Goal: Task Accomplishment & Management: Complete application form

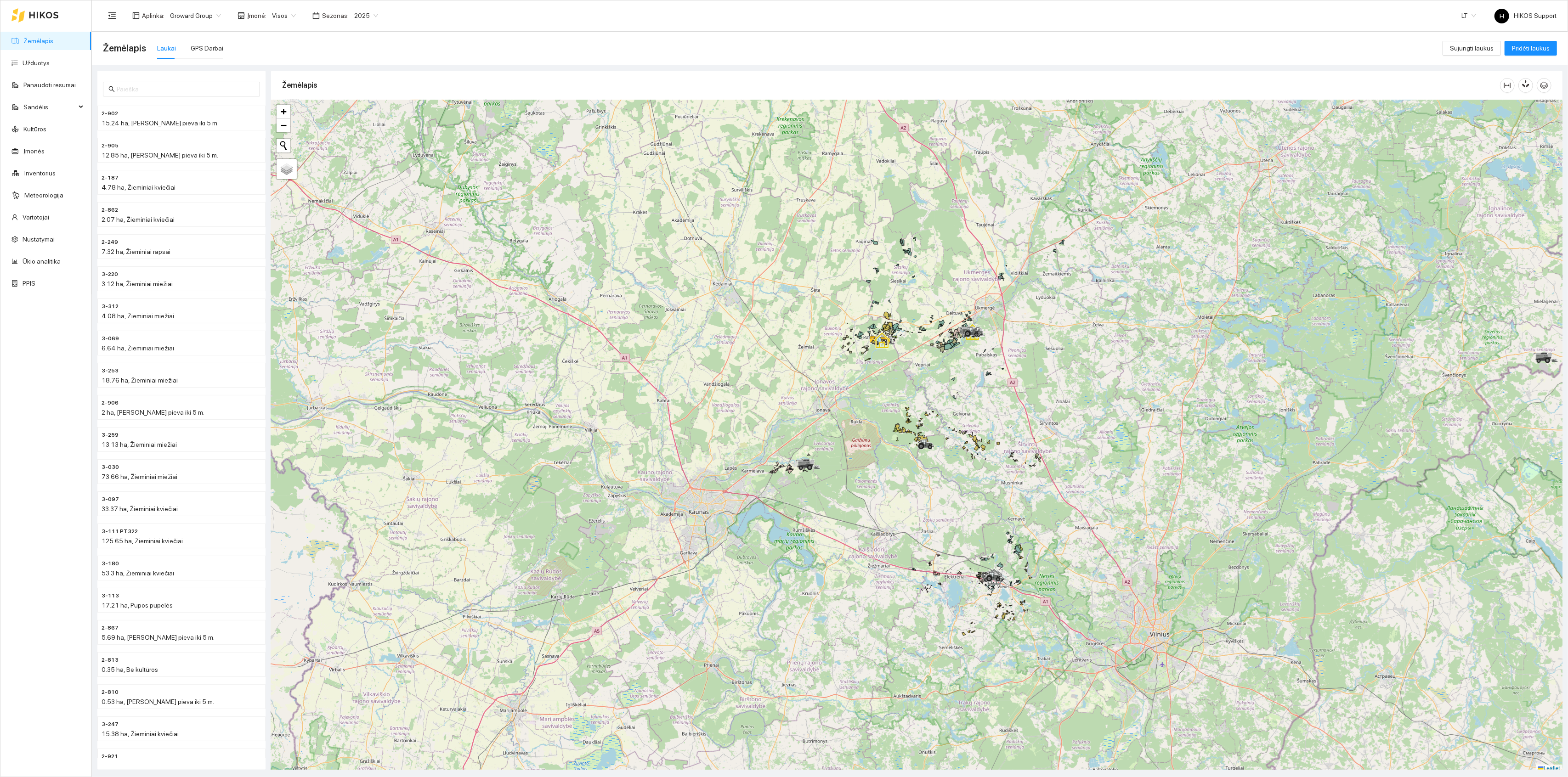
click at [176, 6] on div "Aplinka : Groward Group Įmonė : Visos Sezonas : 2025" at bounding box center [244, 15] width 281 height 18
click at [188, 17] on span "Groward Group" at bounding box center [195, 15] width 51 height 14
click at [178, 37] on div "[GEOGRAPHIC_DATA] dvaras" at bounding box center [214, 40] width 89 height 10
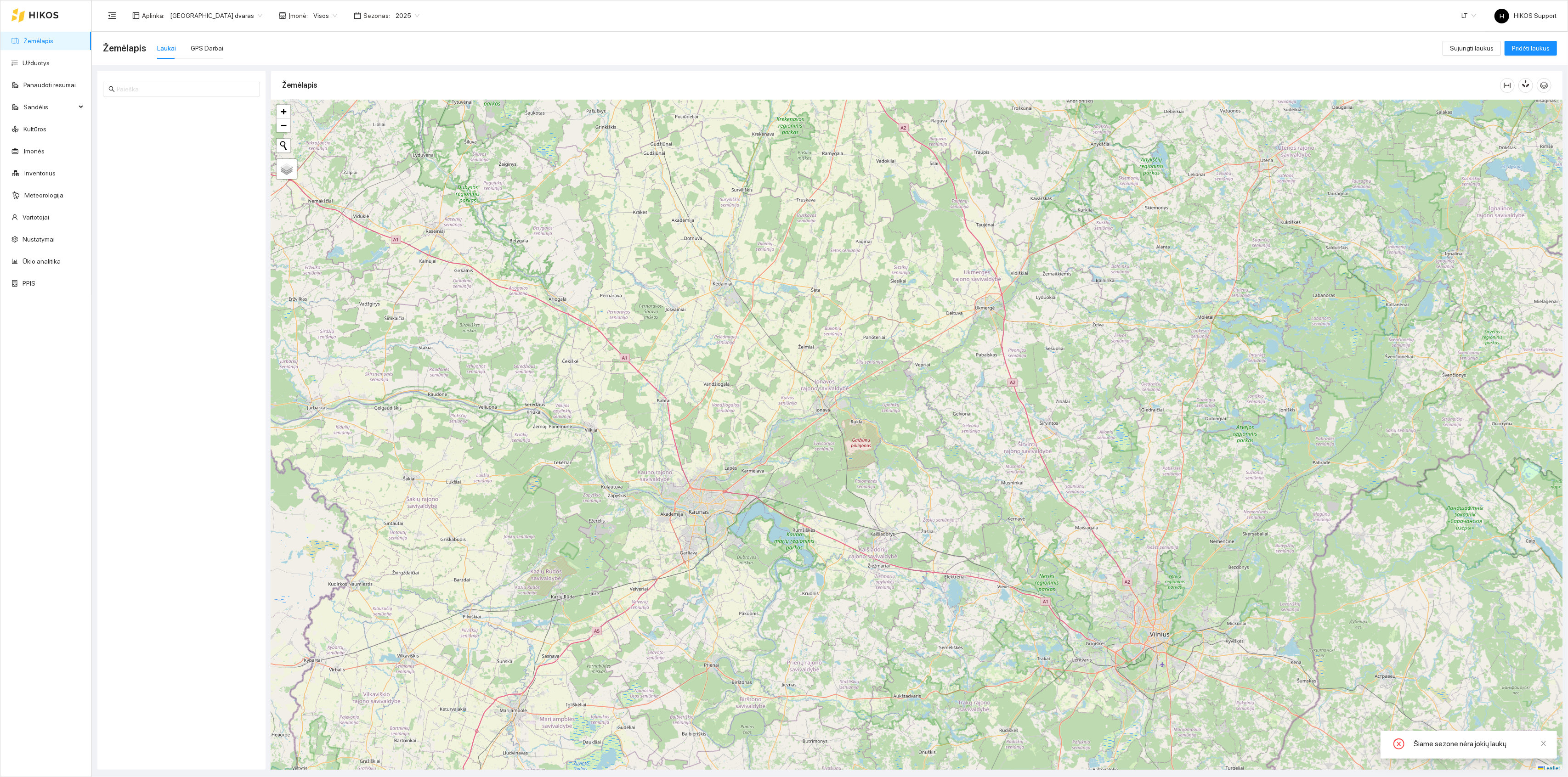
scroll to position [2, 0]
drag, startPoint x: 924, startPoint y: 250, endPoint x: 902, endPoint y: 356, distance: 108.3
click at [905, 356] on div "+ − Nieko nerasta. Bandykite dar kartą. Žemėlapis Palydovas Leaflet" at bounding box center [917, 434] width 1292 height 672
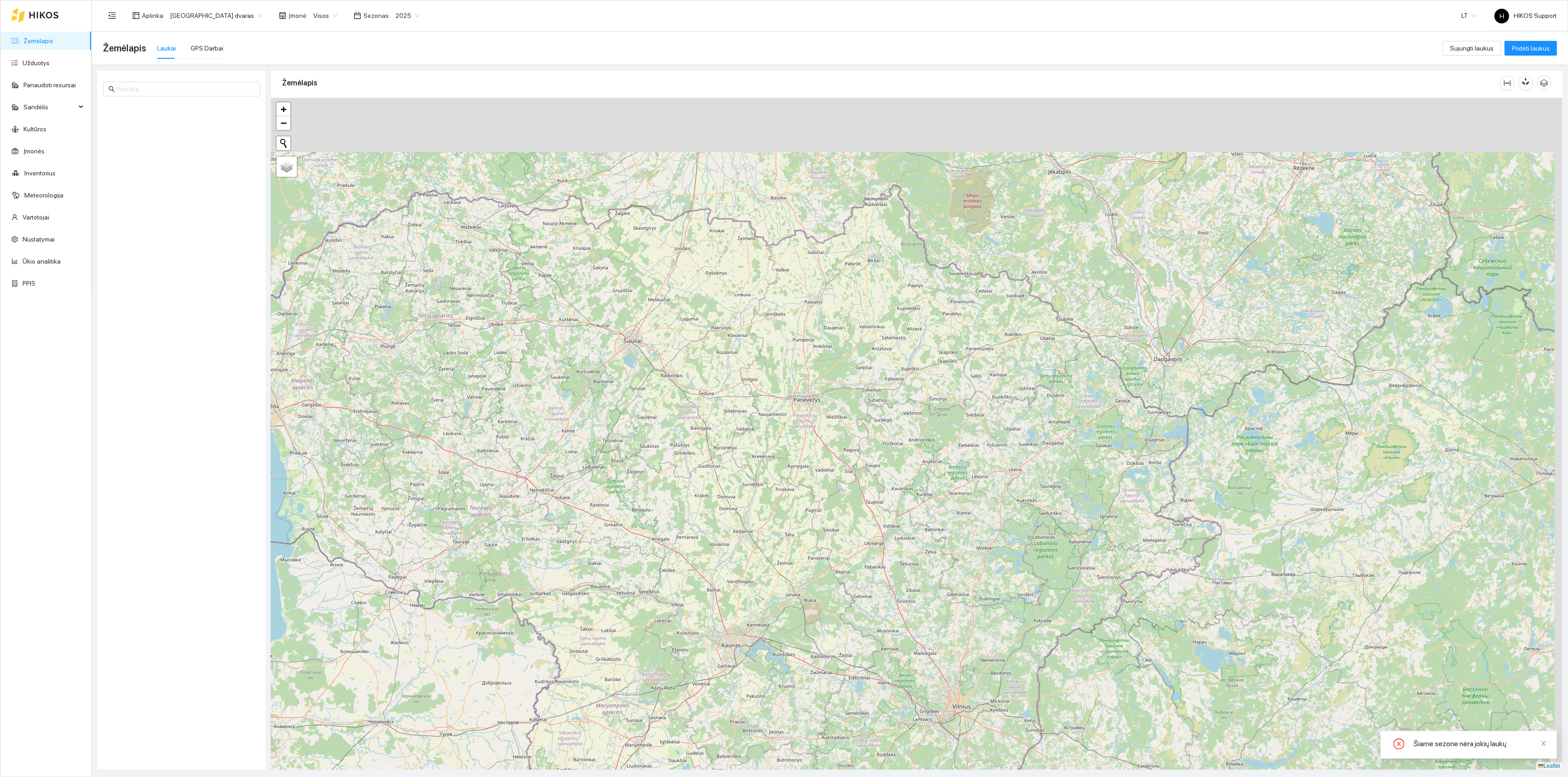
drag, startPoint x: 972, startPoint y: 314, endPoint x: 911, endPoint y: 476, distance: 173.1
click at [911, 476] on div "+ − Nieko nerasta. Bandykite dar kartą. Žemėlapis Palydovas Leaflet" at bounding box center [917, 434] width 1292 height 672
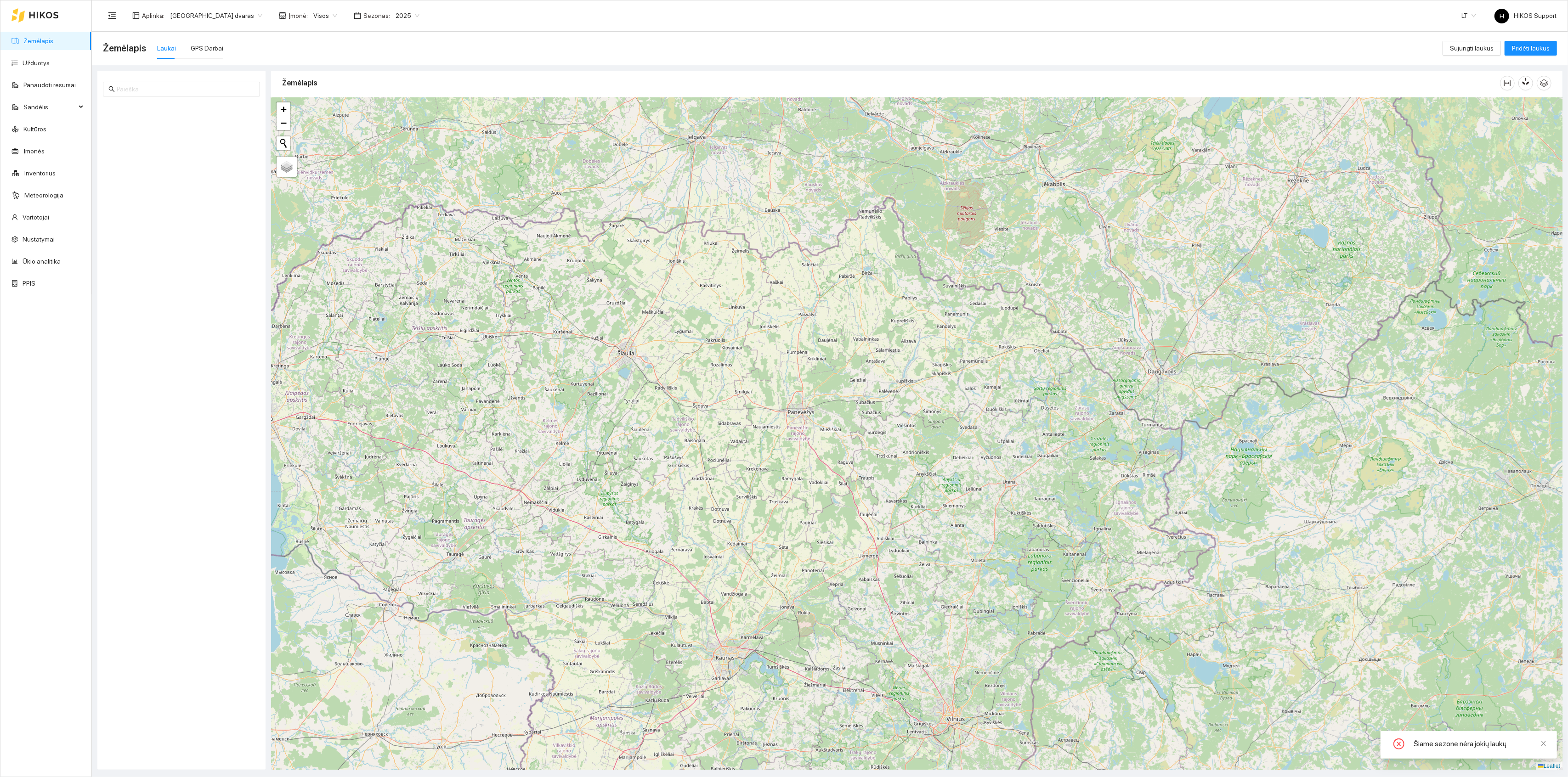
click at [853, 369] on div "+ − Nieko nerasta. Bandykite dar kartą. Žemėlapis Palydovas Leaflet" at bounding box center [917, 434] width 1292 height 672
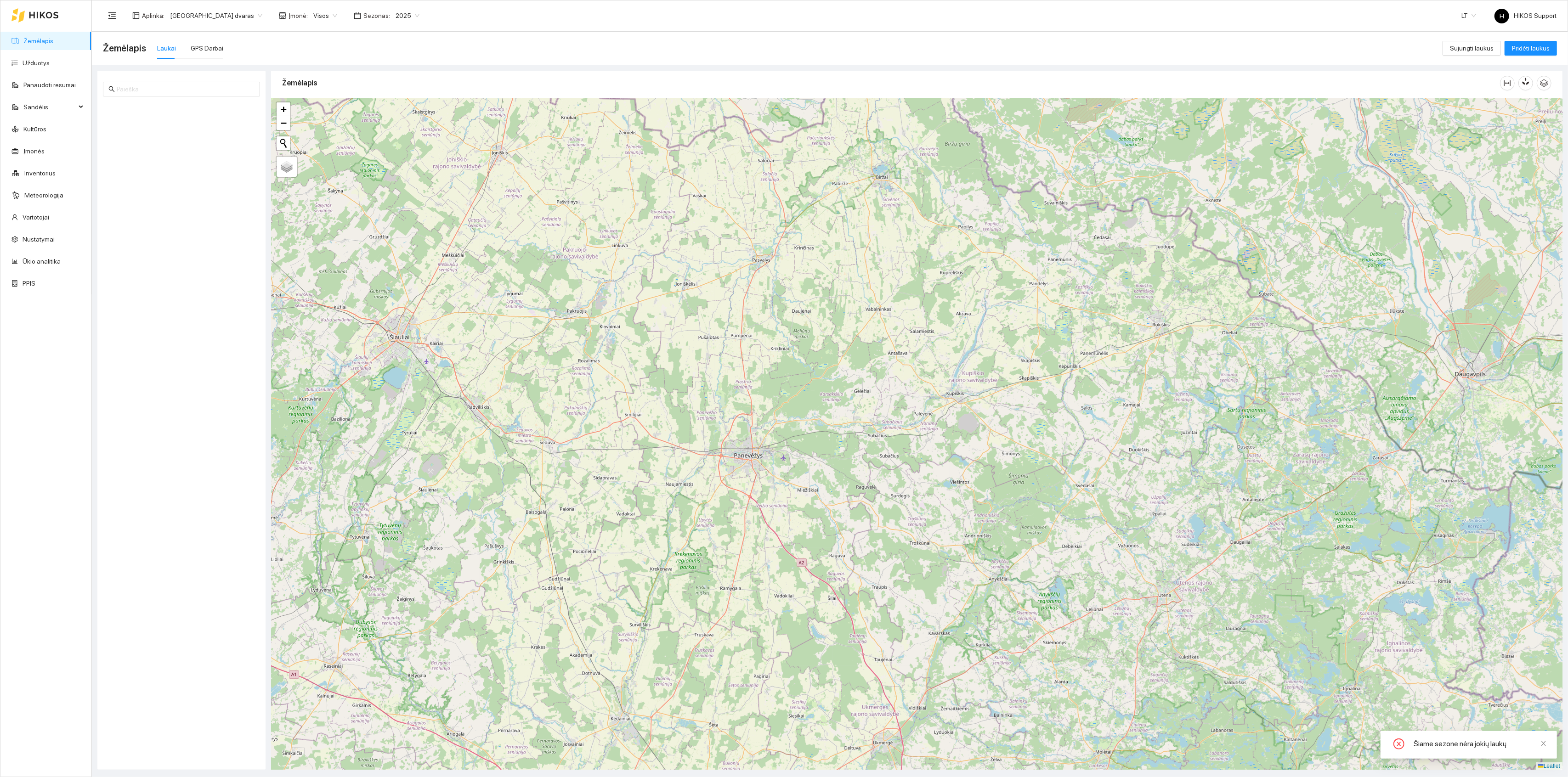
click at [1156, 287] on div "+ − Nieko nerasta. Bandykite dar kartą. Žemėlapis Palydovas Leaflet" at bounding box center [917, 434] width 1292 height 672
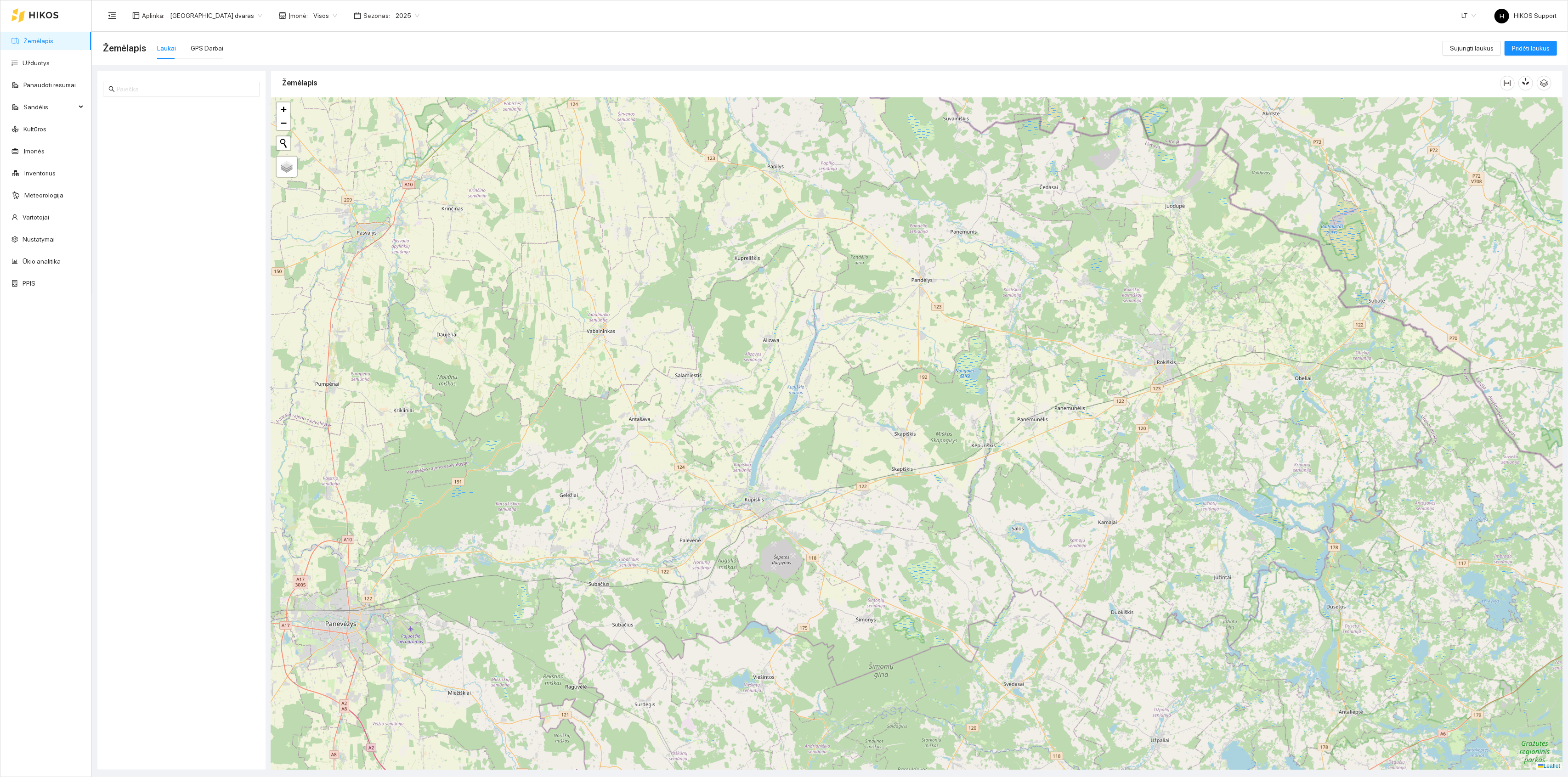
click at [395, 16] on span "2025" at bounding box center [407, 15] width 24 height 14
click at [373, 93] on div "2024" at bounding box center [366, 92] width 24 height 10
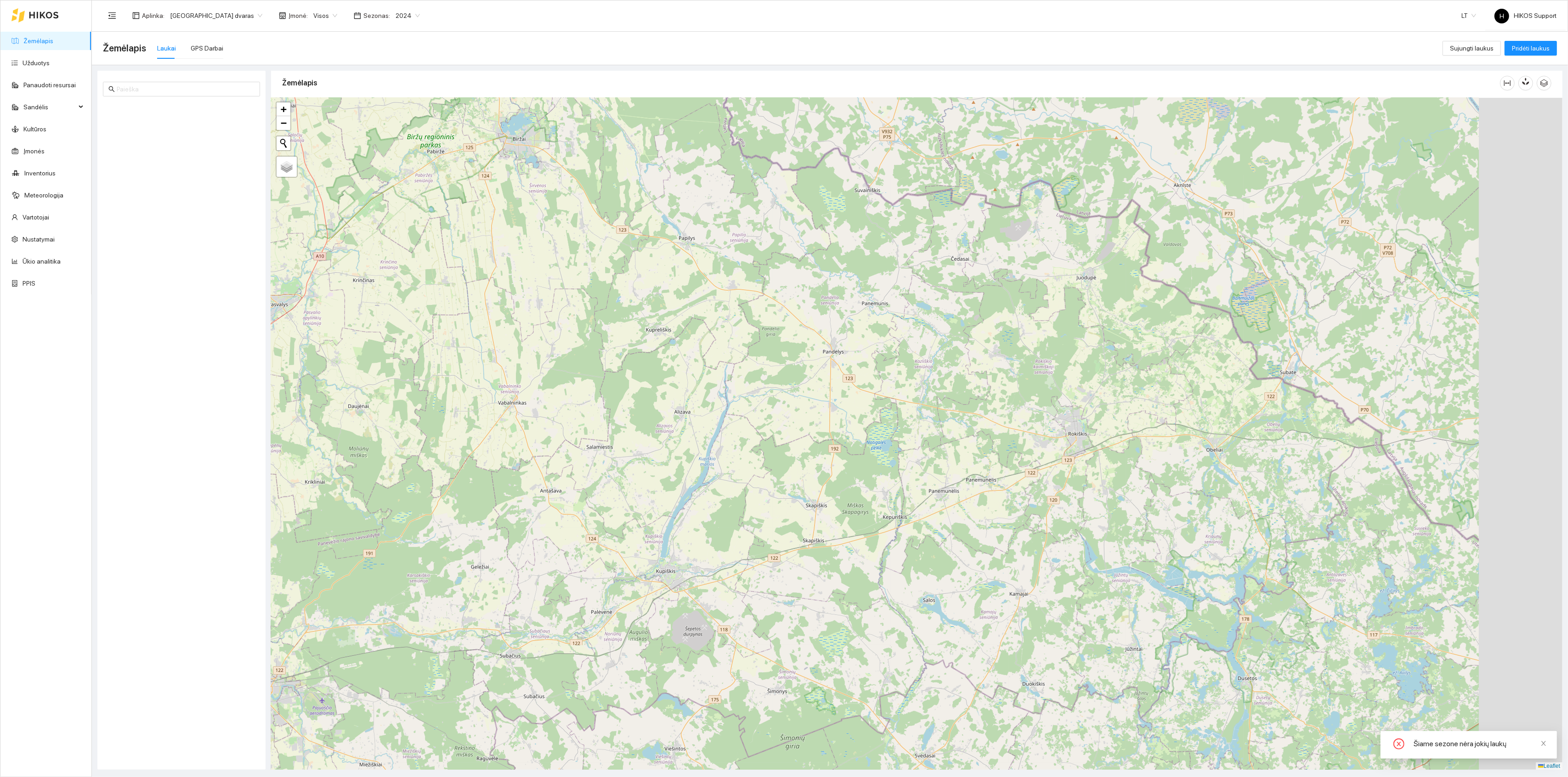
drag, startPoint x: 1178, startPoint y: 245, endPoint x: 1037, endPoint y: 355, distance: 178.8
click at [1037, 355] on div "+ − Nieko nerasta. Bandykite dar kartą. Žemėlapis Palydovas Leaflet" at bounding box center [917, 434] width 1292 height 672
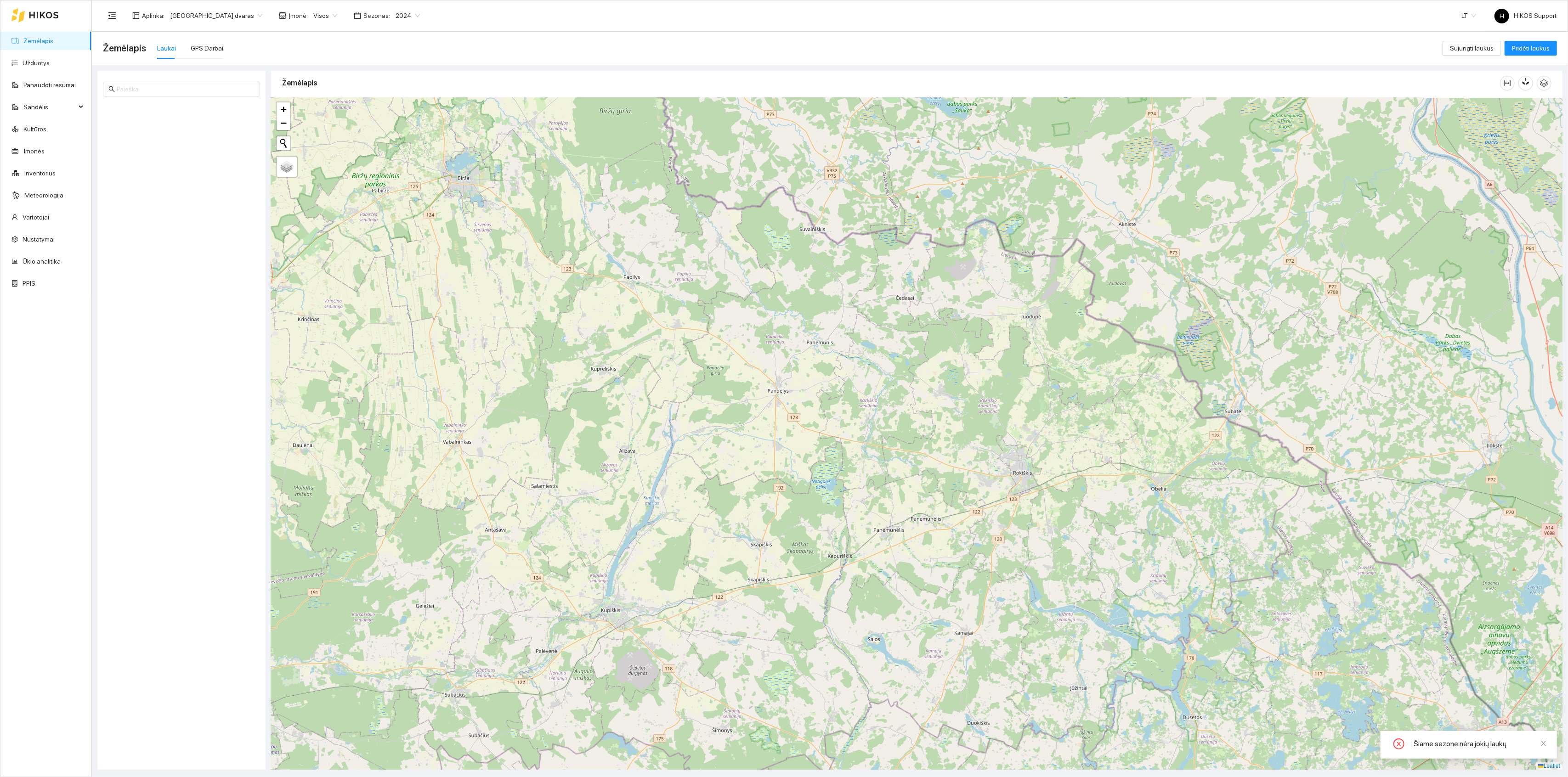
click at [1037, 263] on div "+ − Nieko nerasta. Bandykite dar kartą. Žemėlapis Palydovas Leaflet" at bounding box center [917, 434] width 1292 height 672
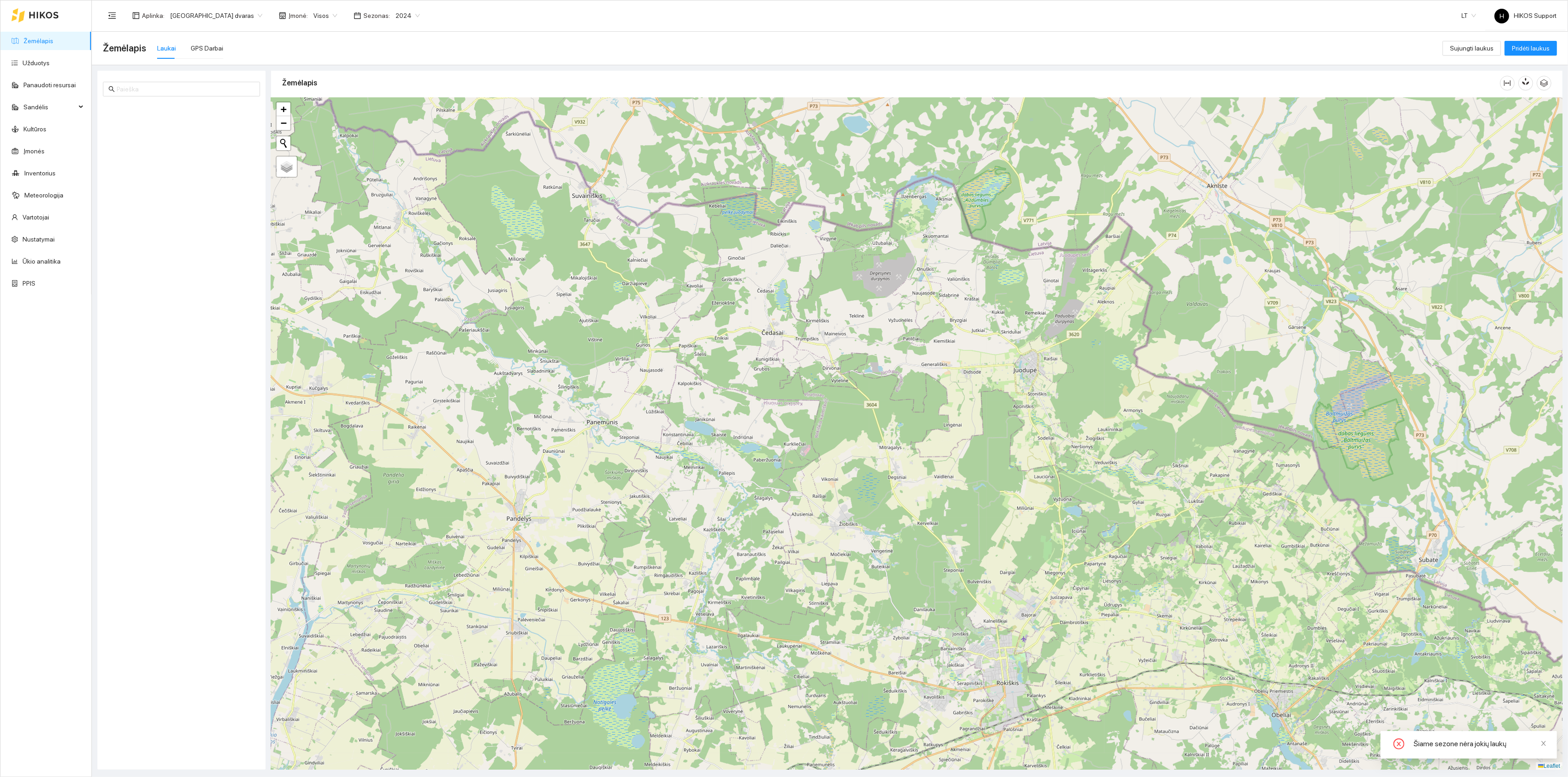
click at [395, 16] on span "2024" at bounding box center [408, 15] width 24 height 14
click at [373, 71] on div "2023" at bounding box center [366, 78] width 35 height 15
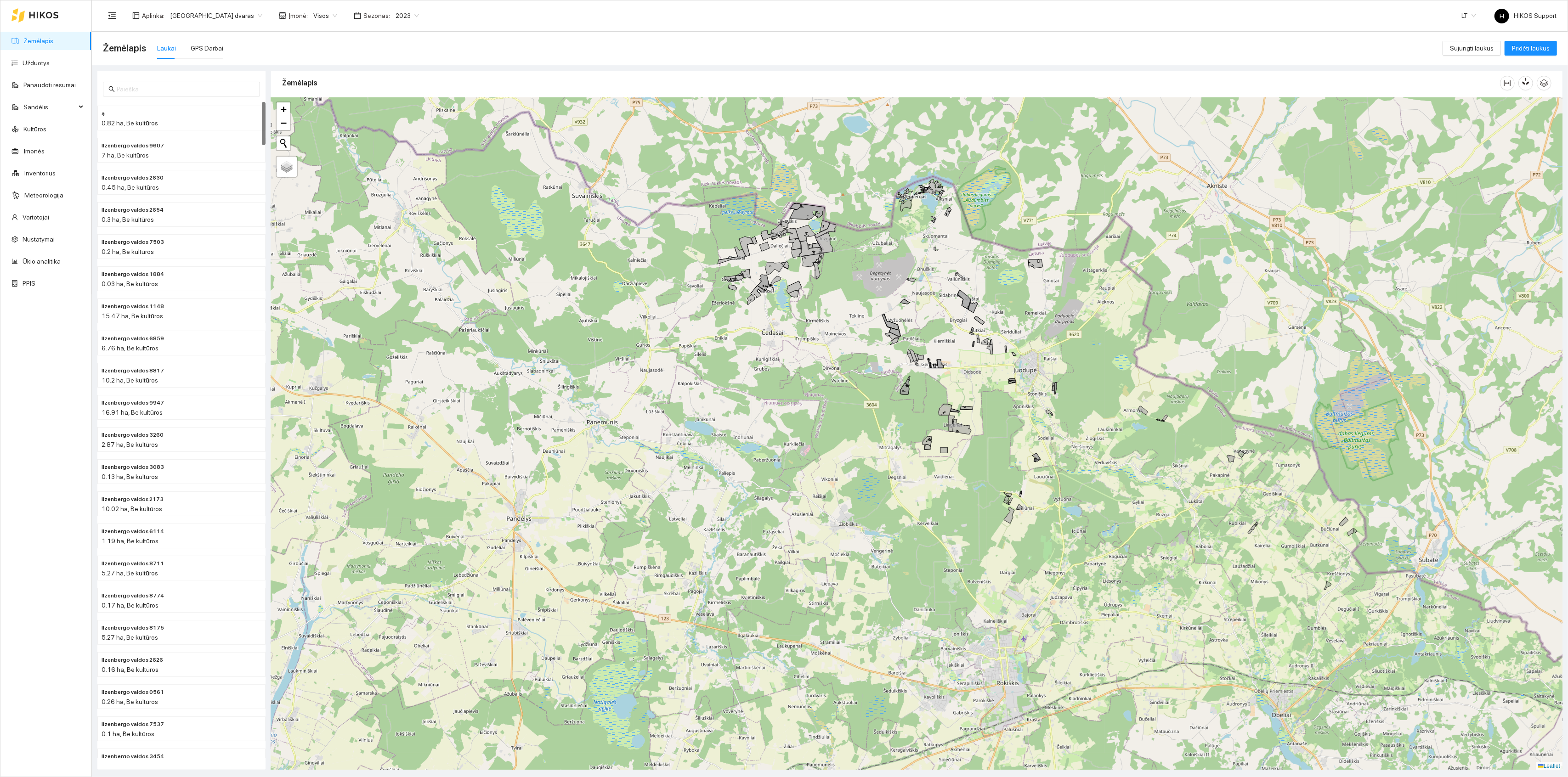
click at [970, 251] on div "Auginimo formulė18 12.62 ha + − Nieko nerasta. Bandykite dar kartą. Žemėlapis P…" at bounding box center [917, 434] width 1292 height 672
click at [970, 251] on div "+ − Nieko nerasta. Bandykite dar kartą. Žemėlapis Palydovas Leaflet" at bounding box center [917, 434] width 1292 height 672
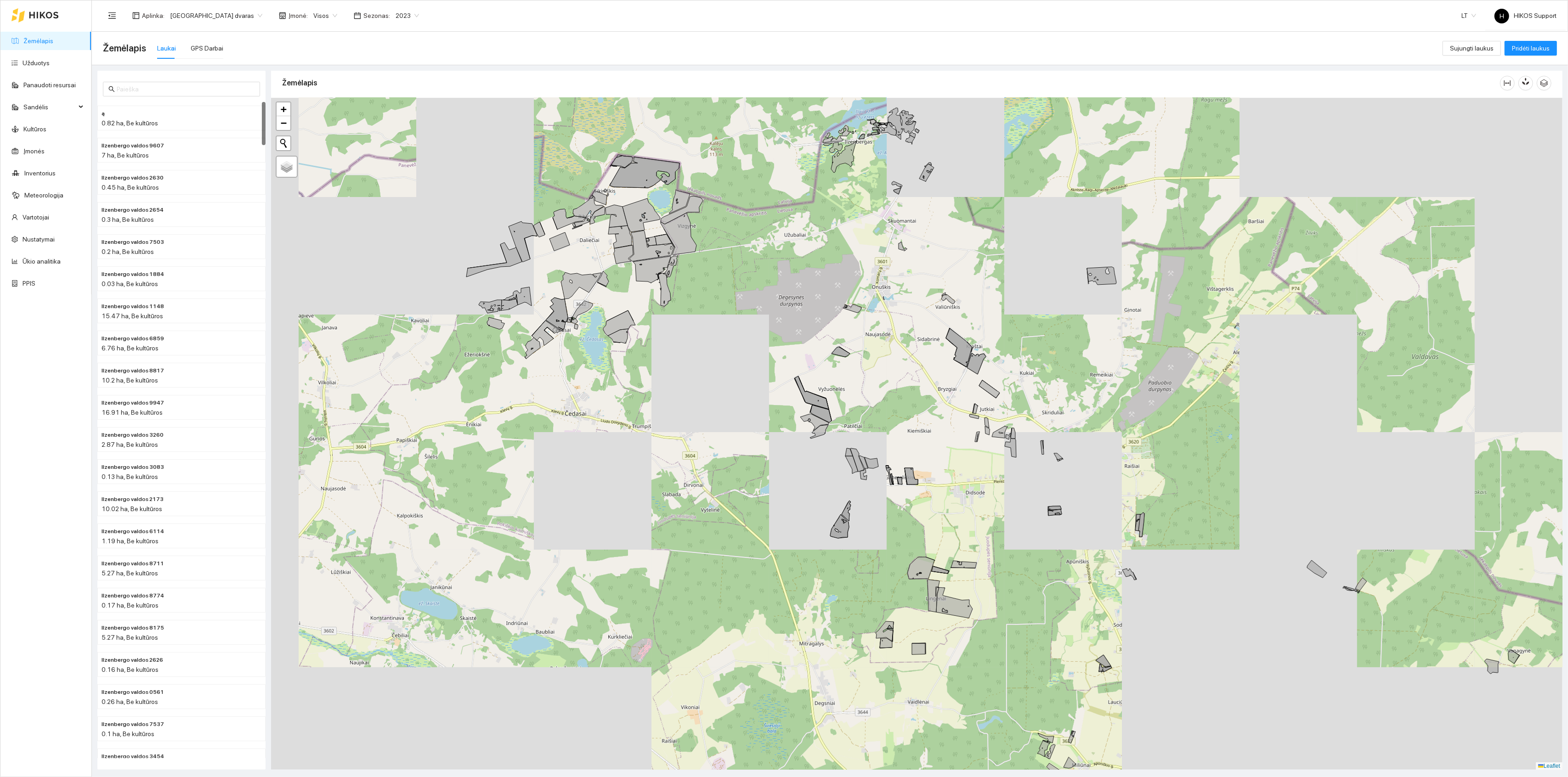
drag, startPoint x: 761, startPoint y: 245, endPoint x: 755, endPoint y: 327, distance: 82.2
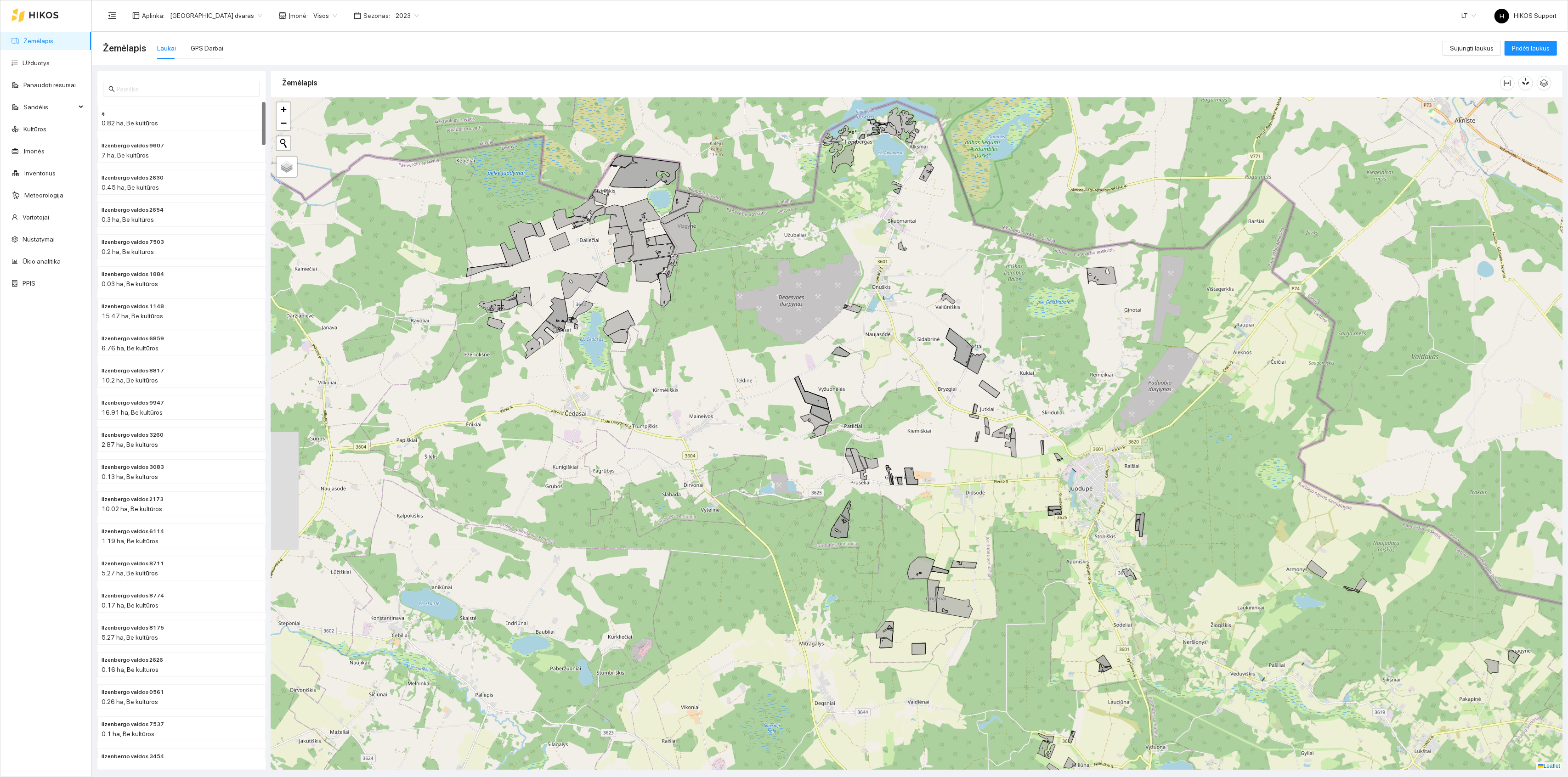
click at [755, 327] on div "+ − Nieko nerasta. Bandykite dar kartą. Žemėlapis Palydovas Leaflet" at bounding box center [917, 434] width 1292 height 672
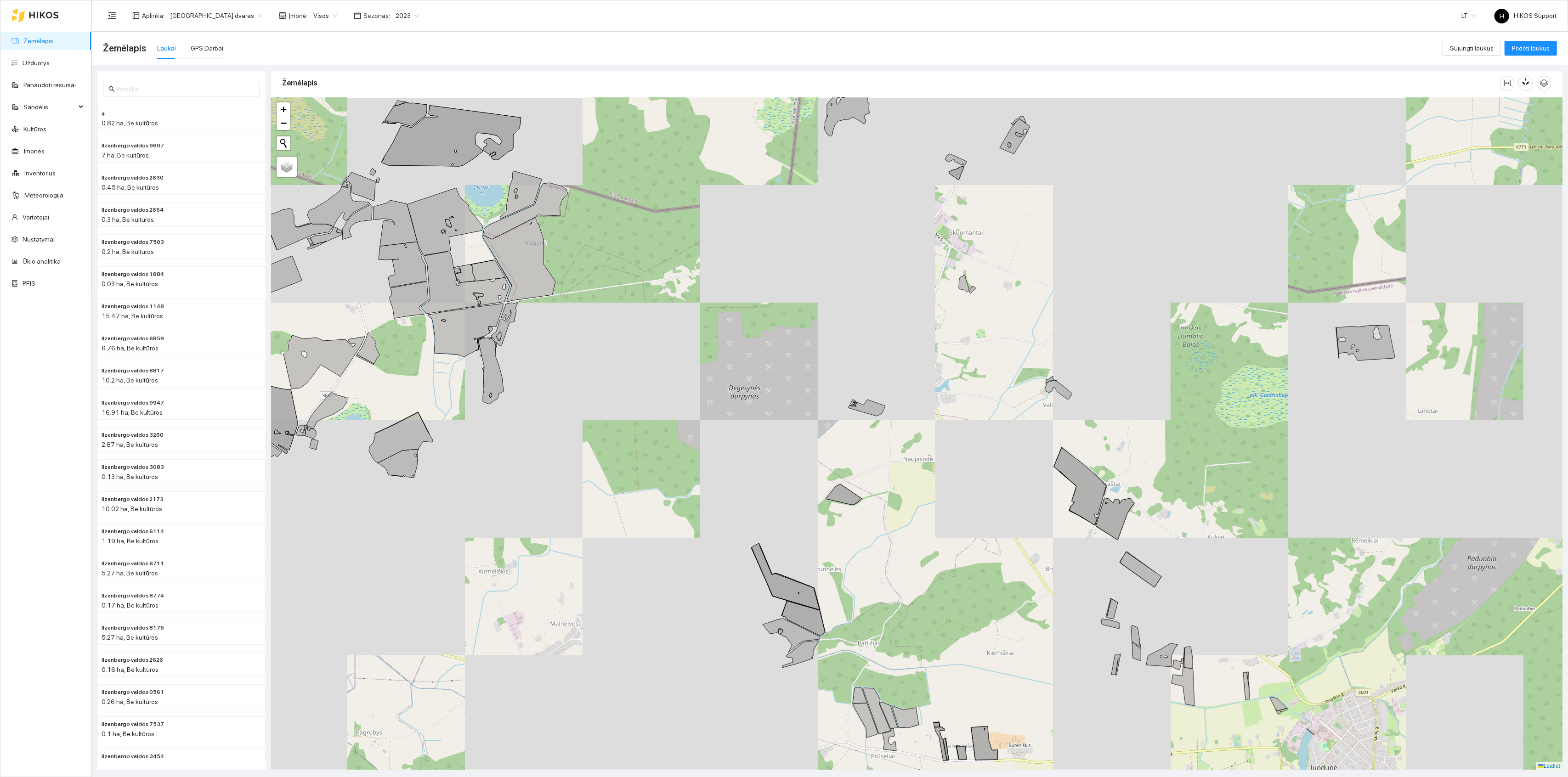
drag, startPoint x: 944, startPoint y: 432, endPoint x: 782, endPoint y: 414, distance: 163.0
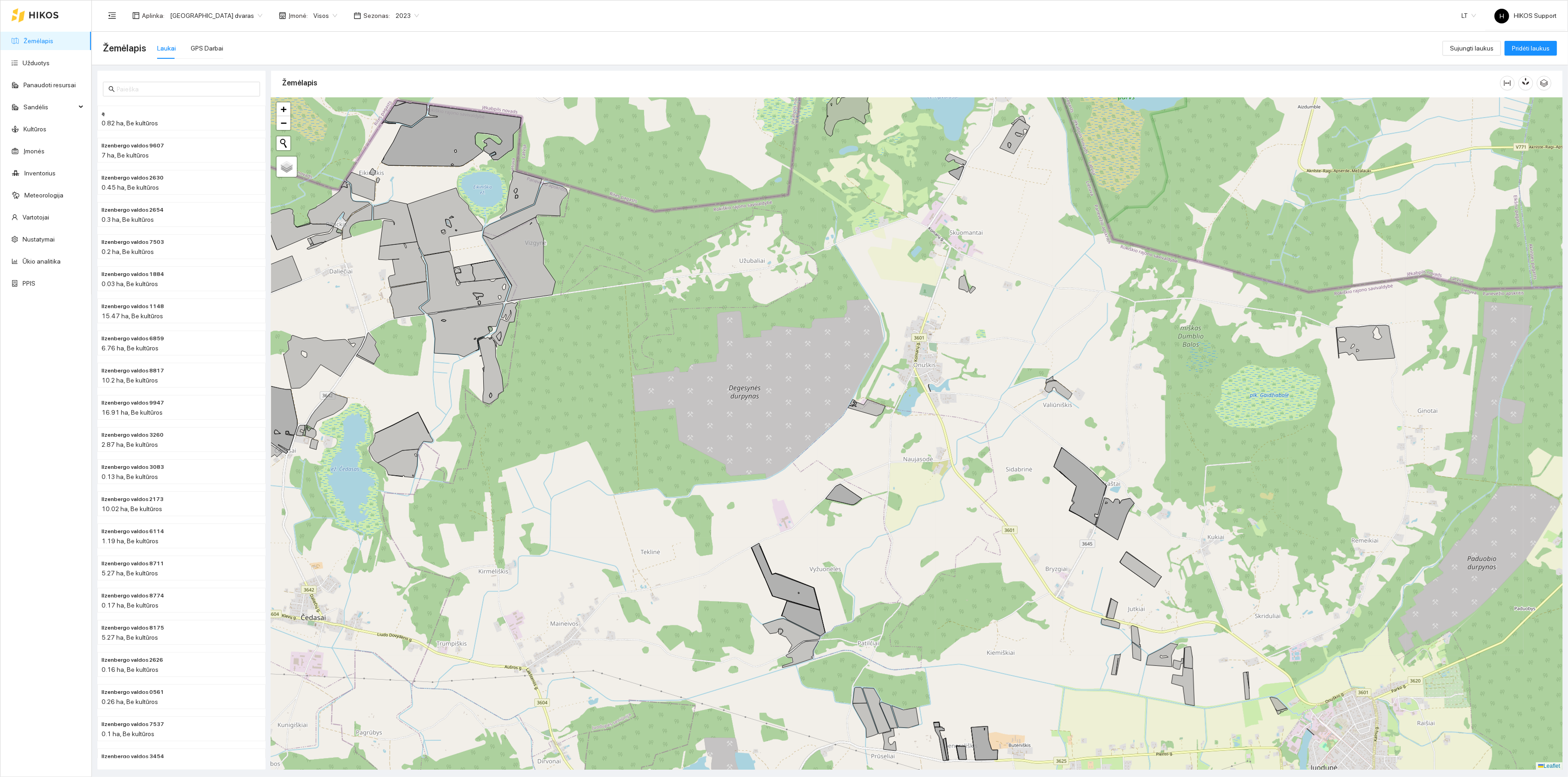
click at [782, 414] on div "+ − Nieko nerasta. Bandykite dar kartą. Žemėlapis Palydovas Leaflet" at bounding box center [917, 434] width 1292 height 672
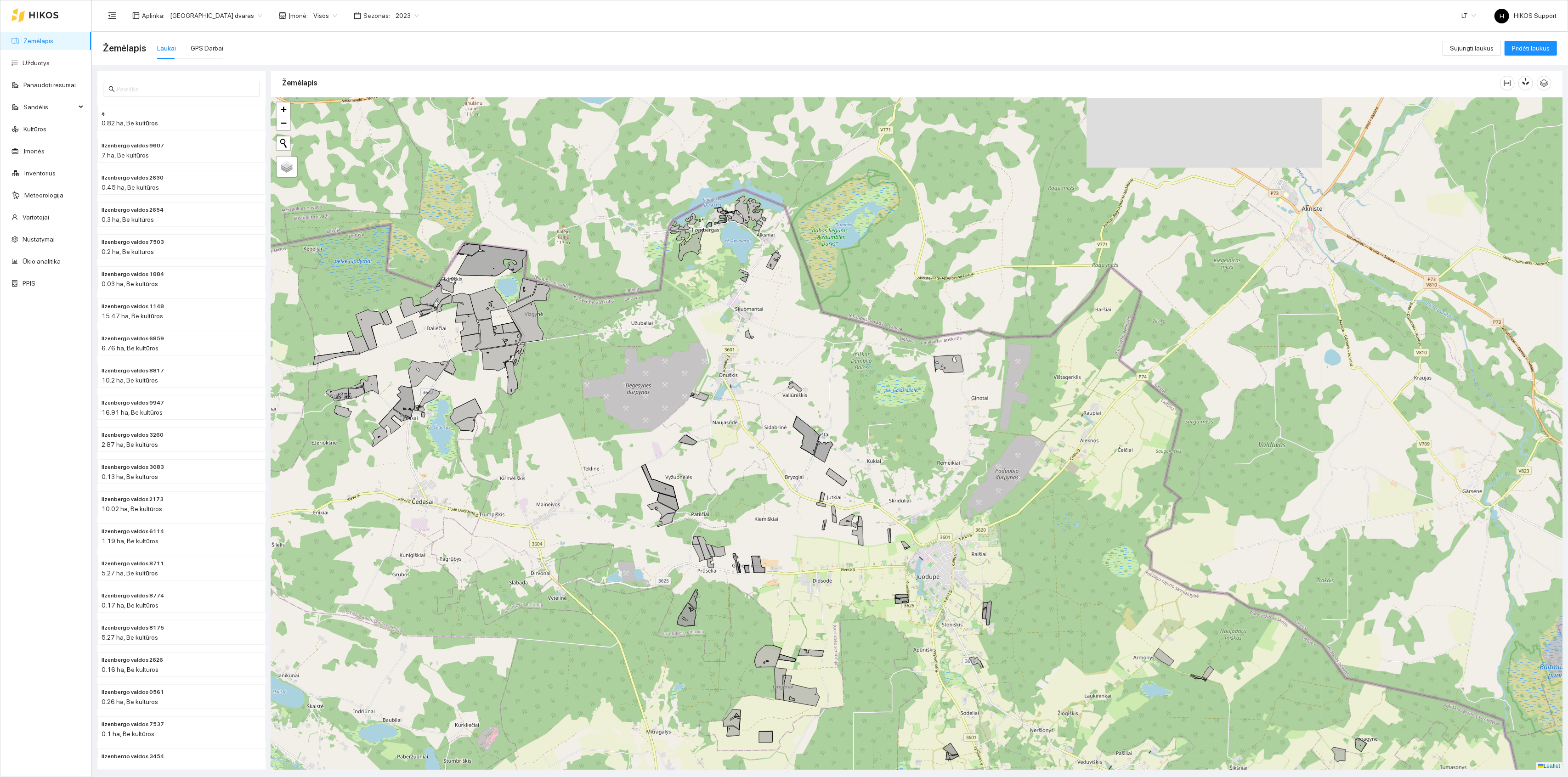
click at [314, 15] on span "Visos" at bounding box center [325, 15] width 24 height 14
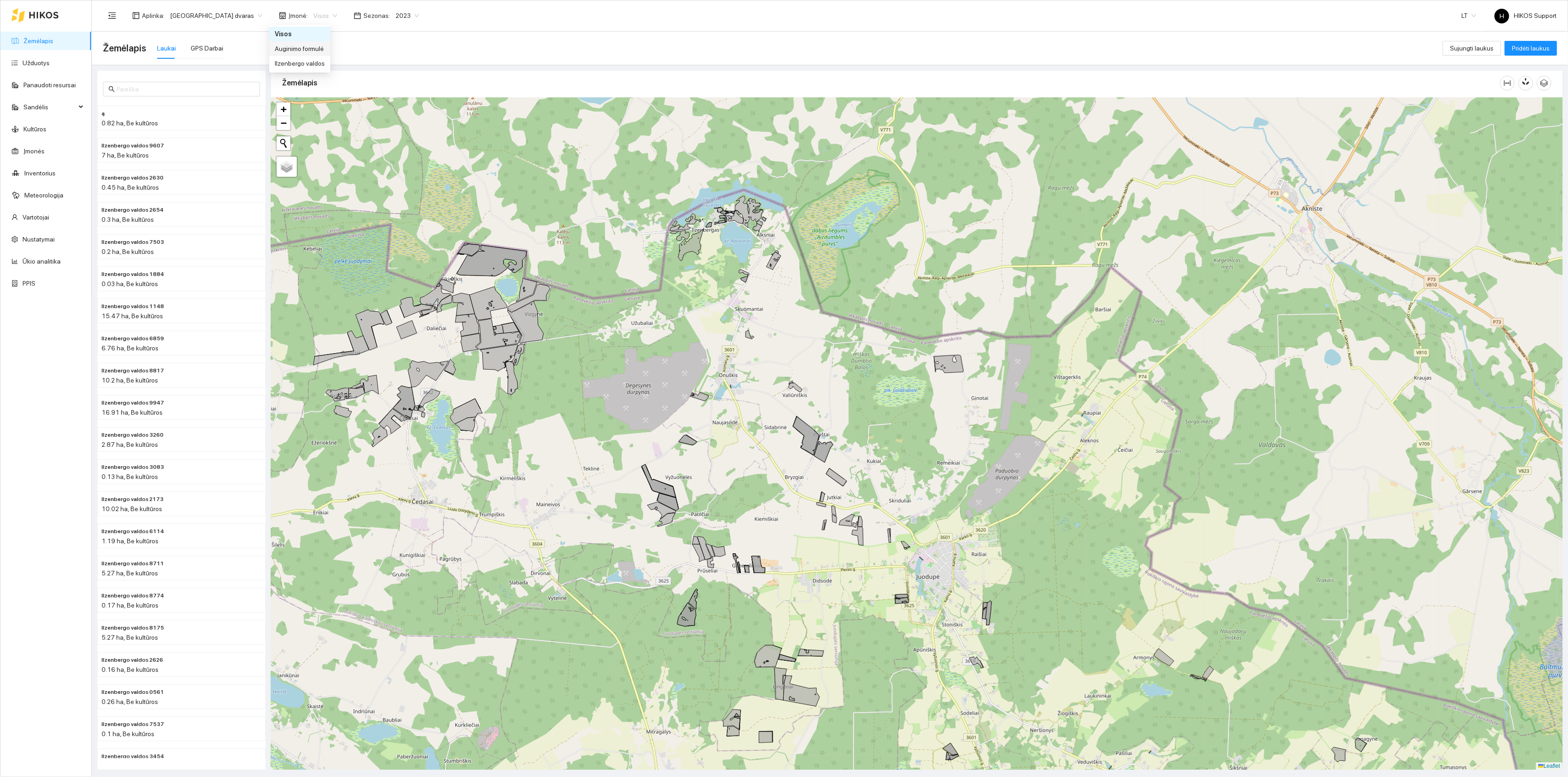
click at [304, 42] on div "Auginimo formulė" at bounding box center [300, 48] width 61 height 15
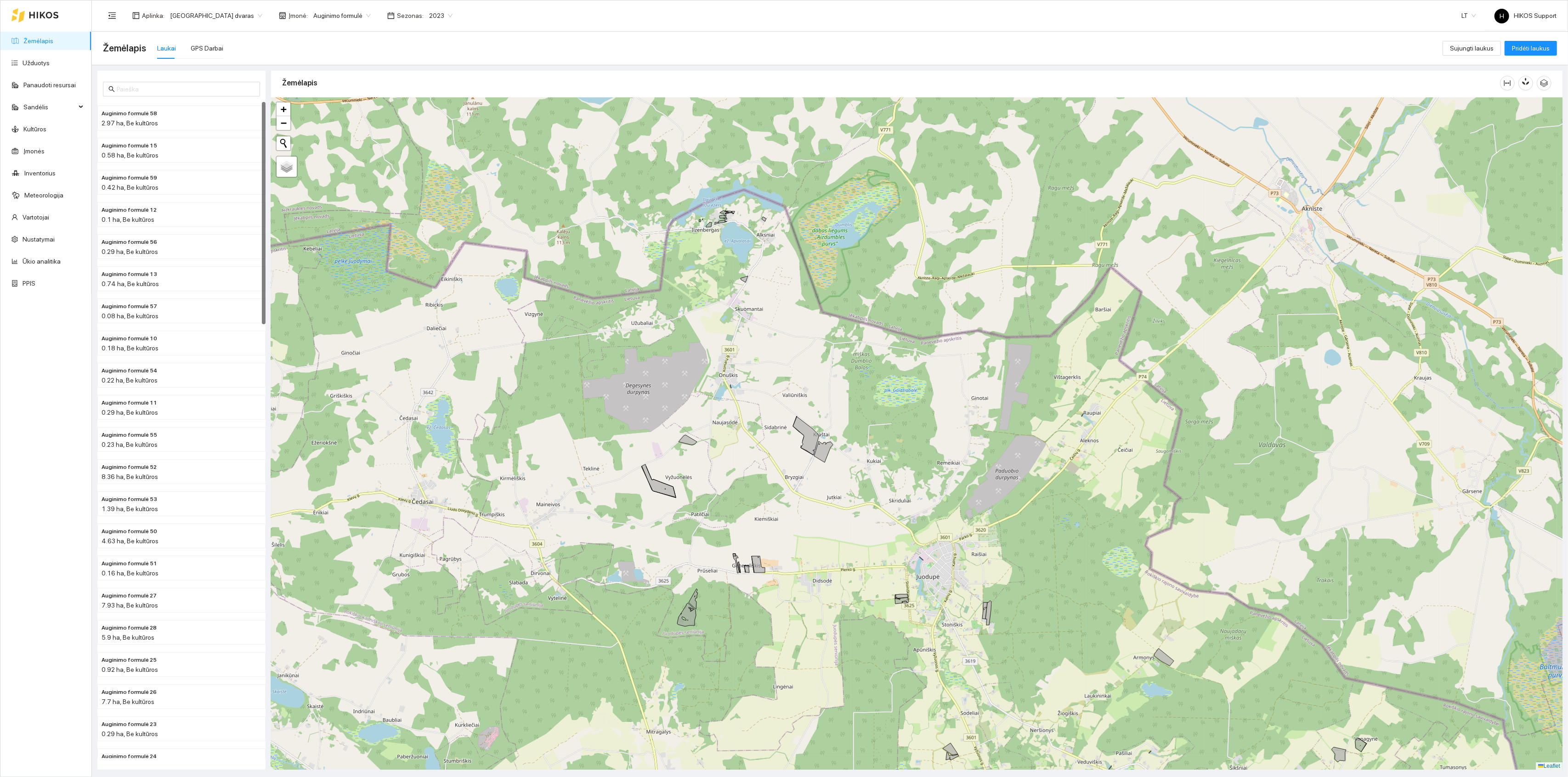
click at [314, 15] on span "Auginimo formulė" at bounding box center [342, 15] width 57 height 14
click at [305, 61] on div "Ilzenbergo valdos" at bounding box center [302, 63] width 56 height 10
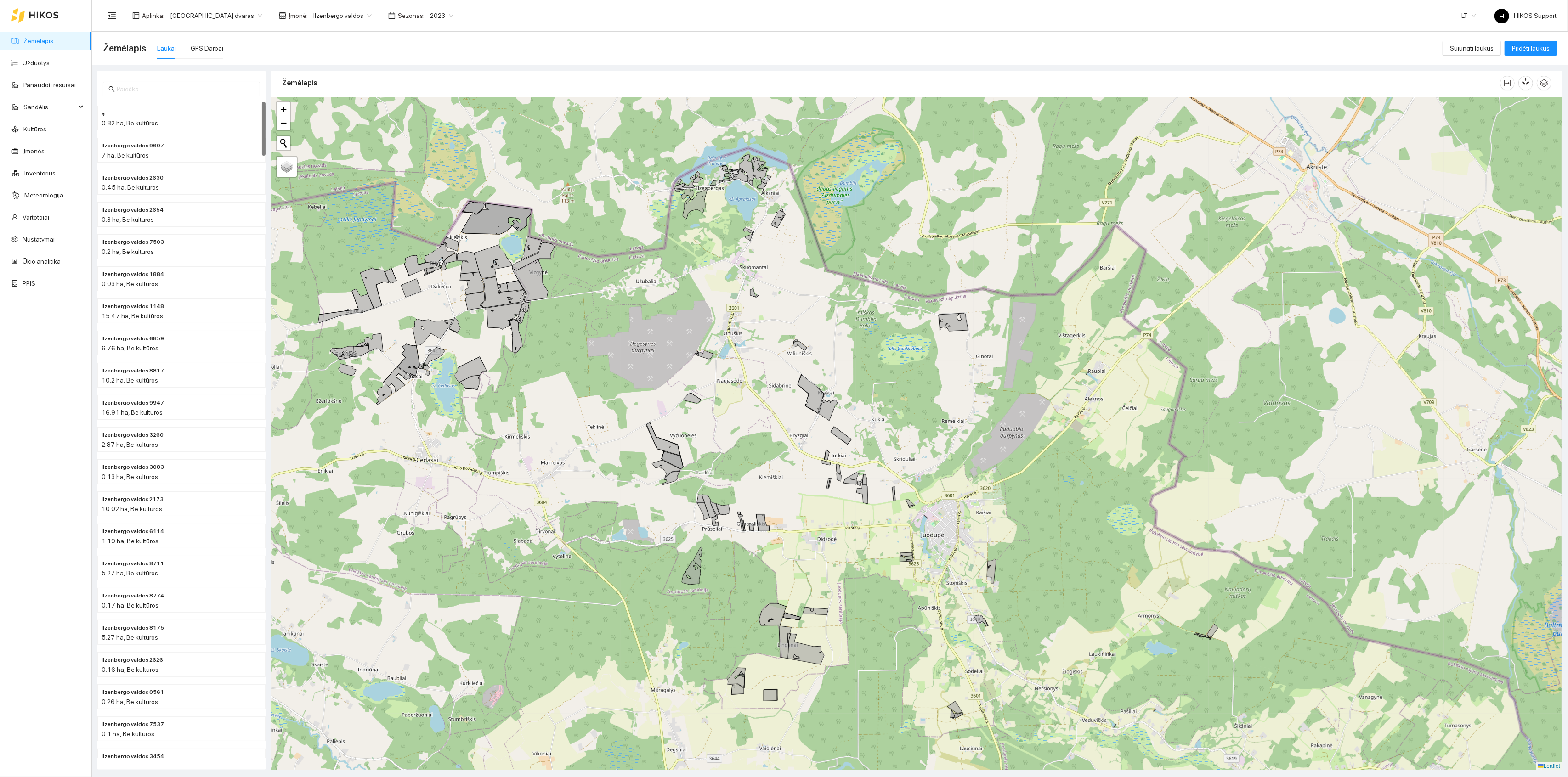
drag, startPoint x: 997, startPoint y: 355, endPoint x: 1004, endPoint y: 310, distance: 45.5
click at [1004, 310] on div "+ − Nieko nerasta. Bandykite dar kartą. Žemėlapis Palydovas Leaflet" at bounding box center [917, 434] width 1292 height 672
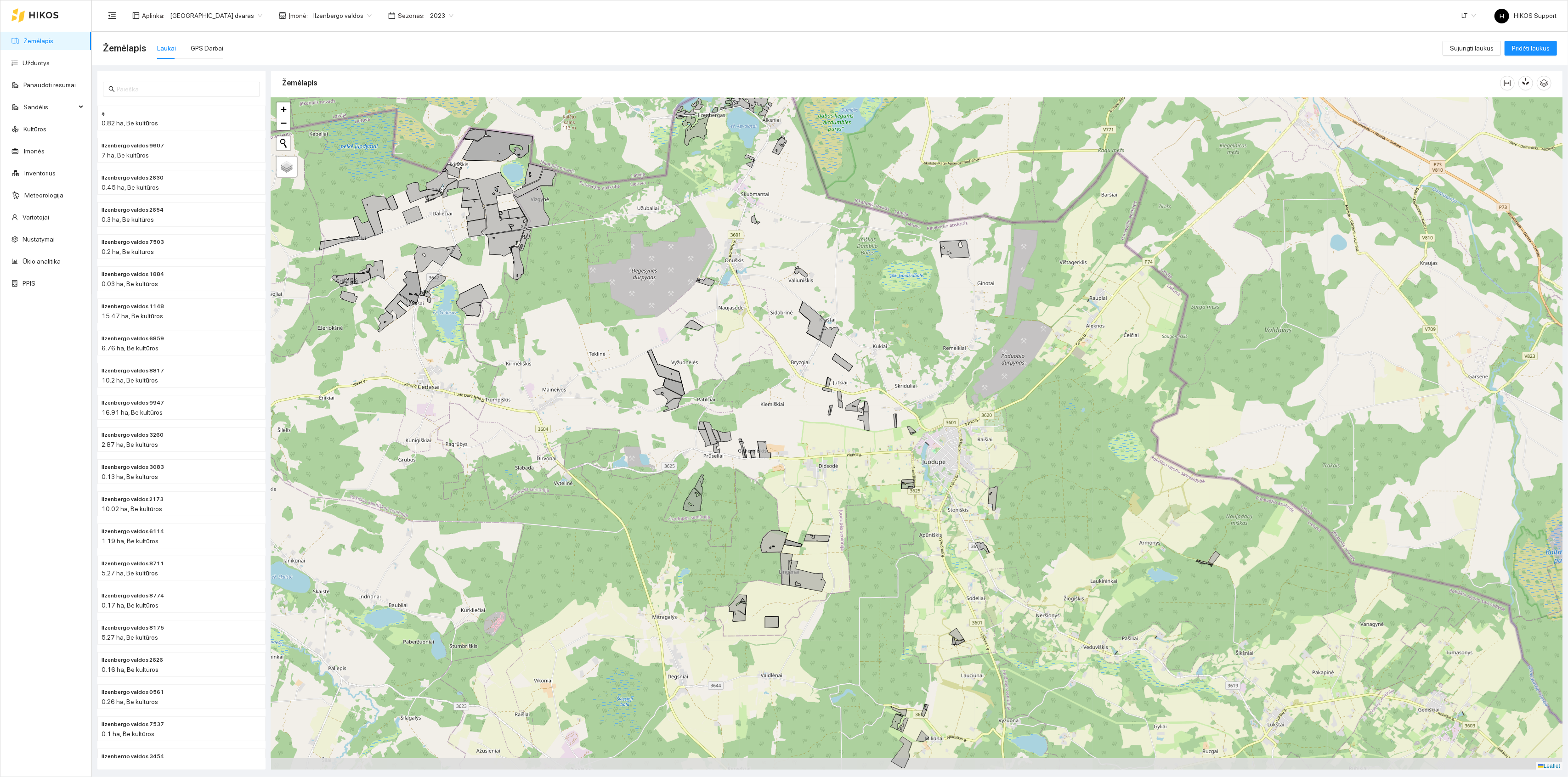
drag, startPoint x: 1076, startPoint y: 508, endPoint x: 1075, endPoint y: 437, distance: 71.0
click at [1075, 437] on div "+ − Nieko nerasta. Bandykite dar kartą. Žemėlapis Palydovas Leaflet" at bounding box center [917, 434] width 1292 height 672
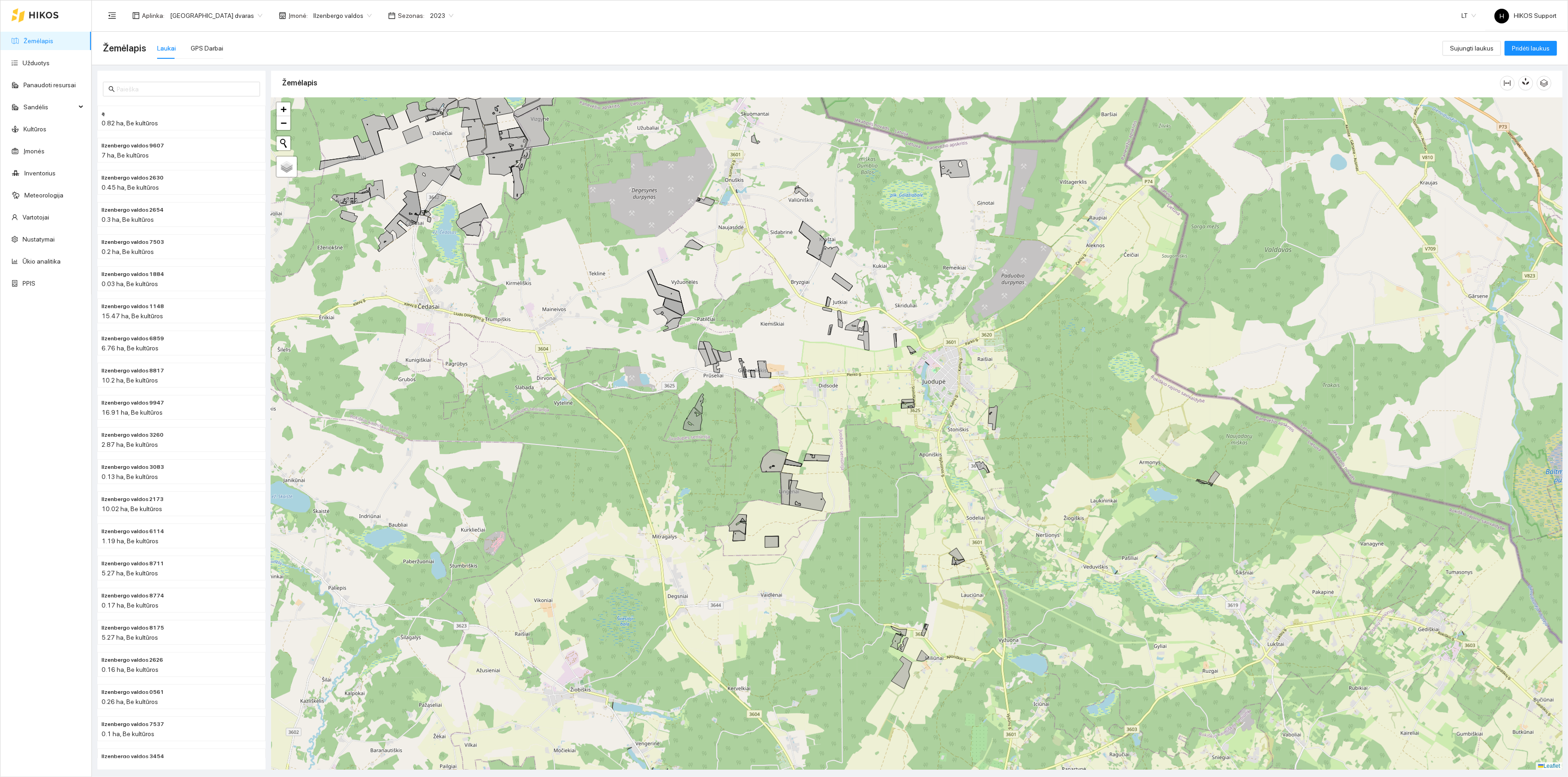
drag, startPoint x: 1075, startPoint y: 436, endPoint x: 1075, endPoint y: 333, distance: 103.0
click at [1075, 333] on div "+ − Nieko nerasta. Bandykite dar kartą. Žemėlapis Palydovas Leaflet" at bounding box center [917, 434] width 1292 height 672
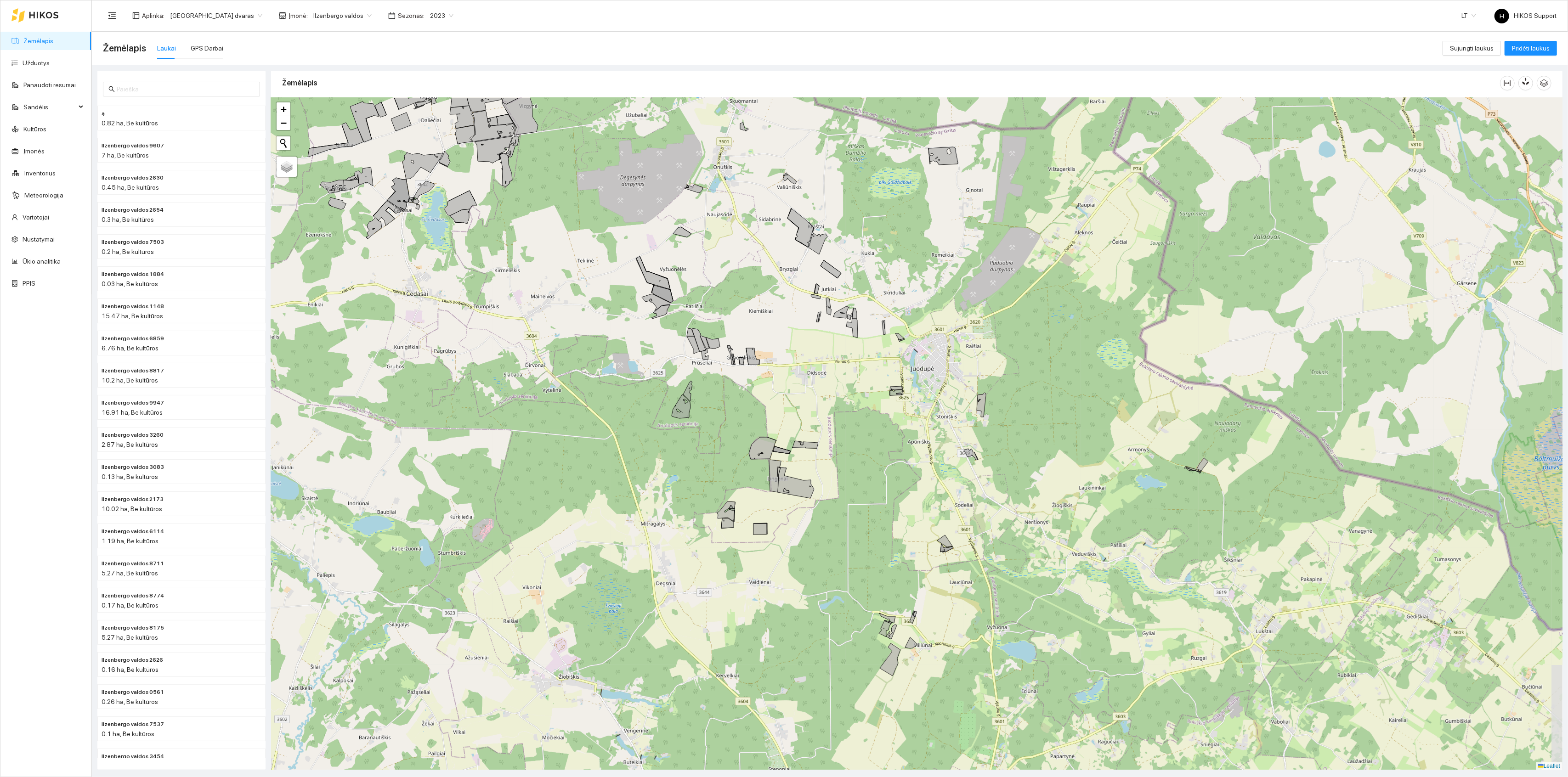
drag, startPoint x: 944, startPoint y: 472, endPoint x: 927, endPoint y: 495, distance: 28.6
click at [928, 495] on div "+ − Nieko nerasta. Bandykite dar kartą. Žemėlapis Palydovas Leaflet" at bounding box center [917, 434] width 1292 height 672
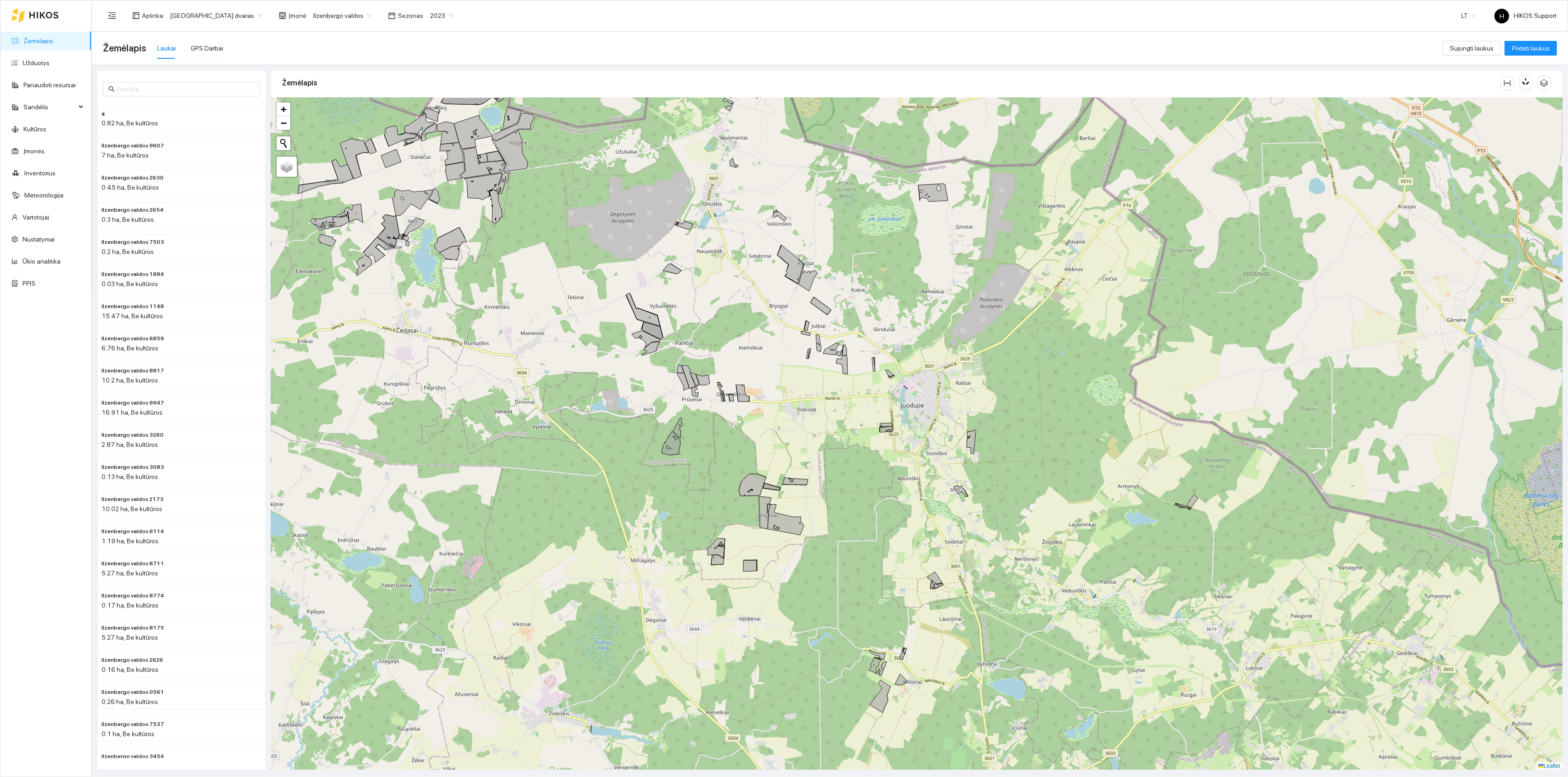
drag, startPoint x: 772, startPoint y: 142, endPoint x: 771, endPoint y: 304, distance: 162.0
click at [772, 304] on div "+ − Nieko nerasta. Bandykite dar kartą. Žemėlapis Palydovas Leaflet" at bounding box center [917, 434] width 1292 height 672
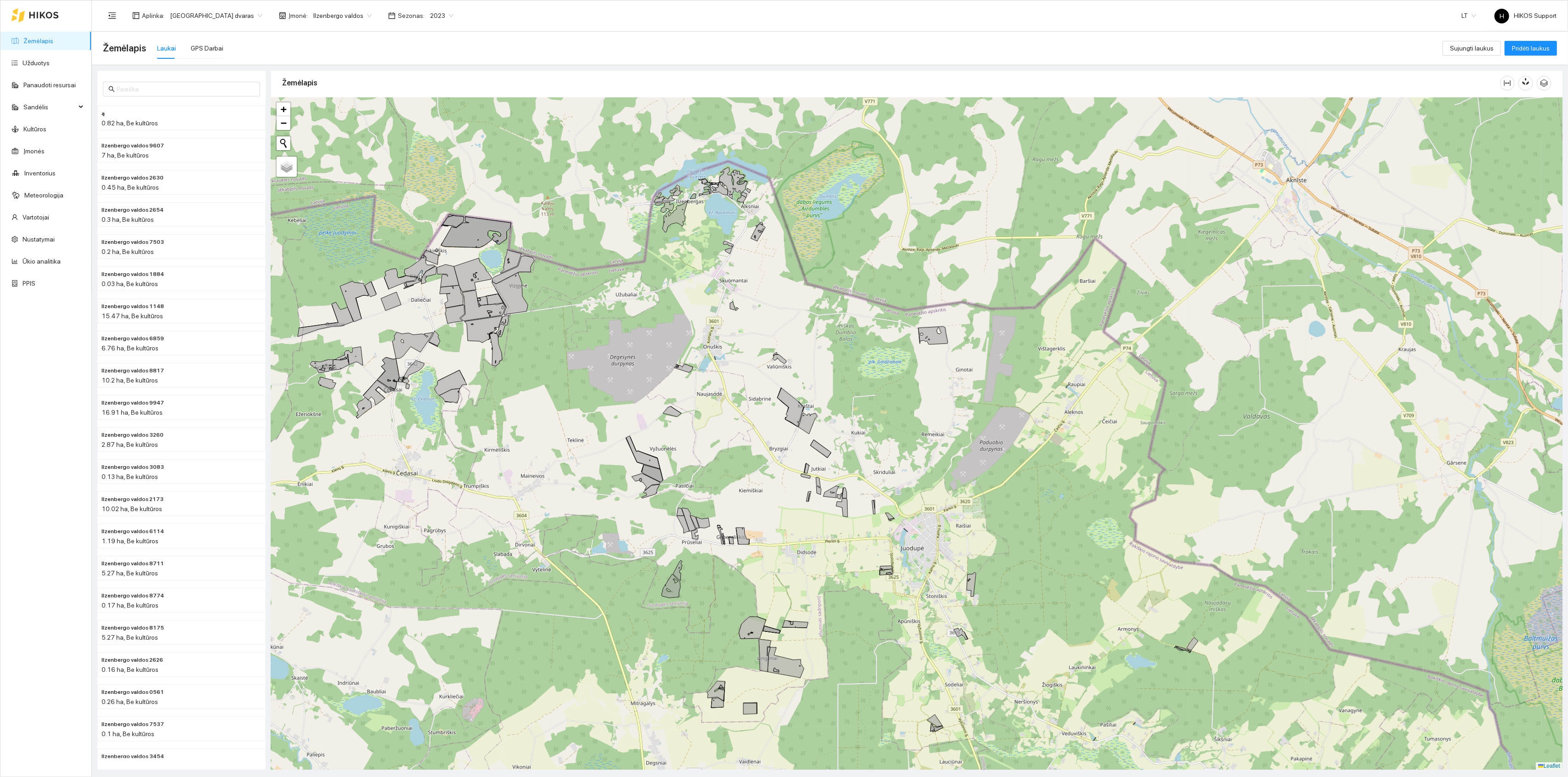
click at [750, 205] on div "+ − Nieko nerasta. Bandykite dar kartą. Žemėlapis Palydovas Leaflet" at bounding box center [917, 434] width 1292 height 672
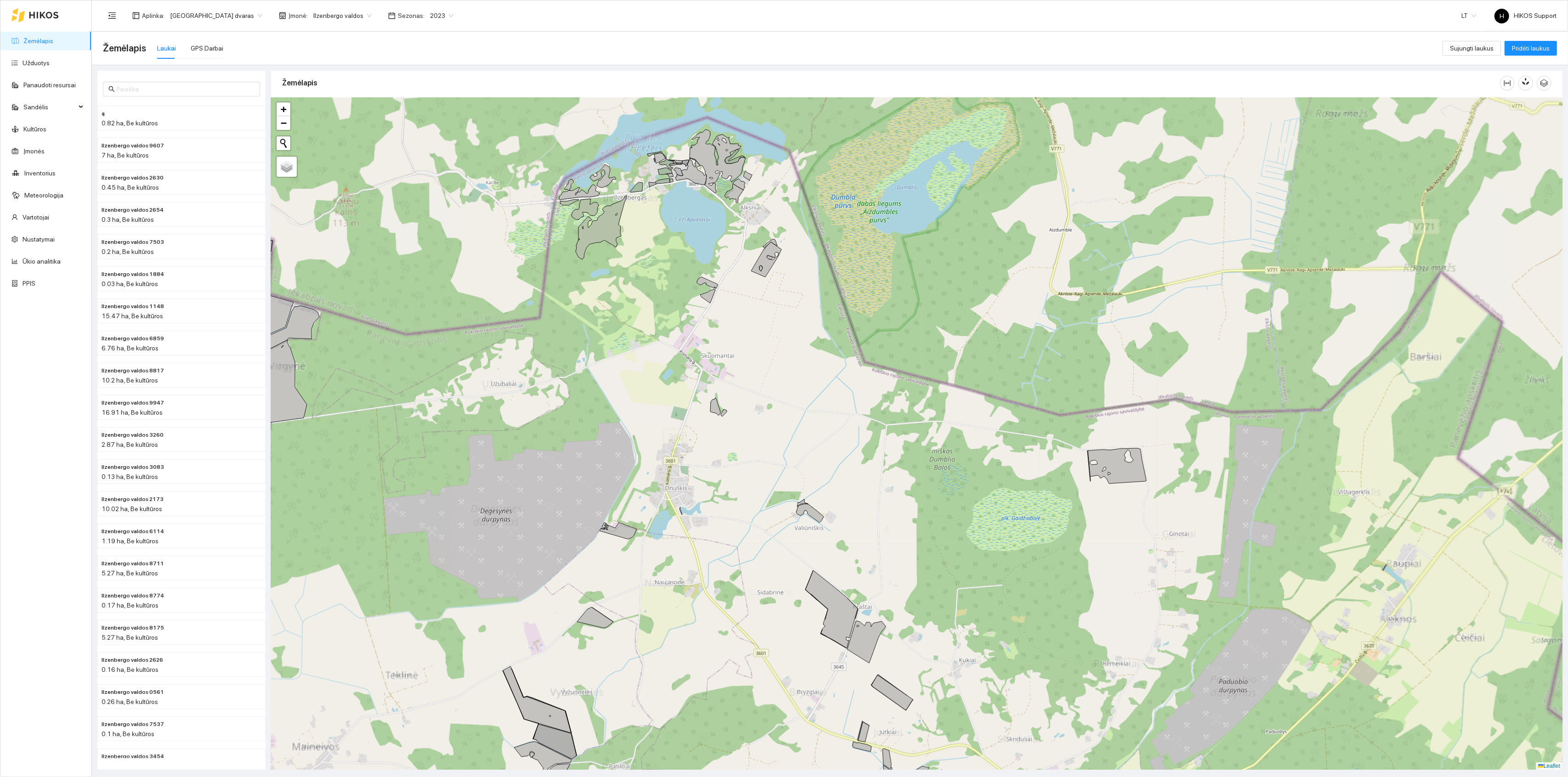
click at [744, 176] on icon at bounding box center [747, 176] width 8 height 10
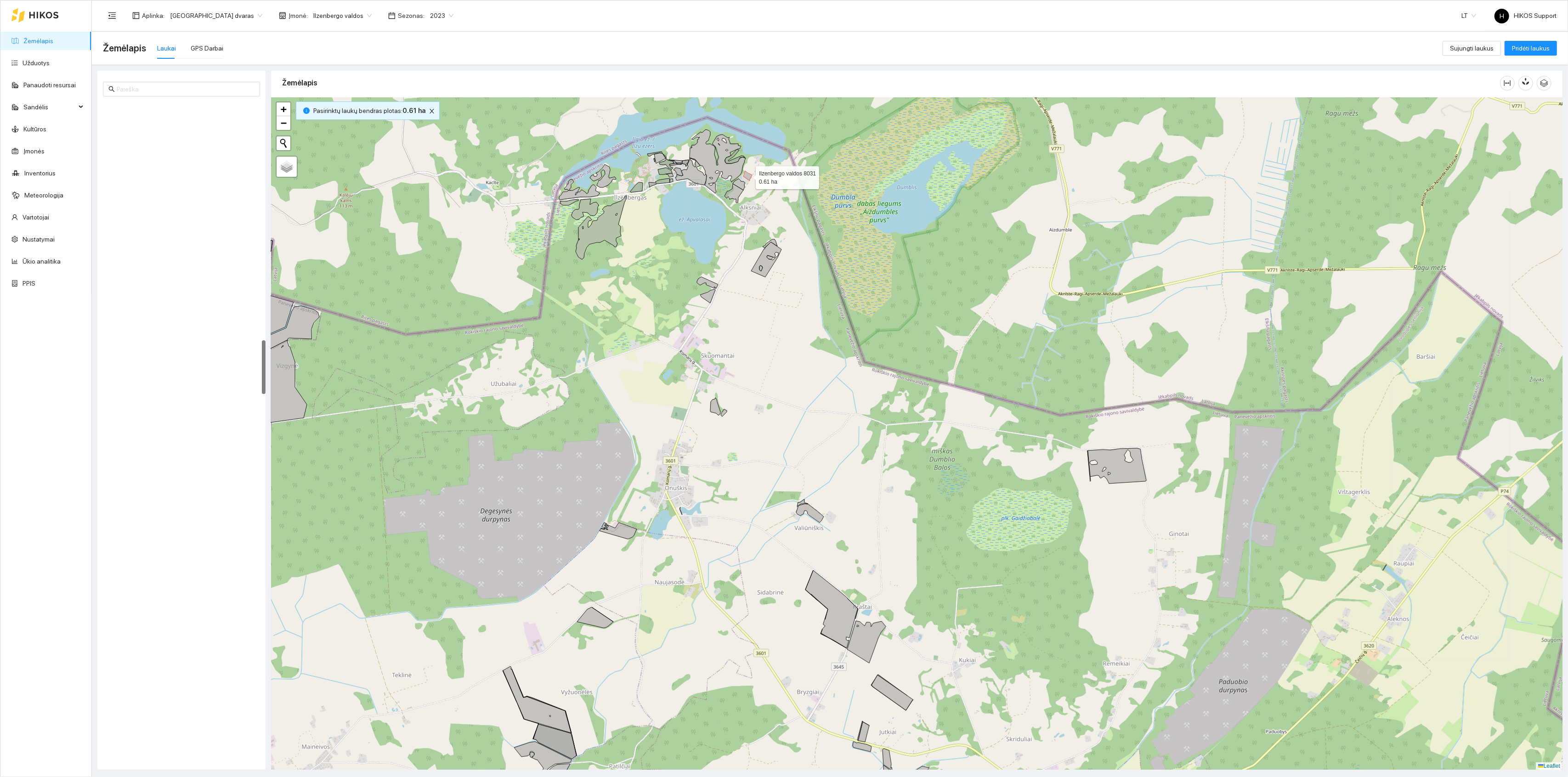
click at [744, 176] on icon at bounding box center [747, 176] width 8 height 10
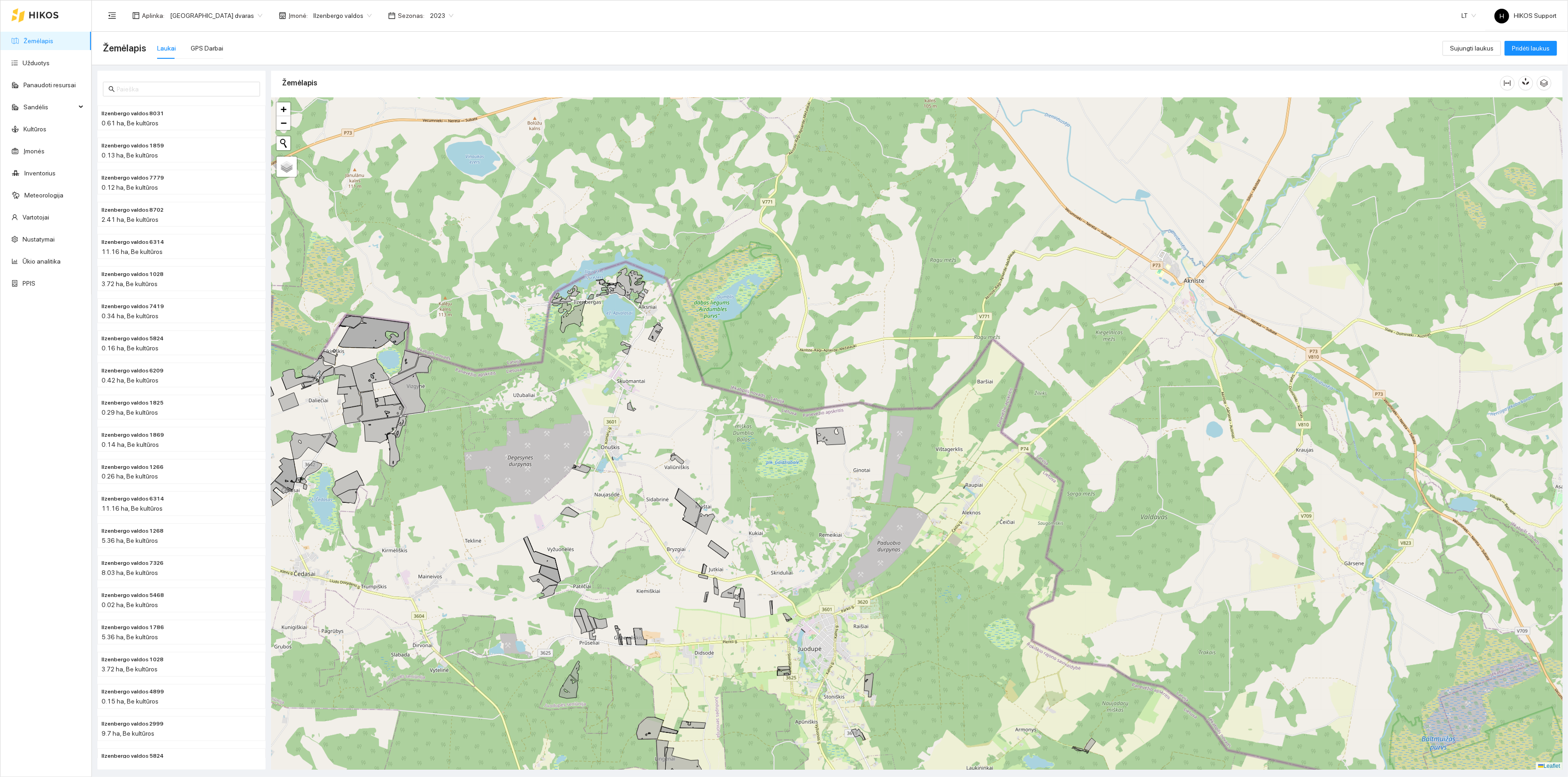
drag, startPoint x: 453, startPoint y: 394, endPoint x: 582, endPoint y: 388, distance: 129.1
click at [582, 388] on div "+ − Nieko nerasta. Bandykite dar kartą. Žemėlapis Palydovas Leaflet" at bounding box center [917, 434] width 1292 height 672
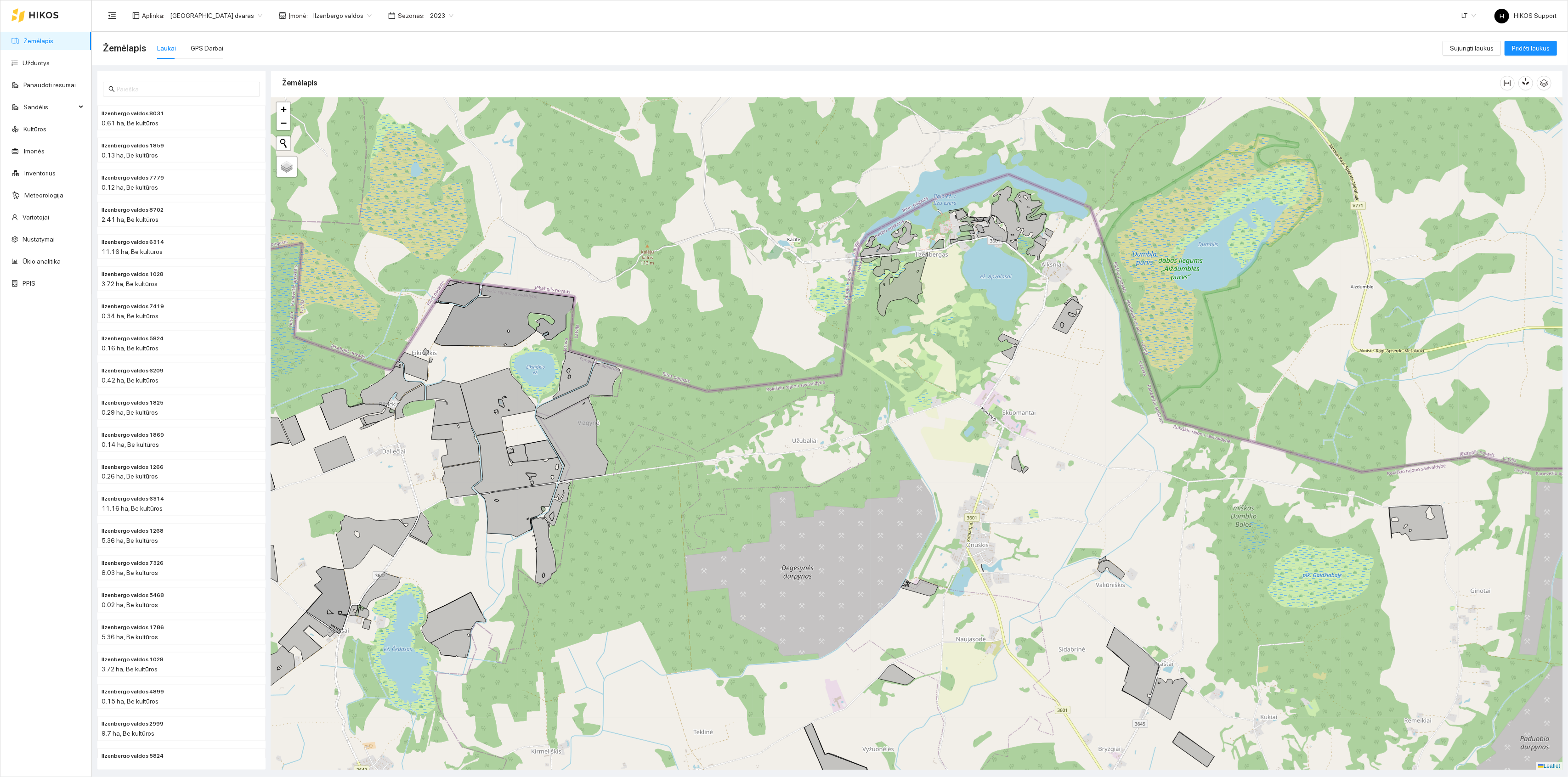
drag, startPoint x: 763, startPoint y: 550, endPoint x: 668, endPoint y: 398, distance: 179.2
click at [668, 398] on div "+ − Nieko nerasta. Bandykite dar kartą. Žemėlapis Palydovas Leaflet" at bounding box center [917, 434] width 1292 height 672
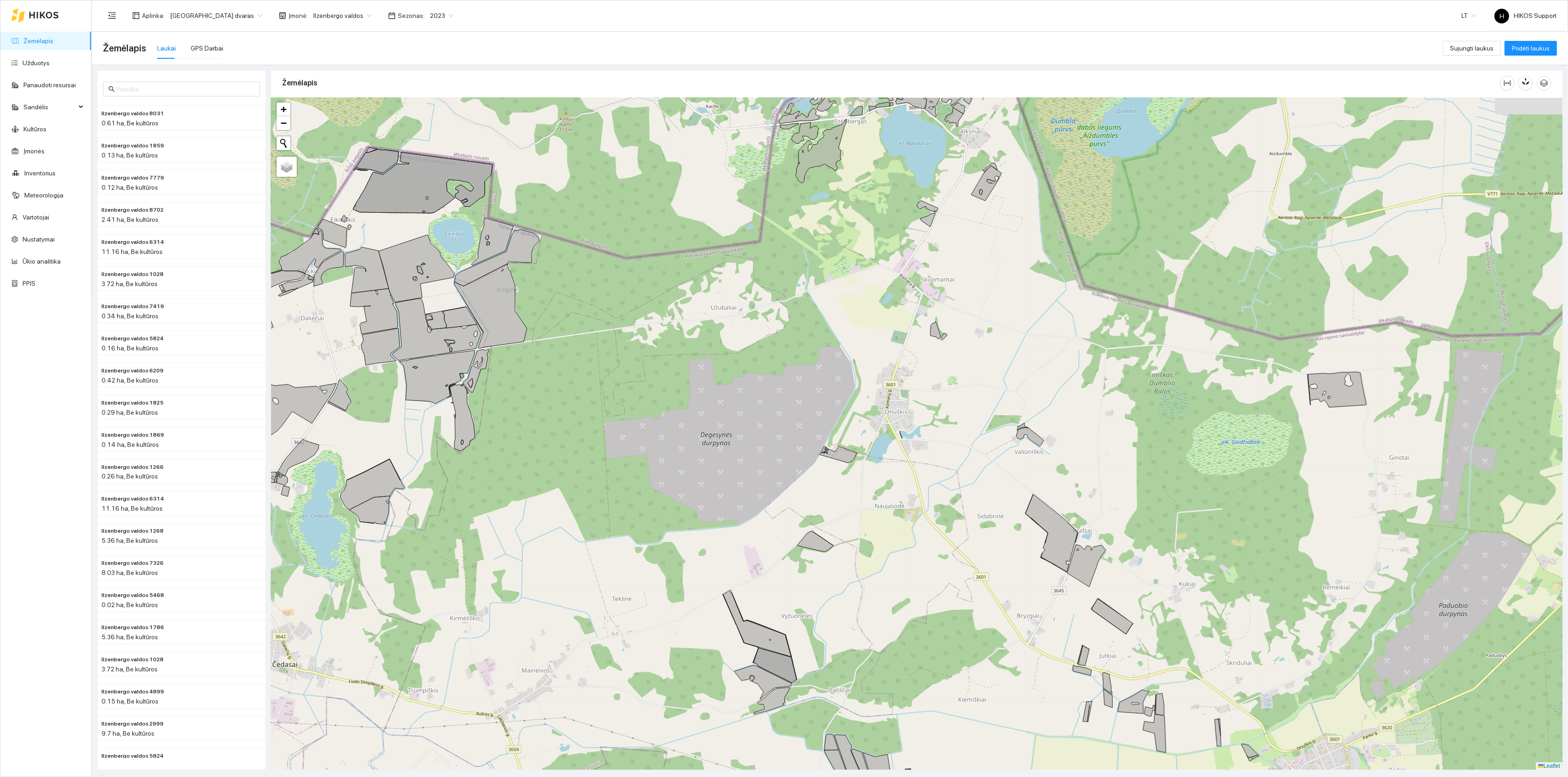
drag, startPoint x: 531, startPoint y: 334, endPoint x: 554, endPoint y: 370, distance: 42.7
click at [554, 370] on div "+ − Nieko nerasta. Bandykite dar kartą. Žemėlapis Palydovas Leaflet" at bounding box center [917, 434] width 1292 height 672
click at [626, 332] on div "+ − Nieko nerasta. Bandykite dar kartą. Žemėlapis Palydovas Leaflet" at bounding box center [917, 434] width 1292 height 672
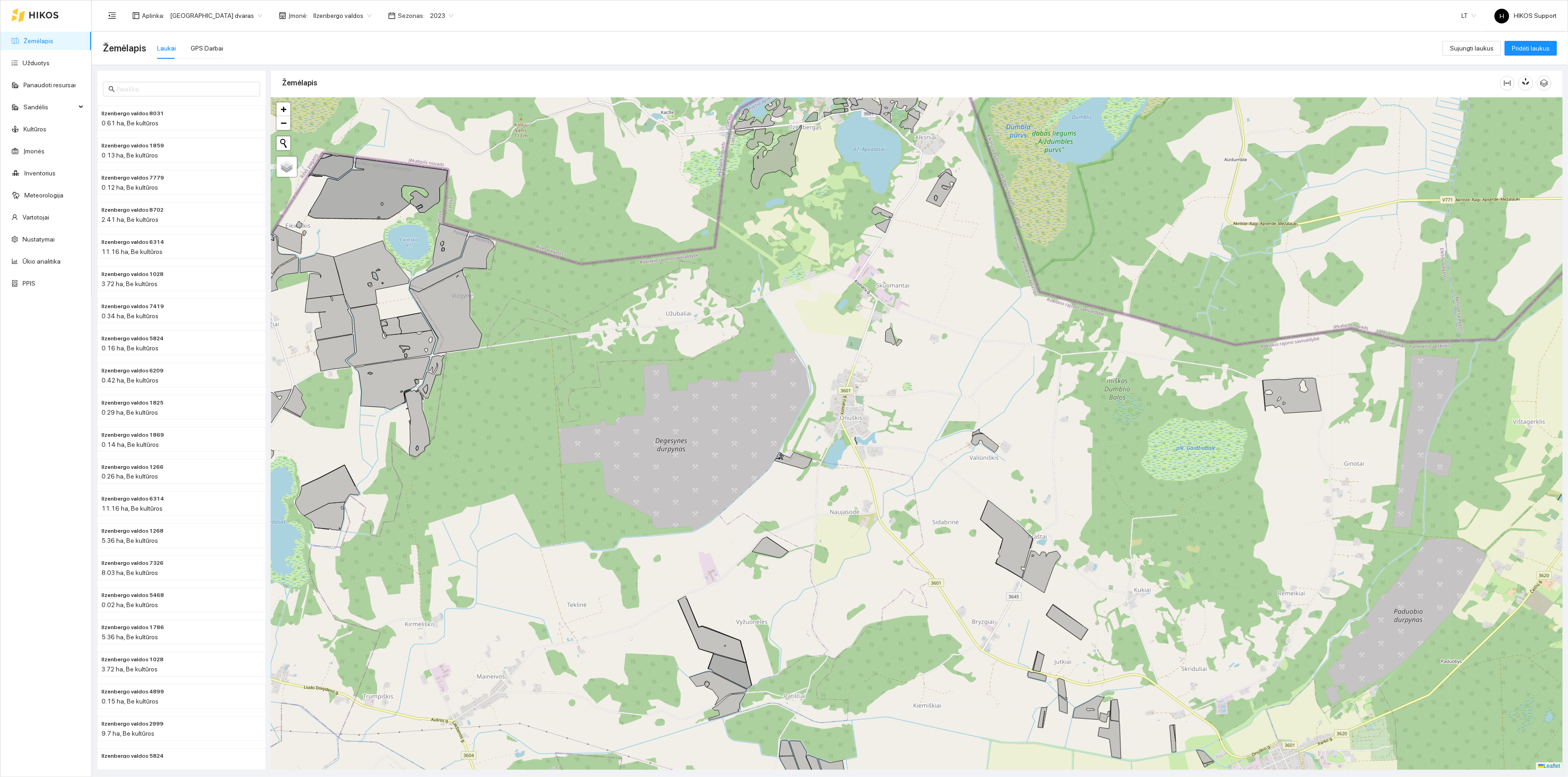
drag, startPoint x: 779, startPoint y: 316, endPoint x: 835, endPoint y: 326, distance: 56.9
click at [826, 321] on div "+ − Nieko nerasta. Bandykite dar kartą. Žemėlapis Palydovas Leaflet" at bounding box center [917, 434] width 1292 height 672
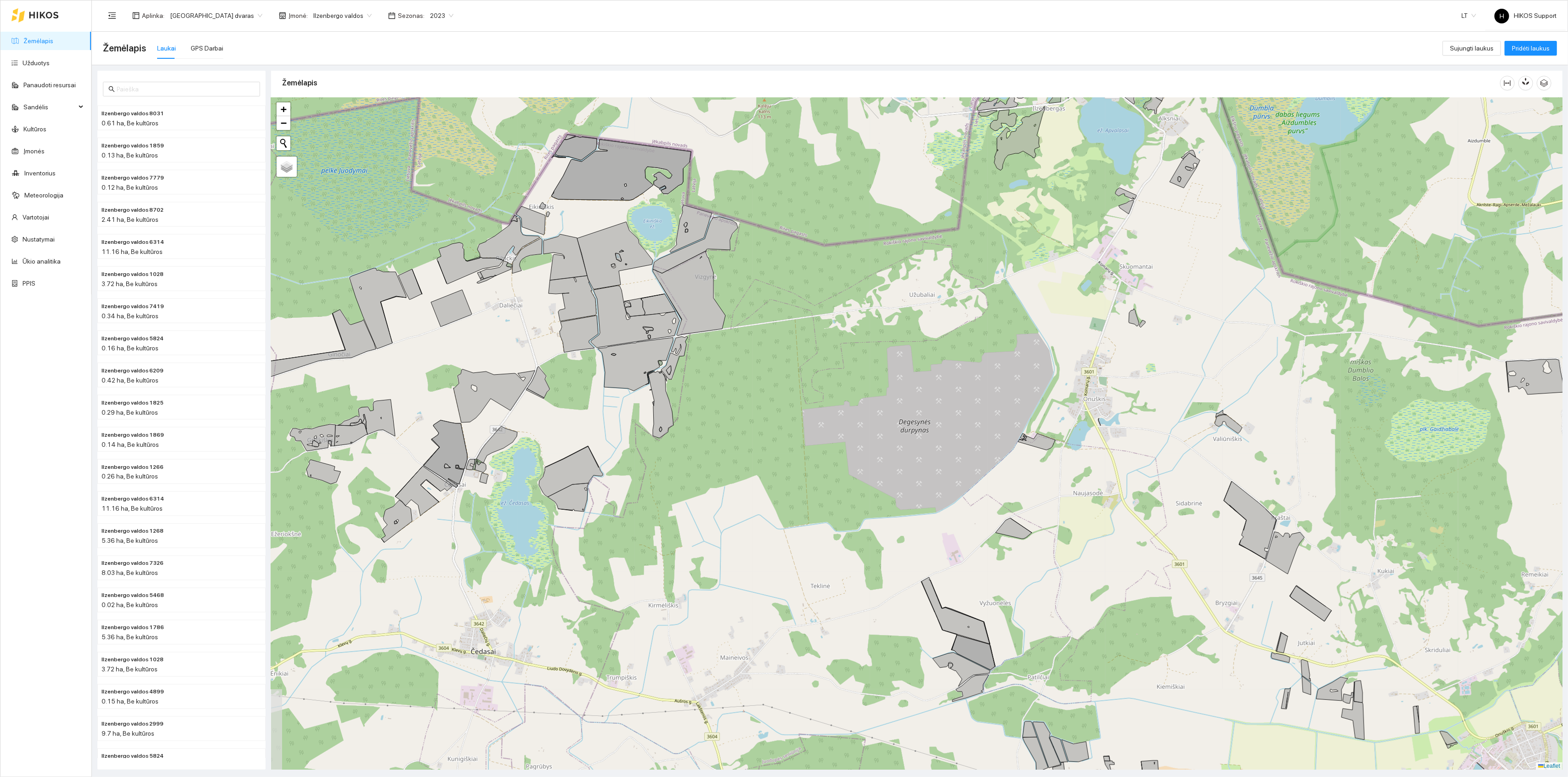
drag, startPoint x: 415, startPoint y: 392, endPoint x: 516, endPoint y: 319, distance: 124.6
click at [516, 319] on div "+ − Nieko nerasta. Bandykite dar kartą. Žemėlapis Palydovas Leaflet" at bounding box center [917, 434] width 1292 height 672
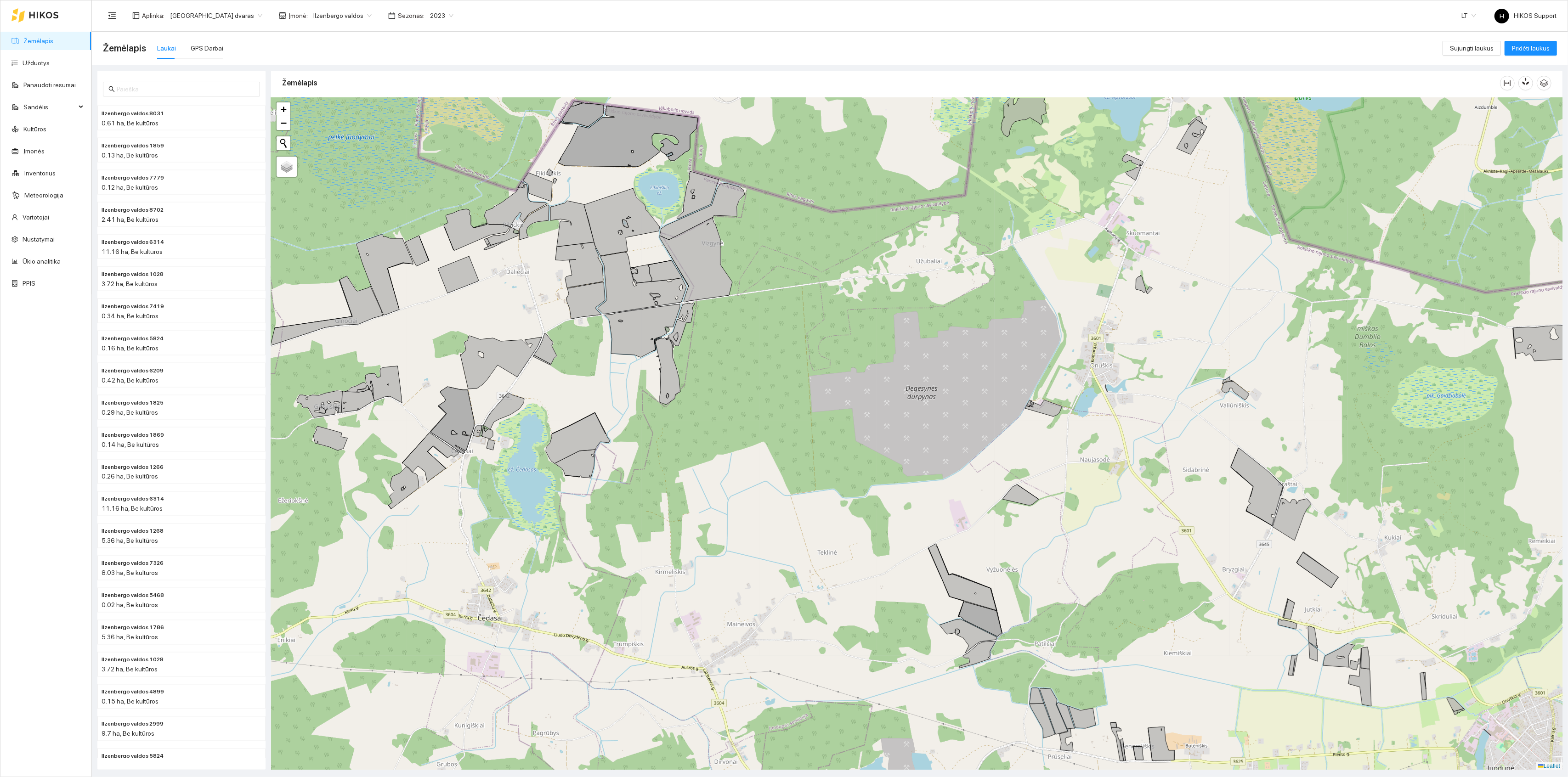
click at [596, 340] on div "+ − Nieko nerasta. Bandykite dar kartą. Žemėlapis Palydovas Leaflet" at bounding box center [917, 434] width 1292 height 672
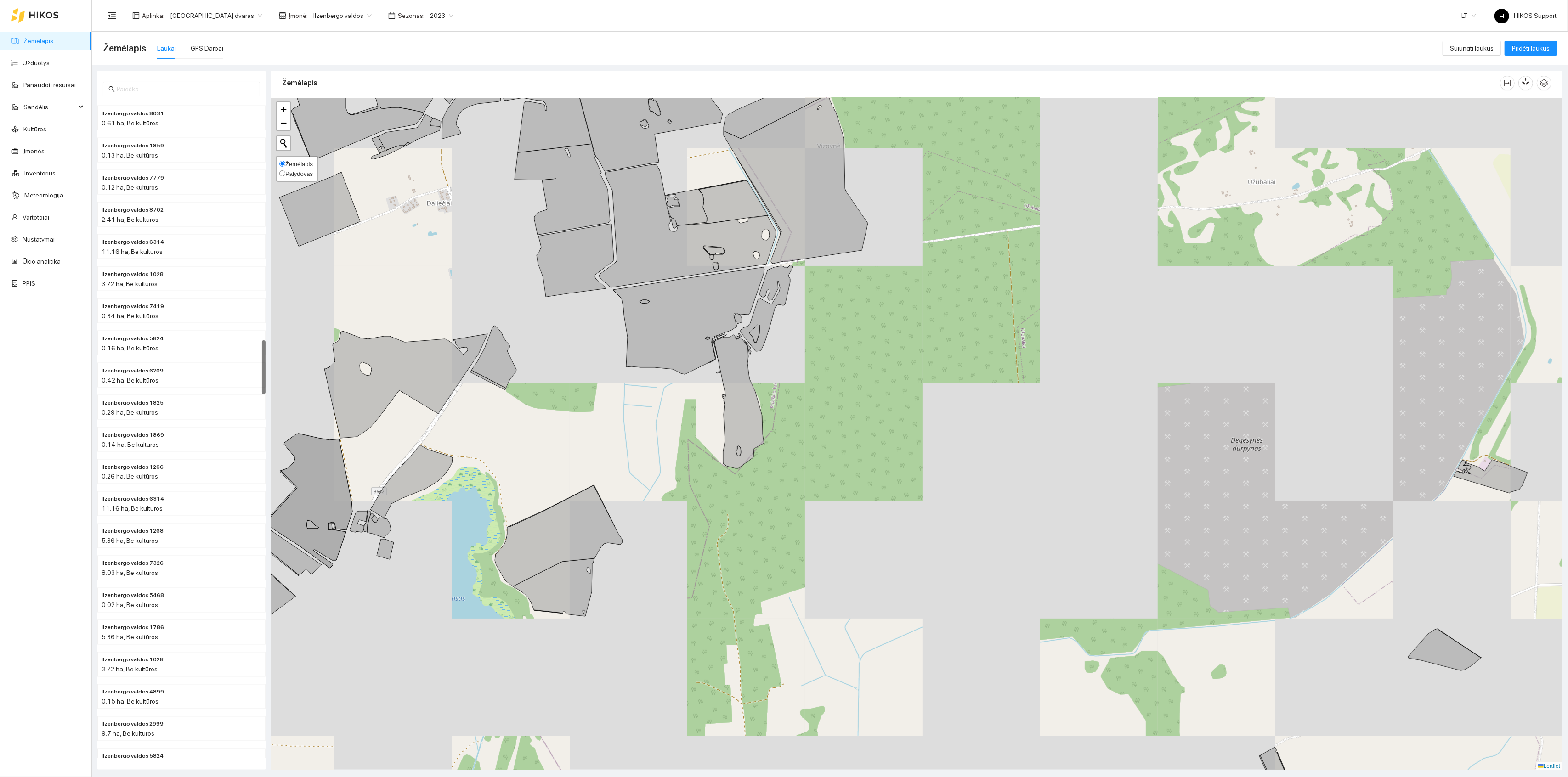
click at [298, 172] on span "Palydovas" at bounding box center [299, 173] width 27 height 7
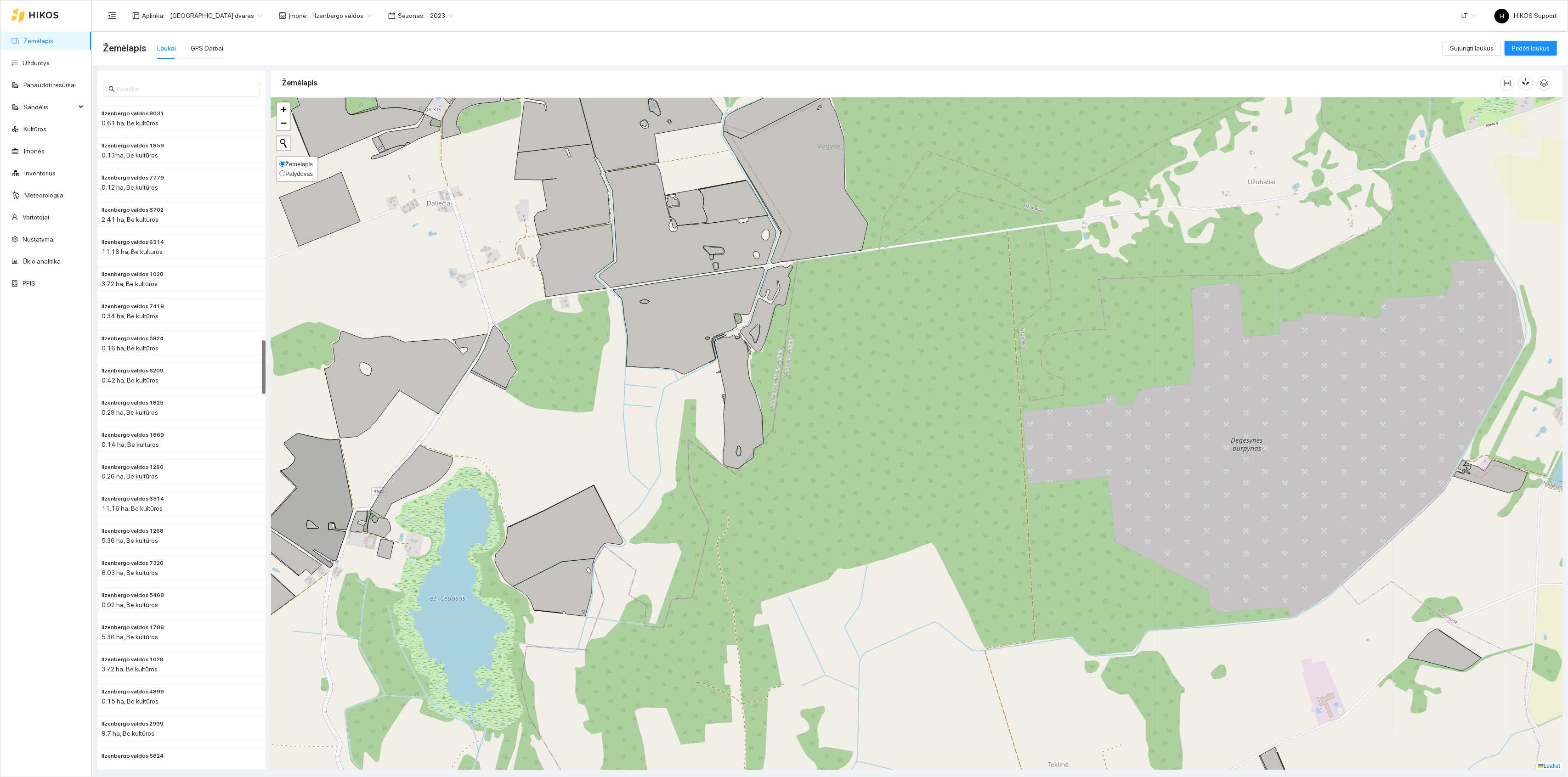
click at [286, 172] on input "Palydovas" at bounding box center [282, 173] width 6 height 6
radio input "true"
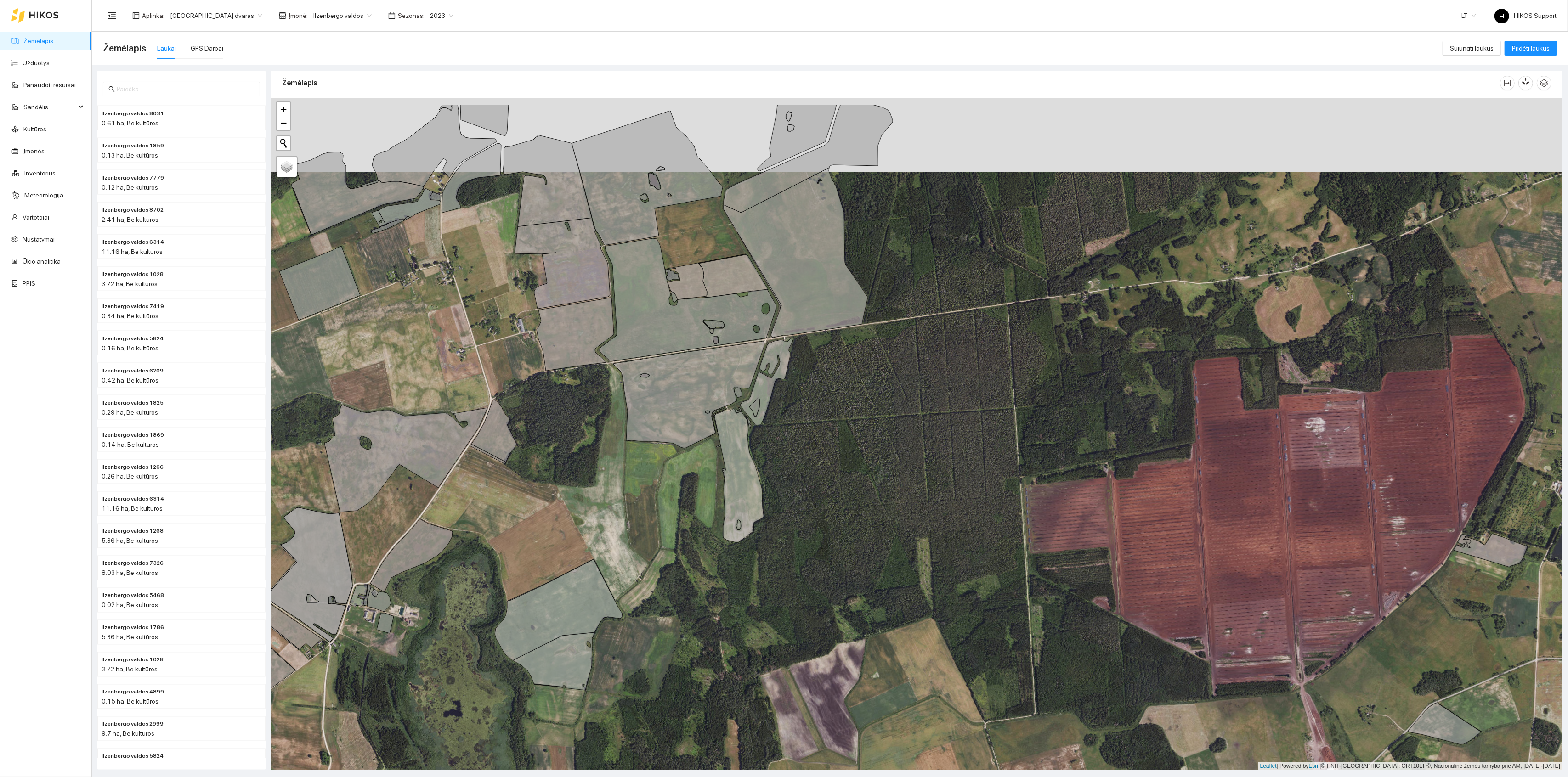
drag, startPoint x: 527, startPoint y: 294, endPoint x: 523, endPoint y: 414, distance: 120.1
click at [526, 414] on div "+ − Nieko nerasta. Bandykite dar kartą. Žemėlapis Palydovas Leaflet | Powered b…" at bounding box center [917, 434] width 1292 height 672
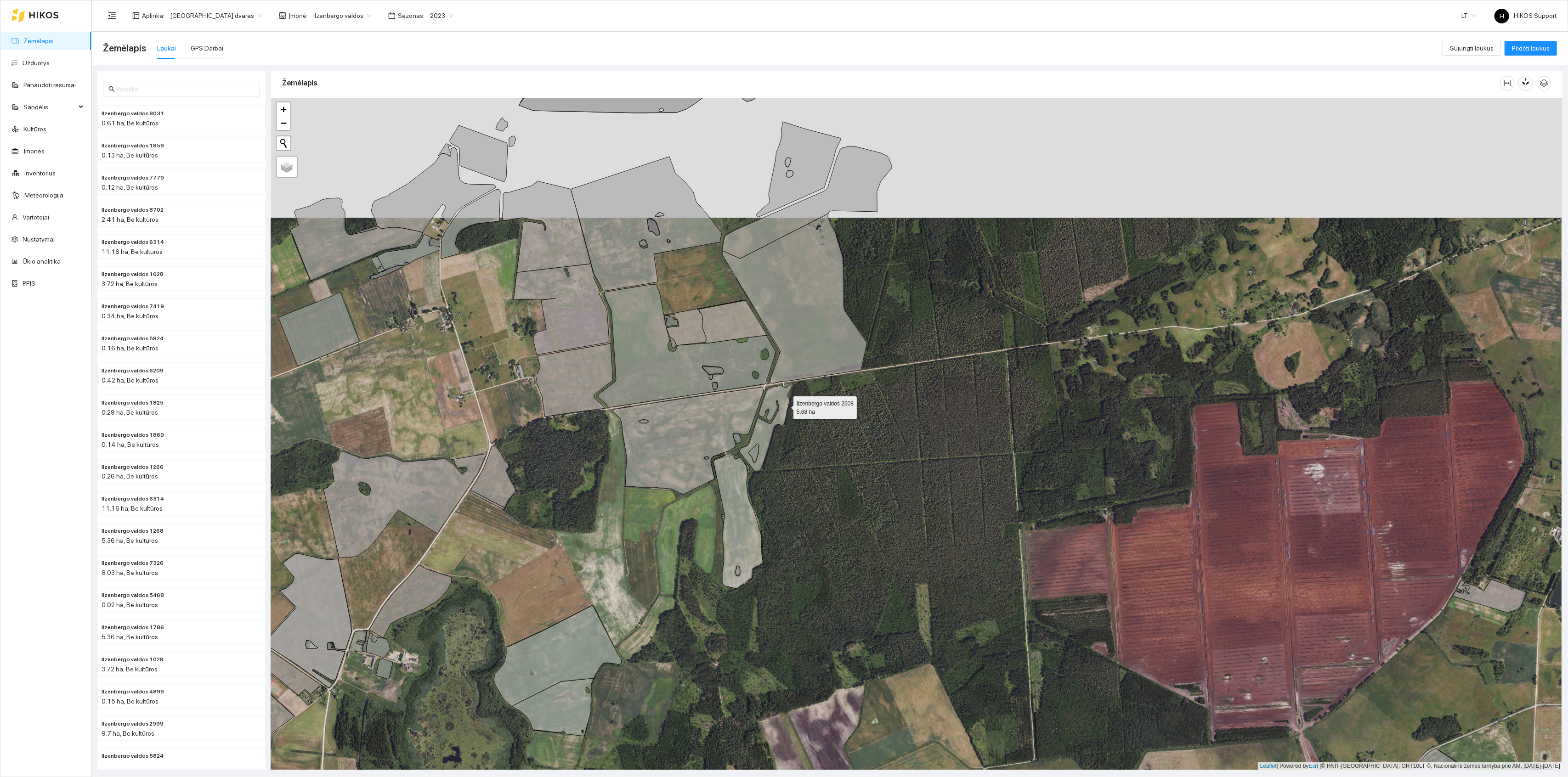
click at [786, 403] on icon at bounding box center [766, 427] width 53 height 86
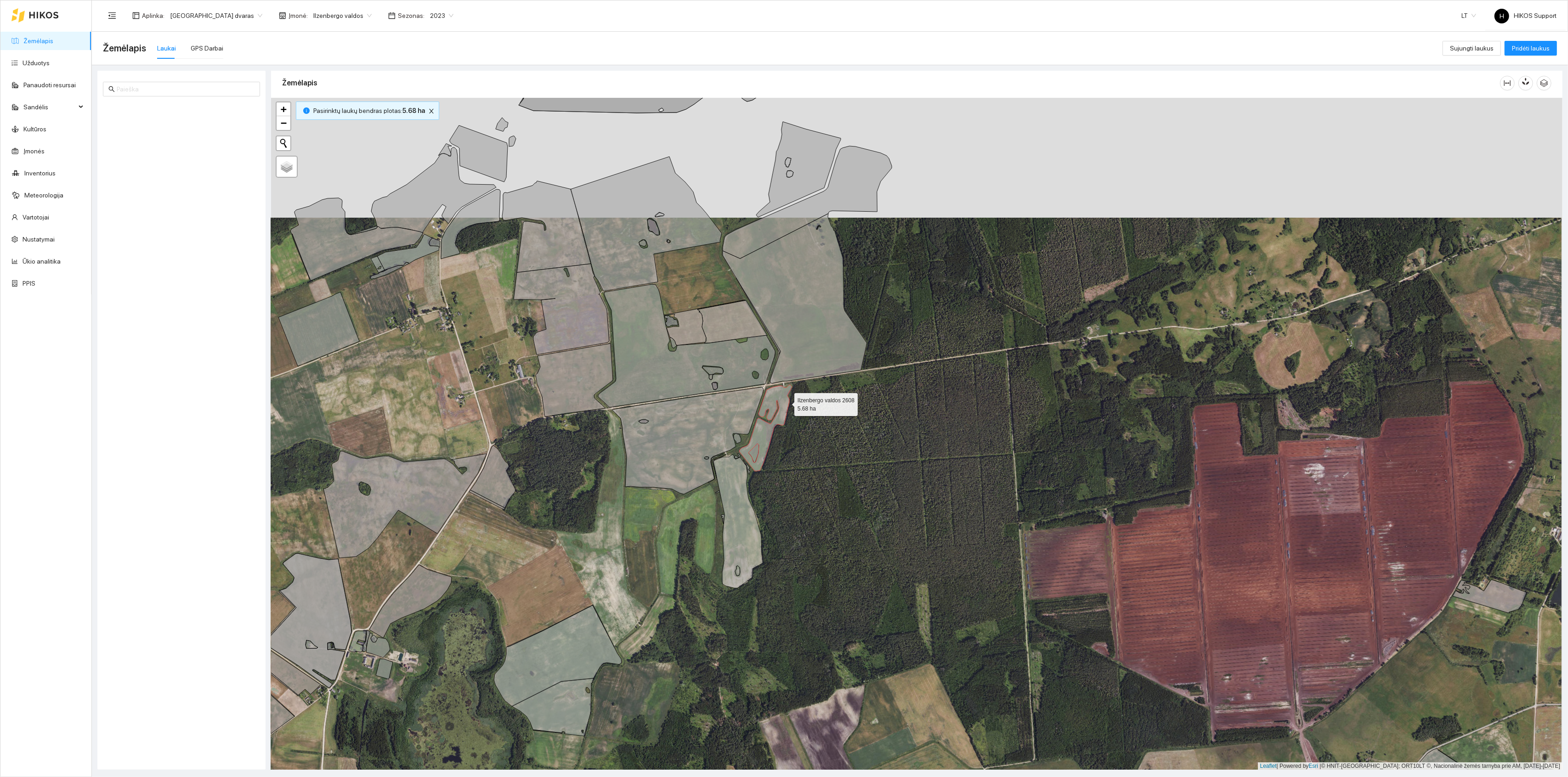
scroll to position [2162, 0]
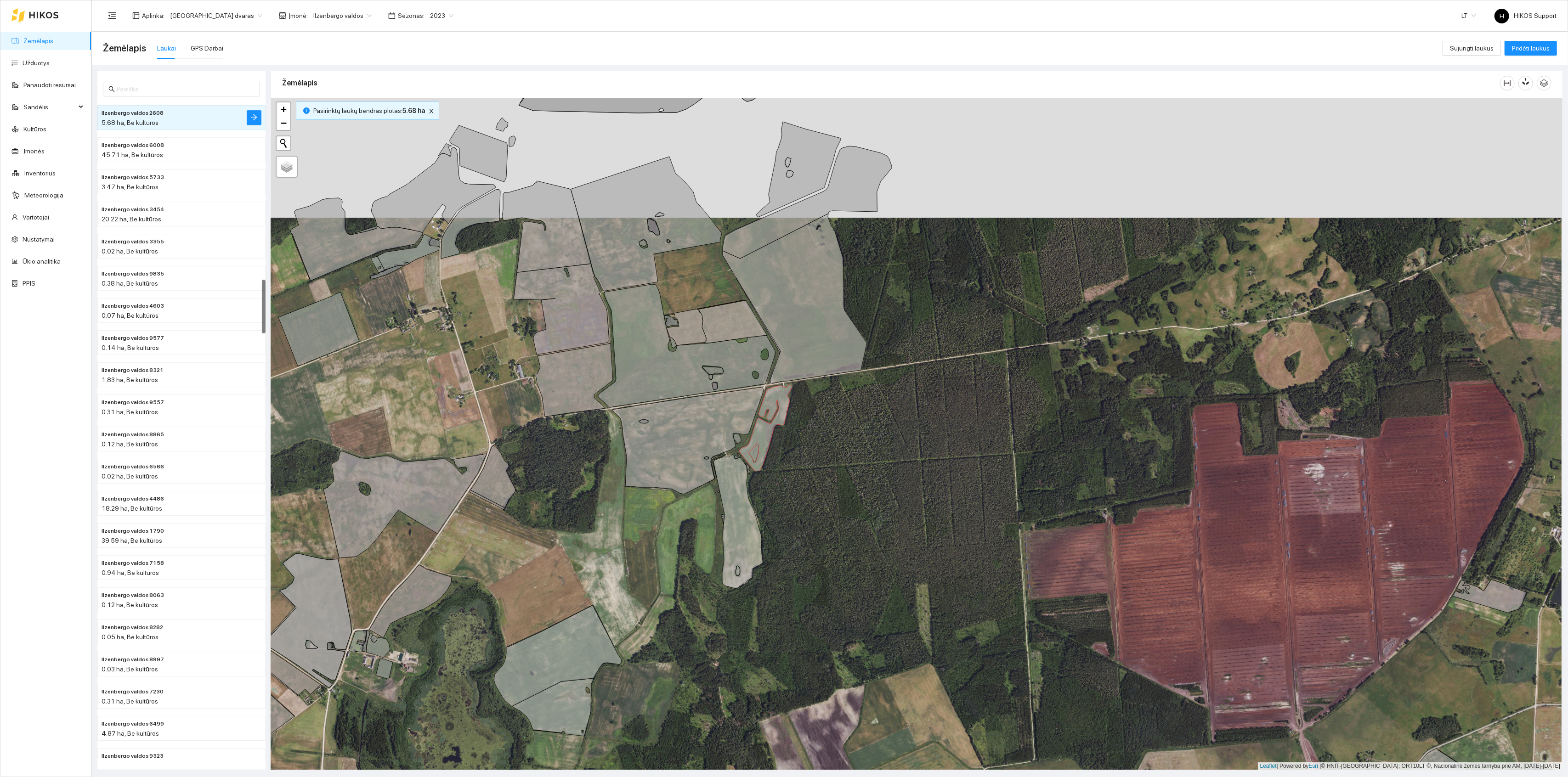
click at [844, 375] on div "Ilzenbergo valdos 2608 5.68 ha + − Nieko nerasta. Bandykite dar kartą. Žemėlapi…" at bounding box center [917, 434] width 1292 height 672
click at [844, 375] on div "+ − Nieko nerasta. Bandykite dar kartą. Žemėlapis Palydovas Leaflet | Powered b…" at bounding box center [917, 434] width 1292 height 672
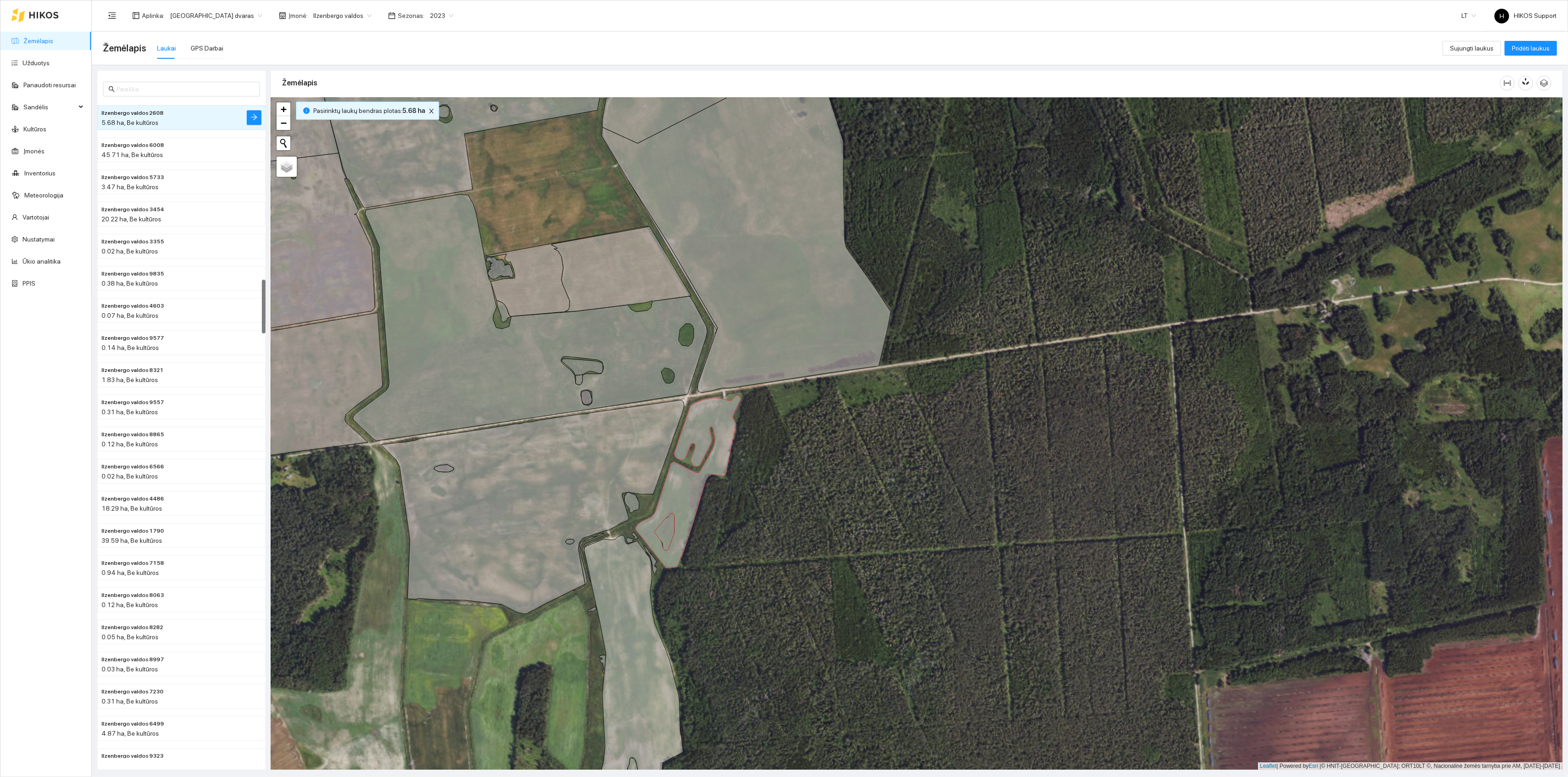
click at [707, 434] on icon at bounding box center [688, 482] width 105 height 172
drag, startPoint x: 788, startPoint y: 407, endPoint x: 785, endPoint y: 498, distance: 91.0
click at [788, 498] on div "+ − Nieko nerasta. Bandykite dar kartą. Žemėlapis Palydovas Leaflet | Powered b…" at bounding box center [917, 434] width 1292 height 672
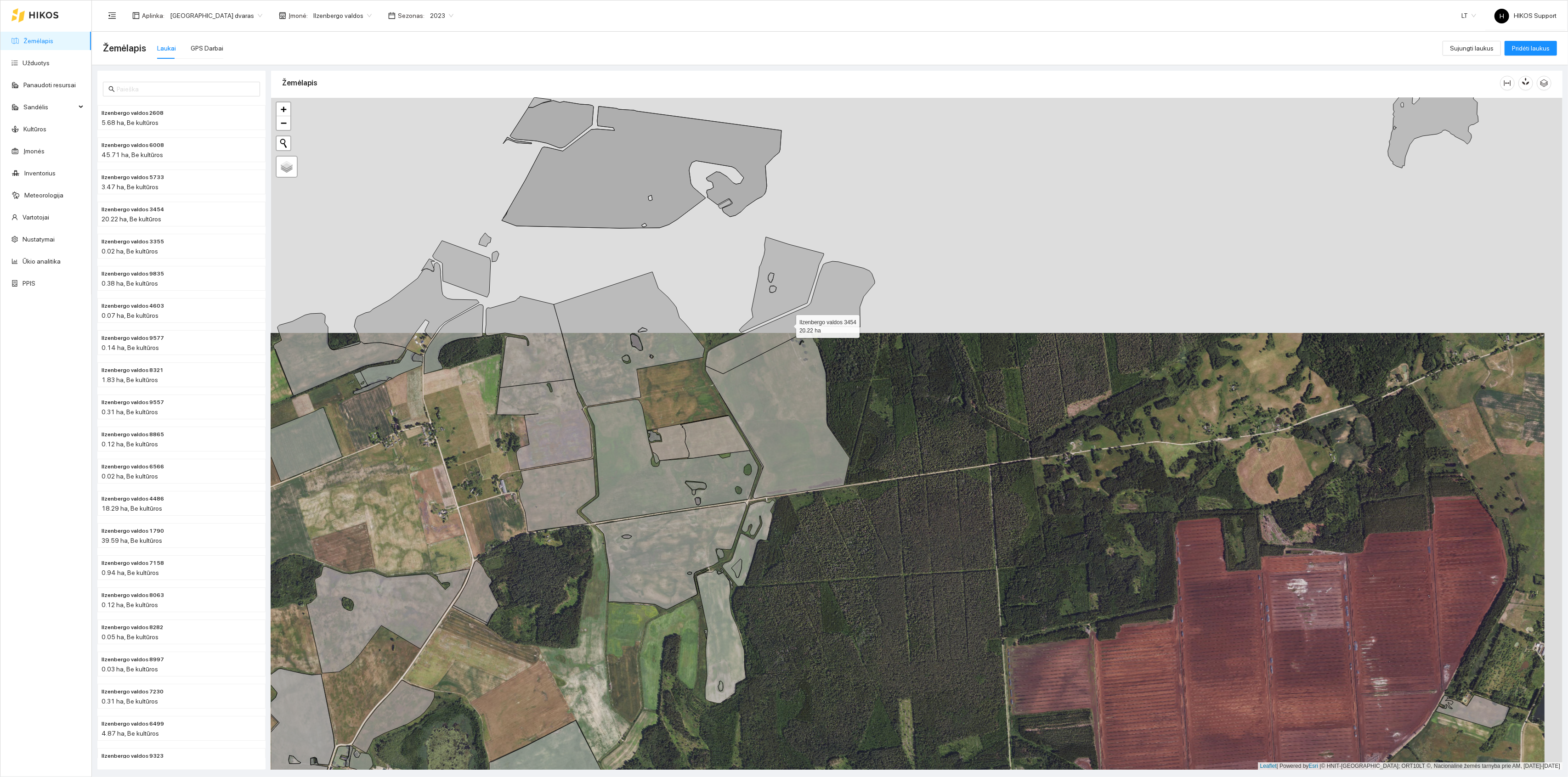
click at [788, 325] on icon at bounding box center [791, 318] width 169 height 112
click at [775, 391] on icon at bounding box center [778, 414] width 144 height 170
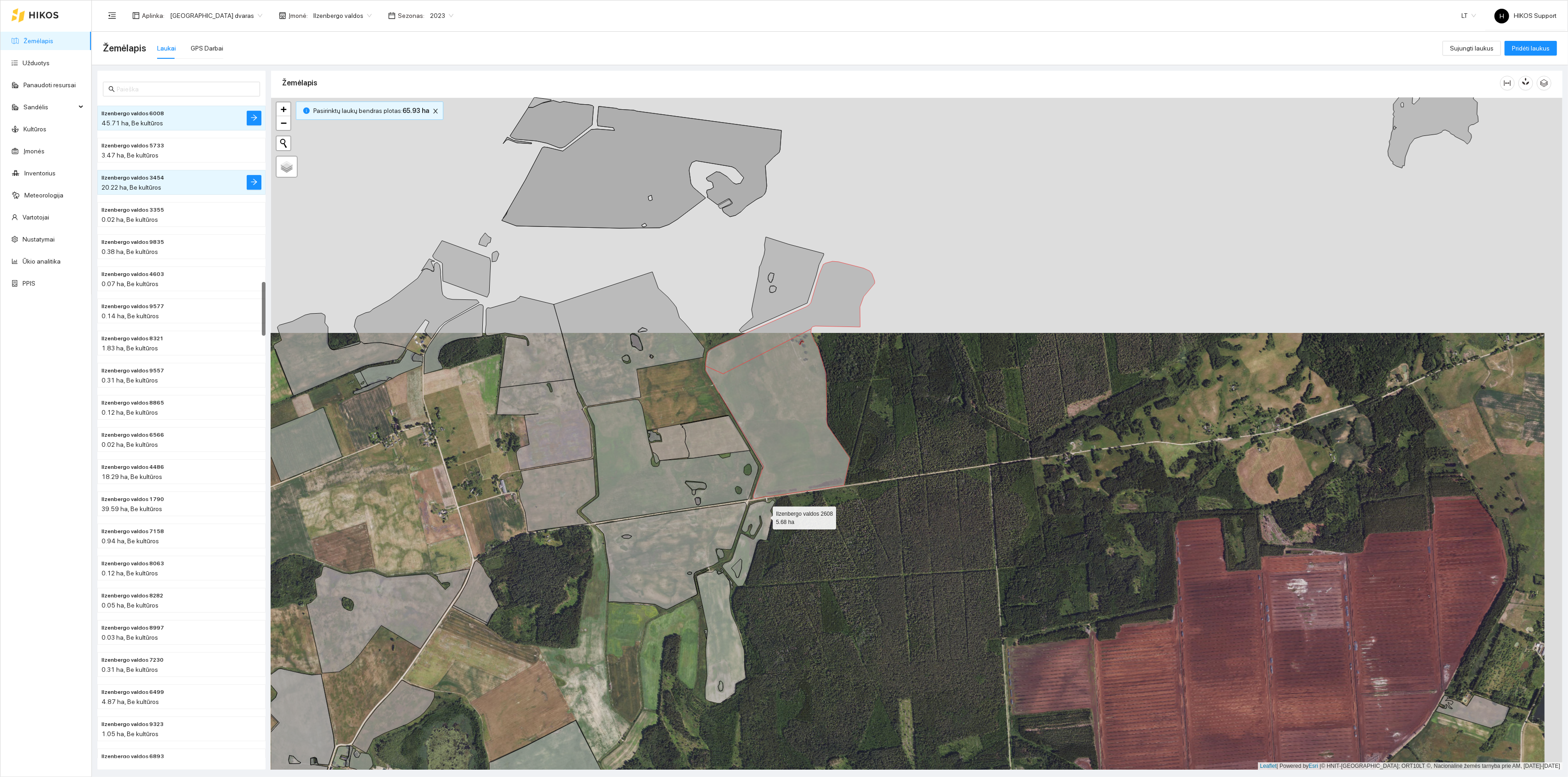
click at [757, 529] on icon at bounding box center [748, 543] width 53 height 86
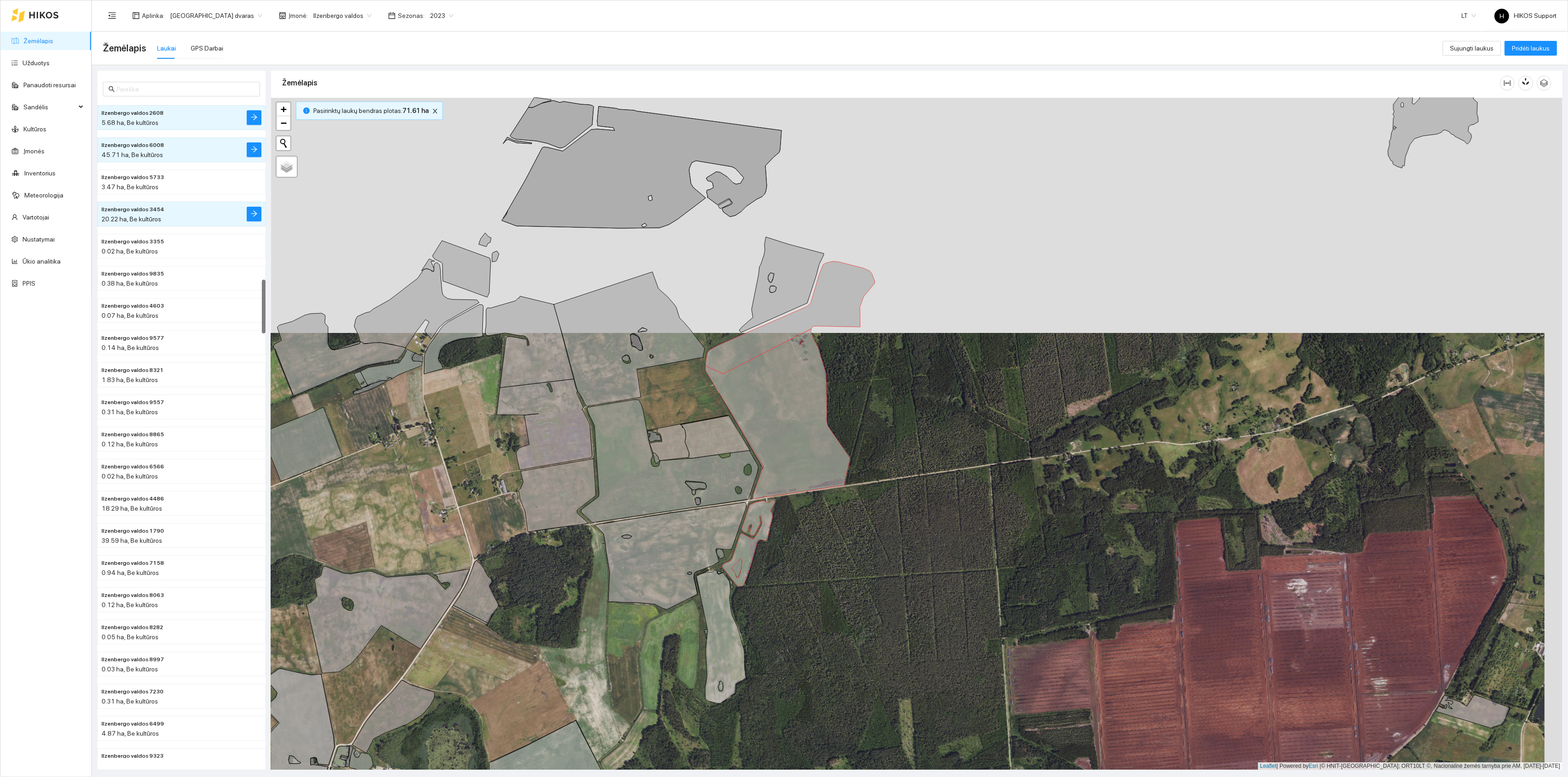
click at [737, 596] on div "Ilzenbergo valdos 2608 5.68 ha + − Nieko nerasta. Bandykite dar kartą. Žemėlapi…" at bounding box center [917, 434] width 1292 height 672
click at [718, 602] on icon at bounding box center [721, 637] width 50 height 134
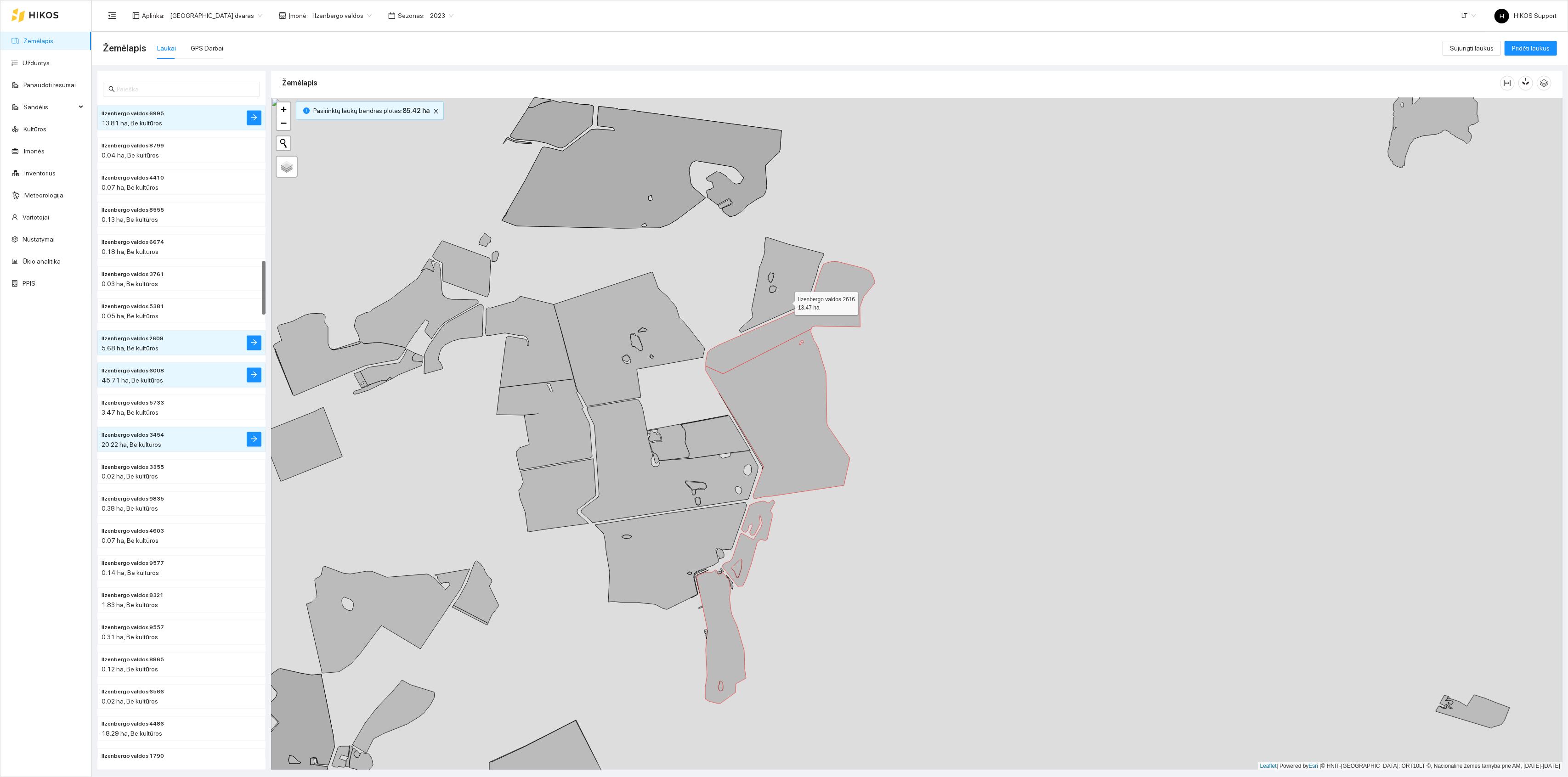
click at [787, 301] on icon at bounding box center [782, 285] width 85 height 95
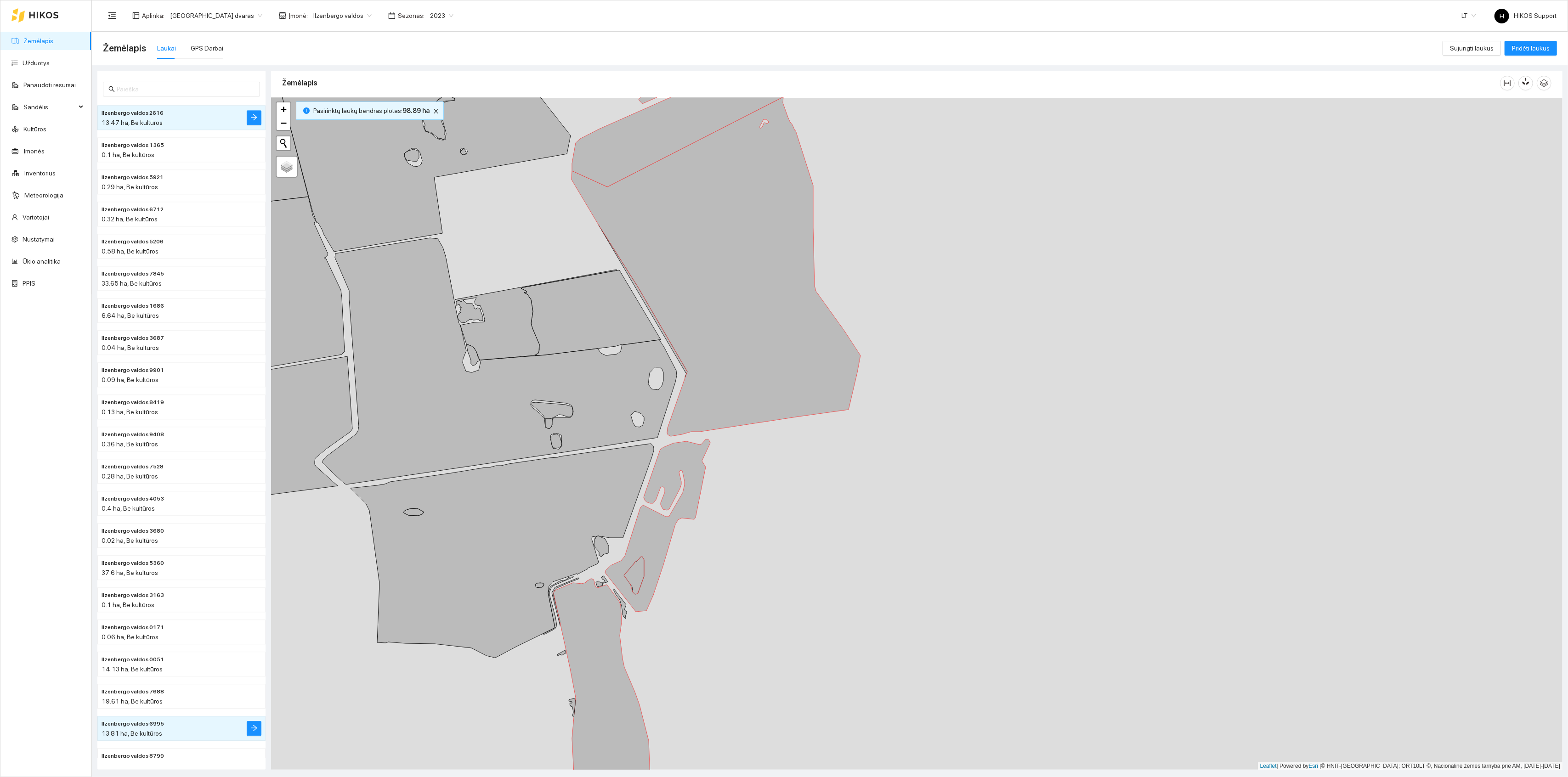
click at [565, 410] on icon at bounding box center [552, 411] width 41 height 17
click at [566, 363] on icon at bounding box center [500, 361] width 354 height 247
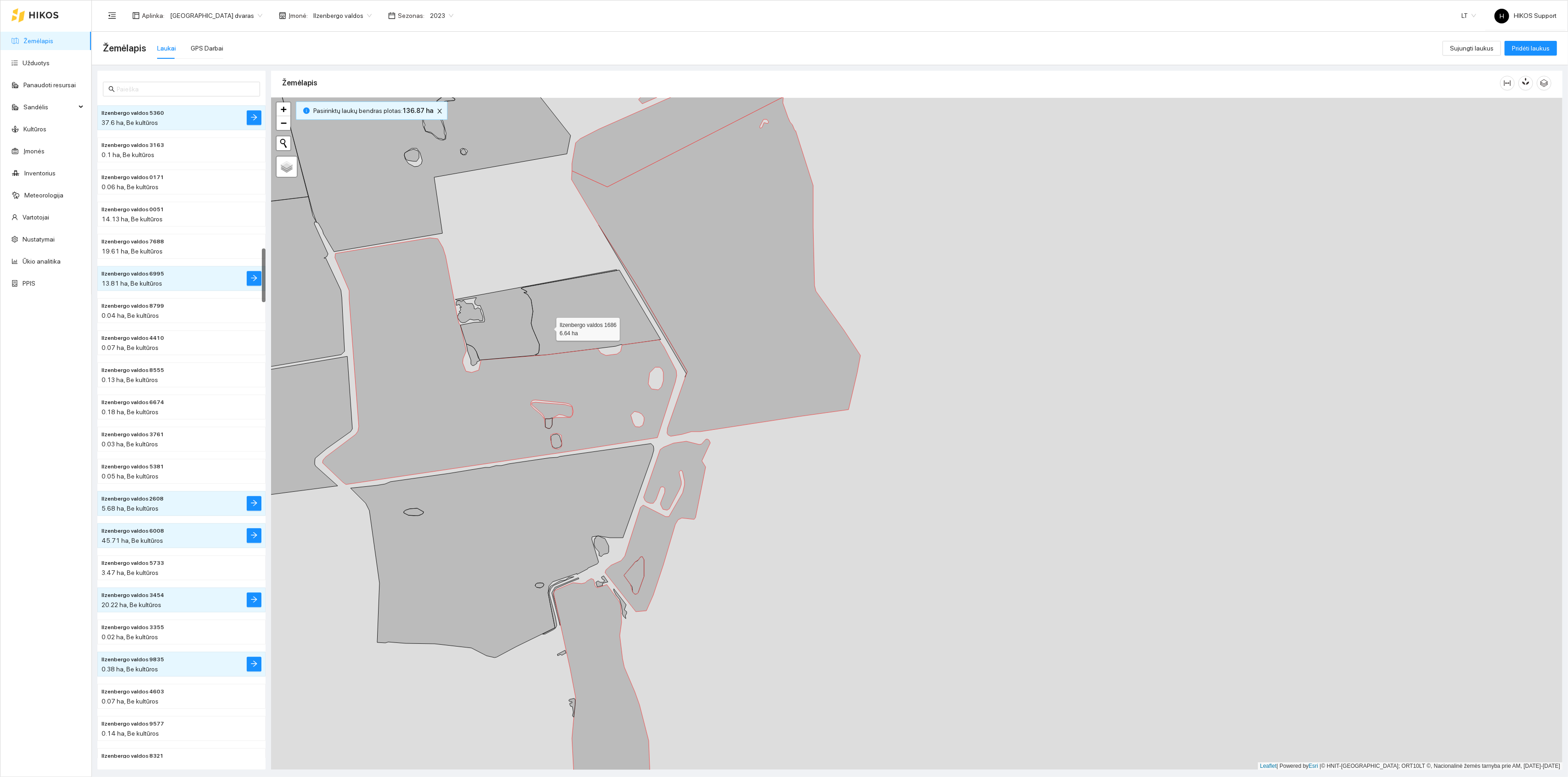
click at [547, 324] on icon at bounding box center [591, 313] width 140 height 85
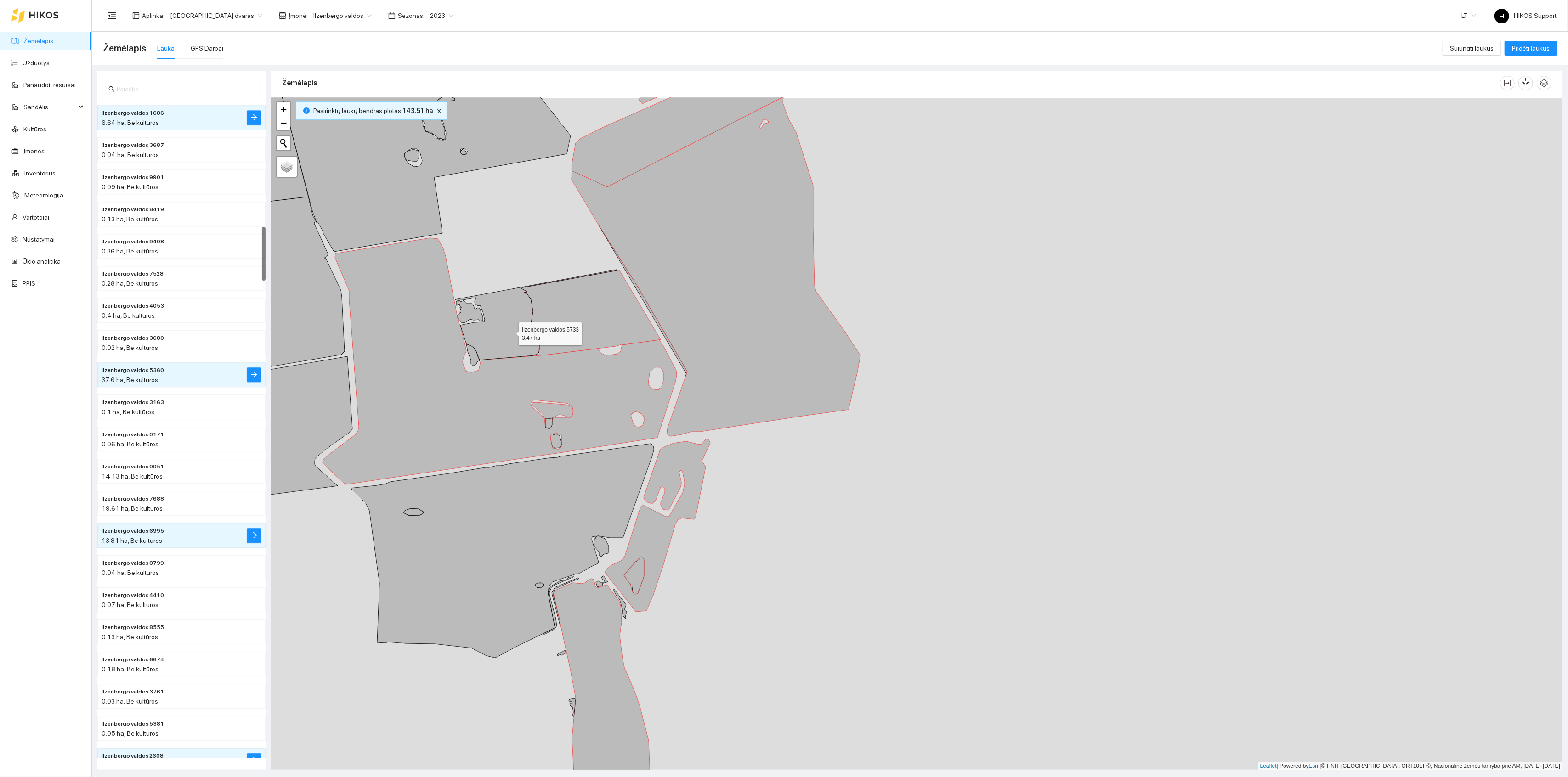
click at [505, 333] on icon at bounding box center [537, 314] width 162 height 91
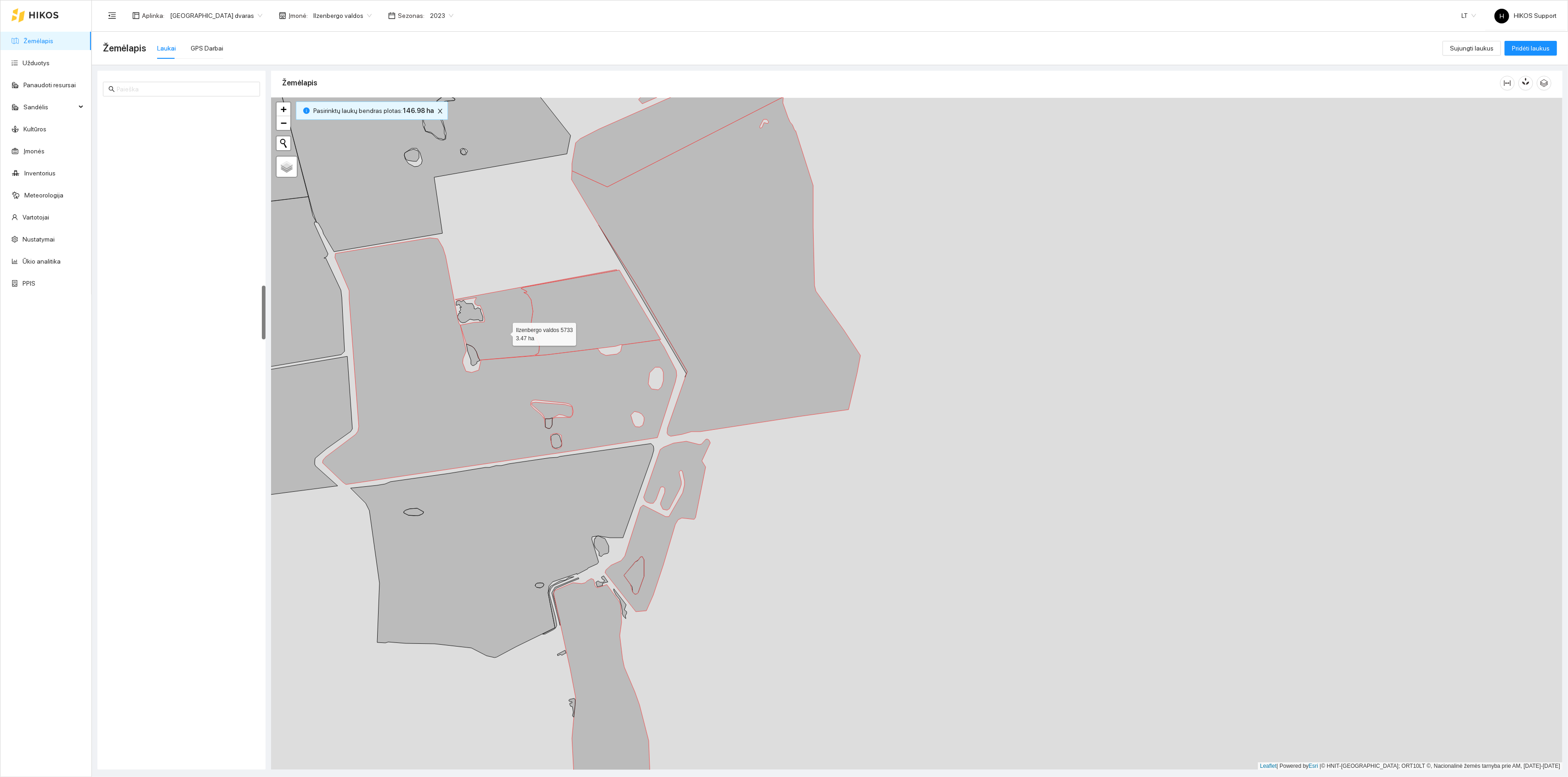
scroll to position [2241, 0]
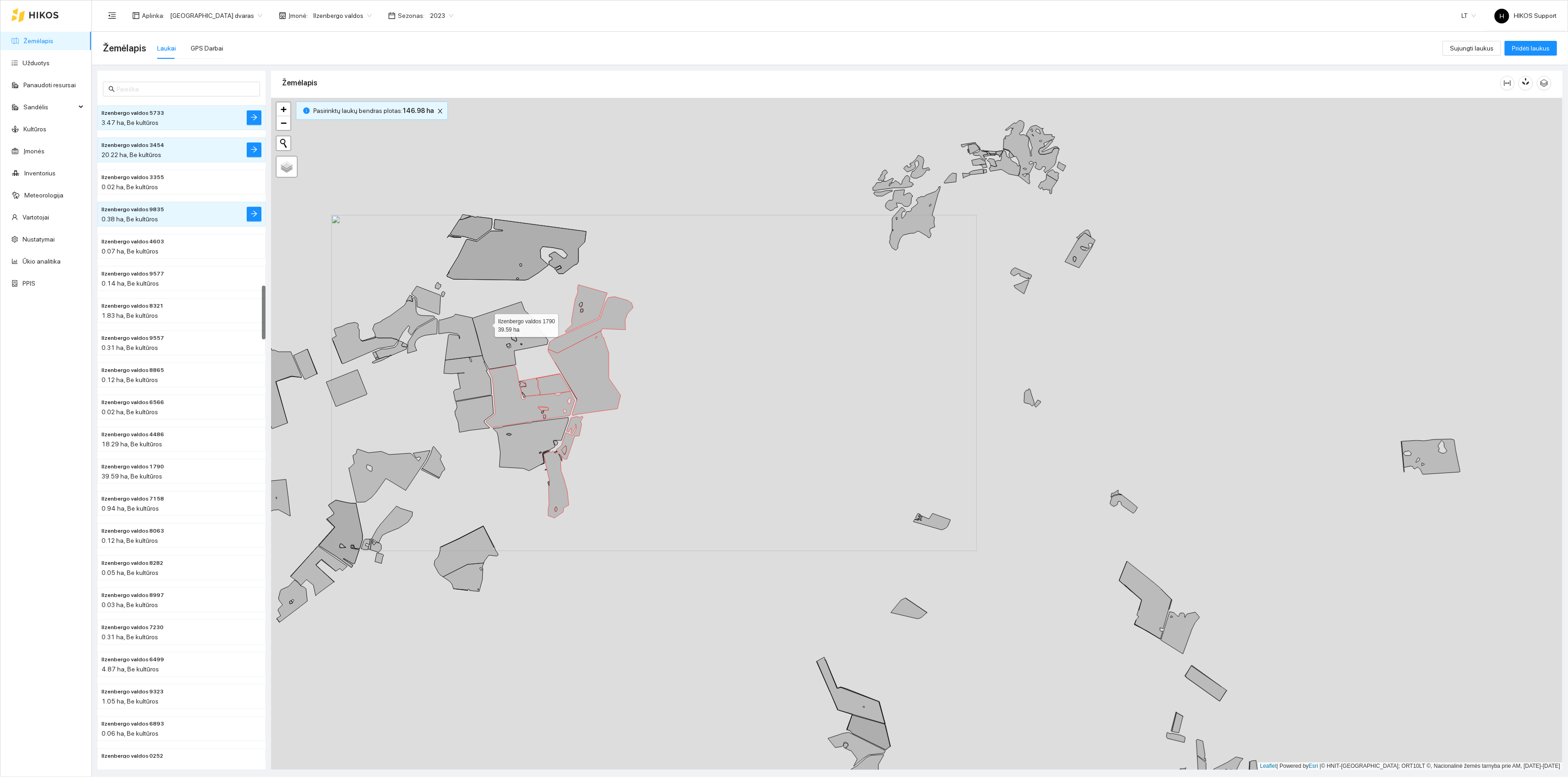
click at [483, 319] on icon at bounding box center [510, 335] width 76 height 67
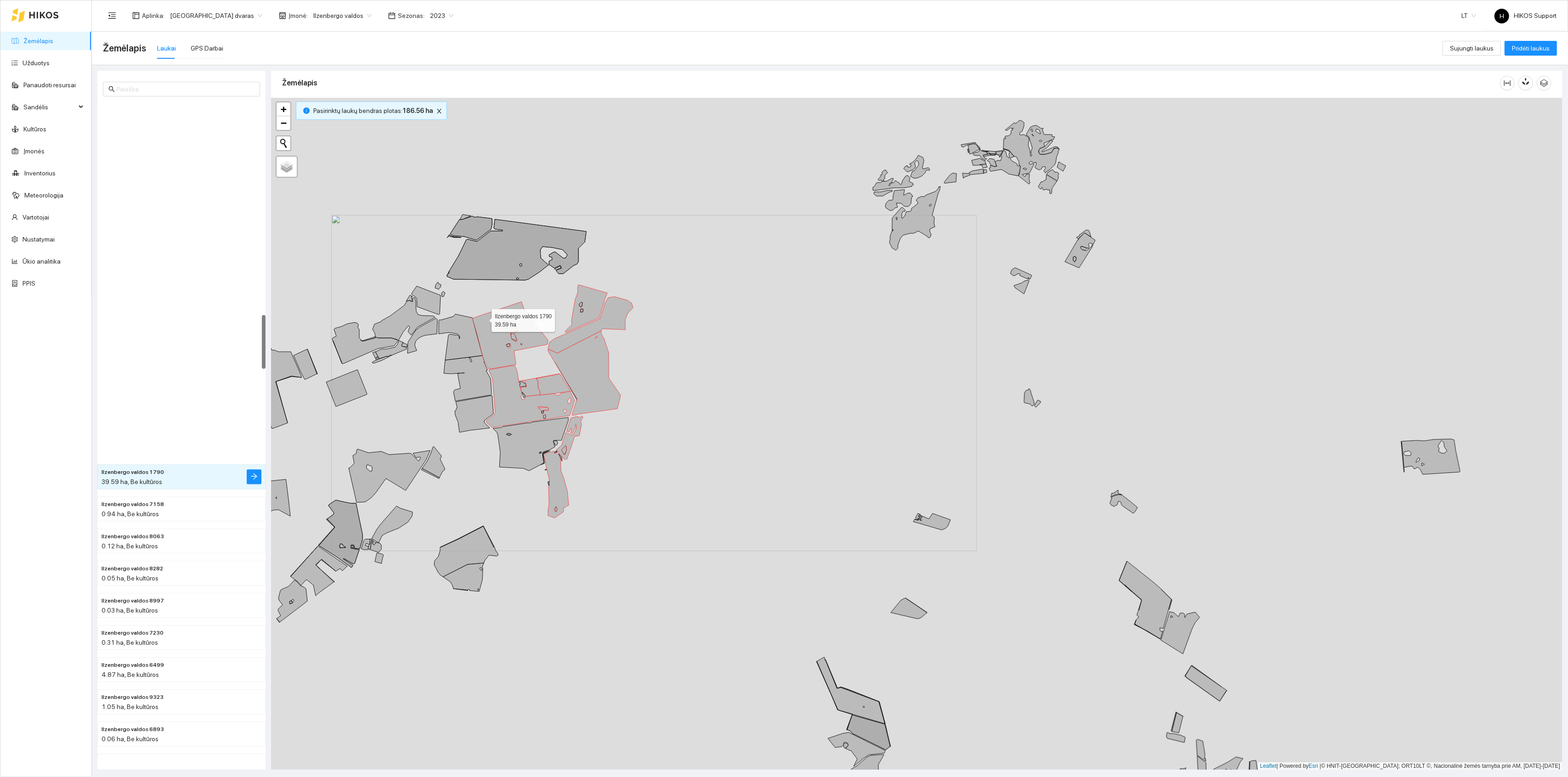
scroll to position [2600, 0]
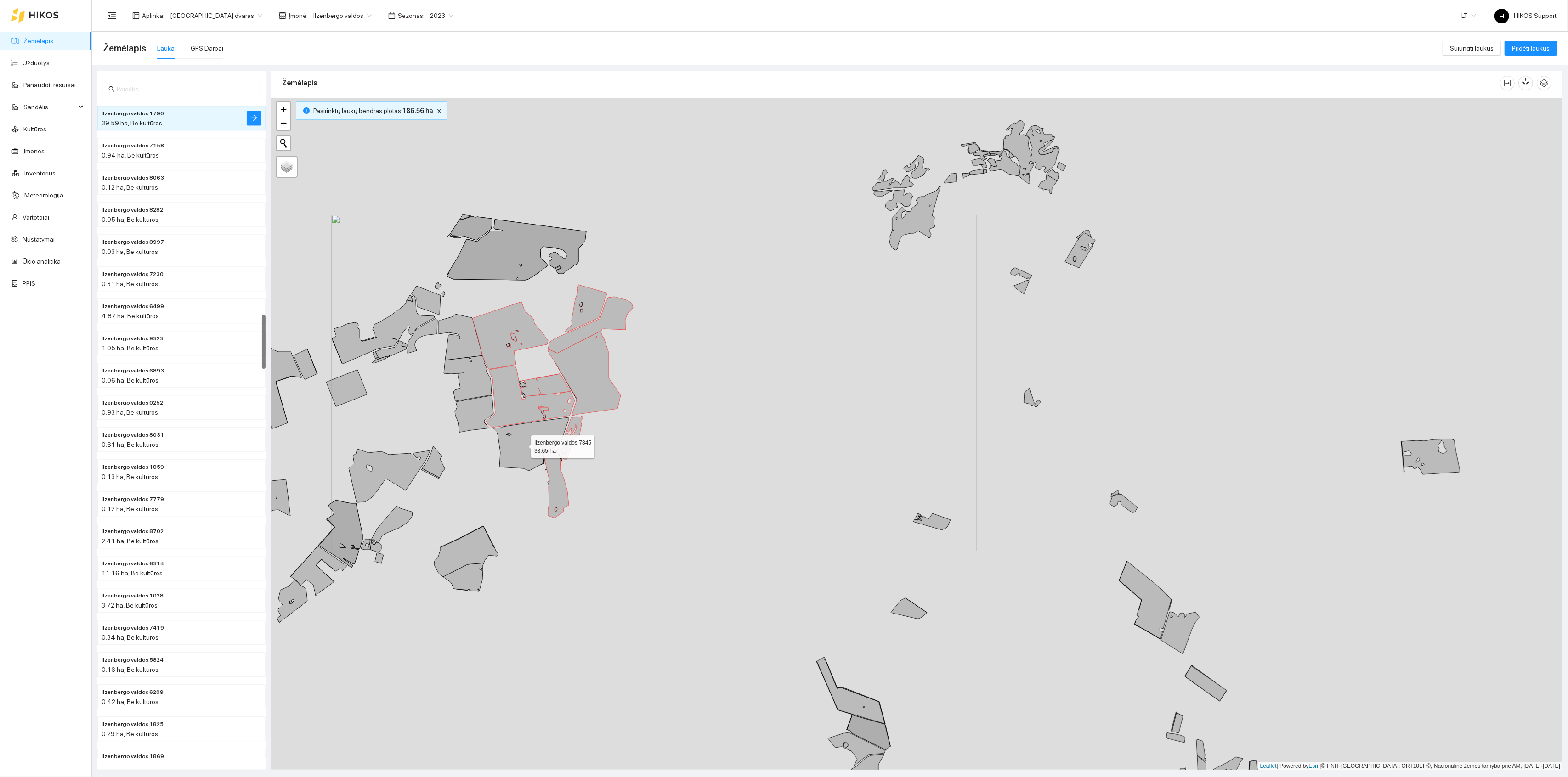
click at [524, 443] on icon at bounding box center [531, 444] width 76 height 53
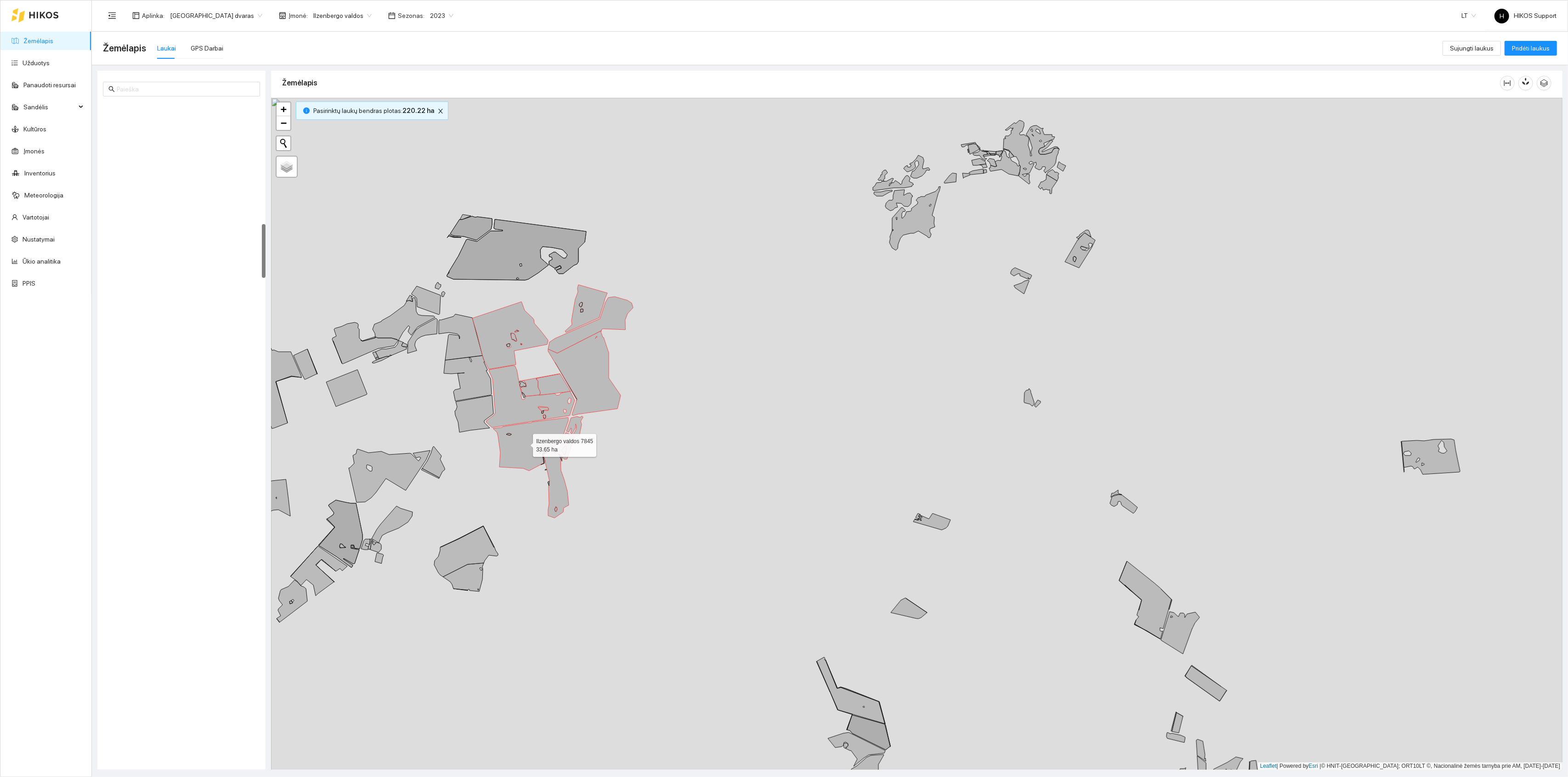
scroll to position [1491, 0]
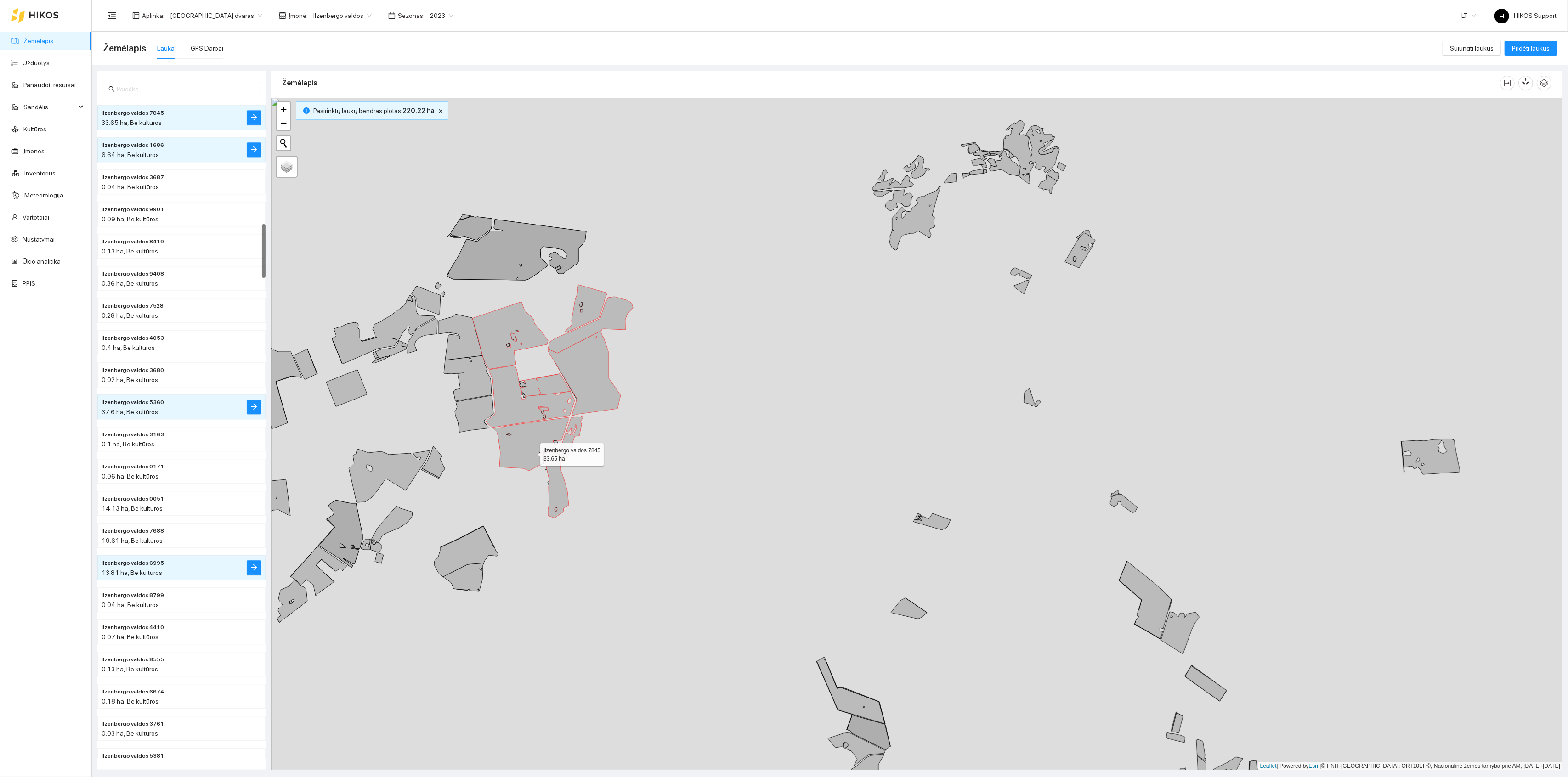
click at [531, 451] on icon at bounding box center [531, 444] width 76 height 53
click at [515, 414] on icon at bounding box center [531, 396] width 89 height 62
click at [507, 350] on icon at bounding box center [510, 335] width 76 height 67
click at [531, 384] on icon at bounding box center [540, 385] width 40 height 22
click at [550, 389] on icon at bounding box center [553, 385] width 35 height 21
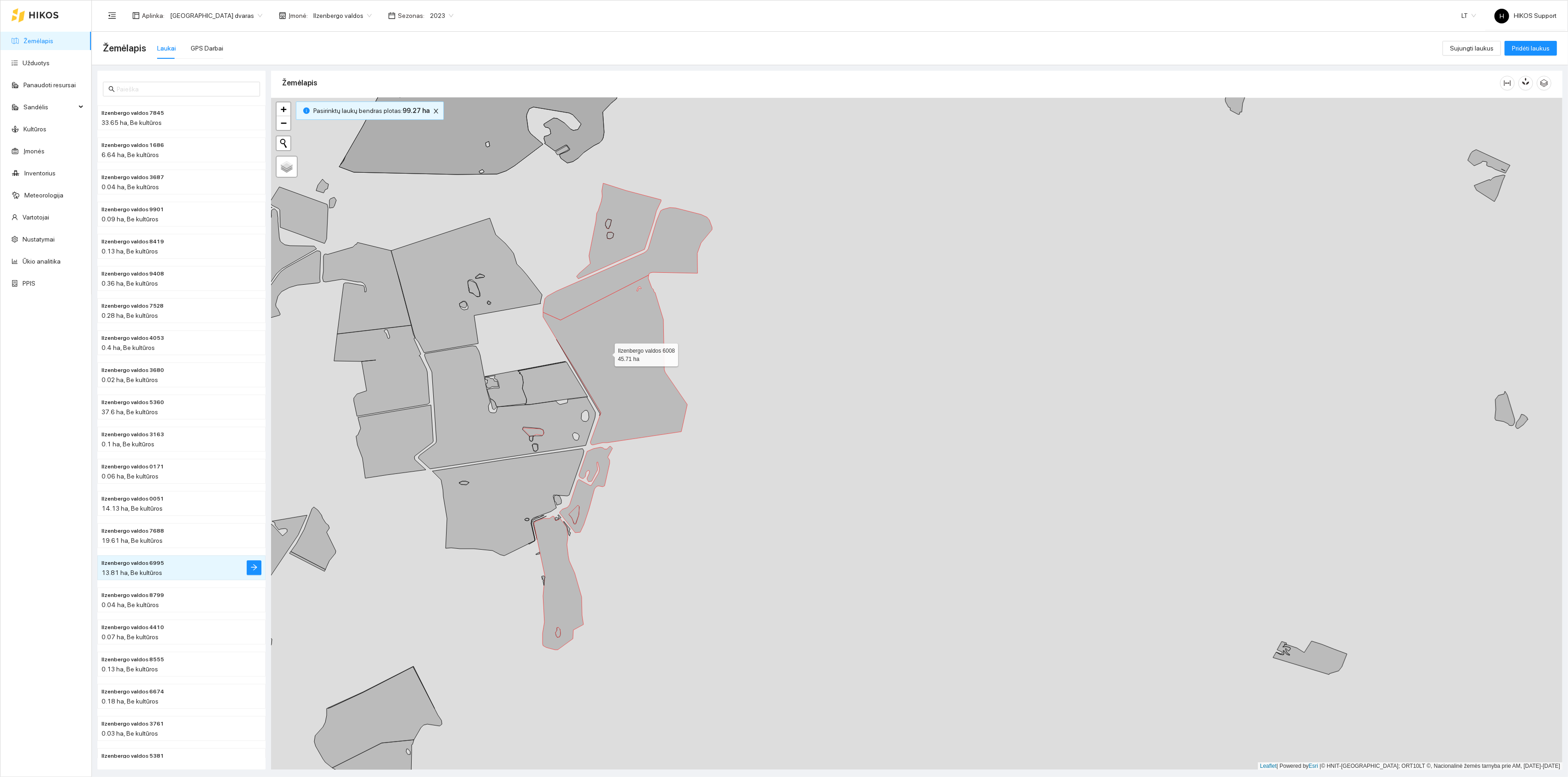
click at [607, 353] on icon at bounding box center [615, 360] width 144 height 170
click at [589, 299] on icon at bounding box center [628, 263] width 169 height 112
click at [618, 247] on icon at bounding box center [618, 231] width 85 height 95
click at [592, 475] on icon at bounding box center [586, 489] width 53 height 86
click at [533, 426] on icon at bounding box center [507, 407] width 177 height 123
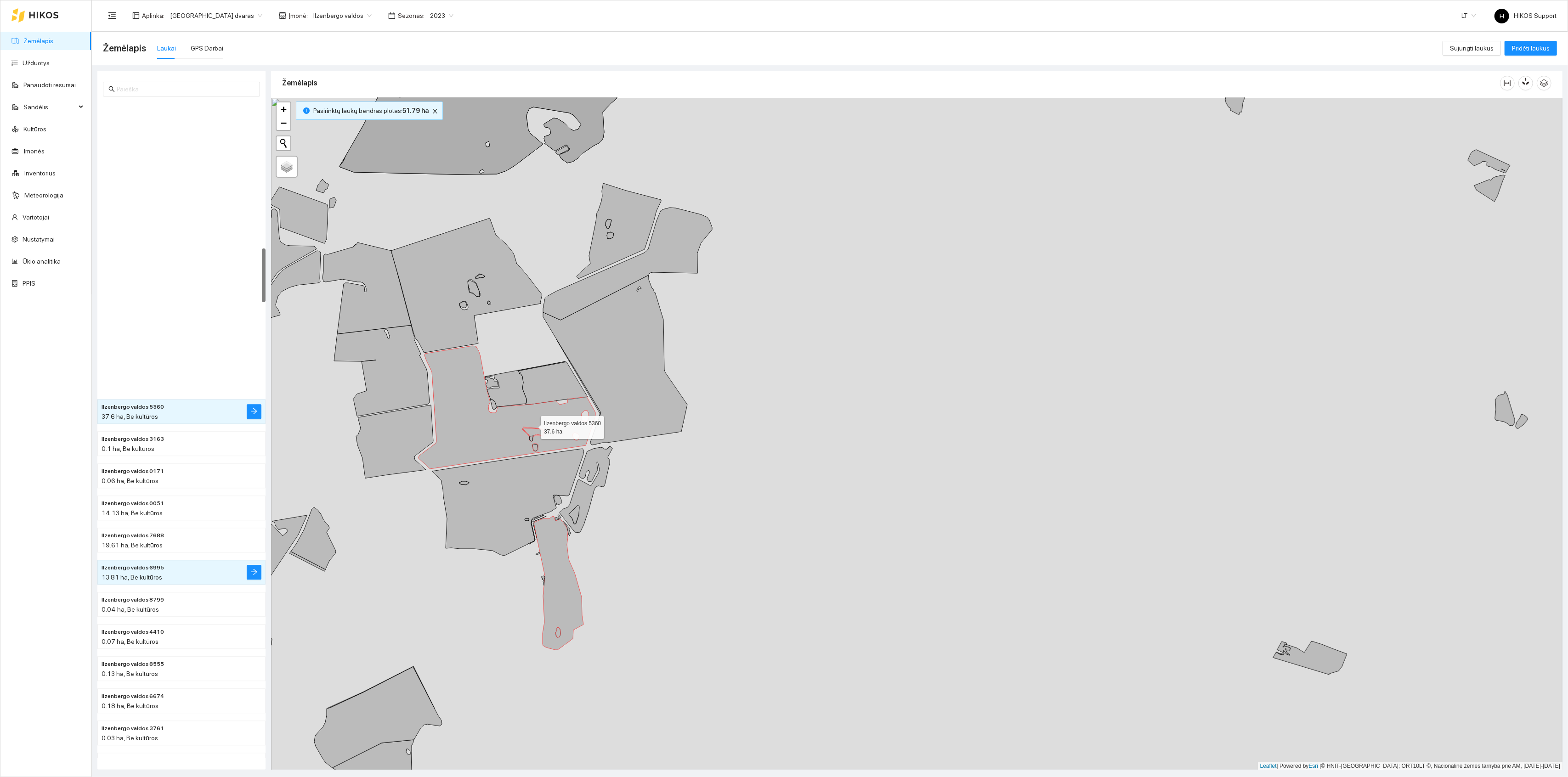
scroll to position [1785, 0]
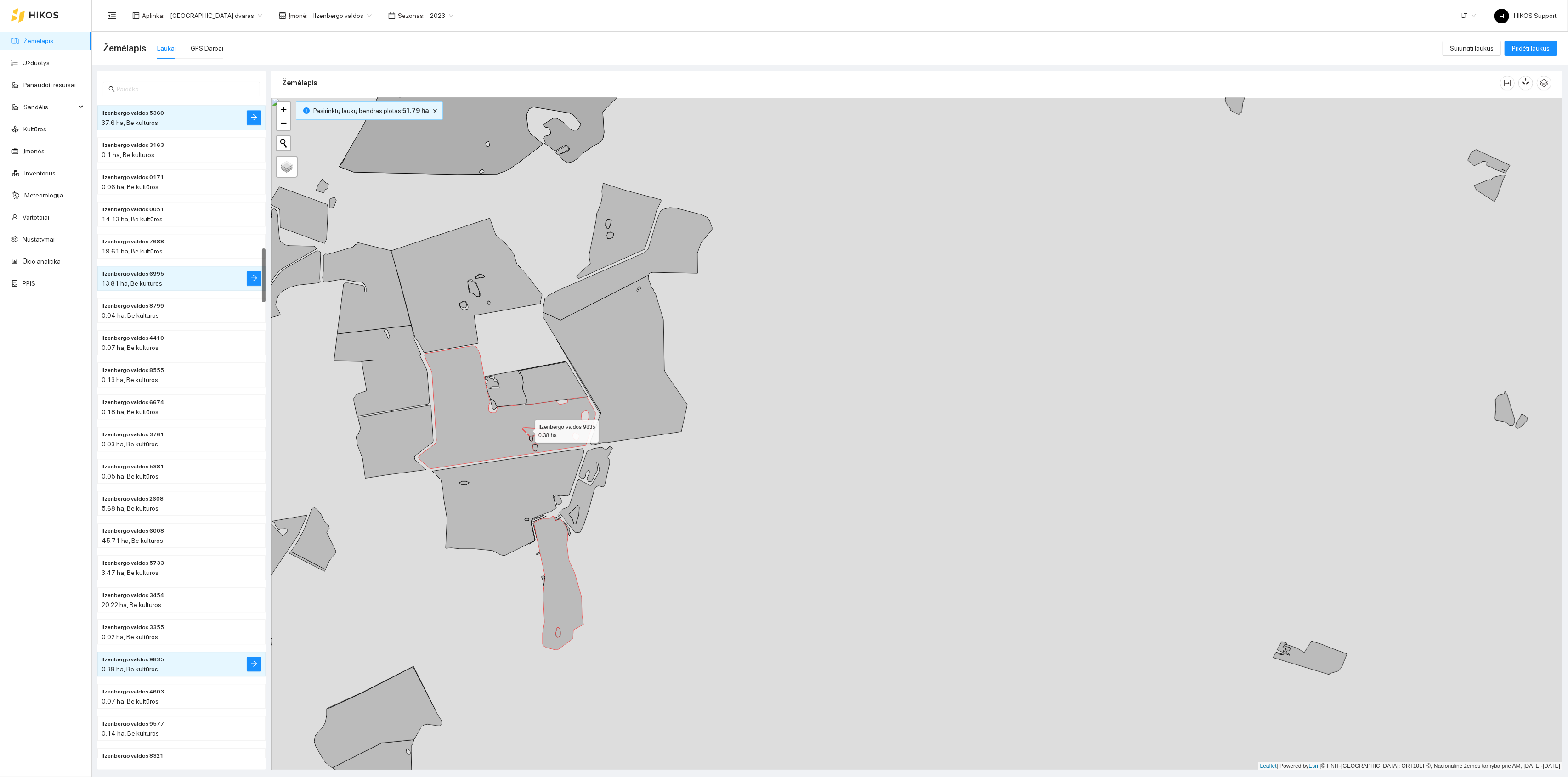
click at [527, 430] on icon at bounding box center [533, 432] width 21 height 8
click at [515, 349] on div "Ilzenbergo valdos 1686 6.64 ha + − Nieko nerasta. Bandykite dar kartą. Žemėlapi…" at bounding box center [917, 434] width 1292 height 672
click at [470, 397] on icon at bounding box center [507, 407] width 177 height 123
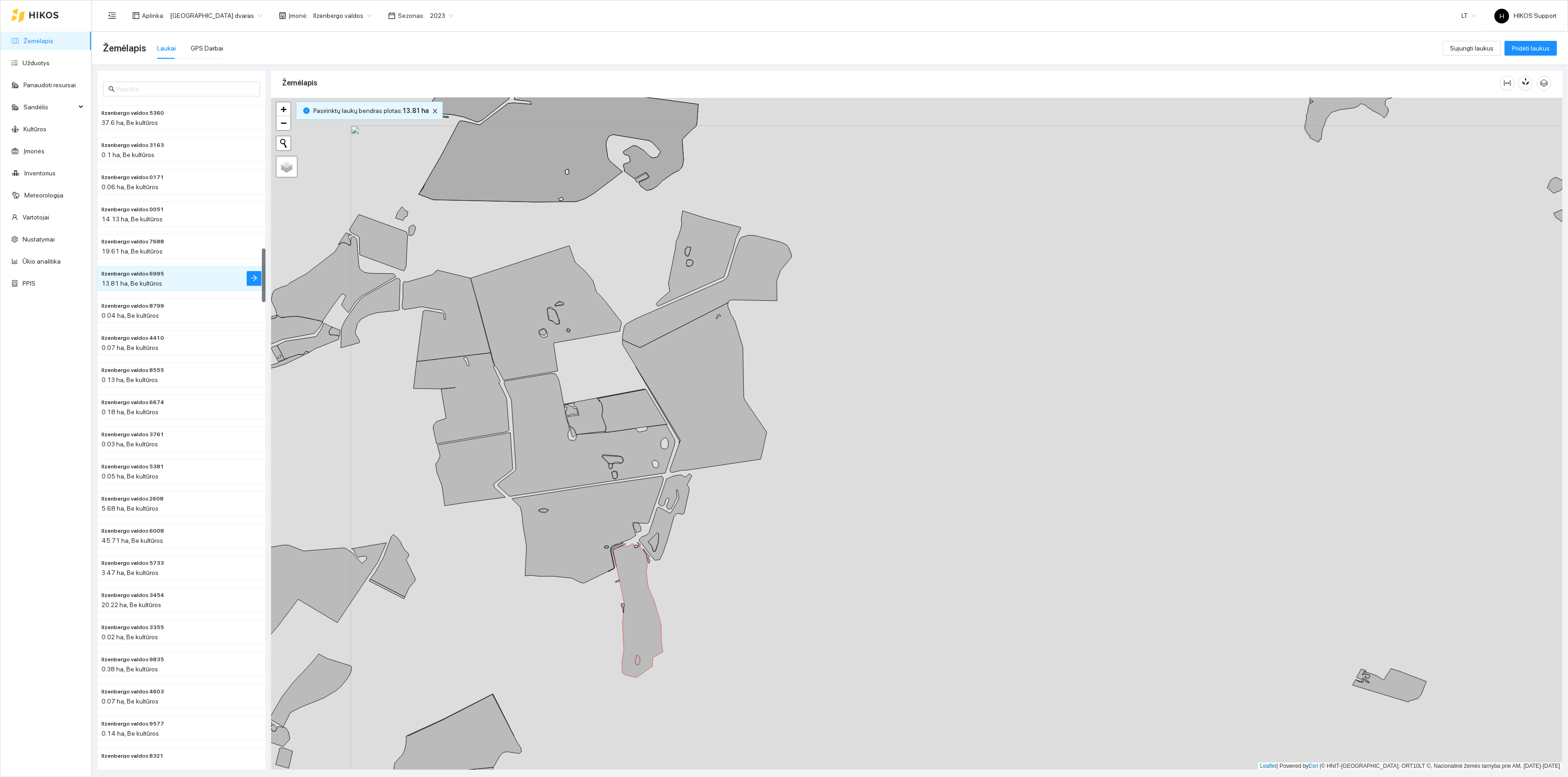
drag, startPoint x: 521, startPoint y: 348, endPoint x: 628, endPoint y: 392, distance: 115.7
click at [628, 392] on div "+ − Nieko nerasta. Bandykite dar kartą. Žemėlapis Palydovas Leaflet | Powered b…" at bounding box center [917, 434] width 1292 height 672
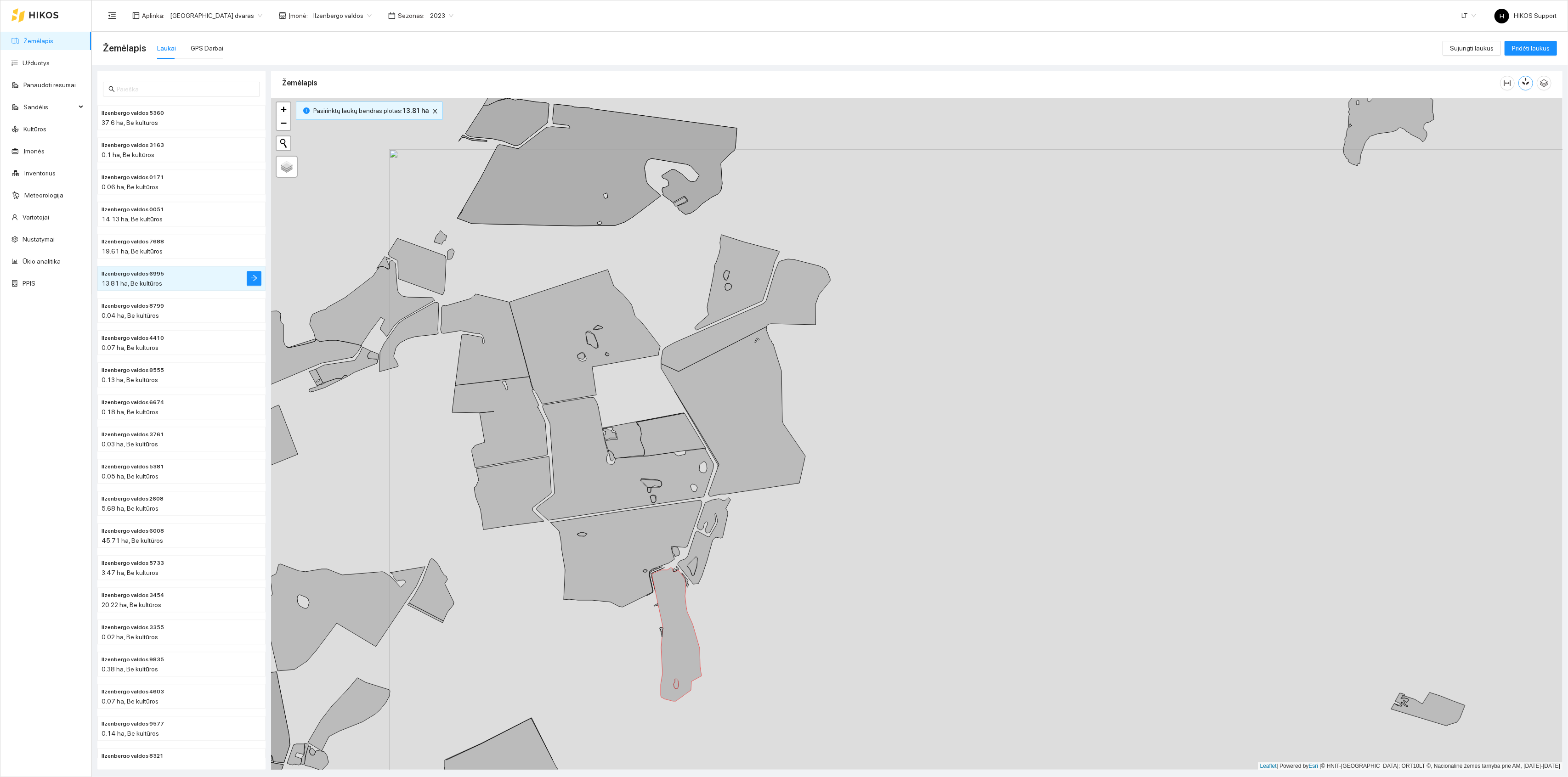
click at [1528, 82] on icon "button" at bounding box center [1528, 82] width 5 height 8
click at [1510, 83] on icon "column-width" at bounding box center [1508, 83] width 8 height 8
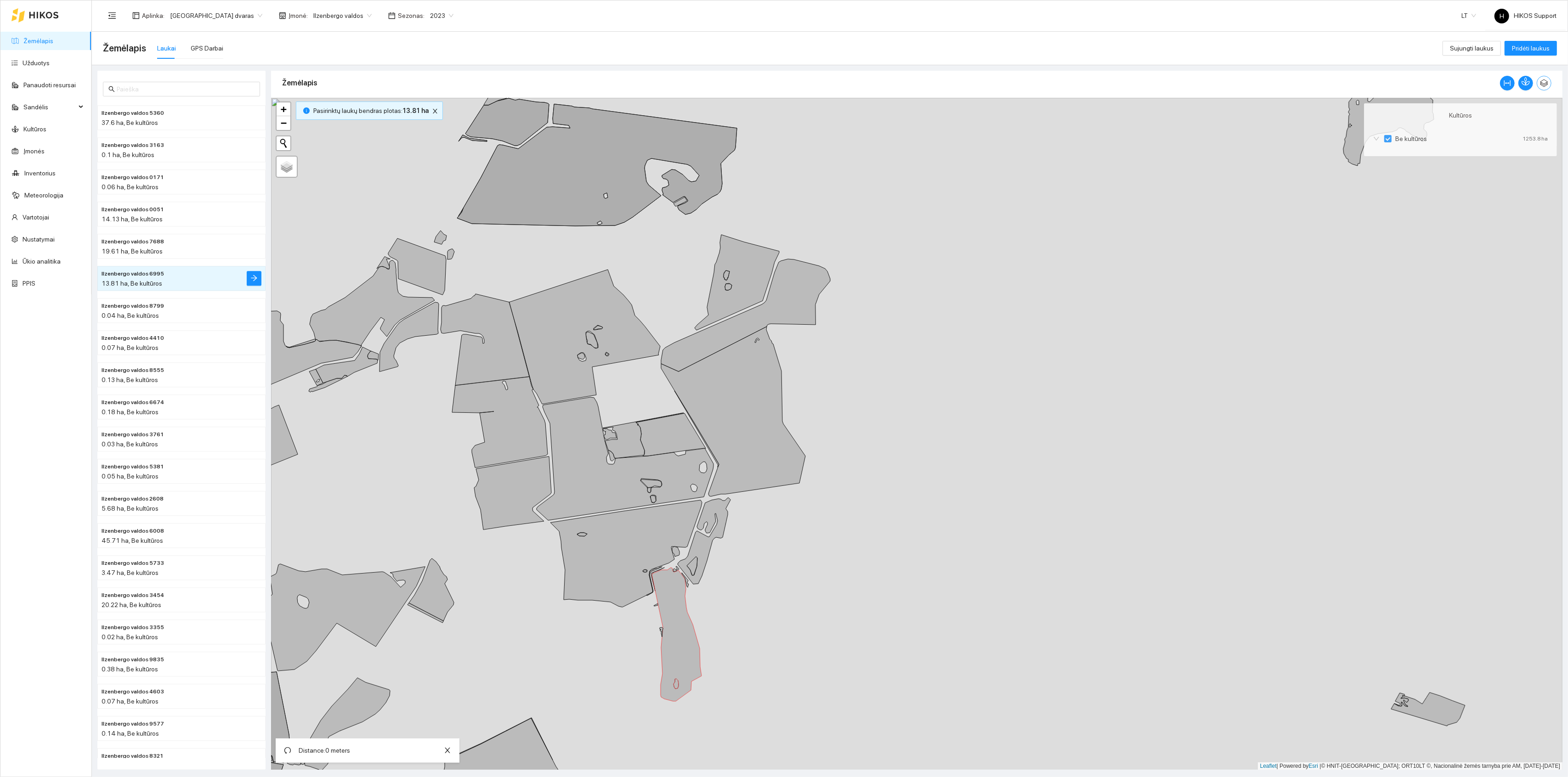
click at [1543, 83] on icon "button" at bounding box center [1544, 83] width 8 height 8
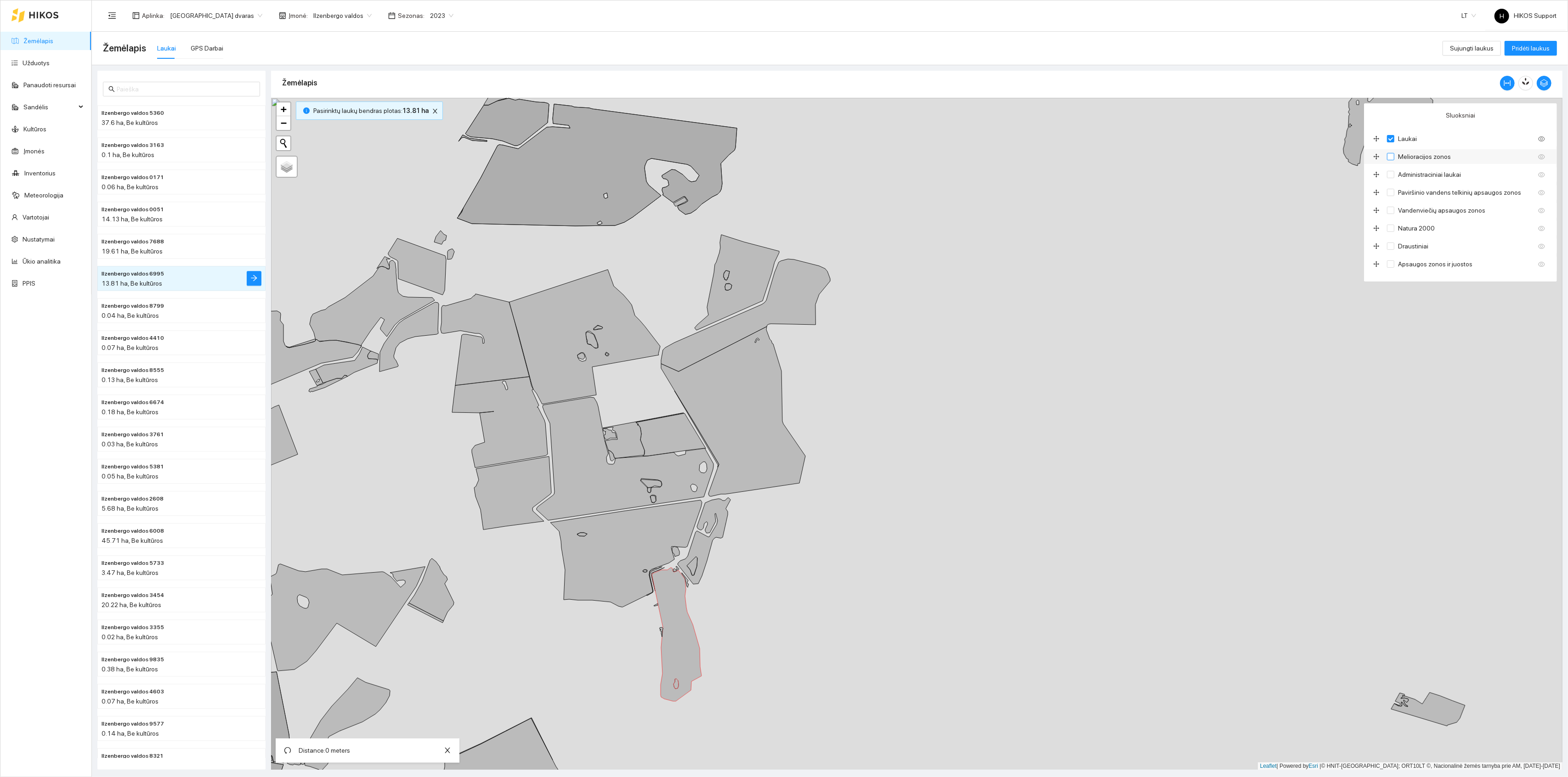
click at [1421, 156] on span "Melioracijos zonos" at bounding box center [1424, 156] width 60 height 10
click at [1395, 156] on input "Melioracijos zonos" at bounding box center [1391, 156] width 8 height 8
checkbox input "true"
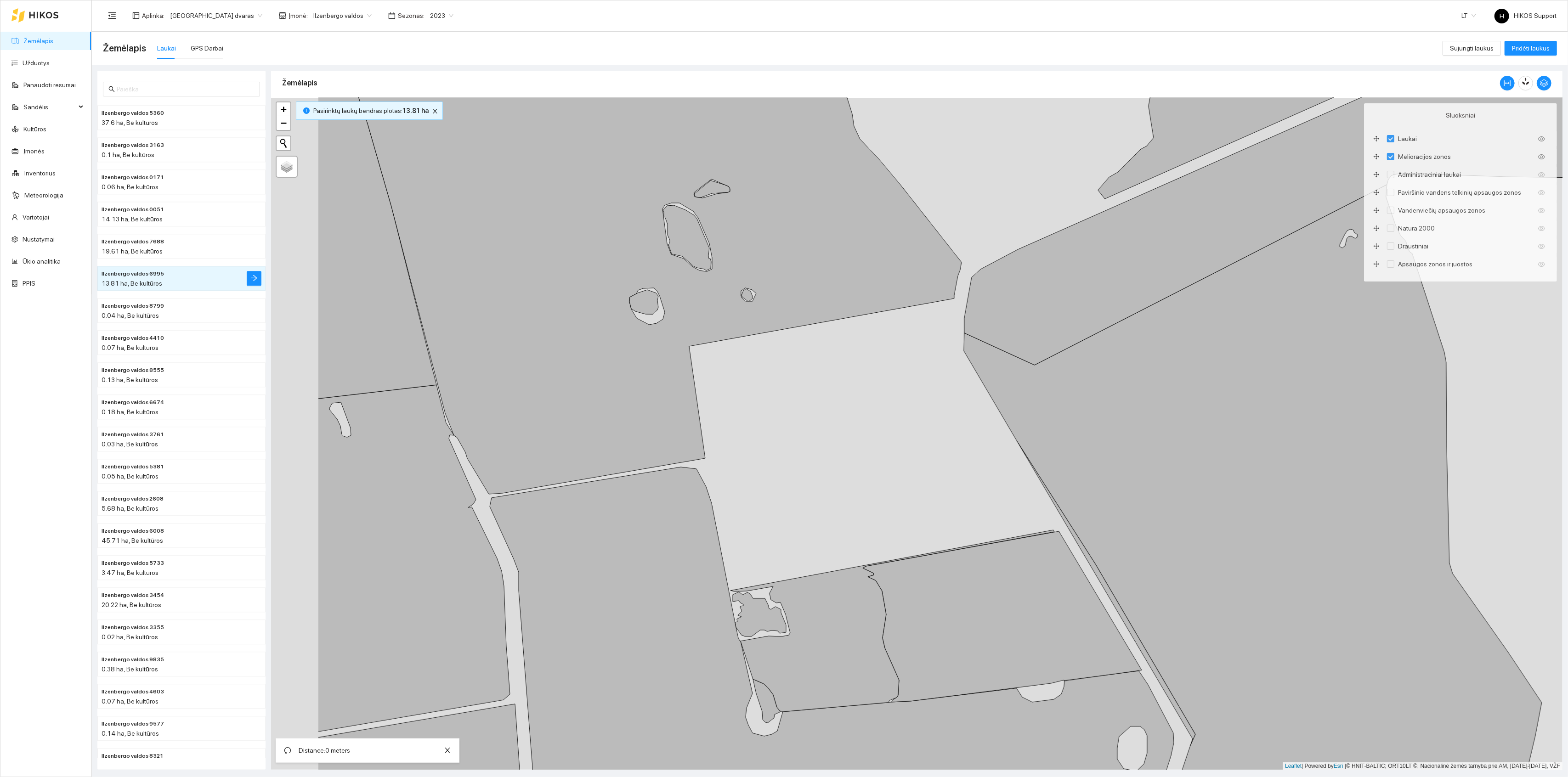
drag, startPoint x: 657, startPoint y: 458, endPoint x: 871, endPoint y: 422, distance: 217.0
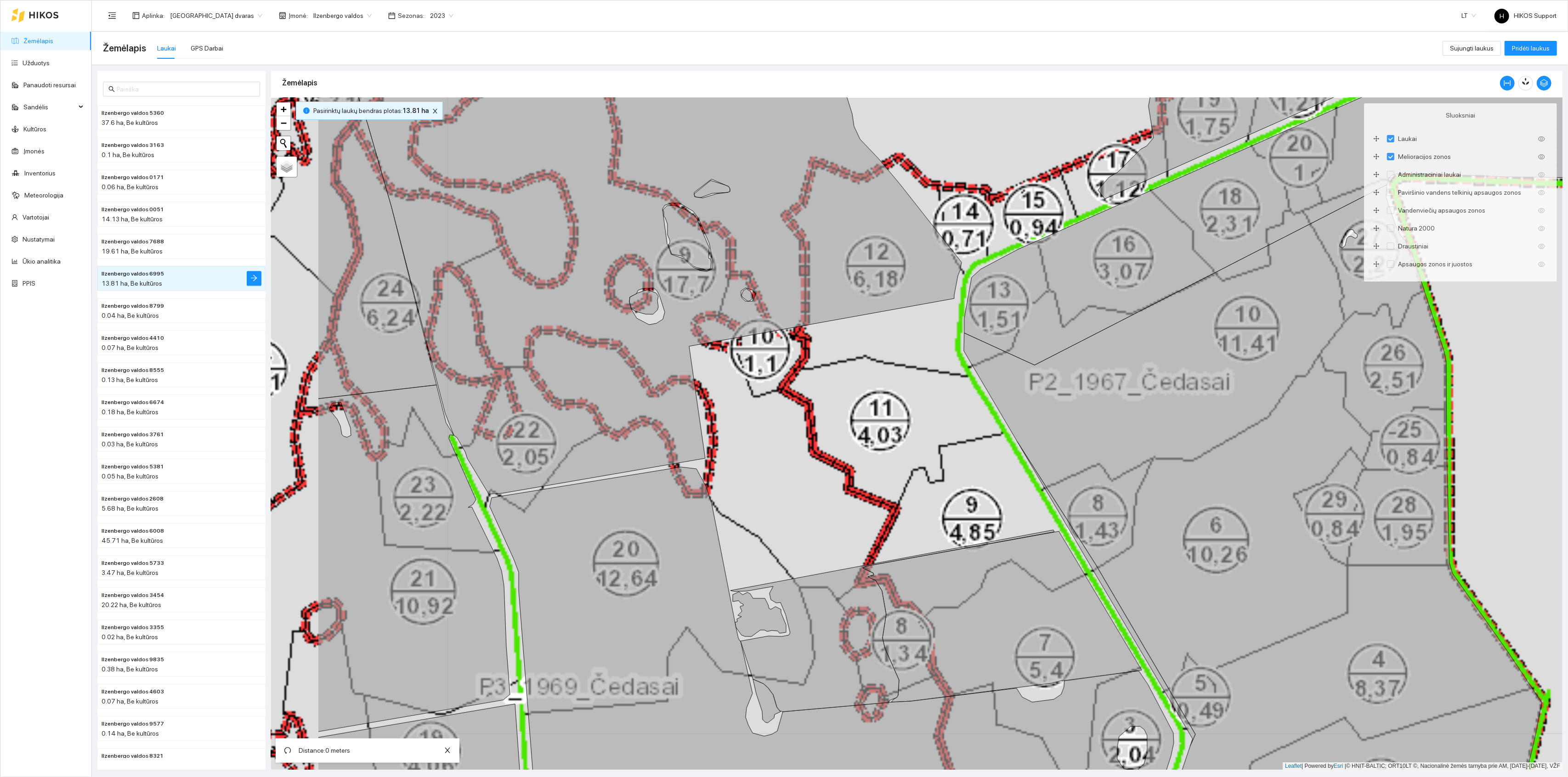
click at [871, 422] on div "+ − Nieko nerasta. Bandykite dar kartą. Žemėlapis Palydovas Leaflet | Powered b…" at bounding box center [917, 434] width 1292 height 672
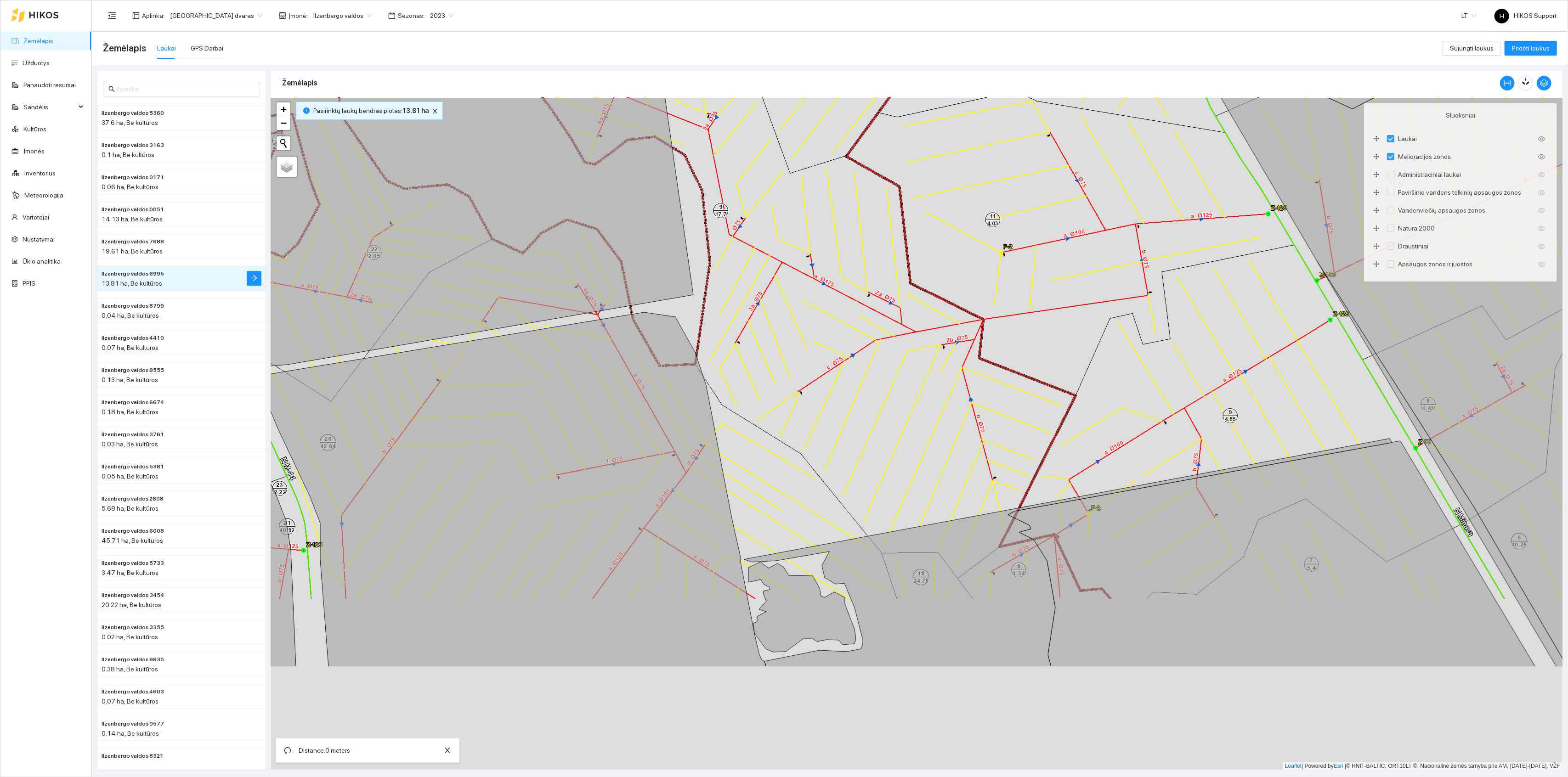
drag, startPoint x: 855, startPoint y: 510, endPoint x: 848, endPoint y: 185, distance: 325.1
click at [848, 185] on div "+ − Nieko nerasta. Bandykite dar kartą. Žemėlapis Palydovas Leaflet | Powered b…" at bounding box center [917, 434] width 1292 height 672
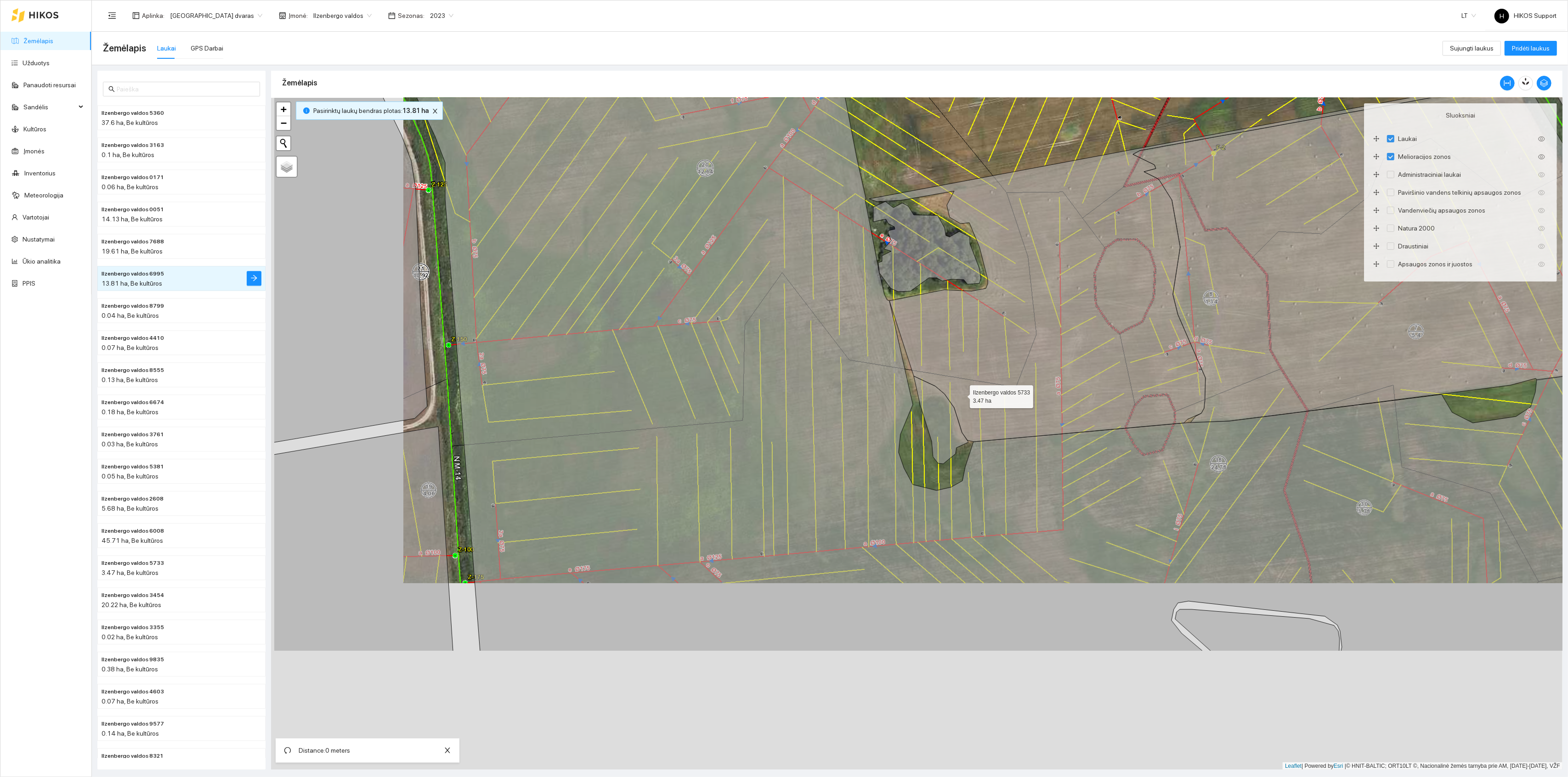
drag, startPoint x: 827, startPoint y: 587, endPoint x: 964, endPoint y: 393, distance: 237.5
click at [964, 393] on icon at bounding box center [1193, 260] width 648 height 364
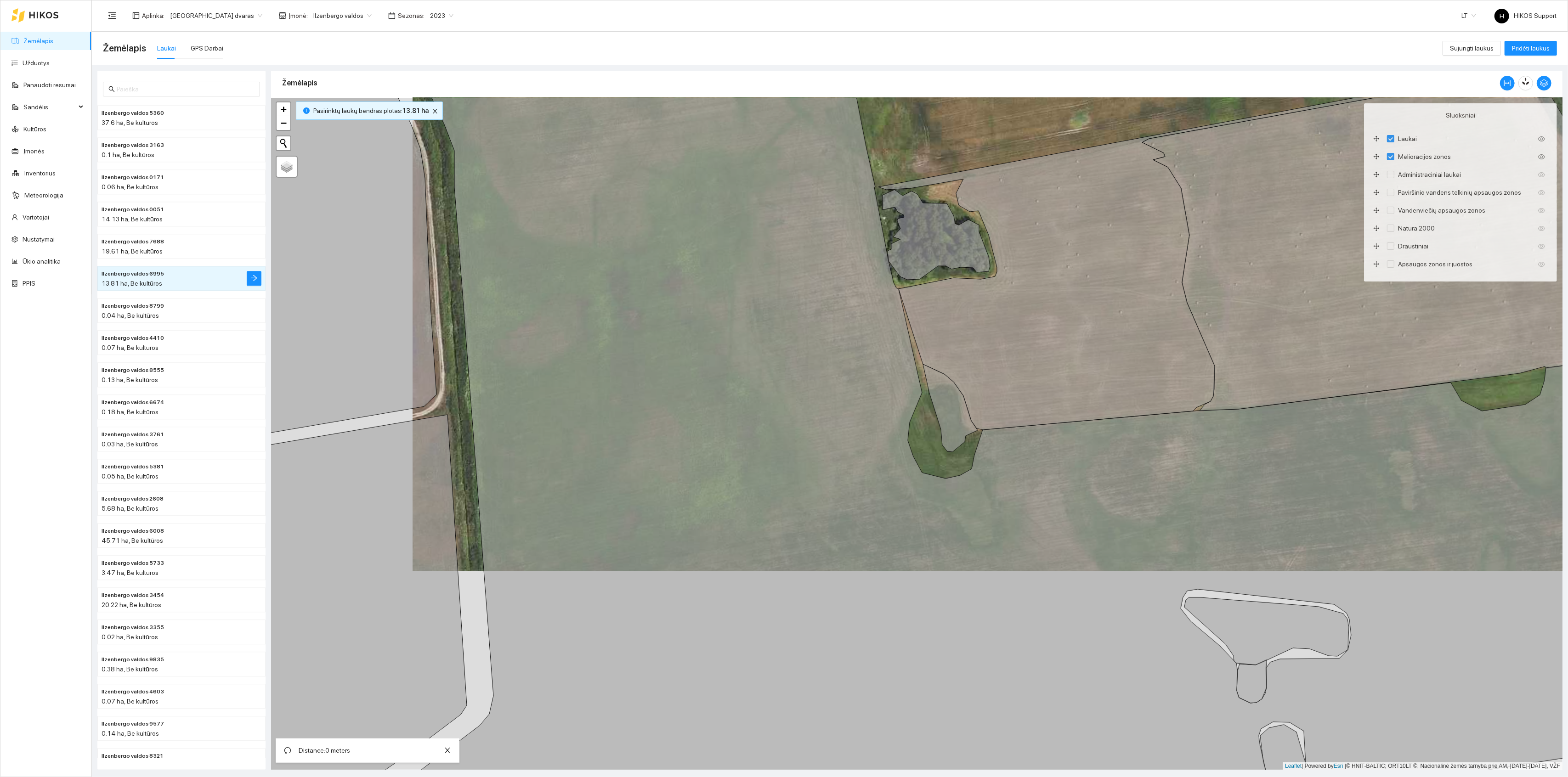
drag, startPoint x: 930, startPoint y: 404, endPoint x: 925, endPoint y: 402, distance: 5.4
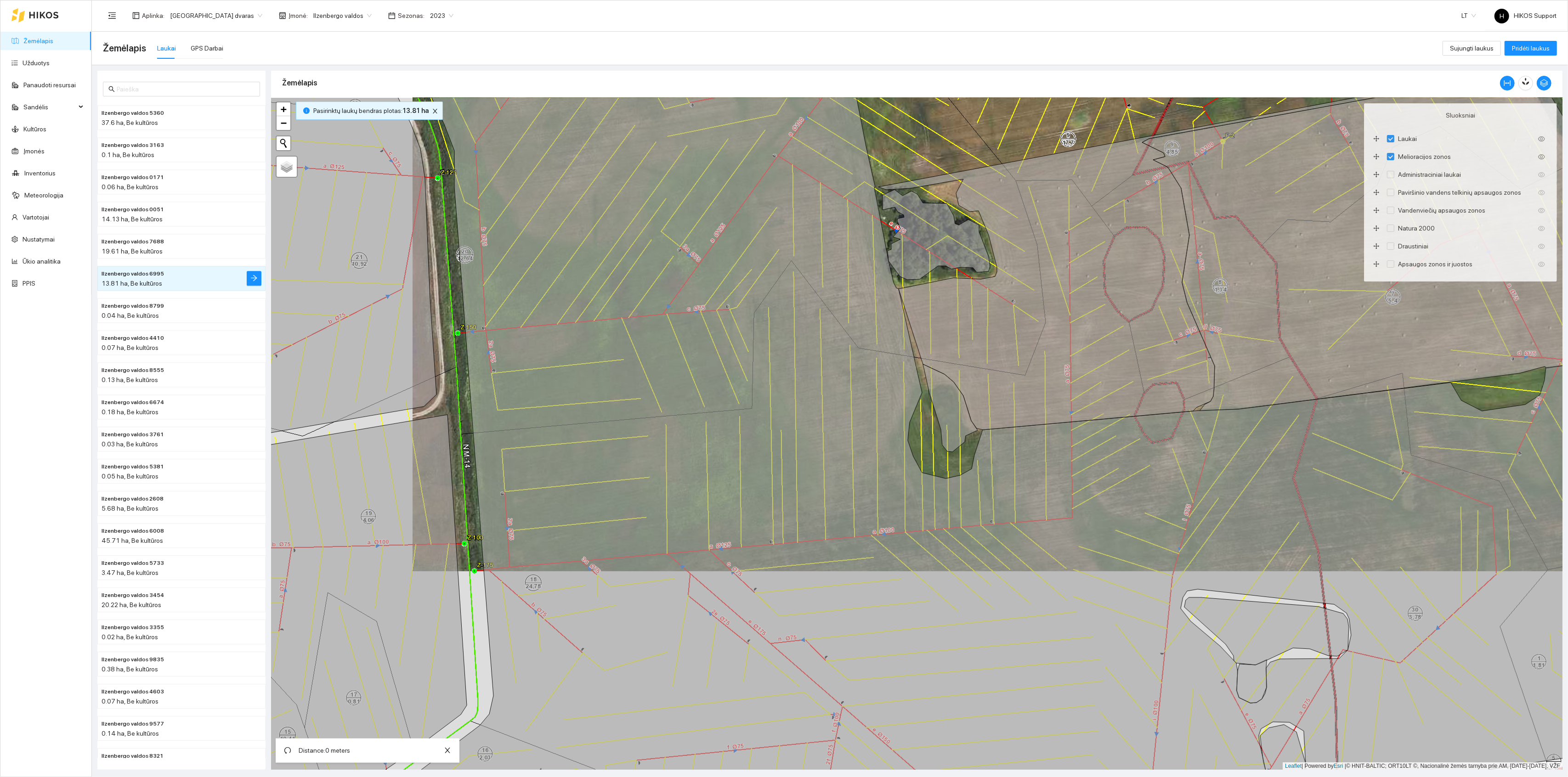
click at [930, 402] on div "Ilzenbergo valdos 5360 37.6 ha + − Nieko nerasta. Bandykite dar kartą. Žemėlapi…" at bounding box center [917, 434] width 1292 height 672
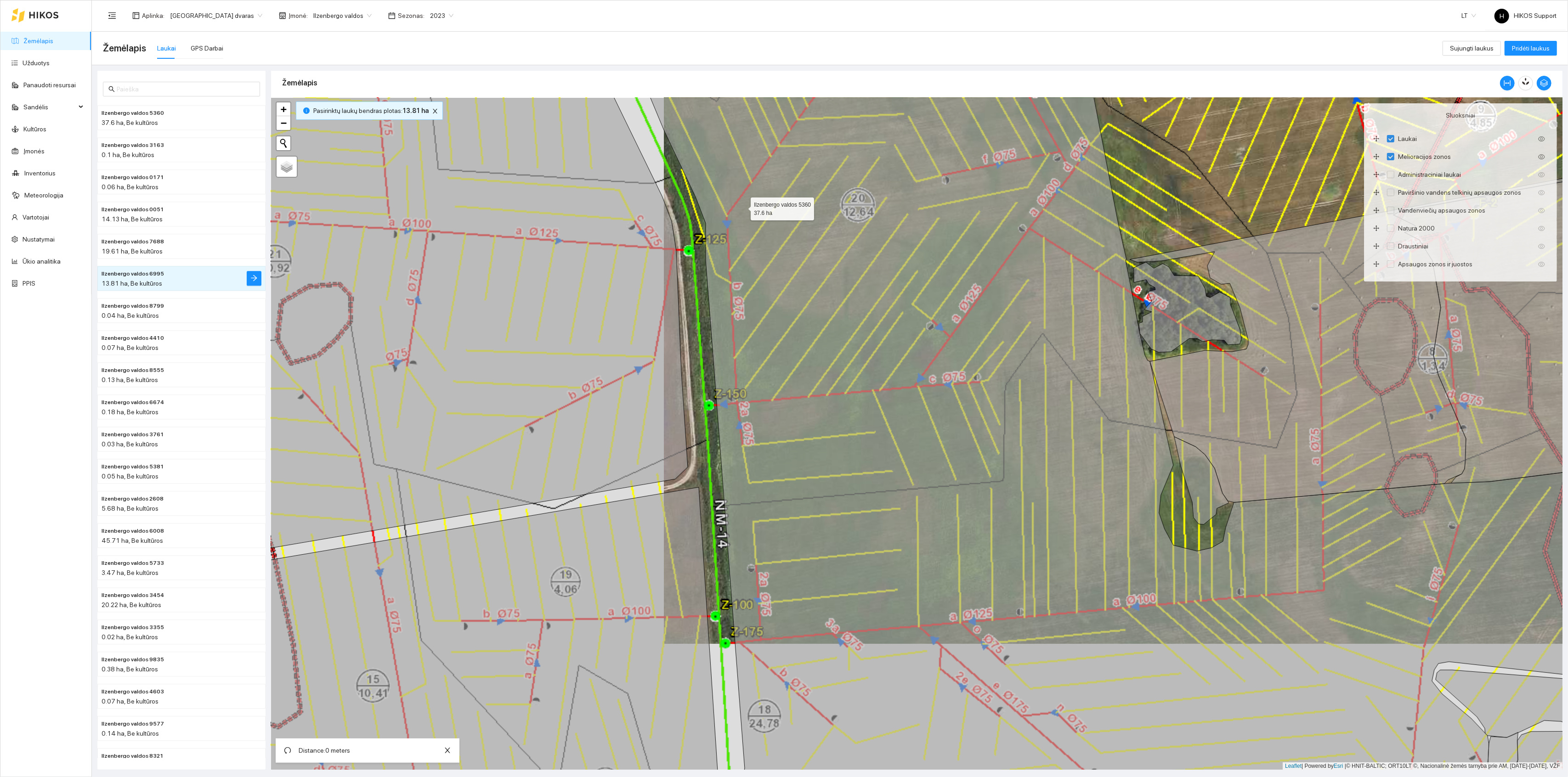
drag, startPoint x: 743, startPoint y: 207, endPoint x: 770, endPoint y: 427, distance: 221.7
click at [770, 427] on icon at bounding box center [1170, 434] width 1044 height 808
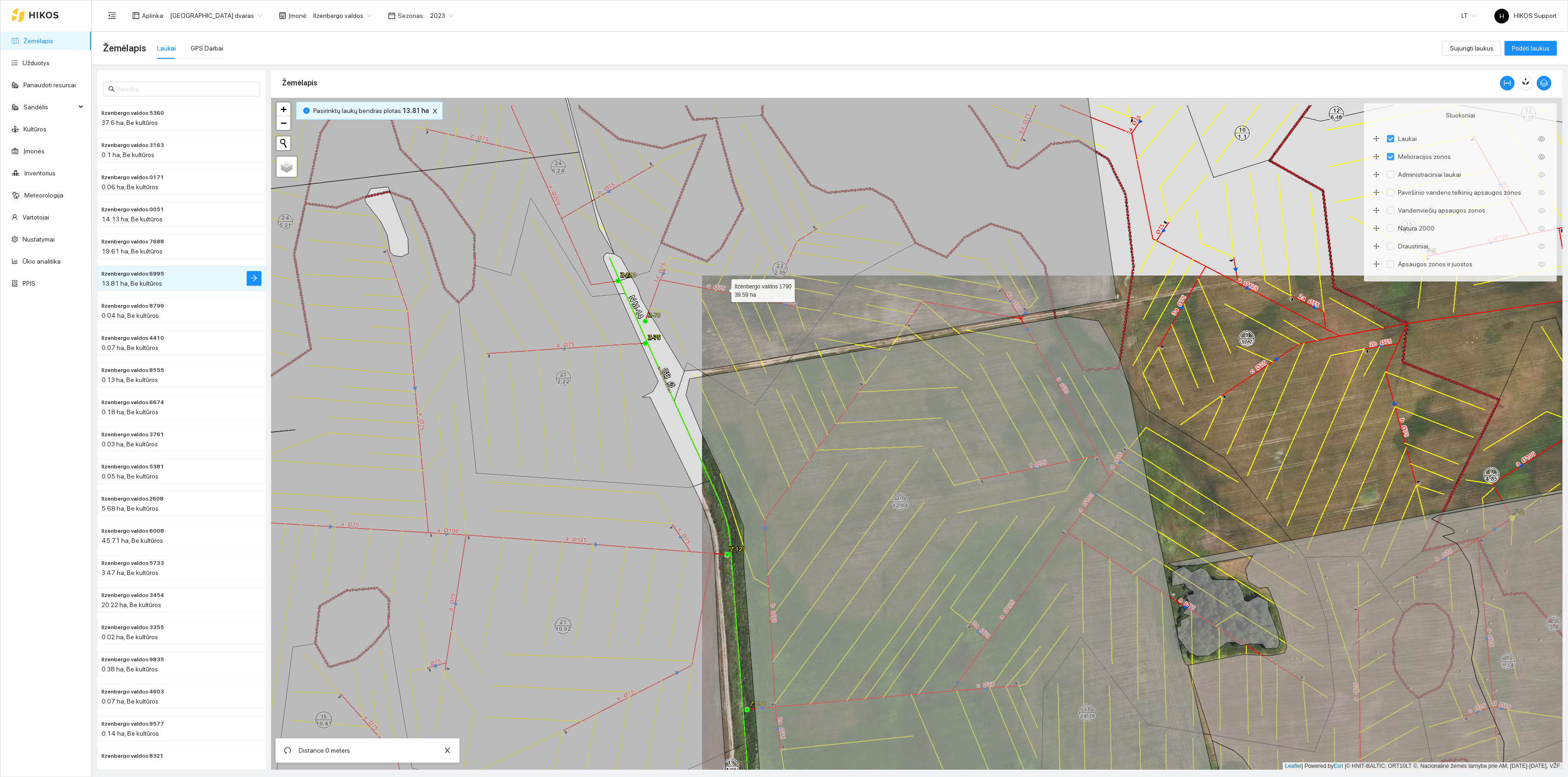
drag, startPoint x: 723, startPoint y: 277, endPoint x: 756, endPoint y: 499, distance: 224.4
click at [757, 371] on icon at bounding box center [923, 204] width 742 height 334
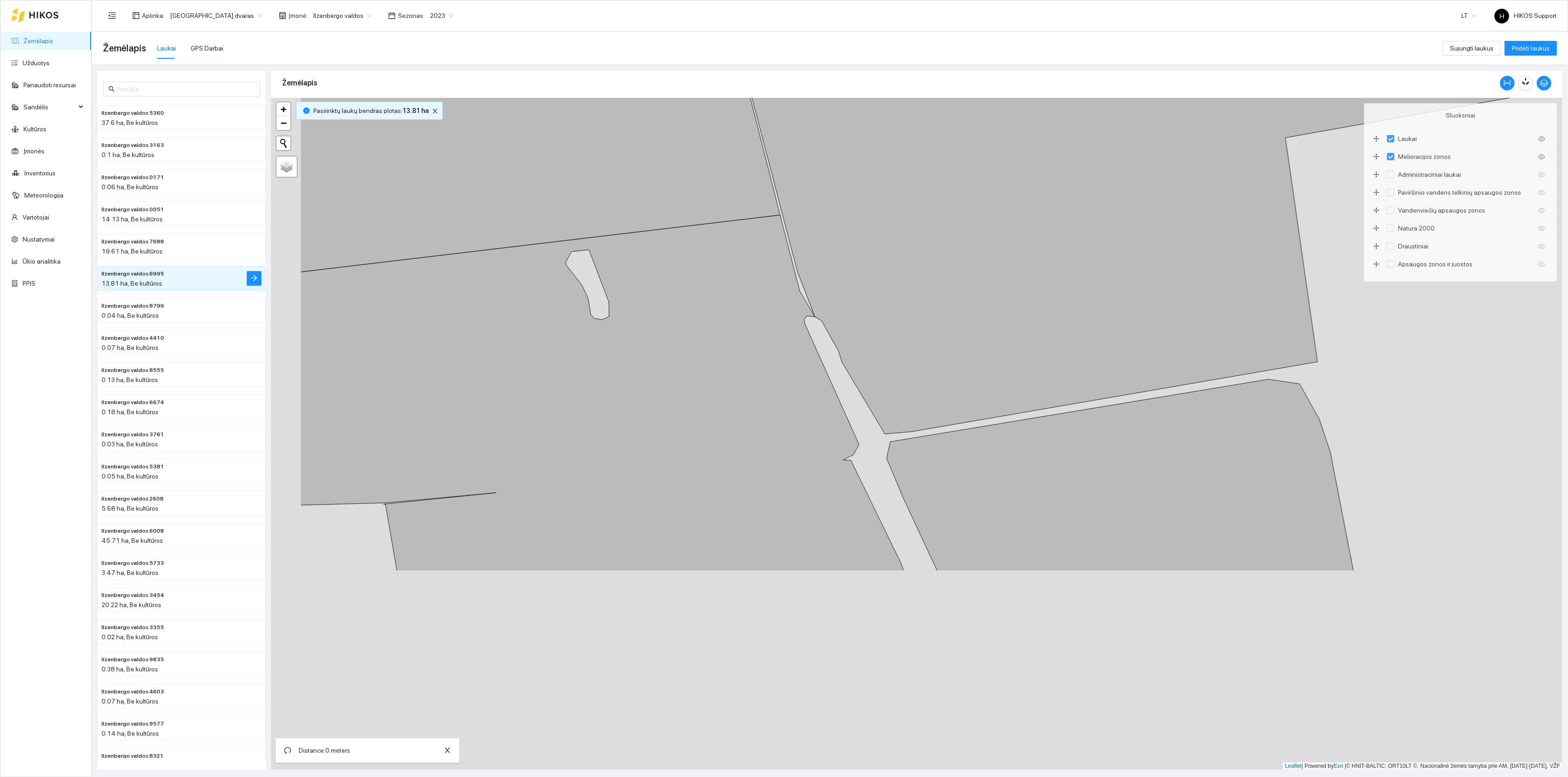
drag, startPoint x: 432, startPoint y: 569, endPoint x: 598, endPoint y: 291, distance: 323.8
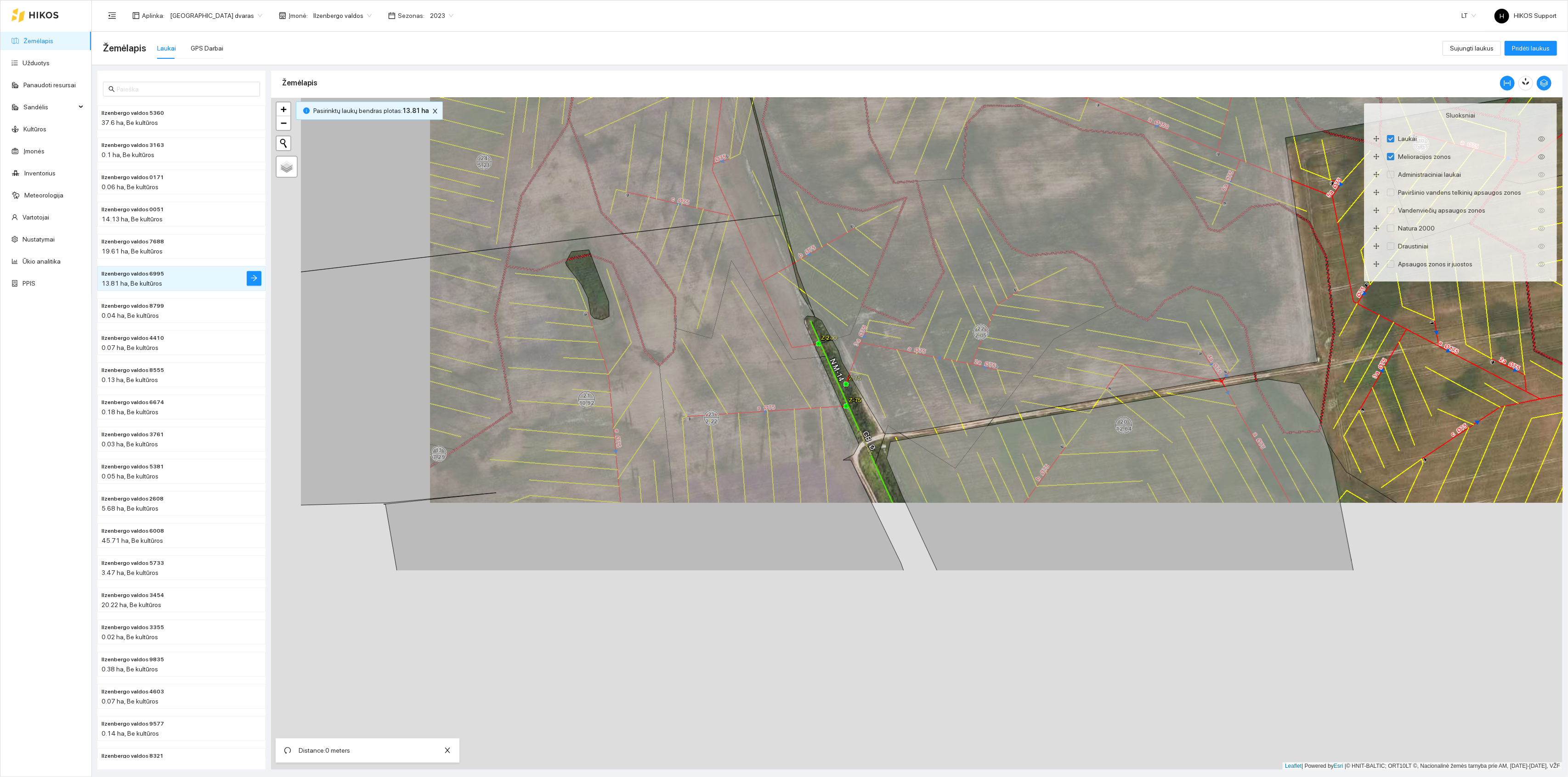
click at [598, 291] on div "+ − Nieko nerasta. Bandykite dar kartą. Žemėlapis Palydovas Leaflet | Powered b…" at bounding box center [917, 434] width 1292 height 672
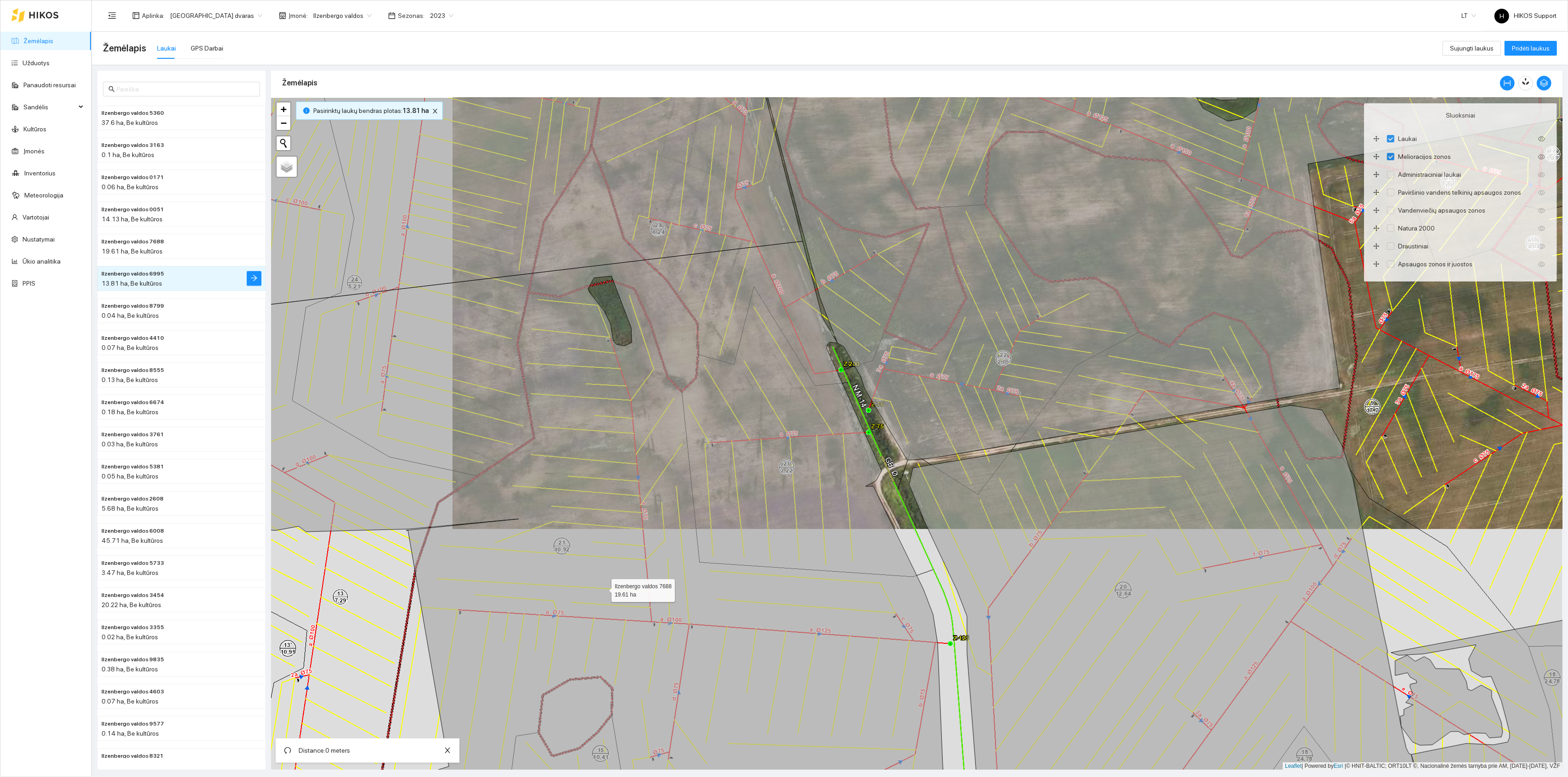
drag, startPoint x: 676, startPoint y: 499, endPoint x: 676, endPoint y: 322, distance: 177.0
click at [676, 323] on icon at bounding box center [566, 540] width 763 height 598
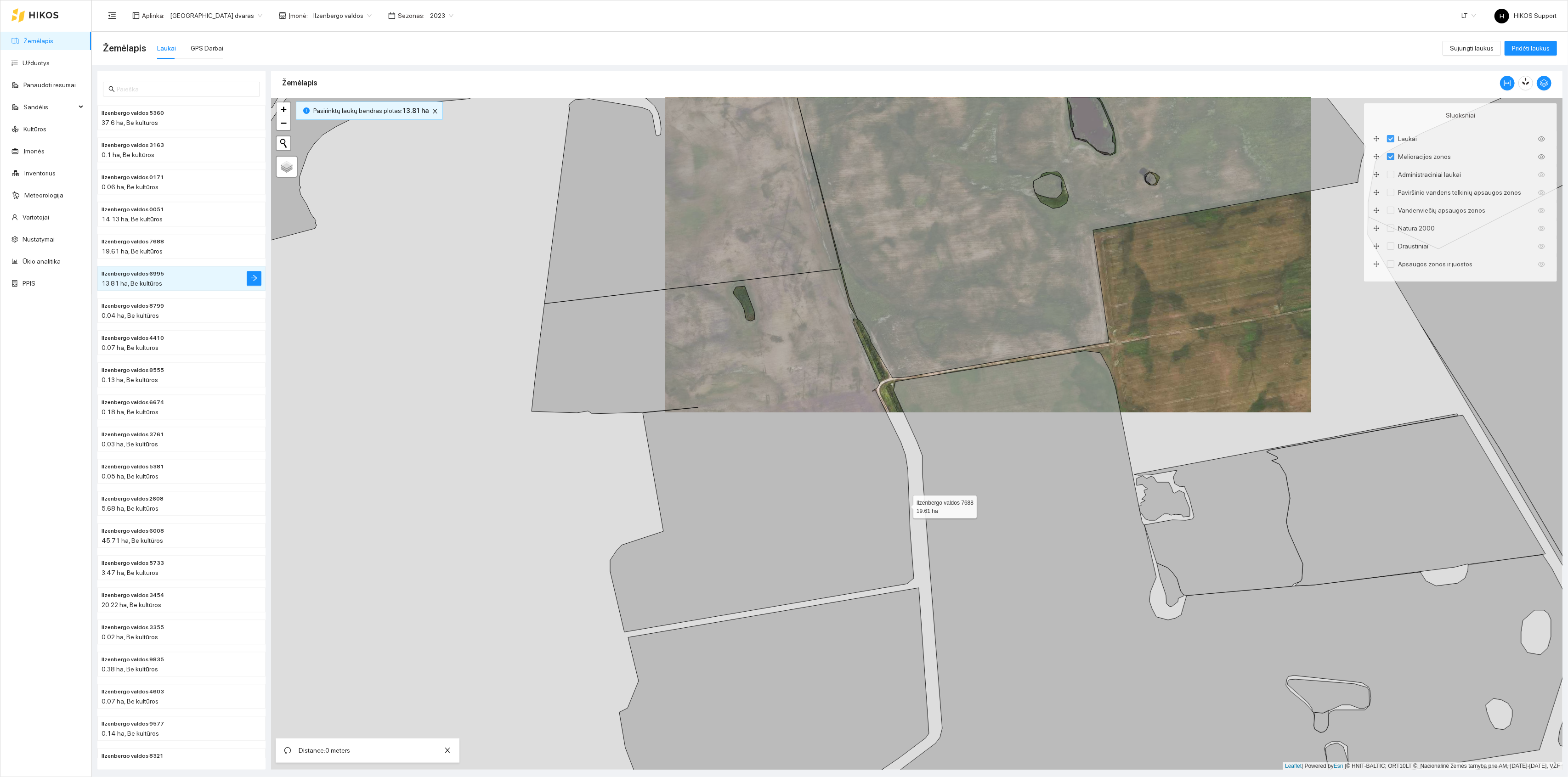
drag, startPoint x: 905, startPoint y: 507, endPoint x: 924, endPoint y: 488, distance: 26.9
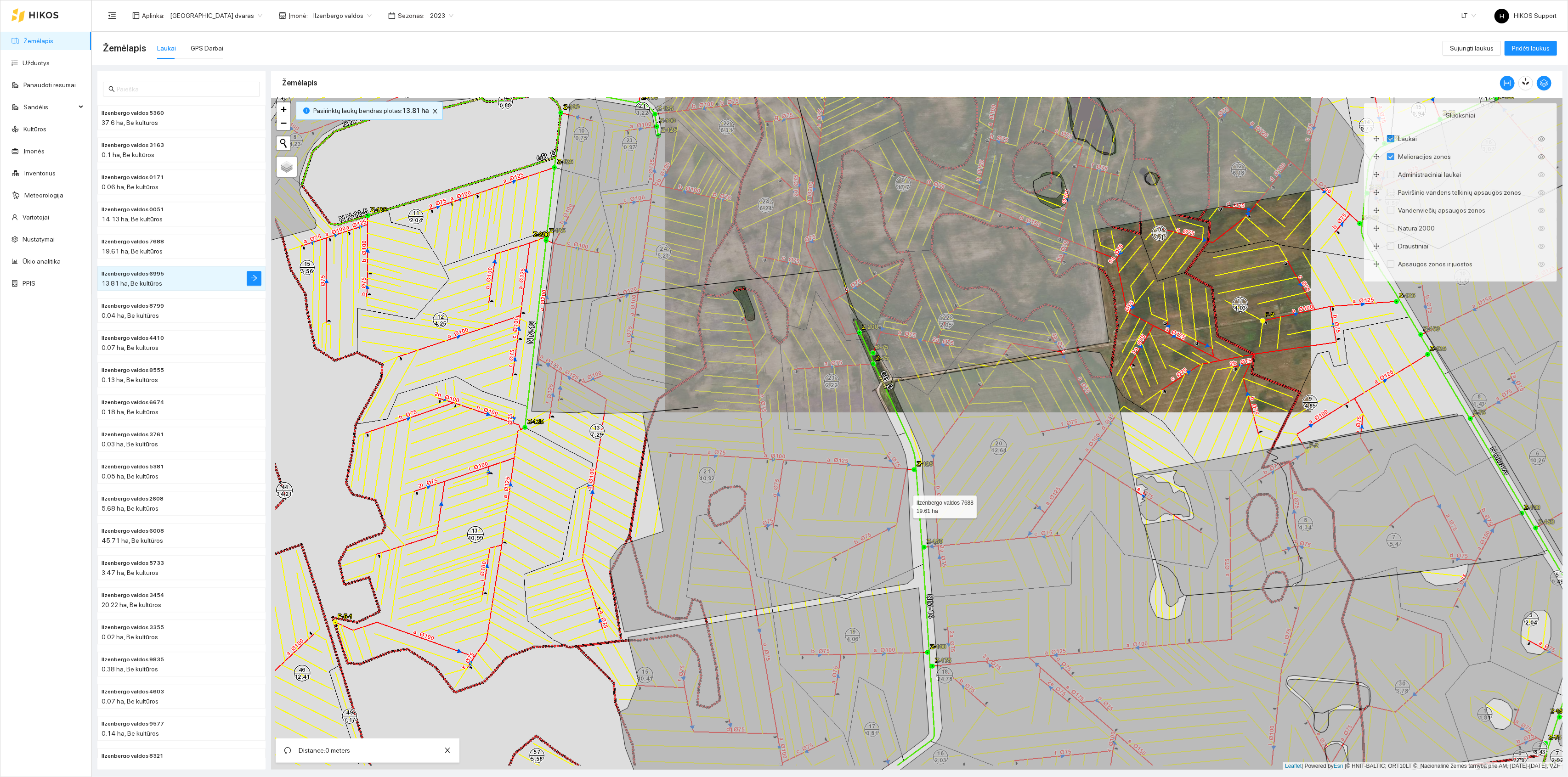
click at [914, 488] on icon at bounding box center [722, 450] width 382 height 363
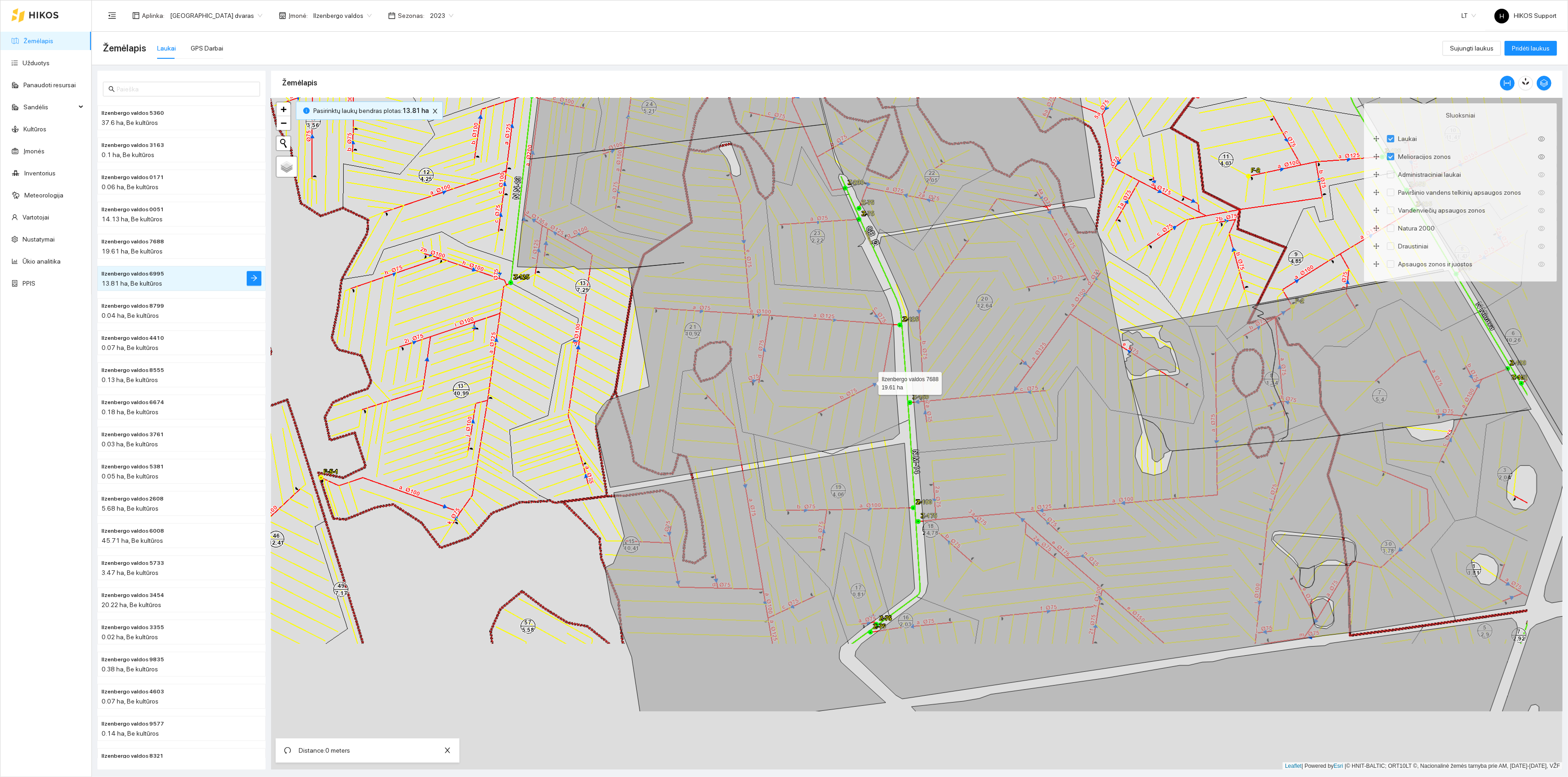
drag, startPoint x: 910, startPoint y: 522, endPoint x: 836, endPoint y: 332, distance: 203.9
click at [836, 332] on icon at bounding box center [708, 306] width 382 height 363
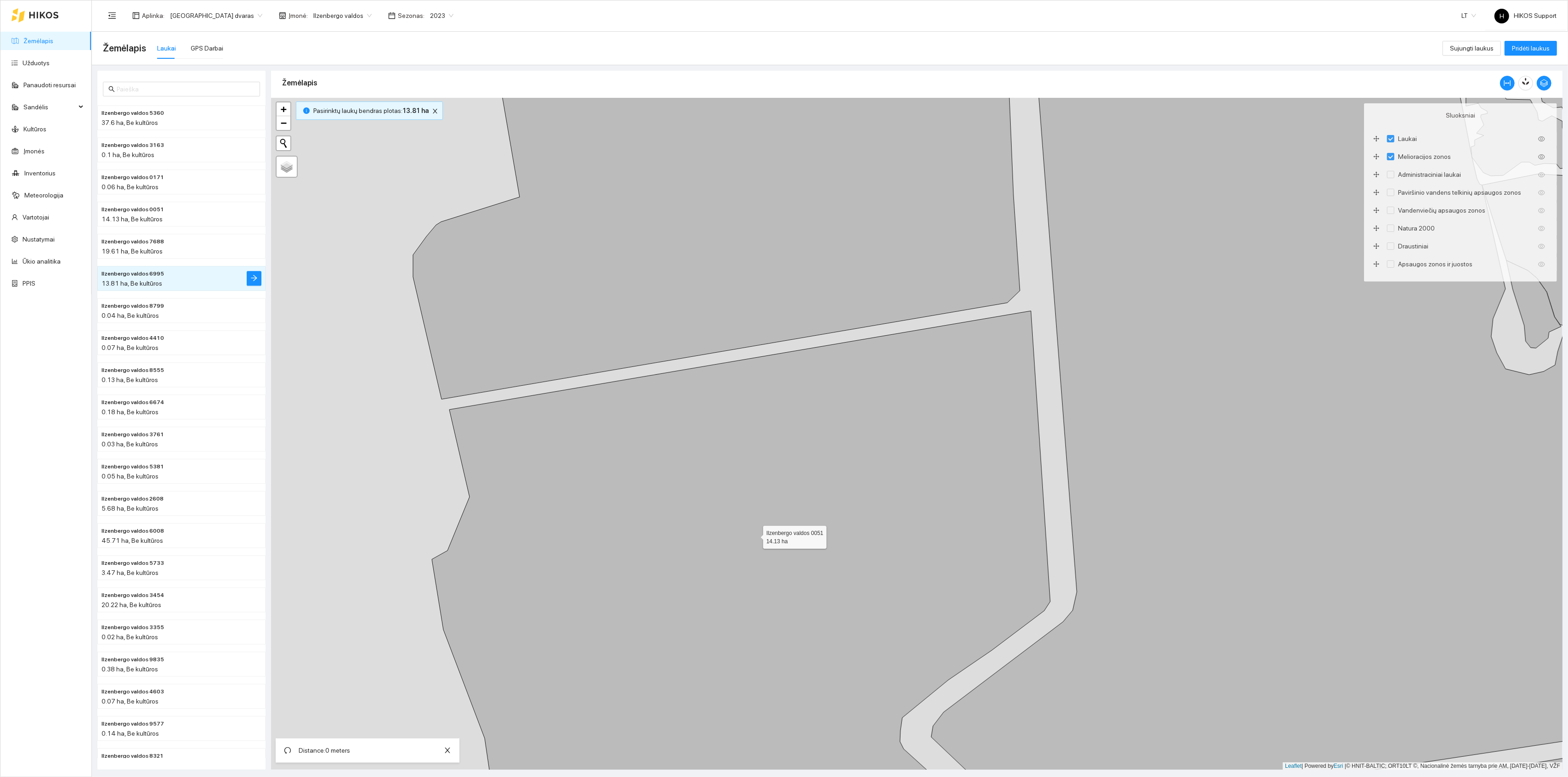
drag, startPoint x: 755, startPoint y: 549, endPoint x: 700, endPoint y: 283, distance: 271.6
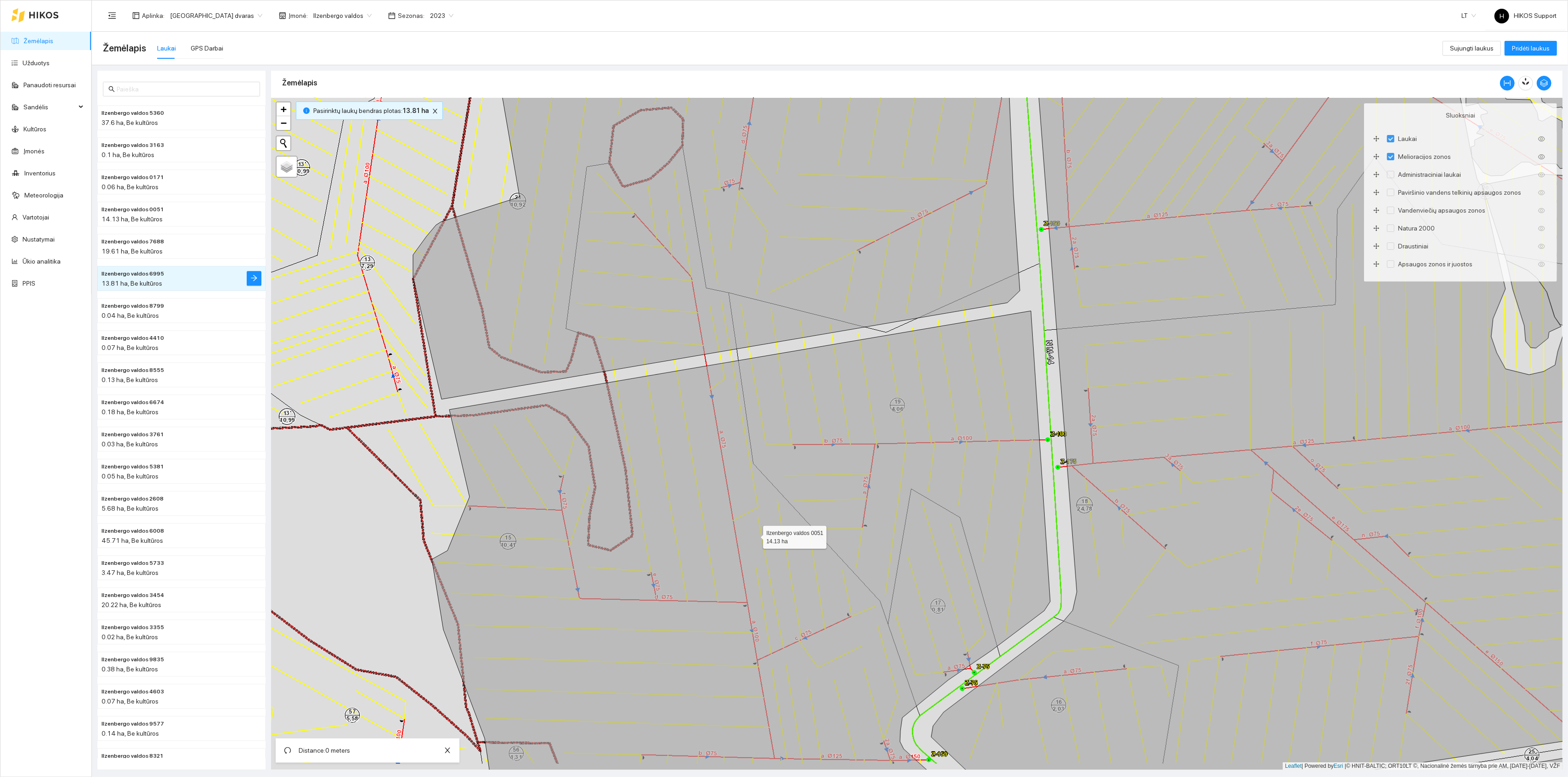
click at [700, 311] on icon at bounding box center [741, 572] width 618 height 521
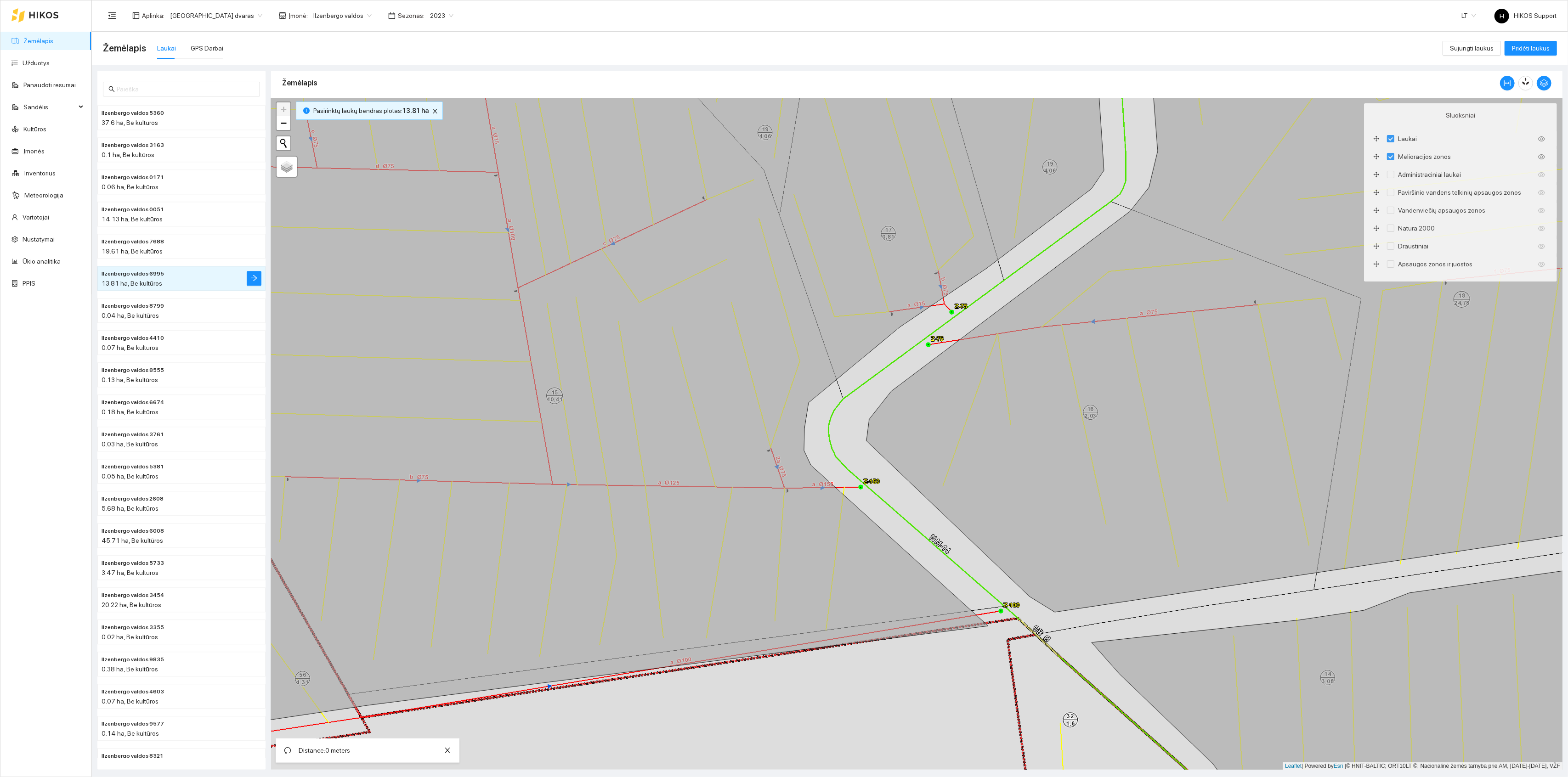
drag, startPoint x: 1015, startPoint y: 601, endPoint x: 876, endPoint y: 518, distance: 161.9
click at [876, 518] on div "+ − Nieko nerasta. Bandykite dar kartą. Žemėlapis Palydovas Leaflet | Powered b…" at bounding box center [917, 434] width 1292 height 672
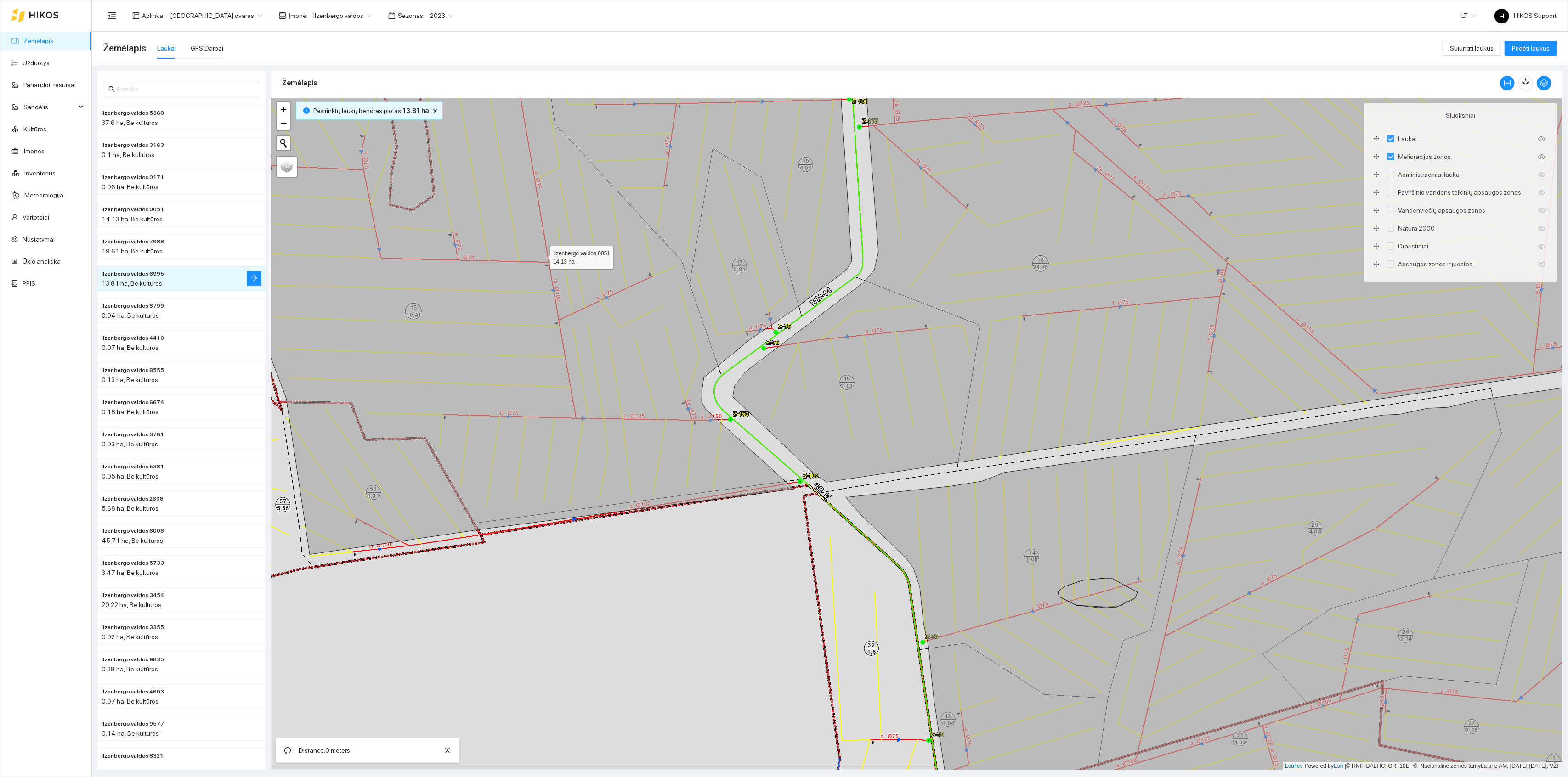
drag, startPoint x: 550, startPoint y: 421, endPoint x: 628, endPoint y: 455, distance: 85.1
click at [628, 455] on icon at bounding box center [543, 292] width 618 height 524
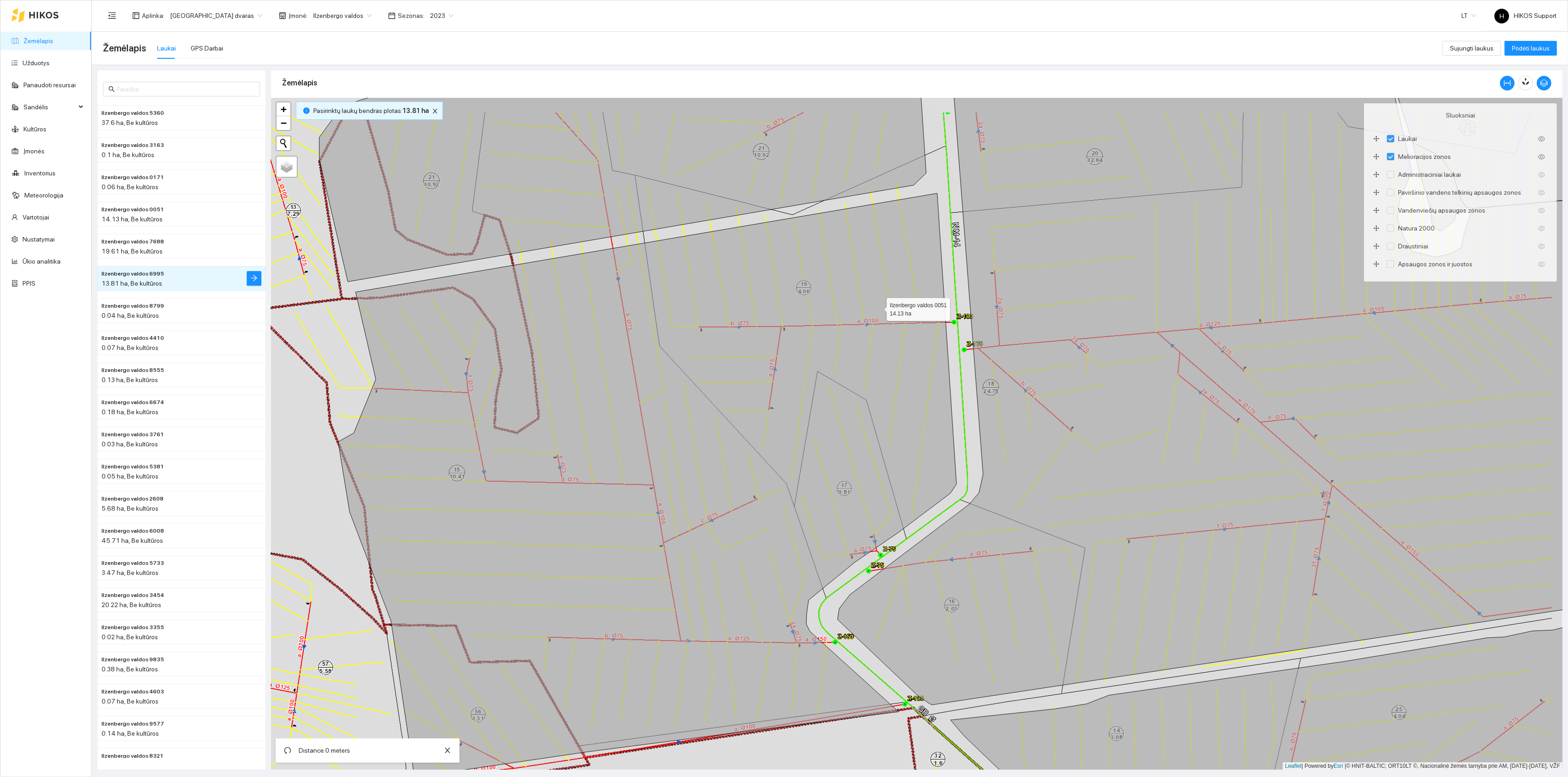
drag, startPoint x: 895, startPoint y: 285, endPoint x: 834, endPoint y: 357, distance: 94.4
click at [834, 357] on icon at bounding box center [647, 485] width 618 height 584
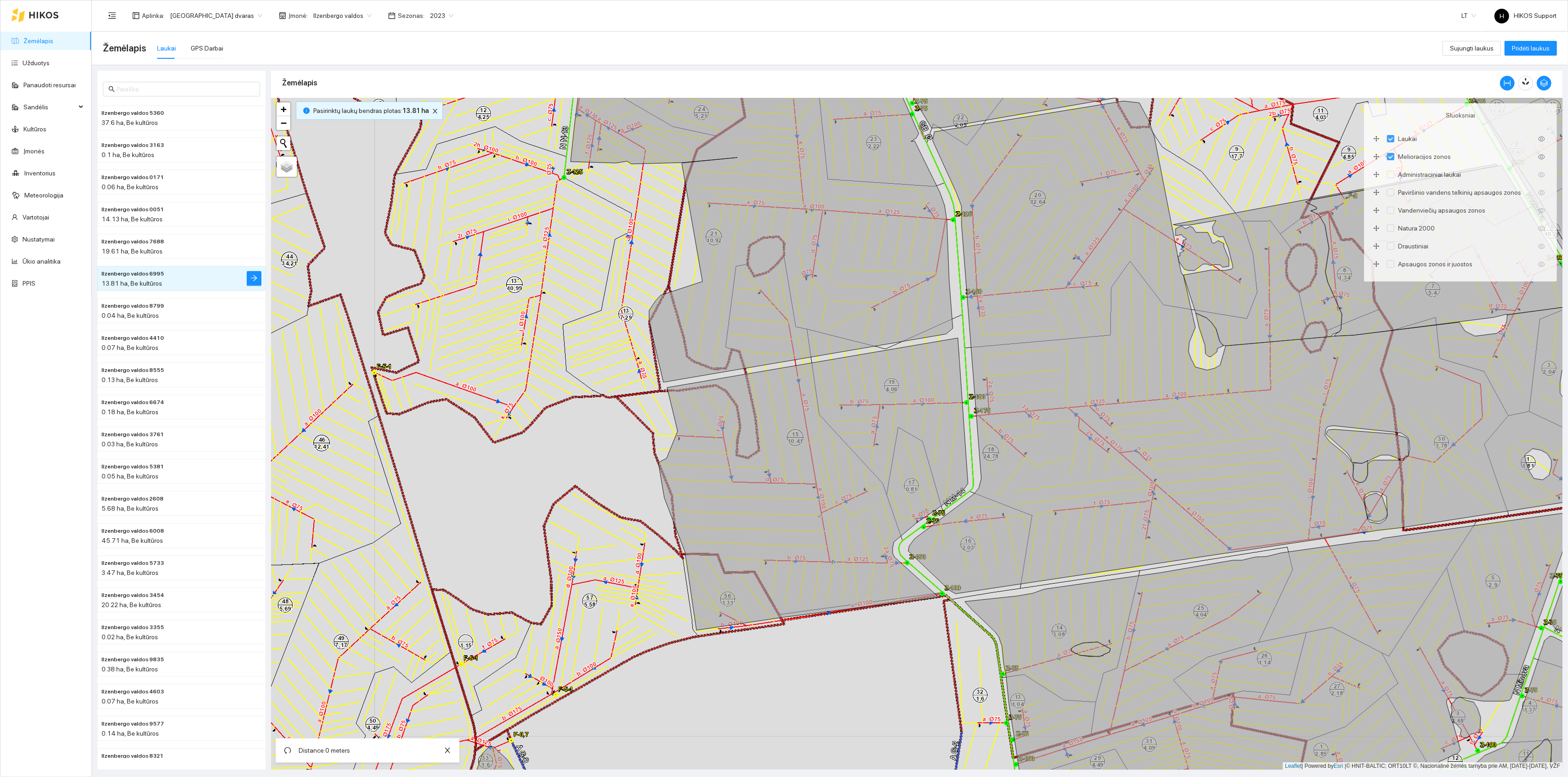
drag, startPoint x: 660, startPoint y: 536, endPoint x: 834, endPoint y: 391, distance: 226.5
click at [834, 391] on div "Ilzenbergo valdos 0051 14.13 ha + − Nieko nerasta. Bandykite dar kartą. Žemėlap…" at bounding box center [917, 434] width 1292 height 672
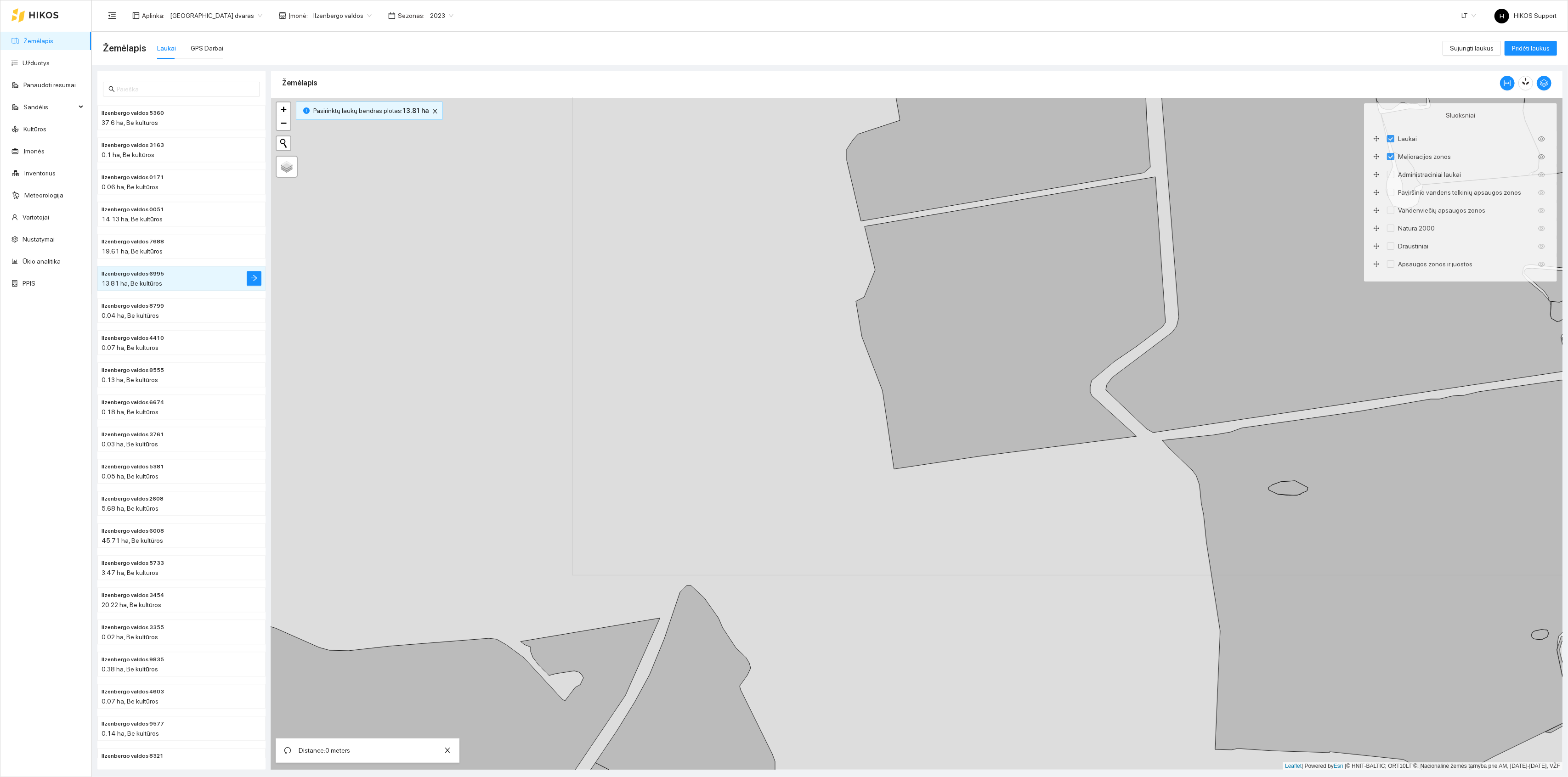
drag, startPoint x: 751, startPoint y: 526, endPoint x: 808, endPoint y: 364, distance: 171.7
click at [808, 364] on div "+ − Nieko nerasta. Bandykite dar kartą. Žemėlapis Palydovas Leaflet | Powered b…" at bounding box center [917, 434] width 1292 height 672
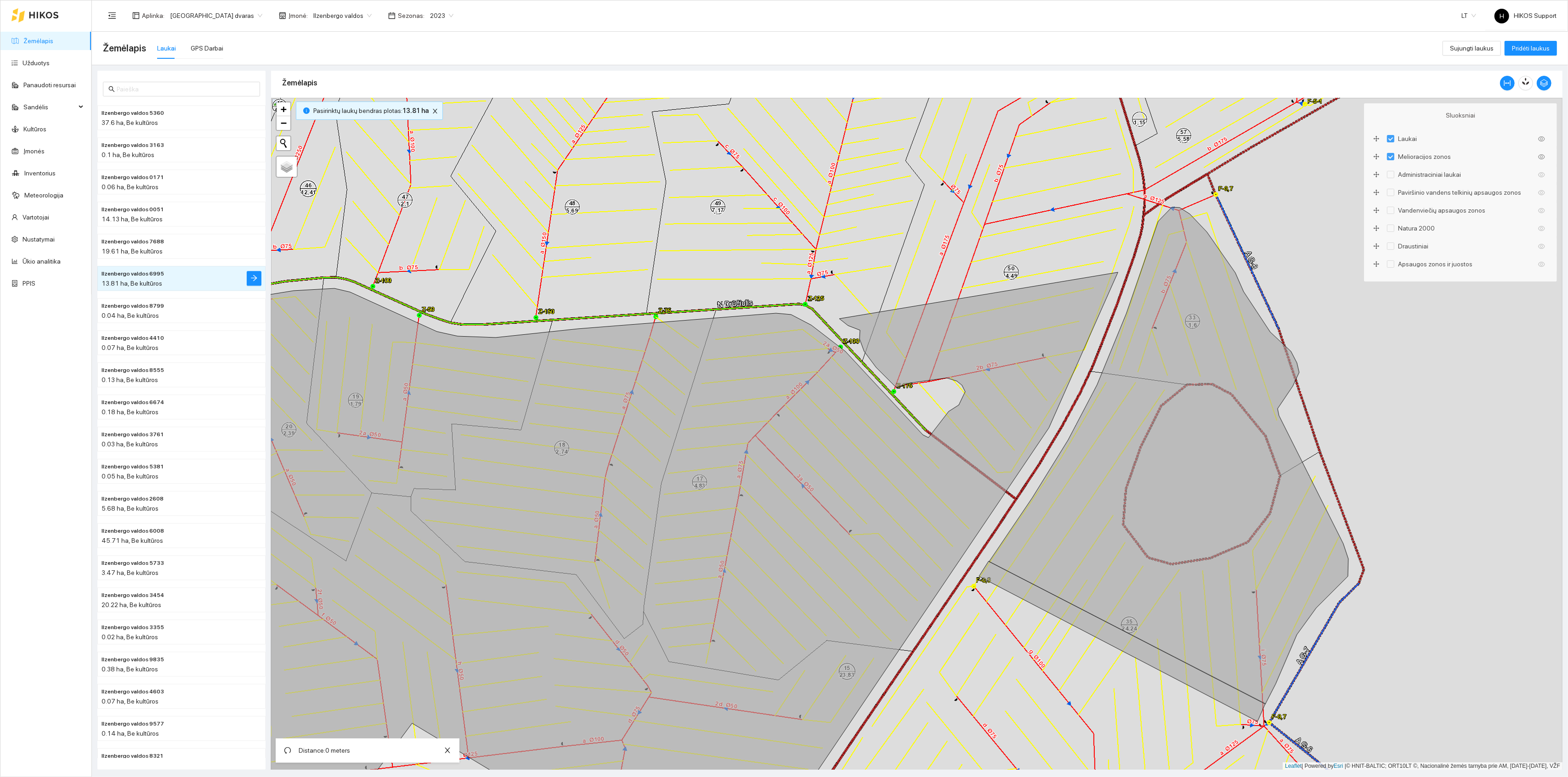
drag, startPoint x: 458, startPoint y: 330, endPoint x: 782, endPoint y: 294, distance: 326.0
click at [781, 294] on div "+ − Nieko nerasta. Bandykite dar kartą. Žemėlapis Palydovas Leaflet | Powered b…" at bounding box center [917, 434] width 1292 height 672
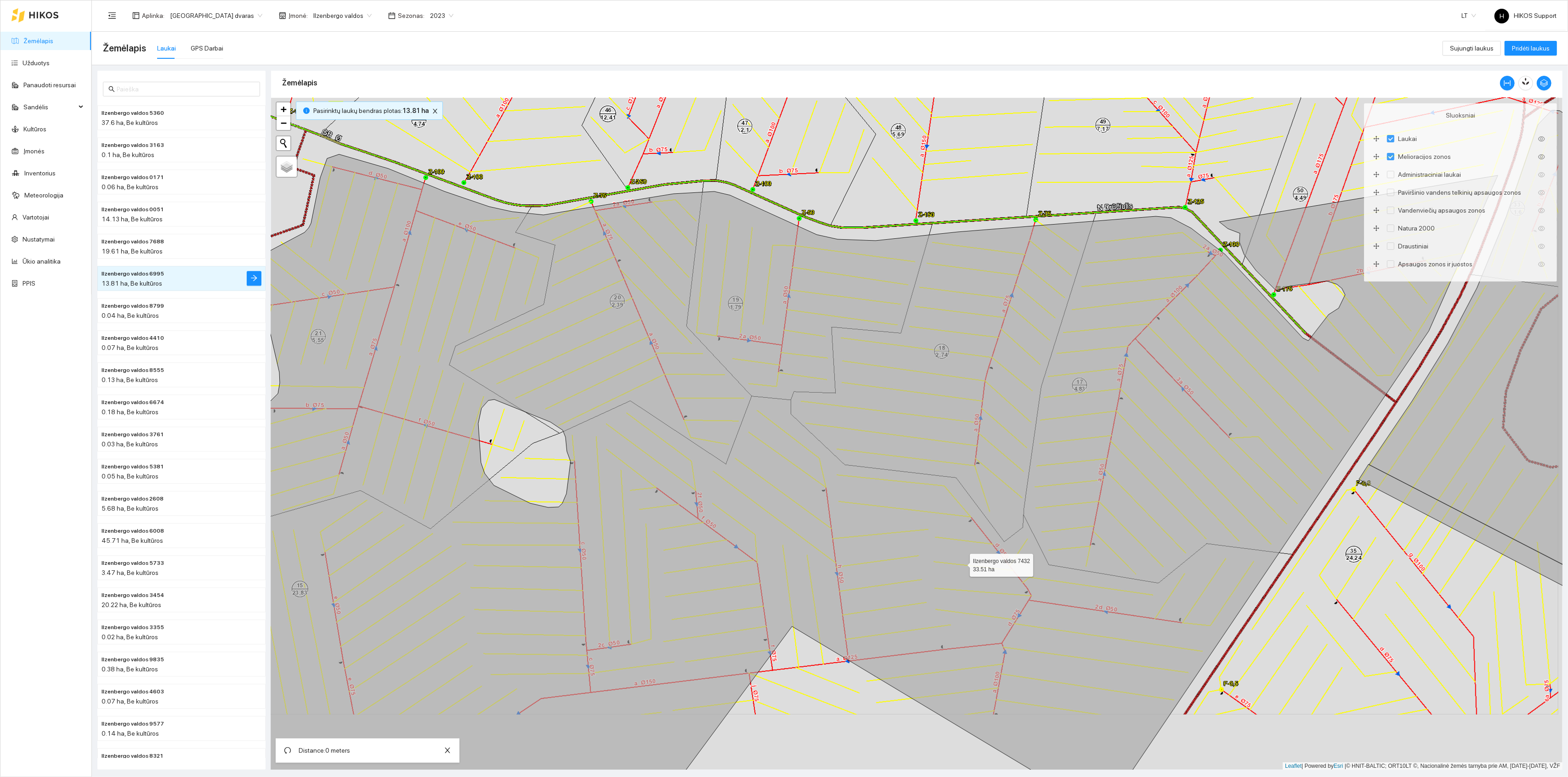
drag, startPoint x: 969, startPoint y: 639, endPoint x: 934, endPoint y: 467, distance: 175.5
click at [934, 467] on icon at bounding box center [847, 468] width 1303 height 628
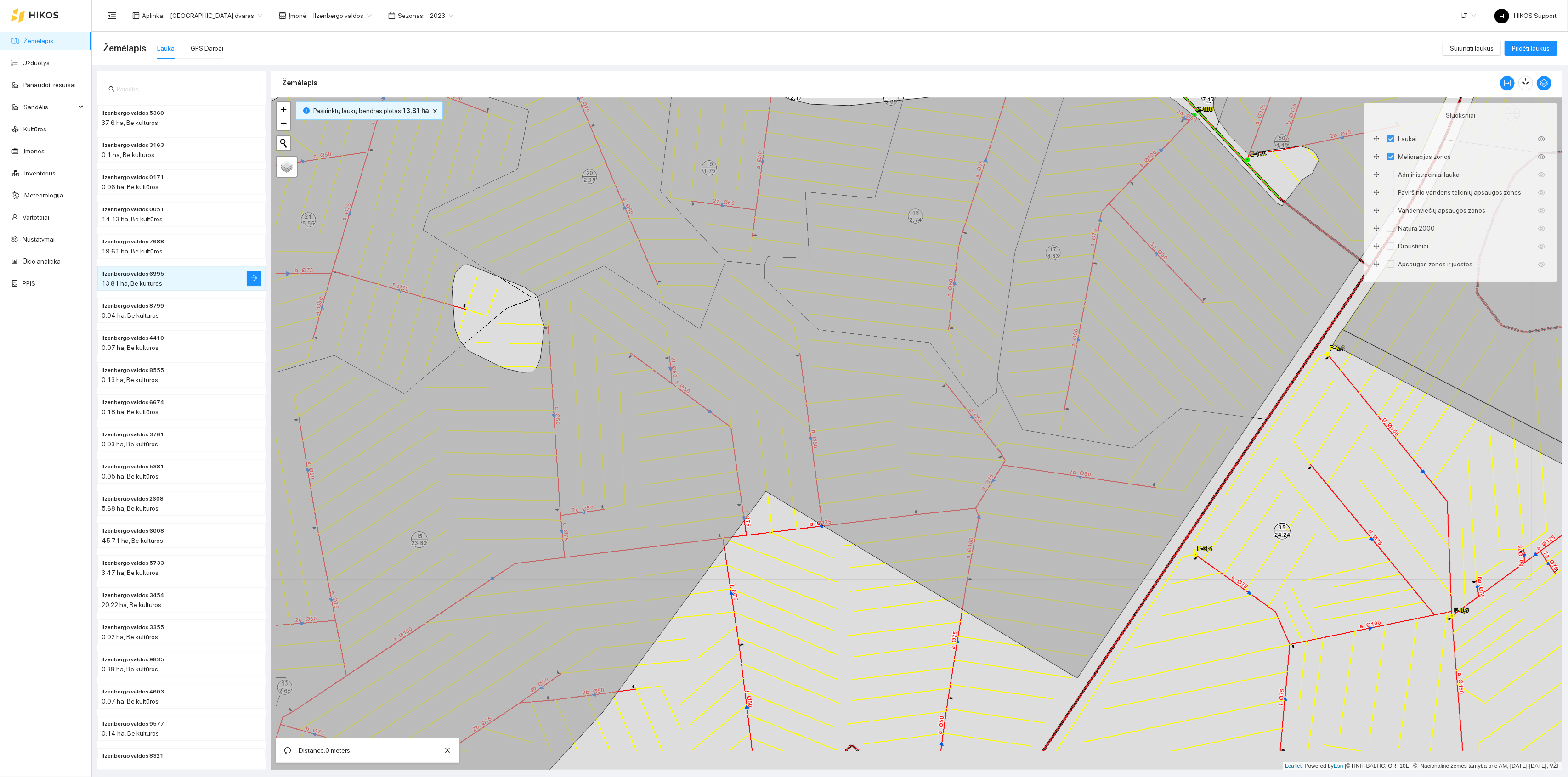
drag, startPoint x: 766, startPoint y: 559, endPoint x: 813, endPoint y: 451, distance: 117.8
click at [813, 451] on div "+ − Nieko nerasta. Bandykite dar kartą. Žemėlapis Palydovas Leaflet | Powered b…" at bounding box center [917, 434] width 1292 height 672
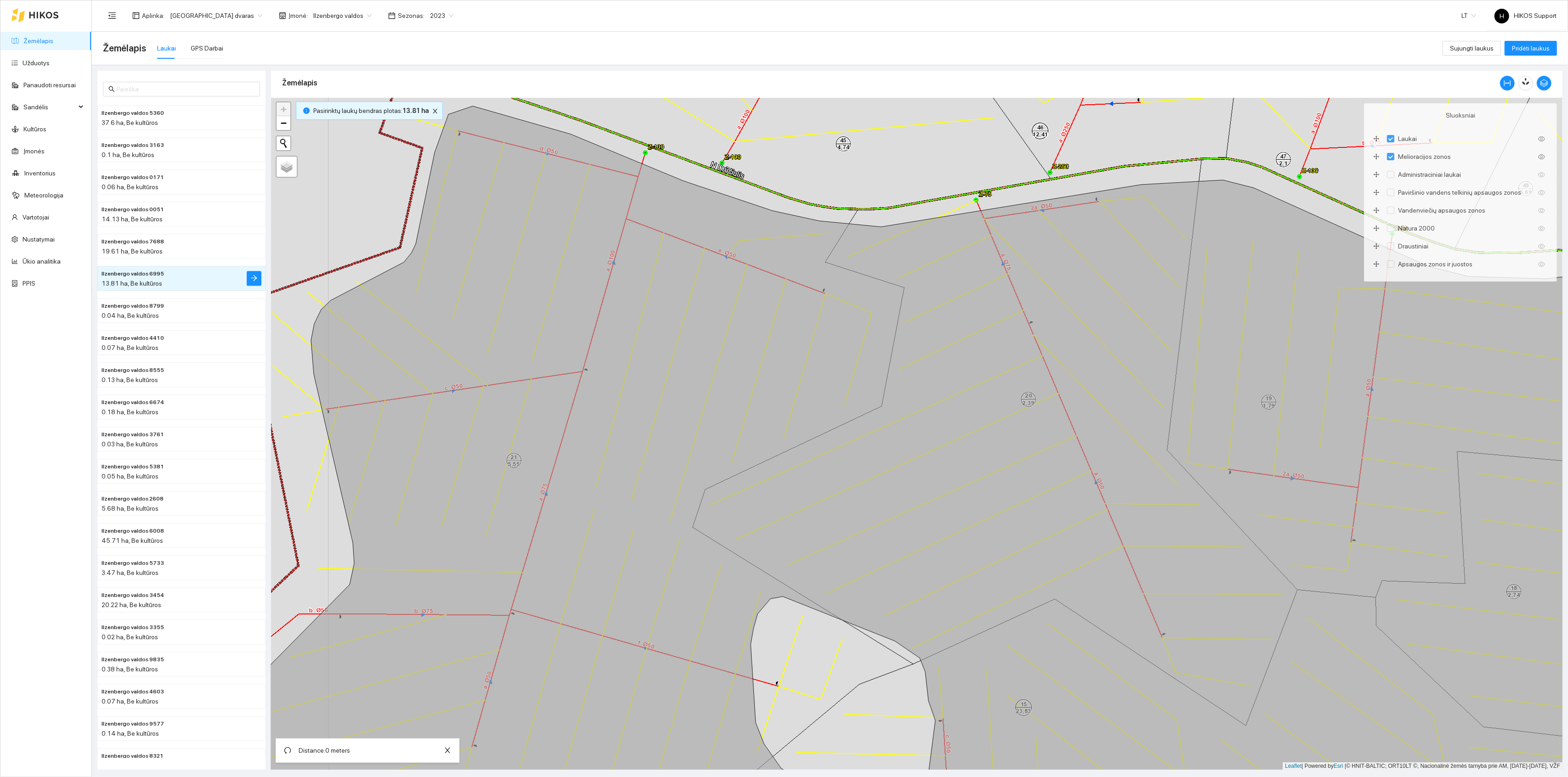
drag, startPoint x: 675, startPoint y: 168, endPoint x: 650, endPoint y: 287, distance: 121.6
click at [650, 287] on div "+ − Nieko nerasta. Bandykite dar kartą. Žemėlapis Palydovas Leaflet | Powered b…" at bounding box center [917, 434] width 1292 height 672
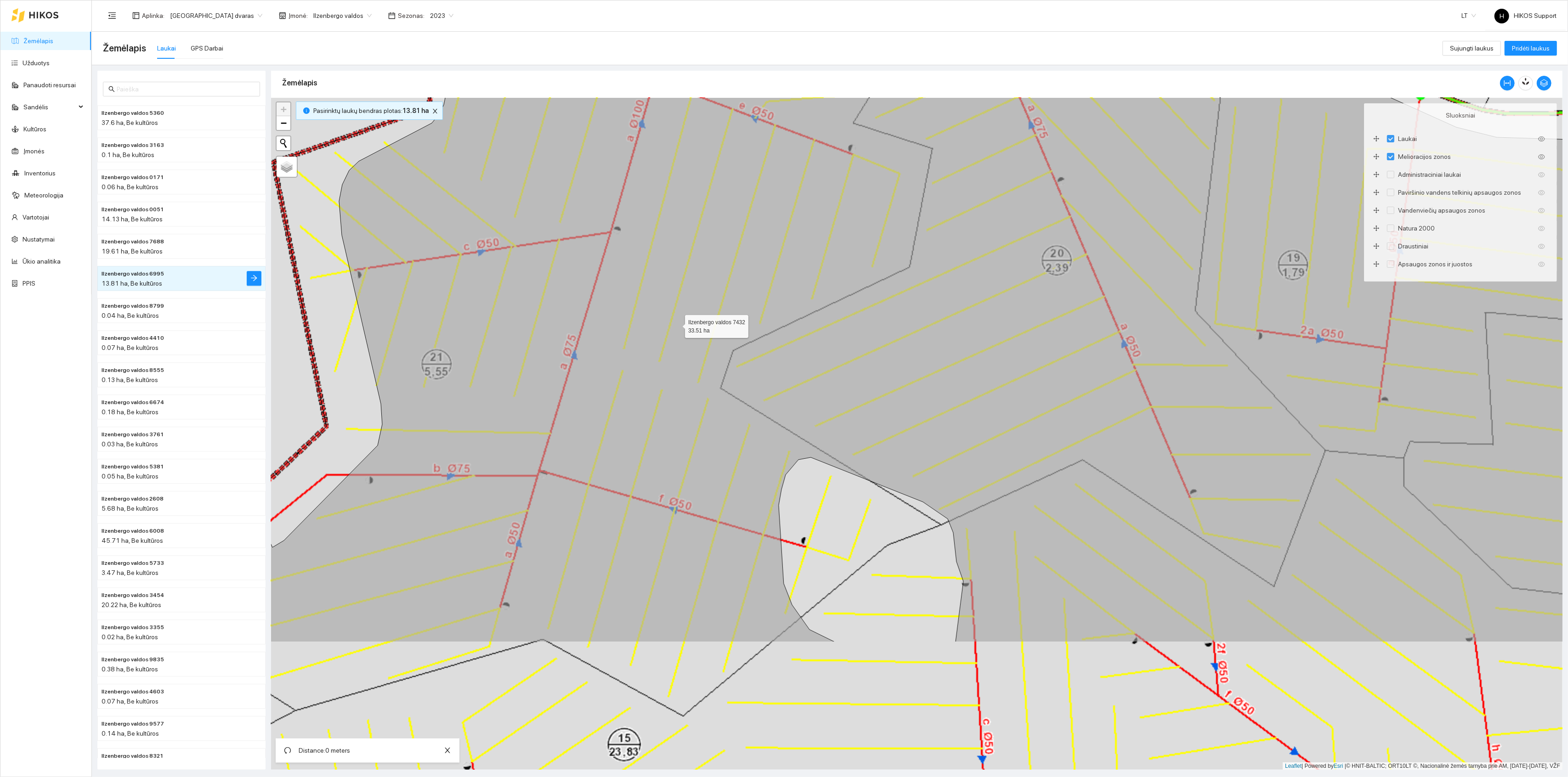
drag, startPoint x: 555, startPoint y: 537, endPoint x: 713, endPoint y: 290, distance: 293.2
click at [711, 292] on icon at bounding box center [1024, 305] width 1551 height 675
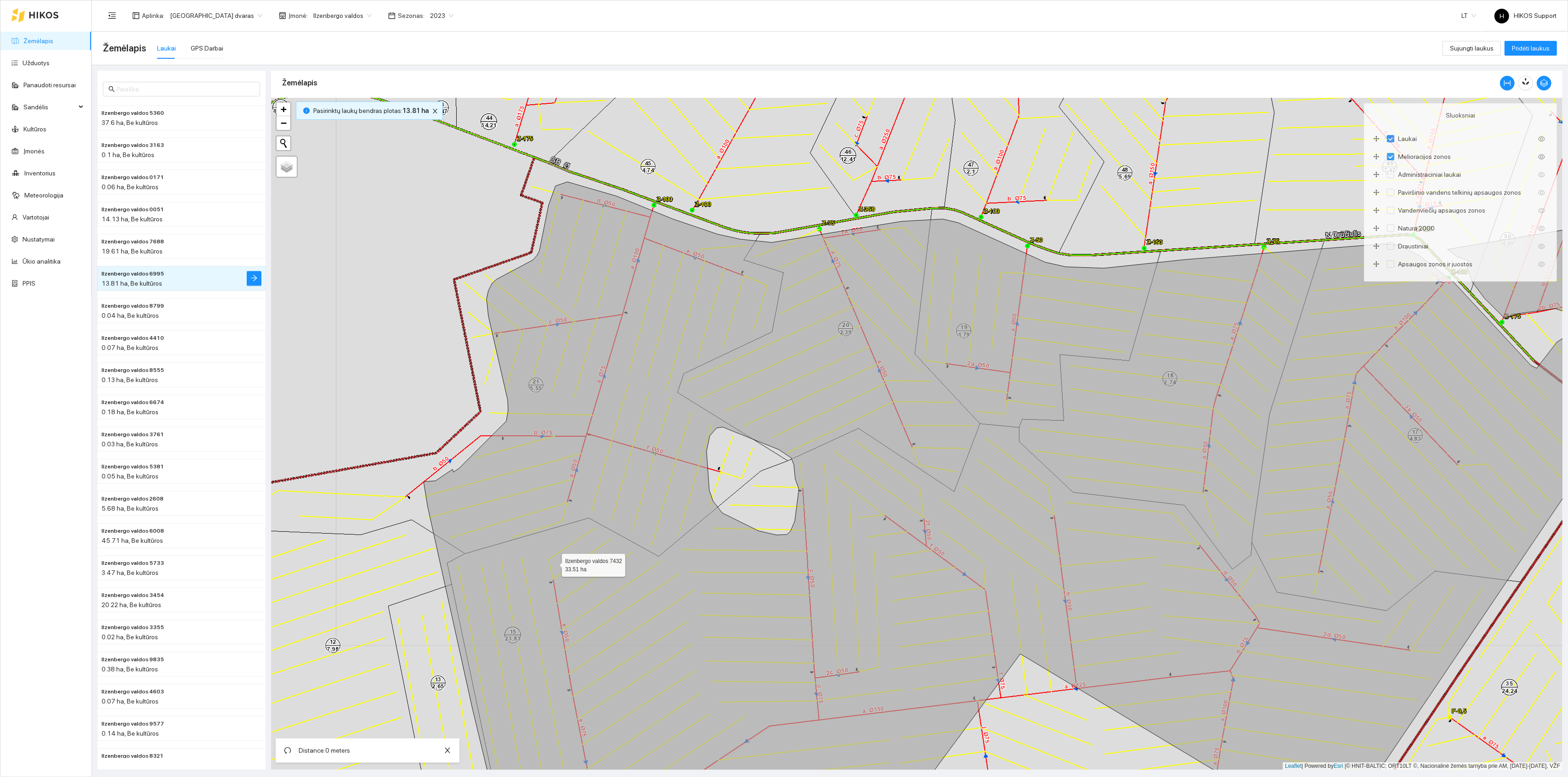
drag, startPoint x: 553, startPoint y: 564, endPoint x: 553, endPoint y: 429, distance: 135.0
click at [553, 429] on icon at bounding box center [1058, 510] width 1269 height 656
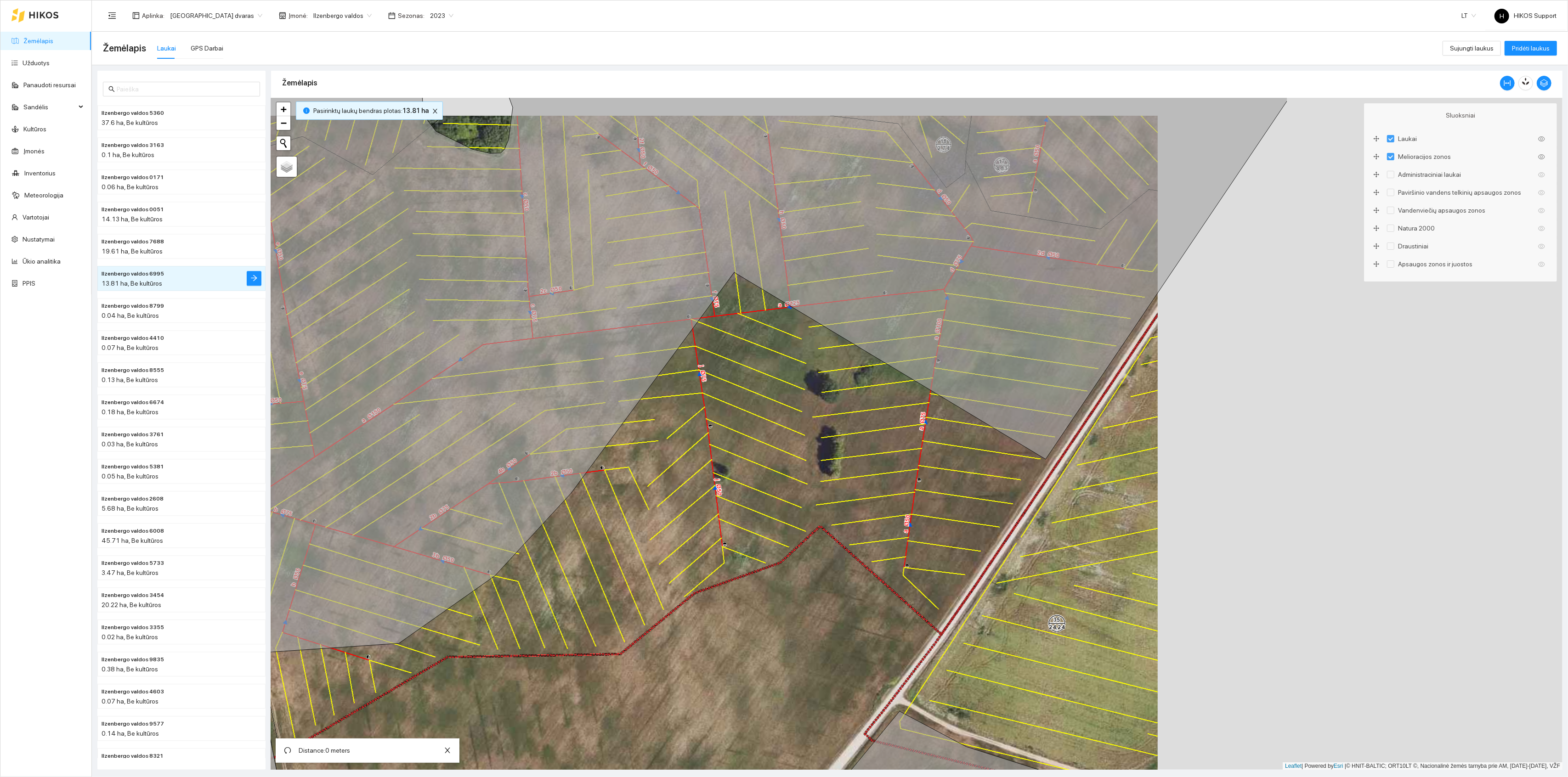
drag, startPoint x: 1075, startPoint y: 418, endPoint x: 698, endPoint y: 437, distance: 377.5
click at [698, 437] on div "+ − Nieko nerasta. Bandykite dar kartą. Žemėlapis Palydovas Leaflet | Powered b…" at bounding box center [917, 434] width 1292 height 672
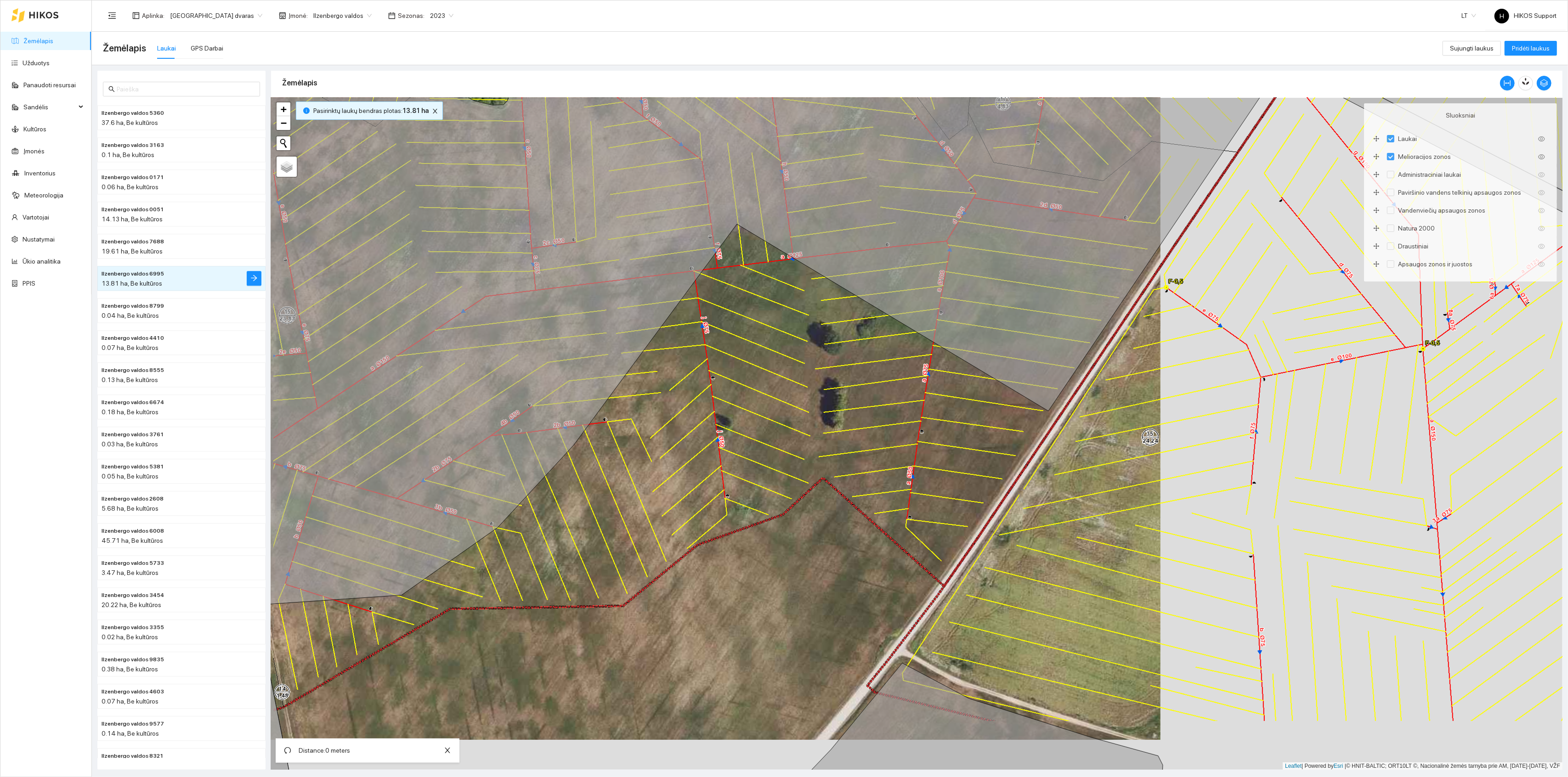
drag, startPoint x: 700, startPoint y: 503, endPoint x: 856, endPoint y: 210, distance: 331.9
click at [854, 211] on div "+ − Nieko nerasta. Bandykite dar kartą. Žemėlapis Palydovas Leaflet | Powered b…" at bounding box center [917, 434] width 1292 height 672
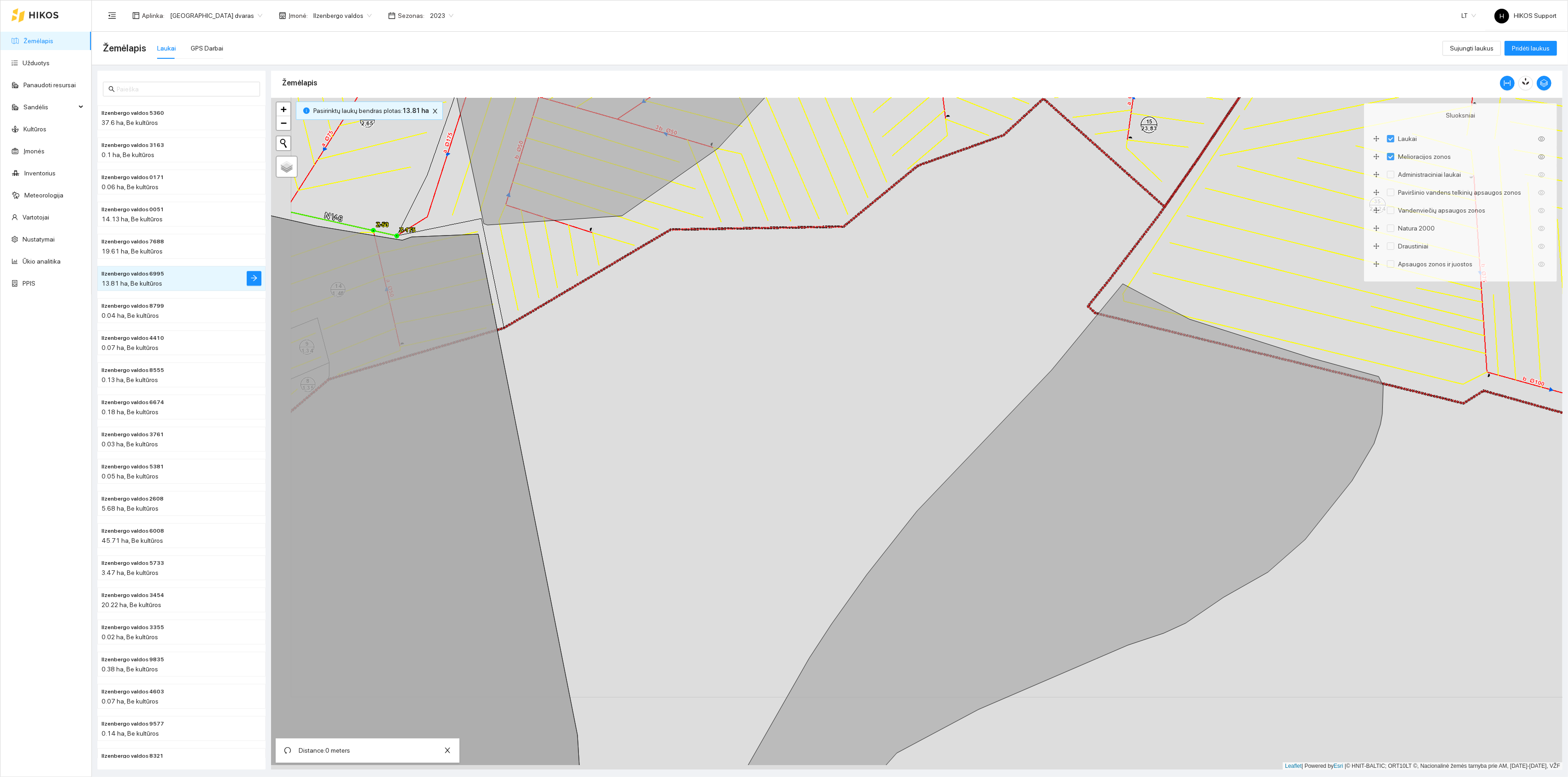
drag, startPoint x: 816, startPoint y: 614, endPoint x: 873, endPoint y: 437, distance: 186.0
click at [875, 434] on div "+ − Nieko nerasta. Bandykite dar kartą. Žemėlapis Palydovas Leaflet | Powered b…" at bounding box center [917, 434] width 1292 height 672
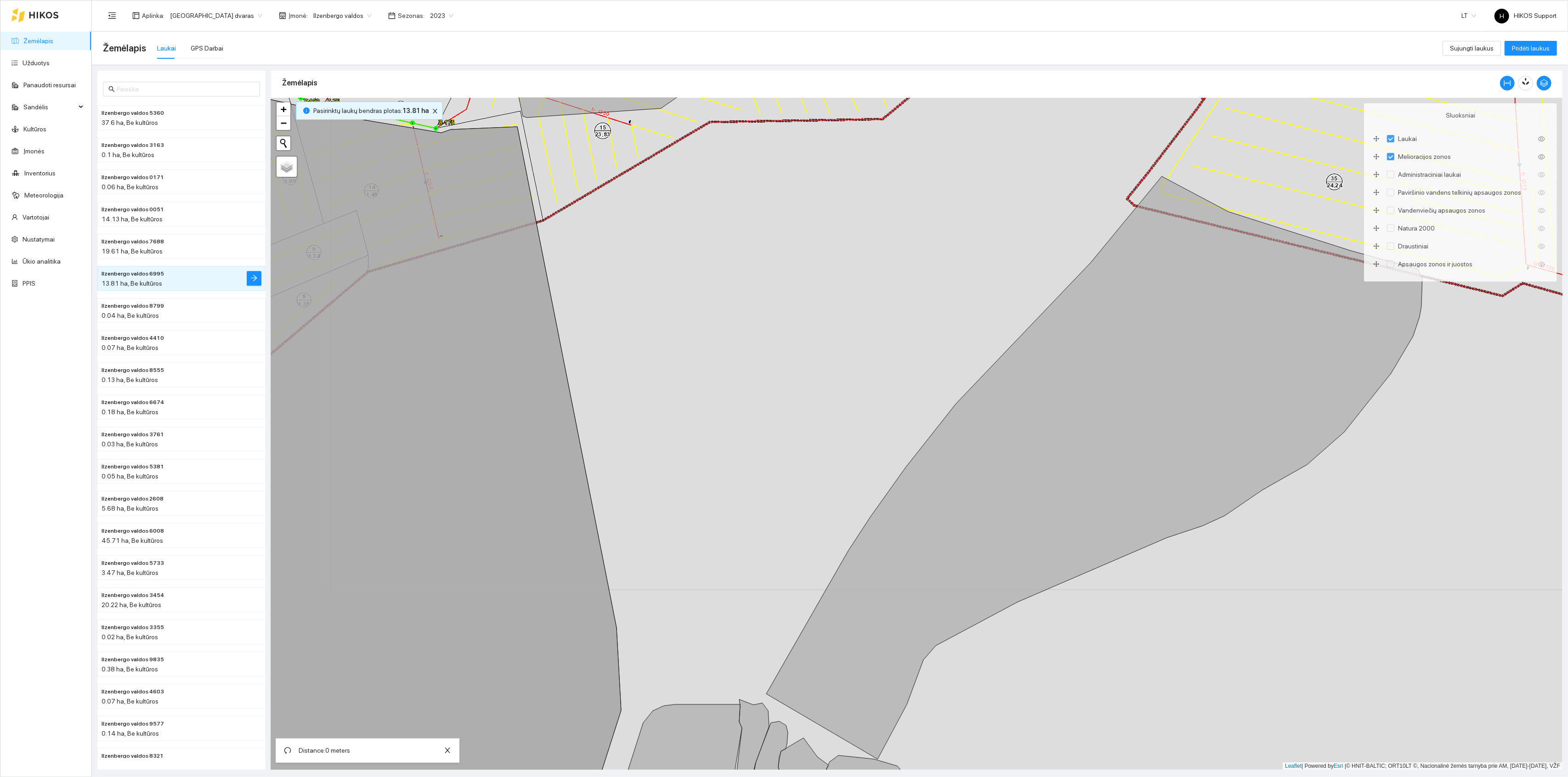
drag, startPoint x: 824, startPoint y: 353, endPoint x: 908, endPoint y: 398, distance: 95.3
click at [908, 398] on div "+ − Nieko nerasta. Bandykite dar kartą. Žemėlapis Palydovas Leaflet | Powered b…" at bounding box center [917, 434] width 1292 height 672
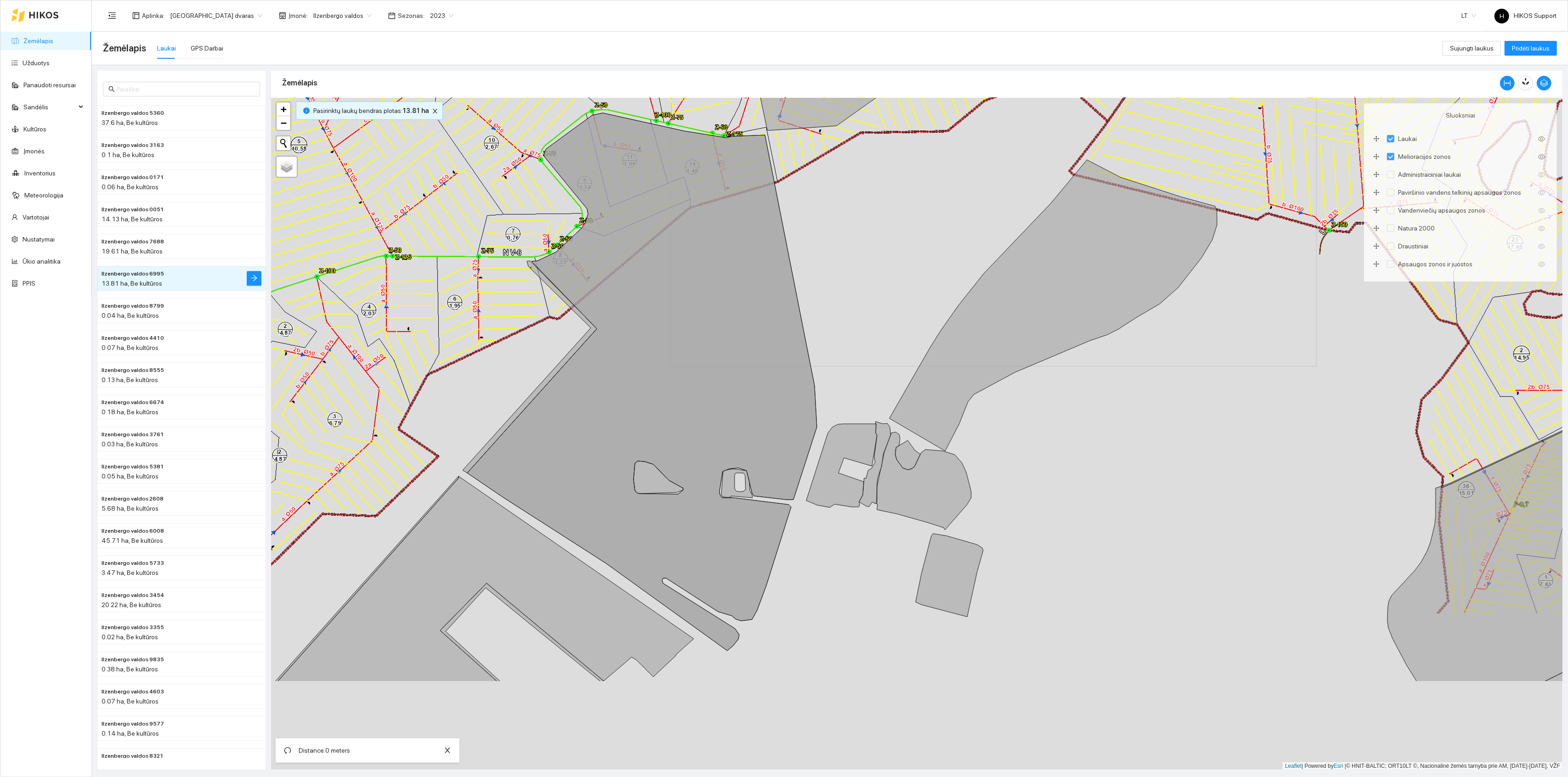
drag, startPoint x: 854, startPoint y: 485, endPoint x: 853, endPoint y: 306, distance: 179.0
click at [853, 309] on div "+ − Nieko nerasta. Bandykite dar kartą. Žemėlapis Palydovas Leaflet | Powered b…" at bounding box center [917, 434] width 1292 height 672
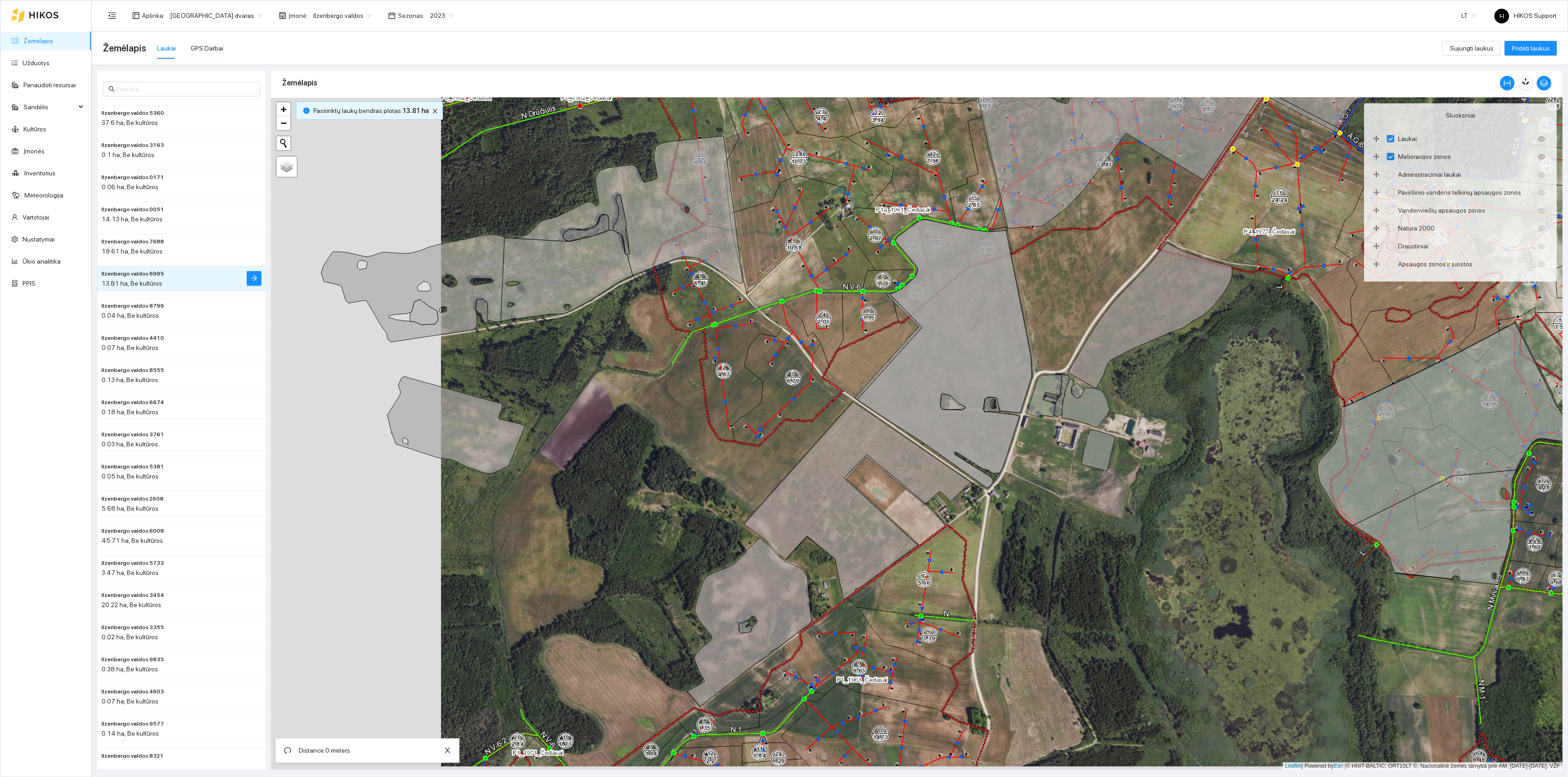
drag, startPoint x: 607, startPoint y: 380, endPoint x: 902, endPoint y: 423, distance: 298.1
click at [902, 422] on div "+ − Nieko nerasta. Bandykite dar kartą. Žemėlapis Palydovas Leaflet | Powered b…" at bounding box center [917, 434] width 1292 height 672
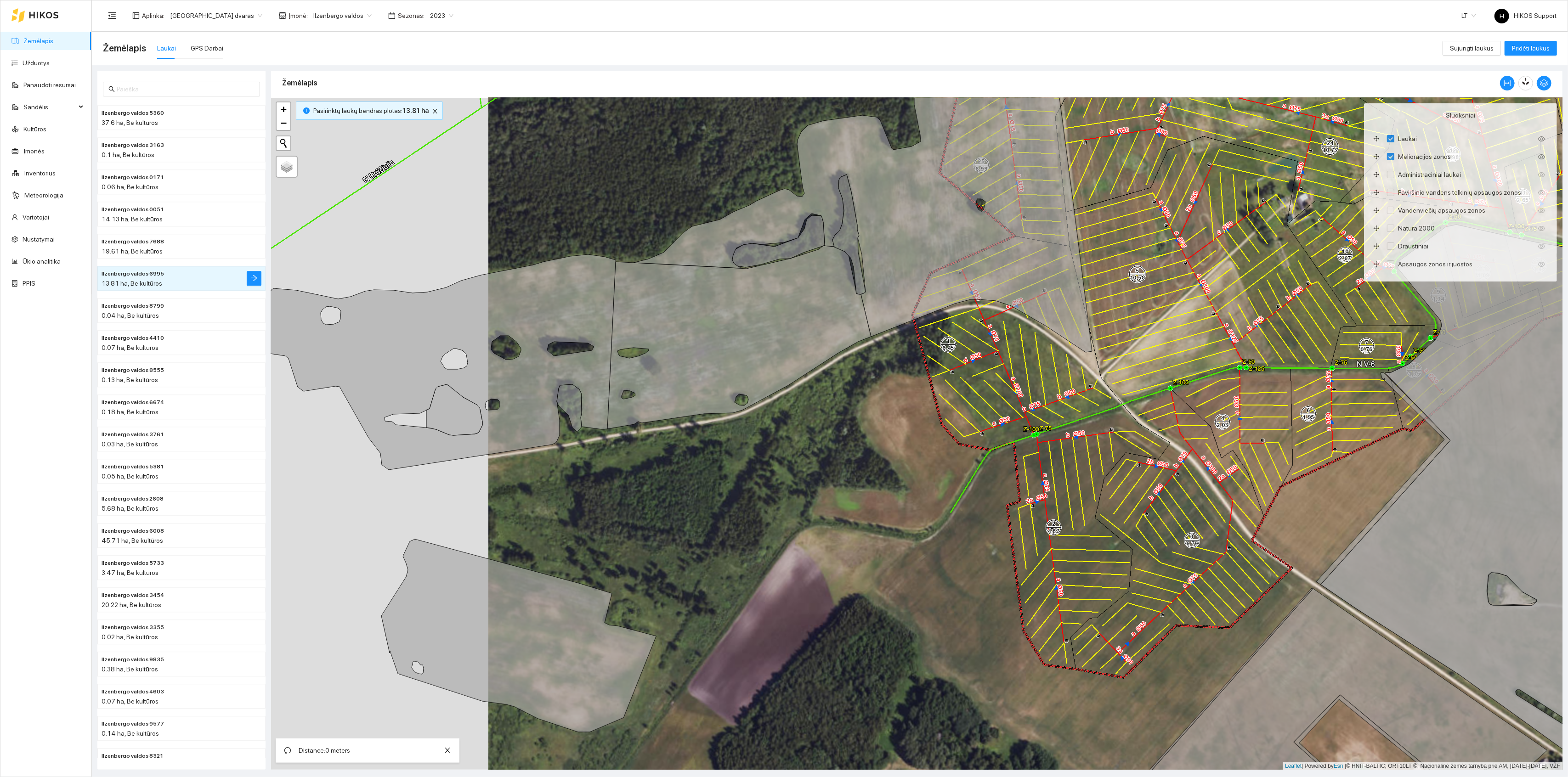
drag, startPoint x: 910, startPoint y: 394, endPoint x: 845, endPoint y: 482, distance: 109.4
click at [848, 482] on div "+ − Nieko nerasta. Bandykite dar kartą. Žemėlapis Palydovas Leaflet | Powered b…" at bounding box center [917, 434] width 1292 height 672
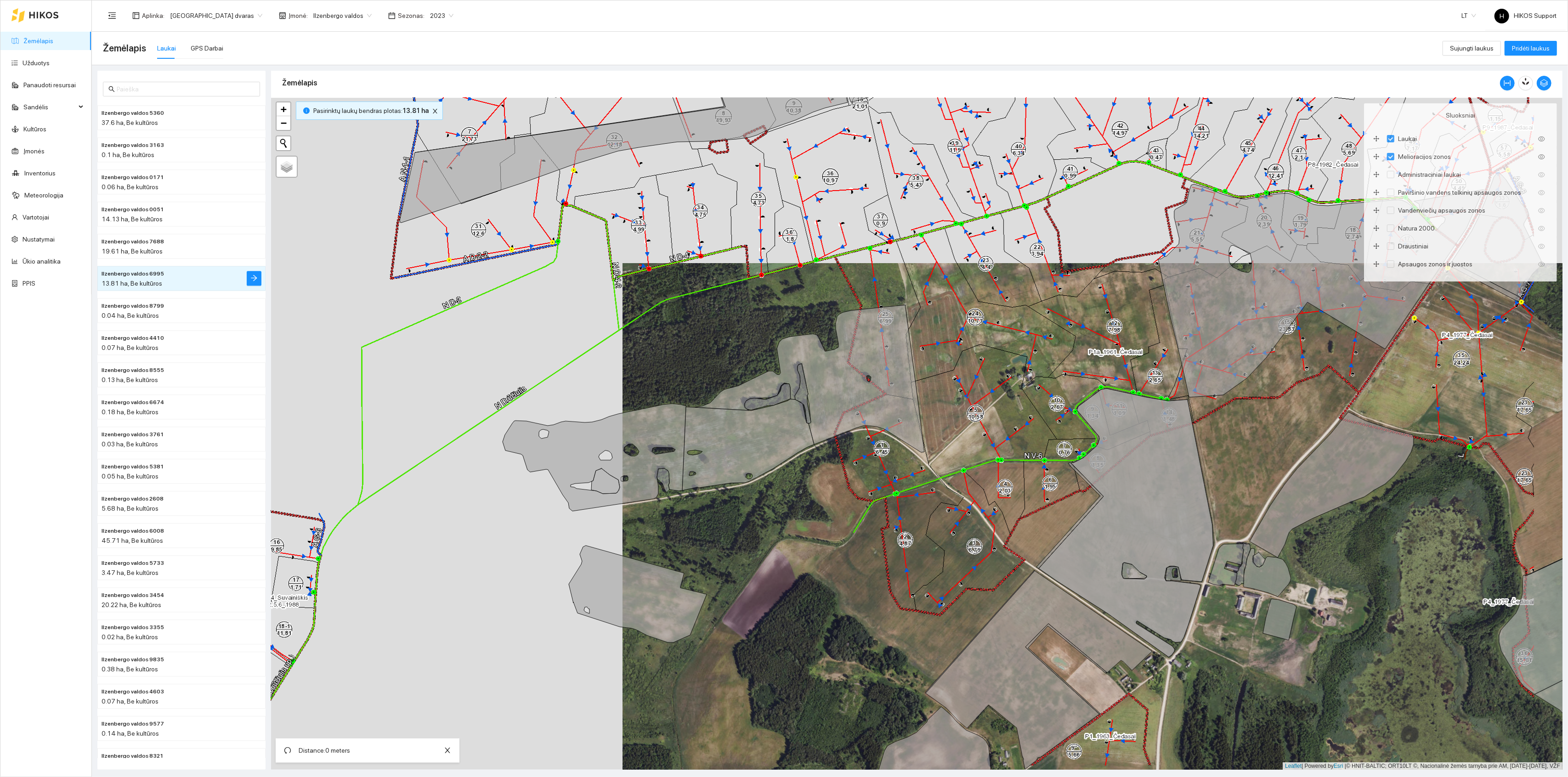
drag, startPoint x: 1095, startPoint y: 459, endPoint x: 922, endPoint y: 337, distance: 211.7
click at [923, 337] on div "+ − Nieko nerasta. Bandykite dar kartą. Žemėlapis Palydovas Leaflet | Powered b…" at bounding box center [917, 434] width 1292 height 672
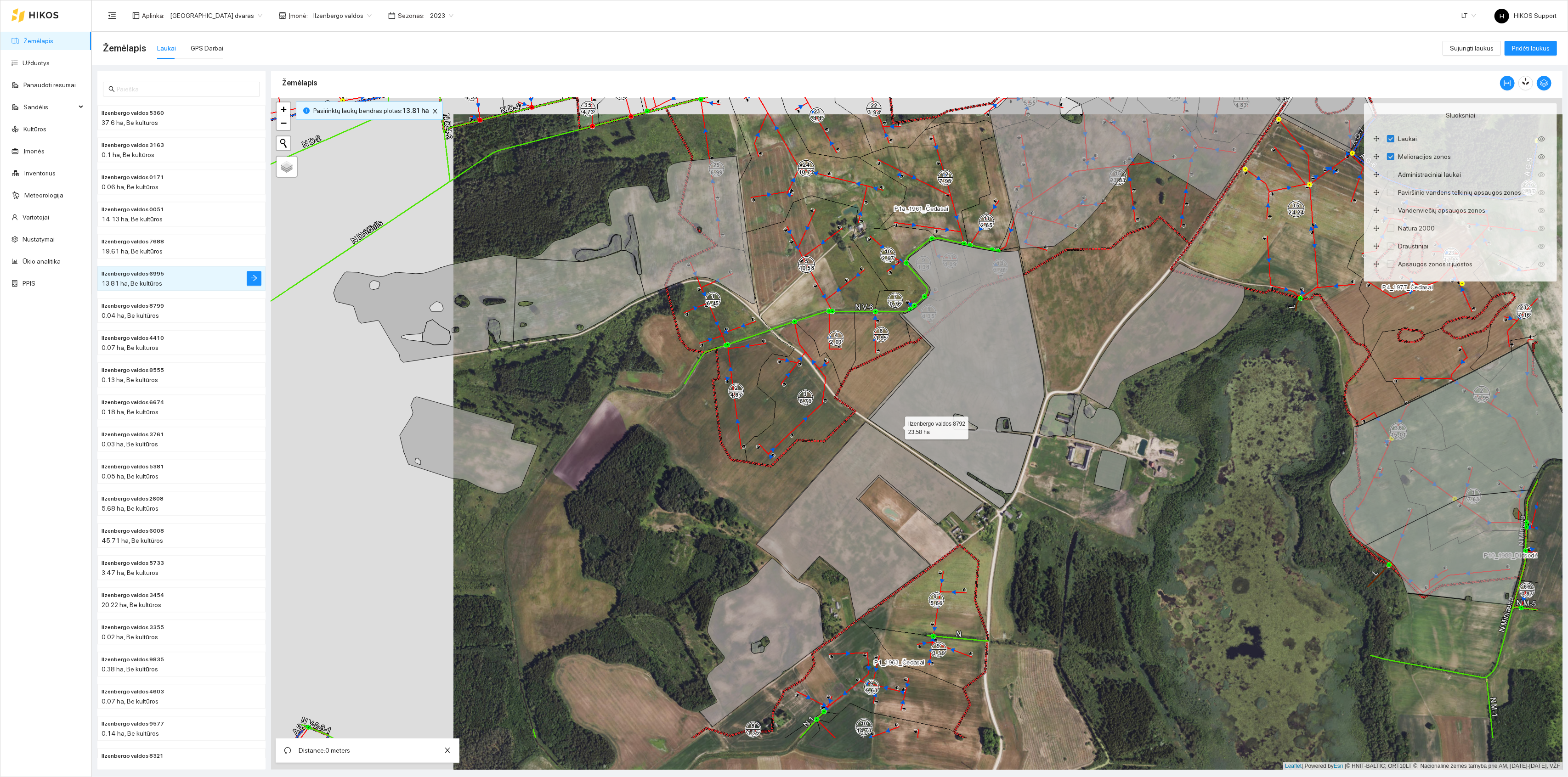
drag, startPoint x: 934, startPoint y: 474, endPoint x: 803, endPoint y: 329, distance: 195.4
click at [869, 330] on icon at bounding box center [957, 374] width 175 height 269
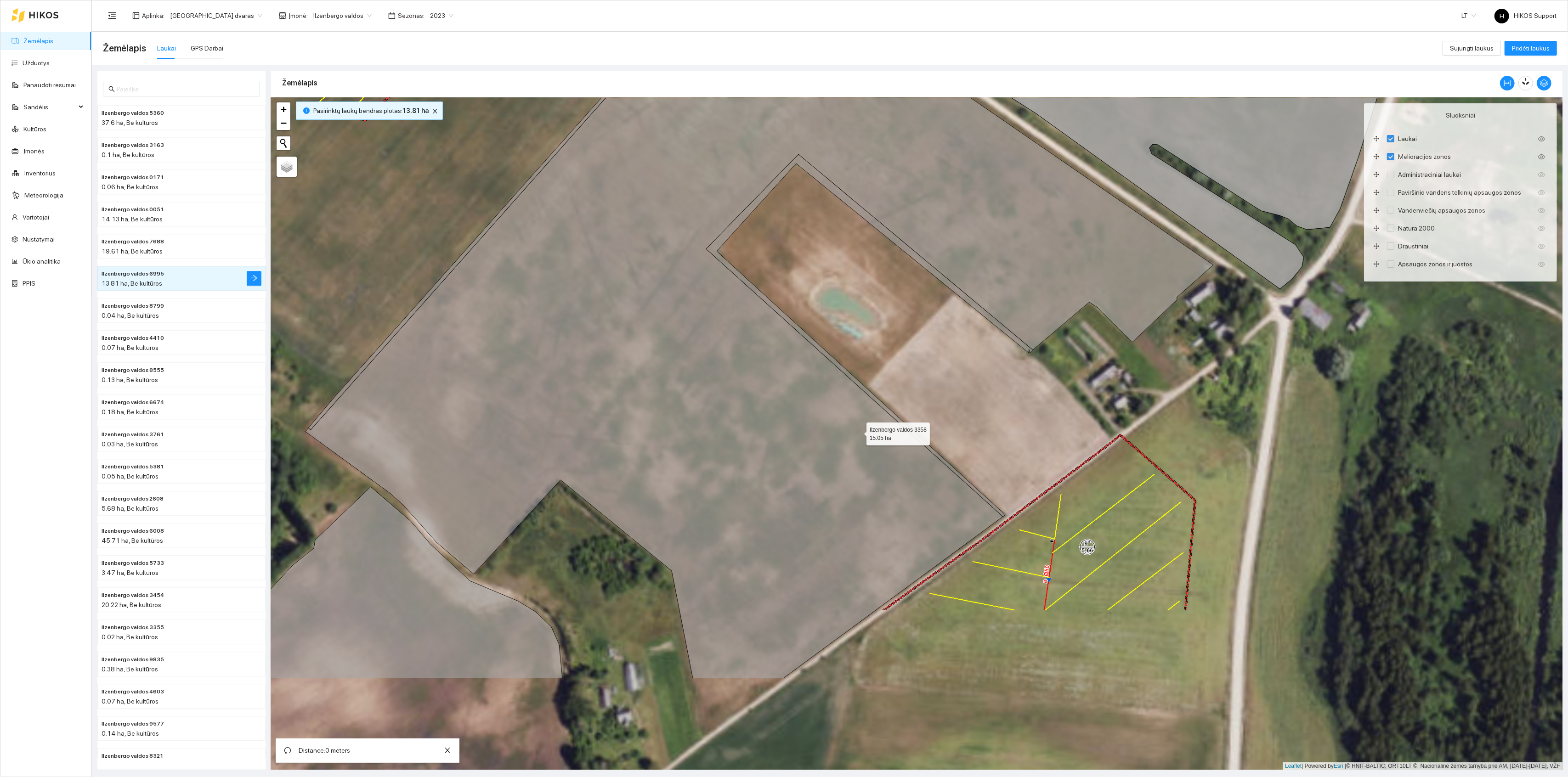
drag, startPoint x: 818, startPoint y: 595, endPoint x: 857, endPoint y: 432, distance: 167.6
click at [857, 432] on icon at bounding box center [759, 309] width 908 height 738
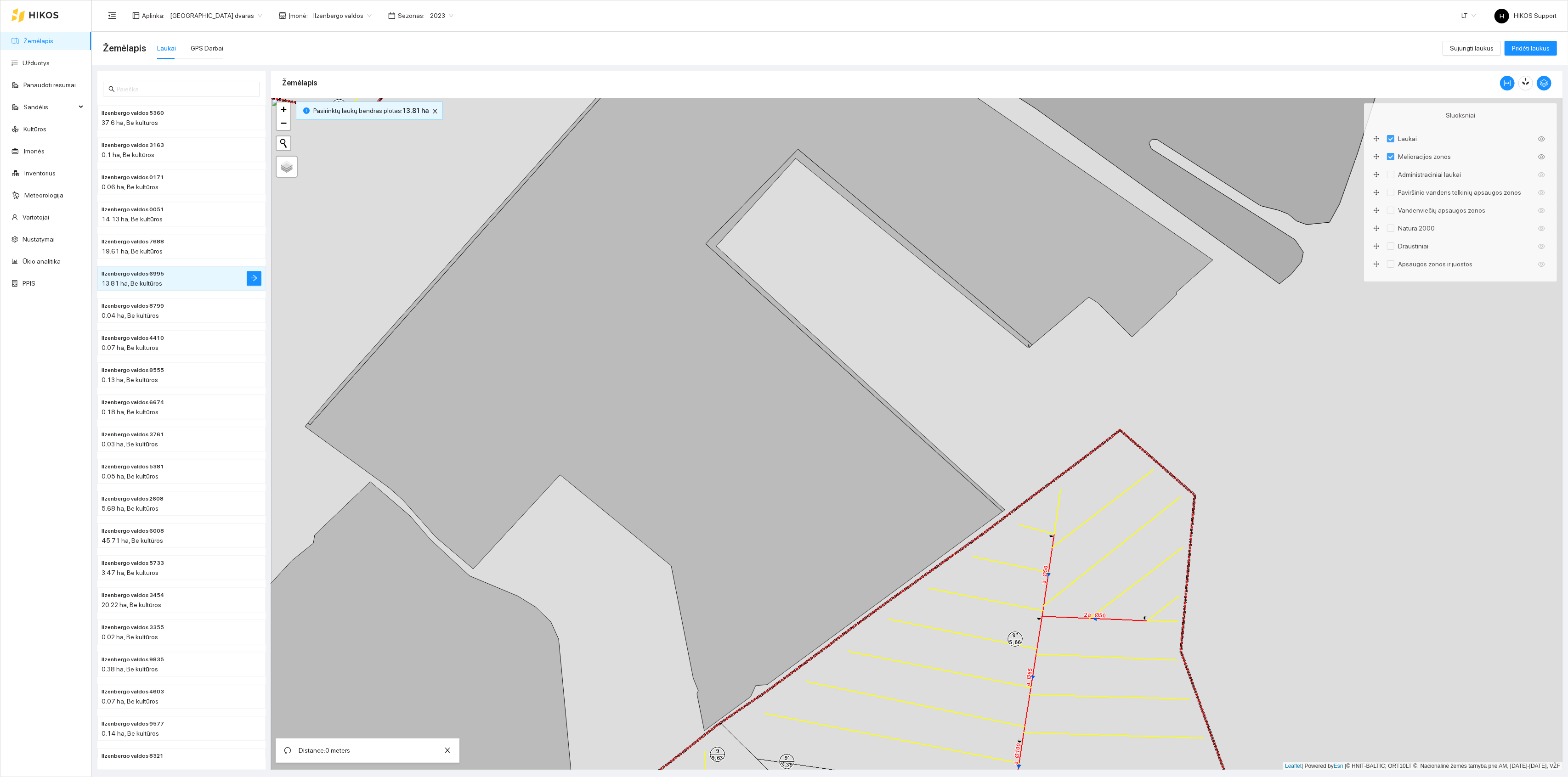
drag, startPoint x: 954, startPoint y: 421, endPoint x: 808, endPoint y: 388, distance: 149.7
click at [808, 388] on div "+ − Nieko nerasta. Bandykite dar kartą. Žemėlapis Palydovas Leaflet | Powered b…" at bounding box center [917, 434] width 1292 height 672
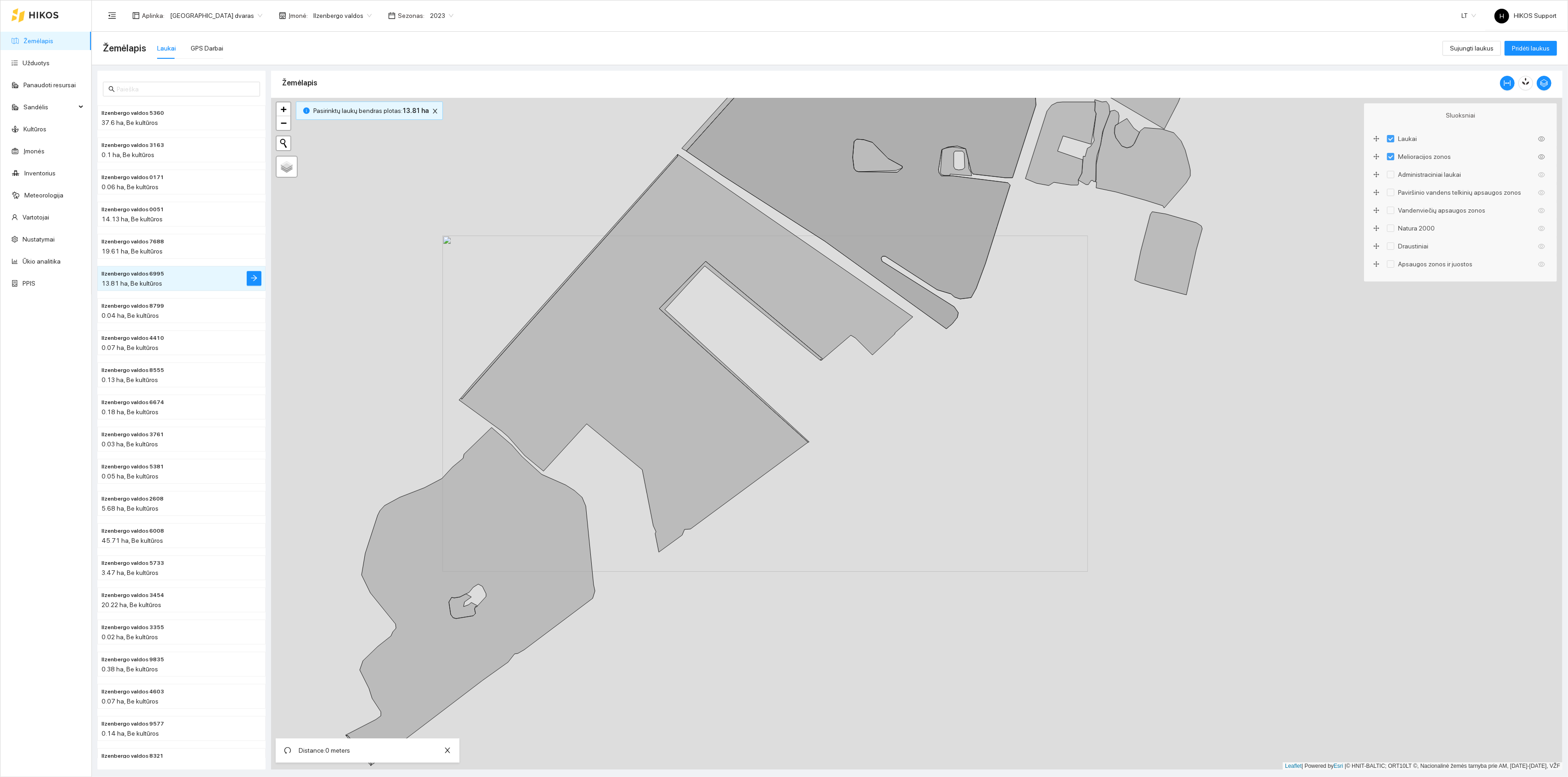
drag, startPoint x: 809, startPoint y: 386, endPoint x: 615, endPoint y: 522, distance: 236.9
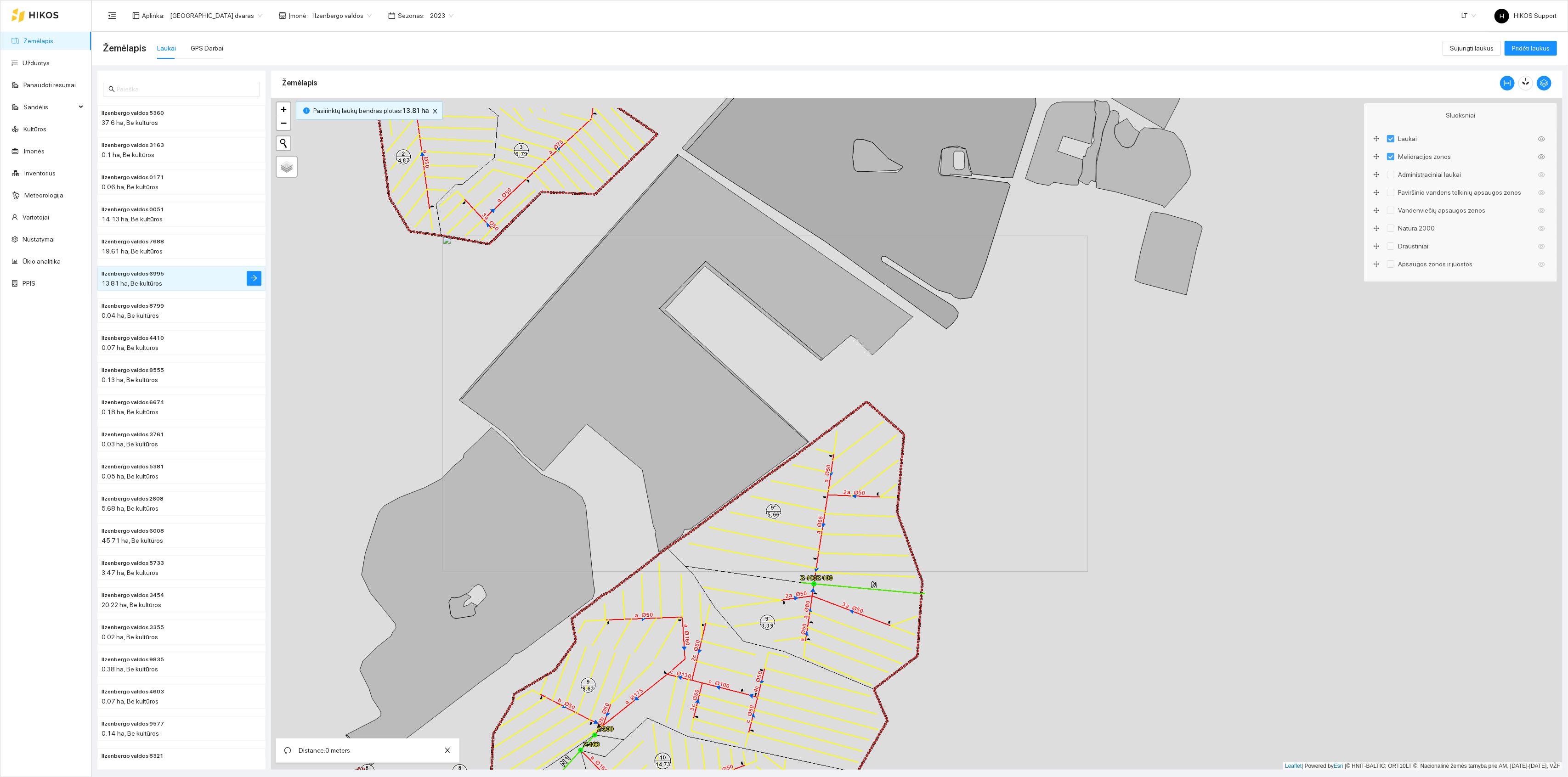
click at [615, 522] on div "Ilzenbergo valdos 3358 15.05 ha + − Nieko nerasta. Bandykite dar kartą. Žemėlap…" at bounding box center [917, 434] width 1292 height 672
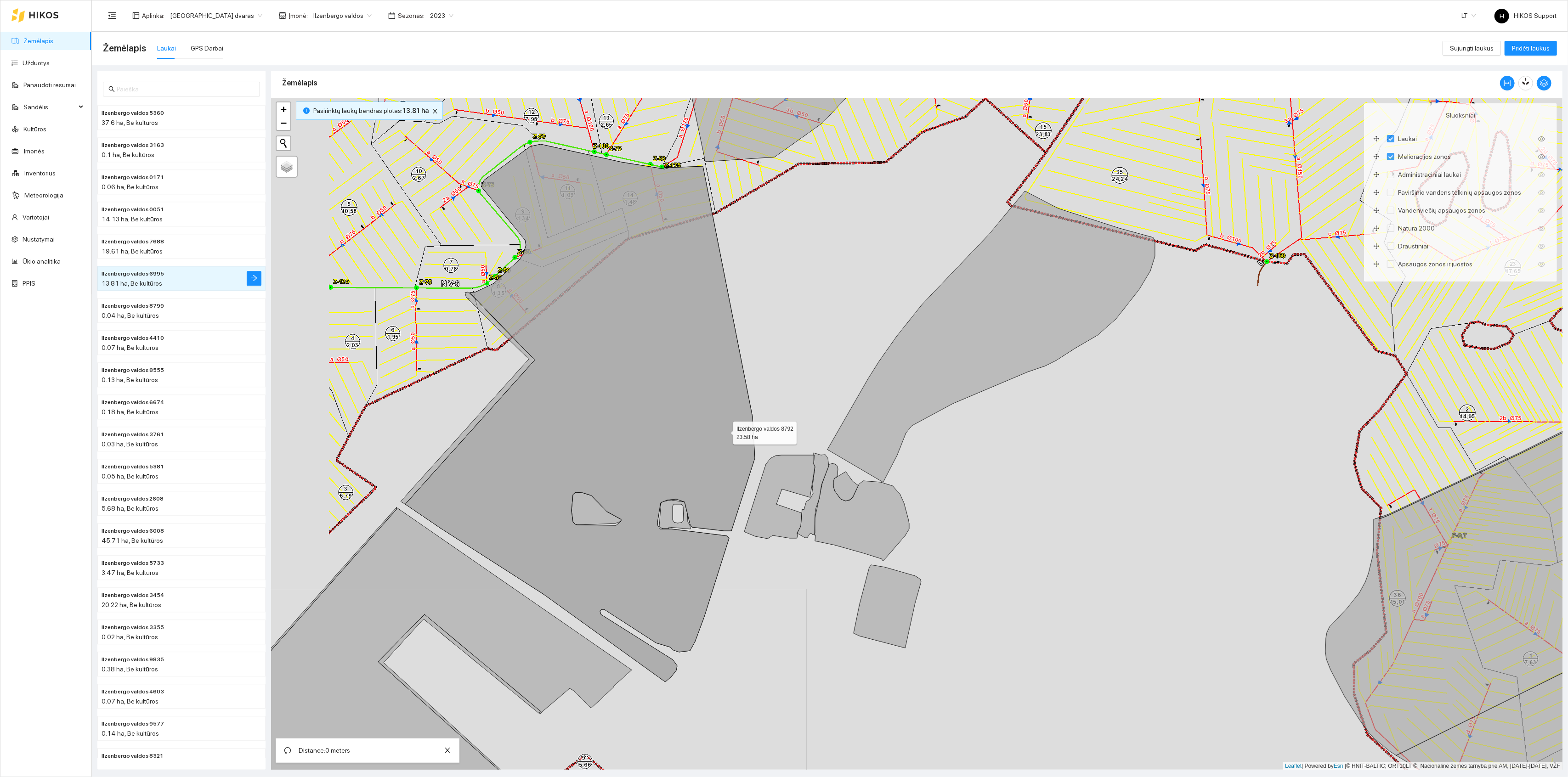
drag, startPoint x: 682, startPoint y: 431, endPoint x: 770, endPoint y: 431, distance: 88.0
click at [755, 431] on icon at bounding box center [580, 413] width 350 height 538
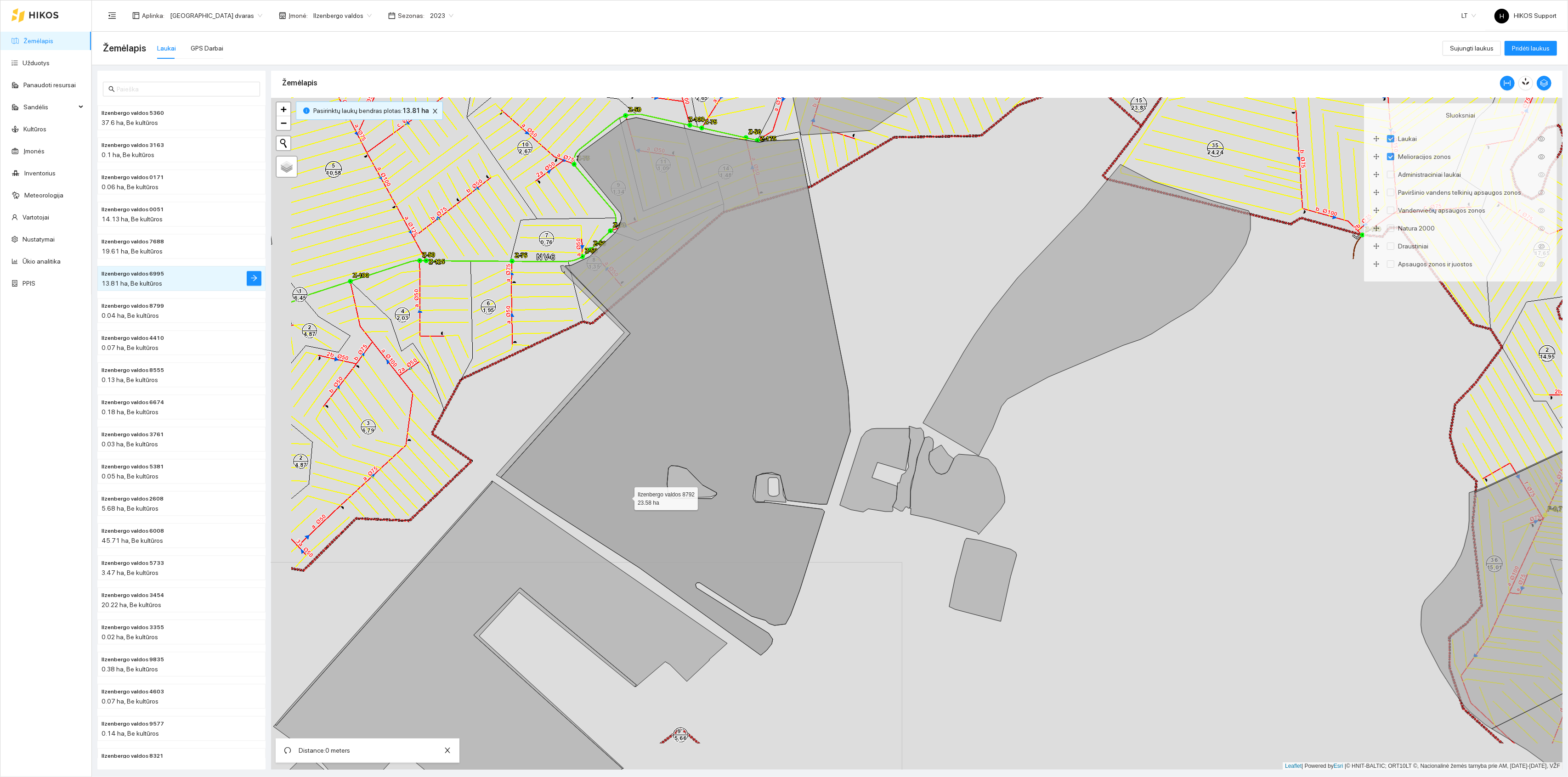
drag, startPoint x: 597, startPoint y: 535, endPoint x: 736, endPoint y: 350, distance: 231.4
click at [736, 350] on icon at bounding box center [676, 386] width 350 height 538
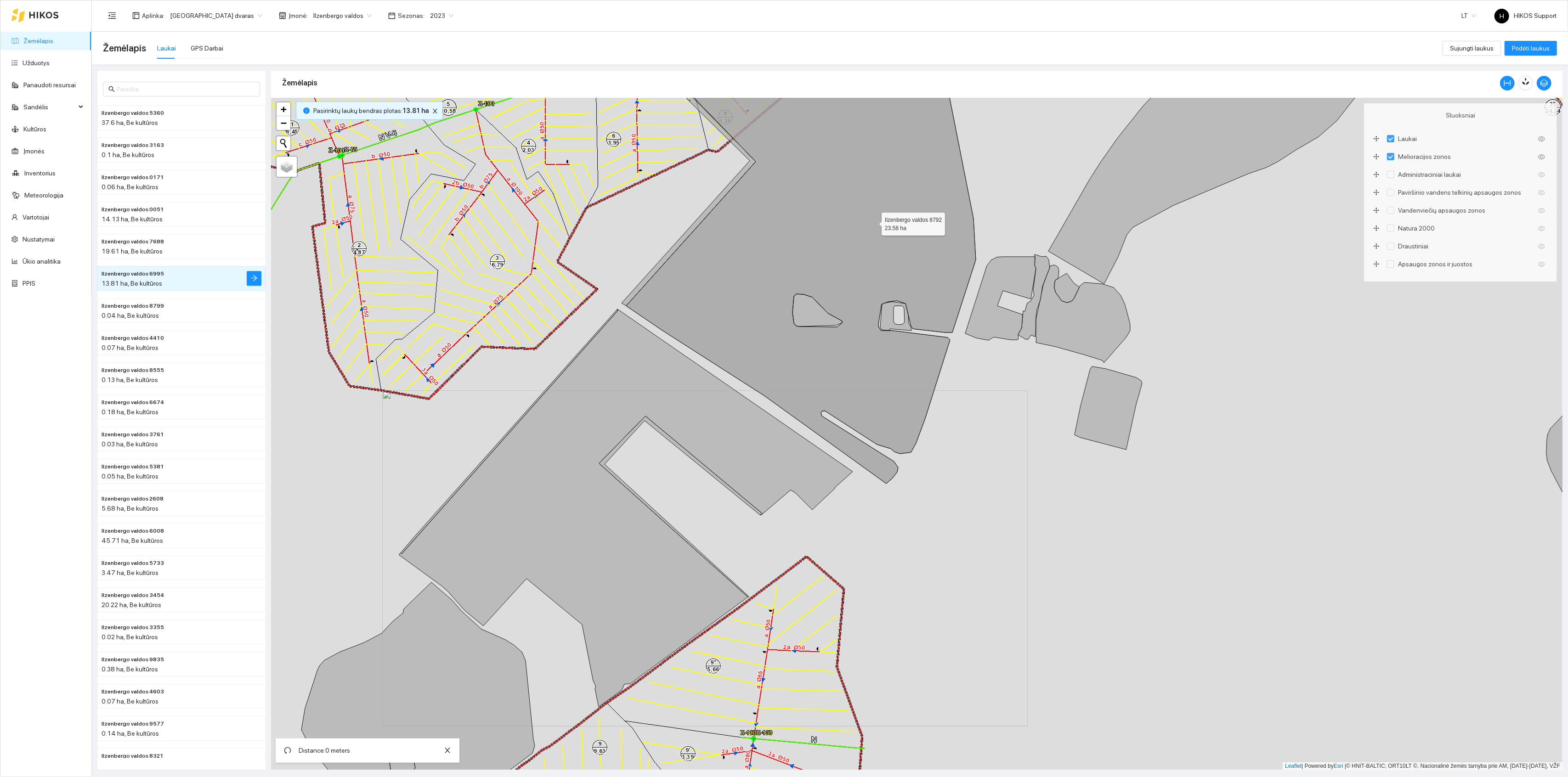
drag, startPoint x: 873, startPoint y: 222, endPoint x: 758, endPoint y: 488, distance: 289.8
click at [758, 484] on icon at bounding box center [801, 257] width 350 height 453
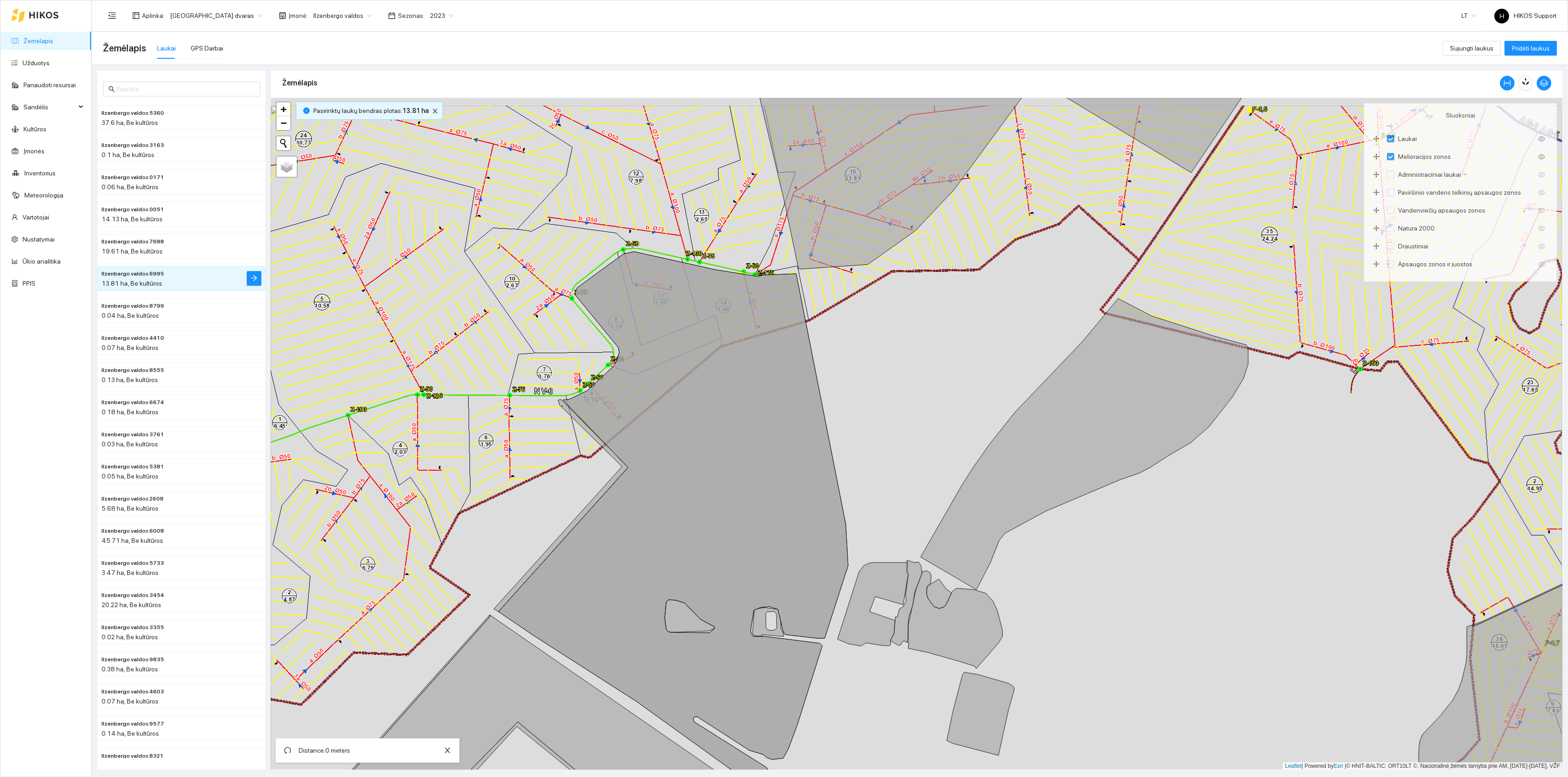
drag, startPoint x: 889, startPoint y: 288, endPoint x: 851, endPoint y: 569, distance: 283.6
click at [851, 567] on div "+ − Nieko nerasta. Bandykite dar kartą. Žemėlapis Palydovas Leaflet | Powered b…" at bounding box center [917, 434] width 1292 height 672
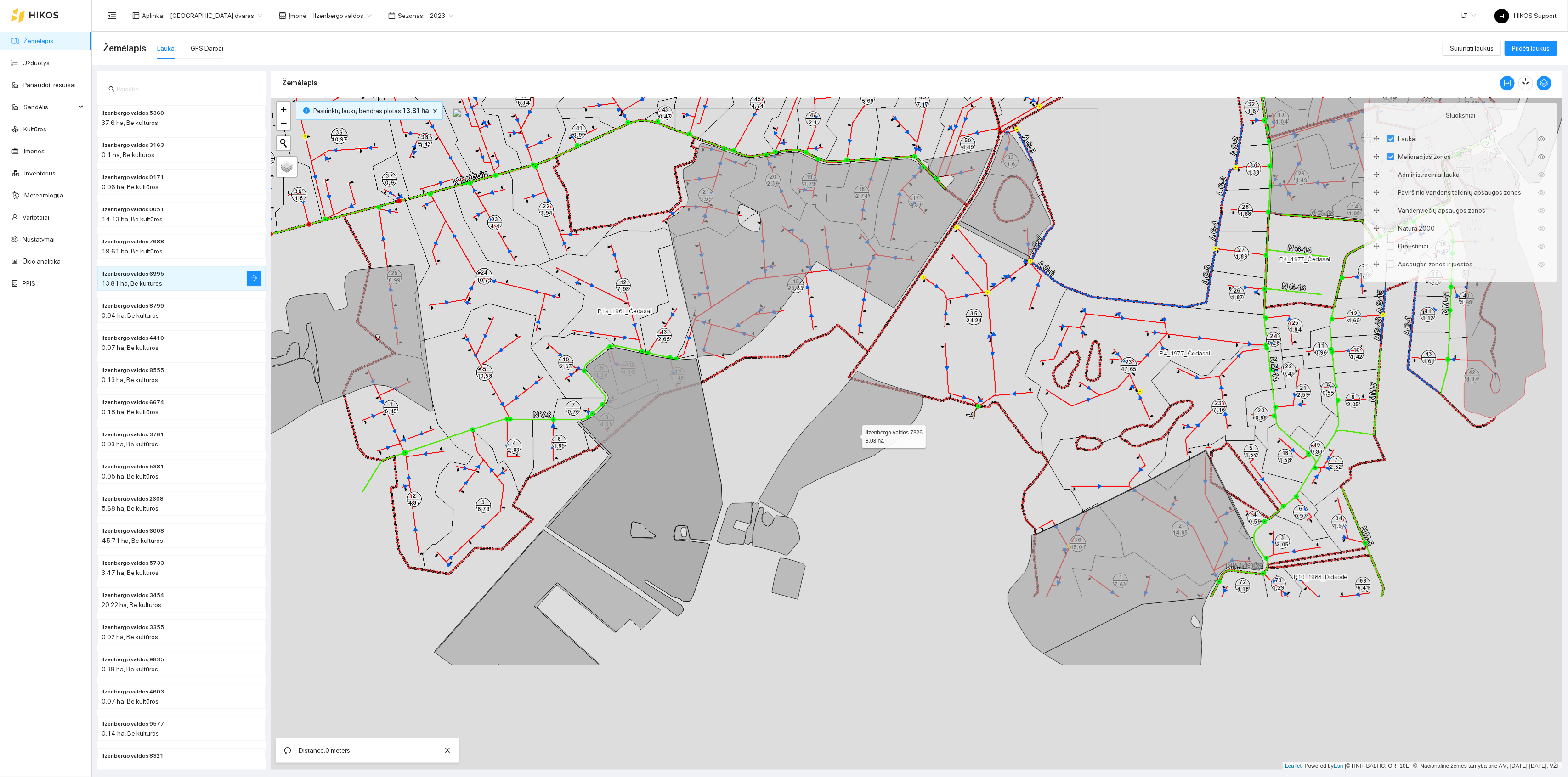
drag, startPoint x: 928, startPoint y: 615, endPoint x: 856, endPoint y: 438, distance: 191.1
click at [856, 438] on icon at bounding box center [840, 443] width 164 height 146
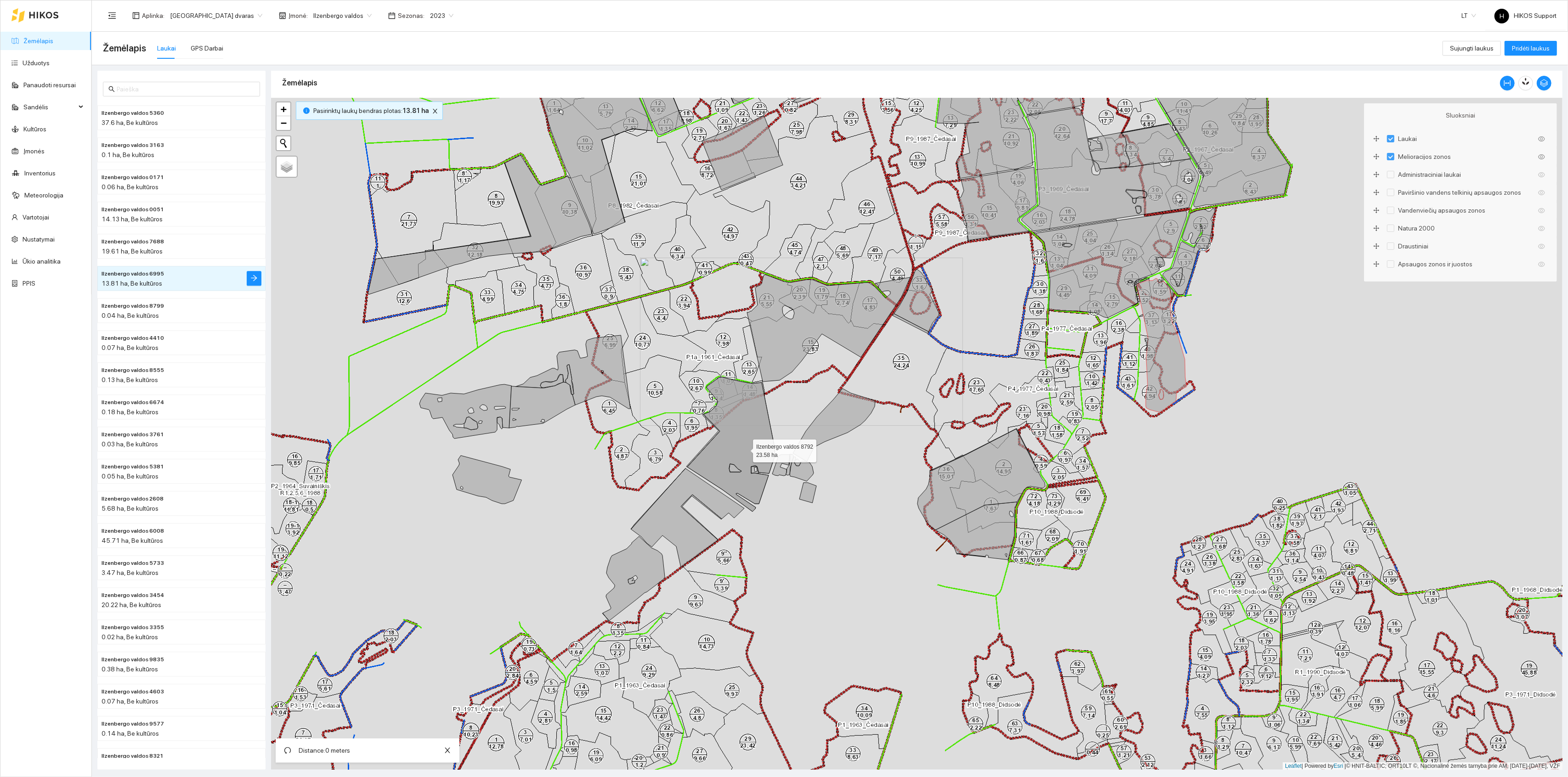
click at [747, 448] on icon at bounding box center [731, 444] width 88 height 134
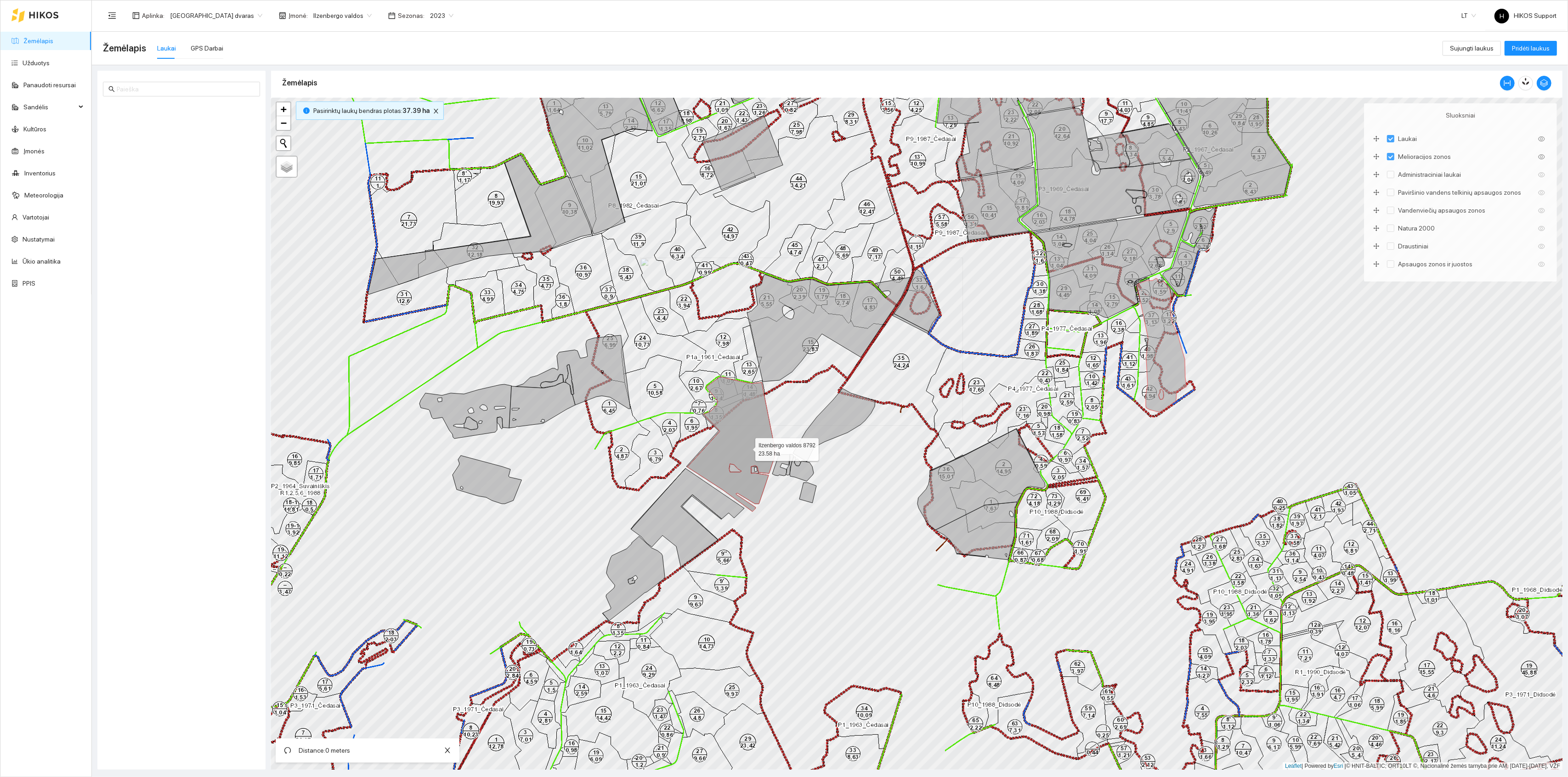
scroll to position [5600, 0]
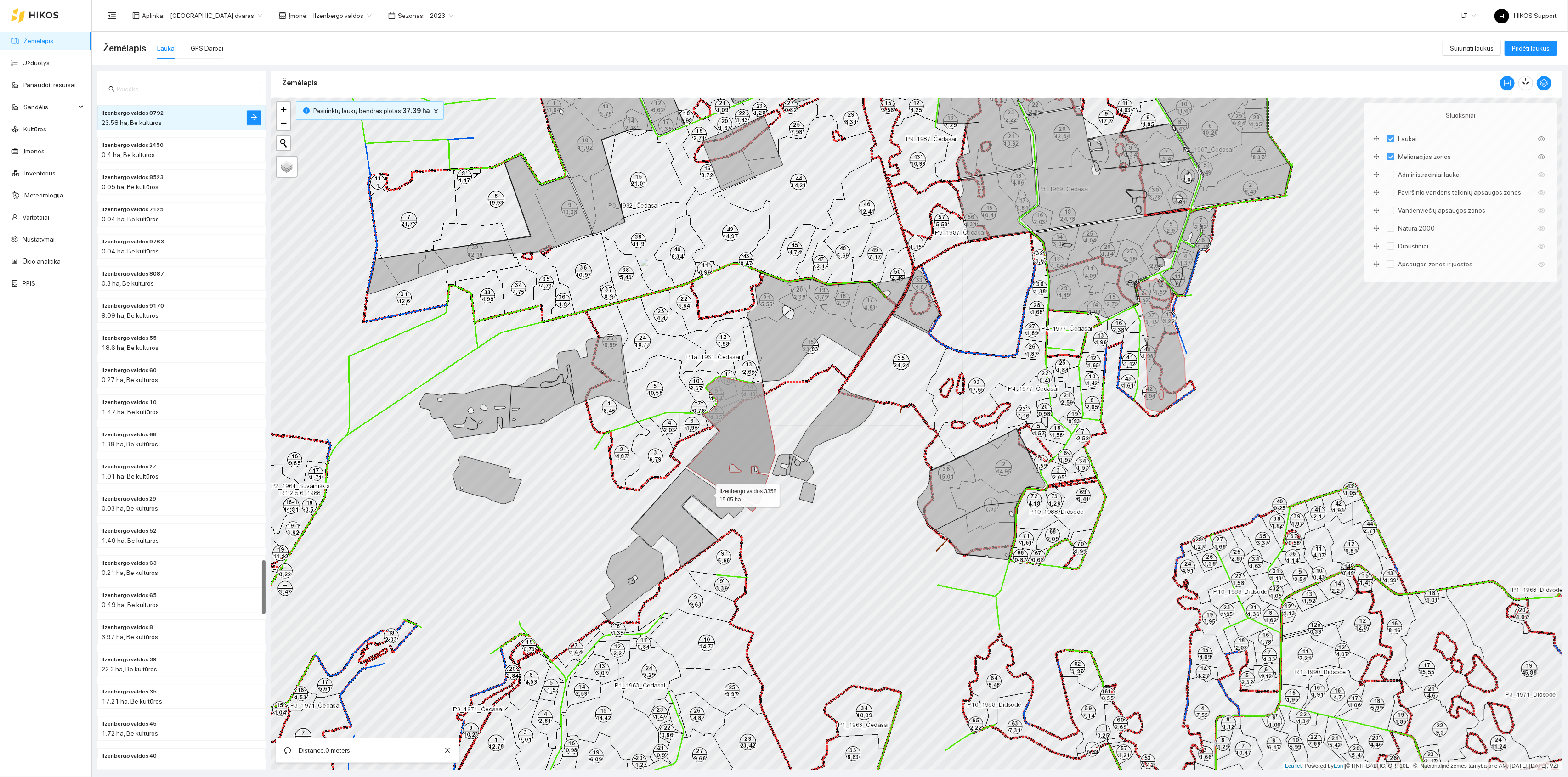
click at [708, 494] on icon at bounding box center [687, 517] width 114 height 98
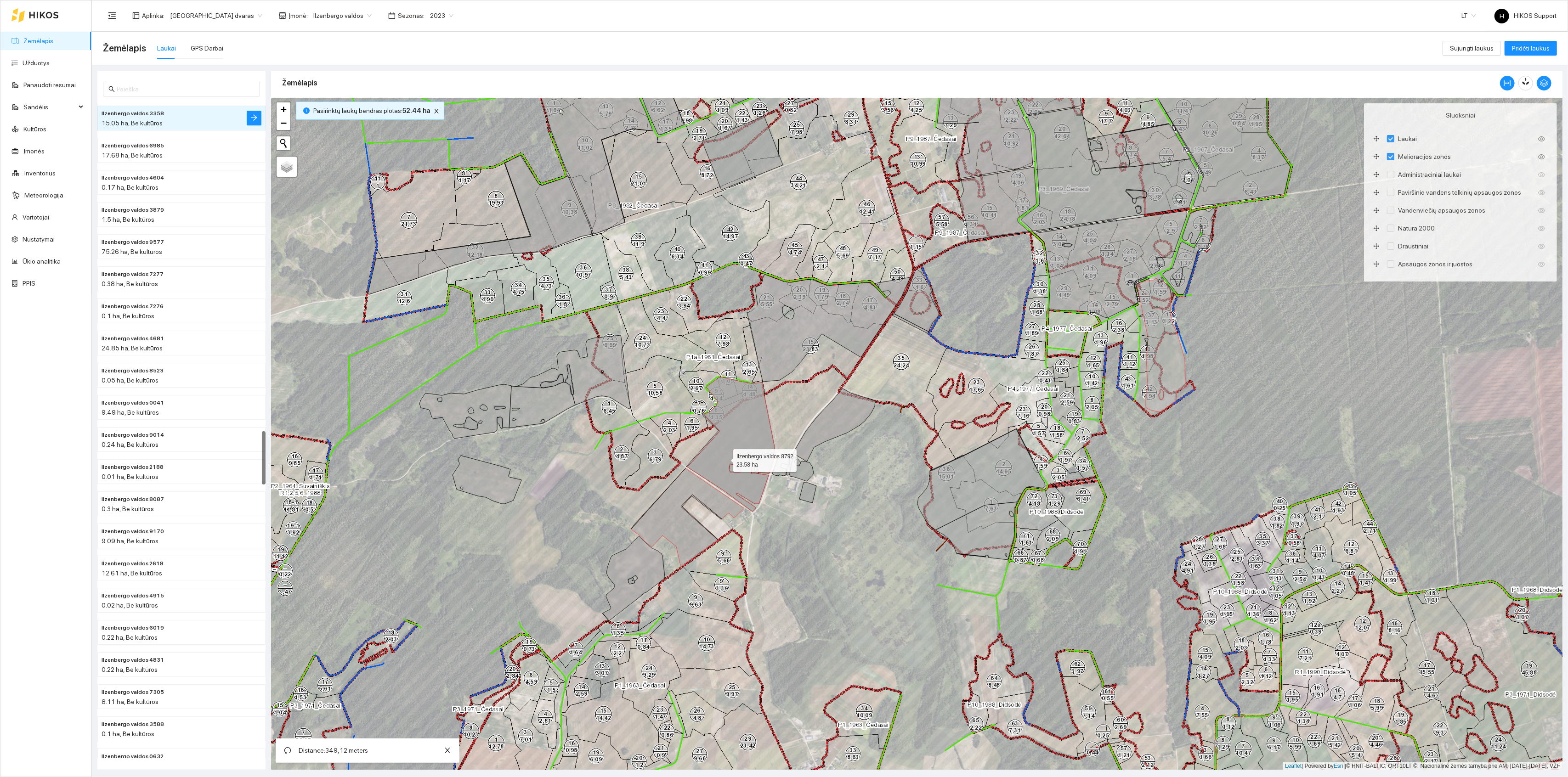
click at [725, 459] on icon at bounding box center [731, 444] width 88 height 134
click at [691, 484] on icon at bounding box center [687, 517] width 114 height 98
click at [644, 555] on icon at bounding box center [634, 579] width 62 height 85
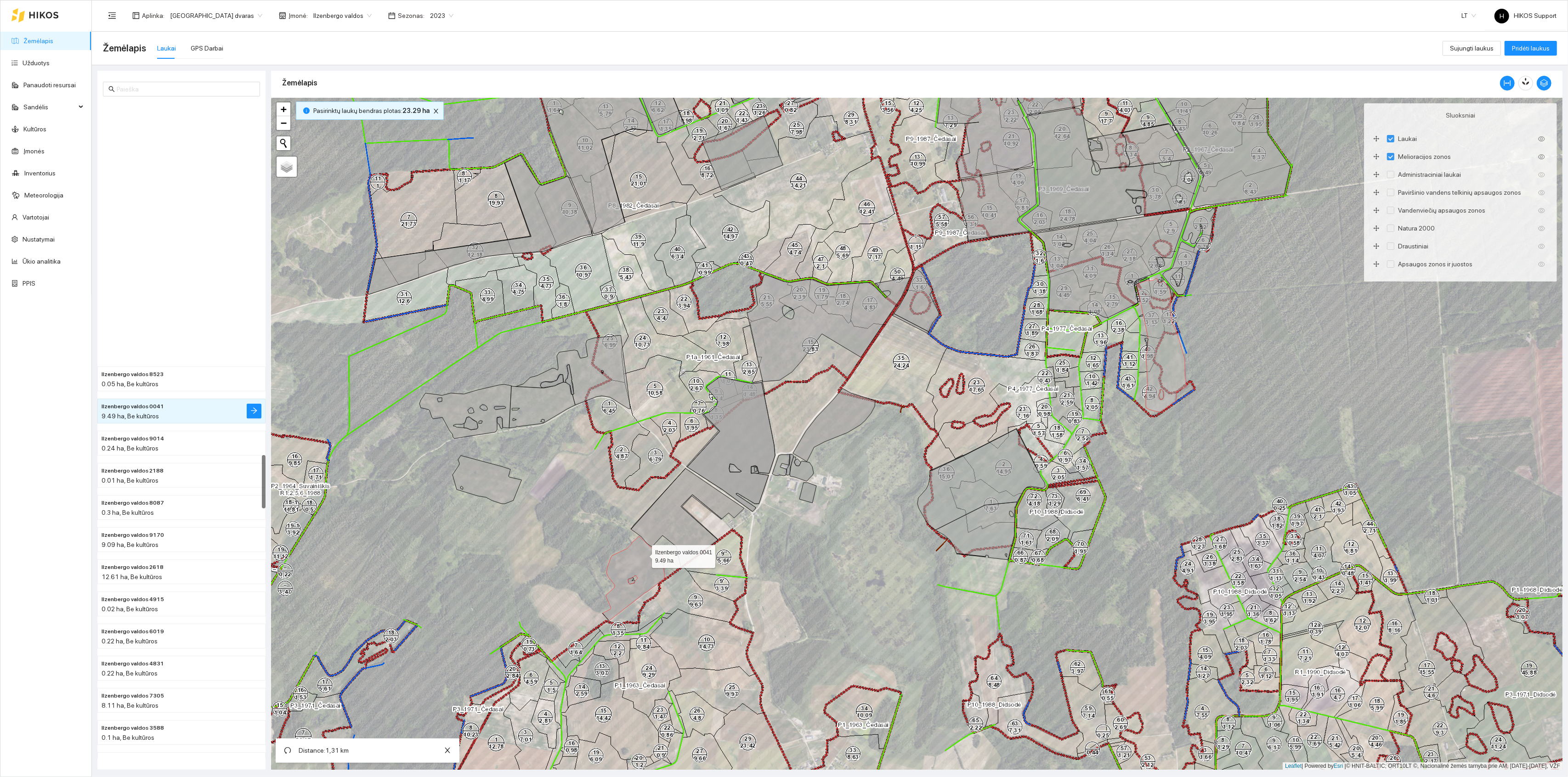
scroll to position [4322, 0]
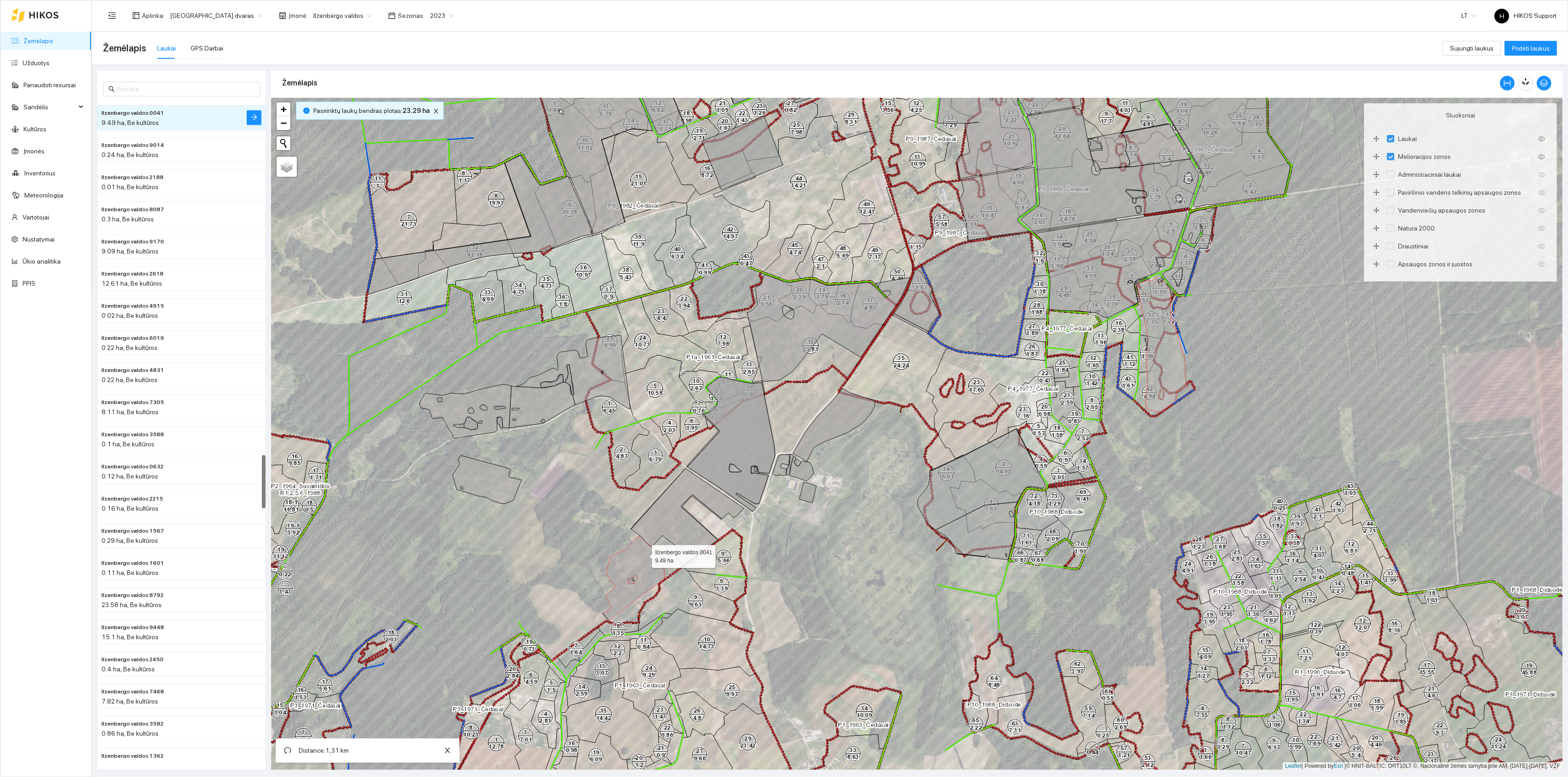
click at [645, 555] on icon at bounding box center [634, 579] width 62 height 85
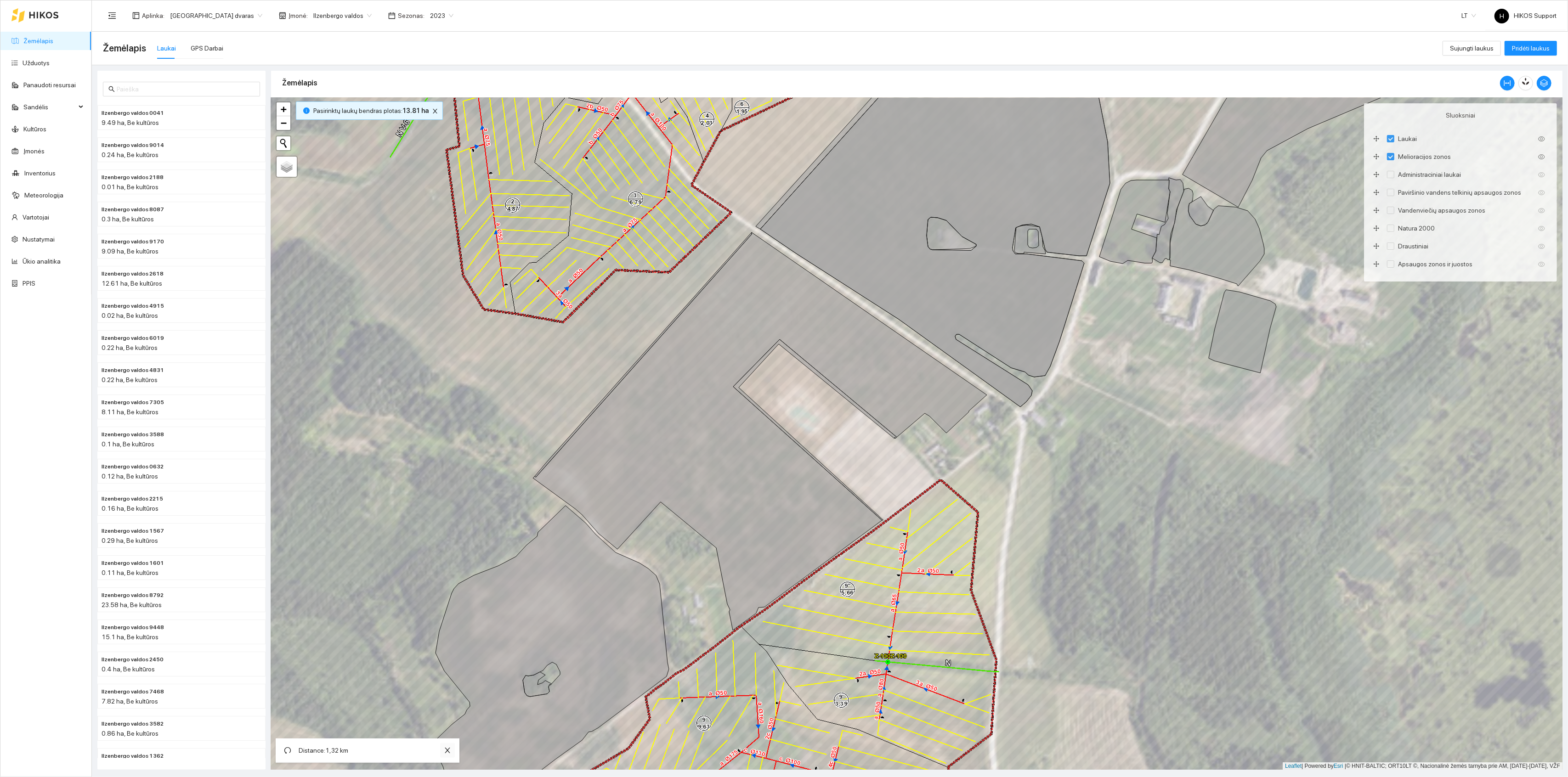
click at [449, 752] on icon "close" at bounding box center [447, 751] width 8 height 8
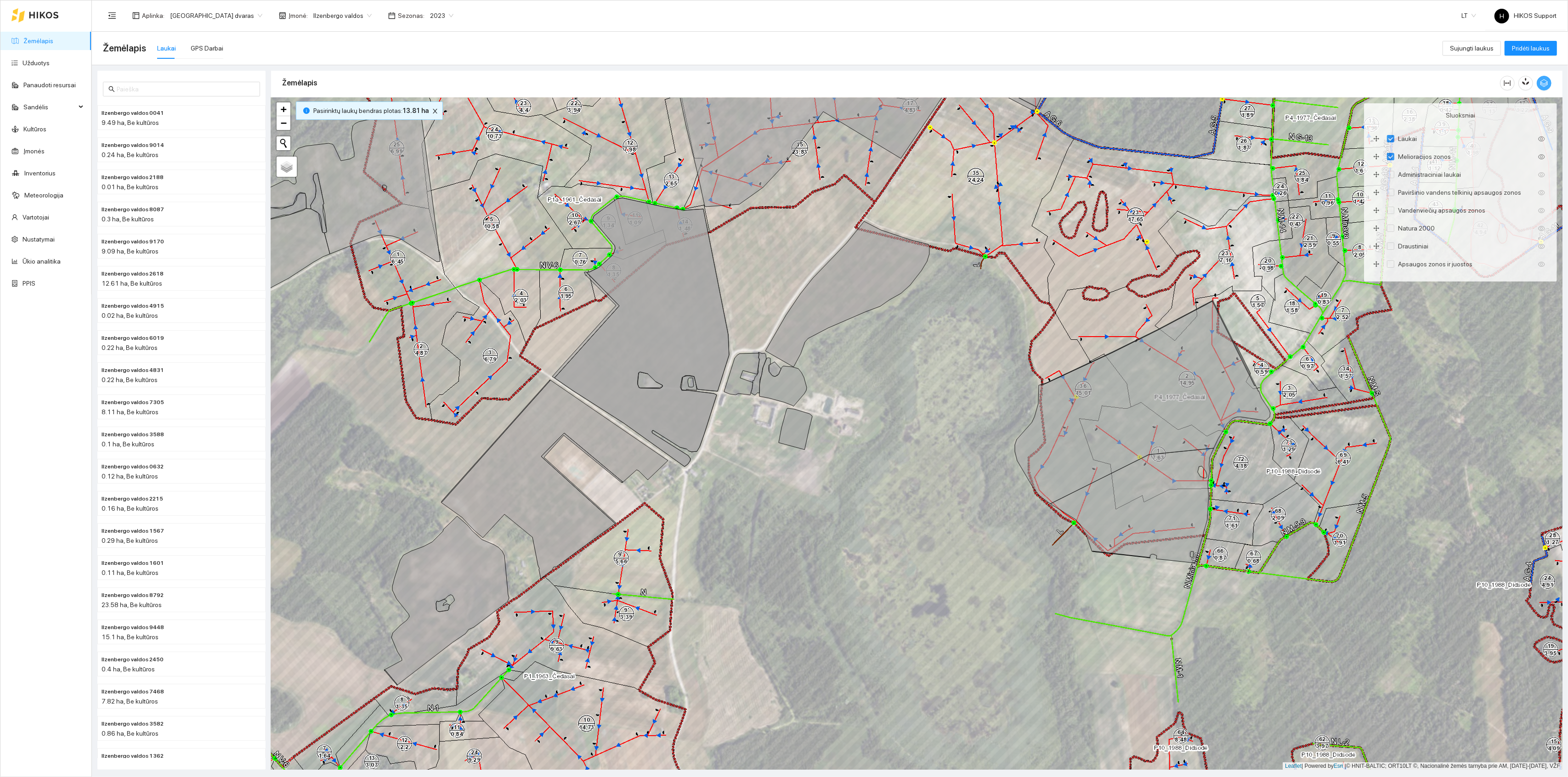
click at [1544, 84] on icon "button" at bounding box center [1544, 83] width 8 height 8
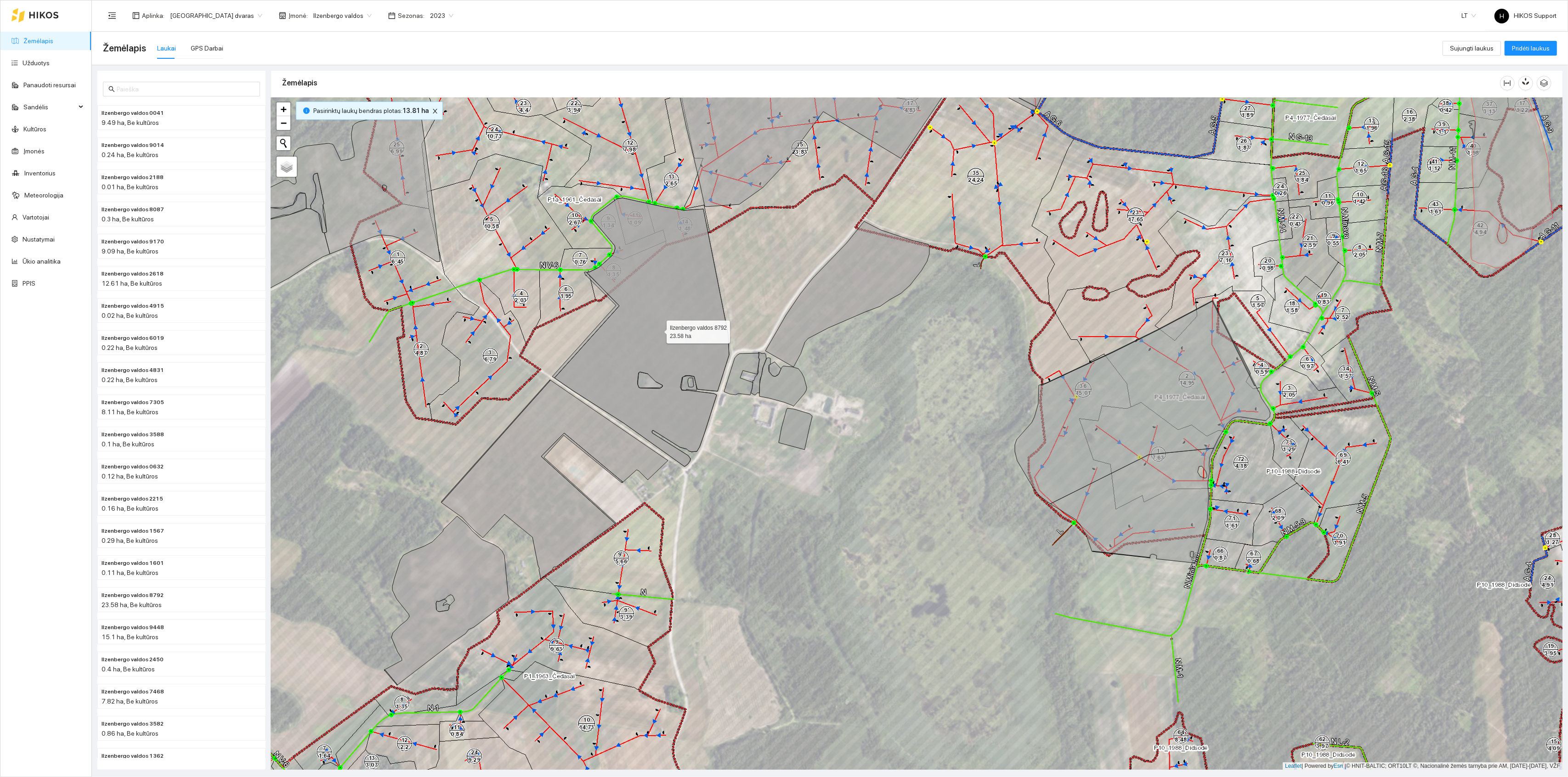
click at [659, 330] on icon at bounding box center [642, 332] width 175 height 269
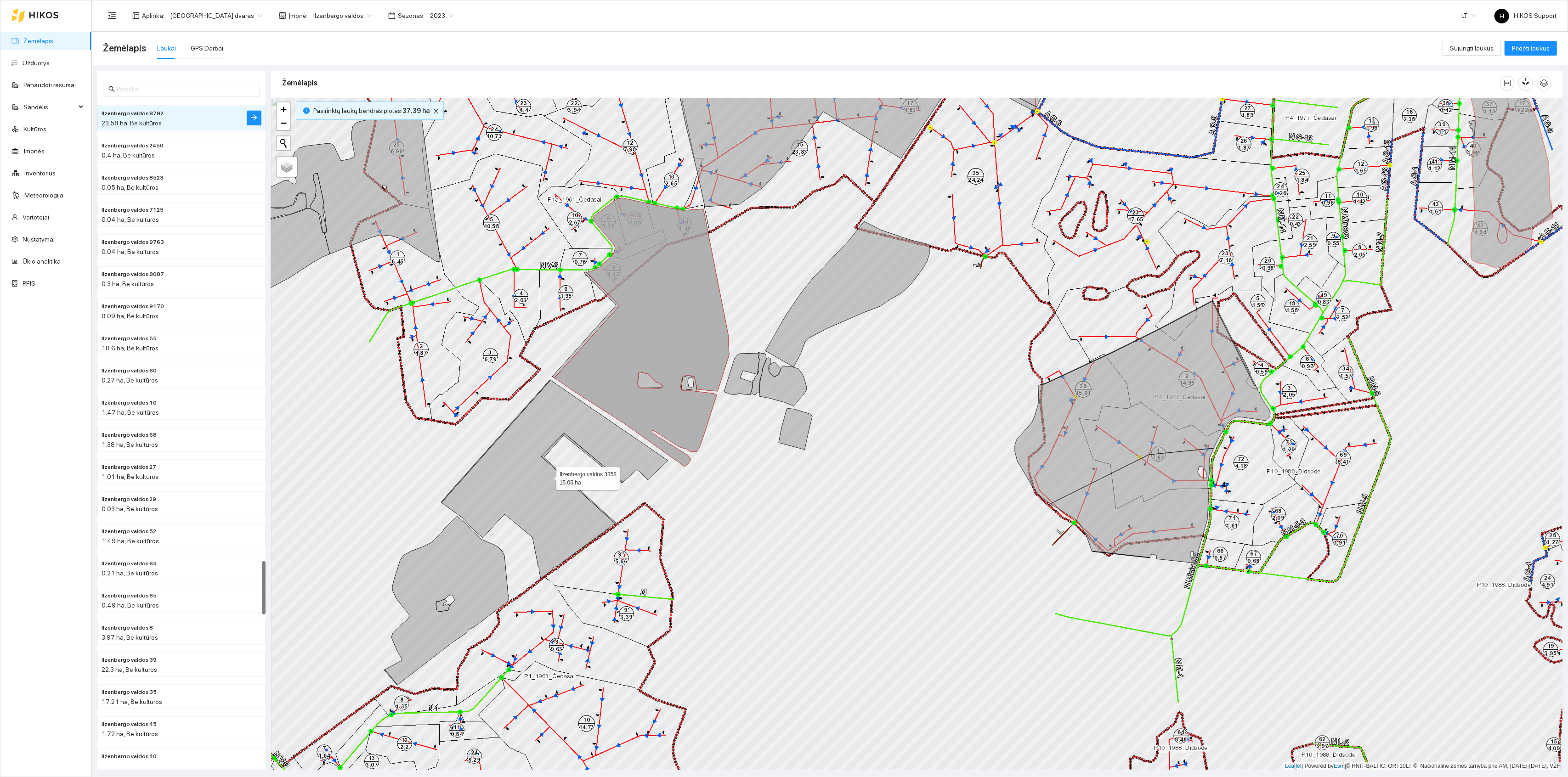
click at [557, 432] on icon at bounding box center [554, 479] width 227 height 199
click at [627, 350] on icon at bounding box center [642, 332] width 175 height 269
click at [544, 426] on icon at bounding box center [554, 479] width 227 height 199
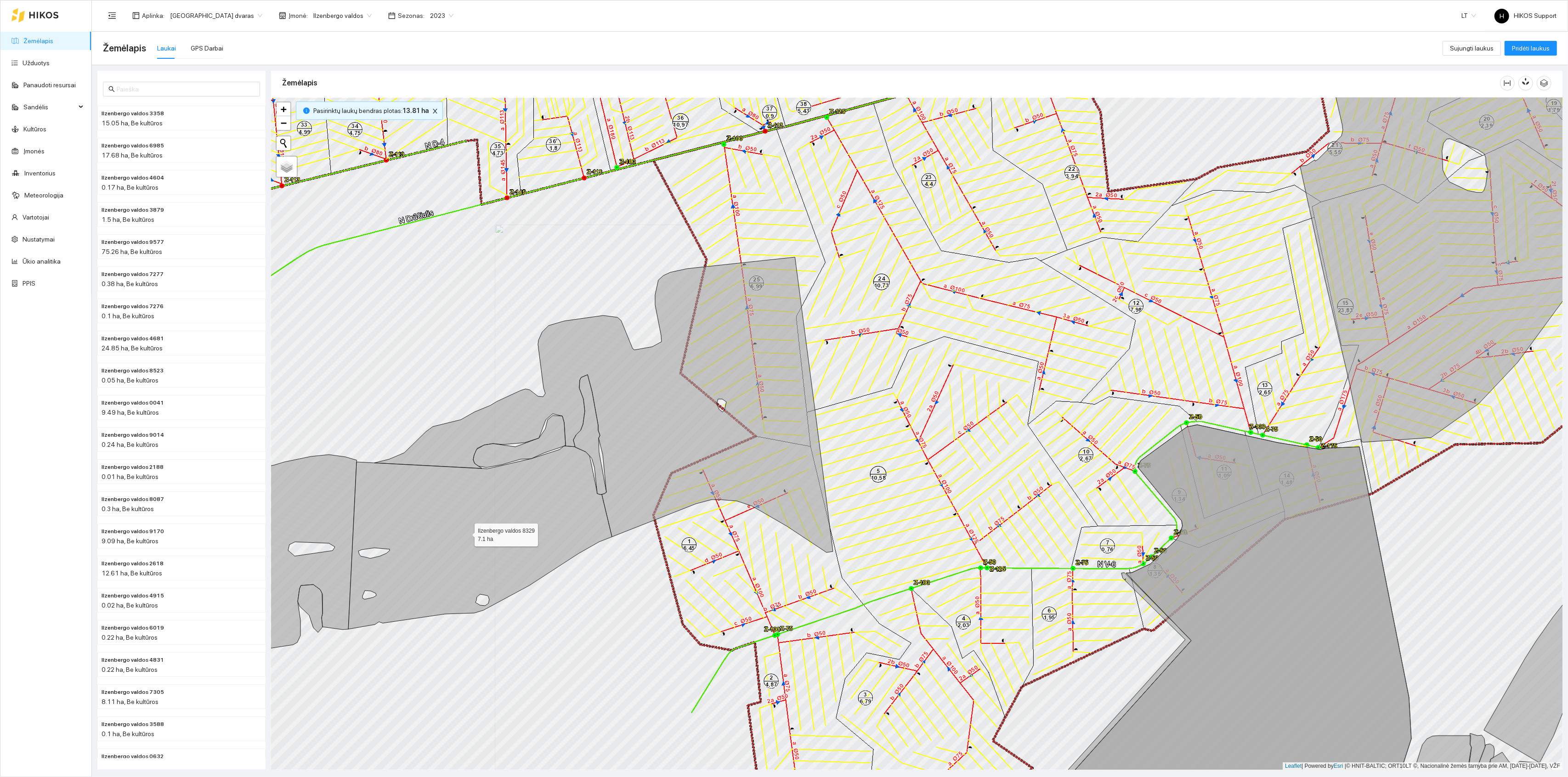
drag, startPoint x: 553, startPoint y: 499, endPoint x: 837, endPoint y: 452, distance: 287.9
click at [612, 452] on icon at bounding box center [480, 537] width 264 height 183
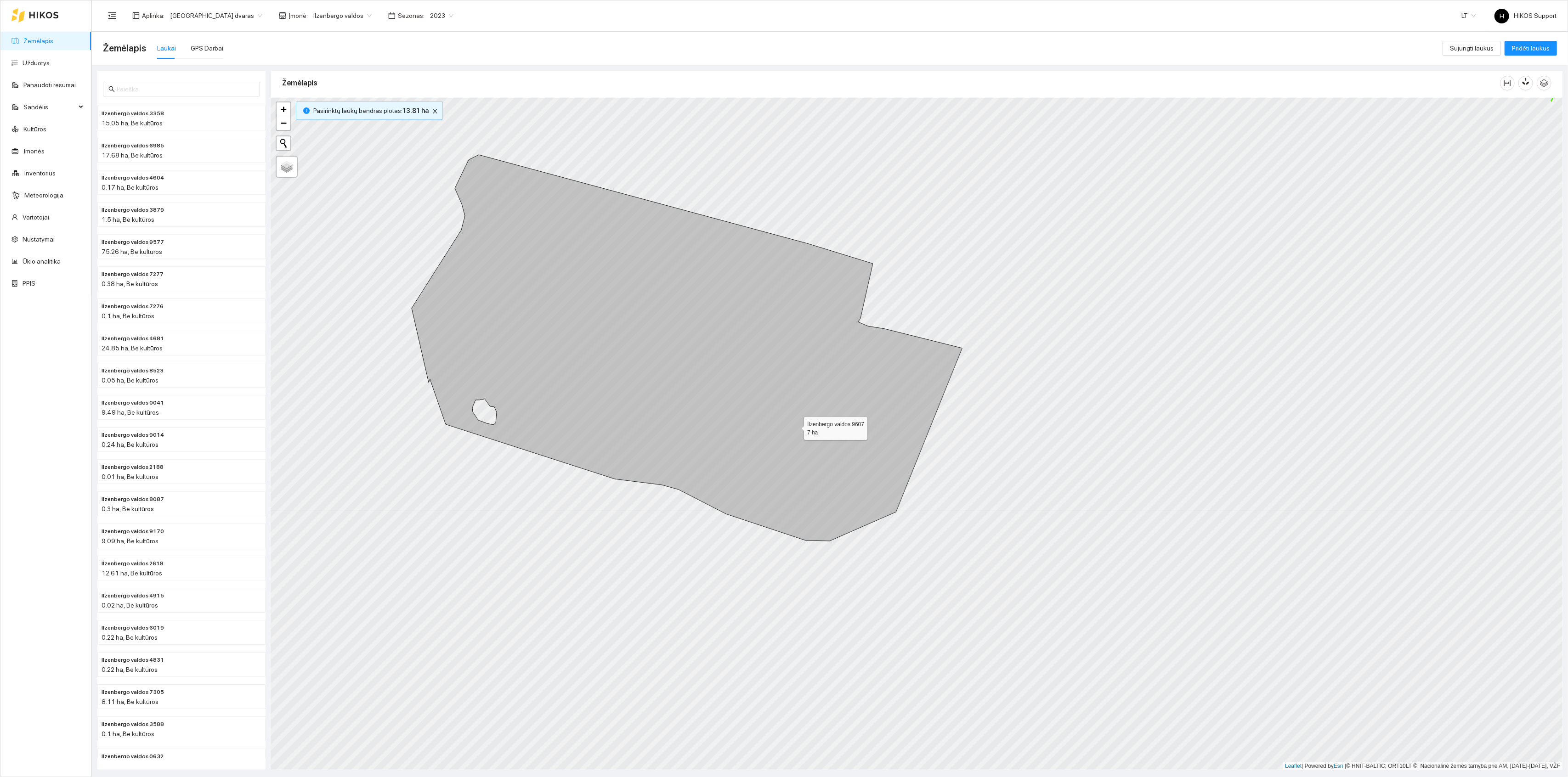
drag, startPoint x: 796, startPoint y: 427, endPoint x: 705, endPoint y: 298, distance: 157.9
click at [705, 298] on icon at bounding box center [686, 348] width 550 height 386
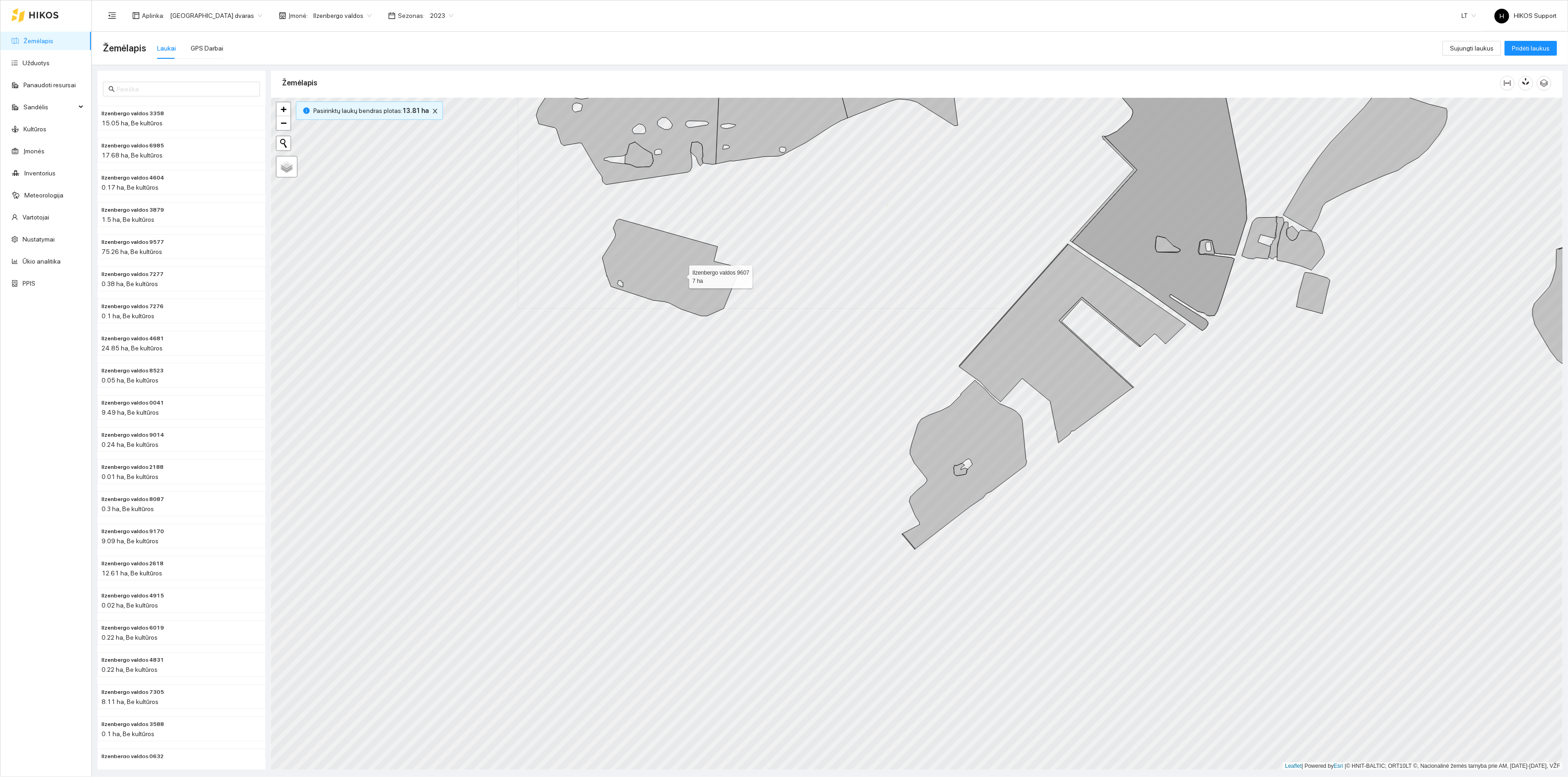
click at [681, 276] on icon at bounding box center [671, 267] width 138 height 97
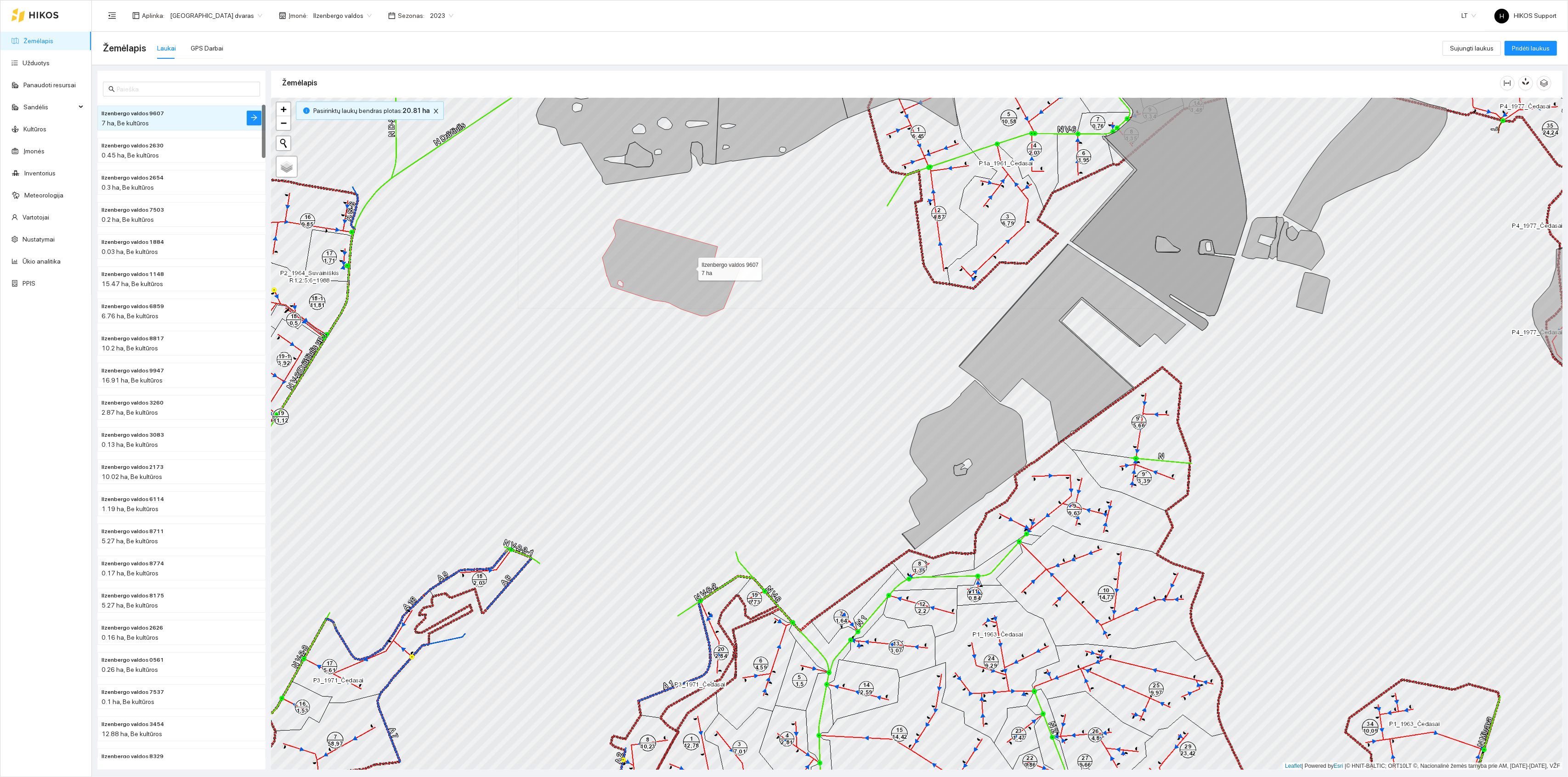
click at [690, 267] on icon at bounding box center [671, 267] width 138 height 97
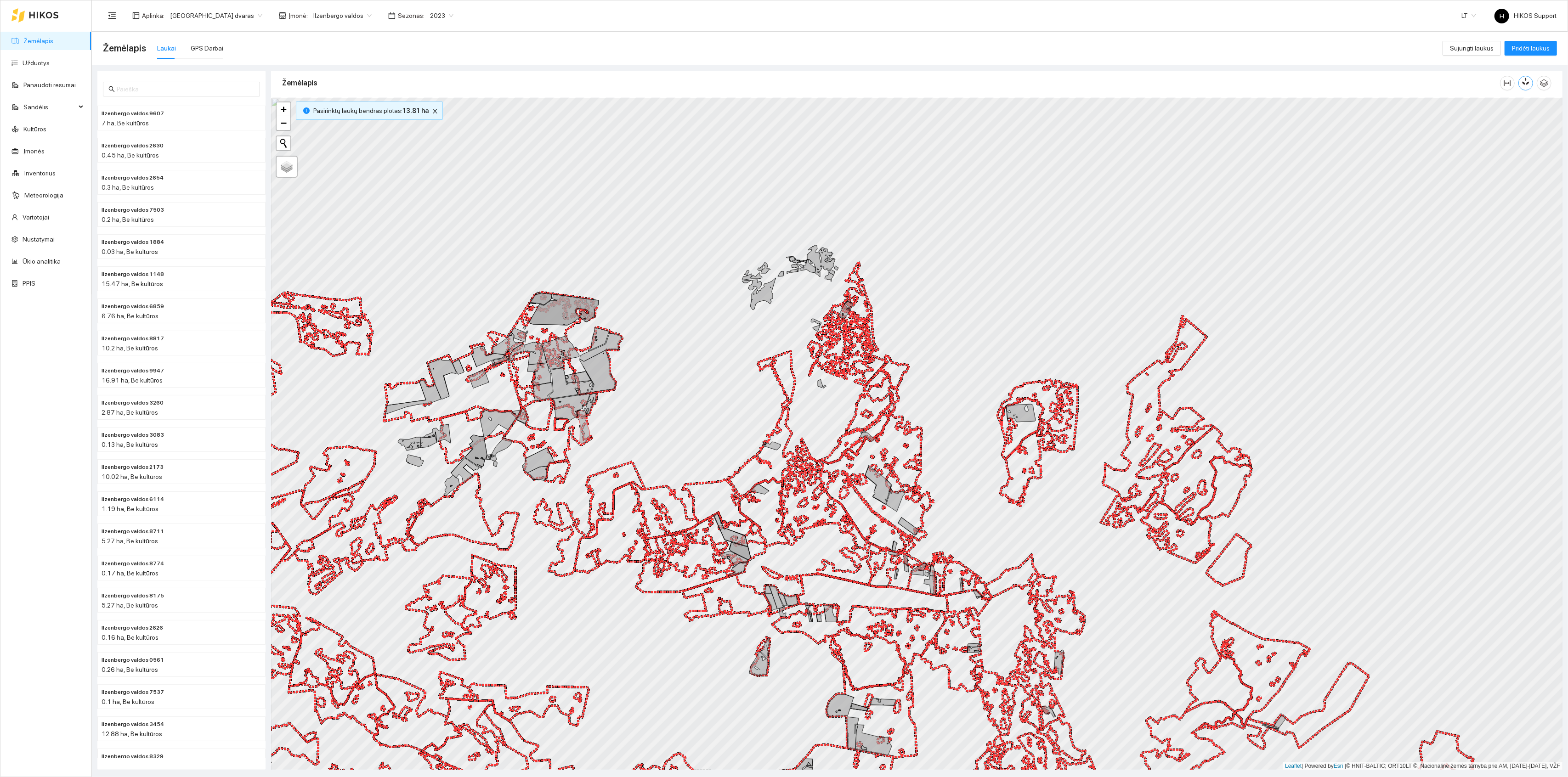
click at [1529, 84] on icon "button" at bounding box center [1528, 82] width 5 height 8
click at [1547, 88] on button "button" at bounding box center [1544, 82] width 15 height 15
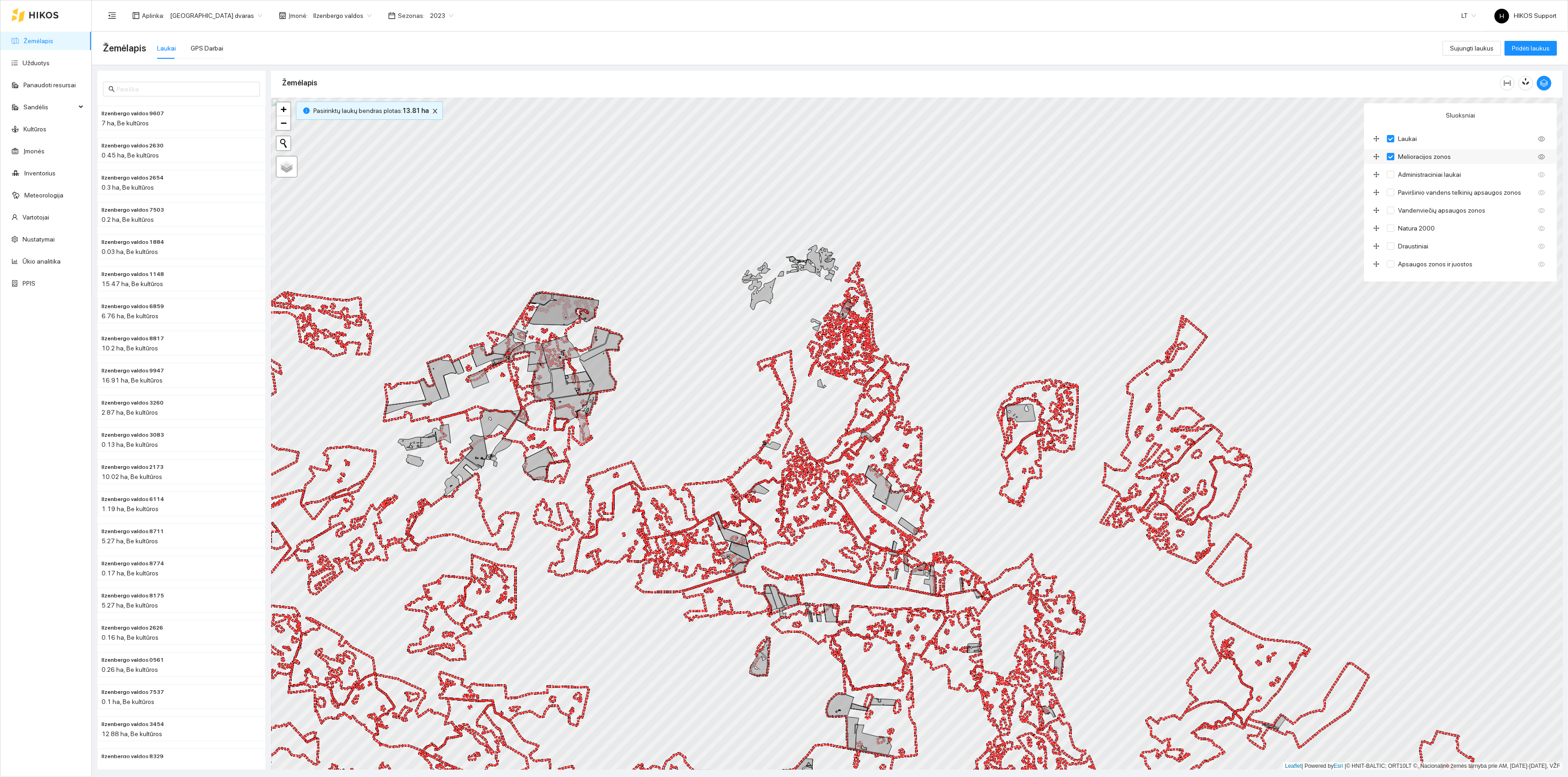
click at [1416, 161] on span "Melioracijos zonos" at bounding box center [1424, 156] width 60 height 10
click at [1395, 160] on input "Melioracijos zonos" at bounding box center [1391, 156] width 8 height 8
checkbox input "false"
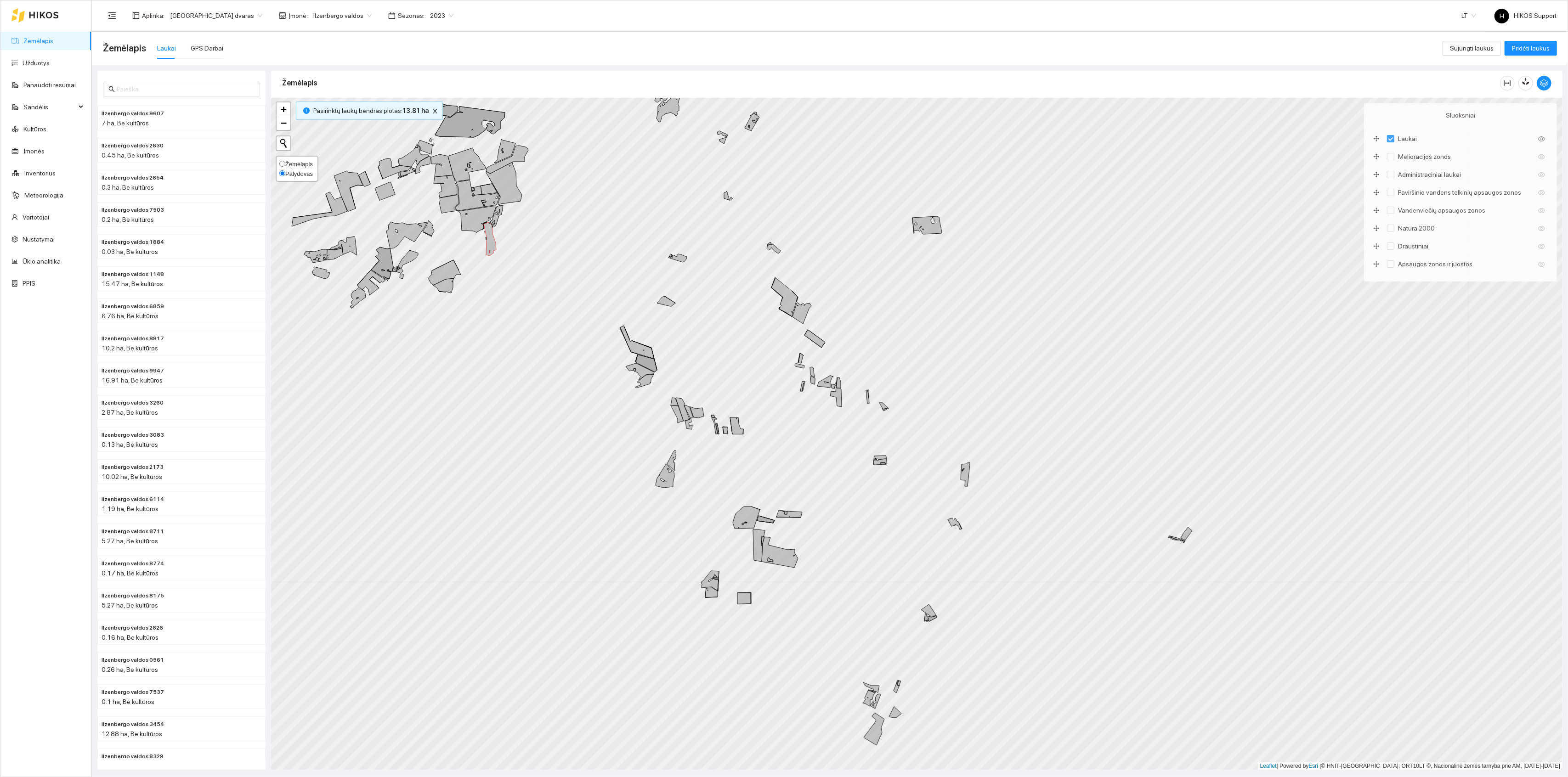
click at [309, 162] on span "Žemėlapis" at bounding box center [299, 164] width 27 height 7
click at [286, 162] on input "Žemėlapis" at bounding box center [282, 164] width 6 height 6
radio input "true"
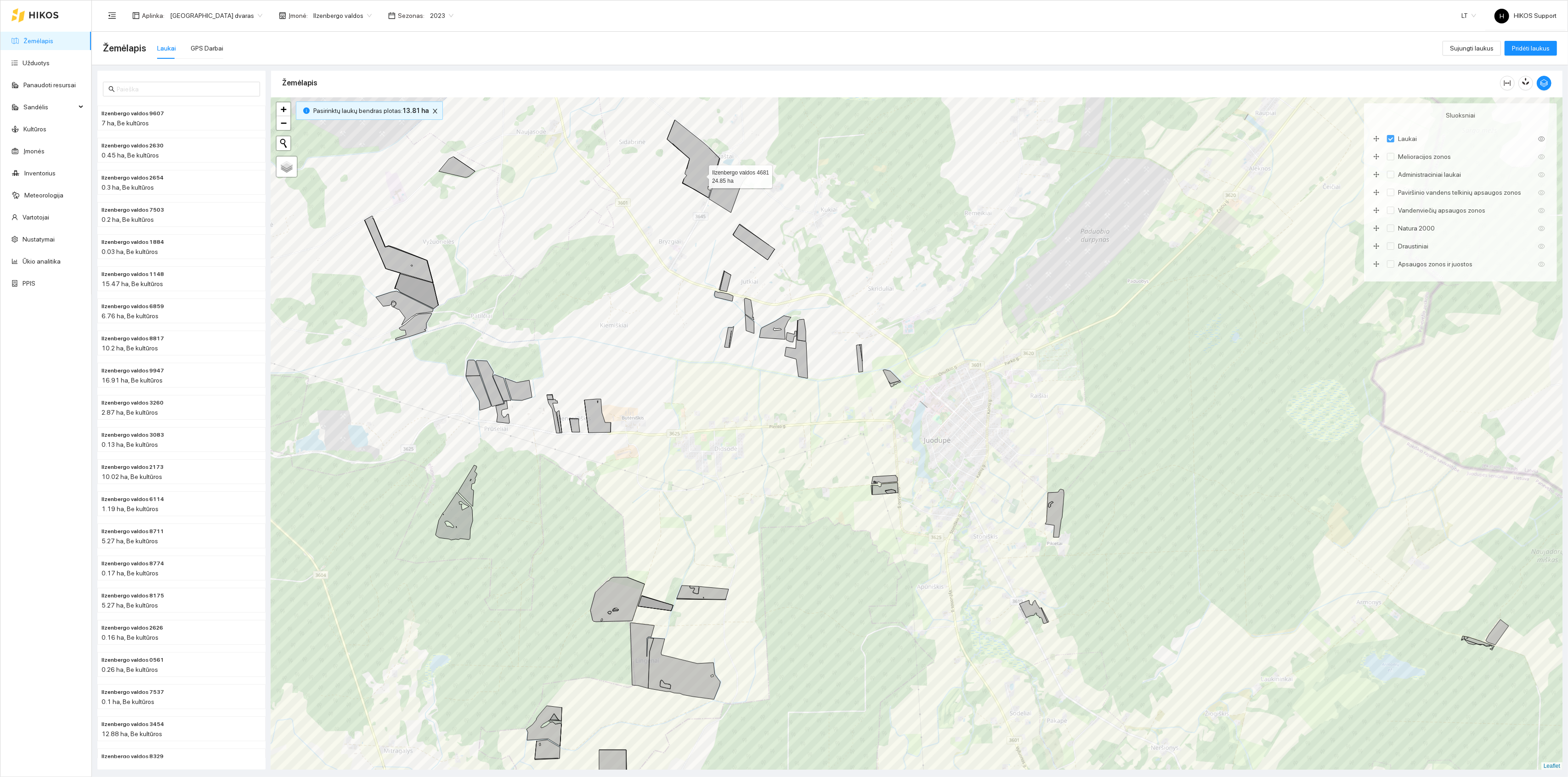
click at [700, 175] on icon at bounding box center [693, 159] width 53 height 78
click at [721, 192] on icon at bounding box center [728, 191] width 39 height 42
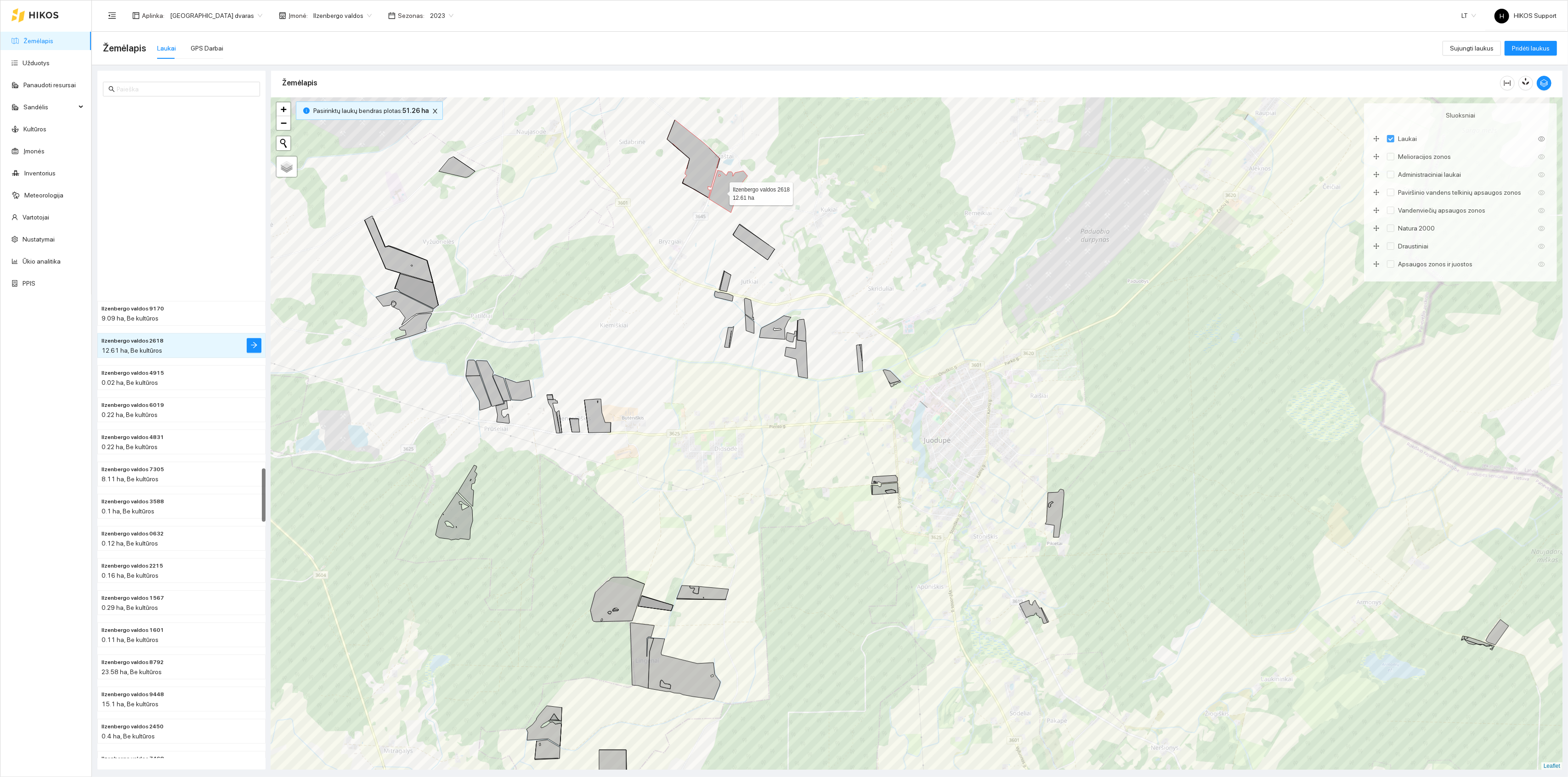
scroll to position [4486, 0]
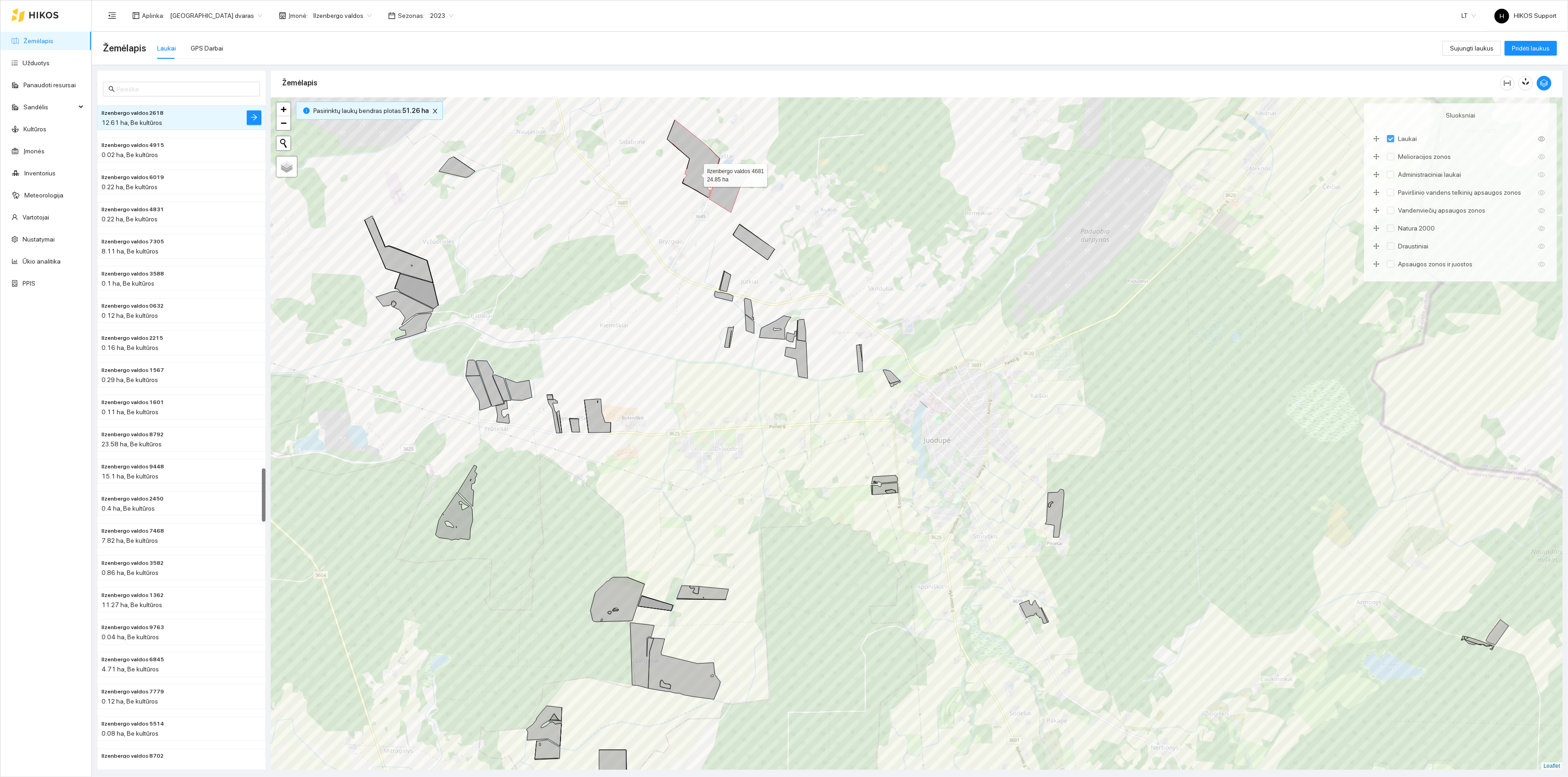
click at [695, 174] on icon at bounding box center [693, 159] width 53 height 78
click at [727, 188] on icon at bounding box center [728, 191] width 39 height 42
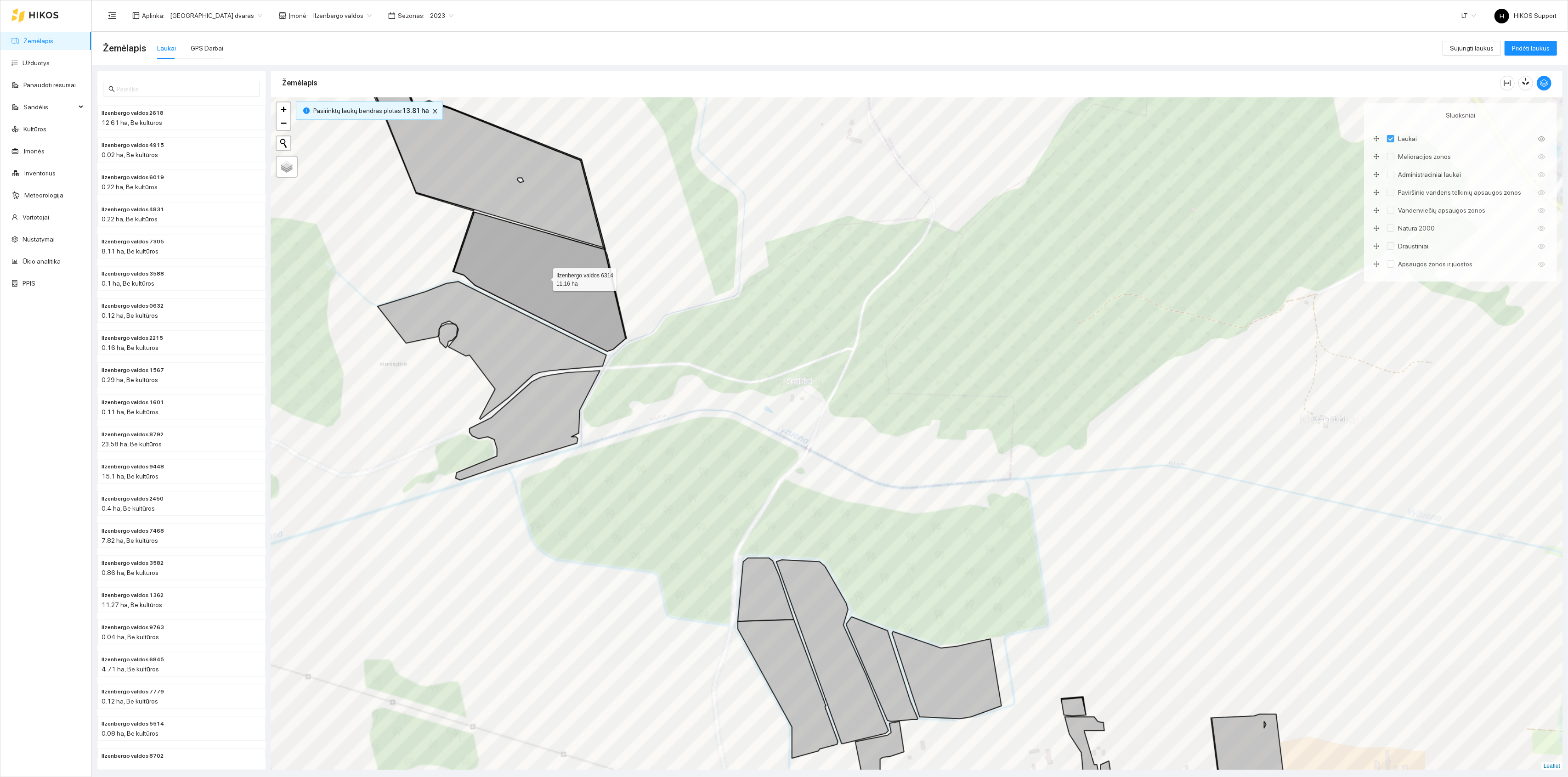
click at [532, 276] on icon at bounding box center [540, 281] width 173 height 140
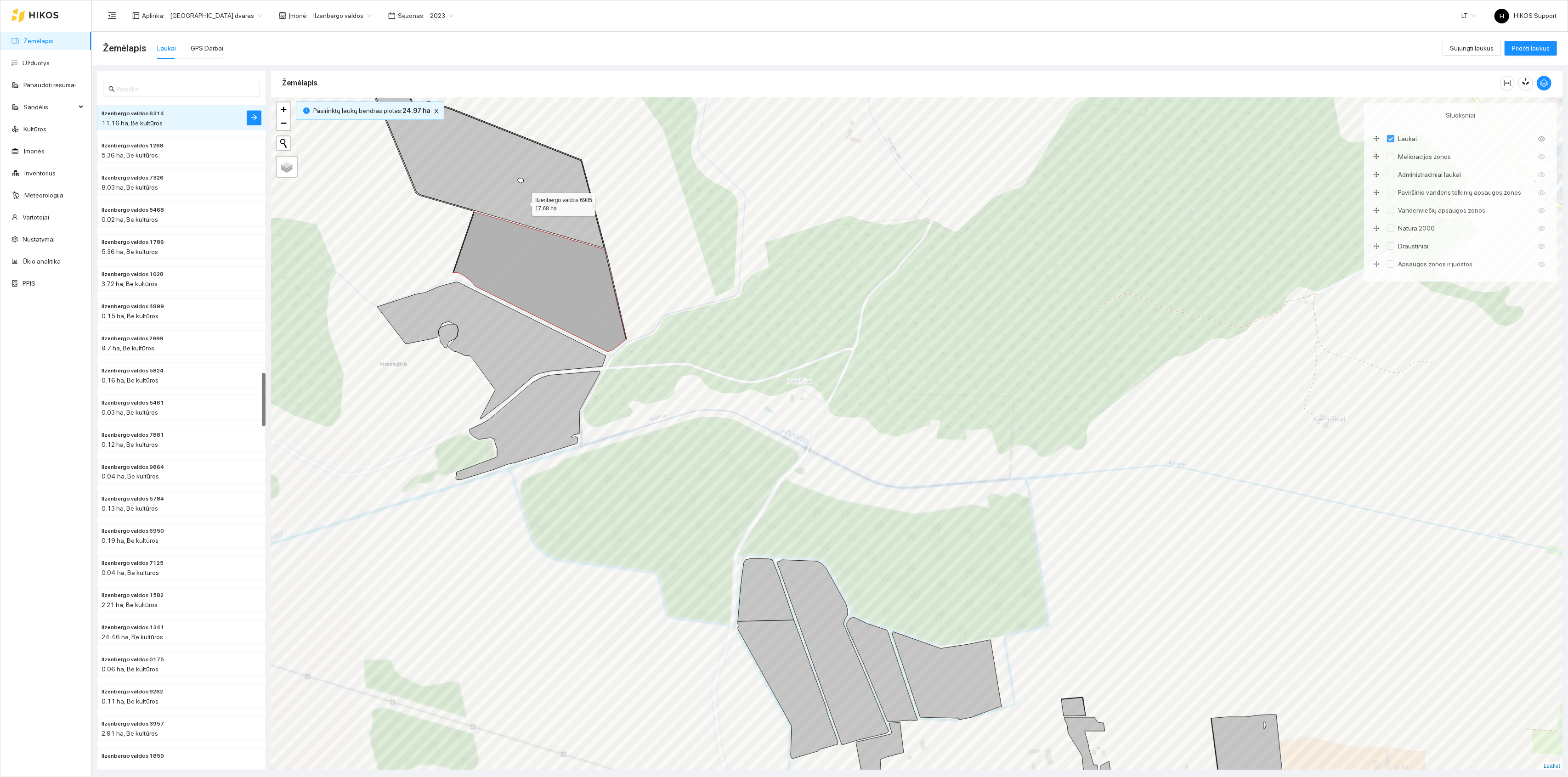
click at [524, 202] on icon at bounding box center [475, 139] width 257 height 218
click at [524, 234] on icon at bounding box center [540, 282] width 173 height 140
click at [528, 194] on icon at bounding box center [475, 139] width 257 height 218
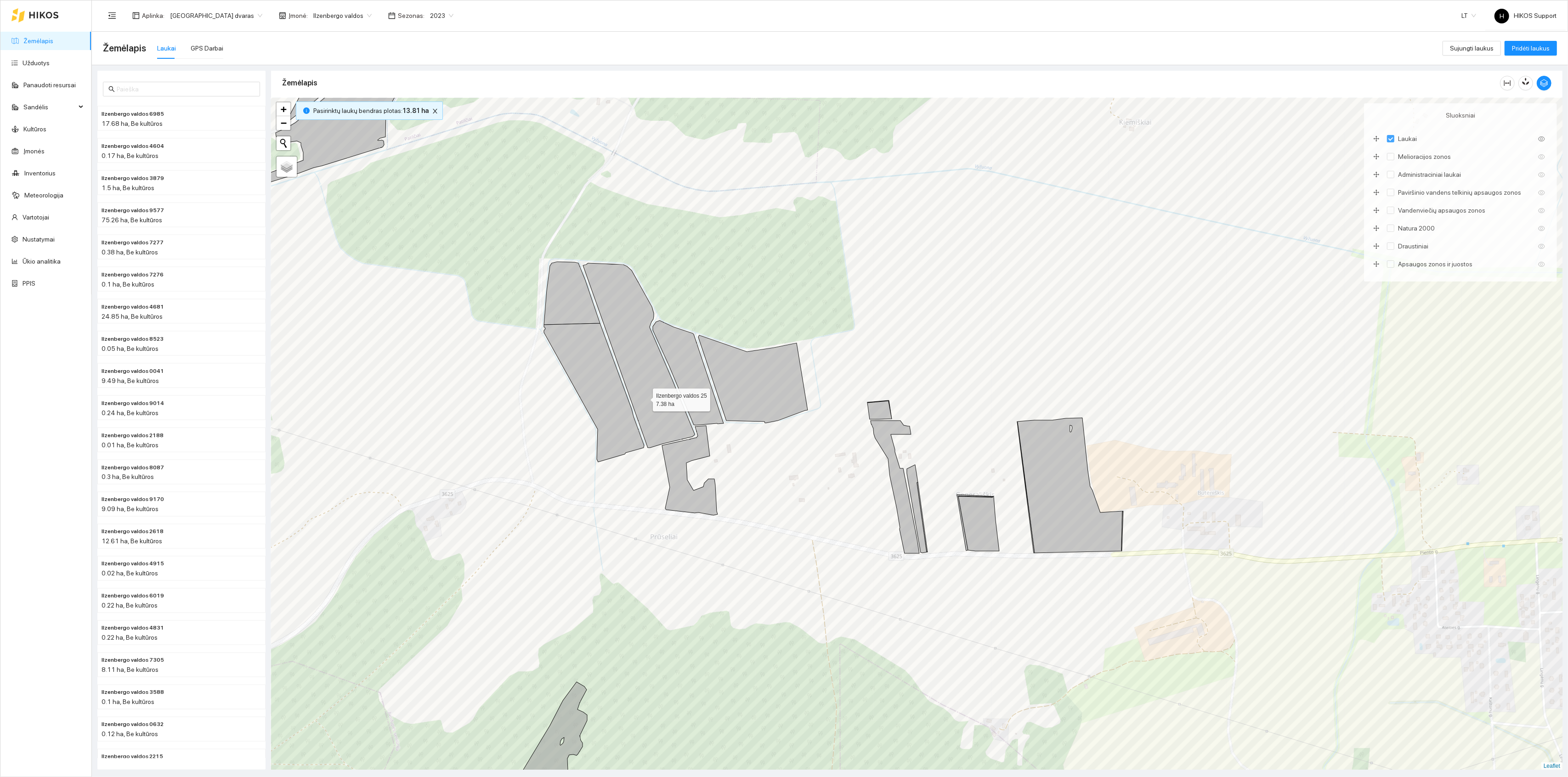
click at [655, 384] on icon at bounding box center [639, 356] width 111 height 185
click at [703, 390] on icon at bounding box center [688, 372] width 71 height 105
click at [760, 405] on icon at bounding box center [753, 379] width 109 height 88
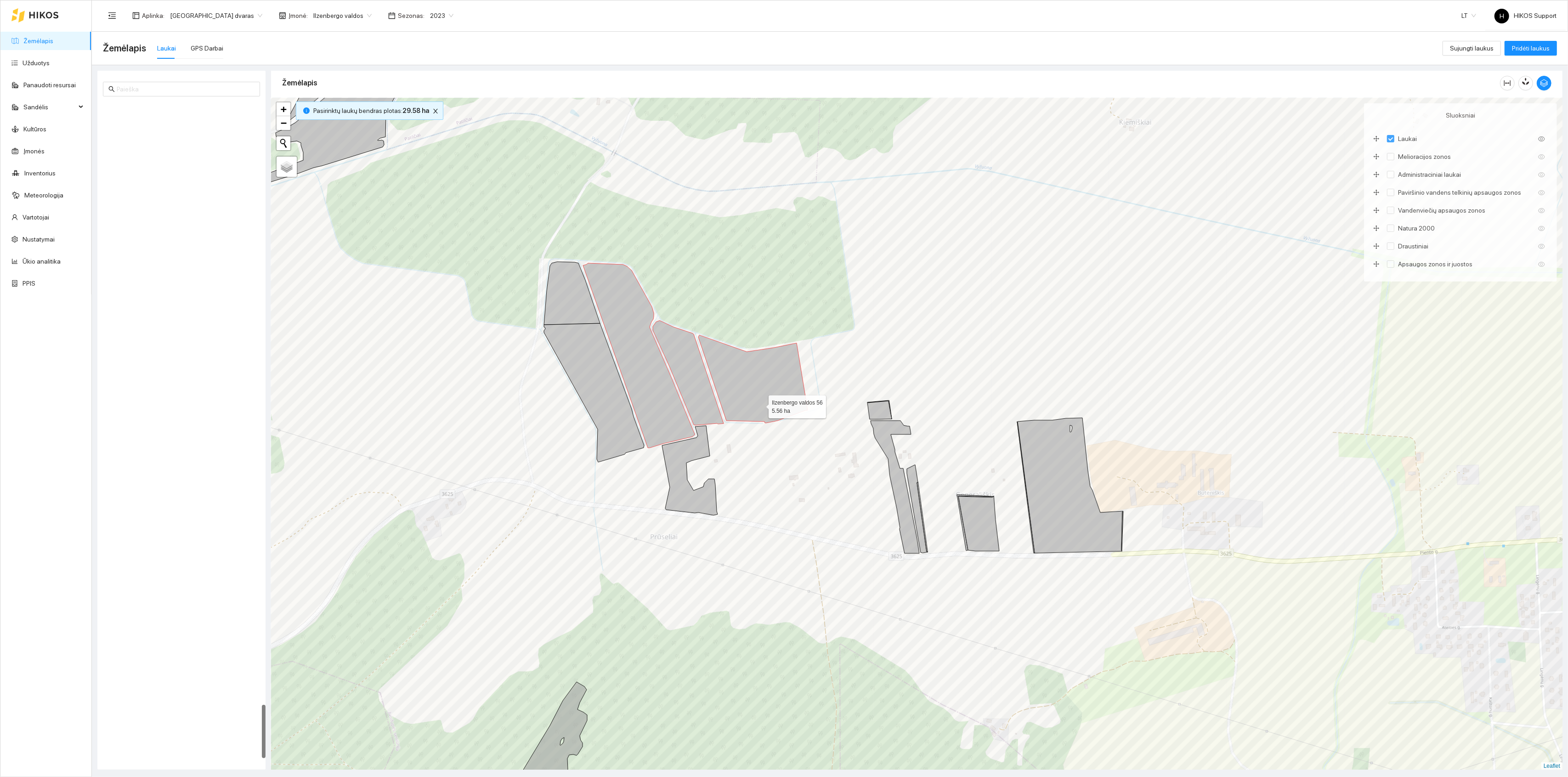
scroll to position [7412, 0]
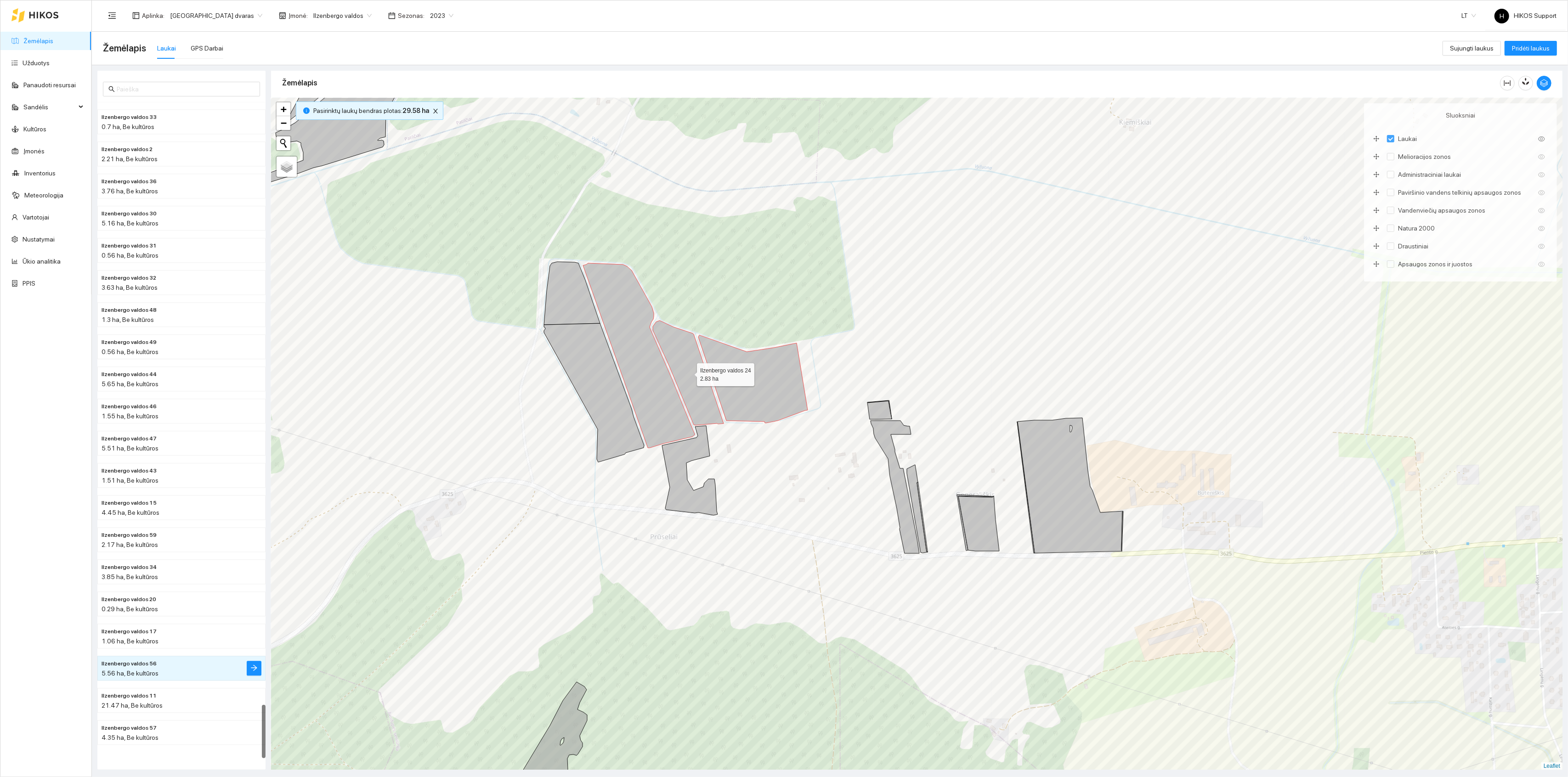
click at [699, 389] on icon at bounding box center [688, 372] width 71 height 105
click at [666, 396] on icon at bounding box center [639, 356] width 111 height 185
click at [740, 391] on icon at bounding box center [753, 379] width 109 height 88
click at [581, 305] on icon at bounding box center [572, 293] width 56 height 63
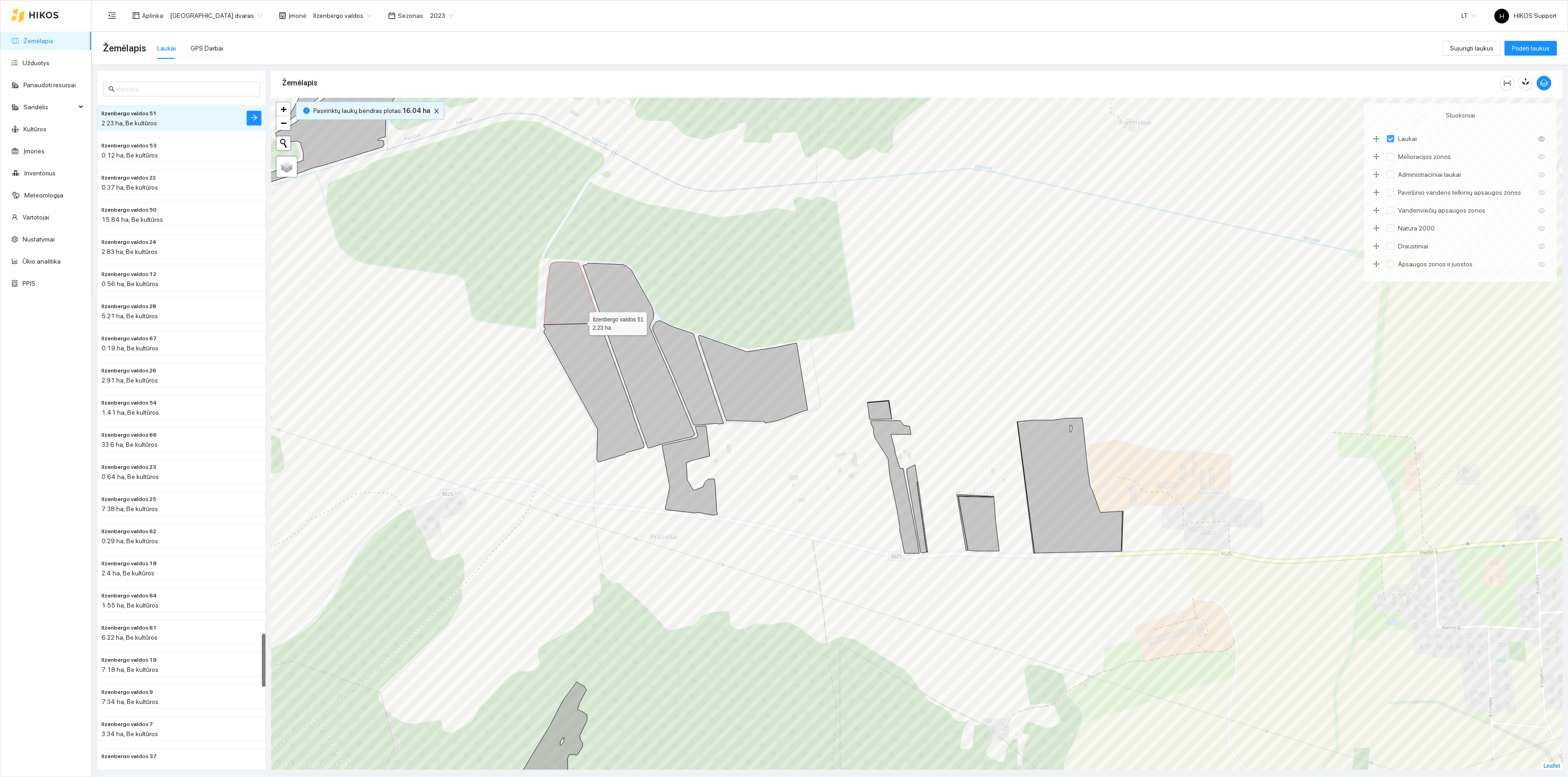
click at [585, 346] on icon at bounding box center [594, 393] width 100 height 139
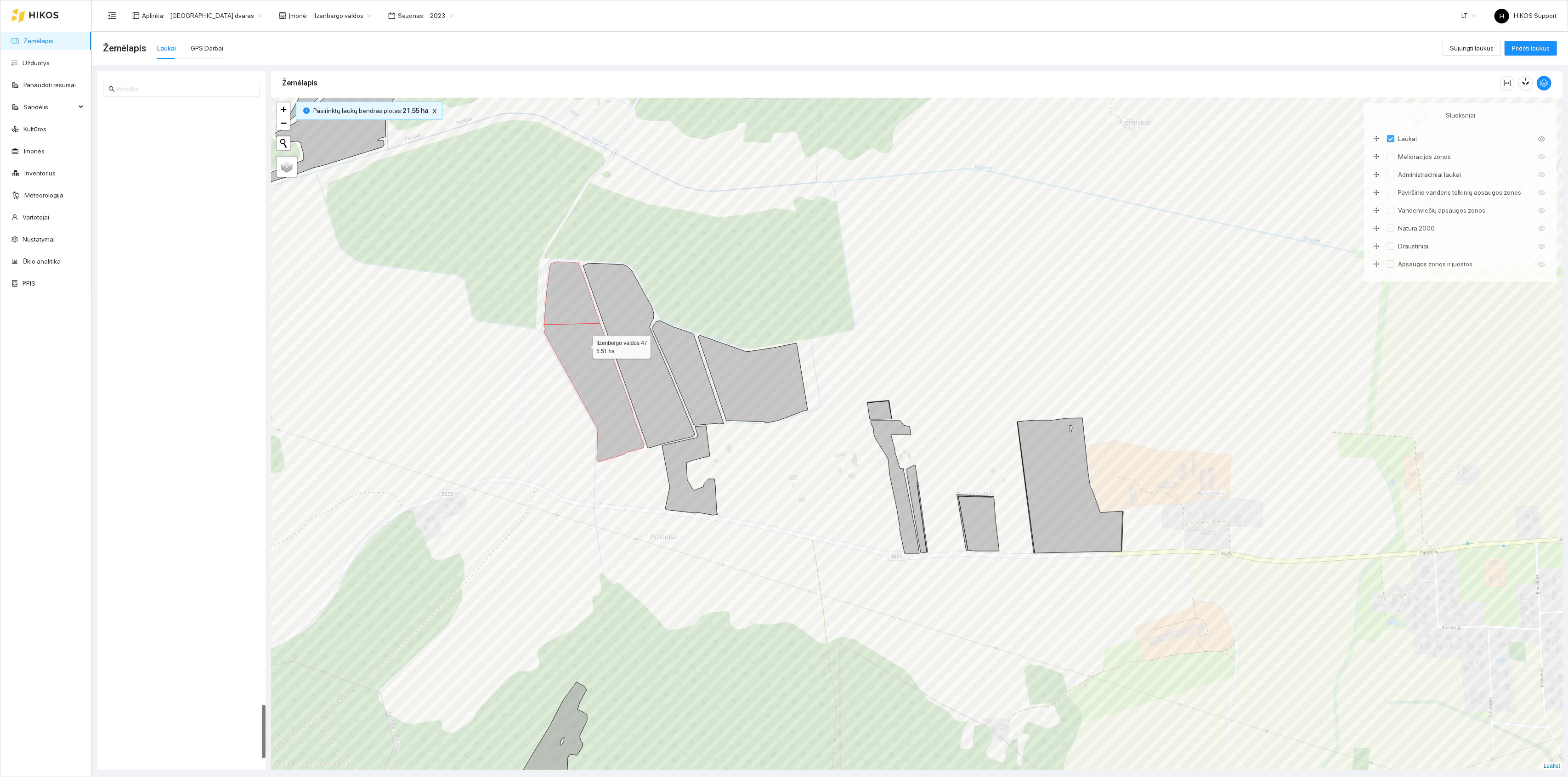
scroll to position [7414, 0]
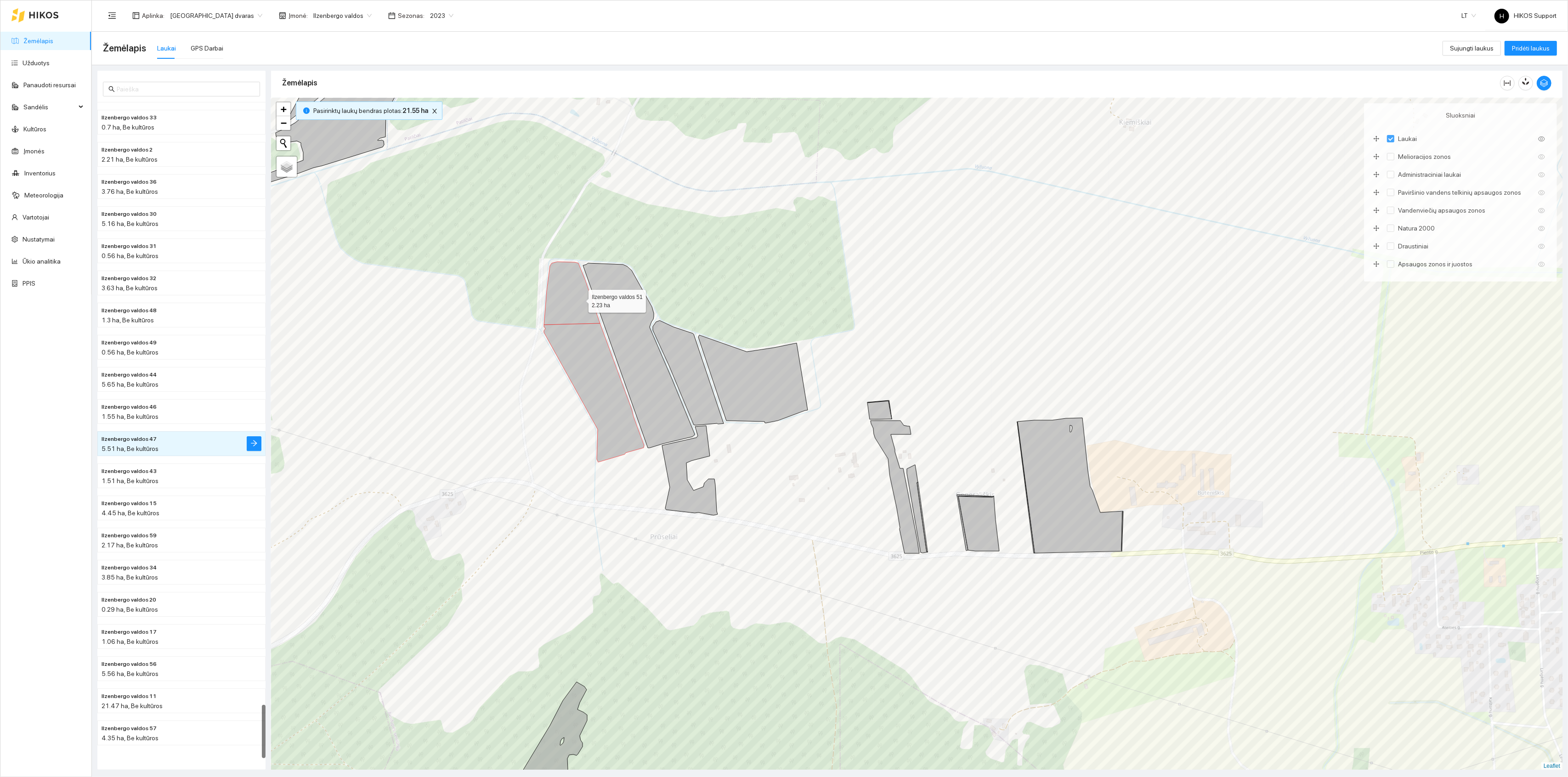
click at [580, 299] on icon at bounding box center [572, 293] width 56 height 63
click at [587, 337] on icon at bounding box center [594, 393] width 100 height 139
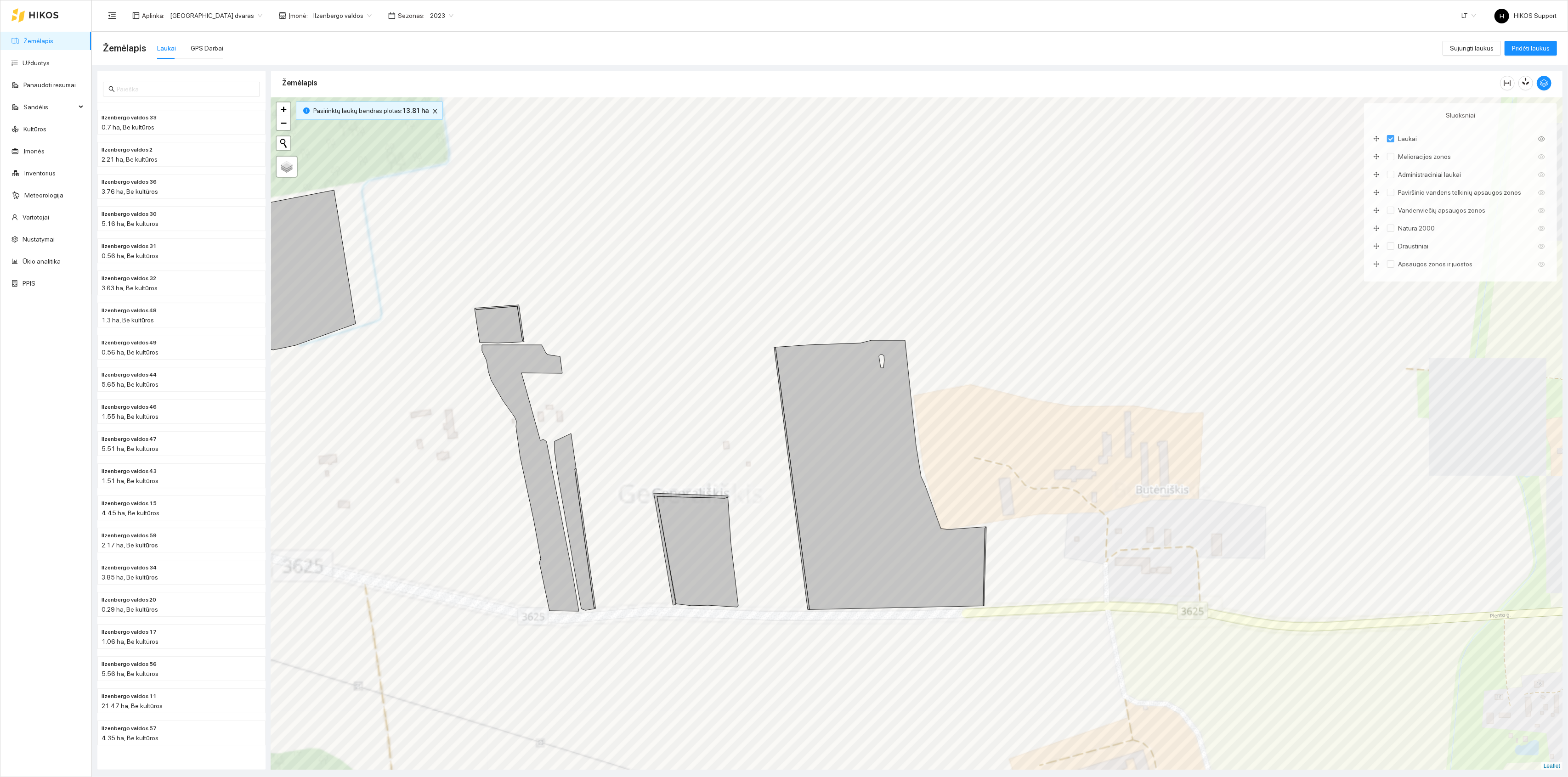
click at [575, 469] on icon at bounding box center [585, 539] width 21 height 139
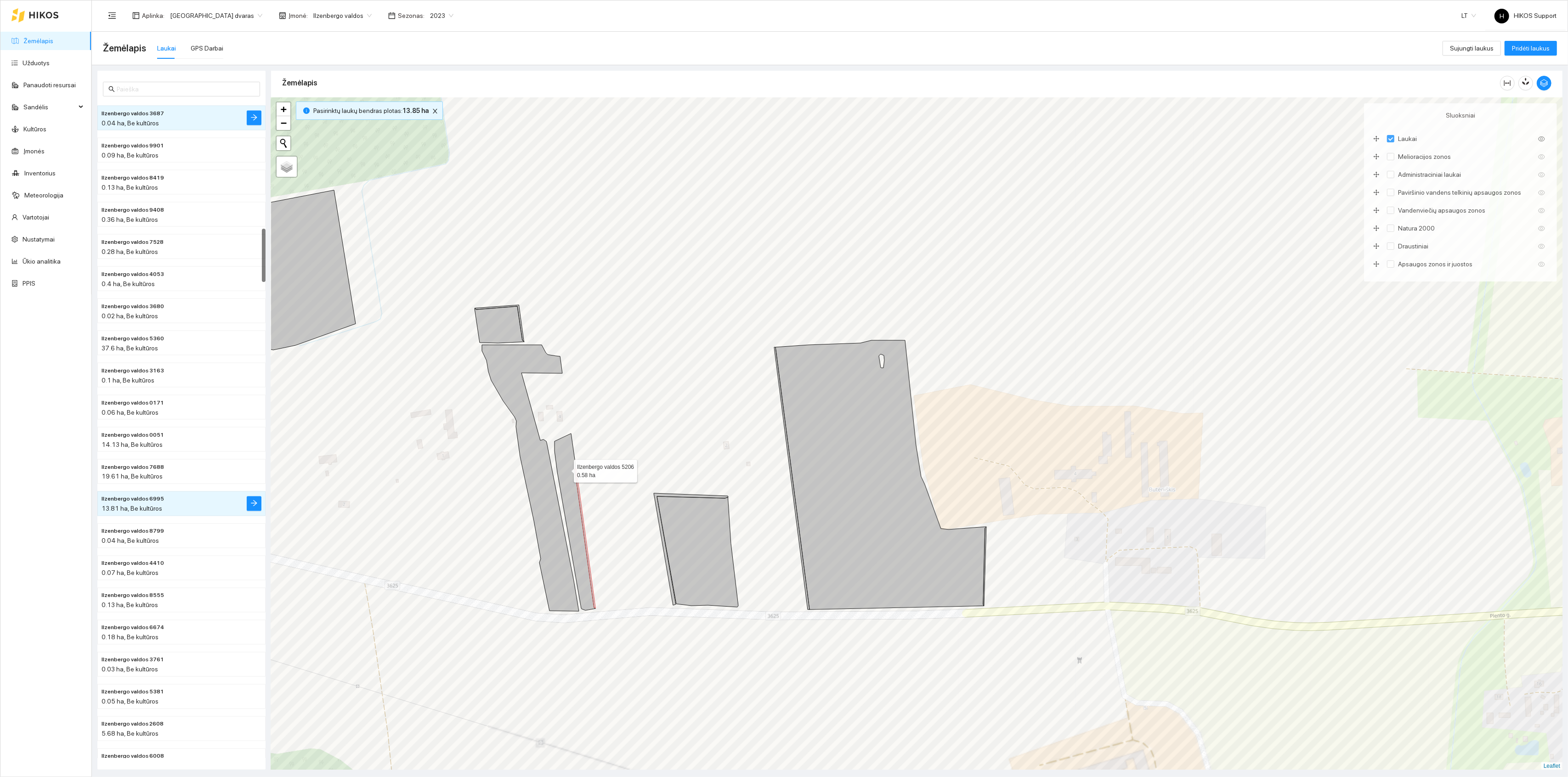
click at [564, 469] on icon at bounding box center [576, 522] width 41 height 177
click at [579, 488] on icon at bounding box center [585, 539] width 21 height 139
click at [572, 488] on icon at bounding box center [576, 522] width 41 height 177
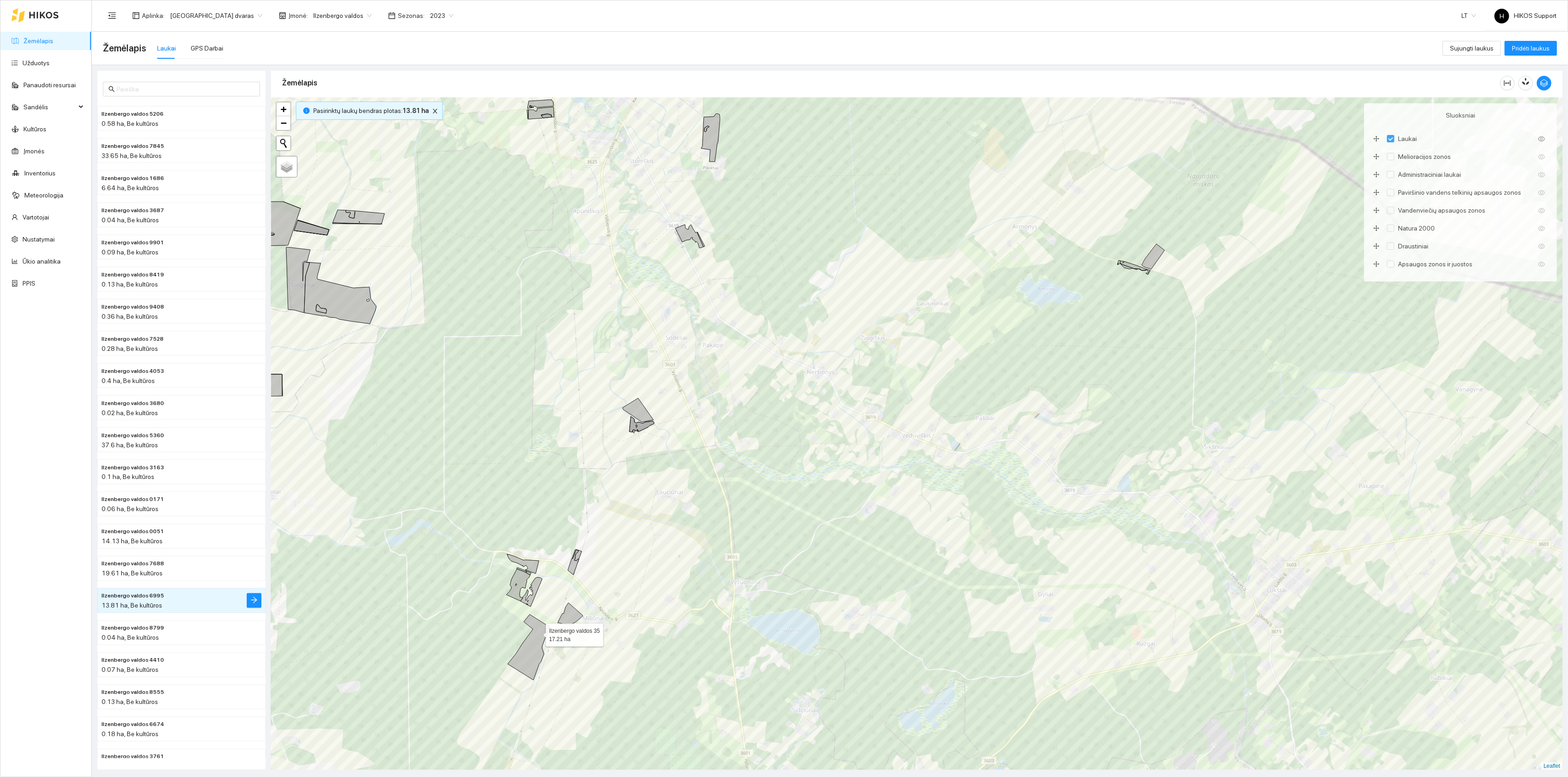
click at [540, 633] on icon at bounding box center [528, 647] width 42 height 66
click at [519, 584] on icon at bounding box center [518, 585] width 24 height 32
click at [531, 589] on icon at bounding box center [531, 592] width 21 height 30
click at [530, 567] on icon at bounding box center [523, 564] width 32 height 20
click at [576, 563] on icon at bounding box center [573, 563] width 11 height 25
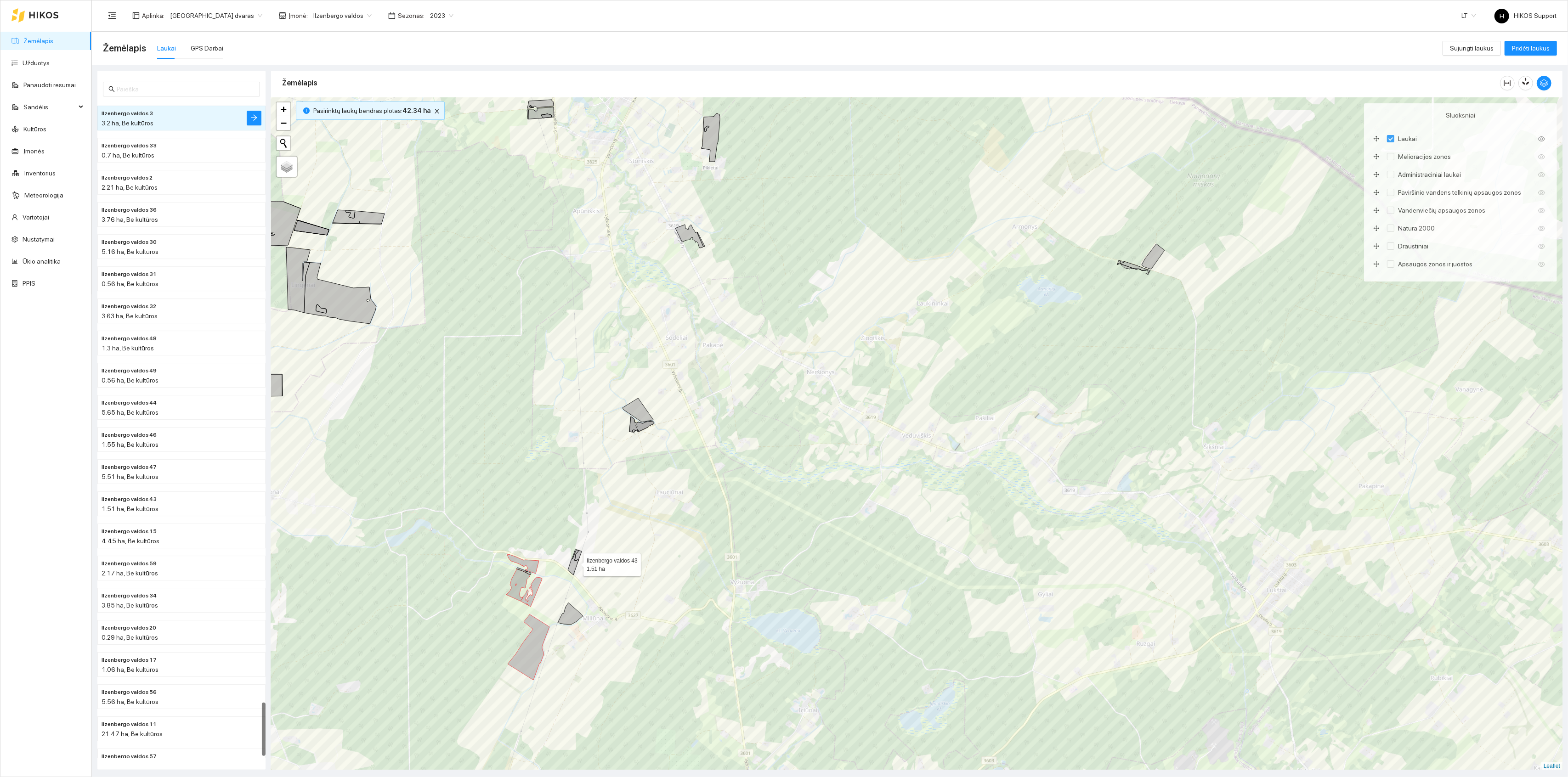
scroll to position [7417, 0]
click at [579, 555] on icon at bounding box center [576, 556] width 10 height 13
click at [576, 621] on icon at bounding box center [570, 614] width 25 height 21
click at [645, 411] on icon at bounding box center [638, 410] width 31 height 24
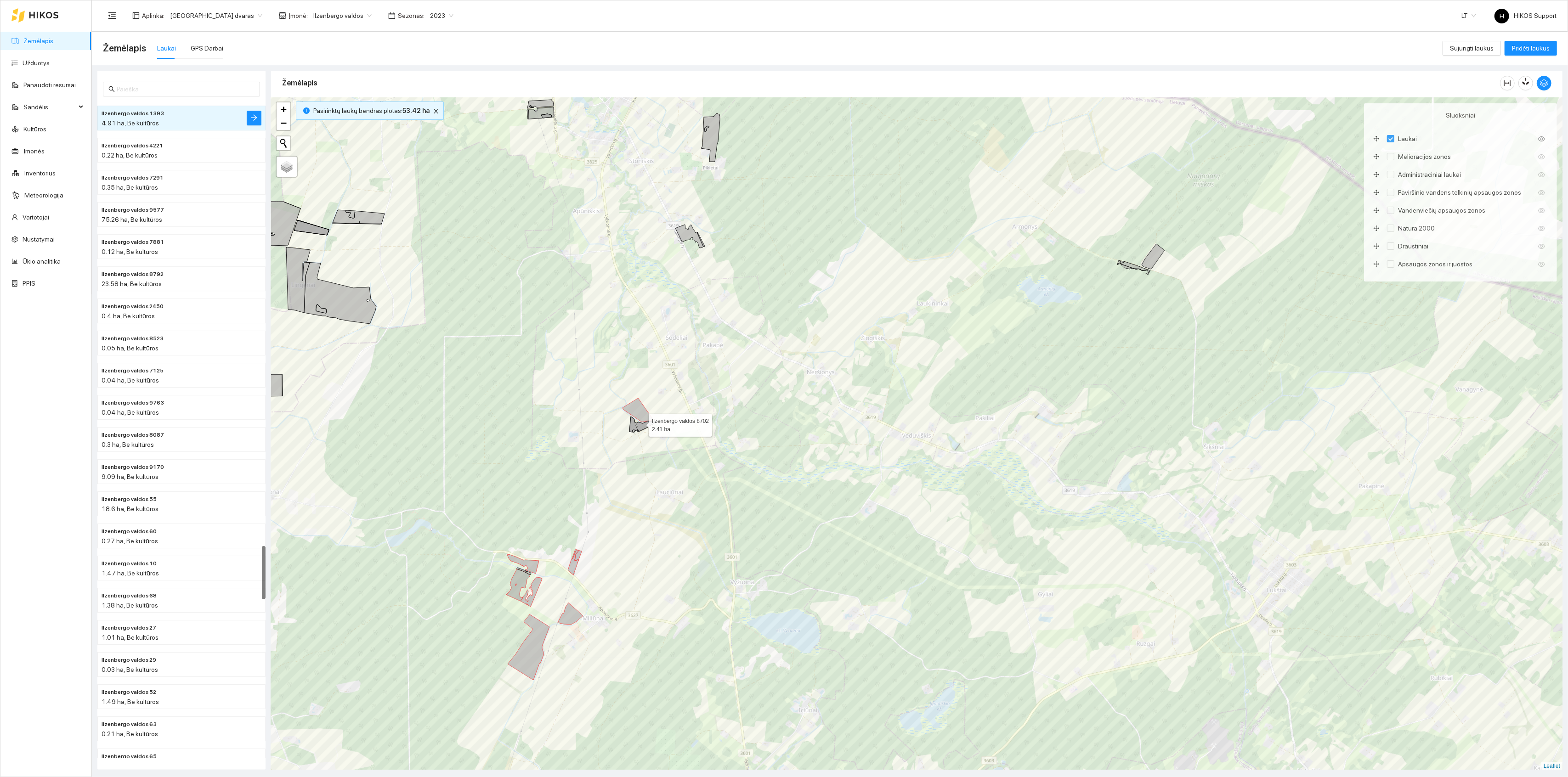
click at [640, 424] on icon at bounding box center [642, 424] width 25 height 15
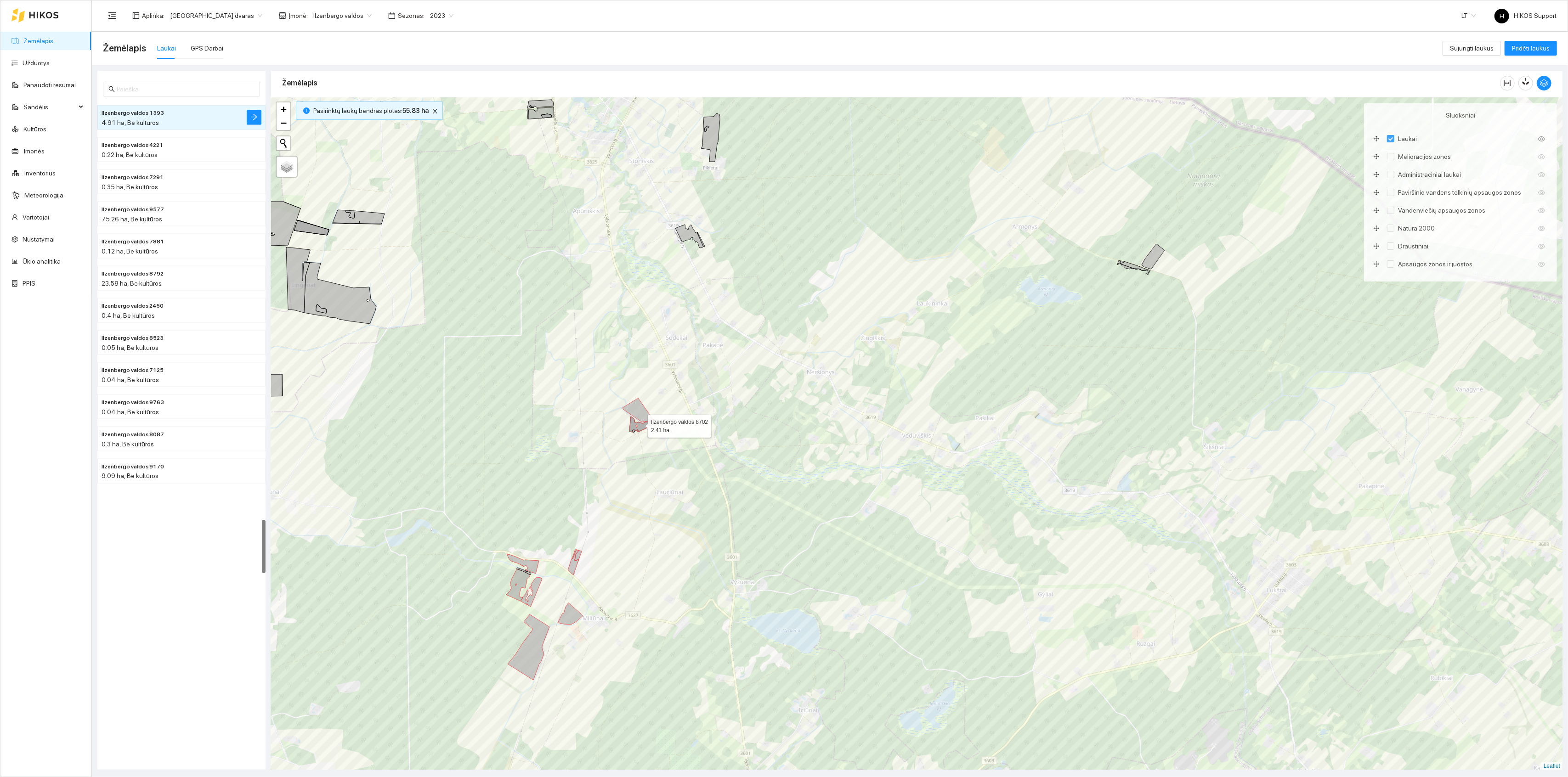
scroll to position [5144, 0]
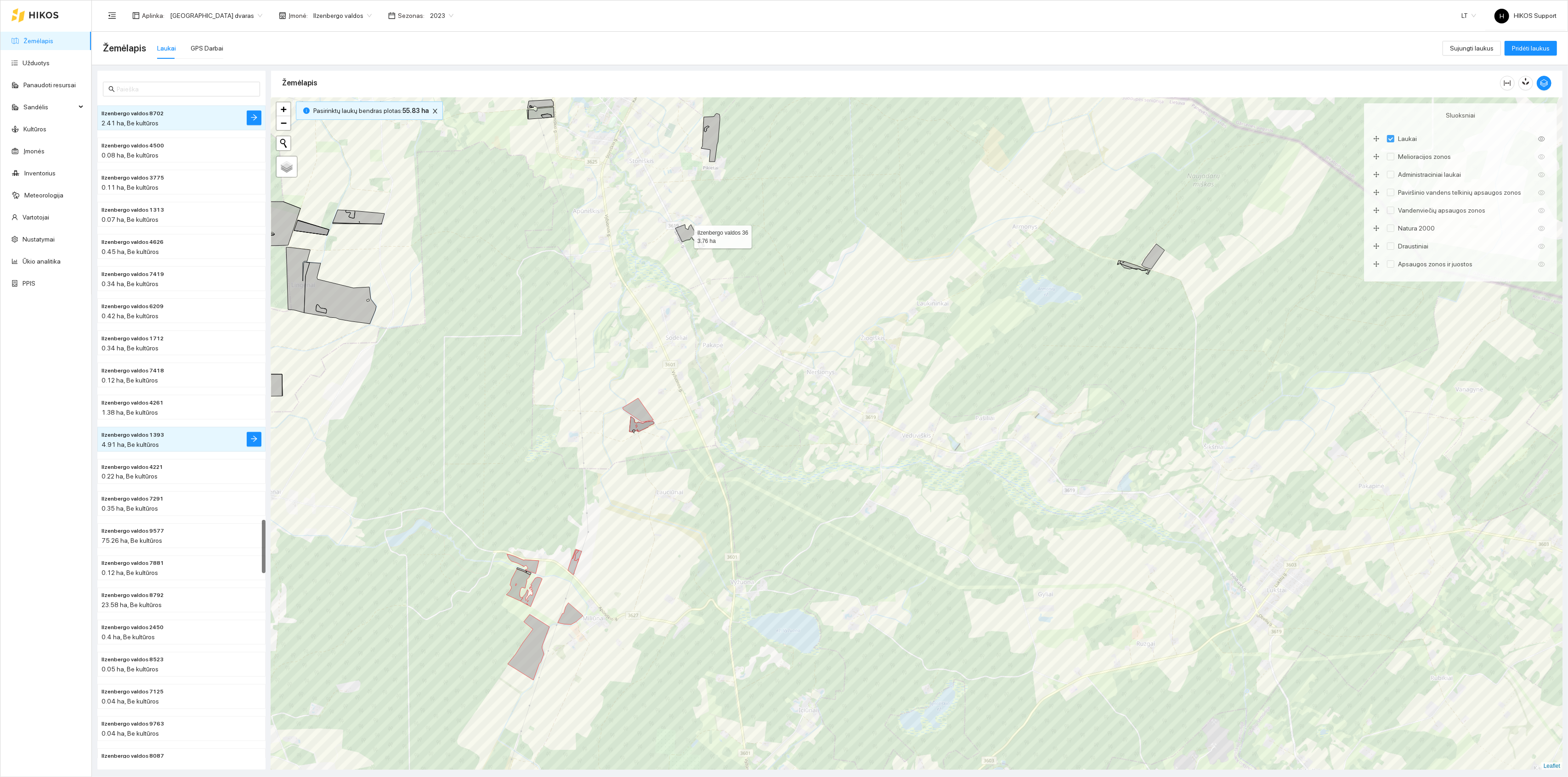
click at [686, 235] on icon at bounding box center [689, 236] width 28 height 24
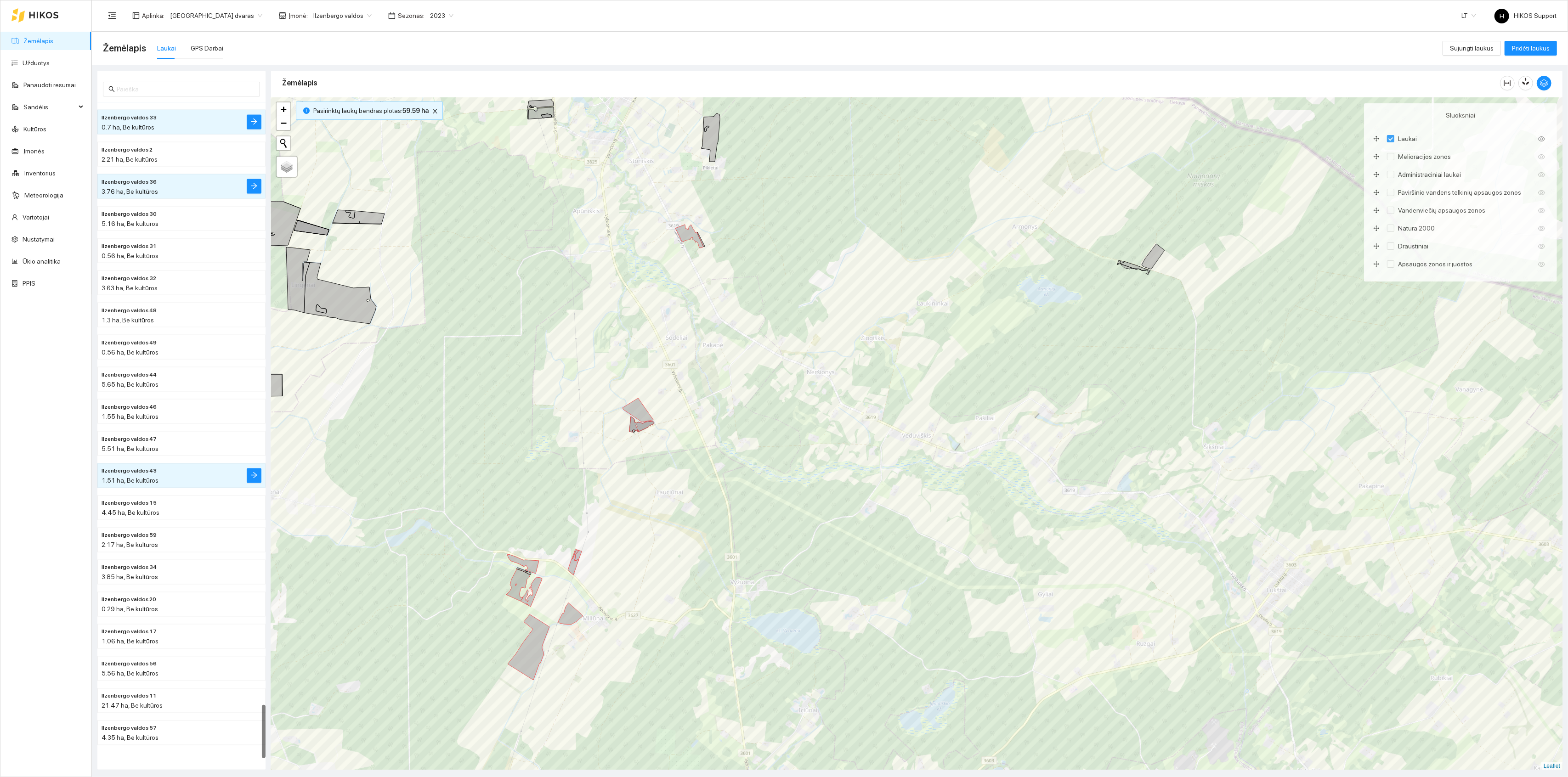
click at [715, 138] on icon at bounding box center [711, 137] width 19 height 48
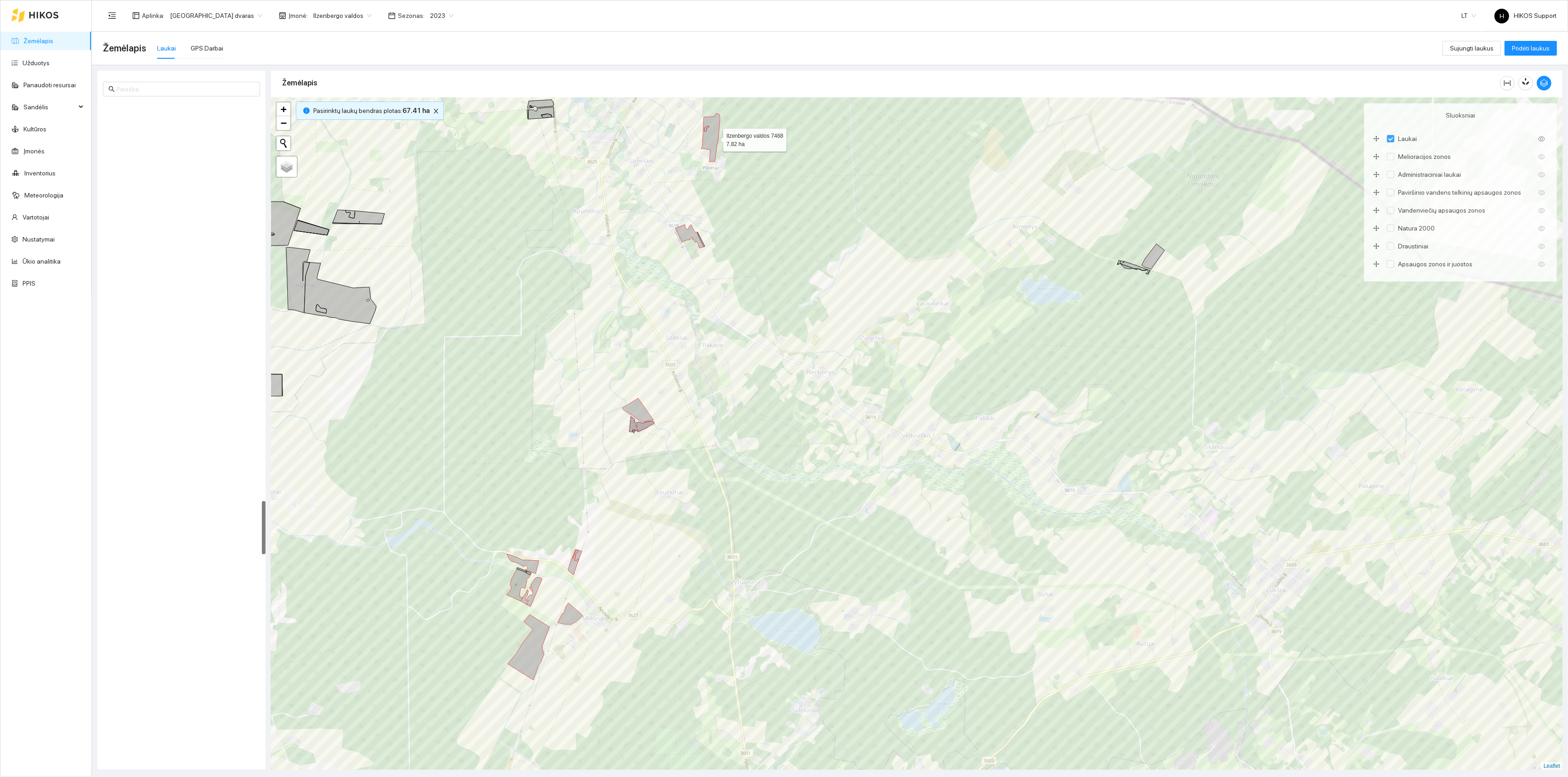
scroll to position [4916, 0]
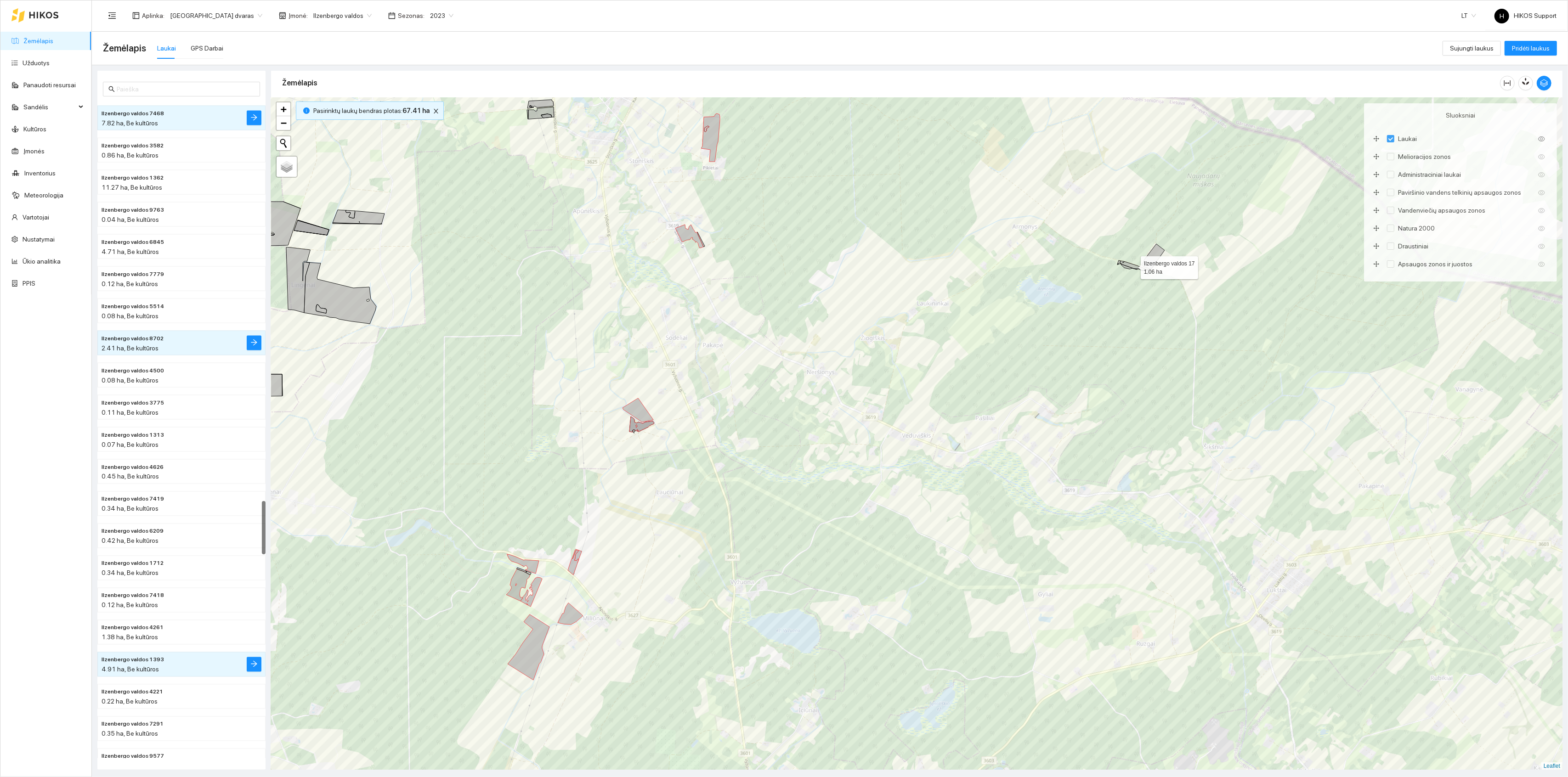
click at [1132, 266] on icon at bounding box center [1134, 266] width 26 height 10
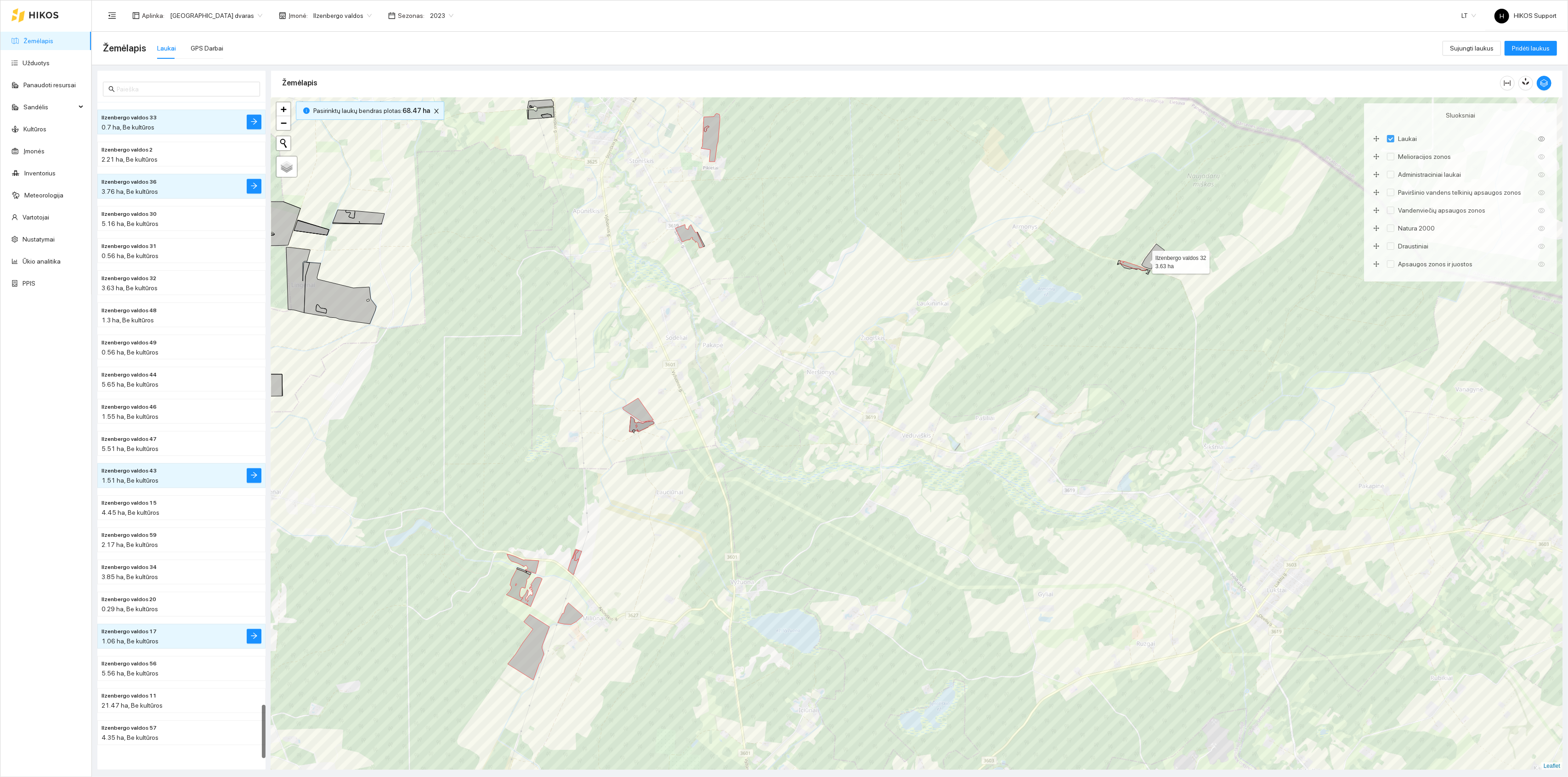
click at [1147, 259] on icon at bounding box center [1153, 256] width 23 height 25
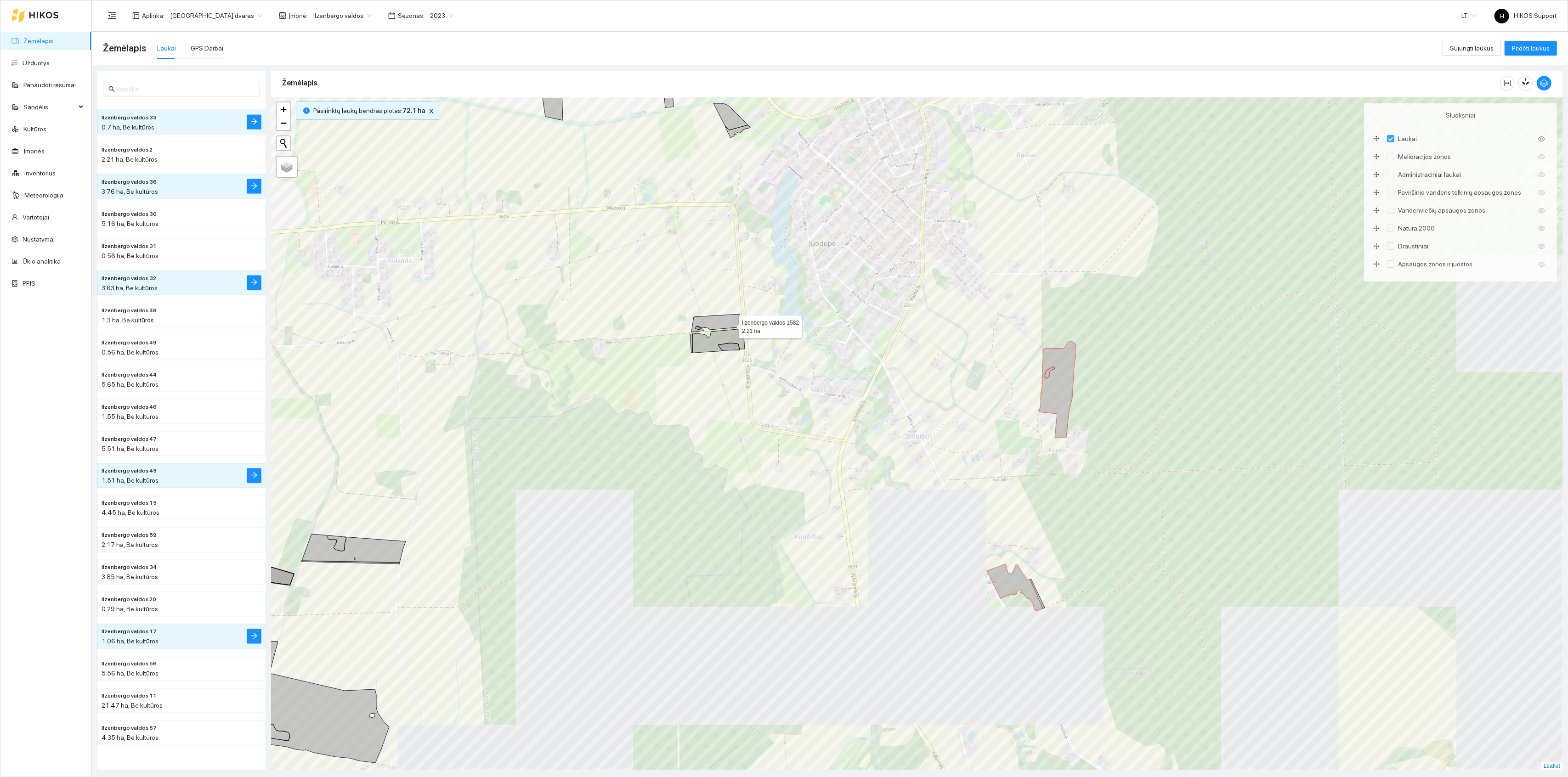
click at [725, 324] on icon at bounding box center [718, 323] width 52 height 18
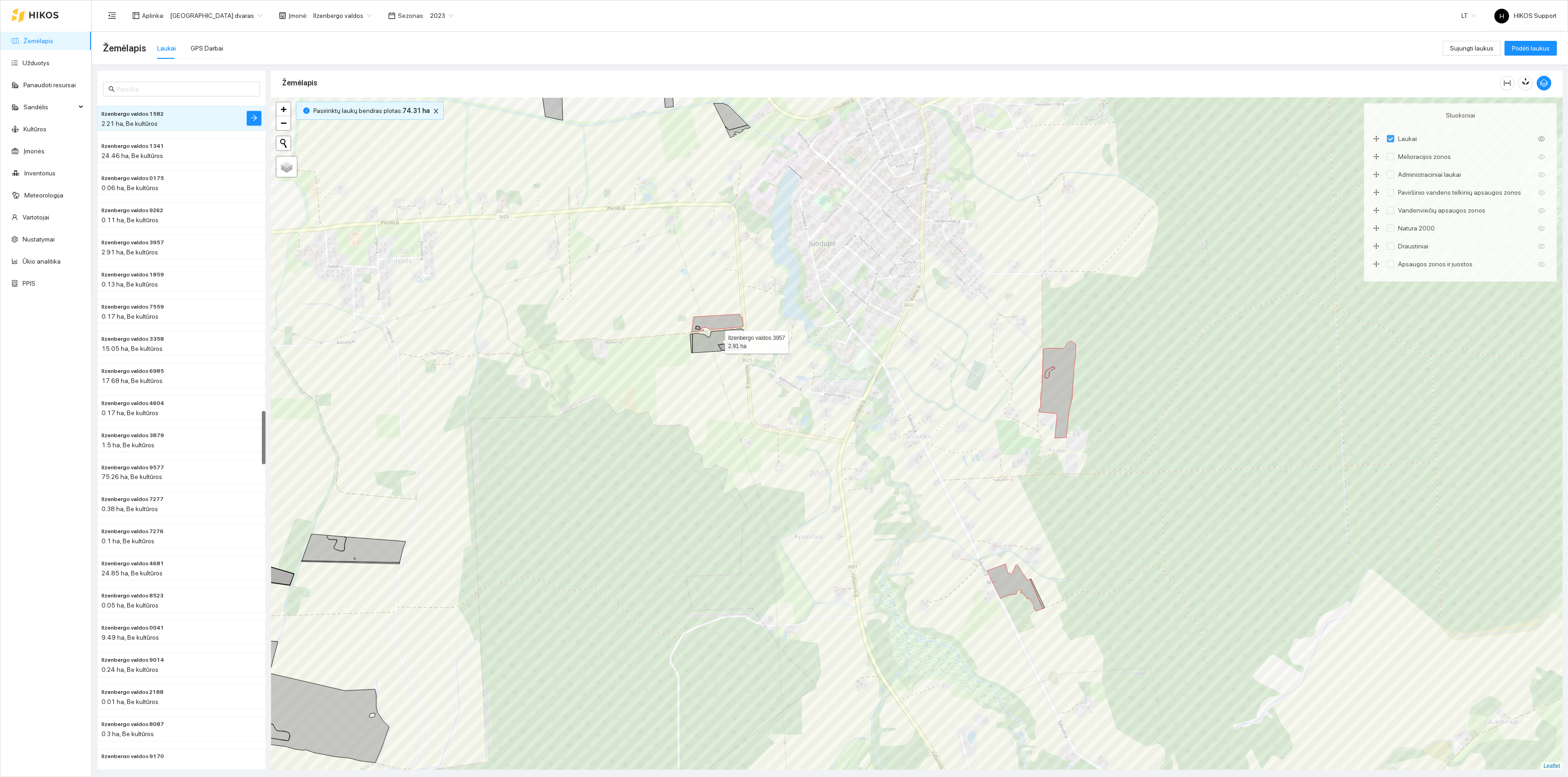
click at [717, 340] on icon at bounding box center [718, 340] width 53 height 24
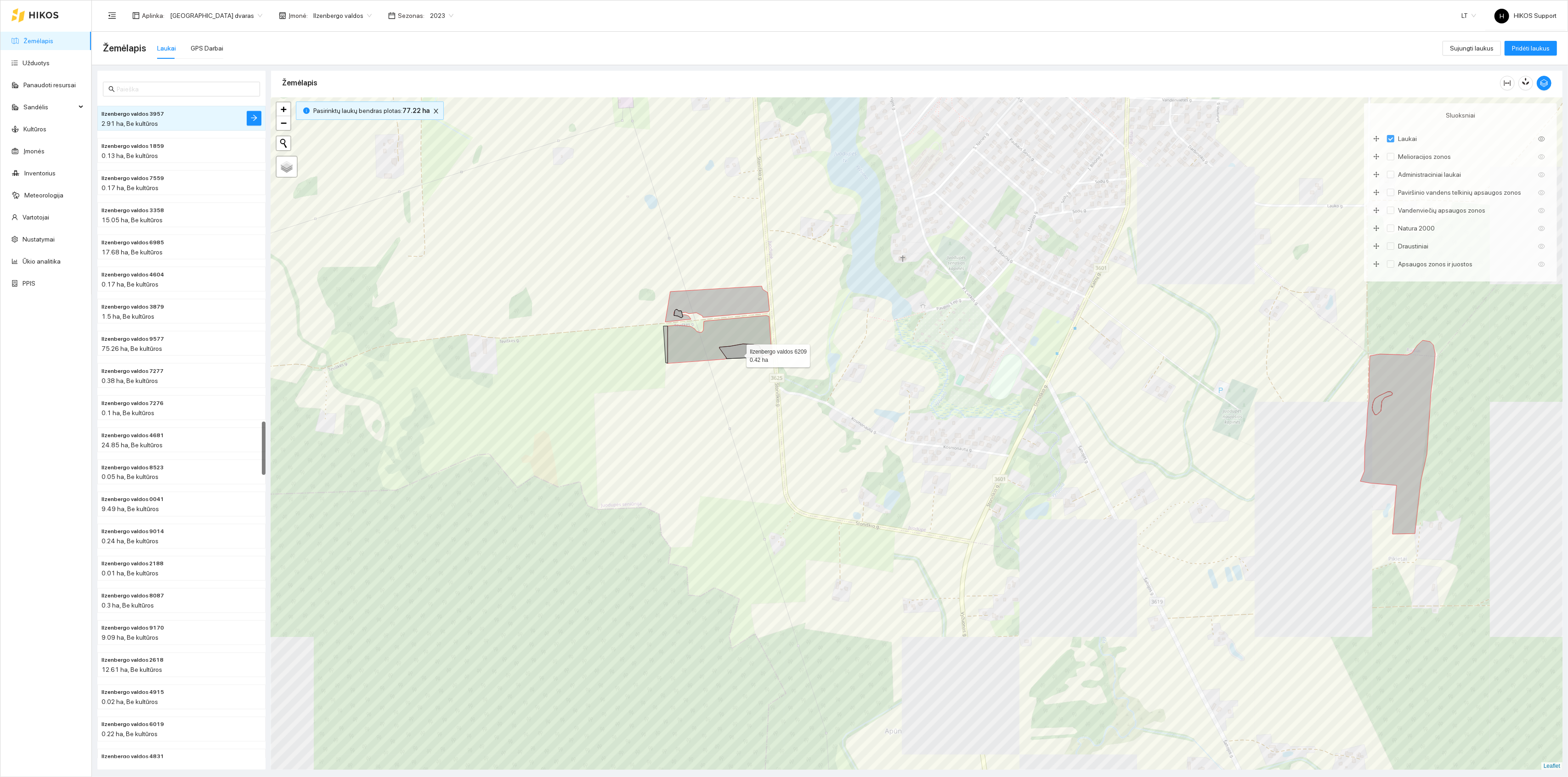
click at [738, 353] on icon at bounding box center [741, 351] width 44 height 15
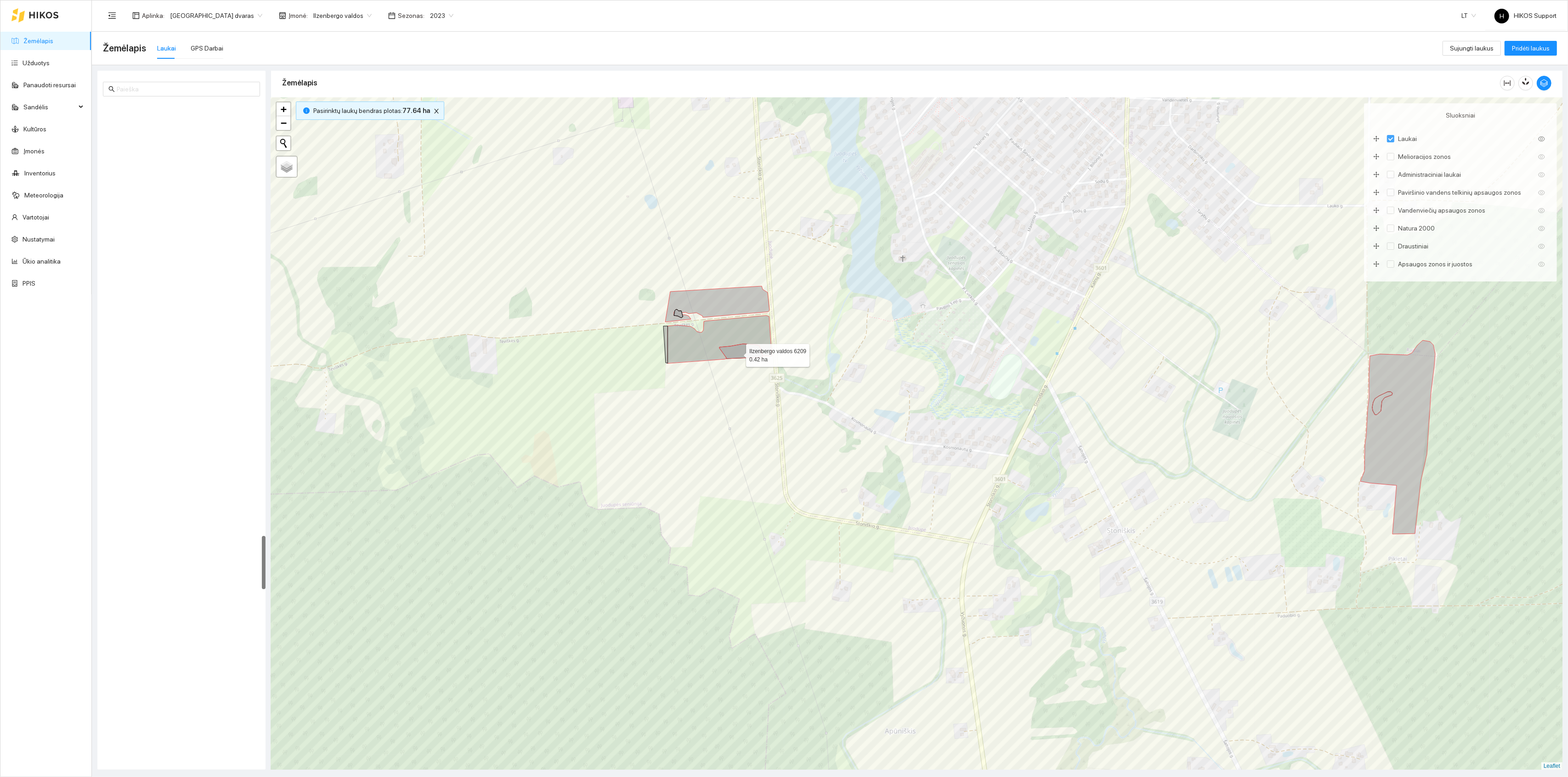
scroll to position [5341, 0]
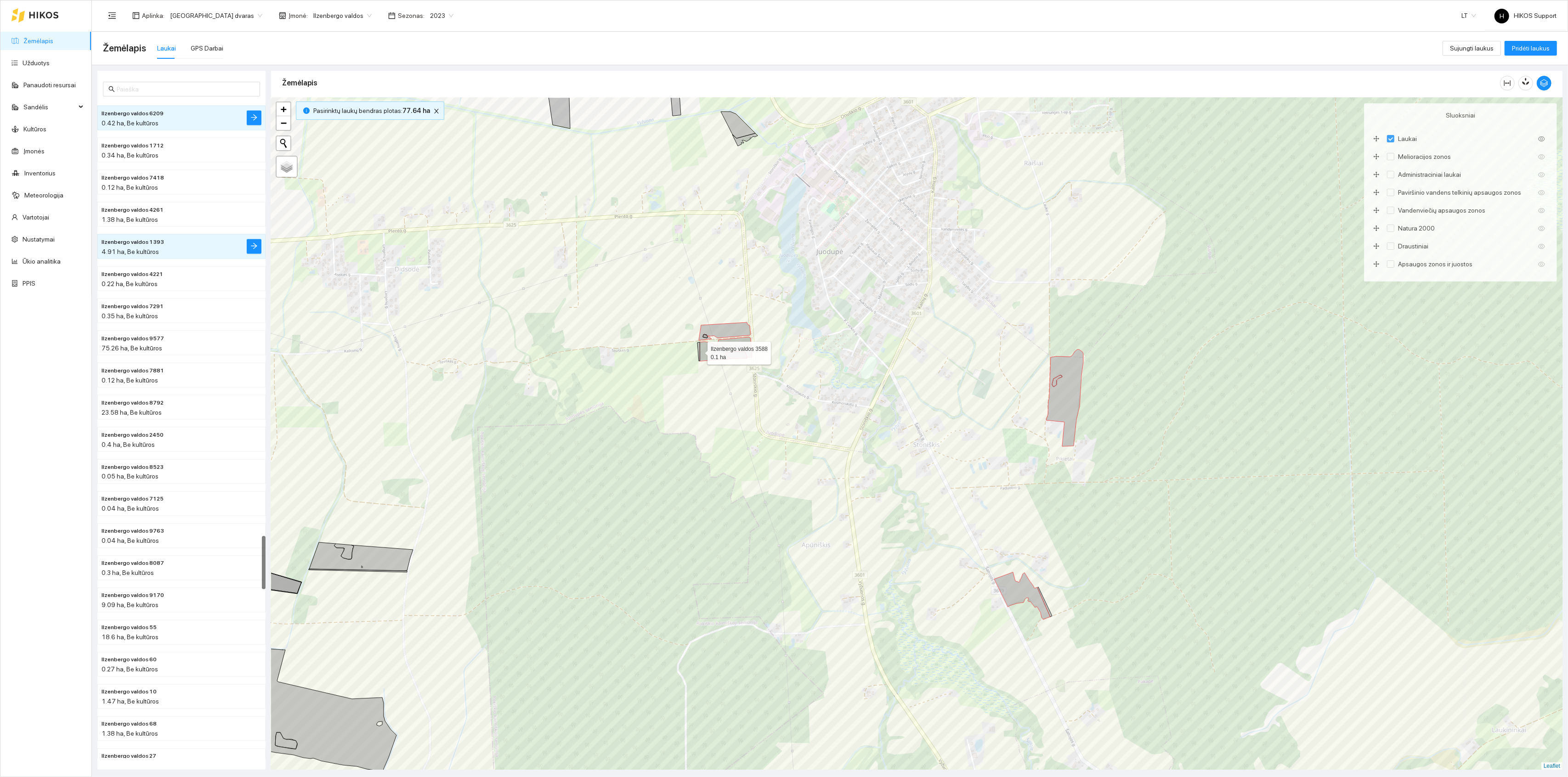
click at [699, 351] on icon at bounding box center [699, 351] width 2 height 19
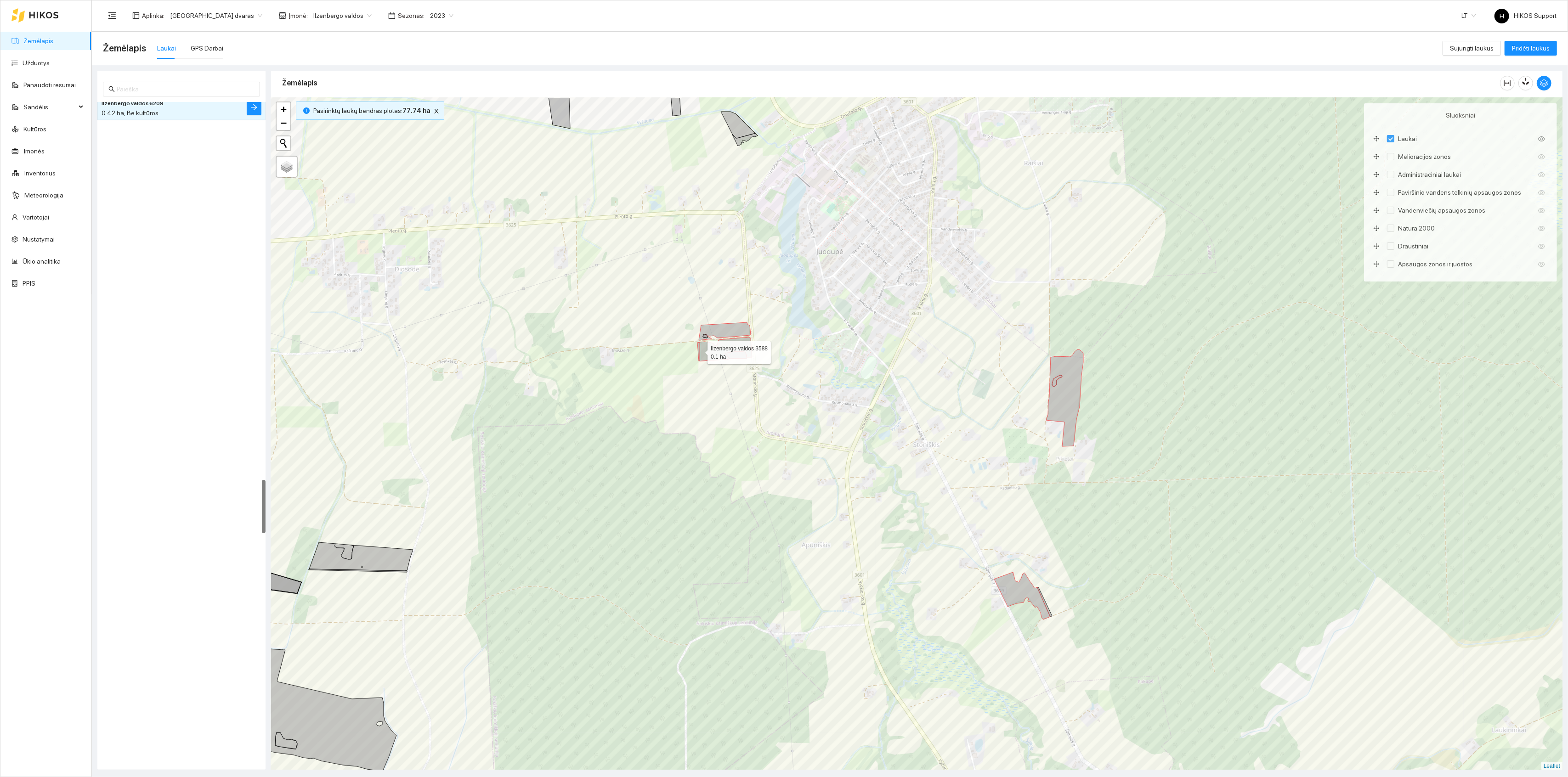
scroll to position [4655, 0]
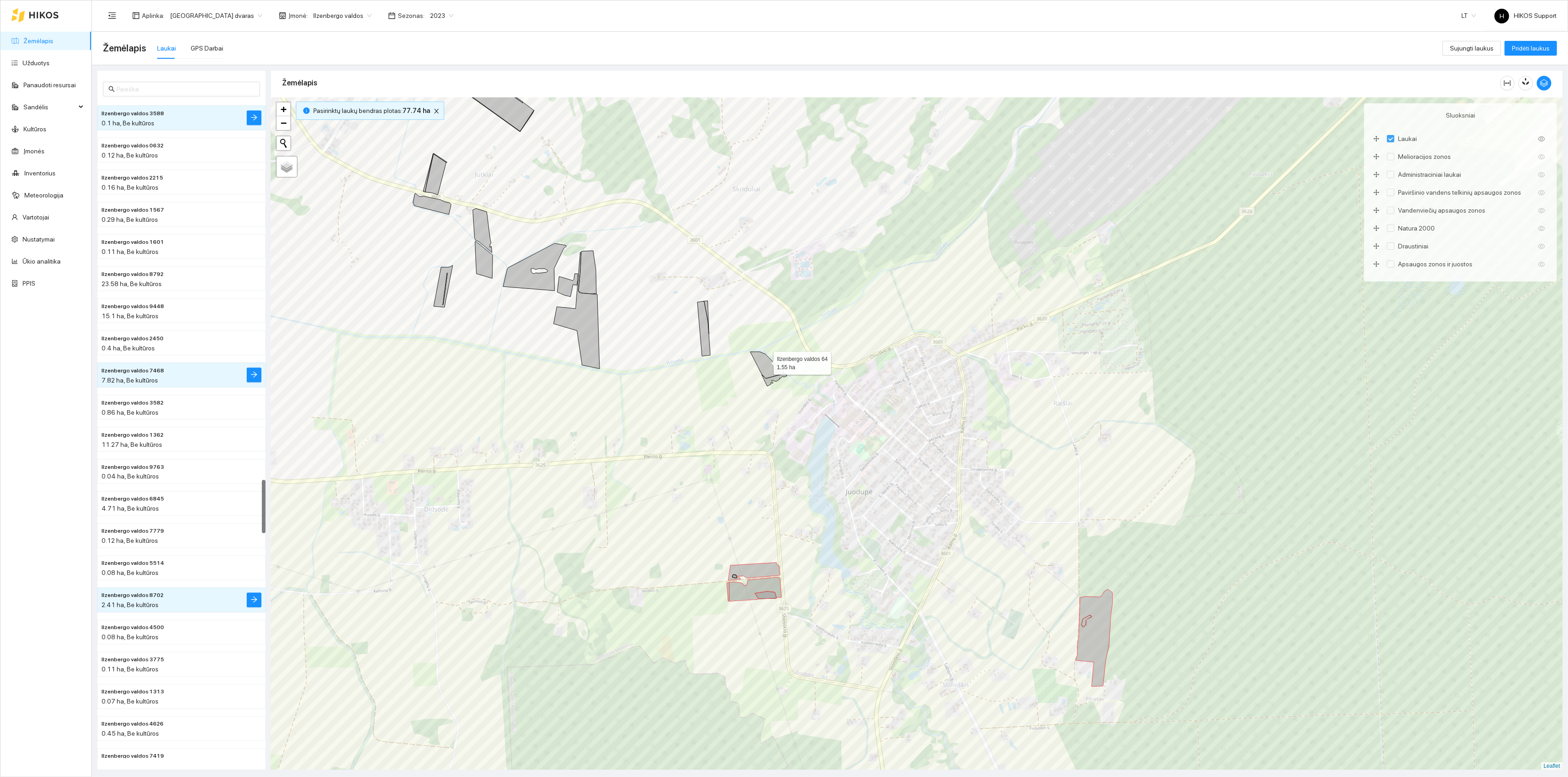
click at [767, 362] on icon at bounding box center [767, 365] width 34 height 27
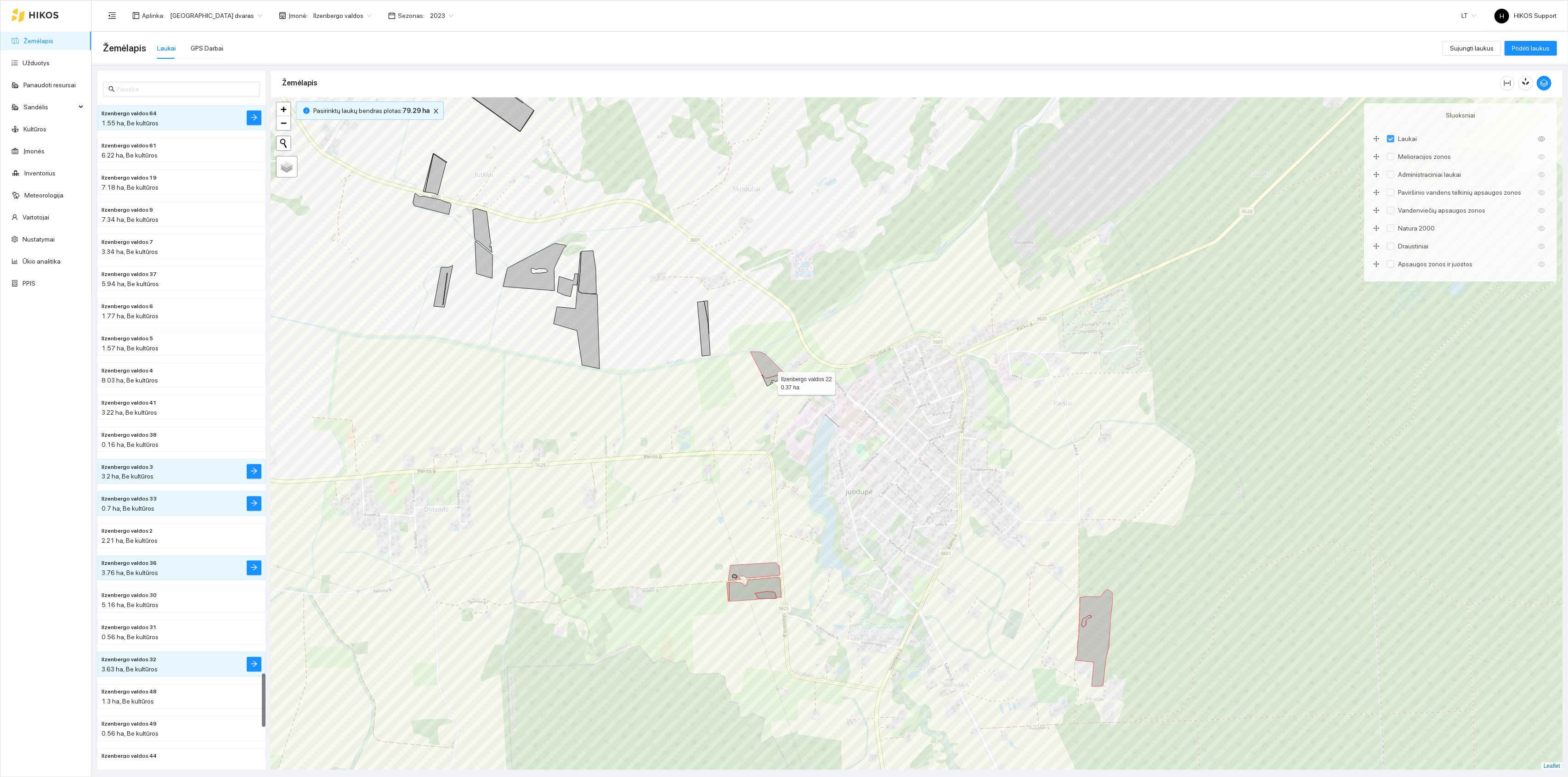
click at [769, 382] on icon at bounding box center [774, 379] width 25 height 13
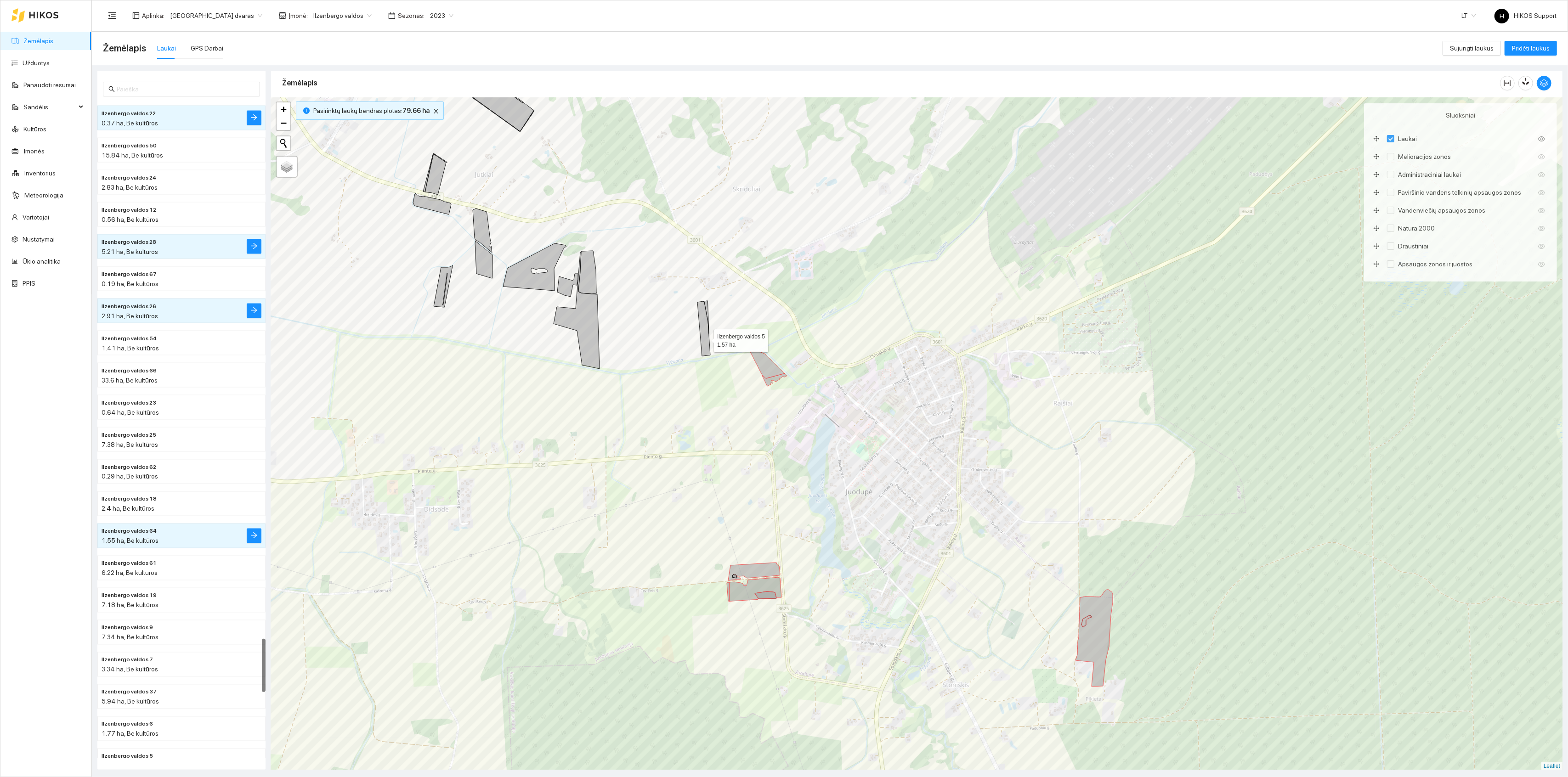
click at [705, 339] on icon at bounding box center [704, 329] width 13 height 55
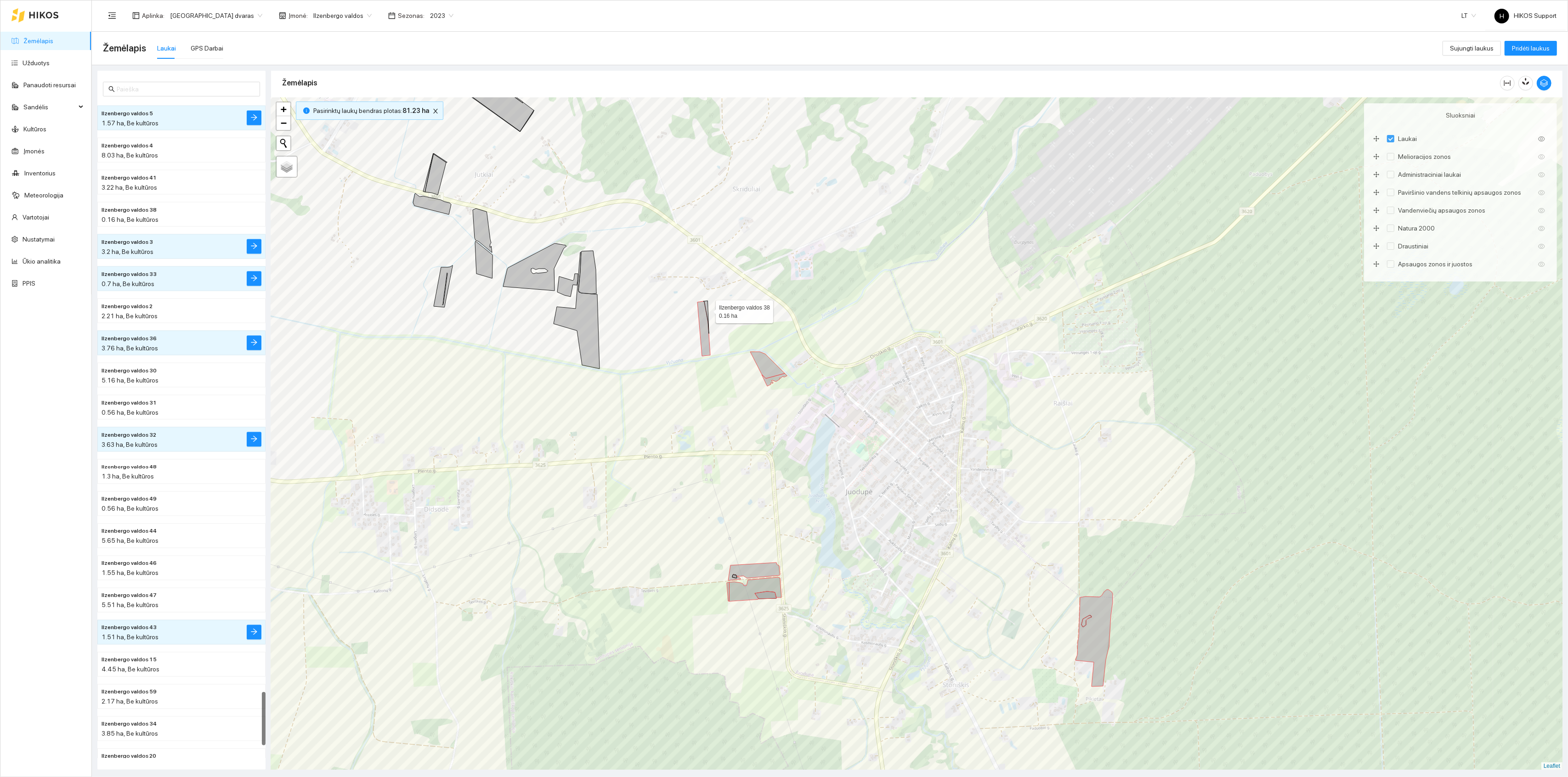
click at [708, 310] on icon at bounding box center [706, 317] width 5 height 33
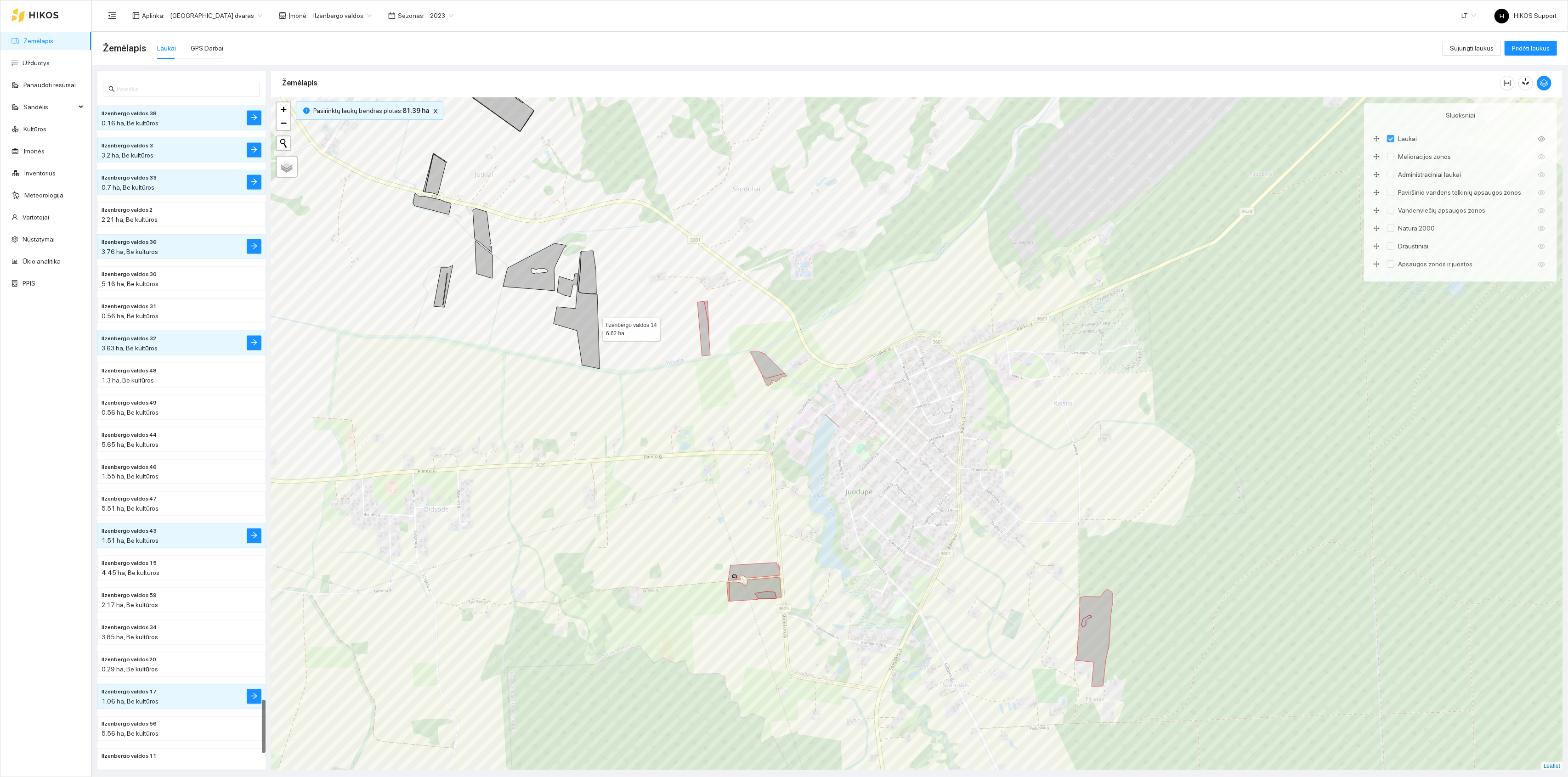
click at [588, 326] on icon at bounding box center [576, 310] width 46 height 117
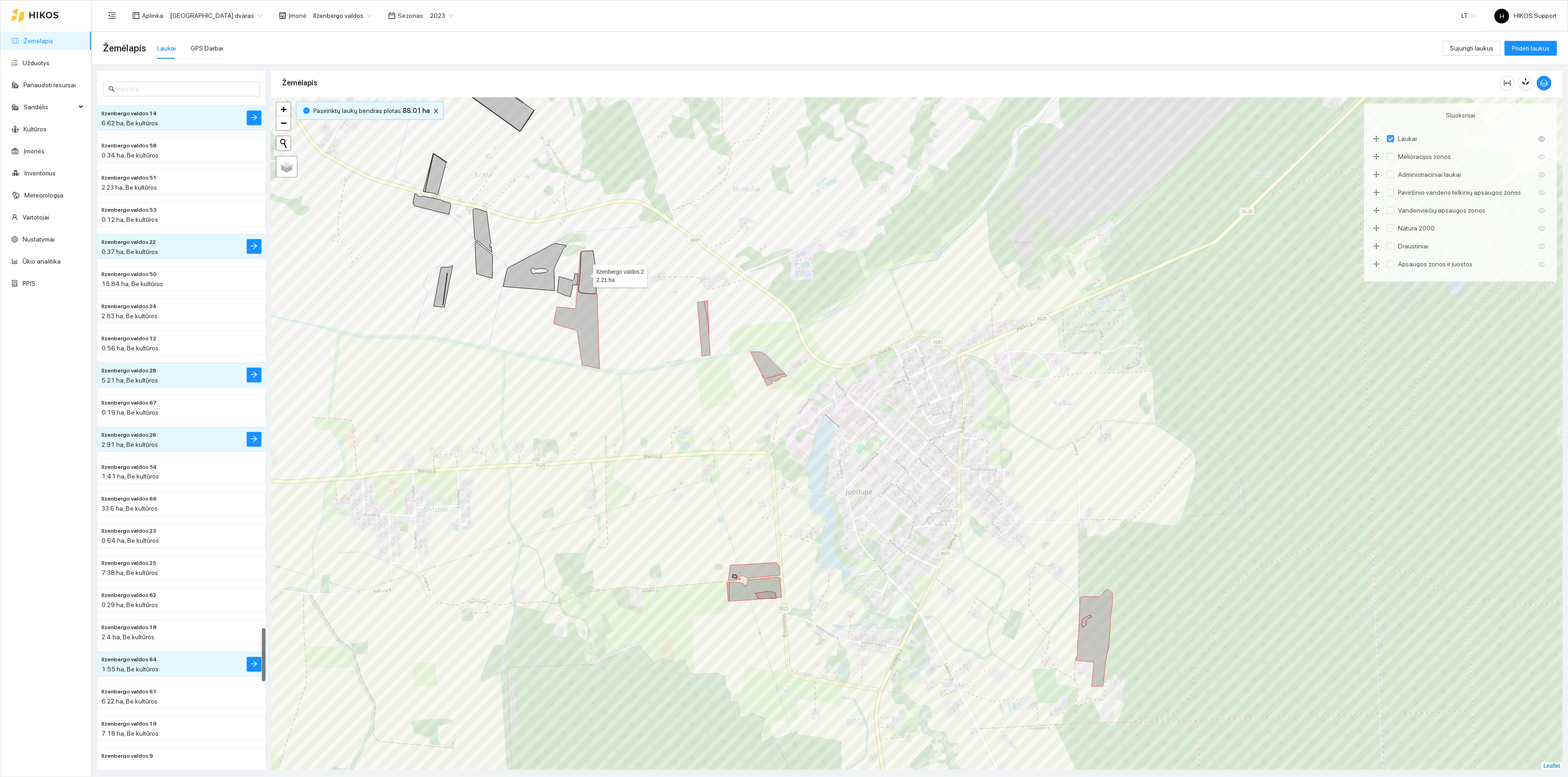
click at [585, 273] on icon at bounding box center [587, 272] width 18 height 44
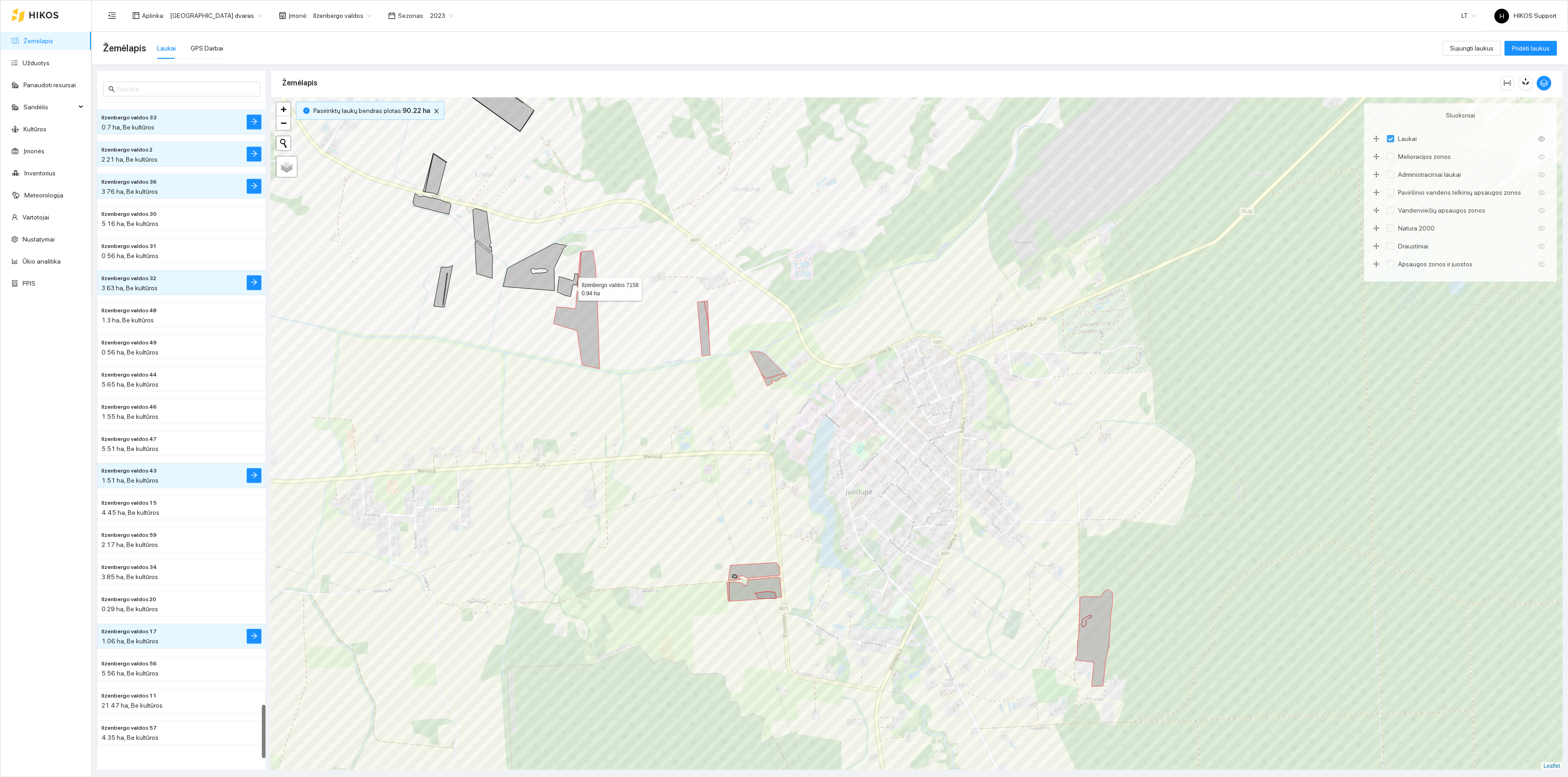
click at [570, 288] on icon at bounding box center [567, 285] width 21 height 23
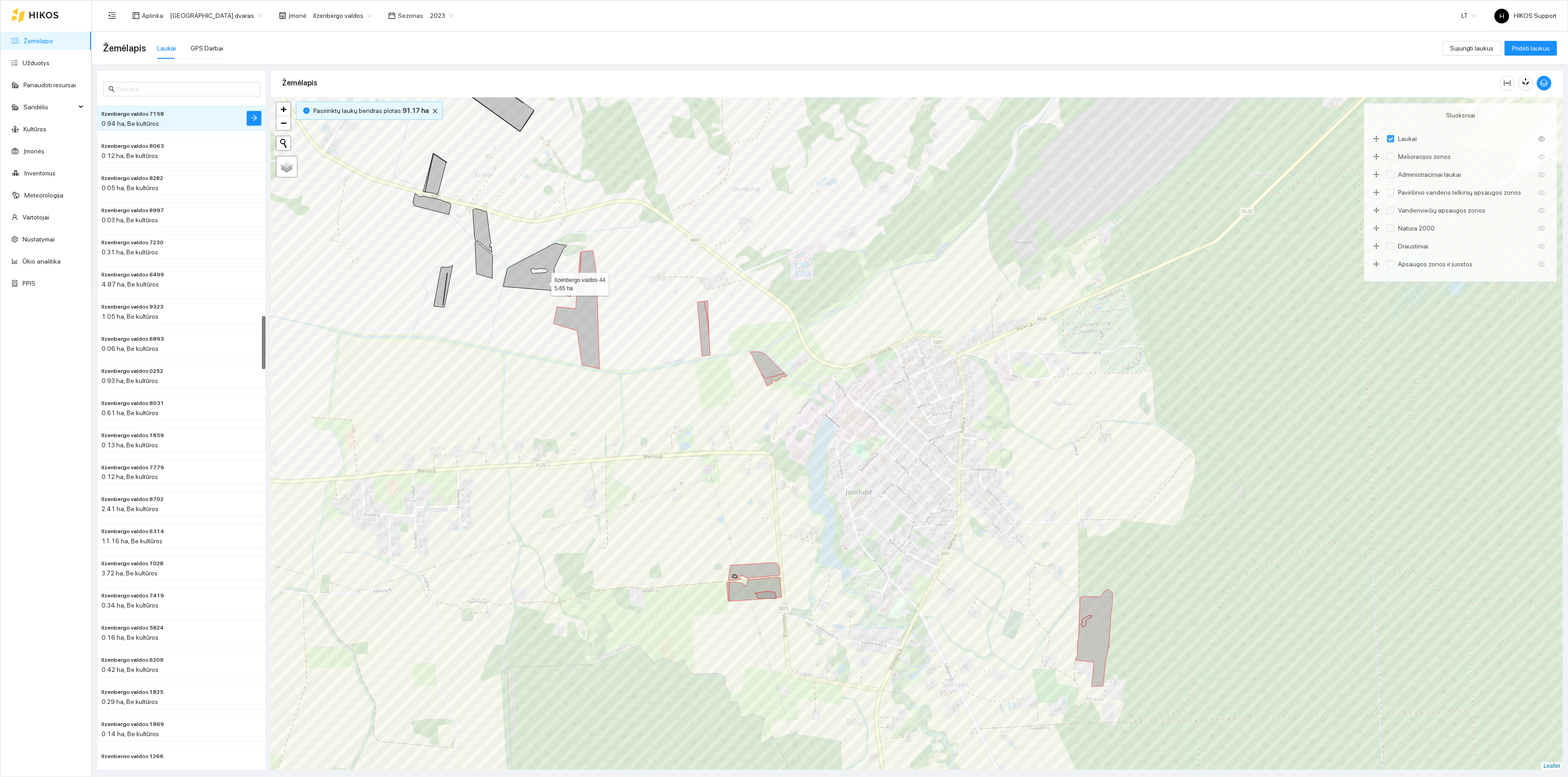
click at [543, 282] on icon at bounding box center [534, 267] width 63 height 47
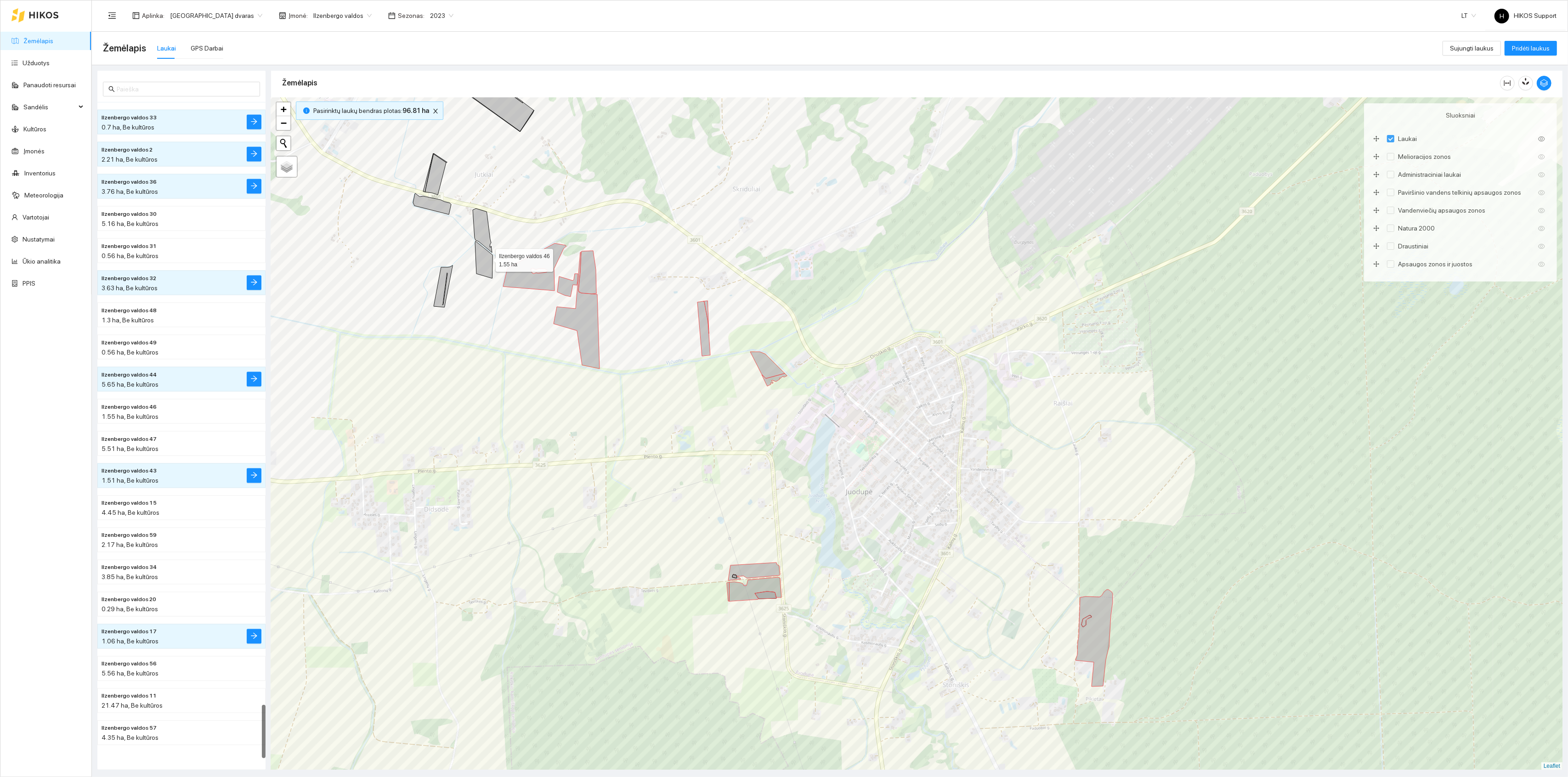
click at [488, 258] on icon at bounding box center [483, 260] width 18 height 37
click at [486, 234] on icon at bounding box center [482, 231] width 19 height 44
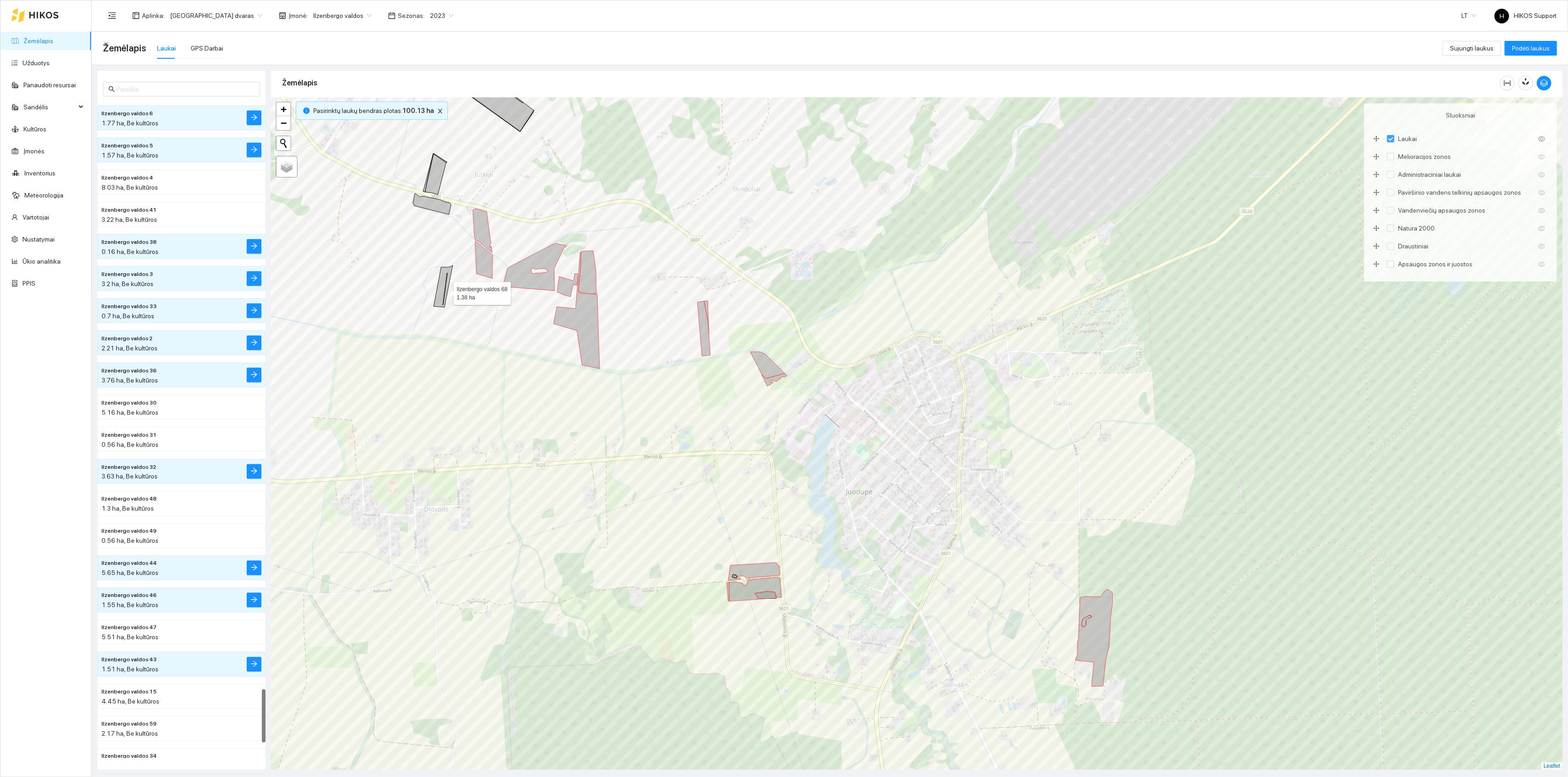
click at [444, 292] on icon at bounding box center [443, 286] width 19 height 42
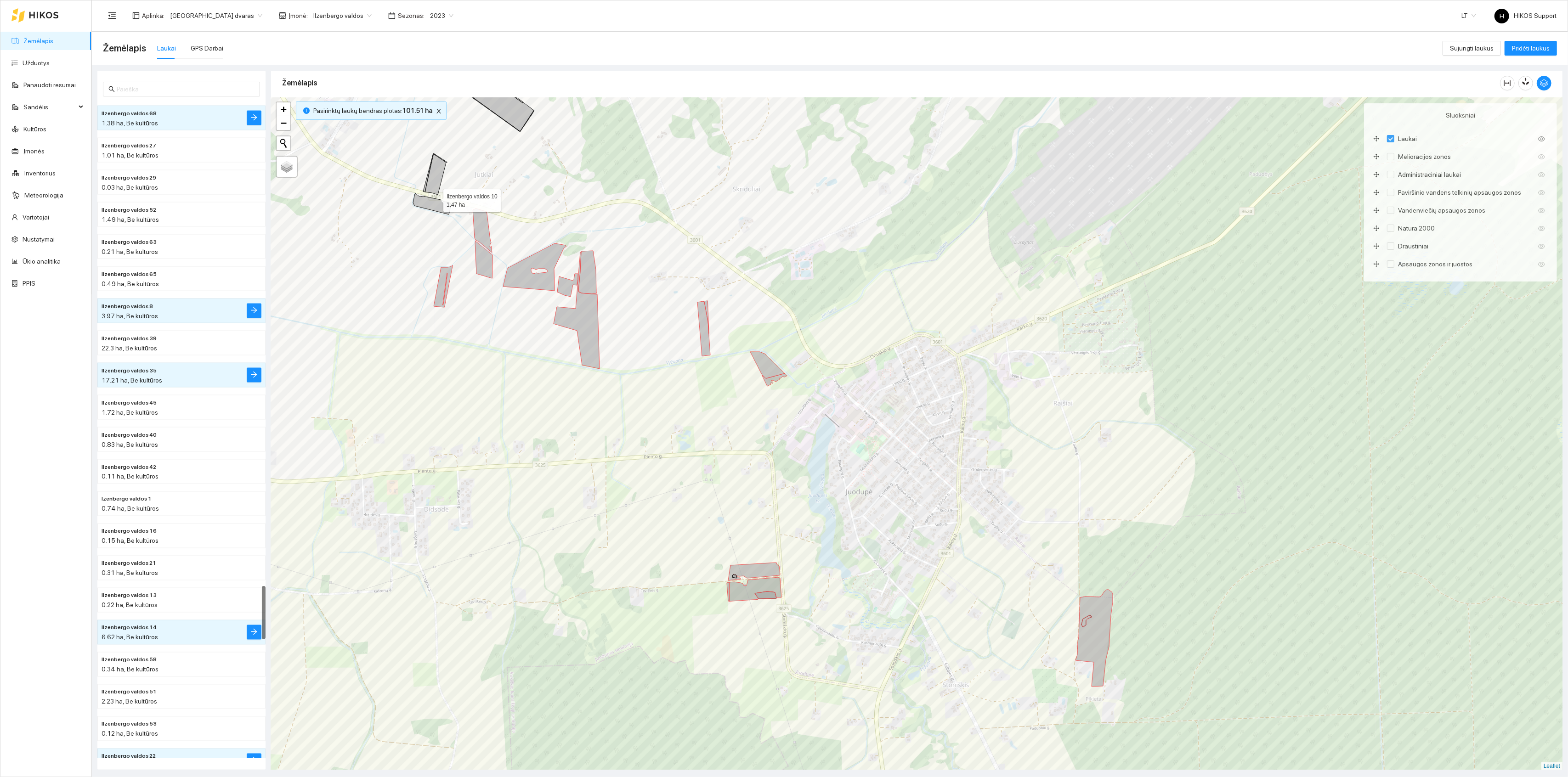
click at [435, 199] on icon at bounding box center [432, 204] width 38 height 21
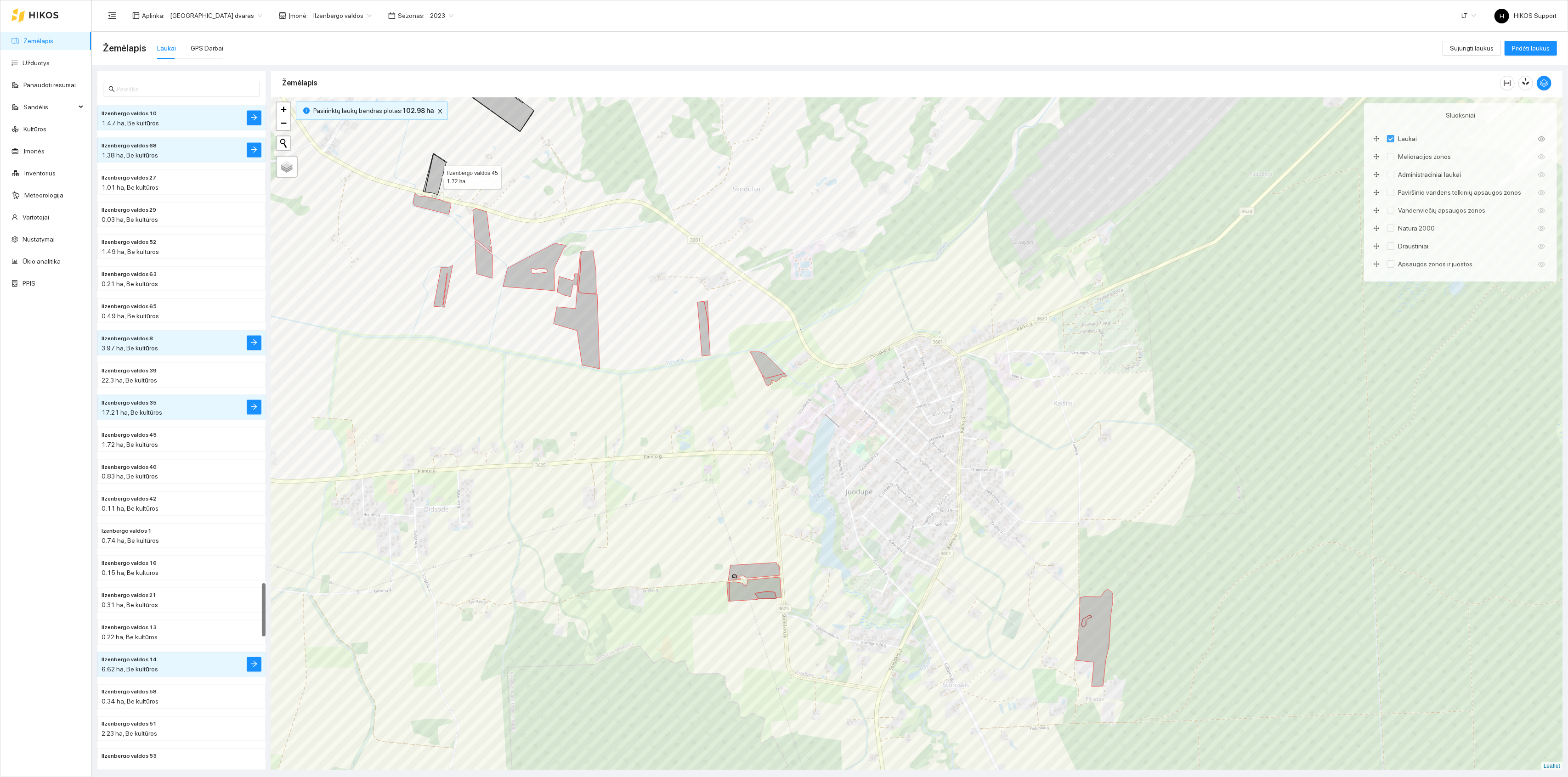
click at [435, 169] on icon at bounding box center [436, 174] width 21 height 41
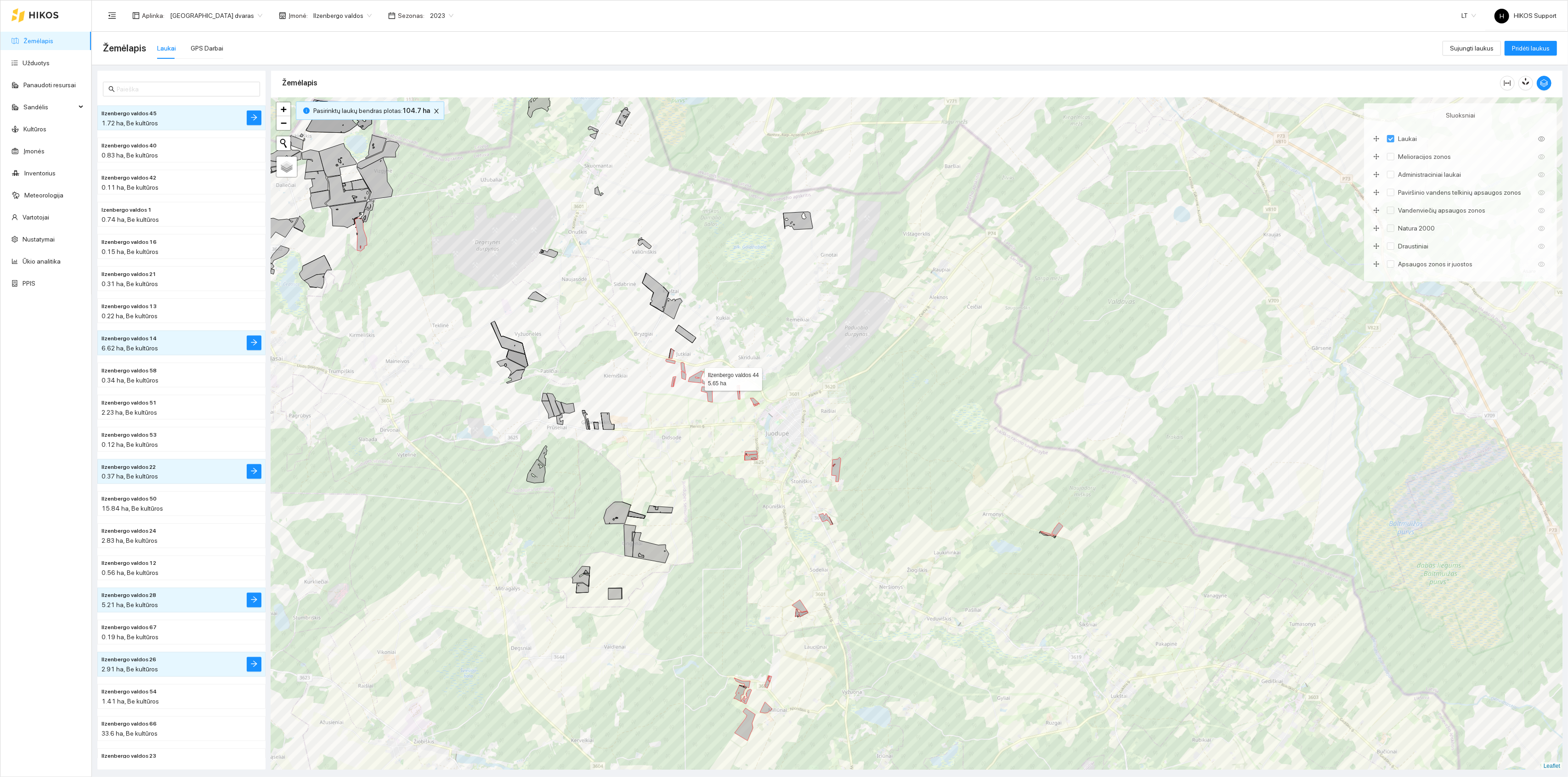
drag, startPoint x: 699, startPoint y: 378, endPoint x: 711, endPoint y: 460, distance: 82.9
click at [705, 383] on icon at bounding box center [696, 377] width 16 height 12
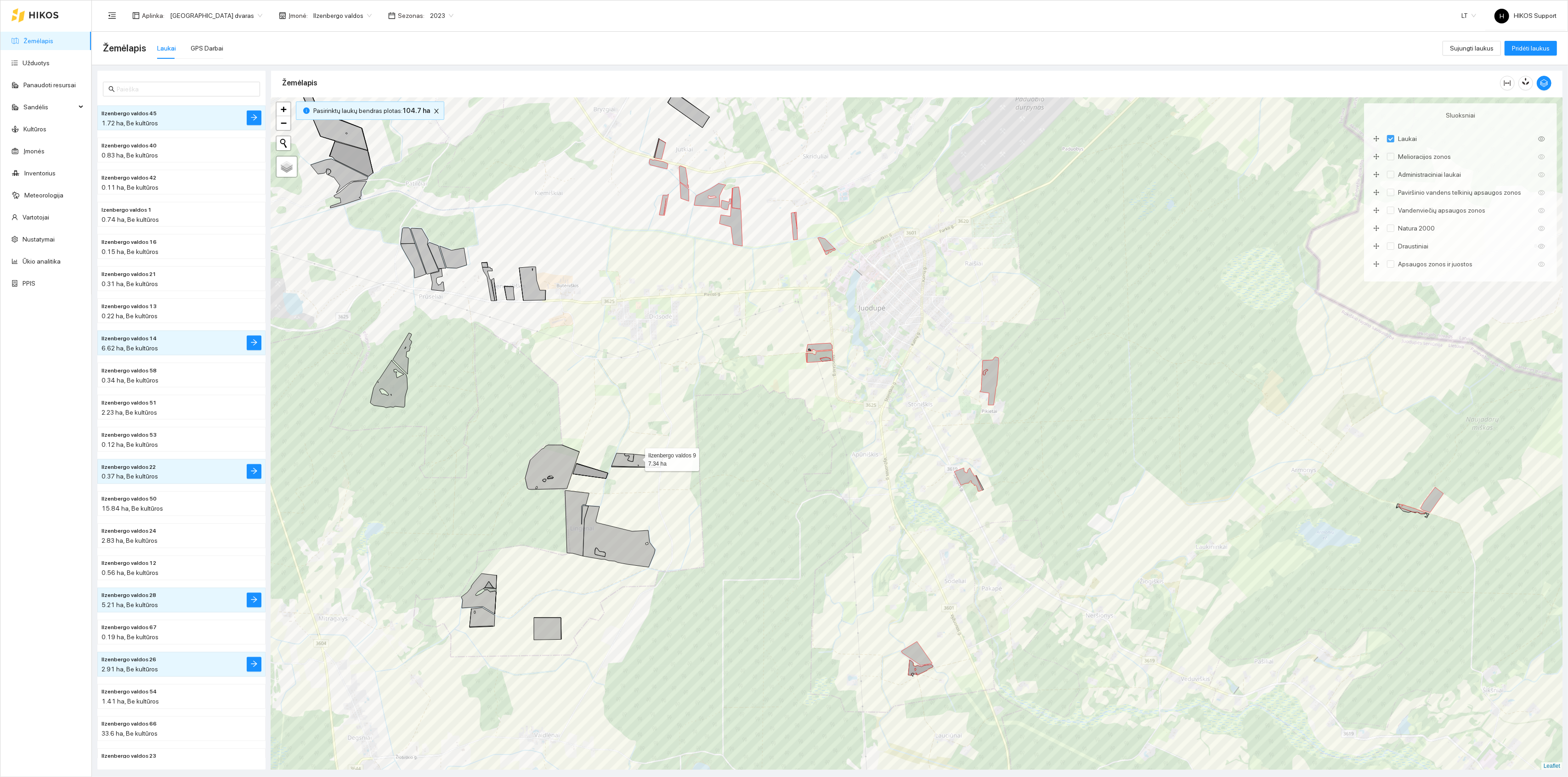
click at [637, 458] on icon at bounding box center [637, 460] width 52 height 15
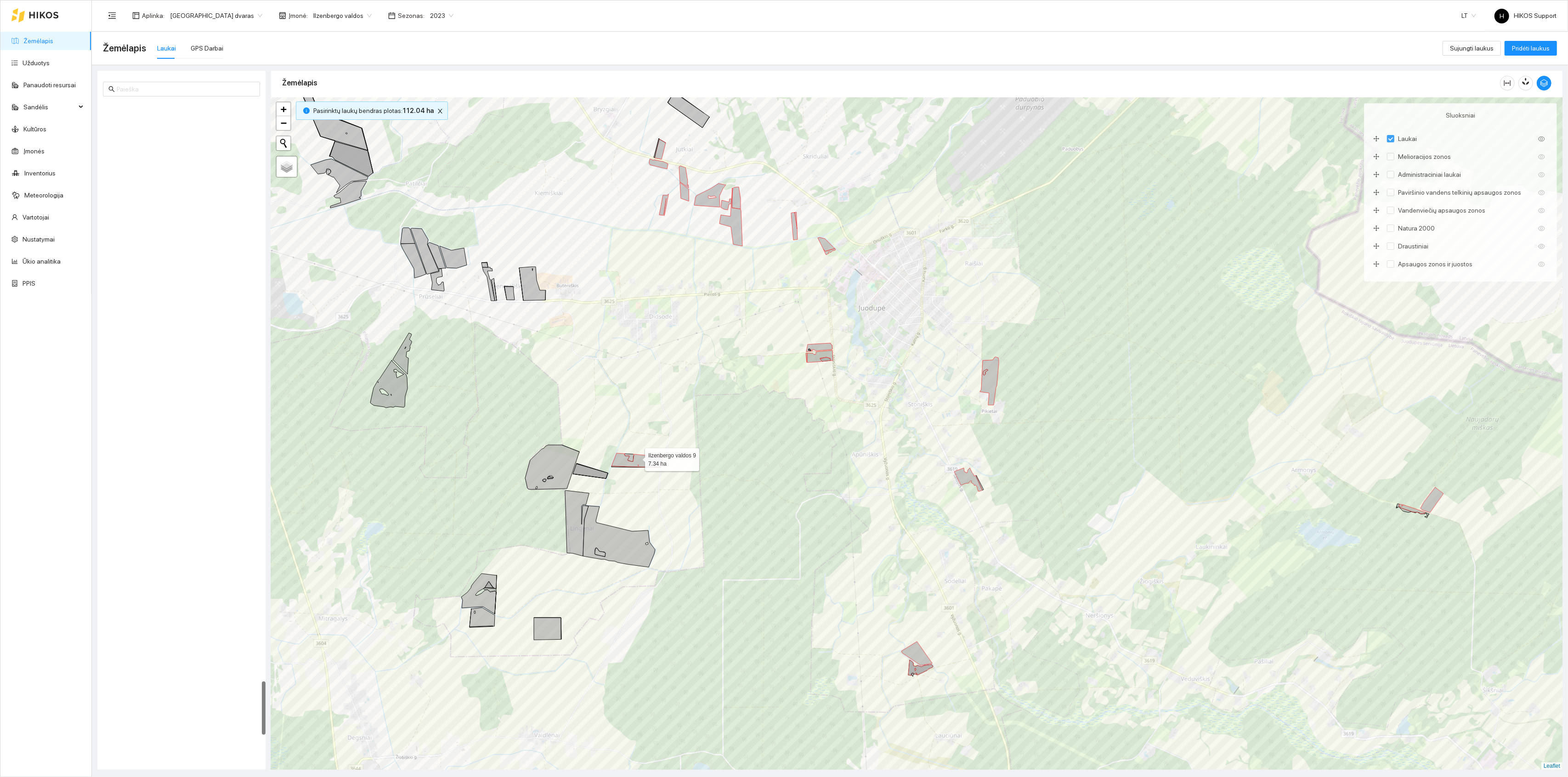
scroll to position [7134, 0]
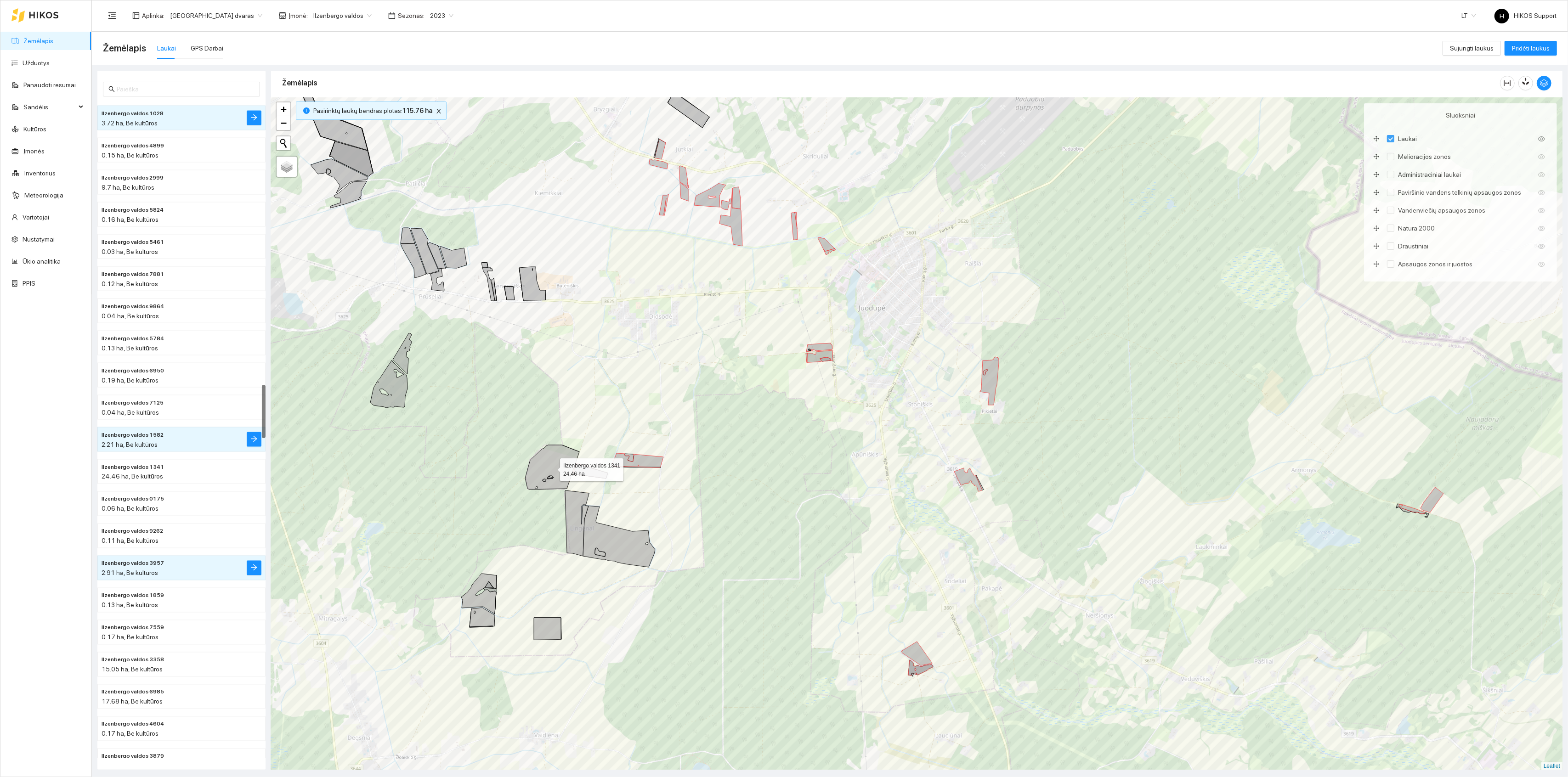
click at [562, 469] on icon at bounding box center [552, 467] width 54 height 44
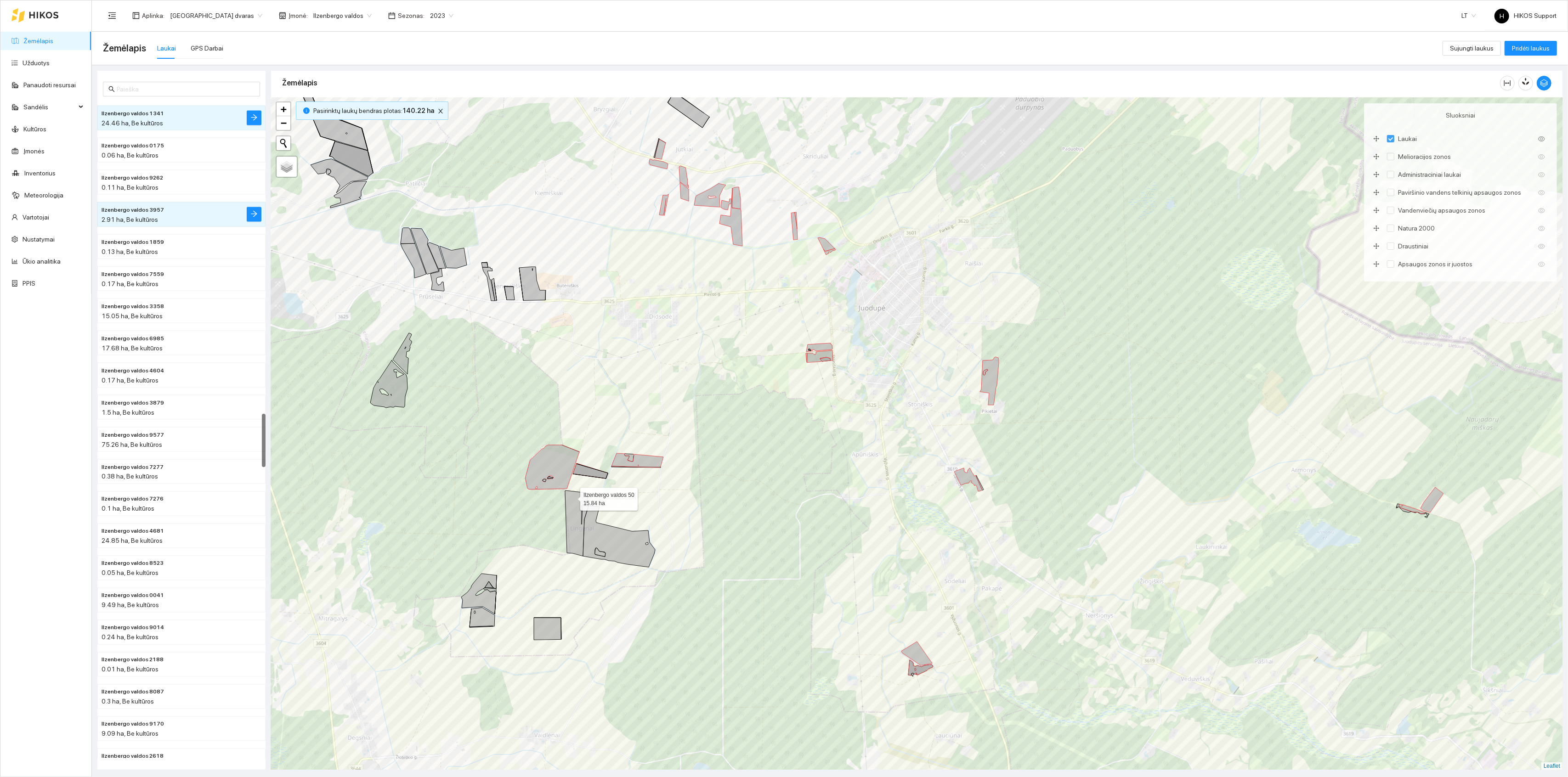
click at [574, 508] on icon at bounding box center [576, 524] width 24 height 66
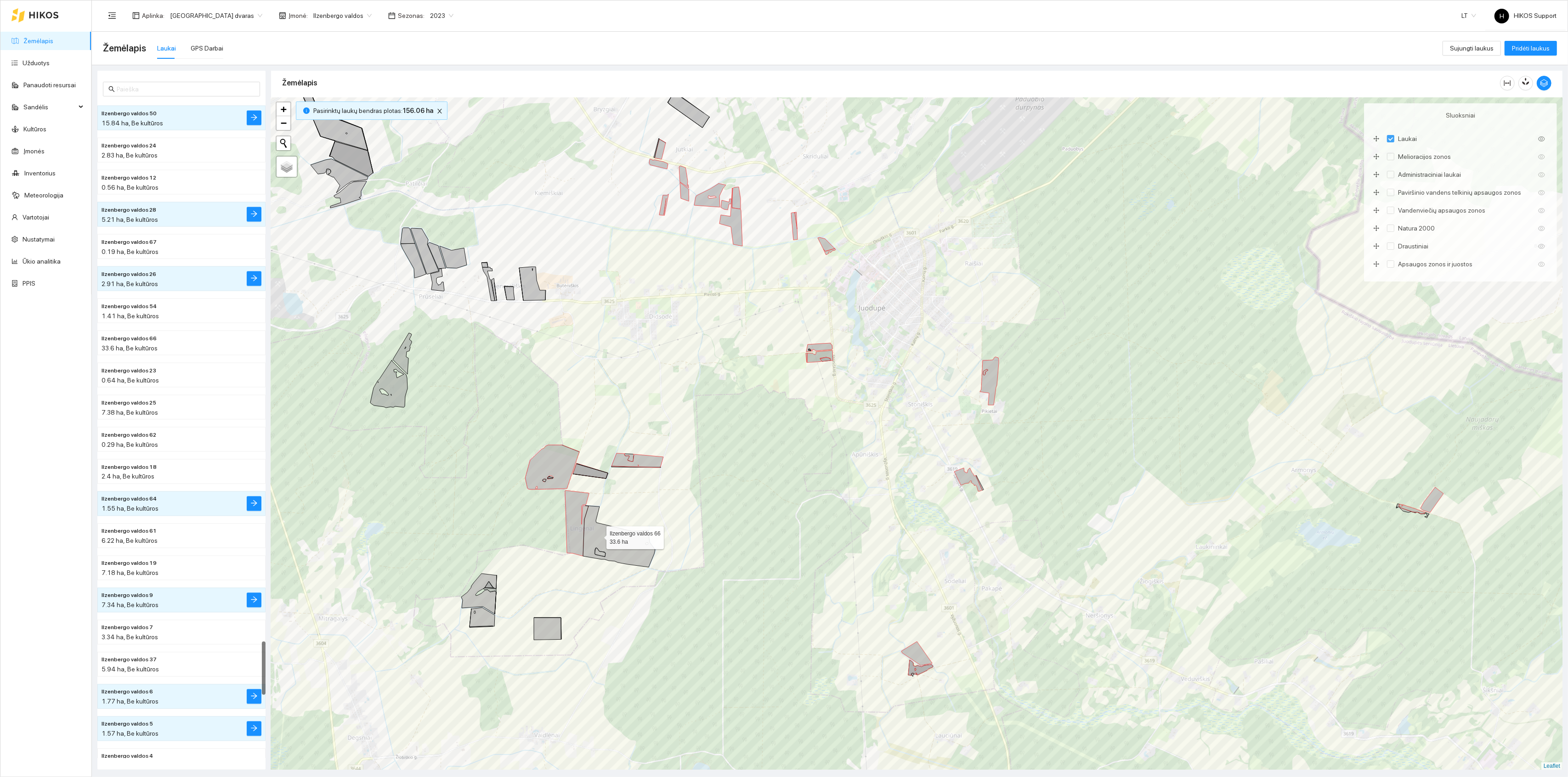
click at [610, 552] on icon at bounding box center [619, 537] width 73 height 62
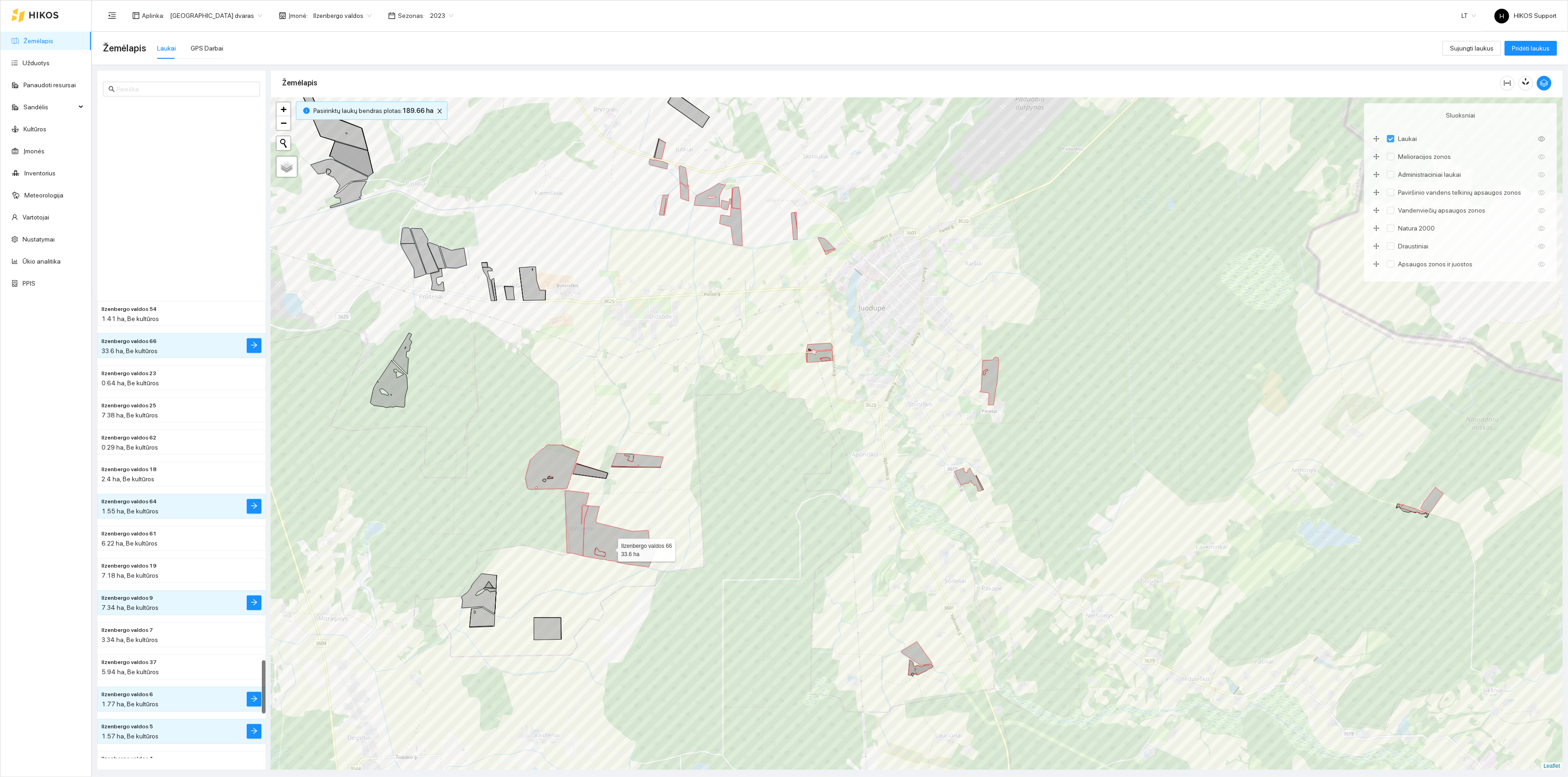
scroll to position [6873, 0]
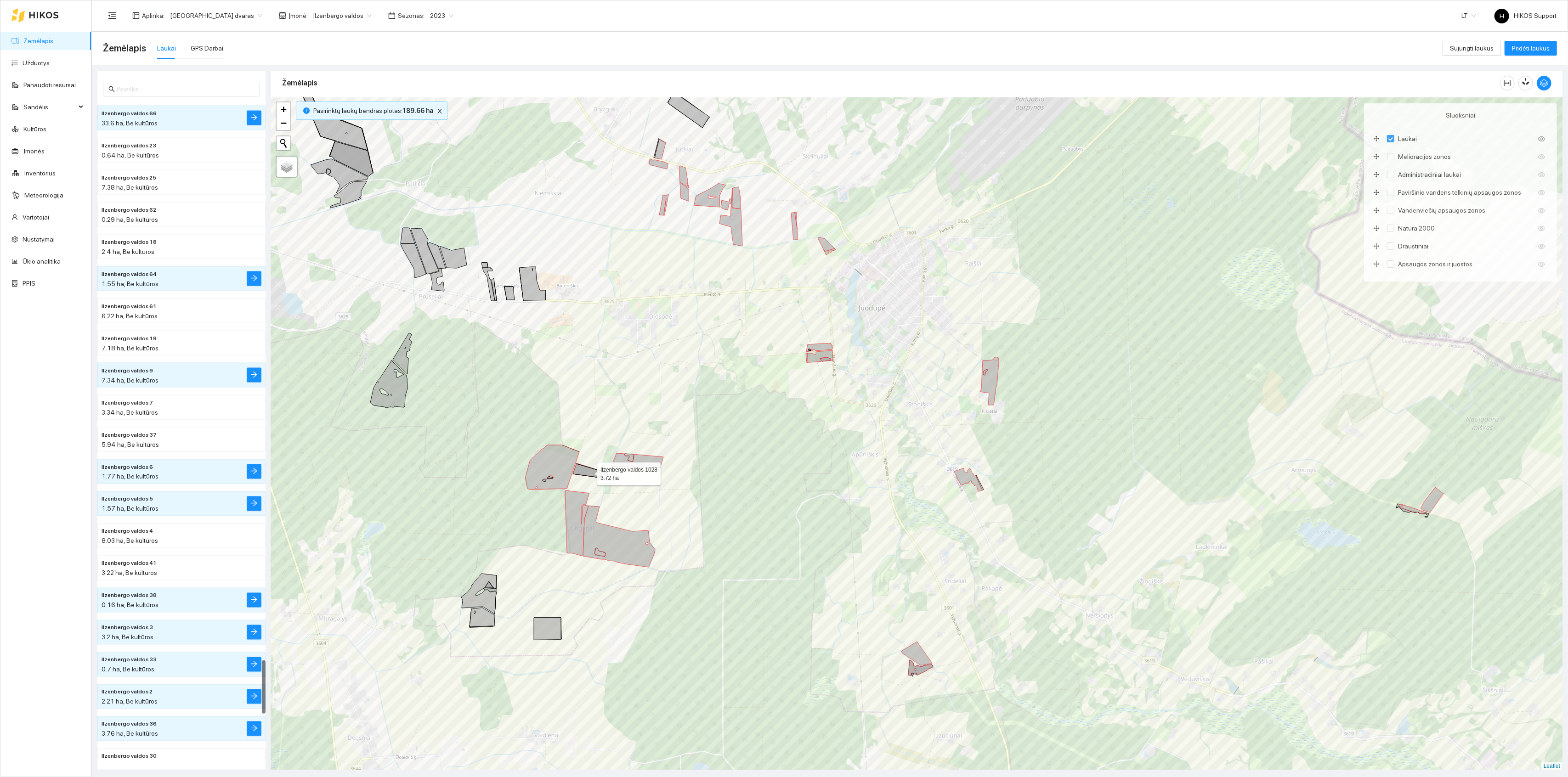
click at [591, 472] on icon at bounding box center [591, 471] width 35 height 15
click at [584, 468] on icon at bounding box center [591, 471] width 35 height 15
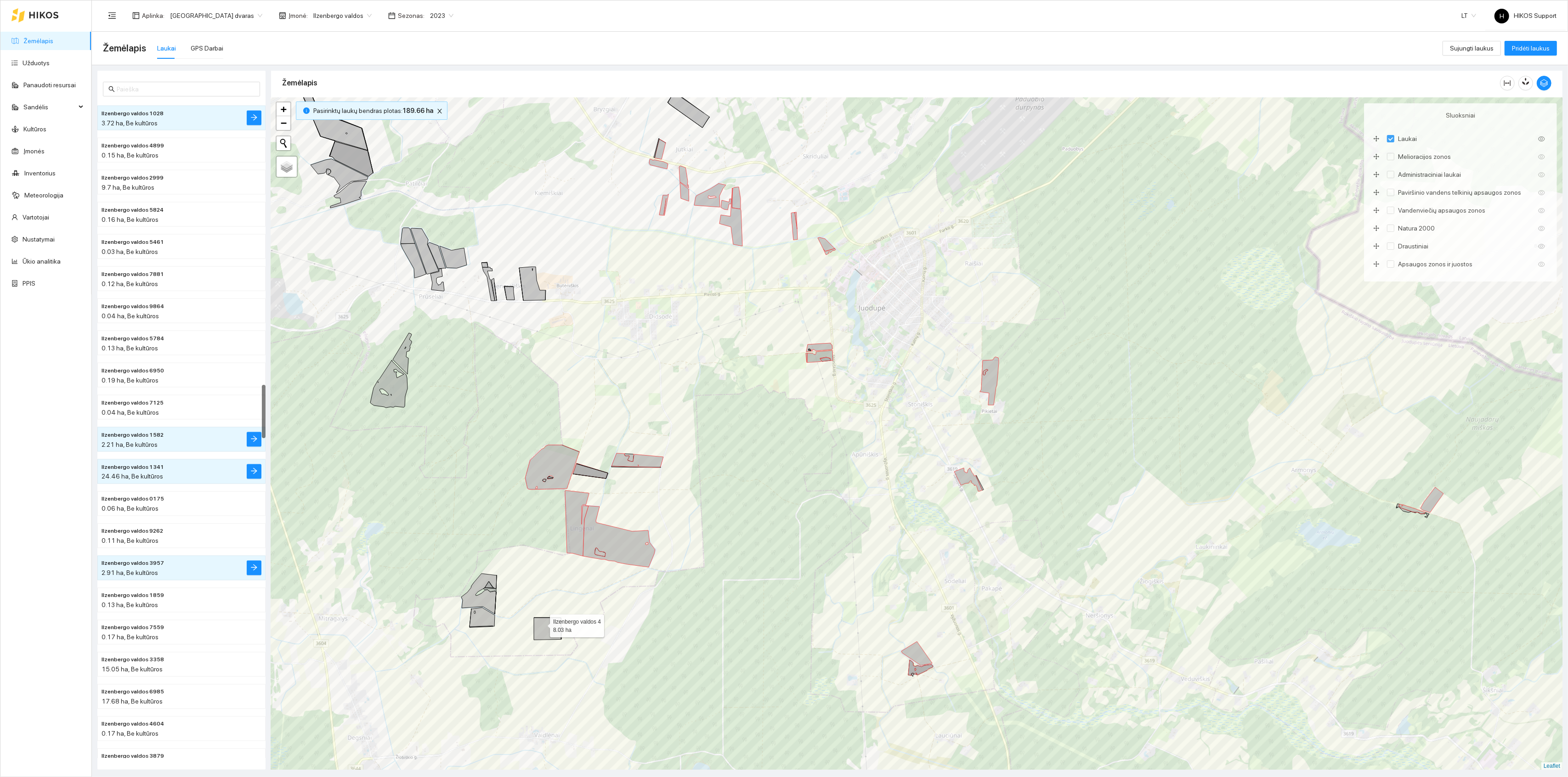
click at [542, 624] on icon at bounding box center [547, 629] width 27 height 22
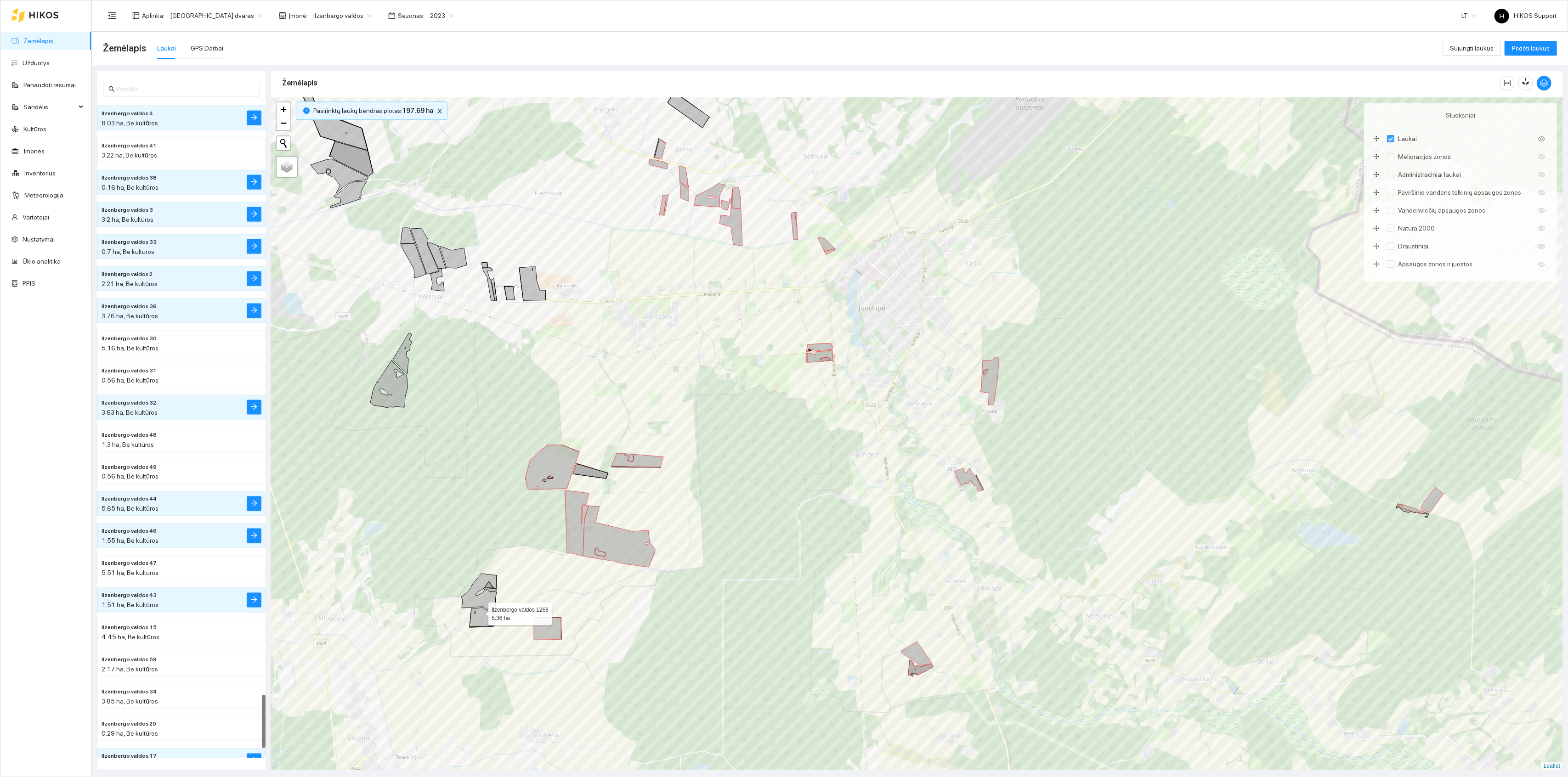
click at [479, 612] on icon at bounding box center [482, 617] width 25 height 19
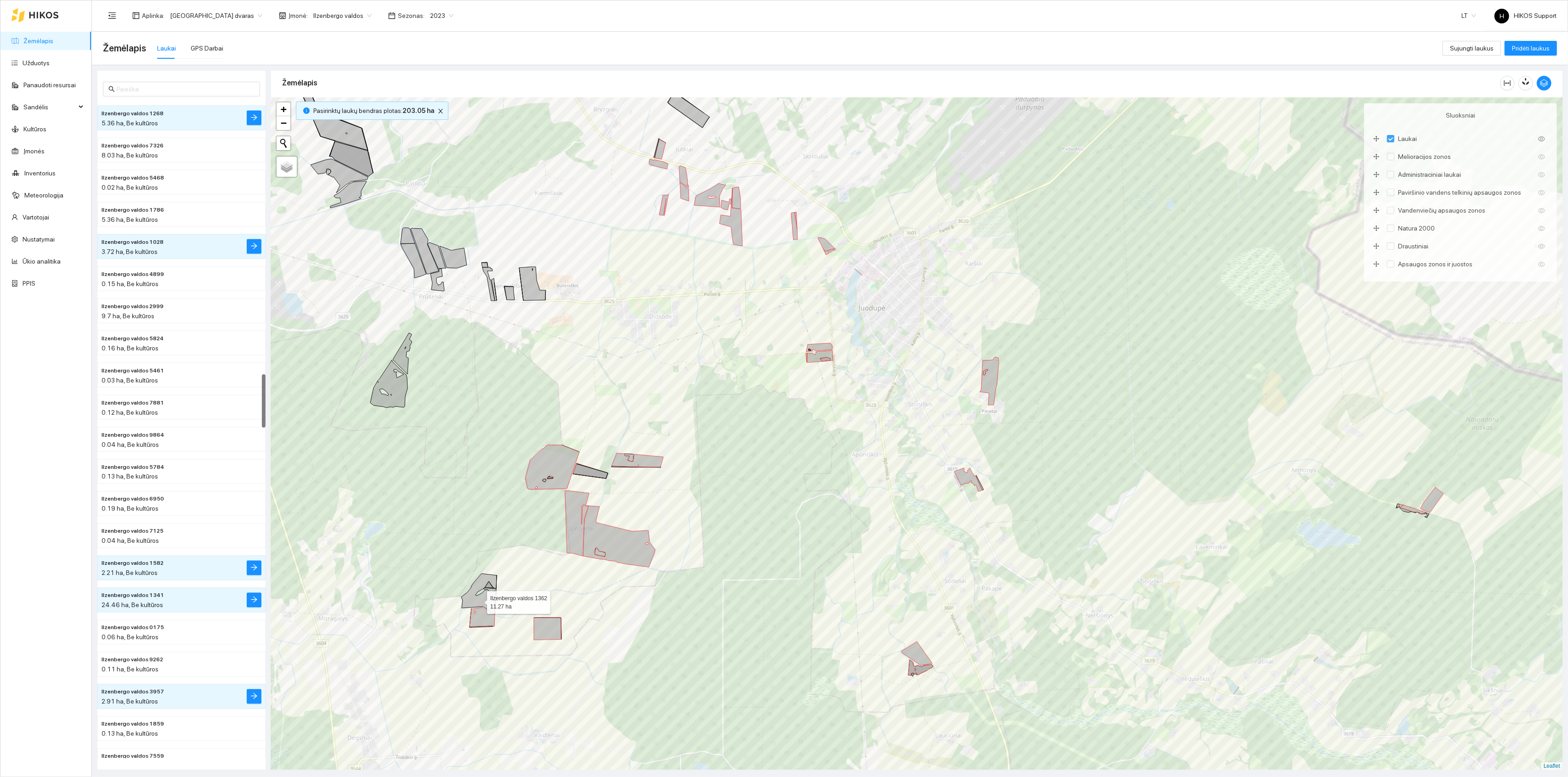
click at [479, 601] on icon at bounding box center [479, 594] width 35 height 40
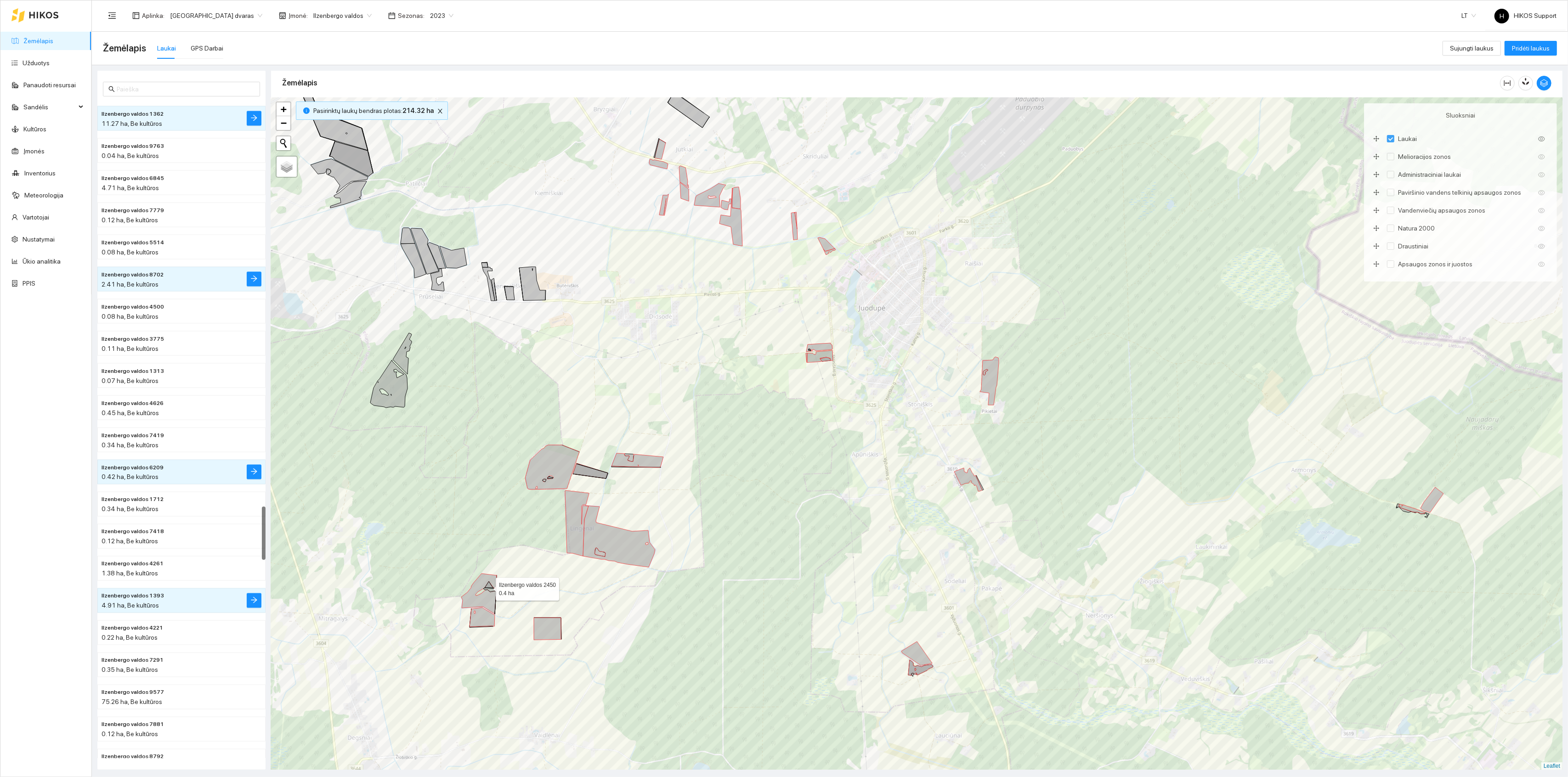
click at [488, 588] on icon at bounding box center [489, 585] width 8 height 6
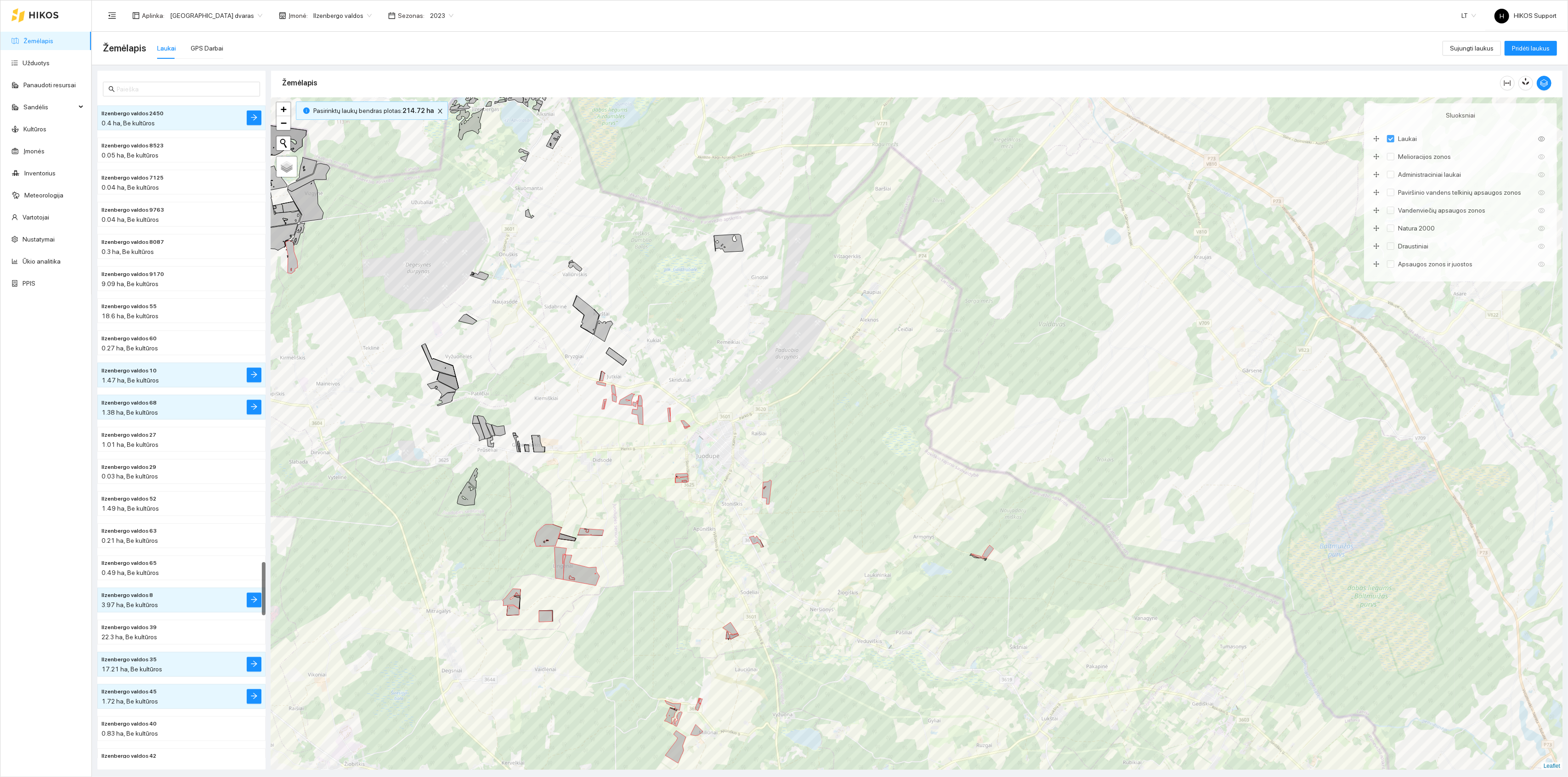
click at [471, 498] on icon at bounding box center [466, 493] width 19 height 24
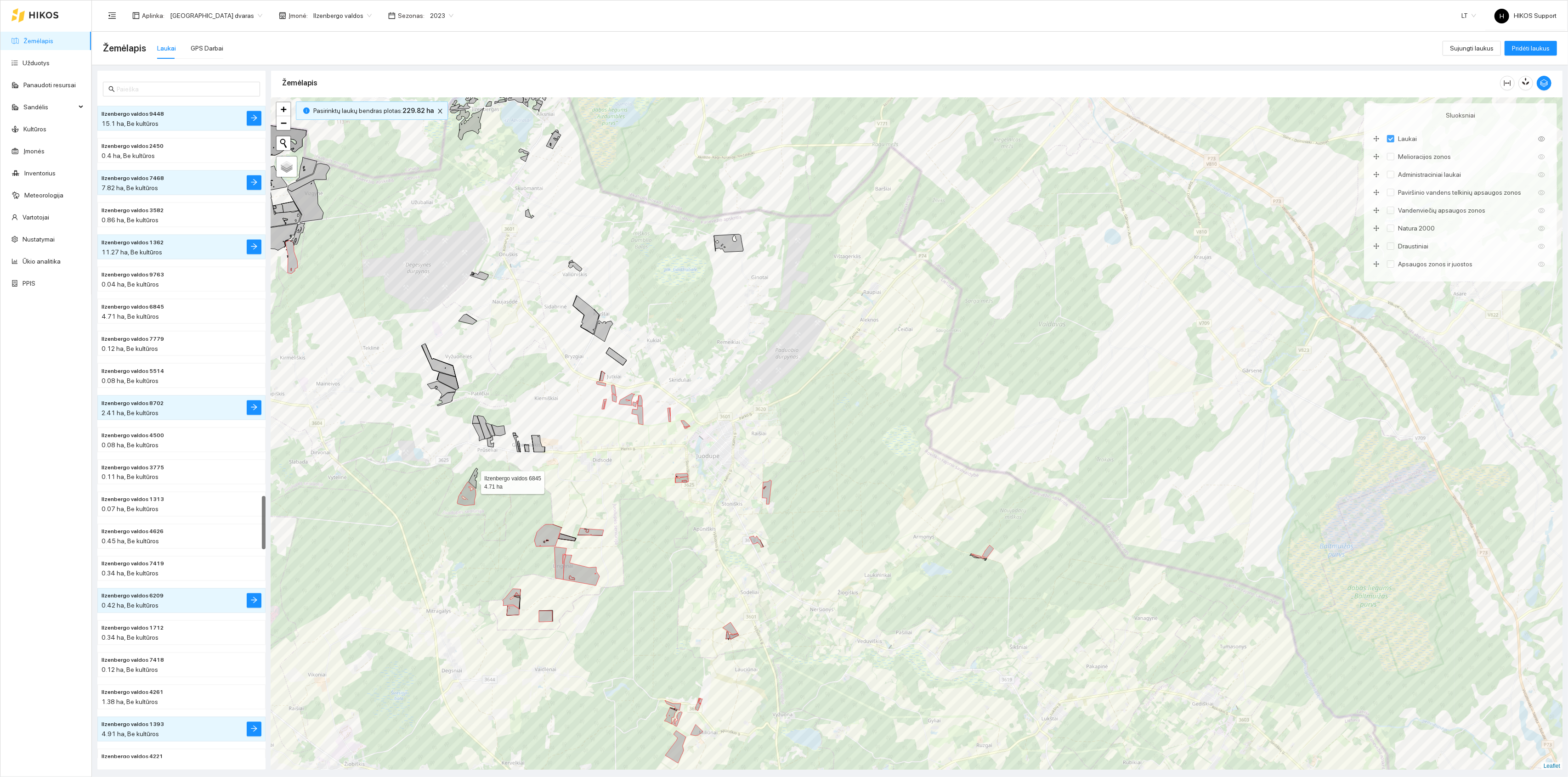
click at [473, 477] on icon at bounding box center [473, 478] width 9 height 21
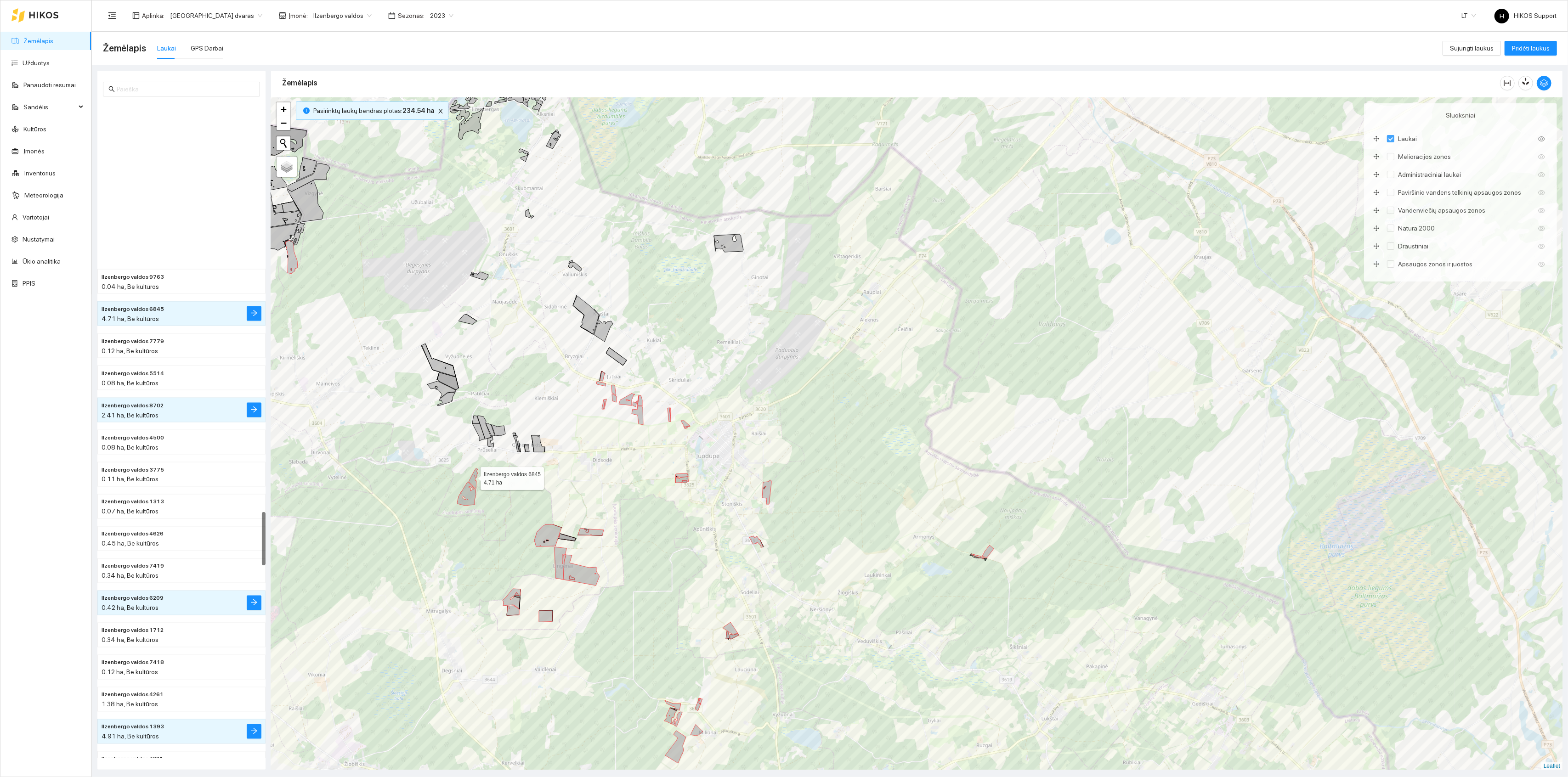
scroll to position [5047, 0]
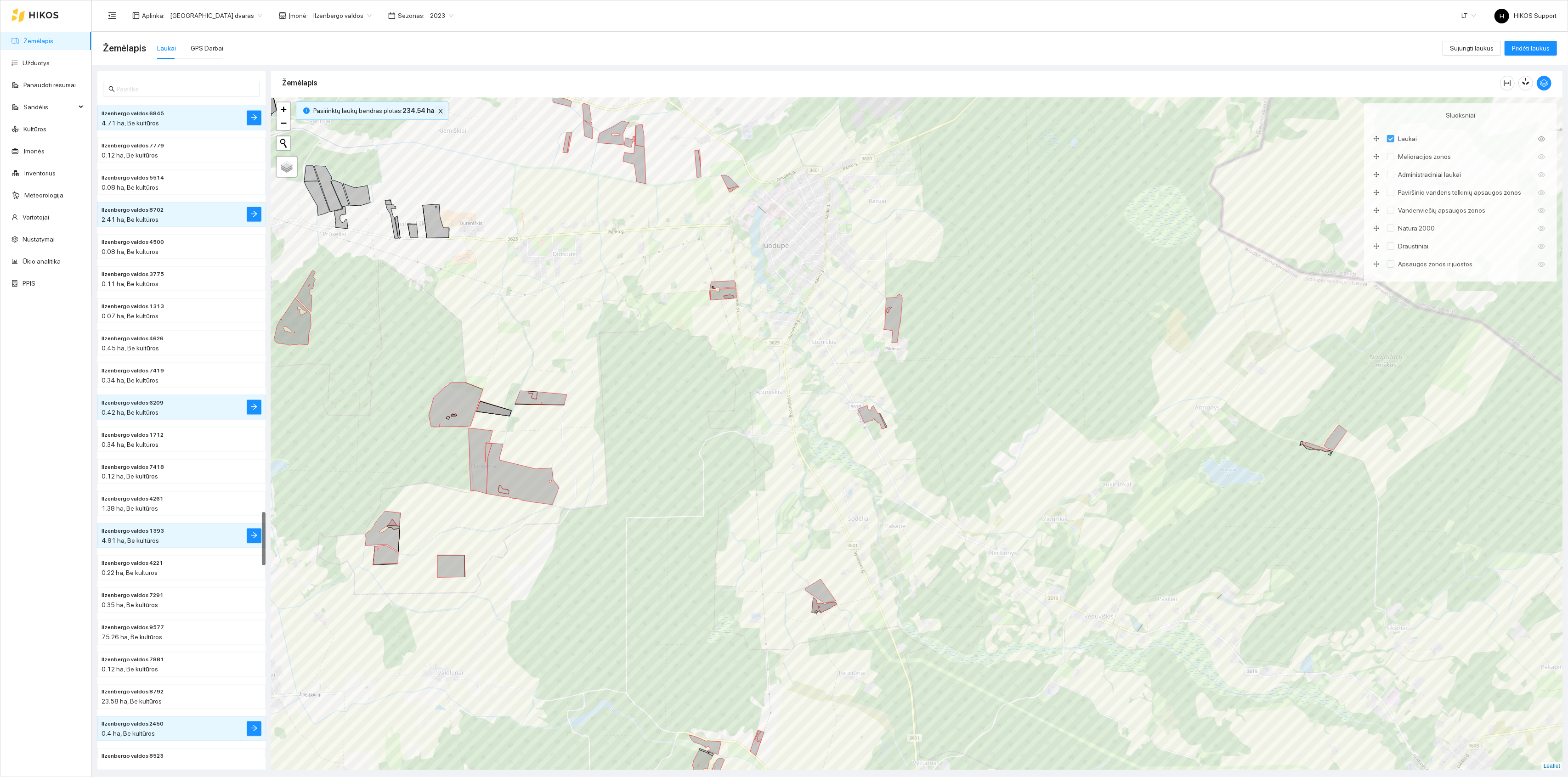
click at [437, 111] on icon "close" at bounding box center [440, 111] width 6 height 6
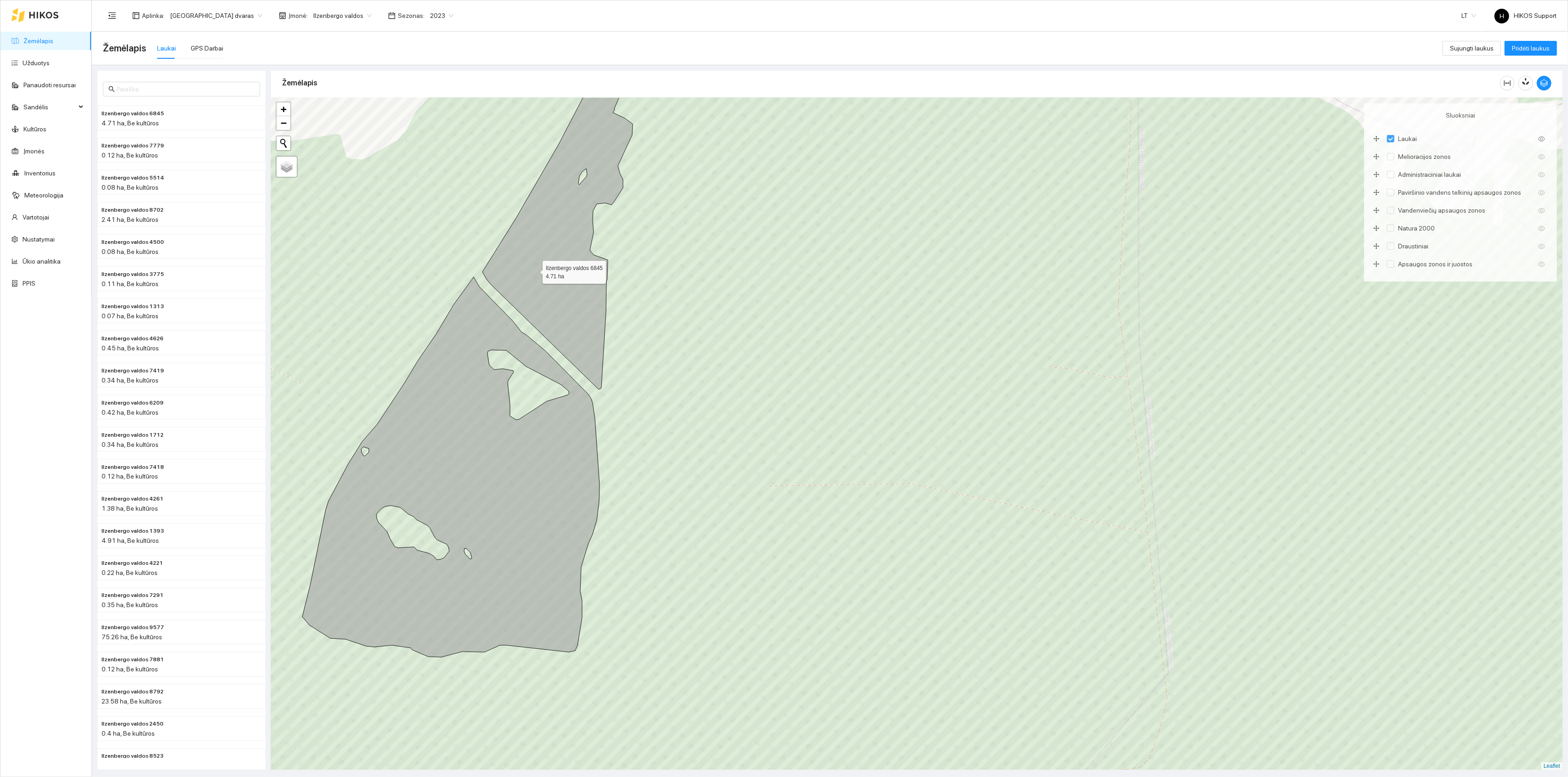
click at [538, 267] on icon at bounding box center [557, 224] width 150 height 332
click at [477, 347] on icon at bounding box center [450, 467] width 297 height 380
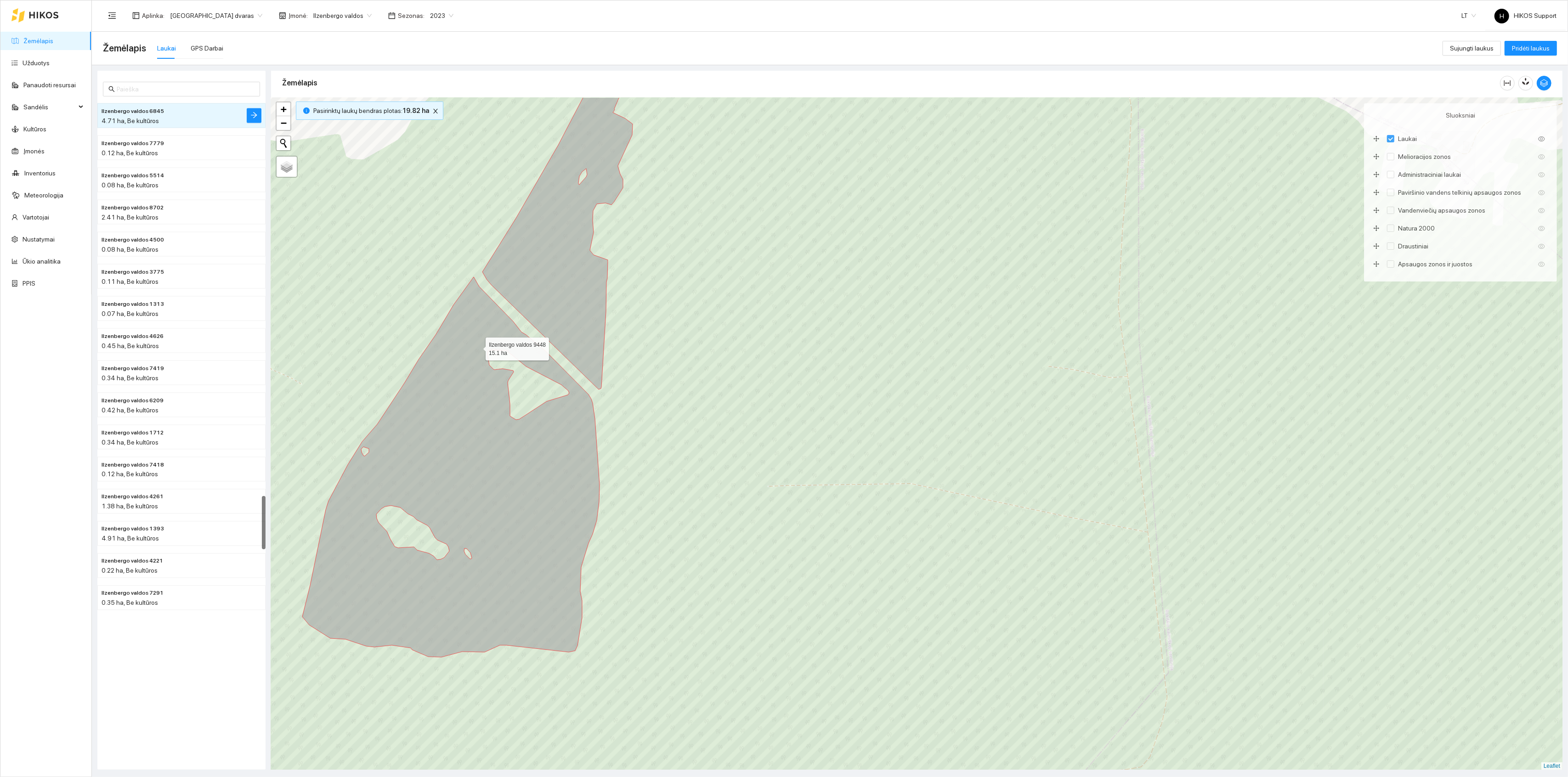
scroll to position [4851, 0]
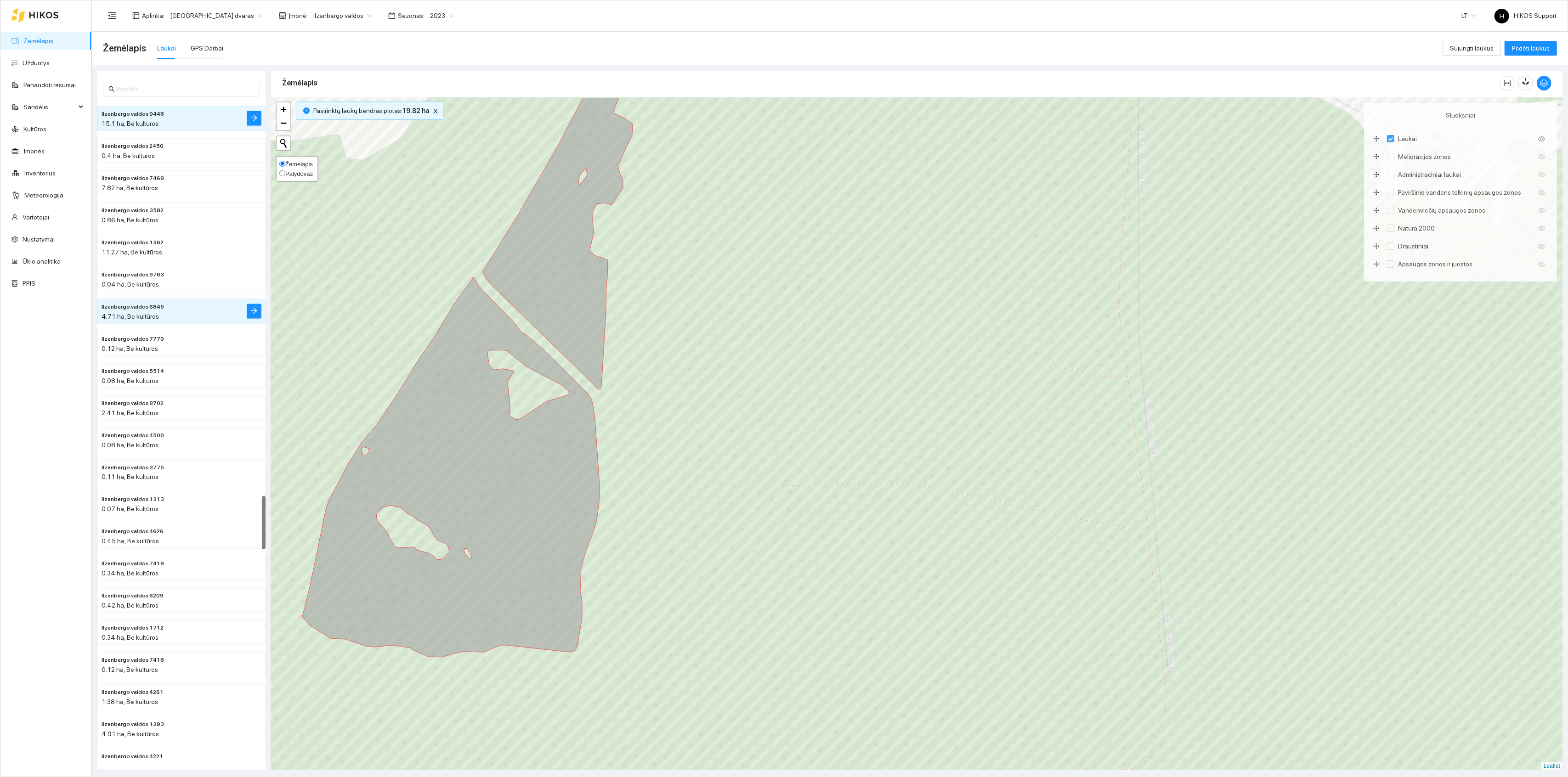
click at [298, 175] on span "Palydovas" at bounding box center [299, 173] width 27 height 7
click at [286, 175] on input "Palydovas" at bounding box center [282, 173] width 6 height 6
radio input "true"
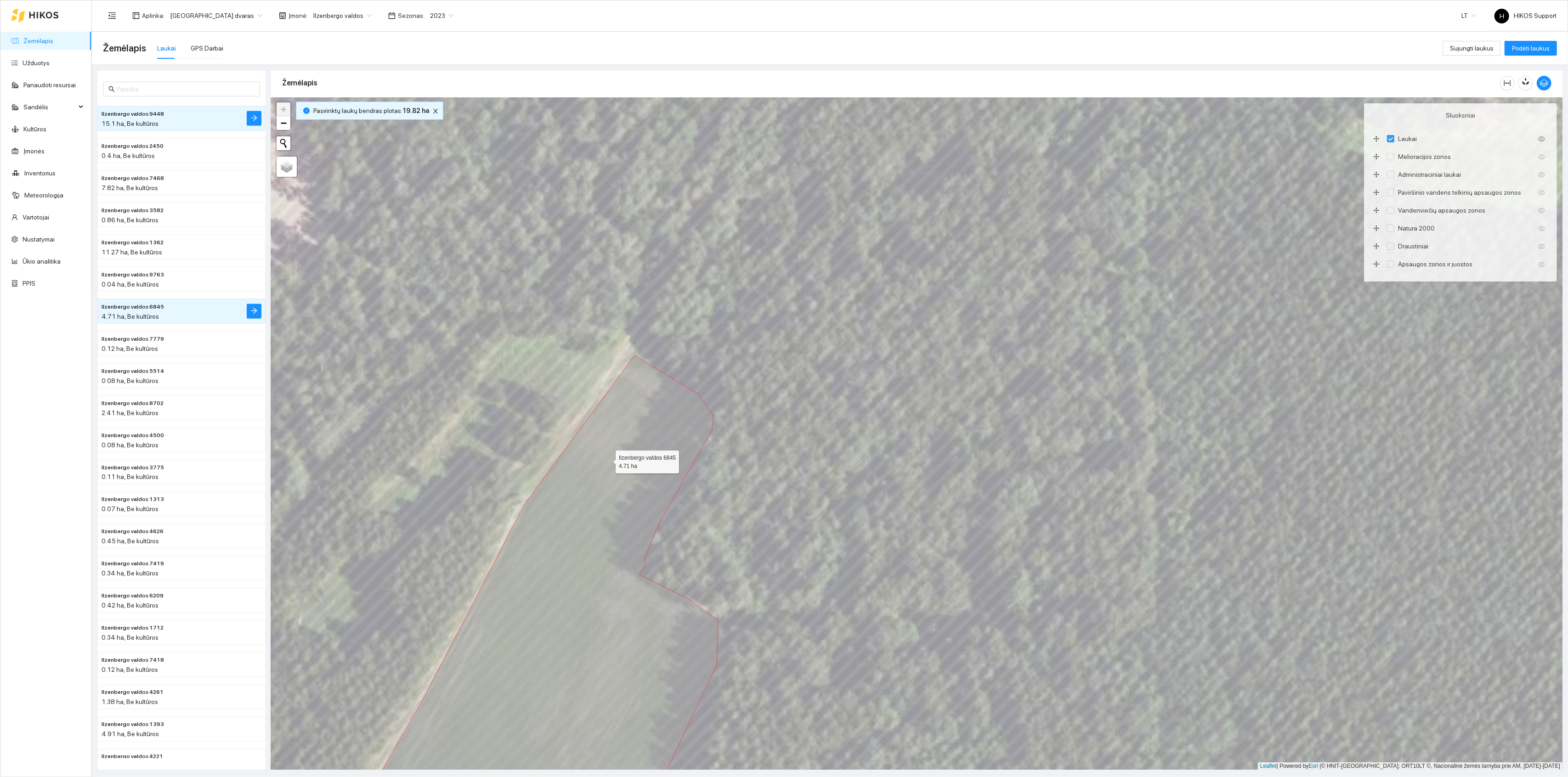
drag, startPoint x: 608, startPoint y: 505, endPoint x: 585, endPoint y: 427, distance: 81.3
click at [589, 431] on icon at bounding box center [541, 579] width 353 height 446
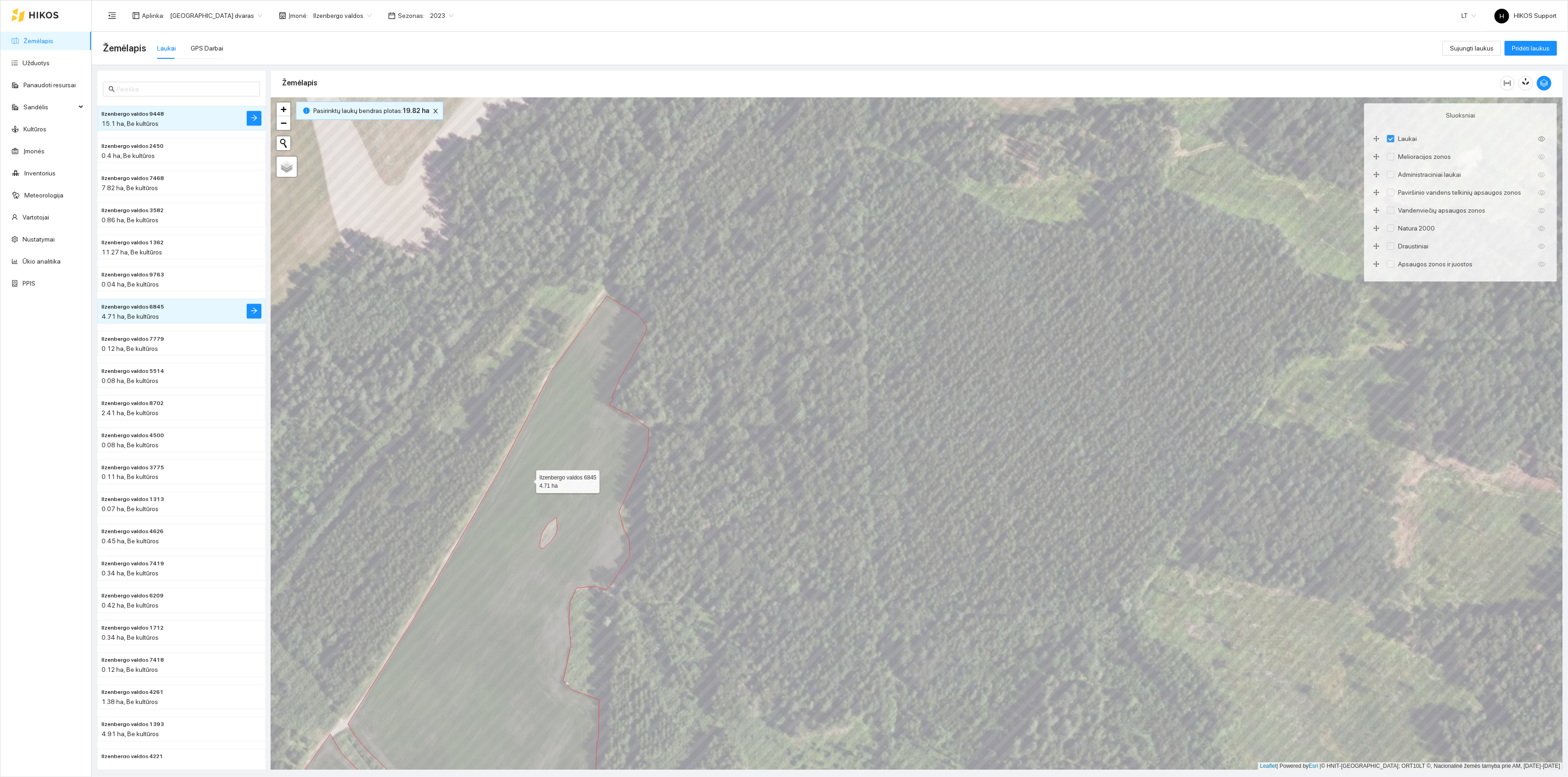
drag, startPoint x: 498, startPoint y: 553, endPoint x: 551, endPoint y: 388, distance: 173.3
click at [551, 388] on icon at bounding box center [498, 540] width 301 height 489
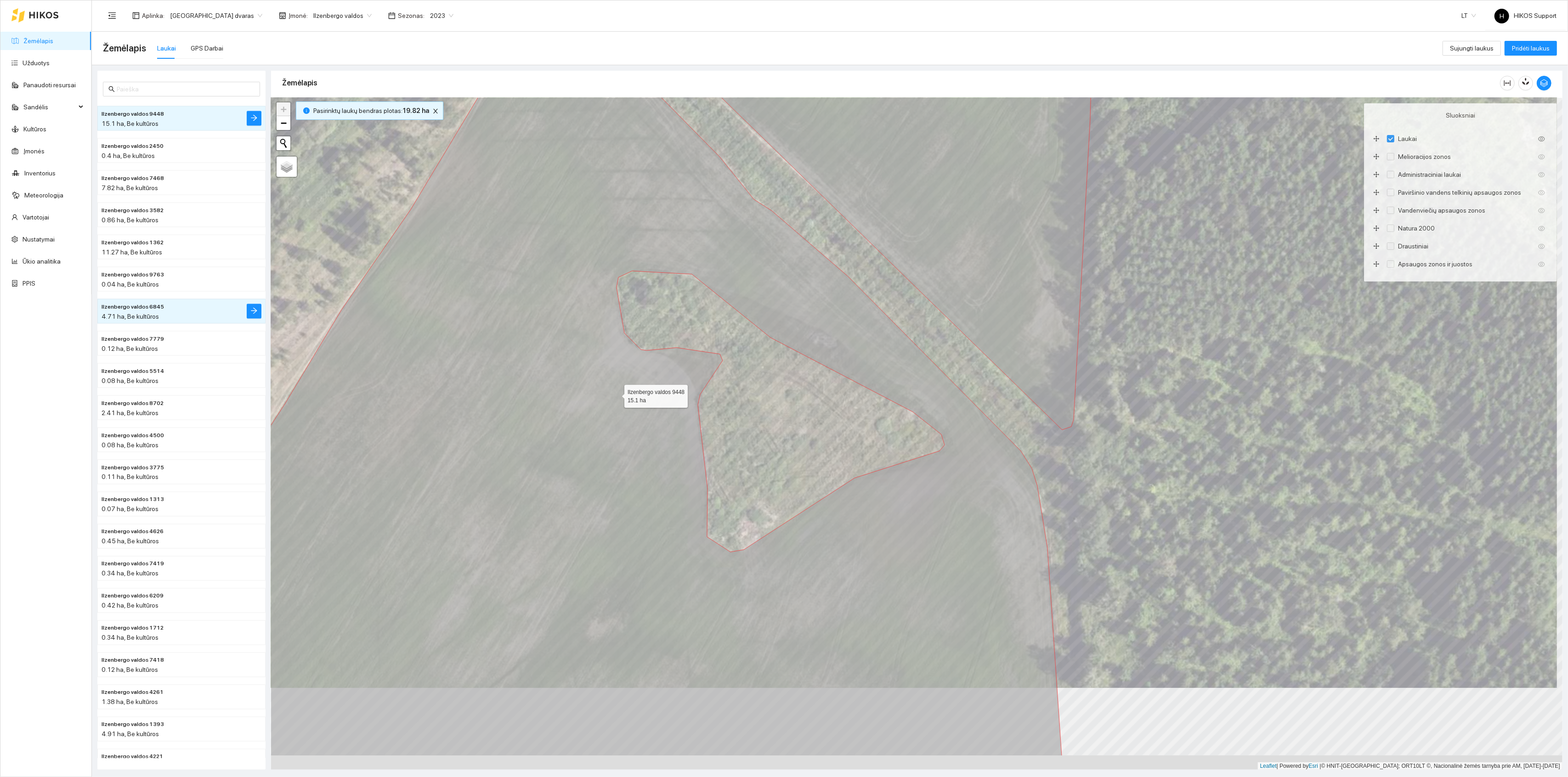
drag, startPoint x: 624, startPoint y: 481, endPoint x: 587, endPoint y: 372, distance: 115.1
click at [587, 372] on icon at bounding box center [598, 368] width 926 height 776
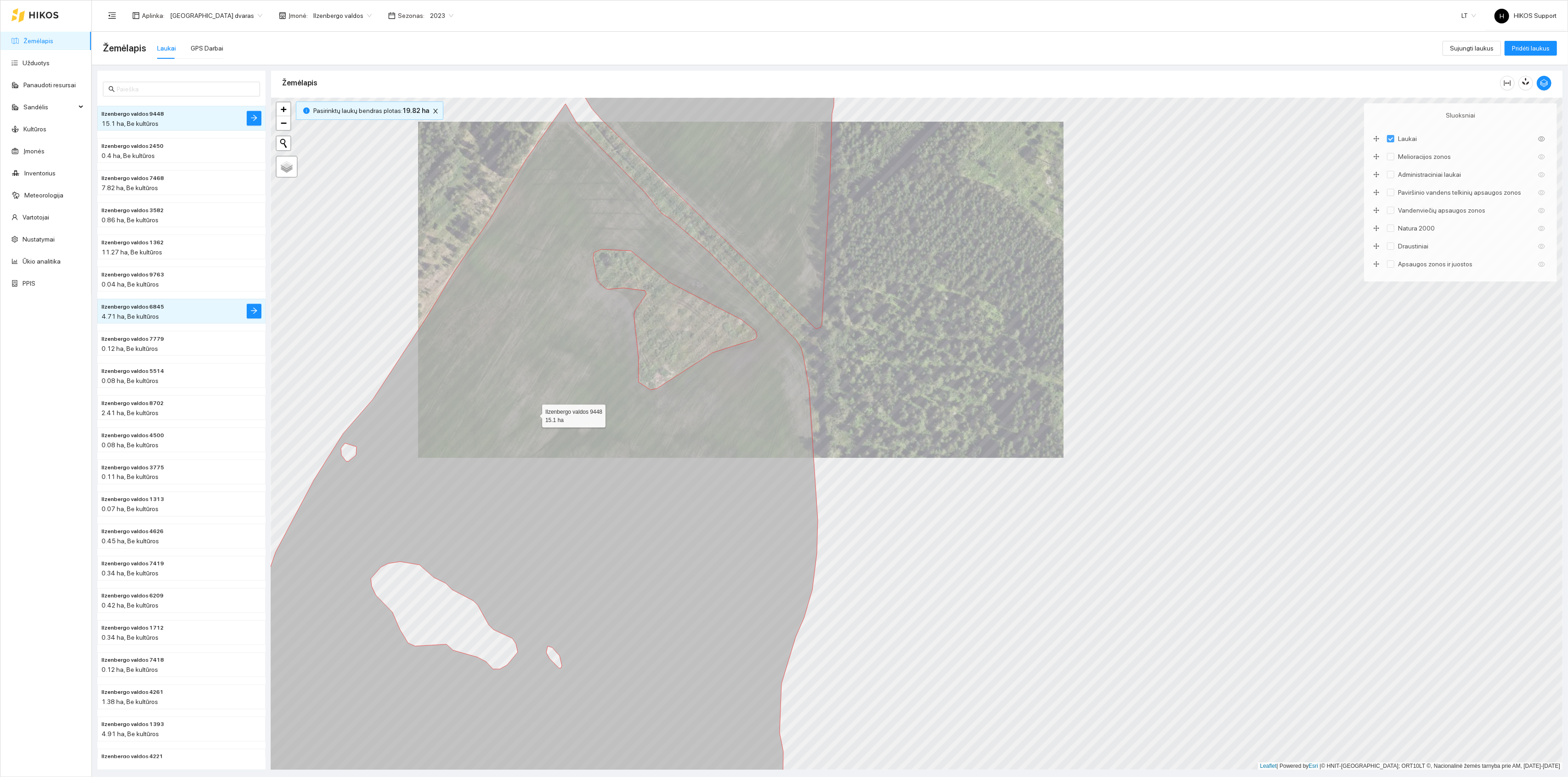
drag, startPoint x: 517, startPoint y: 501, endPoint x: 589, endPoint y: 252, distance: 259.2
click at [589, 252] on icon at bounding box center [521, 443] width 595 height 678
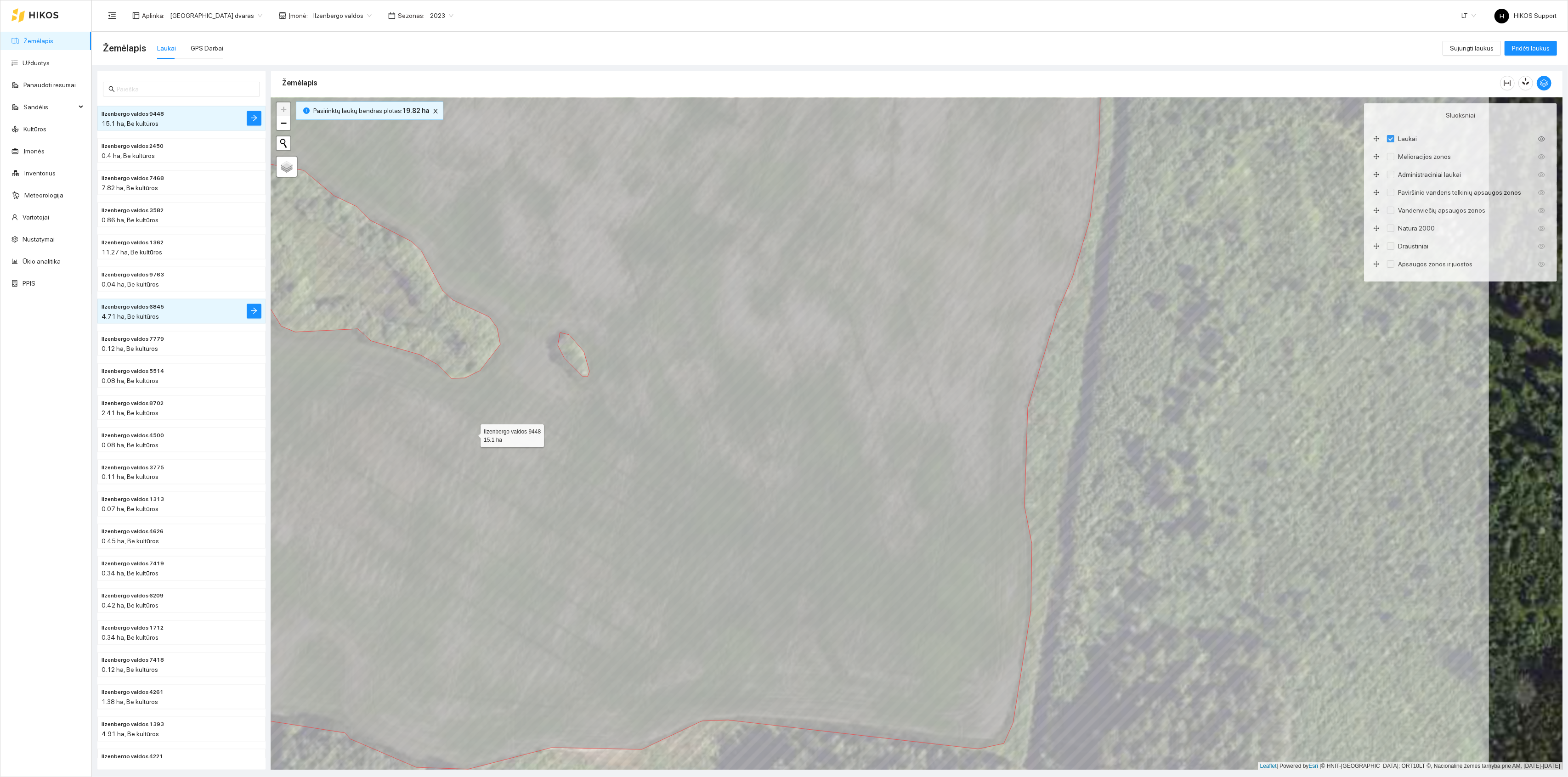
drag, startPoint x: 696, startPoint y: 407, endPoint x: 436, endPoint y: 434, distance: 261.4
click at [440, 434] on icon at bounding box center [520, 414] width 1162 height 711
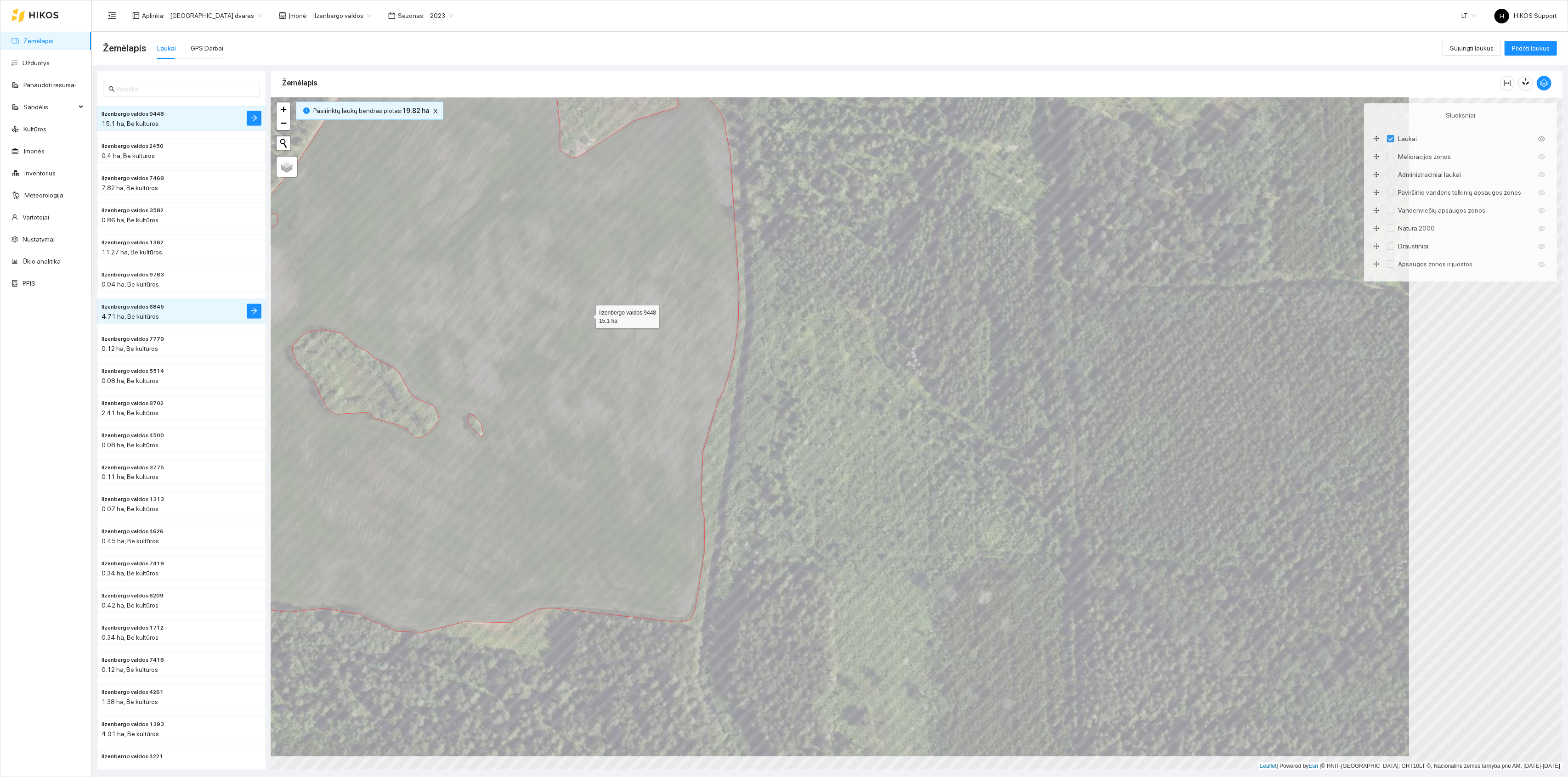
drag, startPoint x: 530, startPoint y: 276, endPoint x: 605, endPoint y: 330, distance: 92.4
click at [605, 330] on icon at bounding box center [464, 347] width 551 height 571
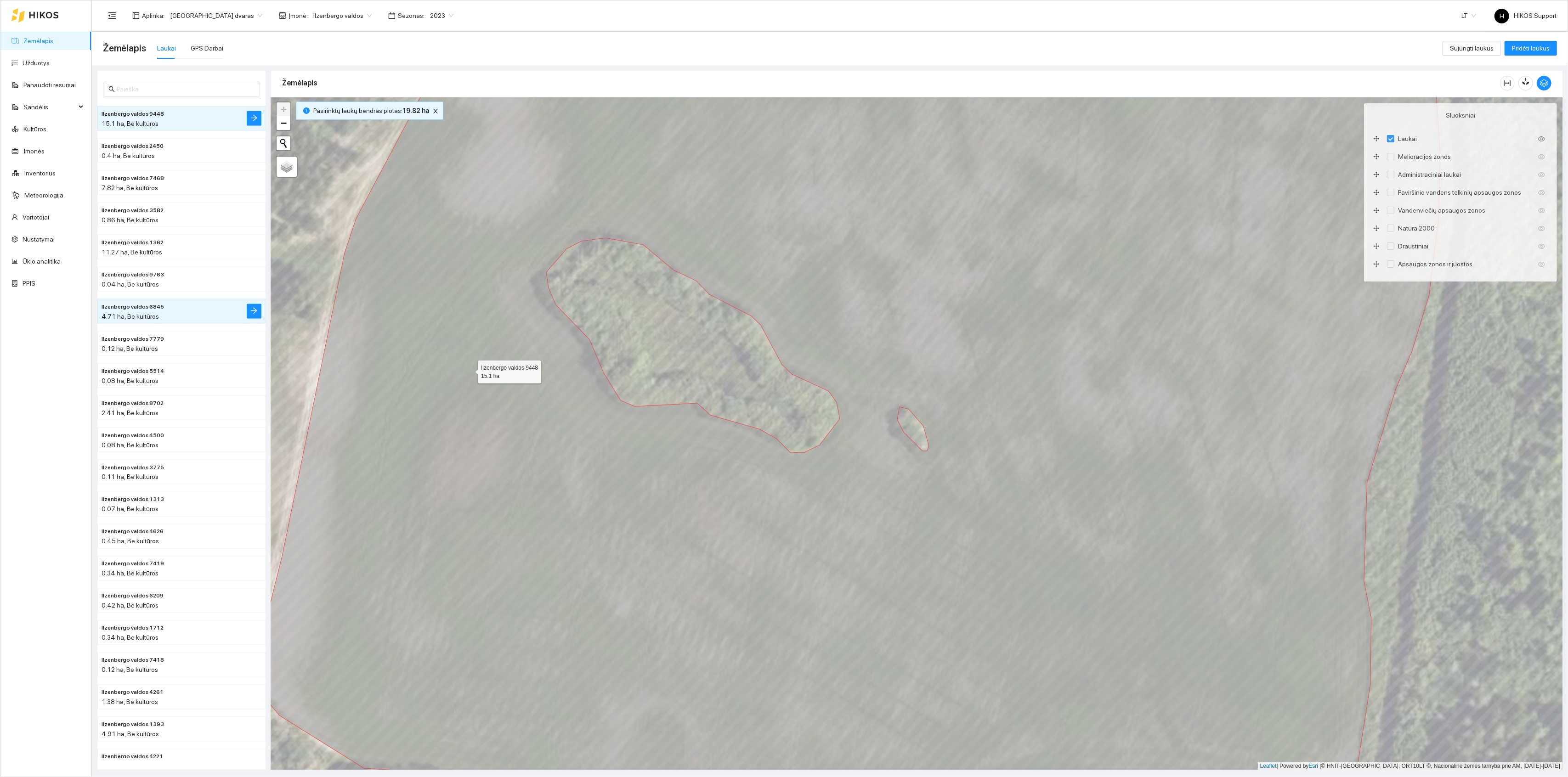
drag, startPoint x: 469, startPoint y: 370, endPoint x: 615, endPoint y: 418, distance: 153.7
click at [615, 418] on icon at bounding box center [846, 434] width 1189 height 808
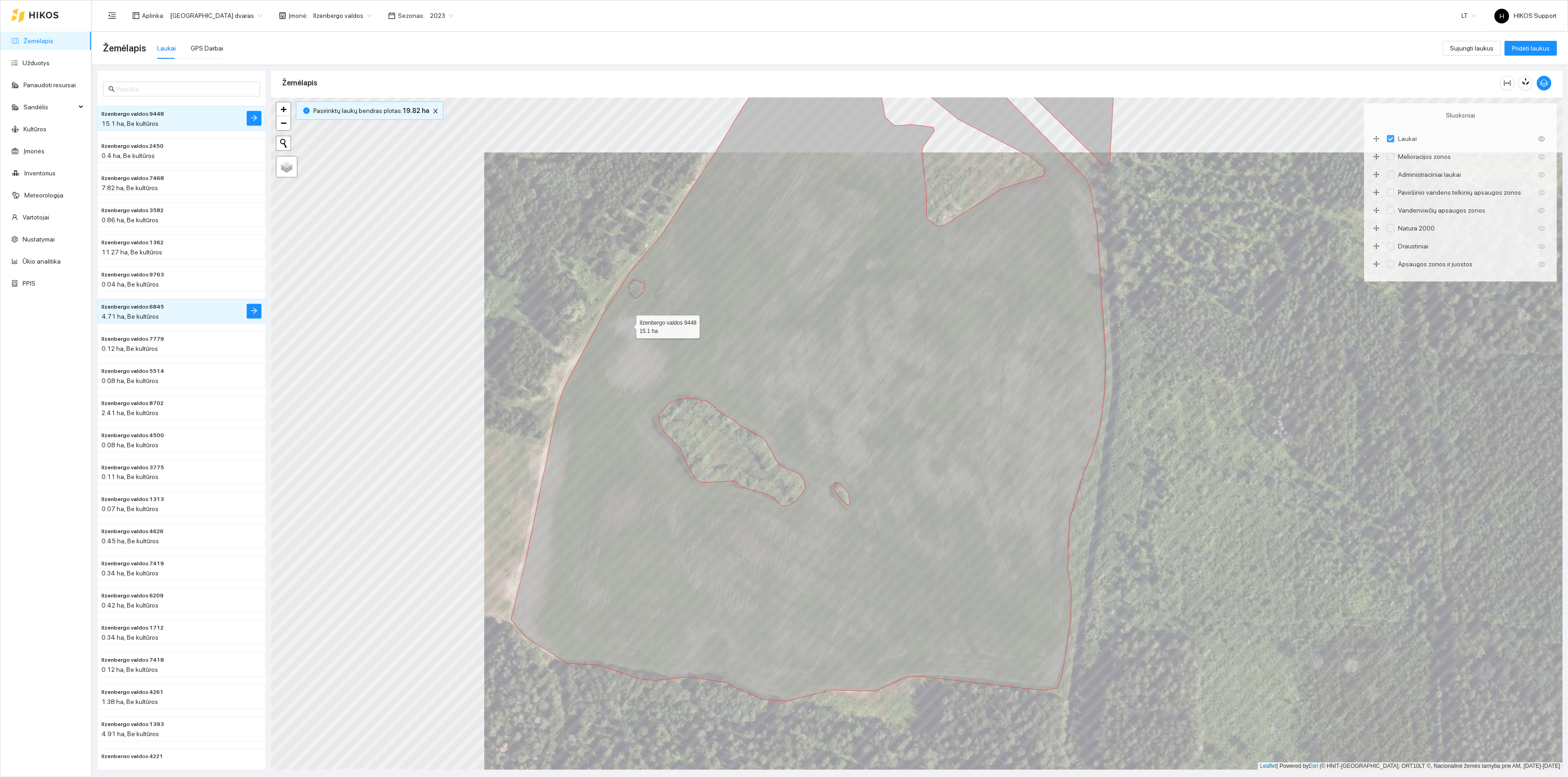
drag, startPoint x: 647, startPoint y: 279, endPoint x: 547, endPoint y: 427, distance: 178.6
click at [547, 427] on icon at bounding box center [808, 385] width 595 height 631
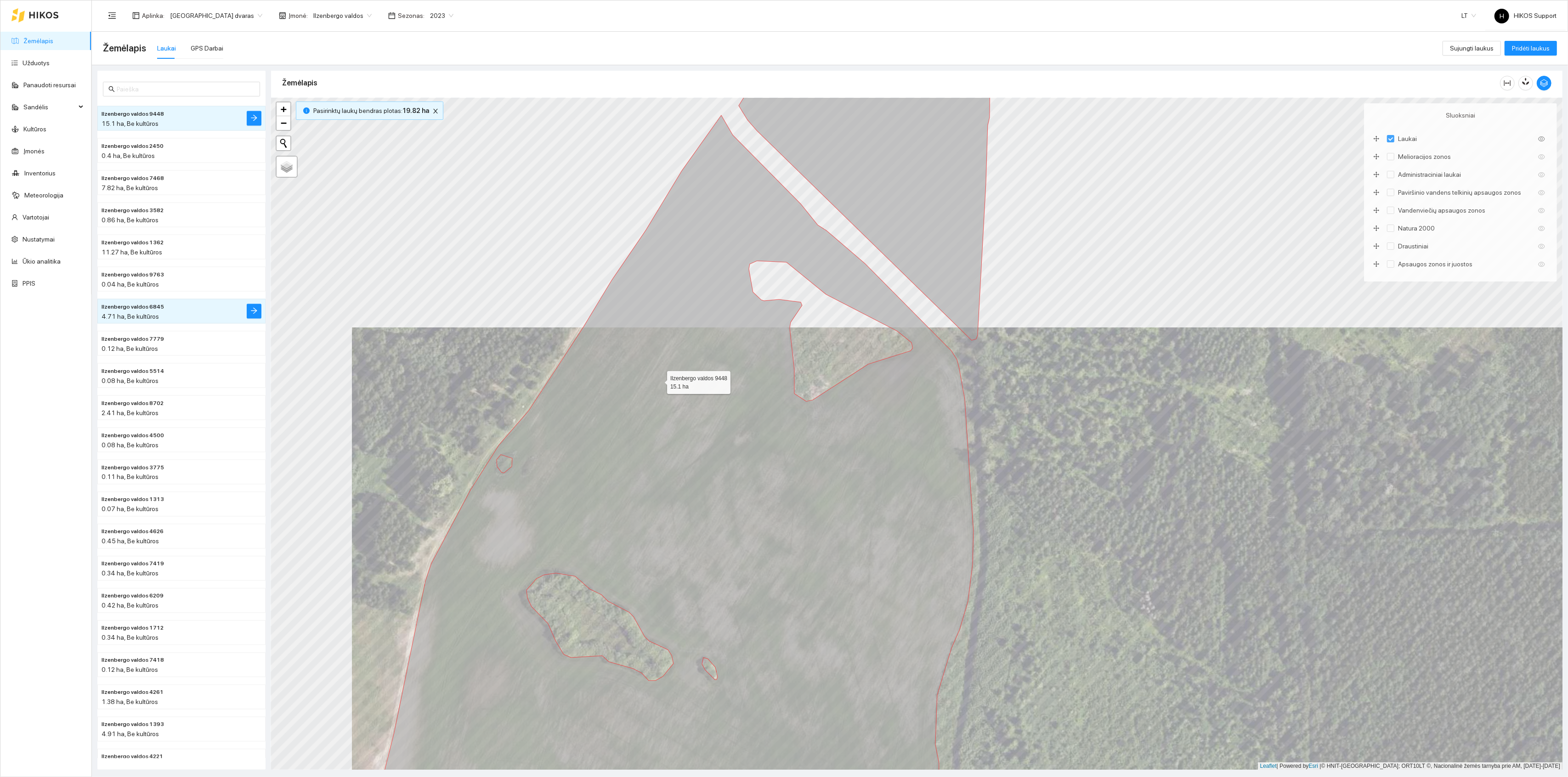
drag, startPoint x: 675, startPoint y: 351, endPoint x: 603, endPoint y: 452, distance: 124.0
click at [614, 443] on icon at bounding box center [676, 488] width 595 height 746
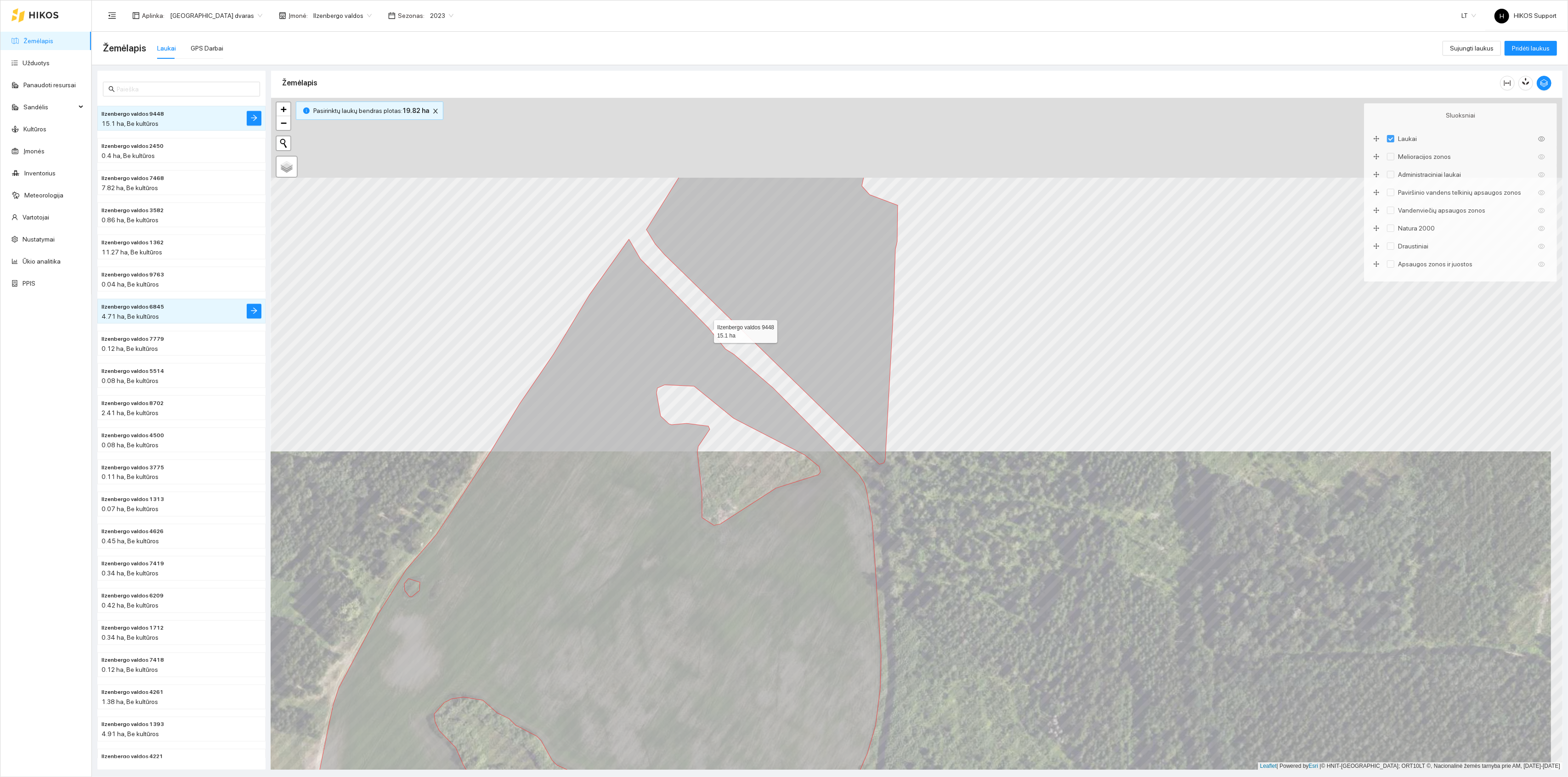
drag, startPoint x: 706, startPoint y: 330, endPoint x: 631, endPoint y: 486, distance: 173.1
click at [631, 486] on icon at bounding box center [584, 613] width 595 height 746
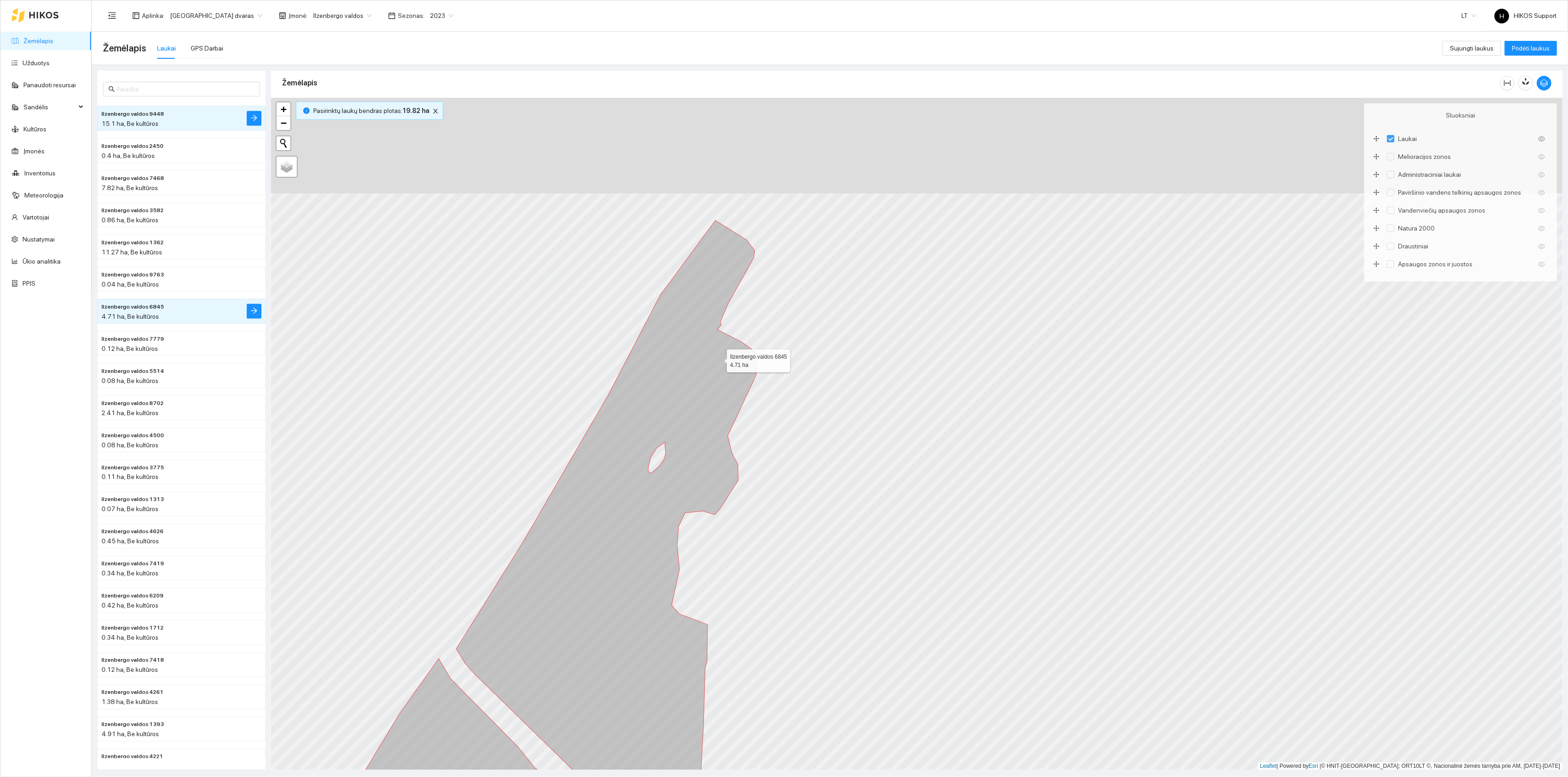
drag, startPoint x: 790, startPoint y: 184, endPoint x: 715, endPoint y: 363, distance: 194.1
click at [716, 362] on icon at bounding box center [607, 552] width 301 height 663
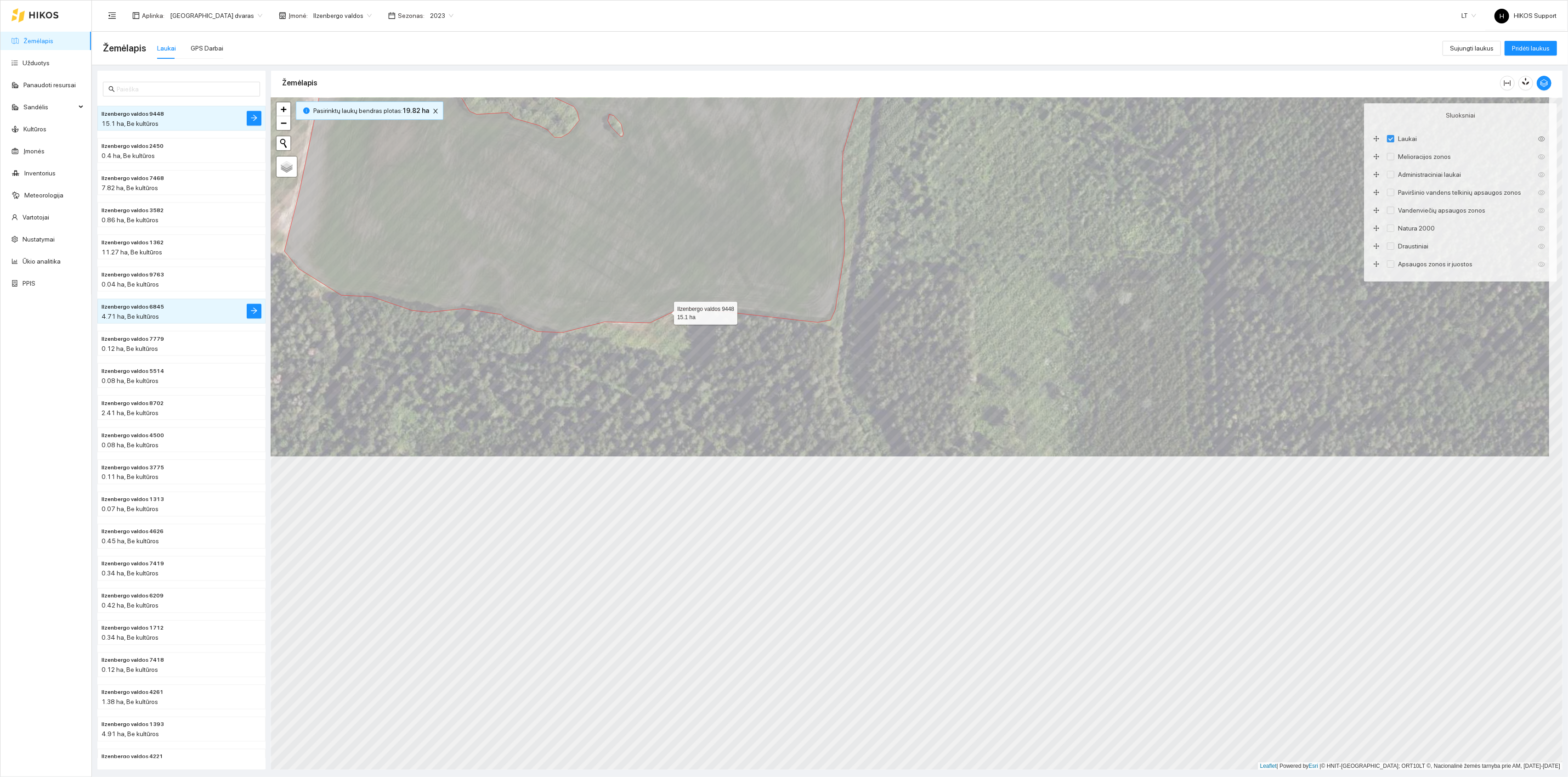
drag, startPoint x: 662, startPoint y: 295, endPoint x: 690, endPoint y: 368, distance: 78.2
click at [690, 333] on icon at bounding box center [580, 186] width 592 height 292
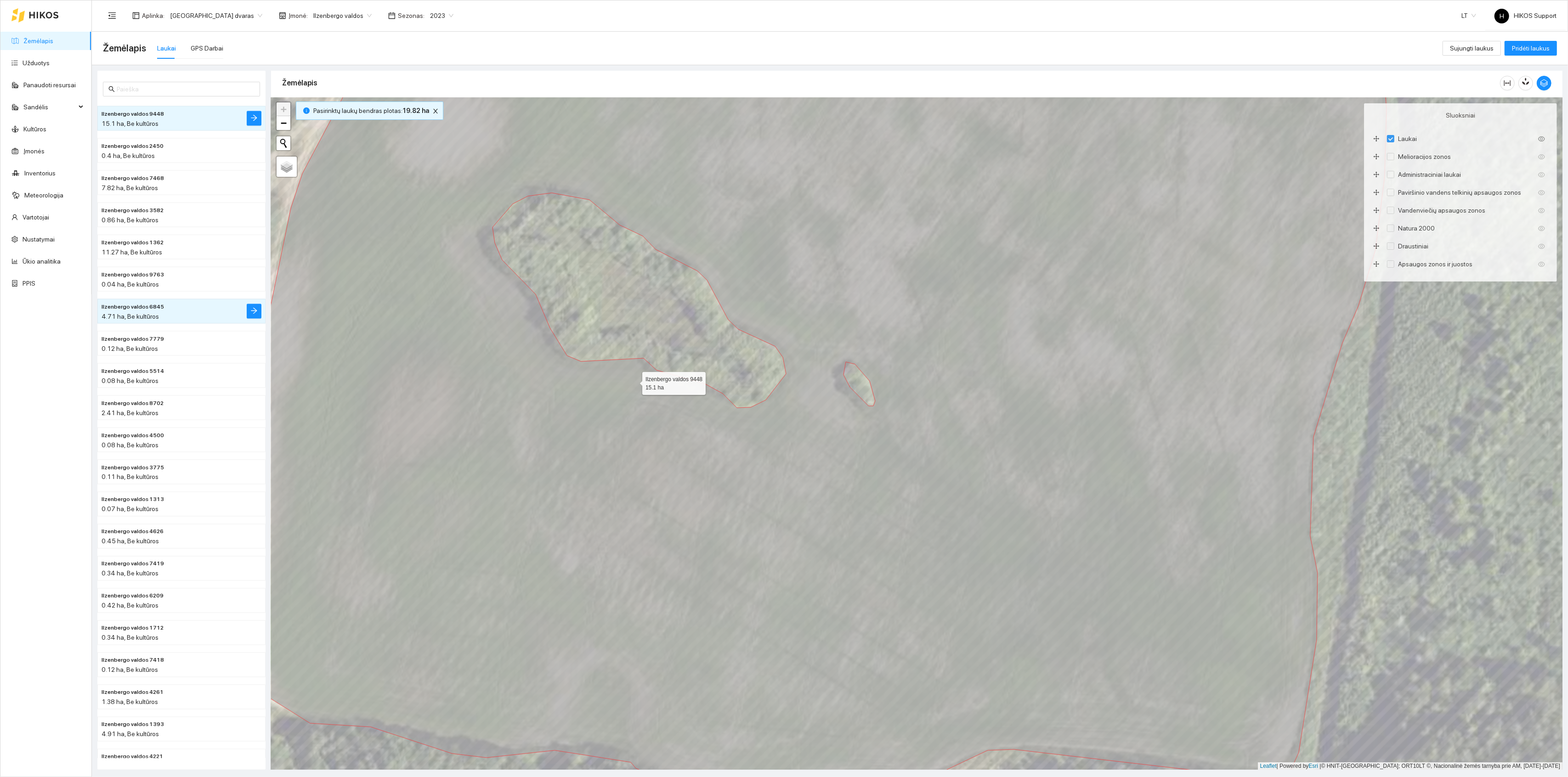
drag, startPoint x: 634, startPoint y: 380, endPoint x: 634, endPoint y: 508, distance: 128.0
click at [634, 508] on icon at bounding box center [792, 415] width 1189 height 767
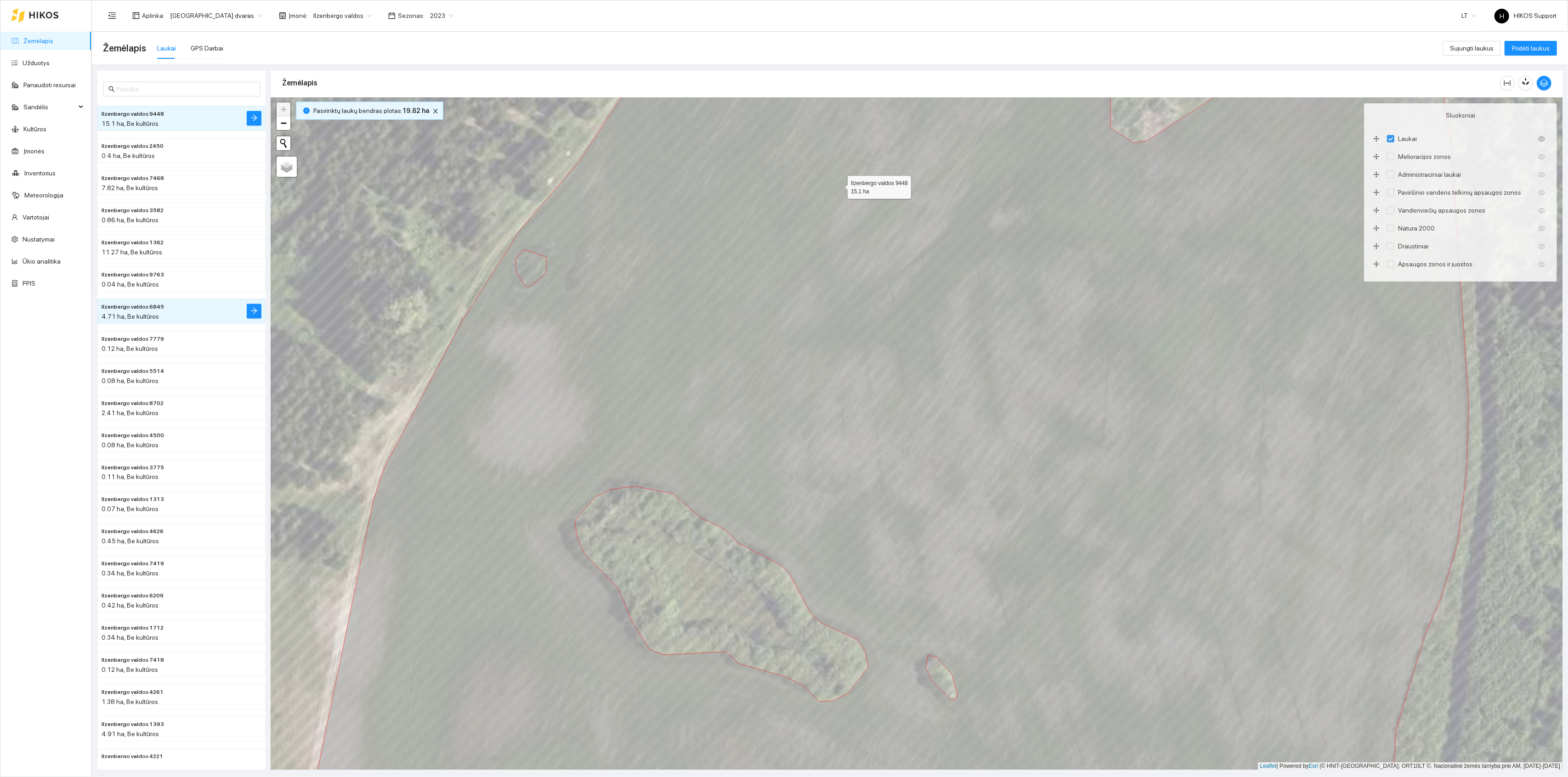
drag, startPoint x: 841, startPoint y: 184, endPoint x: 689, endPoint y: 443, distance: 300.3
click at [689, 443] on icon at bounding box center [885, 436] width 1167 height 808
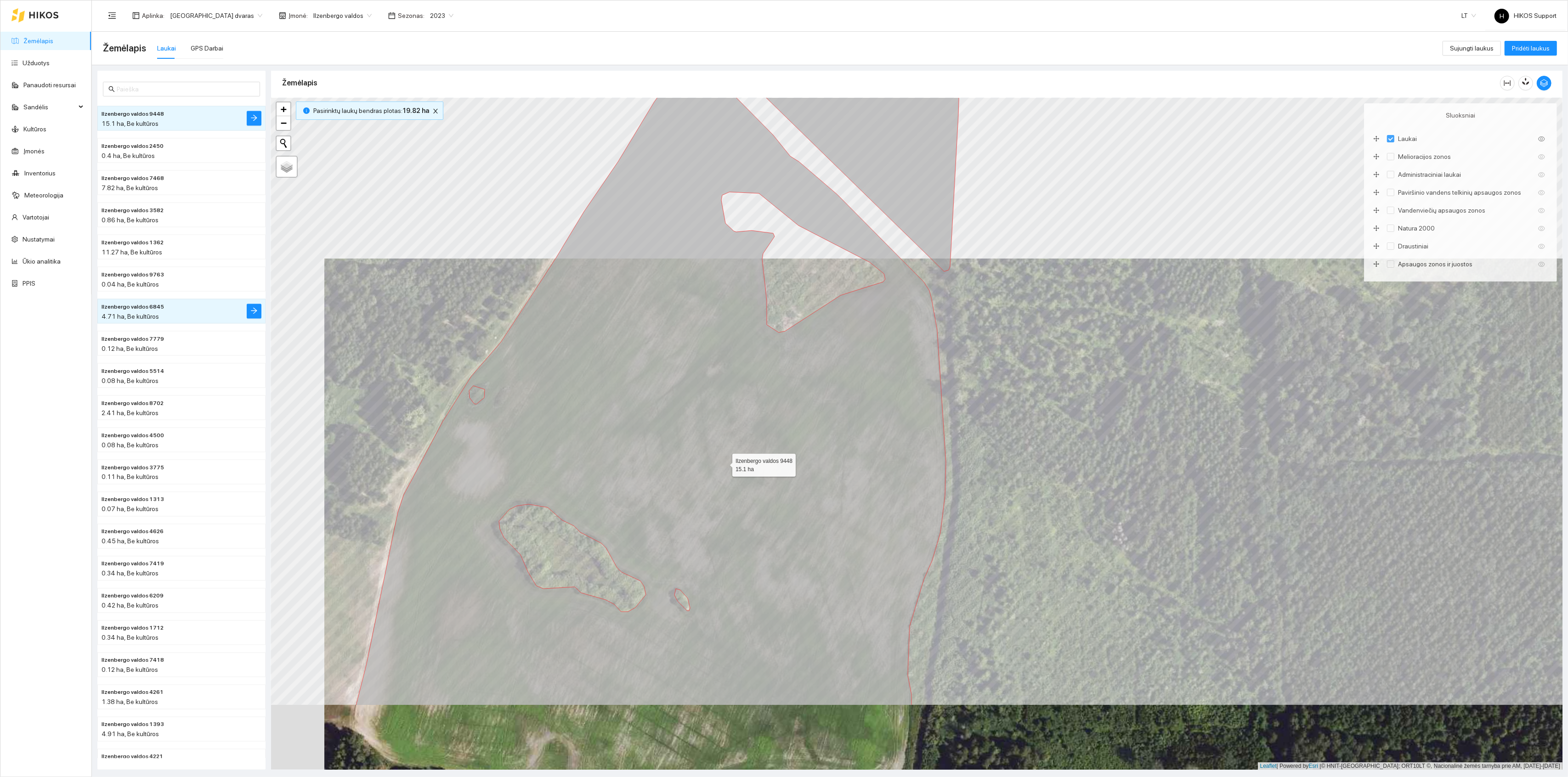
drag, startPoint x: 682, startPoint y: 626, endPoint x: 727, endPoint y: 456, distance: 175.9
click at [727, 456] on icon at bounding box center [651, 376] width 590 height 659
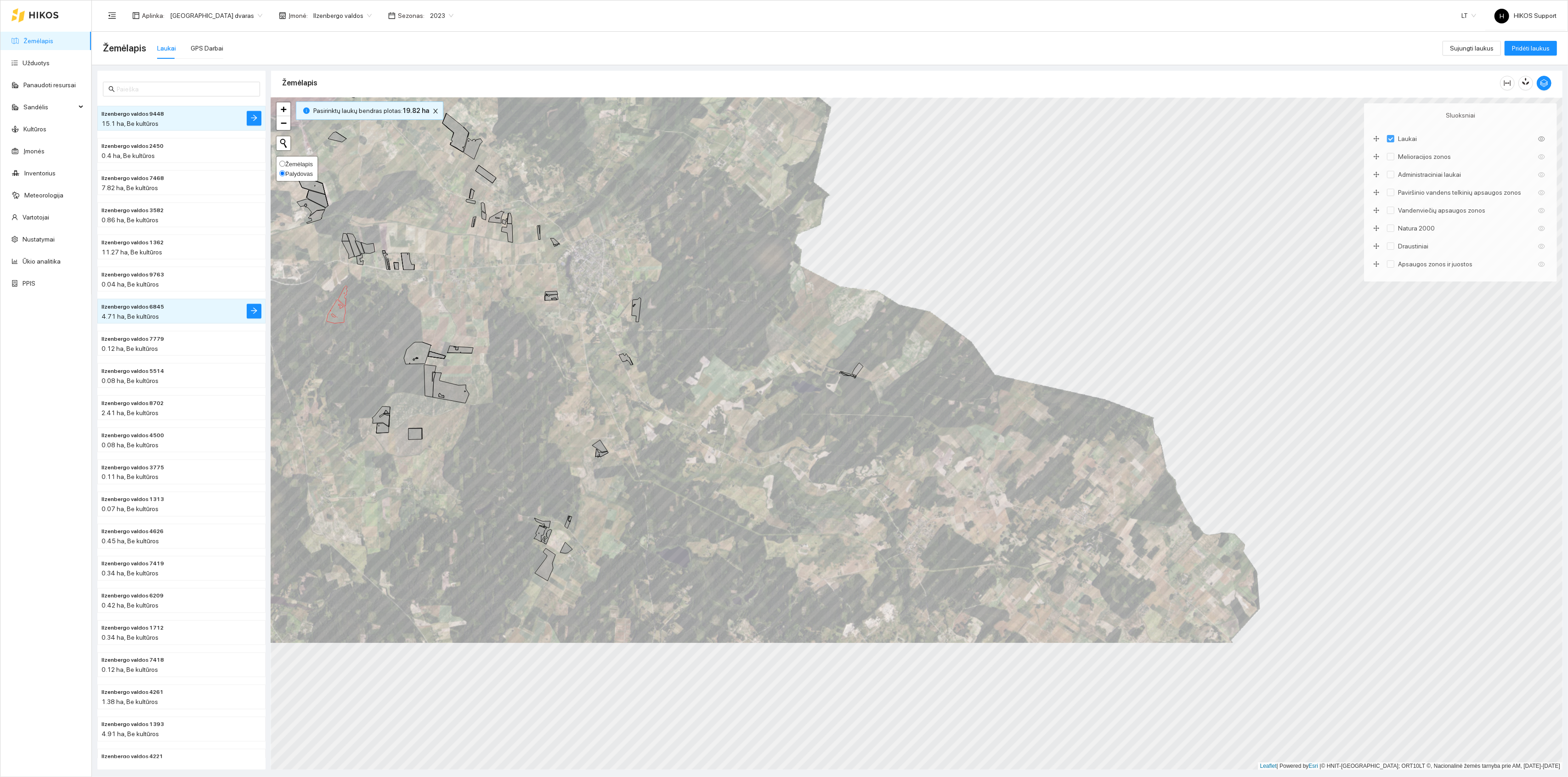
click at [301, 164] on span "Žemėlapis" at bounding box center [299, 164] width 27 height 7
click at [286, 164] on input "Žemėlapis" at bounding box center [282, 164] width 6 height 6
radio input "true"
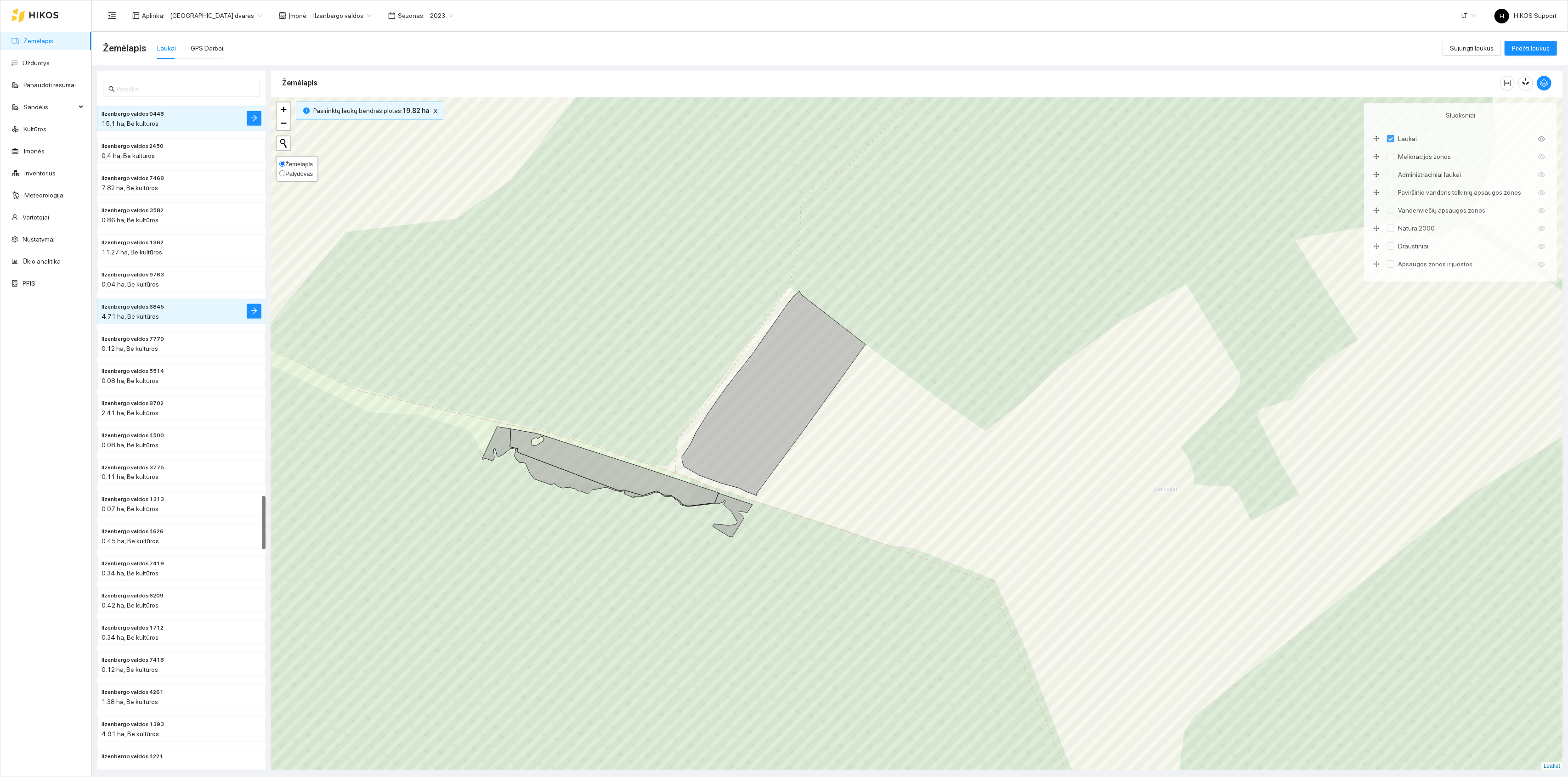
click at [291, 172] on span "Palydovas" at bounding box center [299, 173] width 27 height 7
click at [286, 172] on input "Palydovas" at bounding box center [282, 173] width 6 height 6
radio input "true"
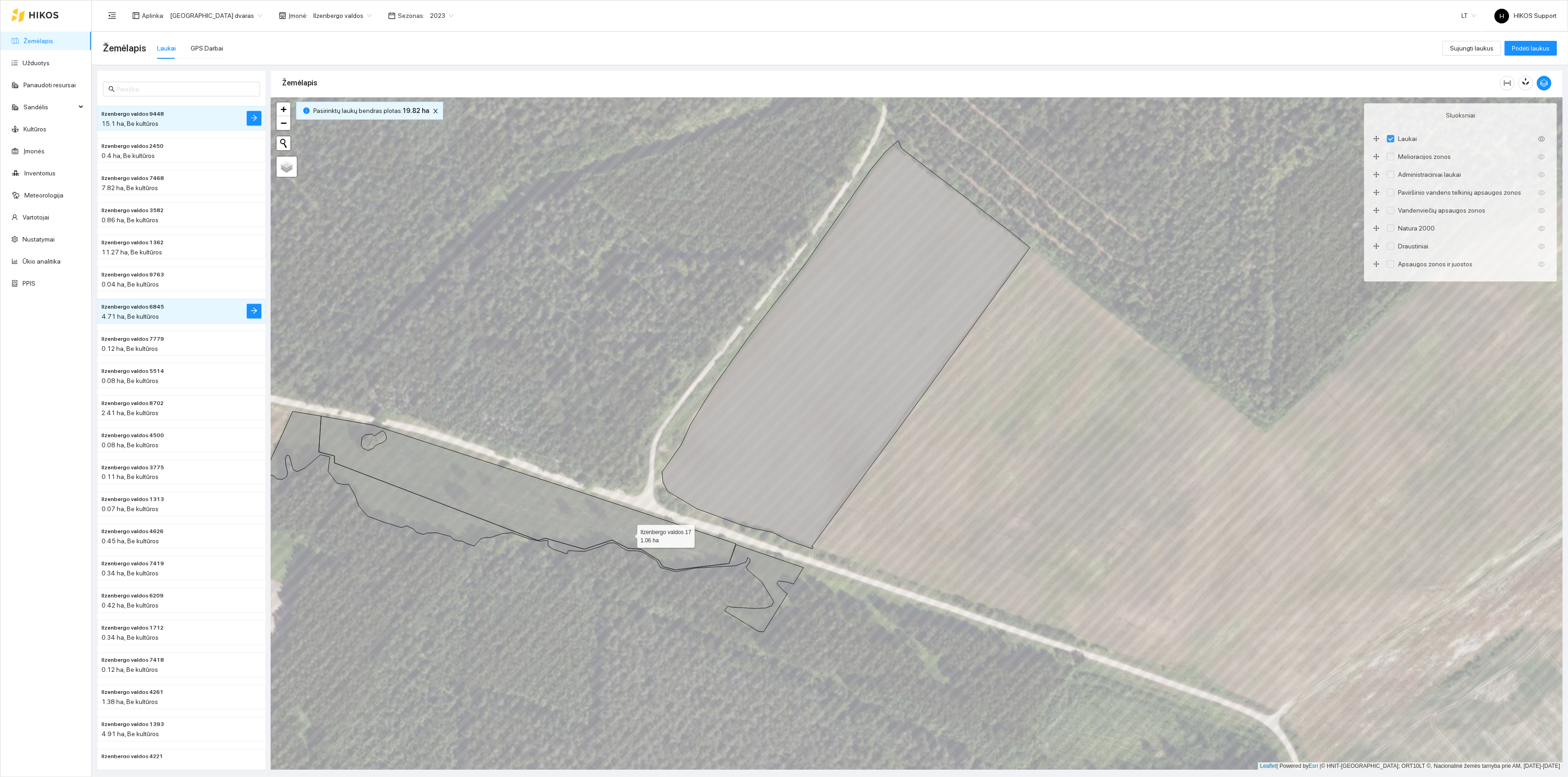
drag, startPoint x: 600, startPoint y: 560, endPoint x: 697, endPoint y: 521, distance: 104.5
click at [697, 521] on icon at bounding box center [528, 493] width 418 height 154
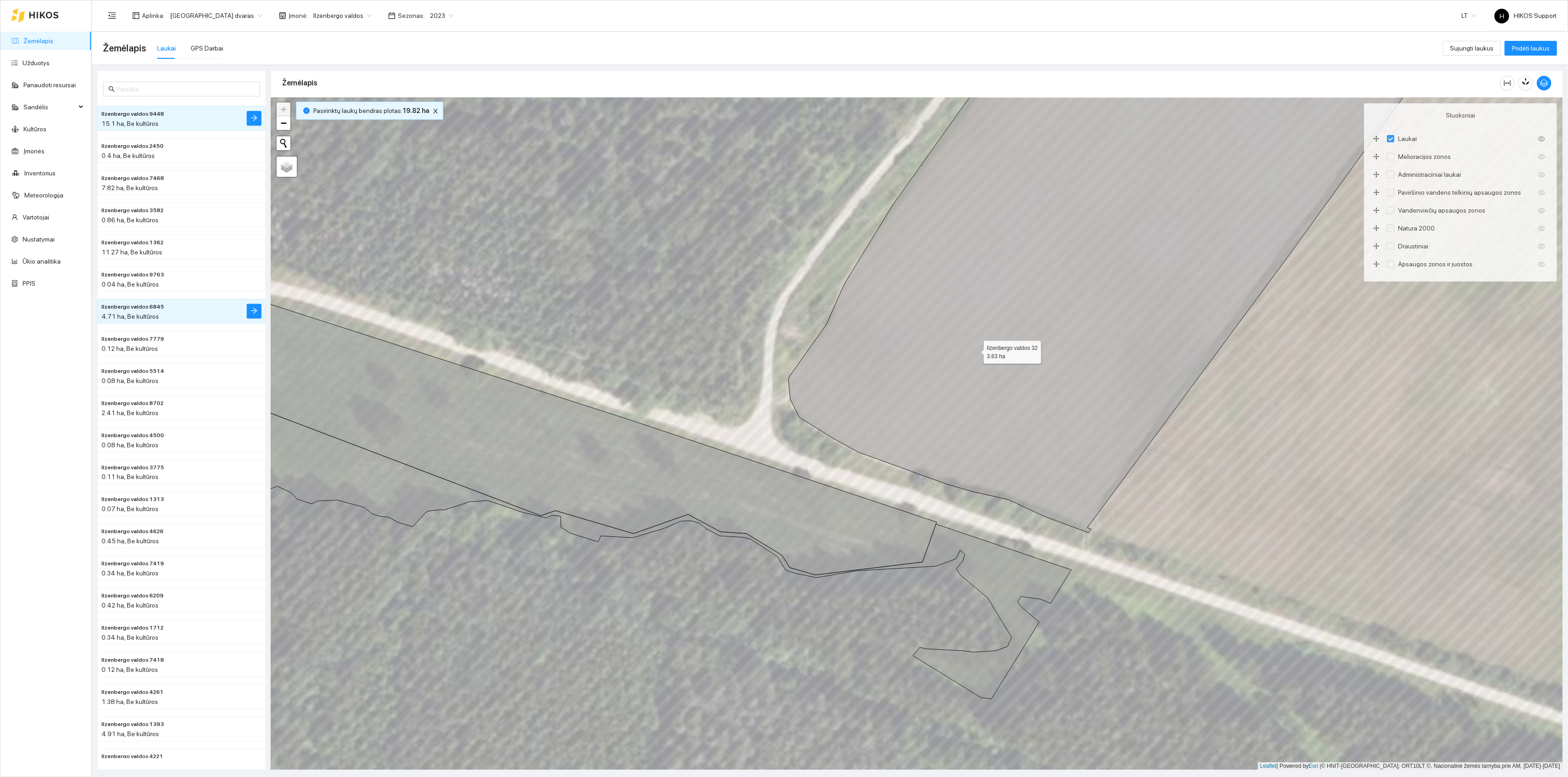
drag, startPoint x: 976, startPoint y: 350, endPoint x: 799, endPoint y: 454, distance: 205.3
click at [810, 448] on icon at bounding box center [1120, 282] width 663 height 503
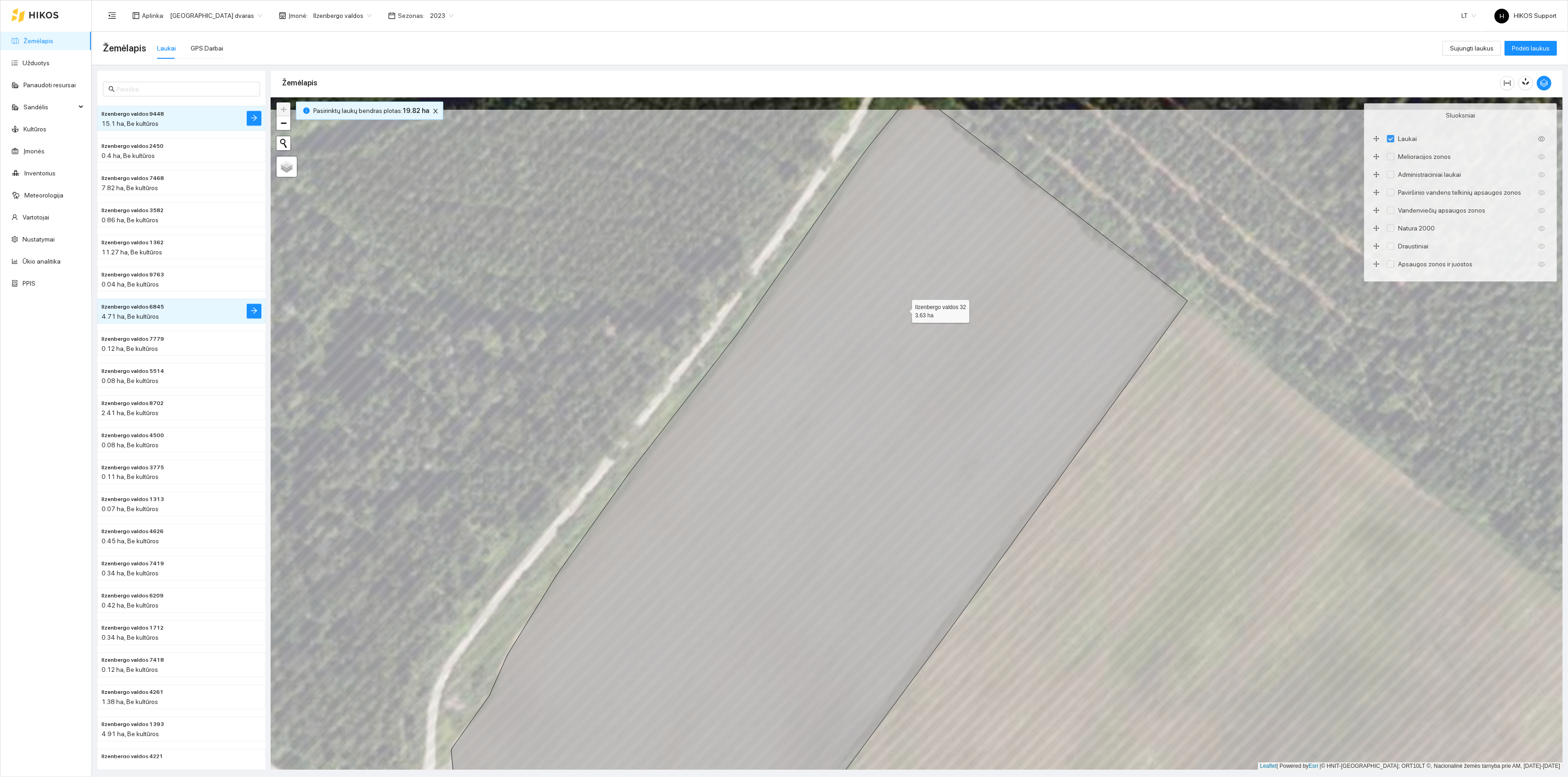
drag, startPoint x: 907, startPoint y: 231, endPoint x: 904, endPoint y: 311, distance: 80.1
click at [904, 311] on icon at bounding box center [819, 507] width 737 height 795
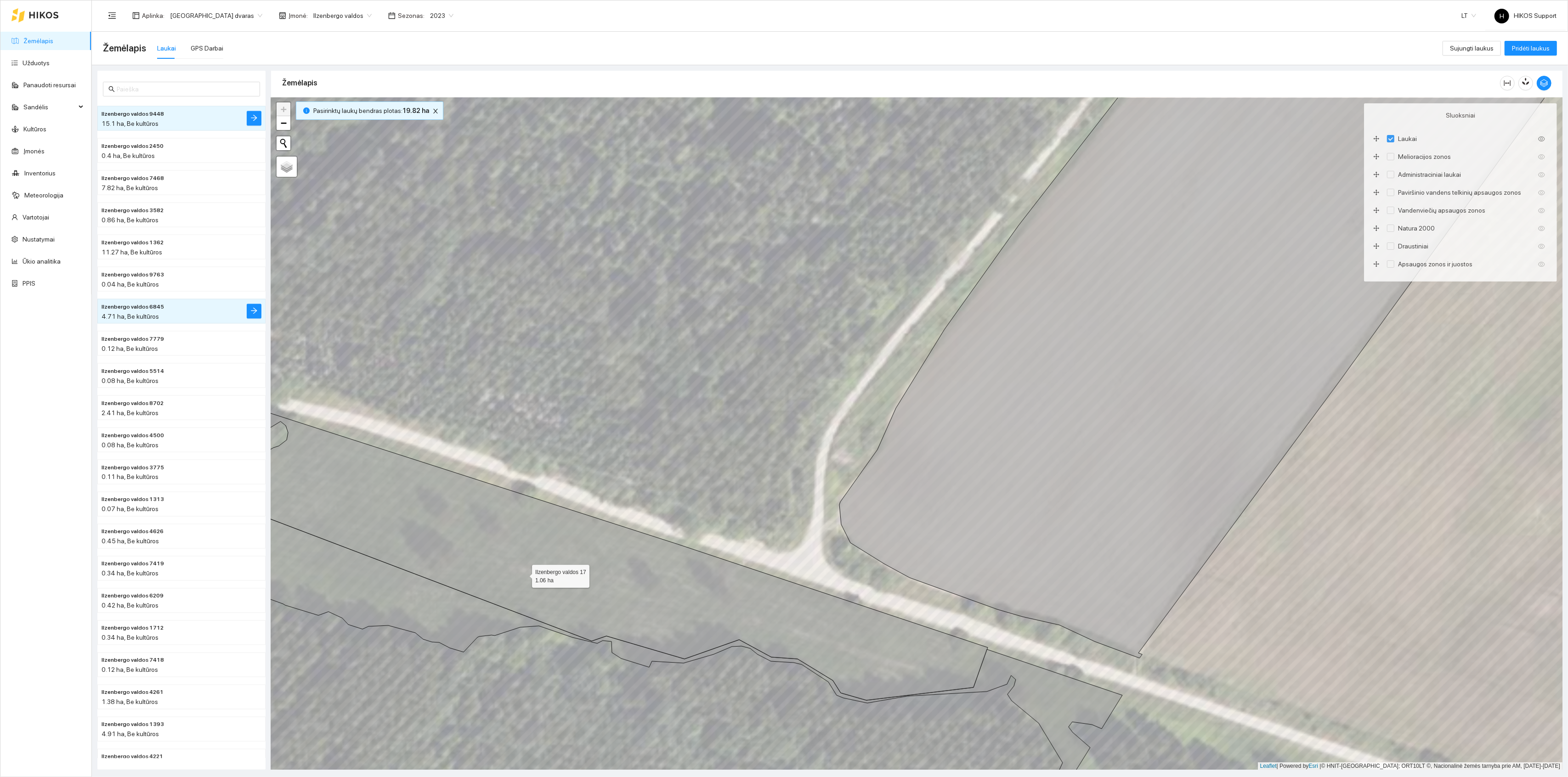
drag, startPoint x: 524, startPoint y: 575, endPoint x: 761, endPoint y: 510, distance: 245.8
click at [760, 510] on icon at bounding box center [570, 546] width 835 height 308
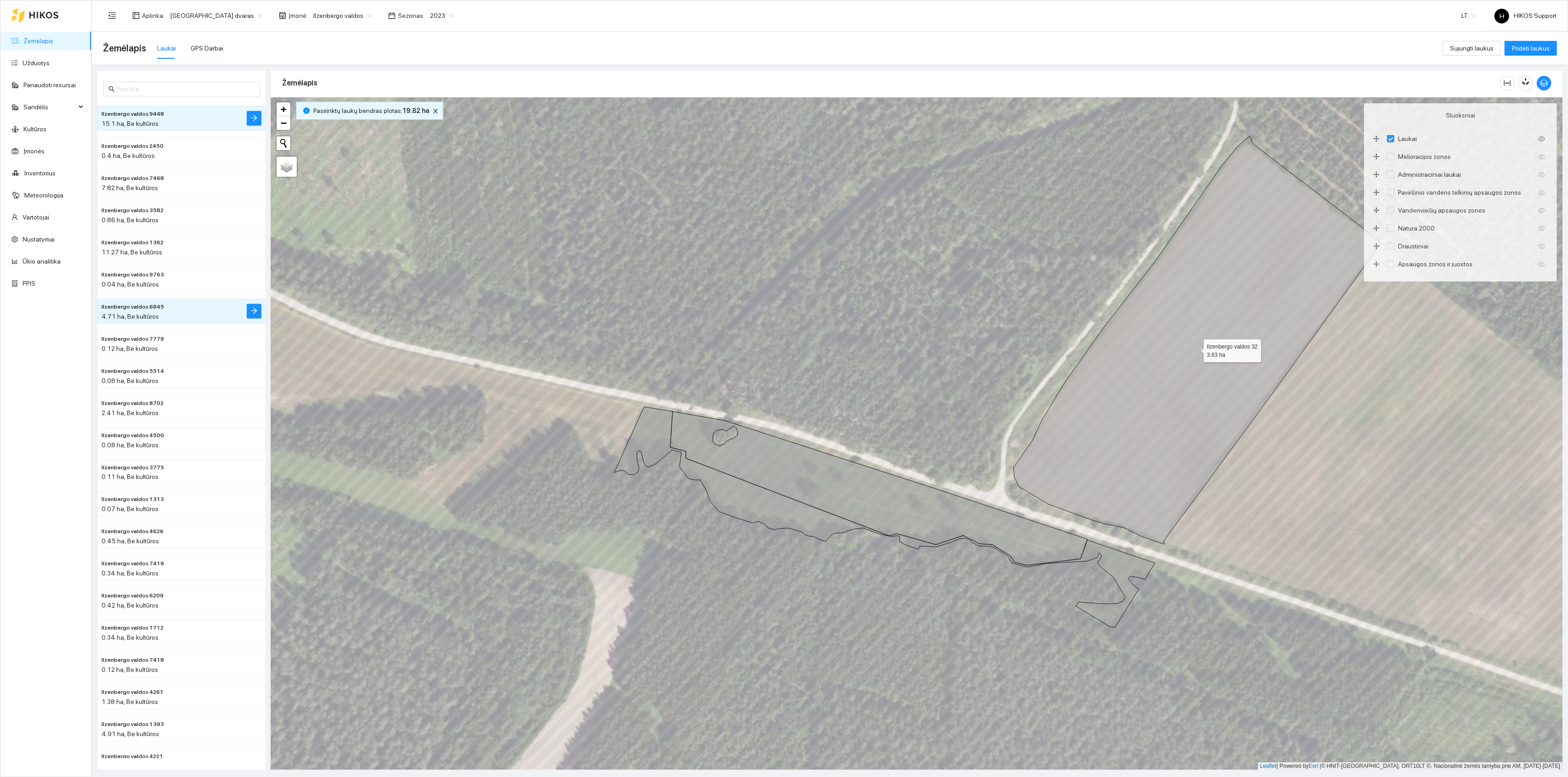
drag, startPoint x: 1050, startPoint y: 415, endPoint x: 1044, endPoint y: 416, distance: 6.1
click at [1014, 474] on icon at bounding box center [1198, 340] width 368 height 408
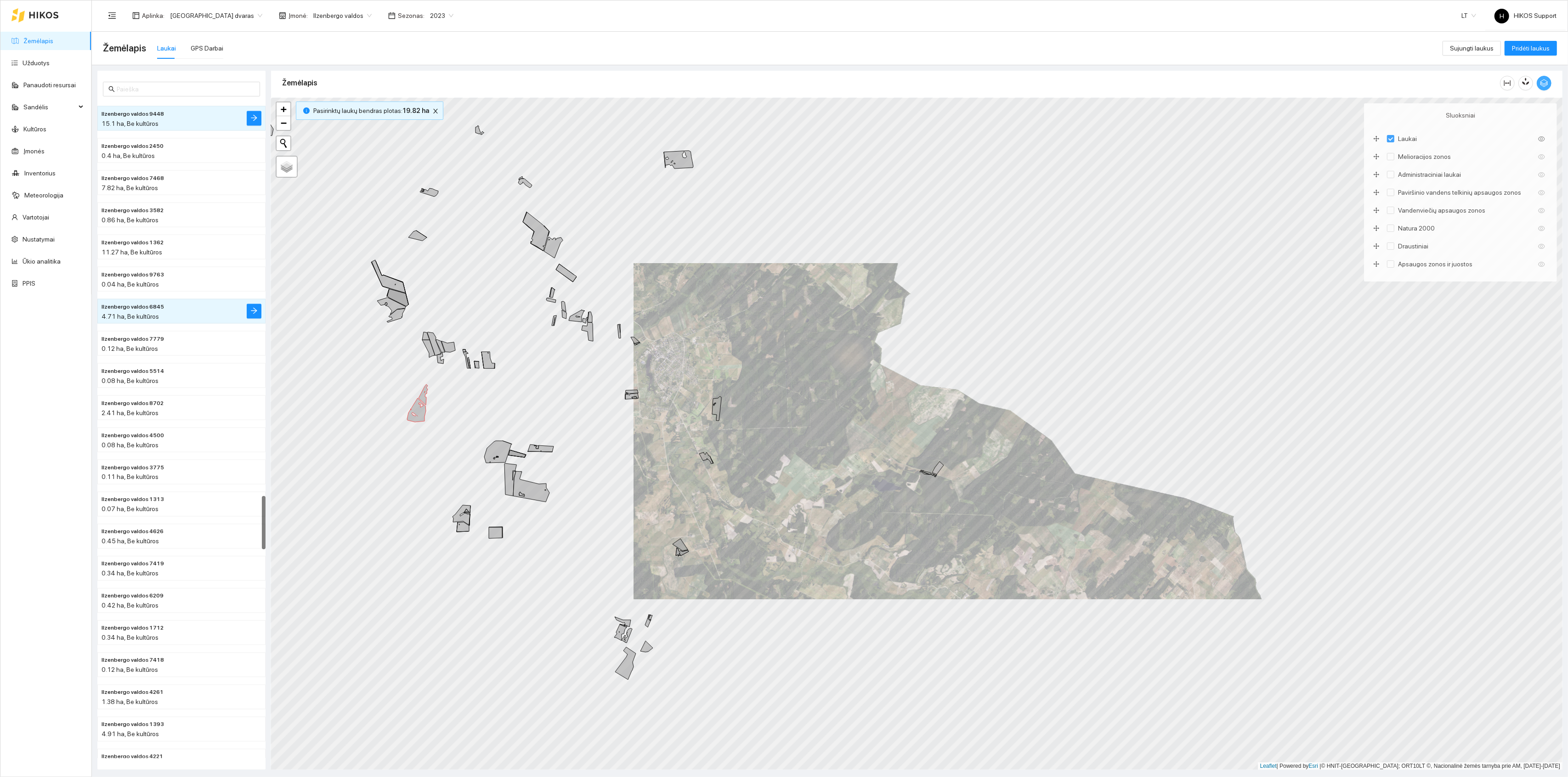
click at [1545, 82] on icon "button" at bounding box center [1544, 83] width 8 height 8
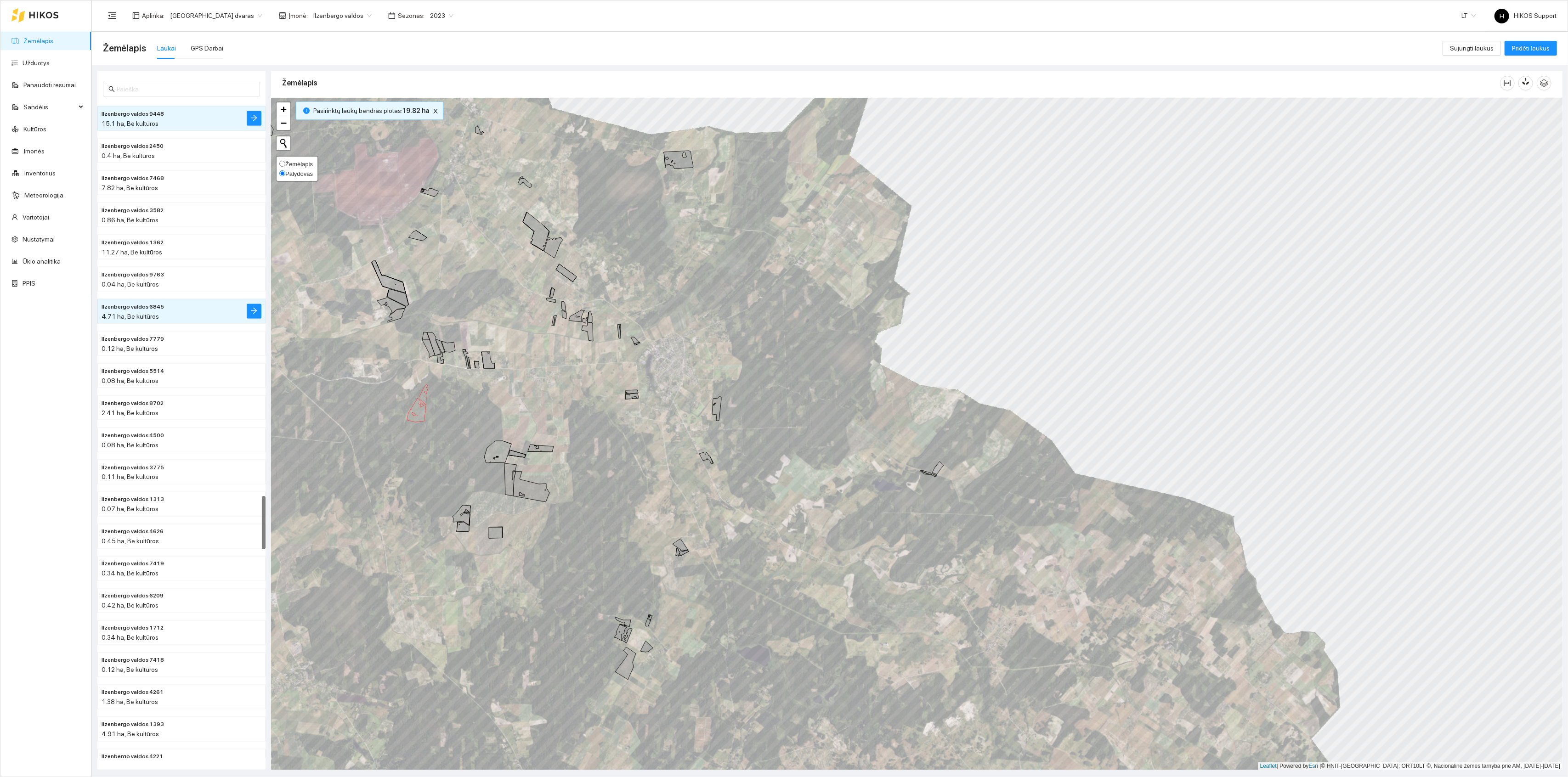
click at [304, 173] on span "Palydovas" at bounding box center [299, 173] width 27 height 7
click at [286, 173] on input "Palydovas" at bounding box center [282, 173] width 6 height 6
click at [296, 161] on span "Žemėlapis" at bounding box center [299, 164] width 27 height 7
click at [286, 161] on input "Žemėlapis" at bounding box center [282, 164] width 6 height 6
radio input "true"
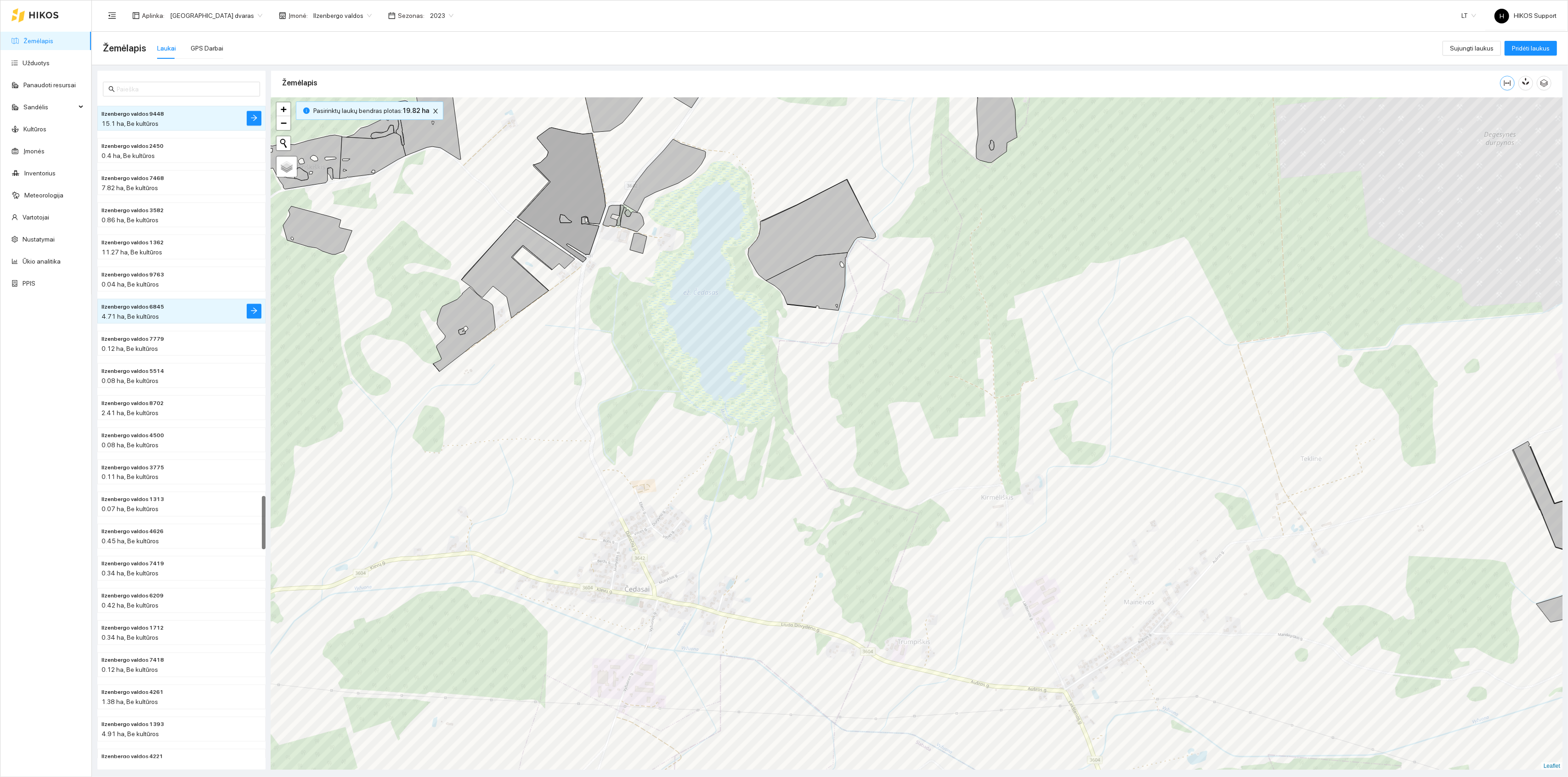
click at [1509, 85] on icon "column-width" at bounding box center [1508, 83] width 8 height 8
click at [282, 123] on span "−" at bounding box center [284, 122] width 6 height 11
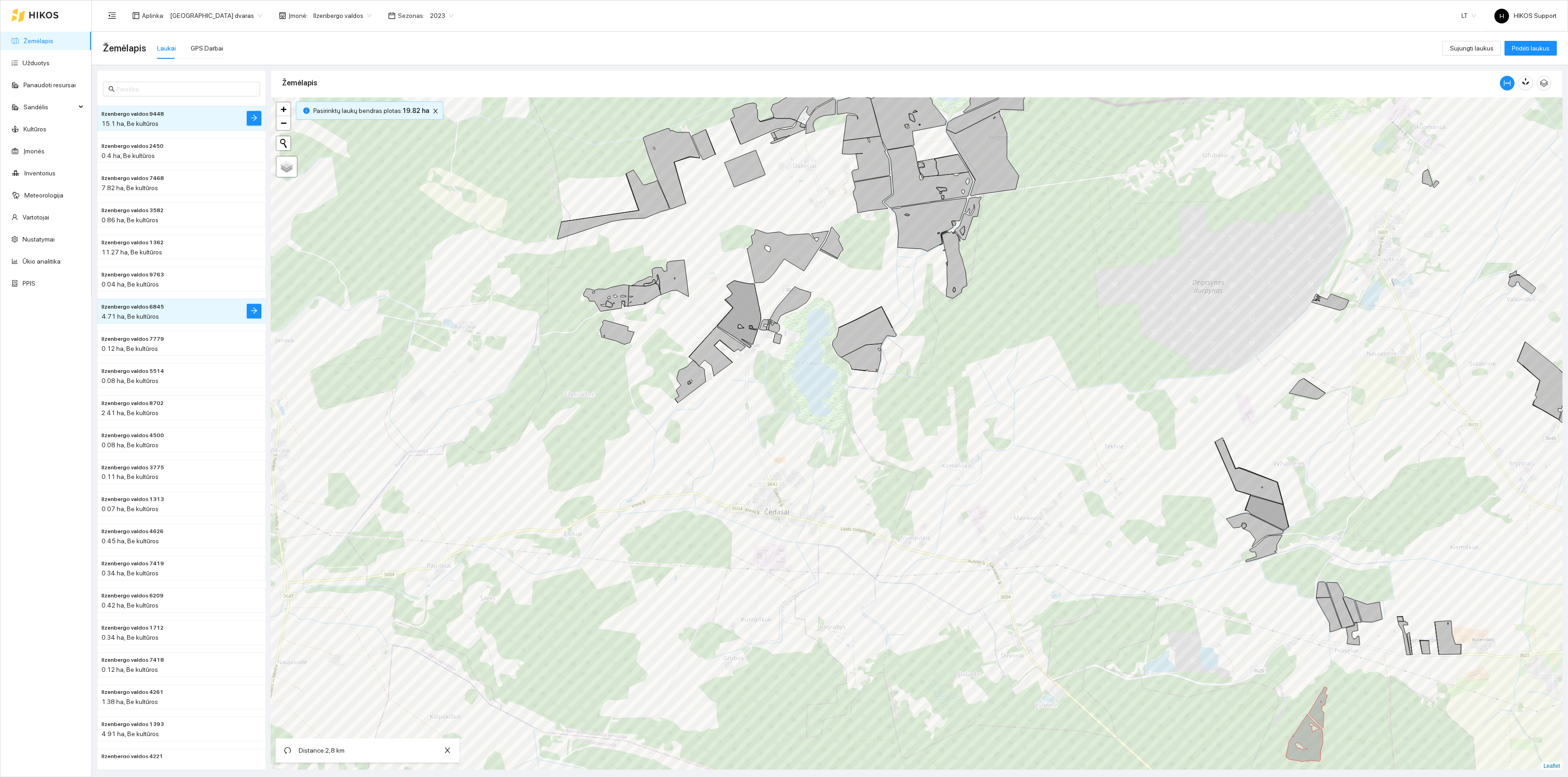
click at [167, 49] on div "Laukai" at bounding box center [166, 48] width 19 height 10
click at [42, 37] on link "Žemėlapis" at bounding box center [38, 41] width 30 height 8
click at [1505, 85] on icon "column-width" at bounding box center [1508, 85] width 8 height 8
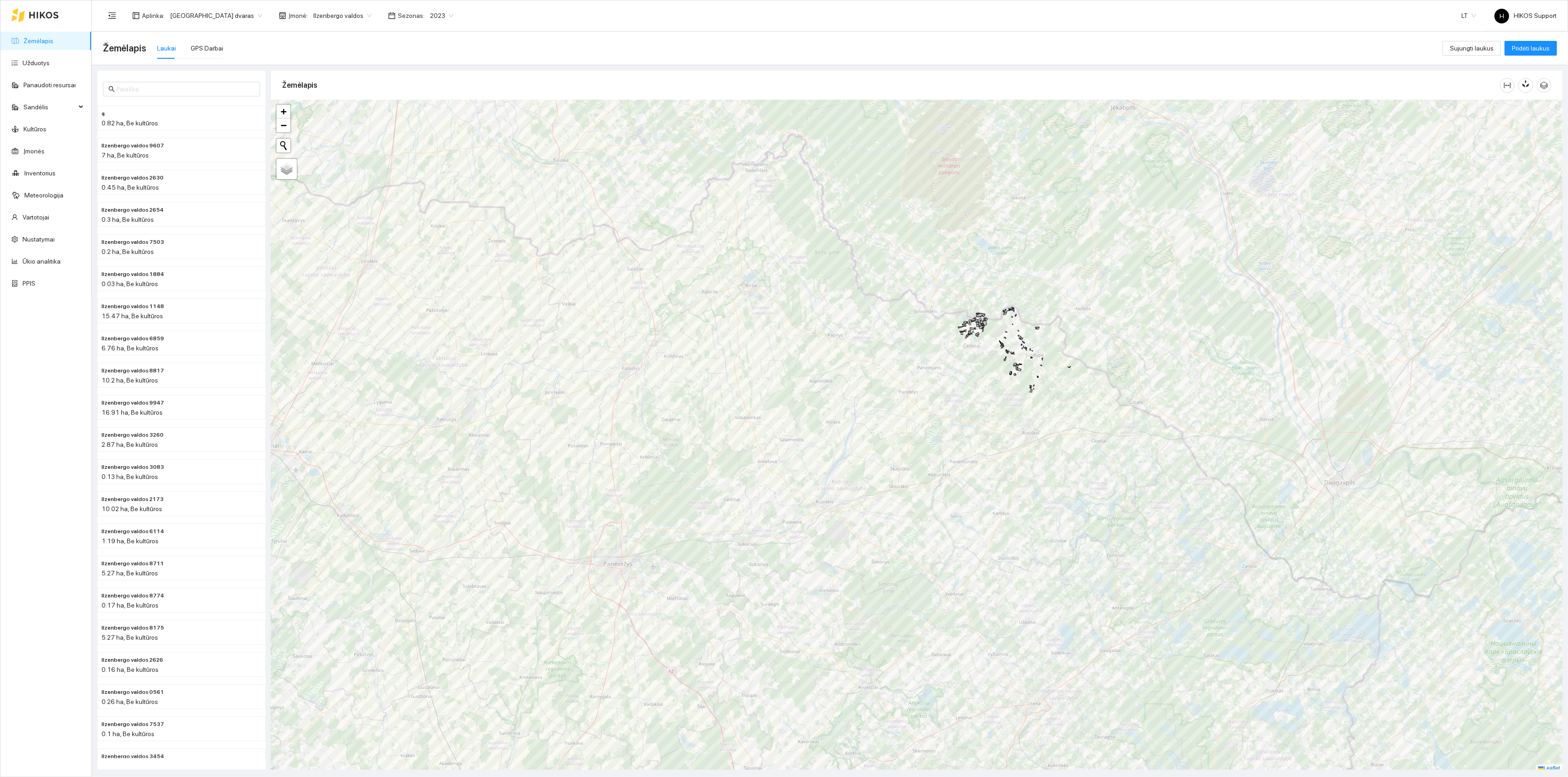
scroll to position [2, 0]
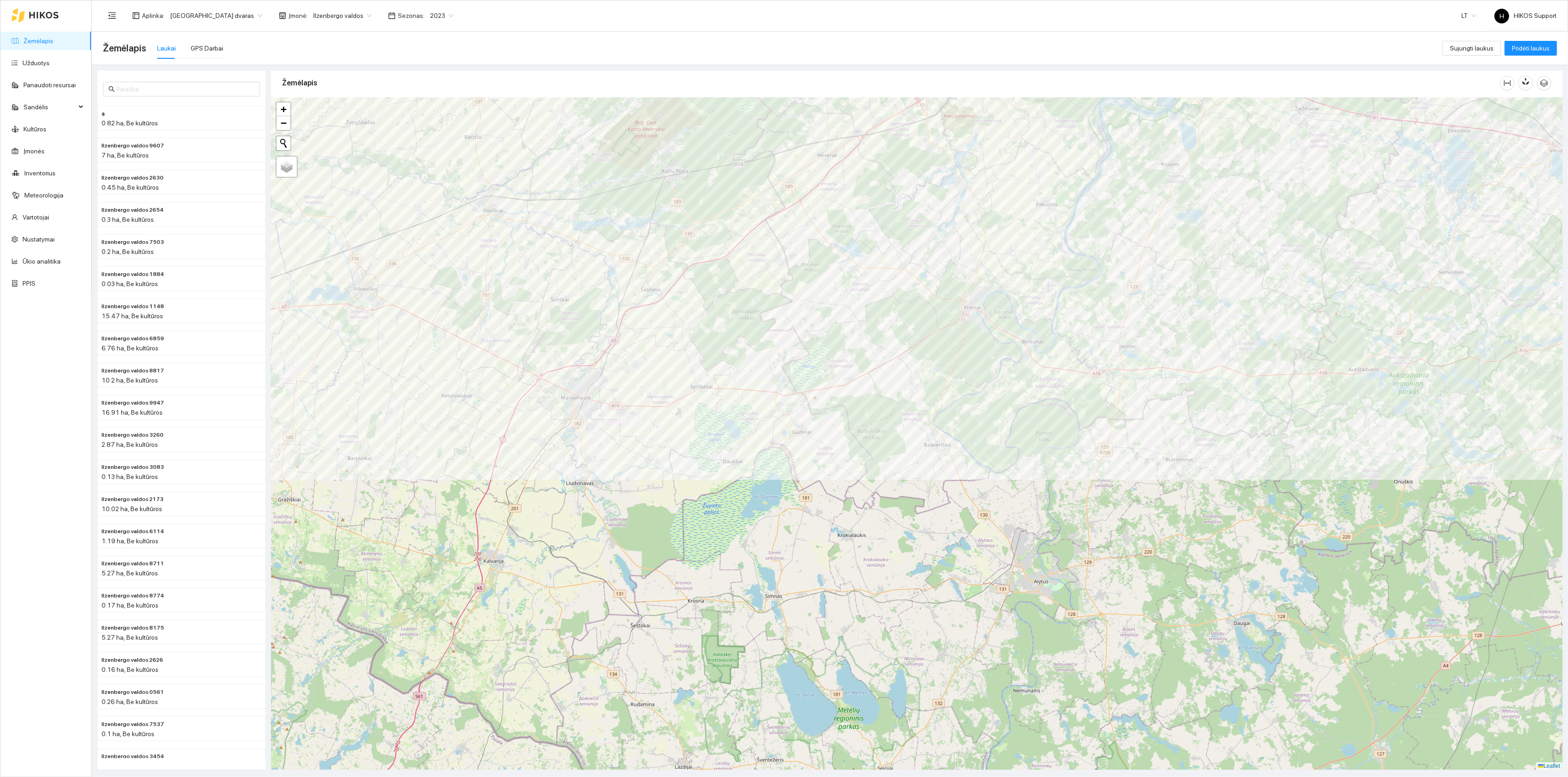
click at [718, 537] on div "+ − Nieko nerasta. Bandykite dar kartą. Žemėlapis Palydovas Leaflet" at bounding box center [917, 434] width 1292 height 672
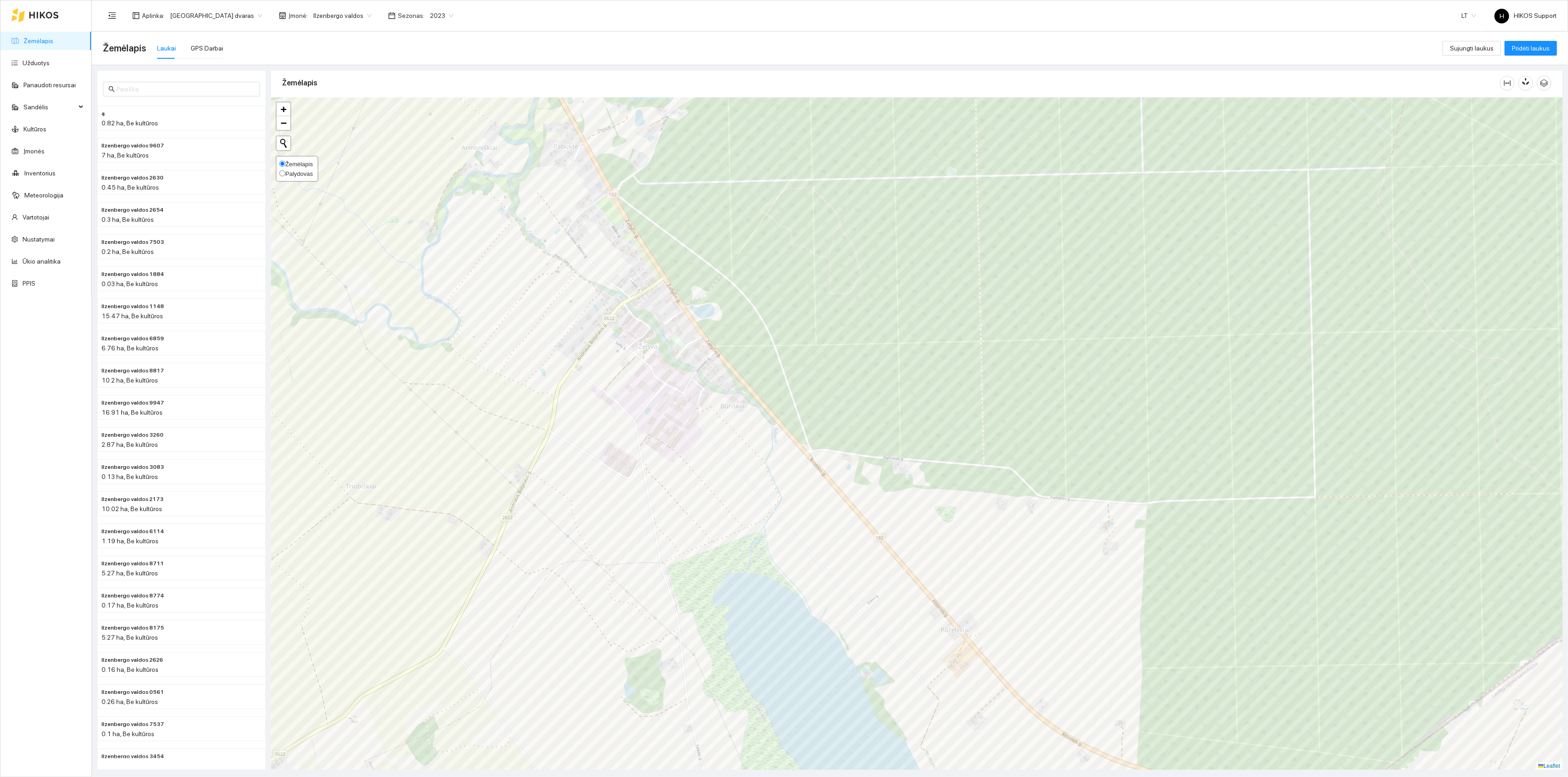
click at [294, 174] on span "Palydovas" at bounding box center [299, 173] width 27 height 7
click at [286, 174] on input "Palydovas" at bounding box center [282, 173] width 6 height 6
radio input "true"
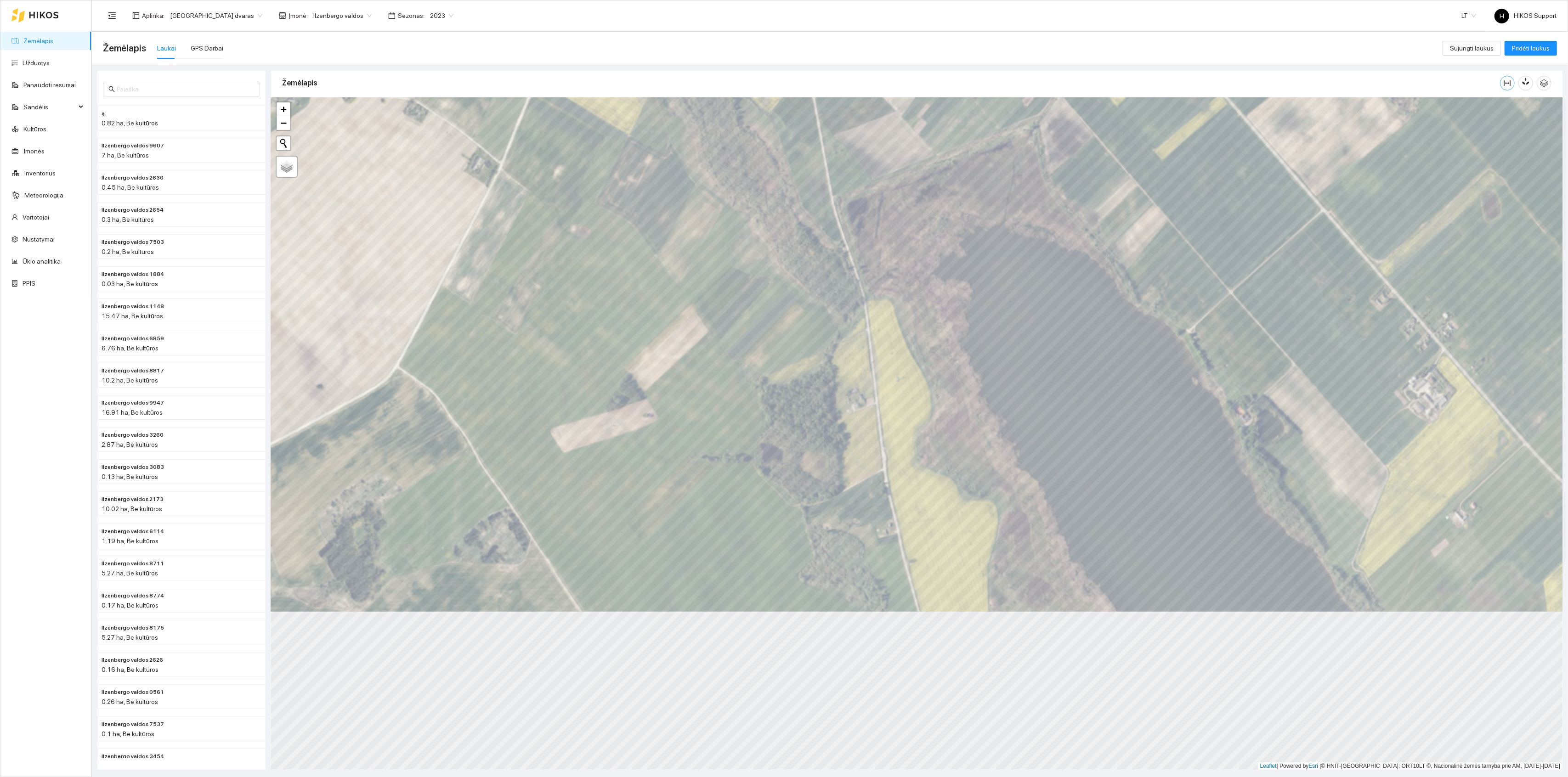
click at [1508, 82] on icon "column-width" at bounding box center [1508, 83] width 8 height 8
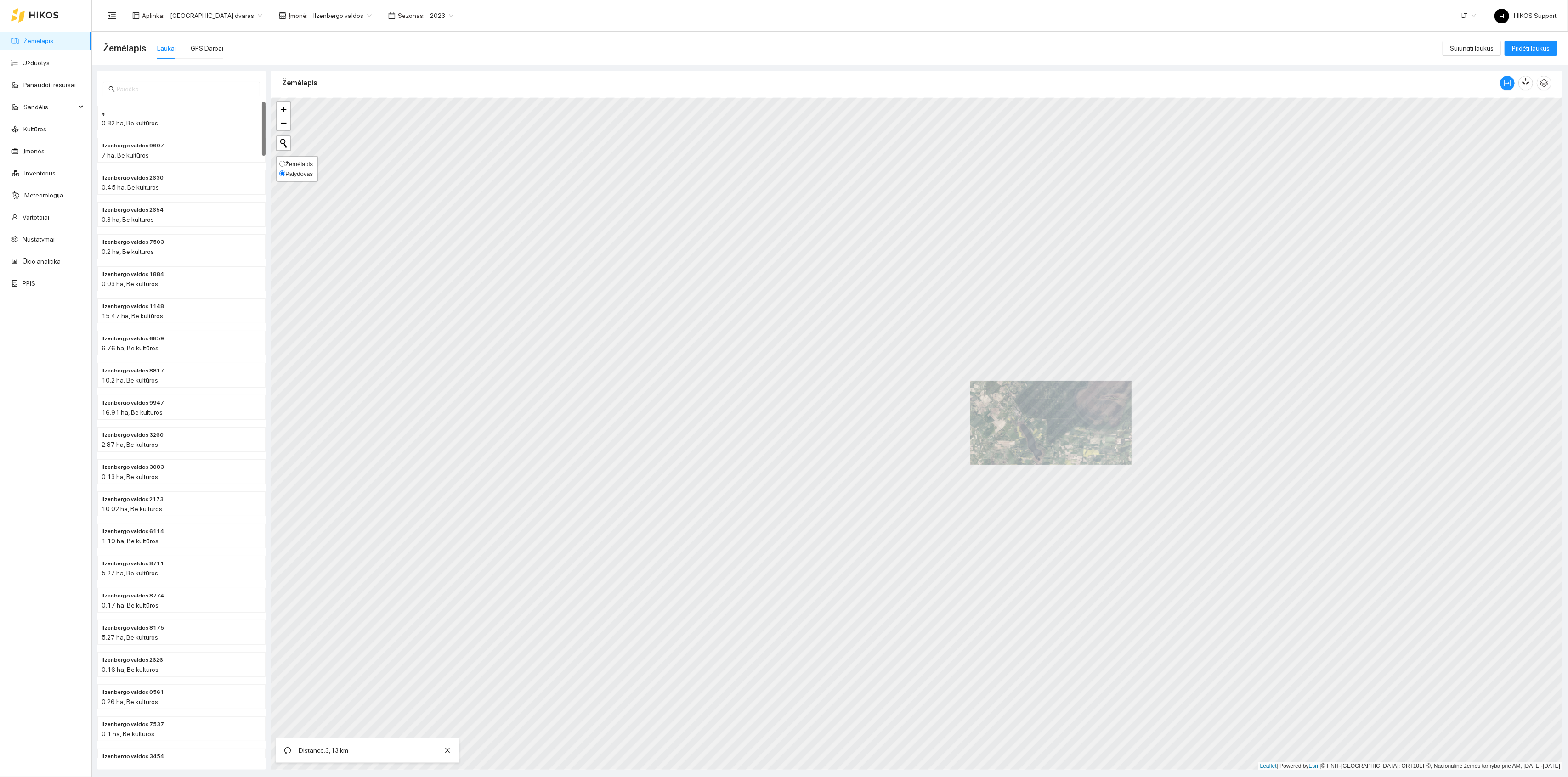
click at [292, 166] on span "Žemėlapis" at bounding box center [299, 164] width 27 height 7
click at [286, 166] on input "Žemėlapis" at bounding box center [282, 164] width 6 height 6
radio input "true"
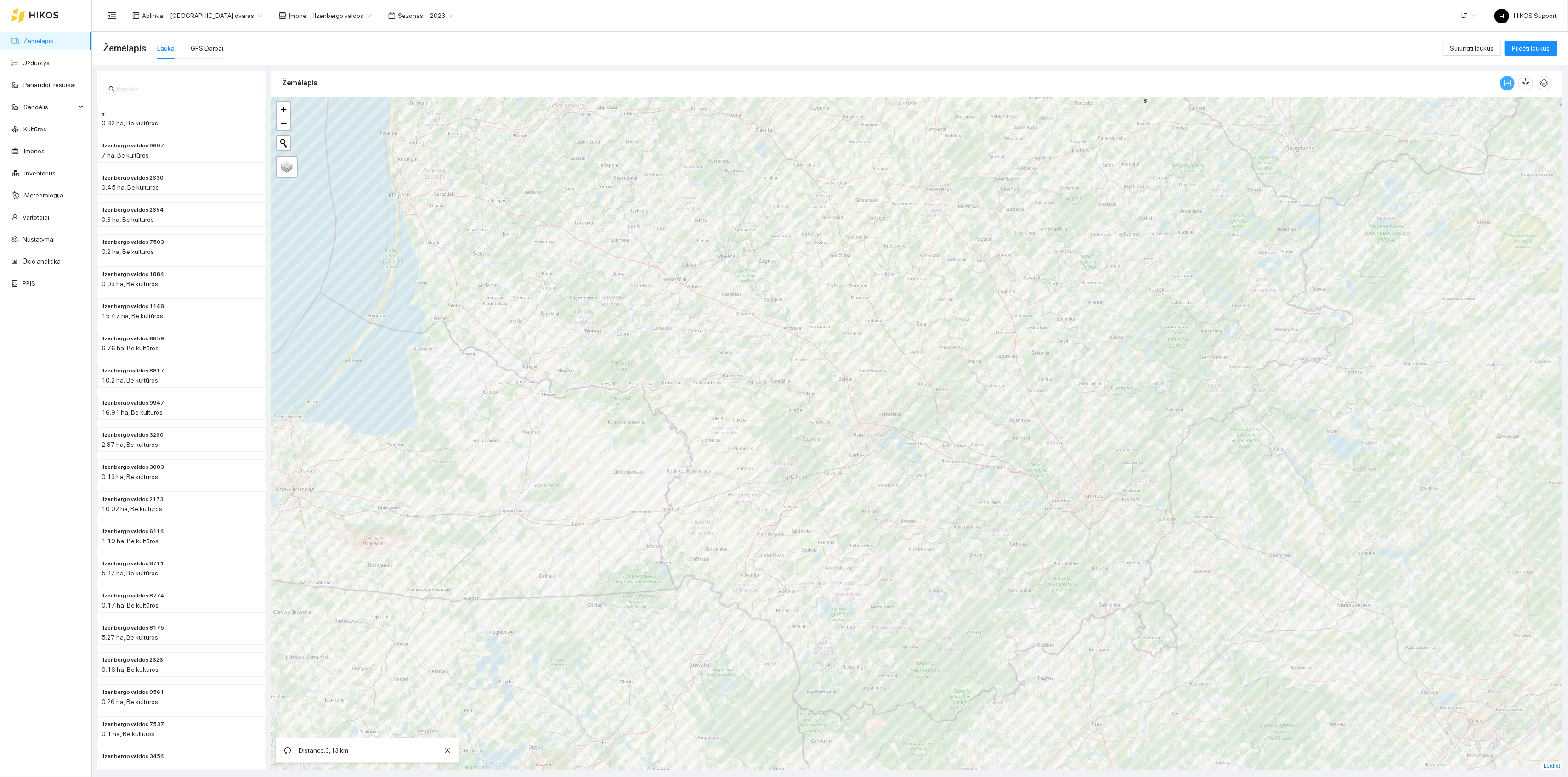
click at [1507, 85] on icon "column-width" at bounding box center [1508, 83] width 8 height 8
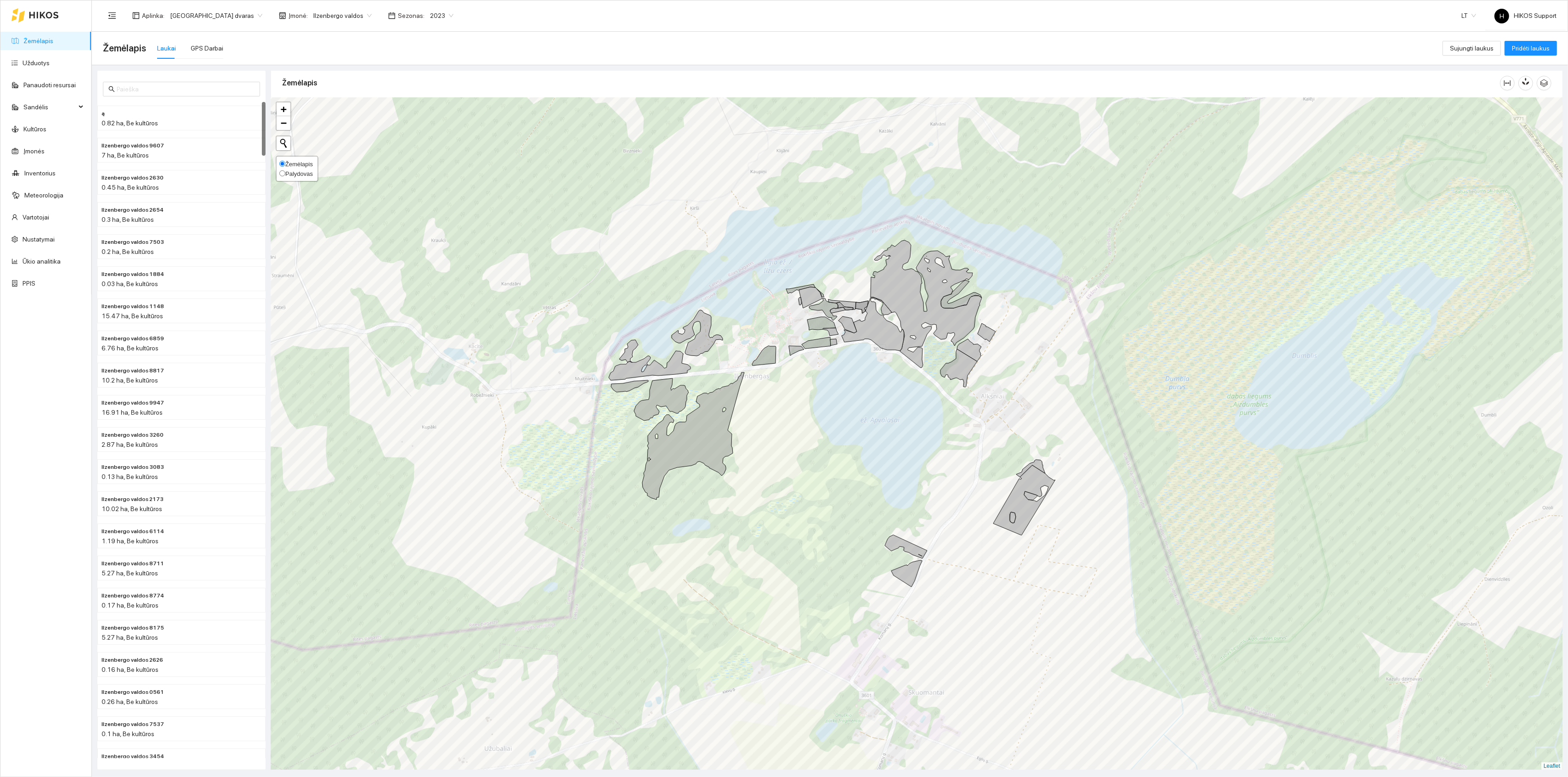
click at [296, 170] on span "Palydovas" at bounding box center [299, 173] width 27 height 7
click at [286, 170] on input "Palydovas" at bounding box center [282, 173] width 6 height 6
radio input "true"
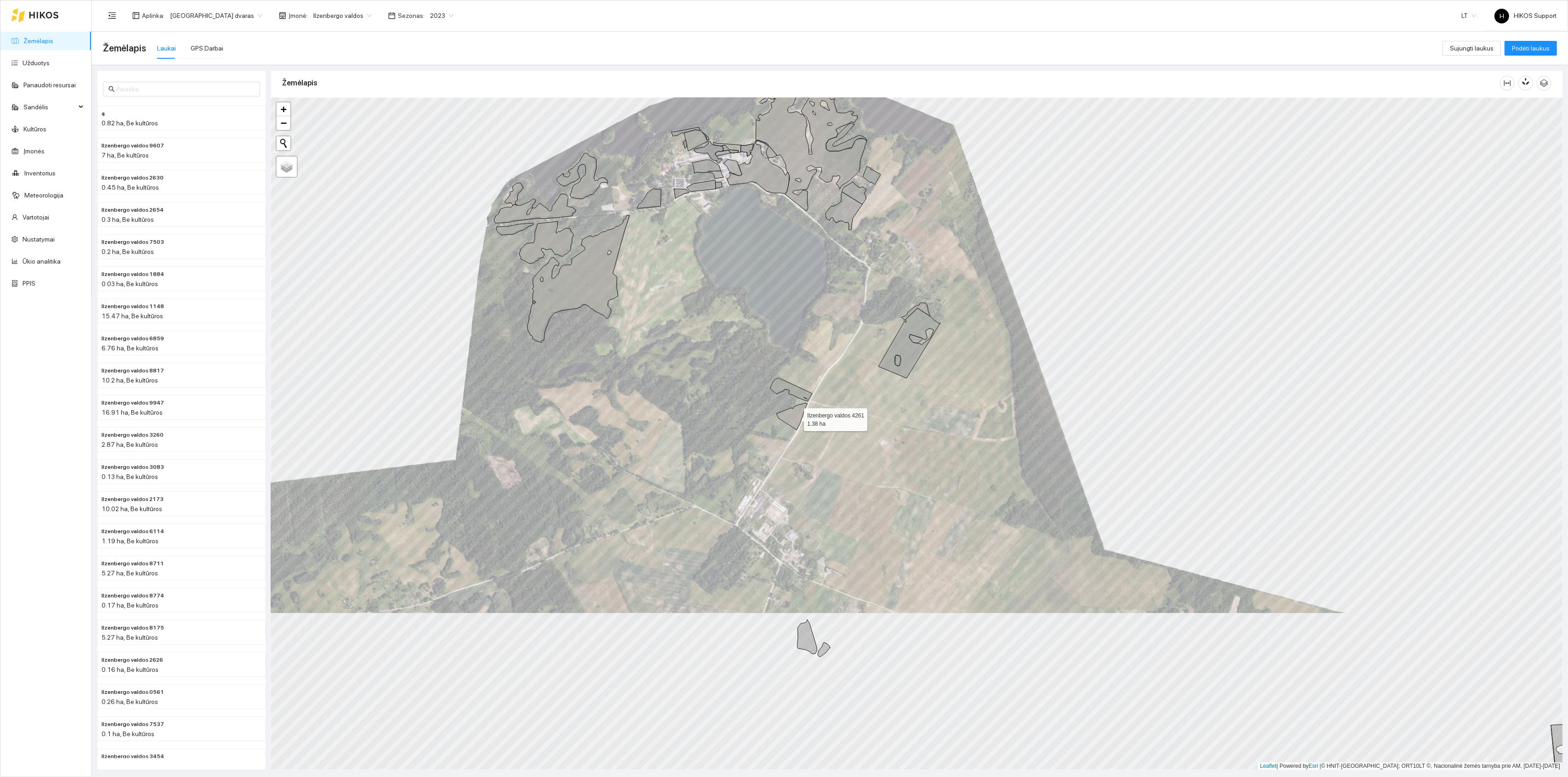
click at [791, 413] on icon at bounding box center [792, 417] width 31 height 27
click at [794, 391] on icon at bounding box center [791, 389] width 42 height 24
click at [908, 362] on icon at bounding box center [909, 343] width 62 height 69
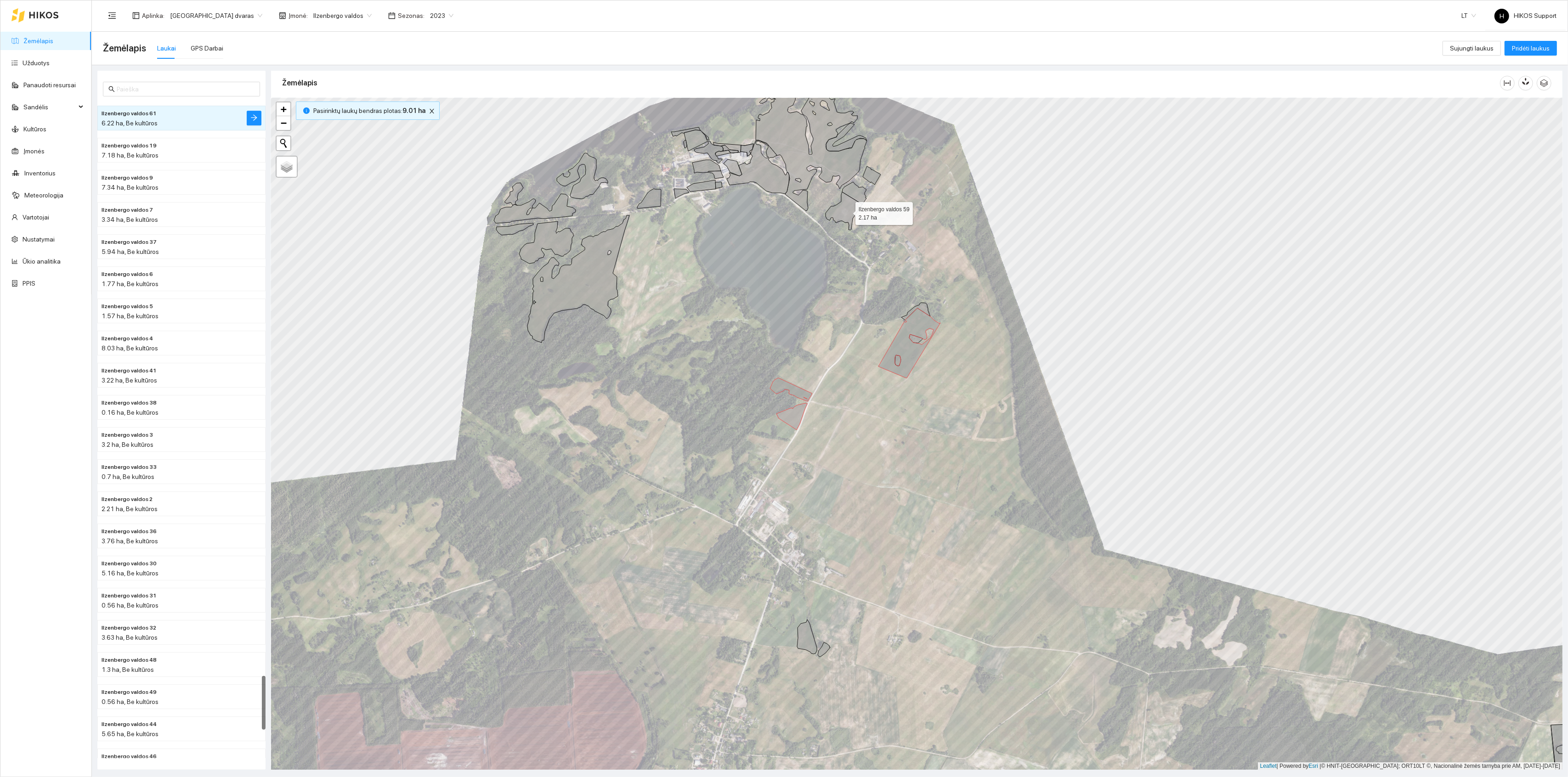
click at [847, 211] on icon at bounding box center [844, 211] width 37 height 38
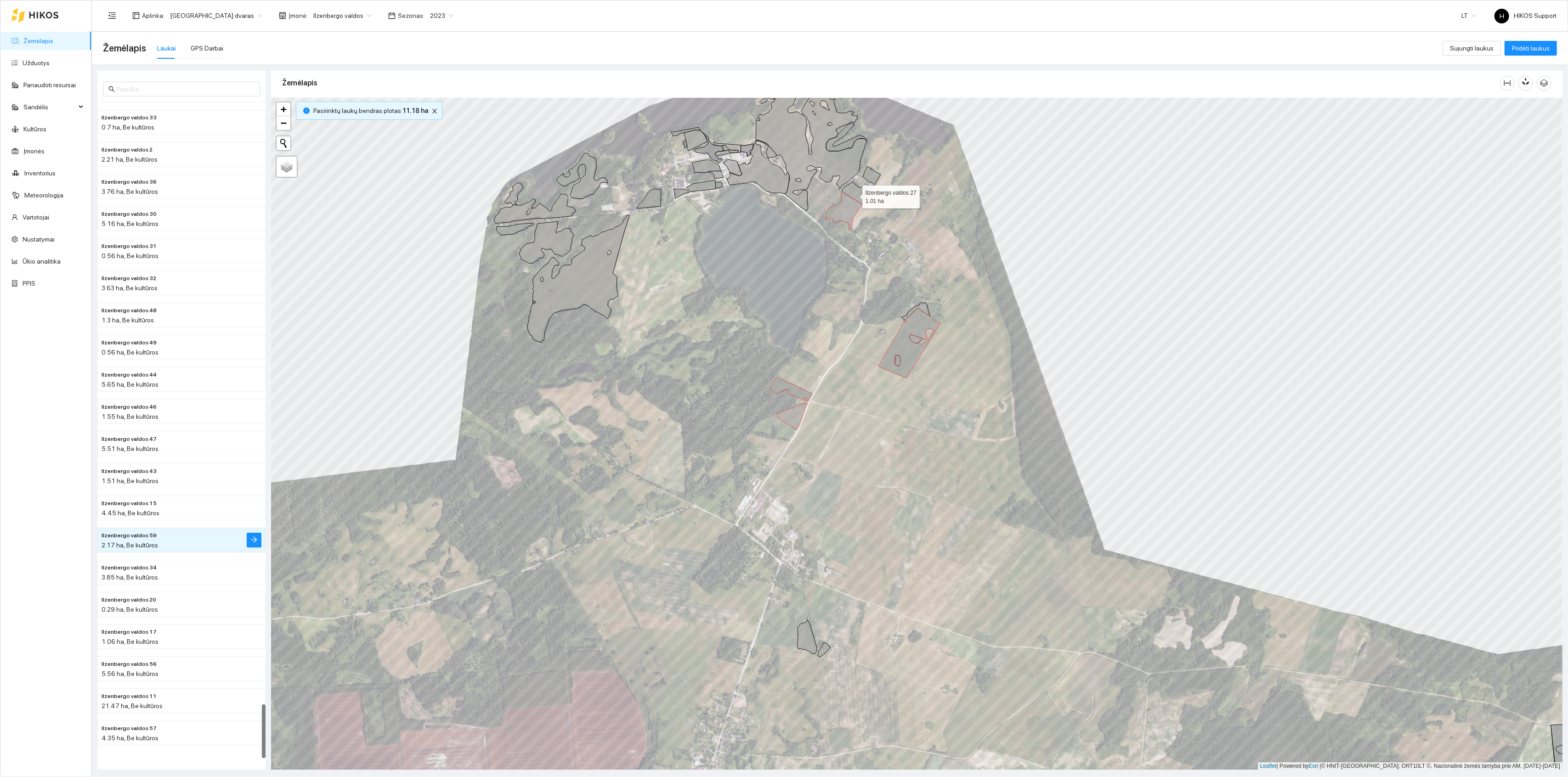
click at [854, 195] on icon at bounding box center [854, 192] width 24 height 22
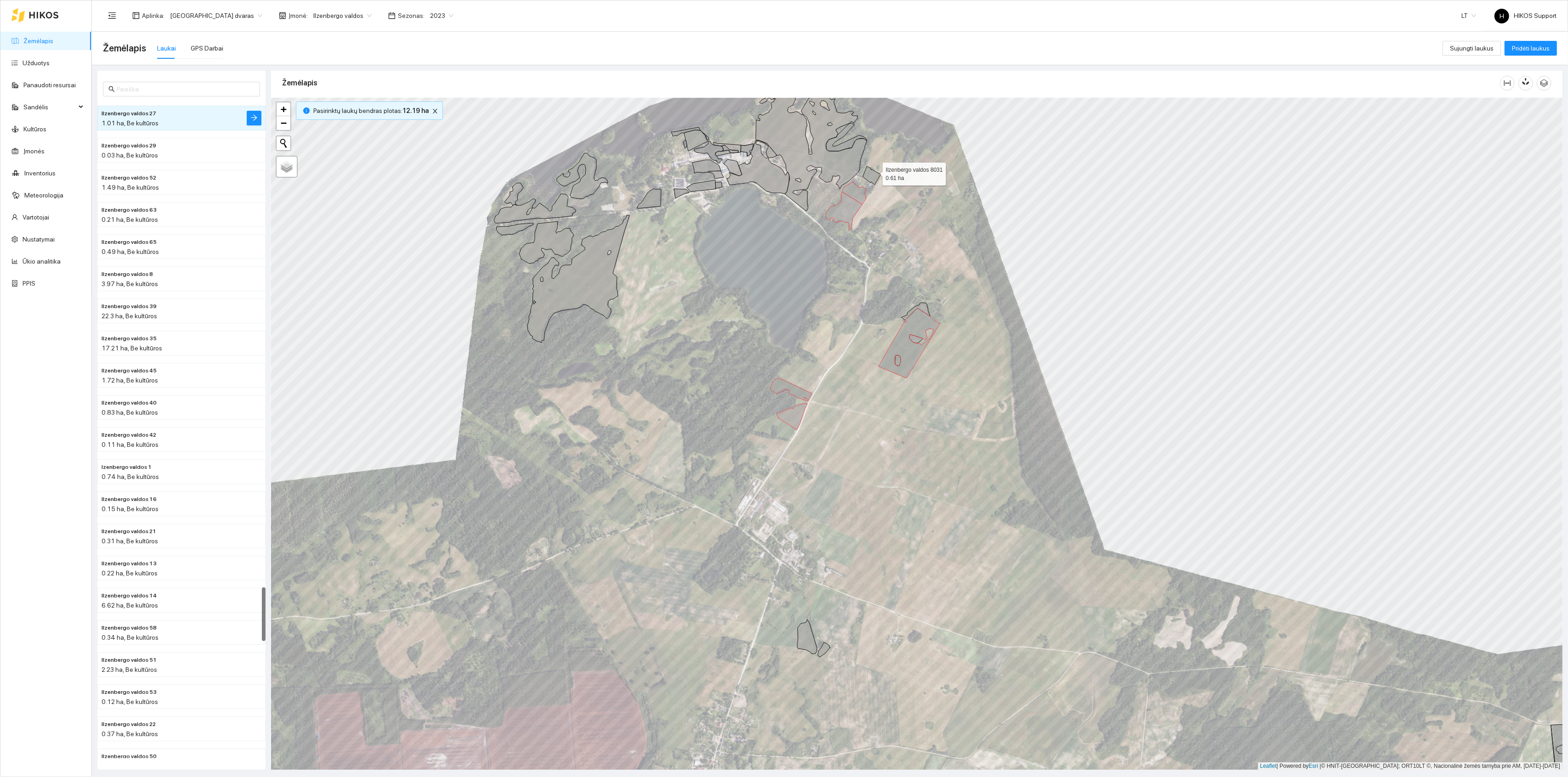
click at [874, 172] on icon at bounding box center [871, 176] width 18 height 18
click at [841, 169] on icon at bounding box center [811, 147] width 111 height 127
click at [768, 171] on icon at bounding box center [758, 167] width 63 height 53
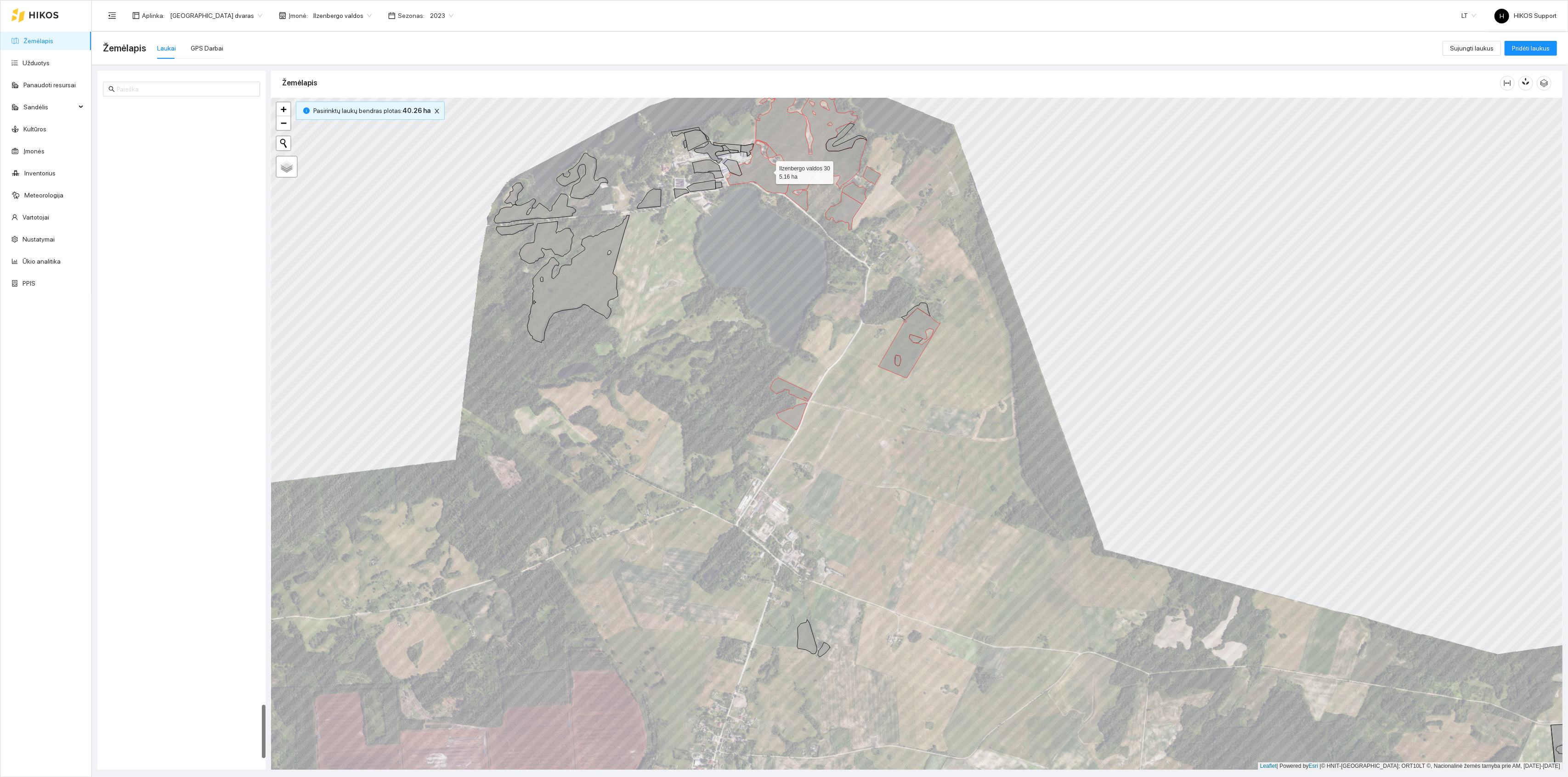
scroll to position [7366, 0]
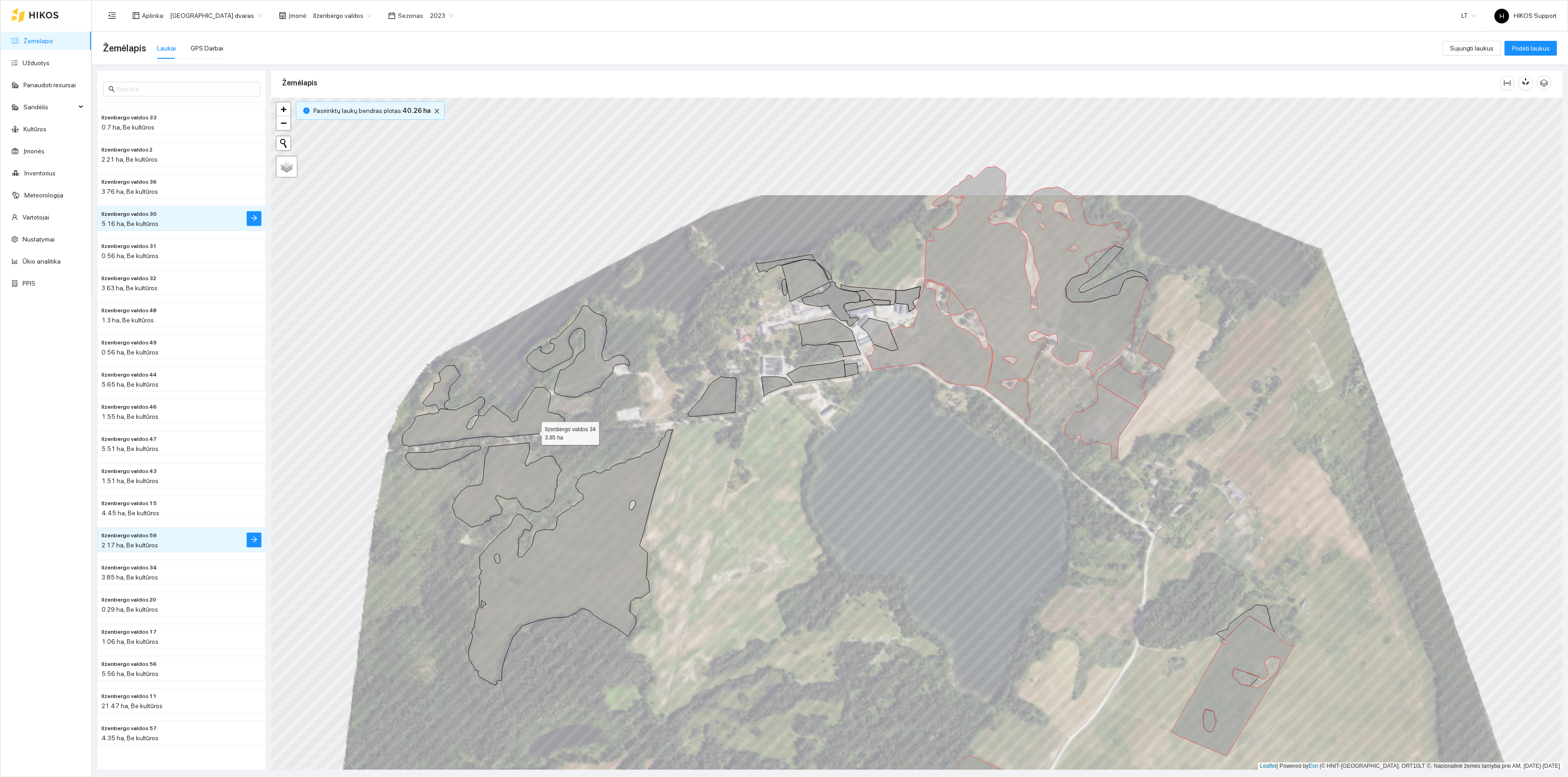
click at [522, 418] on icon at bounding box center [483, 417] width 163 height 60
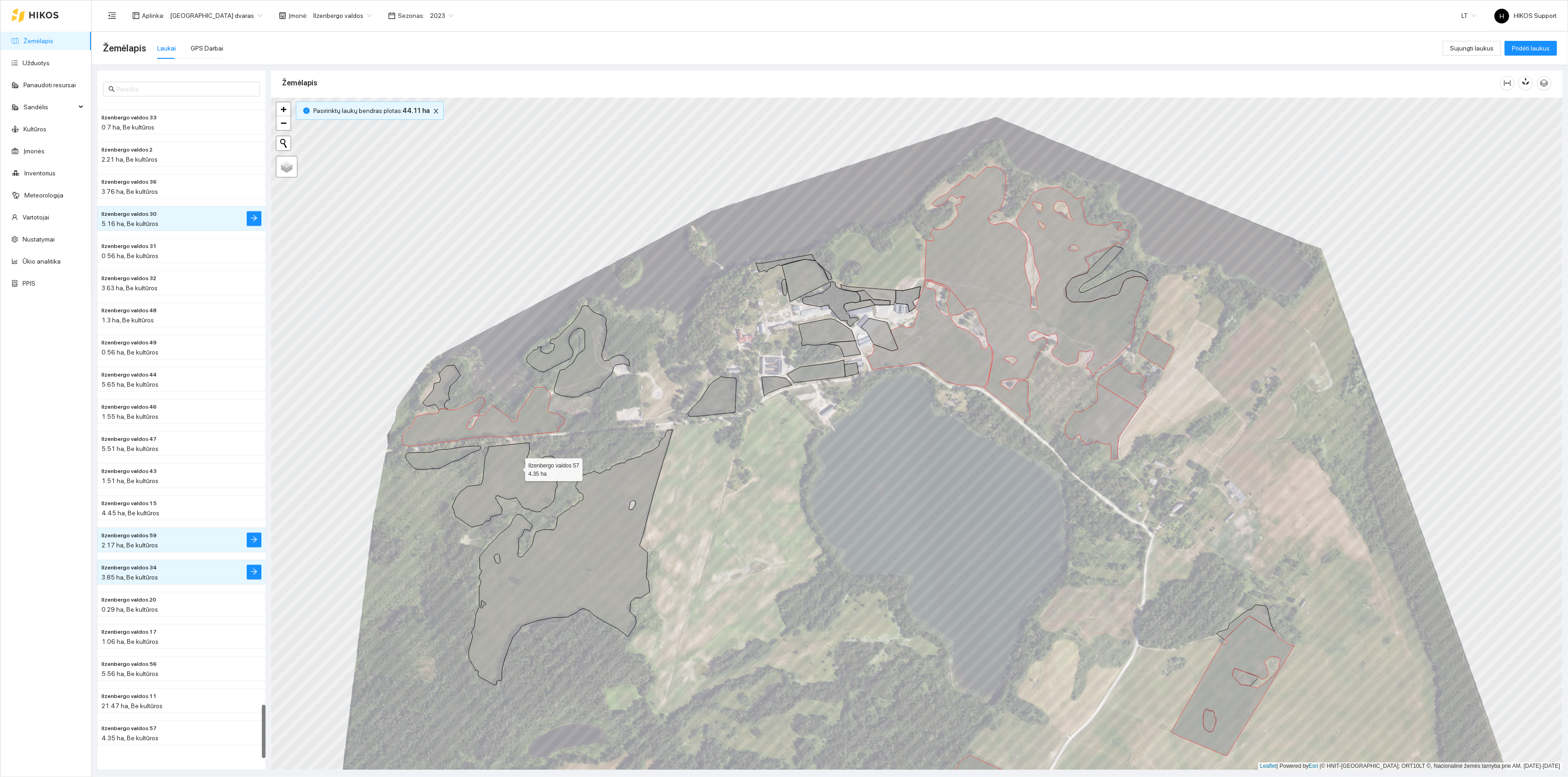
click at [515, 470] on icon at bounding box center [507, 485] width 110 height 85
click at [439, 456] on icon at bounding box center [444, 457] width 75 height 24
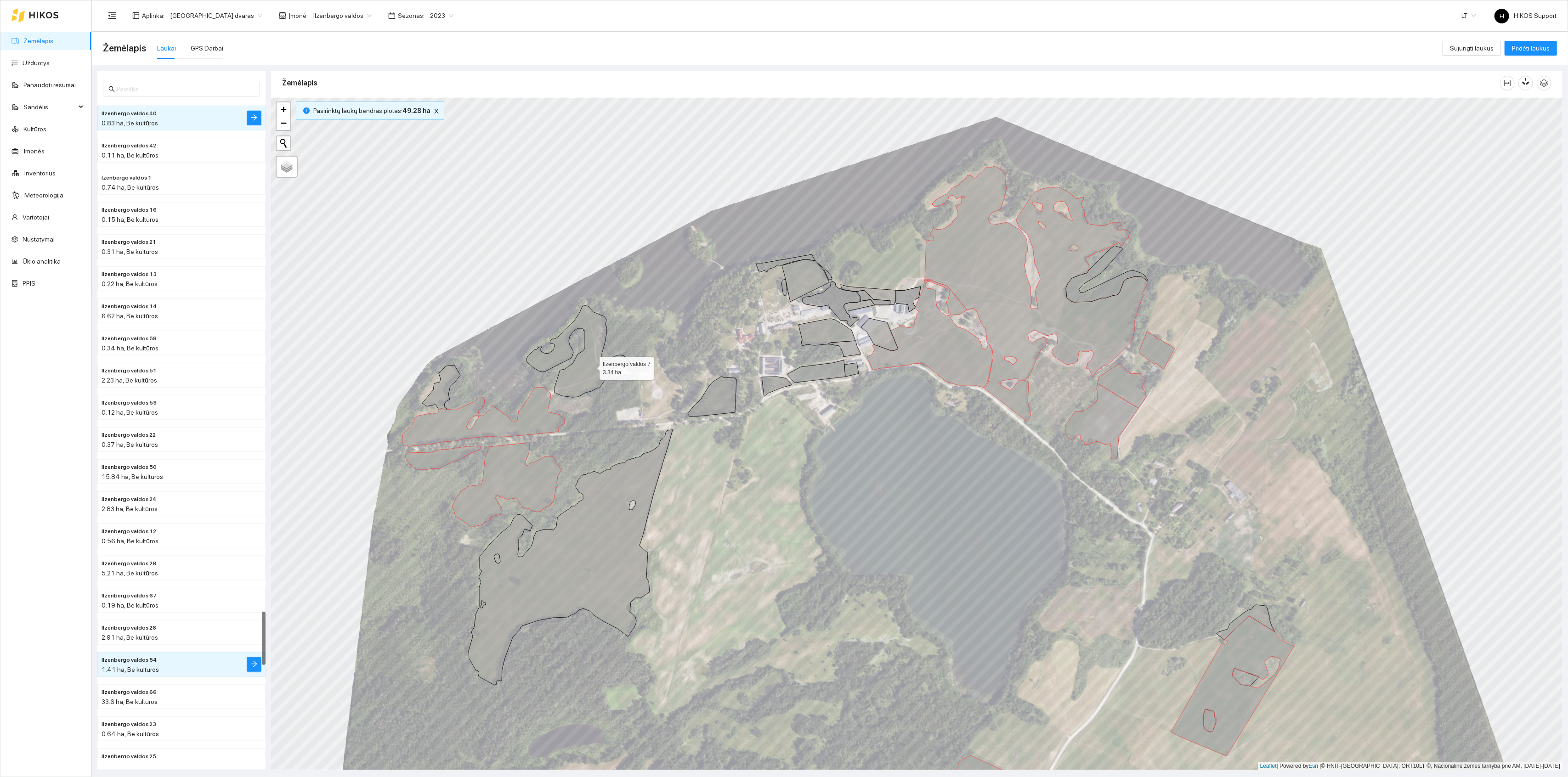
click at [589, 364] on icon at bounding box center [578, 351] width 103 height 92
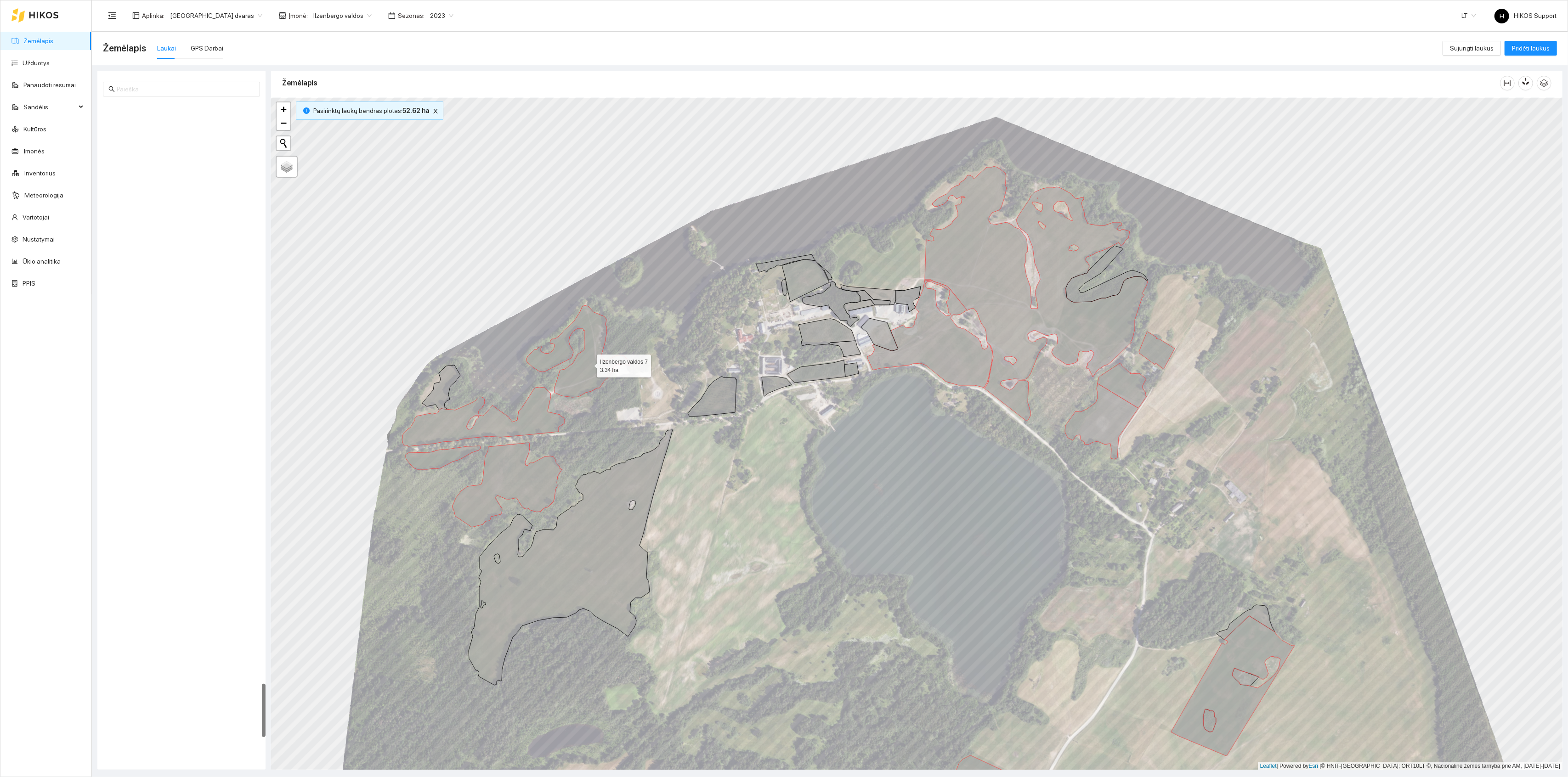
scroll to position [7109, 0]
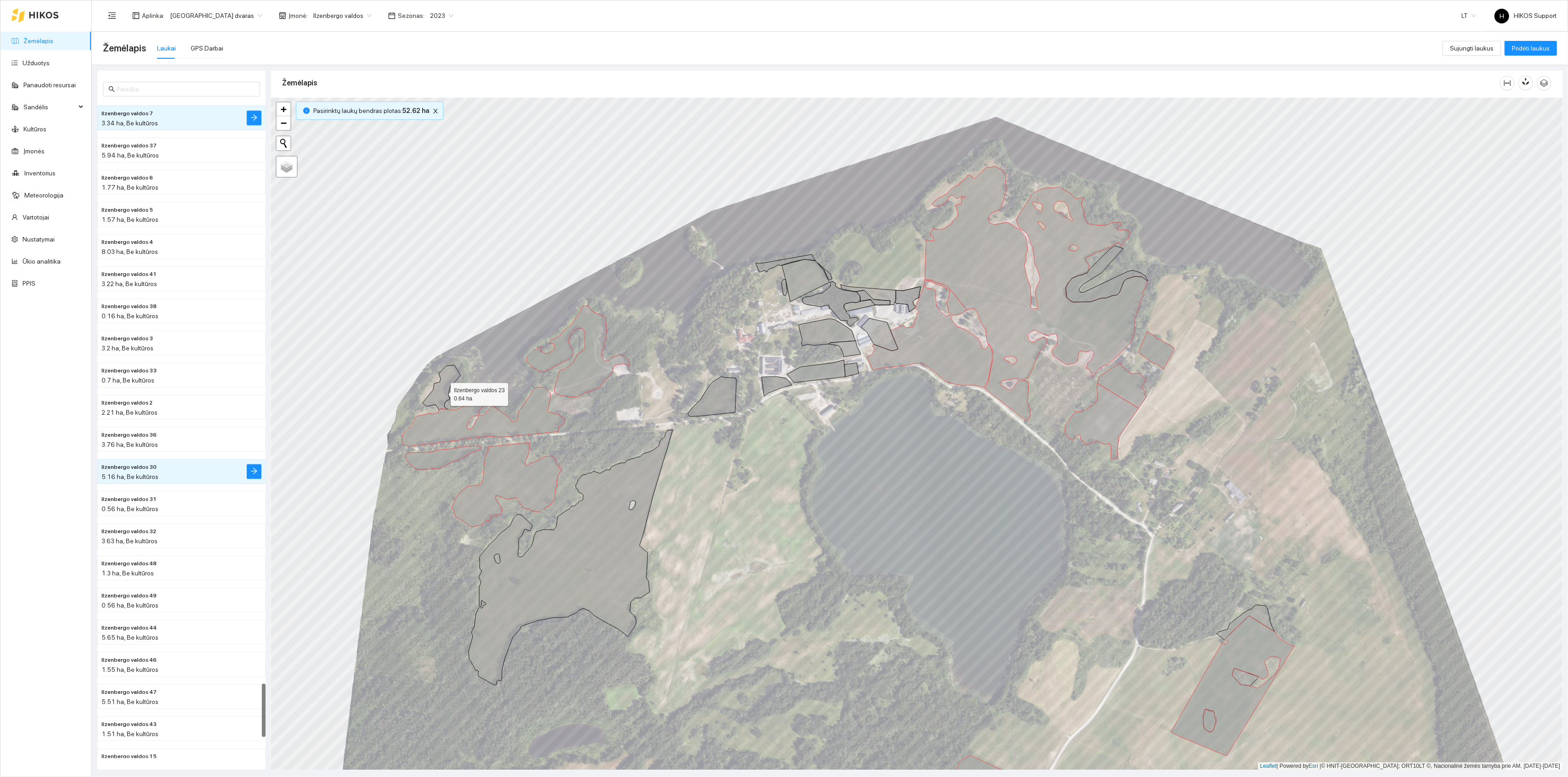
click at [443, 393] on icon at bounding box center [441, 388] width 38 height 45
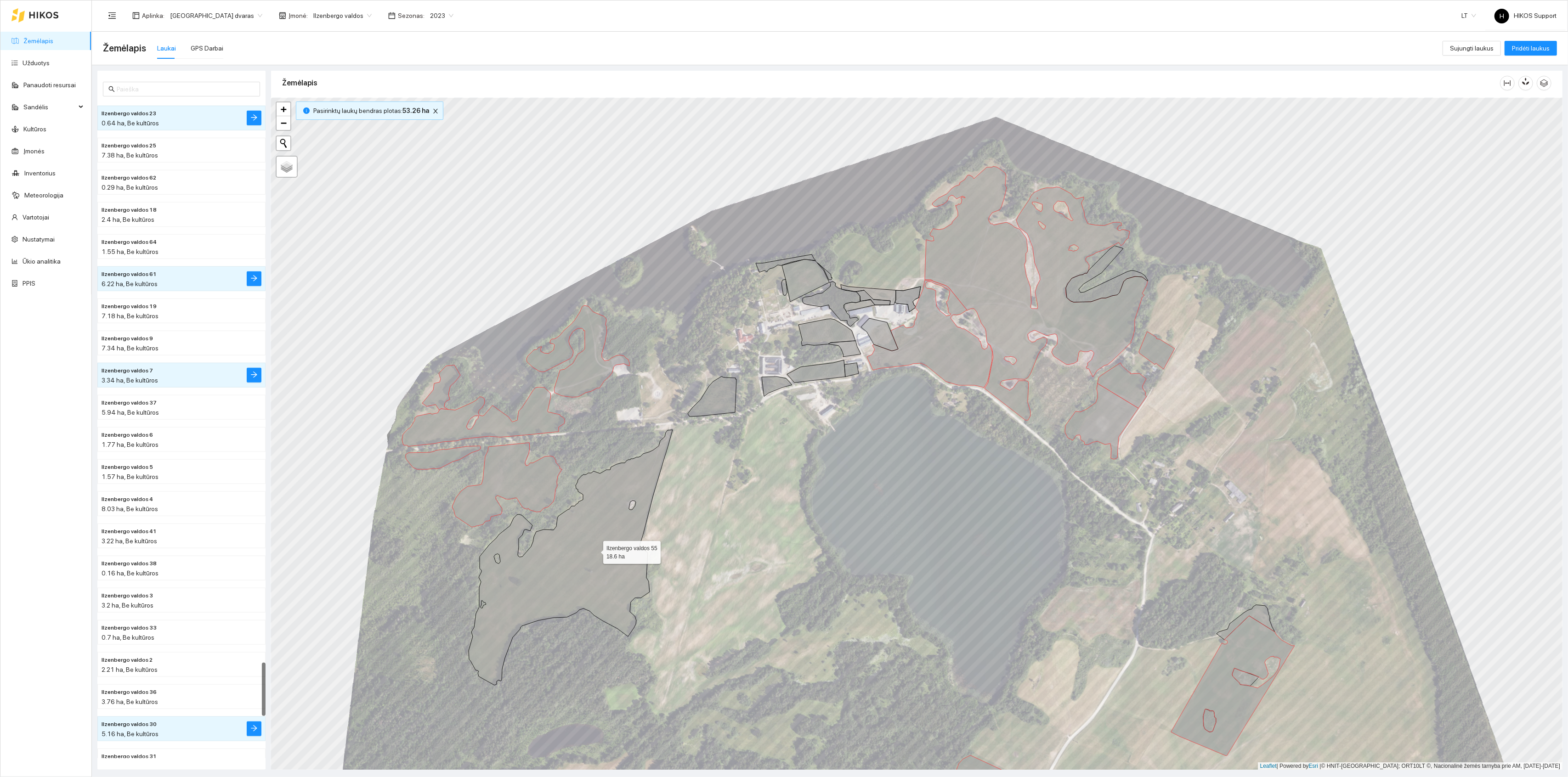
click at [595, 551] on icon at bounding box center [570, 557] width 204 height 256
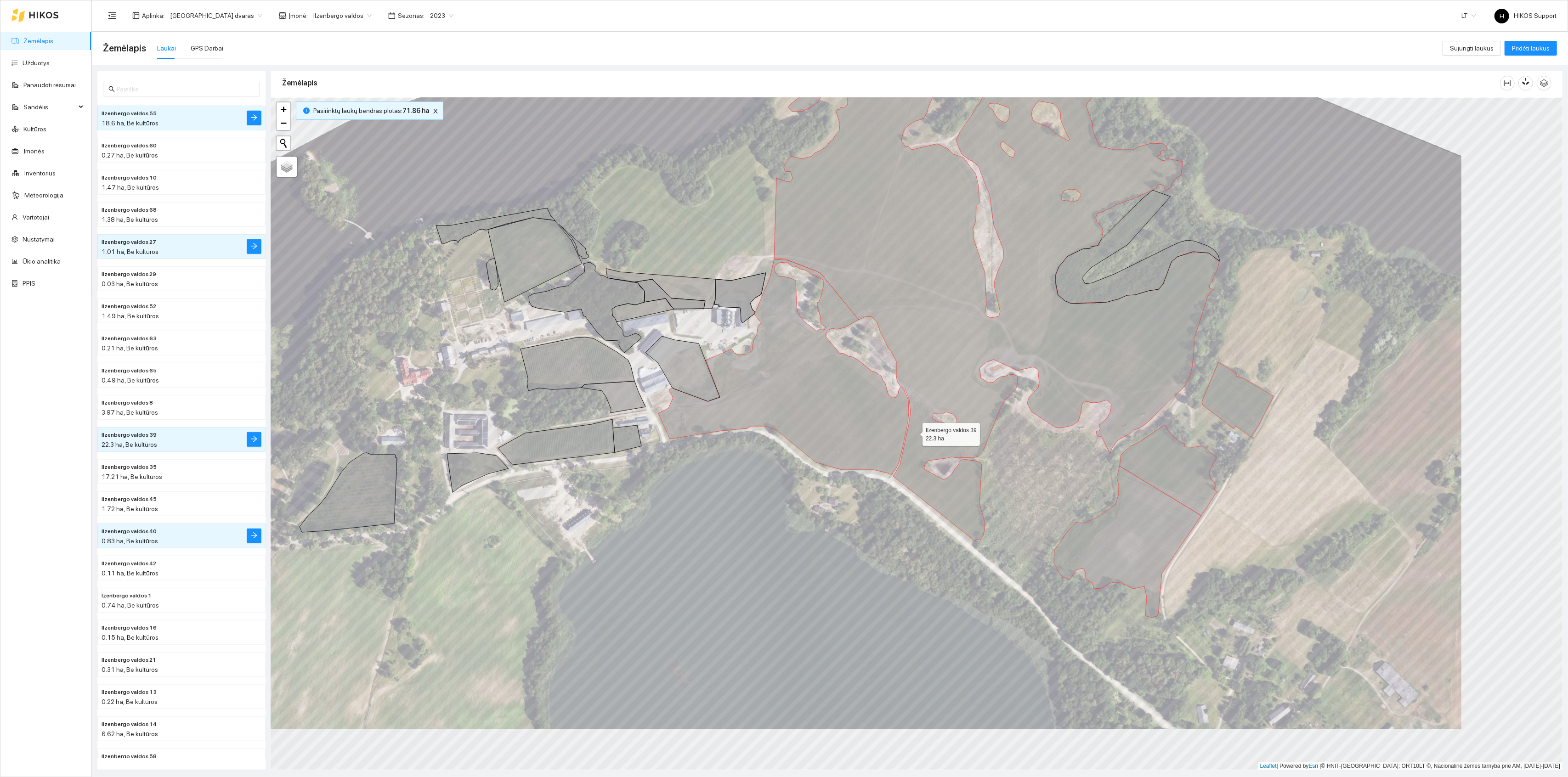
drag, startPoint x: 1026, startPoint y: 476, endPoint x: 824, endPoint y: 399, distance: 216.2
click at [824, 399] on icon at bounding box center [996, 286] width 445 height 510
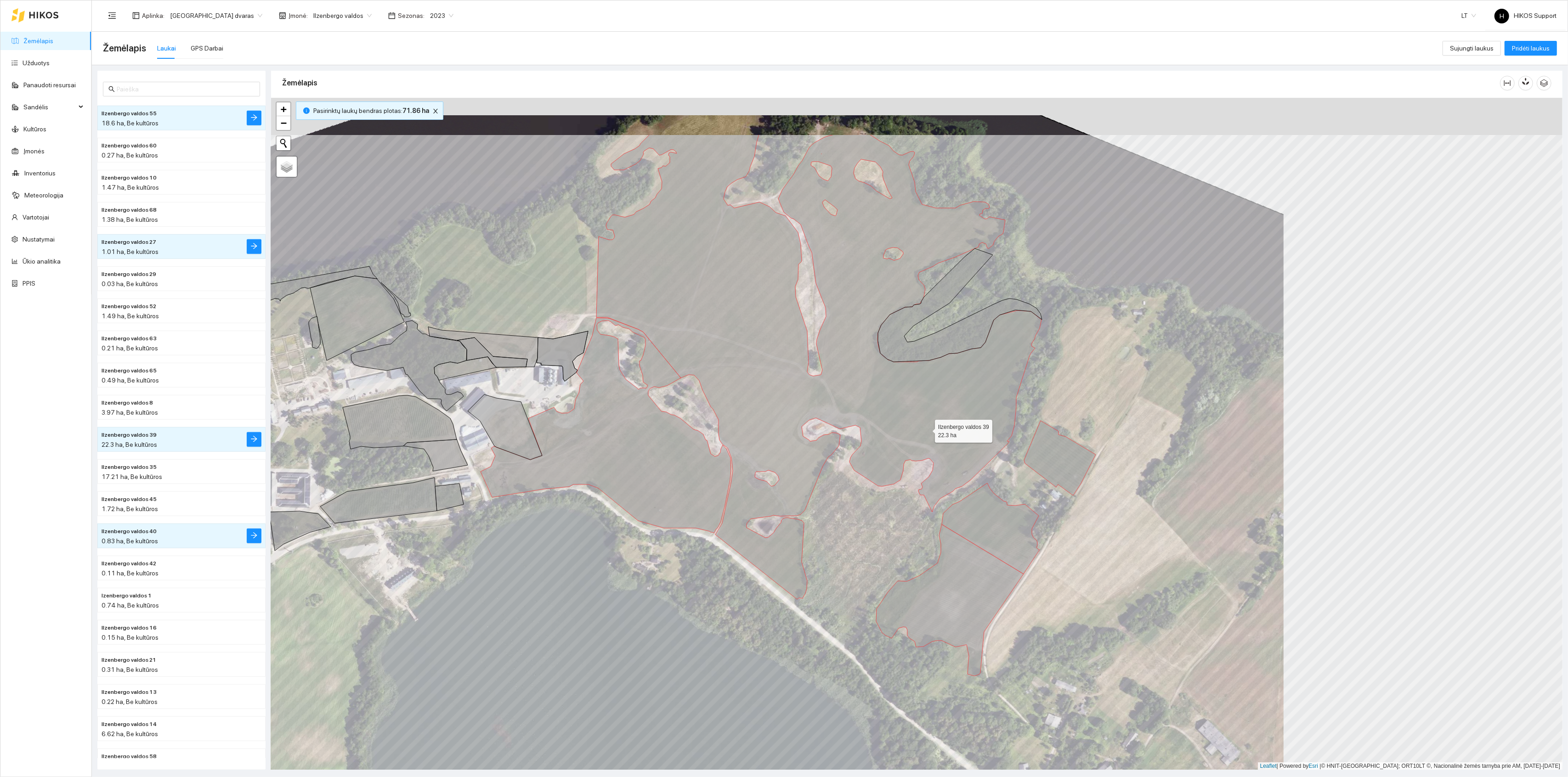
drag, startPoint x: 986, startPoint y: 321, endPoint x: 927, endPoint y: 431, distance: 124.8
click at [927, 430] on icon at bounding box center [818, 366] width 445 height 465
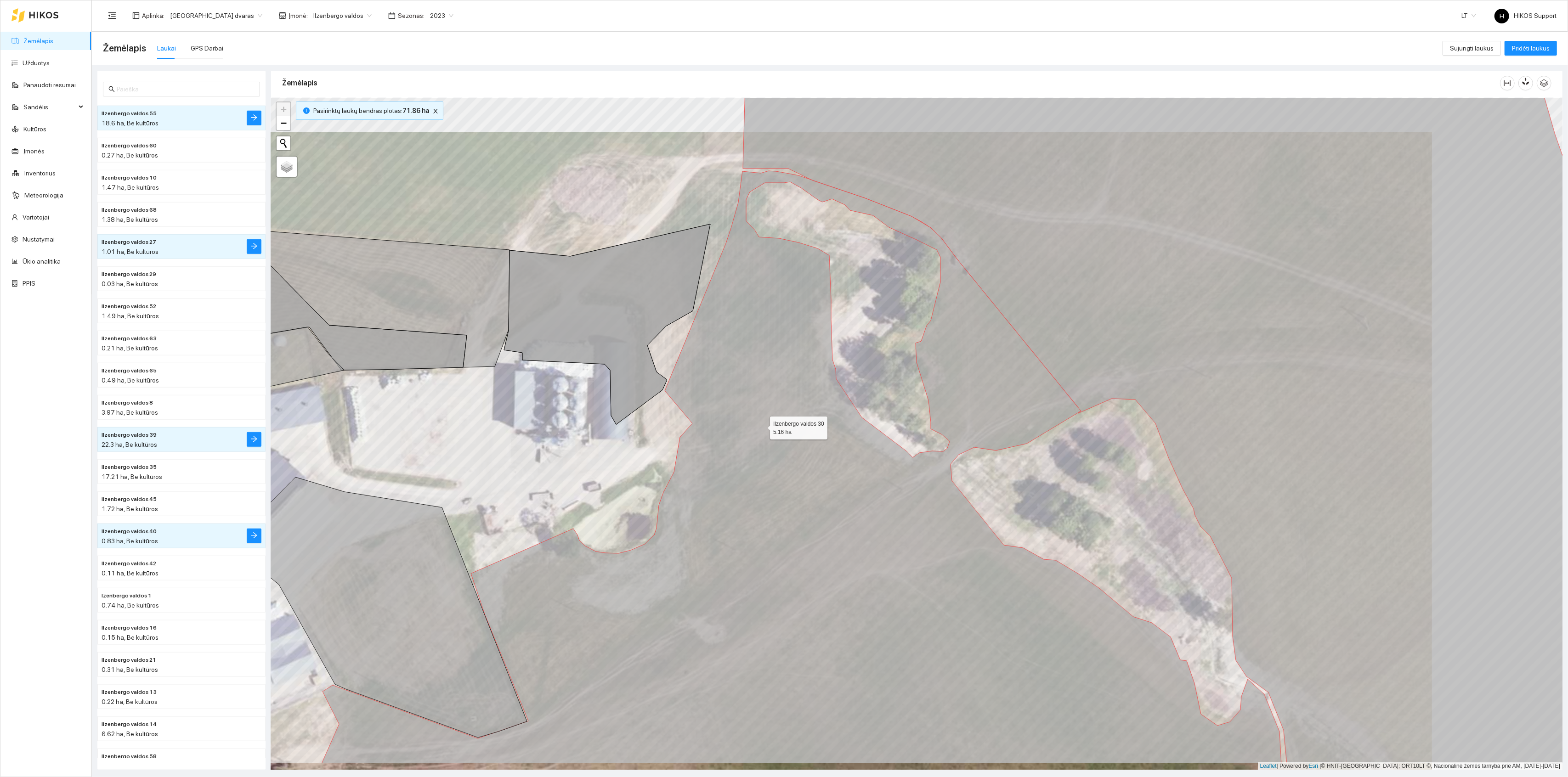
drag, startPoint x: 893, startPoint y: 521, endPoint x: 728, endPoint y: 396, distance: 207.0
click at [728, 396] on icon at bounding box center [801, 467] width 960 height 593
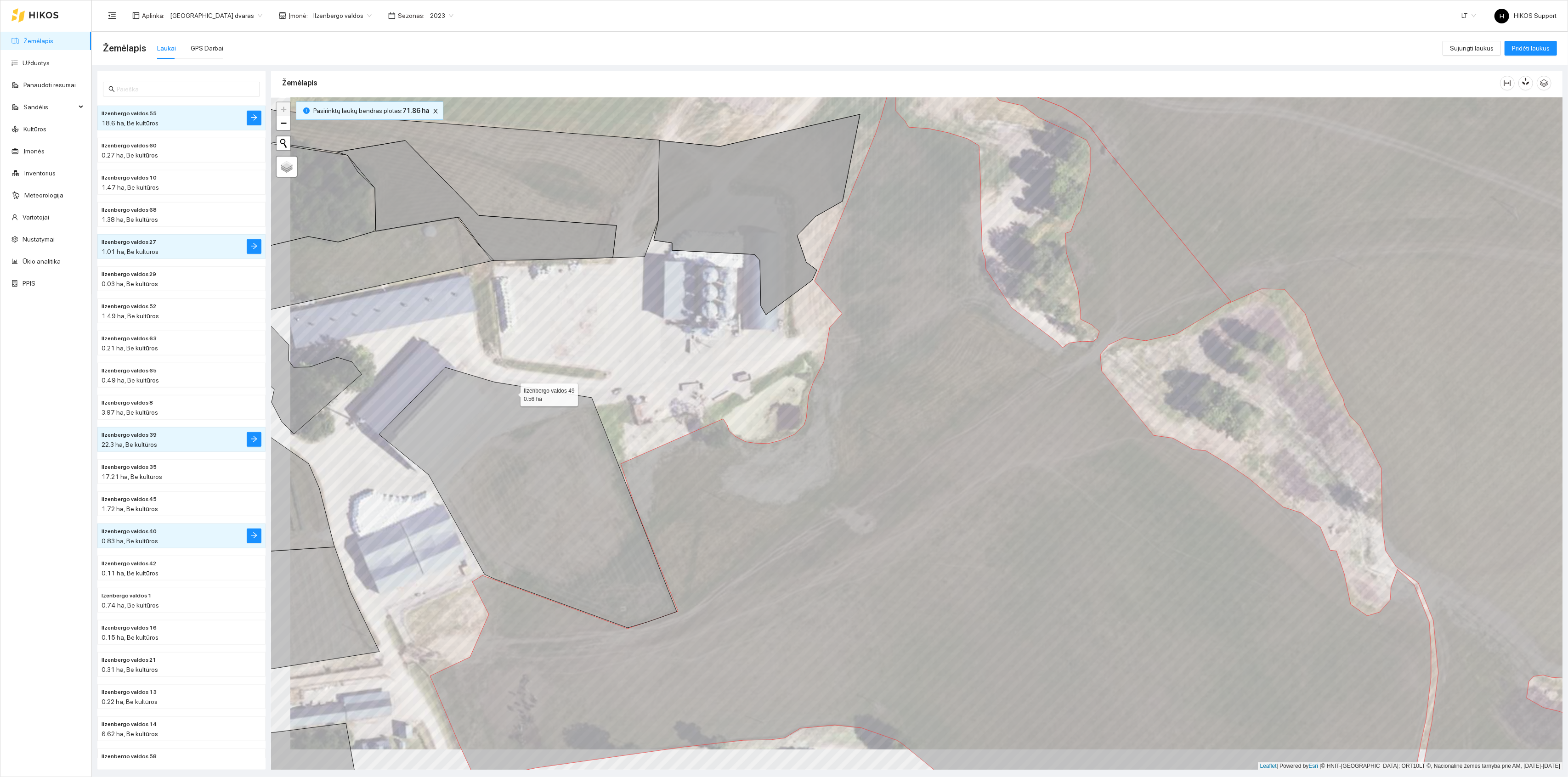
drag, startPoint x: 483, startPoint y: 424, endPoint x: 563, endPoint y: 340, distance: 116.0
click at [564, 368] on icon at bounding box center [528, 498] width 298 height 260
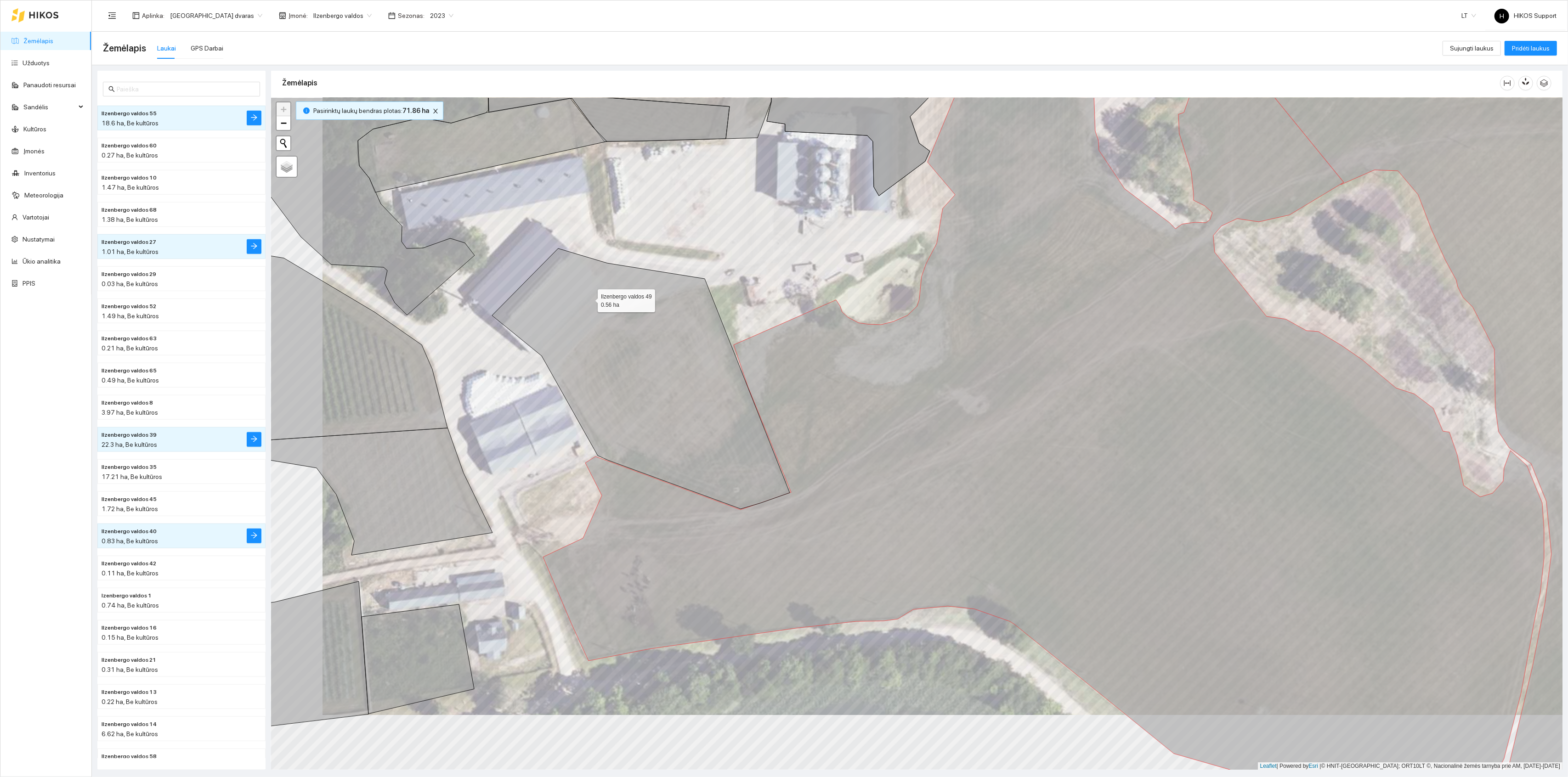
drag, startPoint x: 519, startPoint y: 370, endPoint x: 708, endPoint y: 239, distance: 230.0
click at [707, 249] on icon at bounding box center [641, 379] width 298 height 260
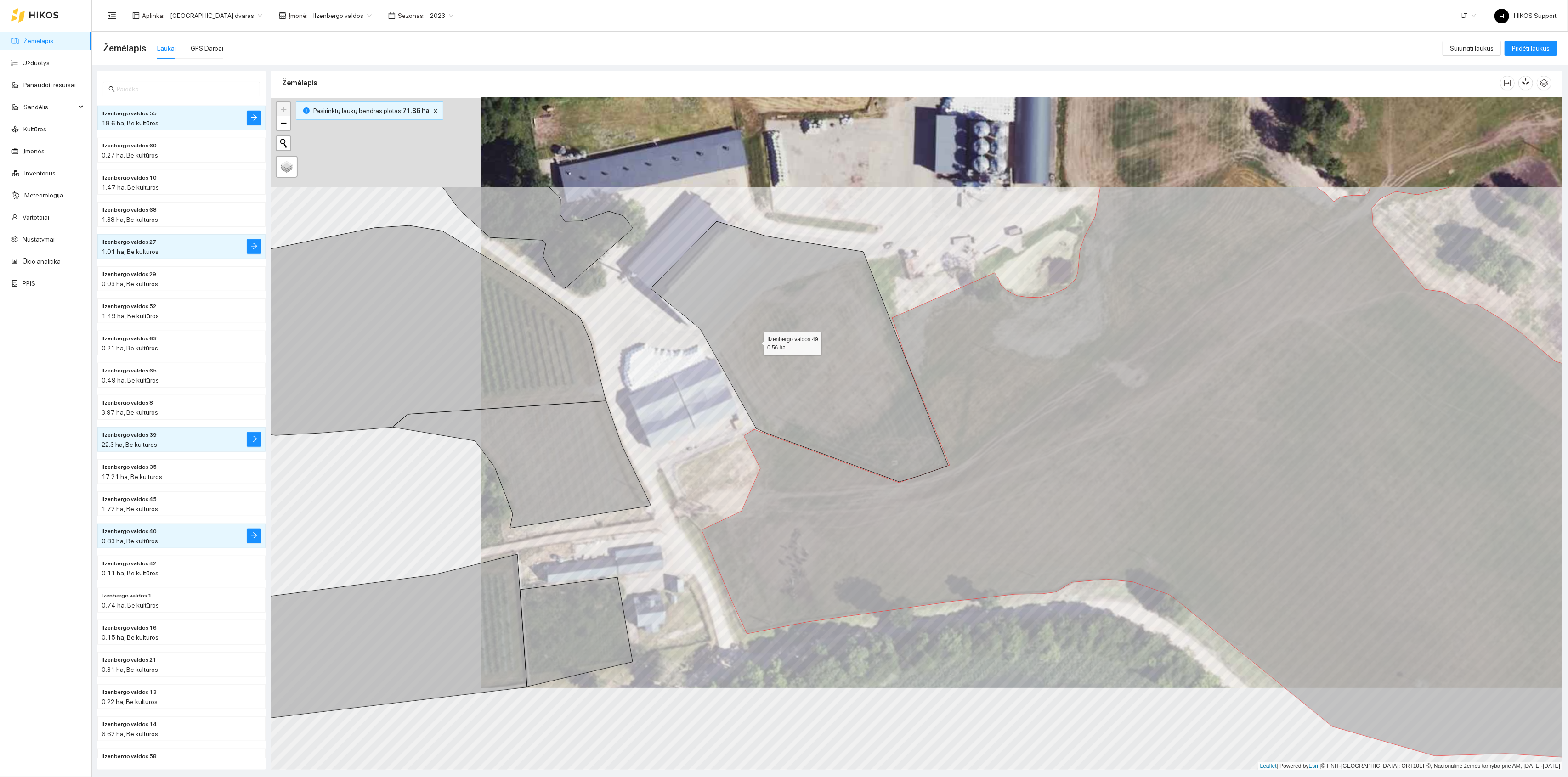
drag, startPoint x: 794, startPoint y: 163, endPoint x: 740, endPoint y: 375, distance: 218.8
click at [740, 375] on icon at bounding box center [799, 351] width 298 height 260
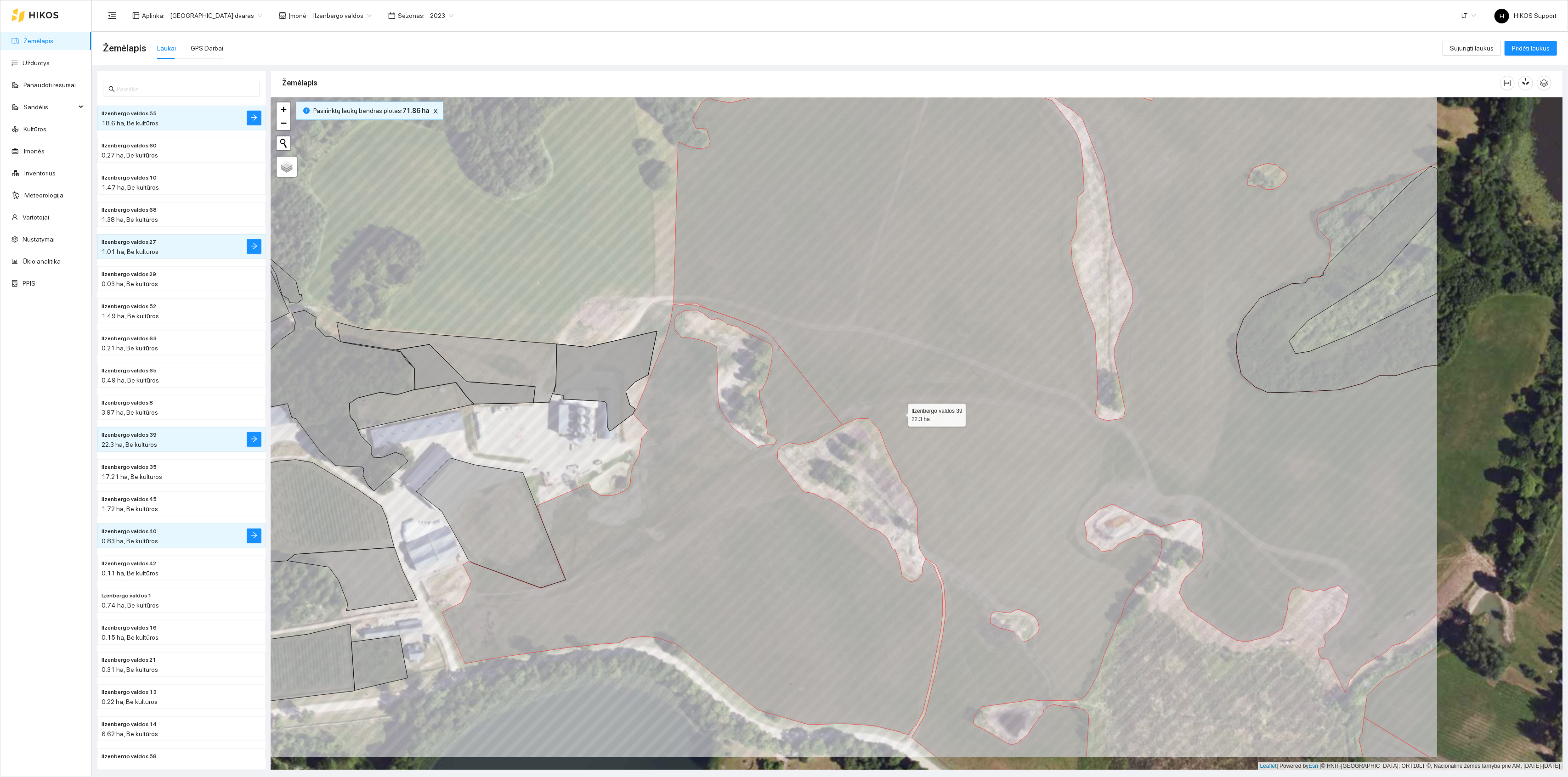
drag, startPoint x: 1179, startPoint y: 501, endPoint x: 906, endPoint y: 416, distance: 285.9
click at [906, 416] on icon at bounding box center [1055, 353] width 764 height 808
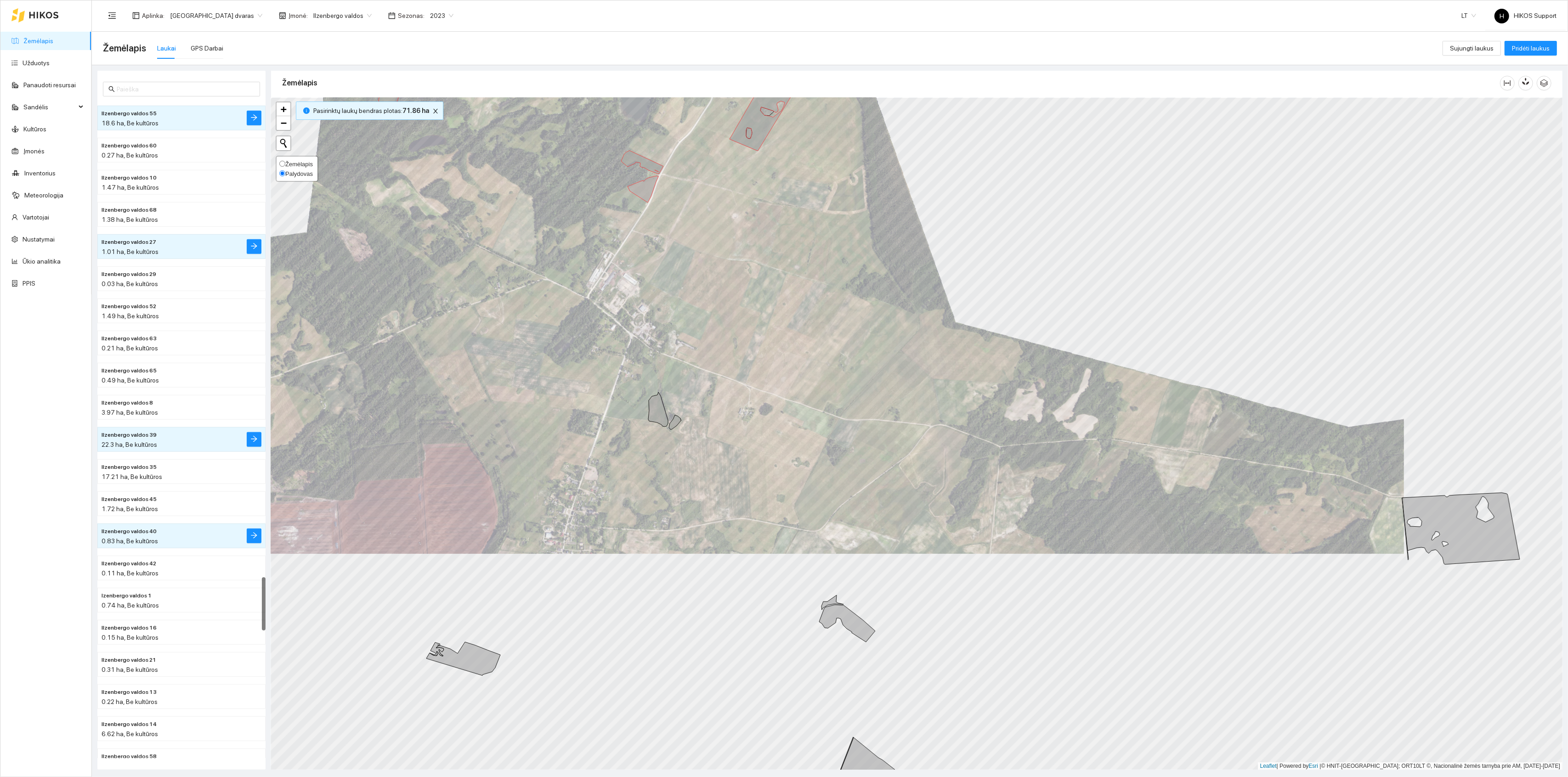
click at [297, 163] on span "Žemėlapis" at bounding box center [299, 164] width 27 height 7
click at [286, 163] on input "Žemėlapis" at bounding box center [282, 164] width 6 height 6
radio input "true"
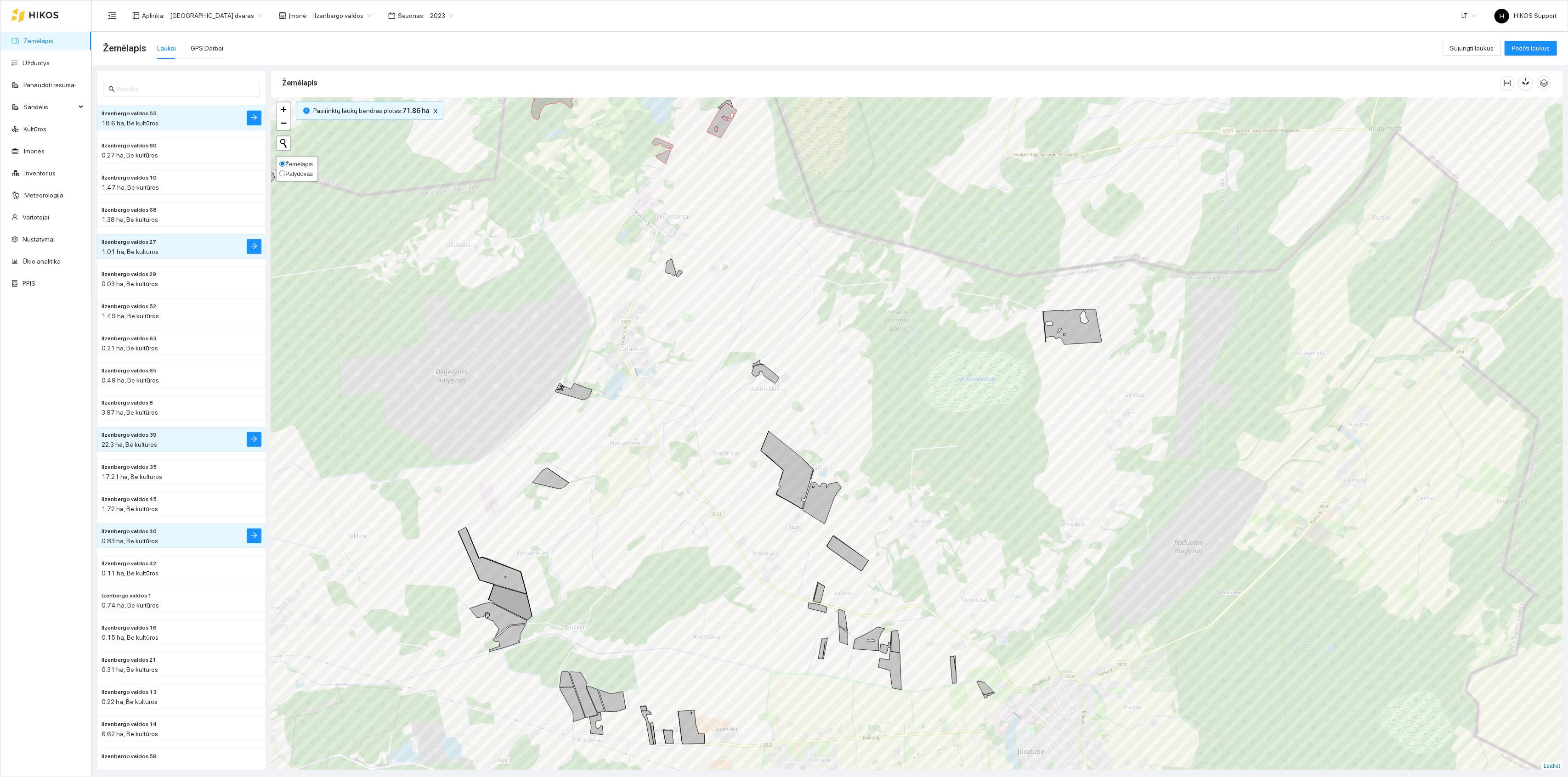
click at [298, 175] on span "Palydovas" at bounding box center [299, 173] width 27 height 7
click at [286, 175] on input "Palydovas" at bounding box center [282, 173] width 6 height 6
radio input "true"
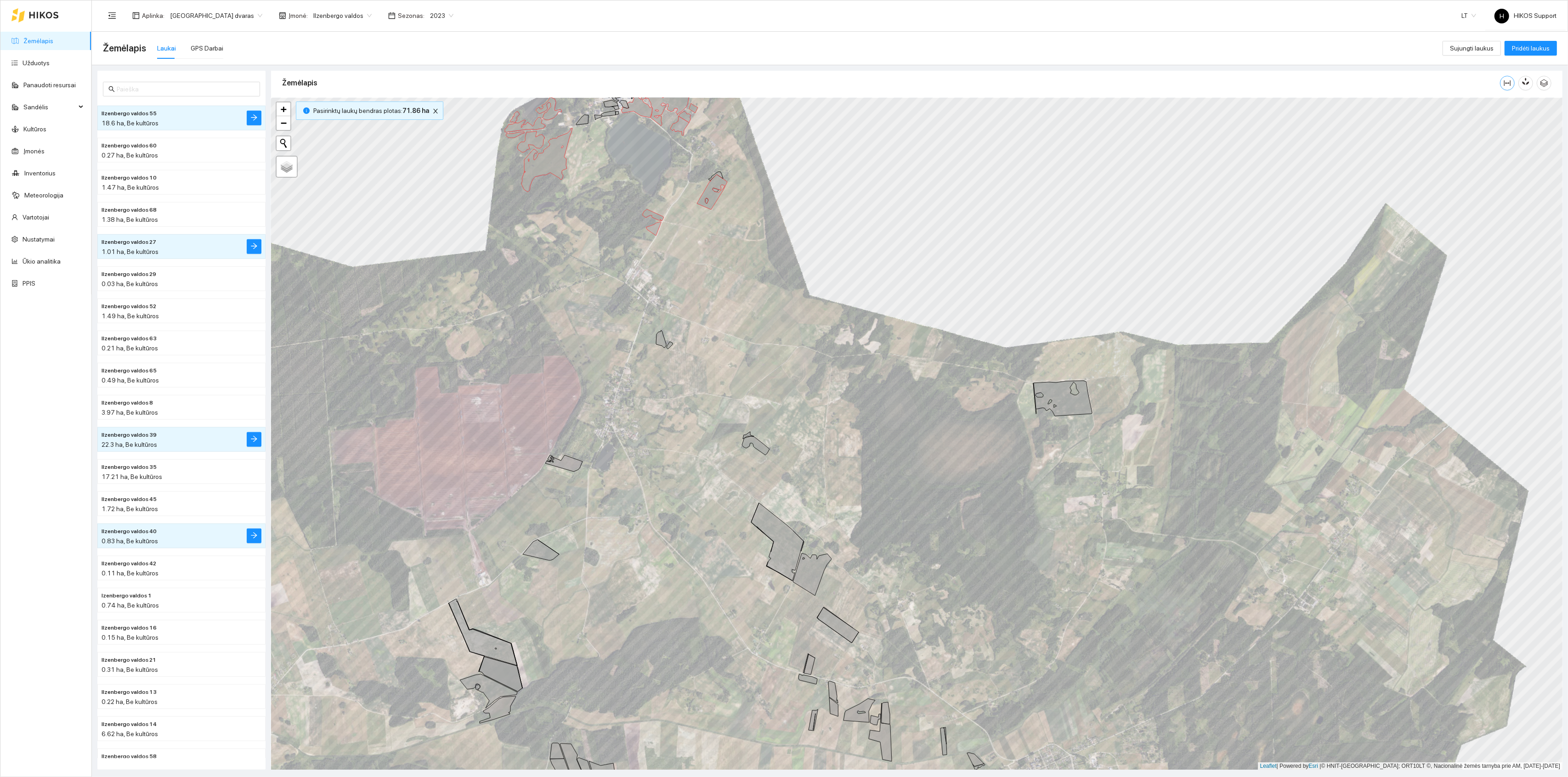
click at [1508, 84] on icon "column-width" at bounding box center [1508, 83] width 8 height 8
click at [790, 575] on icon at bounding box center [777, 542] width 53 height 78
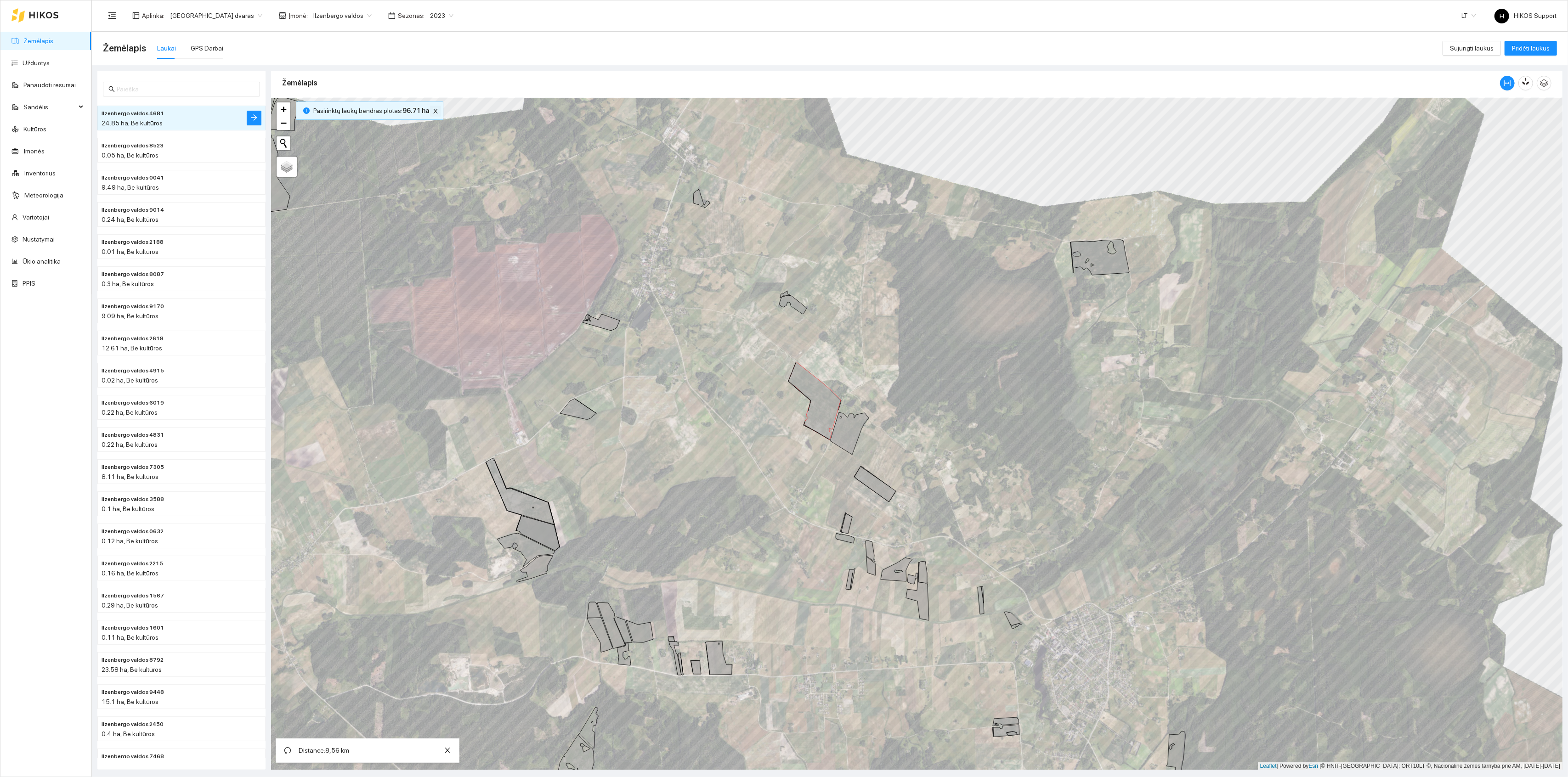
click at [432, 111] on icon "close" at bounding box center [435, 111] width 6 height 6
click at [1506, 84] on icon "column-width" at bounding box center [1508, 83] width 8 height 8
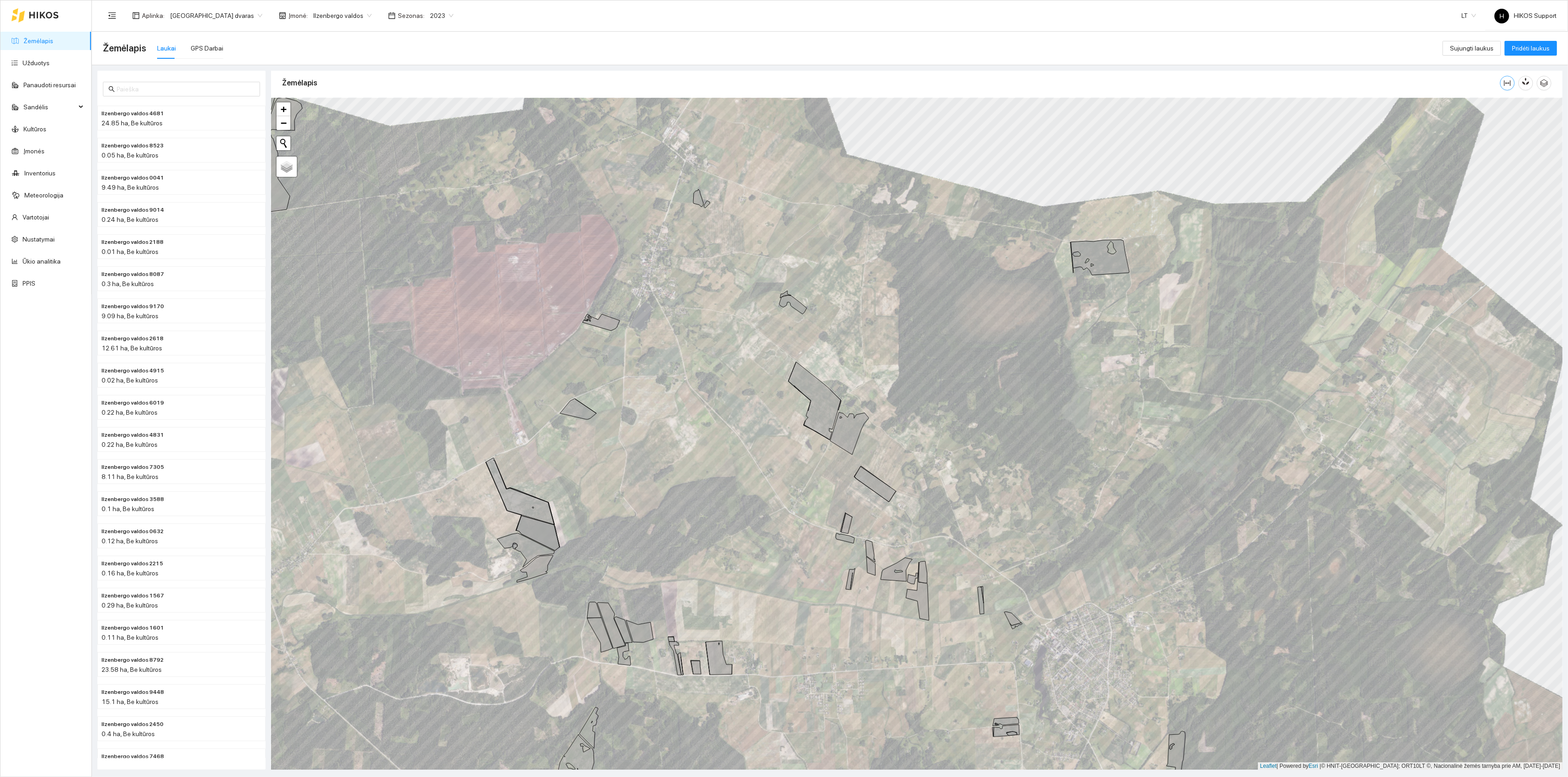
click at [1506, 84] on icon "column-width" at bounding box center [1508, 83] width 8 height 8
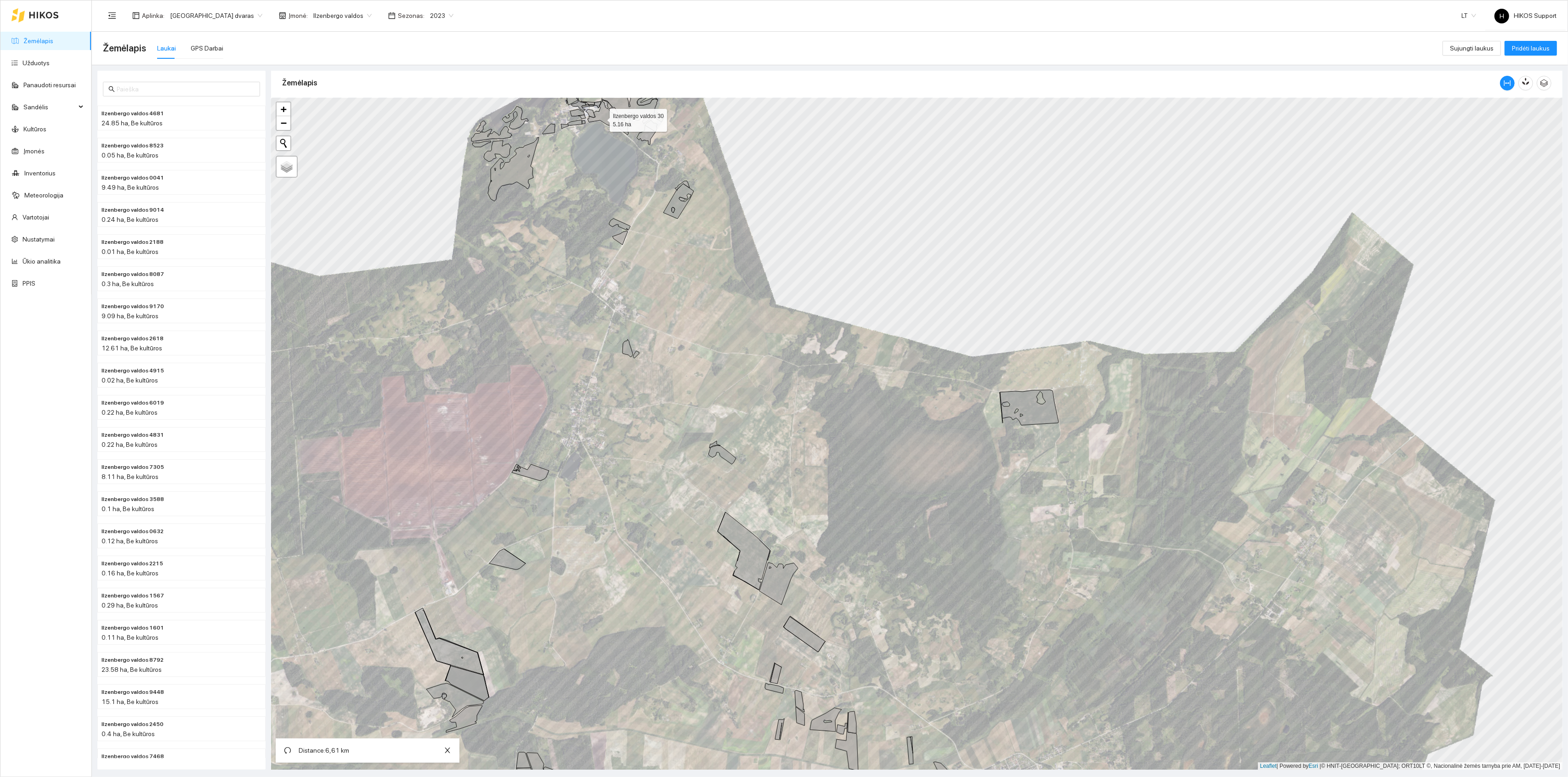
click at [602, 118] on icon at bounding box center [603, 114] width 31 height 27
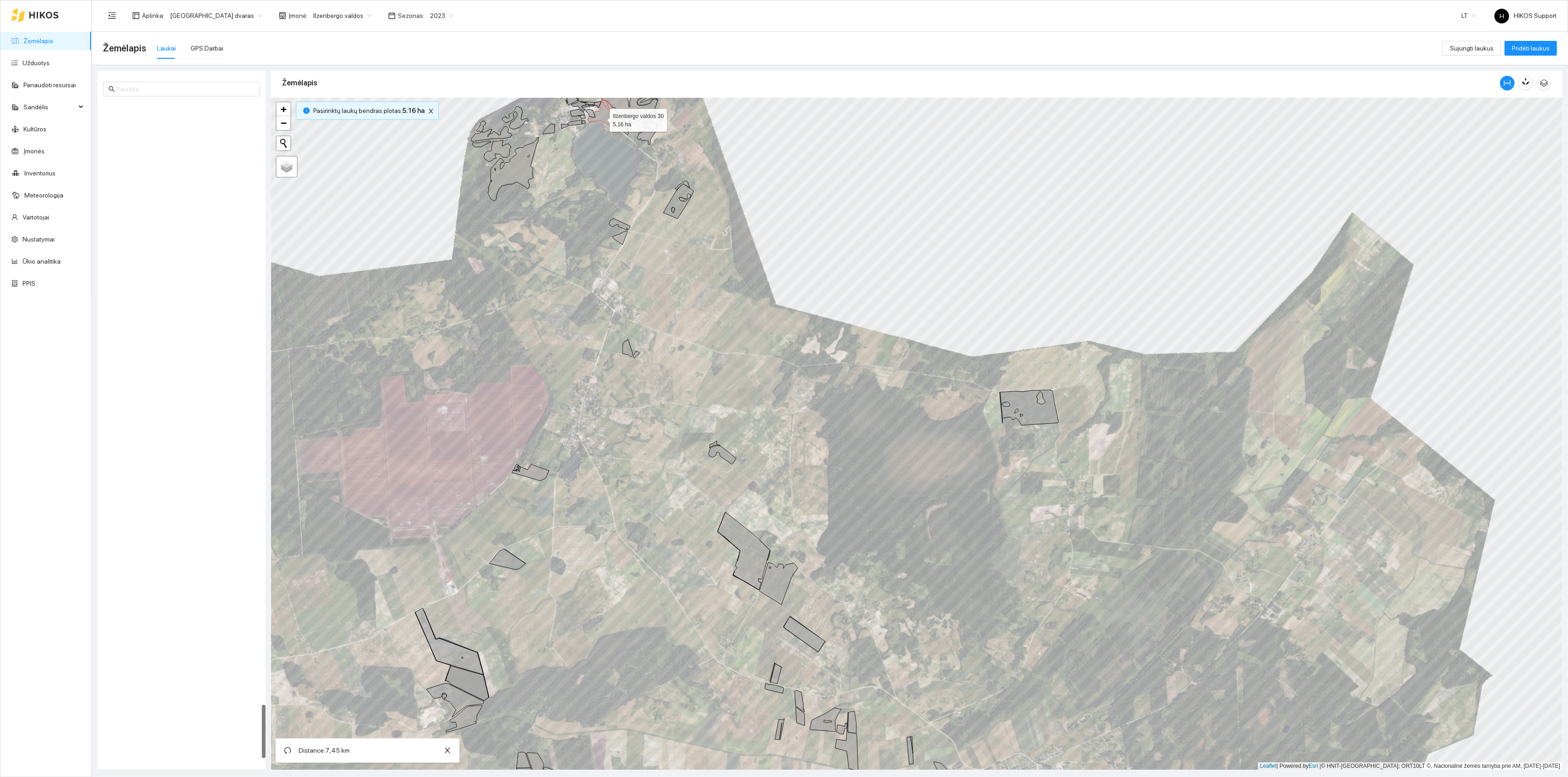
scroll to position [7379, 0]
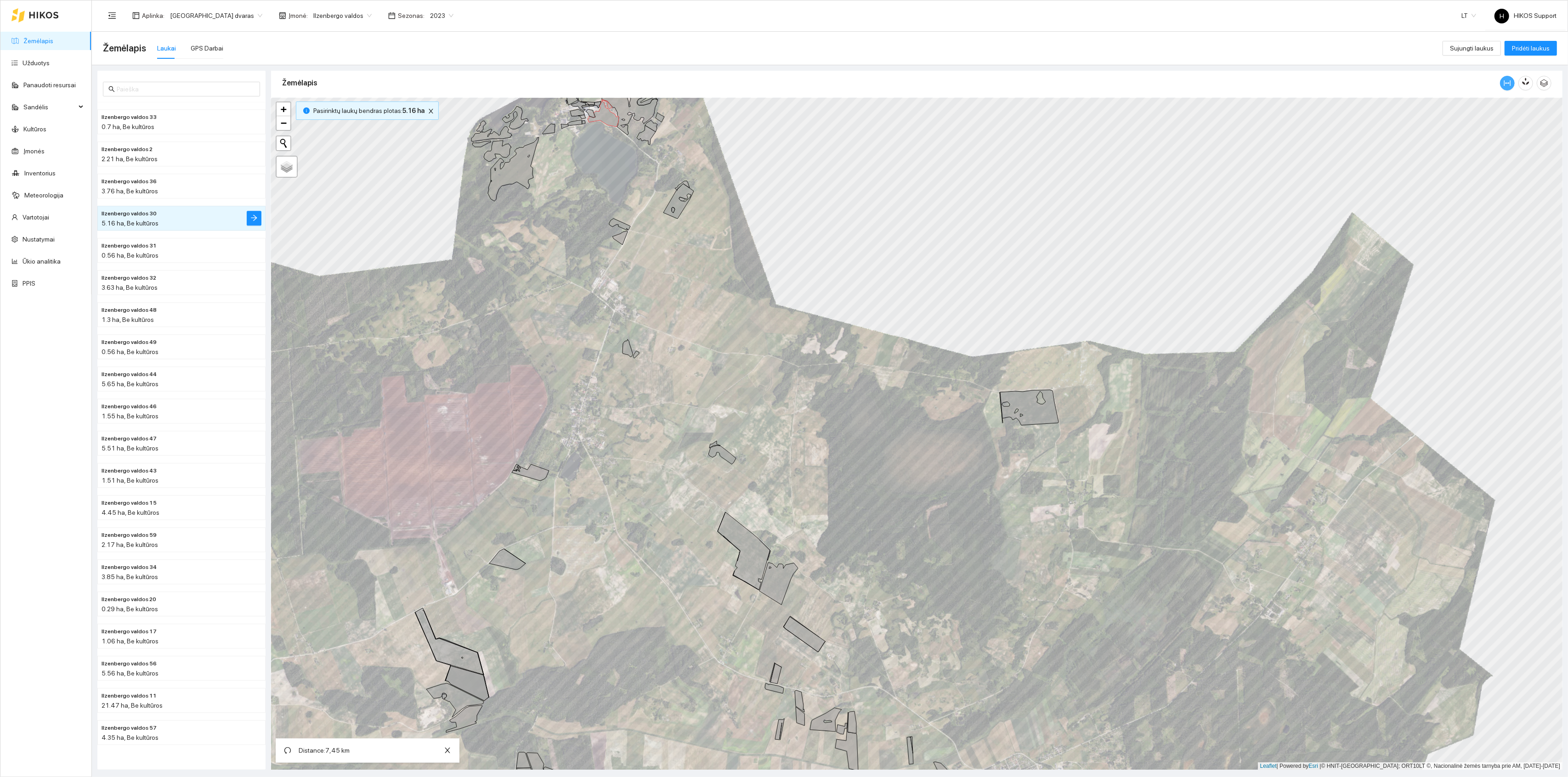
click at [1507, 84] on icon "column-width" at bounding box center [1508, 83] width 8 height 8
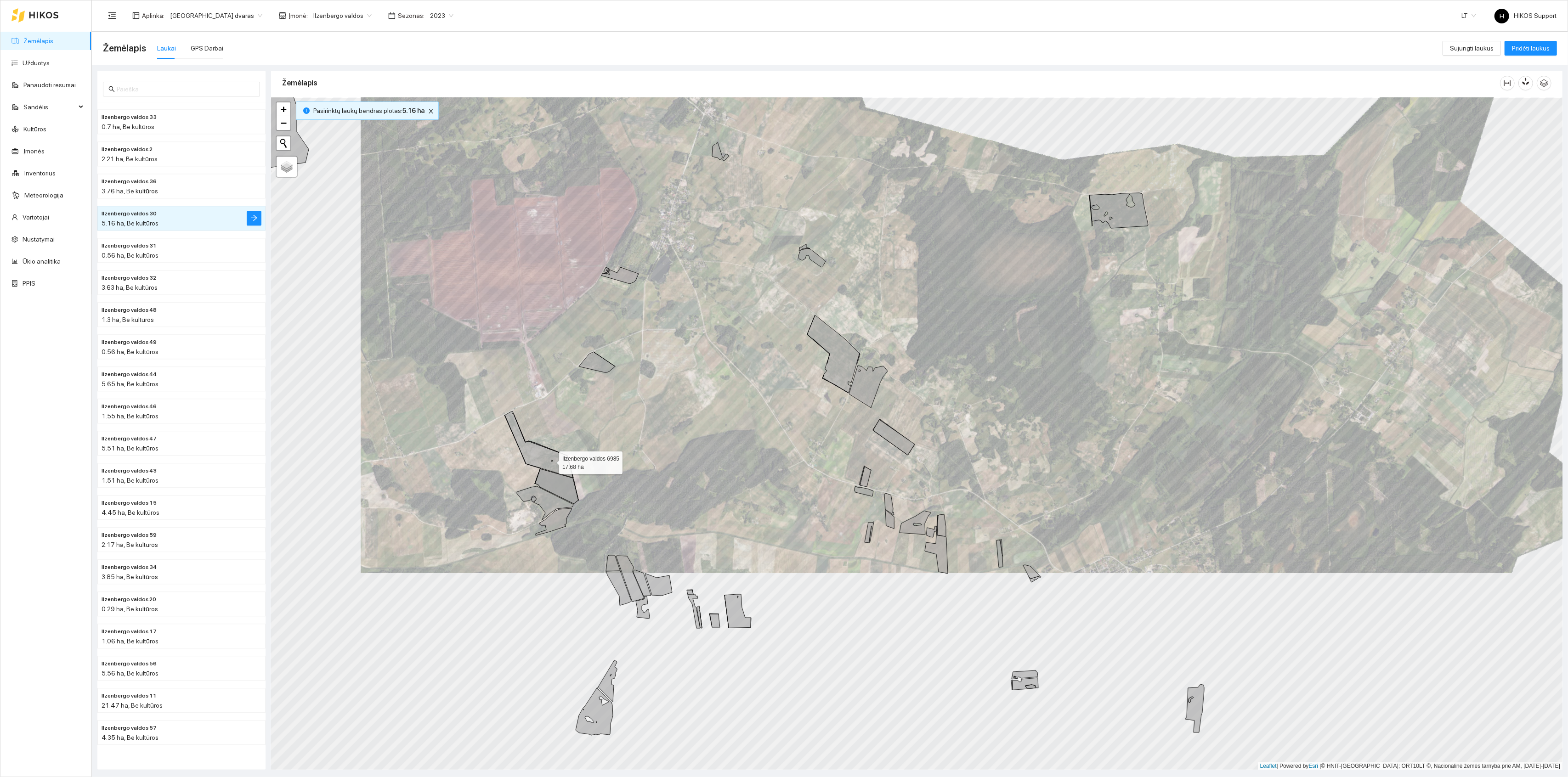
click at [551, 461] on icon at bounding box center [539, 444] width 68 height 66
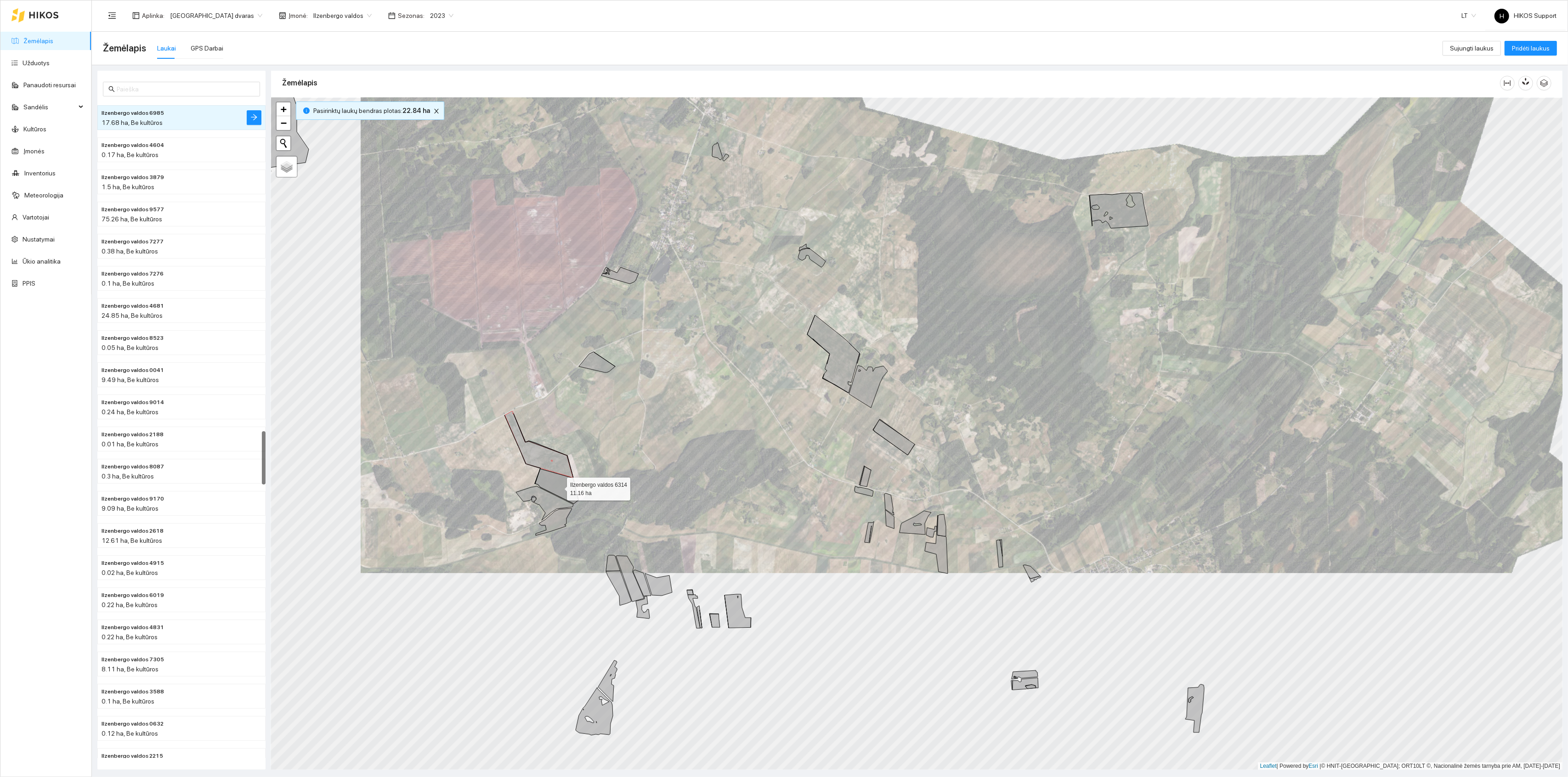
click at [559, 488] on icon at bounding box center [557, 487] width 44 height 35
click at [542, 505] on icon at bounding box center [544, 503] width 57 height 34
click at [551, 515] on icon at bounding box center [554, 522] width 37 height 27
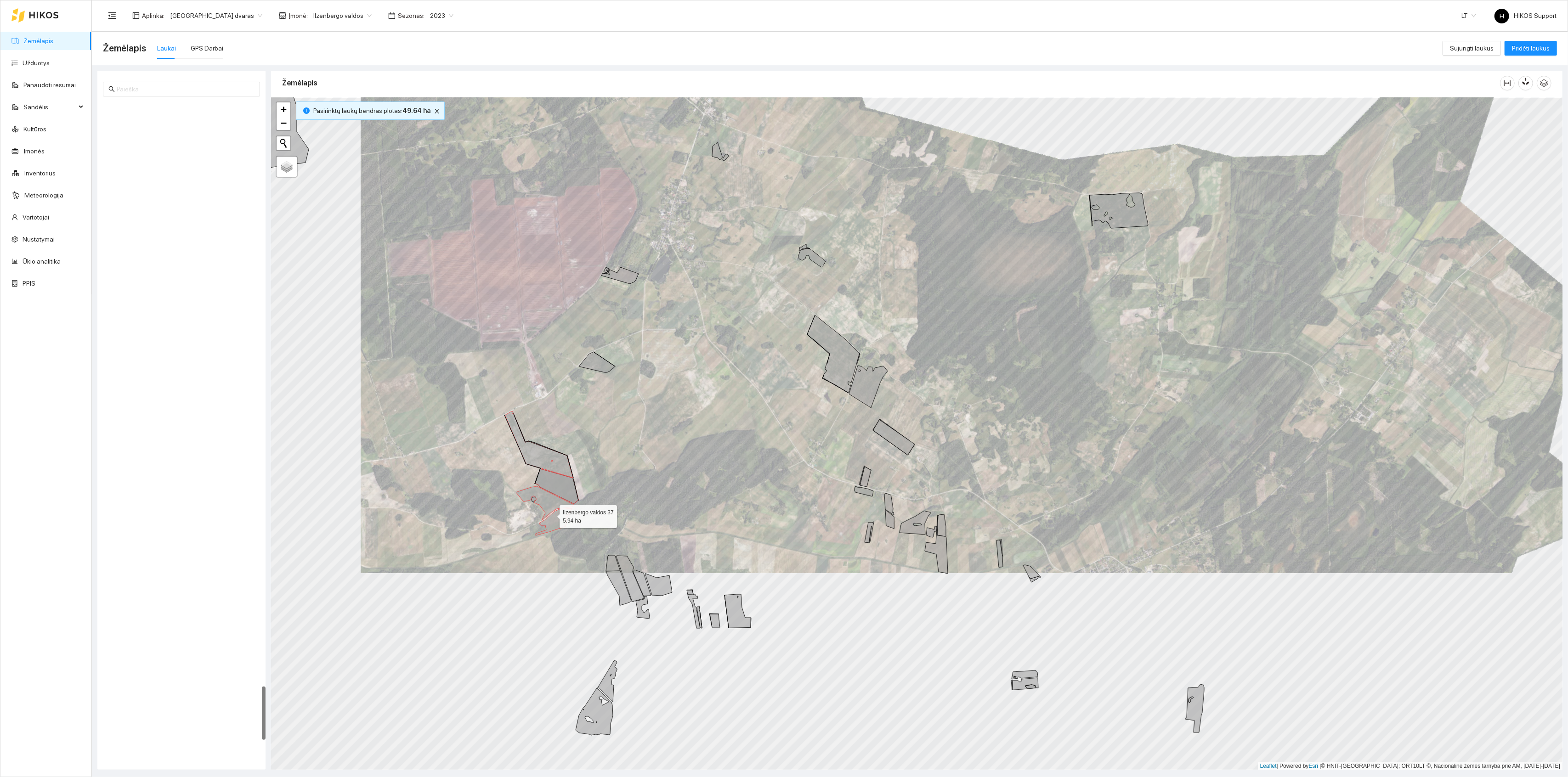
scroll to position [7165, 0]
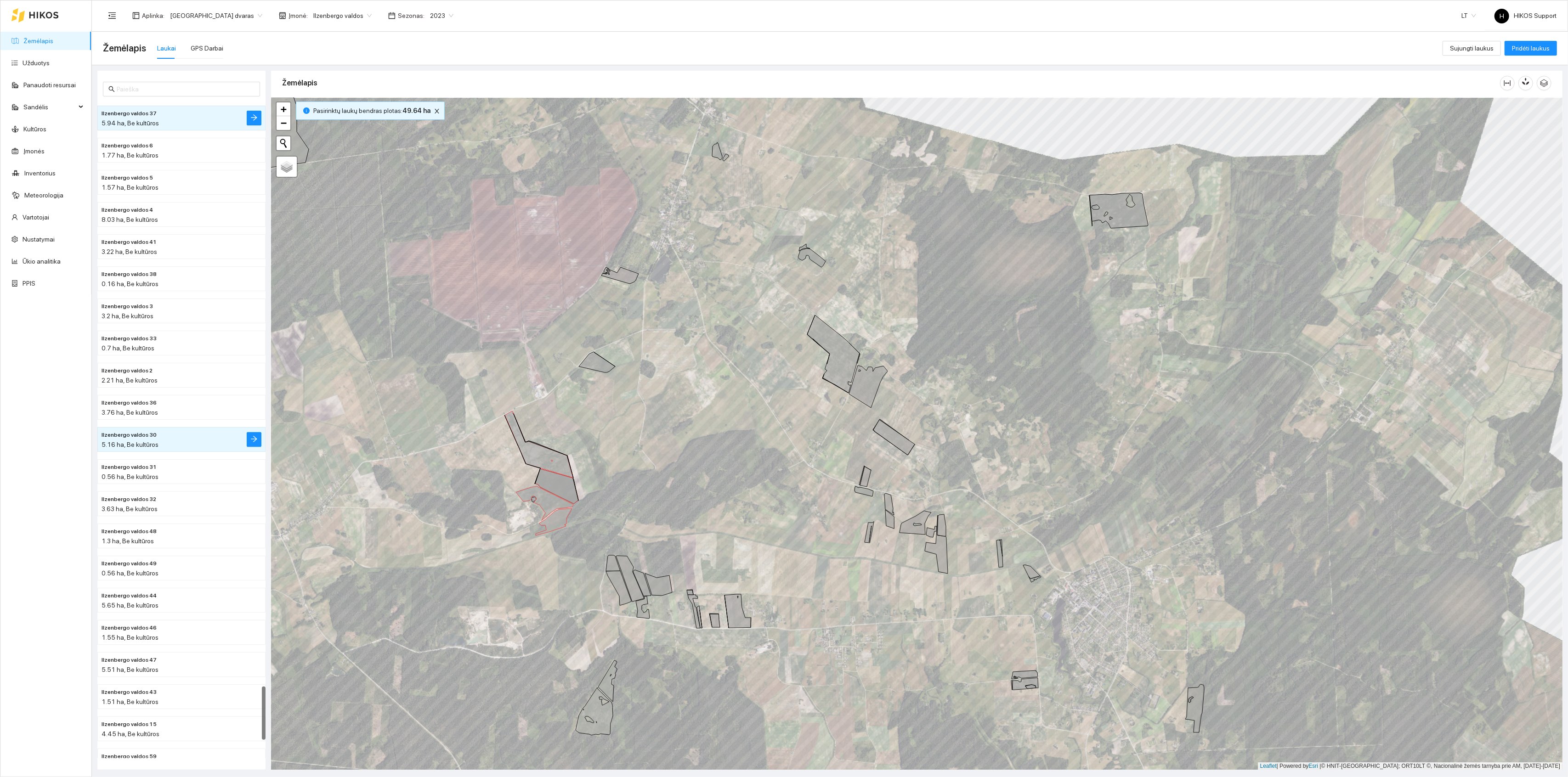
click at [595, 356] on icon at bounding box center [597, 362] width 37 height 21
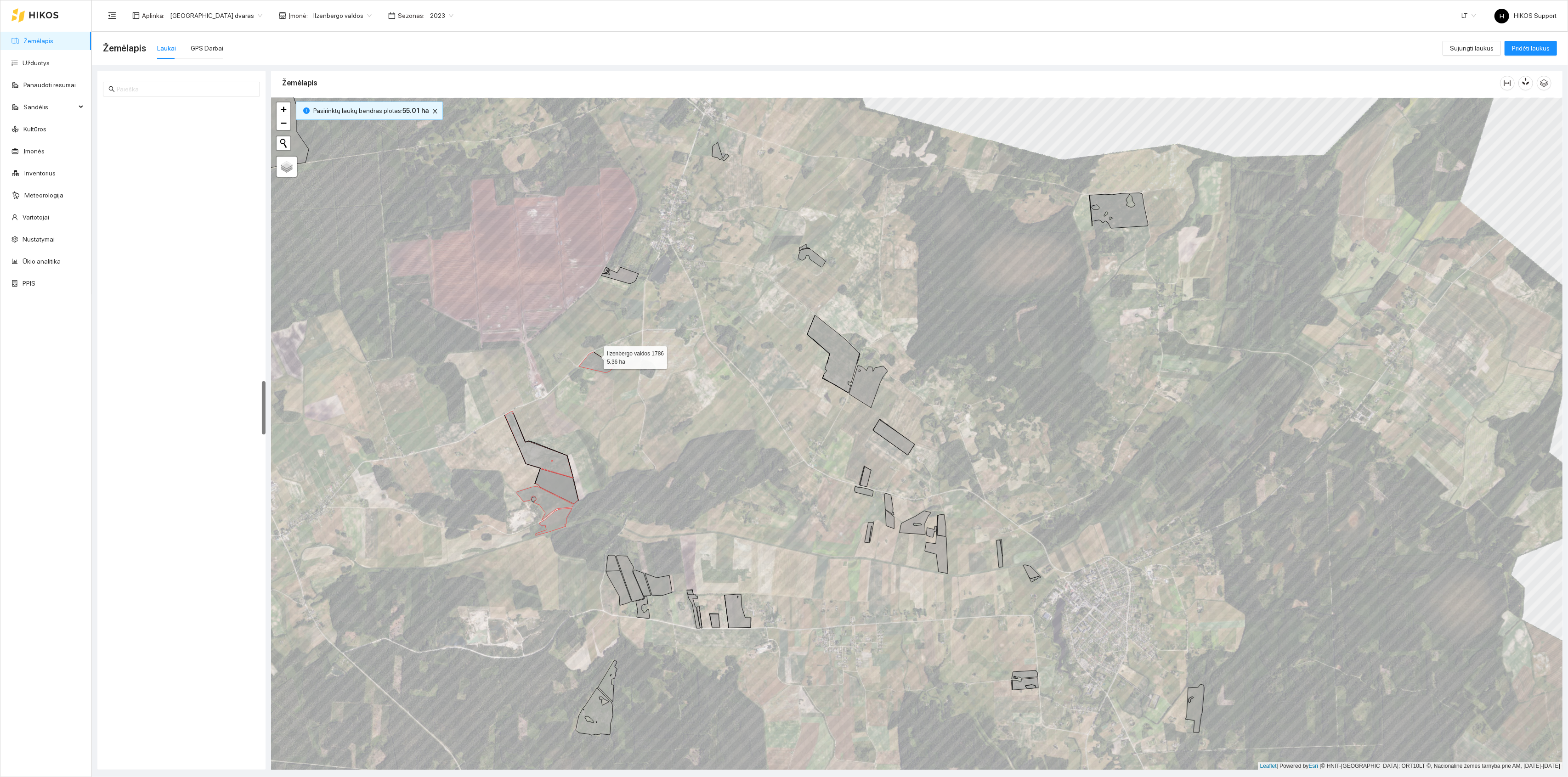
scroll to position [3420, 0]
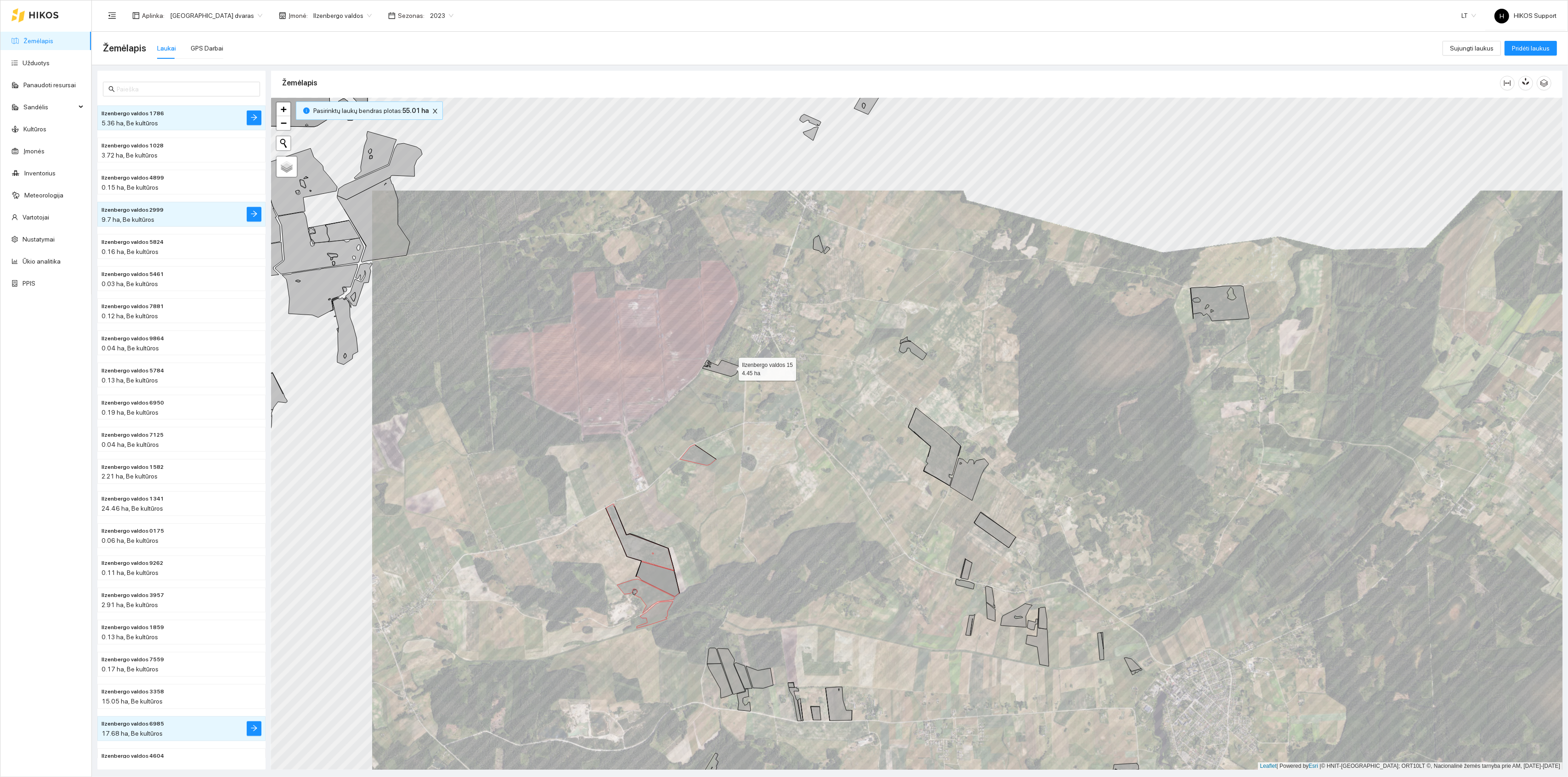
click at [731, 366] on icon at bounding box center [721, 369] width 37 height 17
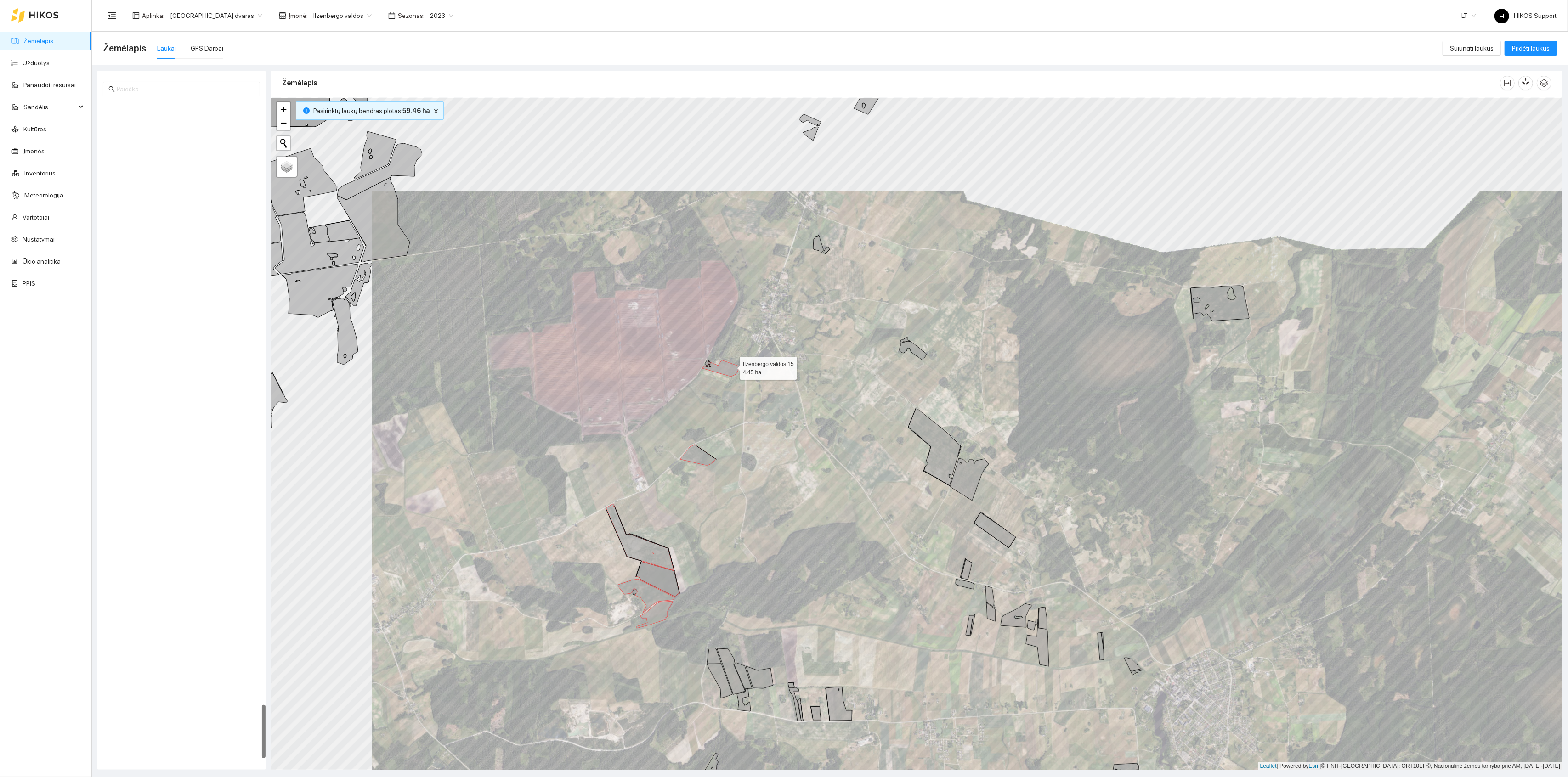
scroll to position [7388, 0]
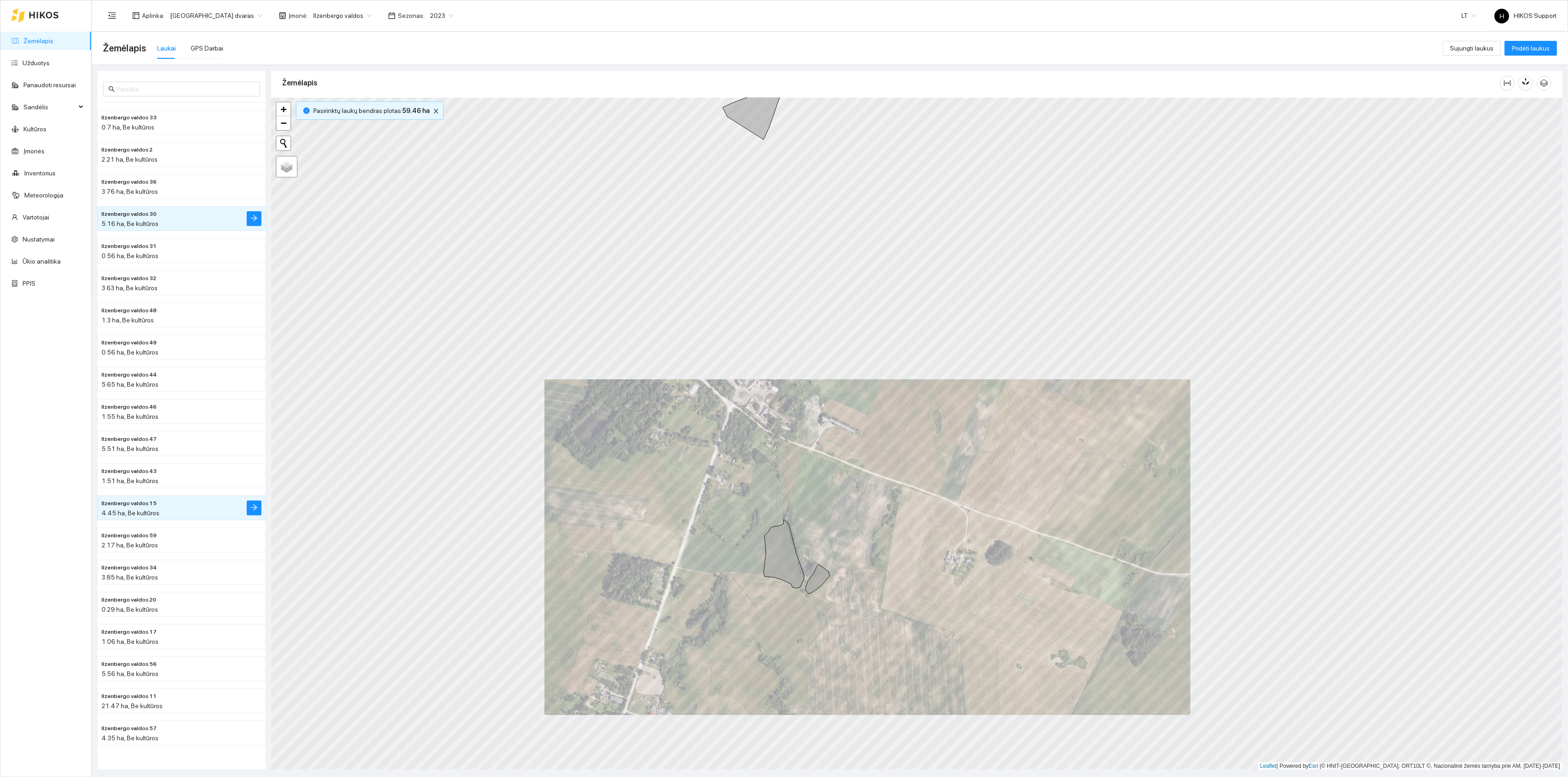
click at [777, 567] on icon at bounding box center [783, 554] width 40 height 69
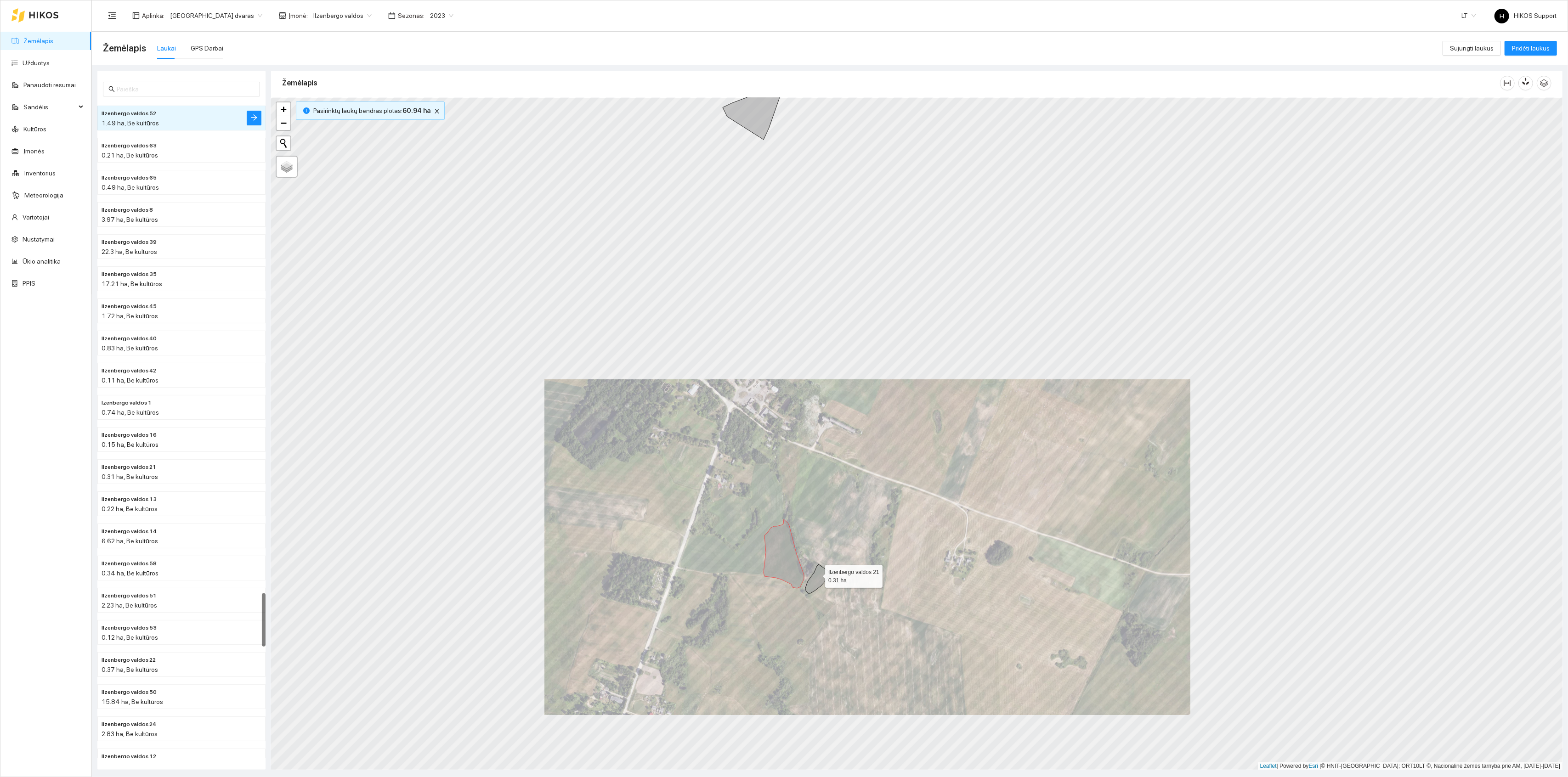
click at [824, 578] on icon at bounding box center [818, 579] width 25 height 29
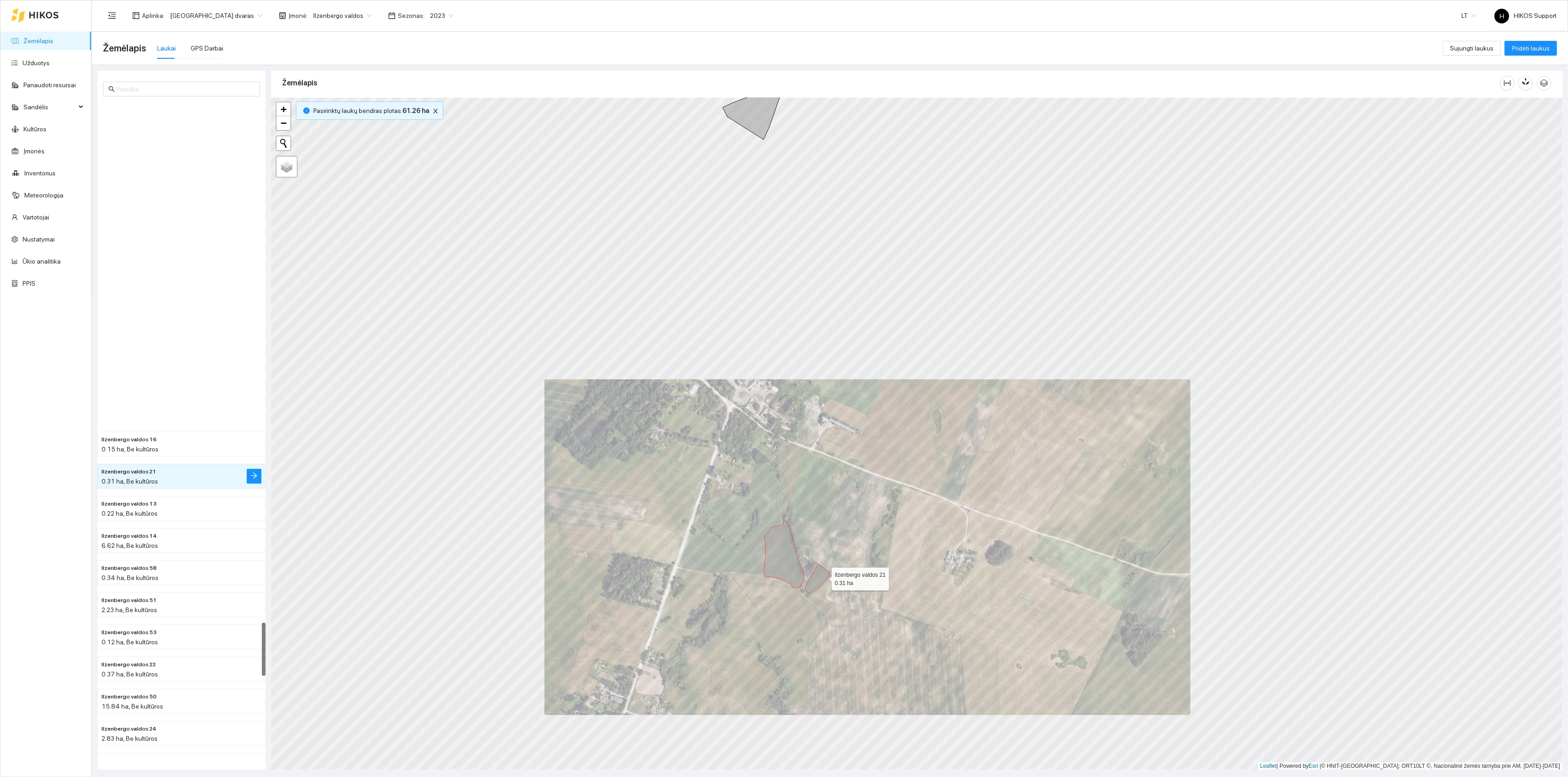
scroll to position [6382, 0]
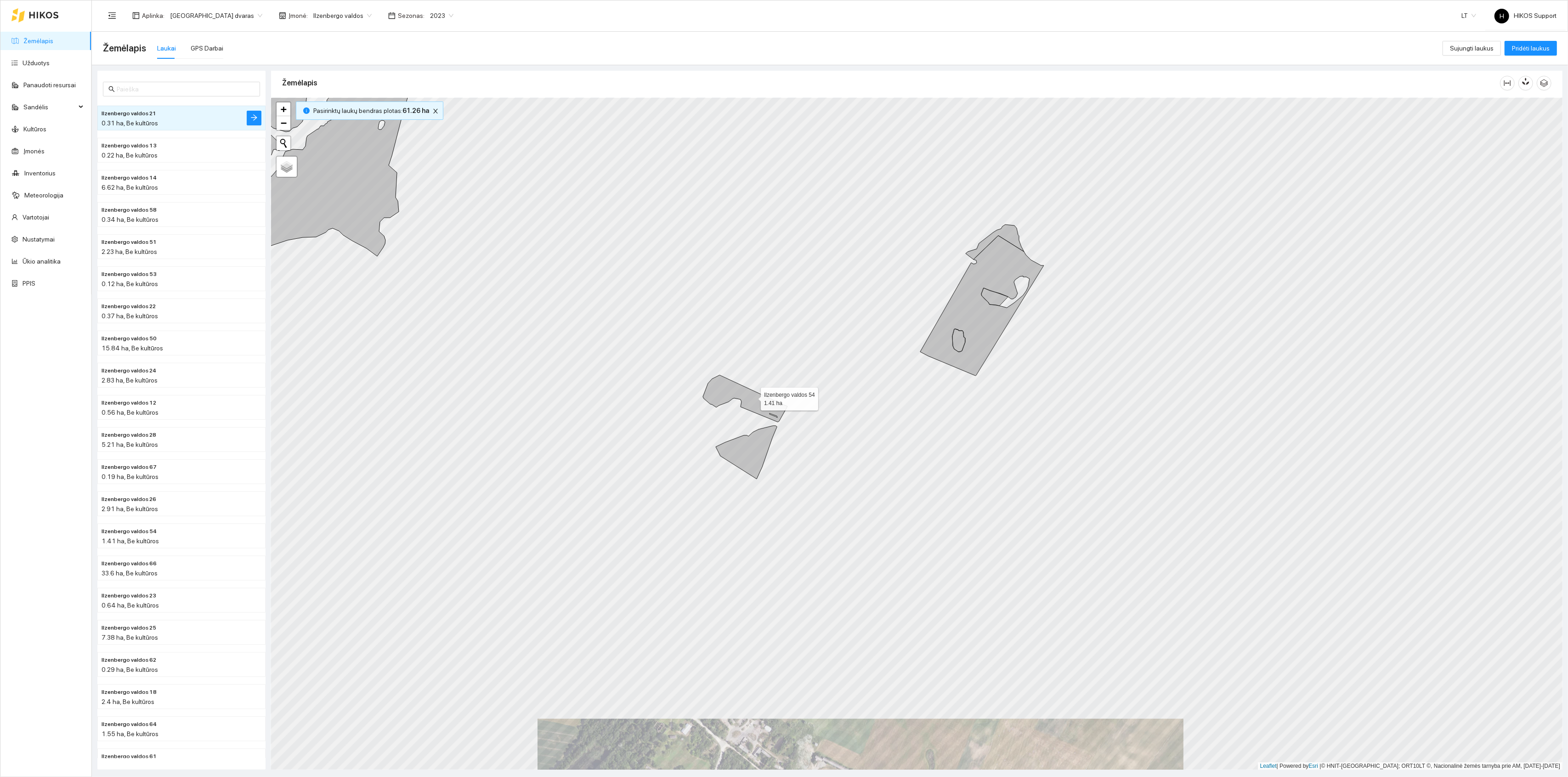
click at [753, 398] on icon at bounding box center [745, 398] width 85 height 47
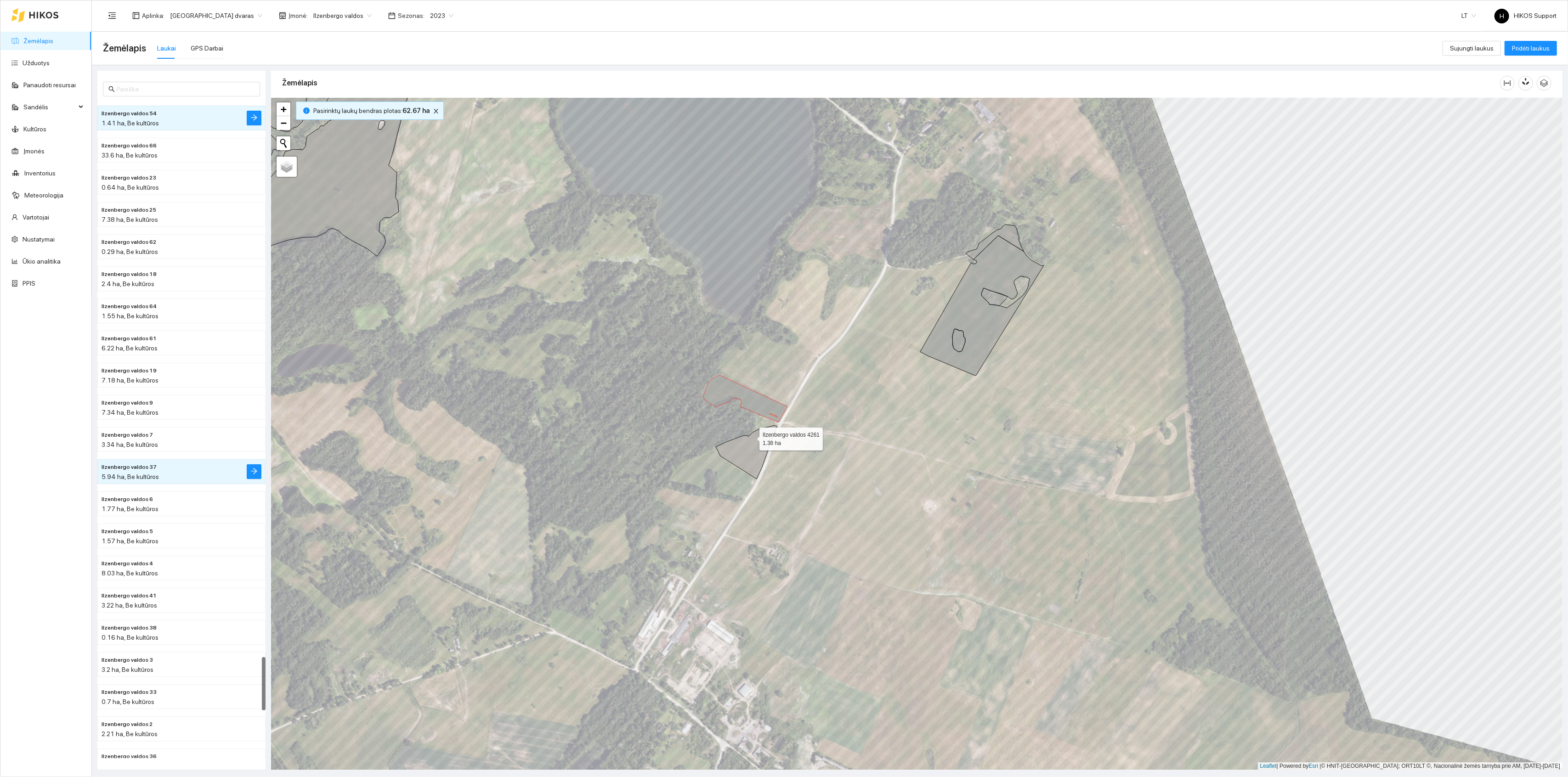
click at [751, 438] on icon at bounding box center [747, 453] width 61 height 53
click at [956, 325] on icon at bounding box center [982, 306] width 124 height 140
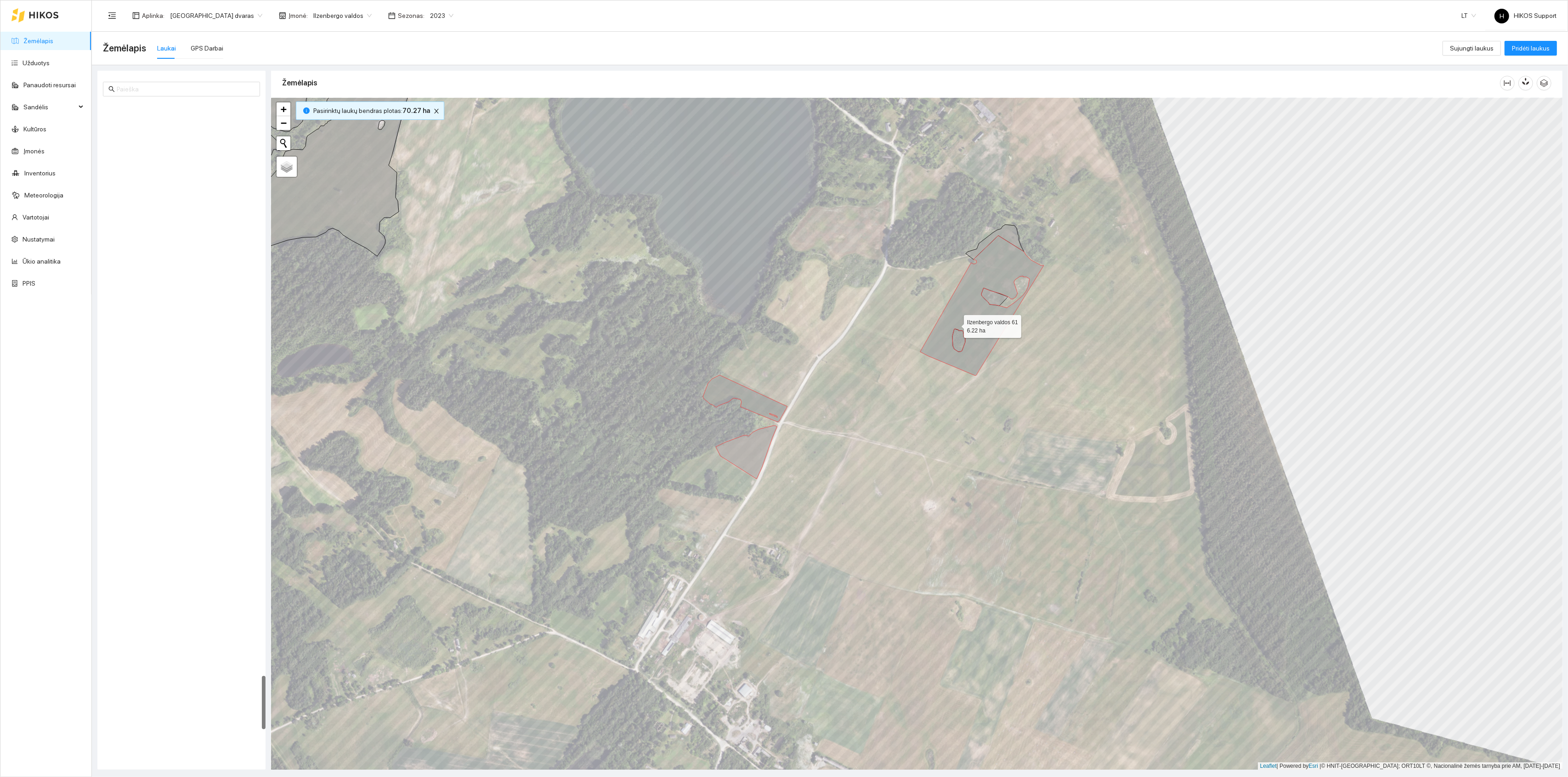
scroll to position [7034, 0]
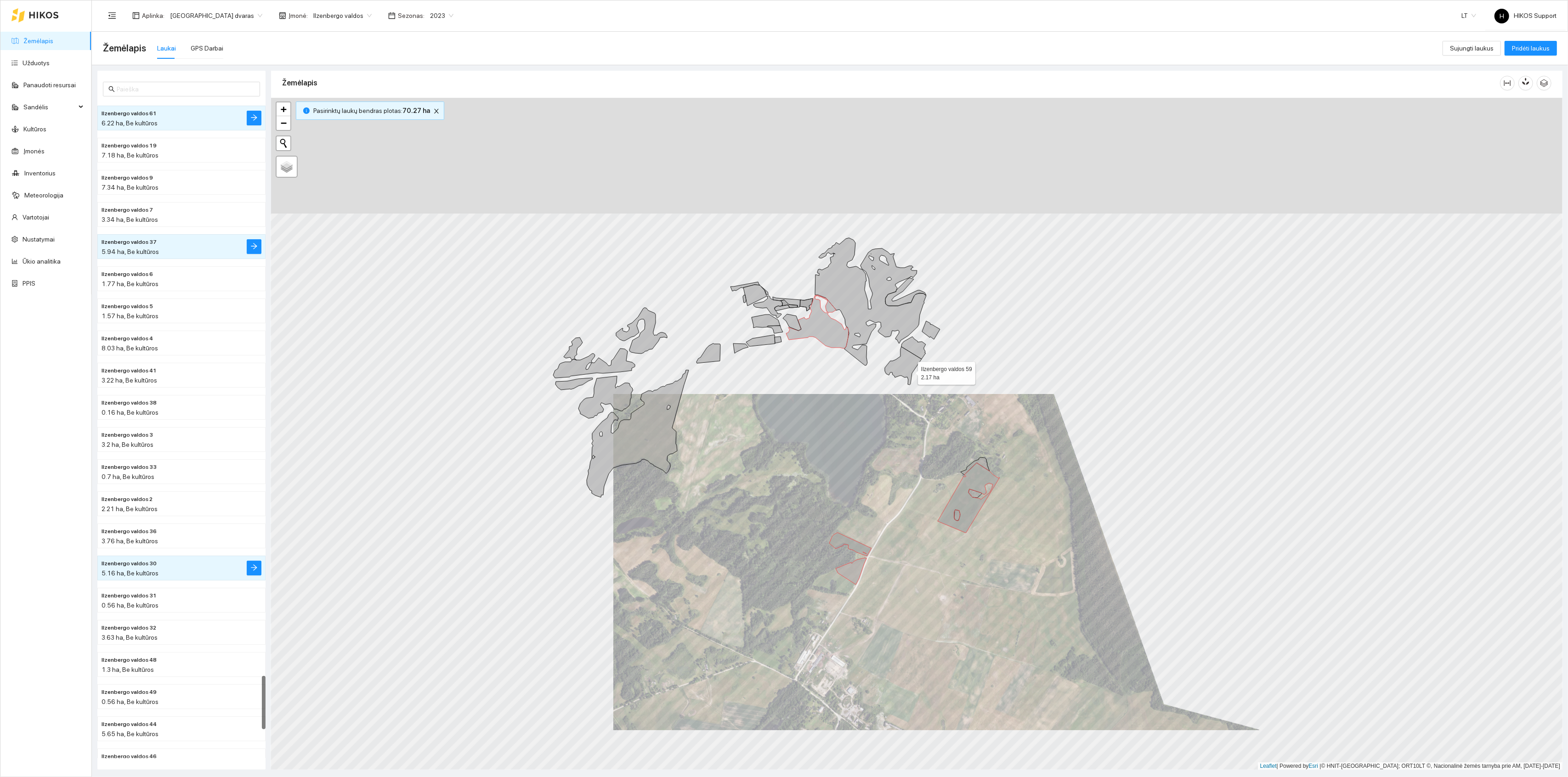
click at [907, 362] on icon at bounding box center [903, 366] width 37 height 38
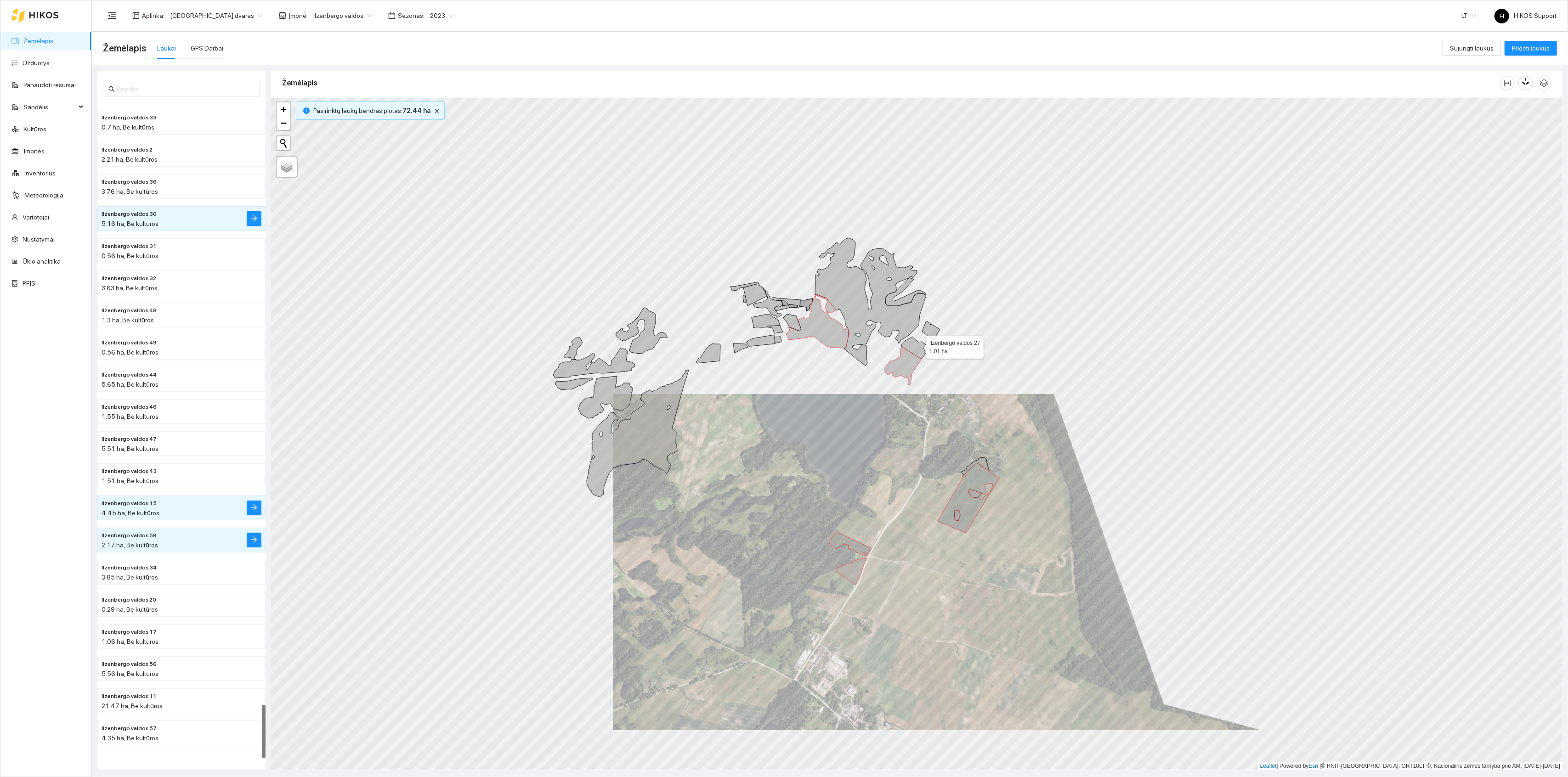
click at [917, 344] on icon at bounding box center [914, 347] width 24 height 22
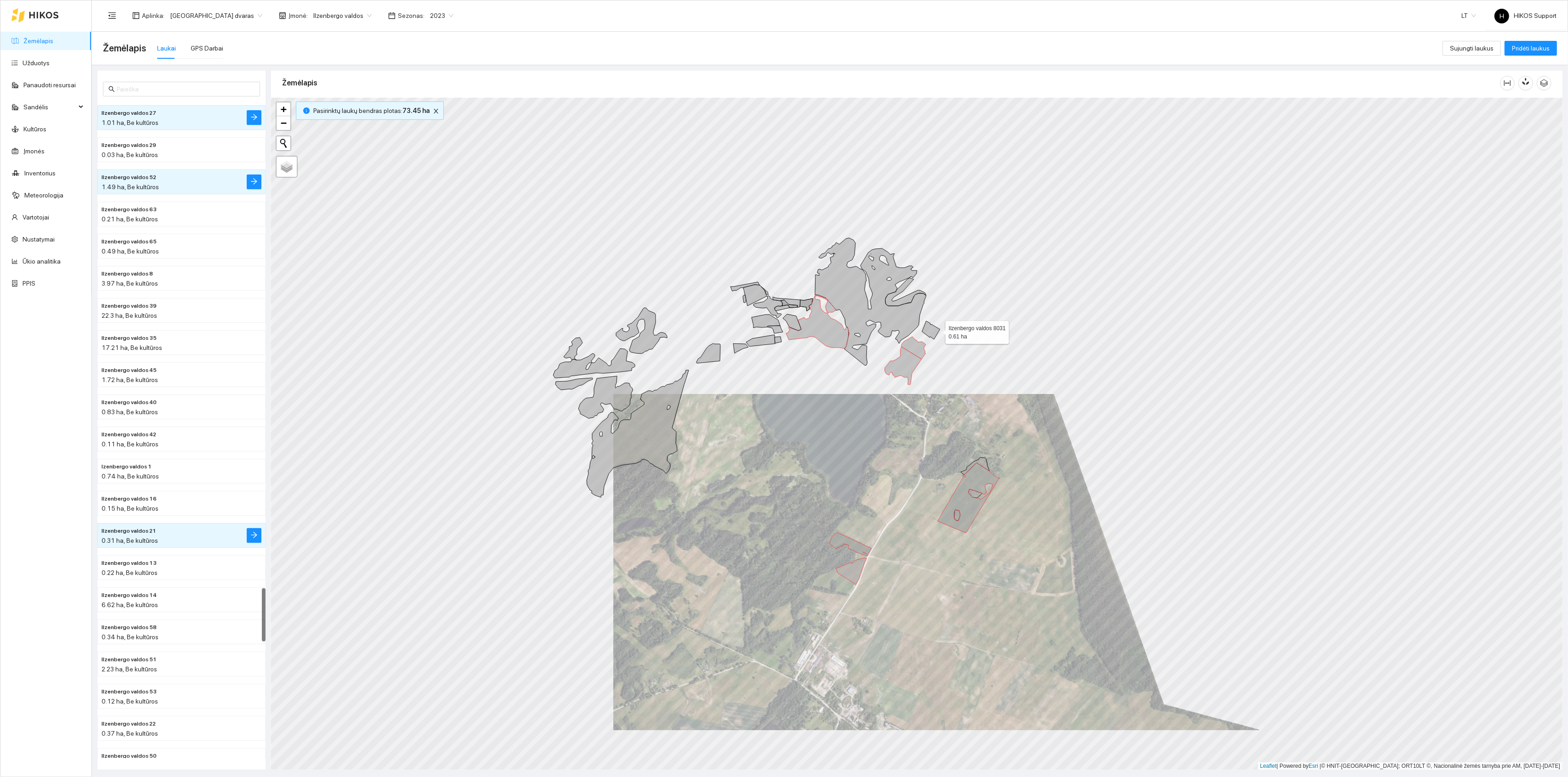
click at [937, 330] on icon at bounding box center [931, 330] width 18 height 18
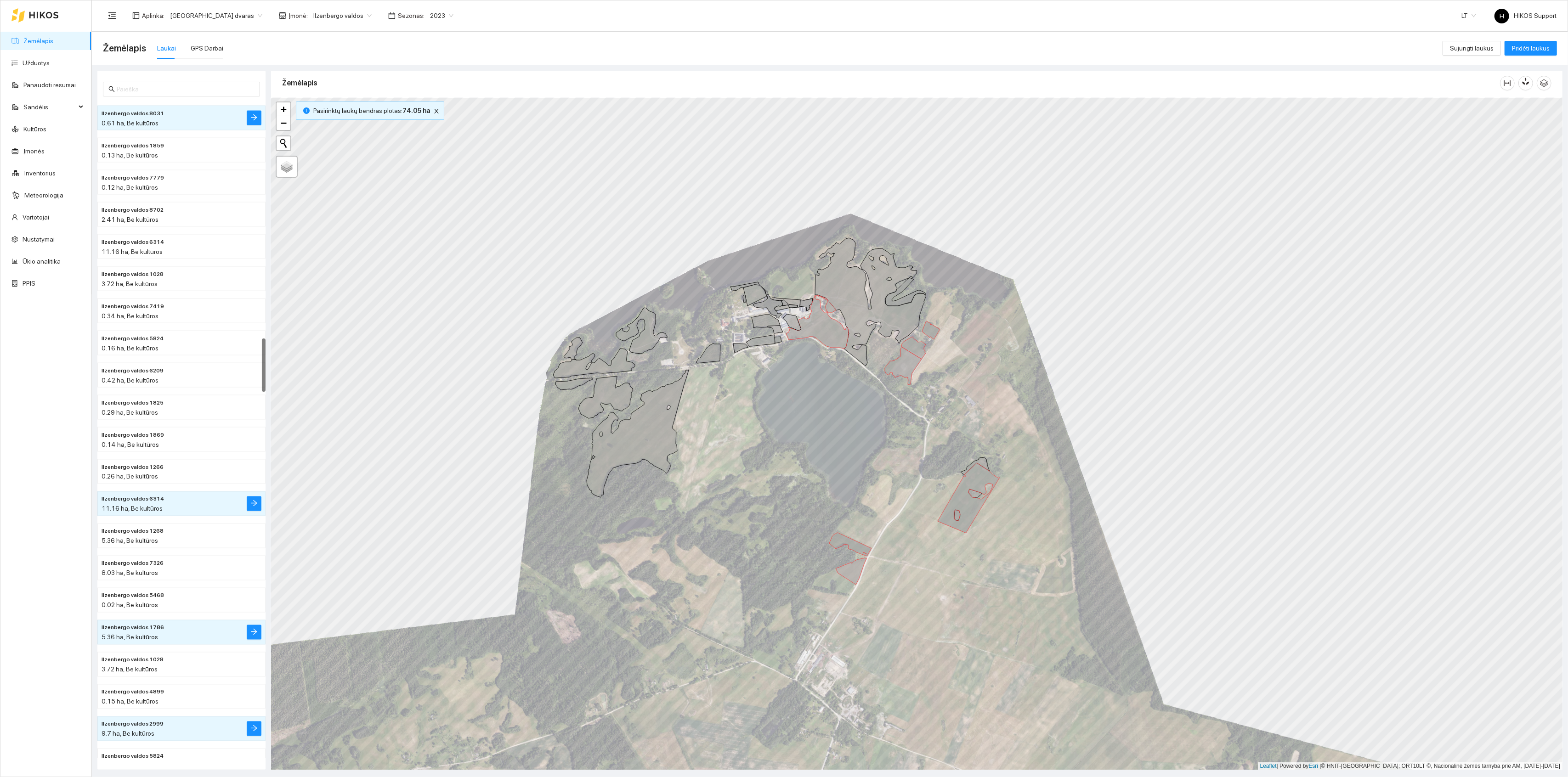
click at [902, 325] on icon at bounding box center [871, 301] width 111 height 127
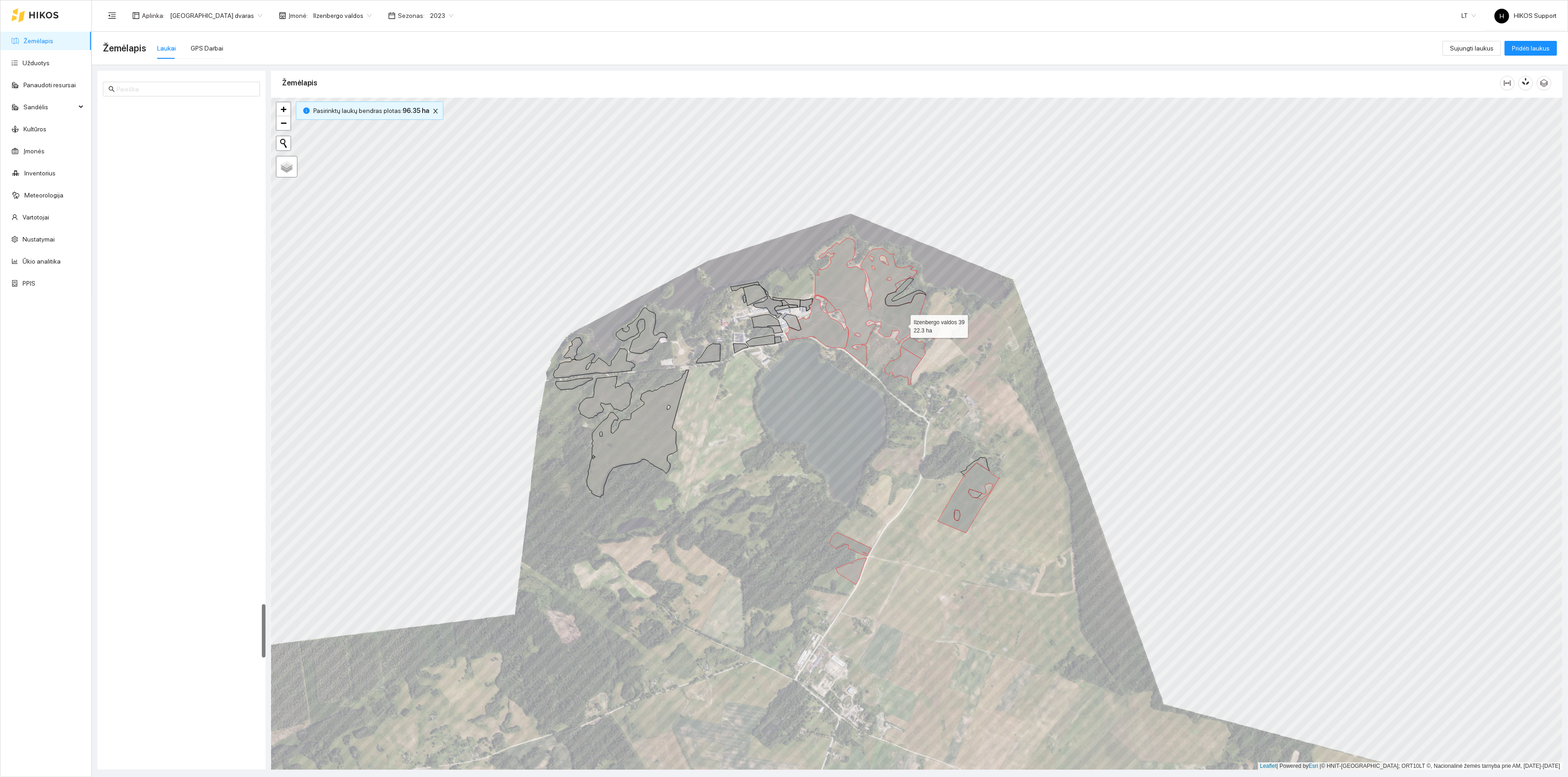
scroll to position [6153, 0]
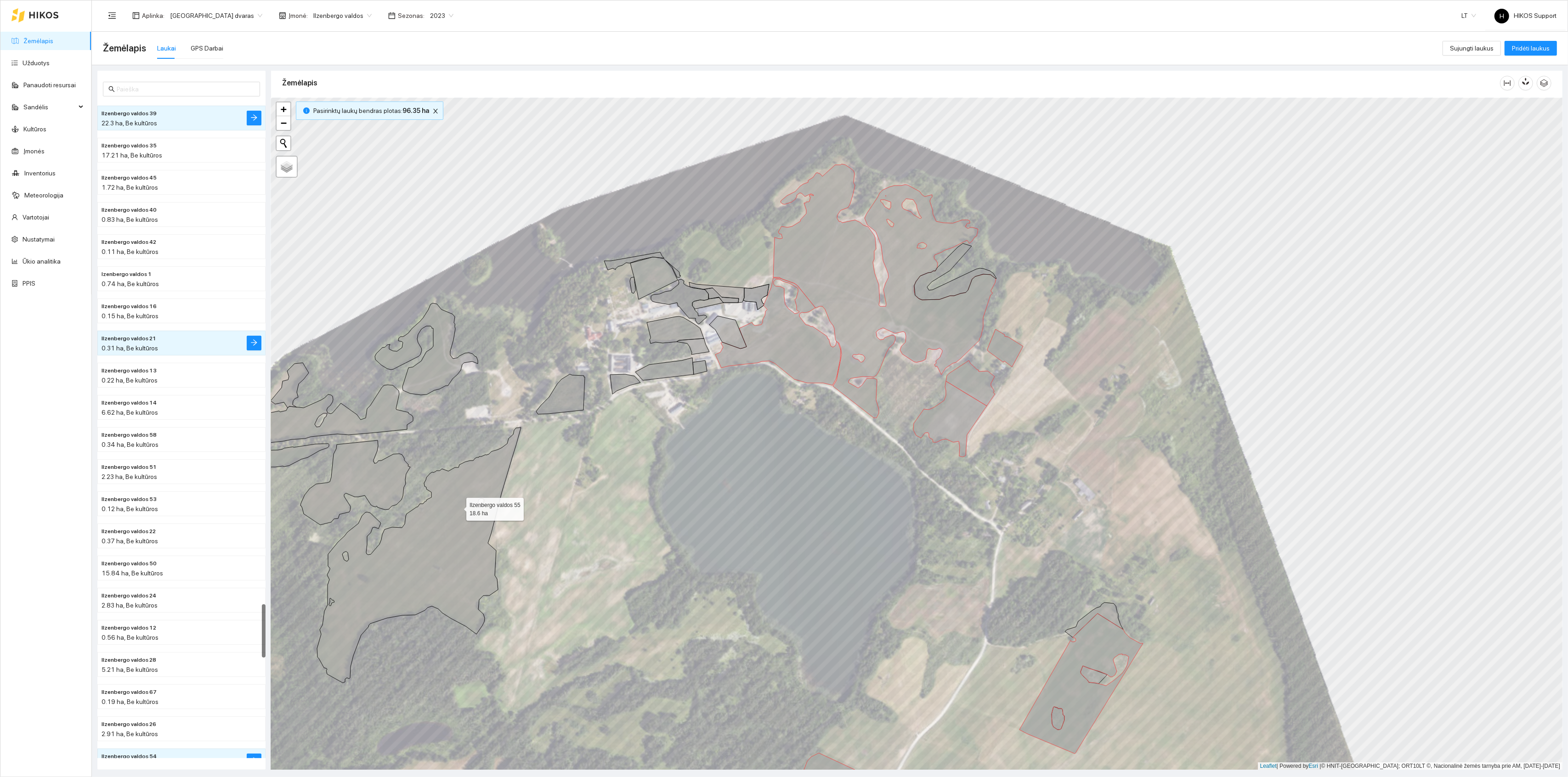
click at [458, 508] on icon at bounding box center [418, 555] width 204 height 256
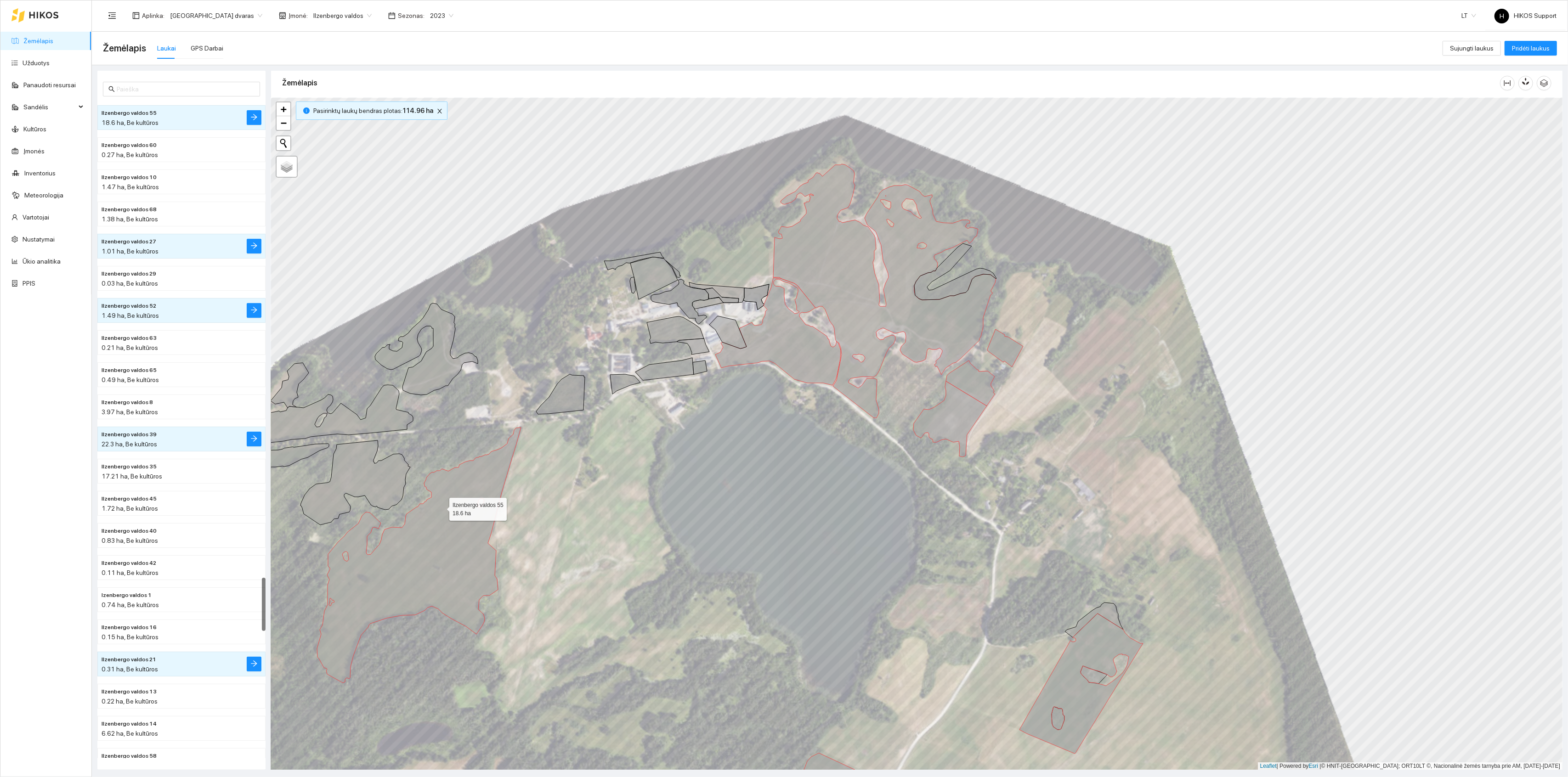
click at [373, 493] on icon at bounding box center [356, 482] width 110 height 85
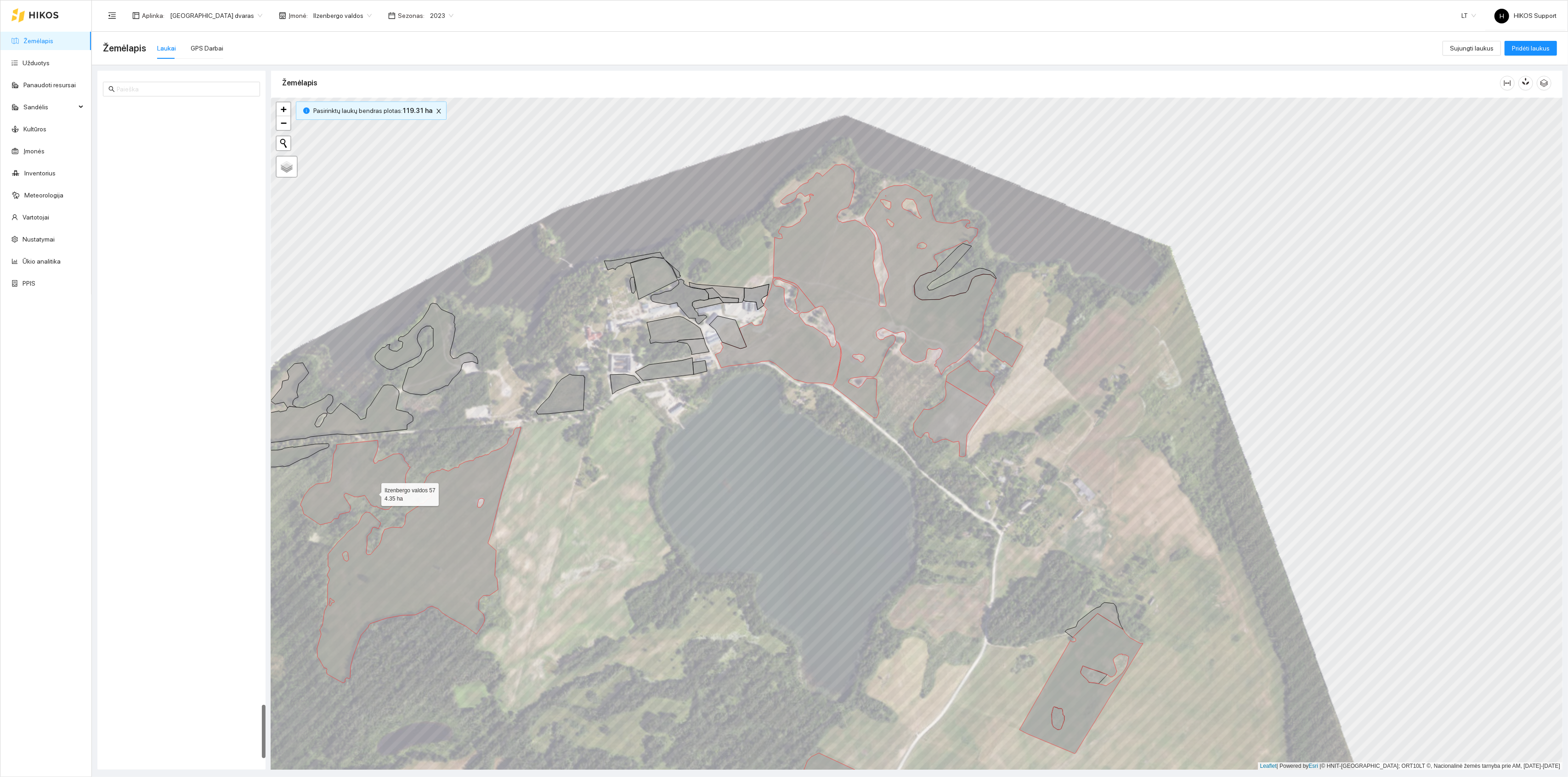
scroll to position [7388, 0]
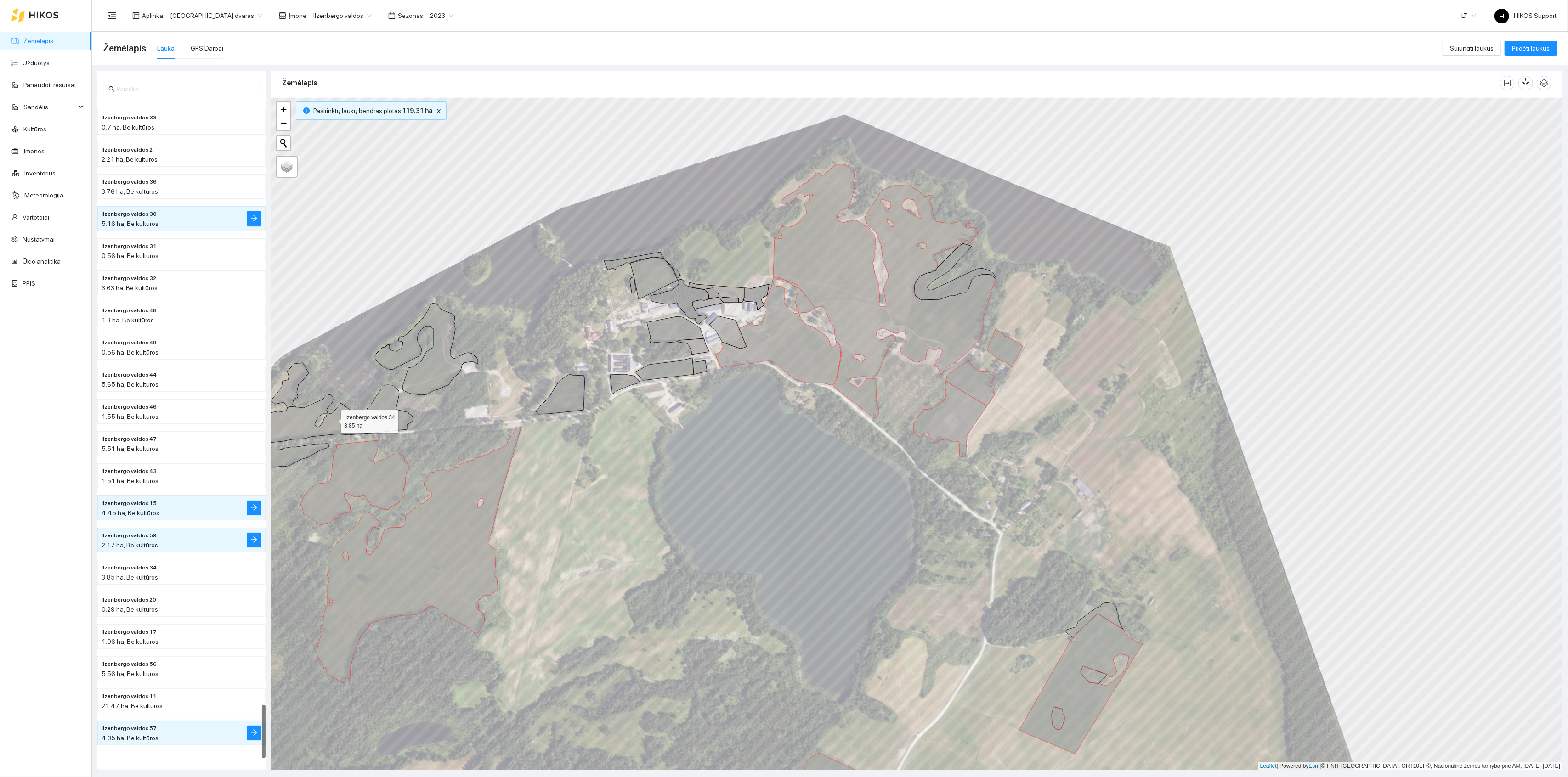
click at [376, 427] on icon at bounding box center [331, 414] width 163 height 60
click at [289, 396] on icon at bounding box center [290, 385] width 38 height 45
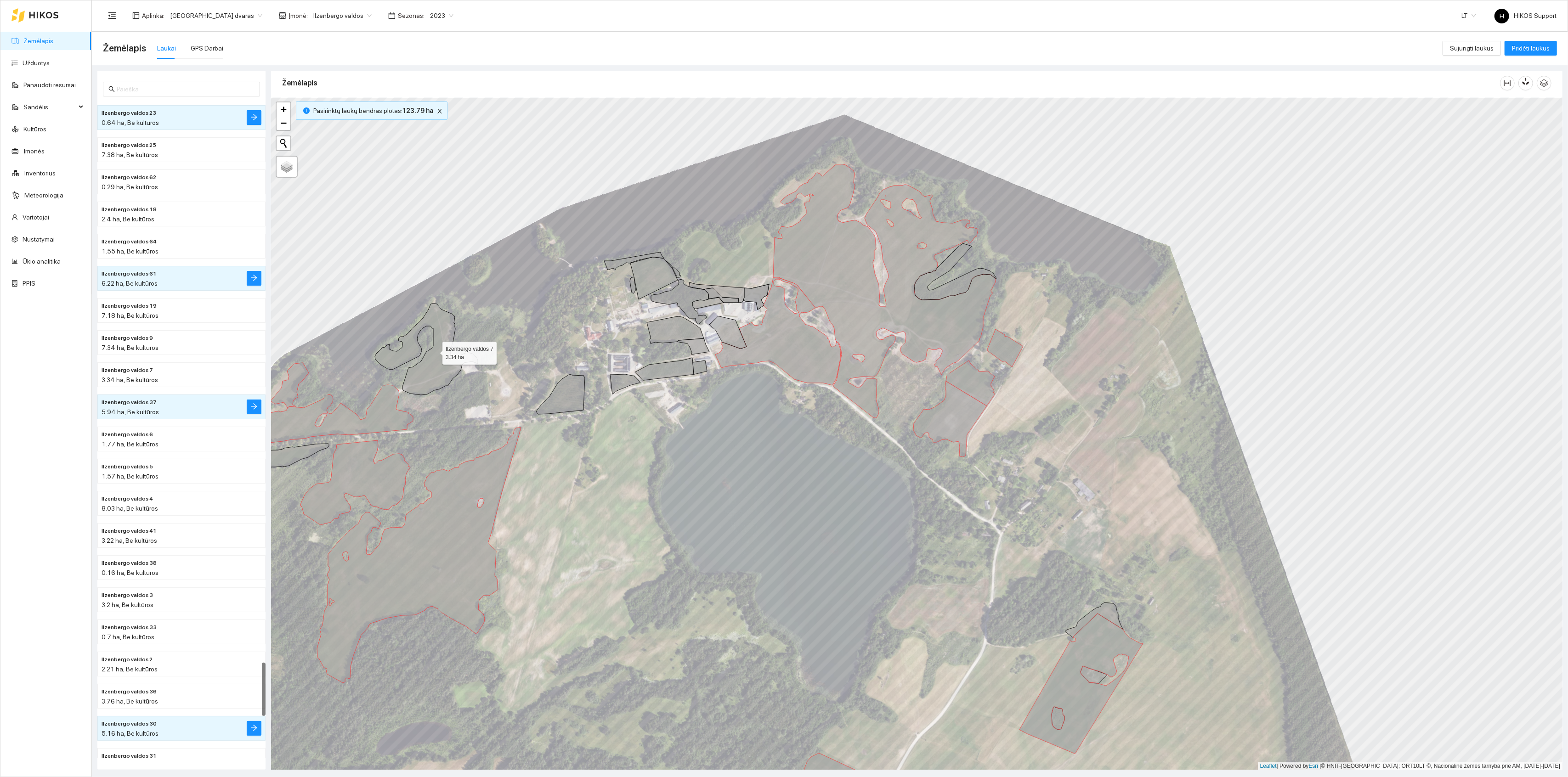
click at [434, 351] on icon at bounding box center [426, 349] width 103 height 92
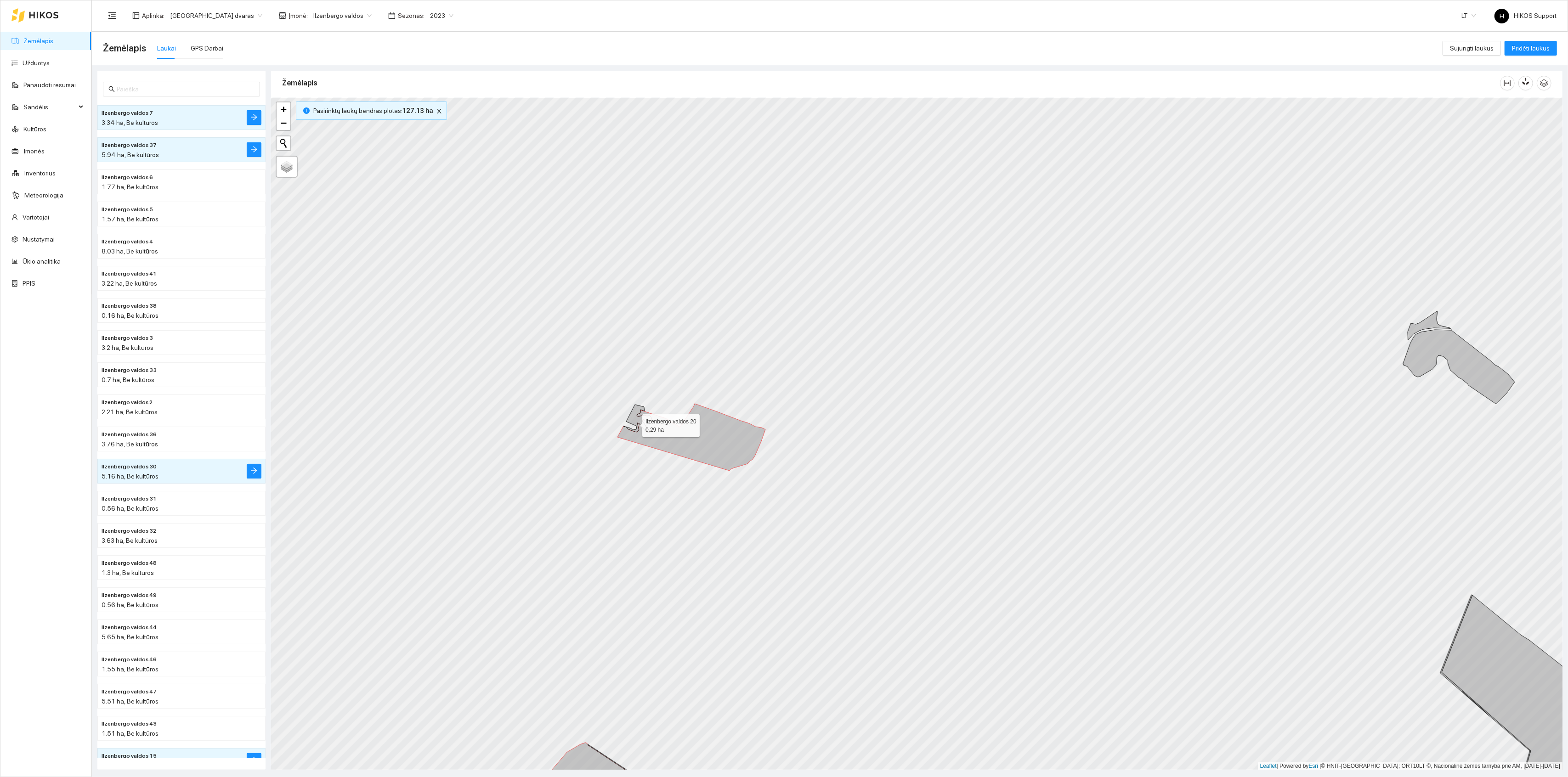
click at [633, 418] on icon at bounding box center [637, 418] width 28 height 28
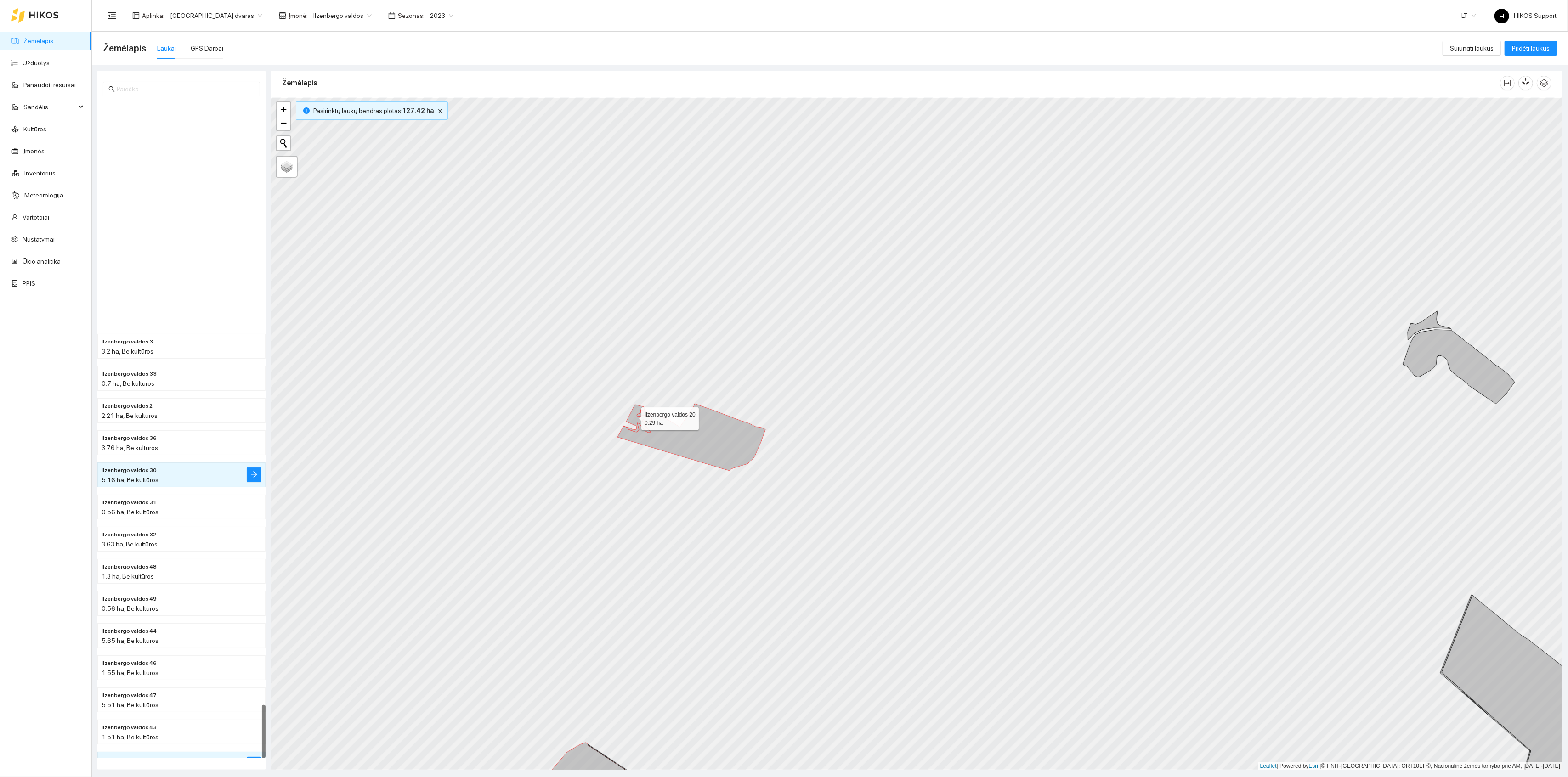
scroll to position [7388, 0]
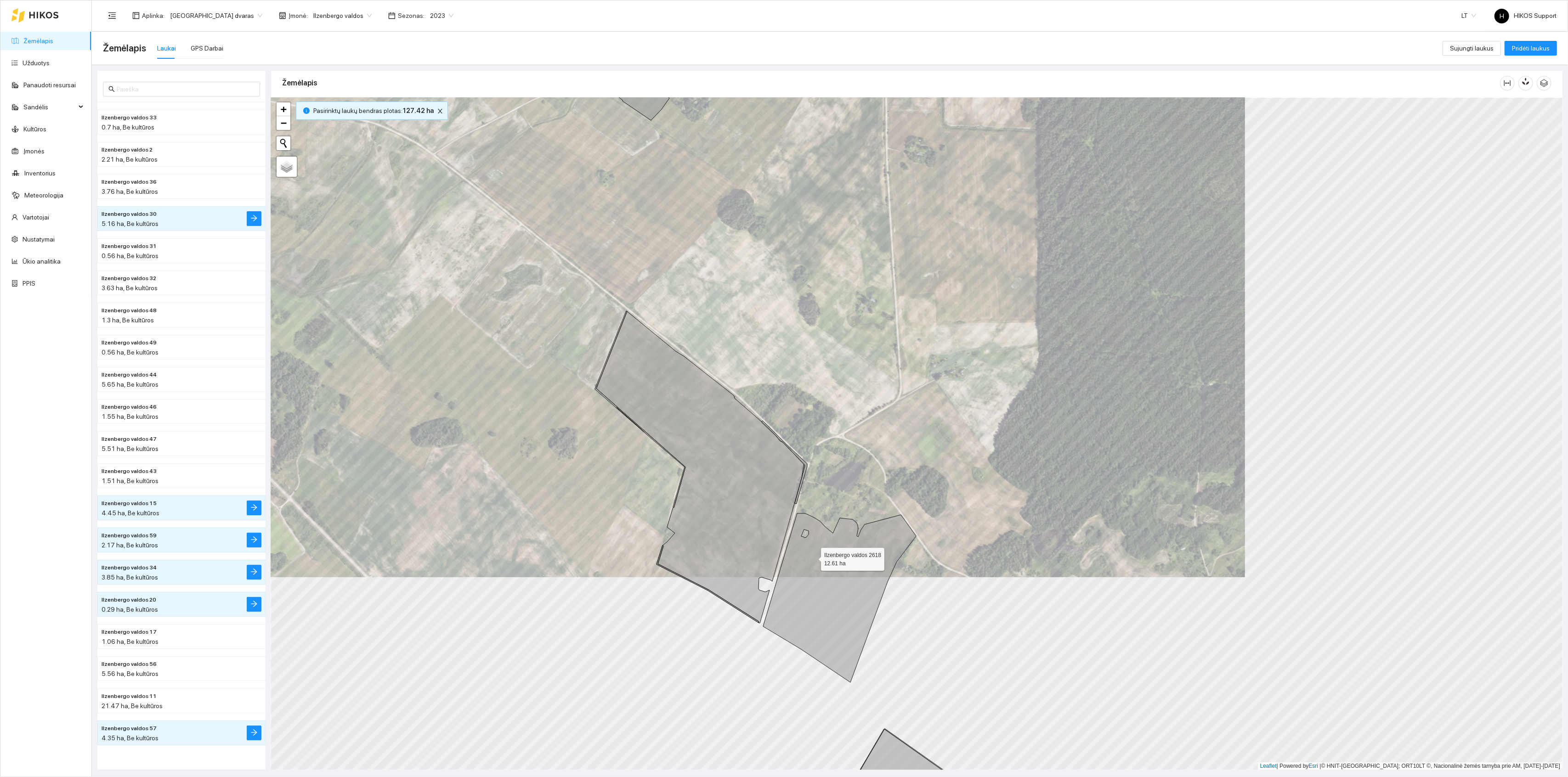
click at [815, 565] on icon at bounding box center [840, 598] width 153 height 169
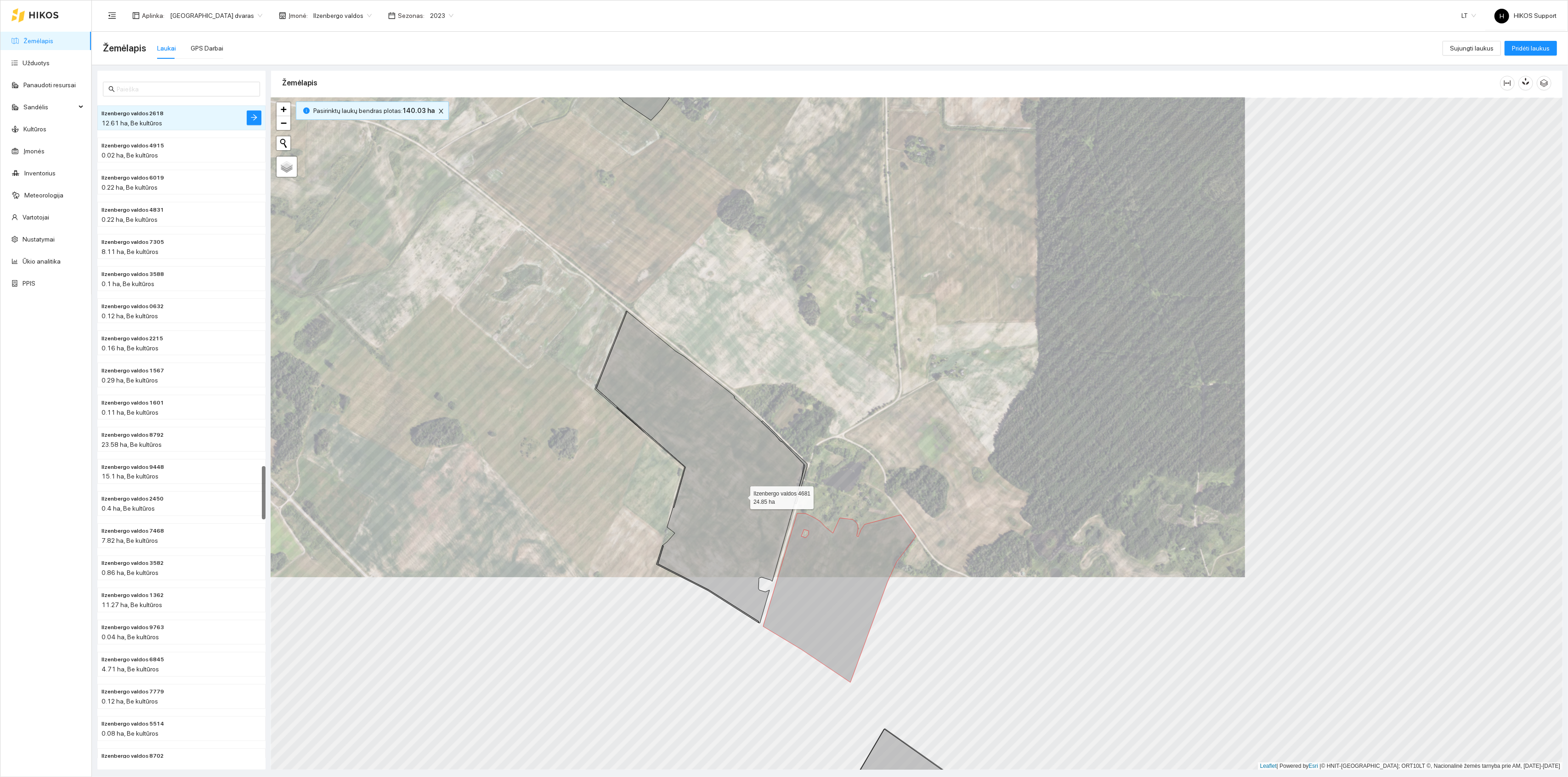
click at [740, 495] on icon at bounding box center [700, 467] width 208 height 312
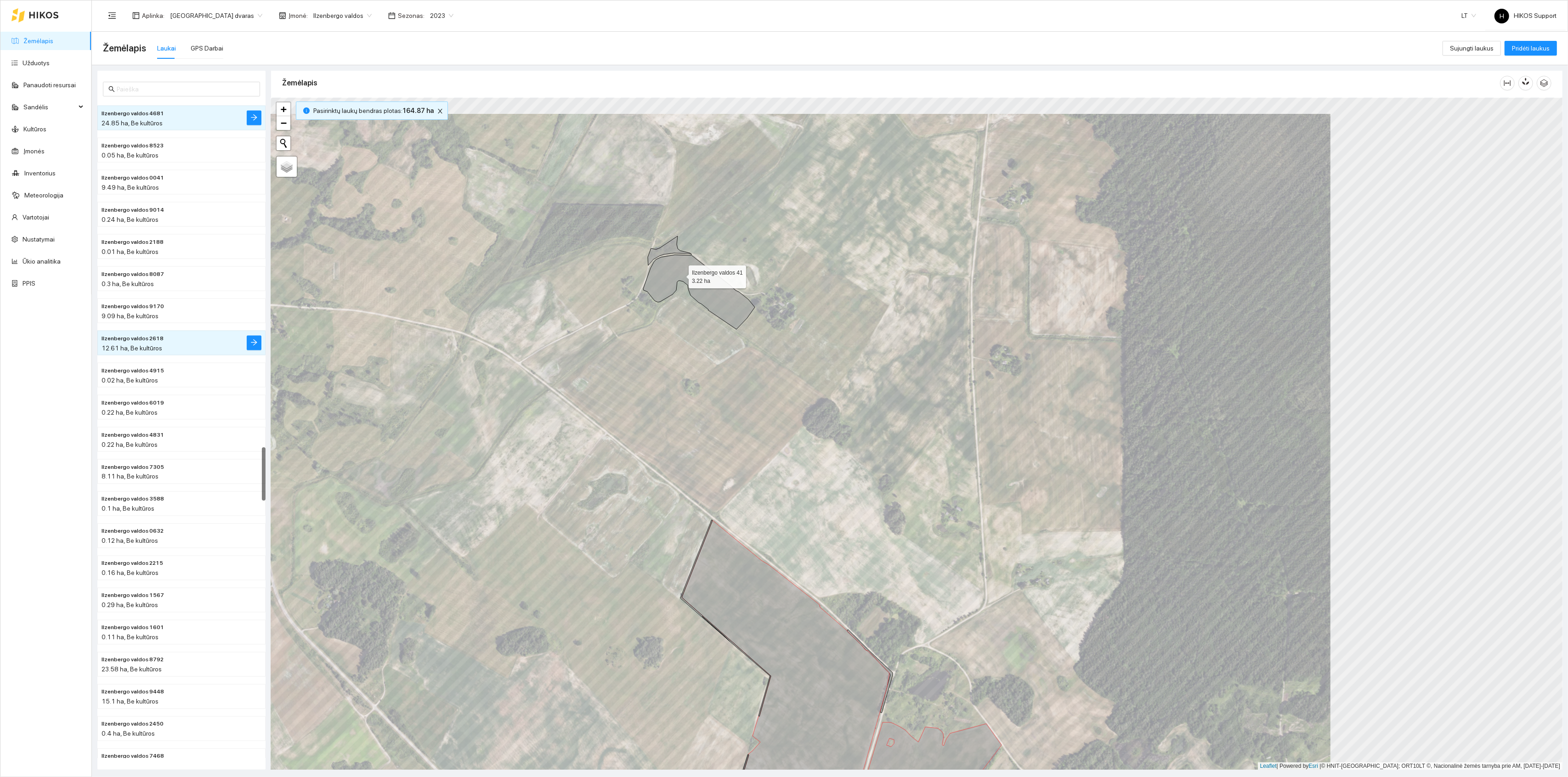
click at [680, 276] on icon at bounding box center [699, 292] width 111 height 75
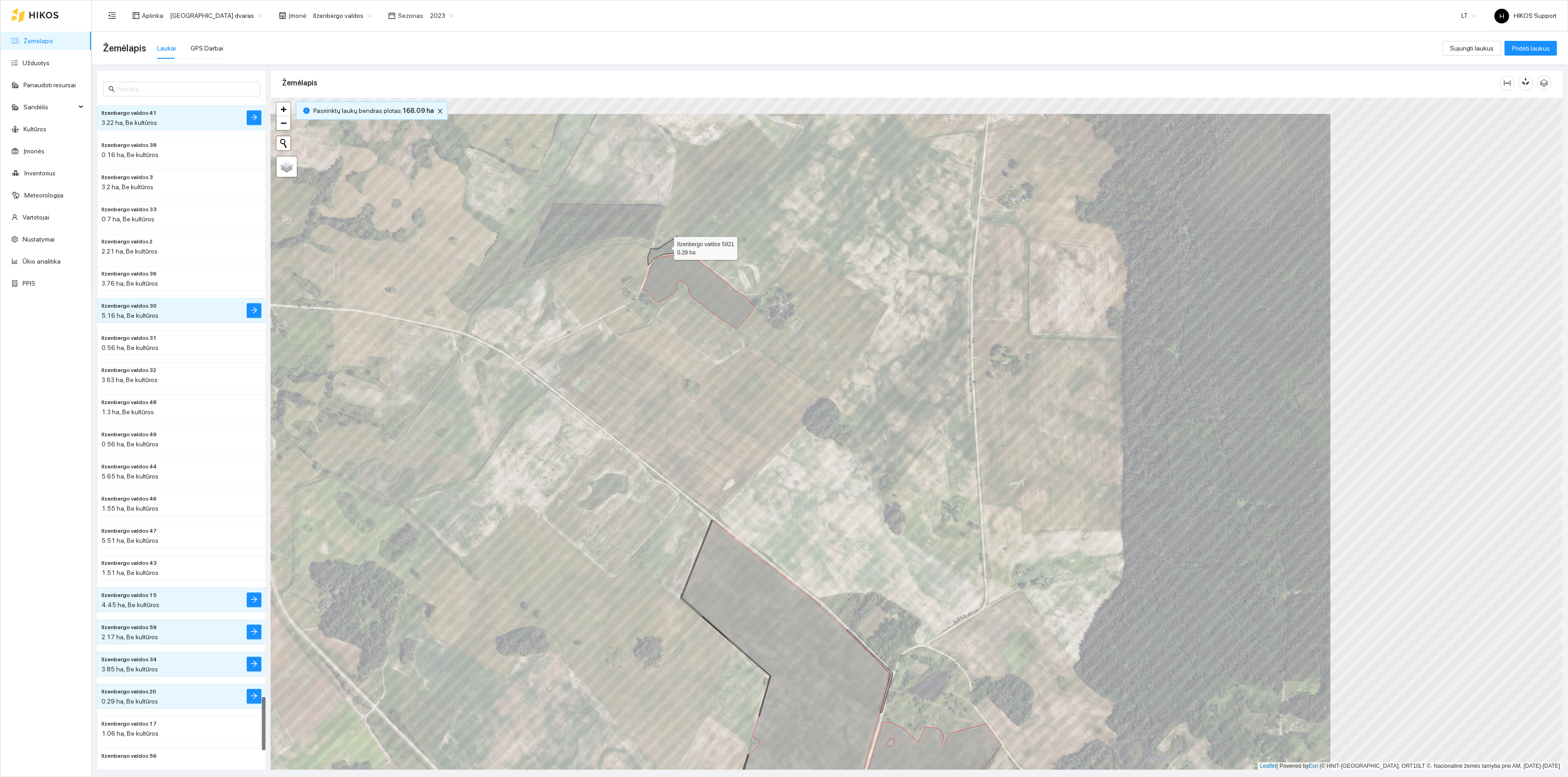
click at [666, 247] on icon at bounding box center [670, 250] width 44 height 30
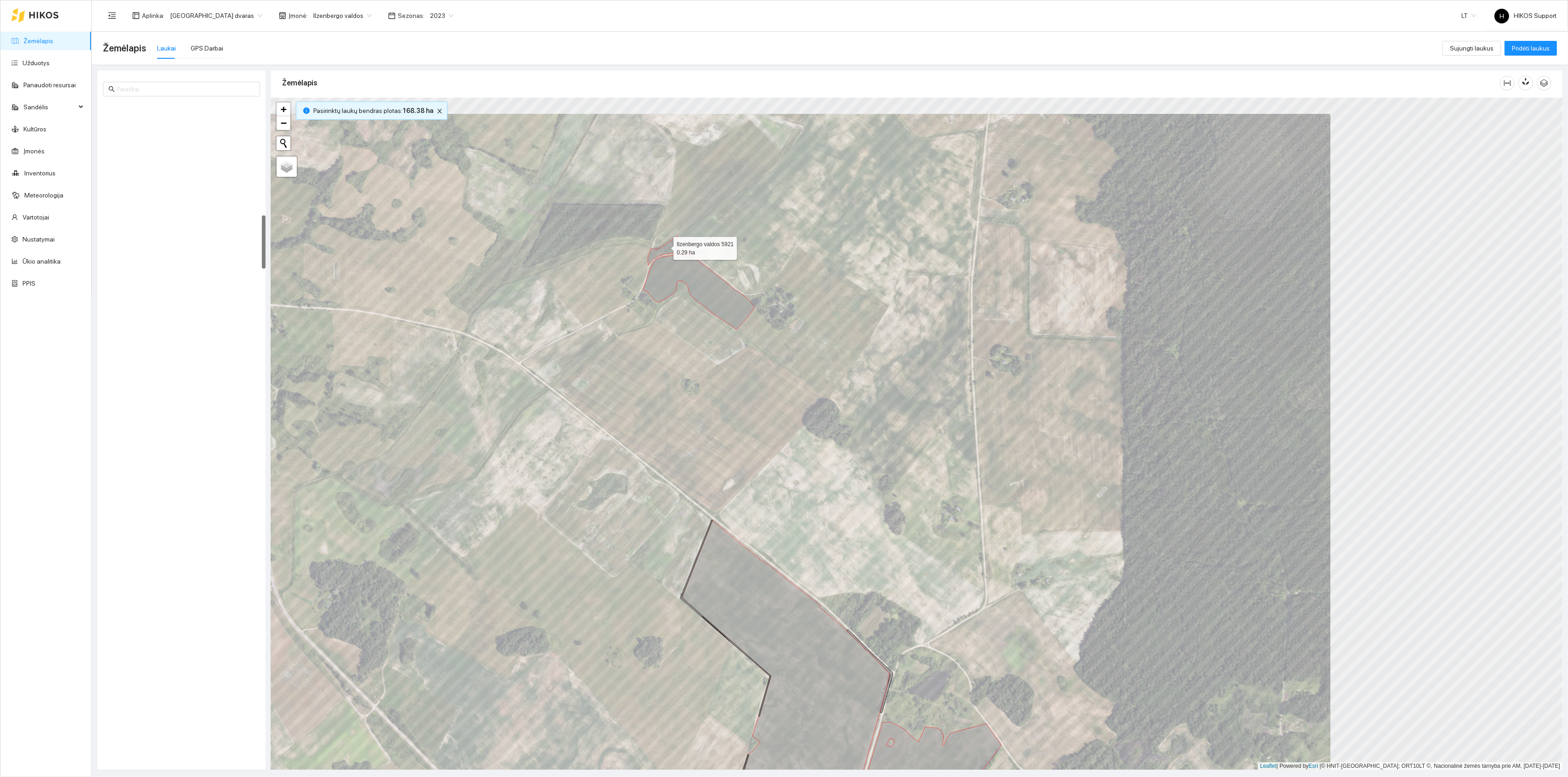
scroll to position [1391, 0]
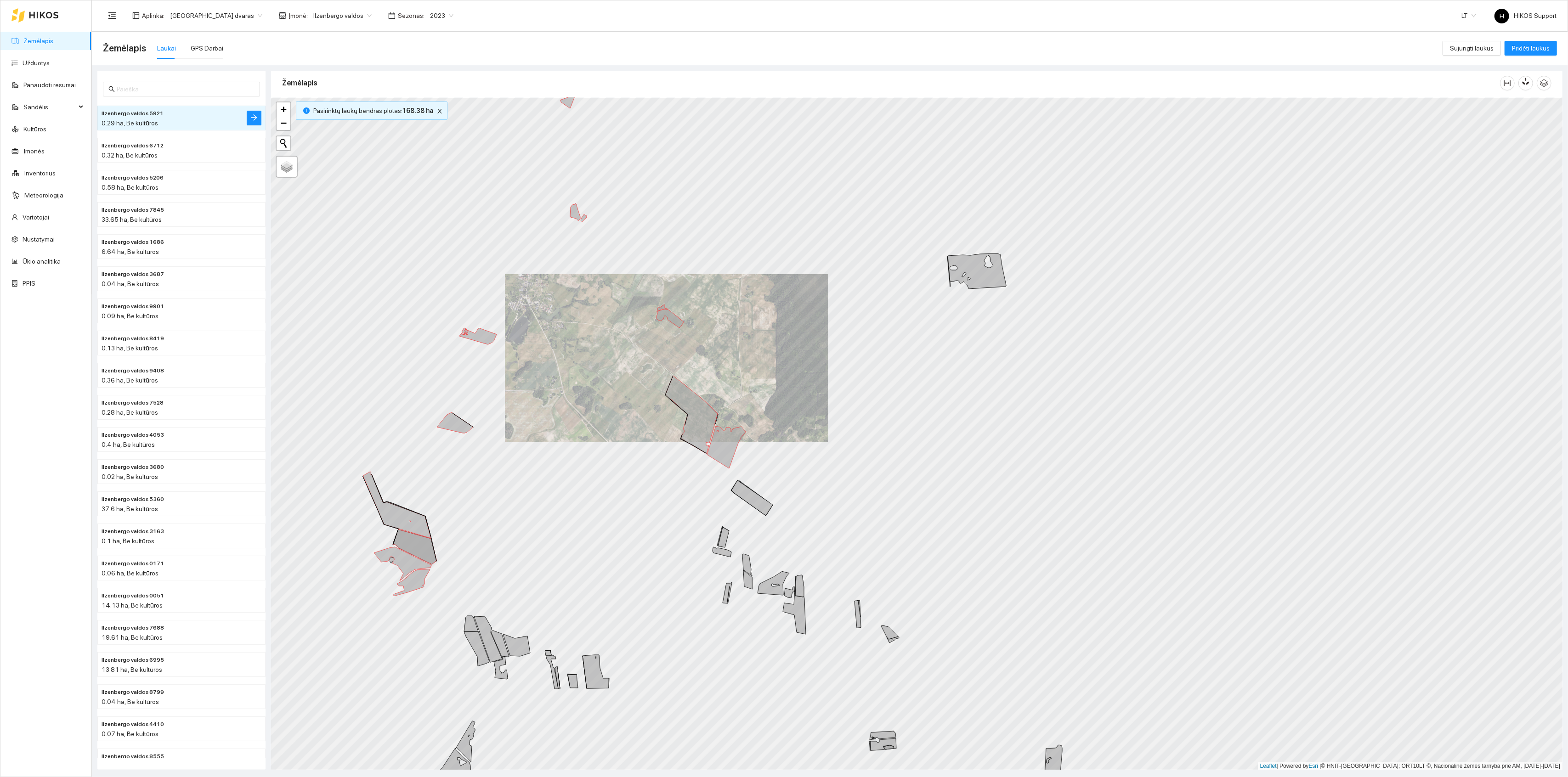
click at [952, 272] on icon at bounding box center [977, 271] width 58 height 35
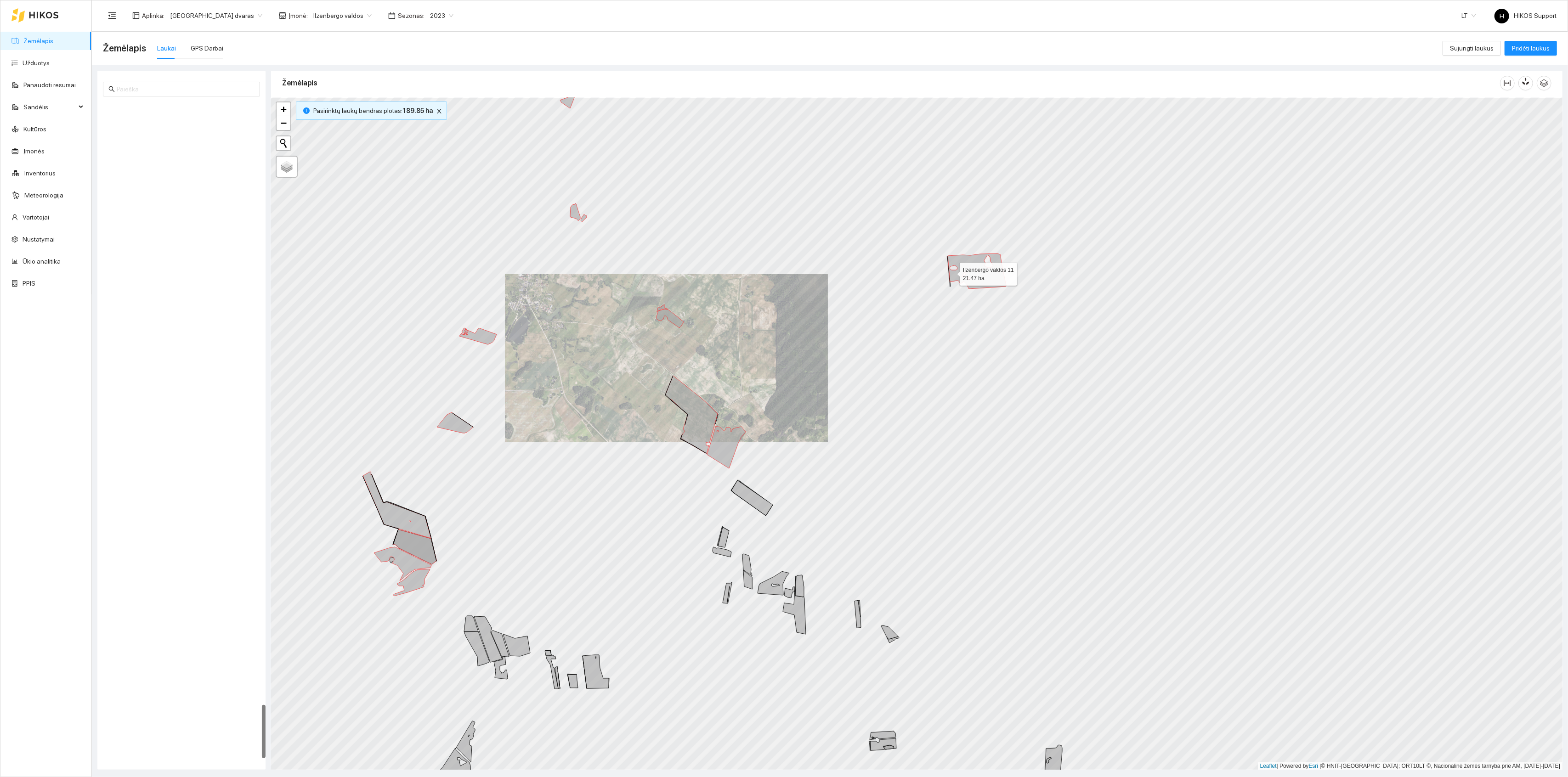
scroll to position [7405, 0]
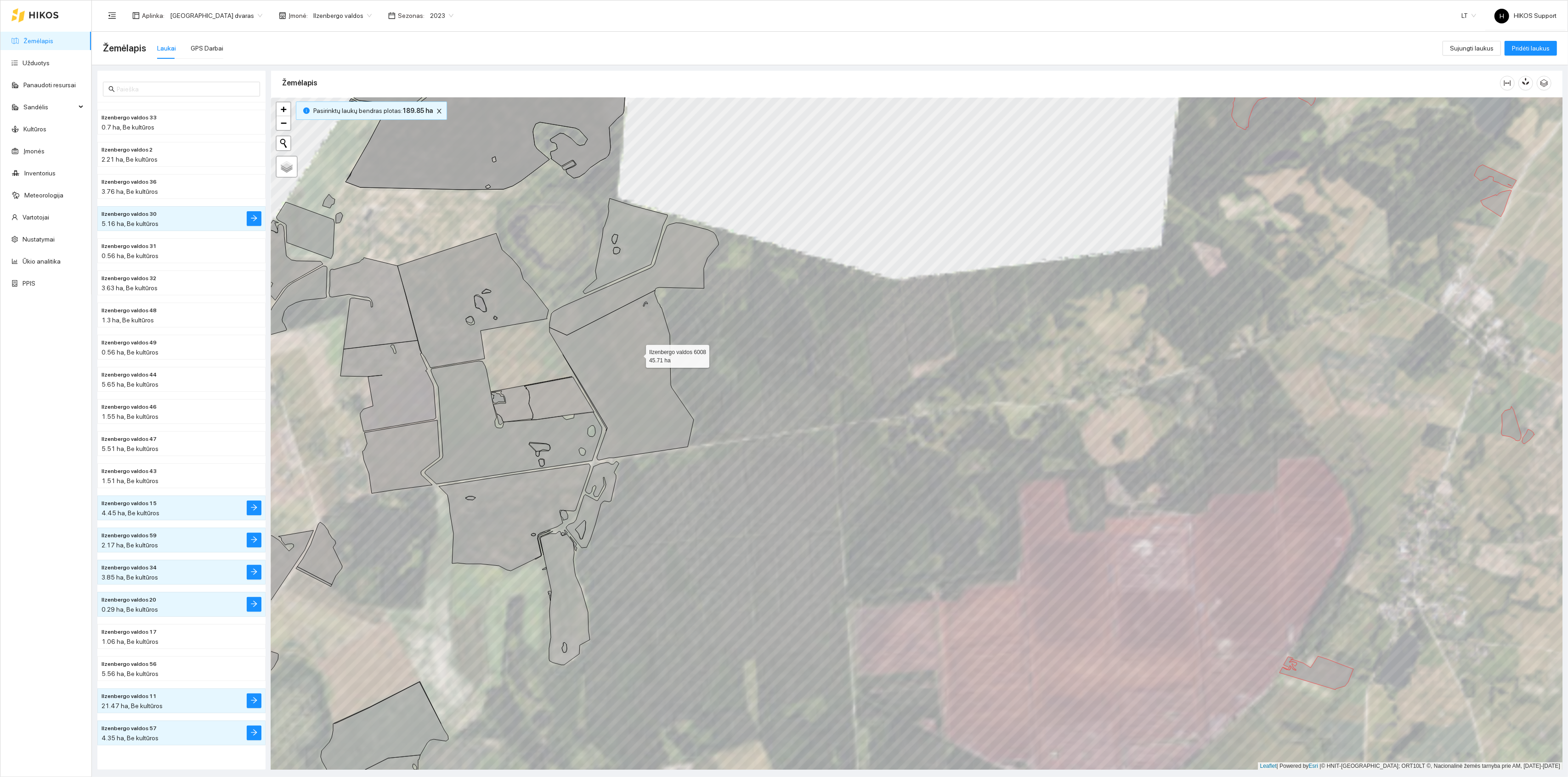
click at [637, 355] on icon at bounding box center [621, 375] width 144 height 170
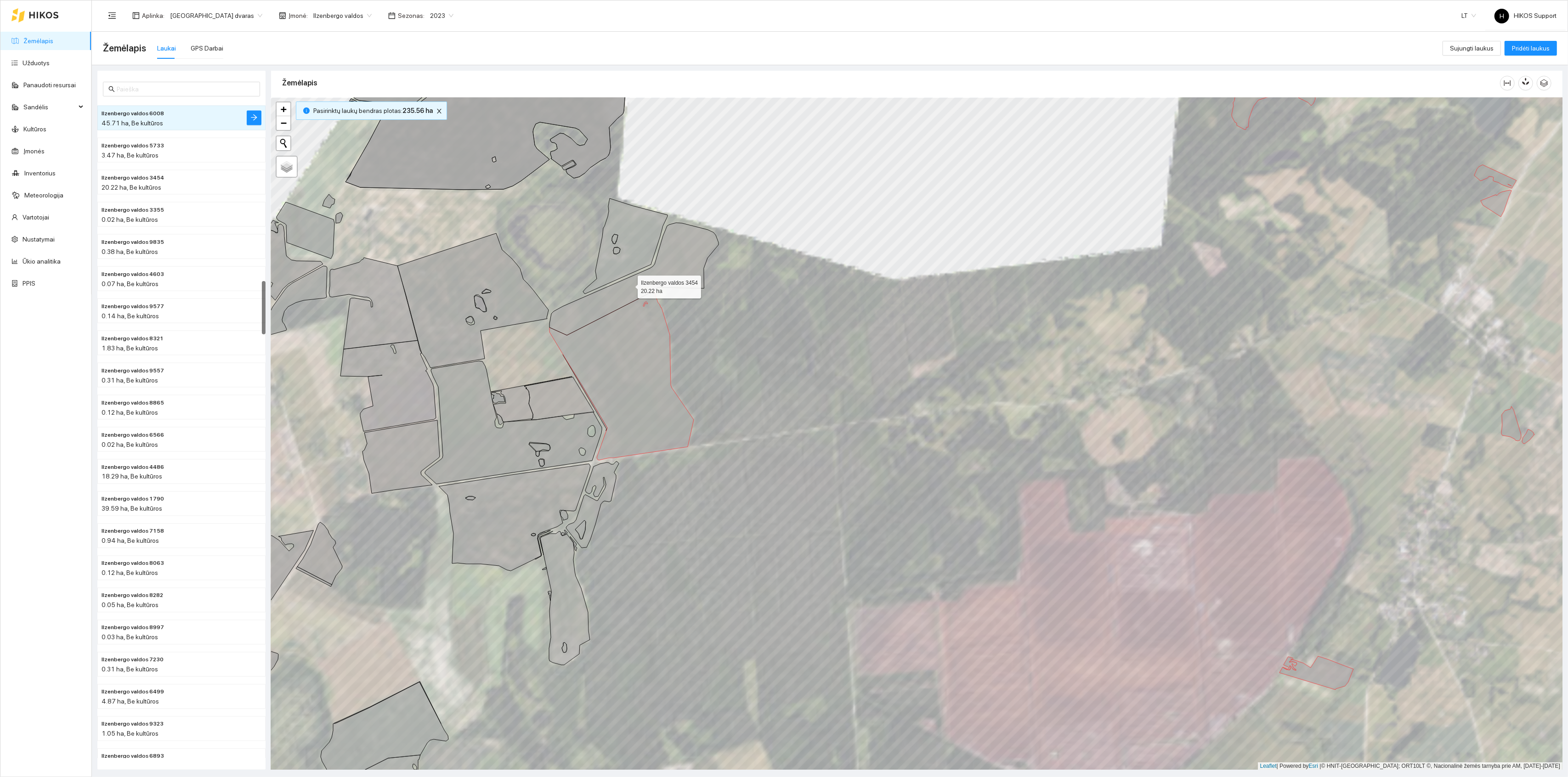
click at [627, 285] on icon at bounding box center [634, 279] width 169 height 112
click at [628, 249] on icon at bounding box center [625, 246] width 85 height 95
click at [602, 475] on icon at bounding box center [592, 505] width 53 height 86
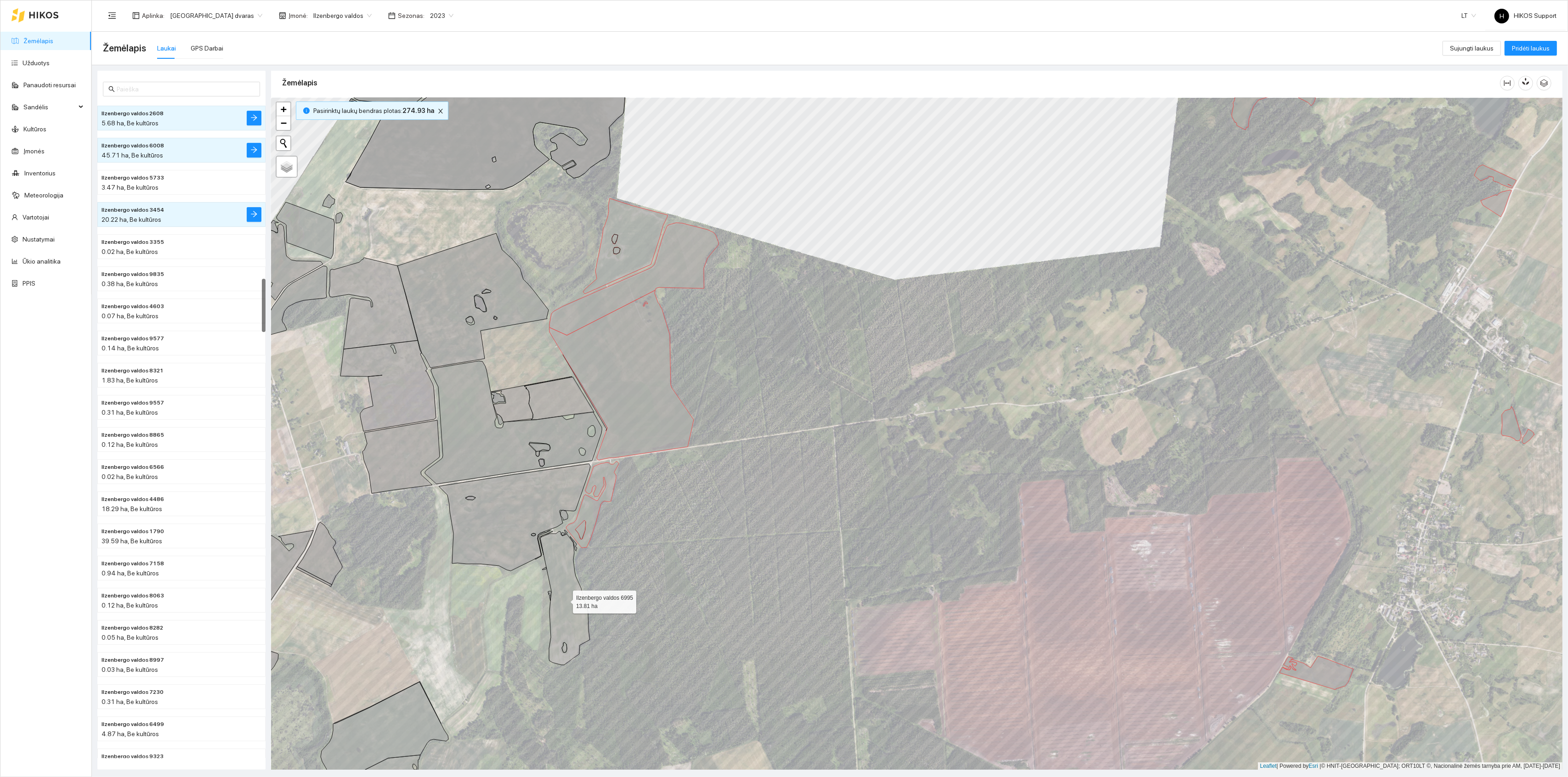
click at [563, 565] on icon at bounding box center [565, 598] width 50 height 134
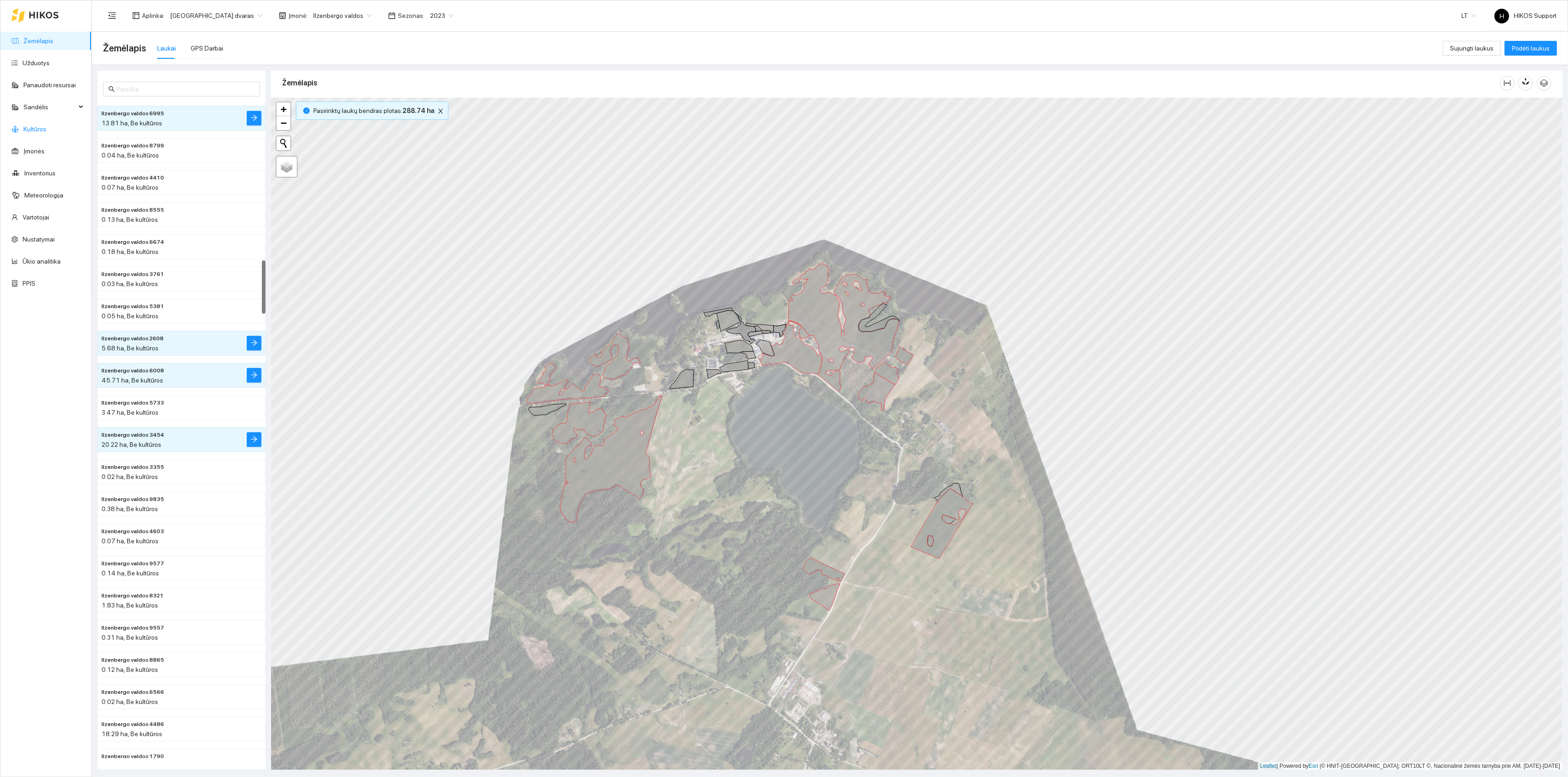
click at [34, 125] on link "Kultūros" at bounding box center [35, 129] width 23 height 8
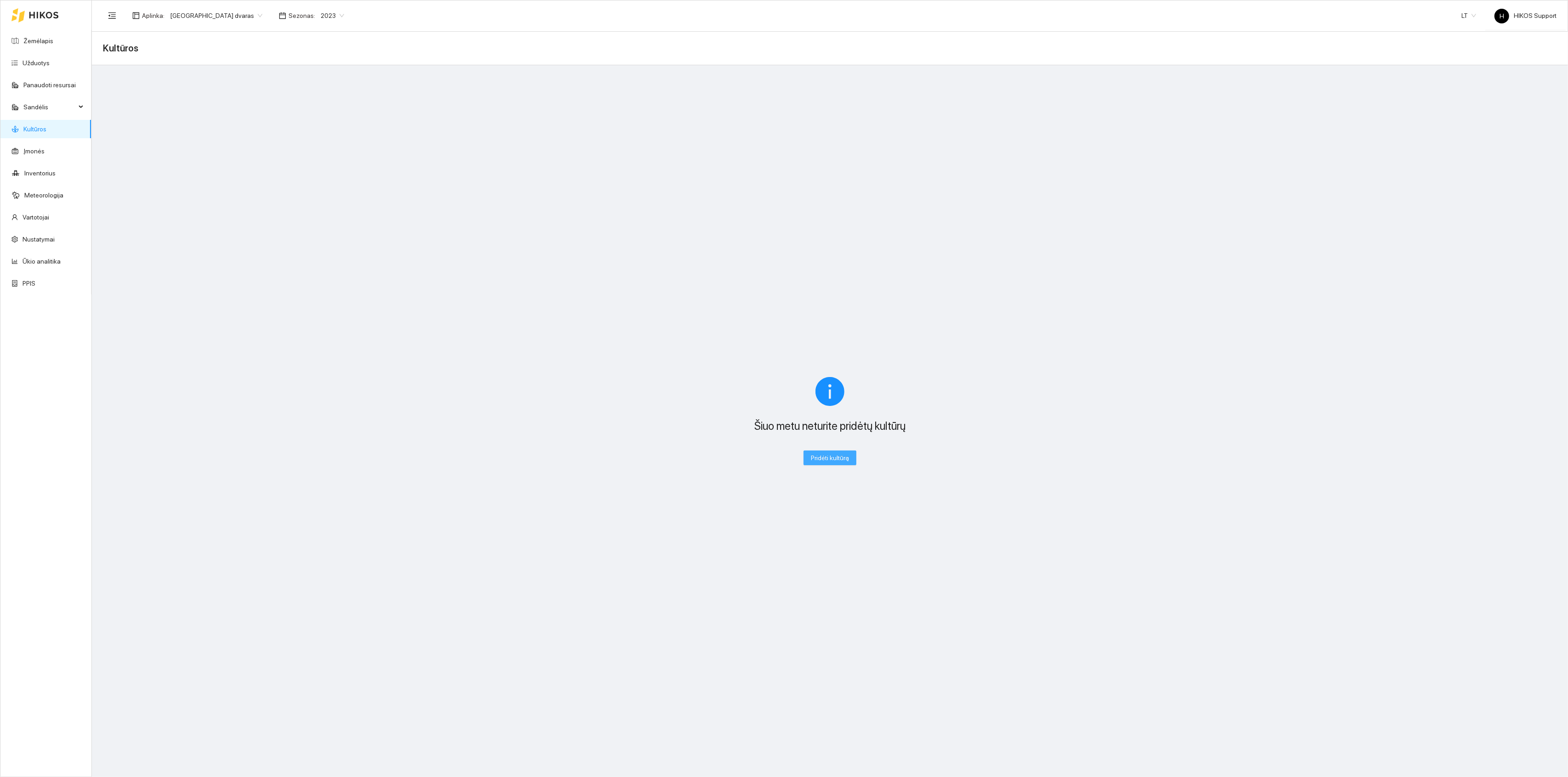
click at [837, 460] on span "Pridėti kultūrą" at bounding box center [830, 458] width 38 height 10
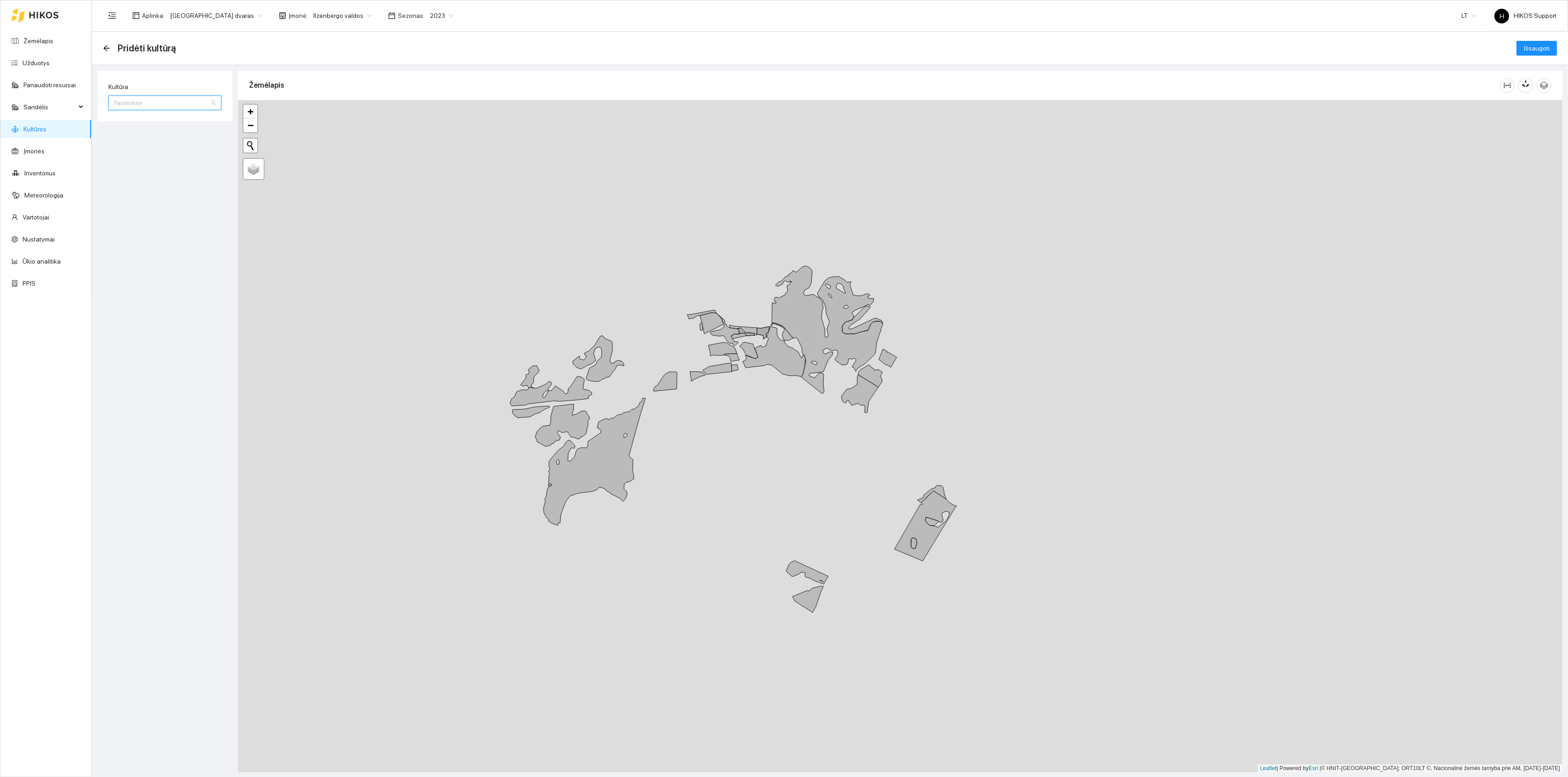
click at [159, 103] on input "Kultūra" at bounding box center [161, 103] width 95 height 14
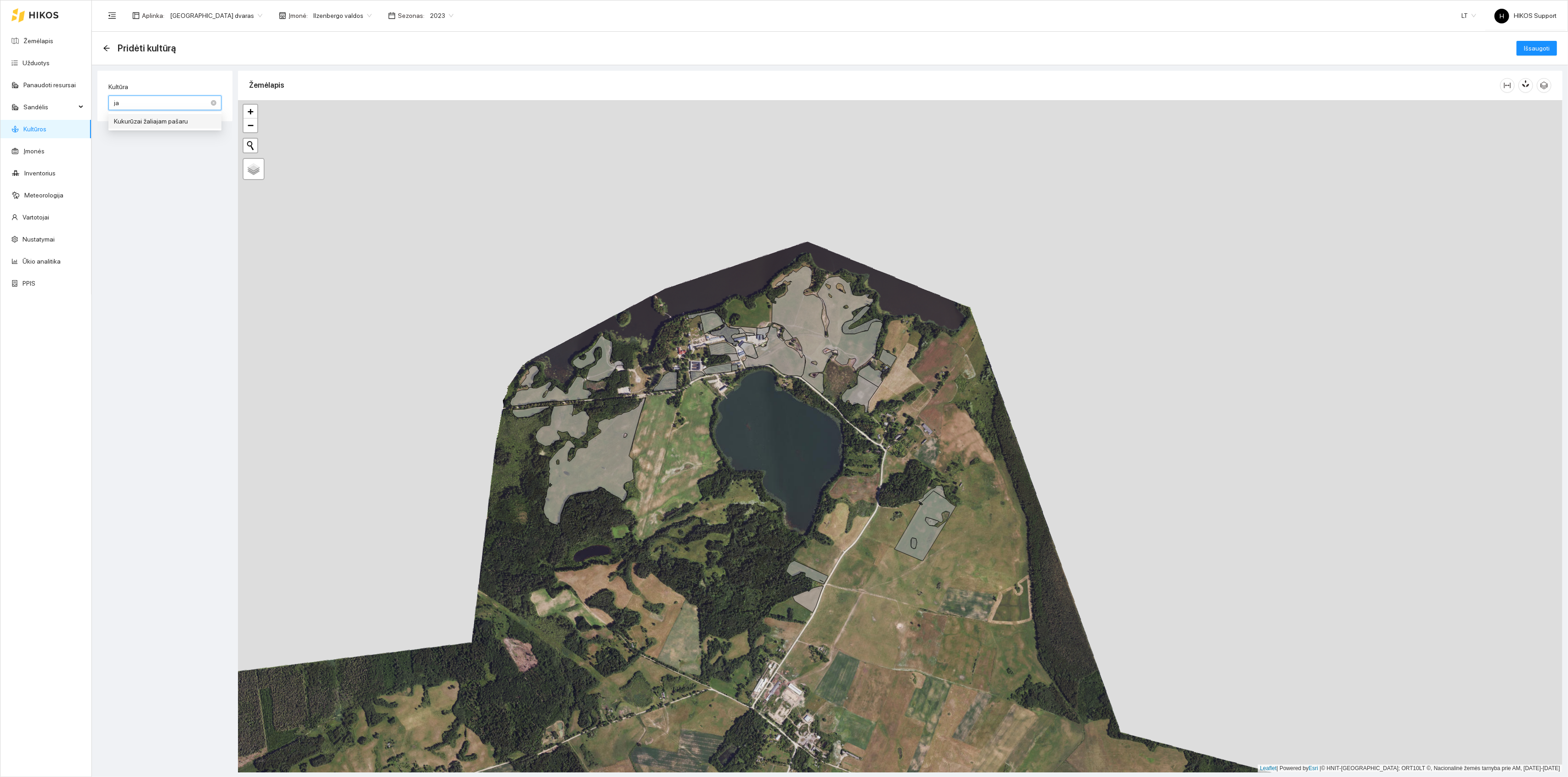
type input "j"
type input "kv"
click at [141, 181] on div "Žieminiai kviečiai" at bounding box center [165, 179] width 102 height 10
click at [593, 454] on icon at bounding box center [595, 462] width 102 height 127
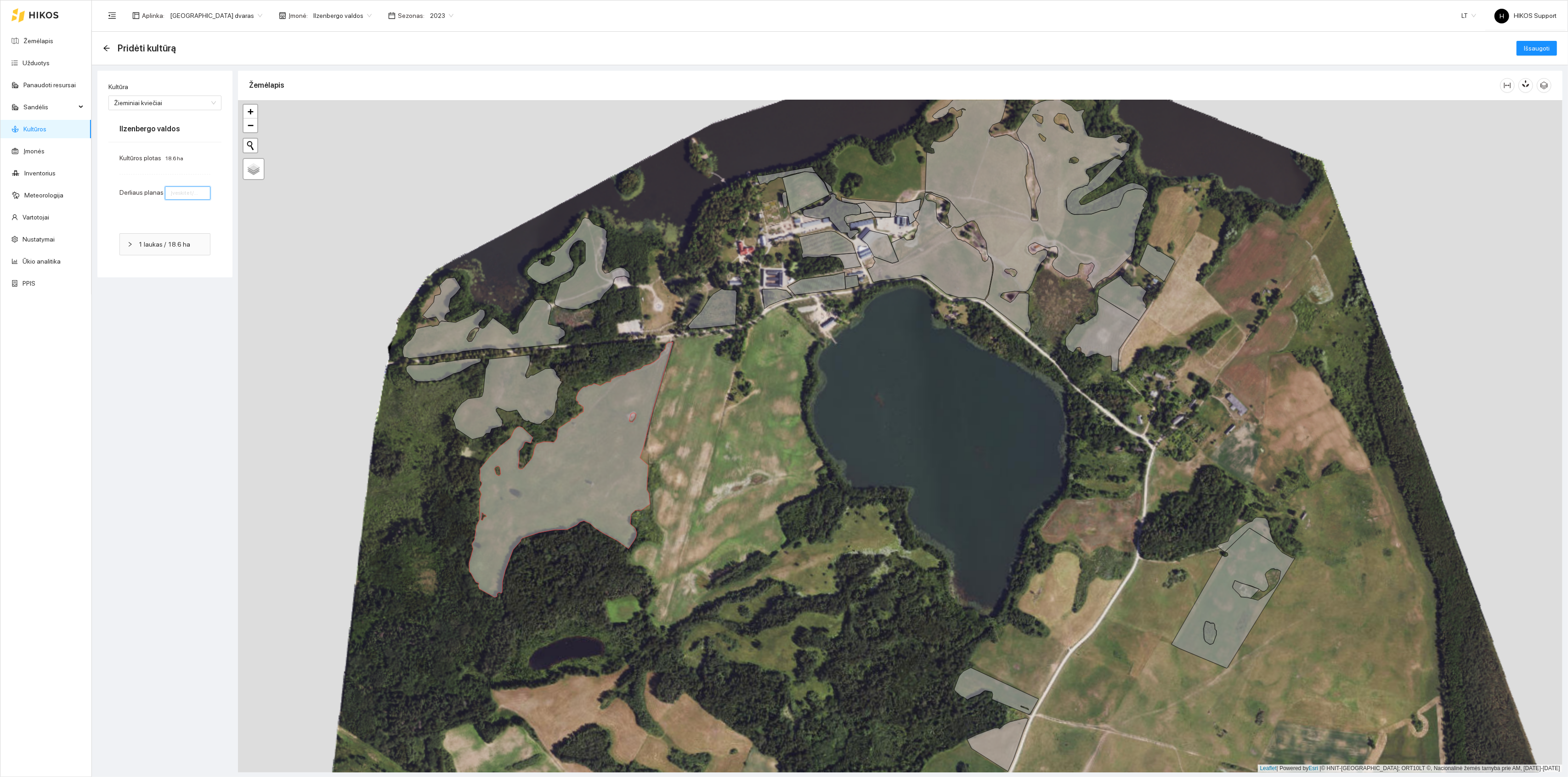
click at [179, 190] on input "number" at bounding box center [188, 192] width 46 height 13
type input "1"
click at [1534, 49] on span "Išsaugoti" at bounding box center [1537, 48] width 26 height 10
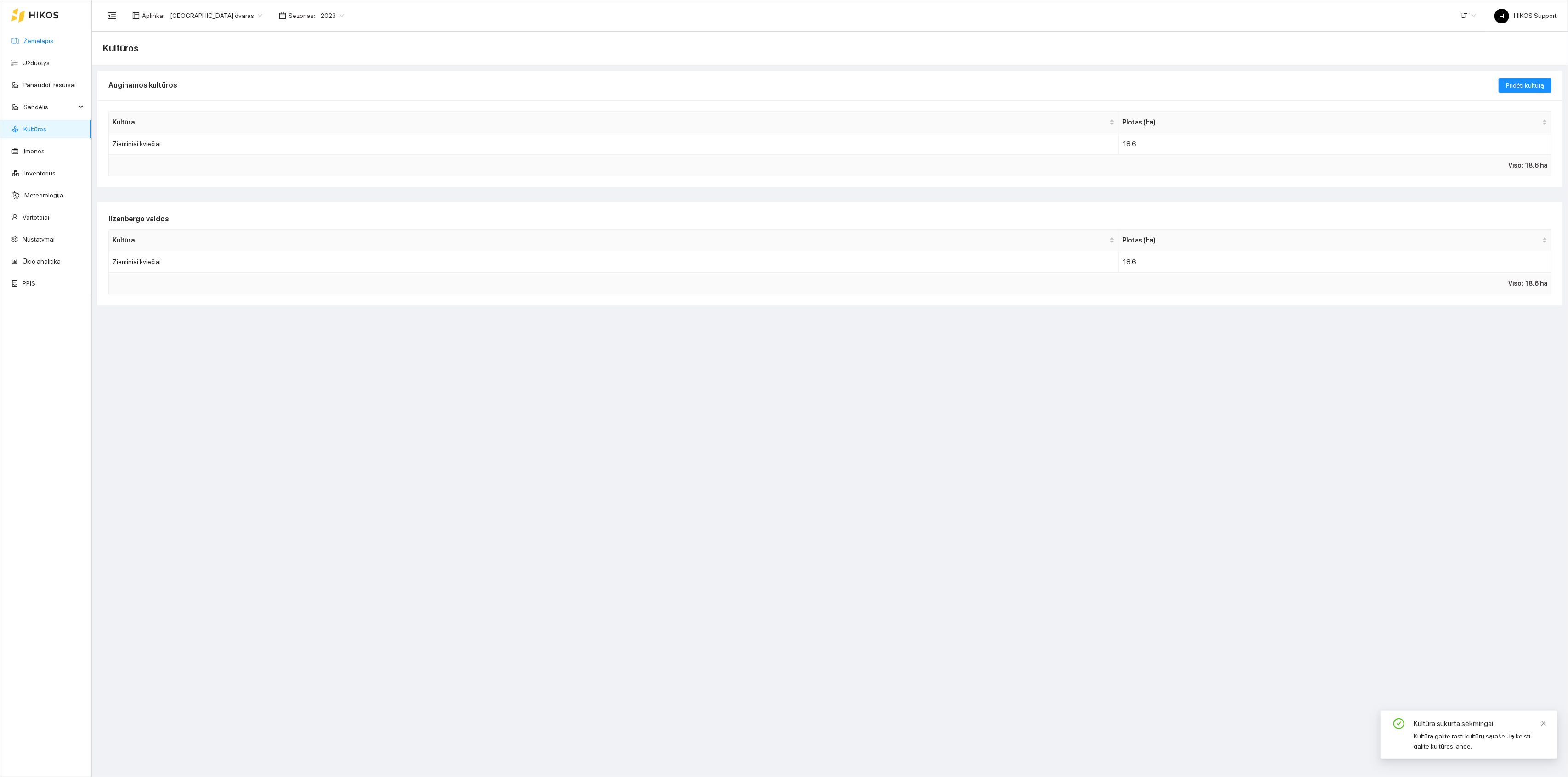
click at [41, 37] on link "Žemėlapis" at bounding box center [38, 41] width 30 height 8
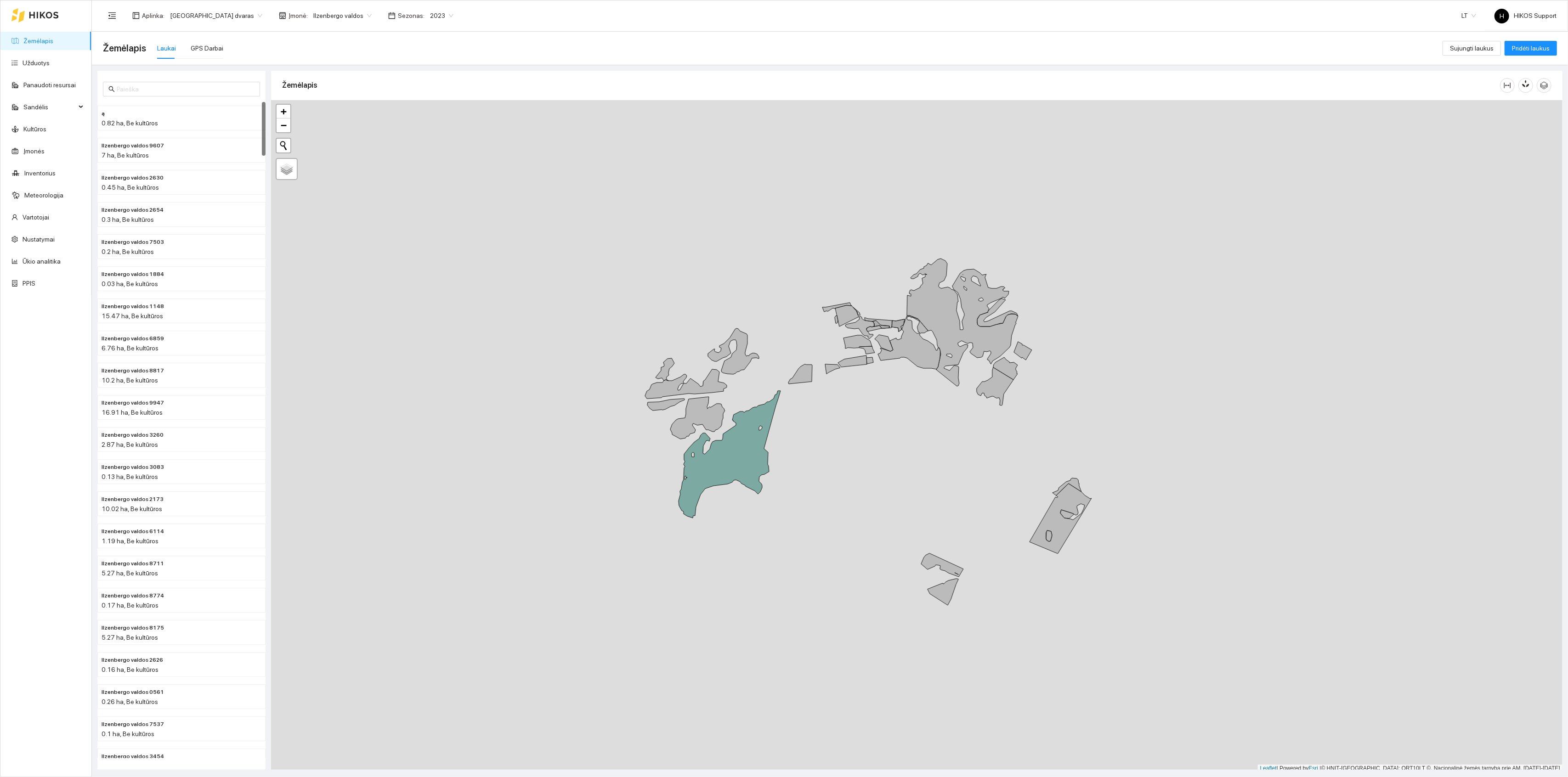
scroll to position [2, 0]
drag, startPoint x: 925, startPoint y: 453, endPoint x: 792, endPoint y: 481, distance: 135.9
click at [792, 481] on div "+ − Nieko nerasta. Bandykite dar kartą. Žemėlapis Palydovas Leaflet | Powered b…" at bounding box center [917, 434] width 1292 height 672
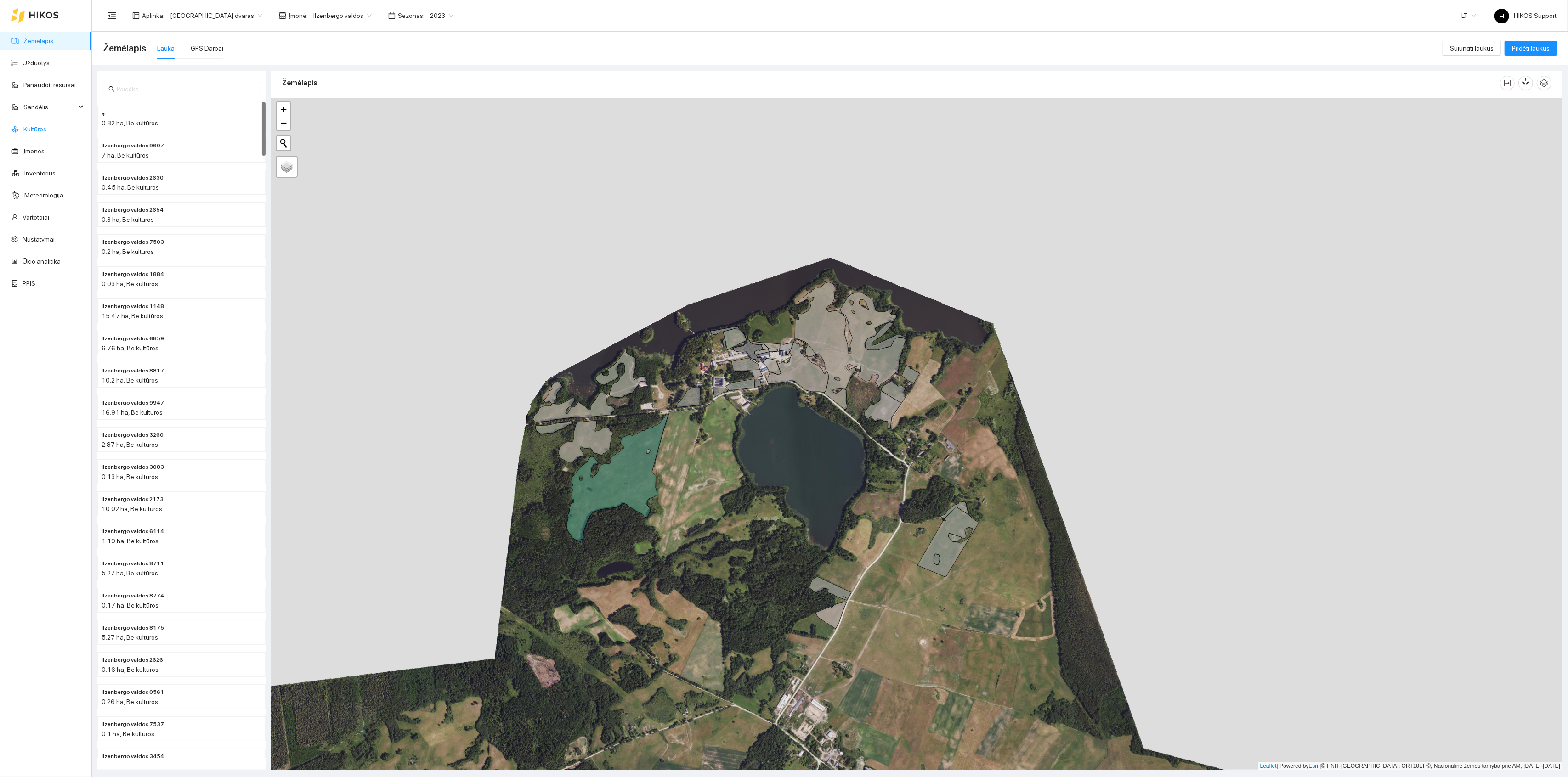
click at [25, 131] on link "Kultūros" at bounding box center [35, 129] width 23 height 8
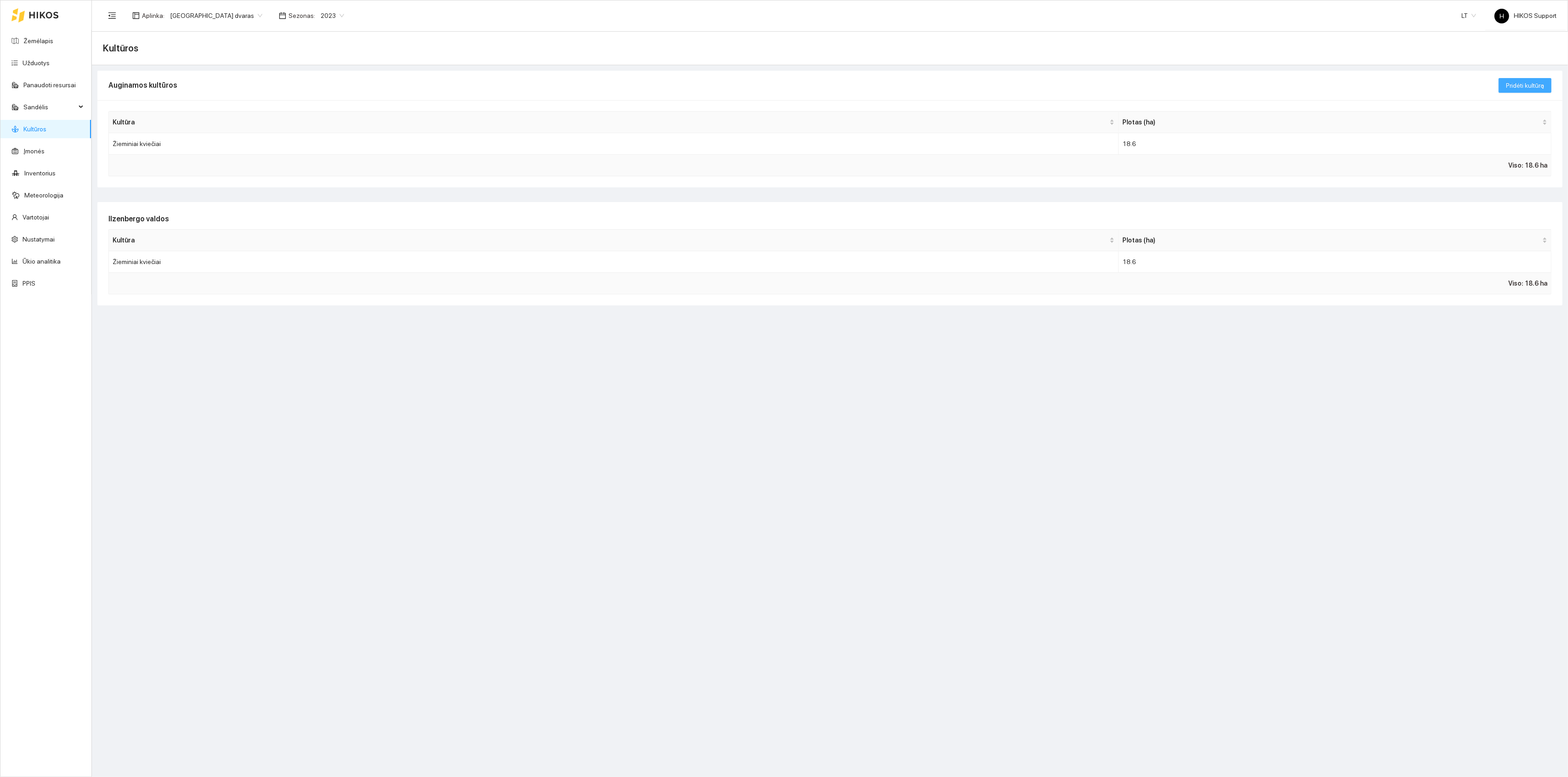
click at [1518, 84] on span "Pridėti kultūrą" at bounding box center [1525, 85] width 38 height 10
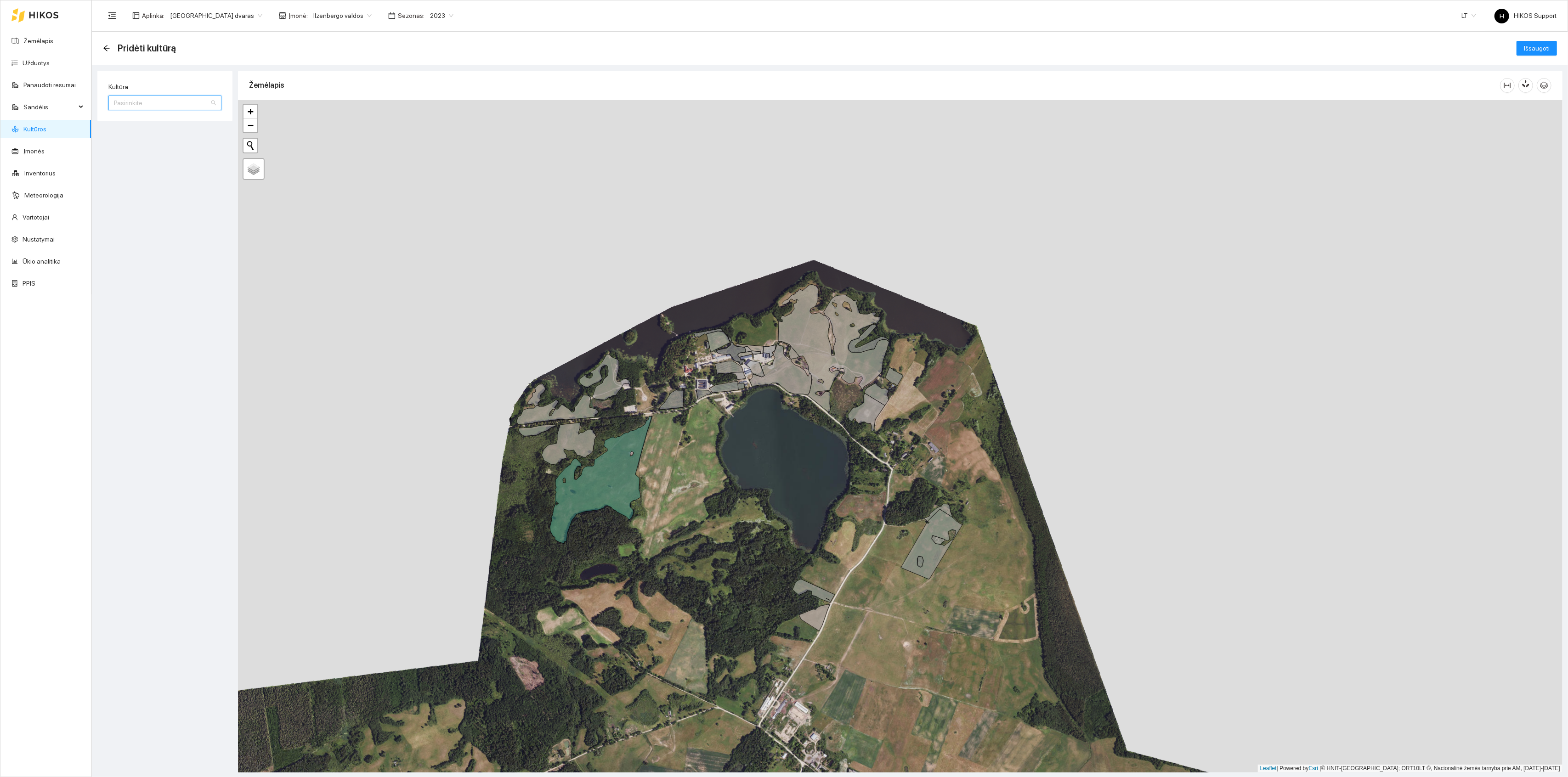
click at [158, 103] on input "Kultūra" at bounding box center [161, 103] width 95 height 14
type input "dau"
click at [144, 137] on div "Daugiametė pieva iki 5 m." at bounding box center [172, 136] width 138 height 10
click at [576, 442] on icon at bounding box center [569, 443] width 55 height 42
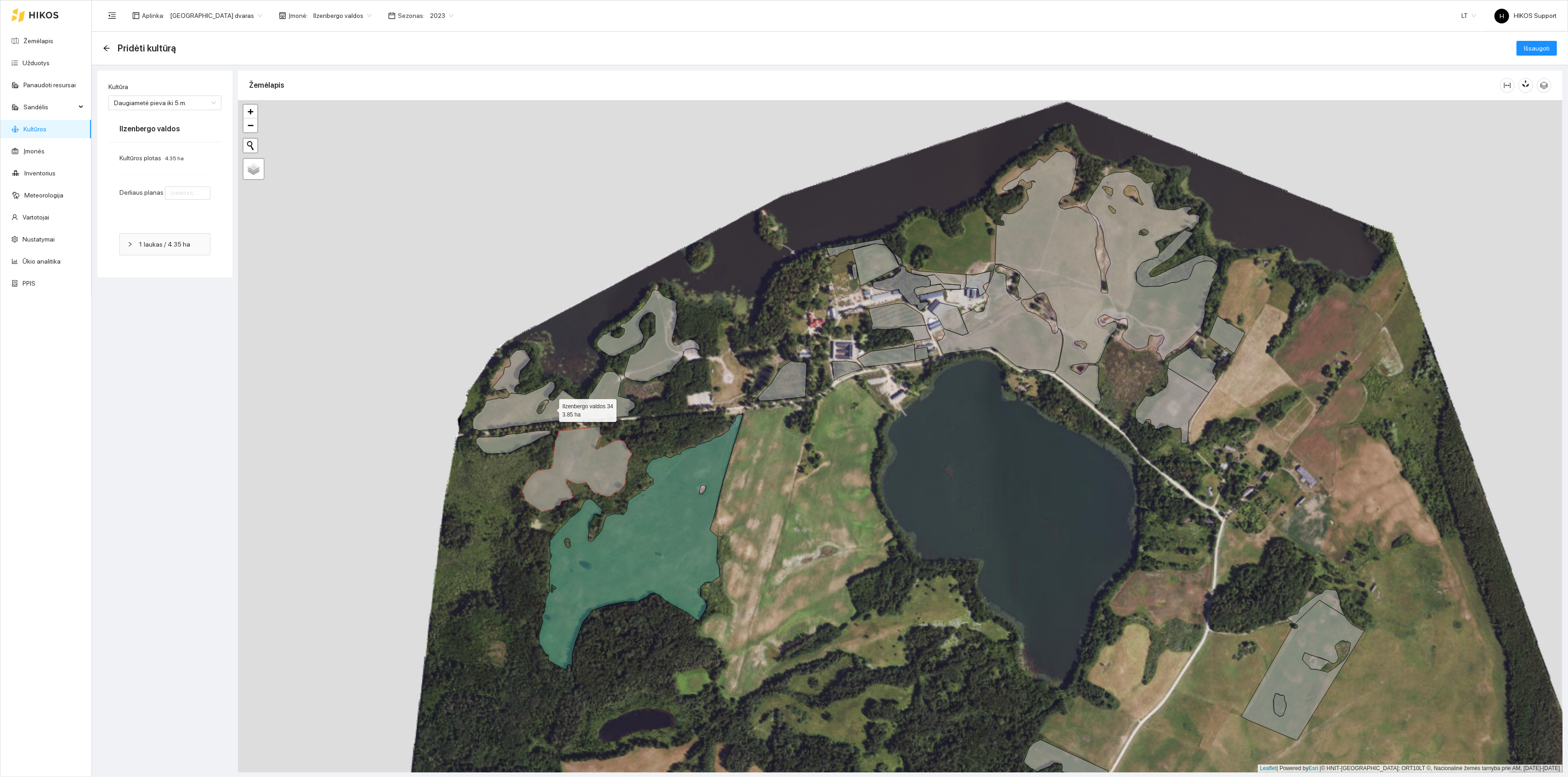
click at [551, 409] on icon at bounding box center [553, 401] width 163 height 60
click at [515, 386] on icon at bounding box center [511, 372] width 38 height 45
click at [521, 440] on icon at bounding box center [514, 442] width 75 height 24
click at [654, 340] on icon at bounding box center [648, 336] width 103 height 92
click at [217, 101] on div "Daugiametė pieva iki 5 m." at bounding box center [165, 102] width 113 height 15
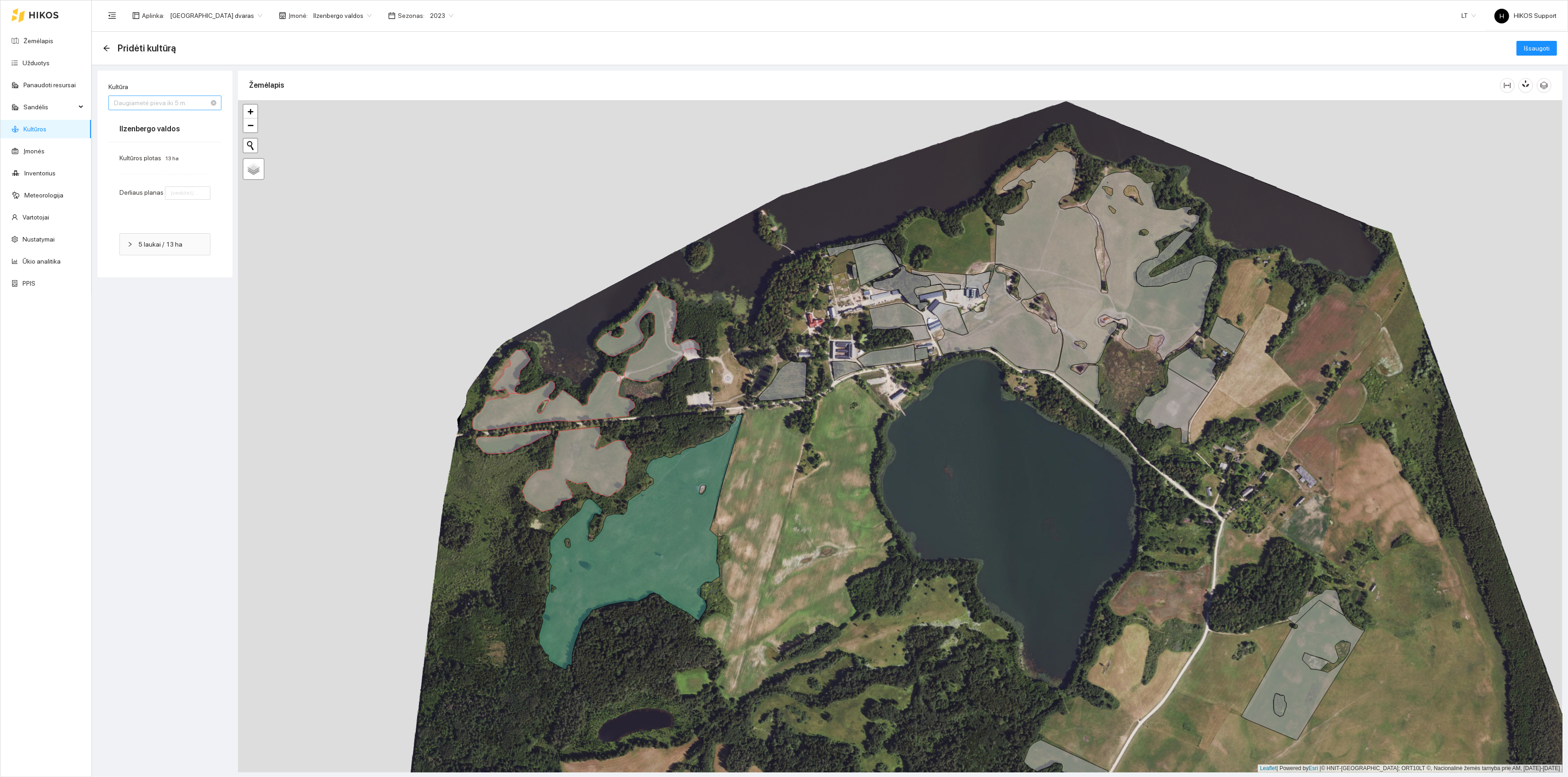
scroll to position [73, 0]
click at [177, 205] on div "Daugiametė pieva 5 metų ir daugiau" at bounding box center [172, 209] width 138 height 10
click at [997, 330] on icon at bounding box center [1000, 318] width 125 height 108
click at [1047, 262] on icon at bounding box center [1107, 277] width 223 height 254
click at [1263, 376] on div "+ − Nieko nerasta. Bandykite dar kartą. Žemėlapis Palydovas Leaflet | Powered b…" at bounding box center [900, 436] width 1324 height 672
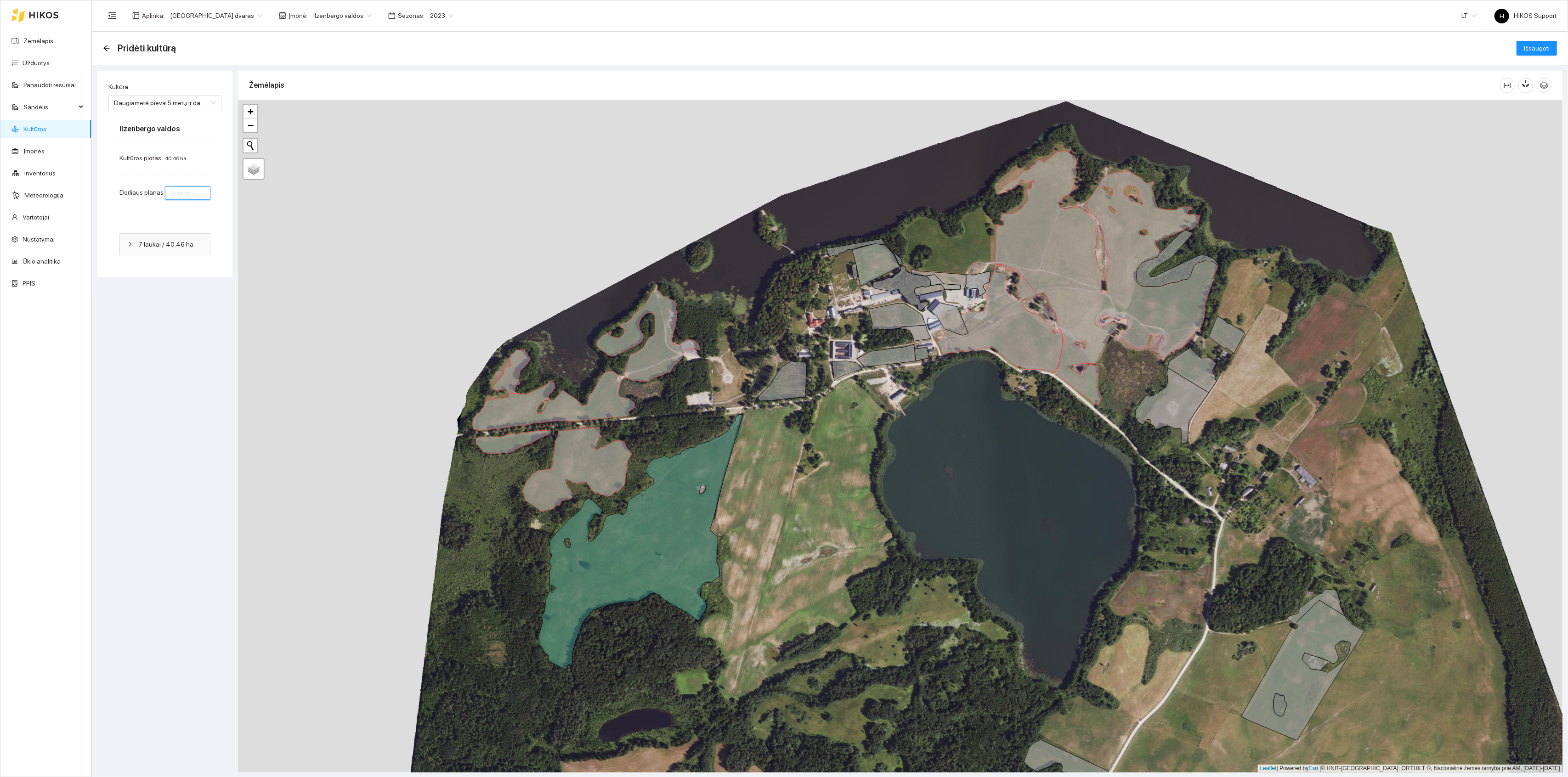
click at [186, 198] on input "number" at bounding box center [188, 192] width 46 height 13
type input "1"
click at [1543, 50] on span "Išsaugoti" at bounding box center [1537, 48] width 26 height 10
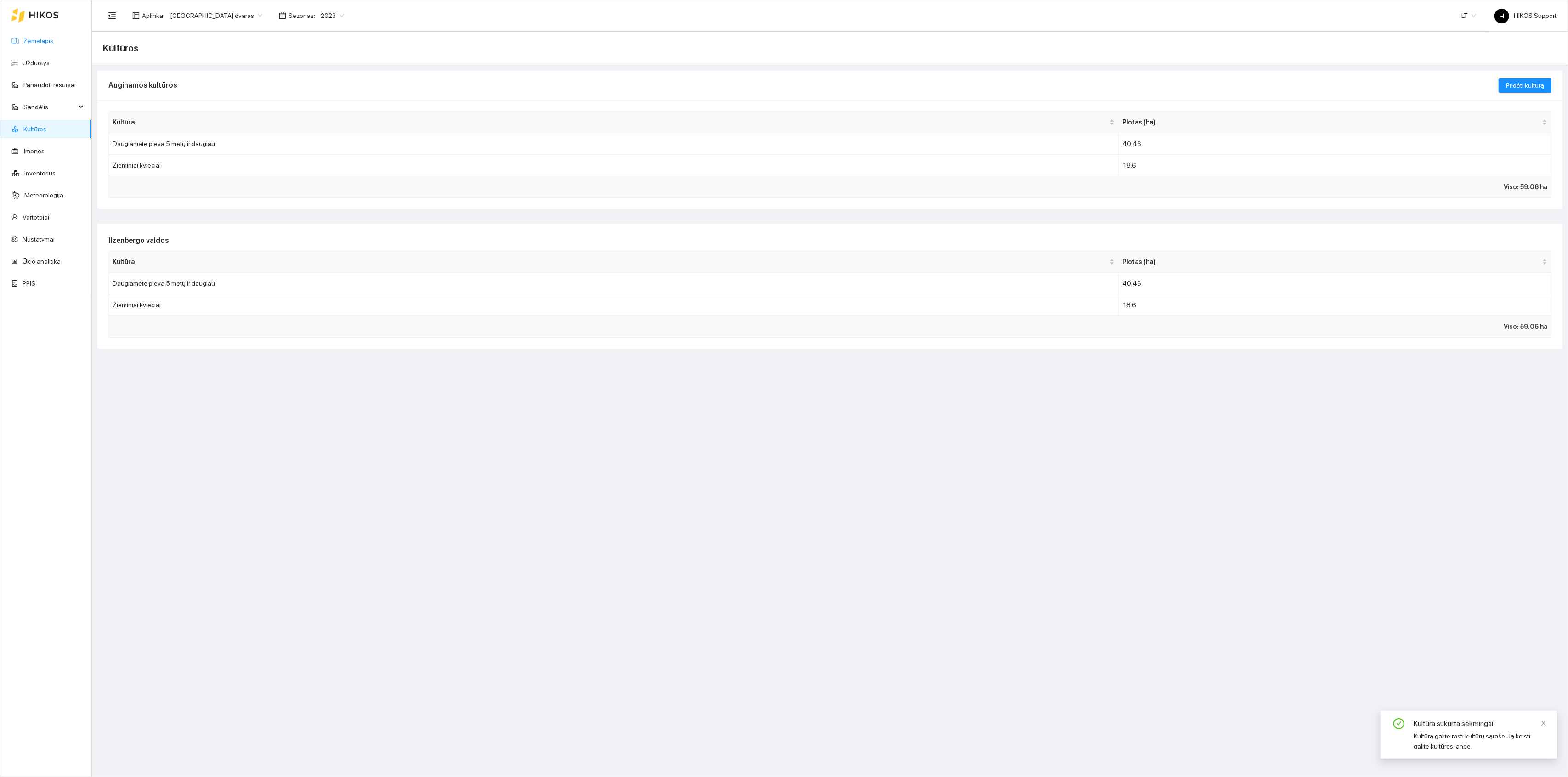
click at [39, 37] on link "Žemėlapis" at bounding box center [38, 41] width 30 height 8
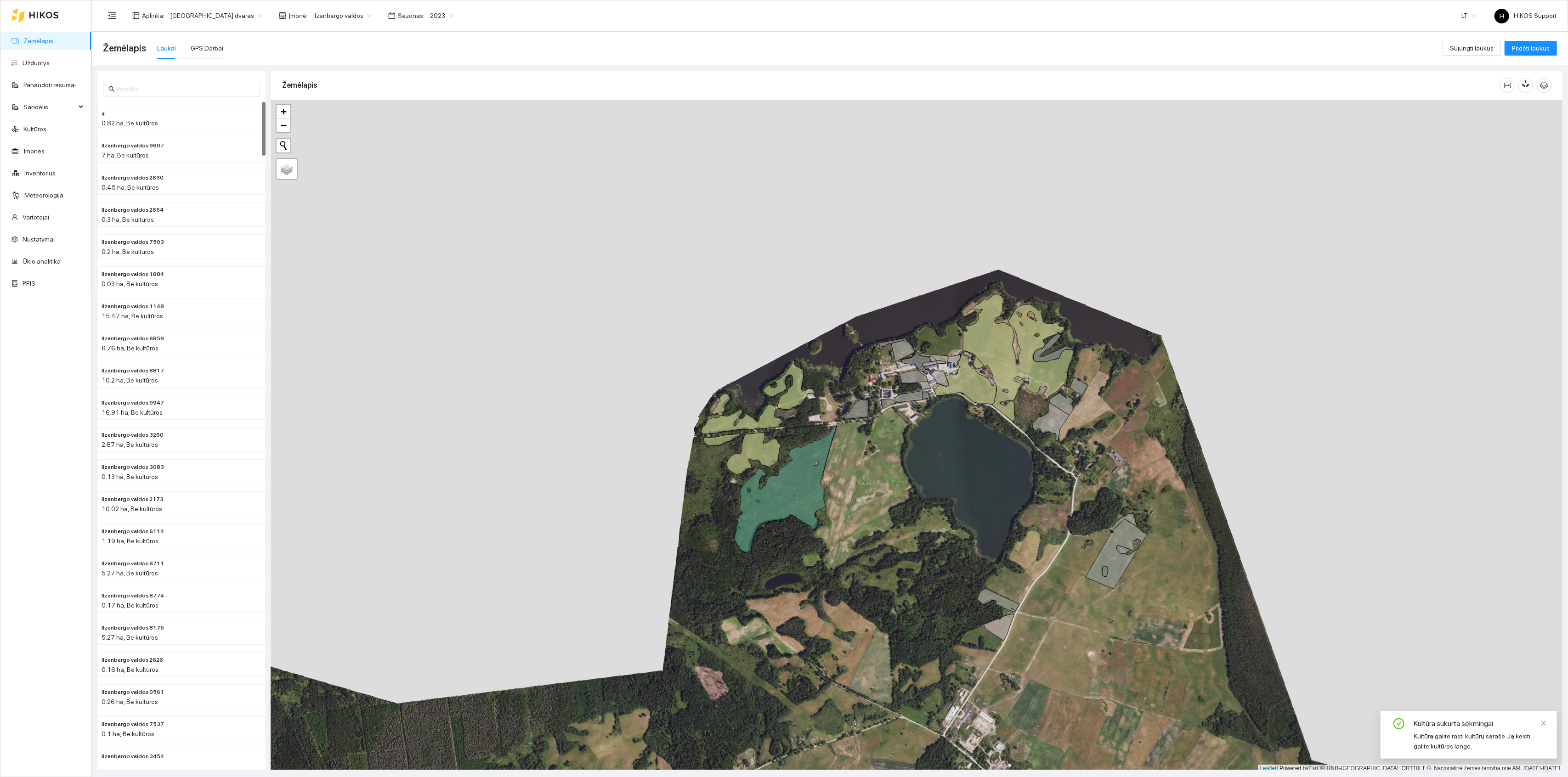
scroll to position [2, 0]
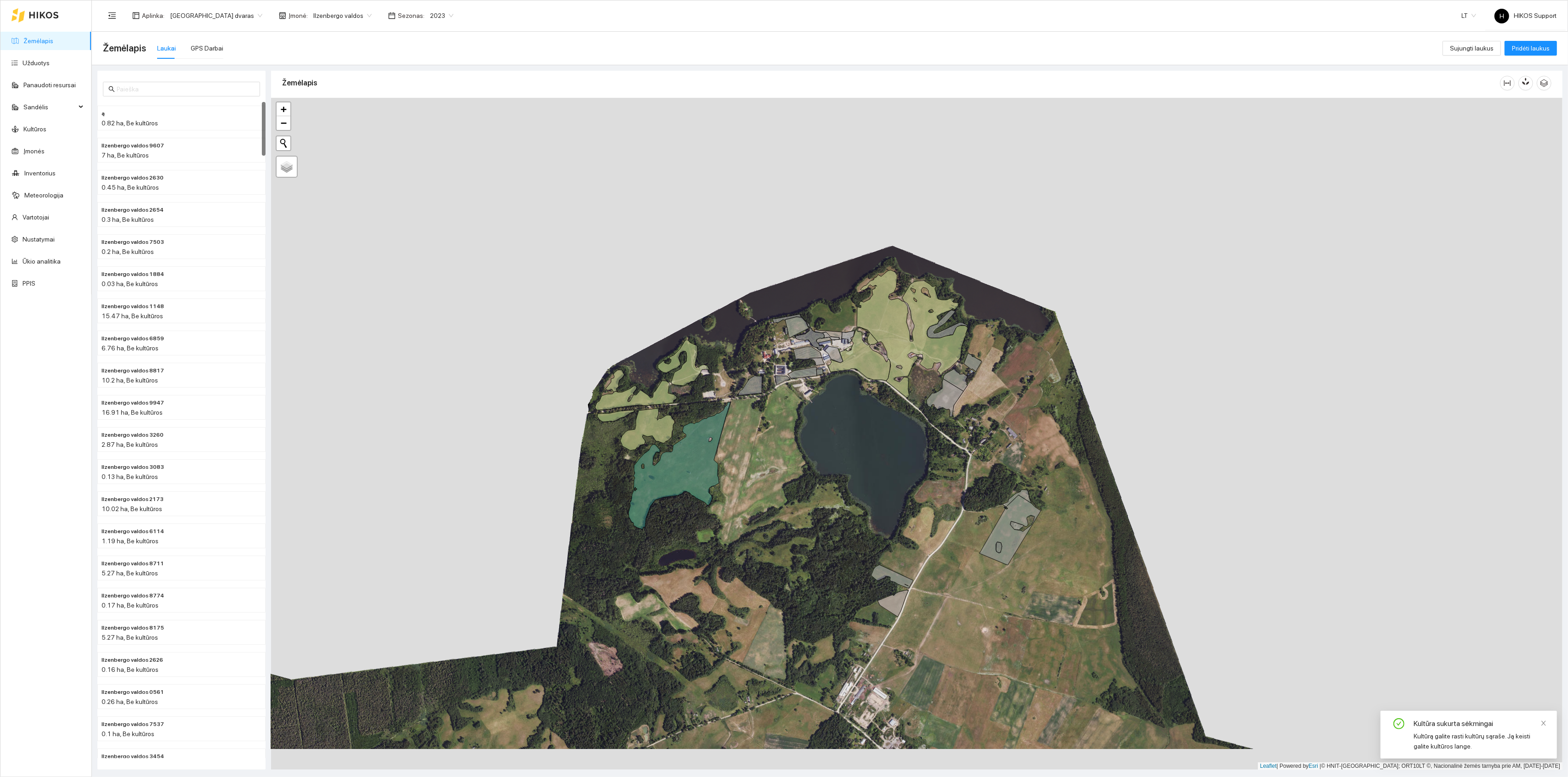
drag, startPoint x: 1026, startPoint y: 454, endPoint x: 872, endPoint y: 389, distance: 167.2
click at [872, 389] on div "+ − Nieko nerasta. Bandykite dar kartą. Žemėlapis Palydovas Leaflet | Powered b…" at bounding box center [917, 434] width 1292 height 672
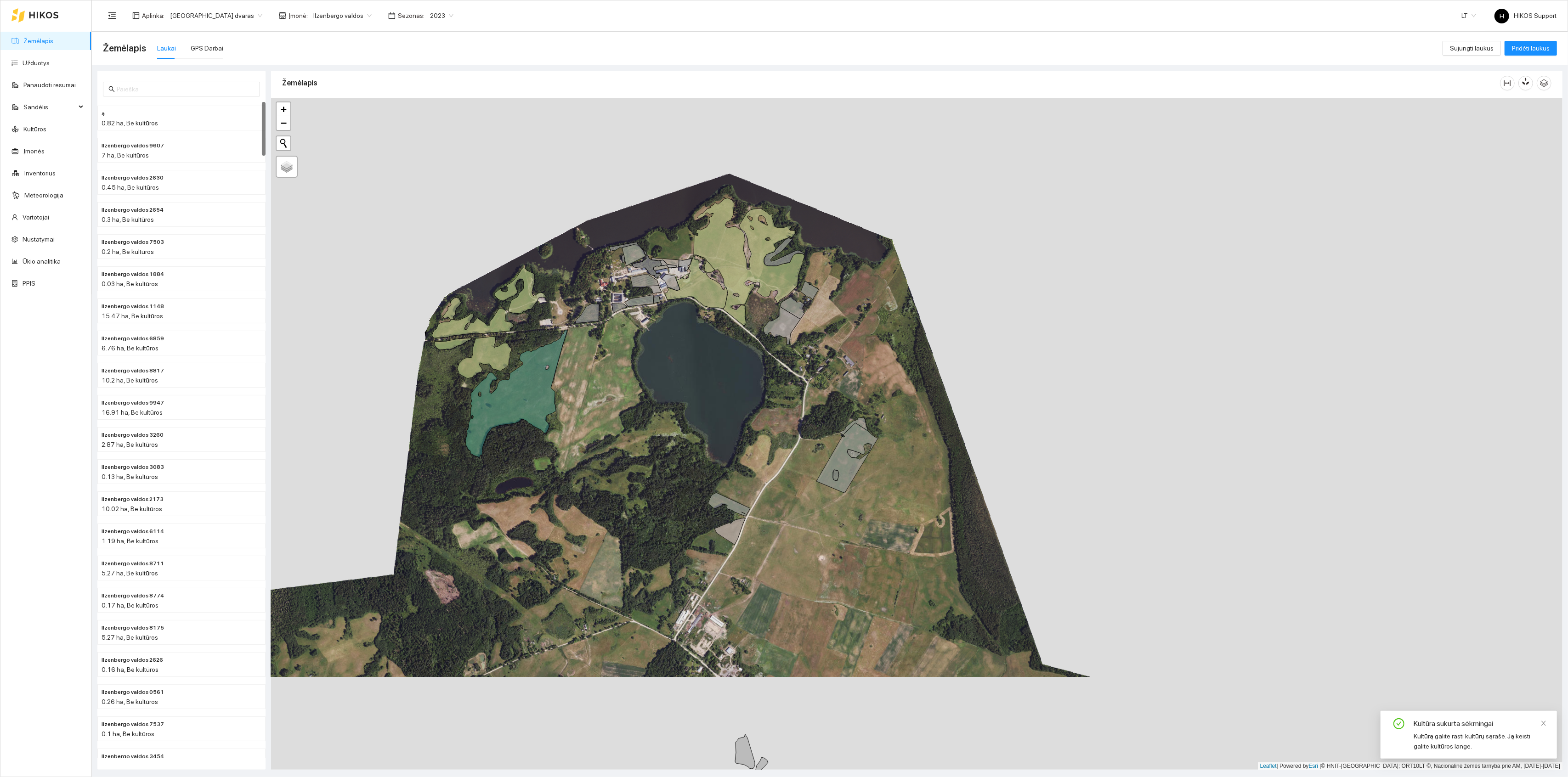
drag, startPoint x: 886, startPoint y: 399, endPoint x: 767, endPoint y: 376, distance: 121.2
click at [767, 376] on div "+ − Nieko nerasta. Bandykite dar kartą. Žemėlapis Palydovas Leaflet | Powered b…" at bounding box center [917, 434] width 1292 height 672
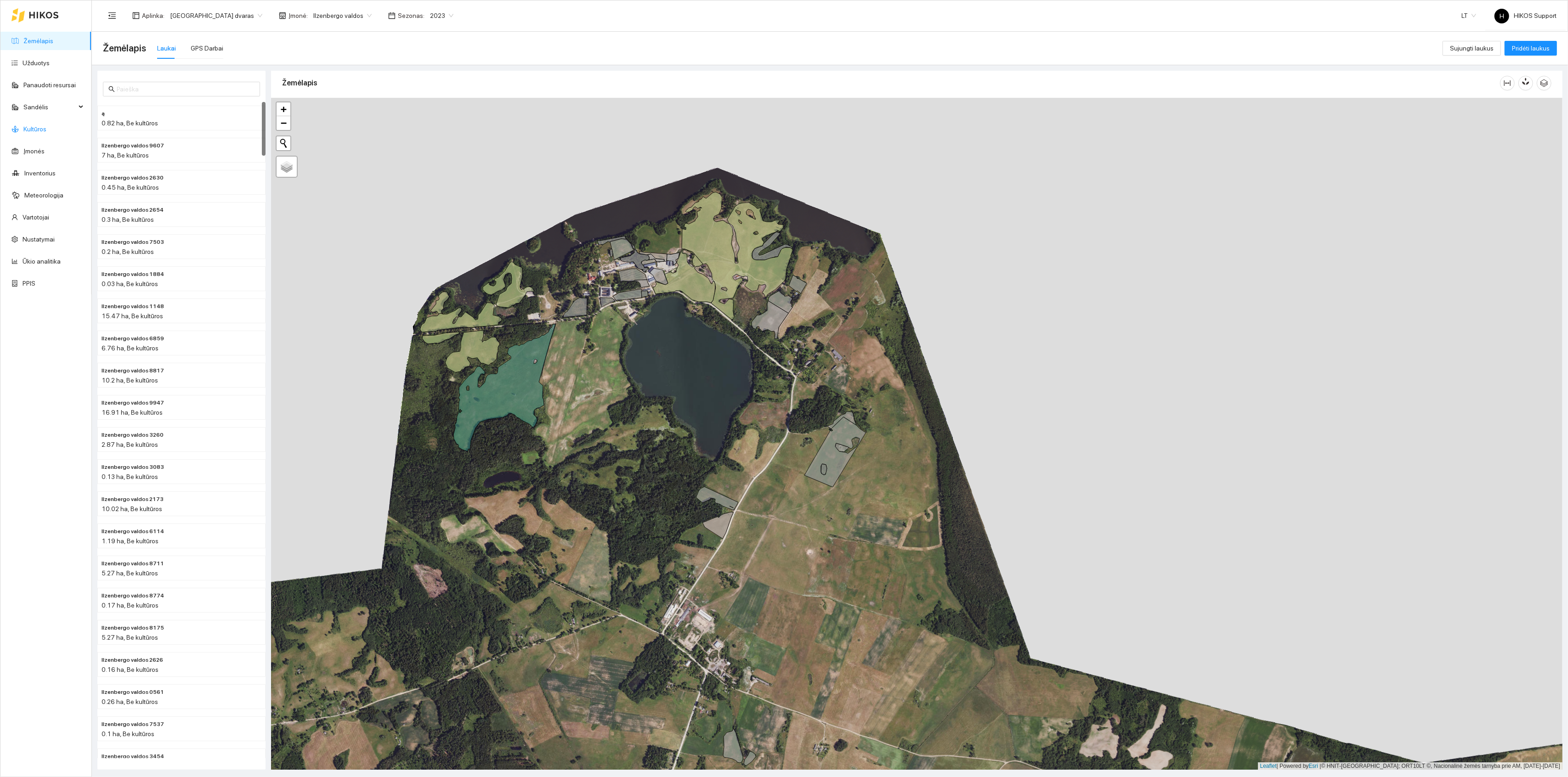
click at [38, 125] on link "Kultūros" at bounding box center [35, 129] width 23 height 8
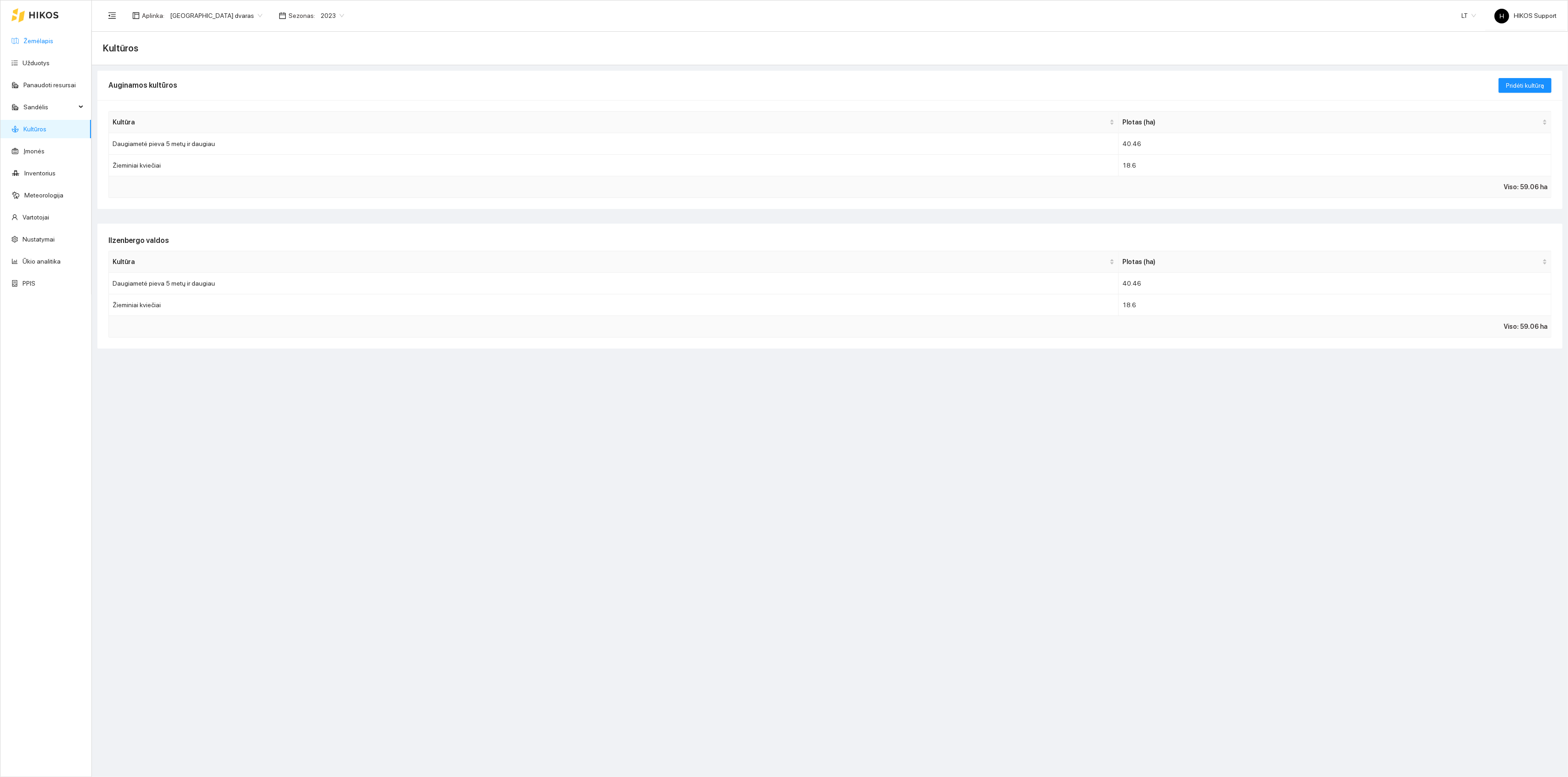
click at [47, 37] on link "Žemėlapis" at bounding box center [38, 41] width 30 height 8
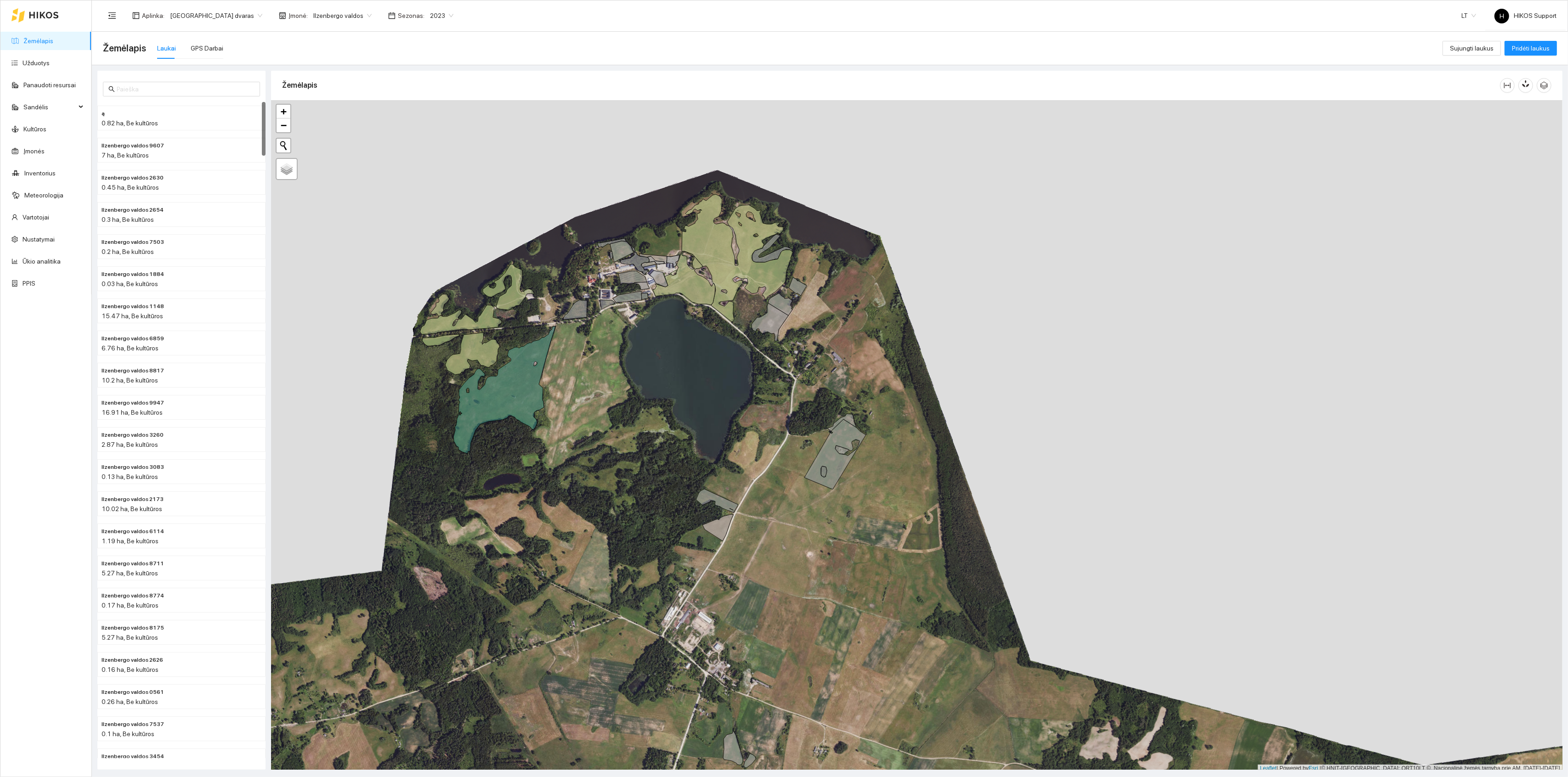
scroll to position [2, 0]
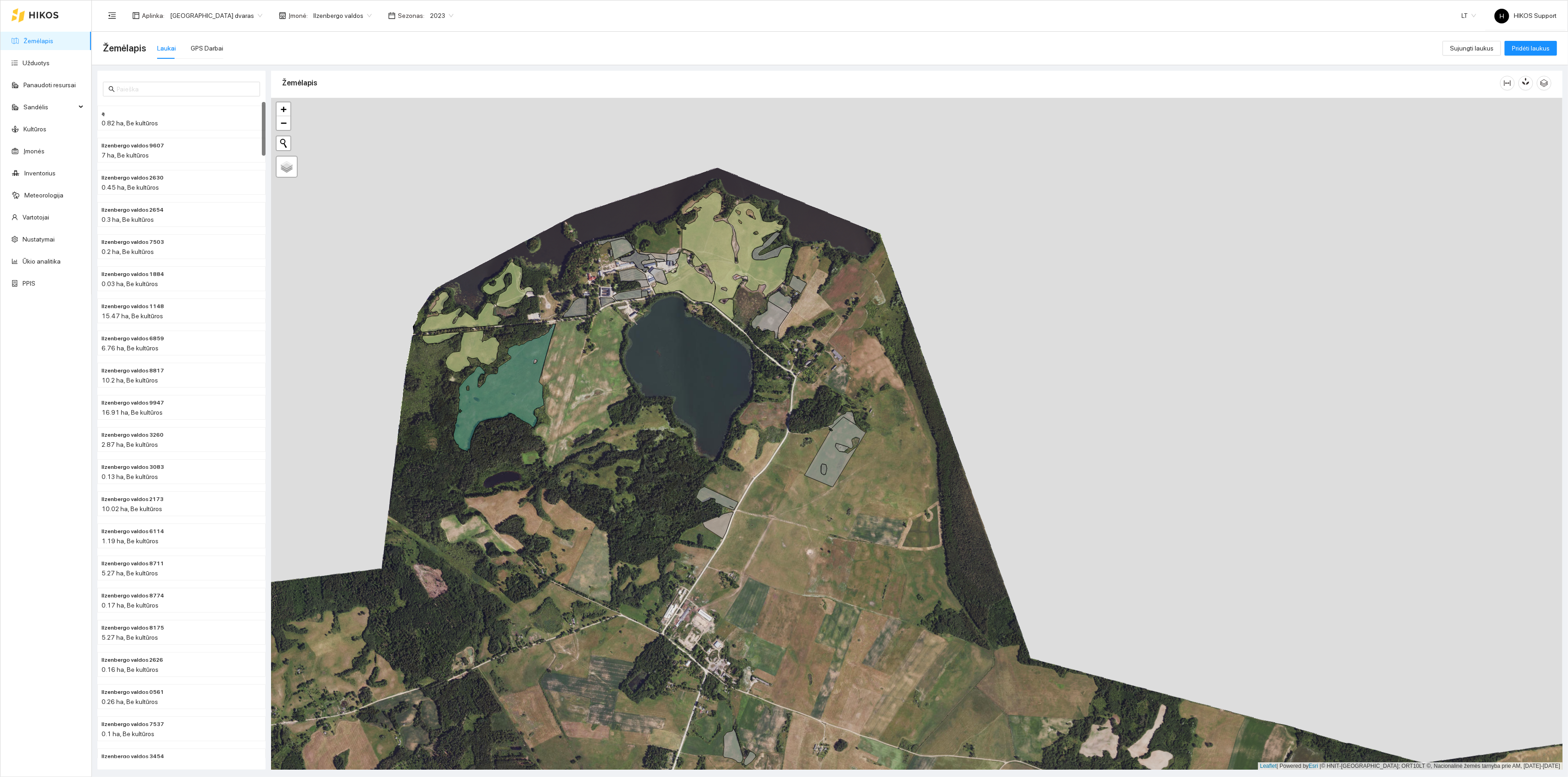
click at [860, 466] on div "Ilzenbergo valdos 13 0.22 ha Ilzenbergo valdos 61 6.22 ha + − Nieko nerasta. Ba…" at bounding box center [917, 434] width 1292 height 672
click at [860, 466] on div "+ − Nieko nerasta. Bandykite dar kartą. Žemėlapis Palydovas Leaflet | Powered b…" at bounding box center [917, 434] width 1292 height 672
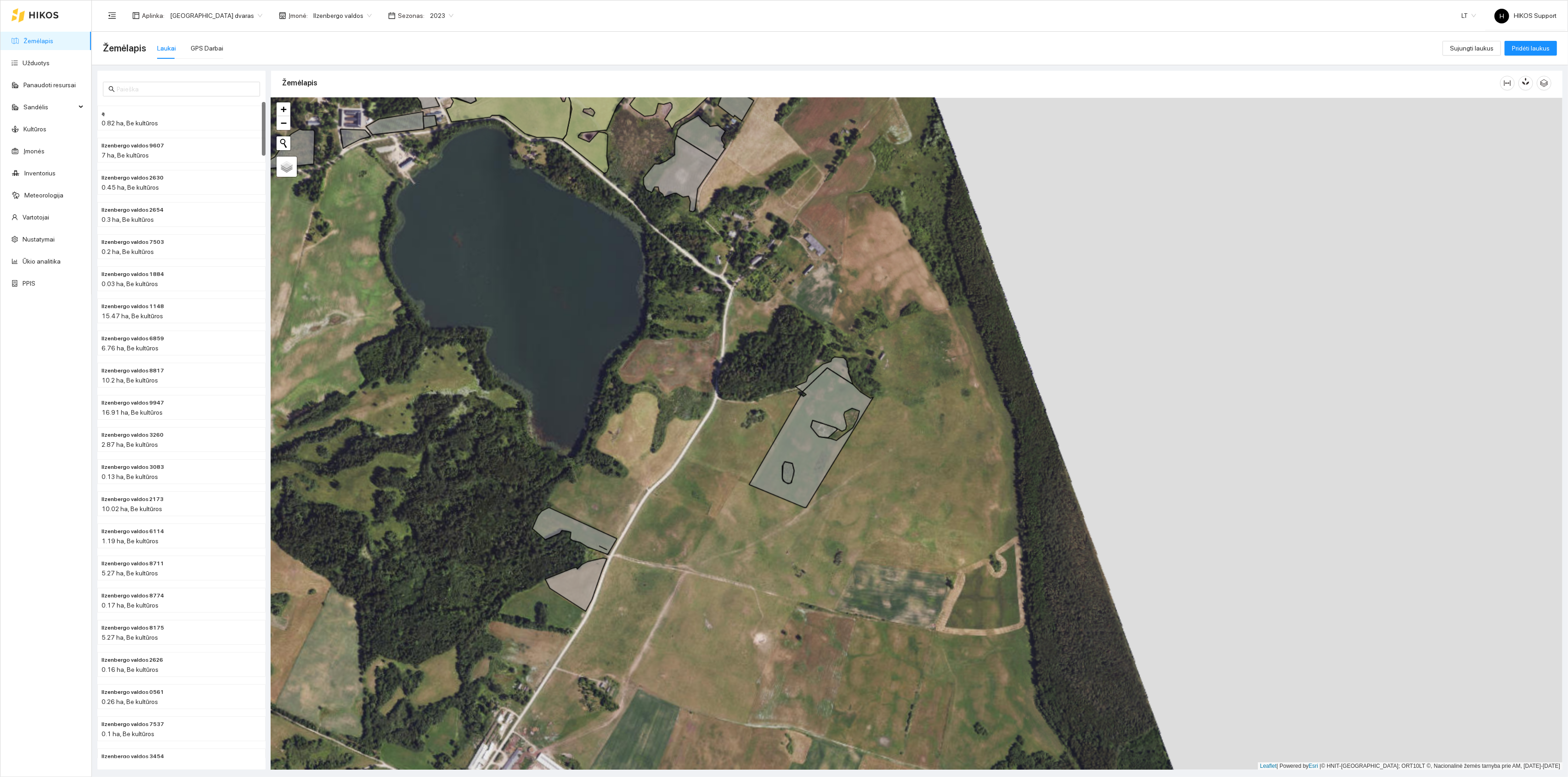
click at [861, 459] on div "+ − Nieko nerasta. Bandykite dar kartą. Žemėlapis Palydovas Leaflet | Powered b…" at bounding box center [917, 434] width 1292 height 672
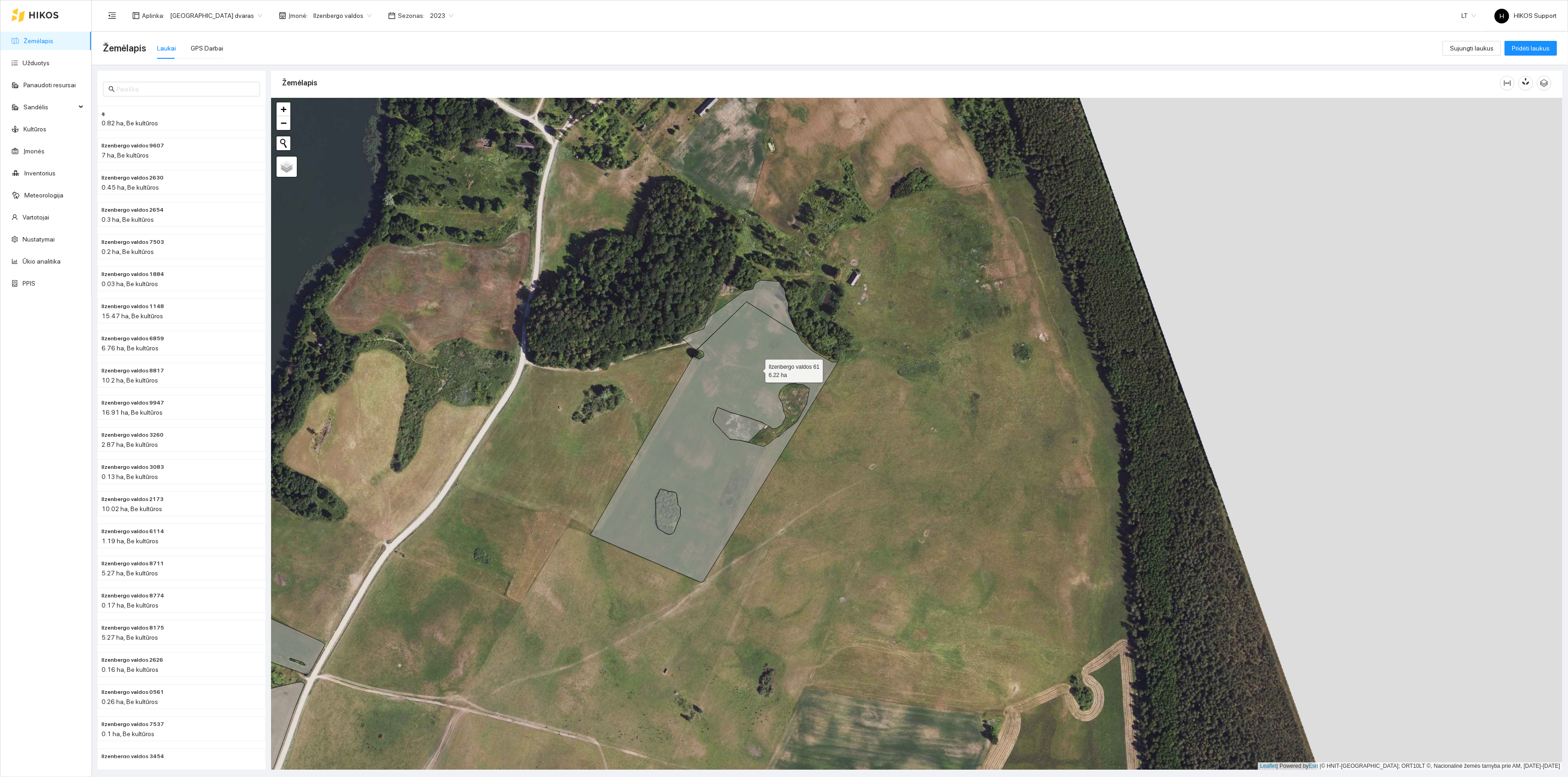
click at [757, 369] on icon at bounding box center [714, 442] width 247 height 281
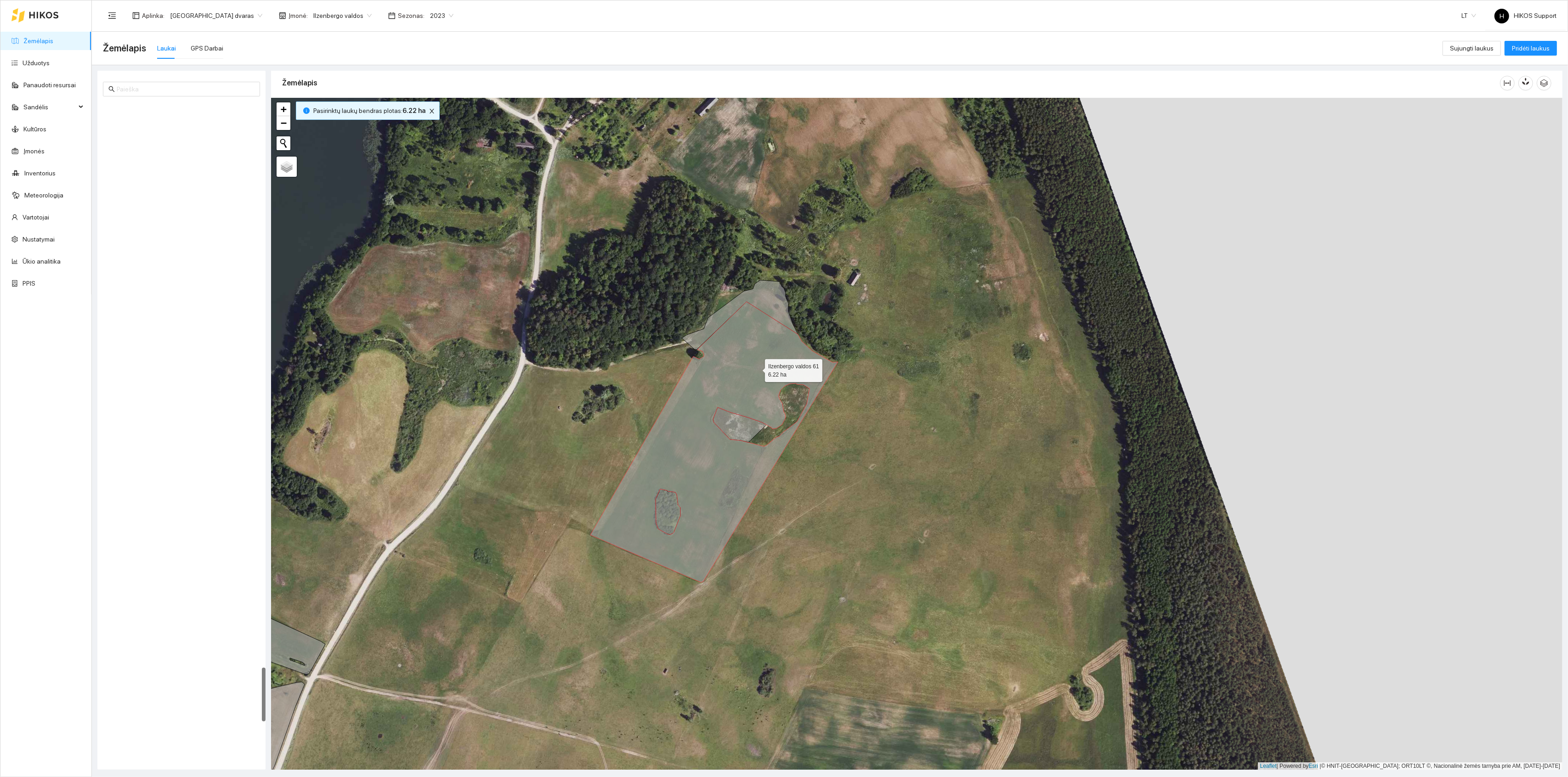
scroll to position [6875, 0]
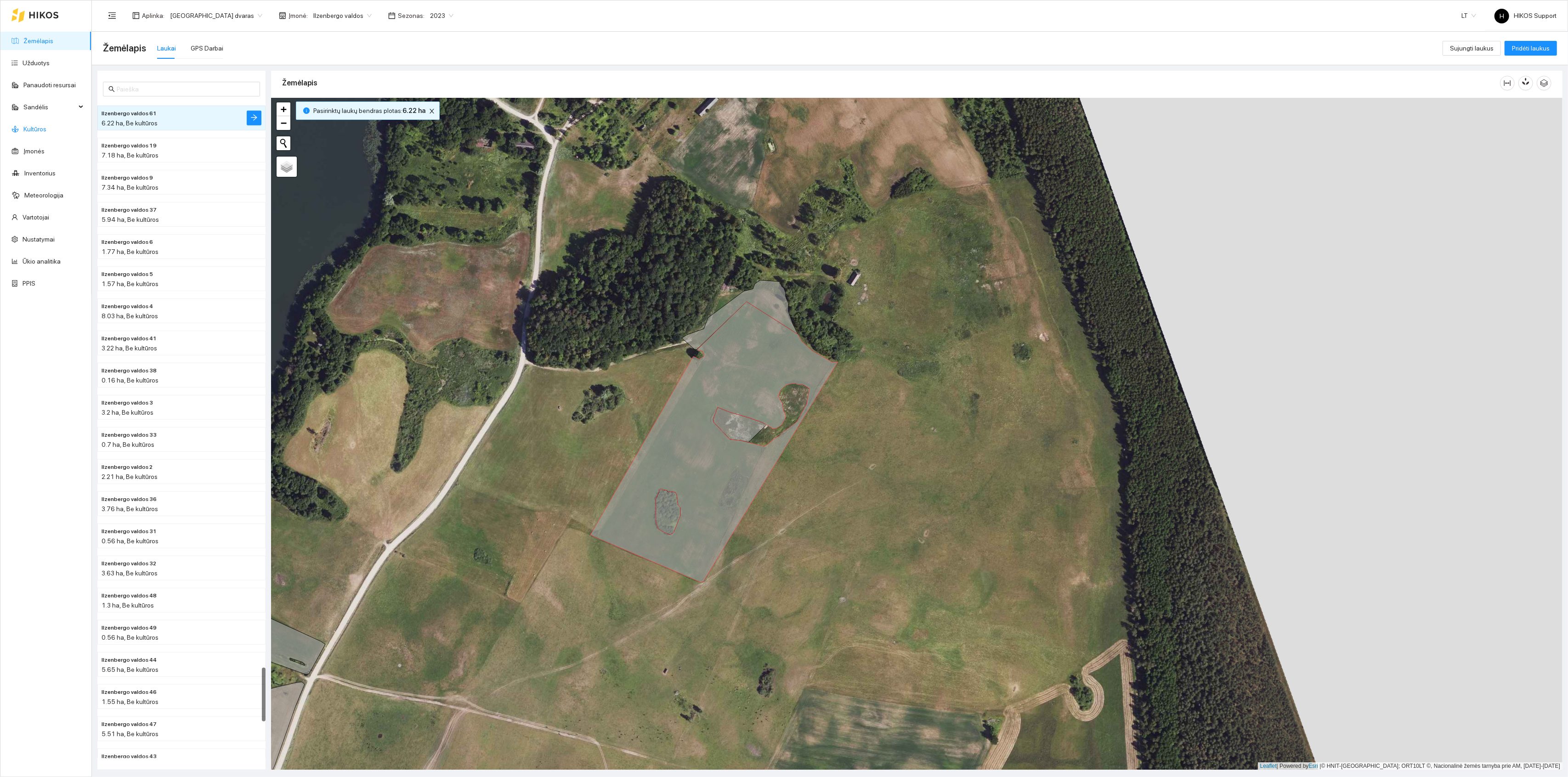
click at [27, 125] on link "Kultūros" at bounding box center [35, 129] width 23 height 8
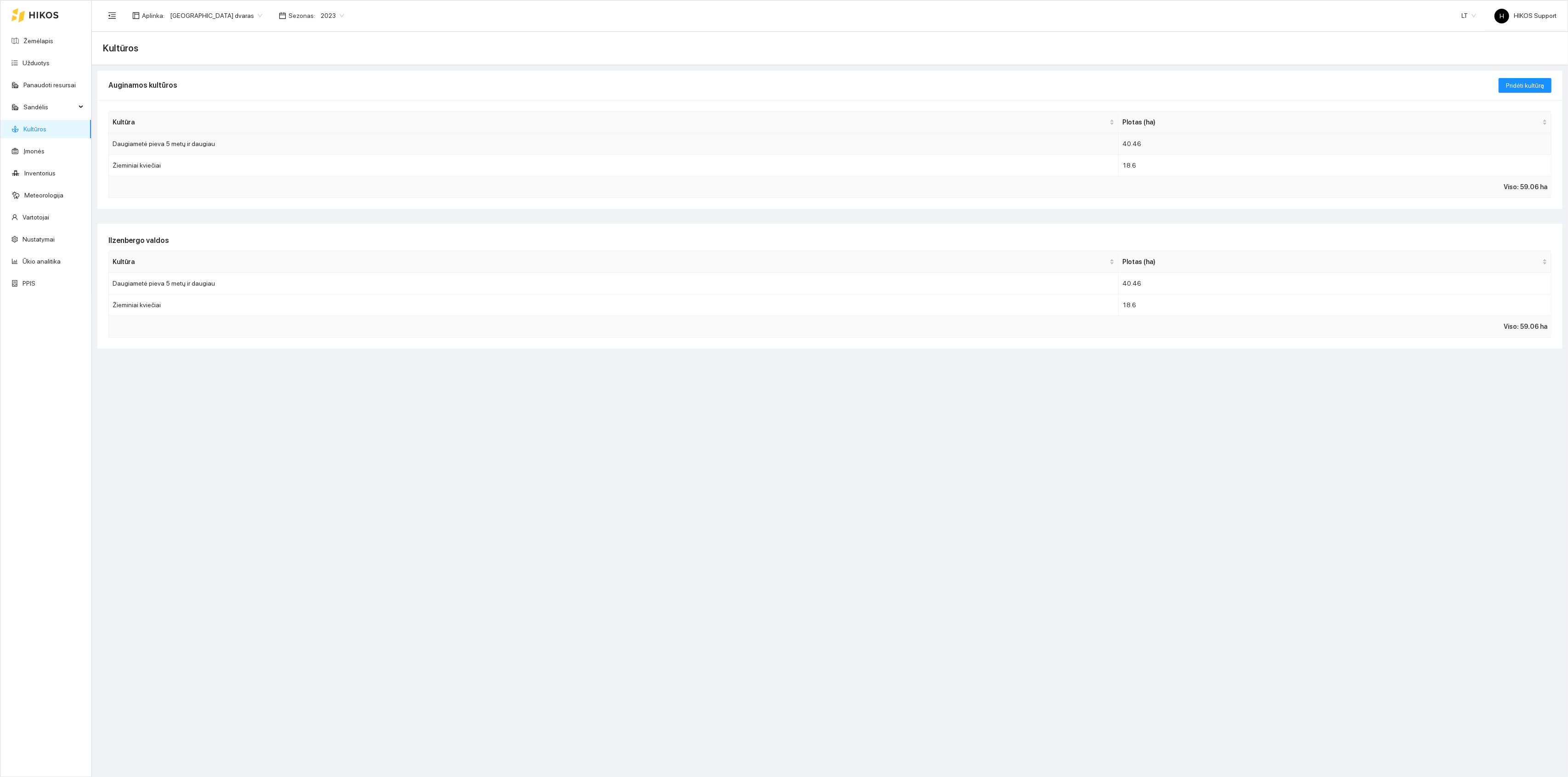
click at [169, 147] on td "Daugiametė pieva 5 metų ir daugiau" at bounding box center [614, 144] width 1010 height 21
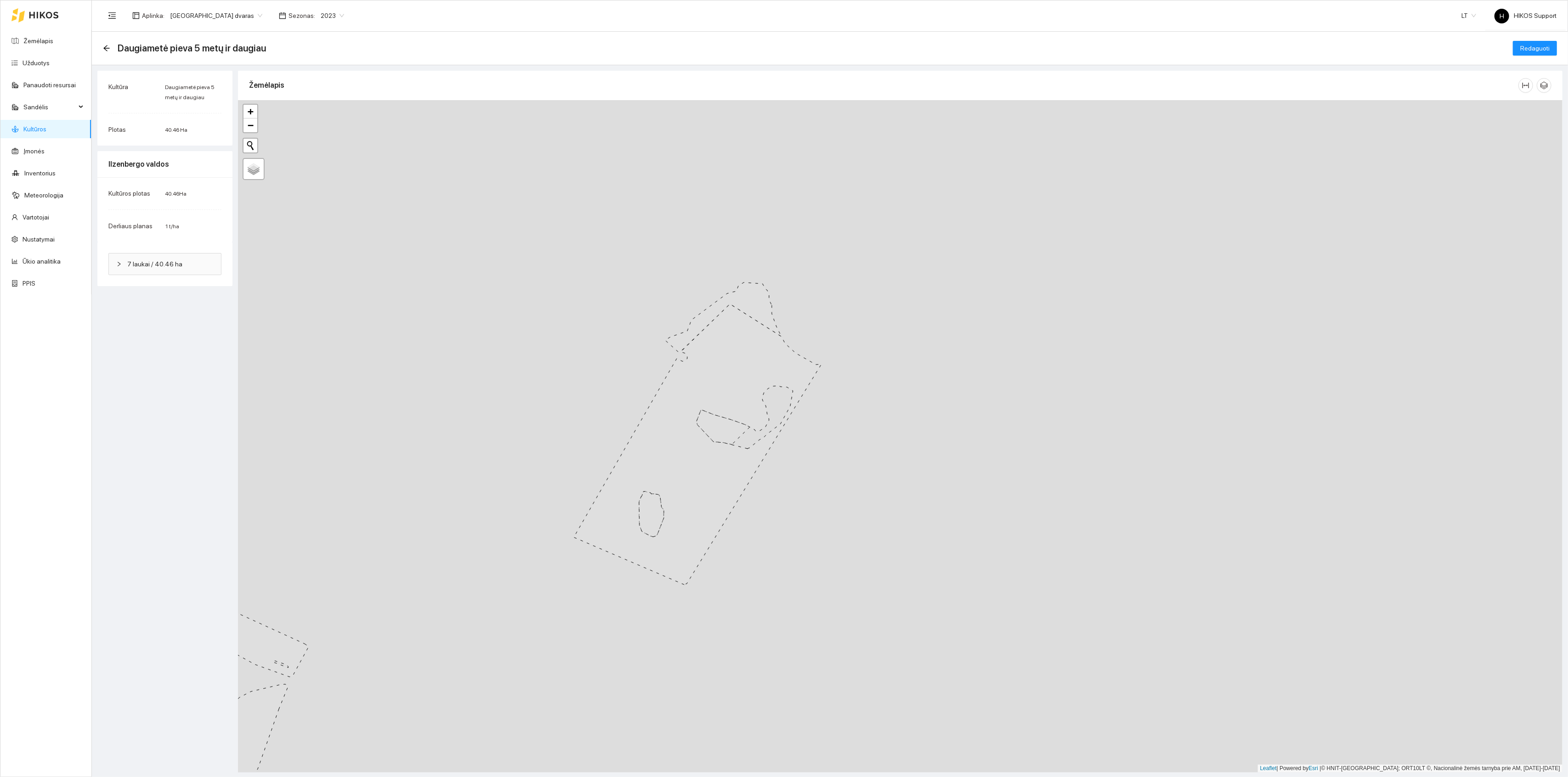
click at [686, 459] on icon at bounding box center [698, 444] width 247 height 281
click at [676, 431] on icon at bounding box center [698, 444] width 247 height 281
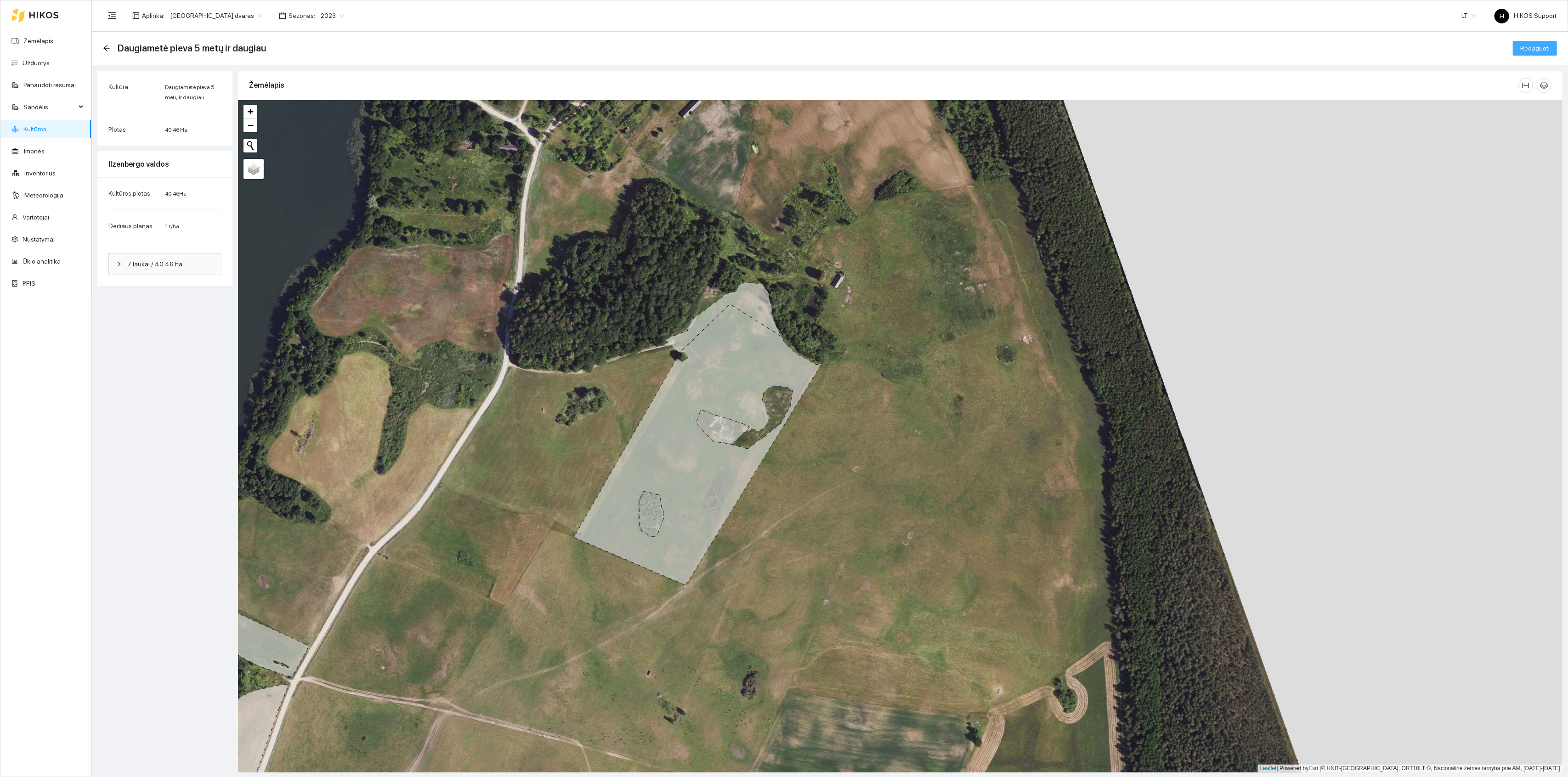
click at [1538, 47] on span "Redaguoti" at bounding box center [1535, 48] width 30 height 10
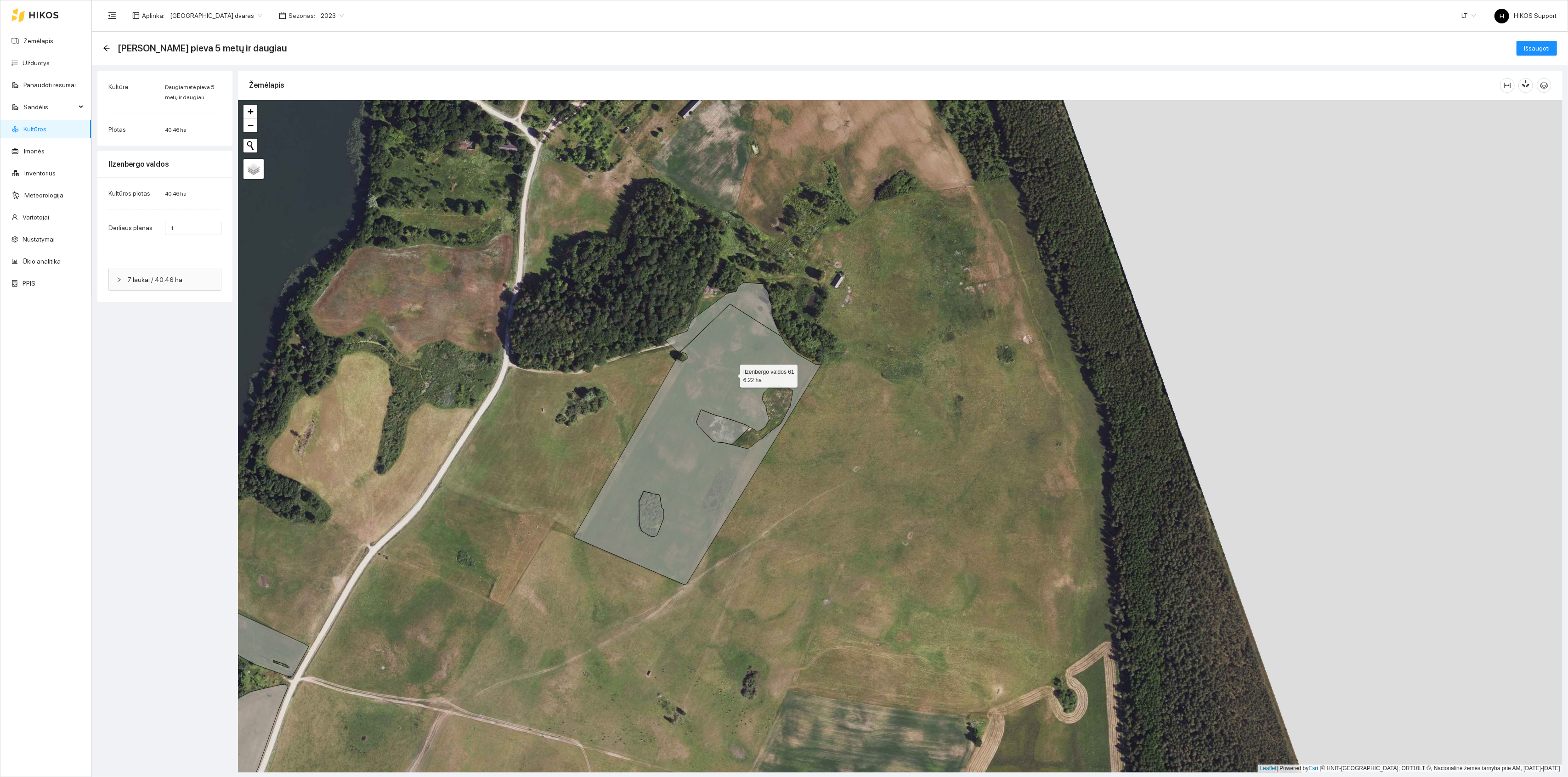
click at [732, 375] on icon at bounding box center [698, 444] width 247 height 281
click at [1541, 46] on span "Išsaugoti" at bounding box center [1537, 48] width 26 height 10
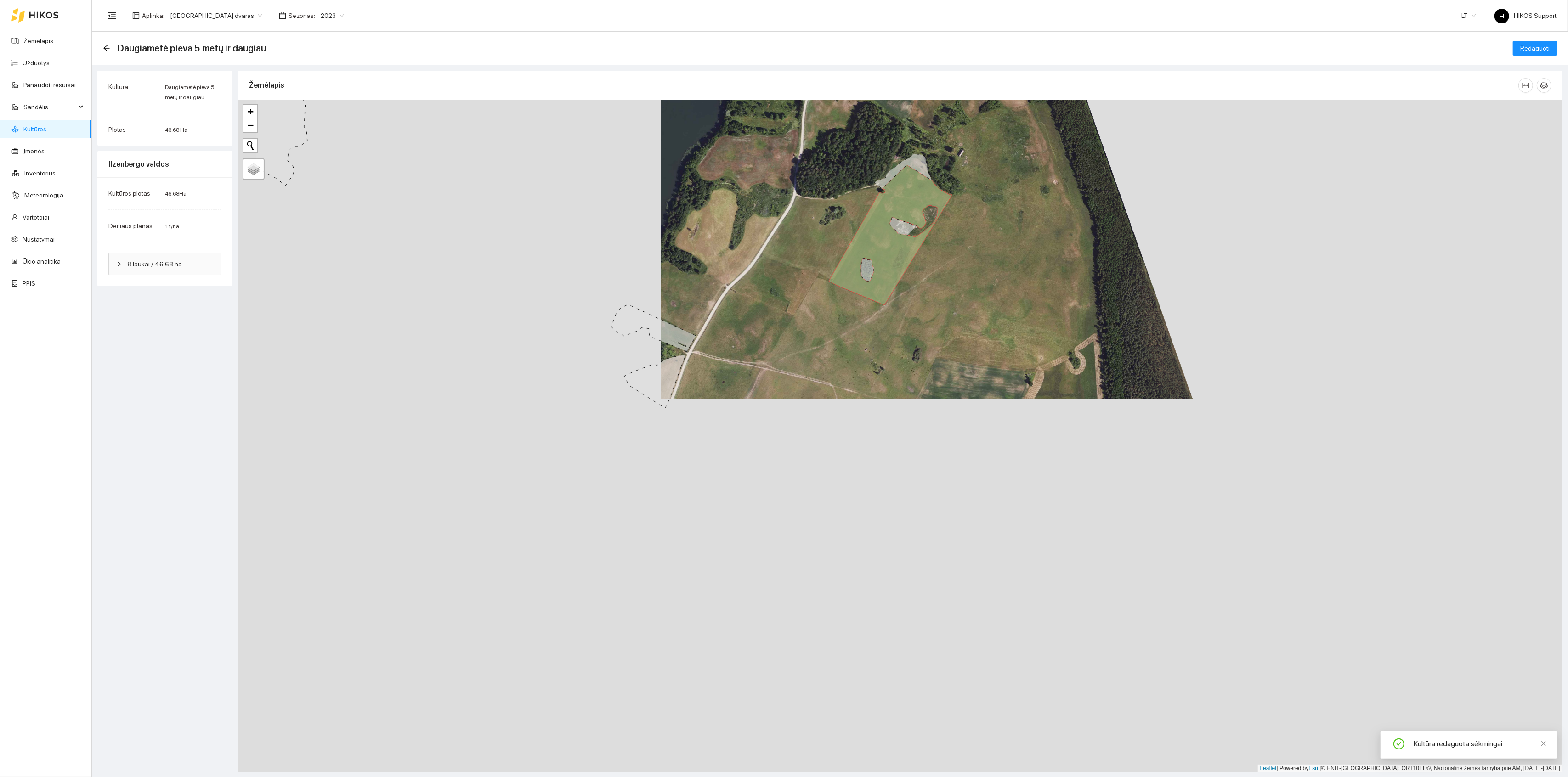
drag, startPoint x: 665, startPoint y: 583, endPoint x: 812, endPoint y: 362, distance: 265.4
click at [813, 361] on div "+ − Nieko nerasta. Bandykite dar kartą. Žemėlapis Palydovas Leaflet | Powered b…" at bounding box center [900, 436] width 1324 height 672
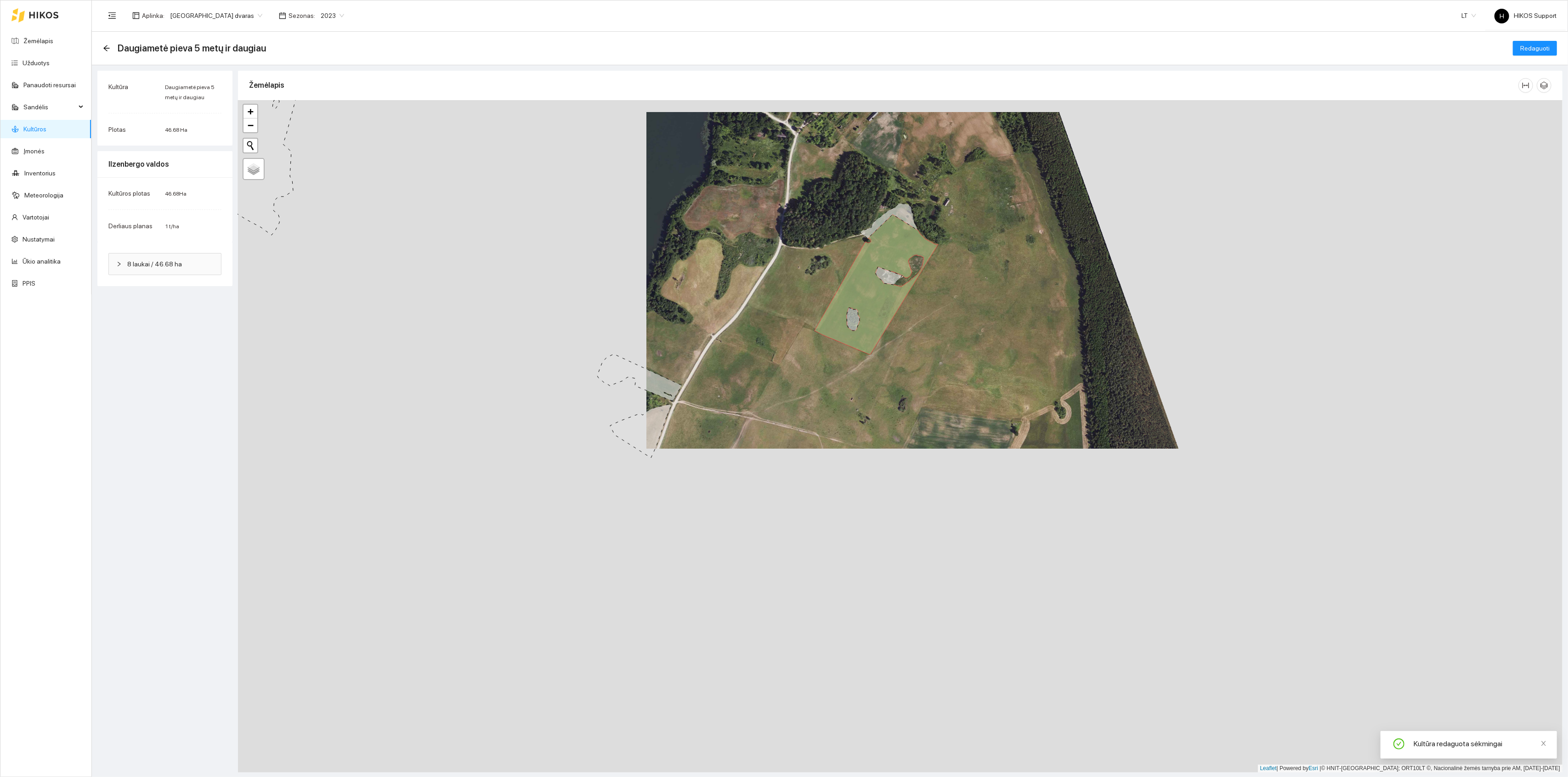
drag, startPoint x: 803, startPoint y: 359, endPoint x: 781, endPoint y: 466, distance: 109.2
click at [781, 465] on div "+ − Nieko nerasta. Bandykite dar kartą. Žemėlapis Palydovas Leaflet | Powered b…" at bounding box center [900, 436] width 1324 height 672
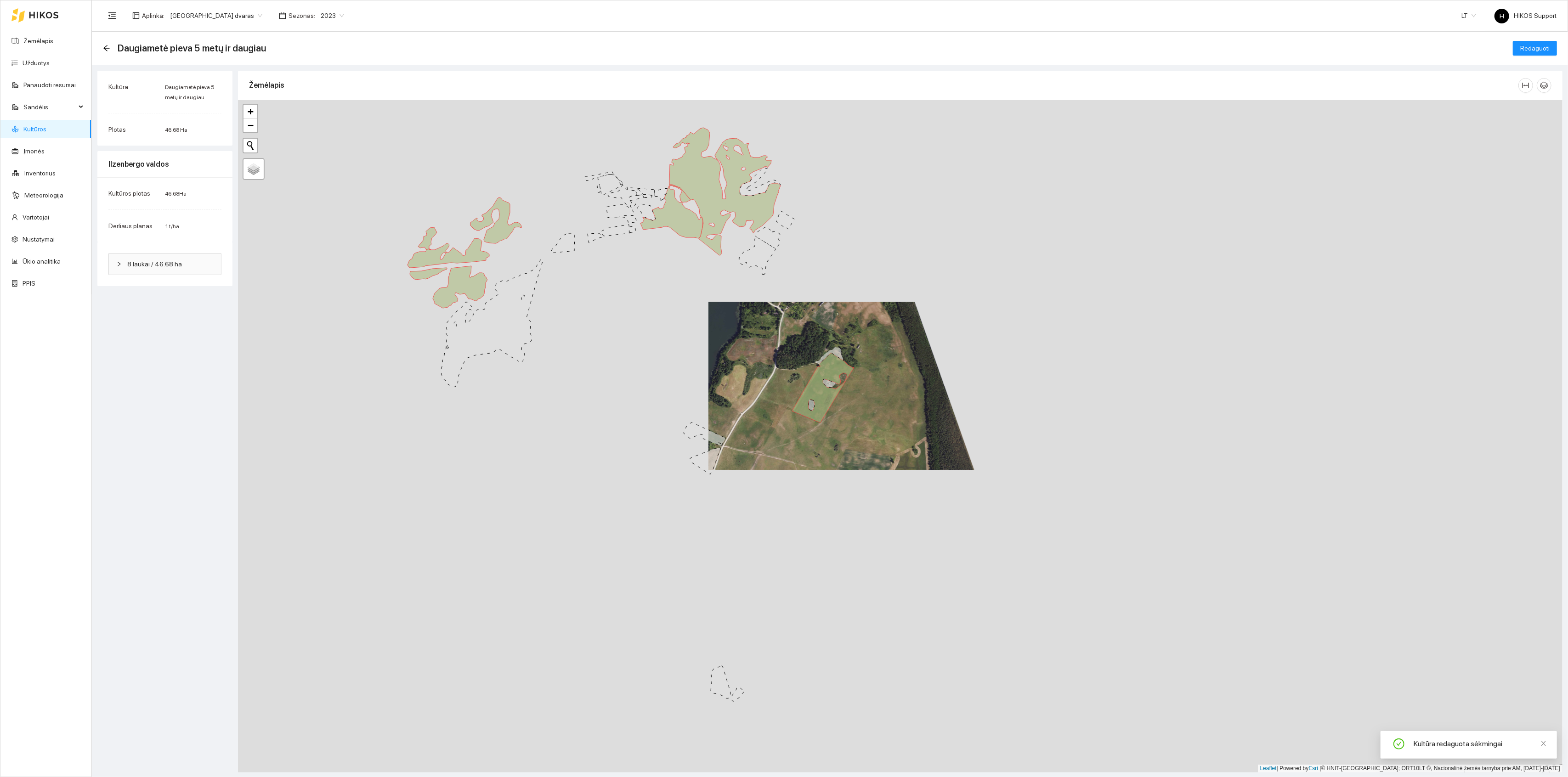
drag, startPoint x: 766, startPoint y: 479, endPoint x: 799, endPoint y: 347, distance: 136.1
click at [799, 347] on div "+ − Nieko nerasta. Bandykite dar kartą. Žemėlapis Palydovas Leaflet | Powered b…" at bounding box center [900, 436] width 1324 height 672
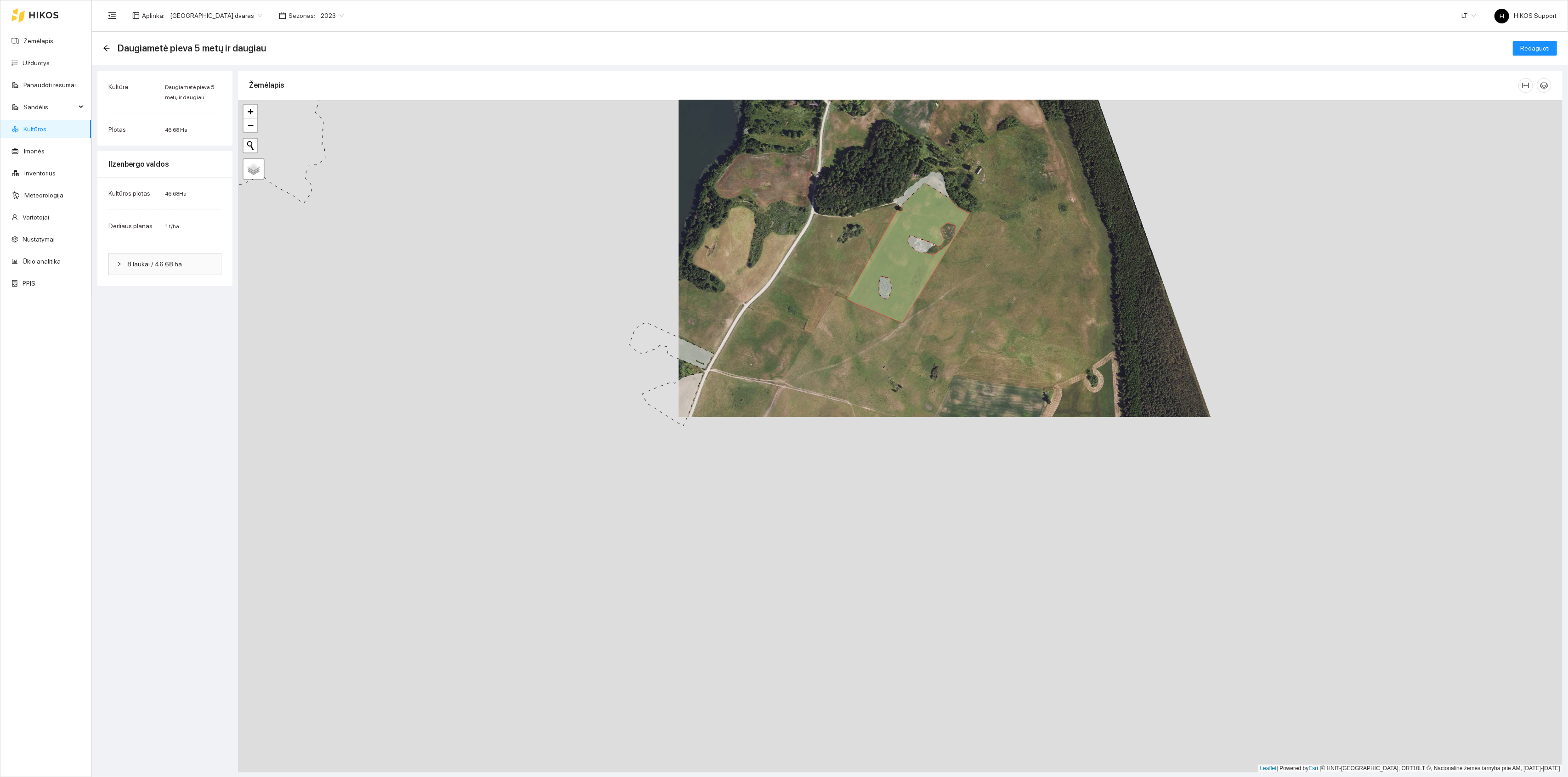
drag, startPoint x: 729, startPoint y: 384, endPoint x: 787, endPoint y: 340, distance: 72.8
click at [787, 340] on div "+ − Nieko nerasta. Bandykite dar kartą. Žemėlapis Palydovas Leaflet | Powered b…" at bounding box center [900, 436] width 1324 height 672
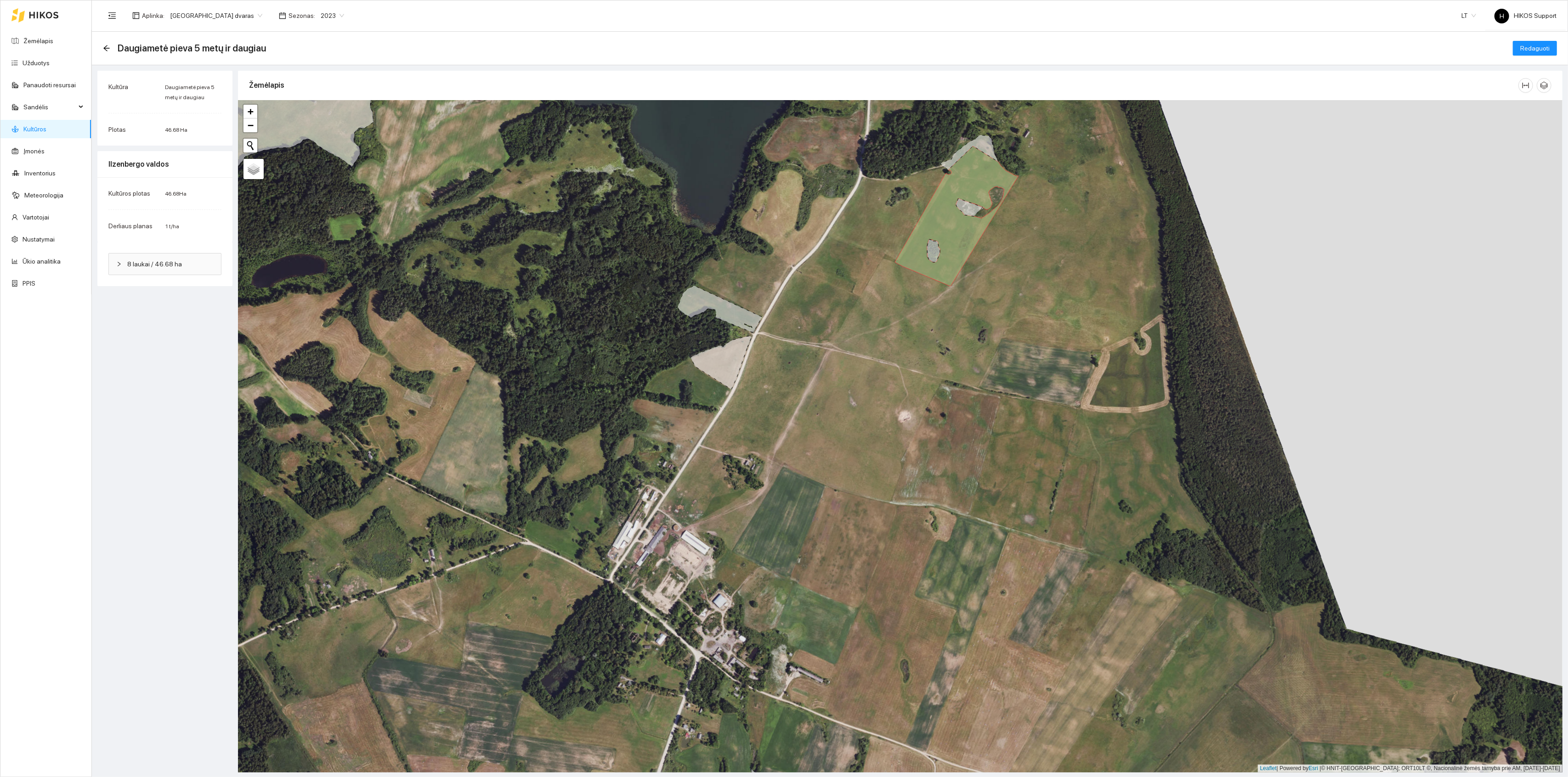
click at [737, 312] on icon at bounding box center [720, 308] width 85 height 47
click at [734, 351] on icon at bounding box center [721, 363] width 61 height 53
click at [1532, 47] on span "Redaguoti" at bounding box center [1535, 48] width 30 height 10
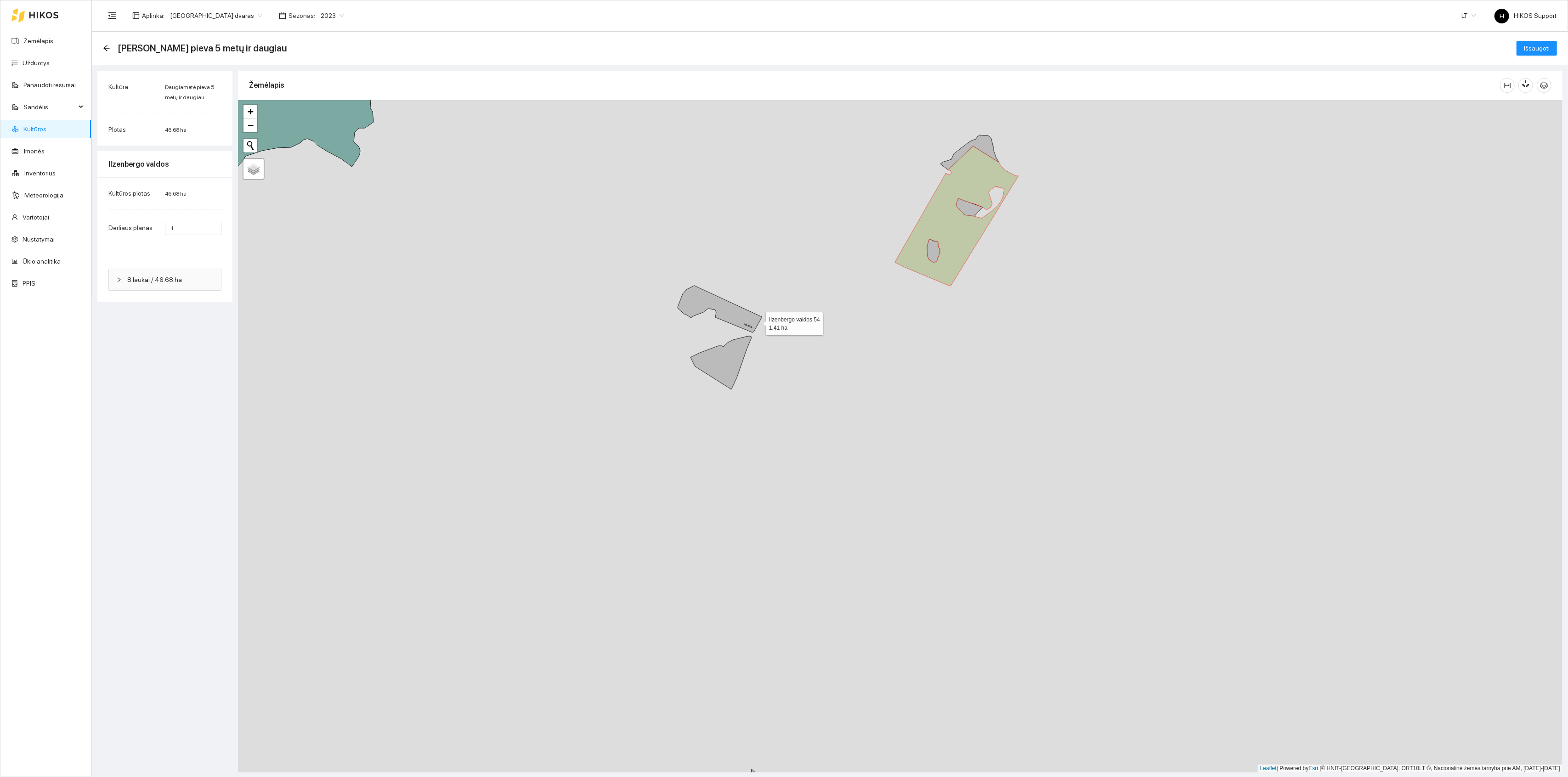
click at [738, 314] on icon at bounding box center [720, 308] width 85 height 47
click at [732, 353] on icon at bounding box center [721, 363] width 61 height 53
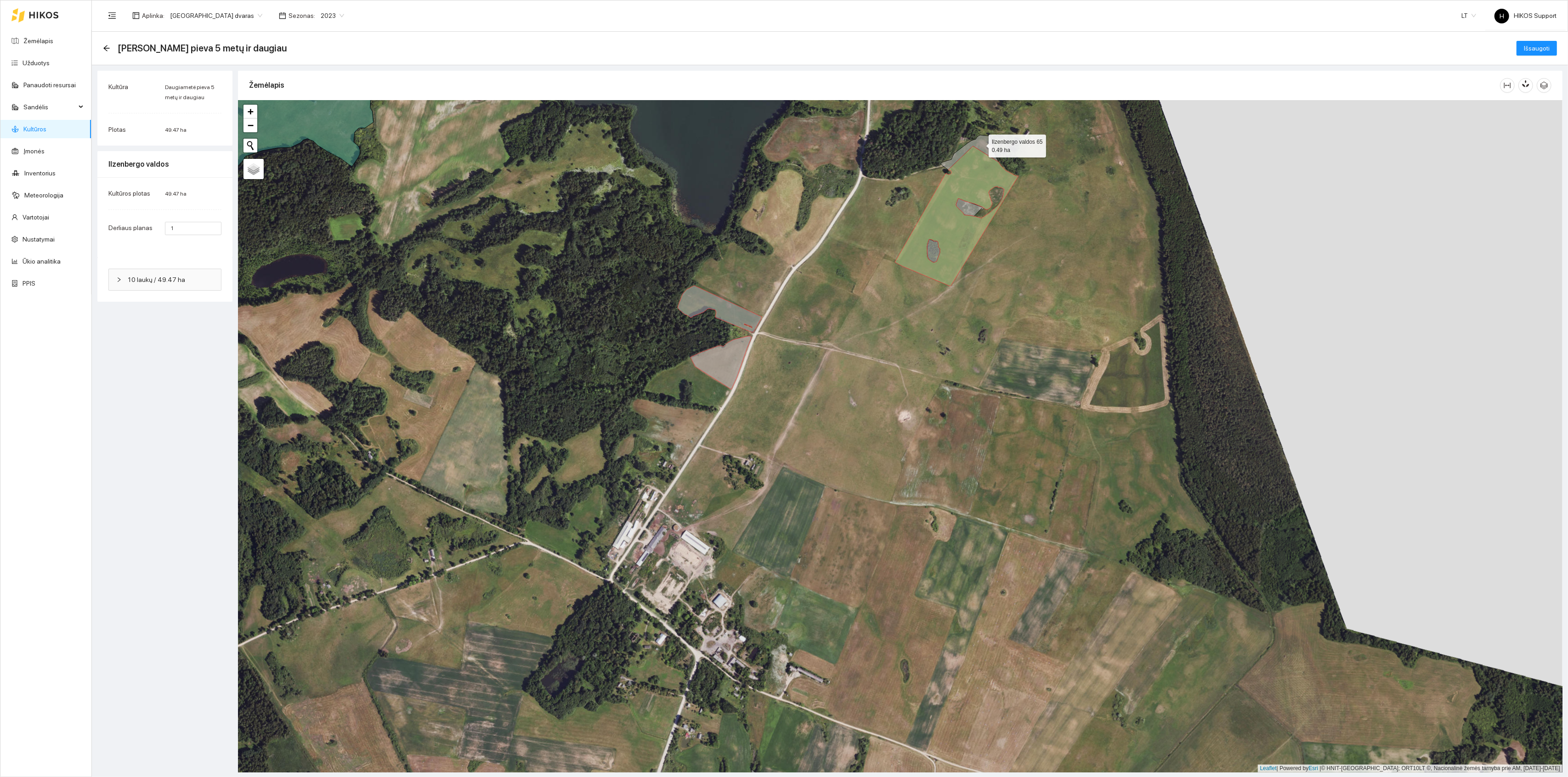
click at [981, 145] on icon at bounding box center [970, 153] width 58 height 35
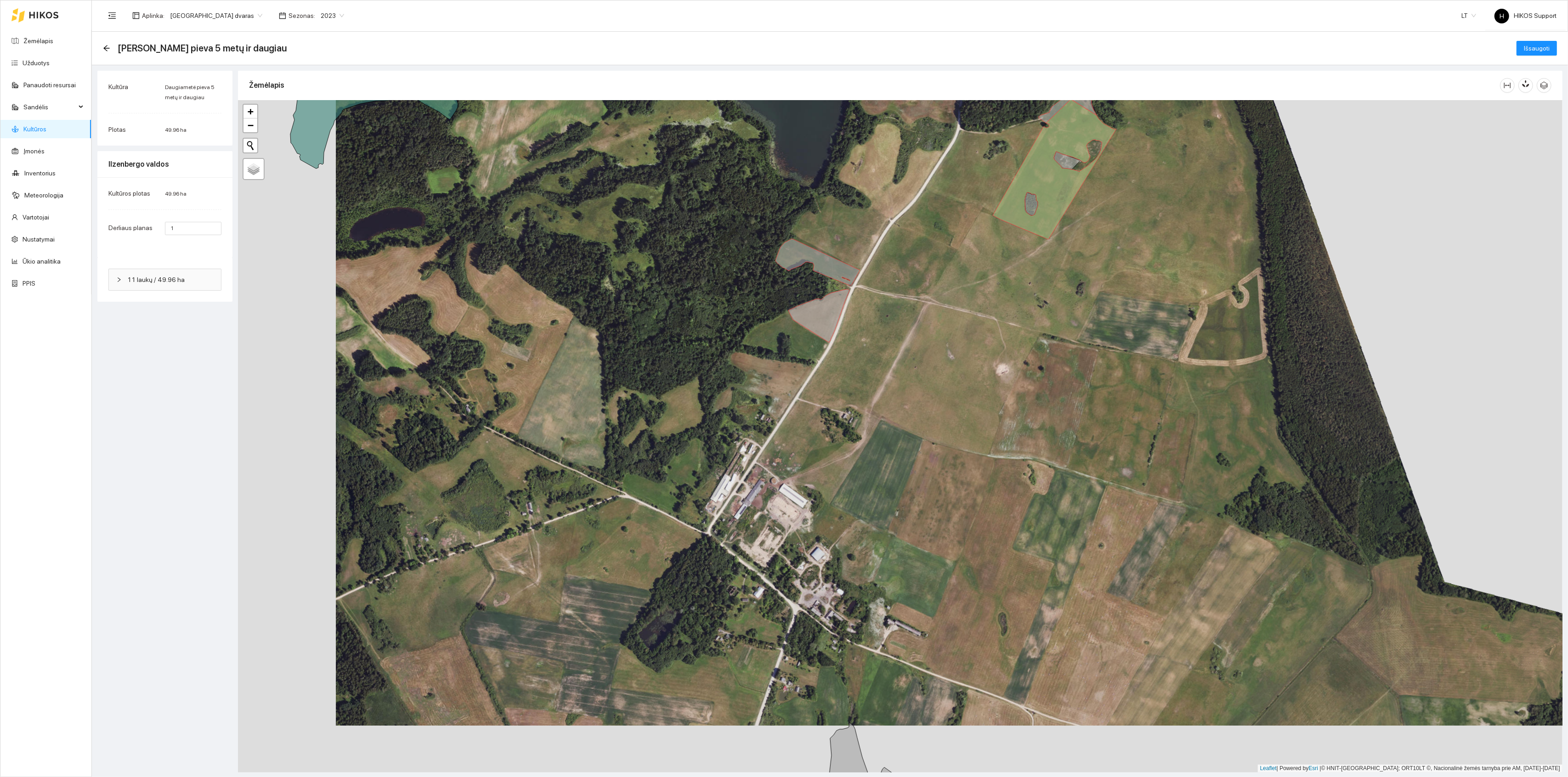
drag, startPoint x: 892, startPoint y: 276, endPoint x: 1040, endPoint y: 235, distance: 153.6
click at [1040, 235] on div "+ − Nieko nerasta. Bandykite dar kartą. Žemėlapis Palydovas Leaflet | Powered b…" at bounding box center [900, 436] width 1324 height 672
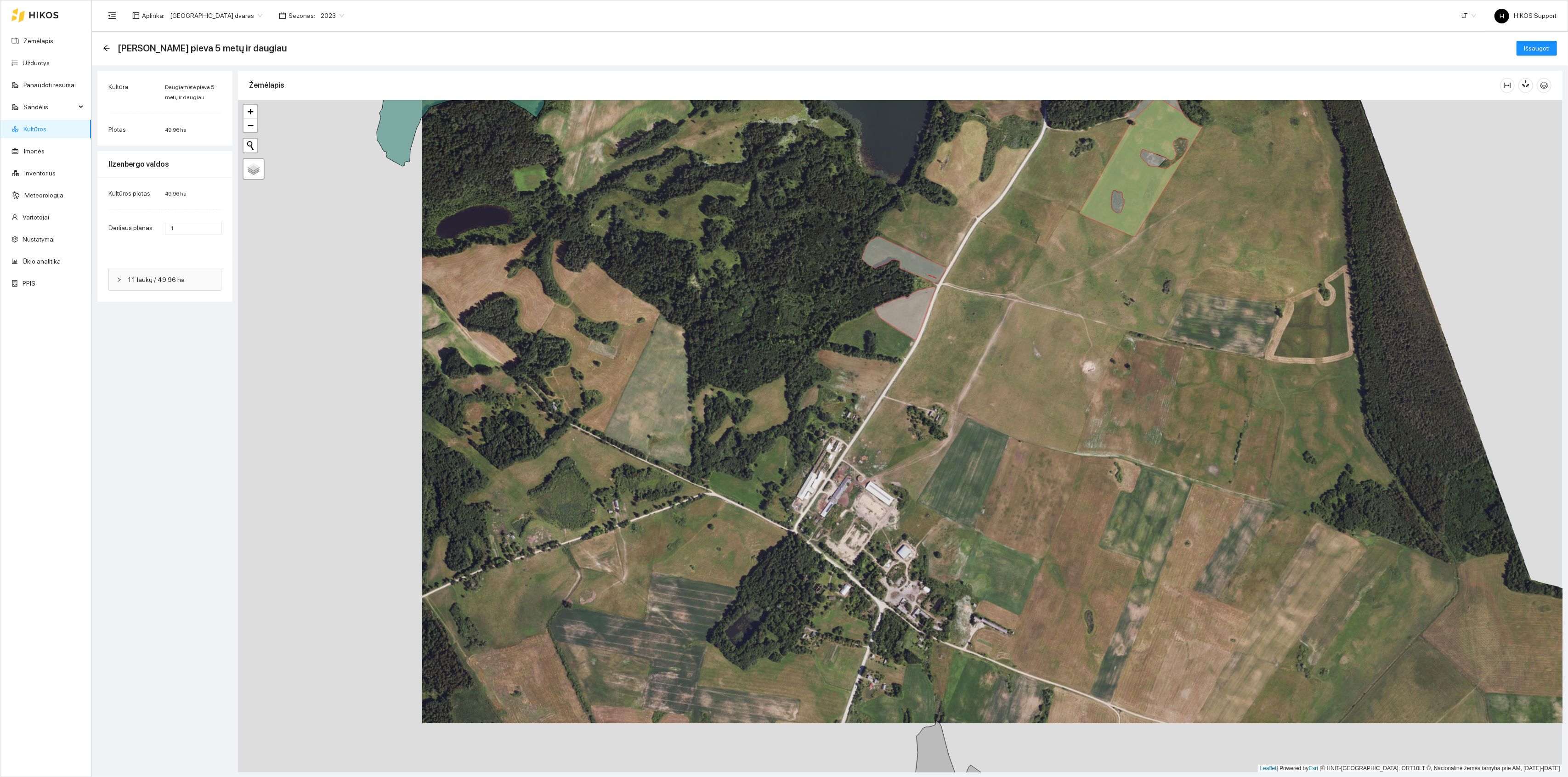
drag, startPoint x: 901, startPoint y: 513, endPoint x: 917, endPoint y: 416, distance: 98.3
click at [917, 416] on div "+ − Nieko nerasta. Bandykite dar kartą. Žemėlapis Palydovas Leaflet | Powered b…" at bounding box center [900, 436] width 1324 height 672
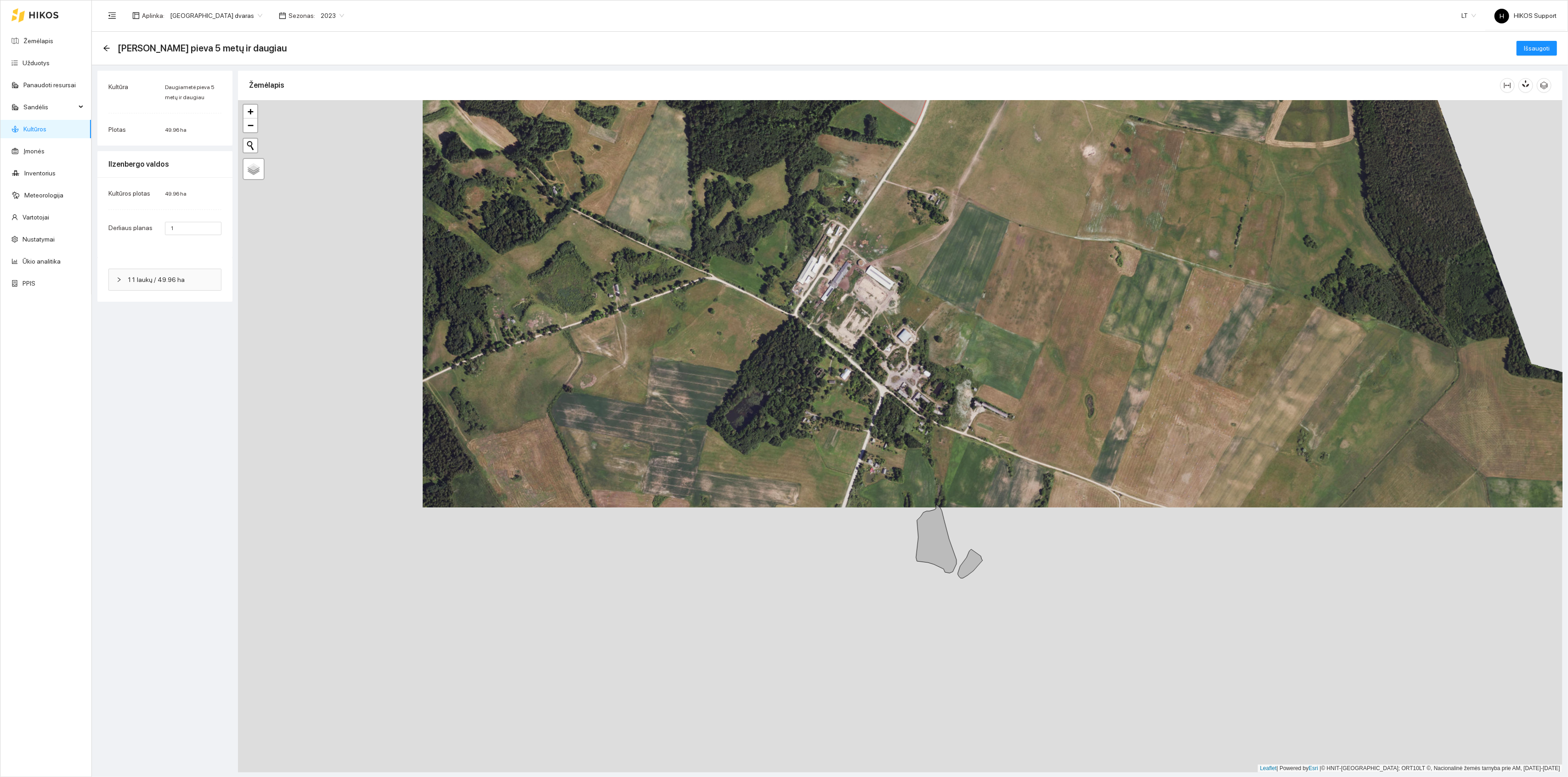
drag, startPoint x: 973, startPoint y: 497, endPoint x: 957, endPoint y: 384, distance: 114.1
click at [957, 384] on div "+ − Nieko nerasta. Bandykite dar kartą. Žemėlapis Palydovas Leaflet | Powered b…" at bounding box center [900, 436] width 1324 height 672
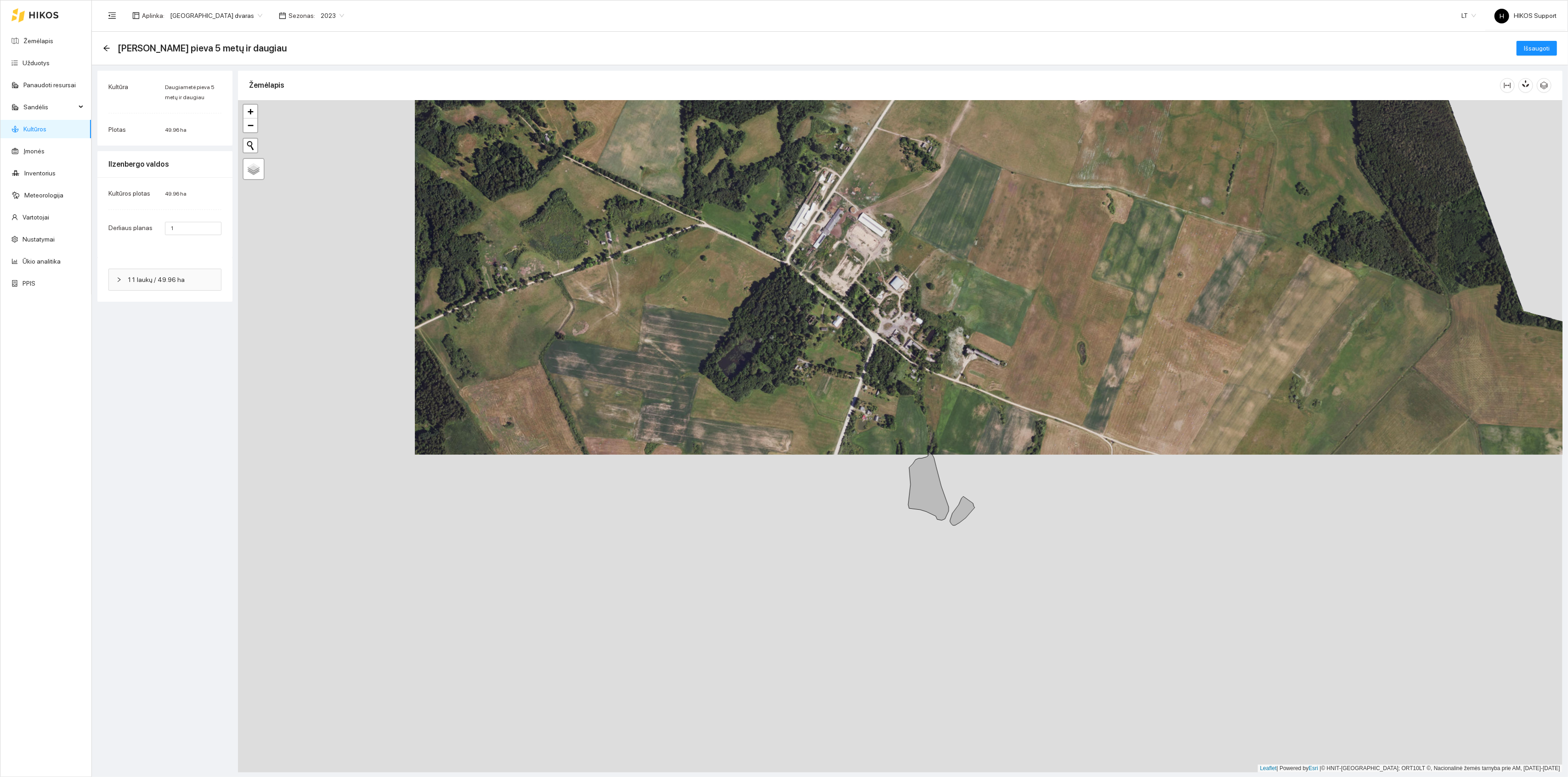
drag, startPoint x: 986, startPoint y: 464, endPoint x: 976, endPoint y: 333, distance: 131.4
click at [976, 333] on div "+ − Nieko nerasta. Bandykite dar kartą. Žemėlapis Palydovas Leaflet | Powered b…" at bounding box center [900, 436] width 1324 height 672
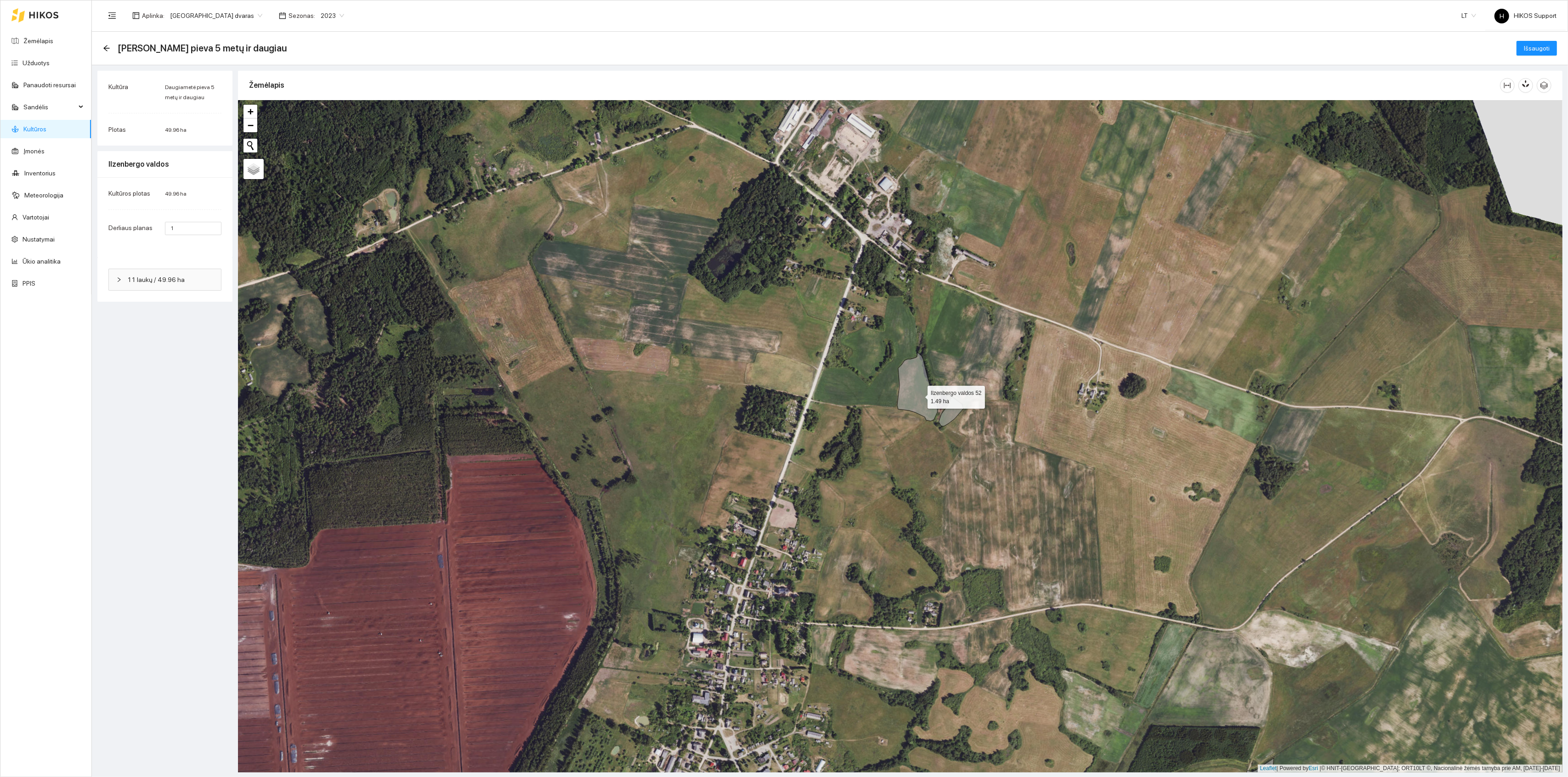
click at [919, 395] on icon at bounding box center [918, 387] width 40 height 69
click at [948, 412] on icon at bounding box center [951, 412] width 25 height 29
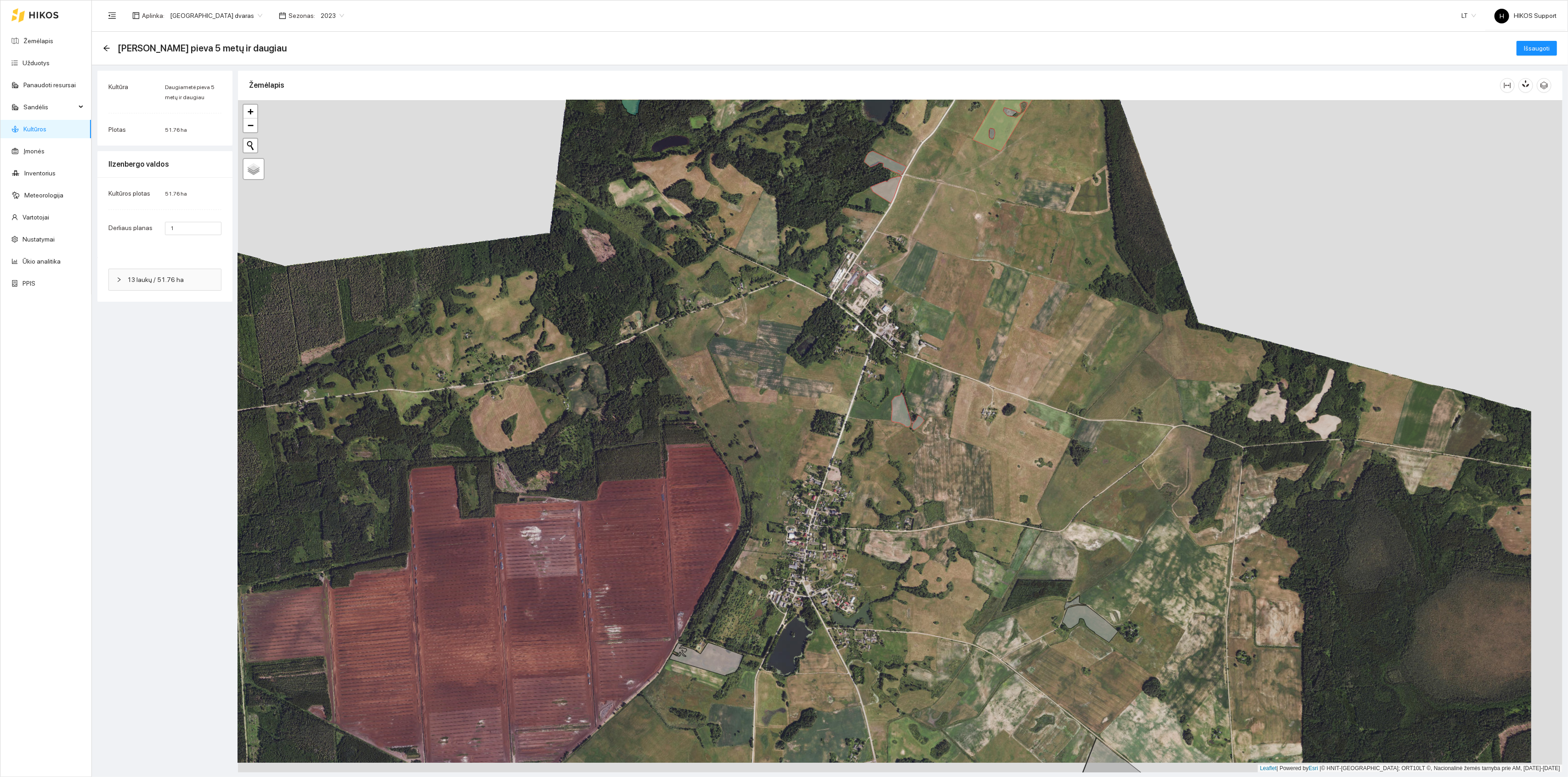
drag, startPoint x: 1066, startPoint y: 454, endPoint x: 1029, endPoint y: 447, distance: 37.7
click at [1030, 447] on div "+ − Nieko nerasta. Bandykite dar kartą. Žemėlapis Palydovas Leaflet | Powered b…" at bounding box center [900, 436] width 1324 height 672
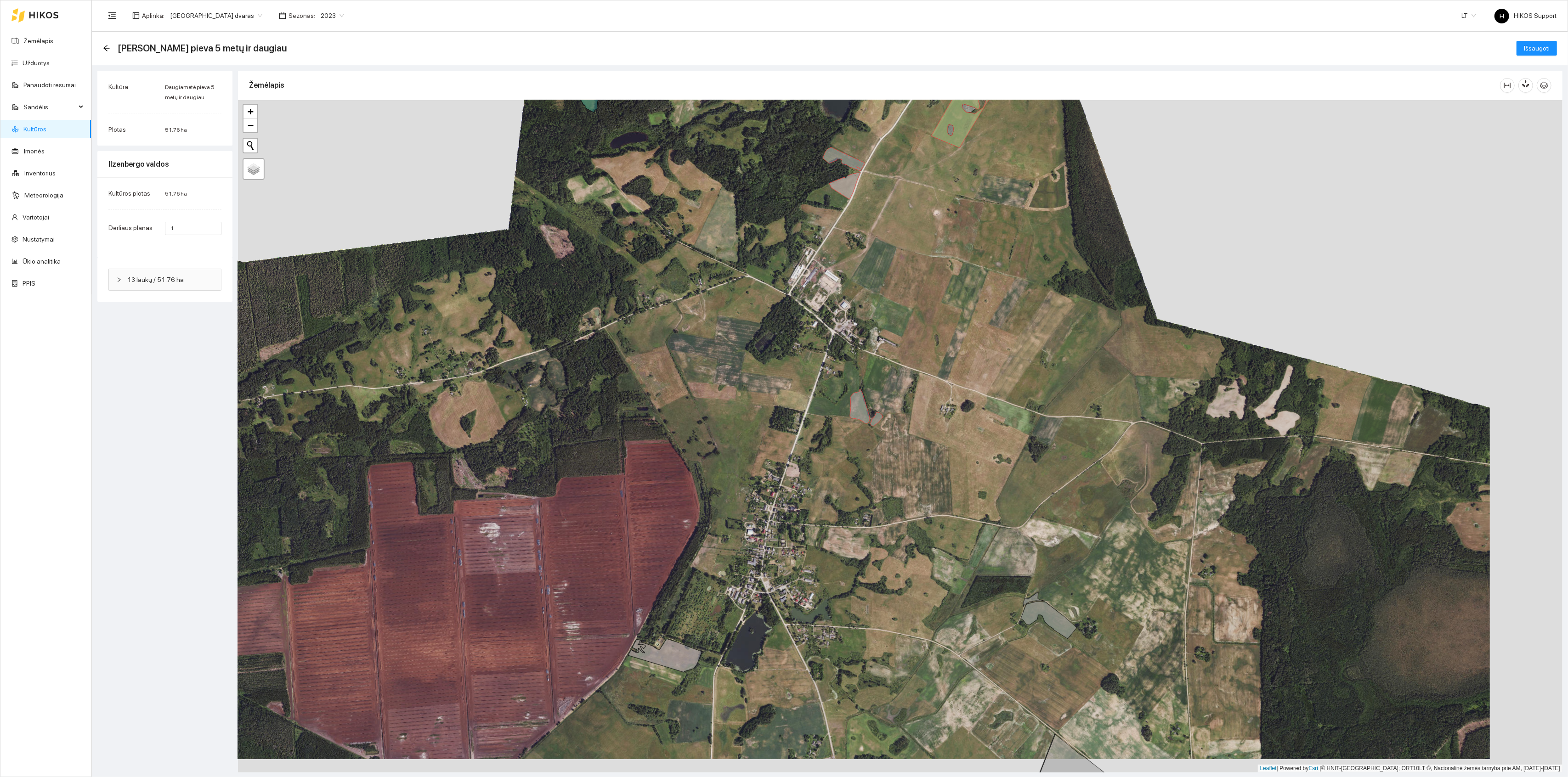
drag, startPoint x: 1247, startPoint y: 524, endPoint x: 977, endPoint y: 388, distance: 302.3
click at [977, 389] on div "+ − Nieko nerasta. Bandykite dar kartą. Žemėlapis Palydovas Leaflet | Powered b…" at bounding box center [900, 436] width 1324 height 672
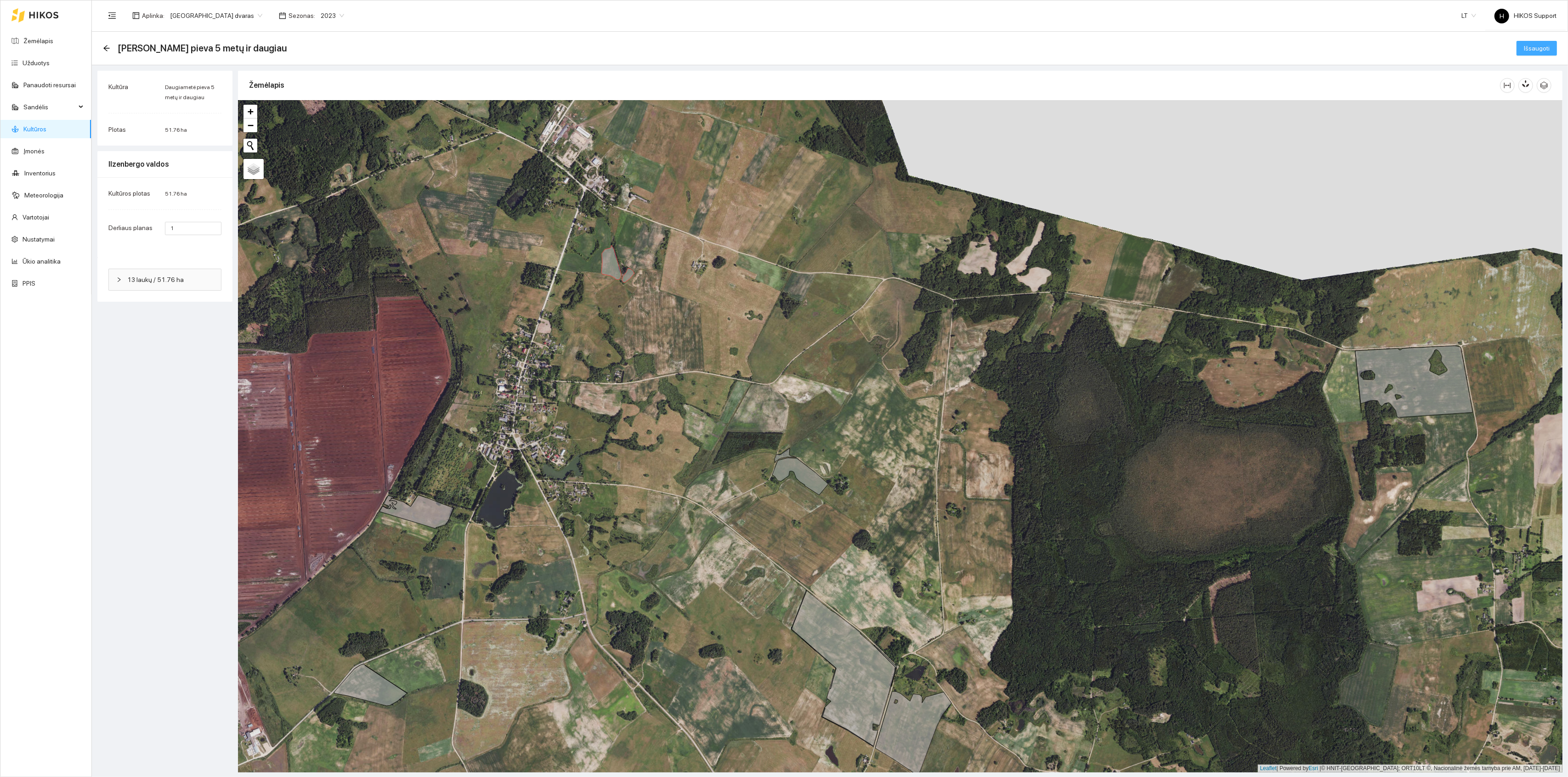
click at [1541, 47] on span "Išsaugoti" at bounding box center [1537, 48] width 26 height 10
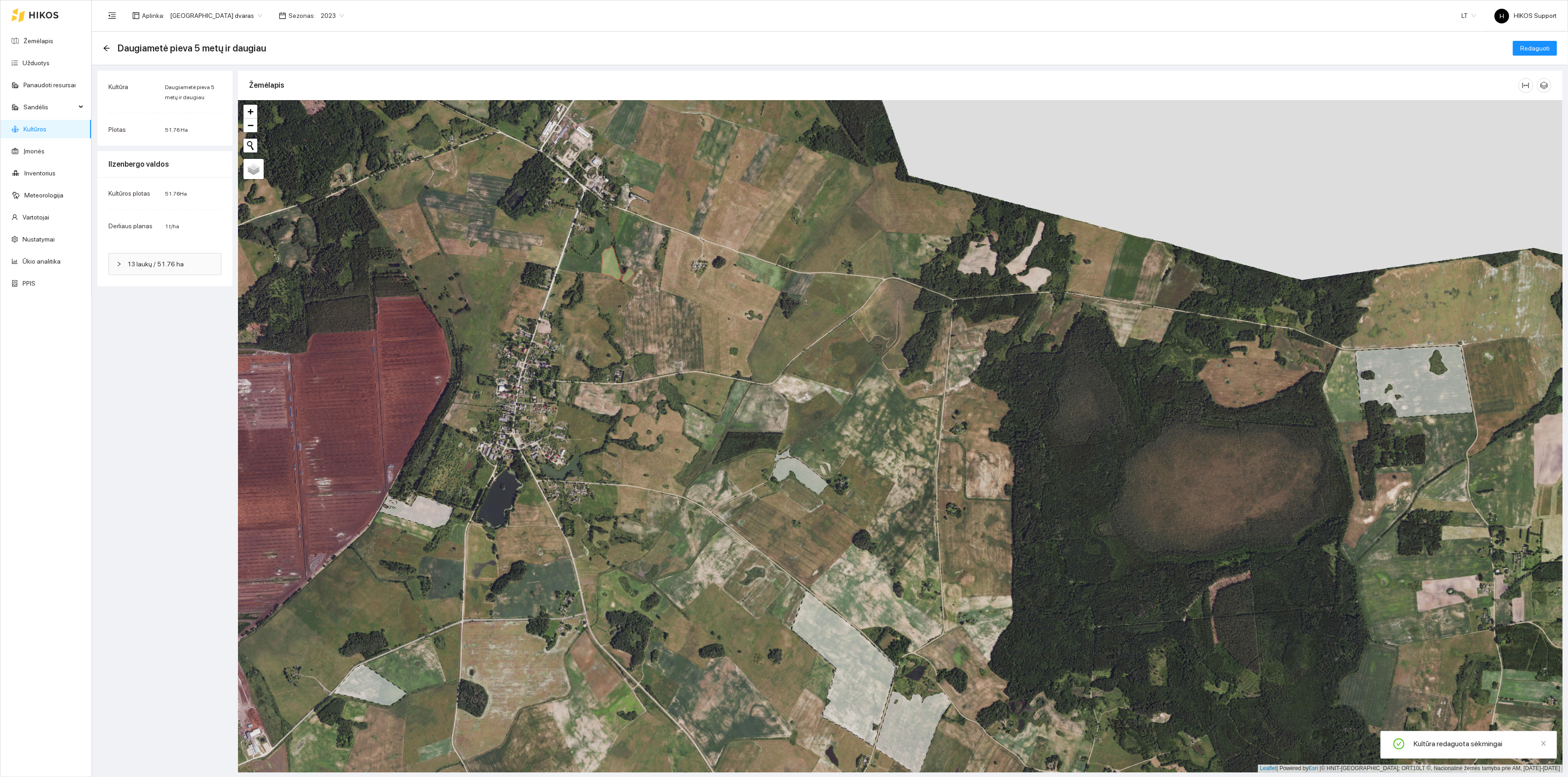
click at [31, 131] on link "Kultūros" at bounding box center [35, 129] width 23 height 8
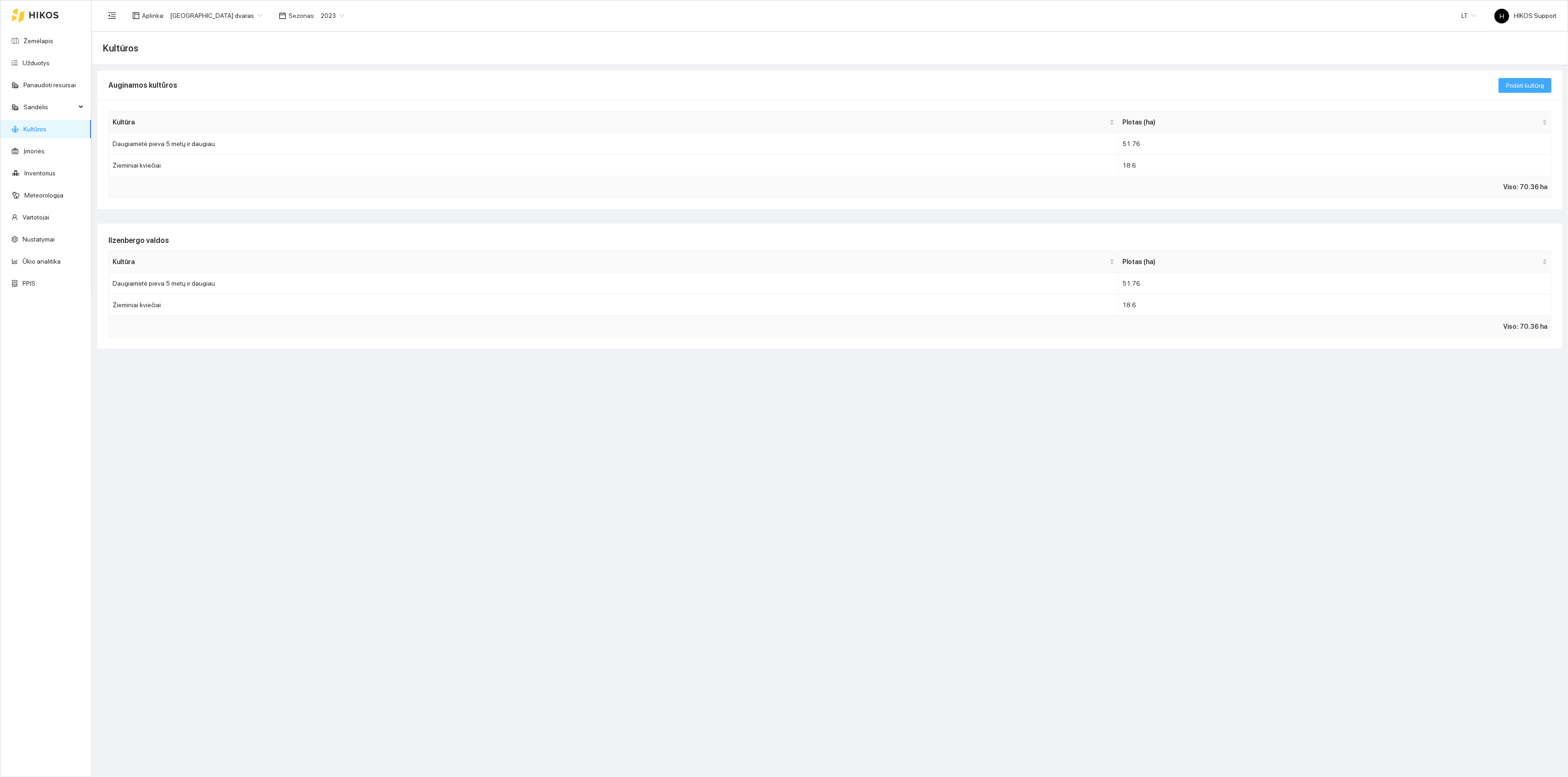
click at [1516, 91] on span "Pridėti kultūrą" at bounding box center [1525, 85] width 38 height 10
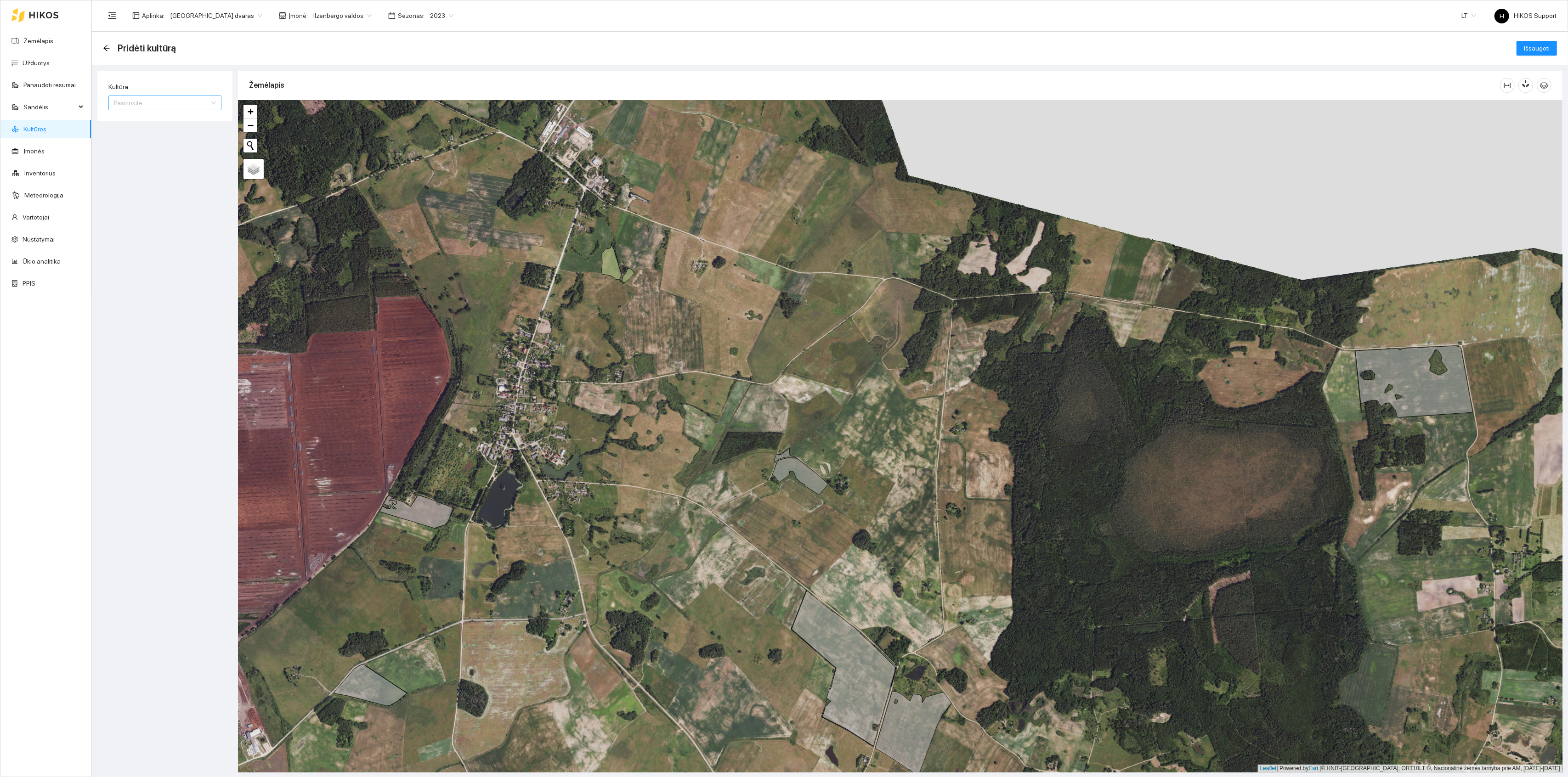
click at [145, 104] on input "Kultūra" at bounding box center [161, 103] width 95 height 14
type input "gr"
click at [125, 123] on div "Grikiai" at bounding box center [165, 121] width 102 height 10
click at [1416, 388] on icon at bounding box center [1415, 382] width 118 height 72
click at [1537, 53] on span "Išsaugoti" at bounding box center [1537, 48] width 26 height 10
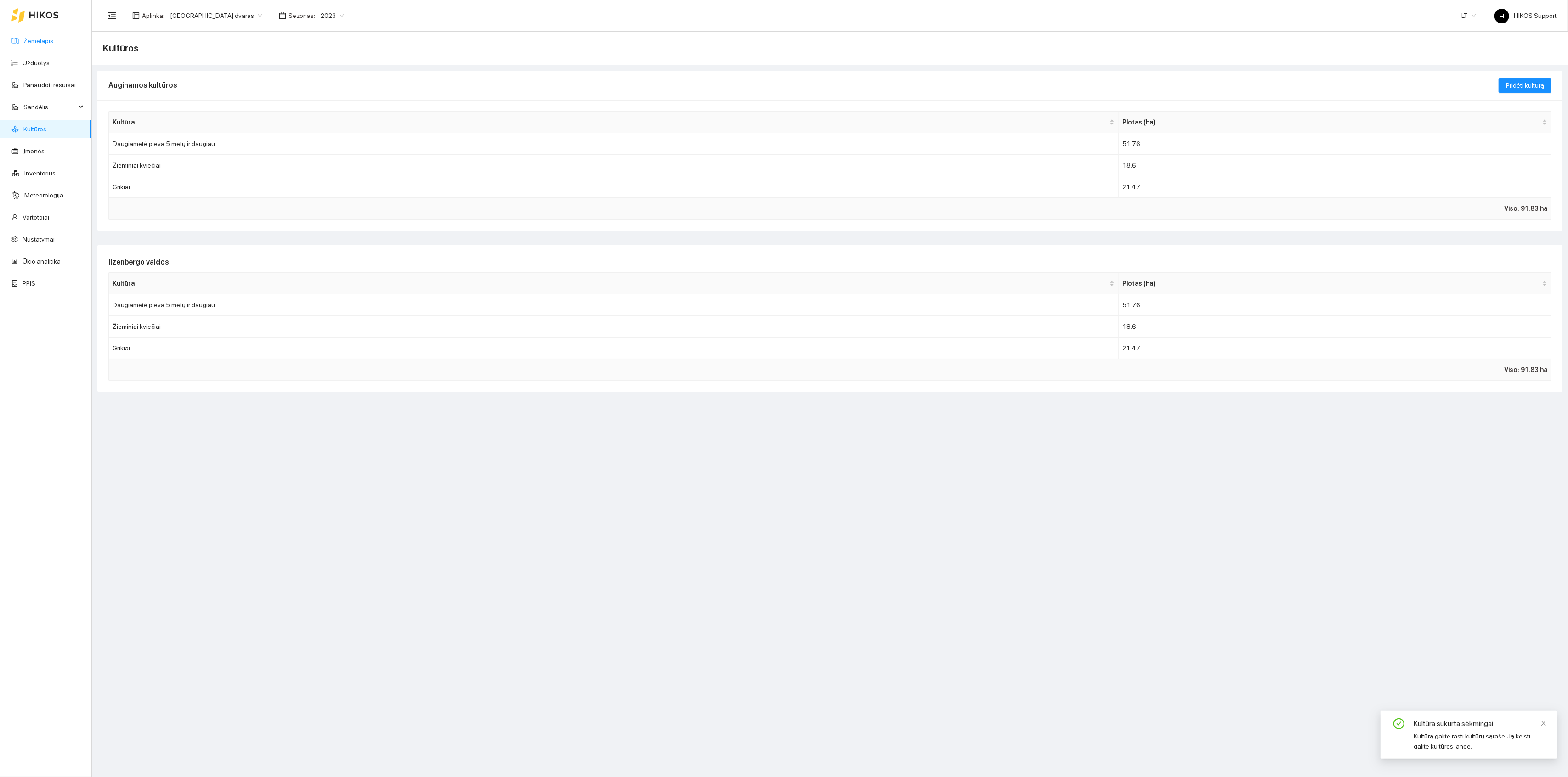
click at [36, 40] on link "Žemėlapis" at bounding box center [38, 41] width 30 height 8
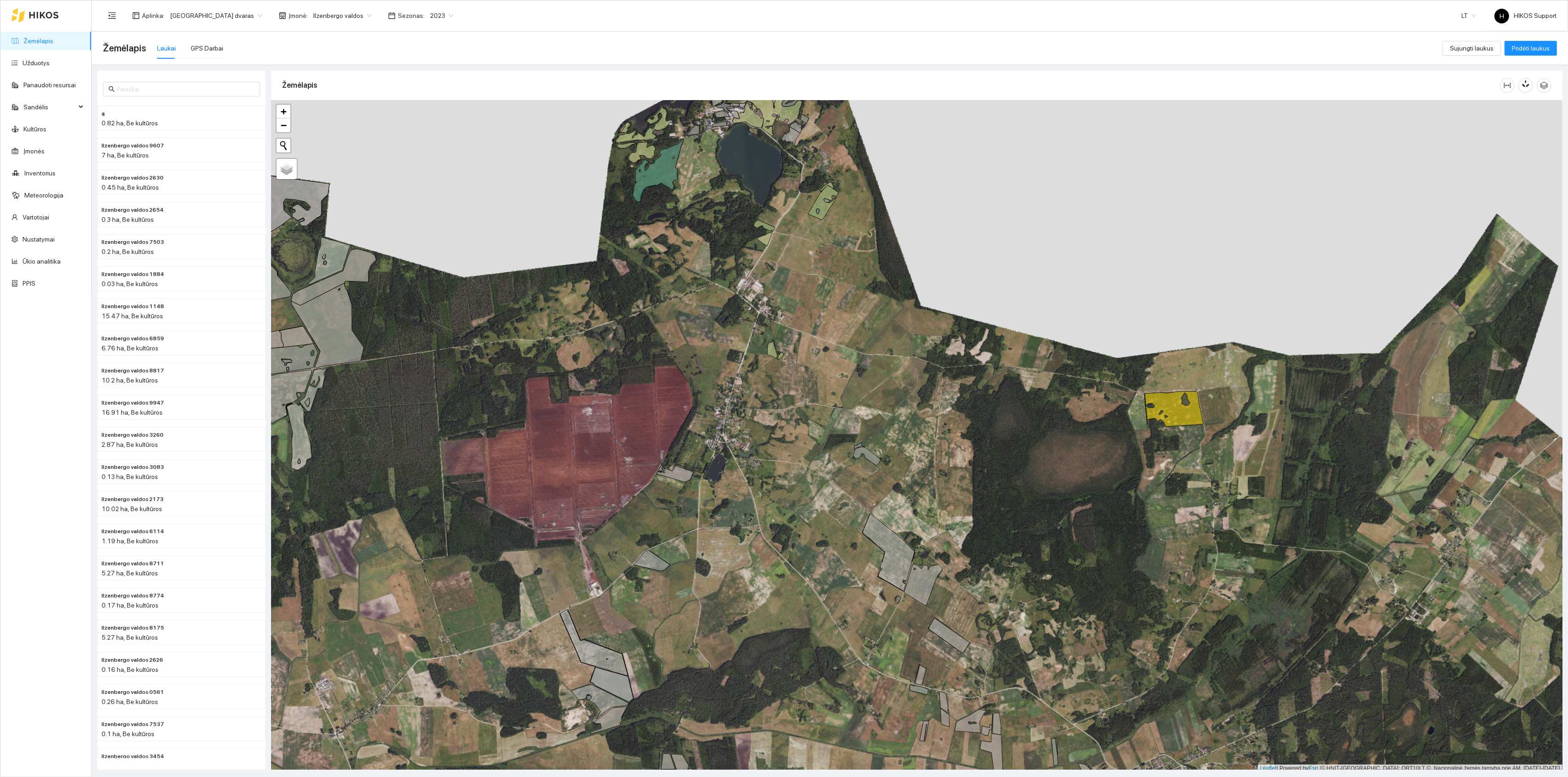
scroll to position [2, 0]
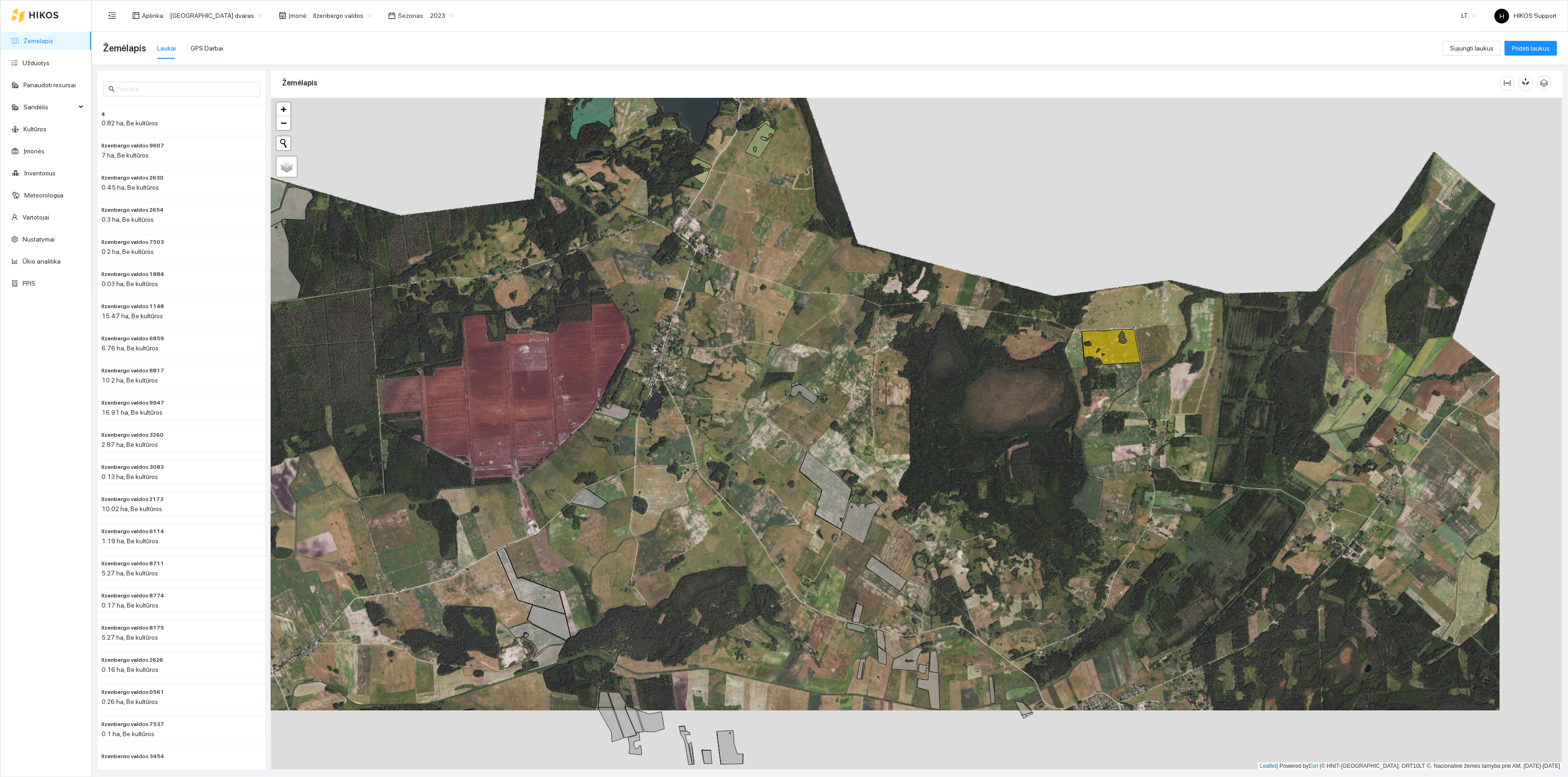
drag, startPoint x: 1121, startPoint y: 557, endPoint x: 1041, endPoint y: 477, distance: 113.1
click at [1041, 477] on div "+ − Nieko nerasta. Bandykite dar kartą. Žemėlapis Palydovas Leaflet | Powered b…" at bounding box center [917, 434] width 1292 height 672
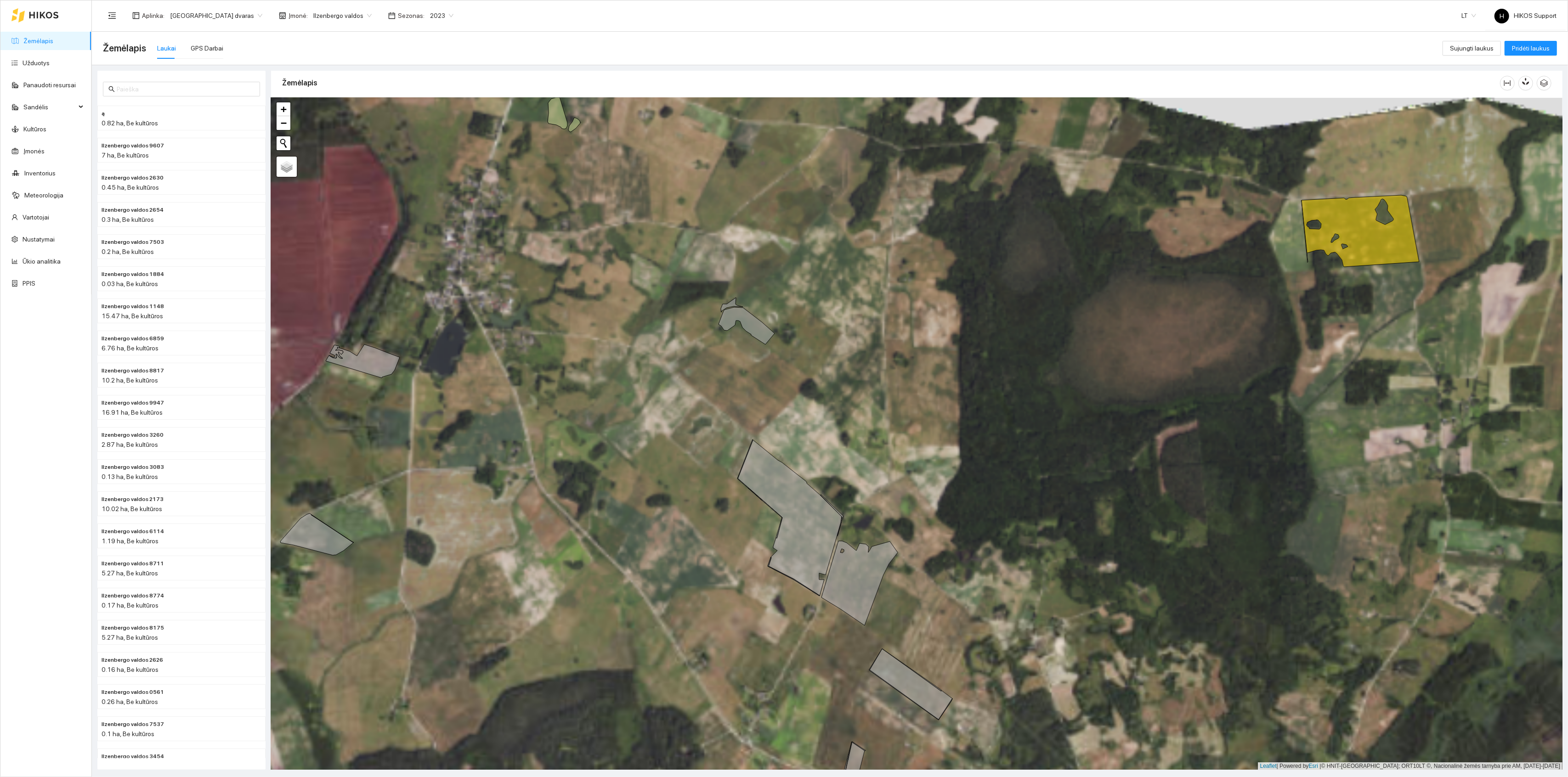
drag, startPoint x: 847, startPoint y: 411, endPoint x: 905, endPoint y: 427, distance: 60.2
click at [905, 427] on div "+ − Nieko nerasta. Bandykite dar kartą. Žemėlapis Palydovas Leaflet | Powered b…" at bounding box center [917, 434] width 1292 height 672
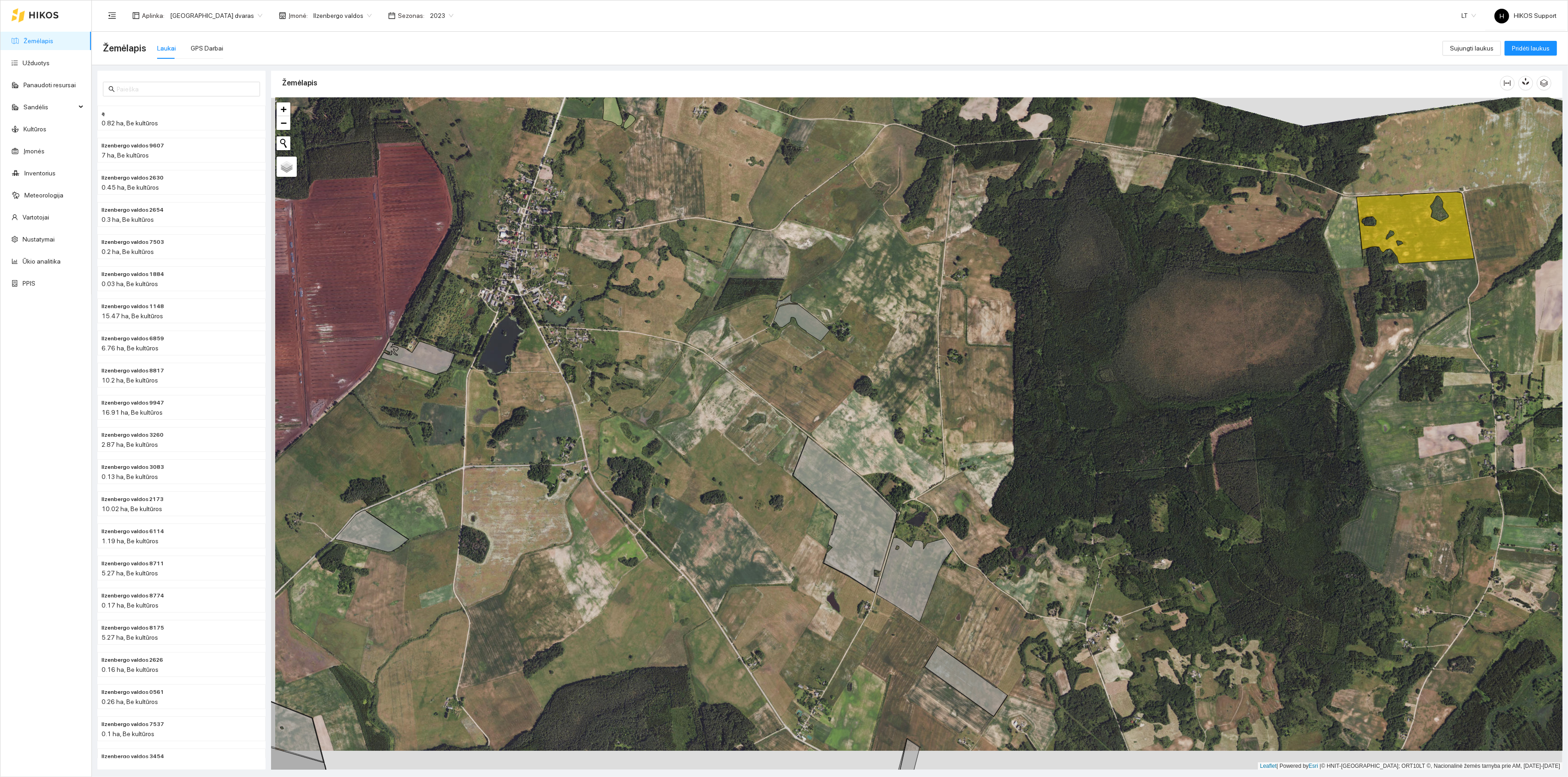
drag, startPoint x: 908, startPoint y: 473, endPoint x: 927, endPoint y: 413, distance: 62.9
click at [927, 413] on div "+ − Nieko nerasta. Bandykite dar kartą. Žemėlapis Palydovas Leaflet | Powered b…" at bounding box center [917, 434] width 1292 height 672
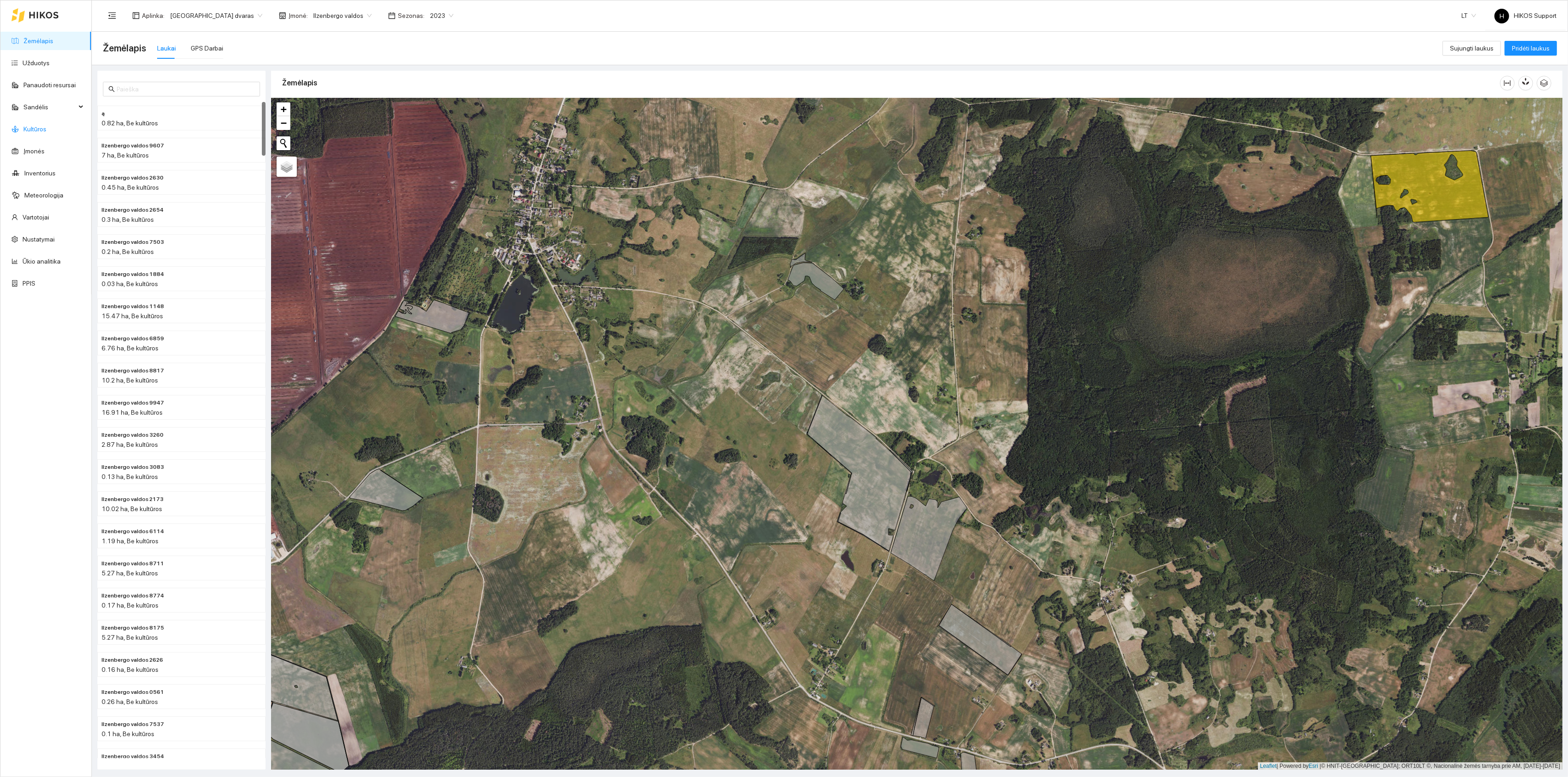
click at [31, 127] on link "Kultūros" at bounding box center [35, 129] width 23 height 8
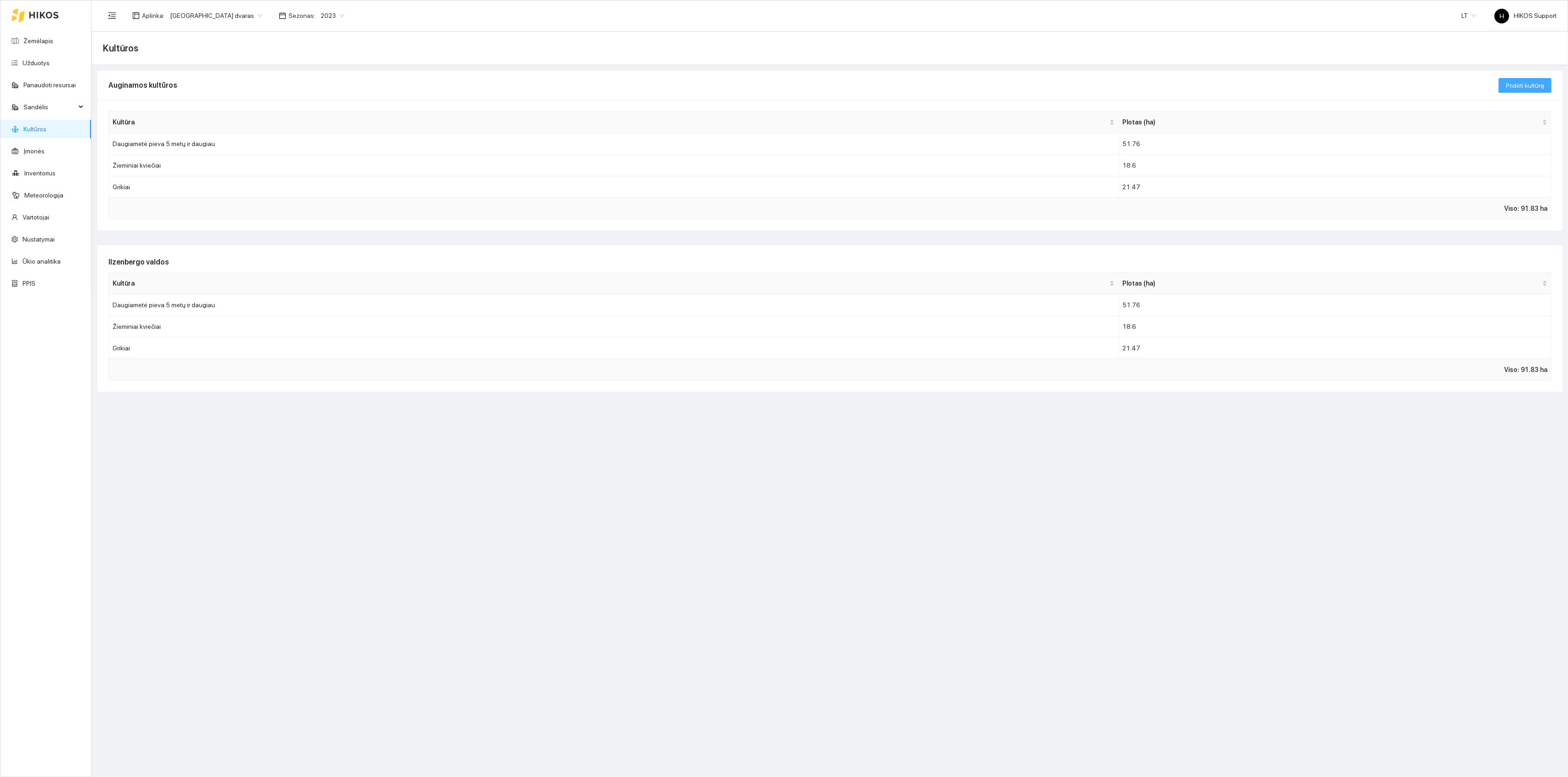
click at [1534, 82] on span "Pridėti kultūrą" at bounding box center [1525, 85] width 38 height 10
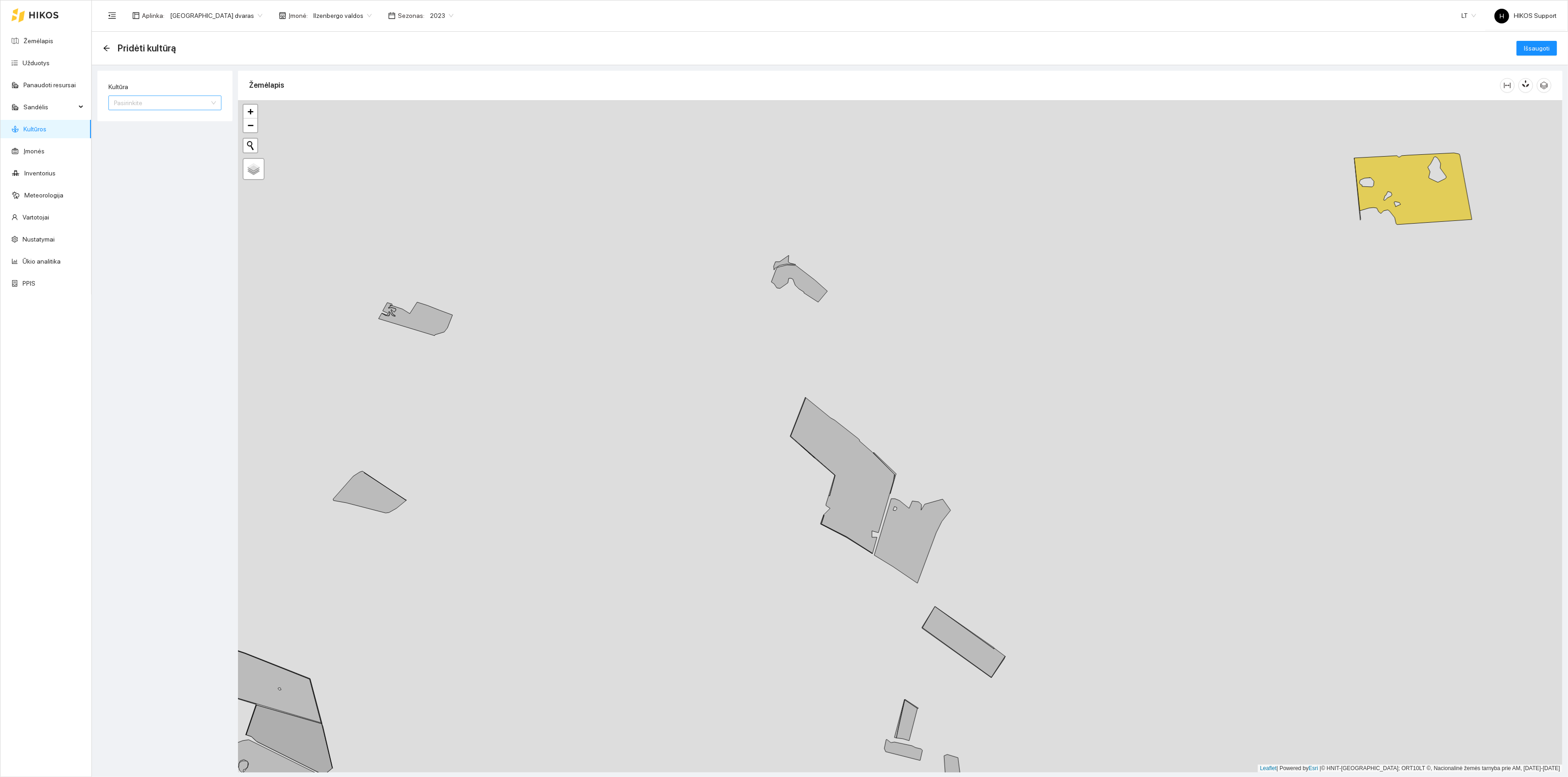
click at [127, 102] on input "Kultūra" at bounding box center [161, 103] width 95 height 14
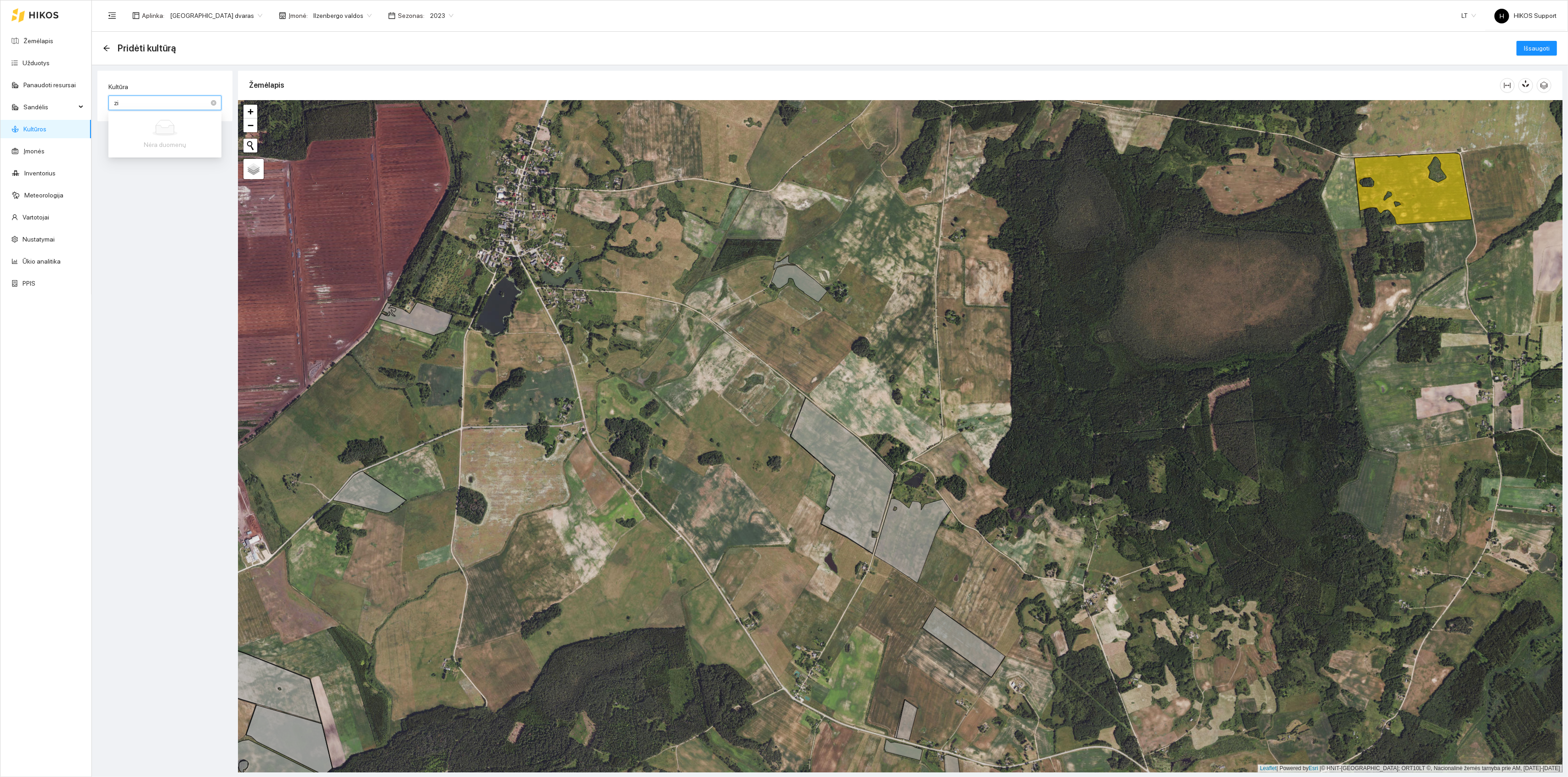
type input "z"
type input "+"
type input "Ž"
click at [134, 222] on div "Žirniai" at bounding box center [165, 224] width 102 height 10
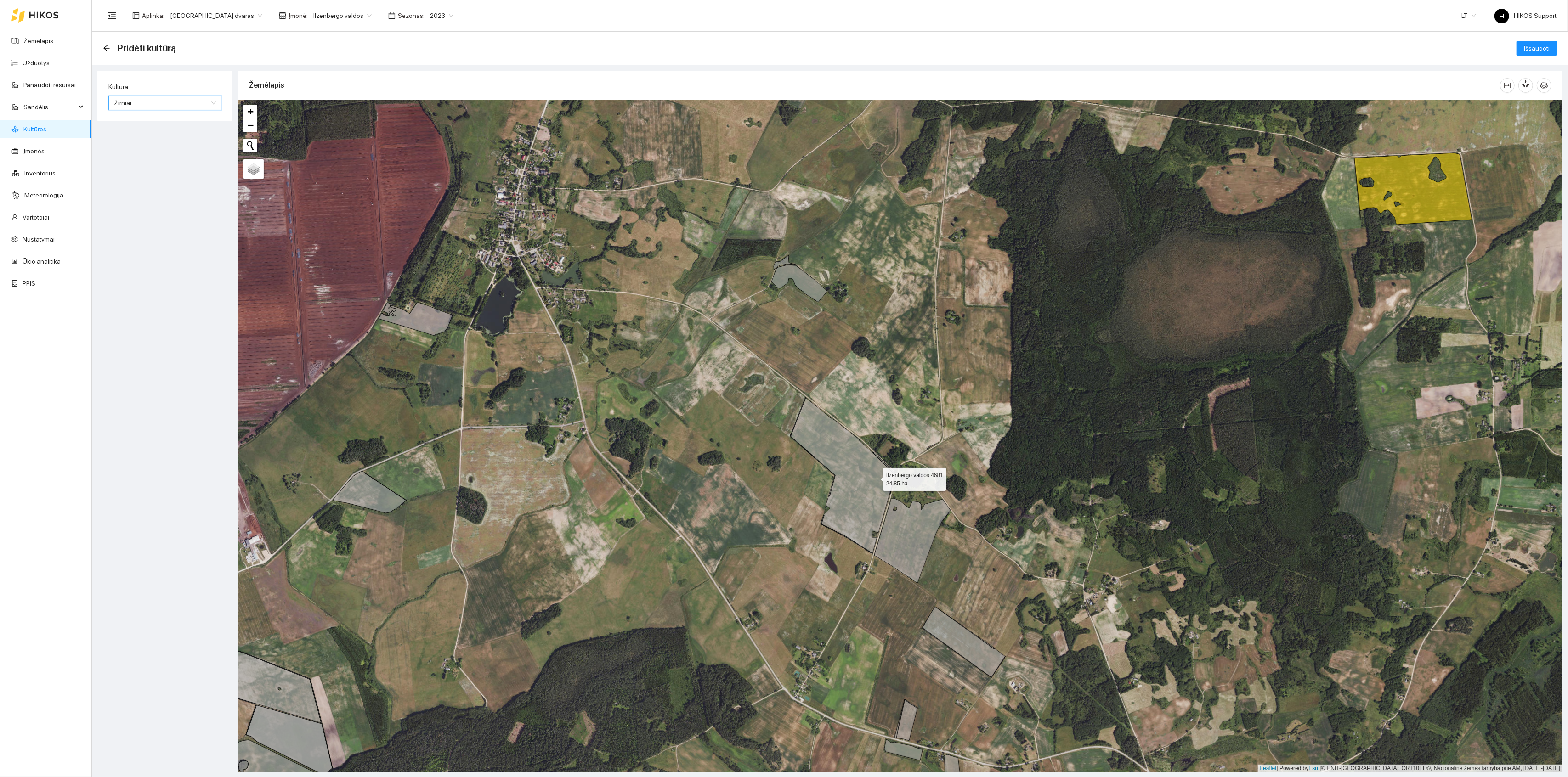
click at [869, 478] on icon at bounding box center [843, 476] width 104 height 156
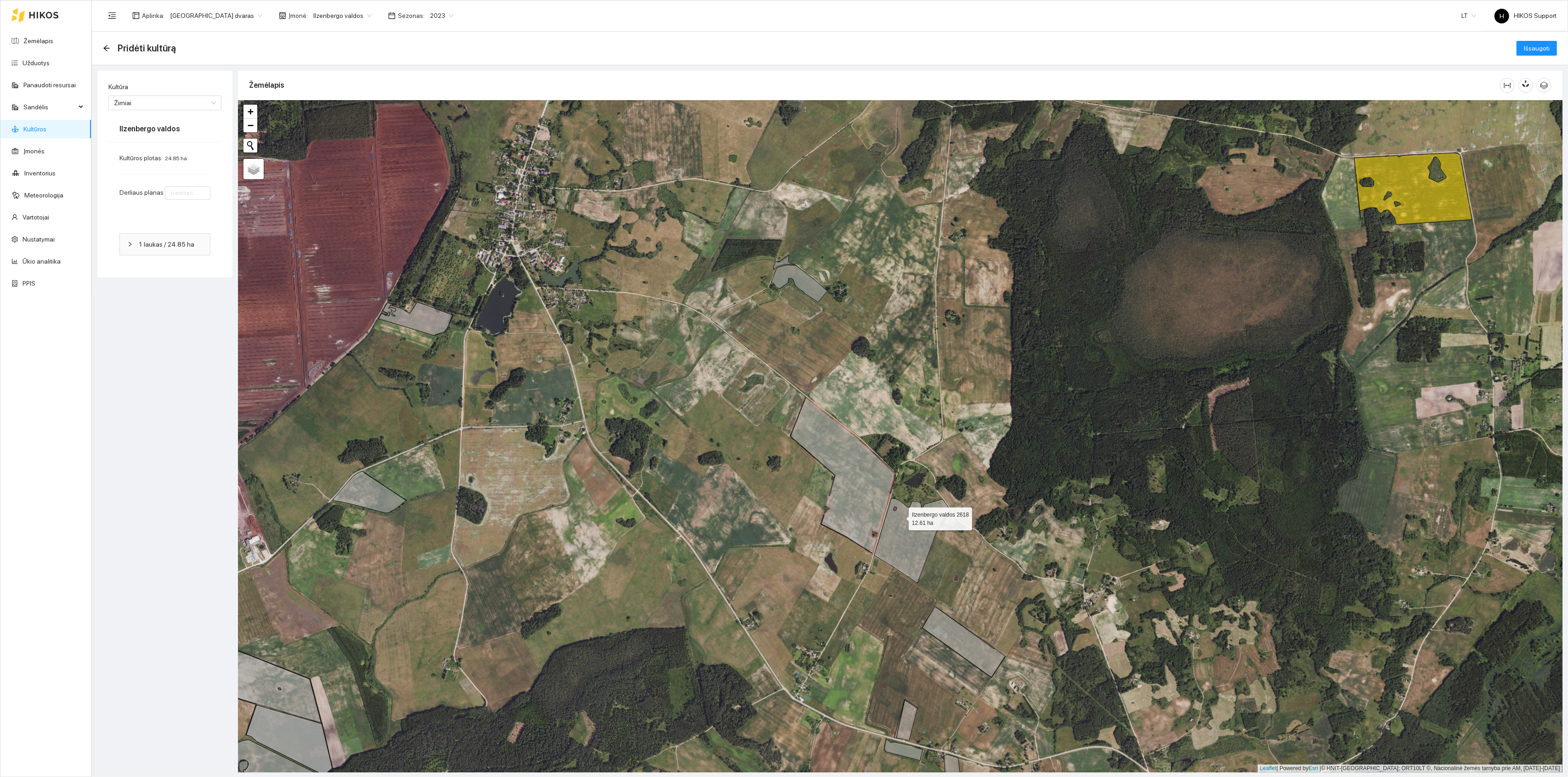
click at [901, 517] on icon at bounding box center [912, 541] width 76 height 85
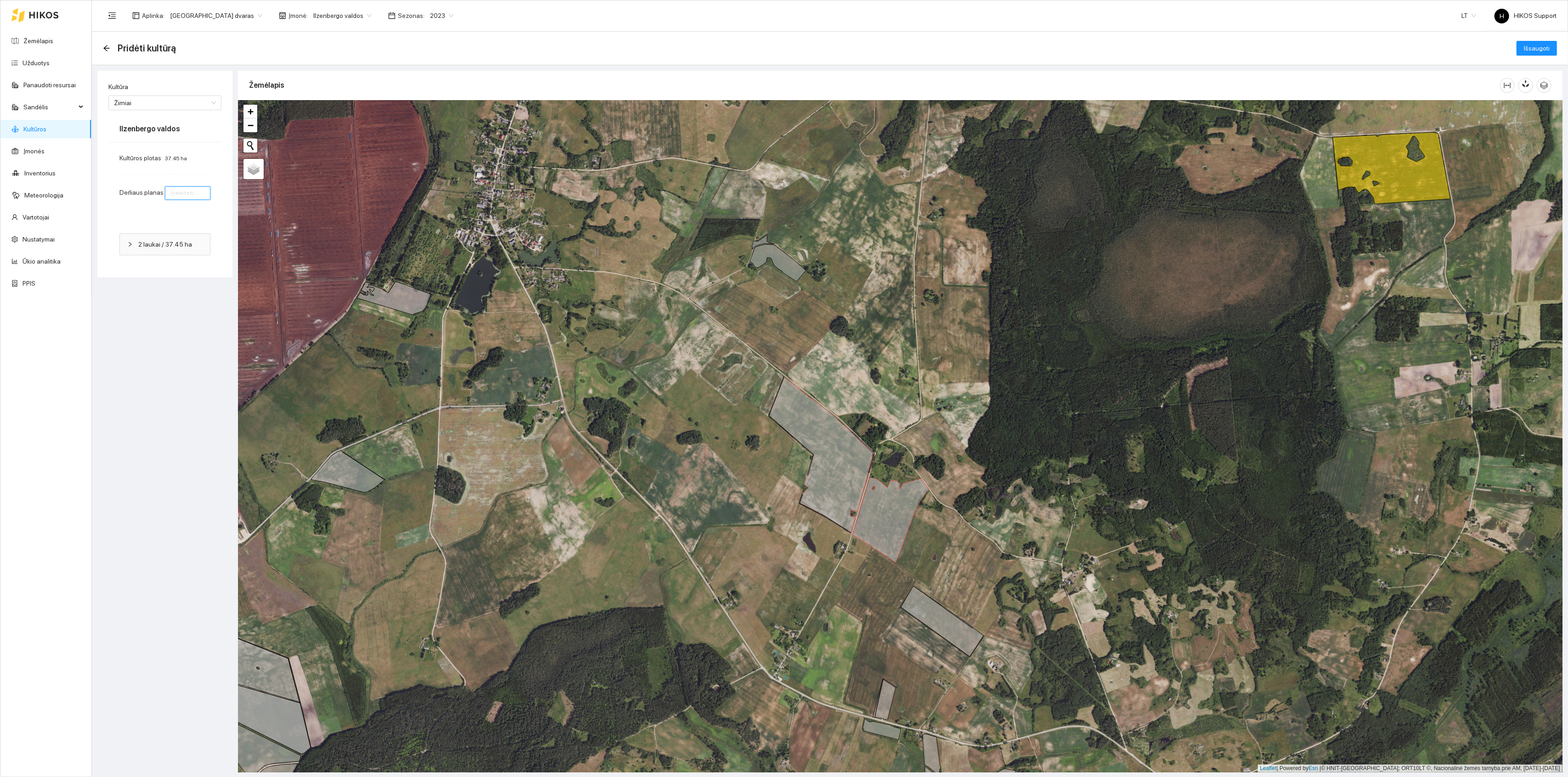
click at [171, 192] on input "number" at bounding box center [188, 192] width 46 height 13
type input "1"
click at [1542, 49] on span "Išsaugoti" at bounding box center [1537, 48] width 26 height 10
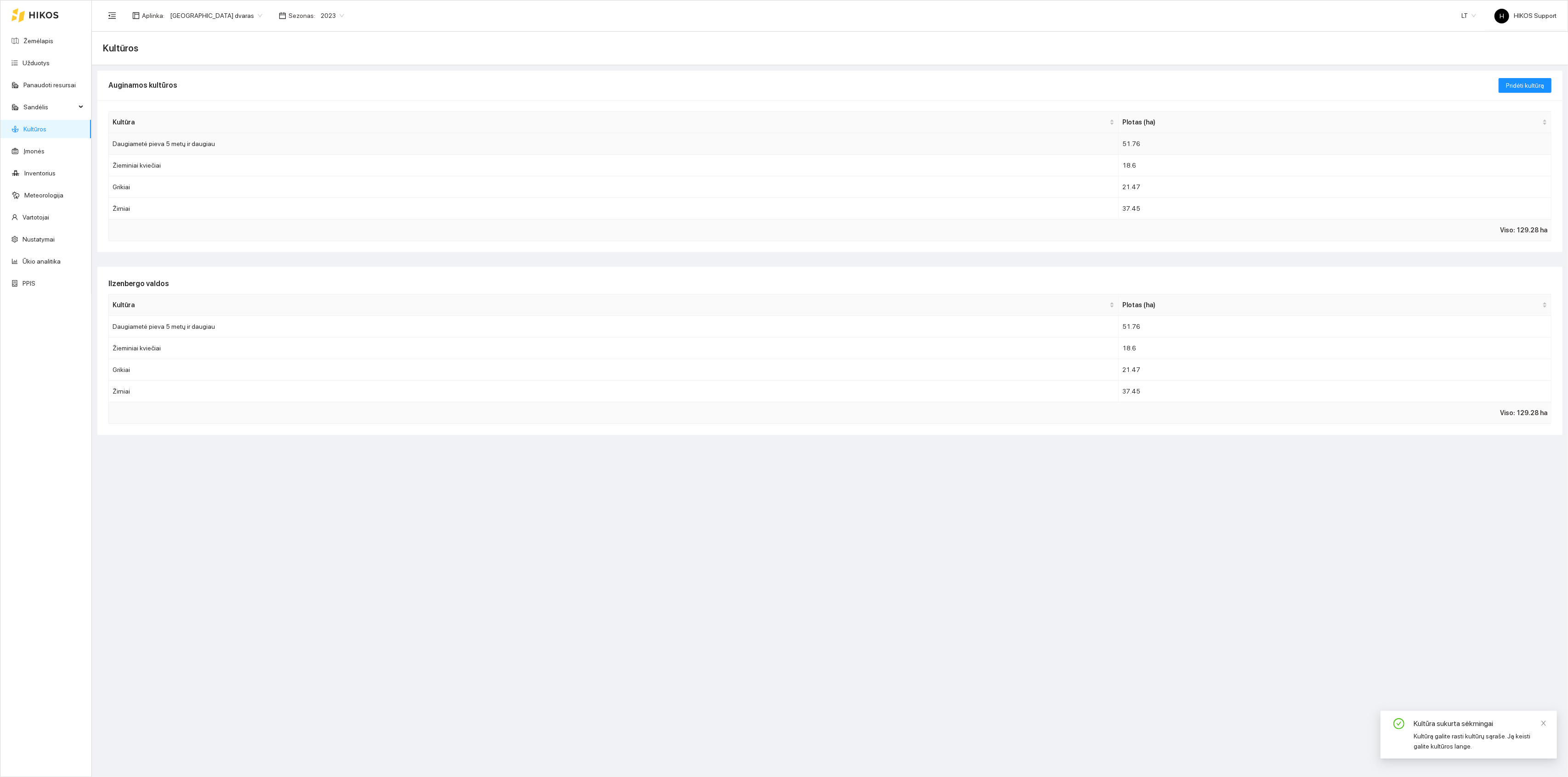
click at [193, 148] on td "Daugiametė pieva 5 metų ir daugiau" at bounding box center [614, 144] width 1010 height 21
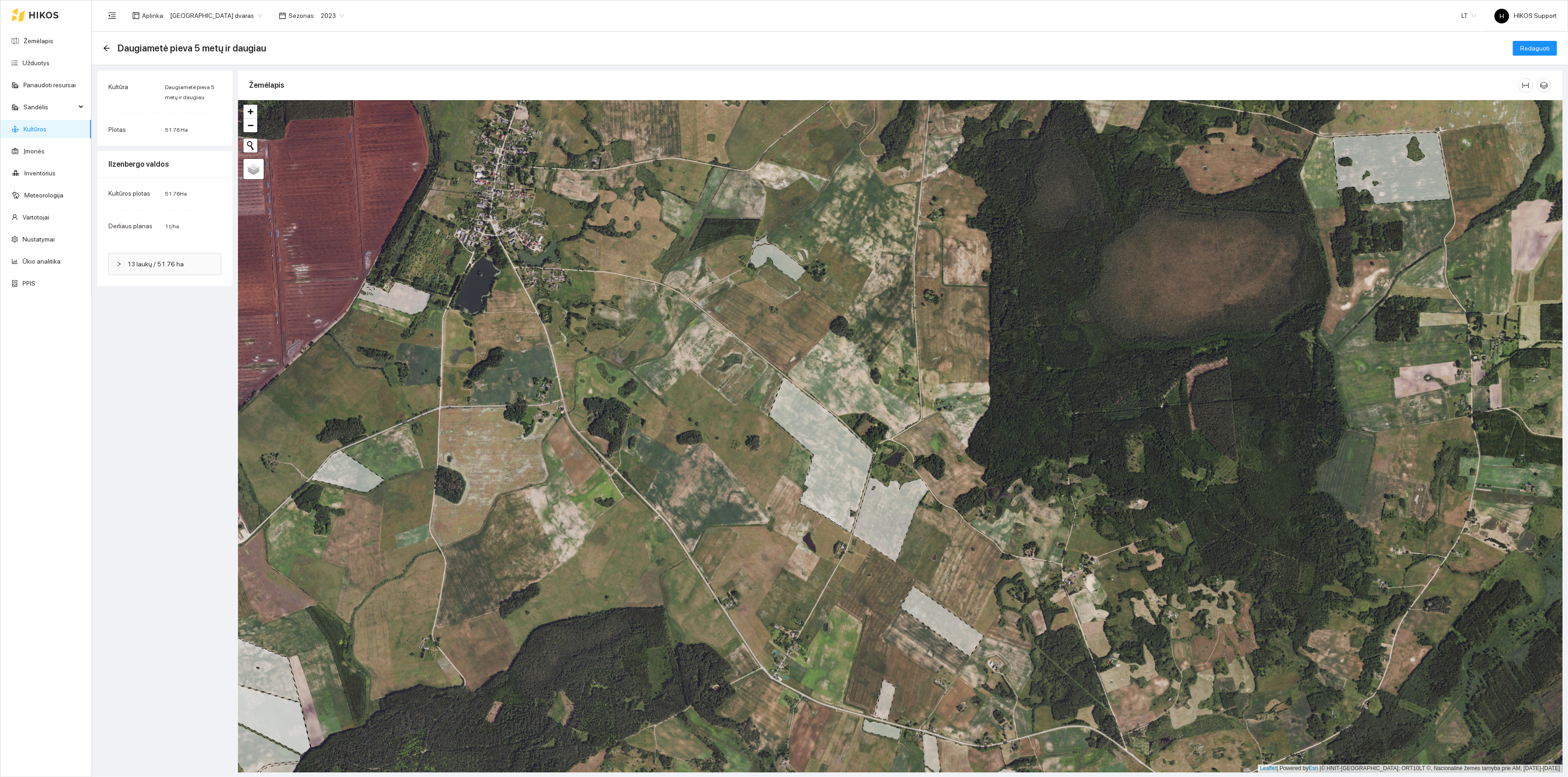
click at [776, 259] on icon at bounding box center [777, 263] width 56 height 37
click at [1544, 40] on div "Daugiametė pieva 5 metų ir daugiau Redaguoti" at bounding box center [830, 48] width 1454 height 18
click at [1524, 53] on button "Redaguoti" at bounding box center [1535, 48] width 44 height 15
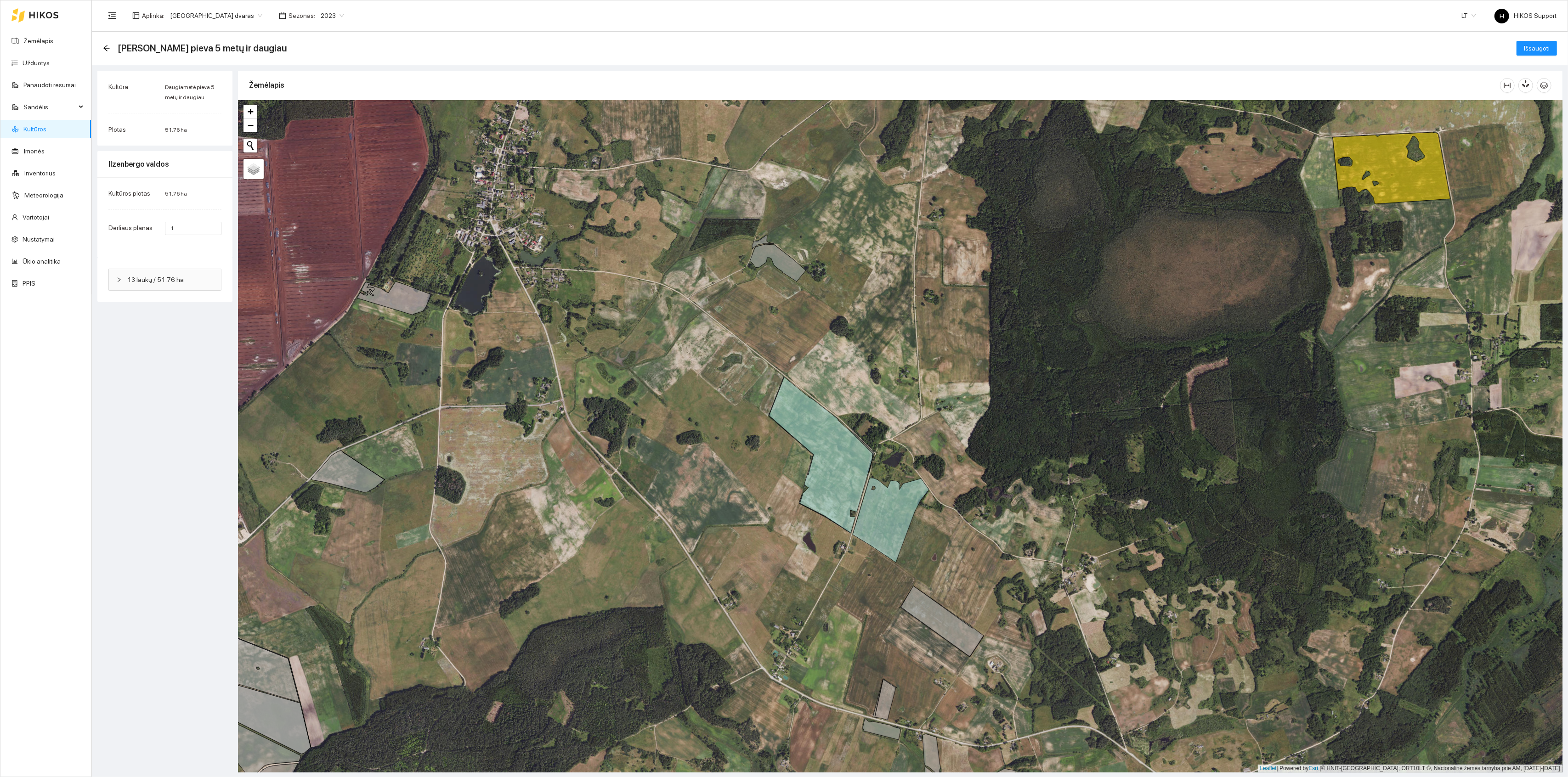
click at [792, 256] on div "Ilzenbergo valdos 41 3.22 ha + − Nieko nerasta. Bandykite dar kartą. Žemėlapis …" at bounding box center [900, 436] width 1324 height 672
click at [784, 264] on icon at bounding box center [777, 263] width 56 height 37
click at [1541, 47] on span "Išsaugoti" at bounding box center [1537, 48] width 26 height 10
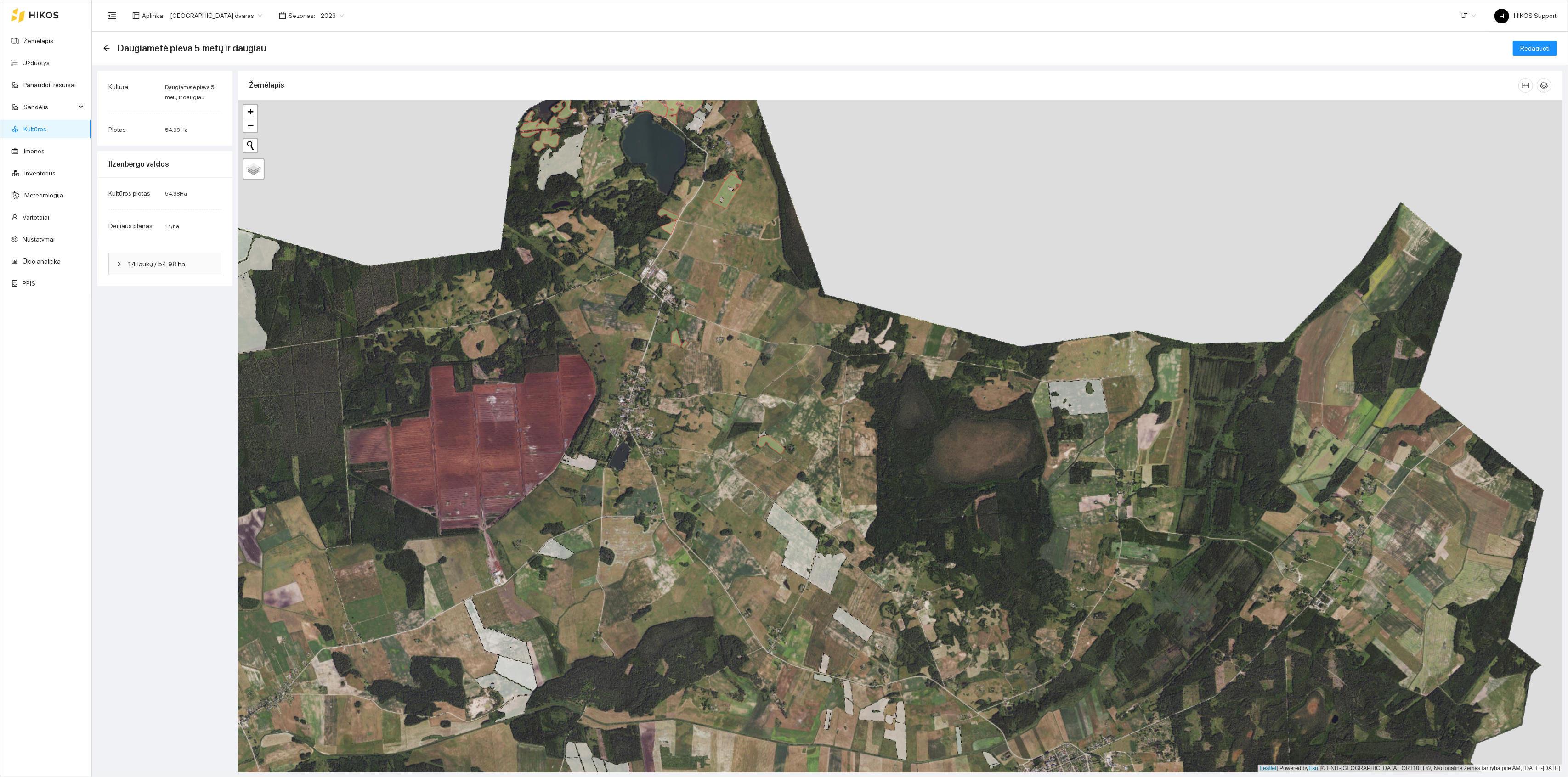
drag, startPoint x: 869, startPoint y: 512, endPoint x: 830, endPoint y: 459, distance: 65.8
click at [830, 459] on div "+ − Nieko nerasta. Bandykite dar kartą. Žemėlapis Palydovas Leaflet | Powered b…" at bounding box center [900, 436] width 1324 height 672
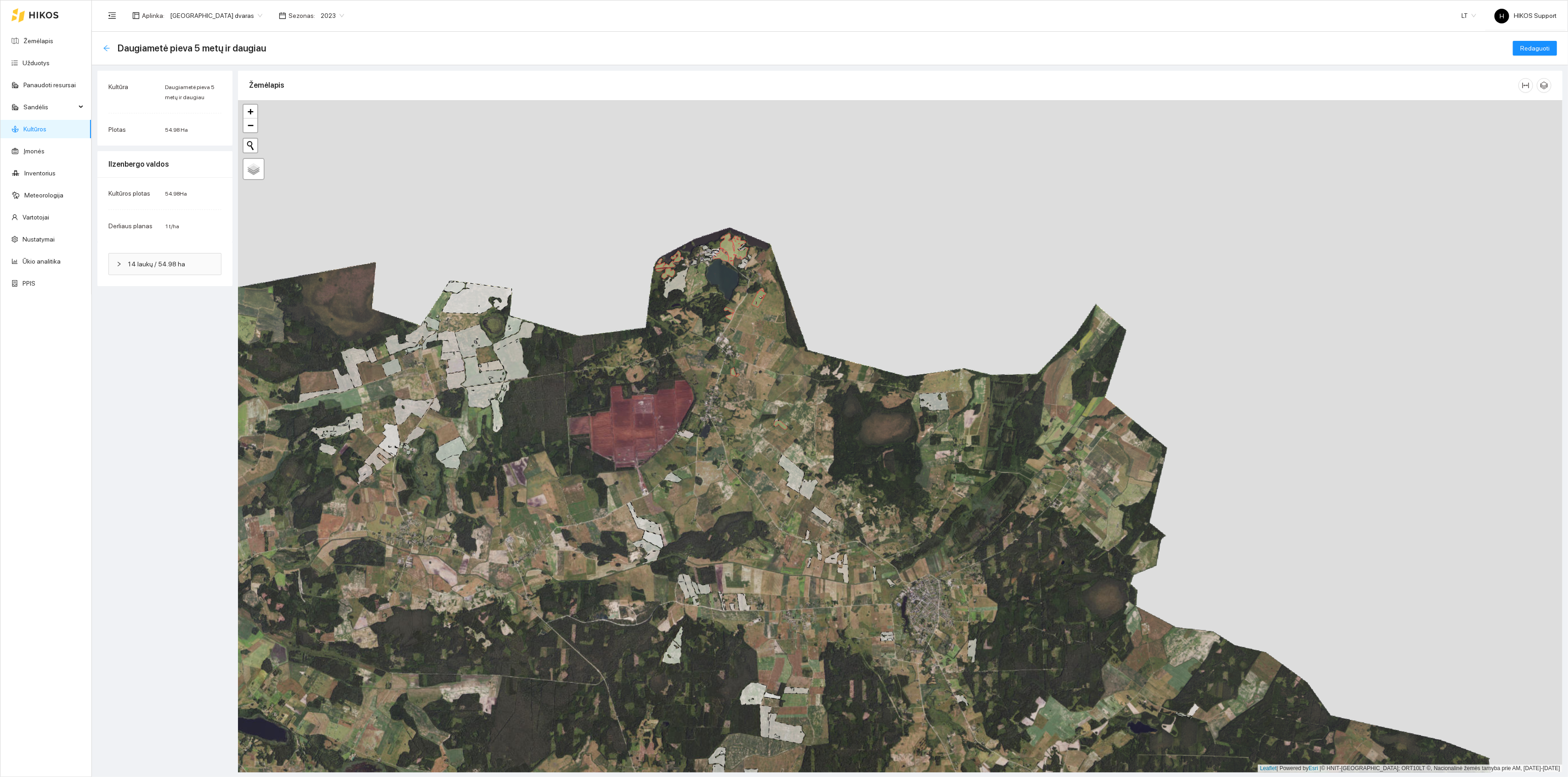
click at [108, 47] on icon "arrow-left" at bounding box center [107, 48] width 8 height 8
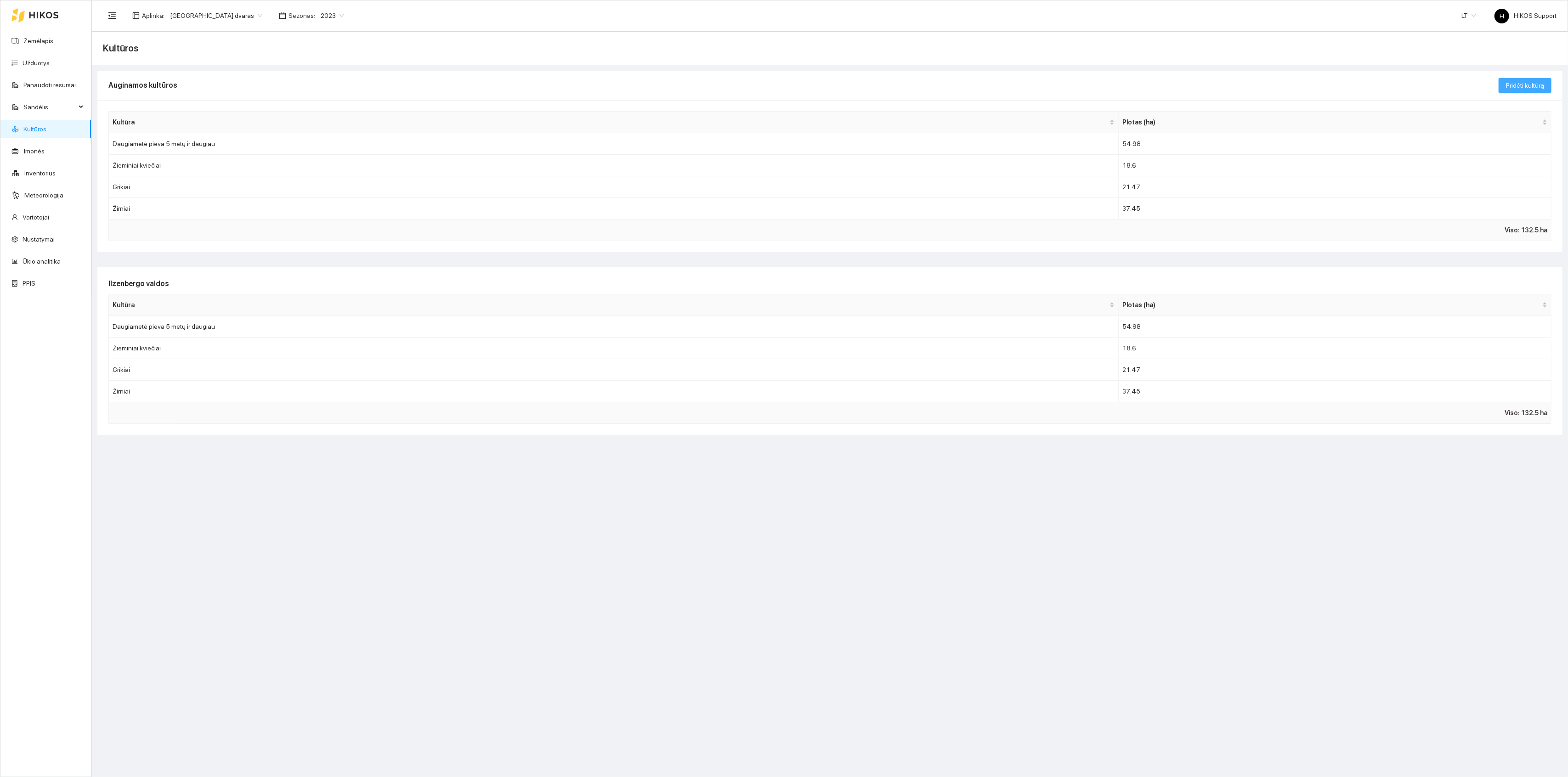
click at [1518, 91] on span "Pridėti kultūrą" at bounding box center [1525, 85] width 38 height 10
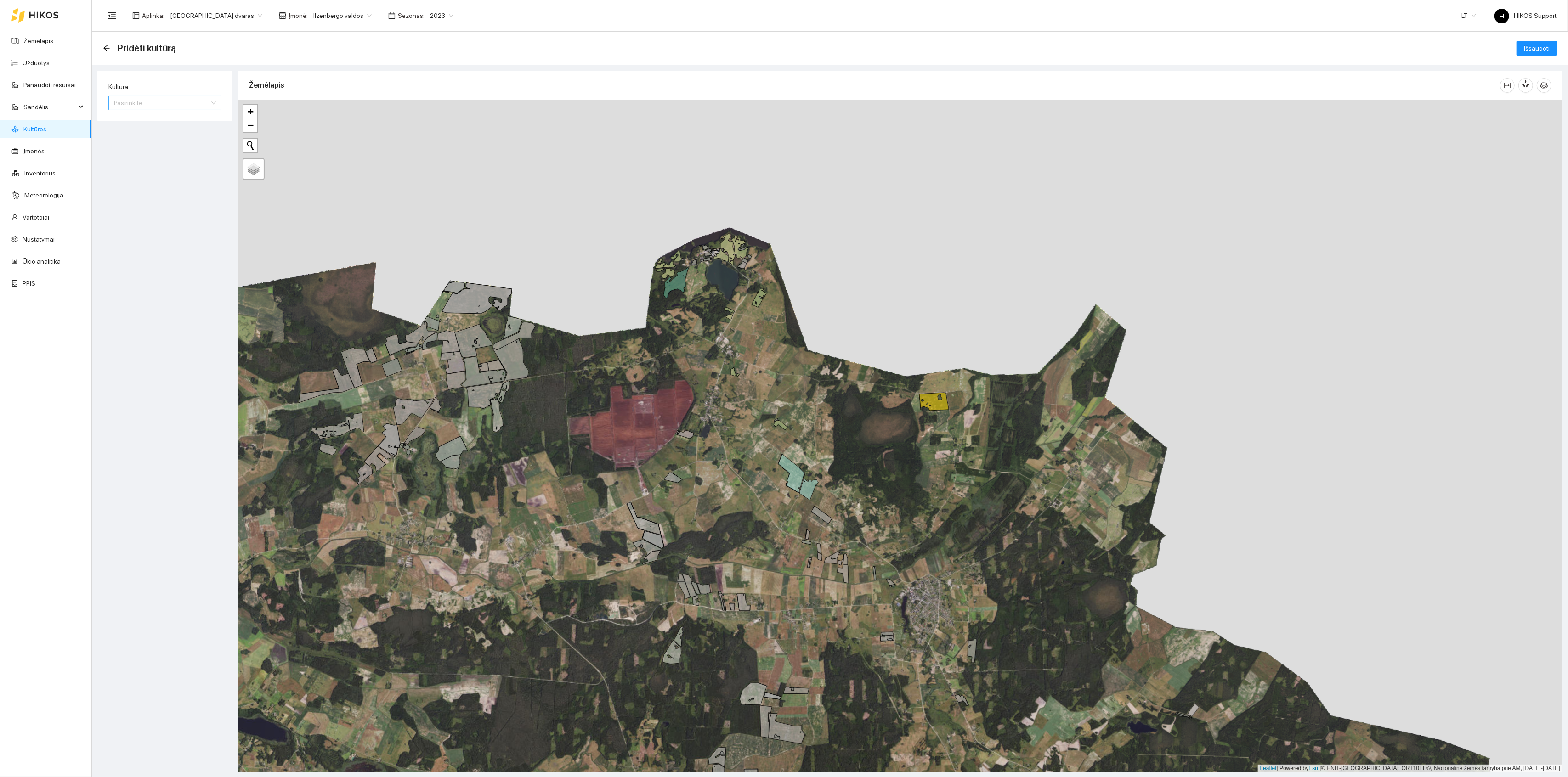
click at [162, 105] on input "Kultūra" at bounding box center [161, 103] width 95 height 14
type input "kuk"
click at [150, 118] on div "Kukurūzai grūdams" at bounding box center [165, 121] width 102 height 10
type input "kuk"
click at [176, 132] on div "Kukurūzai žaliajam pašaru" at bounding box center [165, 136] width 102 height 10
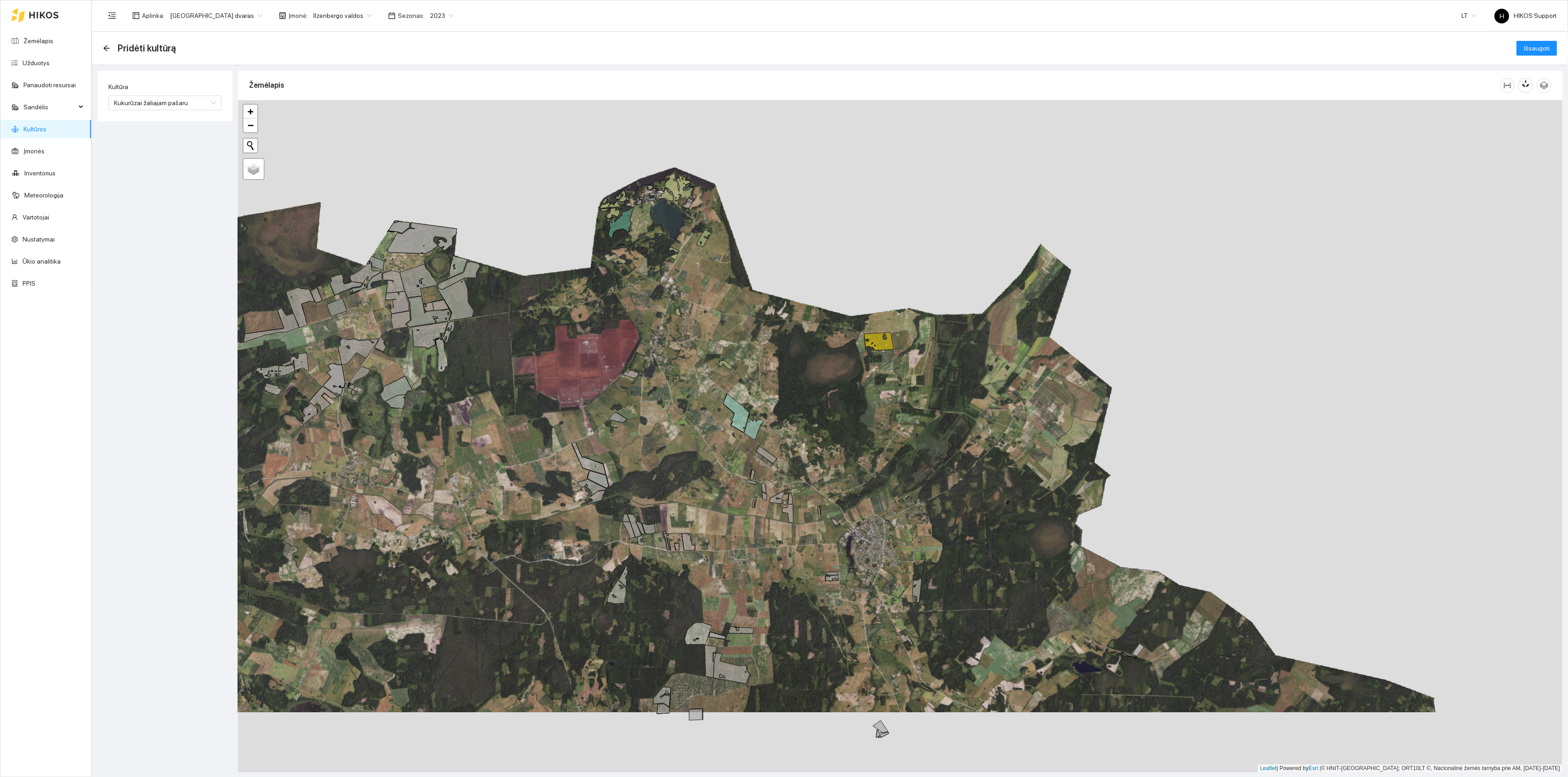
drag, startPoint x: 1022, startPoint y: 621, endPoint x: 953, endPoint y: 524, distance: 119.0
click at [953, 524] on div "+ − Nieko nerasta. Bandykite dar kartą. Žemėlapis Palydovas Leaflet | Powered b…" at bounding box center [900, 436] width 1324 height 672
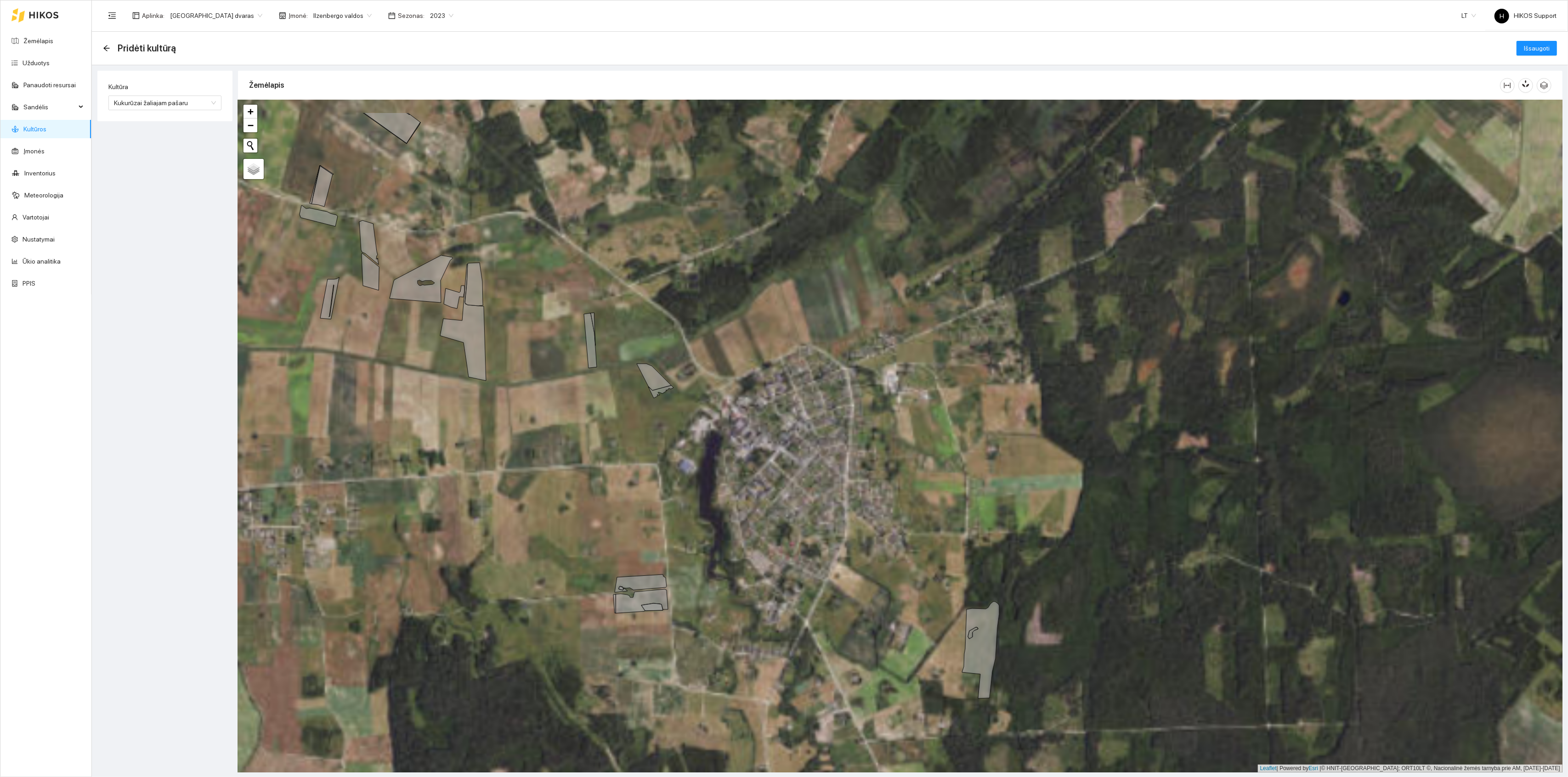
drag, startPoint x: 753, startPoint y: 407, endPoint x: 939, endPoint y: 593, distance: 263.0
click at [939, 593] on div "+ − Nieko nerasta. Bandykite dar kartą. Žemėlapis Palydovas Leaflet | Powered b…" at bounding box center [900, 436] width 1324 height 672
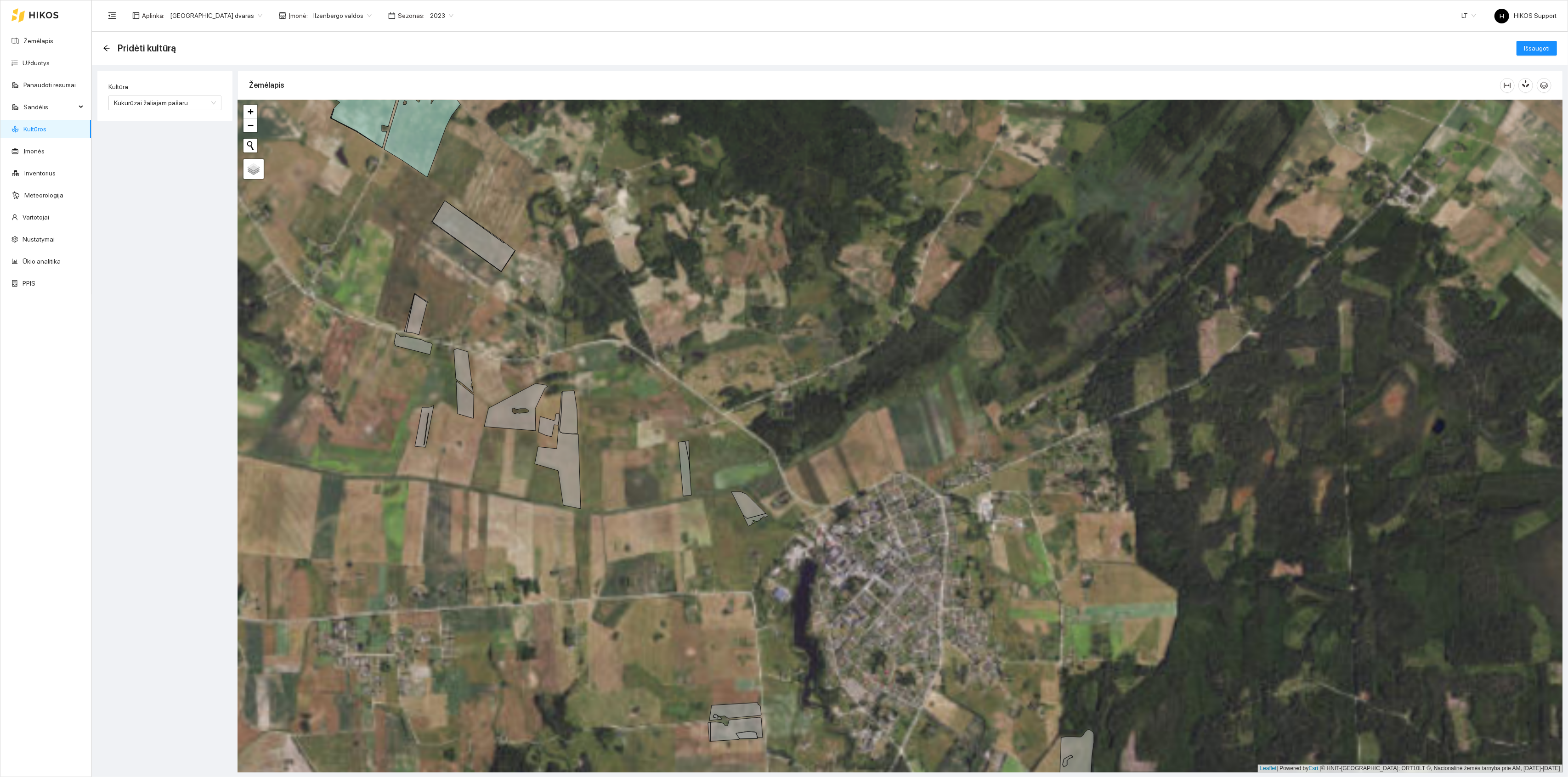
drag, startPoint x: 780, startPoint y: 374, endPoint x: 832, endPoint y: 534, distance: 168.2
click at [832, 534] on div "+ − Nieko nerasta. Bandykite dar kartą. Žemėlapis Palydovas Leaflet | Powered b…" at bounding box center [900, 436] width 1324 height 672
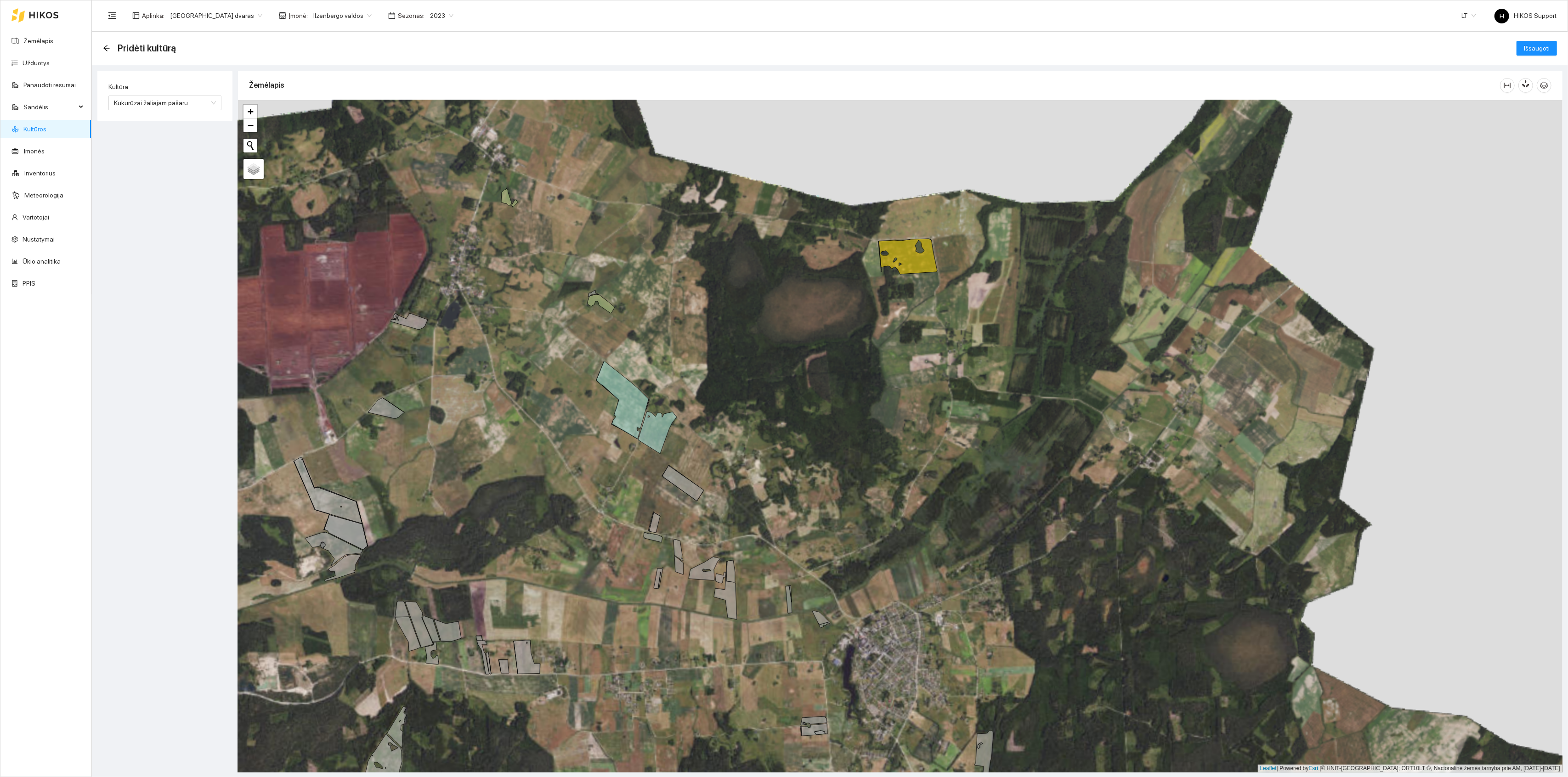
click at [691, 491] on icon at bounding box center [683, 483] width 42 height 35
drag, startPoint x: 190, startPoint y: 193, endPoint x: 205, endPoint y: 236, distance: 45.5
click at [190, 194] on input "17" at bounding box center [188, 192] width 46 height 13
type input "1"
click at [808, 515] on div "+ − Nieko nerasta. Bandykite dar kartą. Žemėlapis Palydovas Leaflet | Powered b…" at bounding box center [900, 436] width 1324 height 672
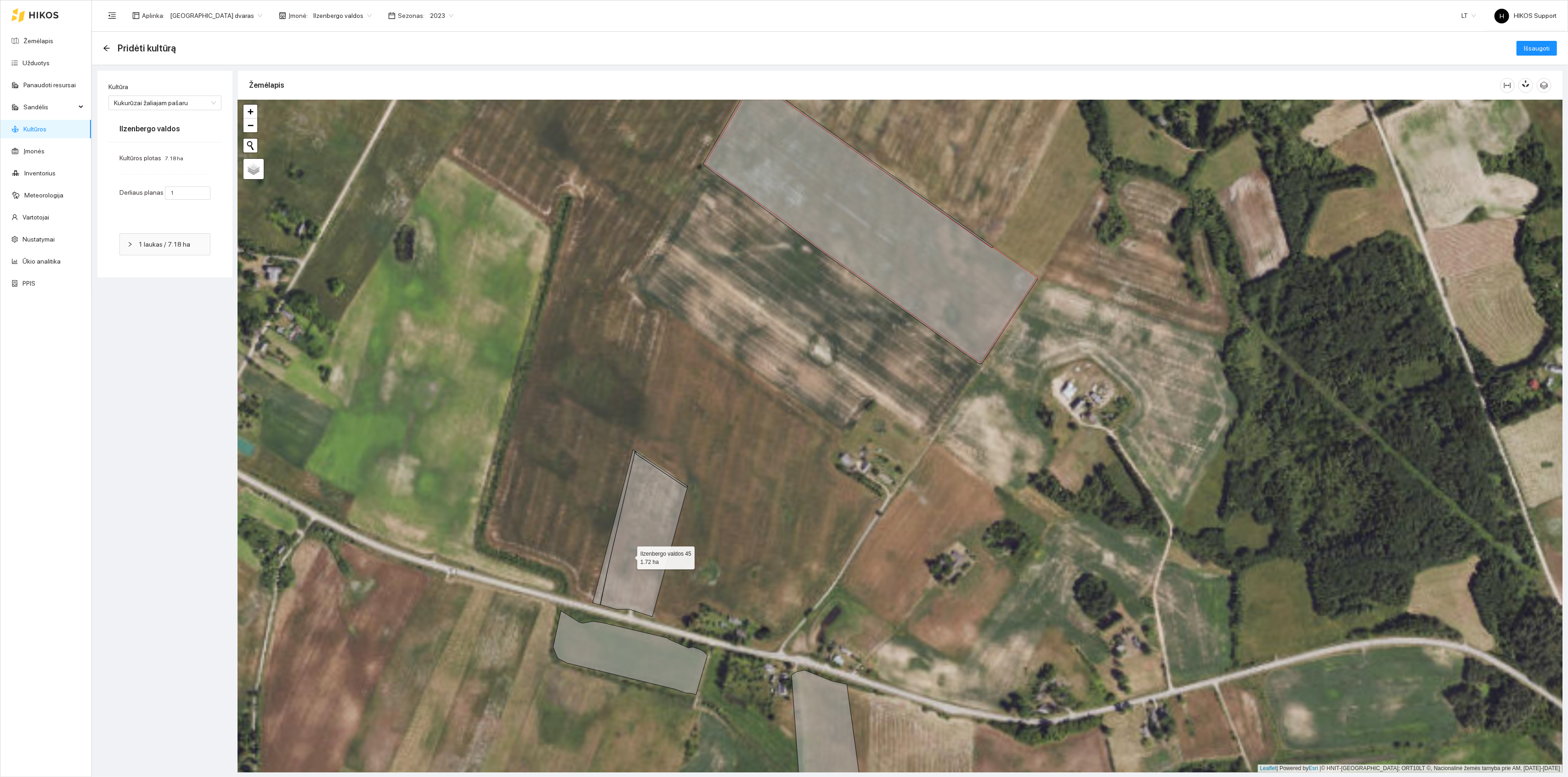
click at [628, 554] on icon at bounding box center [644, 534] width 87 height 166
click at [621, 645] on icon at bounding box center [631, 653] width 154 height 84
click at [623, 595] on icon at bounding box center [644, 534] width 87 height 166
click at [619, 640] on icon at bounding box center [631, 653] width 154 height 84
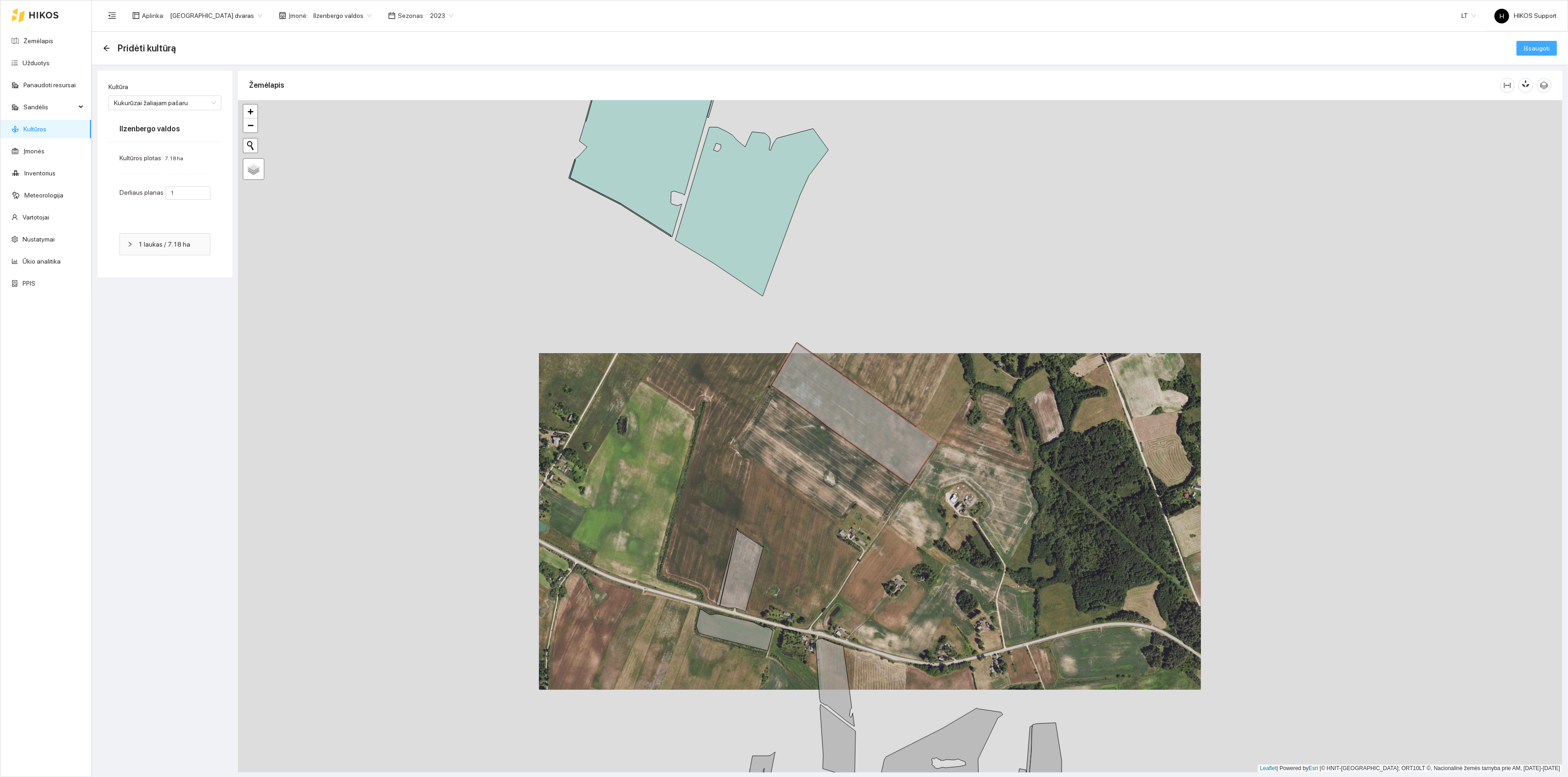
click at [1534, 48] on span "Išsaugoti" at bounding box center [1537, 48] width 26 height 10
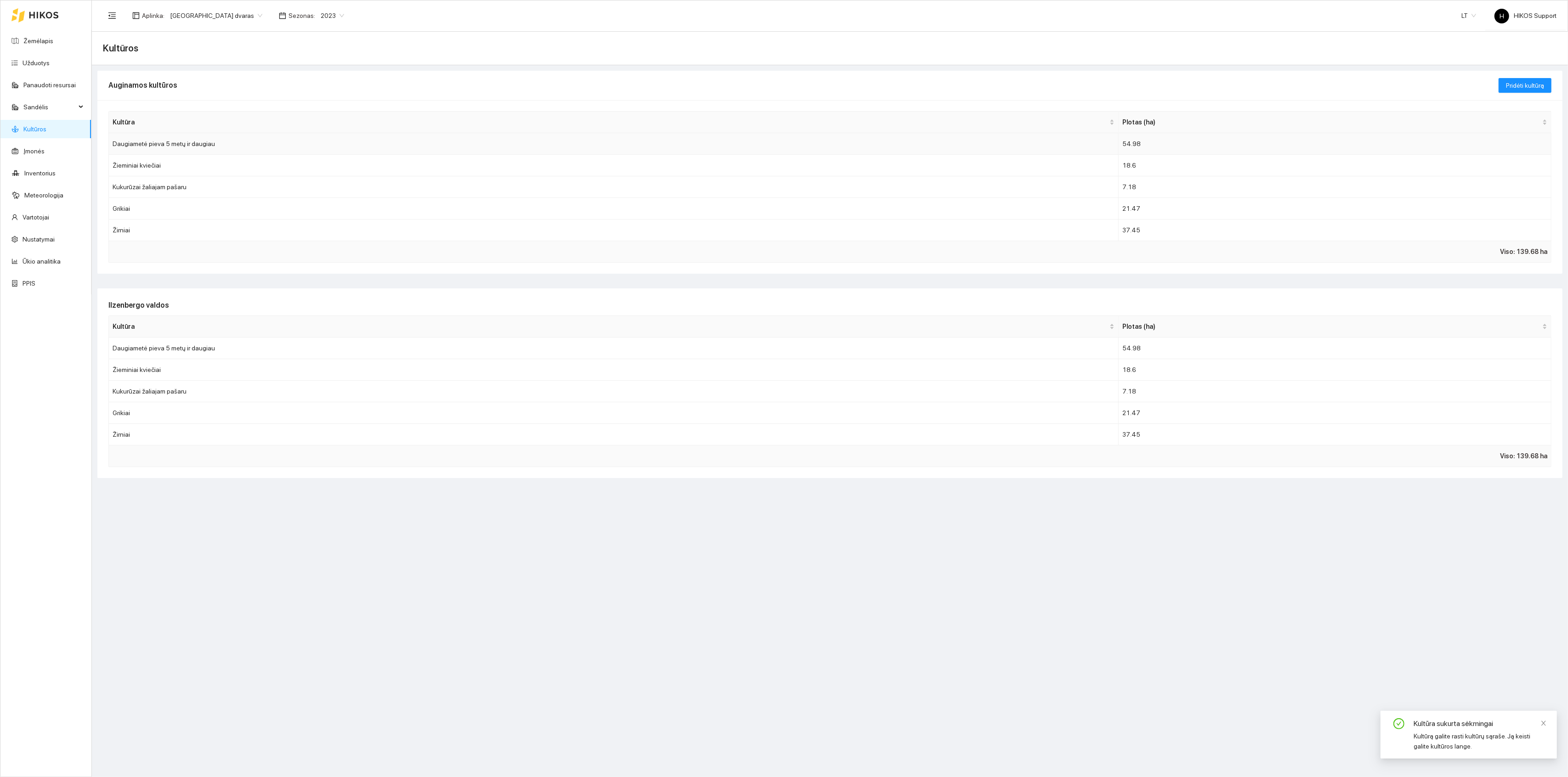
click at [183, 140] on td "Daugiametė pieva 5 metų ir daugiau" at bounding box center [614, 144] width 1010 height 21
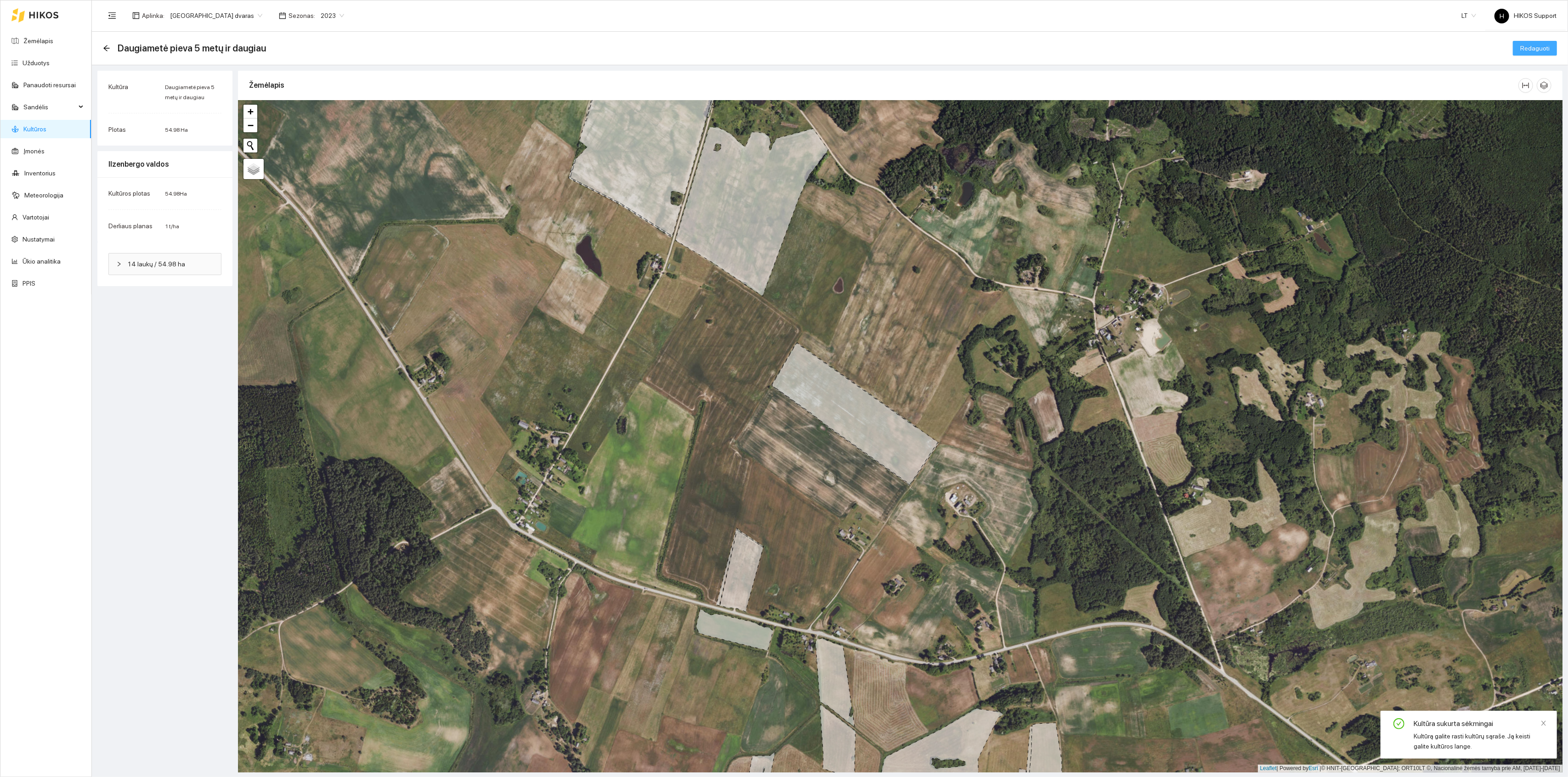
click at [1536, 49] on span "Redaguoti" at bounding box center [1535, 48] width 30 height 10
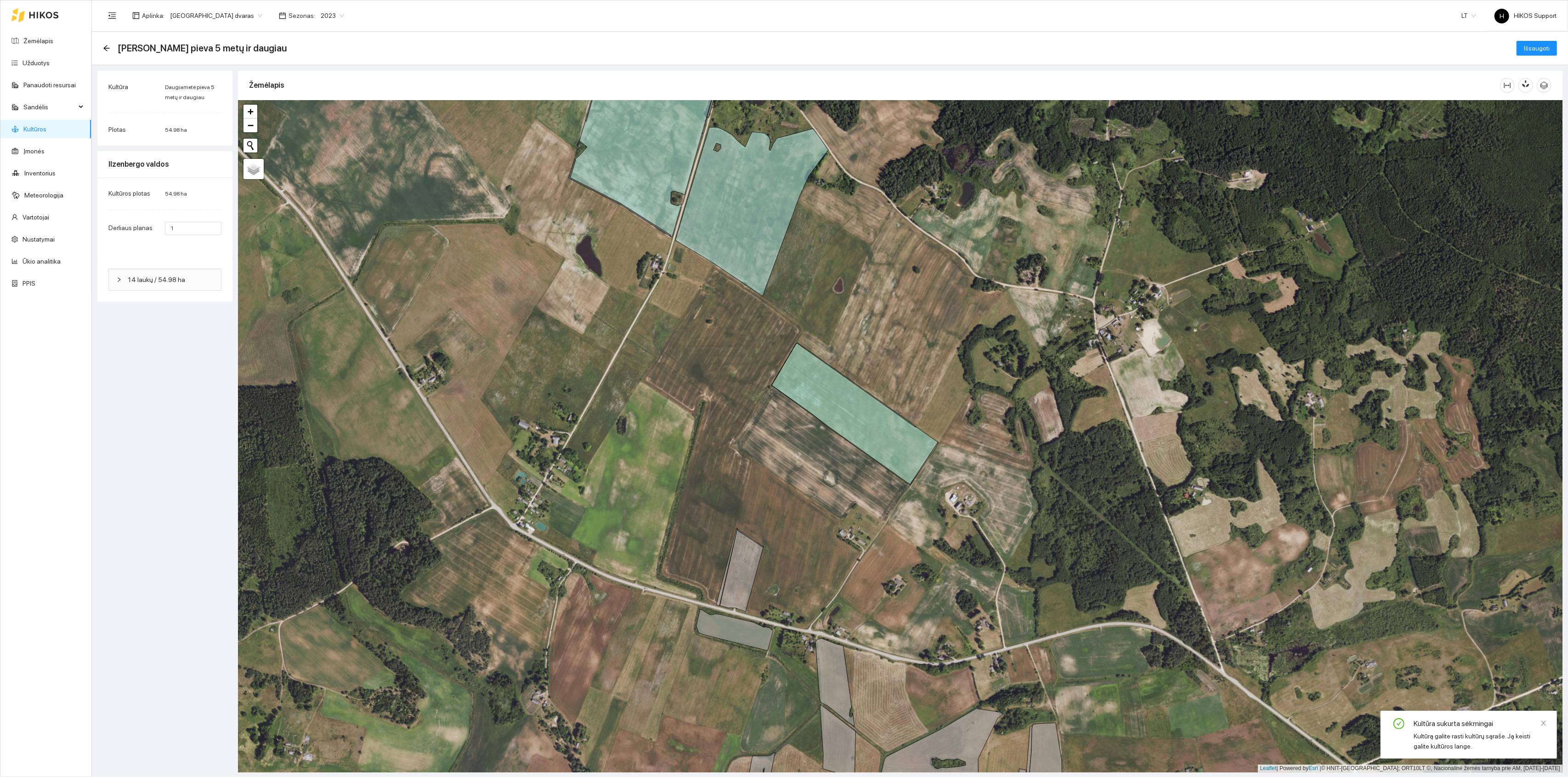
drag, startPoint x: 886, startPoint y: 655, endPoint x: 886, endPoint y: 397, distance: 258.0
click at [886, 397] on div "+ − Nieko nerasta. Bandykite dar kartą. Žemėlapis Palydovas Leaflet | Powered b…" at bounding box center [900, 436] width 1324 height 672
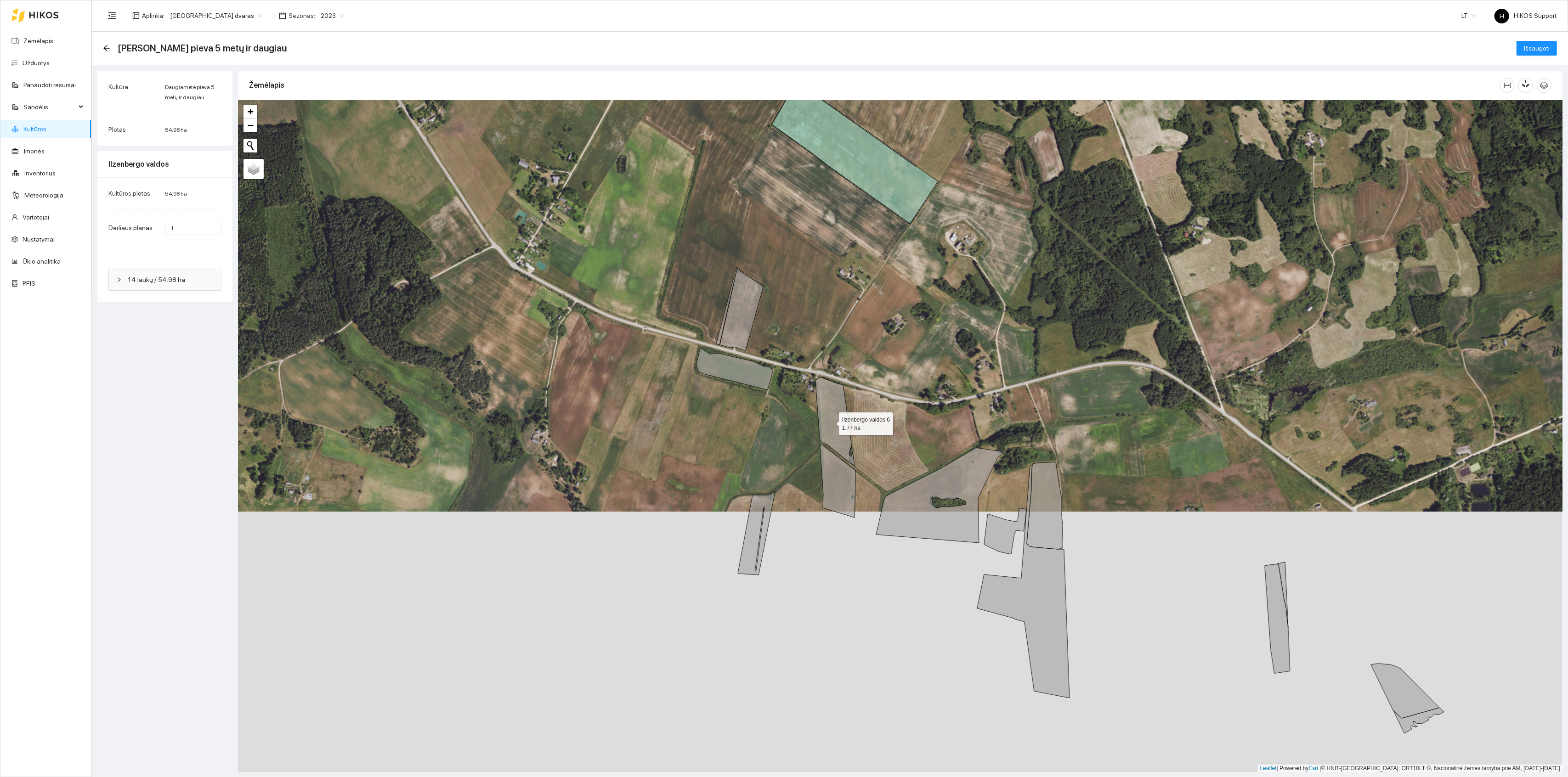
click at [831, 423] on icon at bounding box center [834, 422] width 39 height 89
click at [833, 492] on icon at bounding box center [837, 480] width 35 height 74
click at [734, 370] on icon at bounding box center [735, 369] width 77 height 41
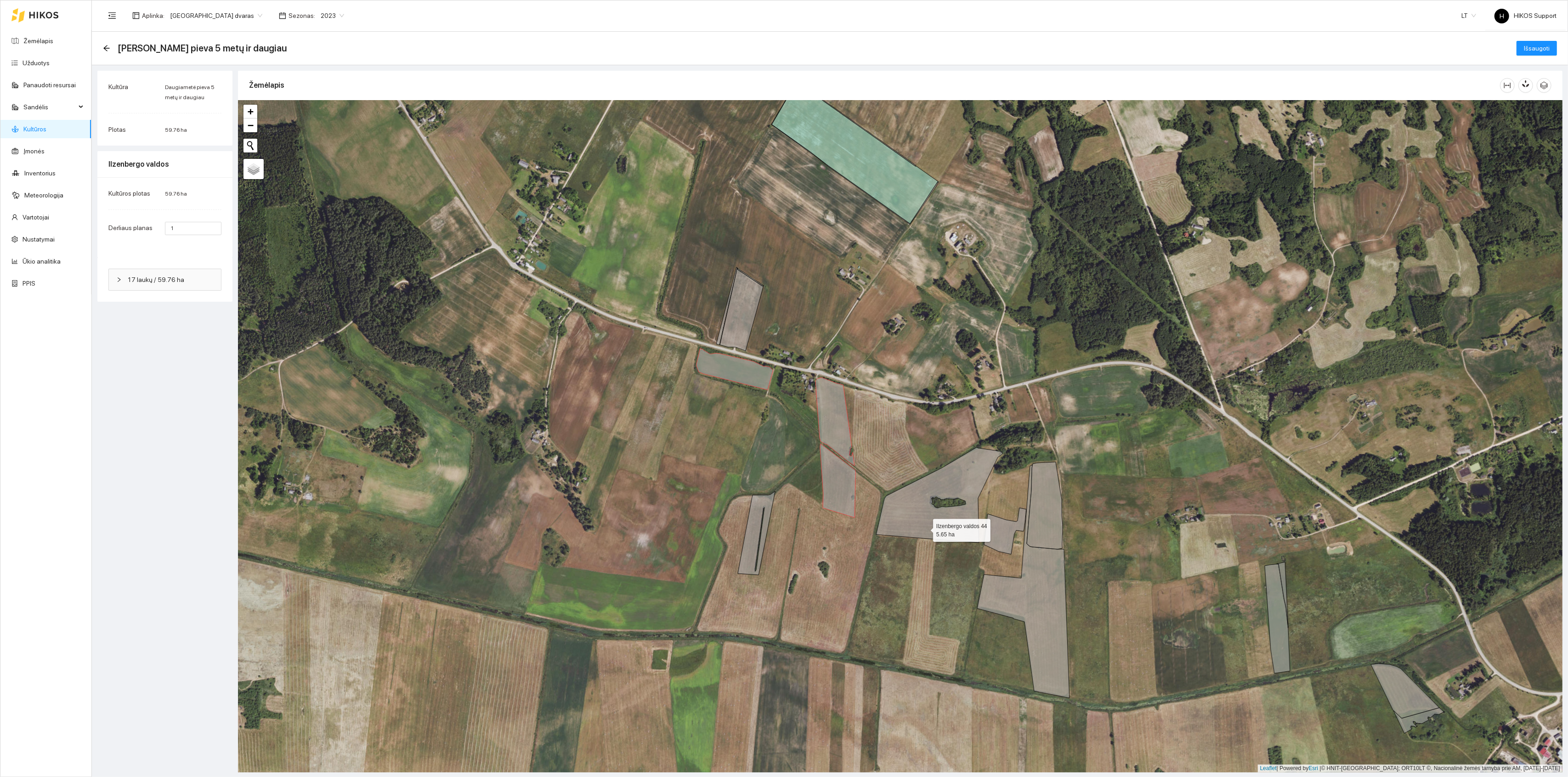
click at [925, 529] on icon at bounding box center [940, 495] width 127 height 95
click at [995, 540] on icon at bounding box center [1005, 531] width 42 height 47
click at [1030, 573] on icon at bounding box center [1023, 582] width 92 height 234
click at [1037, 529] on icon at bounding box center [1044, 506] width 36 height 87
click at [754, 524] on icon at bounding box center [757, 534] width 37 height 84
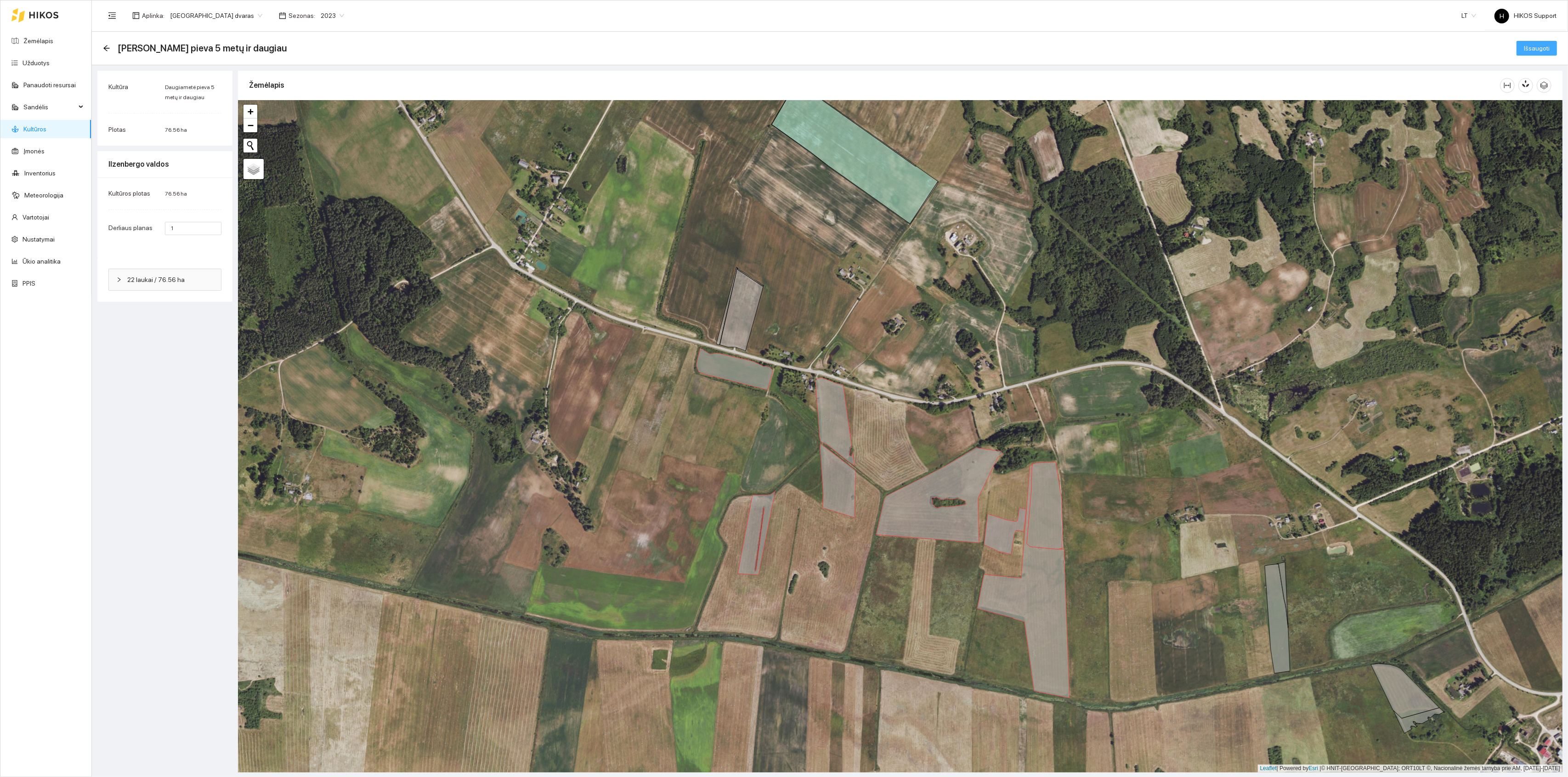
click at [1536, 49] on span "Išsaugoti" at bounding box center [1537, 48] width 26 height 10
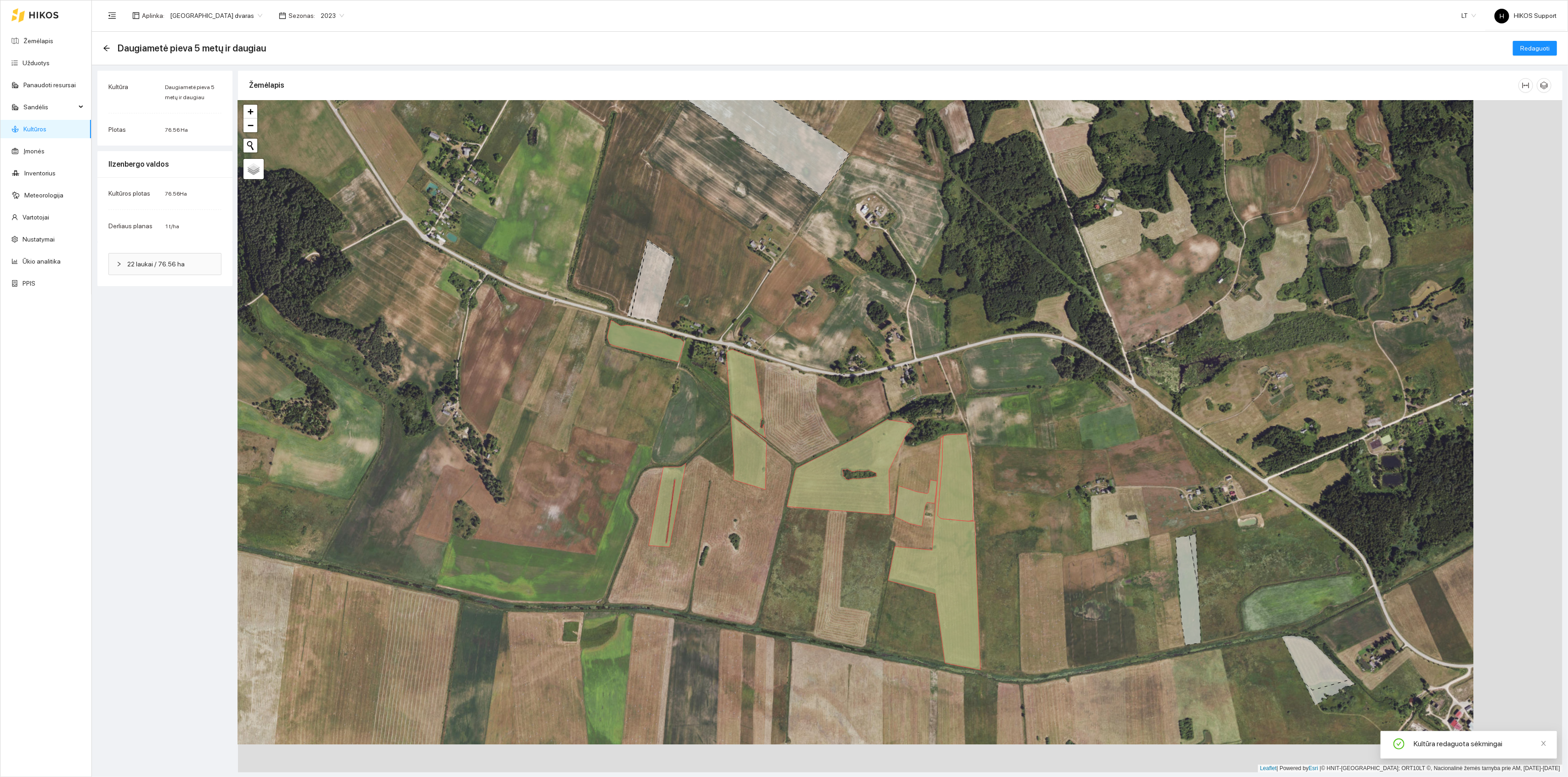
drag, startPoint x: 1072, startPoint y: 529, endPoint x: 979, endPoint y: 500, distance: 97.4
click at [979, 500] on div "+ − Nieko nerasta. Bandykite dar kartą. Žemėlapis Palydovas Leaflet | Powered b…" at bounding box center [900, 436] width 1324 height 672
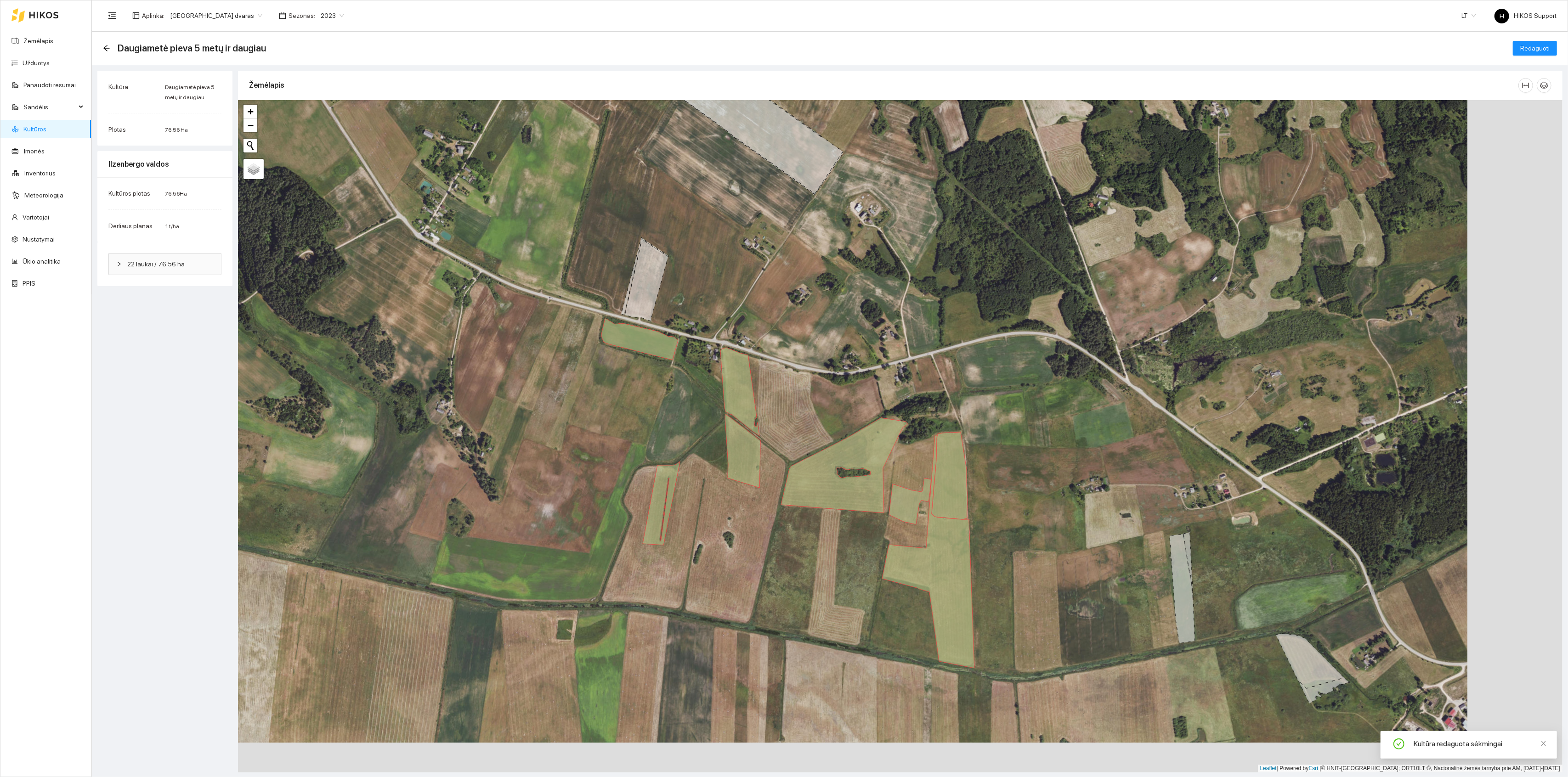
click at [37, 126] on link "Kultūros" at bounding box center [35, 129] width 23 height 8
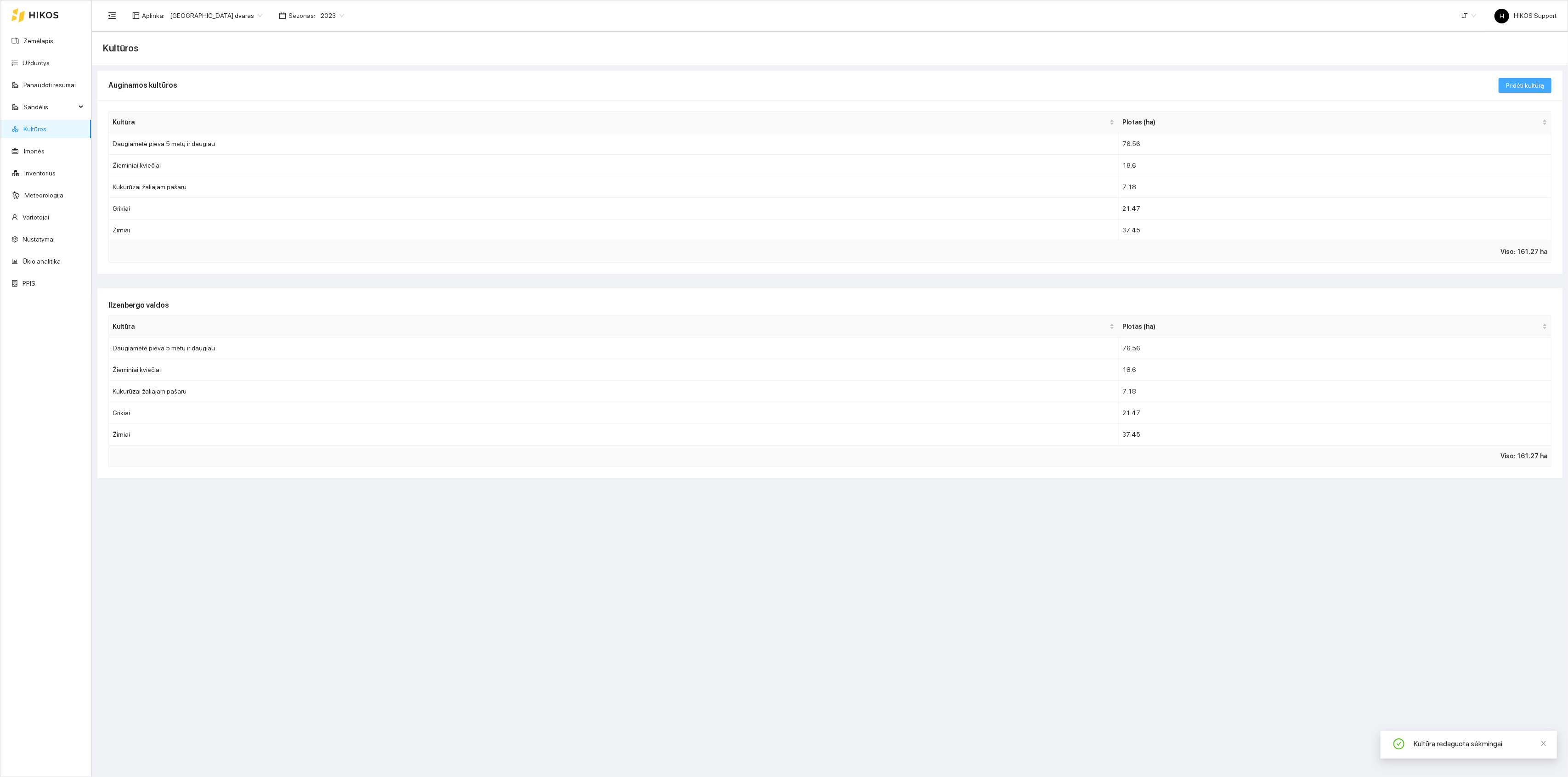
click at [1524, 84] on span "Pridėti kultūrą" at bounding box center [1525, 85] width 38 height 10
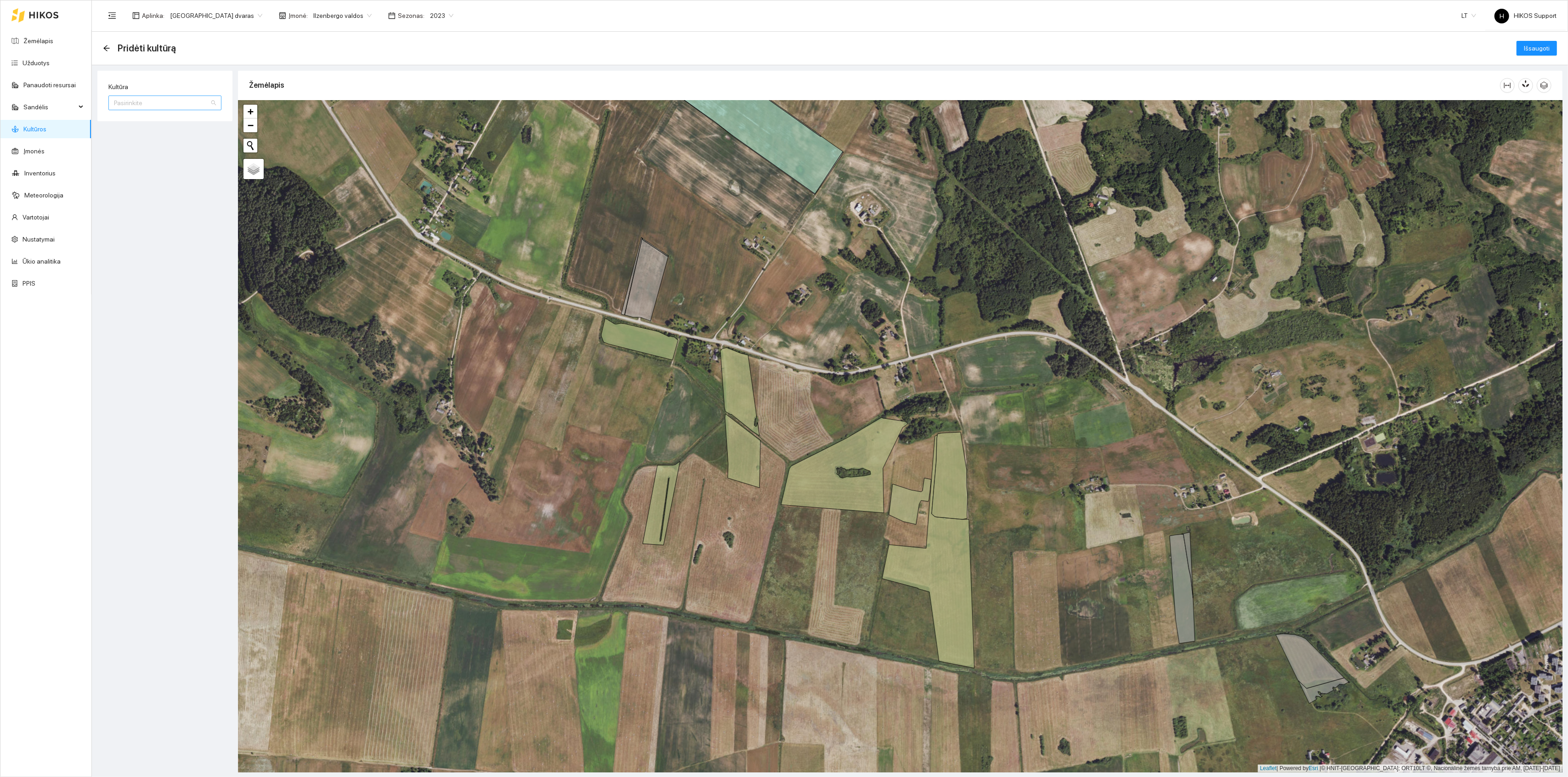
click at [161, 102] on input "Kultūra" at bounding box center [161, 103] width 95 height 14
type input "p"
type input "ū"
type input "pū"
click at [150, 121] on div "Juodasis pūdymas" at bounding box center [165, 121] width 102 height 10
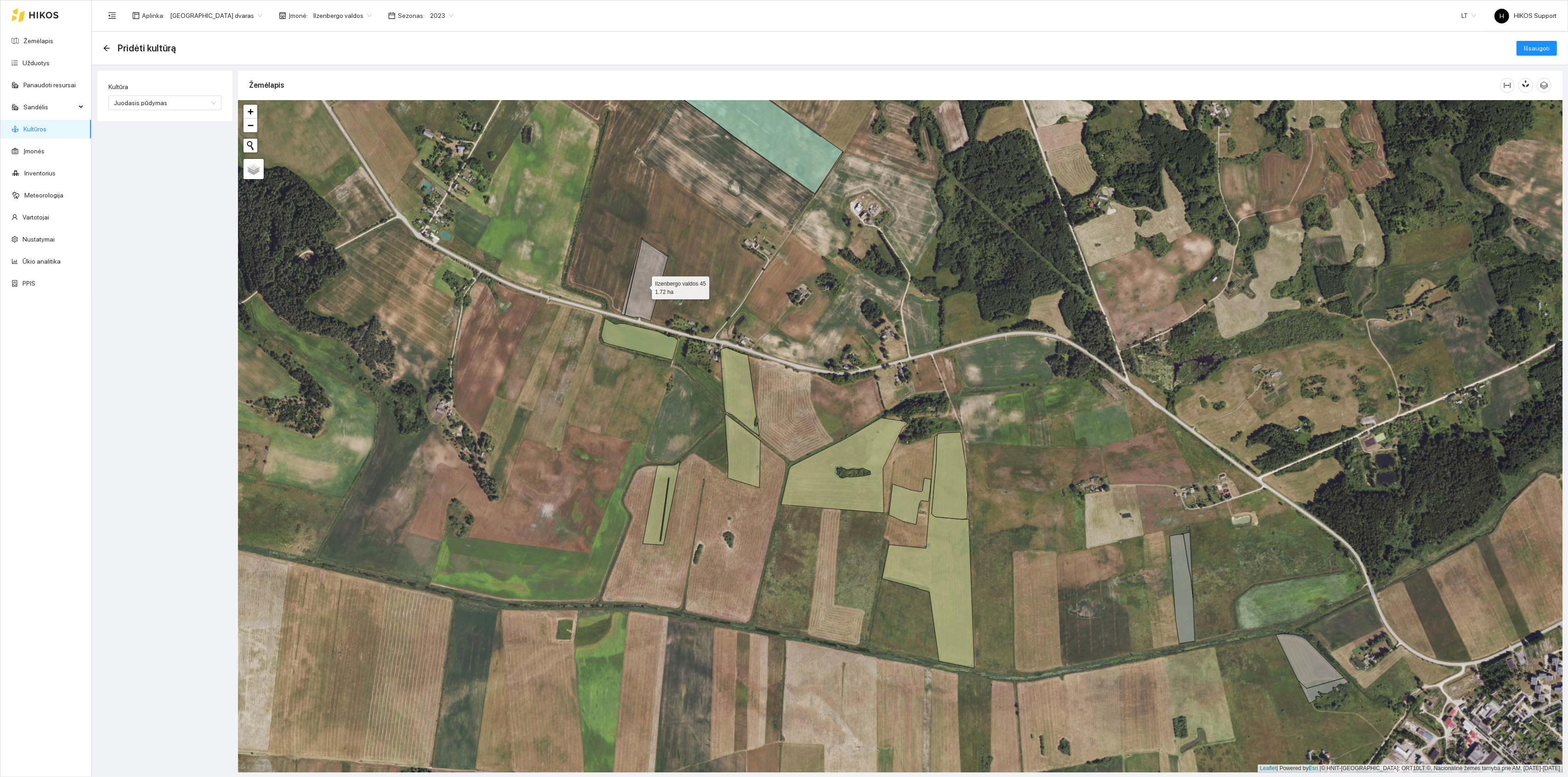
click at [644, 287] on icon at bounding box center [647, 279] width 44 height 83
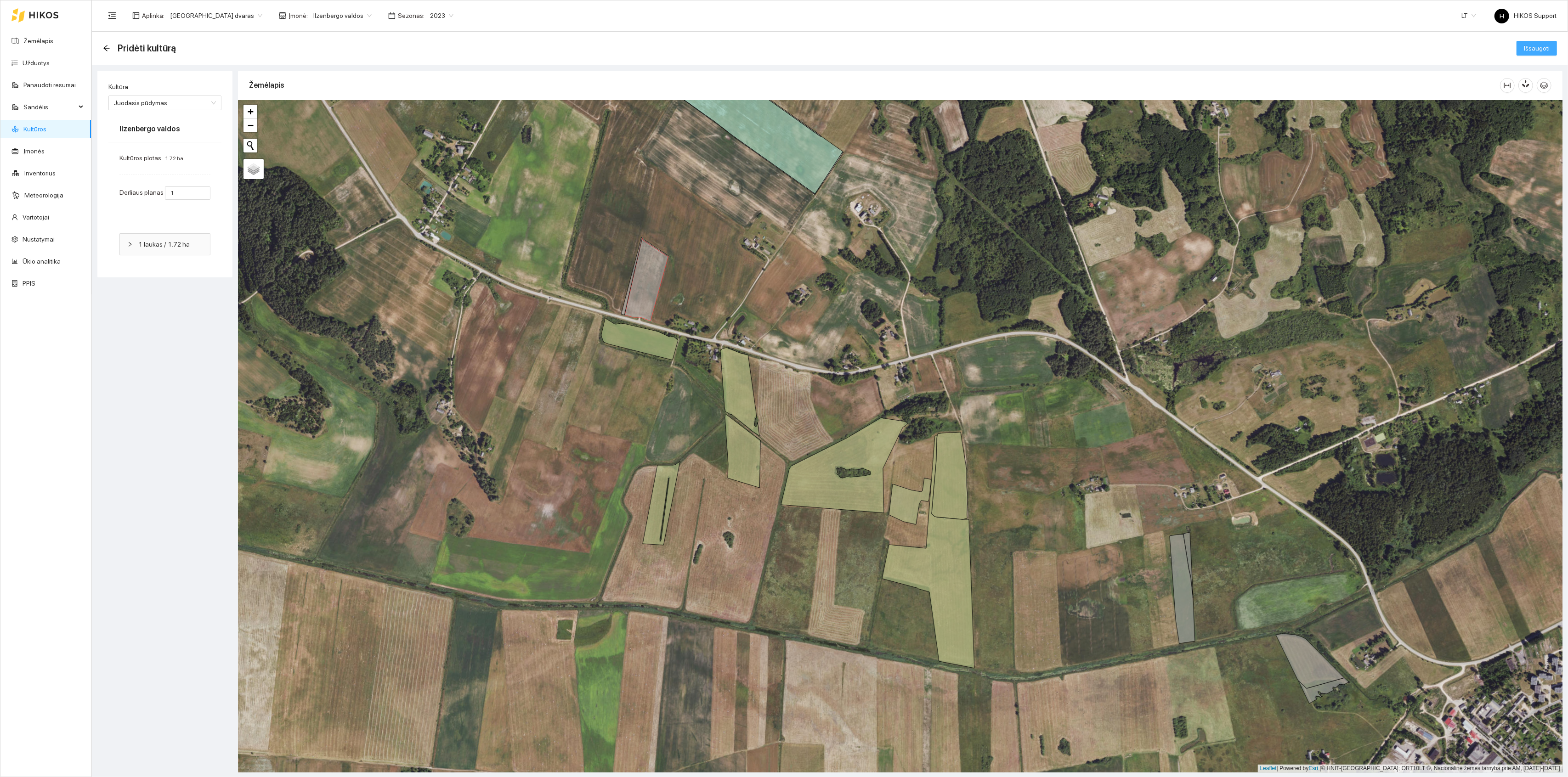
click at [1547, 46] on span "Išsaugoti" at bounding box center [1537, 48] width 26 height 10
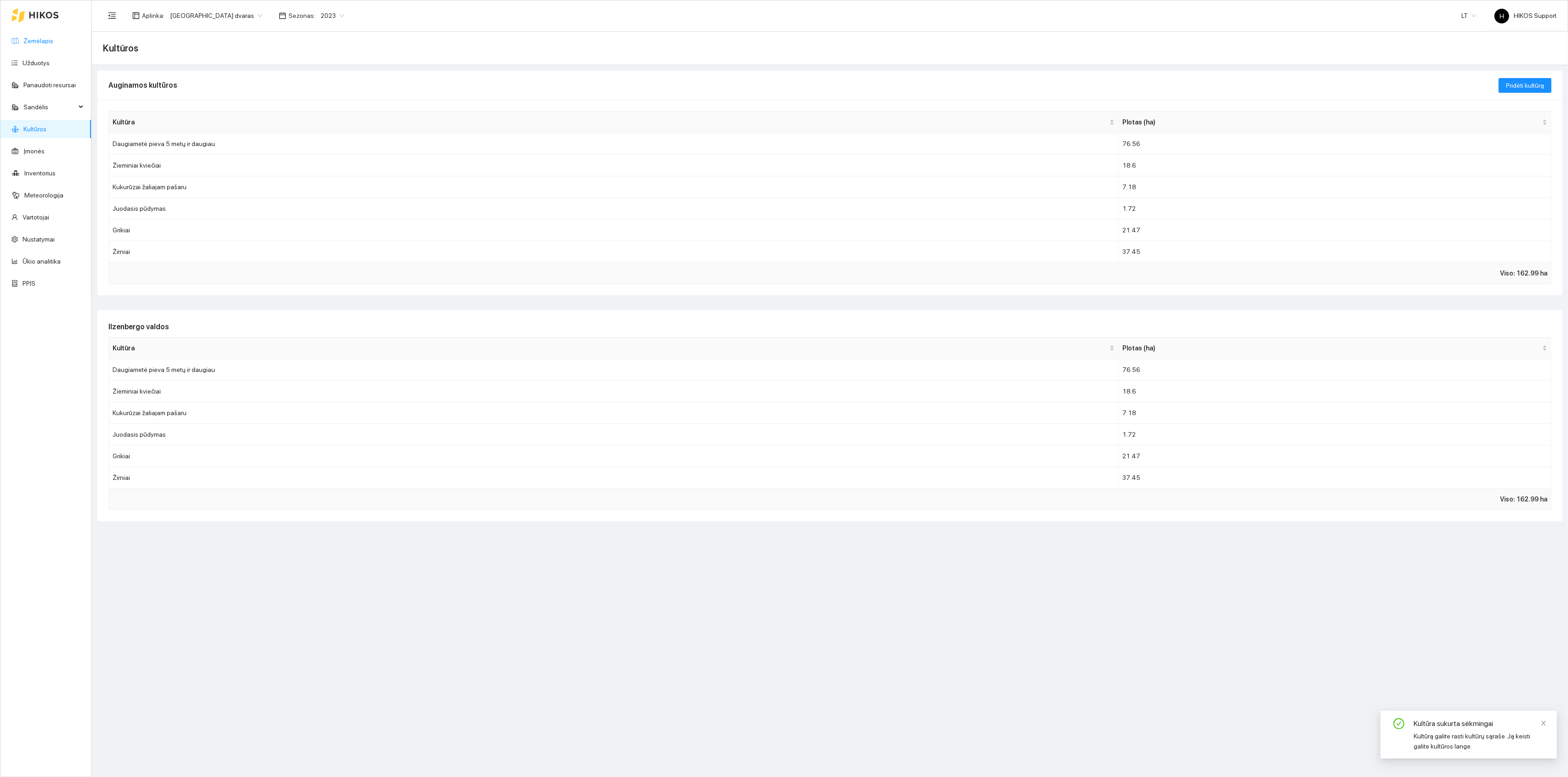
click at [42, 39] on link "Žemėlapis" at bounding box center [38, 41] width 30 height 8
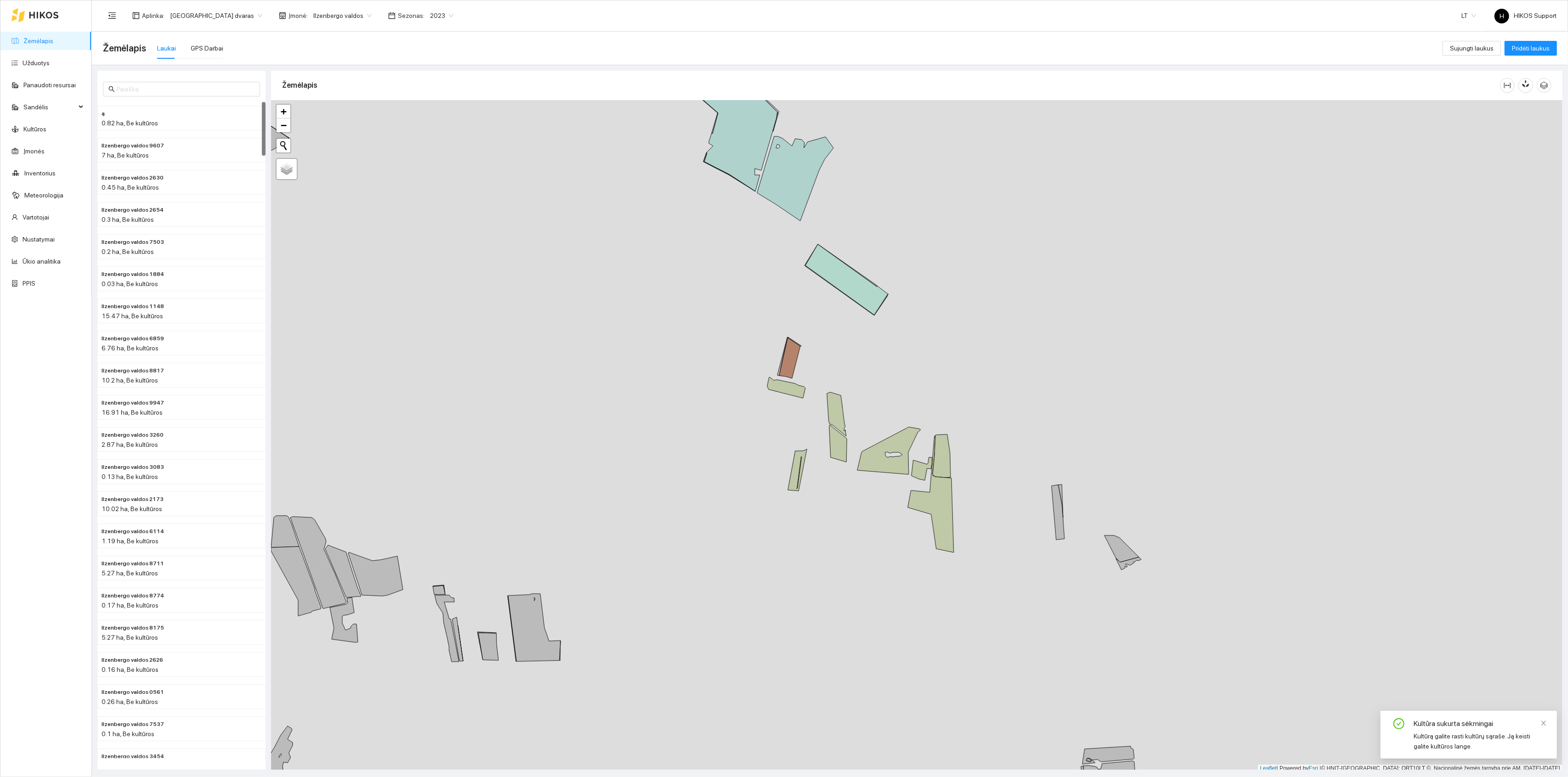
scroll to position [2, 0]
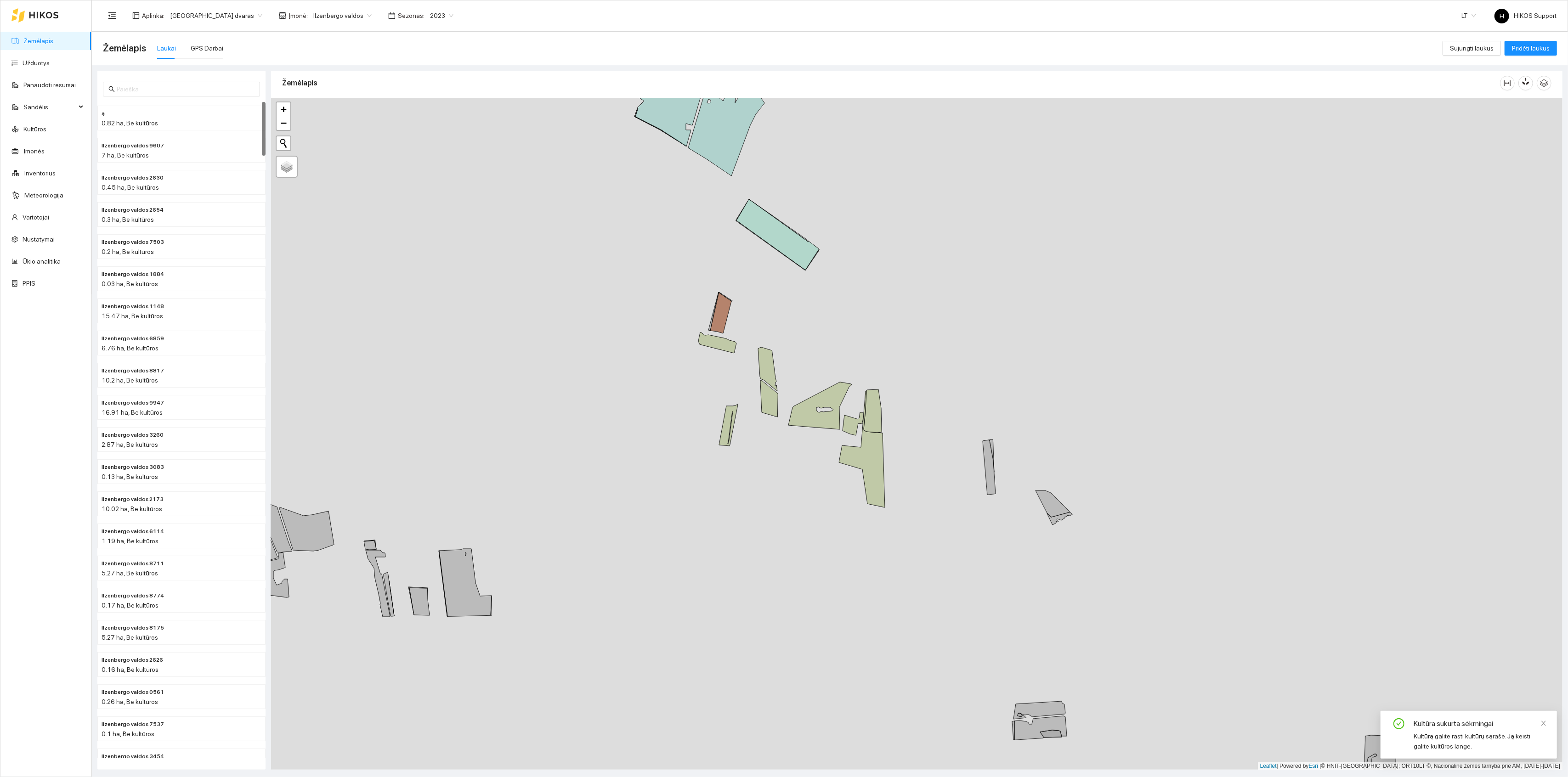
drag, startPoint x: 1021, startPoint y: 560, endPoint x: 839, endPoint y: 450, distance: 212.7
click at [839, 450] on div "+ − Nieko nerasta. Bandykite dar kartą. Žemėlapis Palydovas Leaflet | Powered b…" at bounding box center [917, 434] width 1292 height 672
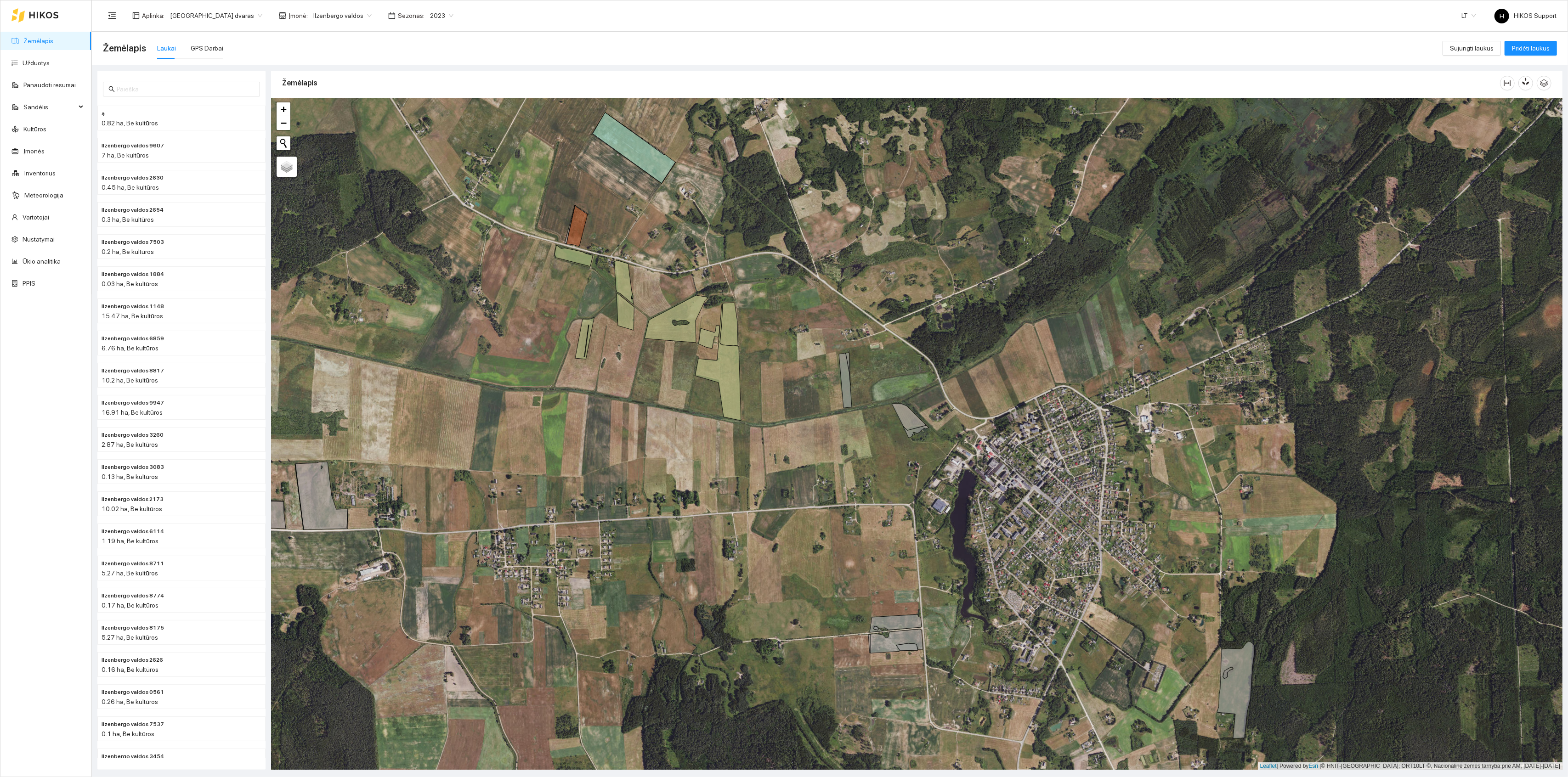
click at [858, 427] on div "+ − Nieko nerasta. Bandykite dar kartą. Žemėlapis Palydovas Leaflet | Powered b…" at bounding box center [917, 434] width 1292 height 672
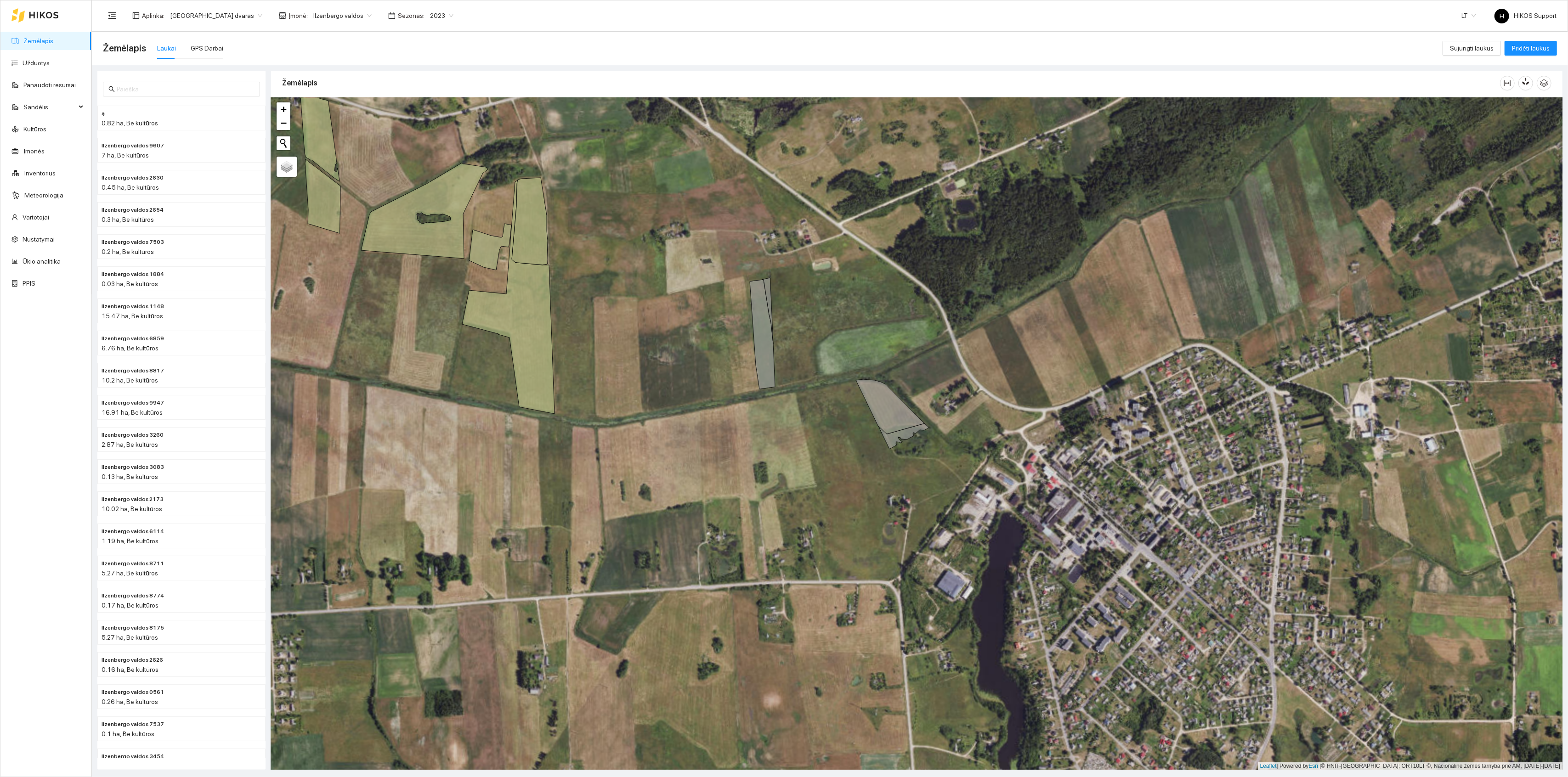
drag, startPoint x: 918, startPoint y: 436, endPoint x: 848, endPoint y: 437, distance: 70.0
click at [848, 437] on div "+ − Nieko nerasta. Bandykite dar kartą. Žemėlapis Palydovas Leaflet | Powered b…" at bounding box center [917, 434] width 1292 height 672
click at [29, 125] on link "Kultūros" at bounding box center [35, 129] width 23 height 8
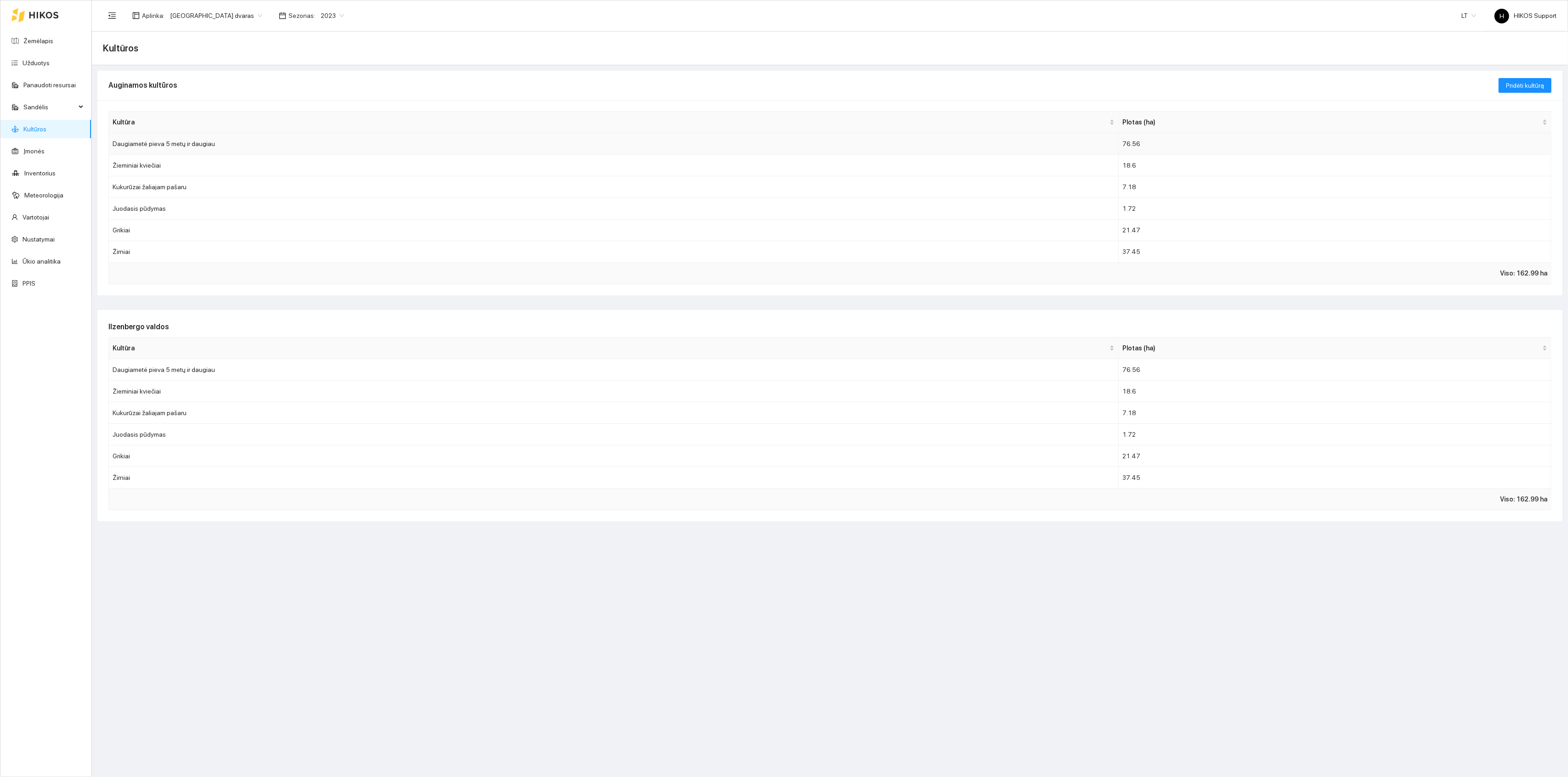
click at [150, 148] on td "Daugiametė pieva 5 metų ir daugiau" at bounding box center [614, 144] width 1010 height 21
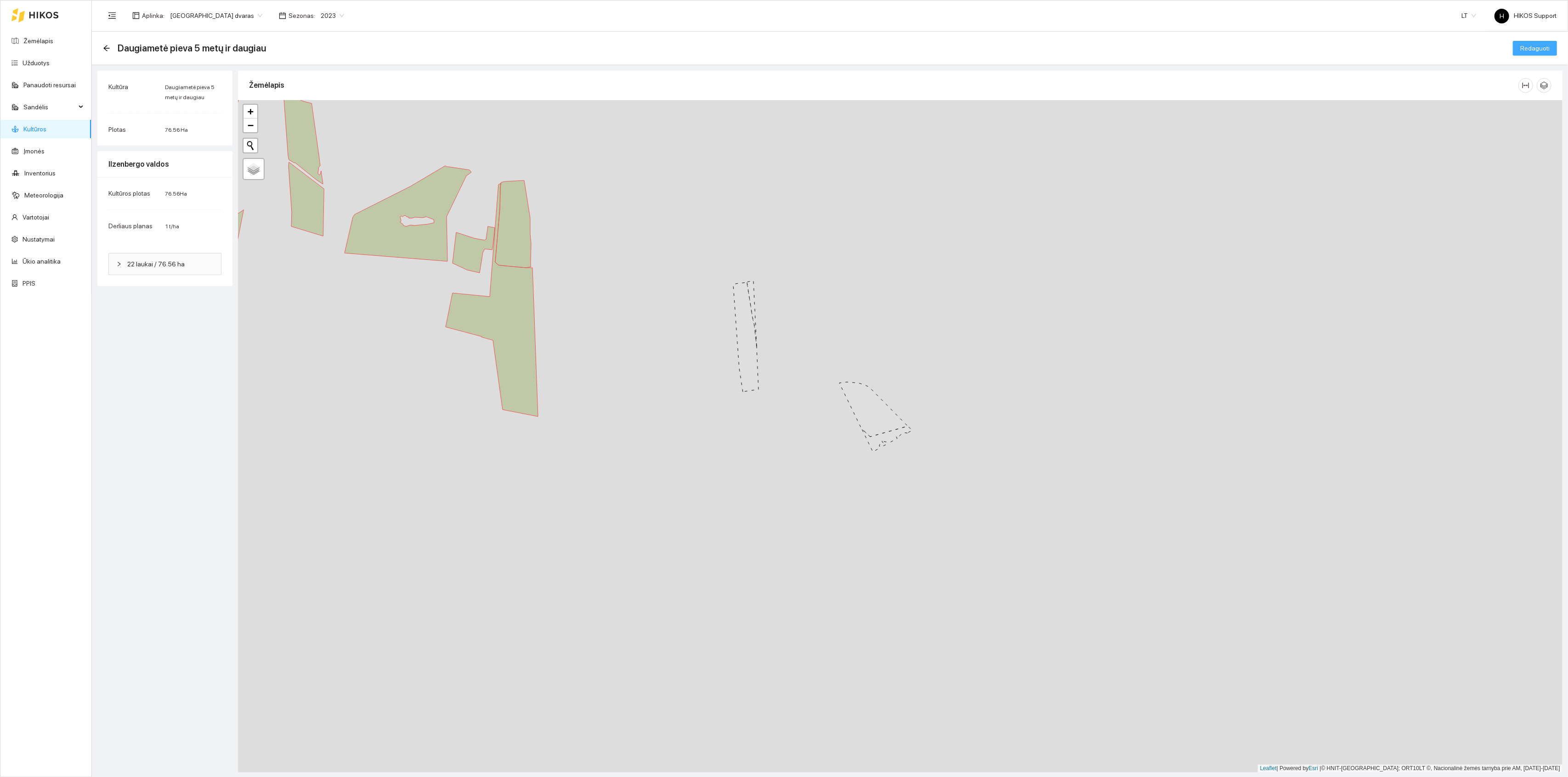
click at [1538, 47] on span "Redaguoti" at bounding box center [1535, 48] width 30 height 10
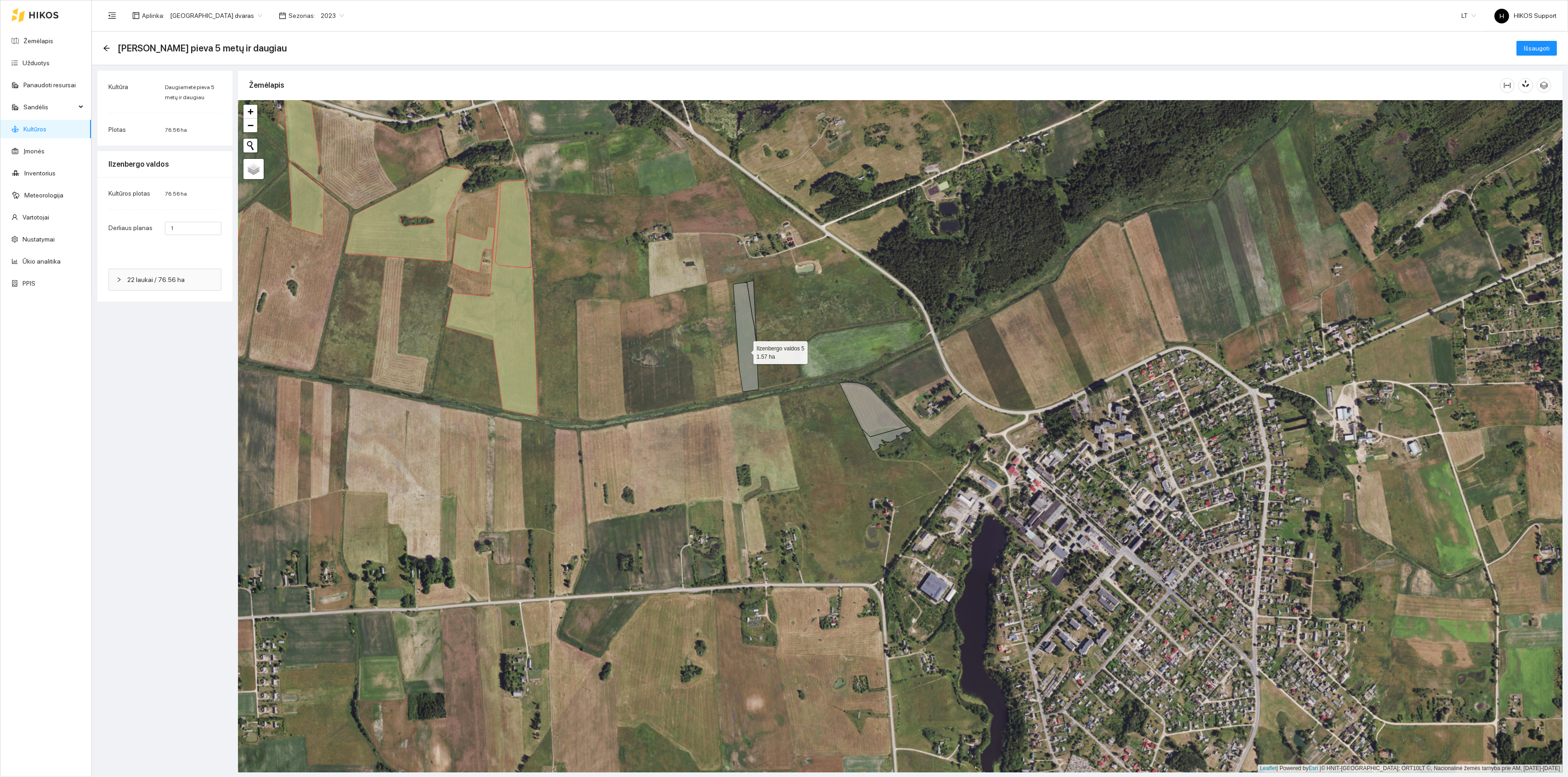
click at [745, 351] on icon at bounding box center [746, 337] width 25 height 109
click at [752, 292] on icon at bounding box center [750, 314] width 11 height 66
click at [877, 416] on icon at bounding box center [874, 410] width 69 height 55
click at [889, 436] on icon at bounding box center [887, 440] width 50 height 26
click at [1533, 47] on span "Išsaugoti" at bounding box center [1537, 48] width 26 height 10
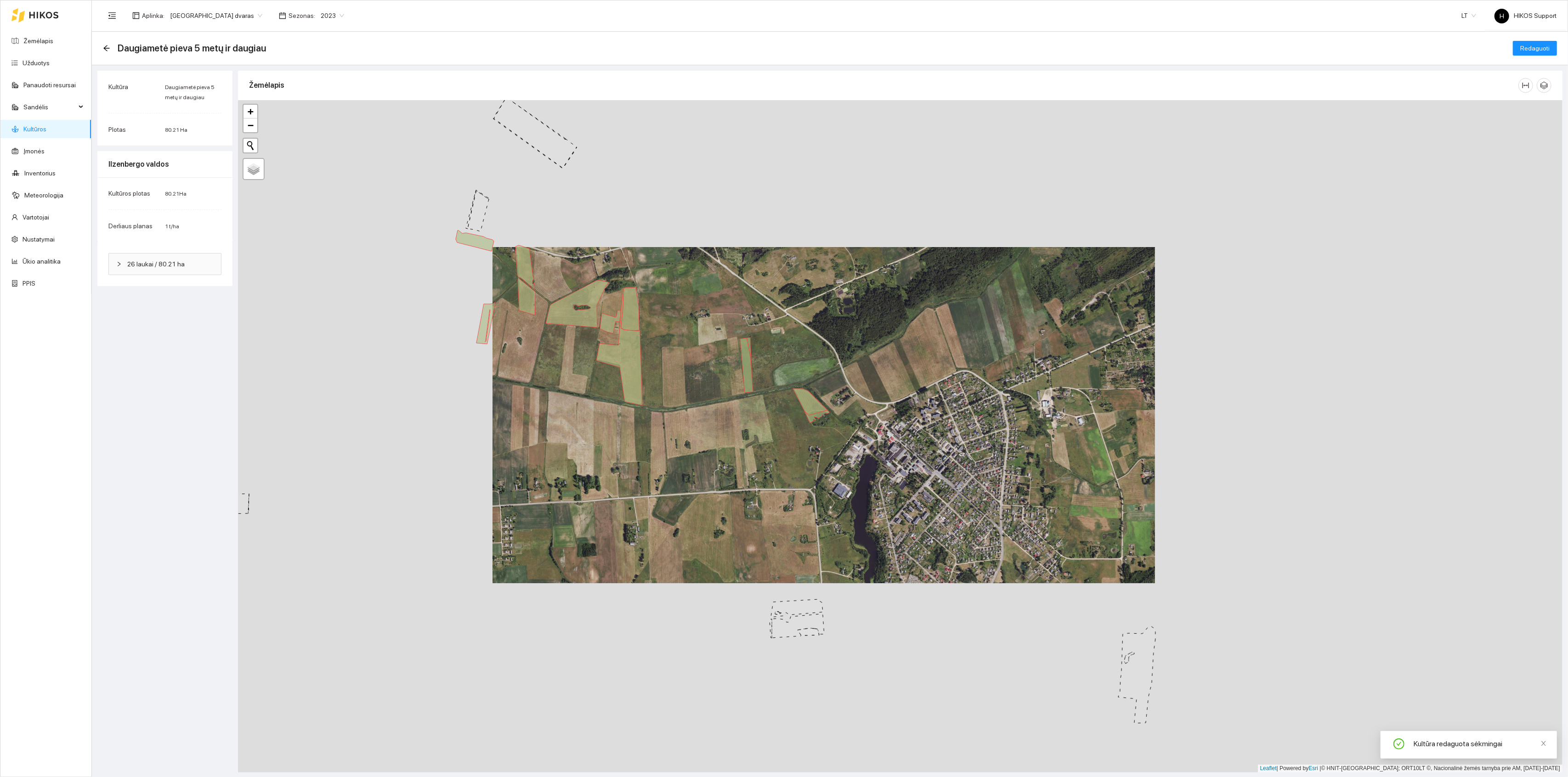
drag, startPoint x: 941, startPoint y: 342, endPoint x: 920, endPoint y: 407, distance: 68.3
click at [920, 407] on div "Ilzenbergo valdos 64 | Daugiametė pieva 5 metų ir daugiau 1.55 ha + − Nieko ner…" at bounding box center [900, 436] width 1324 height 672
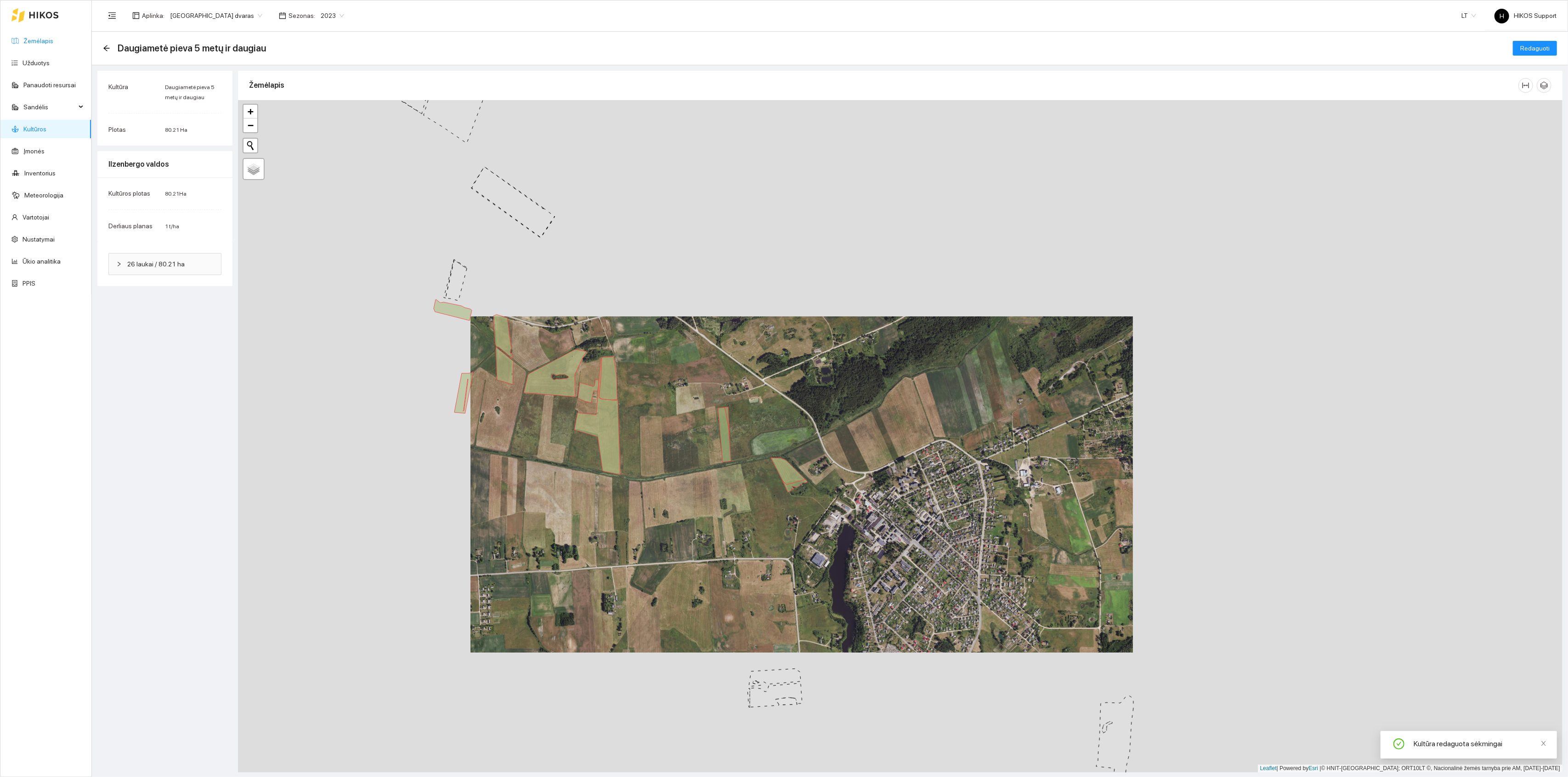
click at [41, 41] on link "Žemėlapis" at bounding box center [38, 41] width 30 height 8
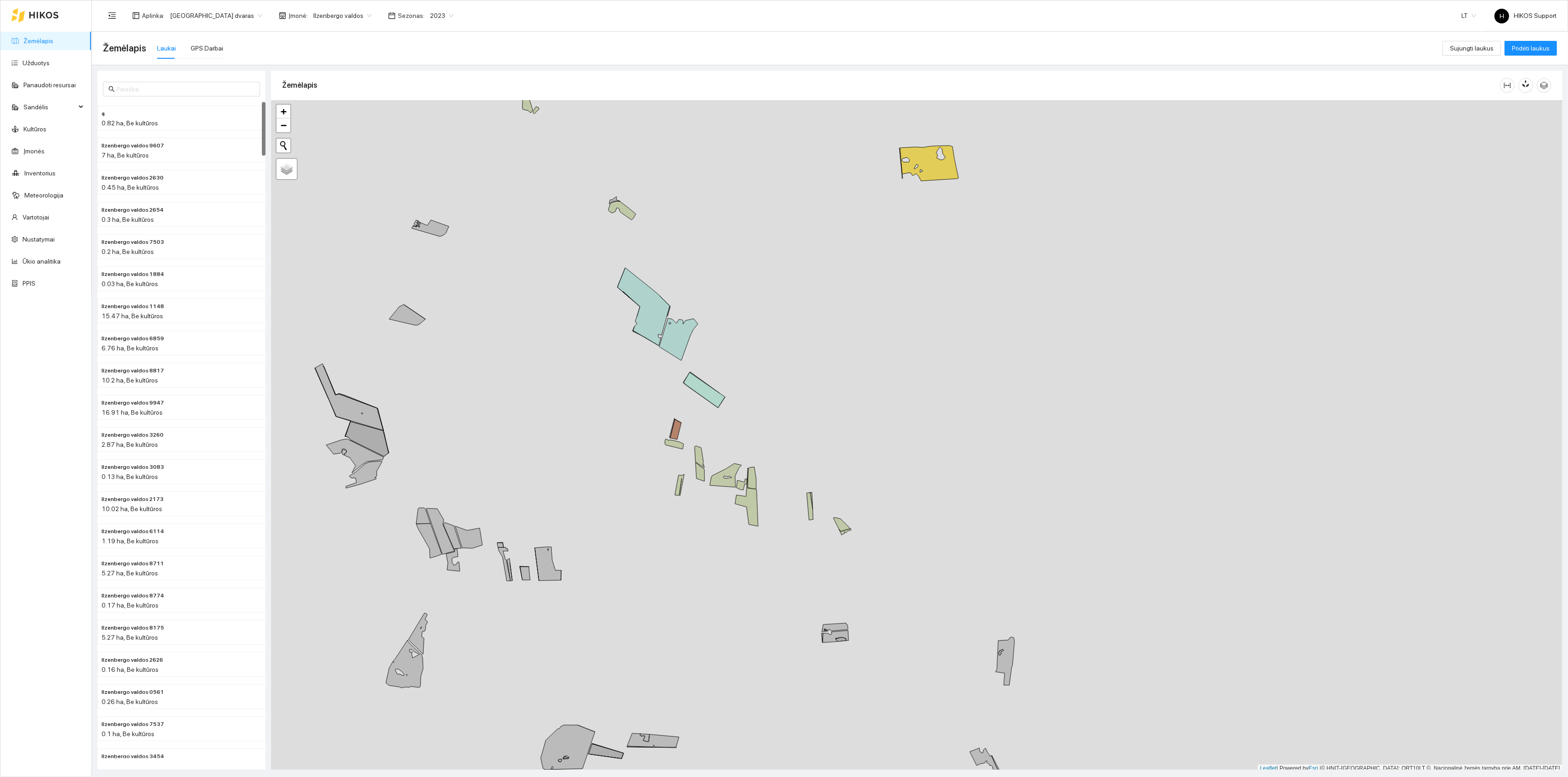
scroll to position [2, 0]
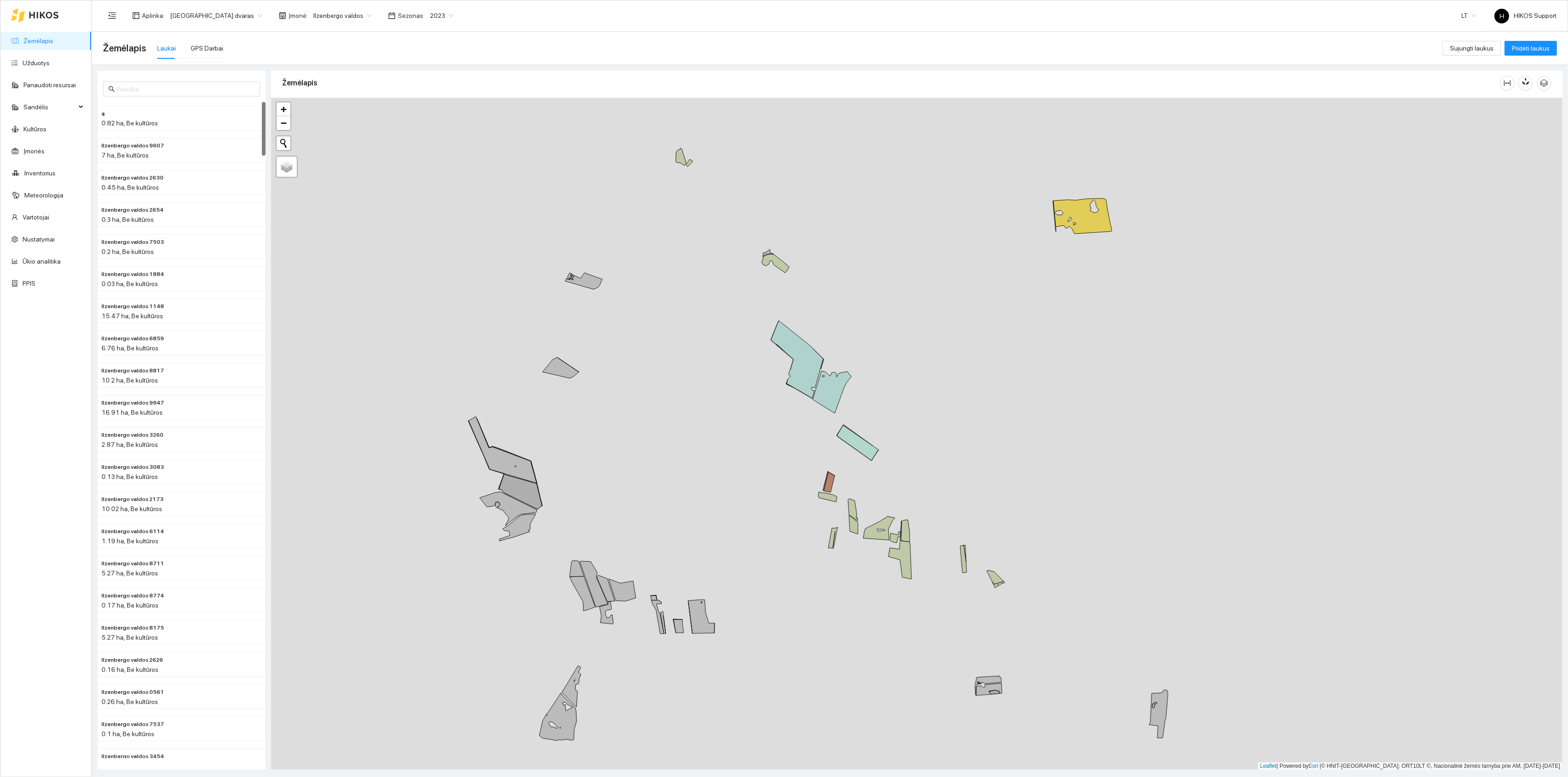
drag, startPoint x: 705, startPoint y: 370, endPoint x: 874, endPoint y: 436, distance: 181.4
click at [874, 436] on div "+ − Nieko nerasta. Bandykite dar kartą. Žemėlapis Palydovas Leaflet | Powered b…" at bounding box center [917, 434] width 1292 height 672
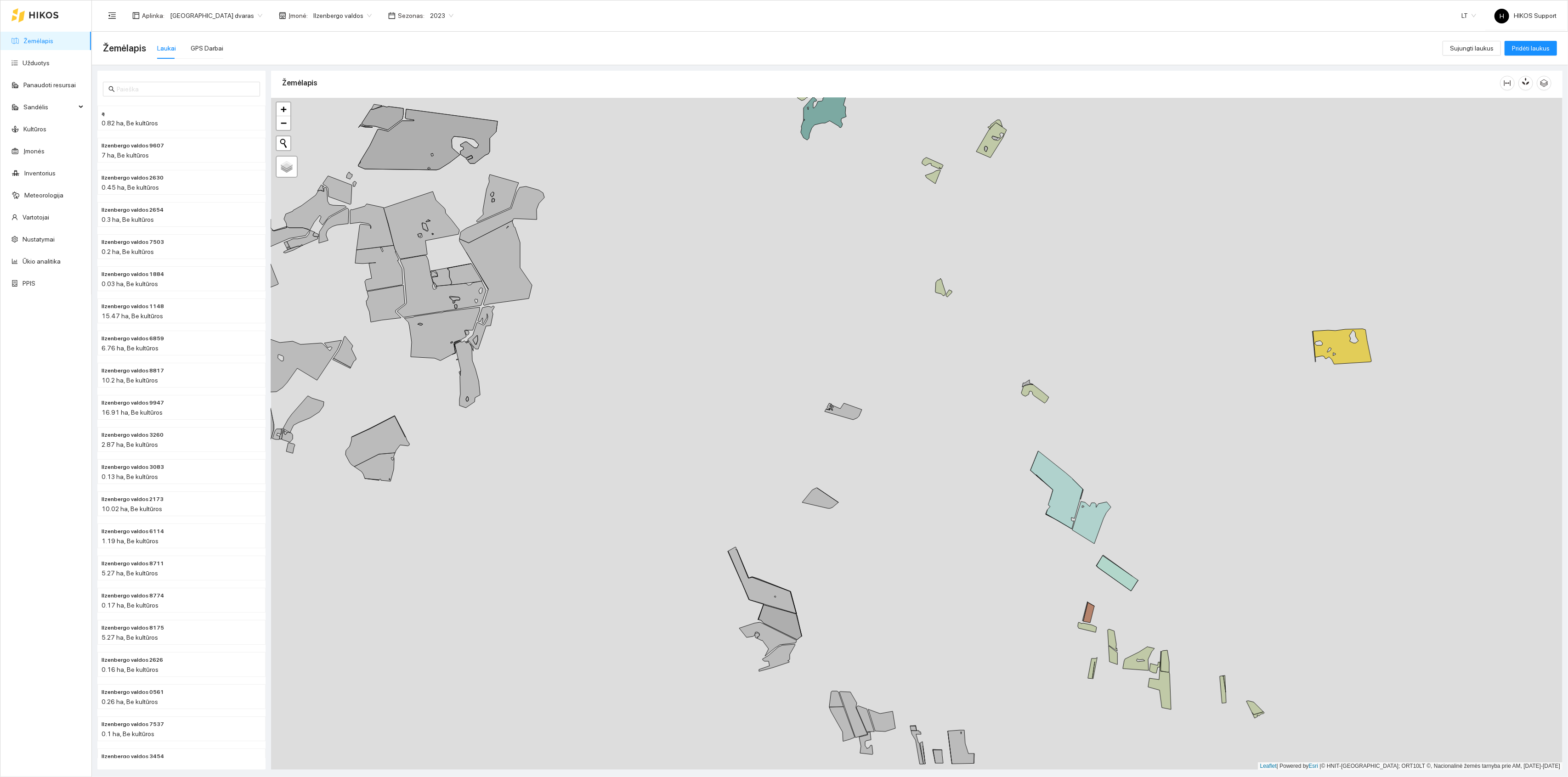
drag, startPoint x: 1241, startPoint y: 640, endPoint x: 1055, endPoint y: 427, distance: 282.8
click at [1055, 427] on div "+ − Nieko nerasta. Bandykite dar kartą. Žemėlapis Palydovas Leaflet | Powered b…" at bounding box center [917, 434] width 1292 height 672
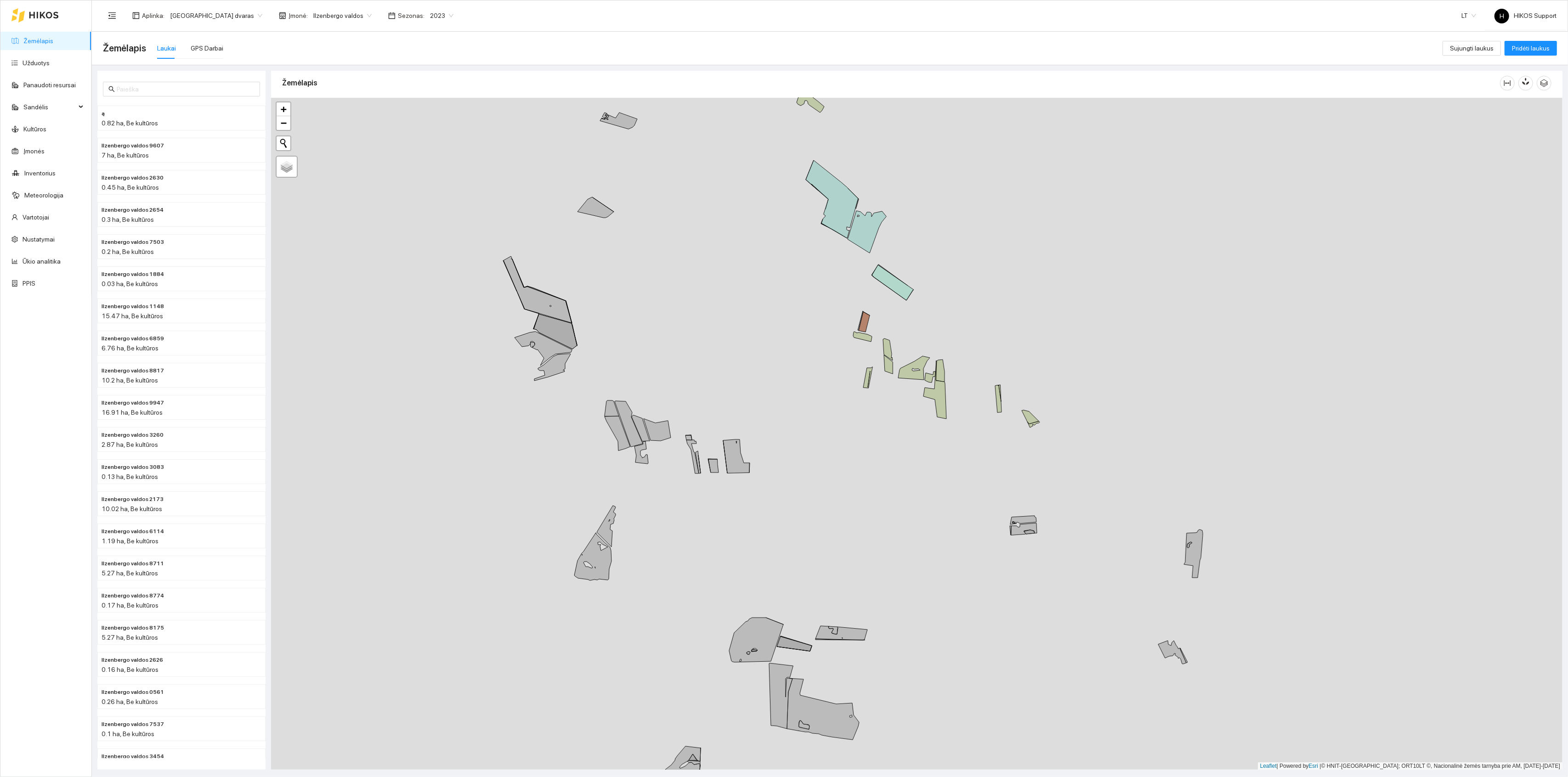
drag, startPoint x: 1163, startPoint y: 569, endPoint x: 1035, endPoint y: 420, distance: 196.4
click at [1035, 420] on div "+ − Nieko nerasta. Bandykite dar kartą. Žemėlapis Palydovas Leaflet | Powered b…" at bounding box center [917, 434] width 1292 height 672
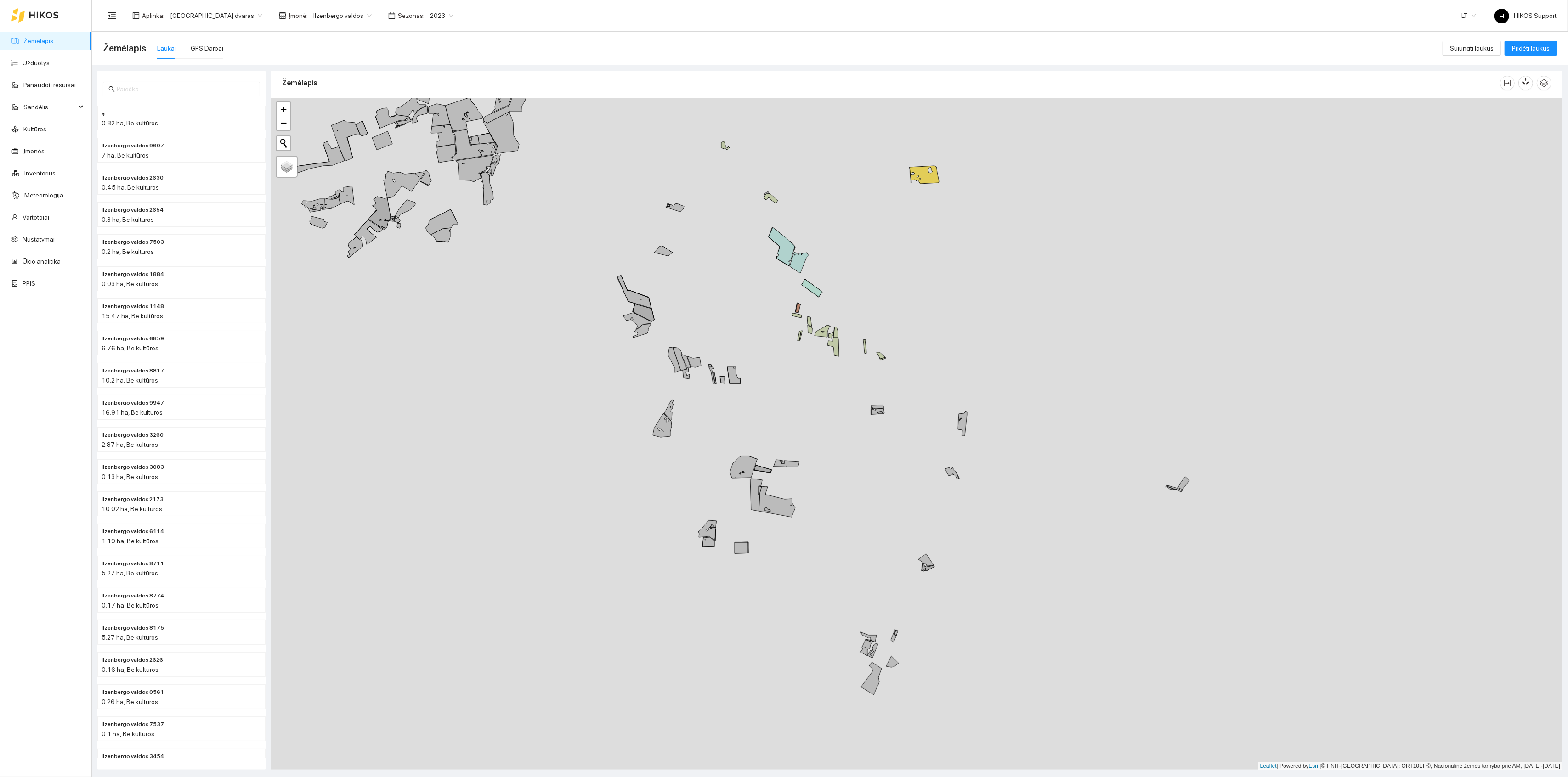
drag, startPoint x: 605, startPoint y: 258, endPoint x: 867, endPoint y: 534, distance: 380.6
click at [867, 534] on div "+ − Nieko nerasta. Bandykite dar kartą. Žemėlapis Palydovas Leaflet | Powered b…" at bounding box center [917, 434] width 1292 height 672
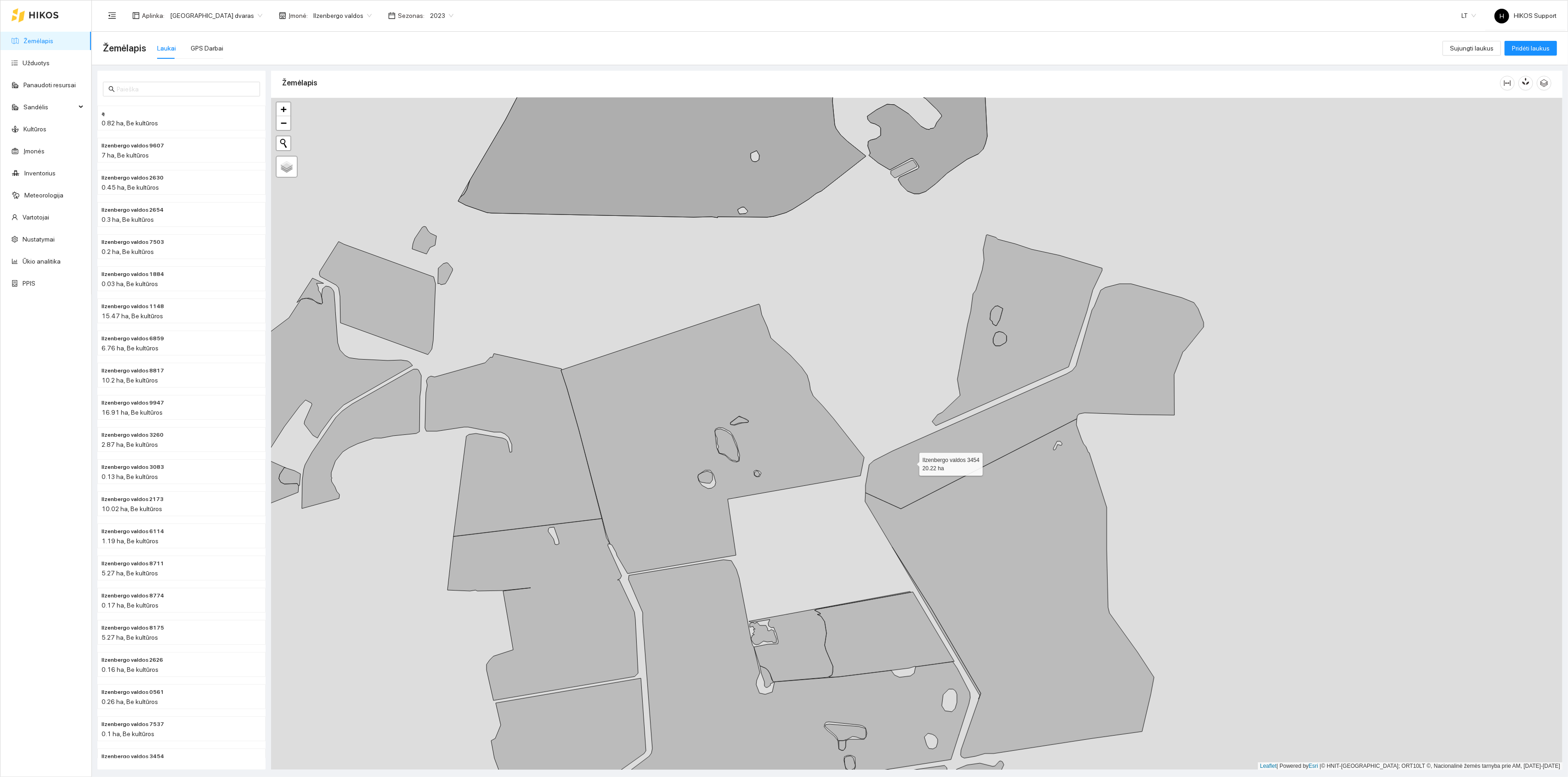
drag, startPoint x: 911, startPoint y: 462, endPoint x: 911, endPoint y: 562, distance: 100.0
click at [911, 509] on icon at bounding box center [1034, 396] width 338 height 225
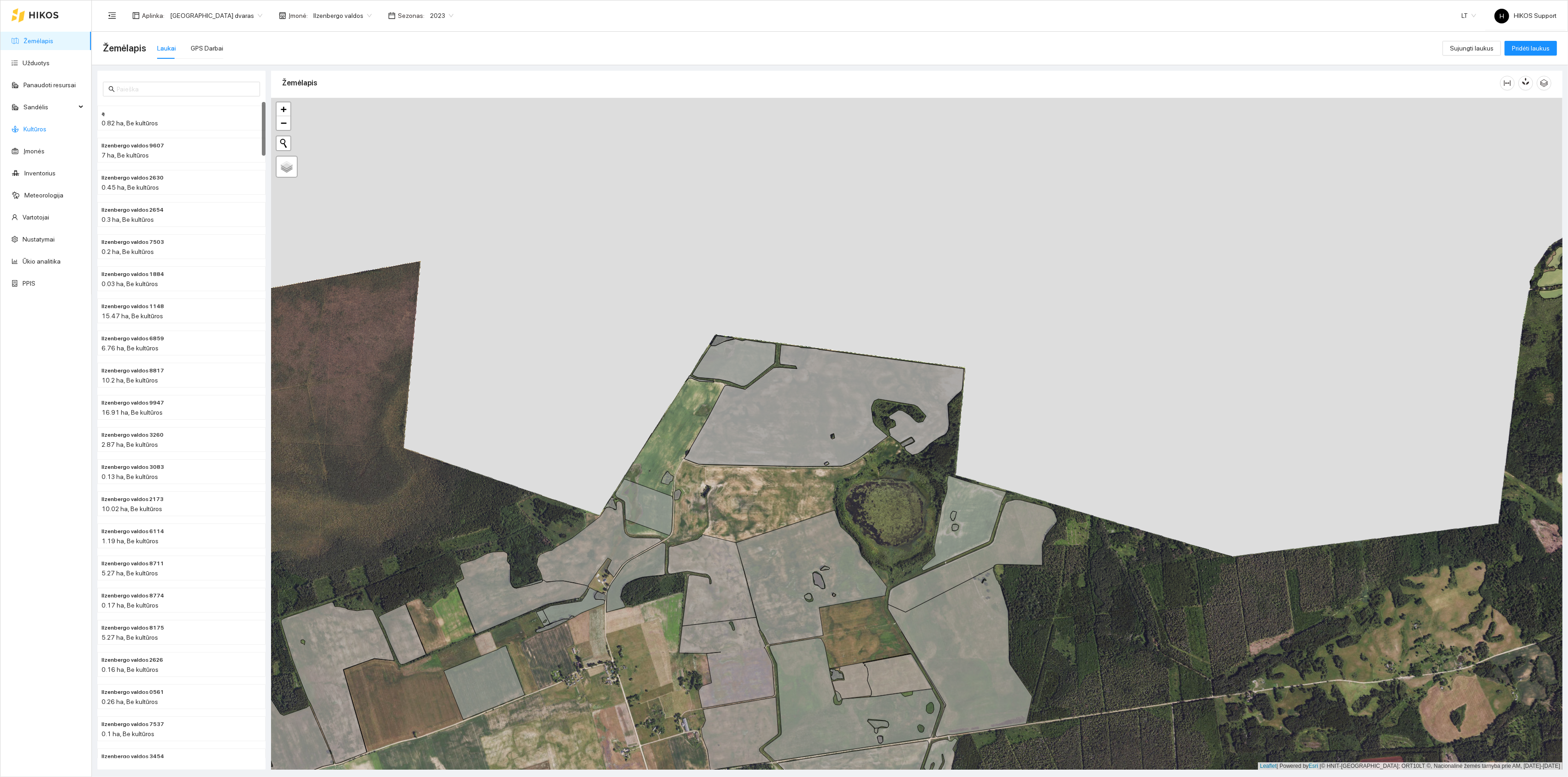
click at [32, 125] on link "Kultūros" at bounding box center [35, 129] width 23 height 8
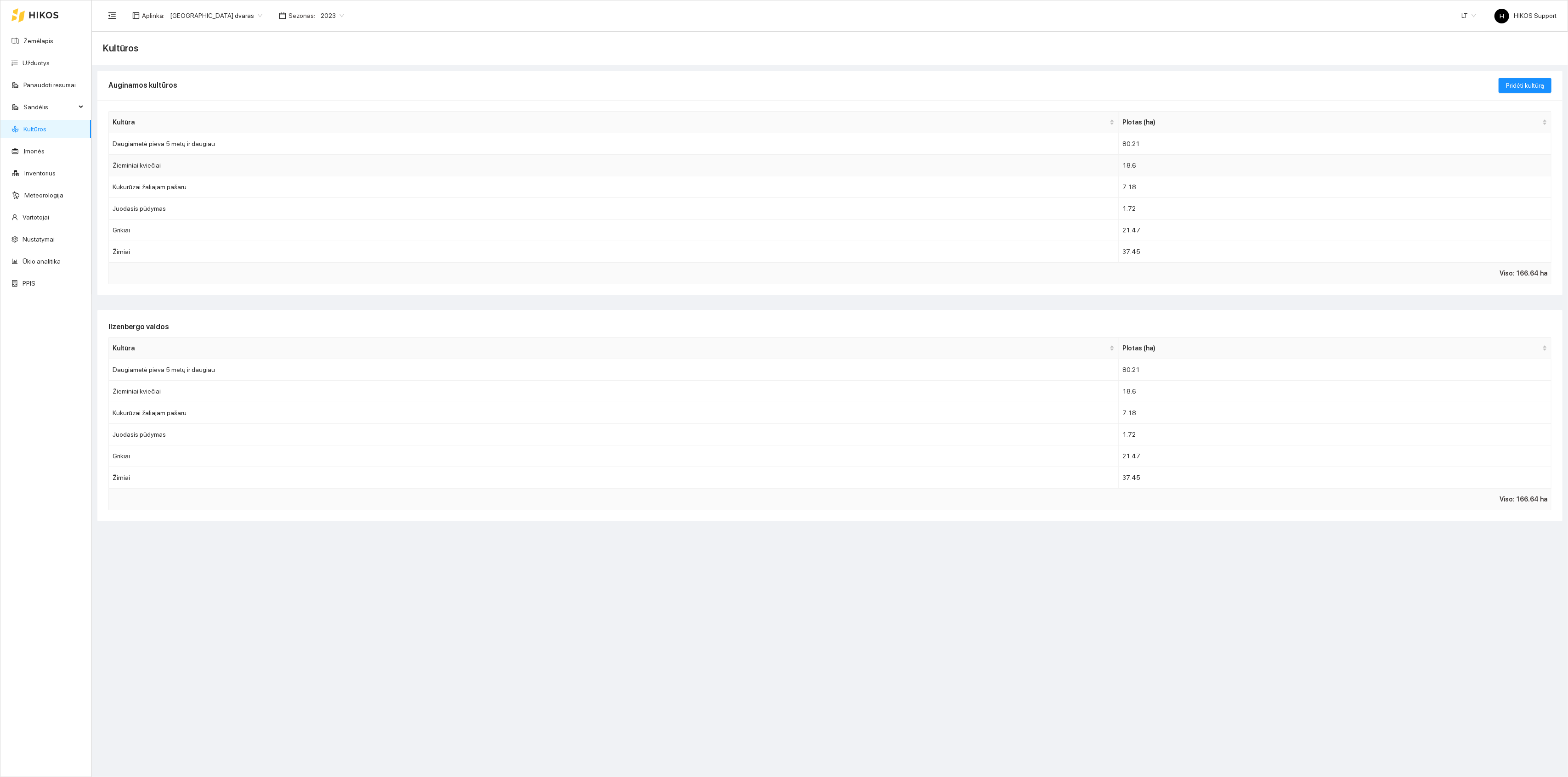
click at [396, 164] on td "Žieminiai kviečiai" at bounding box center [614, 166] width 1010 height 21
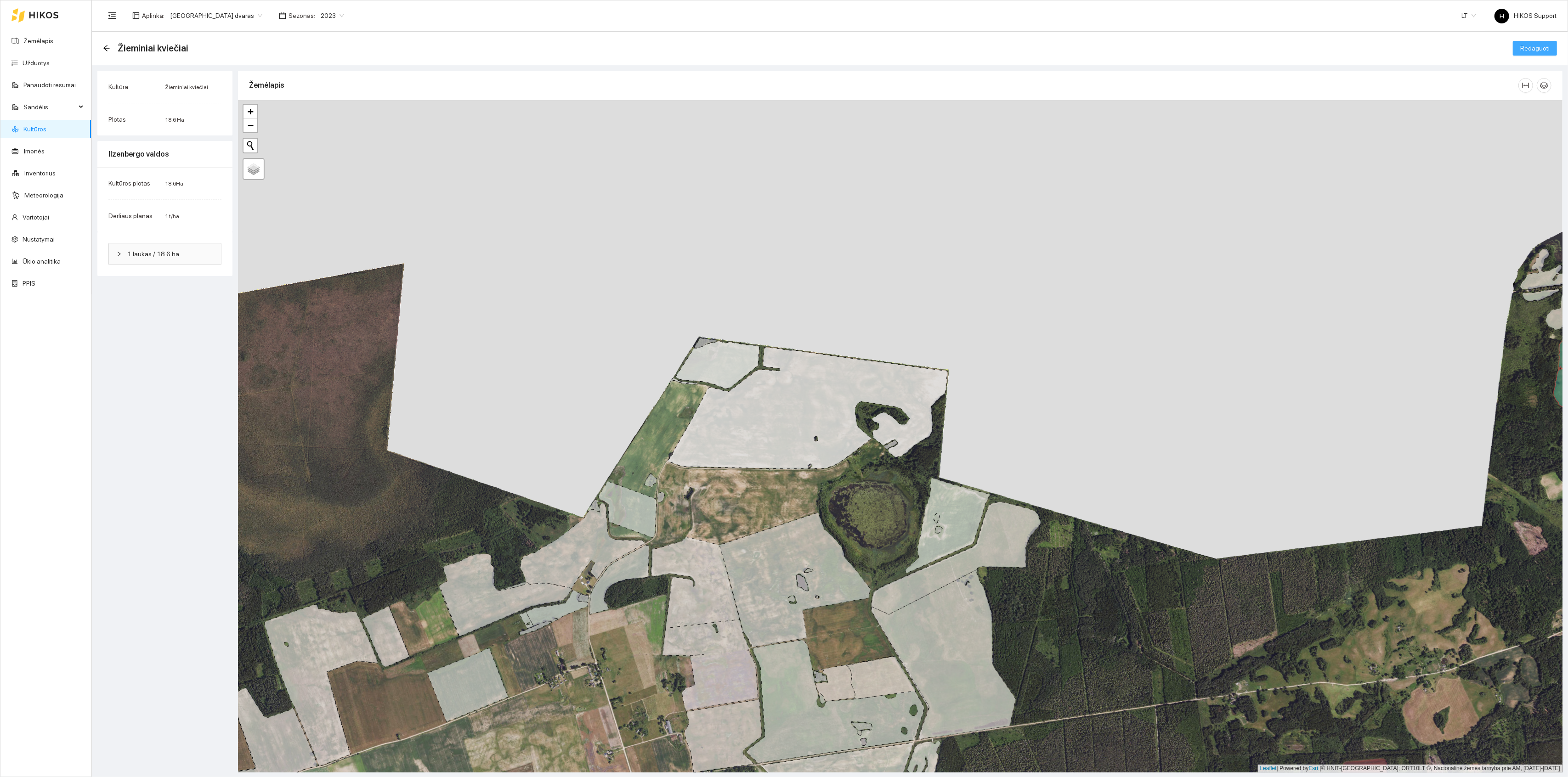
click at [1535, 46] on span "Redaguoti" at bounding box center [1535, 48] width 30 height 10
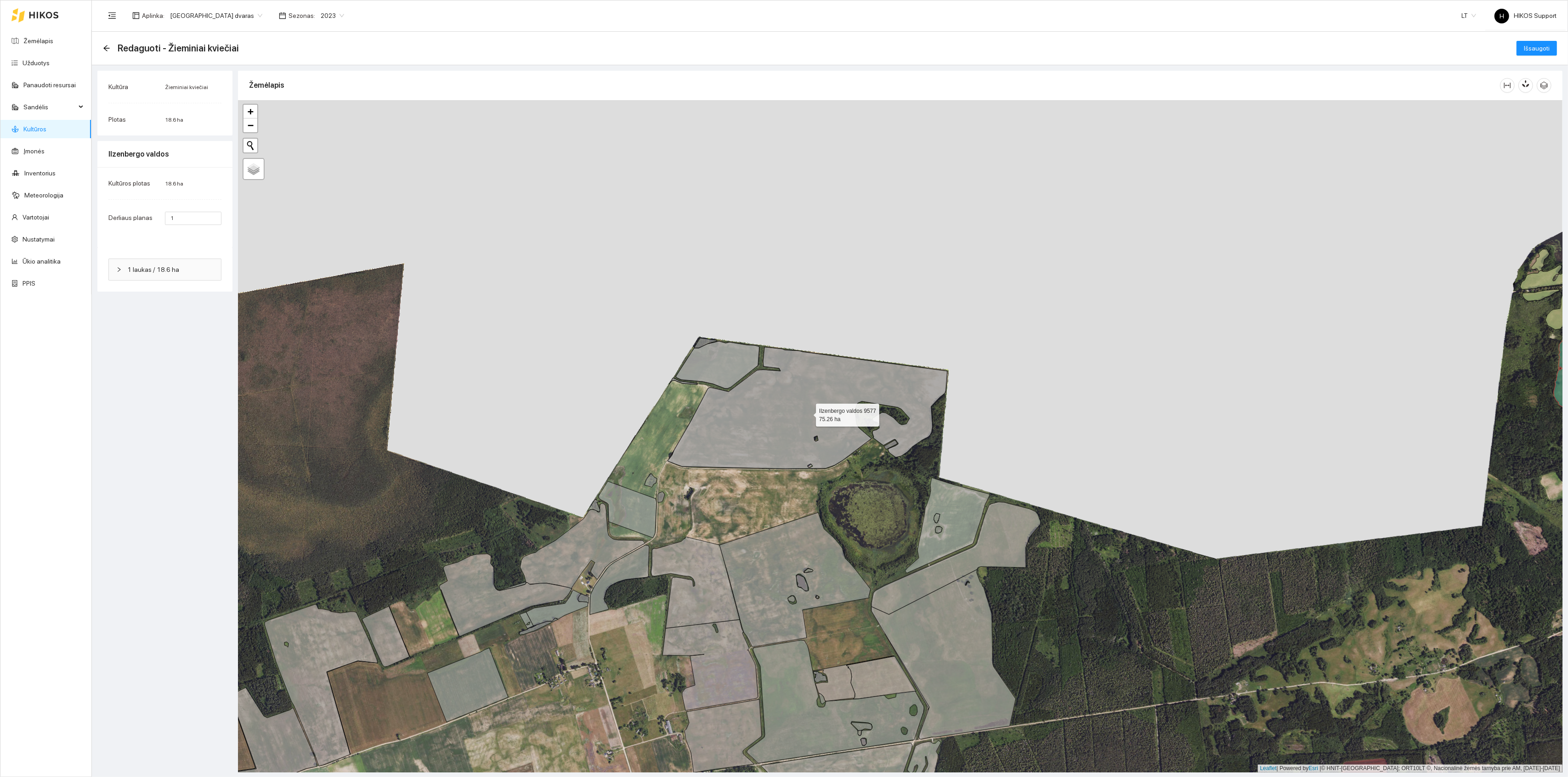
click at [782, 413] on icon at bounding box center [808, 408] width 280 height 122
click at [715, 368] on icon at bounding box center [718, 365] width 84 height 47
click at [632, 515] on icon at bounding box center [628, 510] width 58 height 56
click at [583, 543] on icon at bounding box center [582, 547] width 125 height 87
click at [503, 592] on icon at bounding box center [505, 595] width 133 height 82
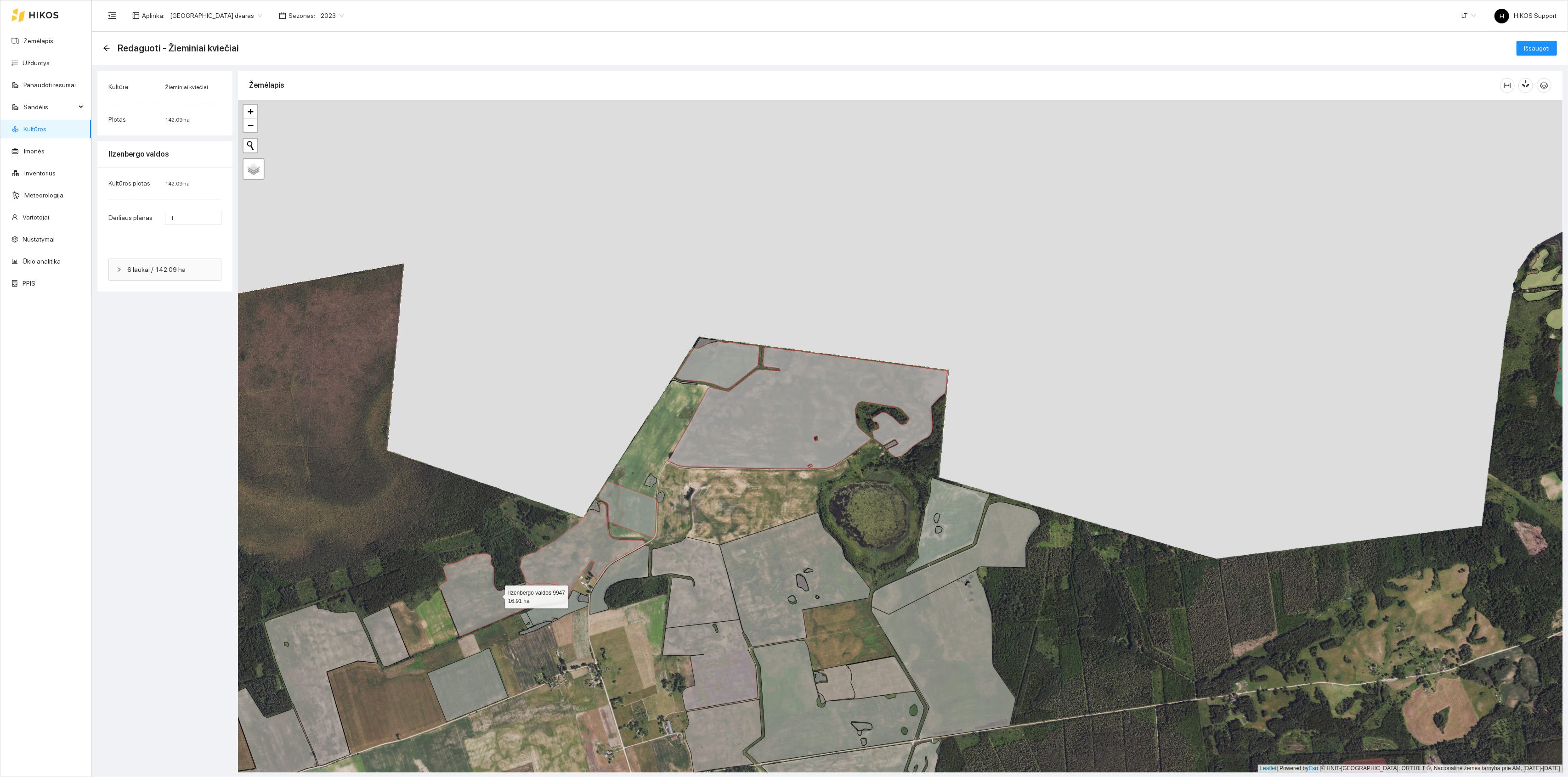
click at [476, 599] on icon at bounding box center [505, 595] width 133 height 82
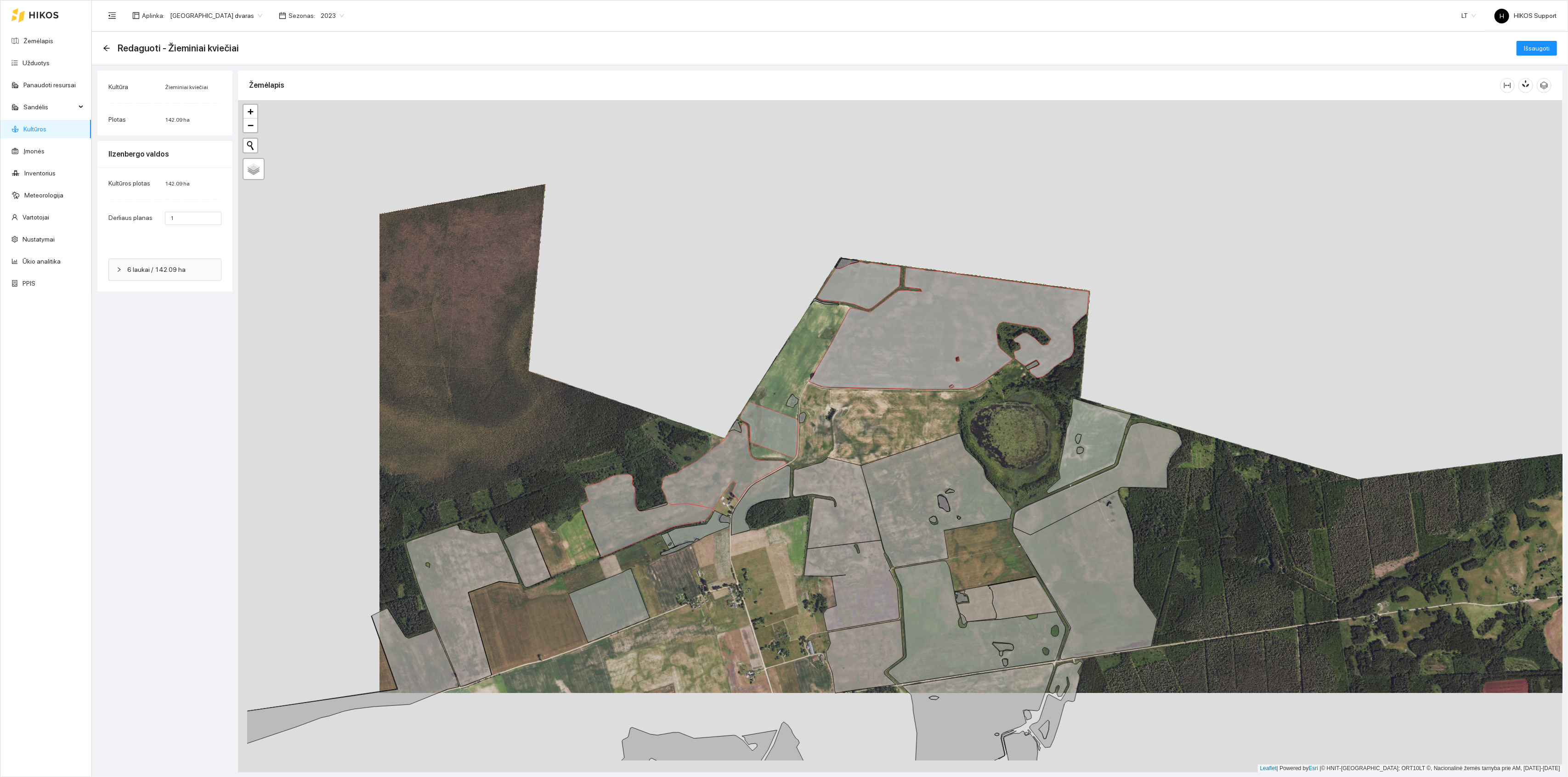
drag, startPoint x: 414, startPoint y: 628, endPoint x: 618, endPoint y: 522, distance: 229.9
click at [618, 522] on div "+ − Nieko nerasta. Bandykite dar kartą. Žemėlapis Palydovas Leaflet | Powered b…" at bounding box center [900, 436] width 1324 height 672
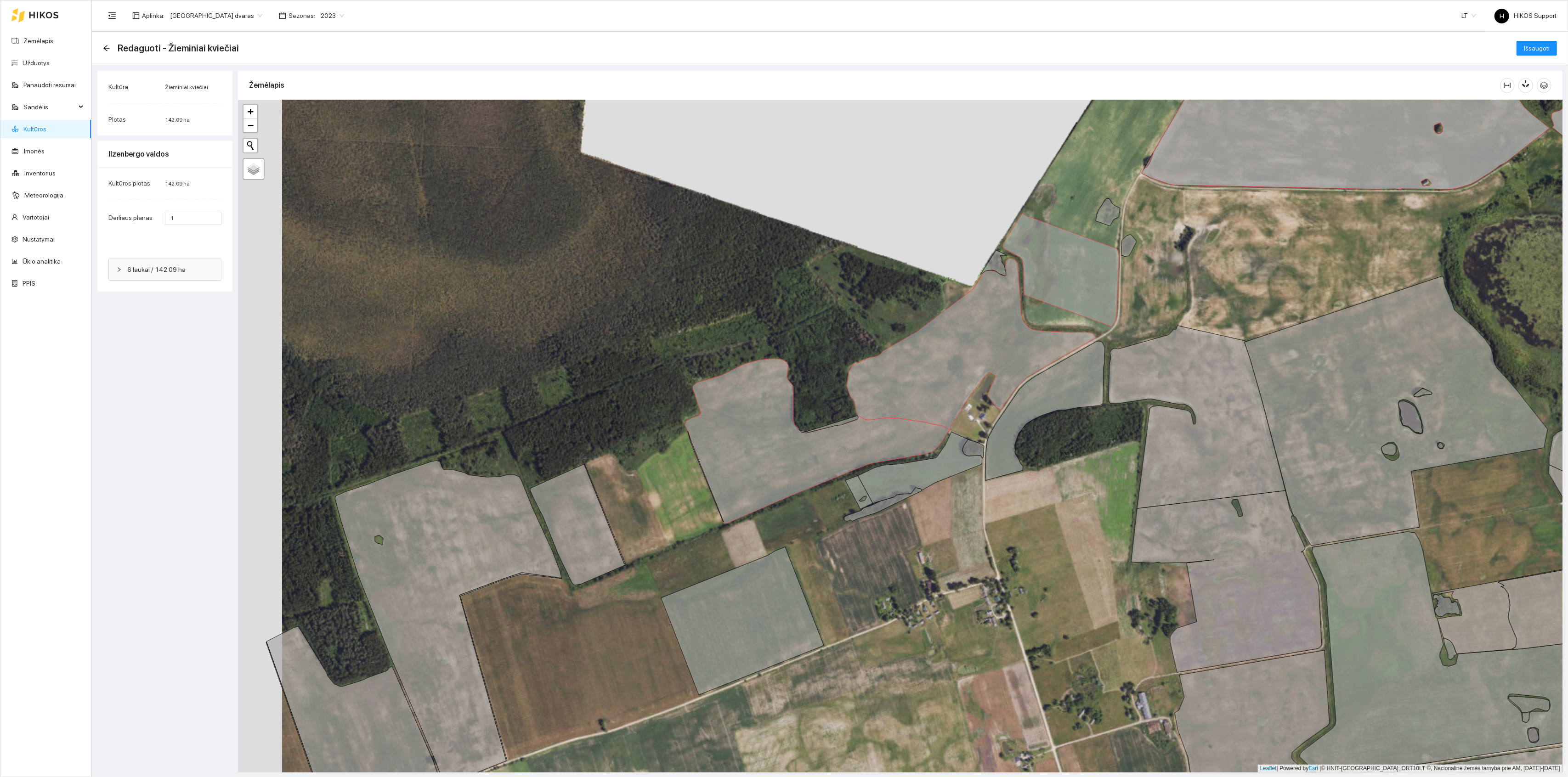
drag, startPoint x: 626, startPoint y: 524, endPoint x: 768, endPoint y: 384, distance: 199.4
click at [768, 384] on div "+ − Nieko nerasta. Bandykite dar kartą. Žemėlapis Palydovas Leaflet | Powered b…" at bounding box center [900, 436] width 1324 height 672
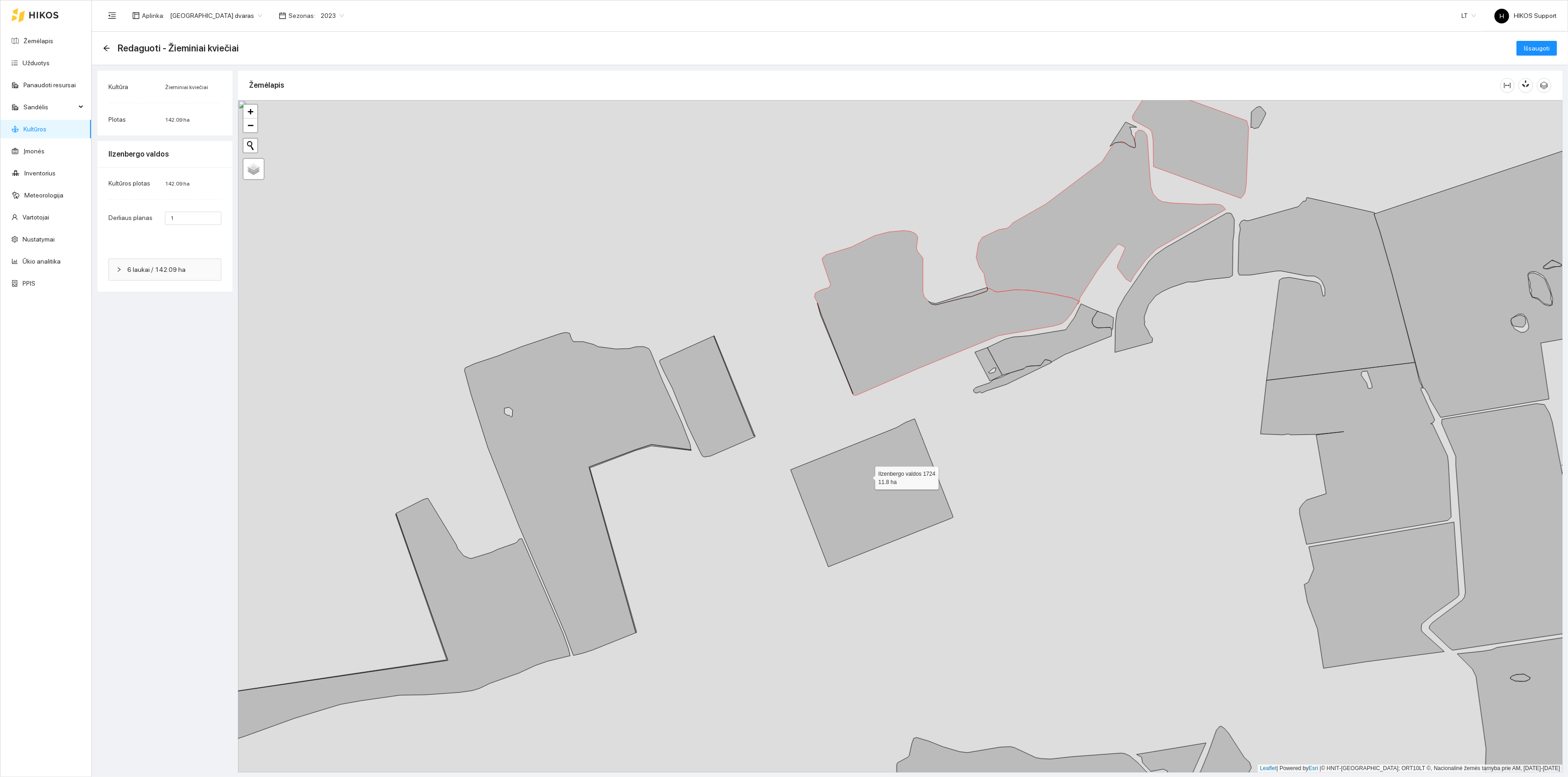
click at [866, 479] on icon at bounding box center [872, 493] width 163 height 148
click at [1537, 44] on span "Išsaugoti" at bounding box center [1537, 48] width 26 height 10
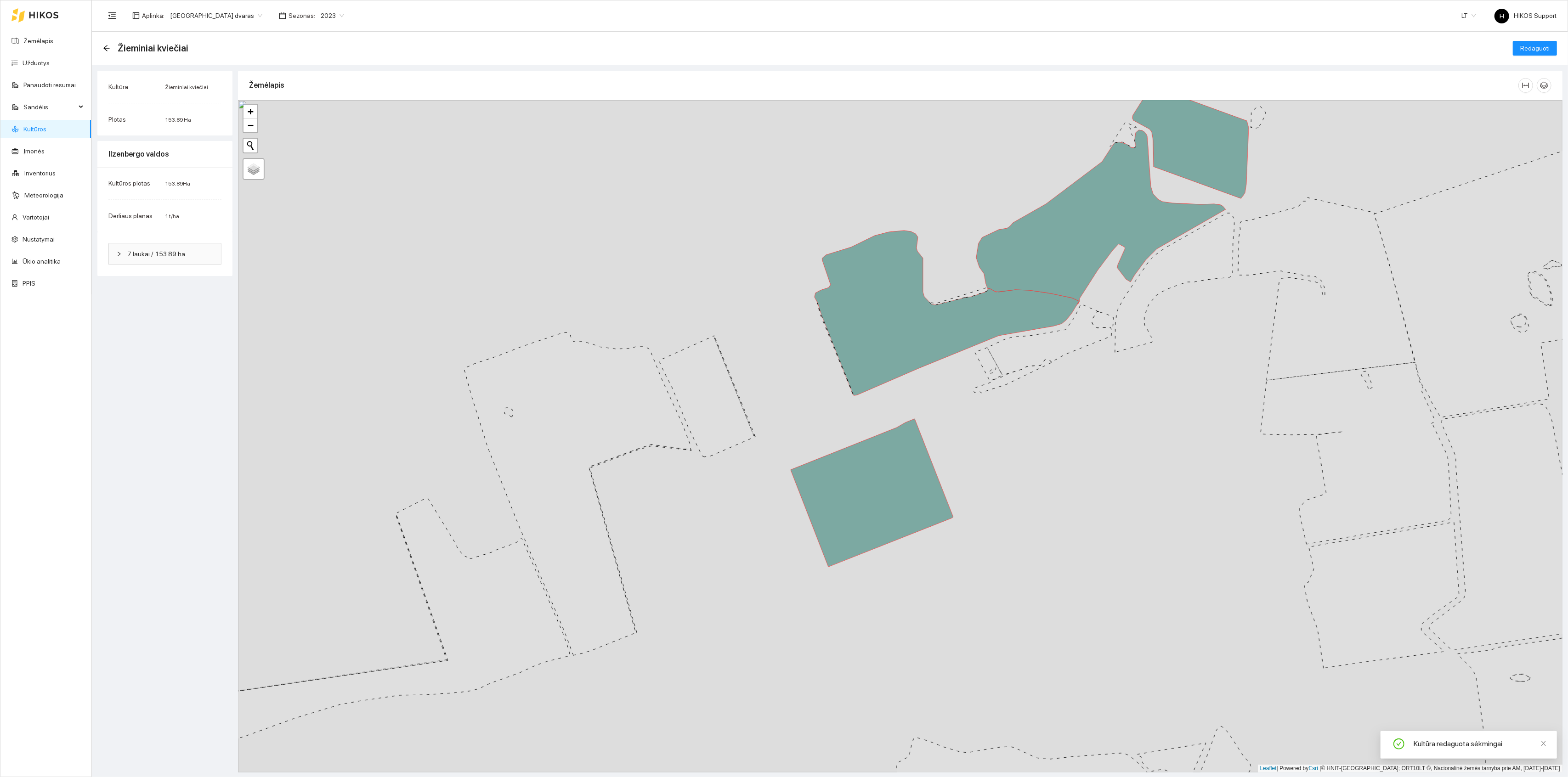
click at [42, 128] on link "Kultūros" at bounding box center [35, 129] width 23 height 8
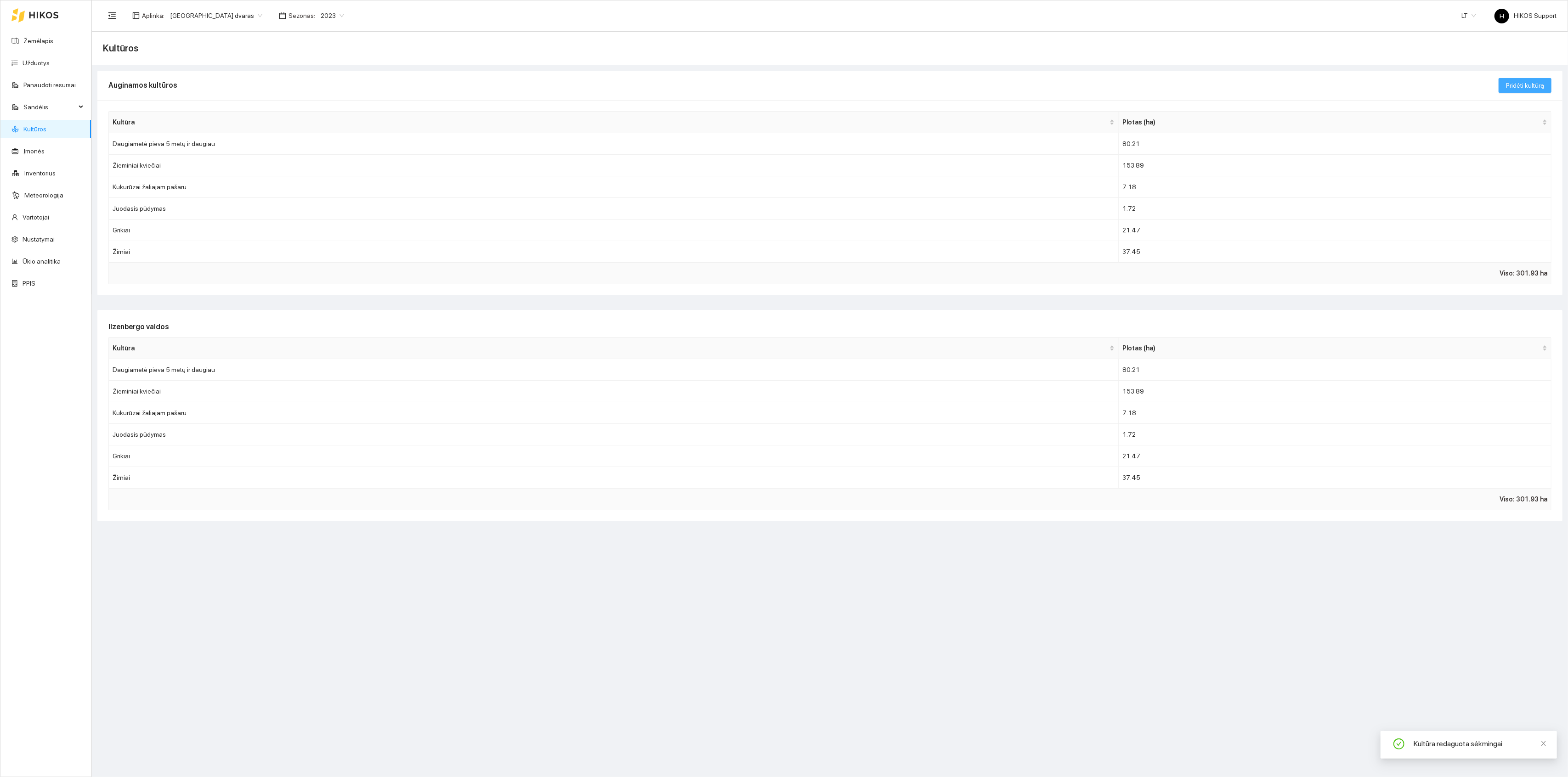
click at [1523, 86] on span "Pridėti kultūrą" at bounding box center [1525, 85] width 38 height 10
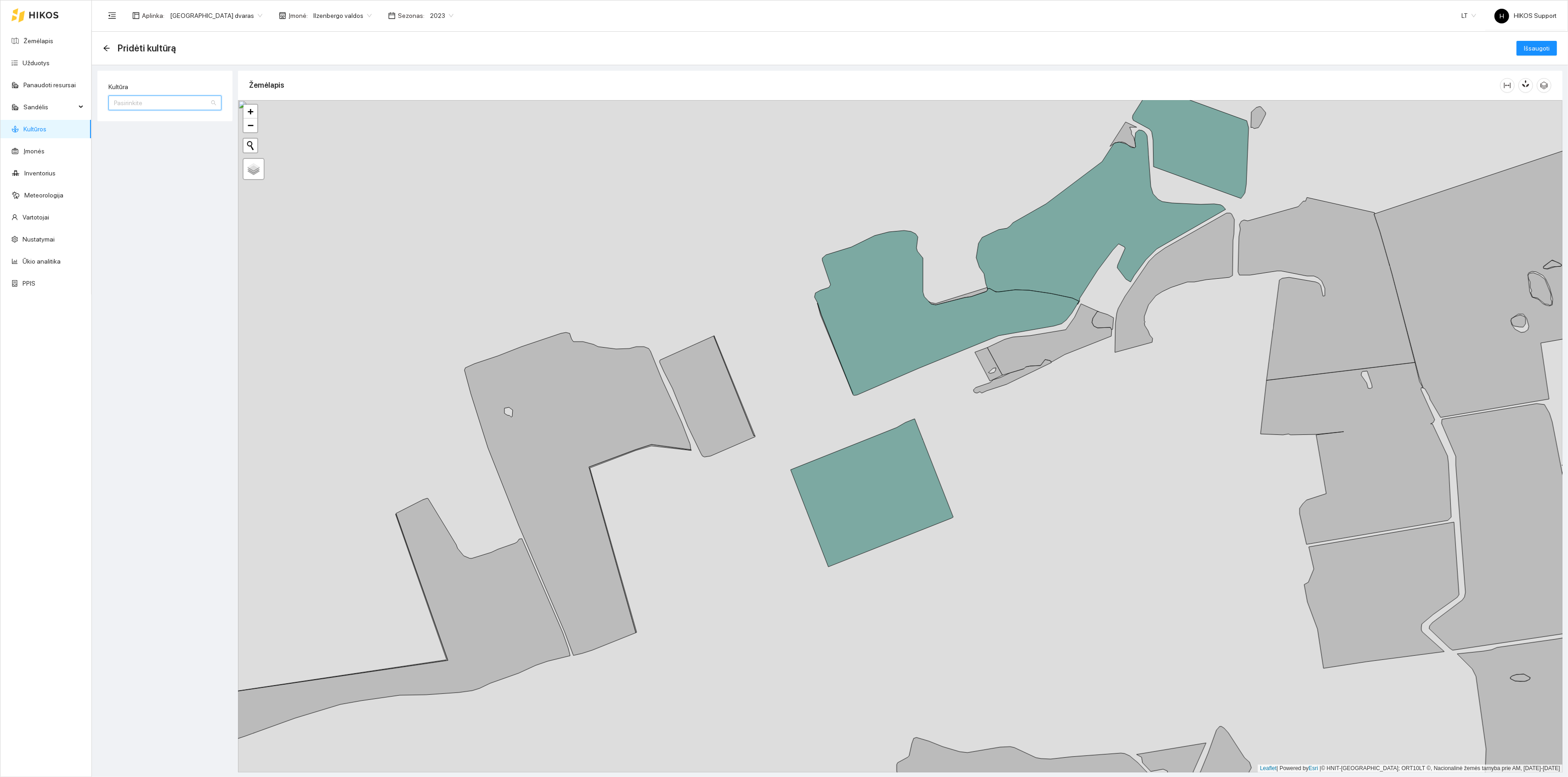
click at [140, 96] on input "Kultūra" at bounding box center [161, 103] width 95 height 14
type input "av"
click at [129, 121] on div "Avižos" at bounding box center [165, 121] width 102 height 10
click at [581, 425] on icon at bounding box center [578, 494] width 227 height 323
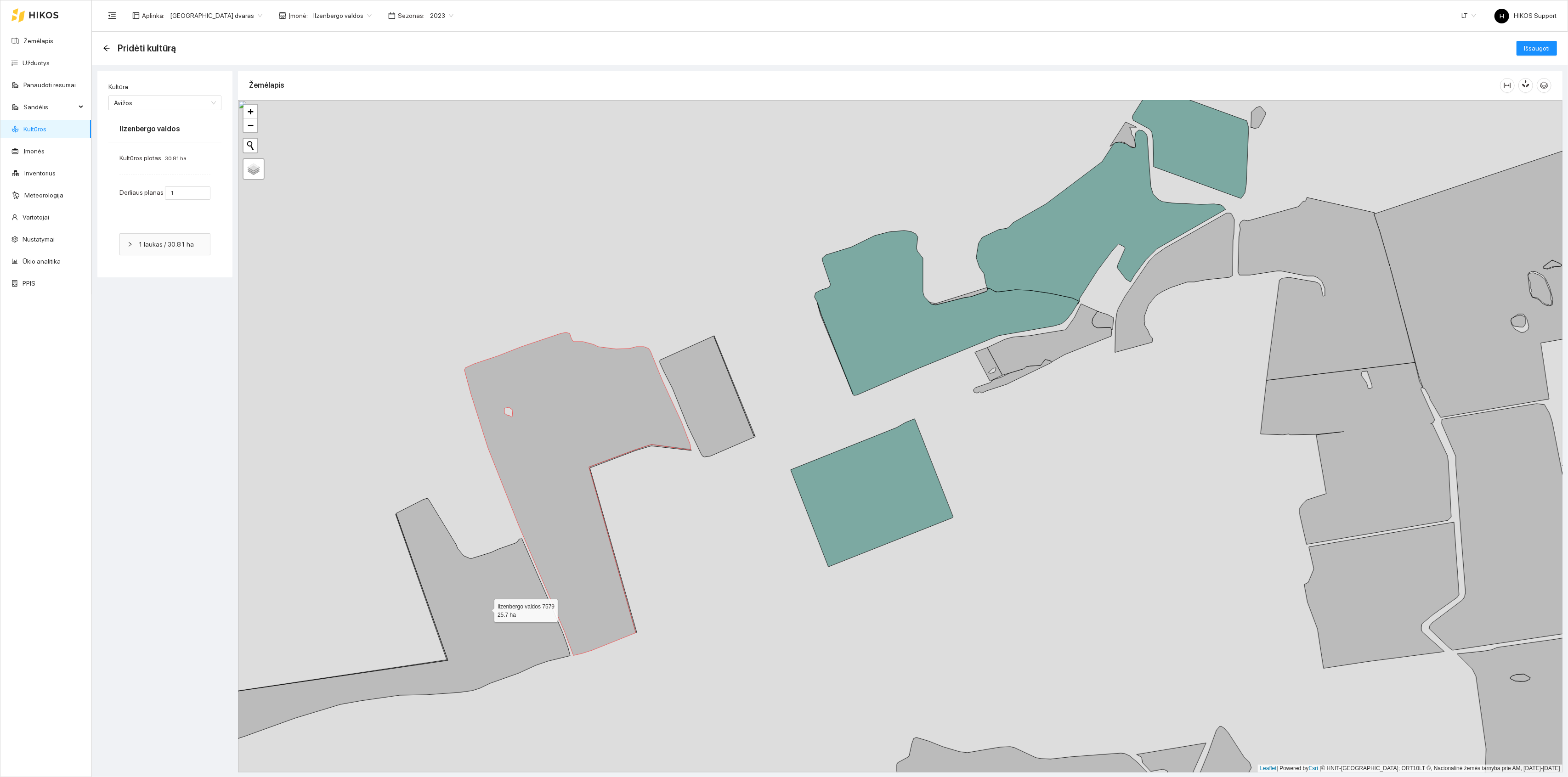
click at [486, 610] on icon at bounding box center [346, 637] width 448 height 278
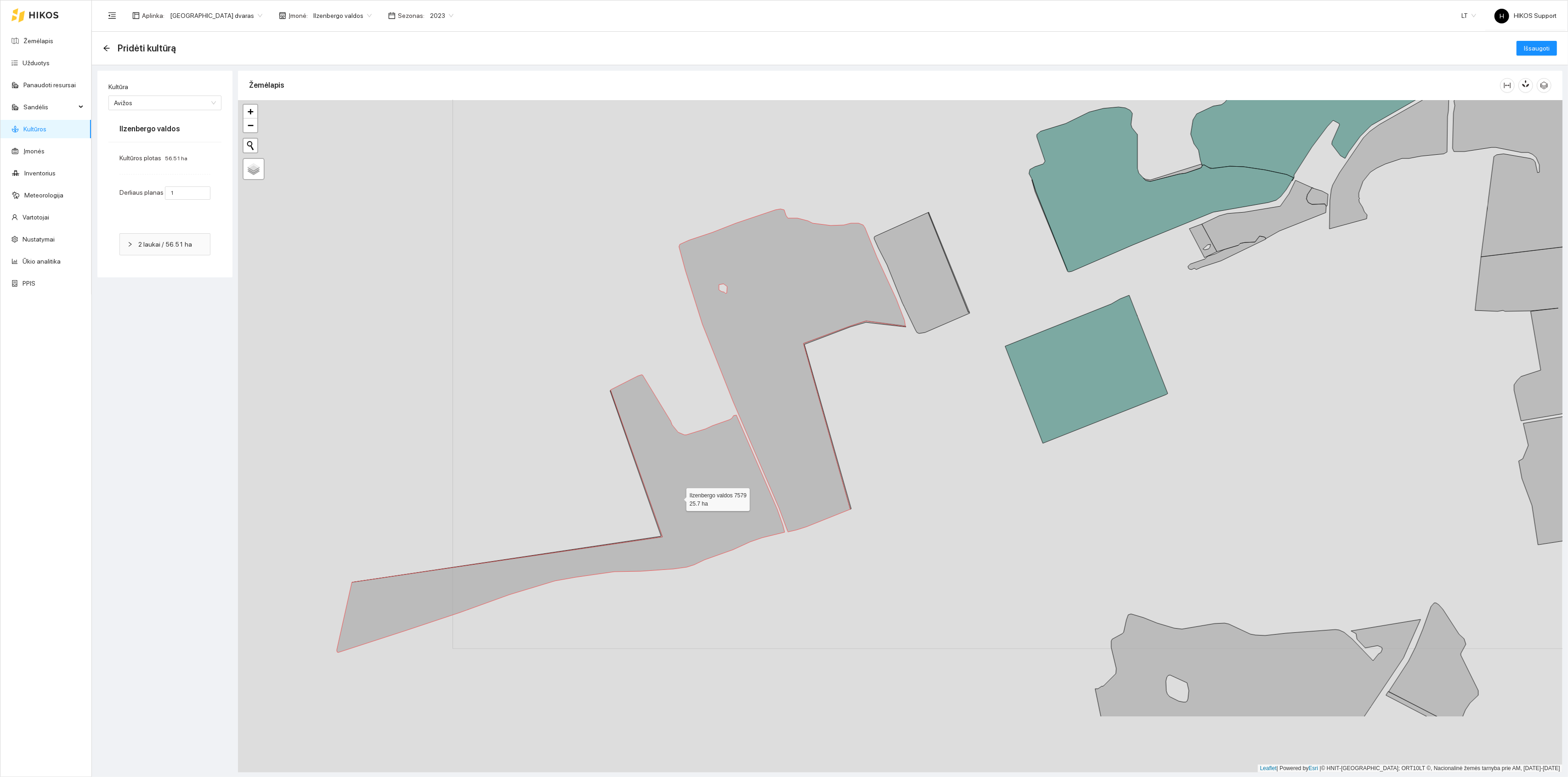
drag, startPoint x: 442, startPoint y: 634, endPoint x: 725, endPoint y: 456, distance: 334.3
click at [725, 456] on icon at bounding box center [560, 514] width 448 height 278
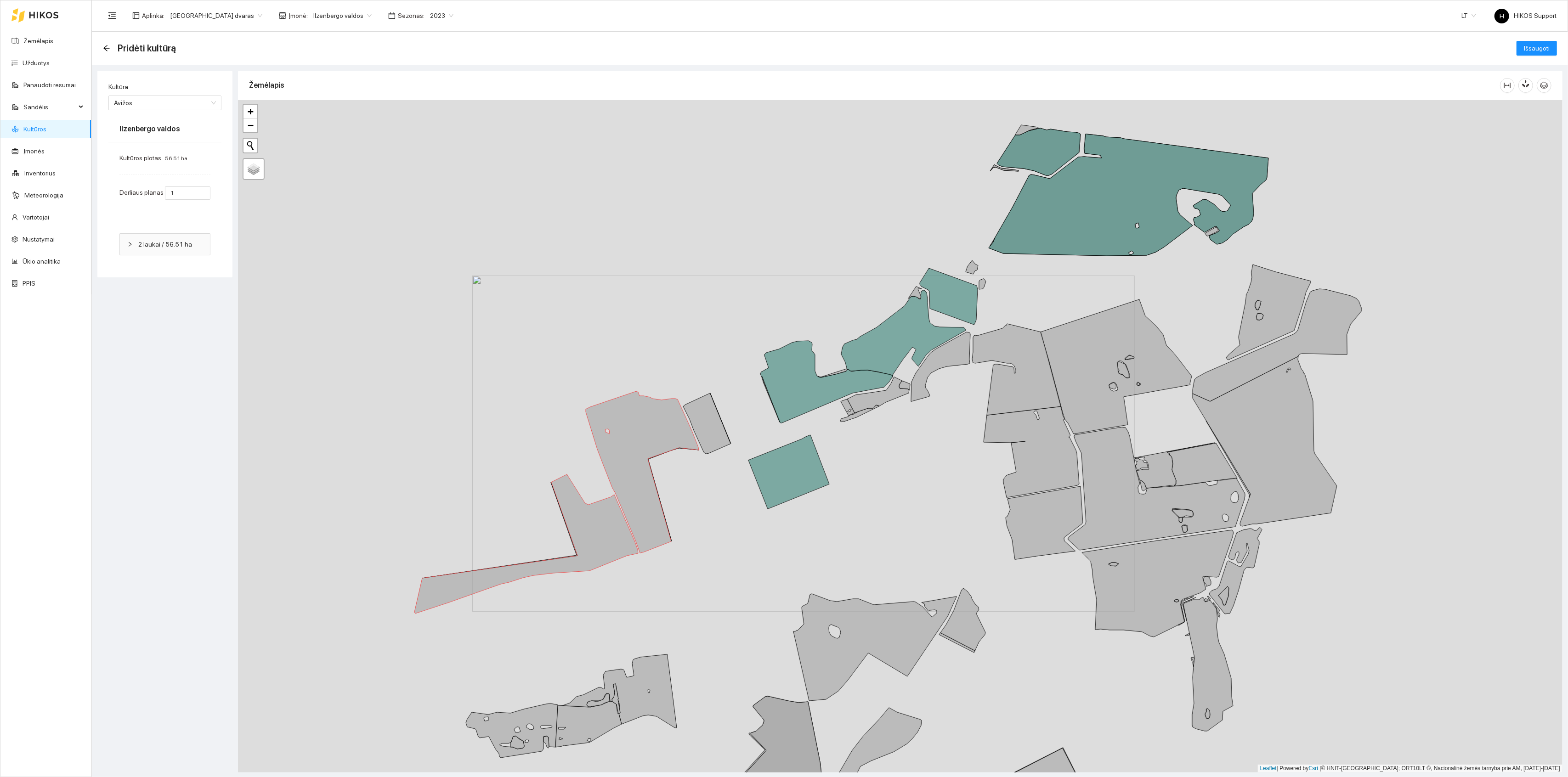
drag, startPoint x: 882, startPoint y: 488, endPoint x: 743, endPoint y: 546, distance: 150.6
click at [743, 546] on div "+ − Nieko nerasta. Bandykite dar kartą. Žemėlapis Palydovas Leaflet | Powered b…" at bounding box center [900, 436] width 1324 height 672
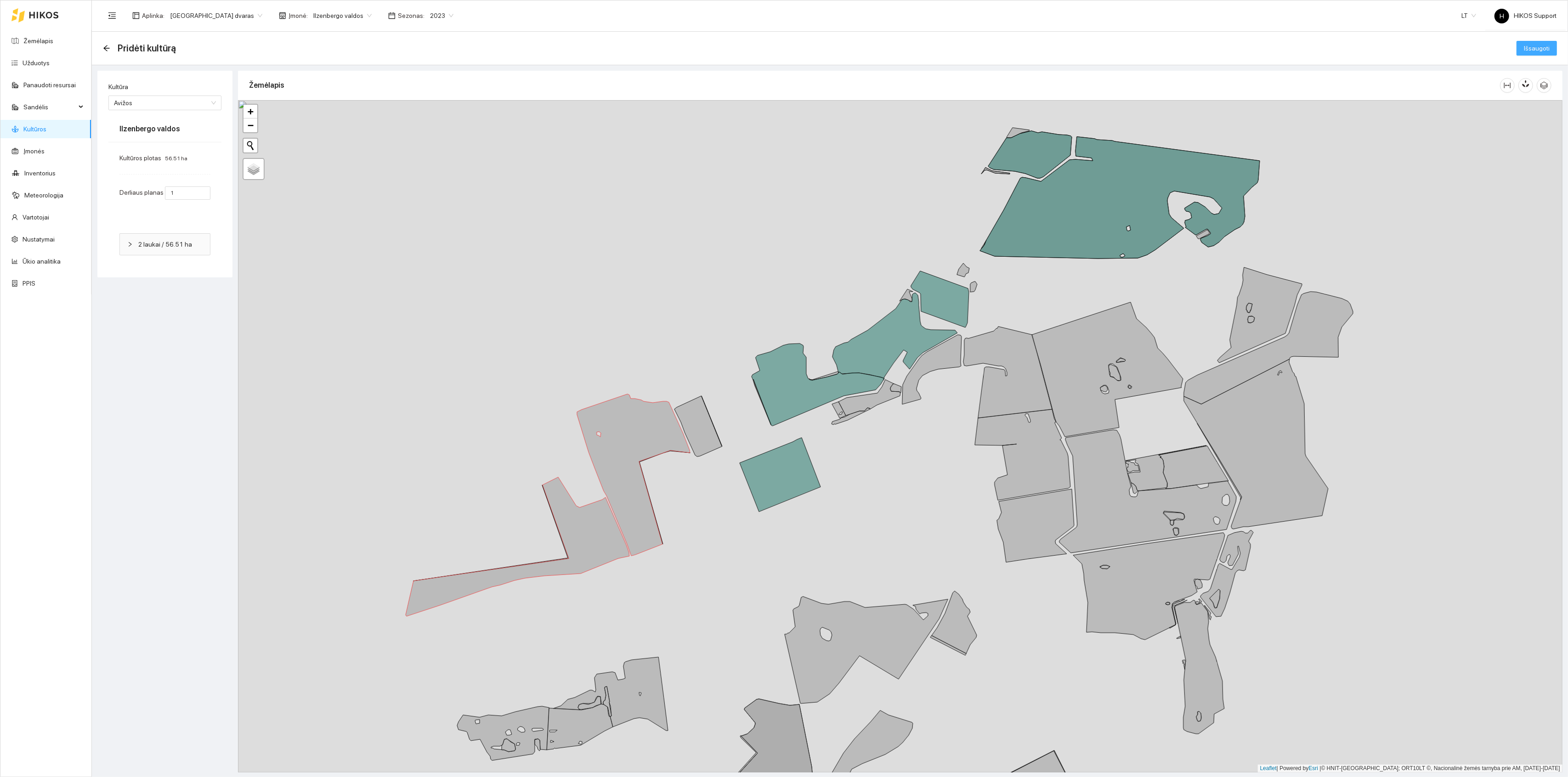
click at [1544, 51] on span "Išsaugoti" at bounding box center [1537, 48] width 26 height 10
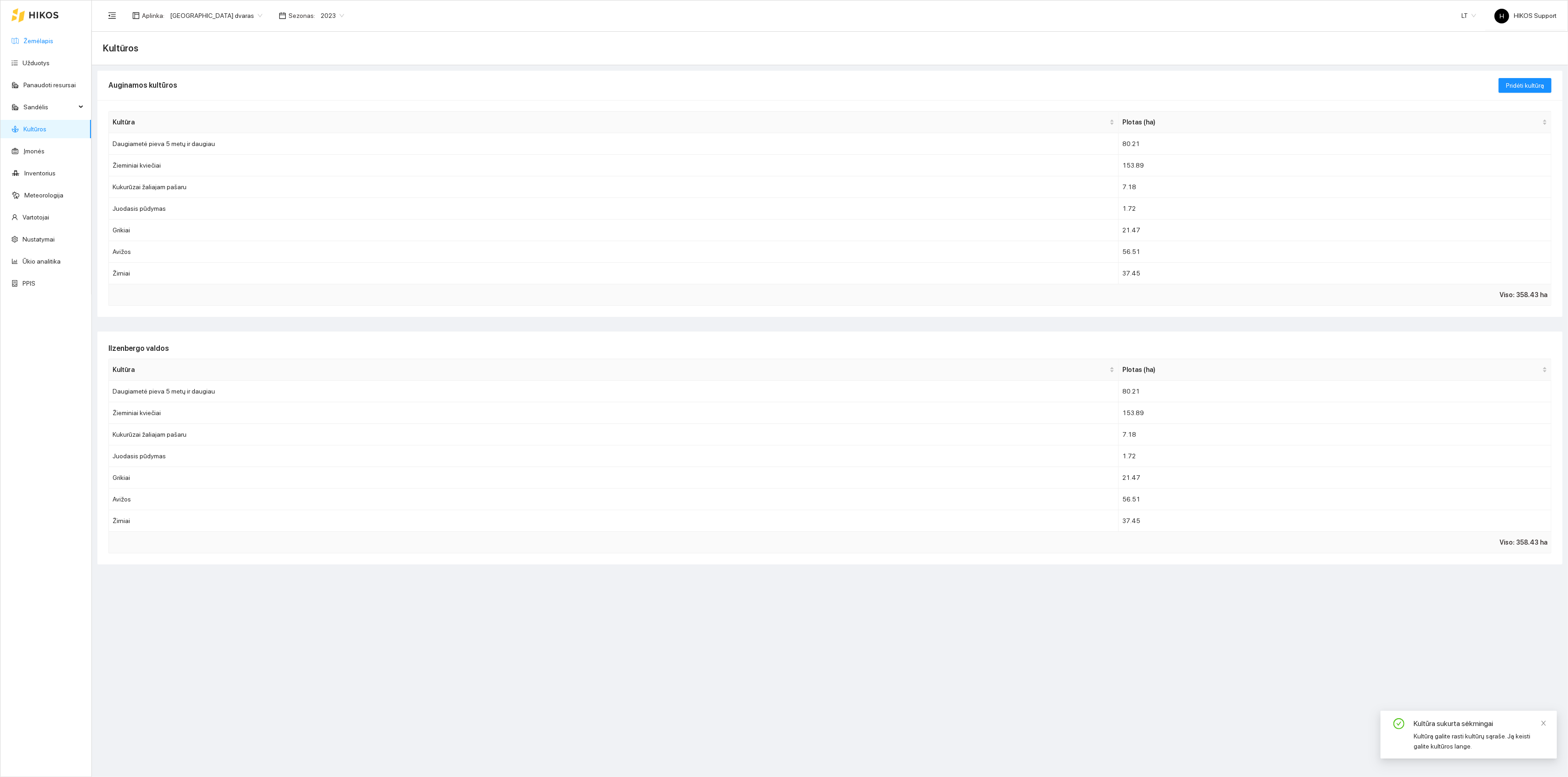
click at [40, 38] on link "Žemėlapis" at bounding box center [38, 41] width 30 height 8
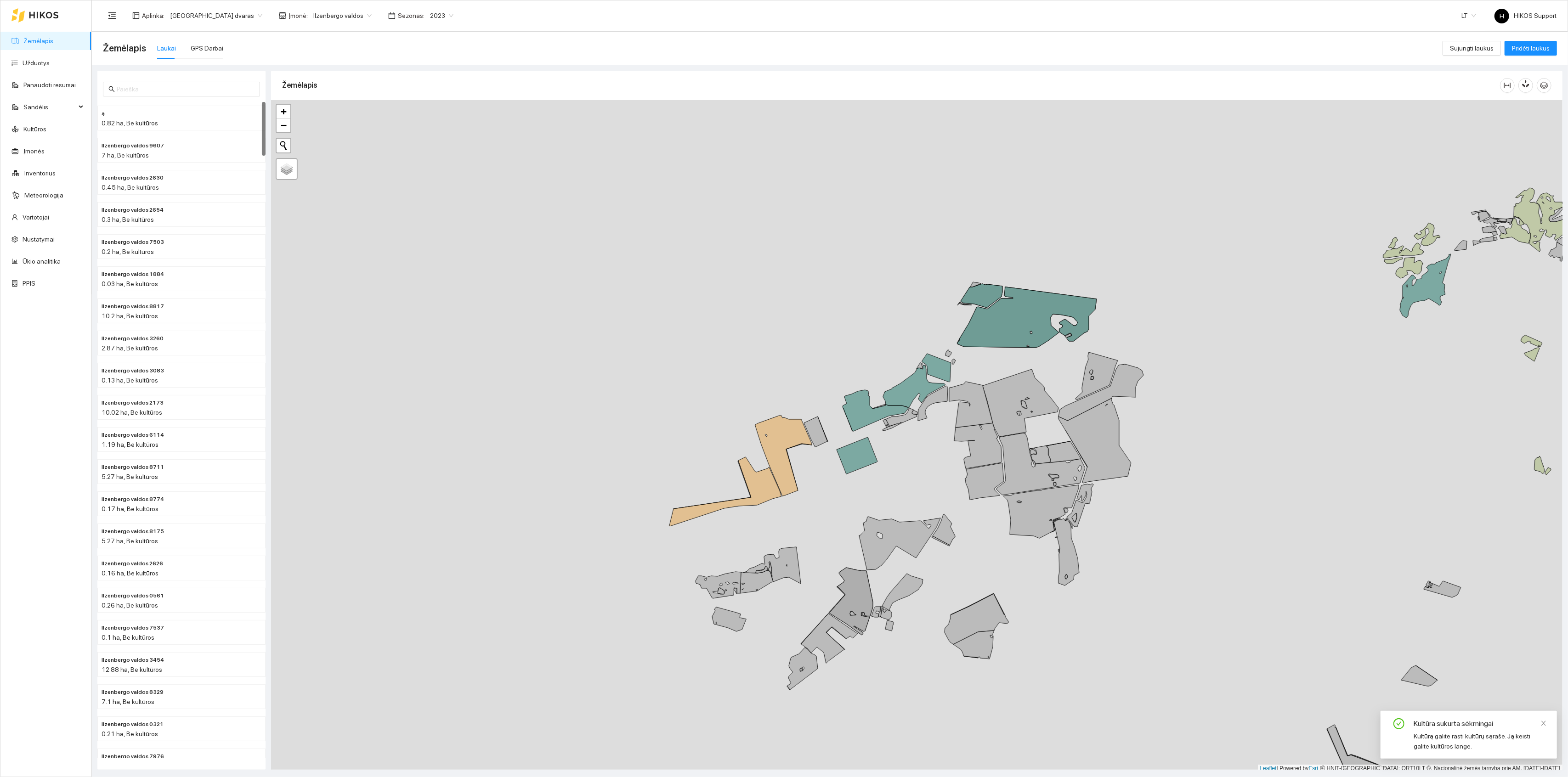
scroll to position [2, 0]
drag, startPoint x: 840, startPoint y: 492, endPoint x: 834, endPoint y: 492, distance: 6.0
click at [834, 492] on div "+ − Nieko nerasta. Bandykite dar kartą. Žemėlapis Palydovas Leaflet | Powered b…" at bounding box center [917, 434] width 1292 height 672
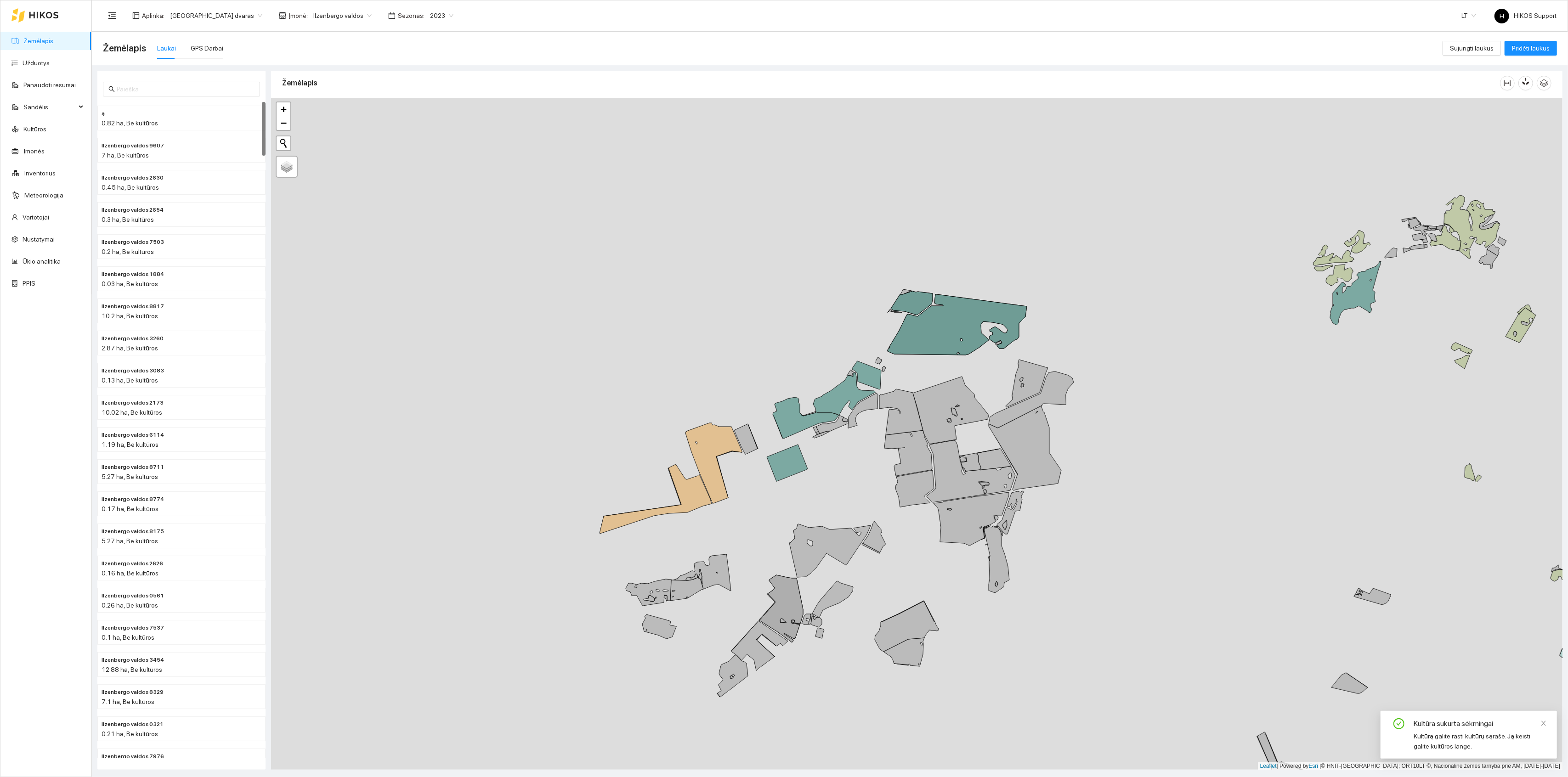
drag, startPoint x: 866, startPoint y: 474, endPoint x: 795, endPoint y: 486, distance: 72.0
click at [796, 486] on div "+ − Nieko nerasta. Bandykite dar kartą. Žemėlapis Palydovas Leaflet | Powered b…" at bounding box center [917, 434] width 1292 height 672
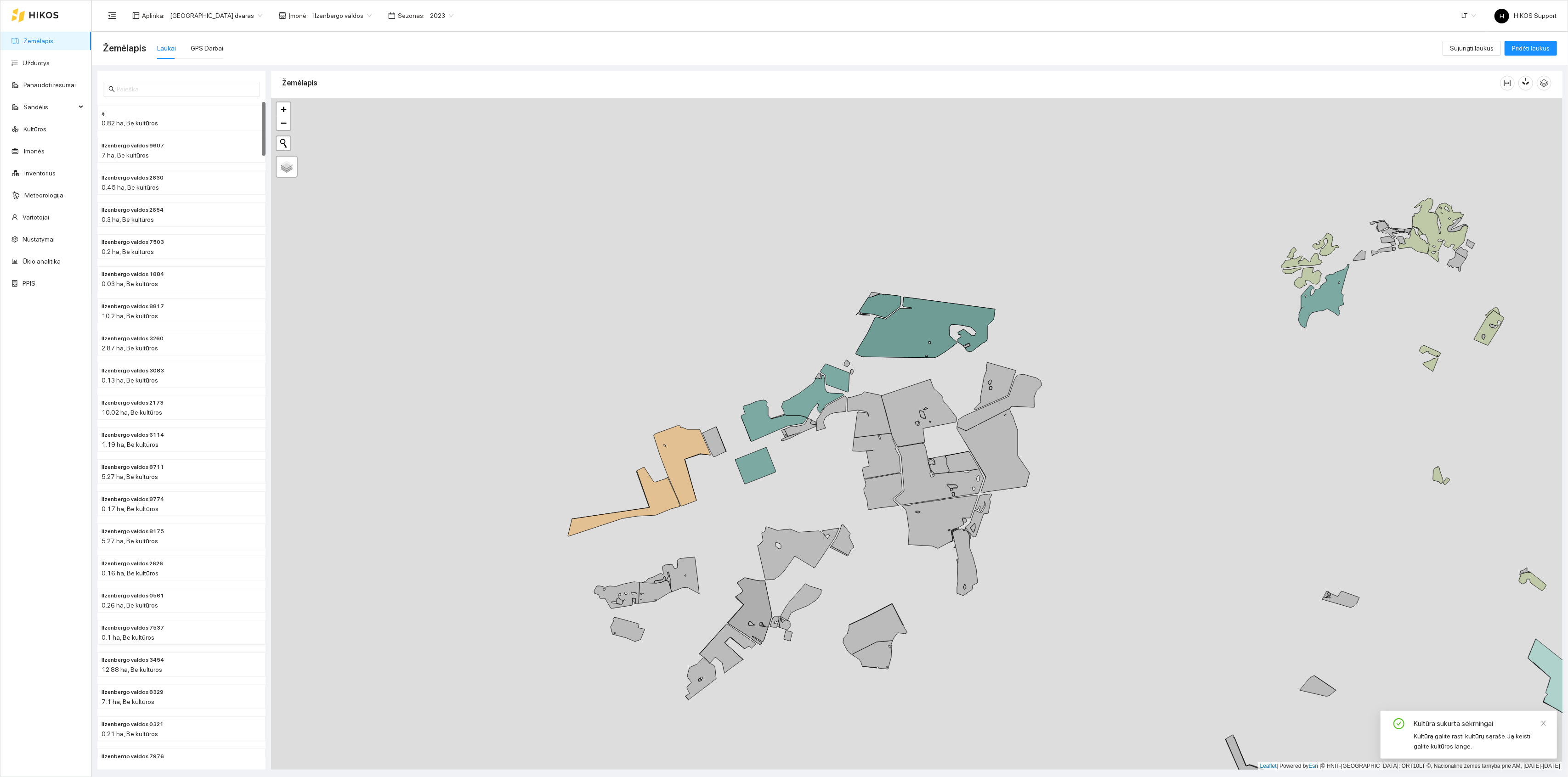
drag, startPoint x: 768, startPoint y: 511, endPoint x: 679, endPoint y: 482, distance: 93.6
click at [679, 482] on div "+ − Nieko nerasta. Bandykite dar kartą. Žemėlapis Palydovas Leaflet | Powered b…" at bounding box center [917, 434] width 1292 height 672
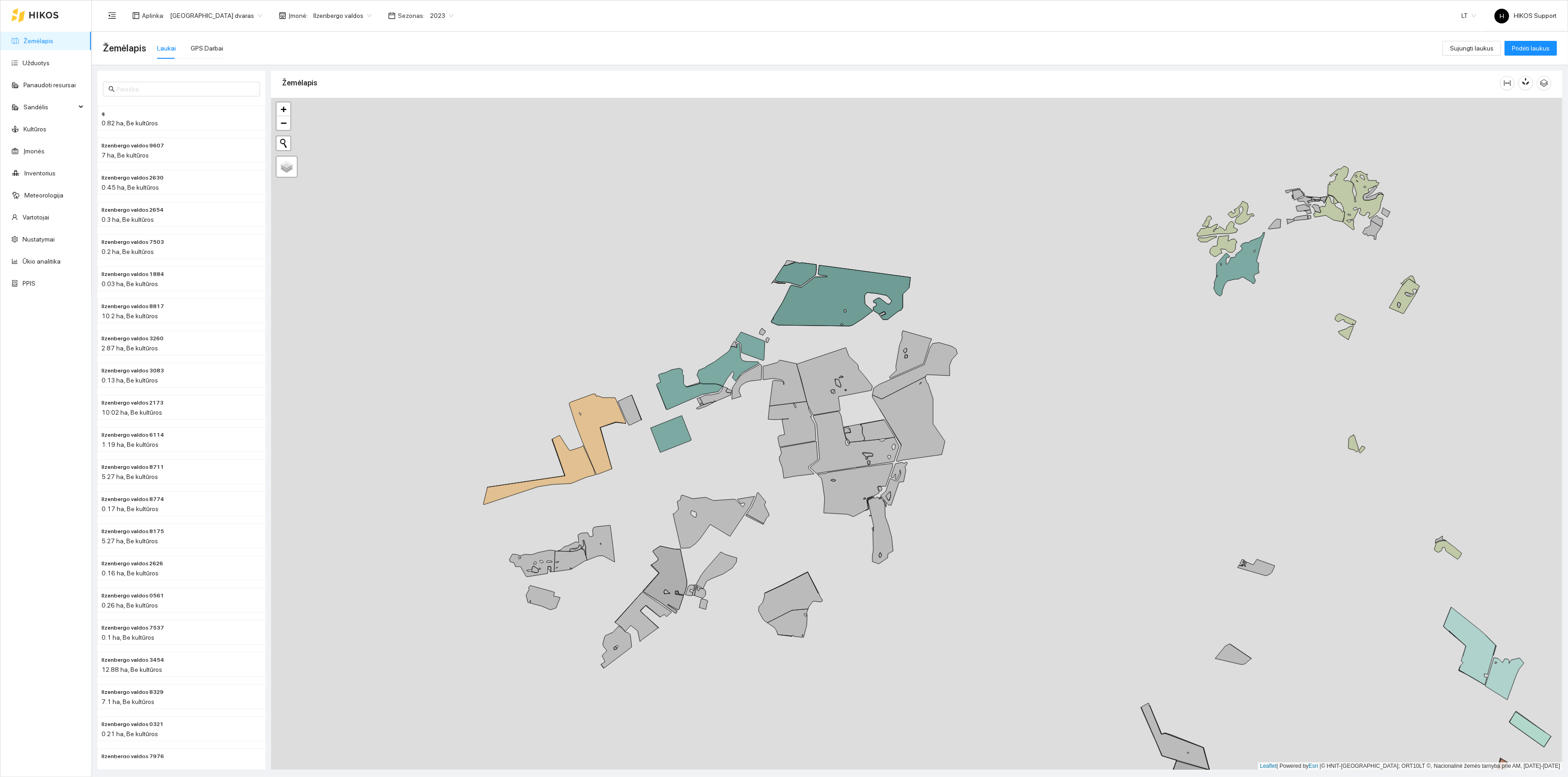
click at [635, 464] on div "+ − Nieko nerasta. Bandykite dar kartą. Žemėlapis Palydovas Leaflet | Powered b…" at bounding box center [917, 434] width 1292 height 672
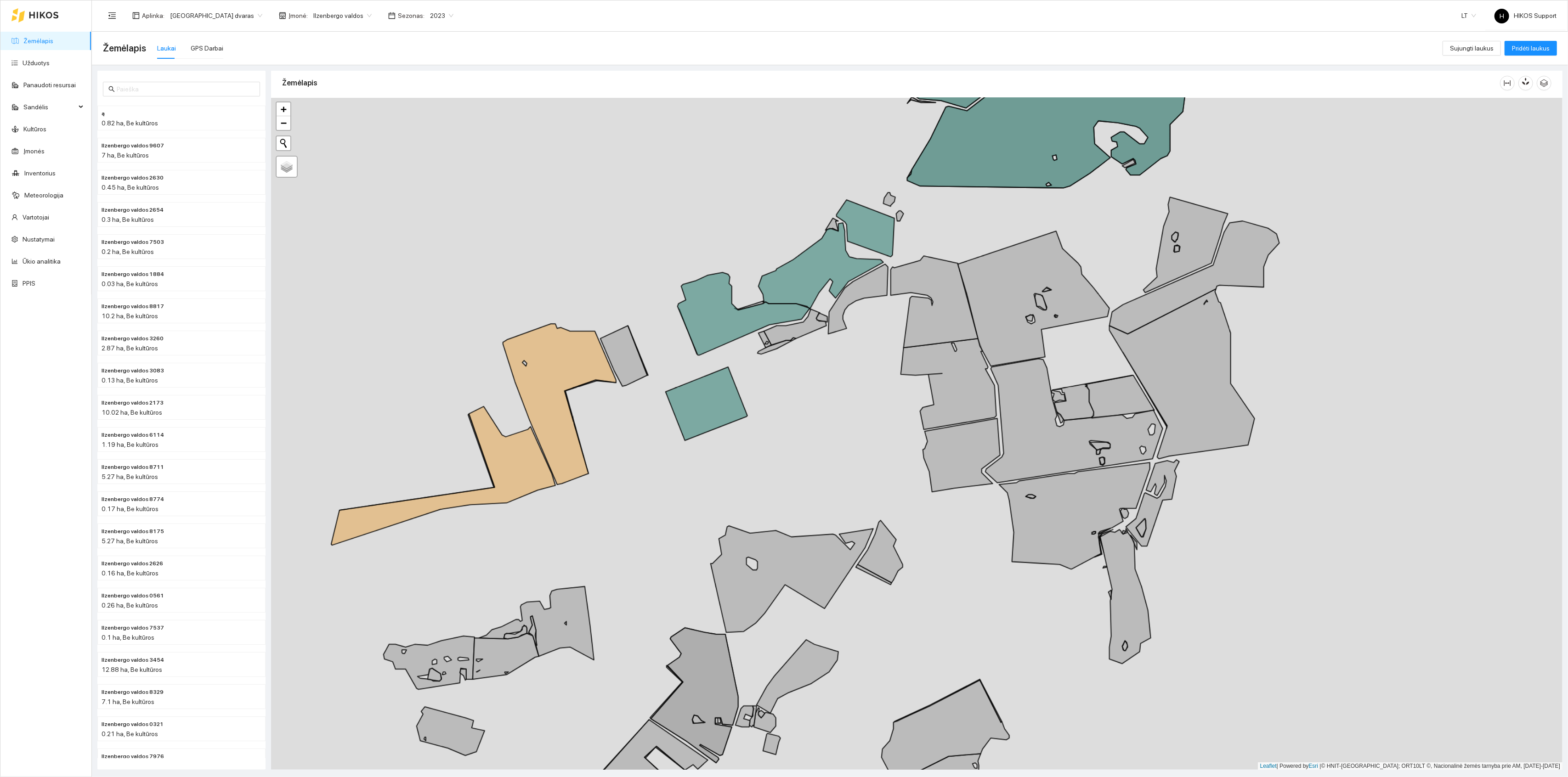
click at [661, 378] on div "+ − Nieko nerasta. Bandykite dar kartą. Žemėlapis Palydovas Leaflet | Powered b…" at bounding box center [917, 434] width 1292 height 672
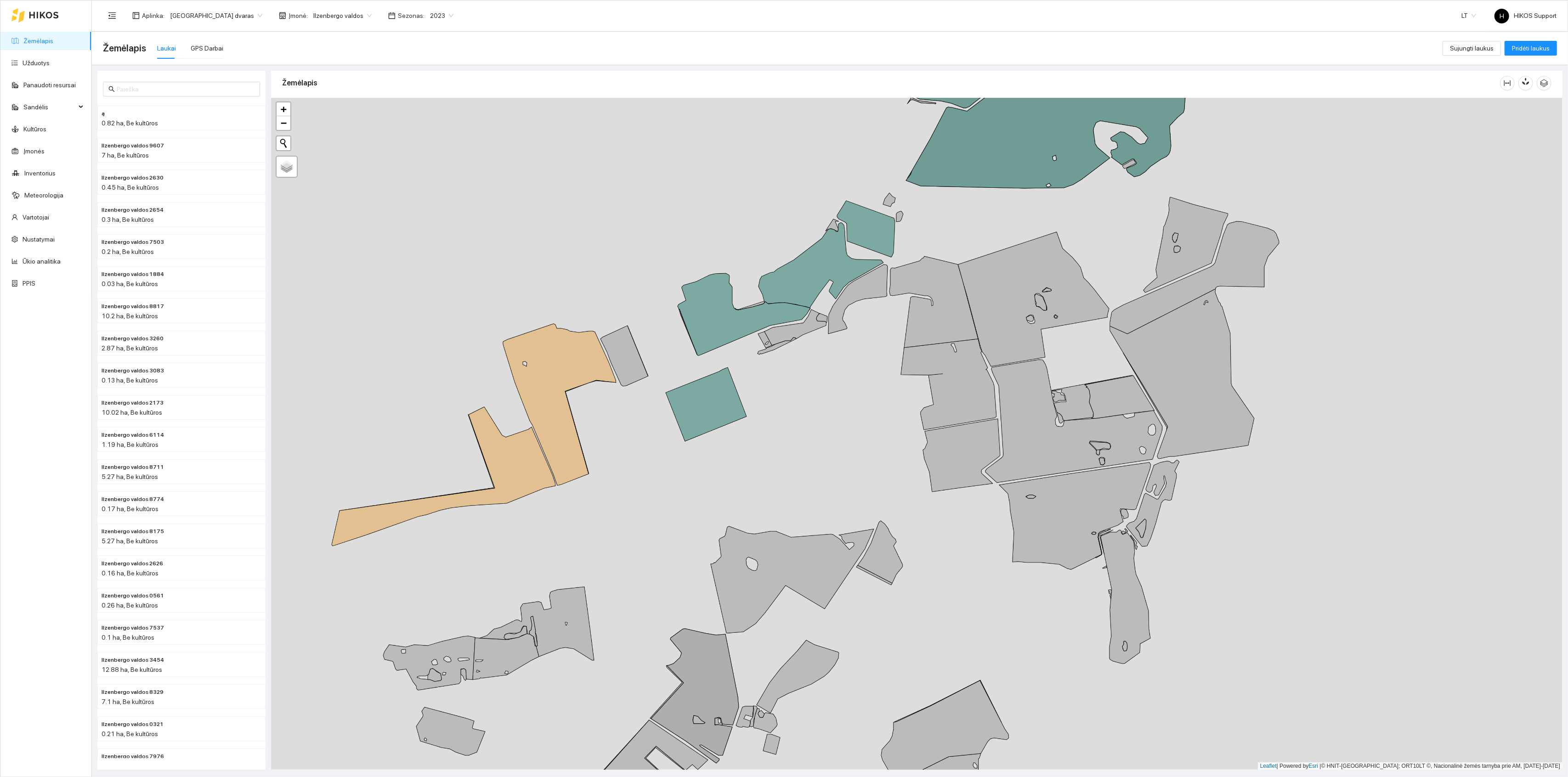
click at [661, 378] on div "+ − Nieko nerasta. Bandykite dar kartą. Žemėlapis Palydovas Leaflet | Powered b…" at bounding box center [917, 434] width 1292 height 672
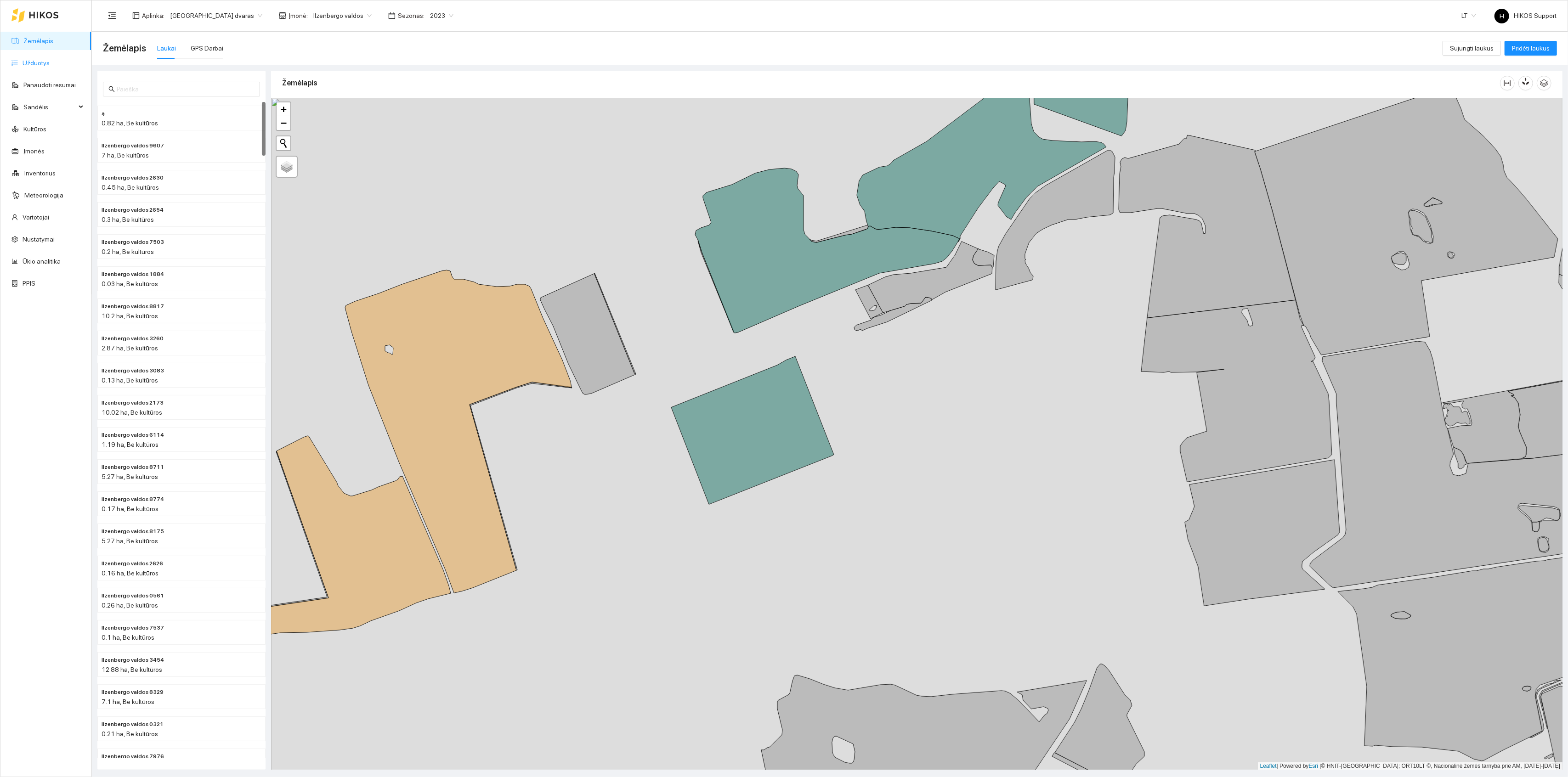
click at [41, 60] on link "Užduotys" at bounding box center [36, 63] width 27 height 8
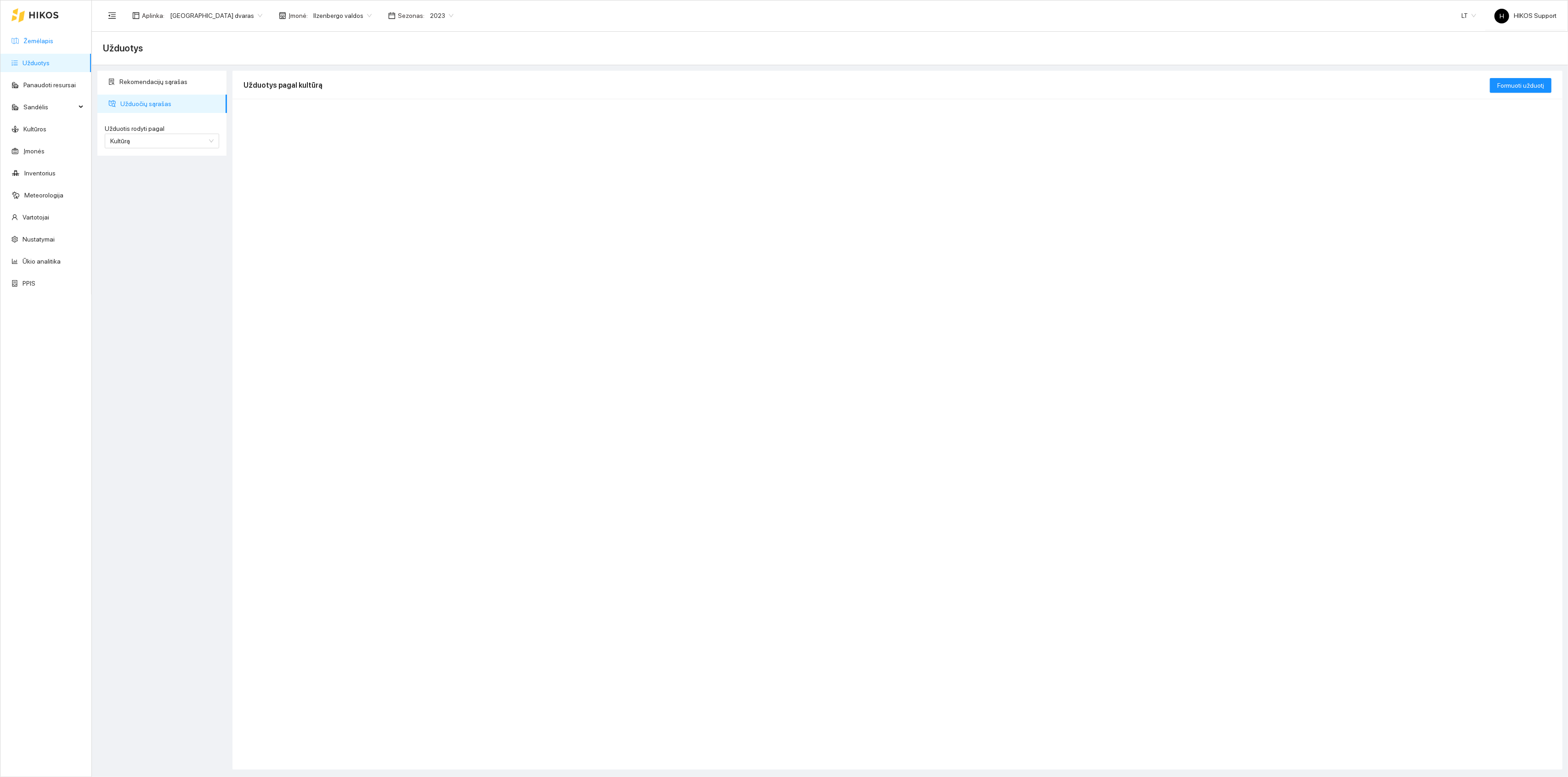
click at [50, 41] on link "Žemėlapis" at bounding box center [38, 41] width 30 height 8
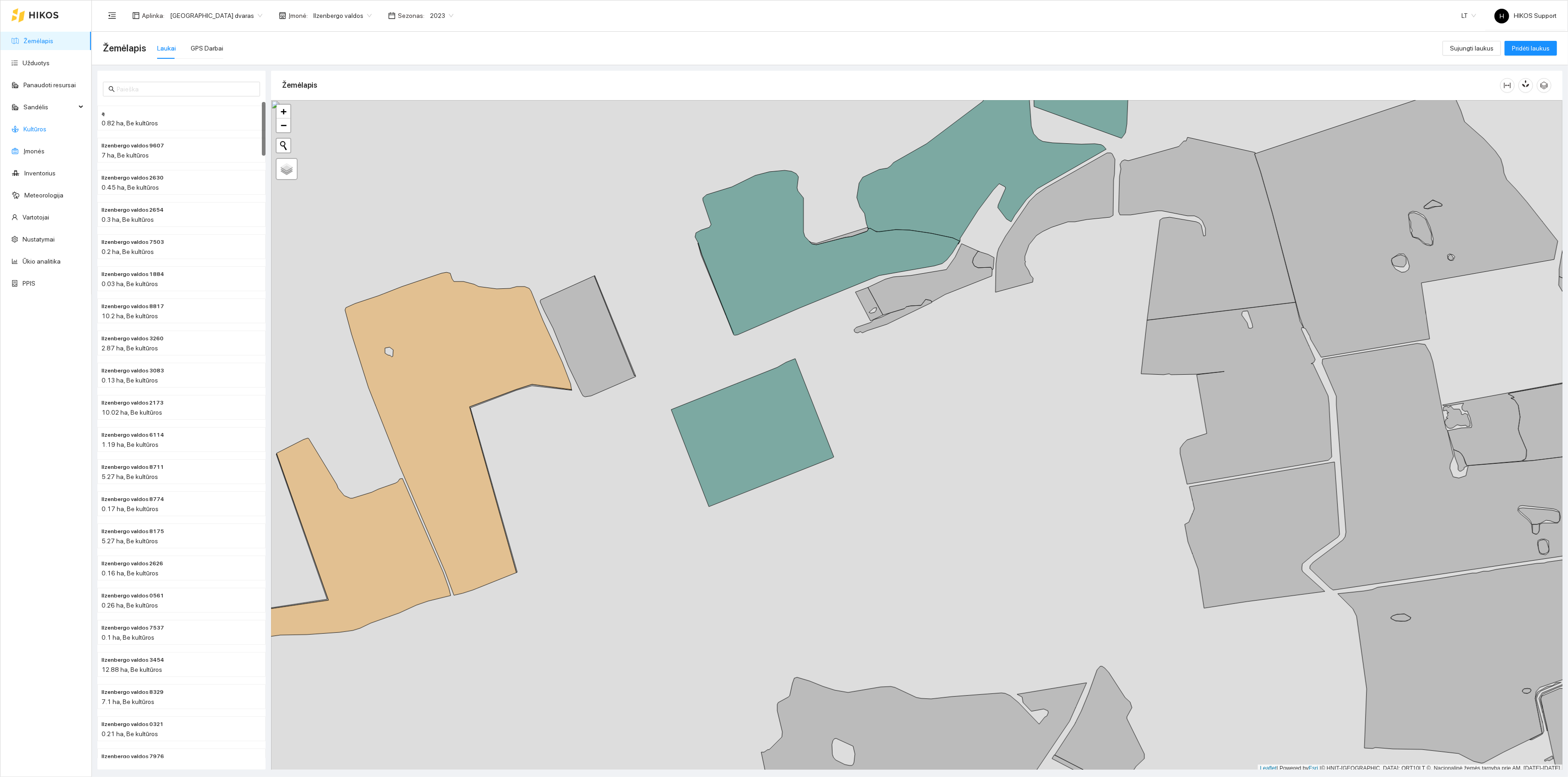
click at [30, 131] on link "Kultūros" at bounding box center [35, 129] width 23 height 8
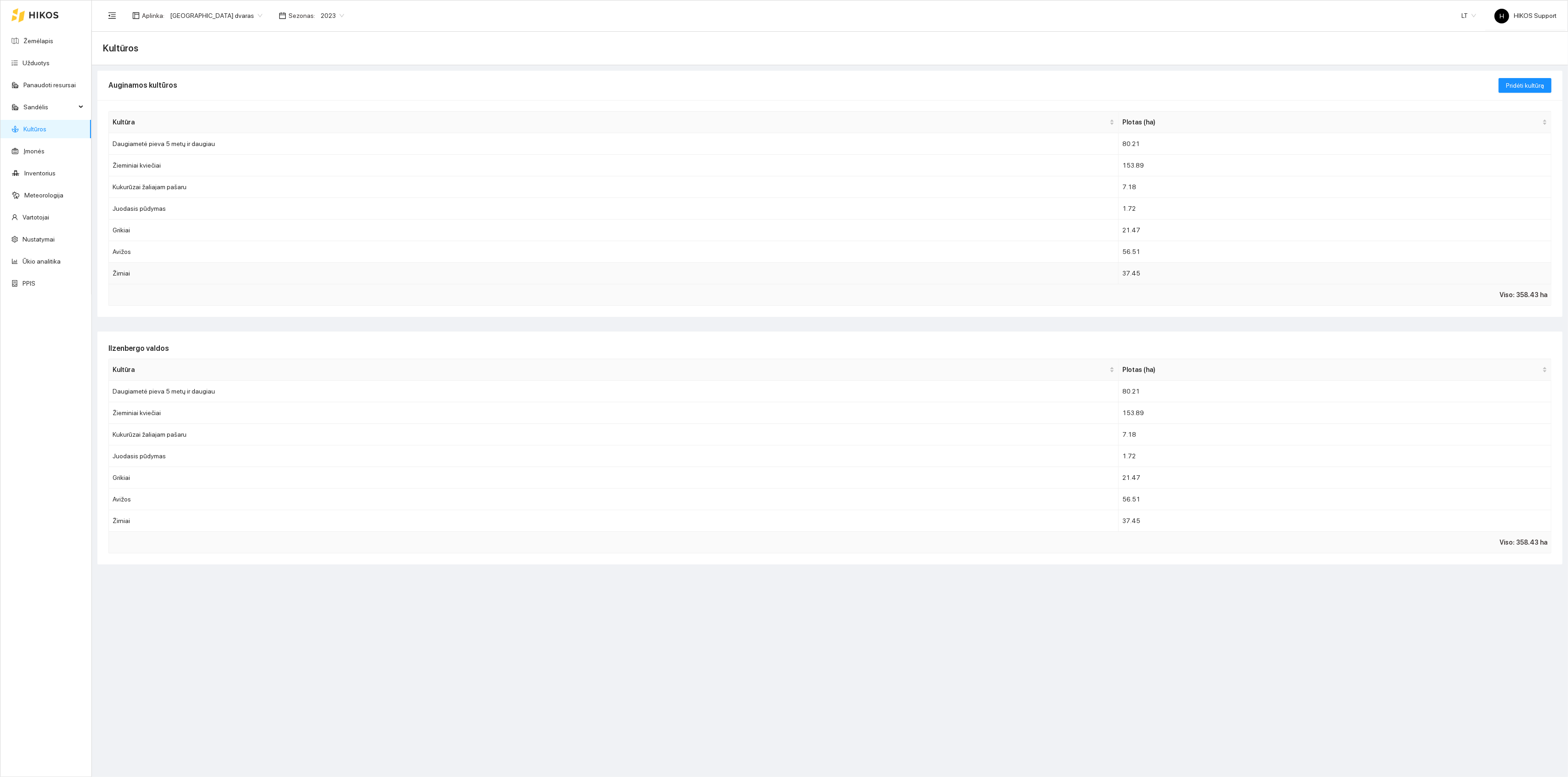
click at [137, 273] on td "Žirniai" at bounding box center [614, 273] width 1010 height 21
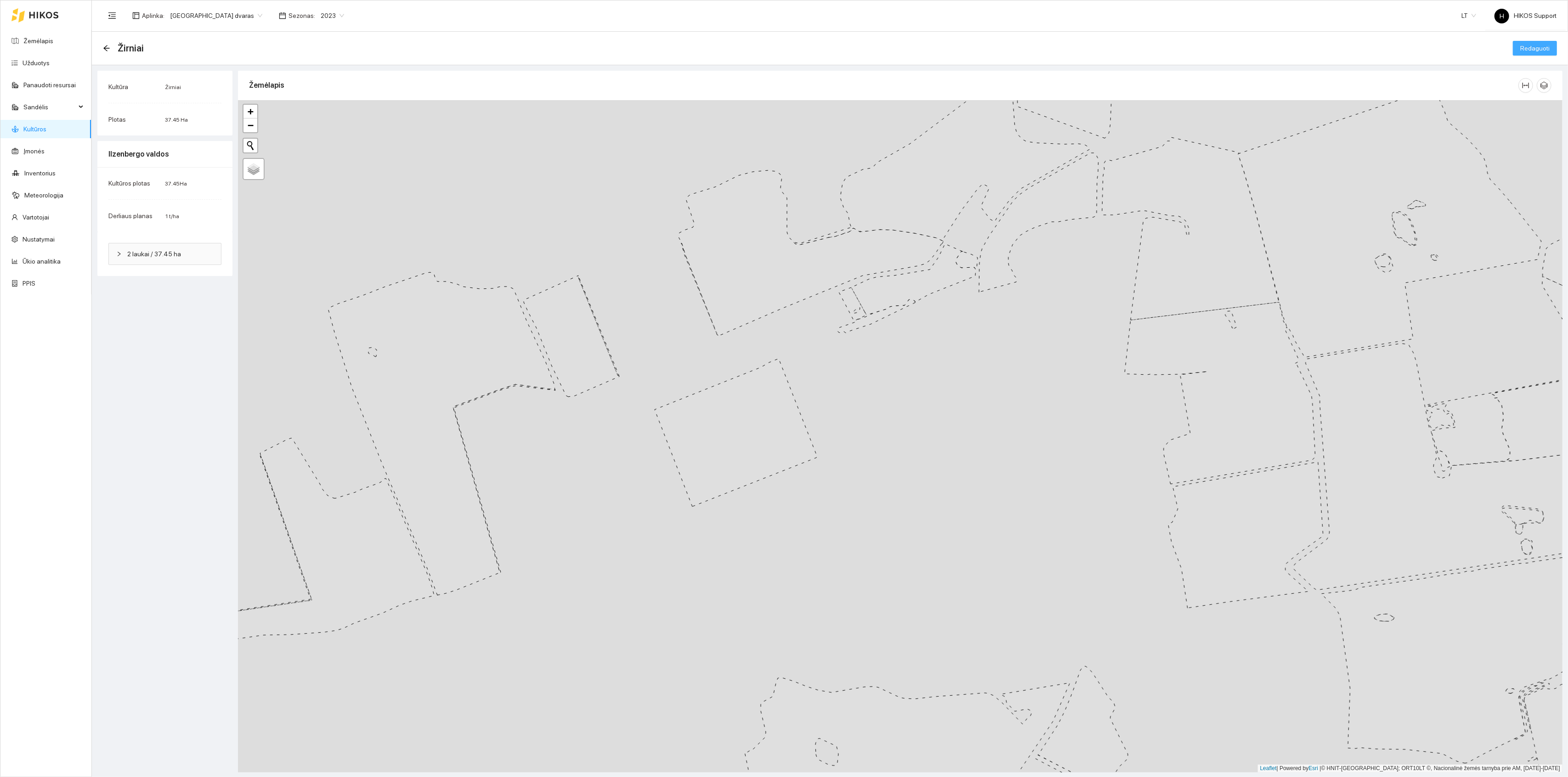
click at [1541, 47] on span "Redaguoti" at bounding box center [1535, 48] width 30 height 10
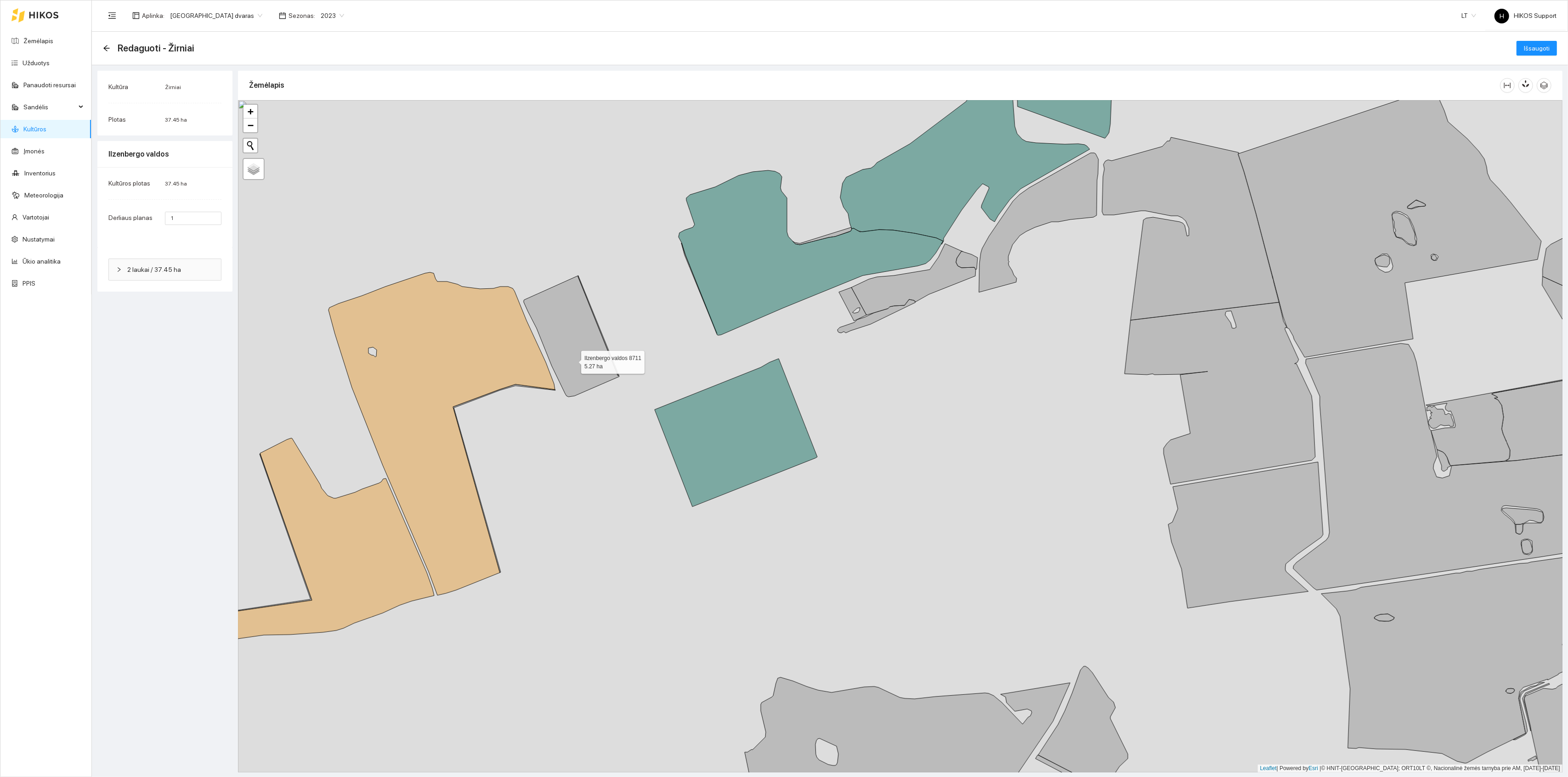
click at [572, 360] on icon at bounding box center [571, 336] width 95 height 121
click at [1532, 44] on span "Išsaugoti" at bounding box center [1537, 48] width 26 height 10
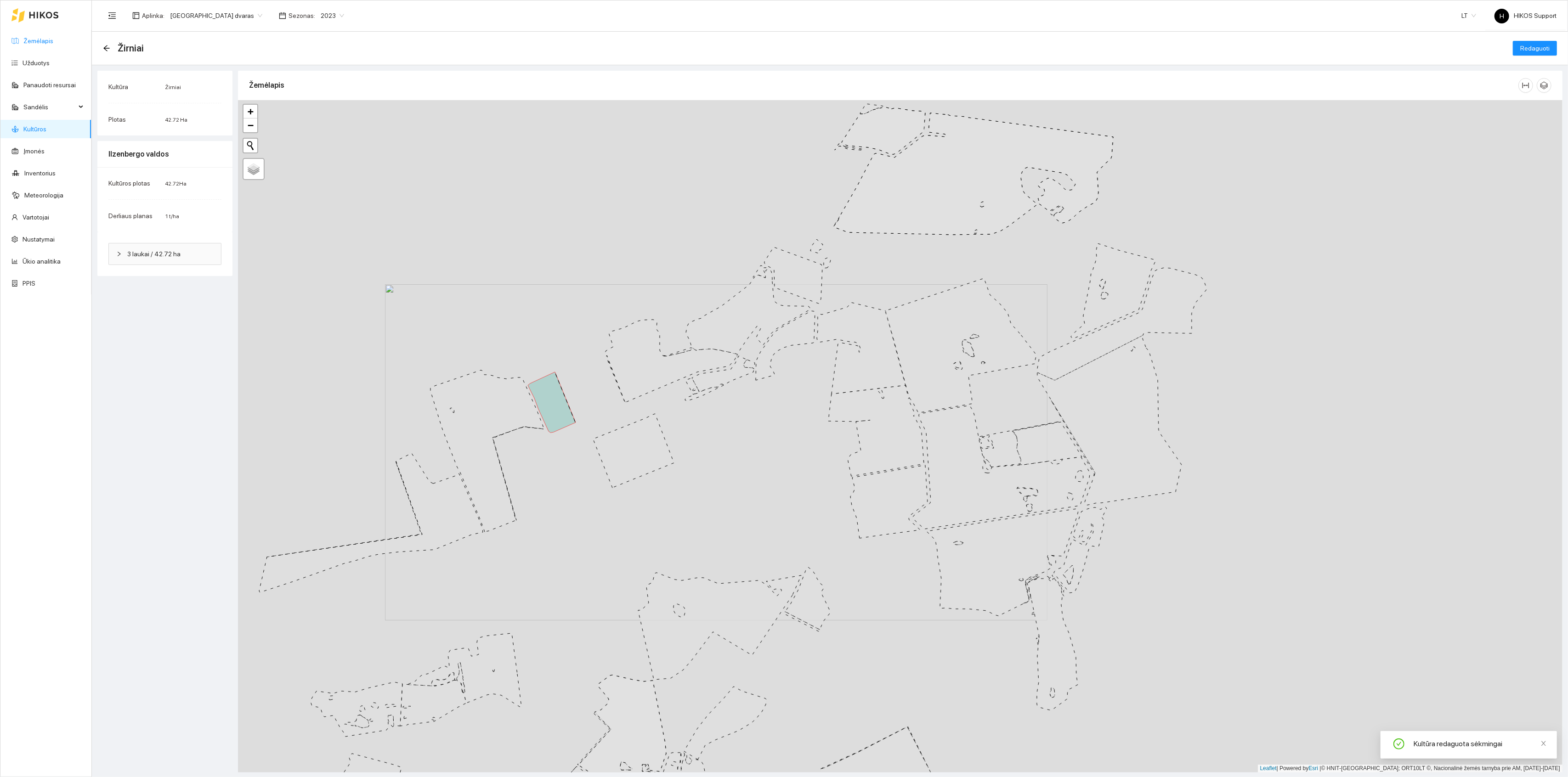
click at [34, 39] on link "Žemėlapis" at bounding box center [38, 41] width 30 height 8
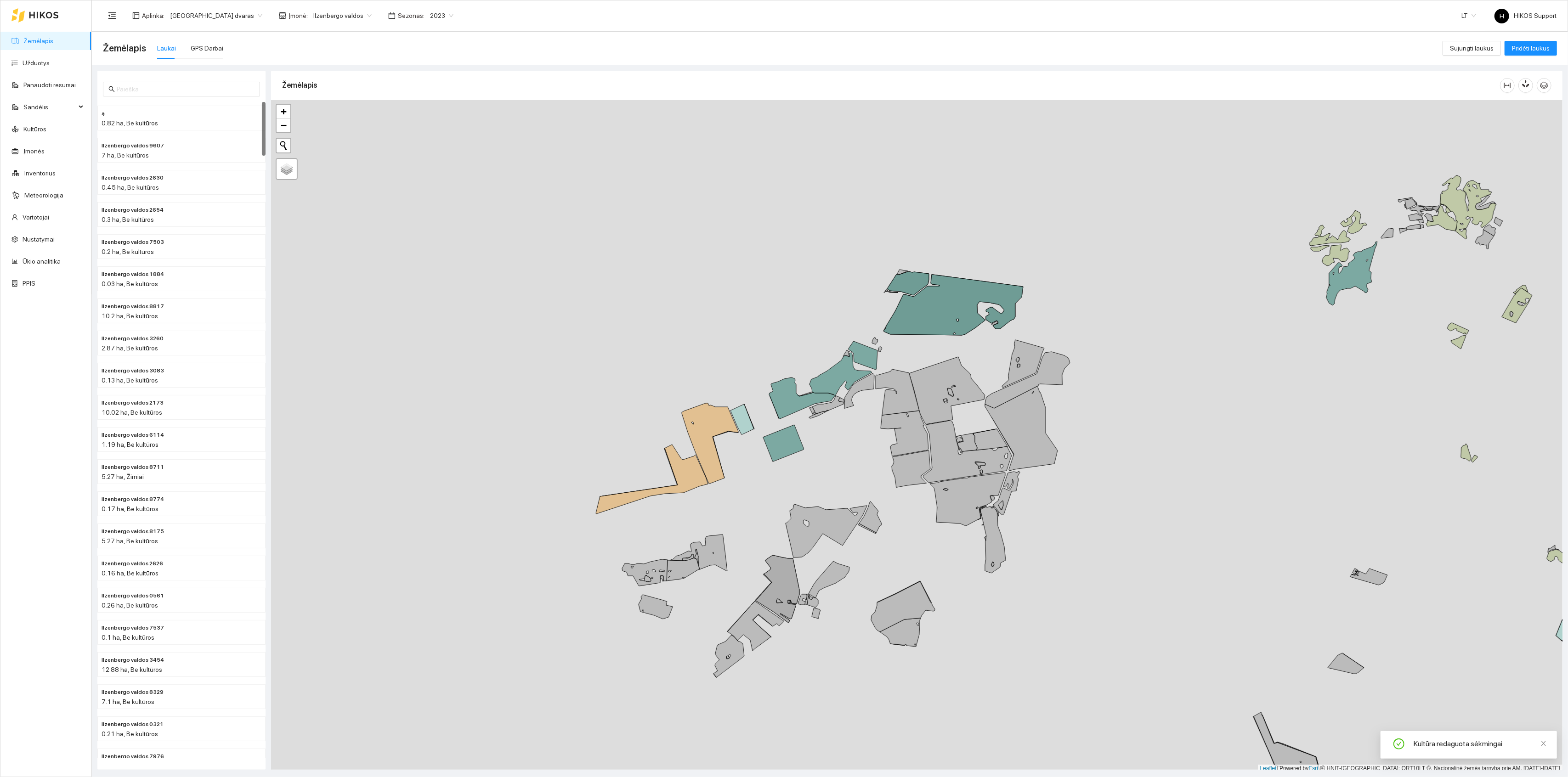
scroll to position [2, 0]
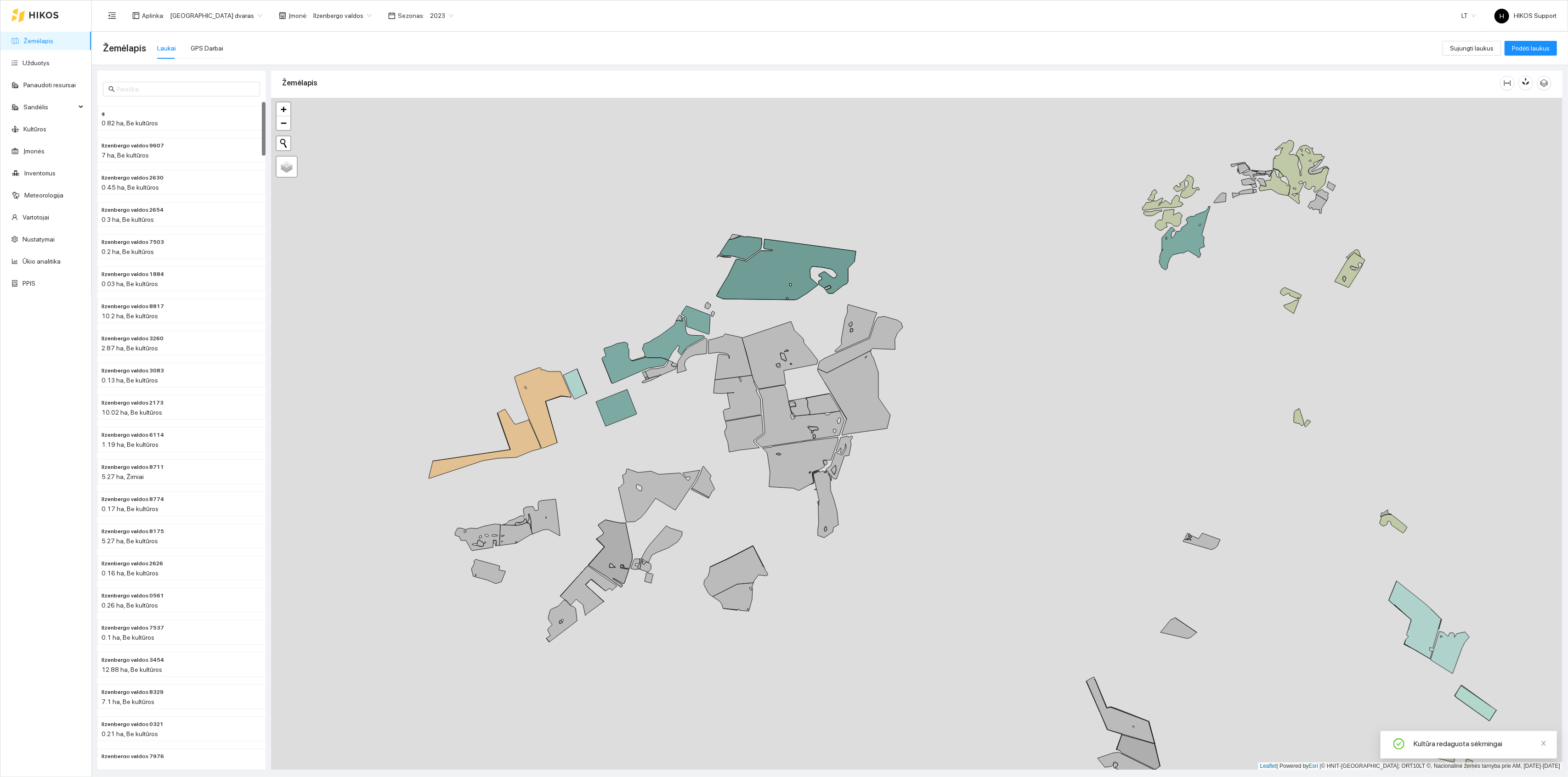
drag, startPoint x: 850, startPoint y: 509, endPoint x: 681, endPoint y: 466, distance: 174.4
click at [681, 467] on div "Ilzenbergo valdos 7432 33.51 ha + − Nieko nerasta. Bandykite dar kartą. Žemėlap…" at bounding box center [917, 434] width 1292 height 672
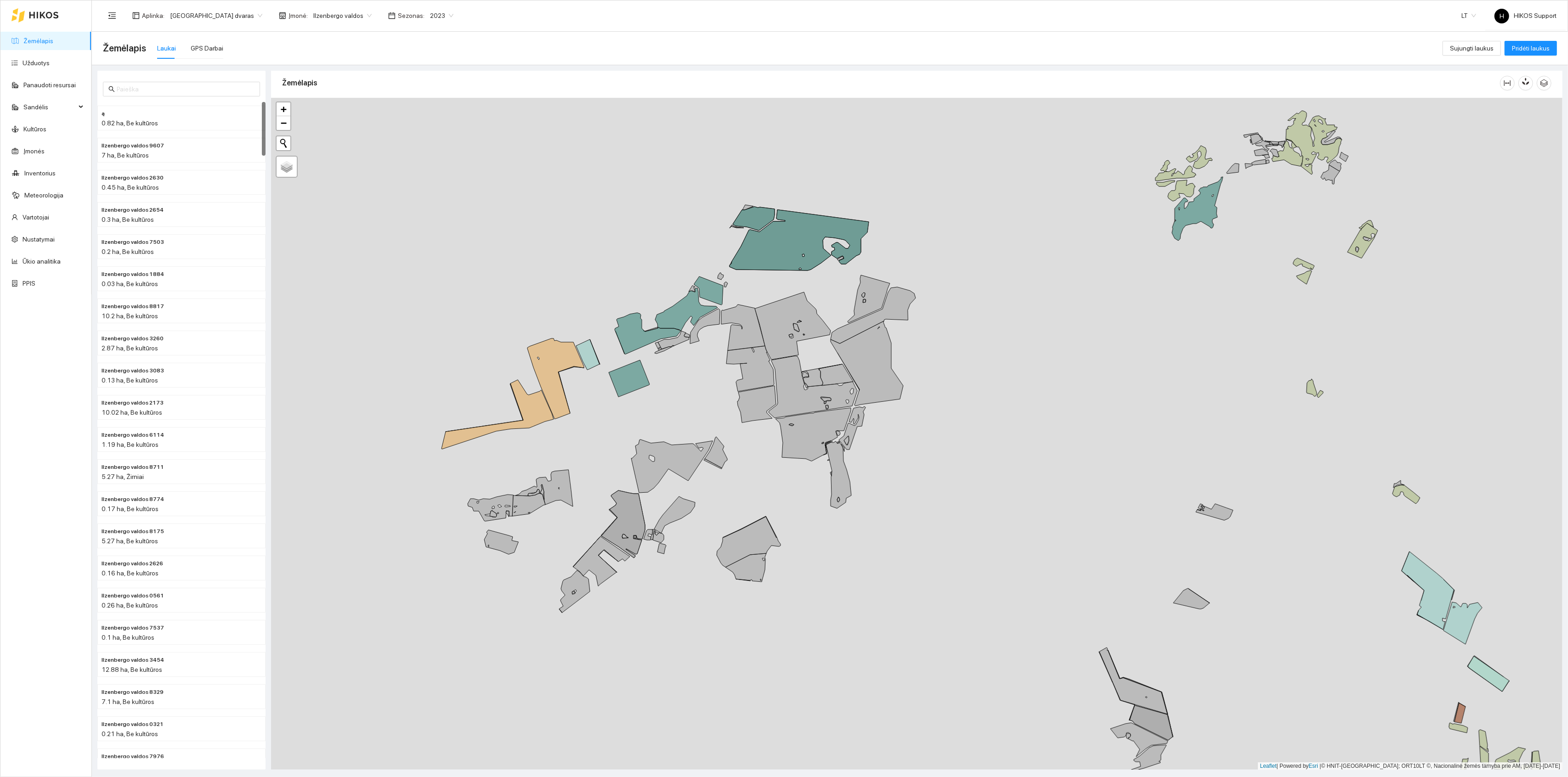
drag, startPoint x: 576, startPoint y: 532, endPoint x: 621, endPoint y: 488, distance: 62.9
click at [621, 488] on div "+ − Nieko nerasta. Bandykite dar kartą. Žemėlapis Palydovas Leaflet | Powered b…" at bounding box center [917, 434] width 1292 height 672
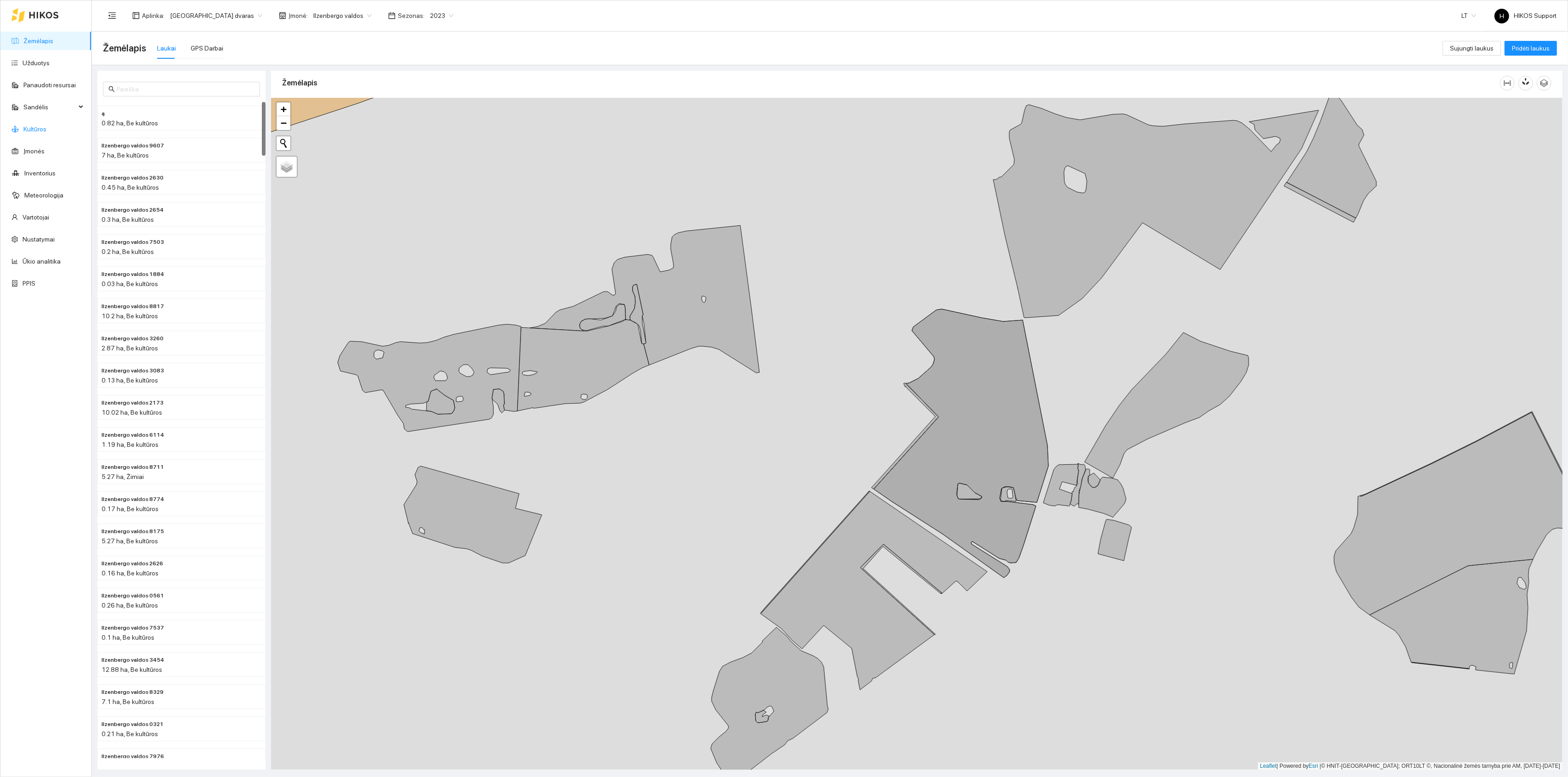
click at [34, 127] on link "Kultūros" at bounding box center [35, 129] width 23 height 8
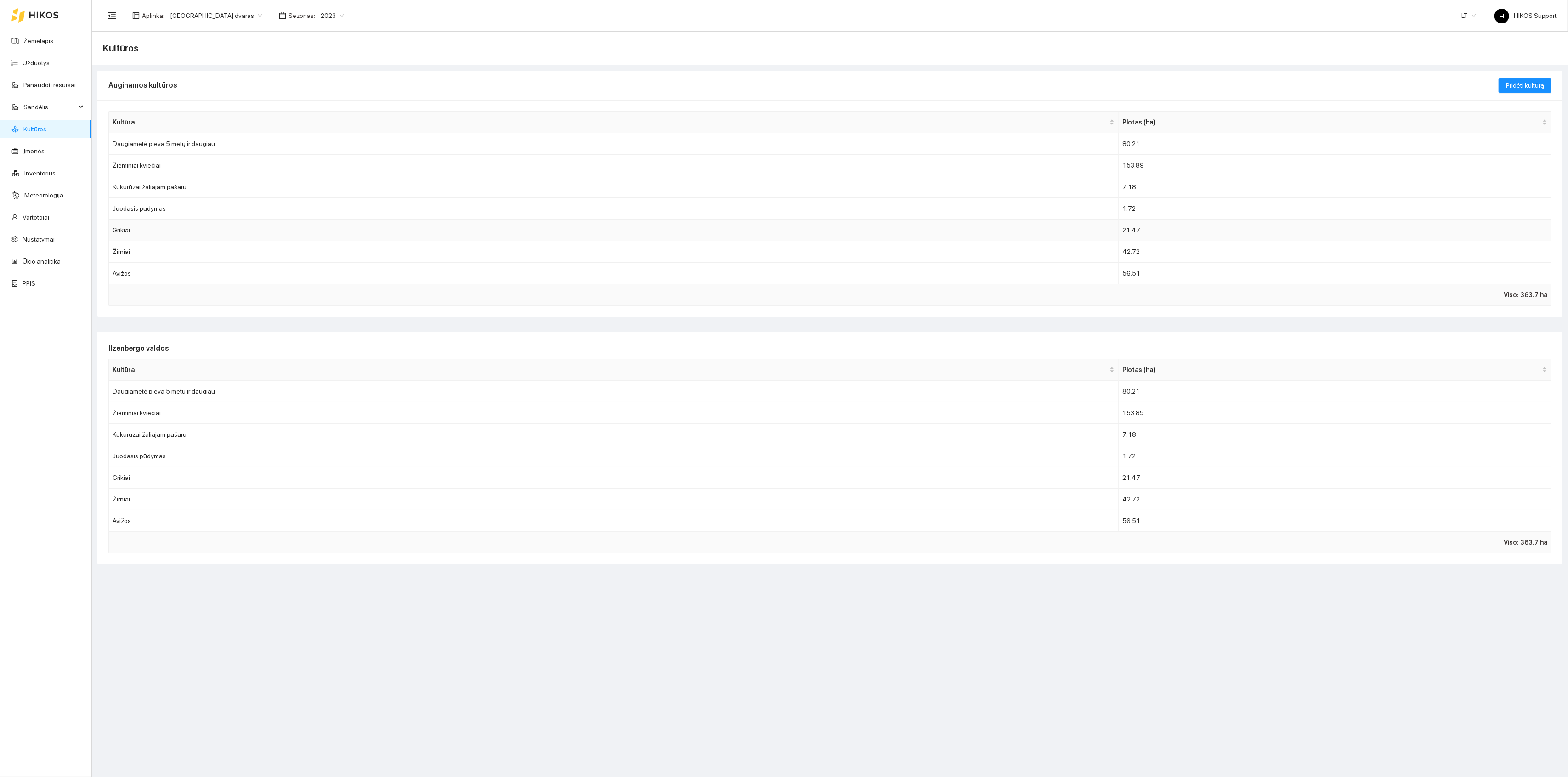
click at [146, 236] on td "Grikiai" at bounding box center [614, 231] width 1010 height 21
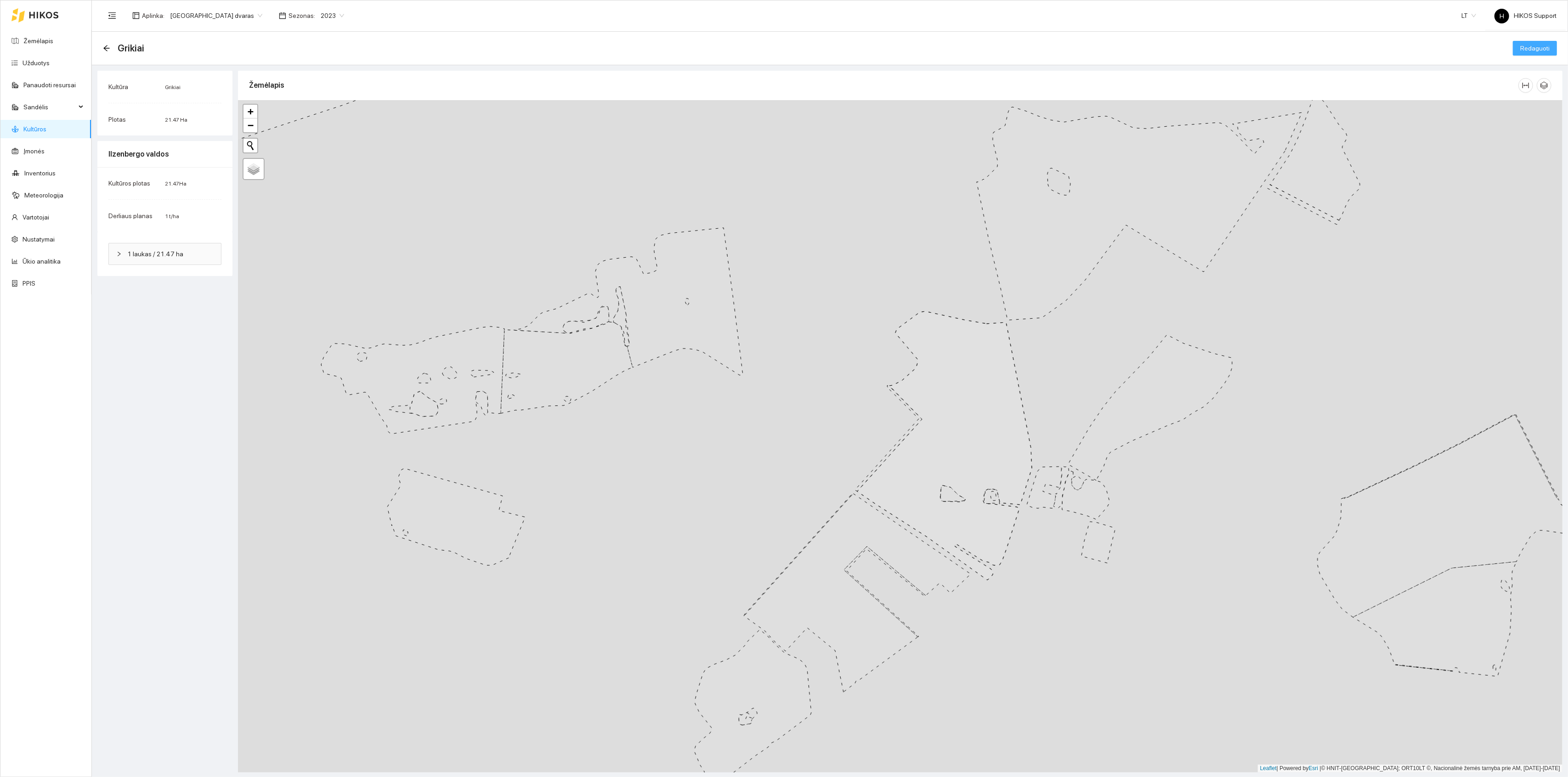
click at [1527, 47] on span "Redaguoti" at bounding box center [1535, 48] width 30 height 10
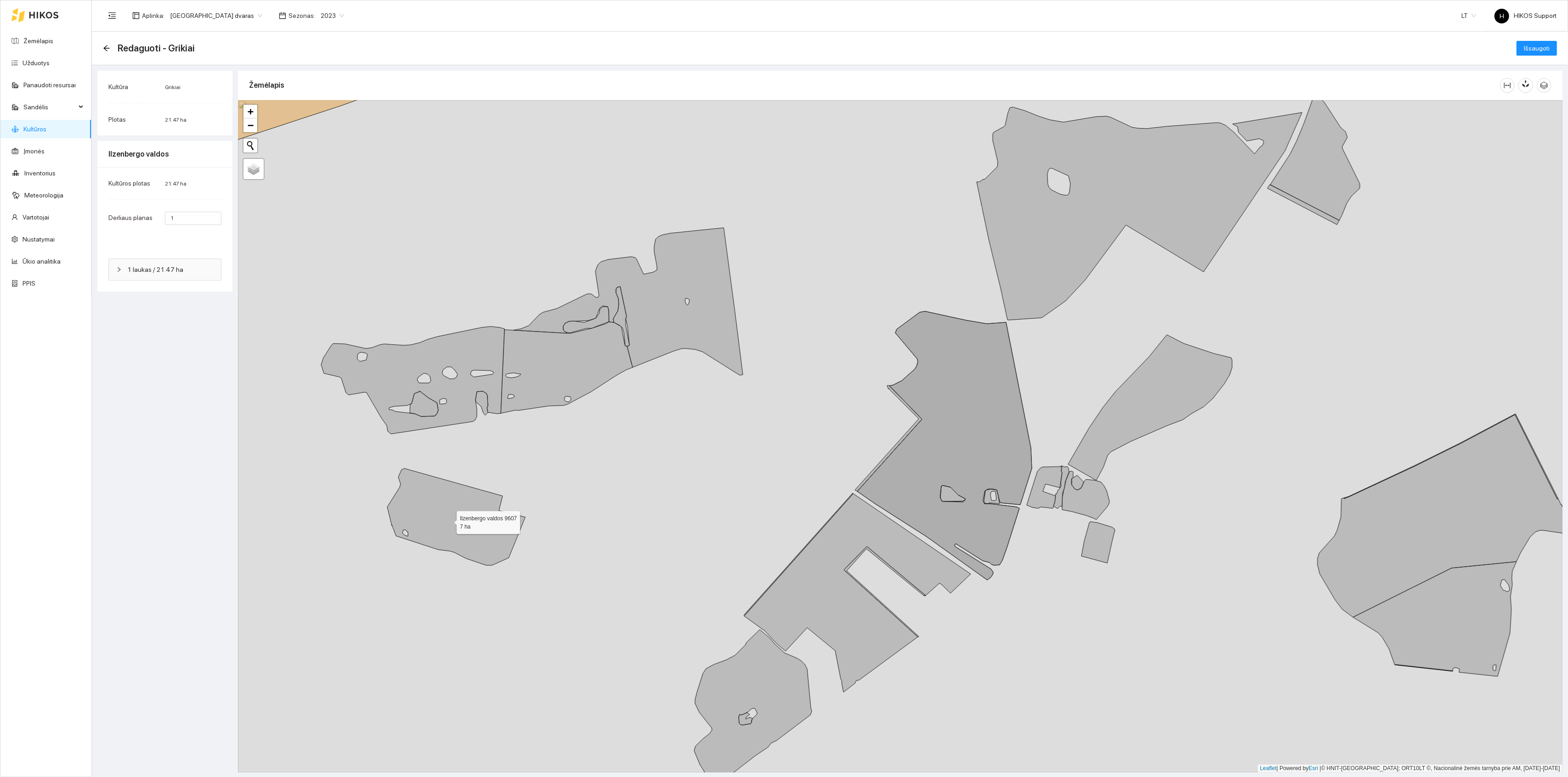
click at [448, 521] on icon at bounding box center [456, 517] width 138 height 97
click at [445, 364] on icon at bounding box center [413, 380] width 183 height 108
click at [573, 351] on icon at bounding box center [566, 368] width 132 height 92
click at [557, 315] on icon at bounding box center [628, 301] width 229 height 147
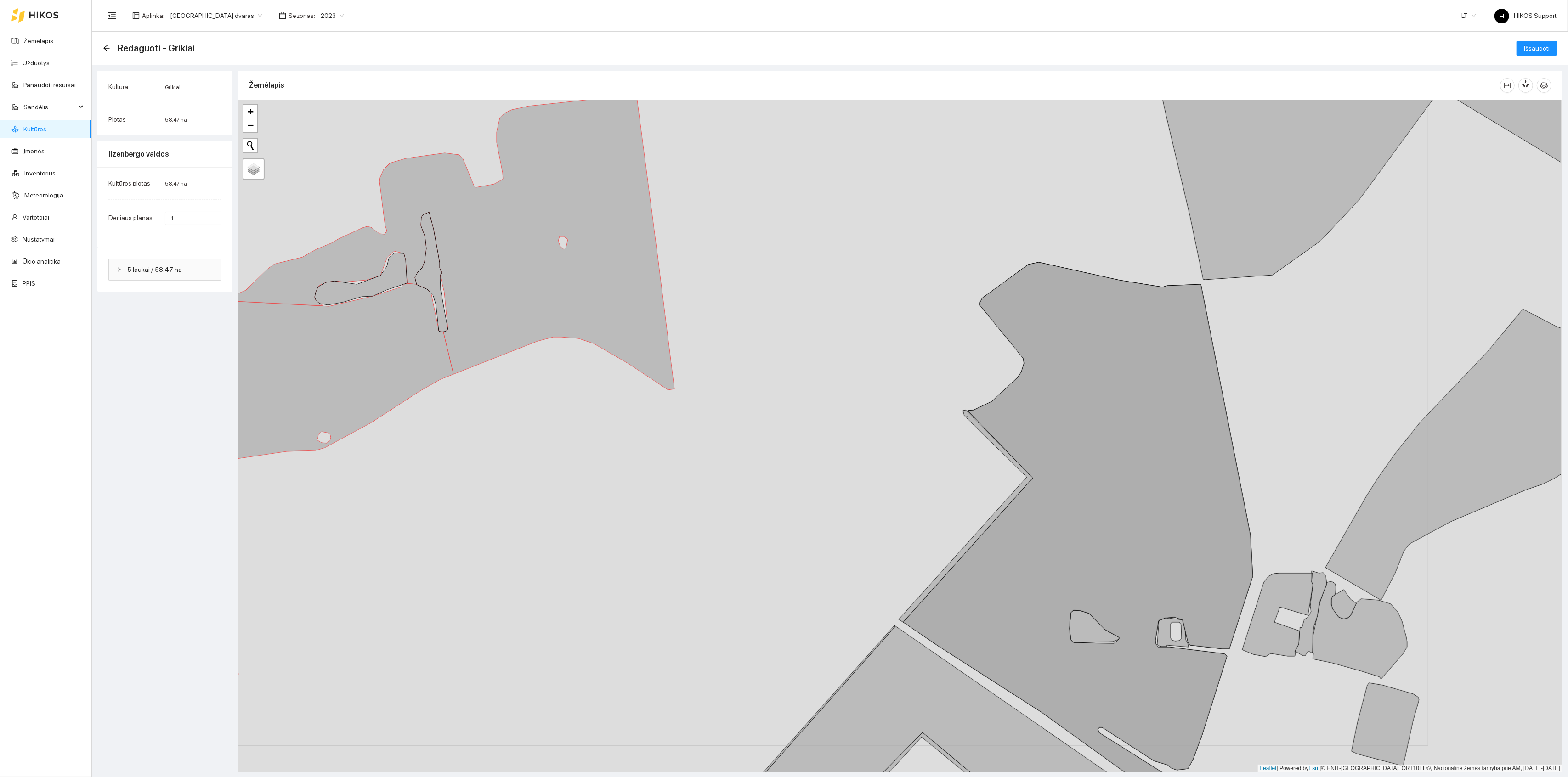
drag, startPoint x: 1046, startPoint y: 522, endPoint x: 883, endPoint y: 482, distance: 167.8
click at [883, 482] on div "+ − Nieko nerasta. Bandykite dar kartą. Žemėlapis Palydovas Leaflet | Powered b…" at bounding box center [900, 436] width 1324 height 672
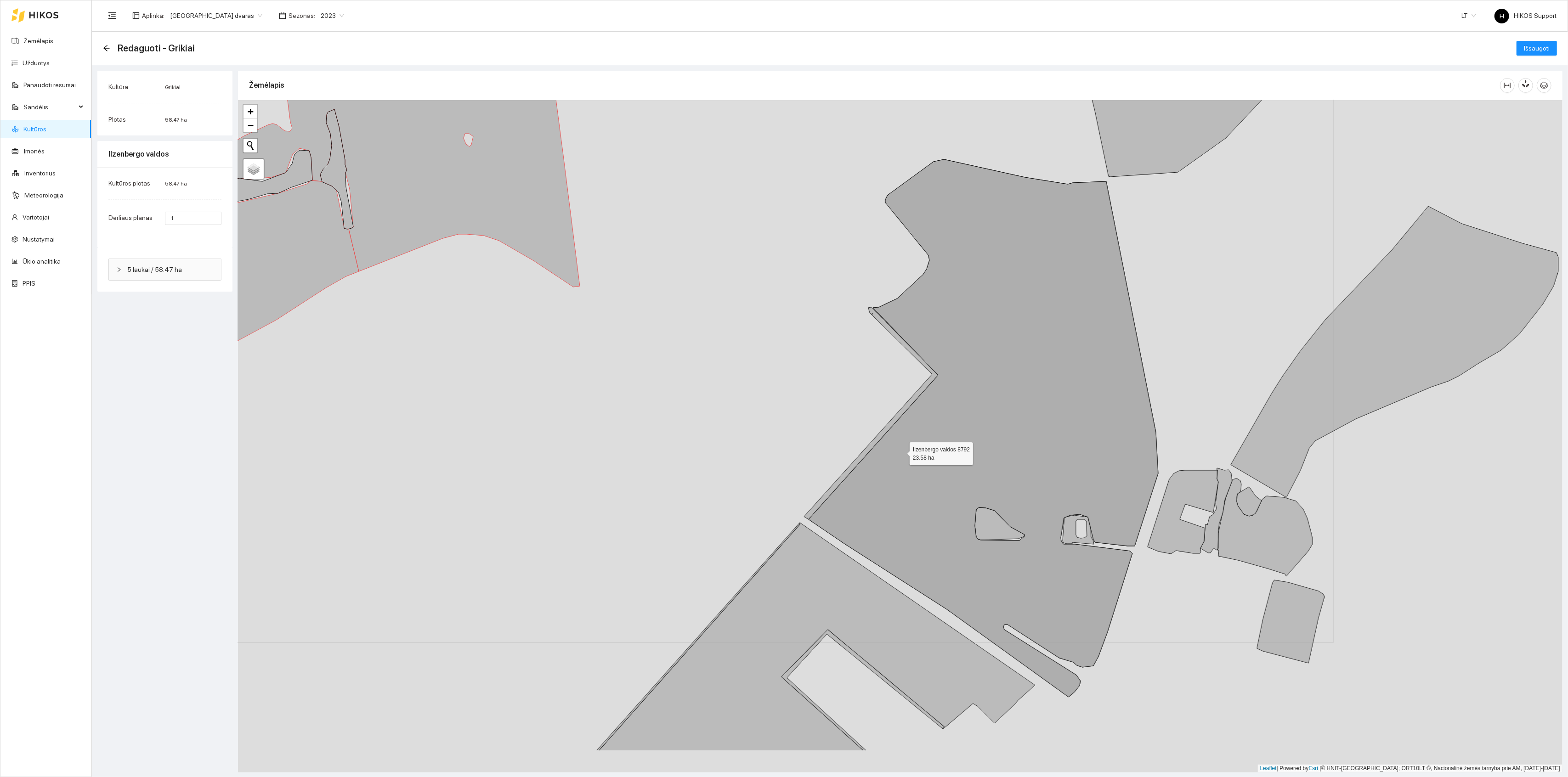
drag, startPoint x: 966, startPoint y: 543, endPoint x: 901, endPoint y: 452, distance: 111.8
click at [901, 452] on icon at bounding box center [983, 428] width 350 height 538
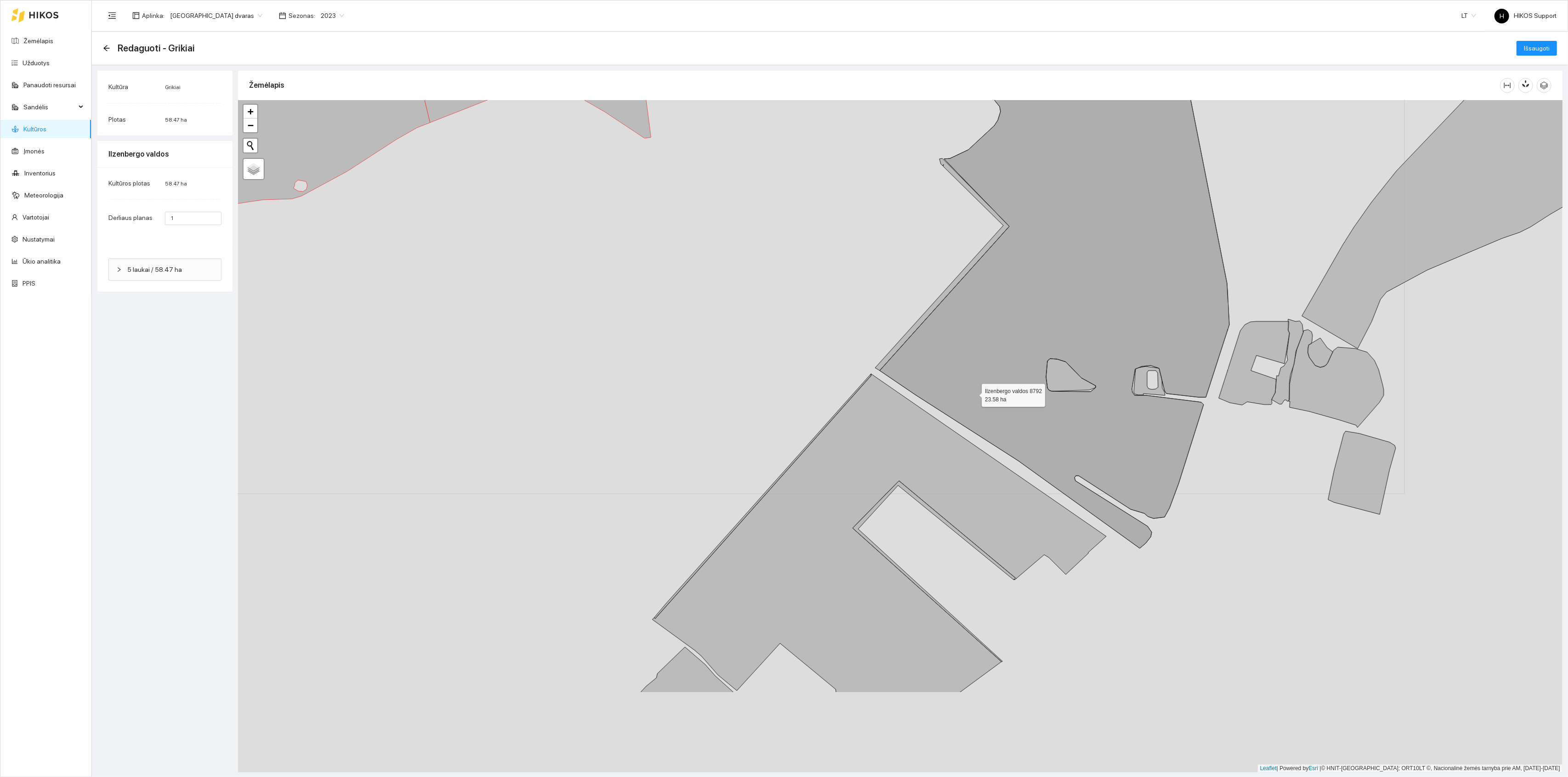
drag, startPoint x: 902, startPoint y: 543, endPoint x: 973, endPoint y: 394, distance: 165.1
click at [973, 394] on icon at bounding box center [1055, 279] width 350 height 538
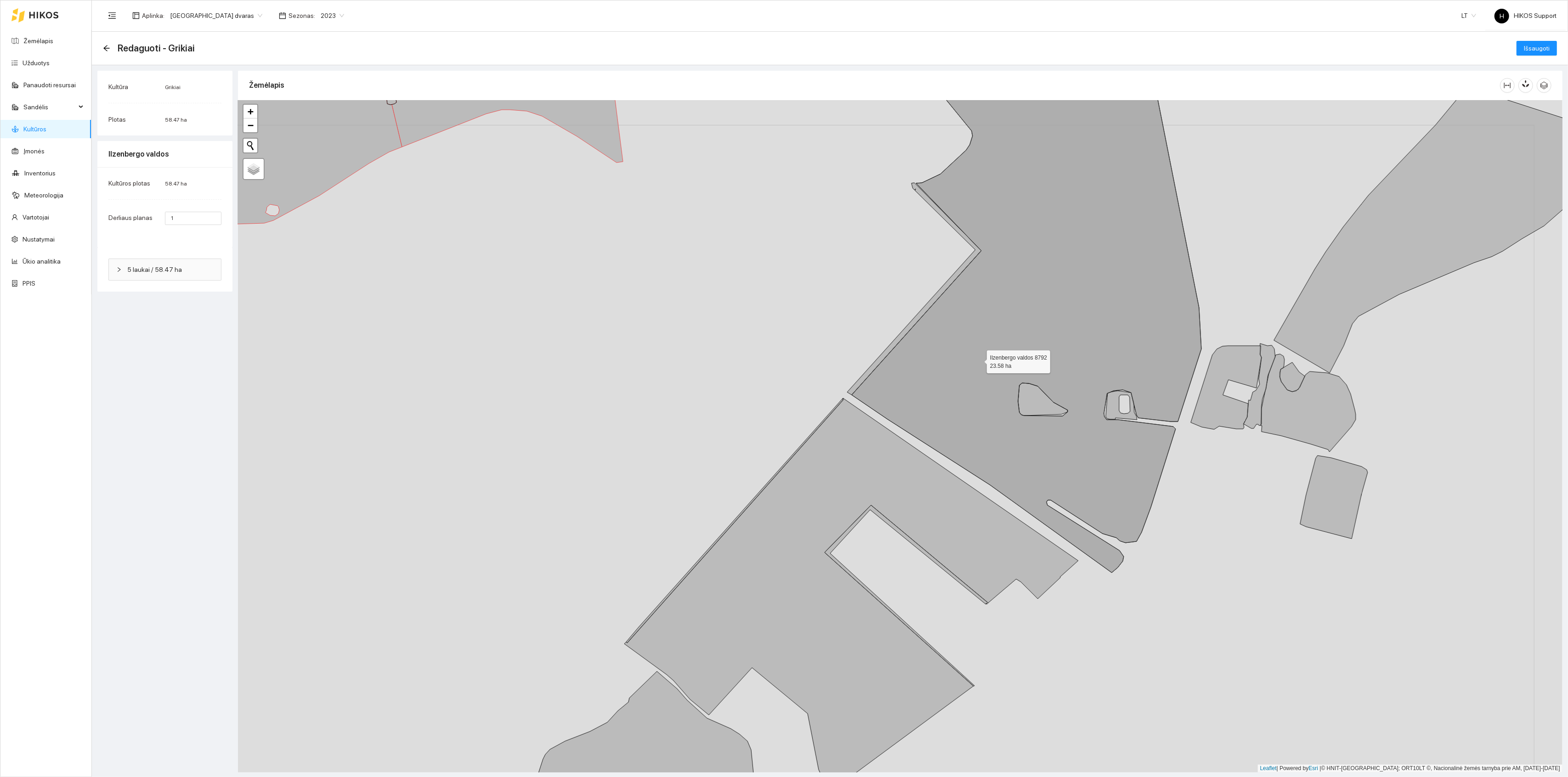
drag, startPoint x: 1007, startPoint y: 335, endPoint x: 979, endPoint y: 360, distance: 37.5
click at [979, 360] on icon at bounding box center [1027, 314] width 350 height 515
drag, startPoint x: 892, startPoint y: 325, endPoint x: 910, endPoint y: 623, distance: 298.5
click at [910, 623] on div "+ − Nieko nerasta. Bandykite dar kartą. Žemėlapis Palydovas Leaflet | Powered b…" at bounding box center [900, 436] width 1324 height 672
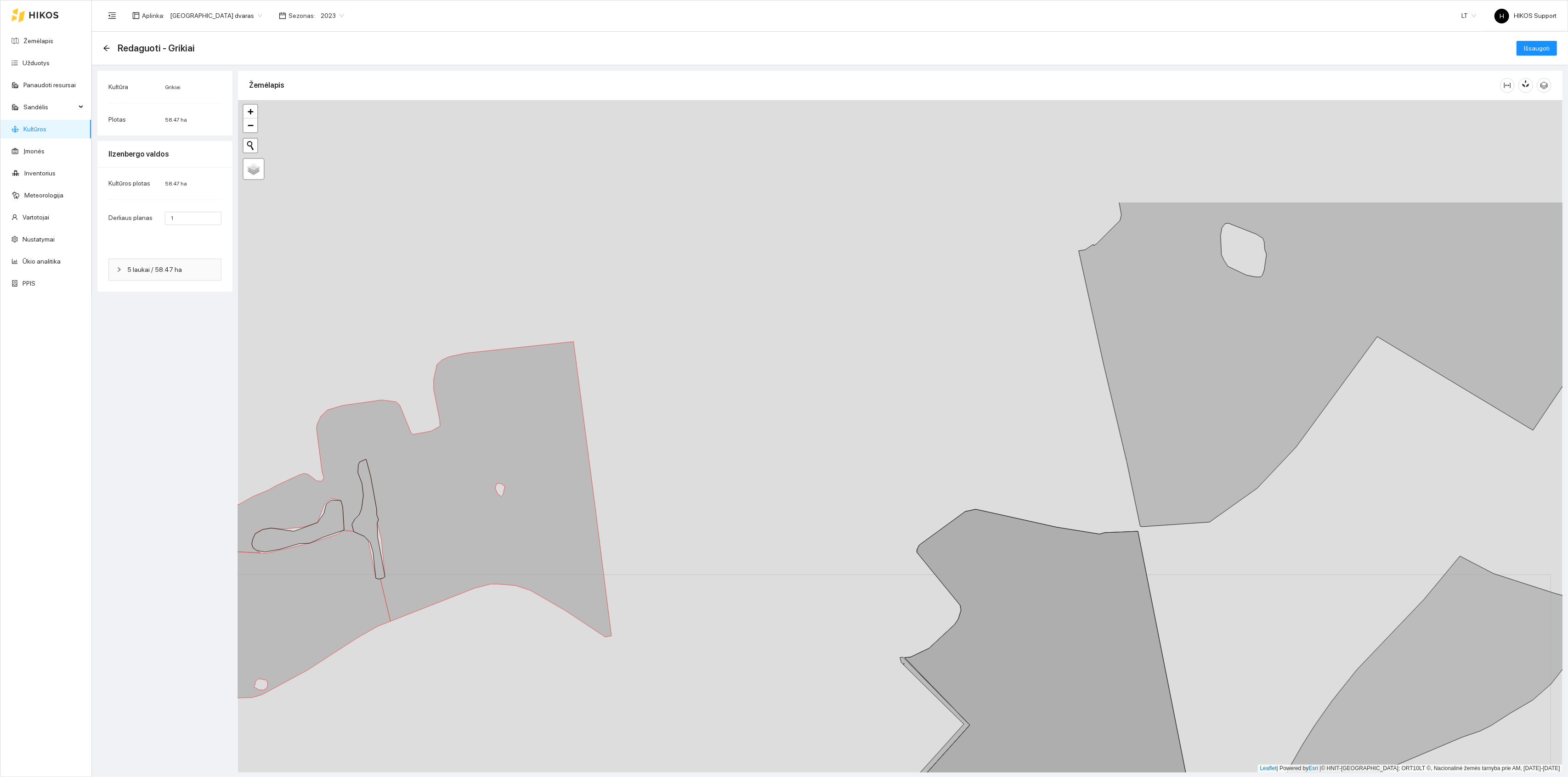
drag, startPoint x: 916, startPoint y: 303, endPoint x: 884, endPoint y: 474, distance: 174.0
click at [884, 474] on div "+ − Nieko nerasta. Bandykite dar kartą. Žemėlapis Palydovas Leaflet | Powered b…" at bounding box center [900, 436] width 1324 height 672
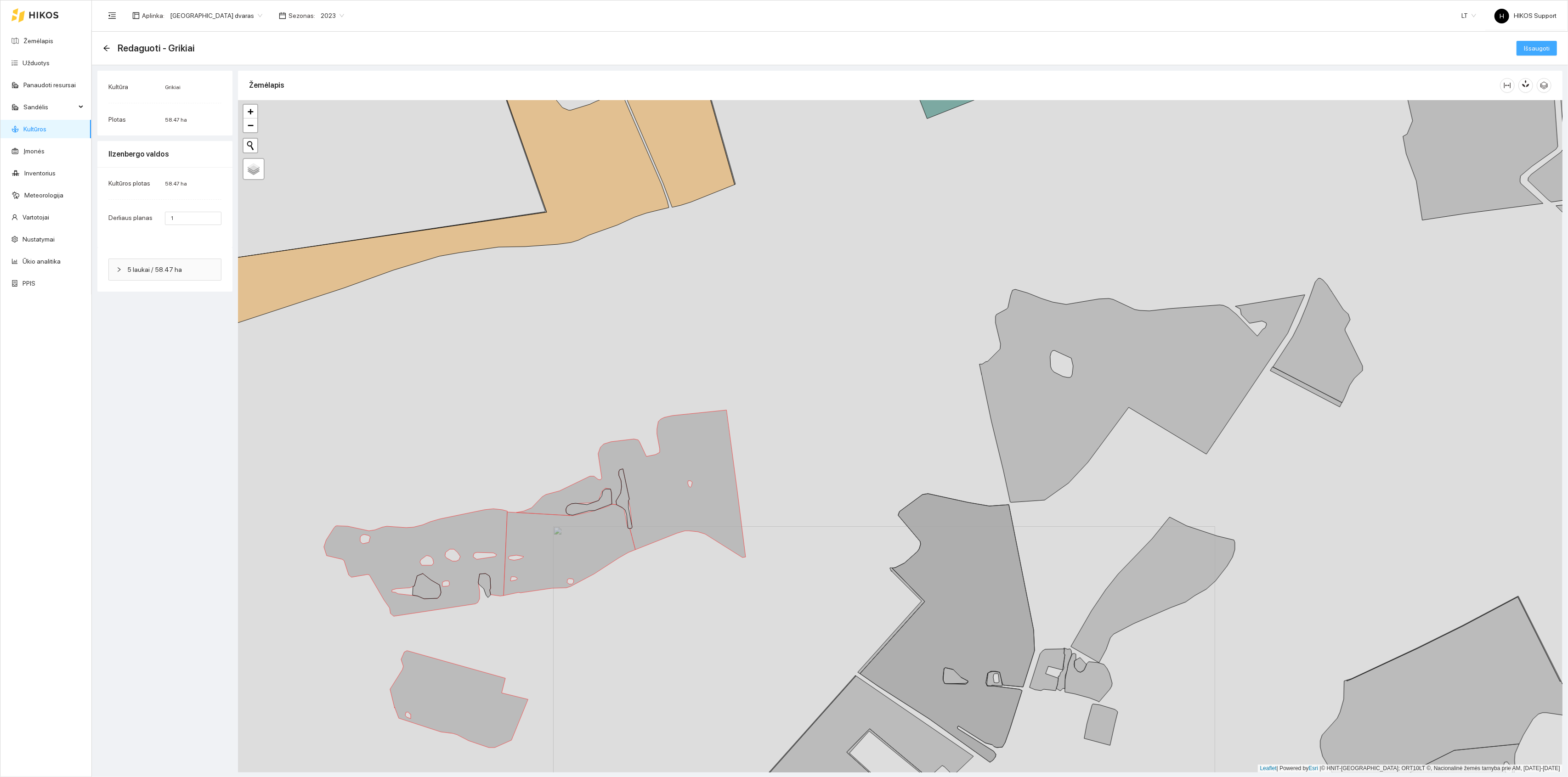
click at [1532, 51] on span "Išsaugoti" at bounding box center [1537, 48] width 26 height 10
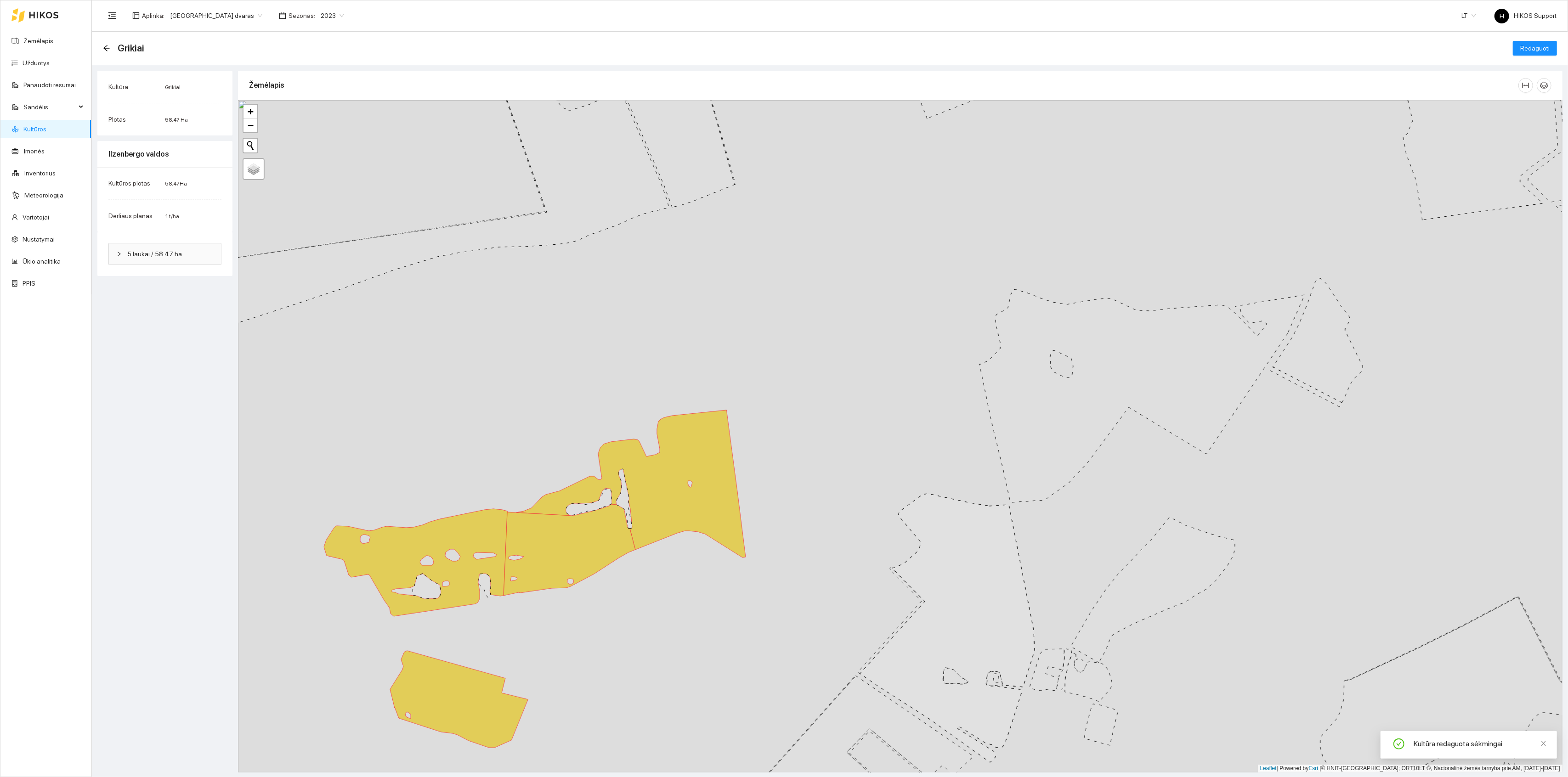
click at [41, 128] on link "Kultūros" at bounding box center [35, 129] width 23 height 8
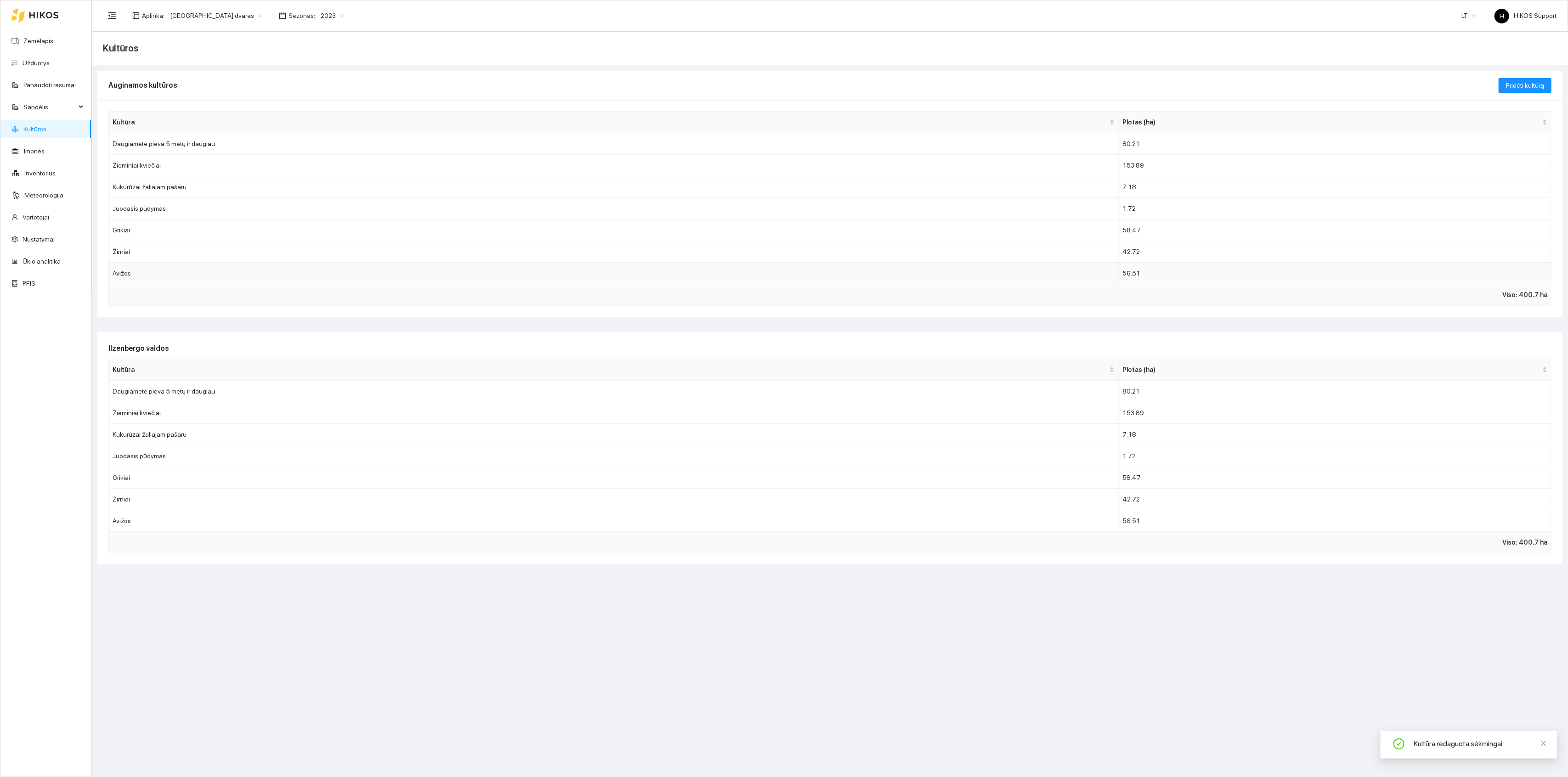
click at [132, 279] on td "Avižos" at bounding box center [614, 273] width 1010 height 21
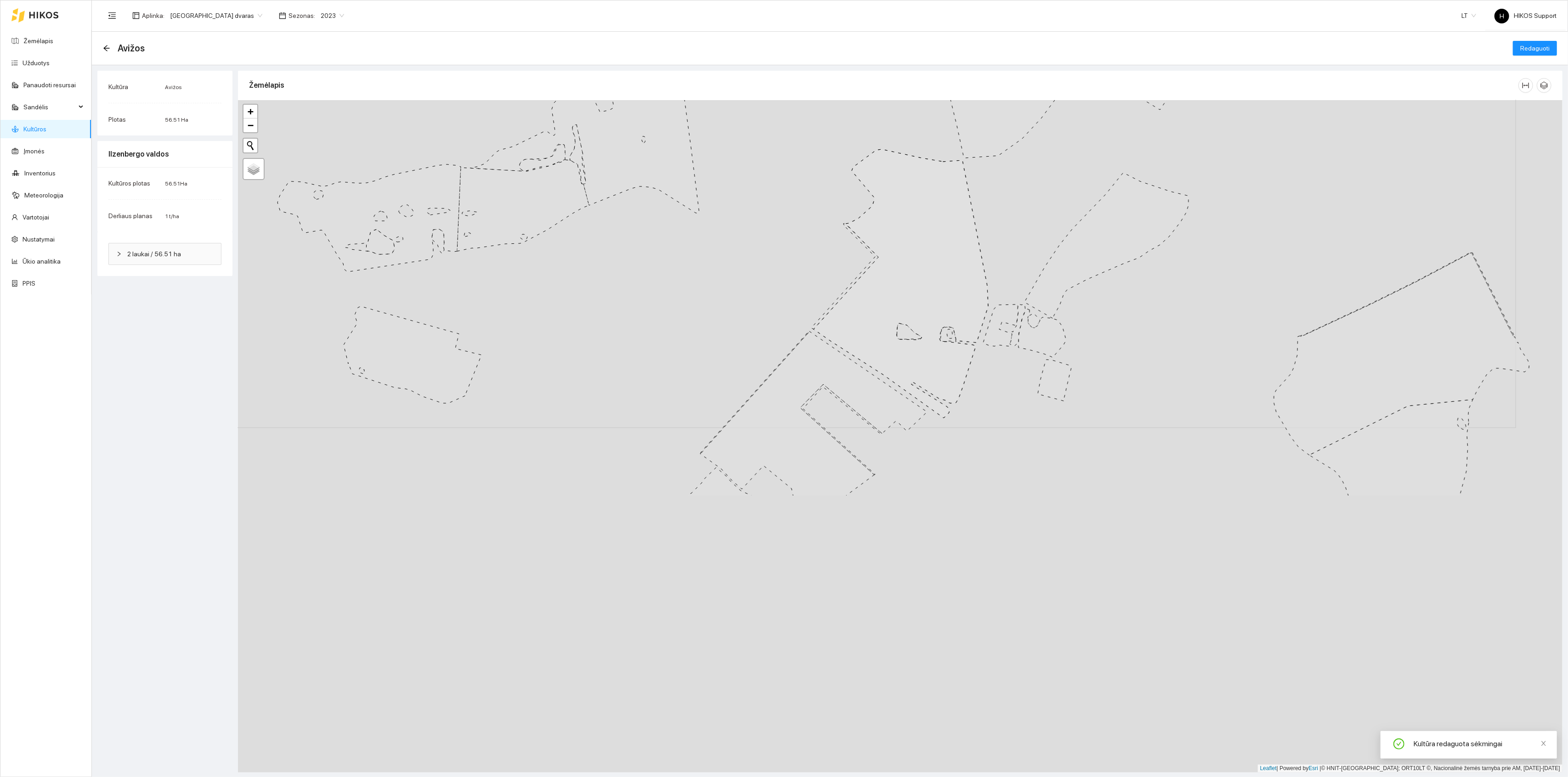
drag, startPoint x: 768, startPoint y: 640, endPoint x: 711, endPoint y: 224, distance: 419.9
click at [711, 224] on div "+ − Nieko nerasta. Bandykite dar kartą. Žemėlapis Palydovas Leaflet | Powered b…" at bounding box center [900, 436] width 1324 height 672
click at [769, 324] on icon at bounding box center [801, 349] width 227 height 199
click at [1532, 50] on span "Redaguoti" at bounding box center [1535, 48] width 30 height 10
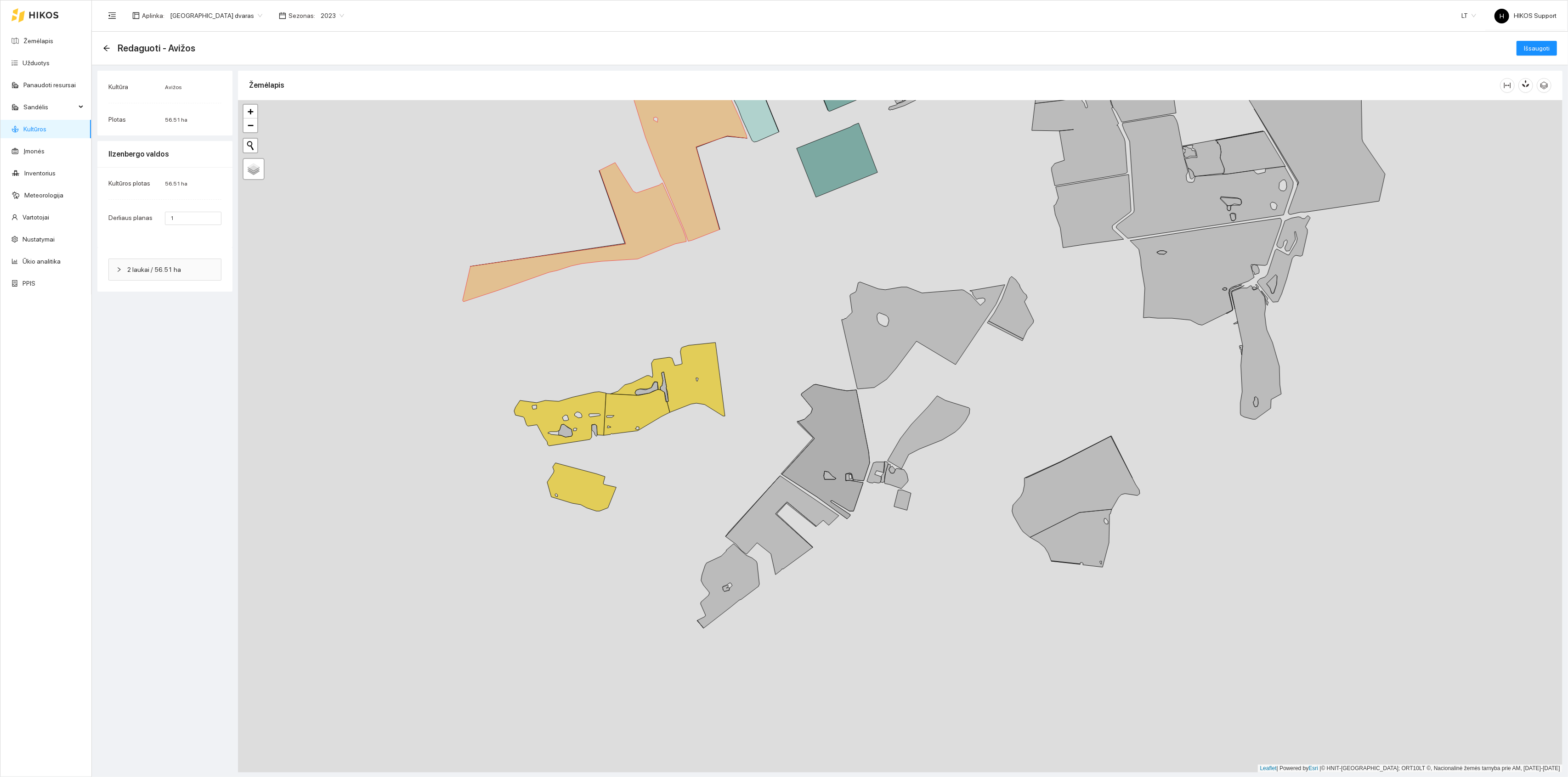
drag, startPoint x: 955, startPoint y: 588, endPoint x: 844, endPoint y: 465, distance: 165.7
click at [844, 465] on div "+ − Nieko nerasta. Bandykite dar kartą. Žemėlapis Palydovas Leaflet | Powered b…" at bounding box center [900, 436] width 1324 height 672
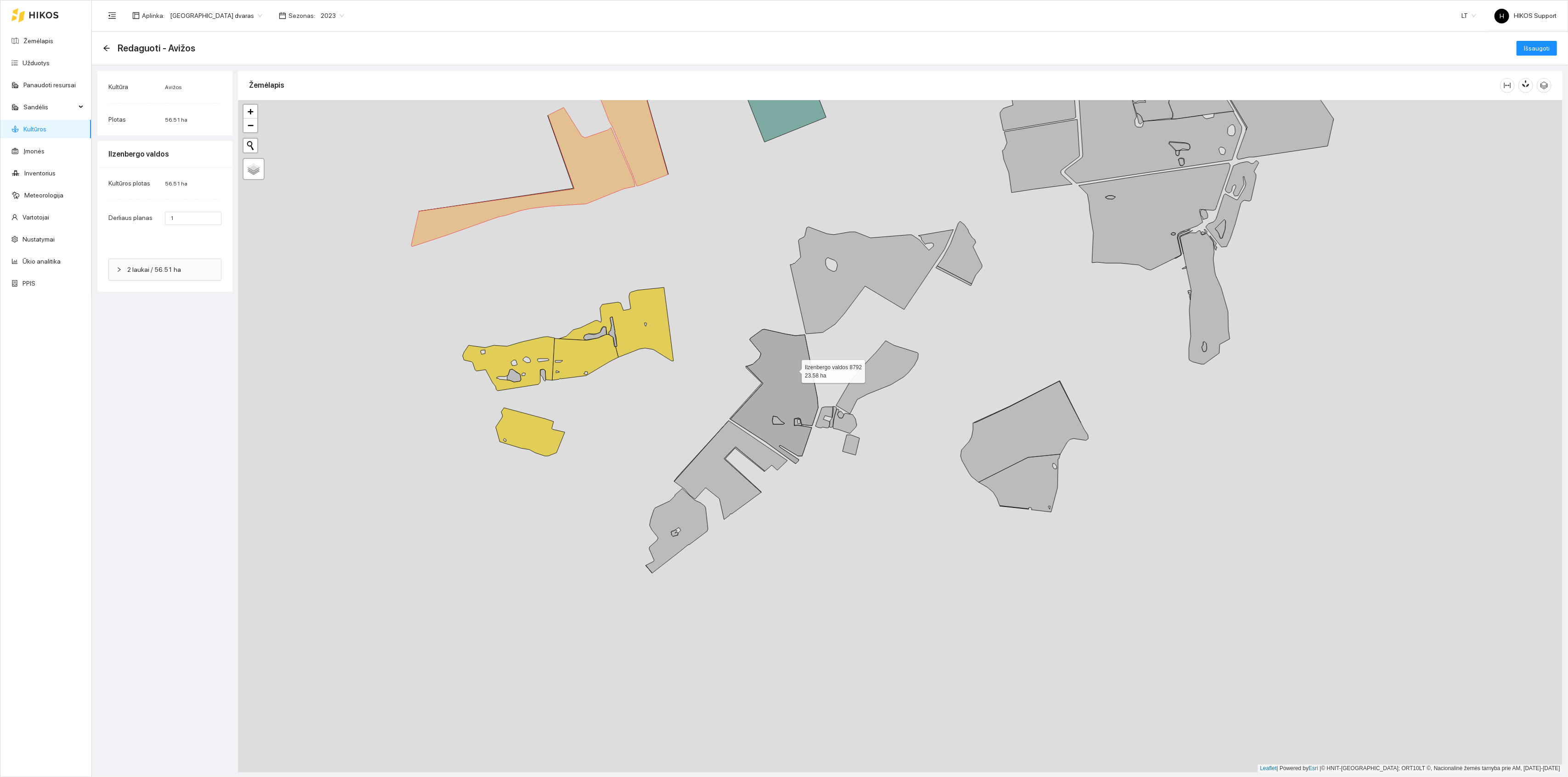
click at [794, 370] on icon at bounding box center [774, 397] width 88 height 134
click at [763, 411] on icon at bounding box center [774, 397] width 88 height 134
click at [727, 443] on icon at bounding box center [731, 469] width 114 height 98
click at [837, 292] on icon at bounding box center [872, 280] width 163 height 107
click at [1534, 48] on span "Išsaugoti" at bounding box center [1537, 48] width 26 height 10
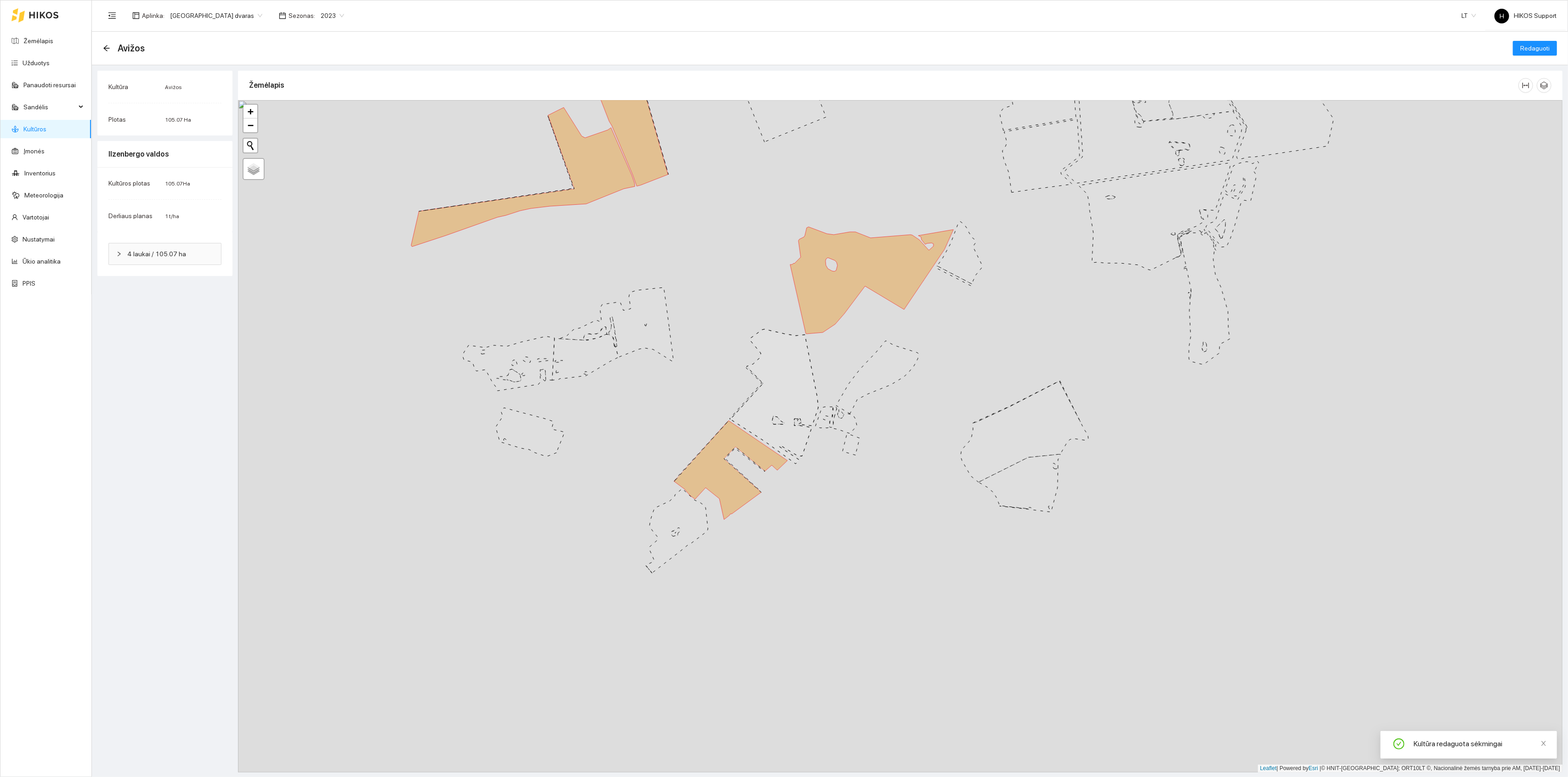
click at [40, 127] on link "Kultūros" at bounding box center [35, 129] width 23 height 8
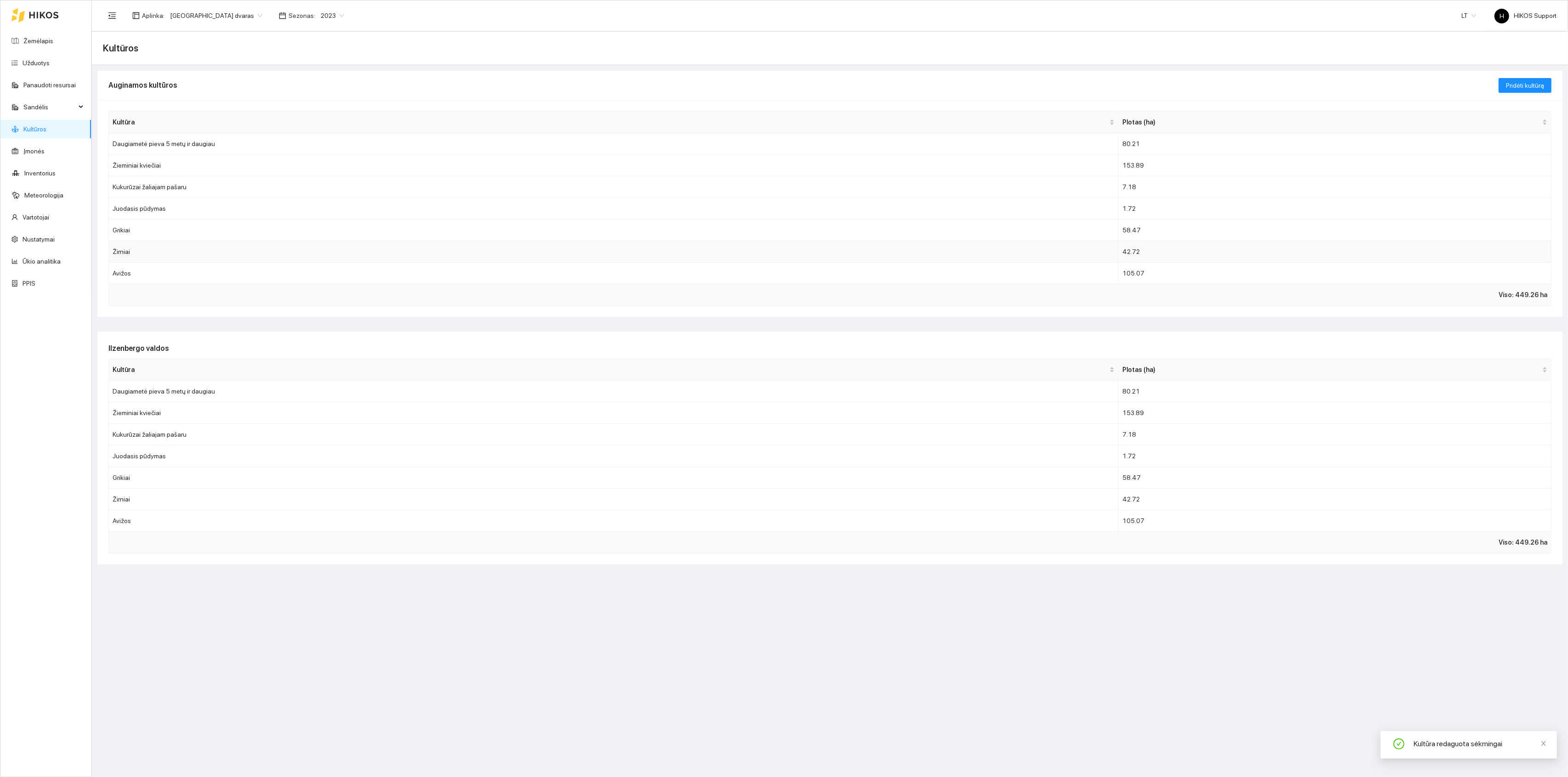
click at [140, 253] on td "Žirniai" at bounding box center [614, 252] width 1010 height 21
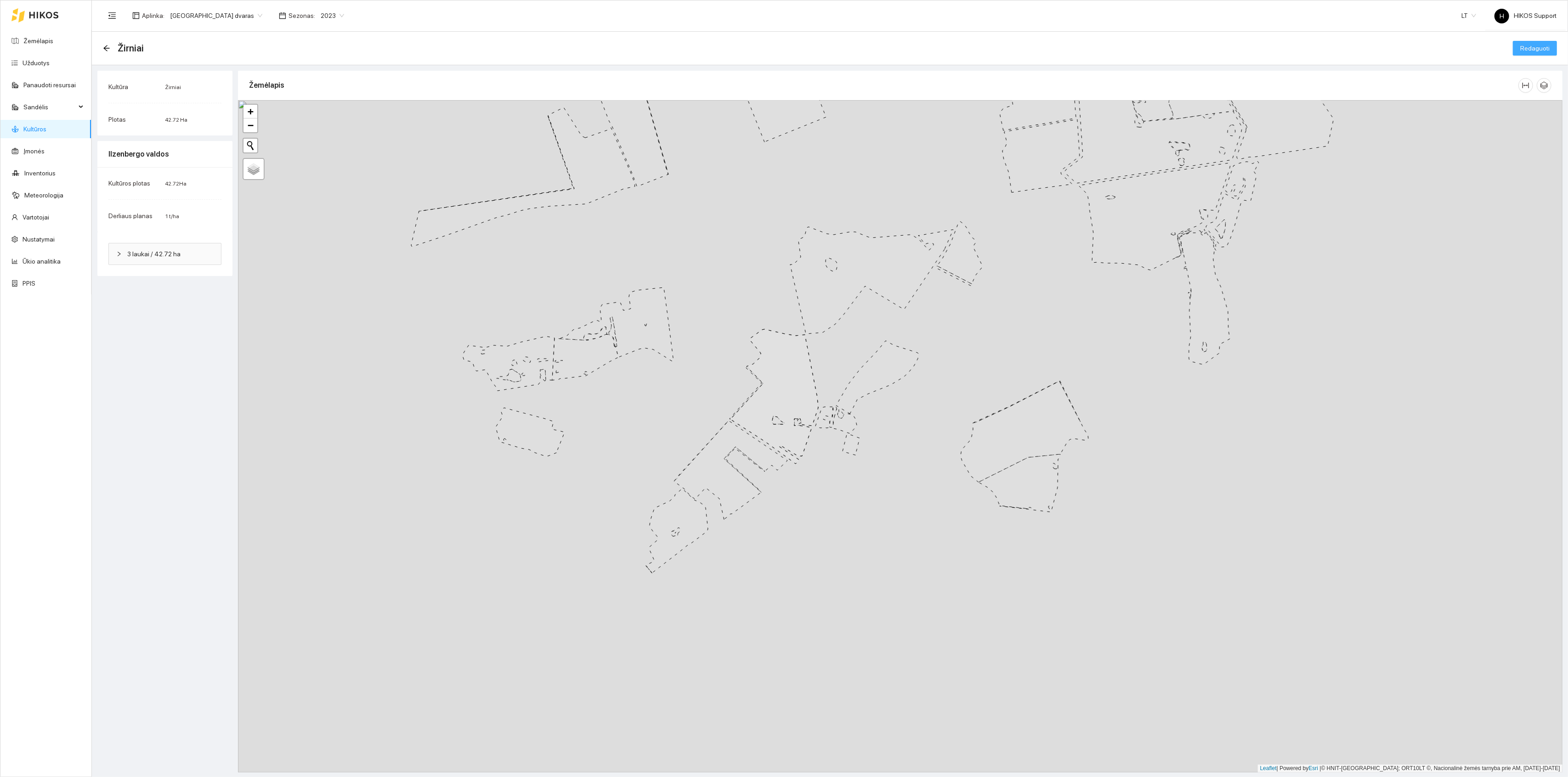
click at [1536, 50] on span "Redaguoti" at bounding box center [1535, 48] width 30 height 10
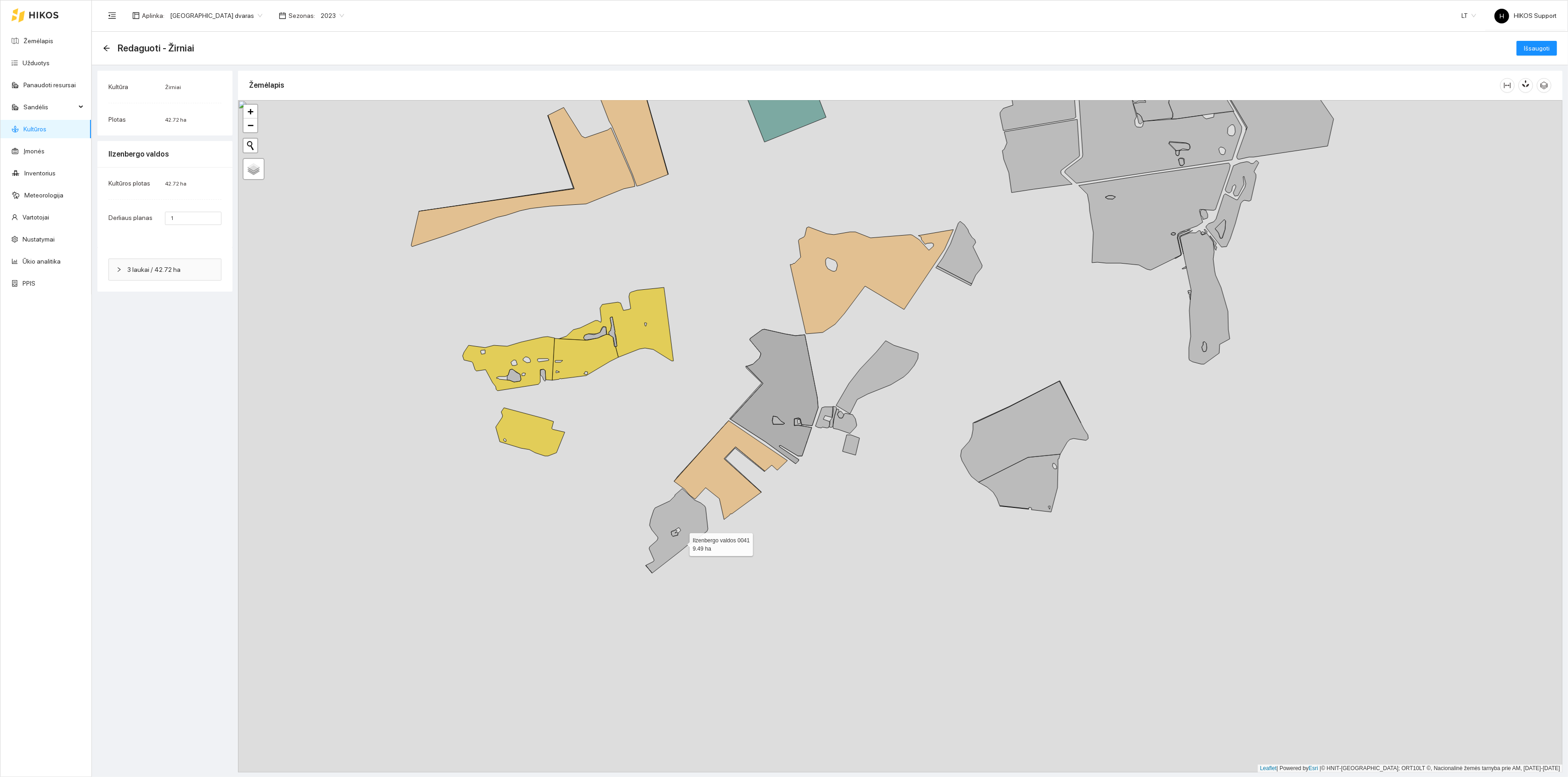
click at [682, 537] on icon at bounding box center [676, 530] width 62 height 85
click at [802, 396] on icon at bounding box center [774, 397] width 88 height 134
click at [871, 370] on icon at bounding box center [878, 378] width 82 height 73
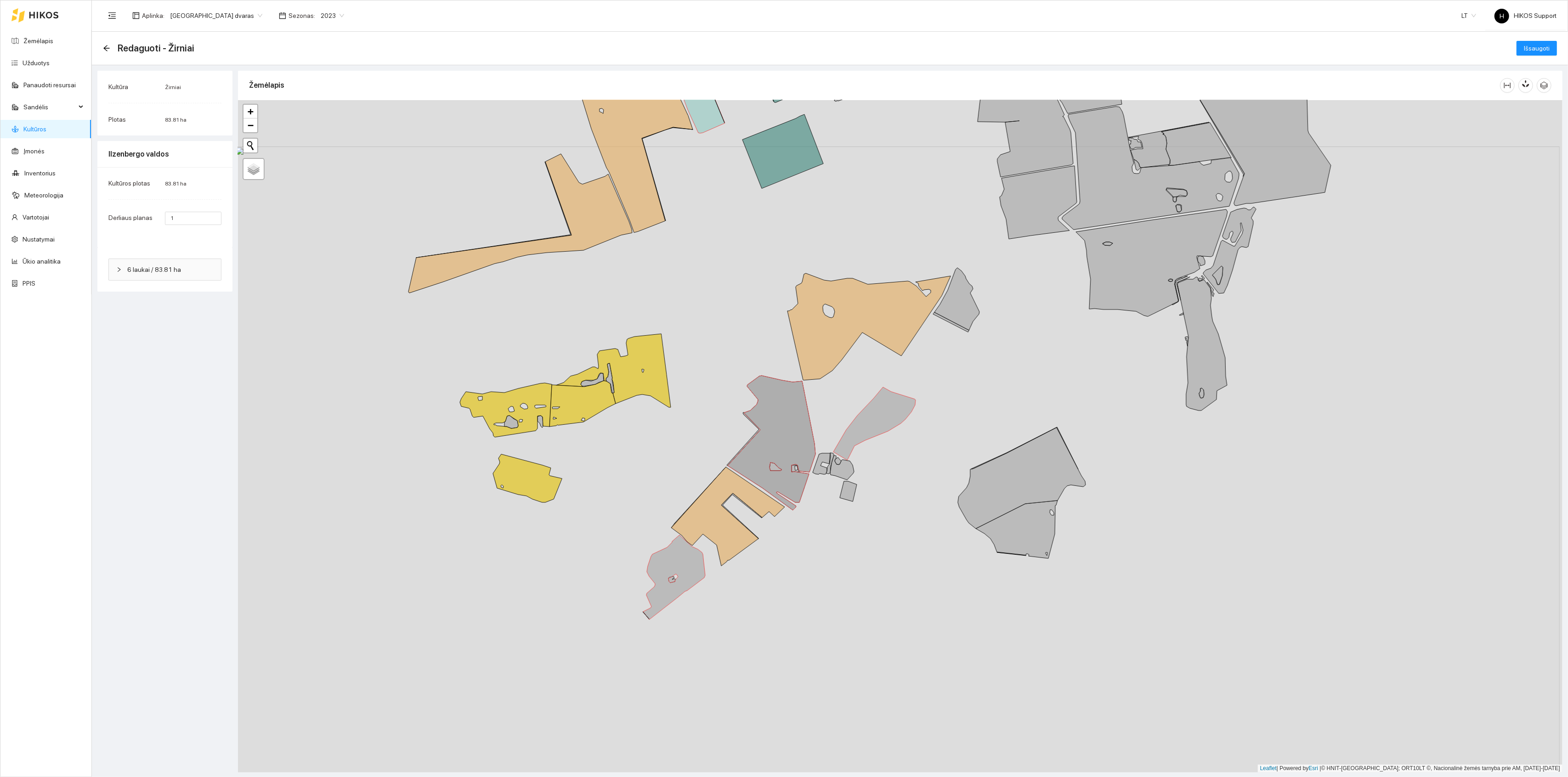
drag, startPoint x: 993, startPoint y: 283, endPoint x: 989, endPoint y: 335, distance: 52.2
click at [989, 335] on div "+ − Nieko nerasta. Bandykite dar kartą. Žemėlapis Palydovas Leaflet | Powered b…" at bounding box center [900, 436] width 1324 height 672
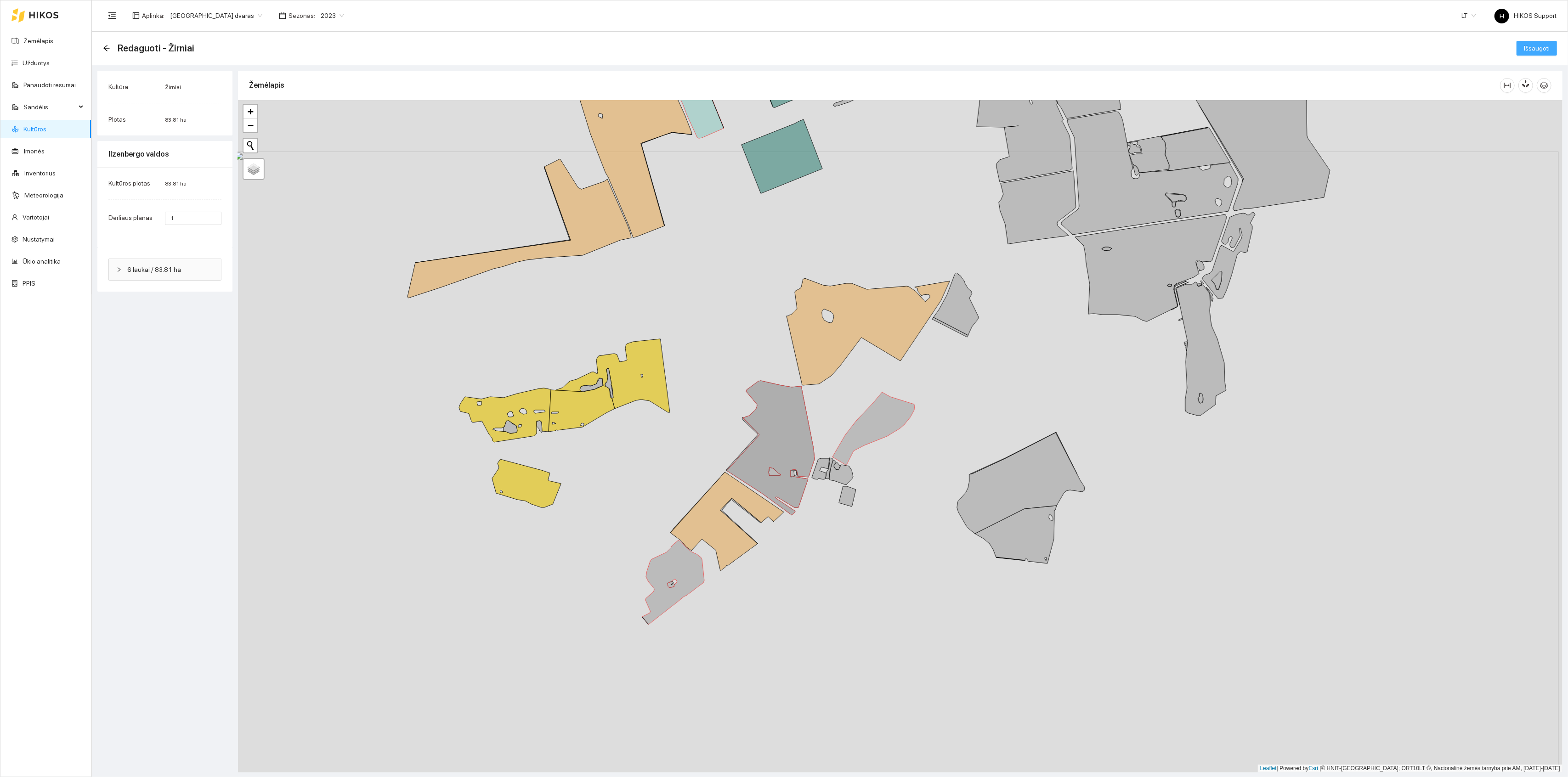
click at [1534, 47] on span "Išsaugoti" at bounding box center [1537, 48] width 26 height 10
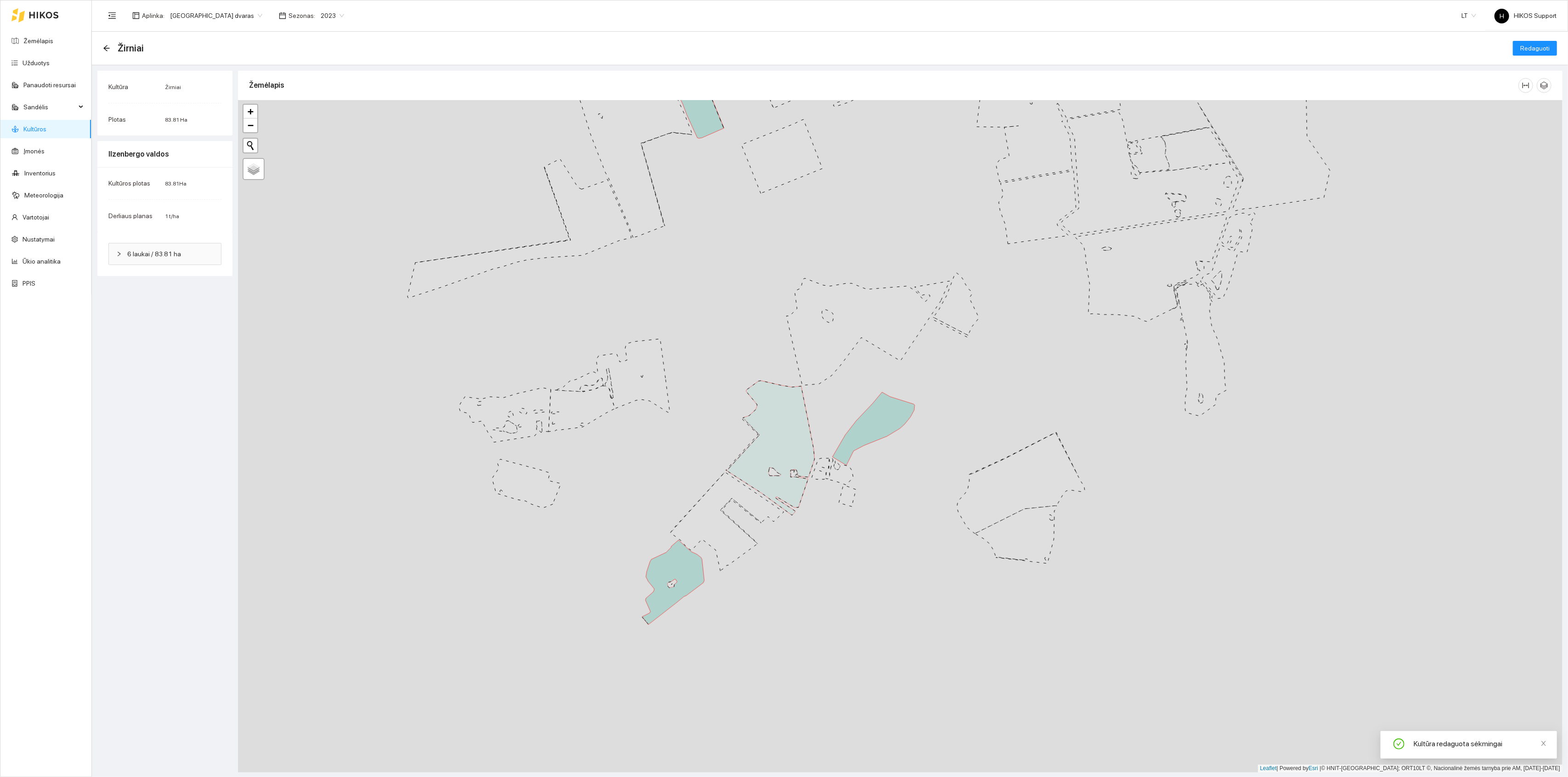
click at [37, 131] on link "Kultūros" at bounding box center [35, 129] width 23 height 8
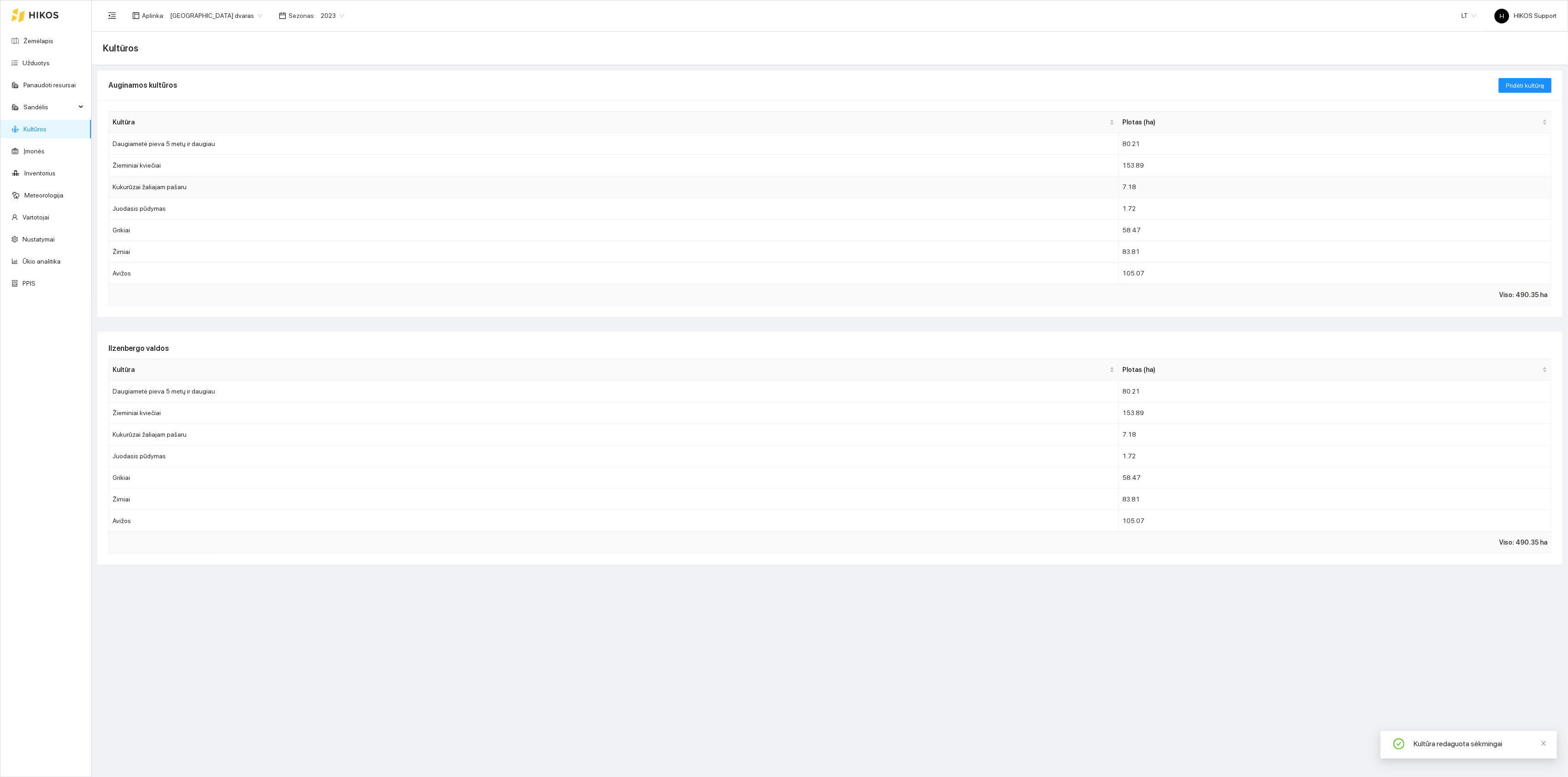
click at [170, 188] on td "Kukurūzai žaliajam pašaru" at bounding box center [614, 187] width 1010 height 21
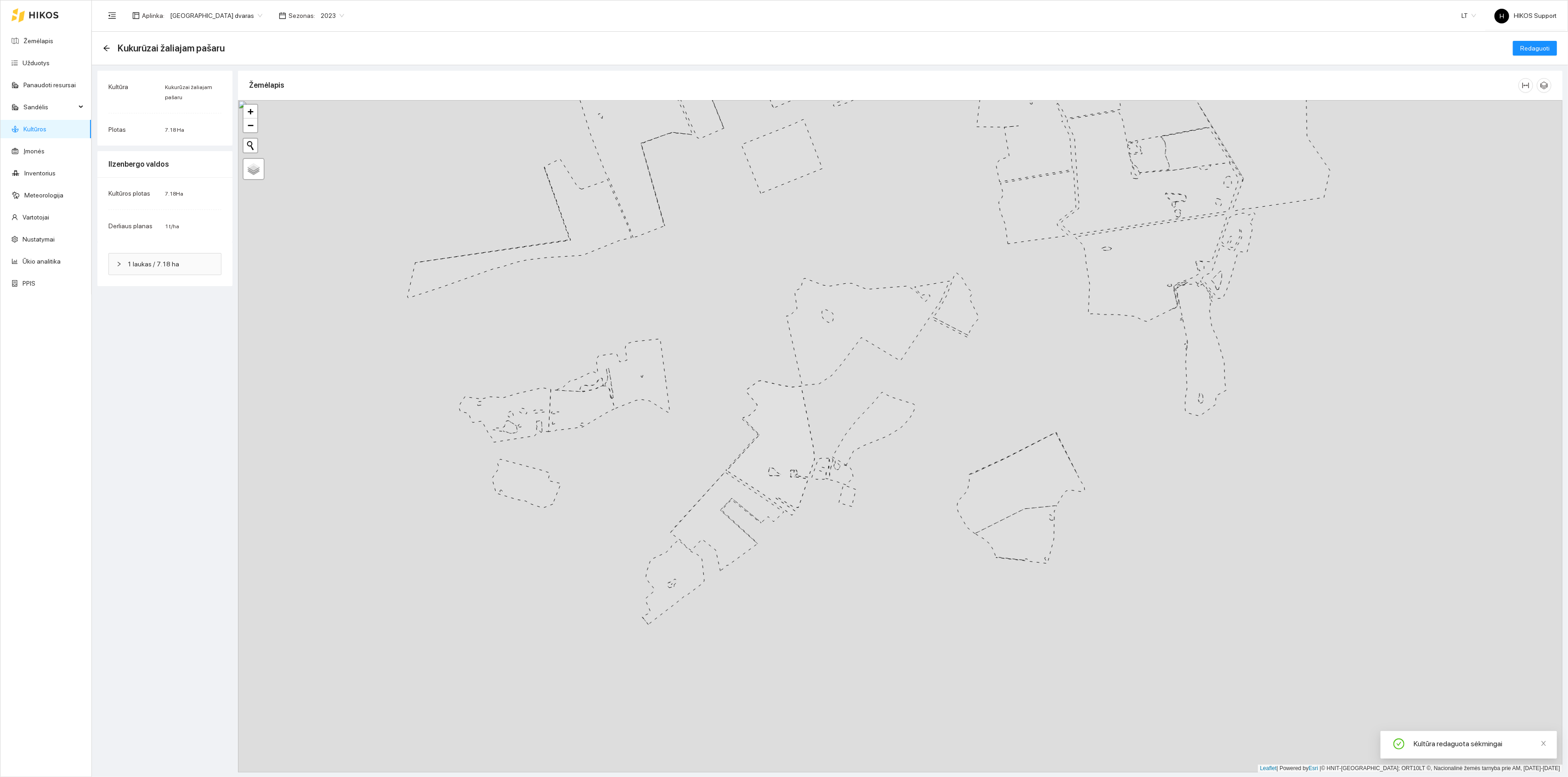
click at [960, 310] on icon at bounding box center [956, 305] width 45 height 63
click at [1544, 41] on button "Redaguoti" at bounding box center [1535, 48] width 44 height 15
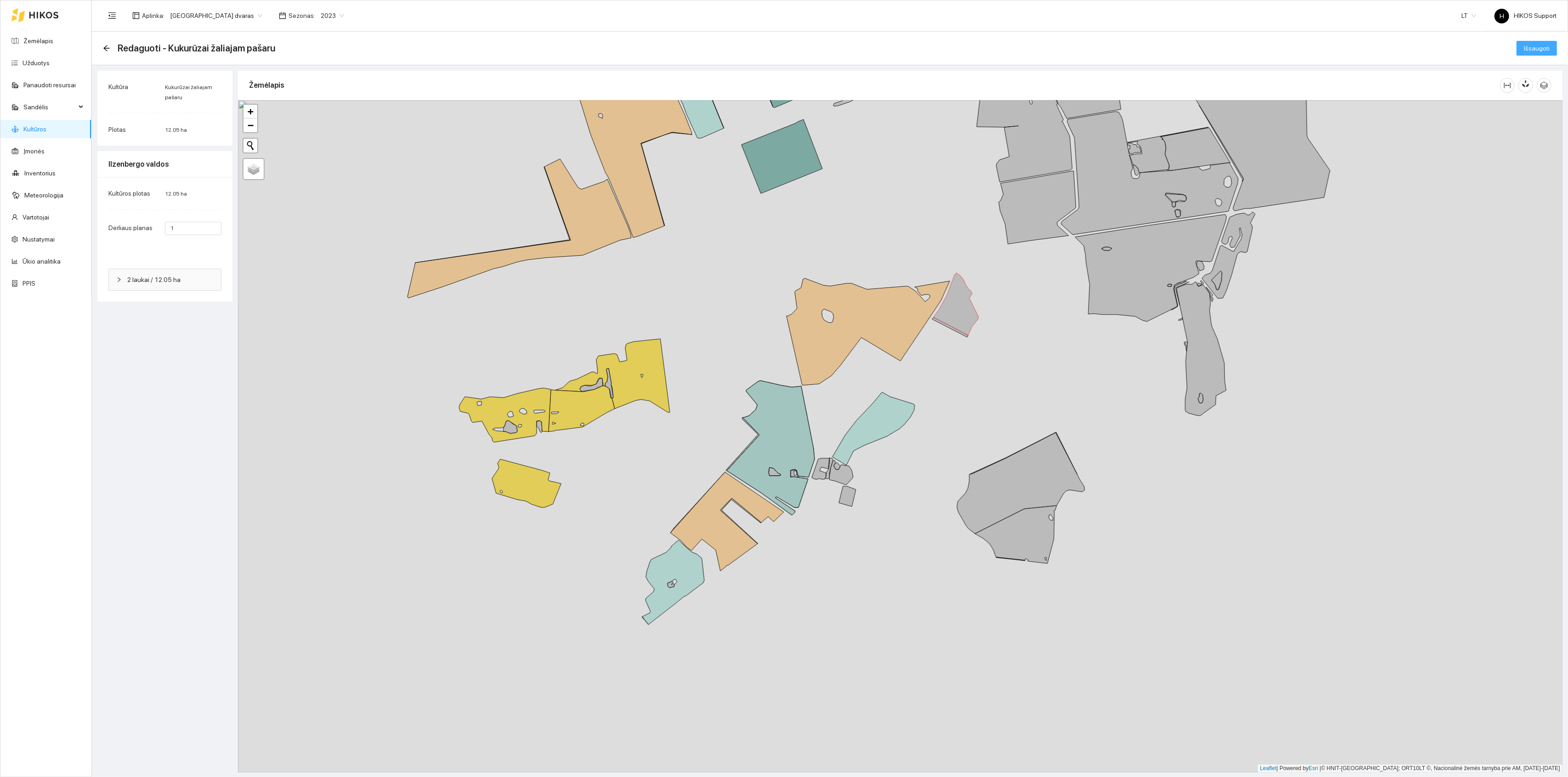
click at [1541, 45] on span "Išsaugoti" at bounding box center [1537, 48] width 26 height 10
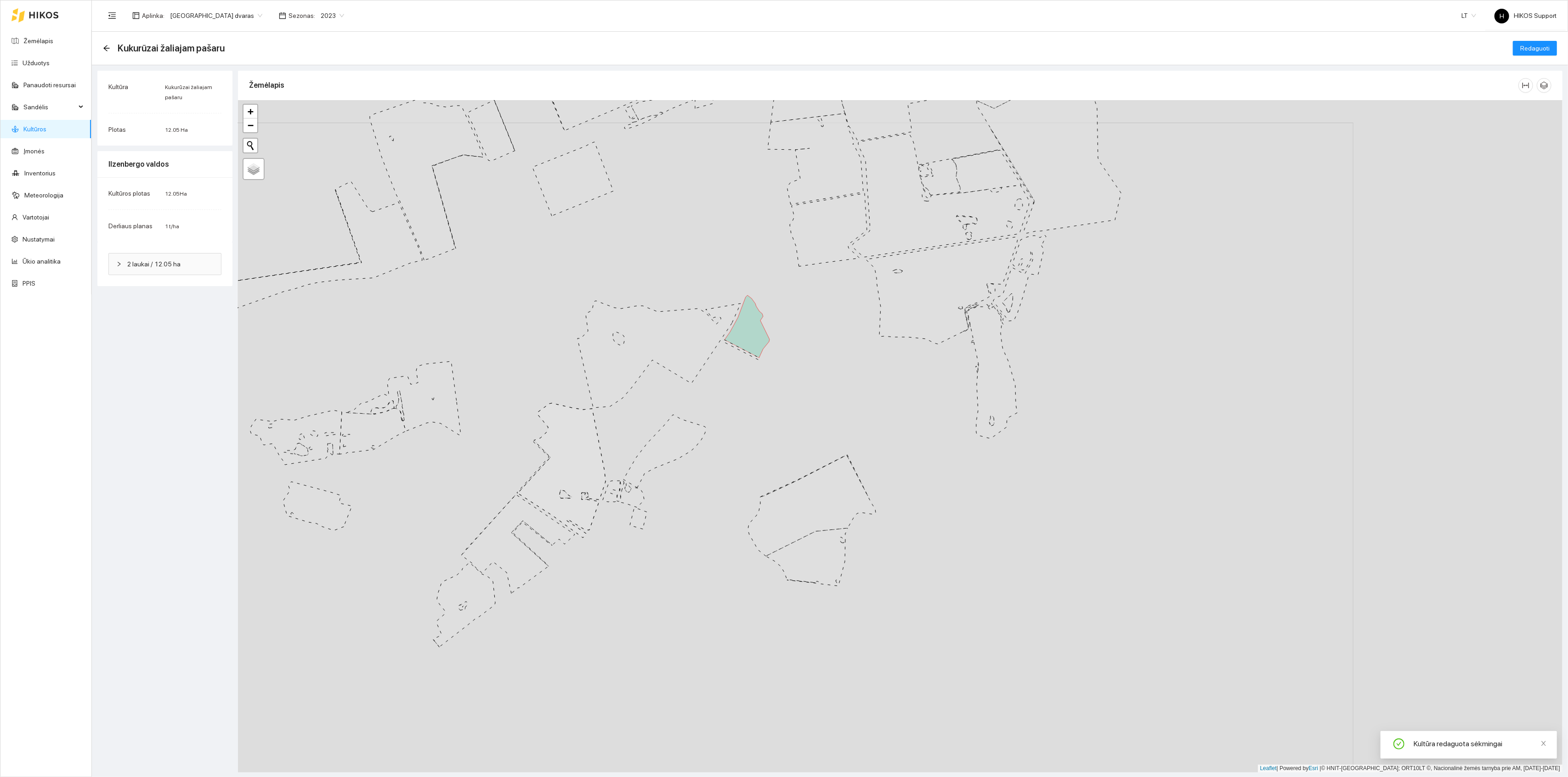
drag, startPoint x: 1008, startPoint y: 340, endPoint x: 788, endPoint y: 364, distance: 221.3
click at [788, 364] on div "+ − Nieko nerasta. Bandykite dar kartą. Žemėlapis Palydovas Leaflet | Powered b…" at bounding box center [900, 436] width 1324 height 672
drag, startPoint x: 822, startPoint y: 311, endPoint x: 822, endPoint y: 350, distance: 39.0
click at [822, 350] on div "+ − Nieko nerasta. Bandykite dar kartą. Žemėlapis Palydovas Leaflet | Powered b…" at bounding box center [900, 436] width 1324 height 672
click at [34, 127] on link "Kultūros" at bounding box center [35, 129] width 23 height 8
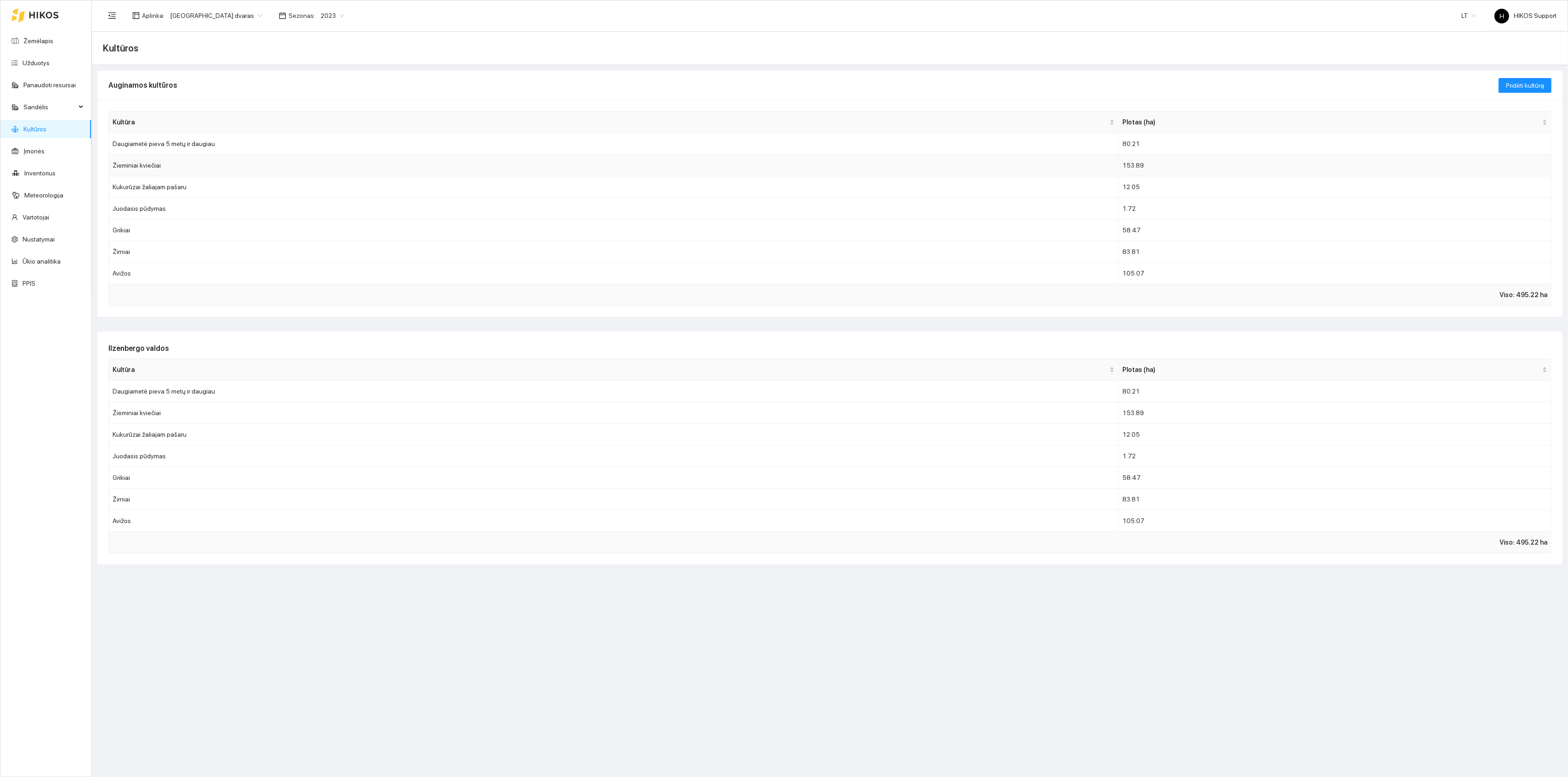
click at [146, 167] on td "Žieminiai kviečiai" at bounding box center [614, 166] width 1010 height 21
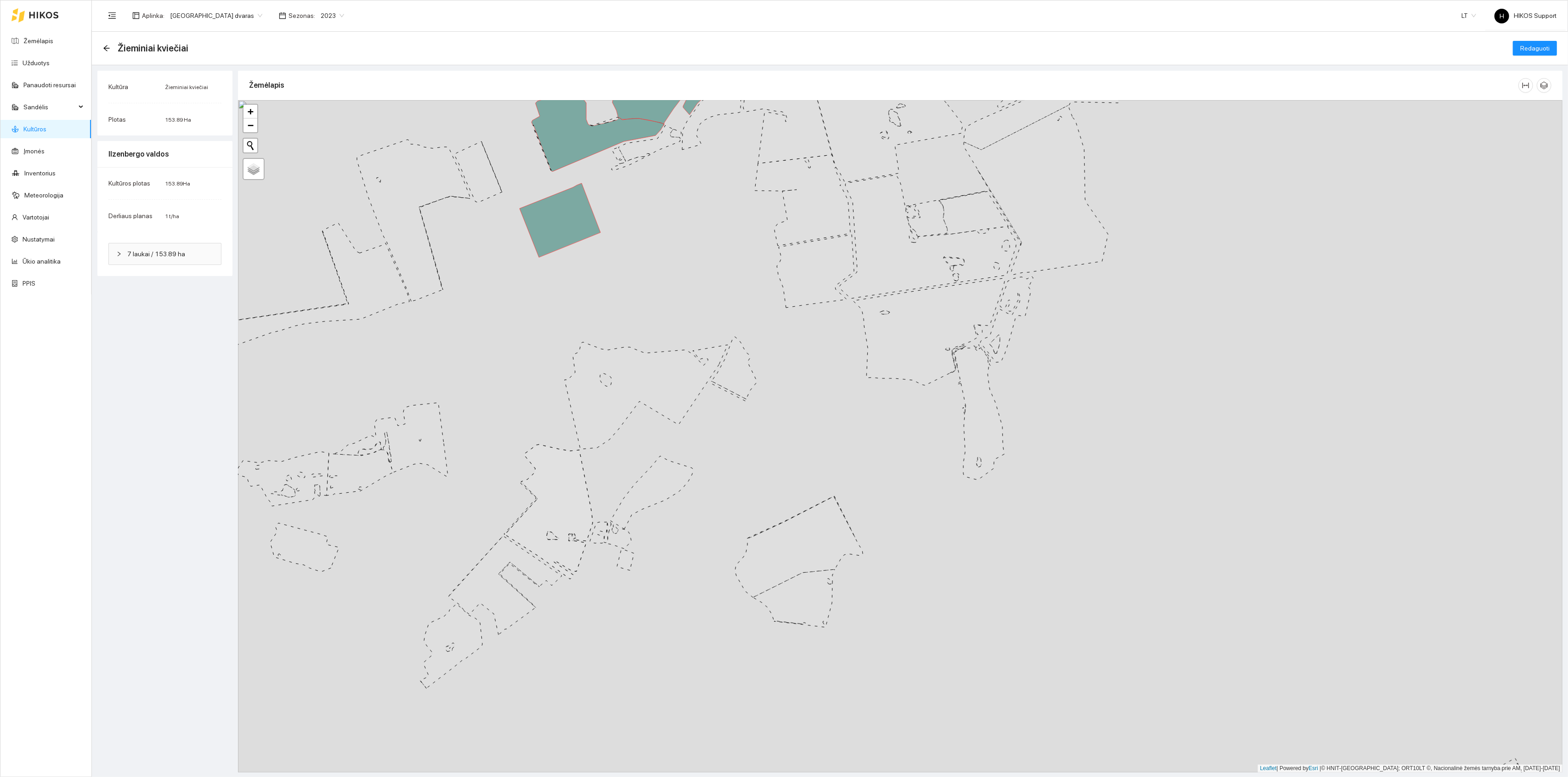
click at [779, 553] on icon at bounding box center [799, 547] width 127 height 101
click at [1548, 48] on span "Redaguoti" at bounding box center [1535, 48] width 30 height 10
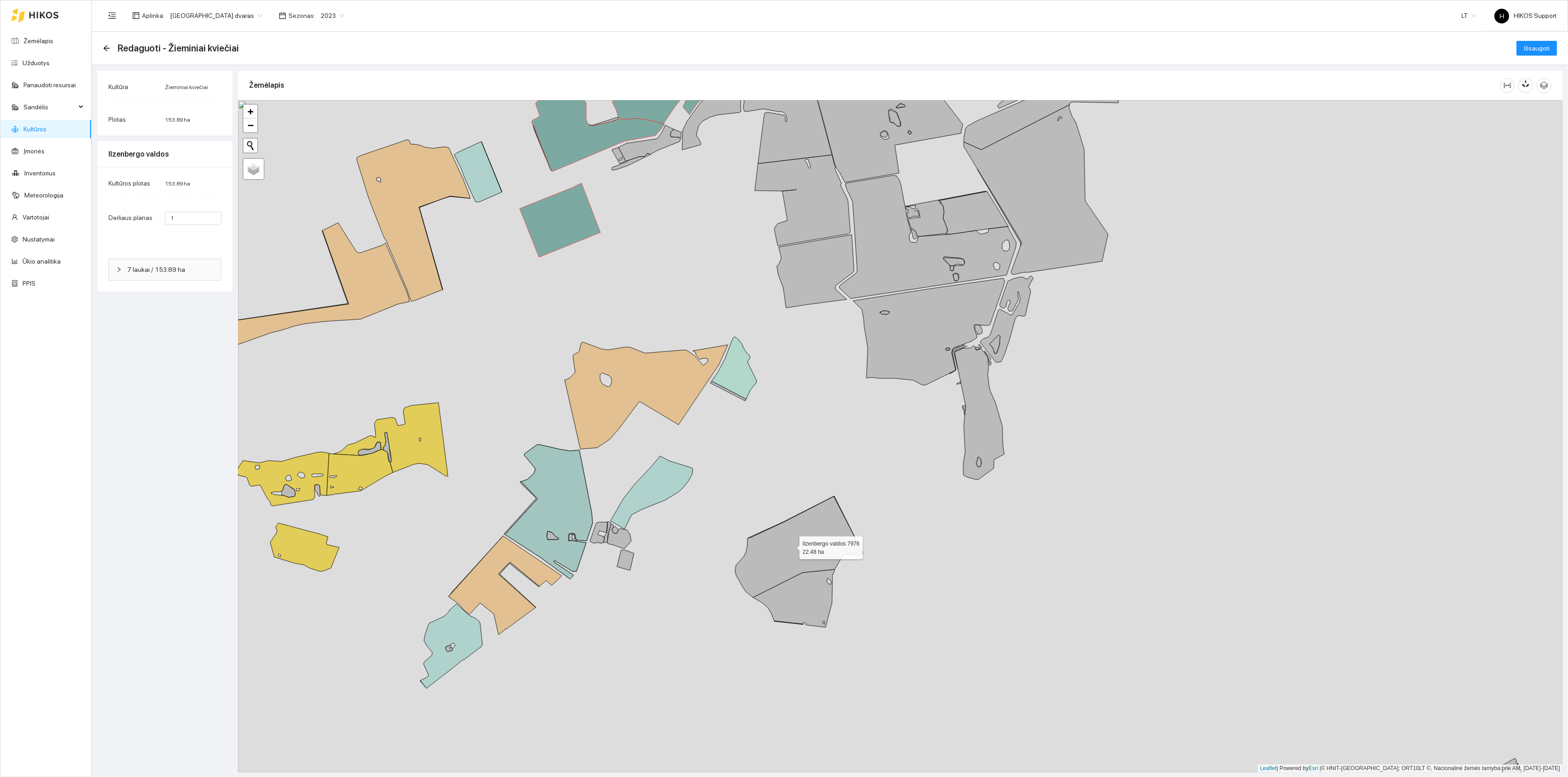
click at [781, 553] on icon at bounding box center [799, 547] width 127 height 101
click at [785, 593] on icon at bounding box center [794, 598] width 82 height 58
click at [1540, 46] on span "Išsaugoti" at bounding box center [1537, 48] width 26 height 10
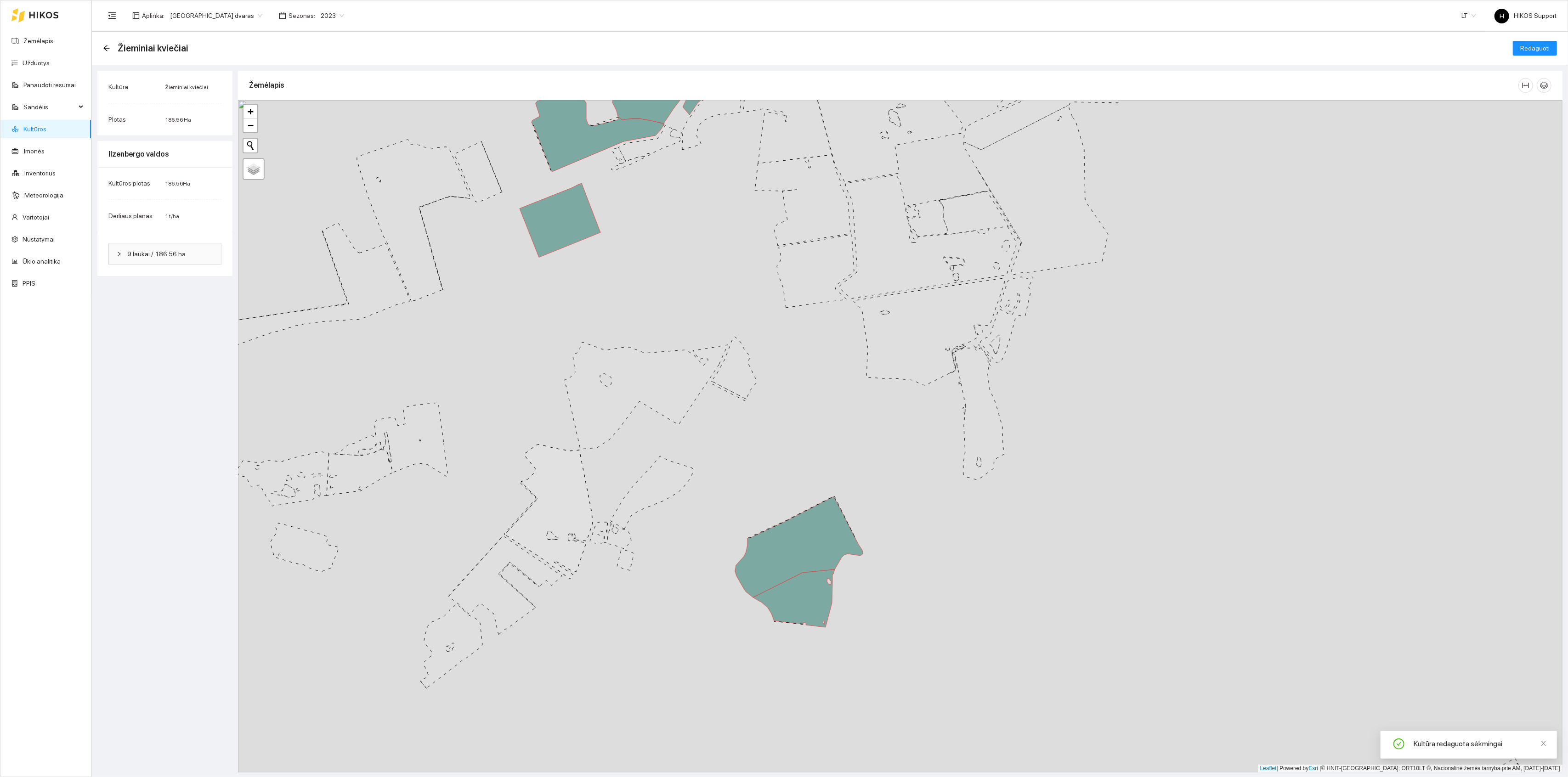
drag, startPoint x: 875, startPoint y: 464, endPoint x: 785, endPoint y: 546, distance: 121.8
click at [785, 546] on div "+ − Nieko nerasta. Bandykite dar kartą. Žemėlapis Palydovas Leaflet | Powered b…" at bounding box center [900, 436] width 1324 height 672
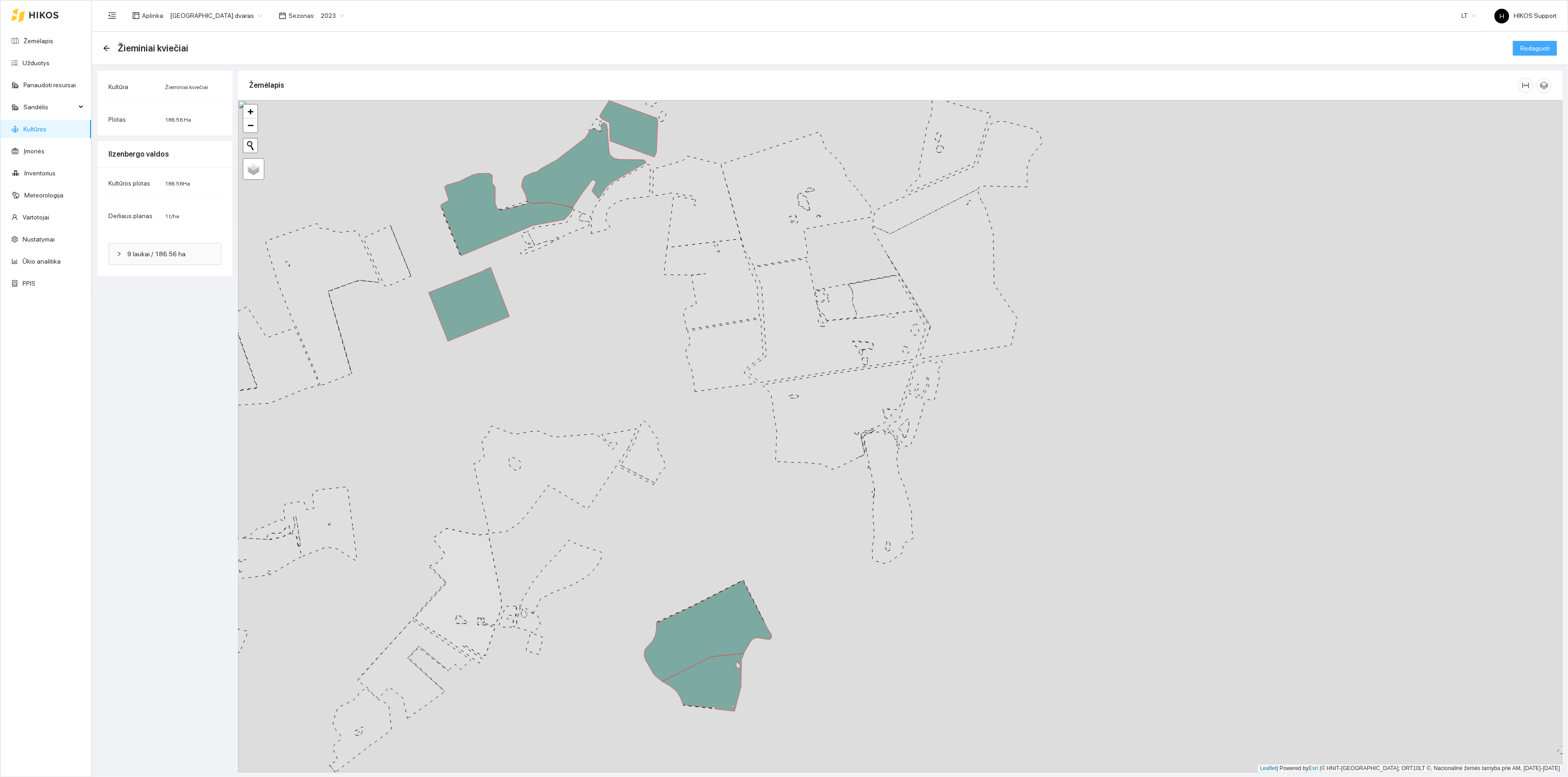
click at [1531, 49] on span "Redaguoti" at bounding box center [1535, 48] width 30 height 10
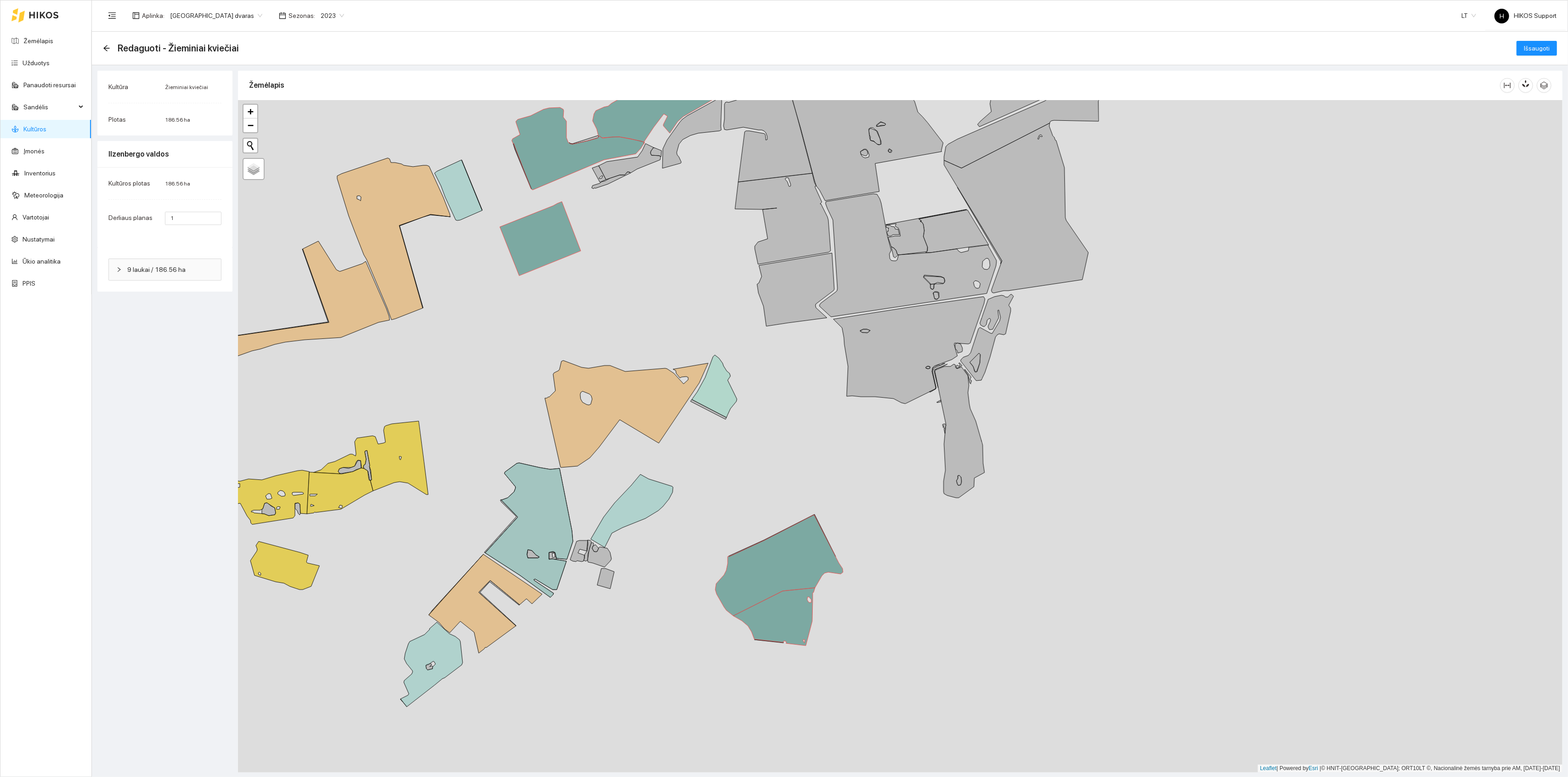
click at [918, 426] on div "Ilzenbergo valdos 7845 33.65 ha + − Nieko nerasta. Bandykite dar kartą. Žemėlap…" at bounding box center [900, 436] width 1324 height 672
click at [918, 426] on div "+ − Nieko nerasta. Bandykite dar kartą. Žemėlapis Palydovas Leaflet | Powered b…" at bounding box center [900, 436] width 1324 height 672
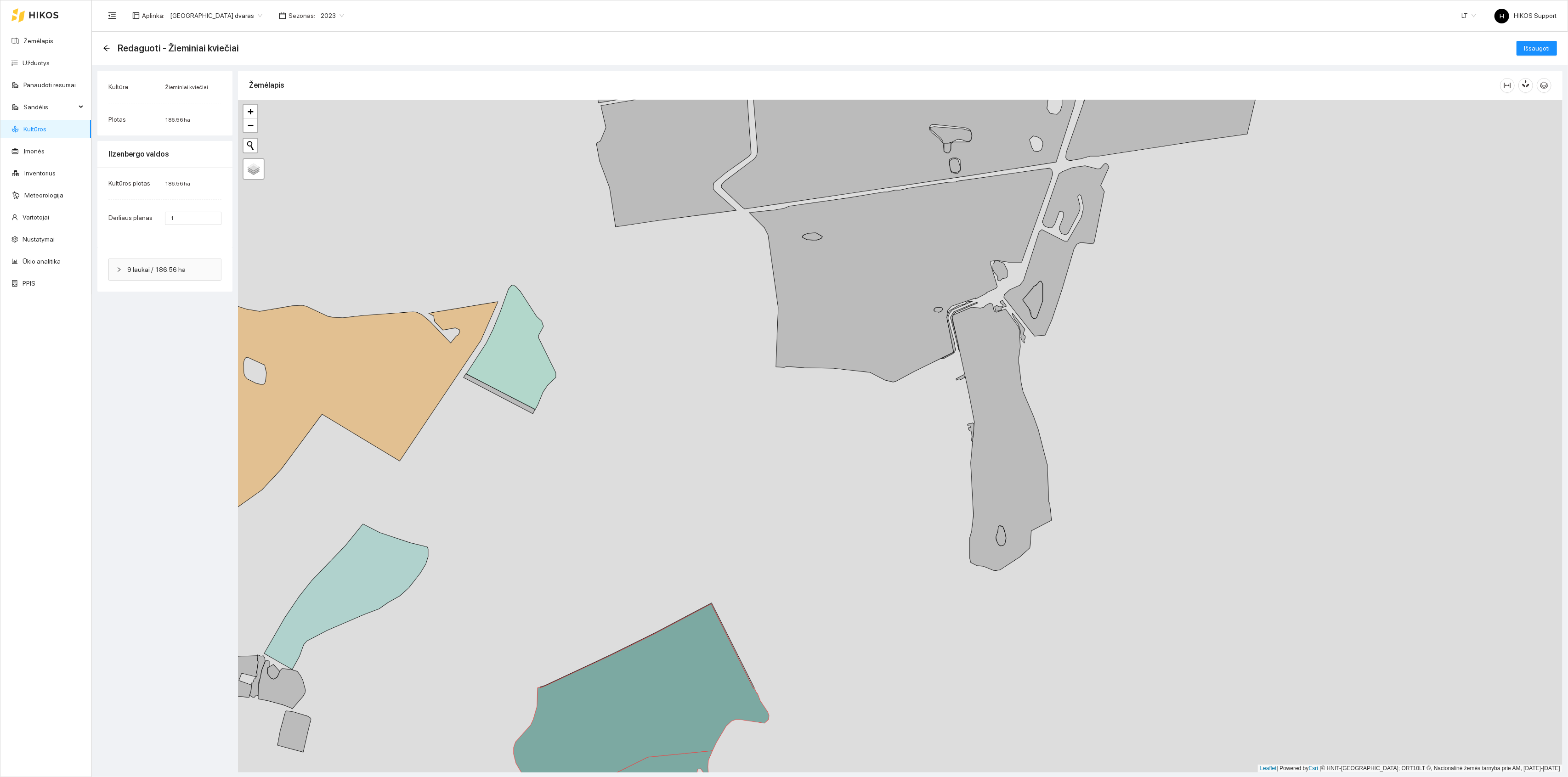
drag, startPoint x: 918, startPoint y: 426, endPoint x: 803, endPoint y: 532, distance: 156.4
click at [803, 532] on div "+ − Nieko nerasta. Bandykite dar kartą. Žemėlapis Palydovas Leaflet | Powered b…" at bounding box center [900, 436] width 1324 height 672
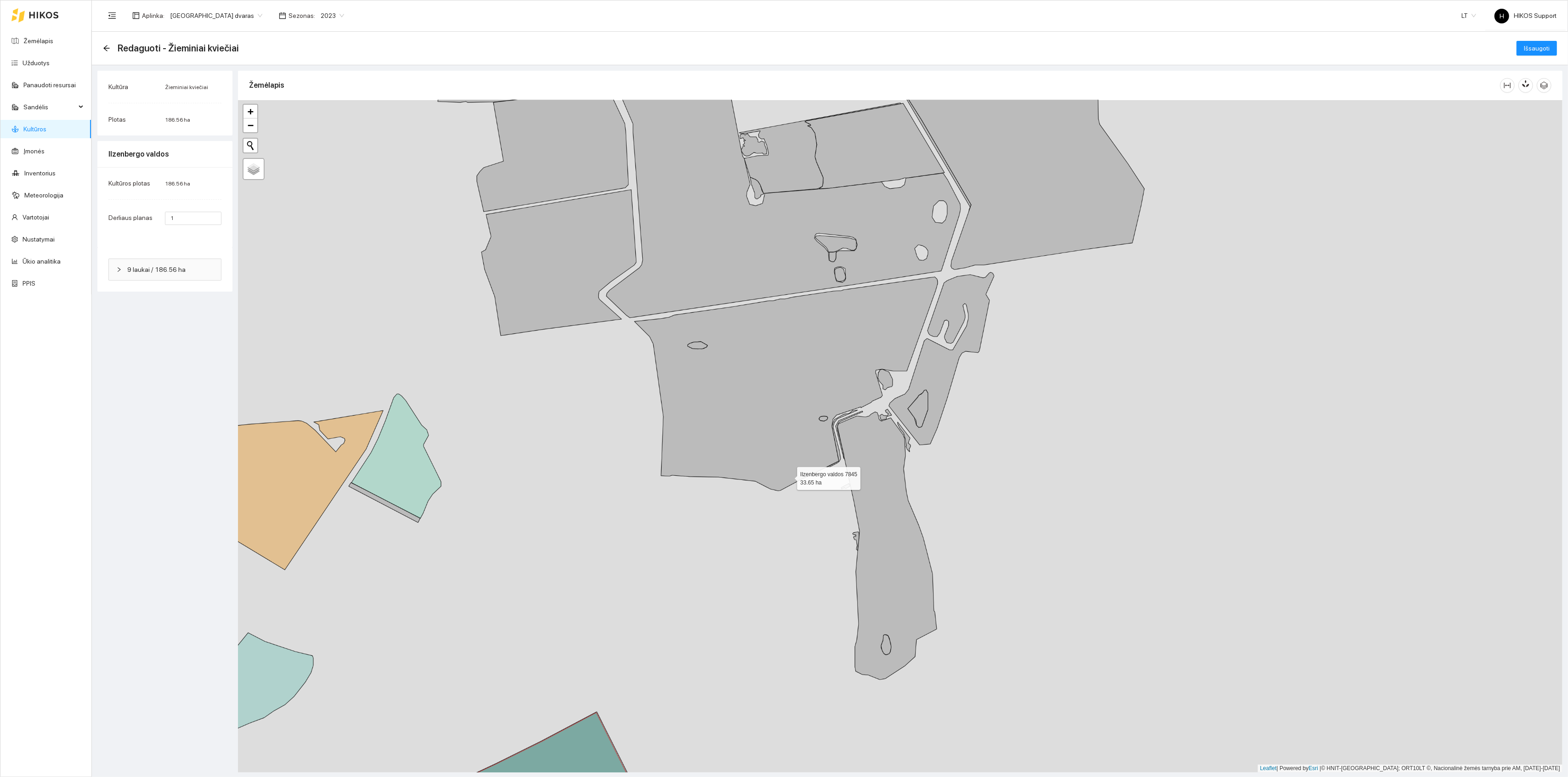
click at [769, 435] on icon at bounding box center [786, 384] width 303 height 214
click at [864, 544] on icon at bounding box center [887, 546] width 99 height 268
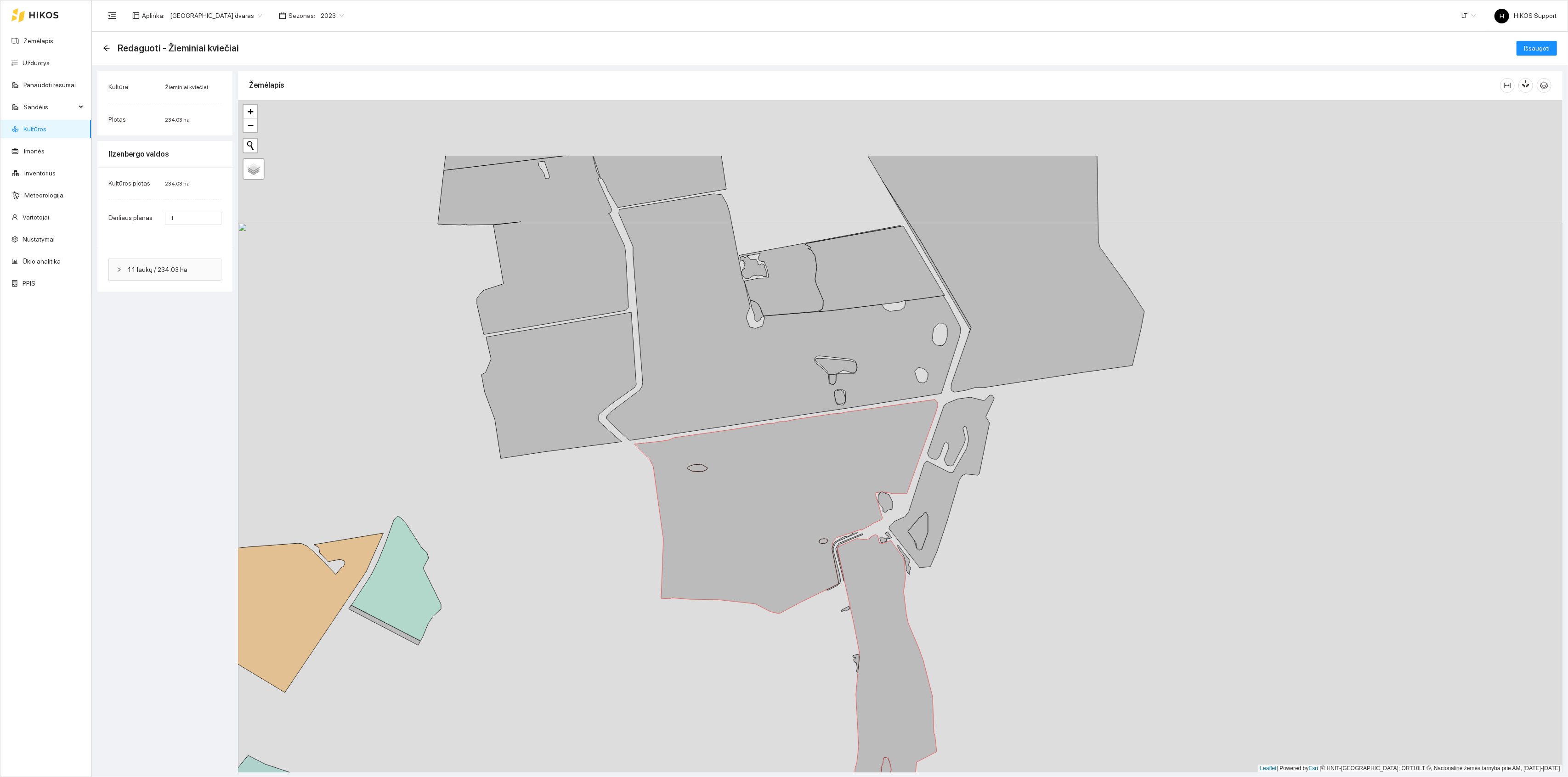
drag, startPoint x: 1004, startPoint y: 355, endPoint x: 1003, endPoint y: 482, distance: 127.0
click at [1004, 482] on div "+ − Nieko nerasta. Bandykite dar kartą. Žemėlapis Palydovas Leaflet | Powered b…" at bounding box center [900, 436] width 1324 height 672
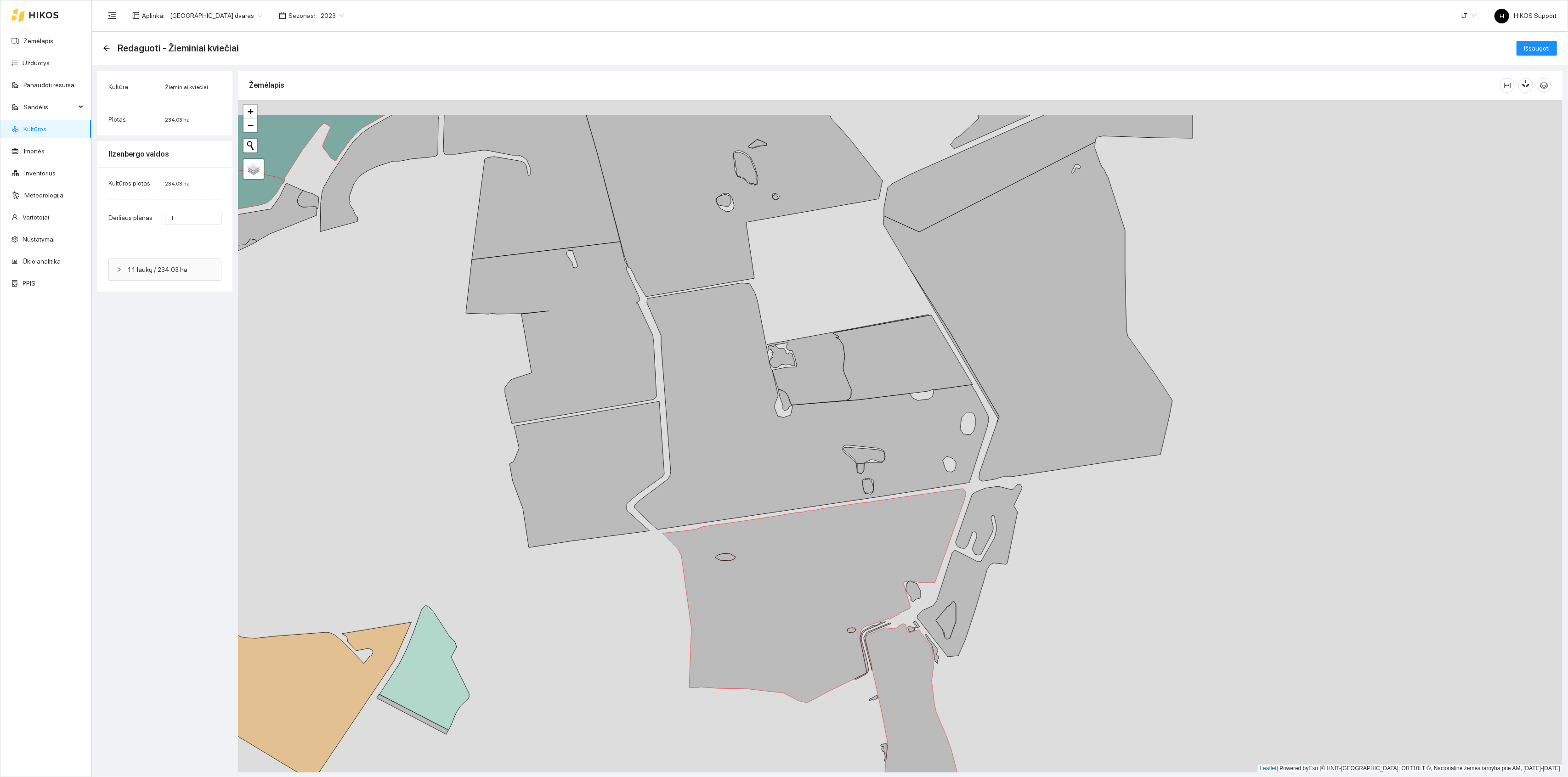
drag, startPoint x: 802, startPoint y: 180, endPoint x: 841, endPoint y: 284, distance: 111.1
click at [841, 285] on div "+ − Nieko nerasta. Bandykite dar kartą. Žemėlapis Palydovas Leaflet | Powered b…" at bounding box center [900, 436] width 1324 height 672
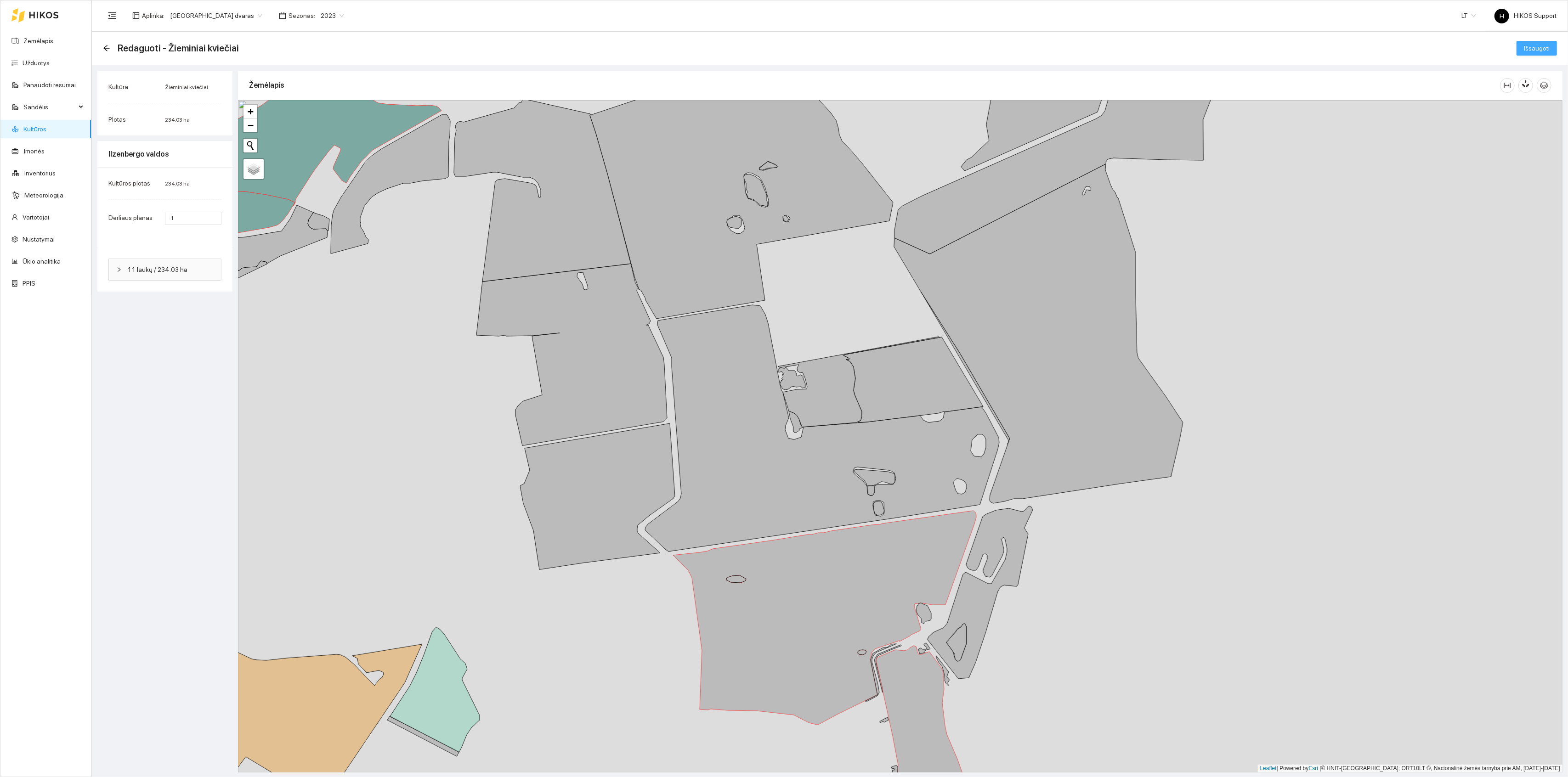
click at [1542, 46] on span "Išsaugoti" at bounding box center [1537, 48] width 26 height 10
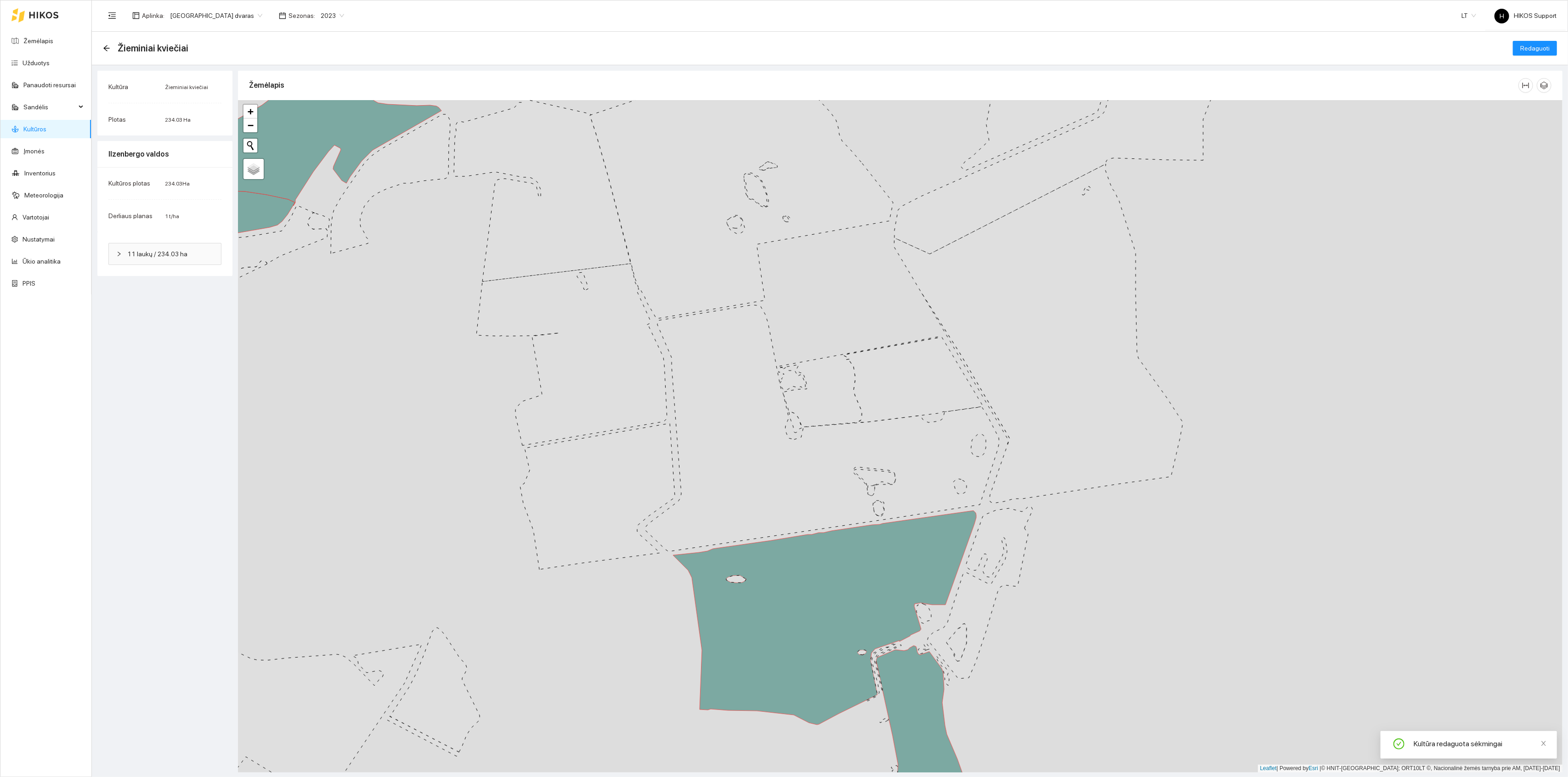
click at [32, 127] on link "Kultūros" at bounding box center [35, 129] width 23 height 8
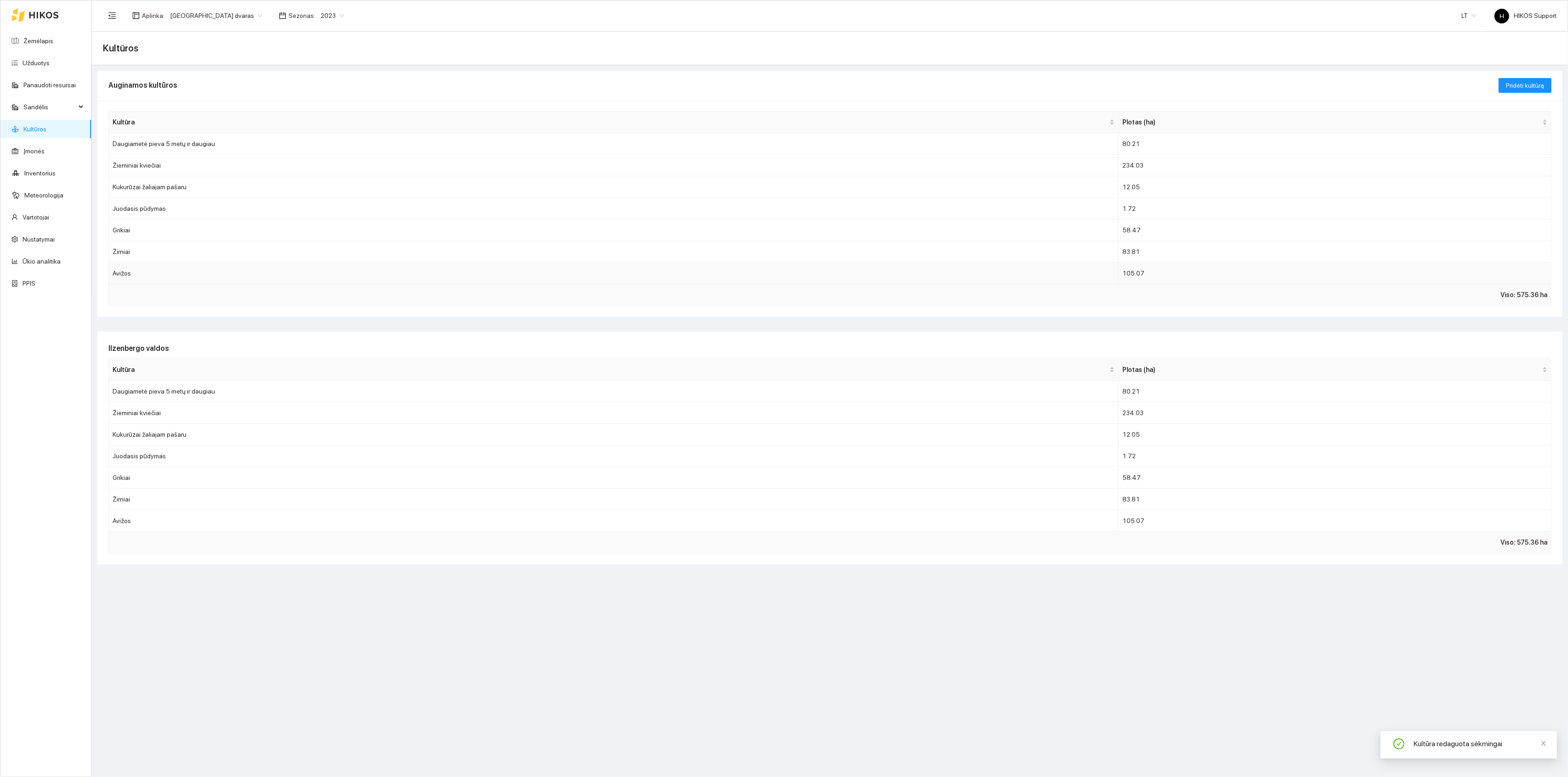
click at [130, 278] on td "Avižos" at bounding box center [614, 273] width 1010 height 21
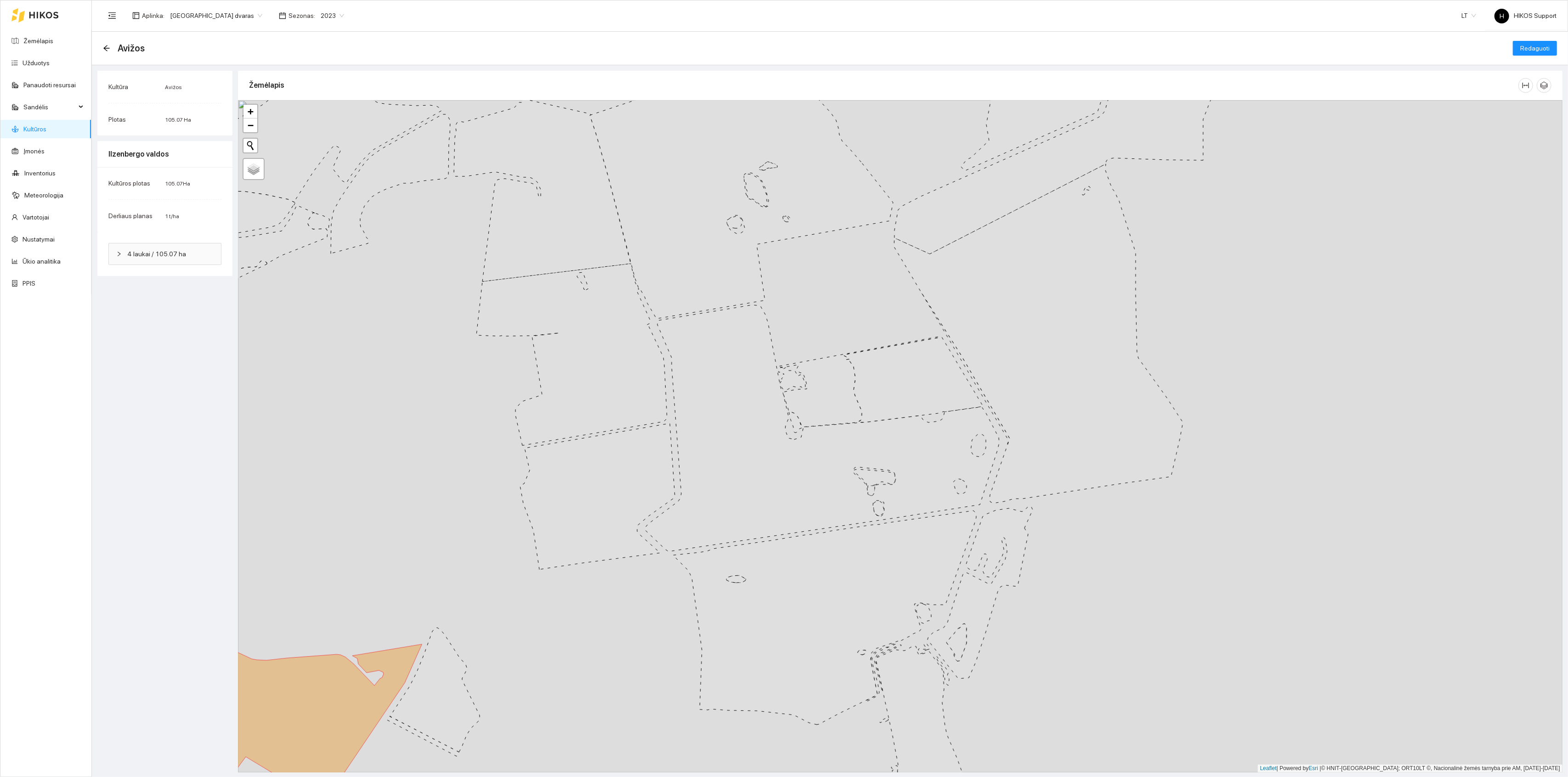
click at [615, 380] on icon at bounding box center [572, 355] width 191 height 182
click at [1540, 50] on span "Redaguoti" at bounding box center [1535, 48] width 30 height 10
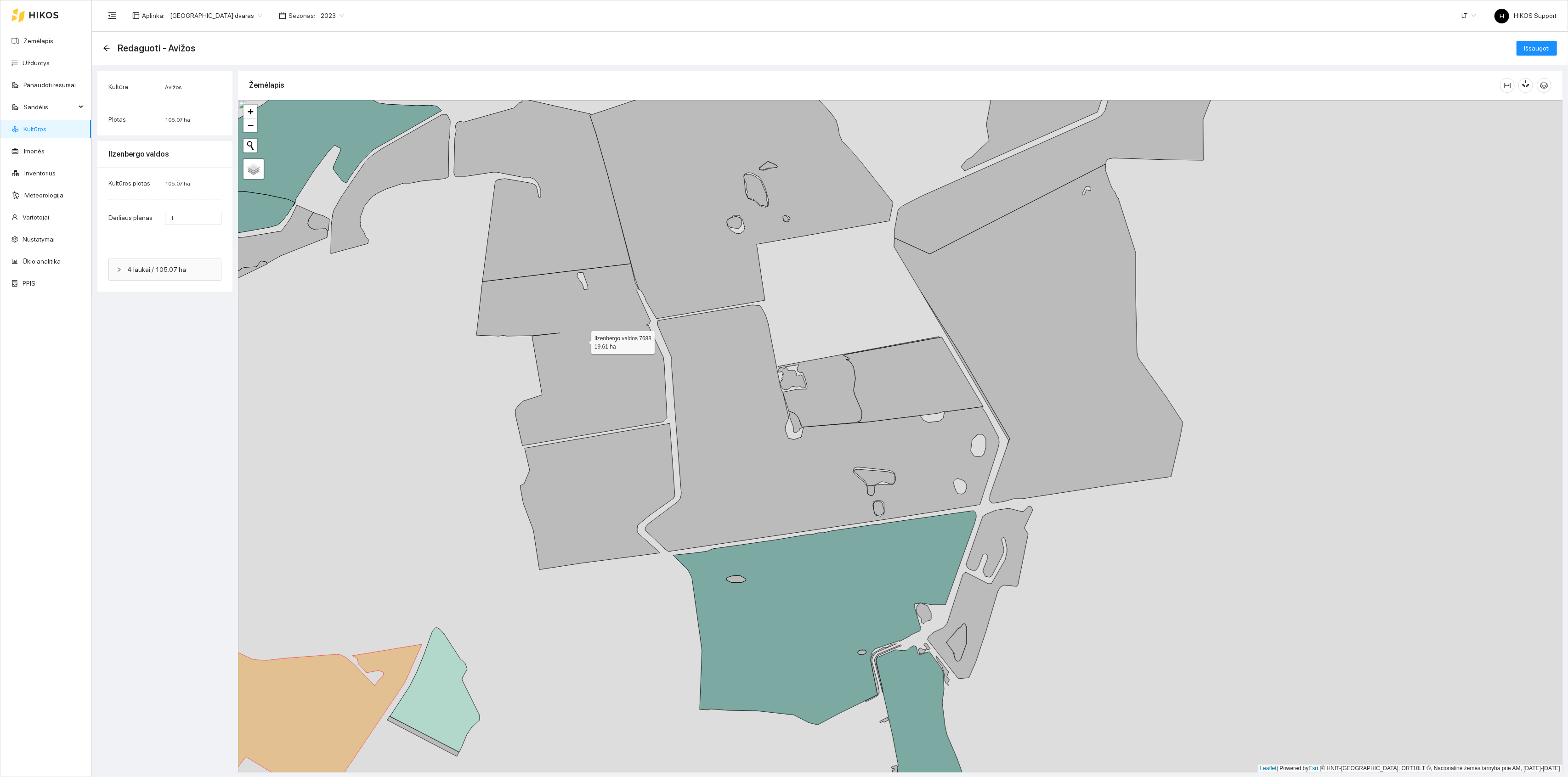
click at [583, 341] on icon at bounding box center [572, 355] width 191 height 182
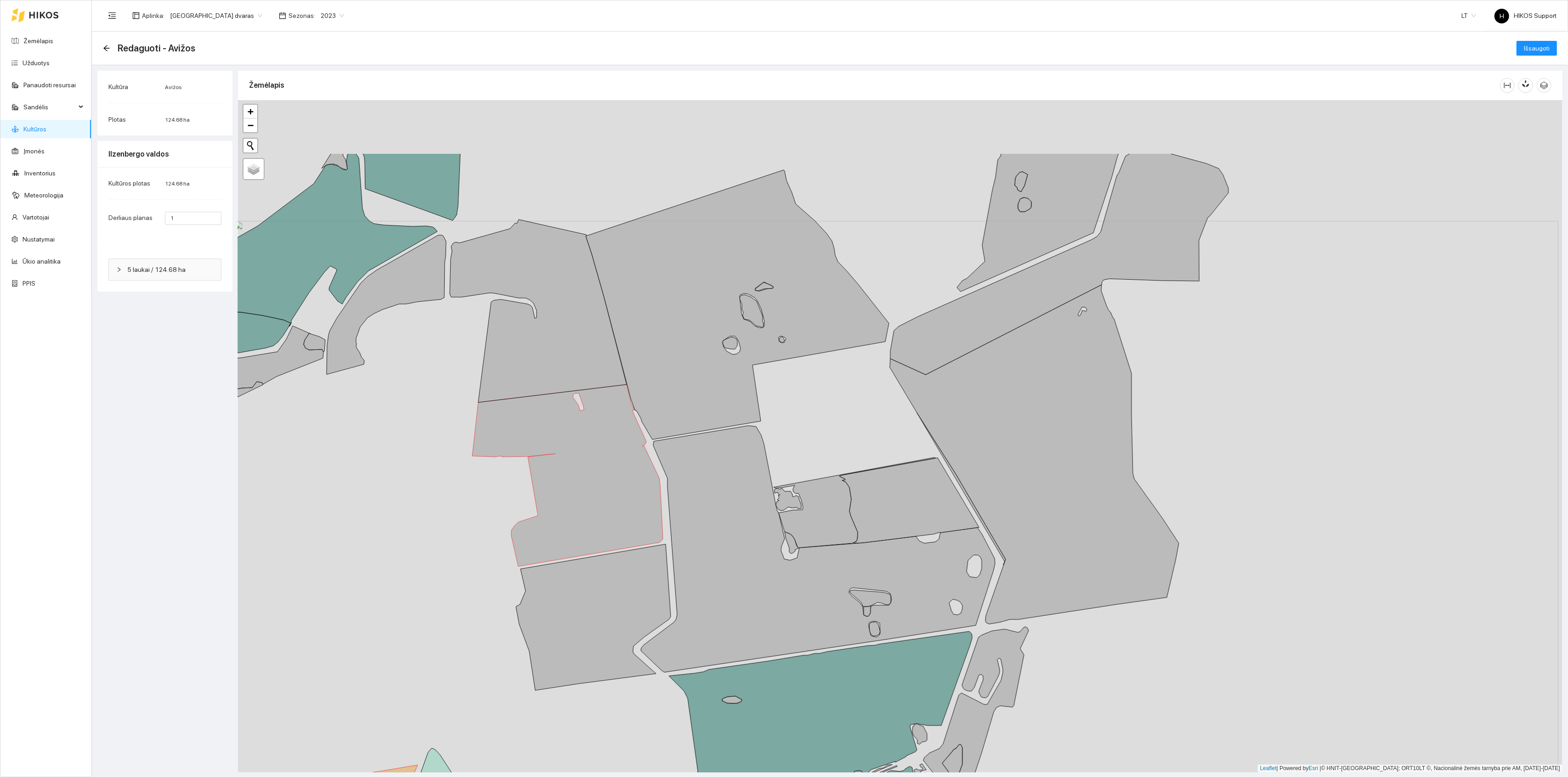
drag, startPoint x: 832, startPoint y: 278, endPoint x: 828, endPoint y: 398, distance: 120.1
click at [828, 398] on div "+ − Nieko nerasta. Bandykite dar kartą. Žemėlapis Palydovas Leaflet | Powered b…" at bounding box center [900, 436] width 1324 height 672
drag, startPoint x: 865, startPoint y: 214, endPoint x: 873, endPoint y: 285, distance: 71.4
click at [873, 283] on div "+ − Nieko nerasta. Bandykite dar kartą. Žemėlapis Palydovas Leaflet | Powered b…" at bounding box center [900, 436] width 1324 height 672
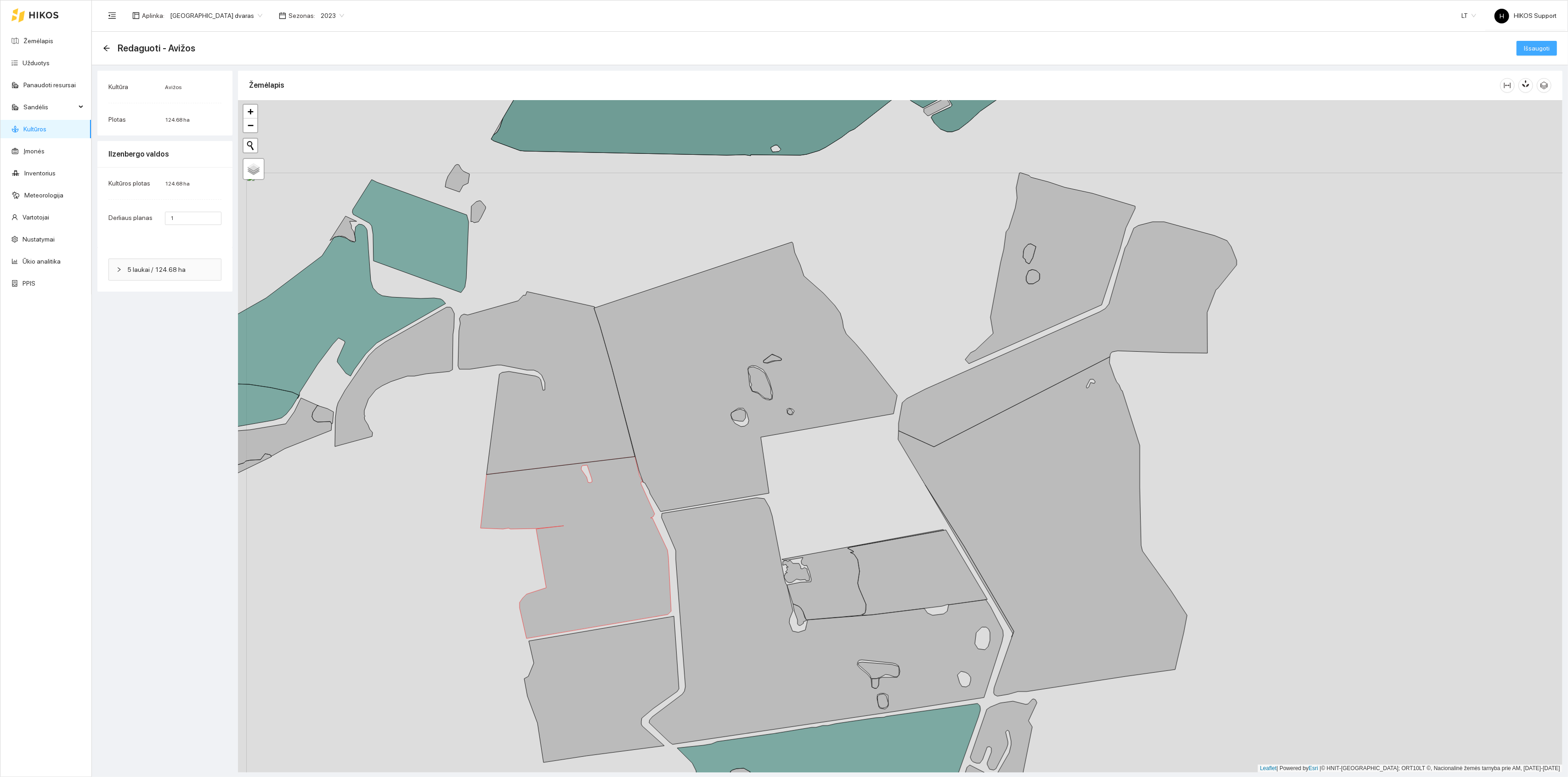
click at [1531, 44] on span "Išsaugoti" at bounding box center [1537, 48] width 26 height 10
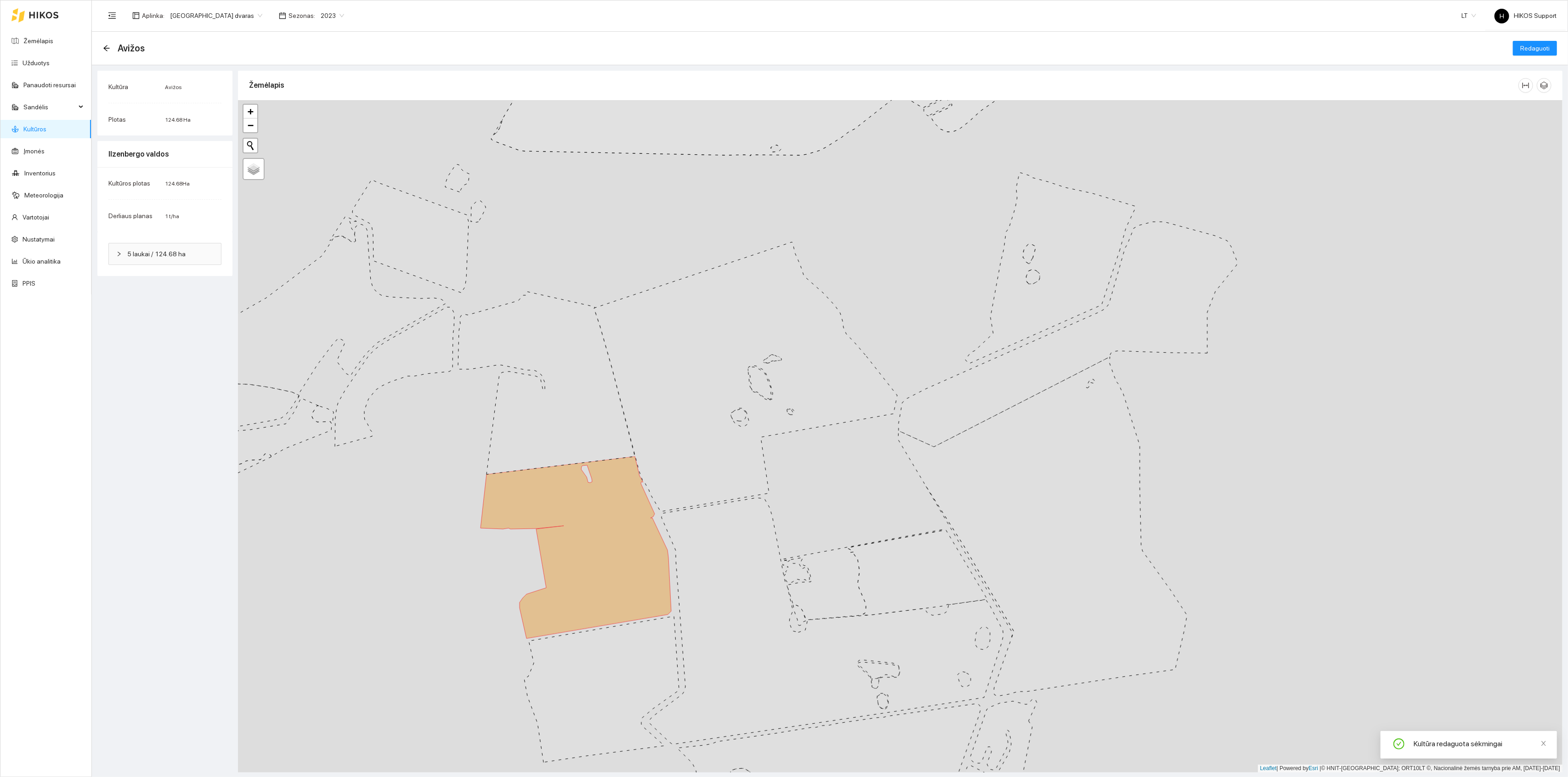
click at [869, 333] on div "+ − Nieko nerasta. Bandykite dar kartą. Žemėlapis Palydovas Leaflet | Powered b…" at bounding box center [900, 436] width 1324 height 672
click at [43, 125] on link "Kultūros" at bounding box center [35, 129] width 23 height 8
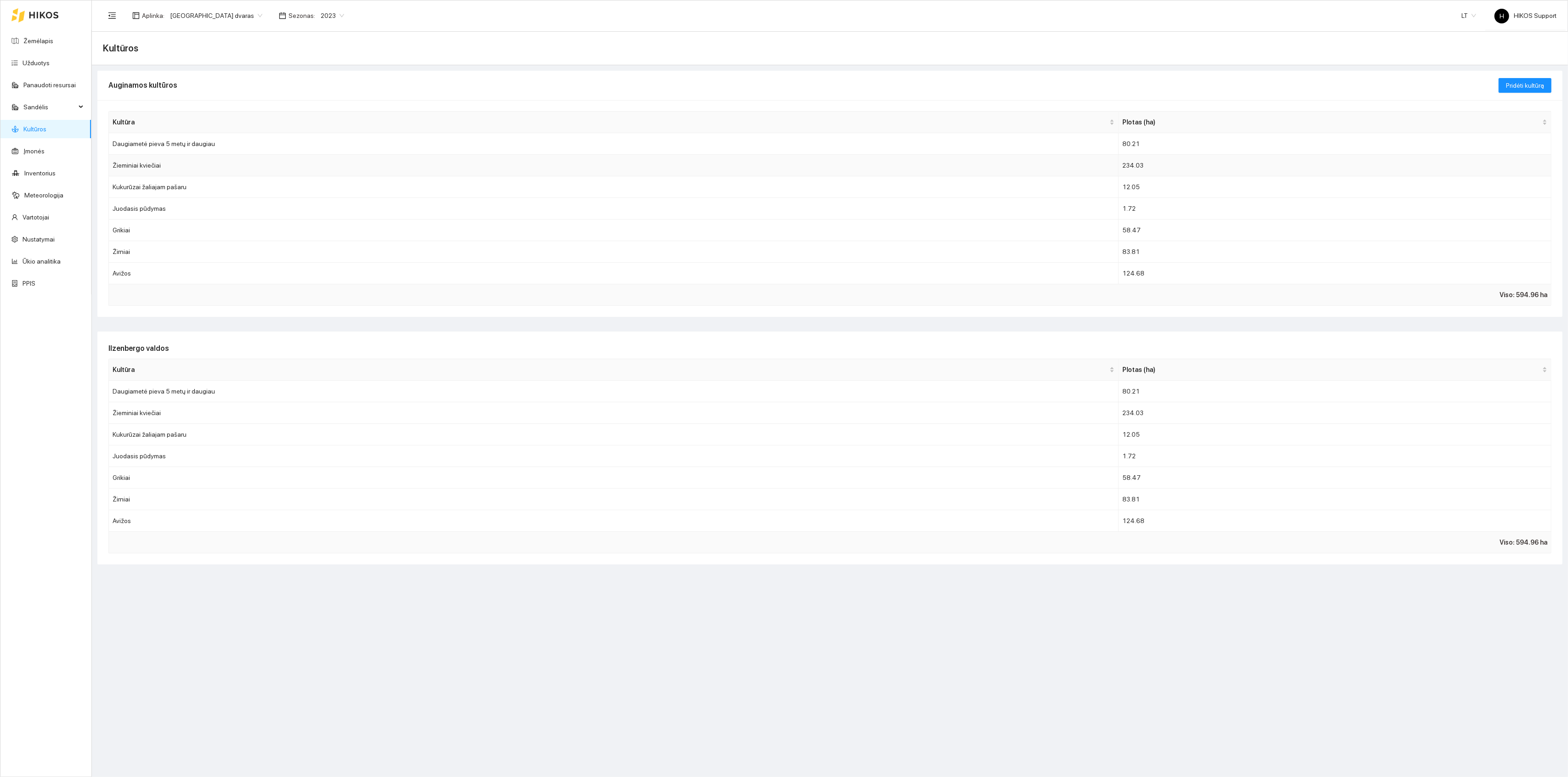
click at [160, 165] on td "Žieminiai kviečiai" at bounding box center [614, 166] width 1010 height 21
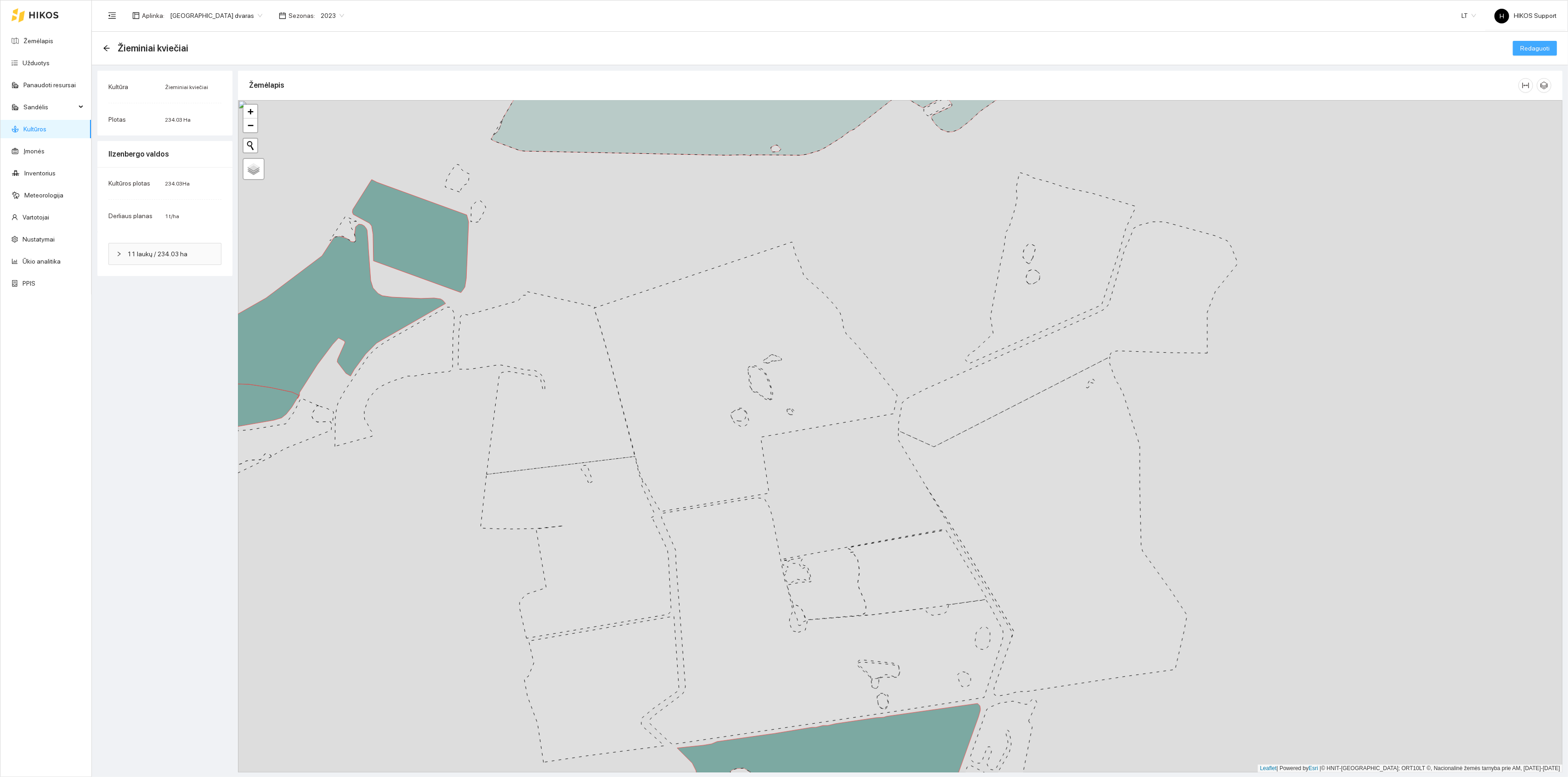
click at [1530, 49] on span "Redaguoti" at bounding box center [1535, 48] width 30 height 10
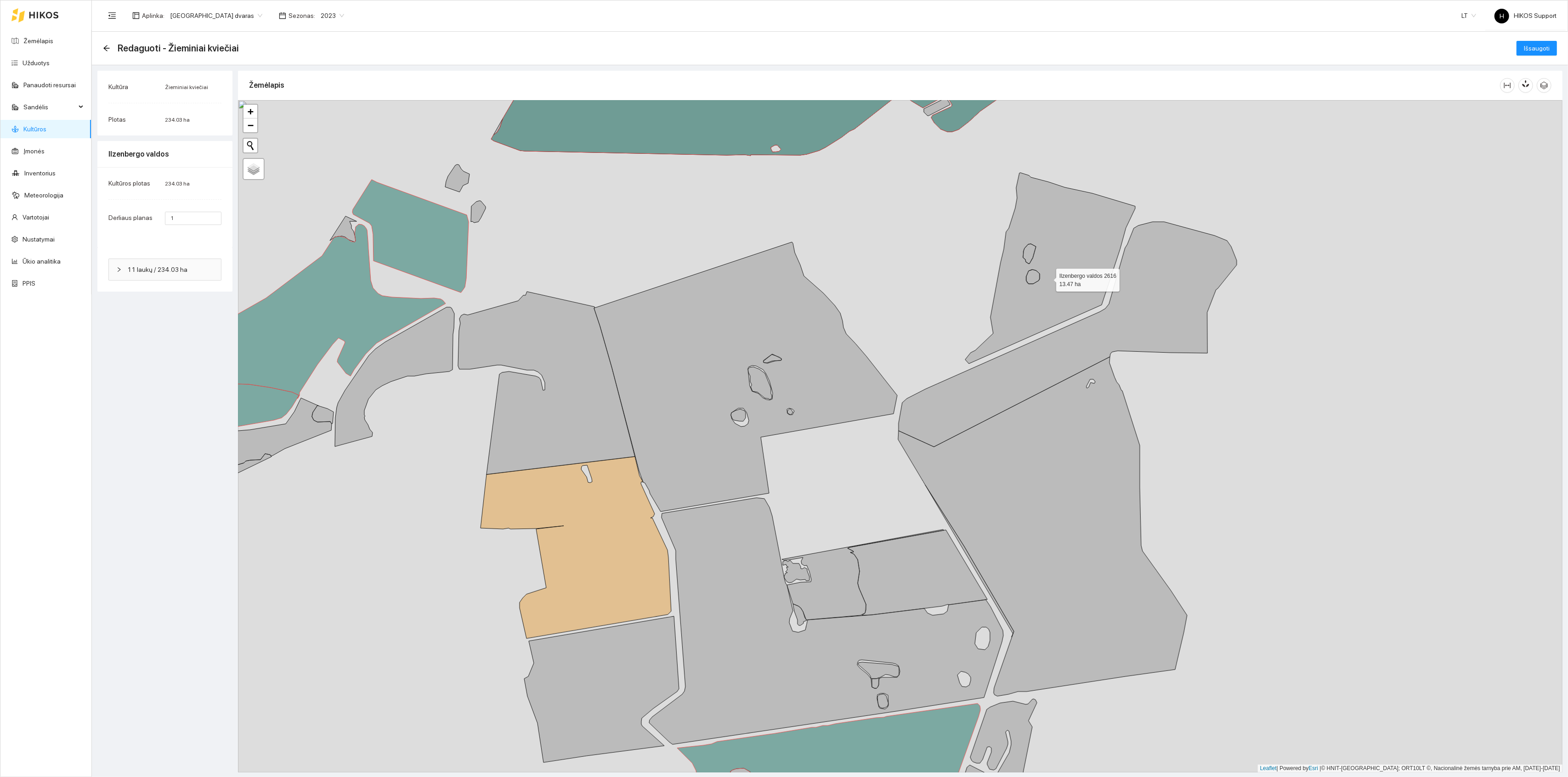
click at [1048, 279] on icon at bounding box center [1050, 268] width 170 height 191
click at [1547, 37] on div "Redaguoti - Žieminiai kviečiai Išsaugoti" at bounding box center [830, 49] width 1476 height 34
click at [1531, 55] on button "Išsaugoti" at bounding box center [1537, 48] width 40 height 15
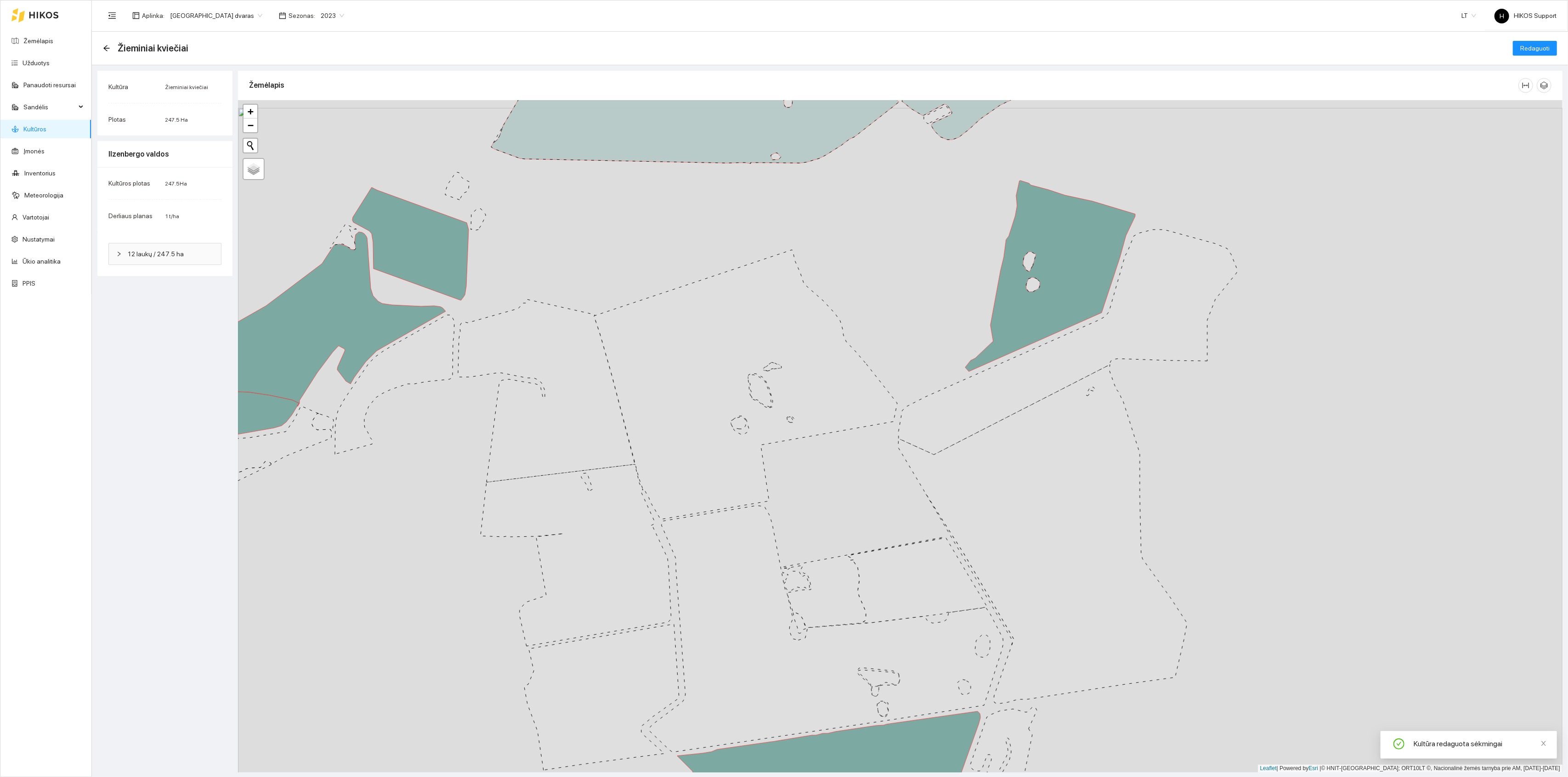
drag, startPoint x: 916, startPoint y: 288, endPoint x: 916, endPoint y: 328, distance: 40.0
click at [916, 328] on div "+ − Nieko nerasta. Bandykite dar kartą. Žemėlapis Palydovas Leaflet | Powered b…" at bounding box center [900, 436] width 1324 height 672
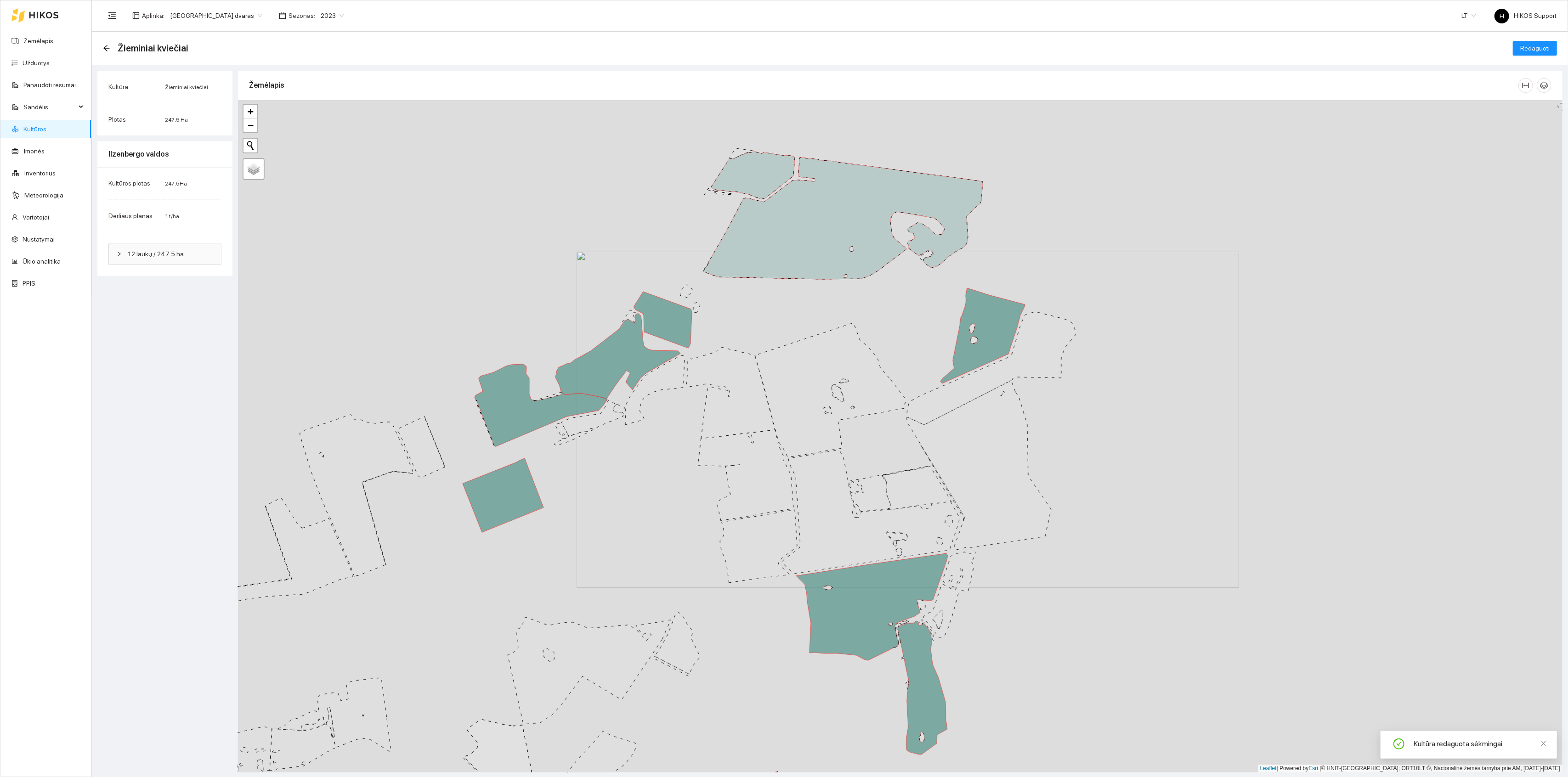
drag, startPoint x: 925, startPoint y: 356, endPoint x: 924, endPoint y: 295, distance: 61.0
click at [924, 295] on div "+ − Nieko nerasta. Bandykite dar kartą. Žemėlapis Palydovas Leaflet | Powered b…" at bounding box center [900, 436] width 1324 height 672
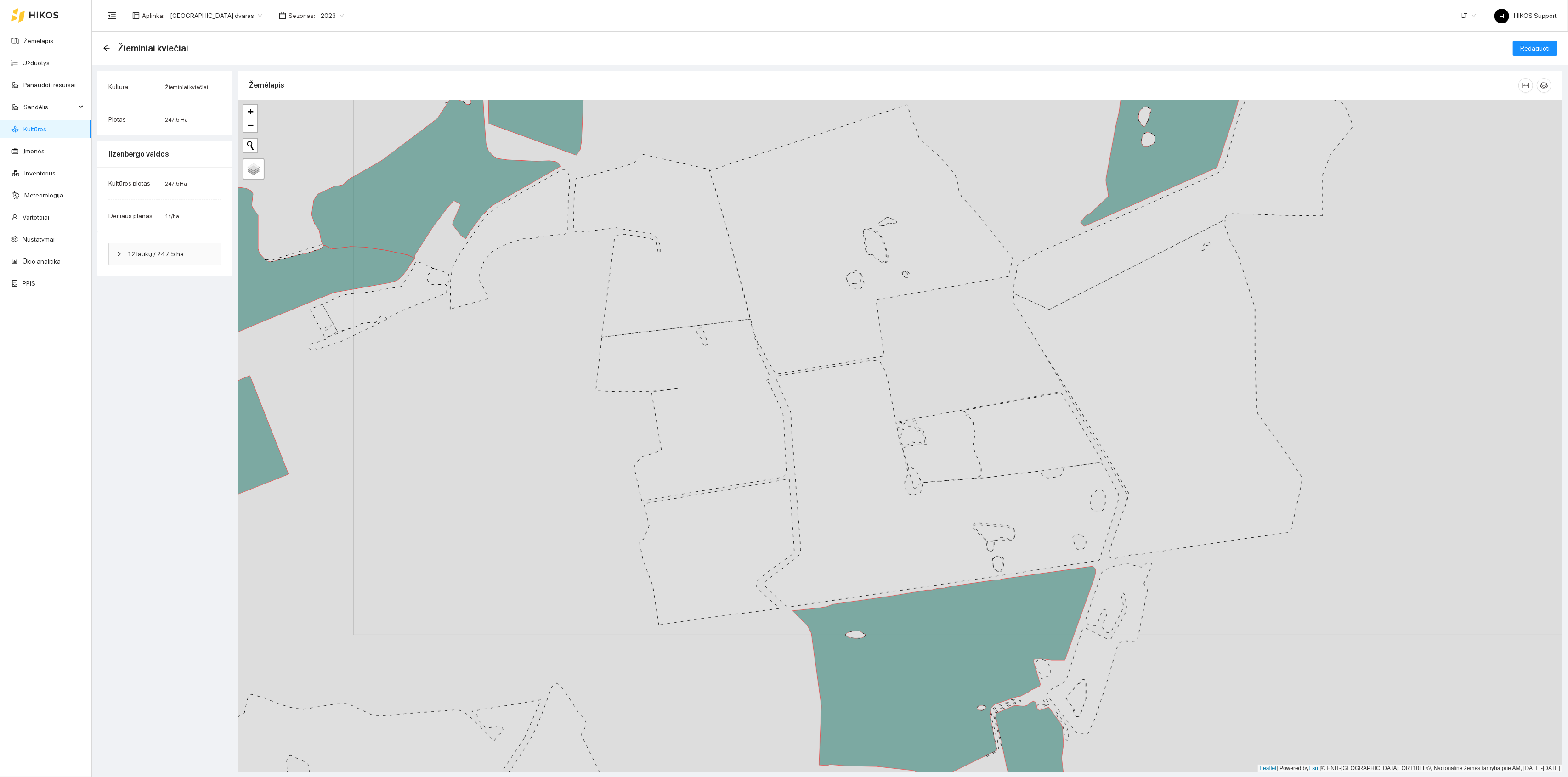
click at [32, 125] on link "Kultūros" at bounding box center [35, 129] width 23 height 8
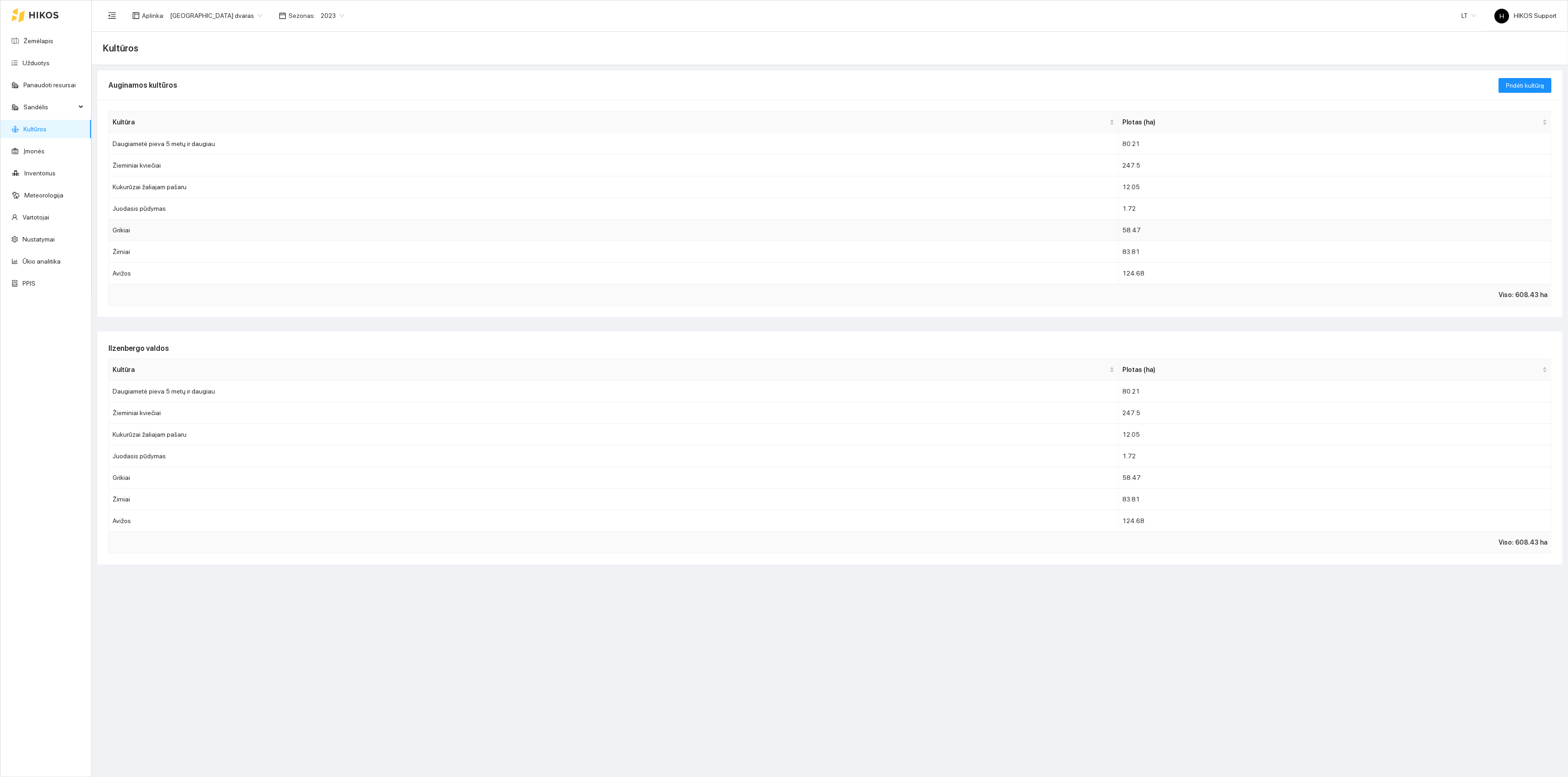
click at [122, 236] on td "Grikiai" at bounding box center [614, 231] width 1010 height 21
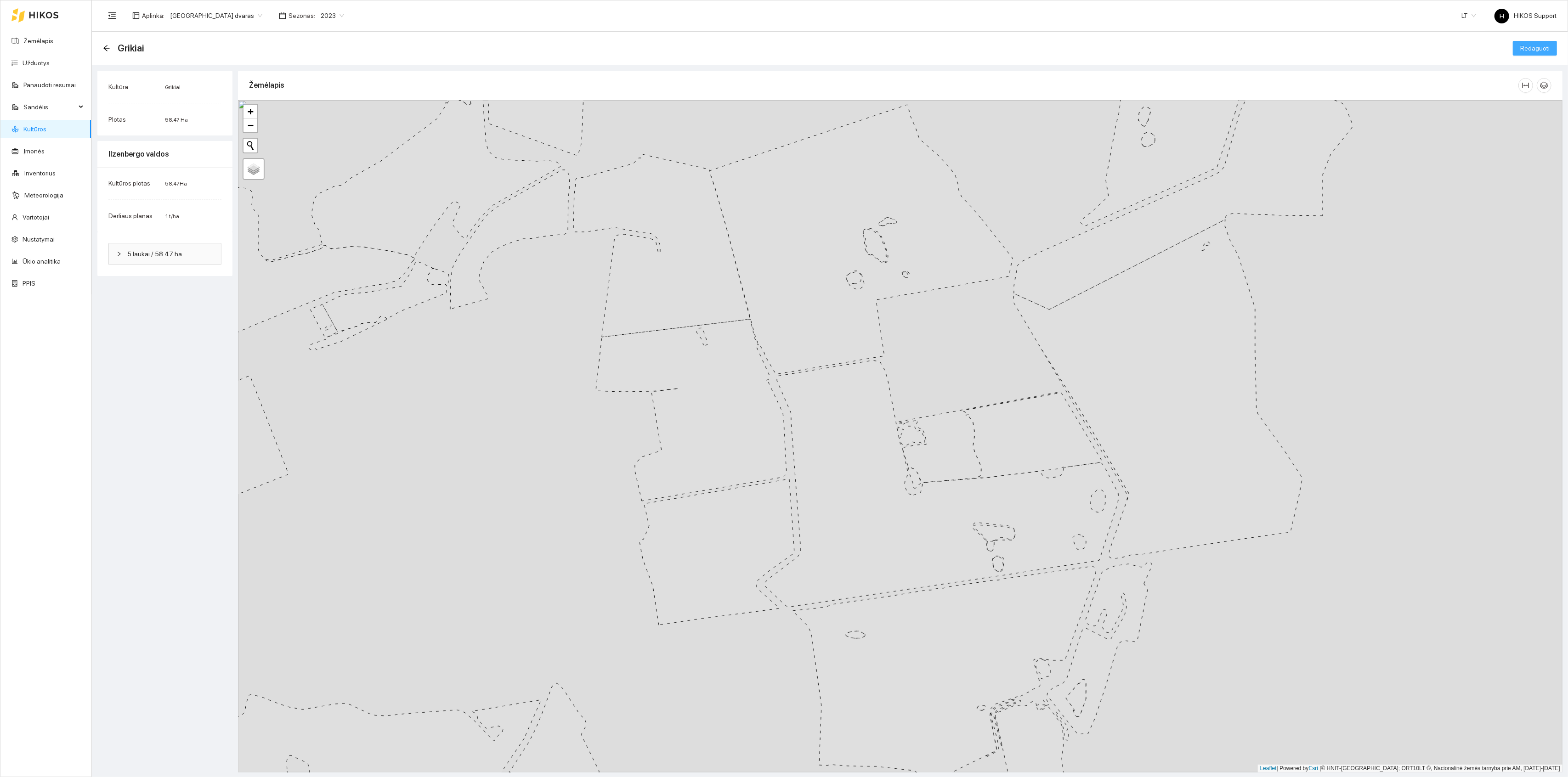
click at [1529, 50] on span "Redaguoti" at bounding box center [1535, 48] width 30 height 10
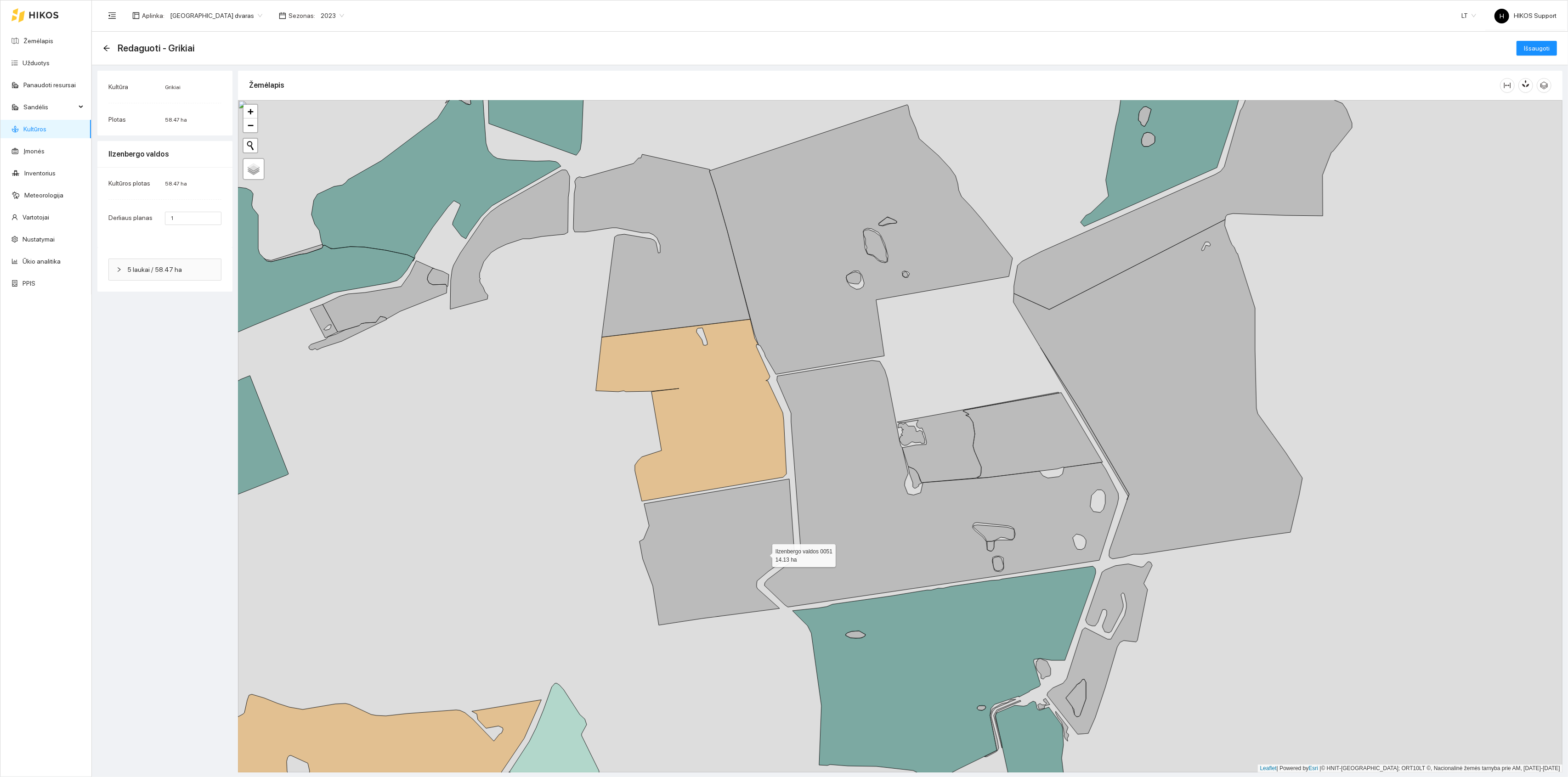
click at [728, 566] on icon at bounding box center [717, 552] width 155 height 146
click at [1530, 50] on span "Išsaugoti" at bounding box center [1537, 48] width 26 height 10
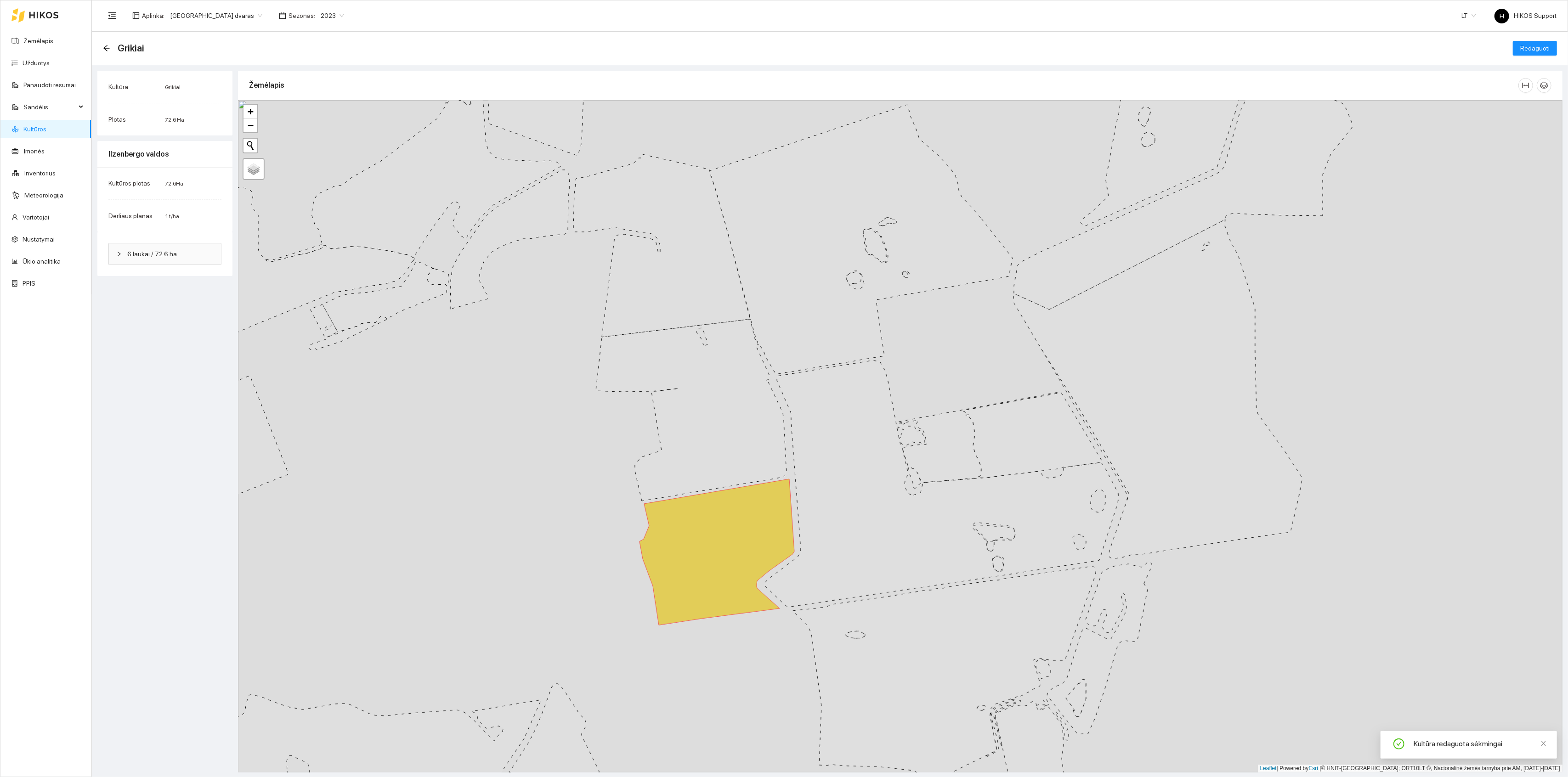
drag, startPoint x: 902, startPoint y: 562, endPoint x: 889, endPoint y: 555, distance: 14.8
click at [889, 555] on icon at bounding box center [942, 484] width 354 height 247
click at [44, 129] on link "Kultūros" at bounding box center [35, 129] width 23 height 8
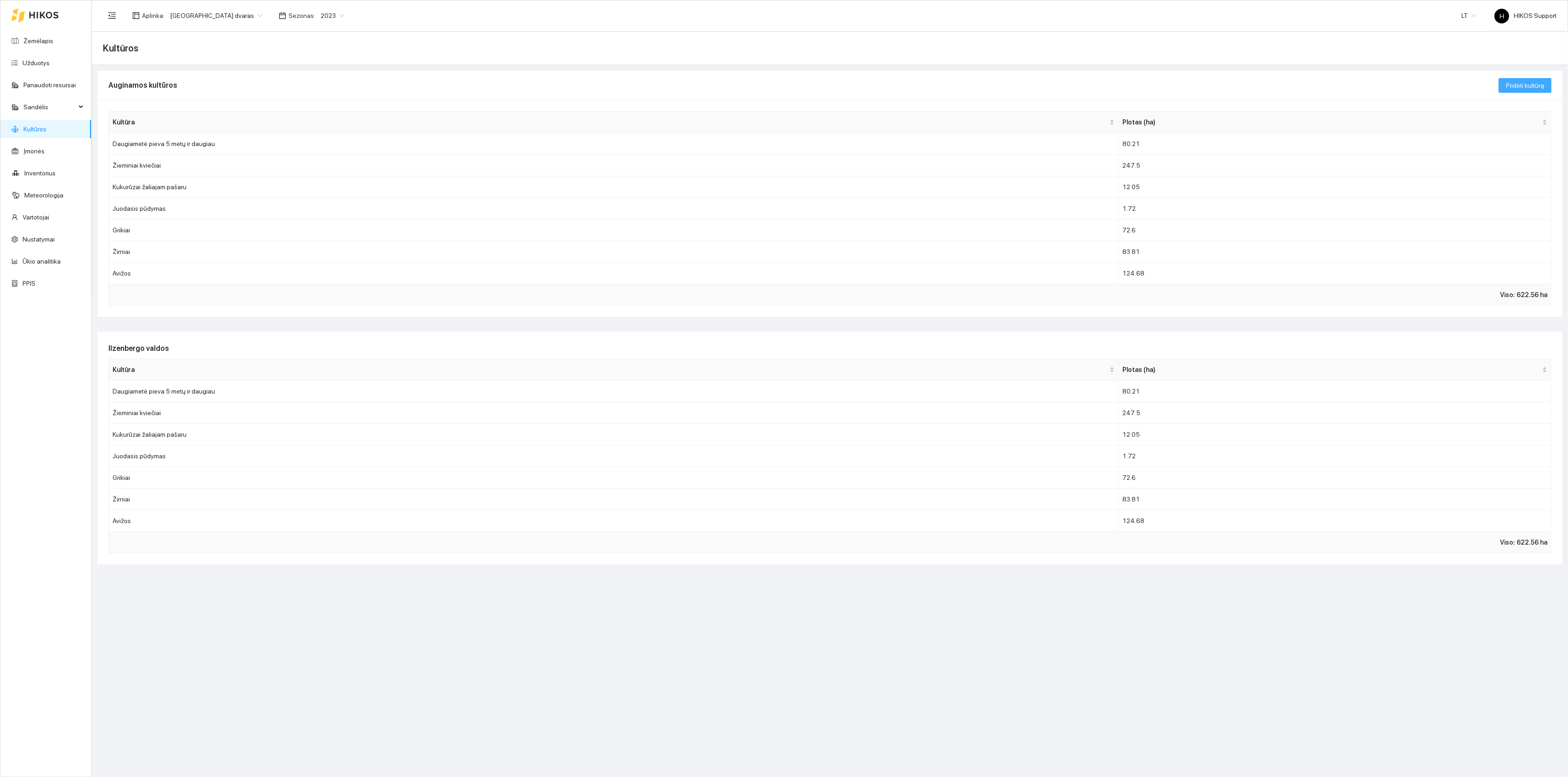
click at [1532, 85] on span "Pridėti kultūrą" at bounding box center [1525, 85] width 38 height 10
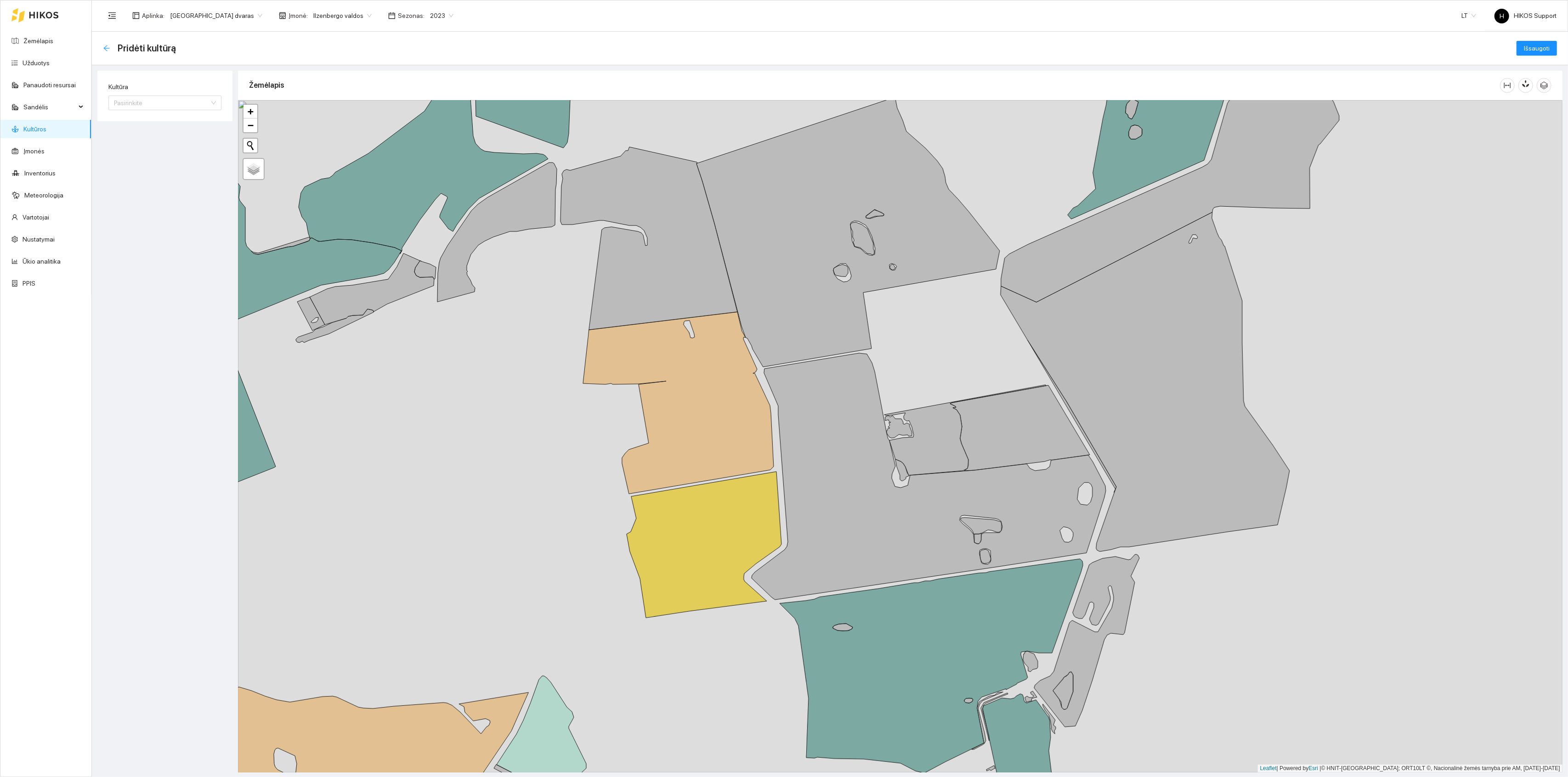
click at [105, 46] on icon "arrow-left" at bounding box center [107, 48] width 8 height 8
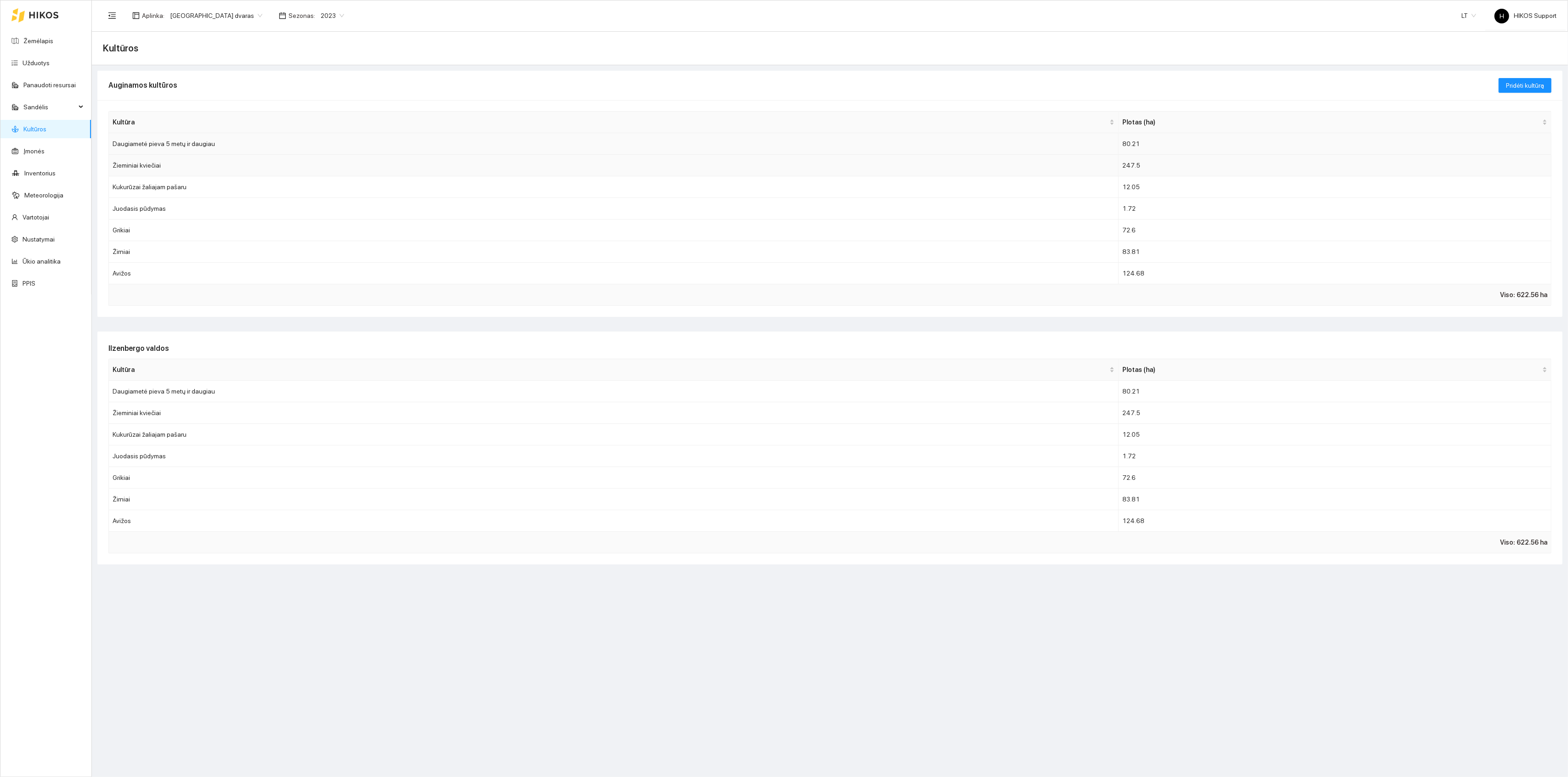
click at [211, 150] on td "Daugiametė pieva 5 metų ir daugiau" at bounding box center [614, 144] width 1010 height 21
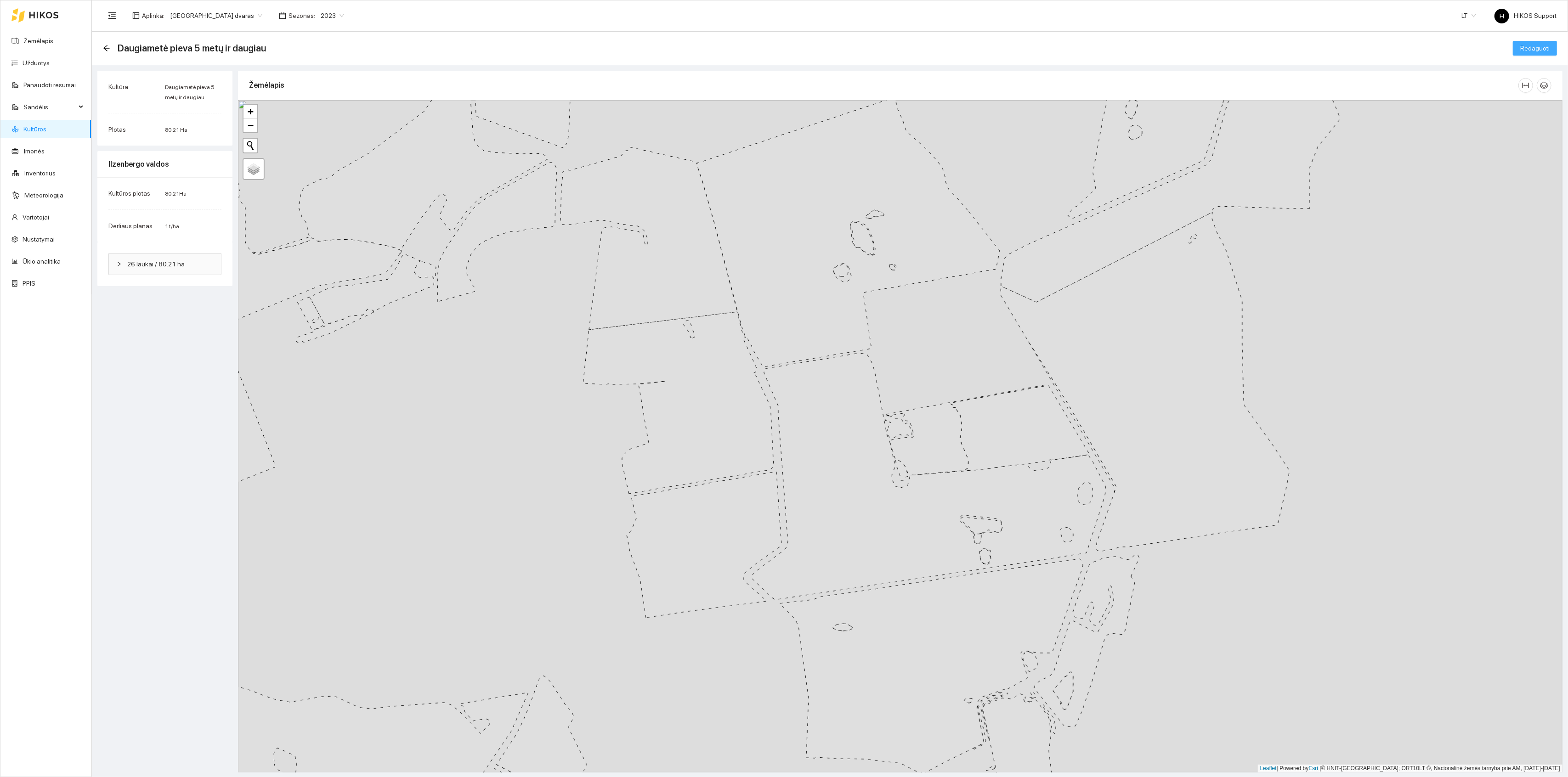
click at [1536, 44] on span "Redaguoti" at bounding box center [1535, 48] width 30 height 10
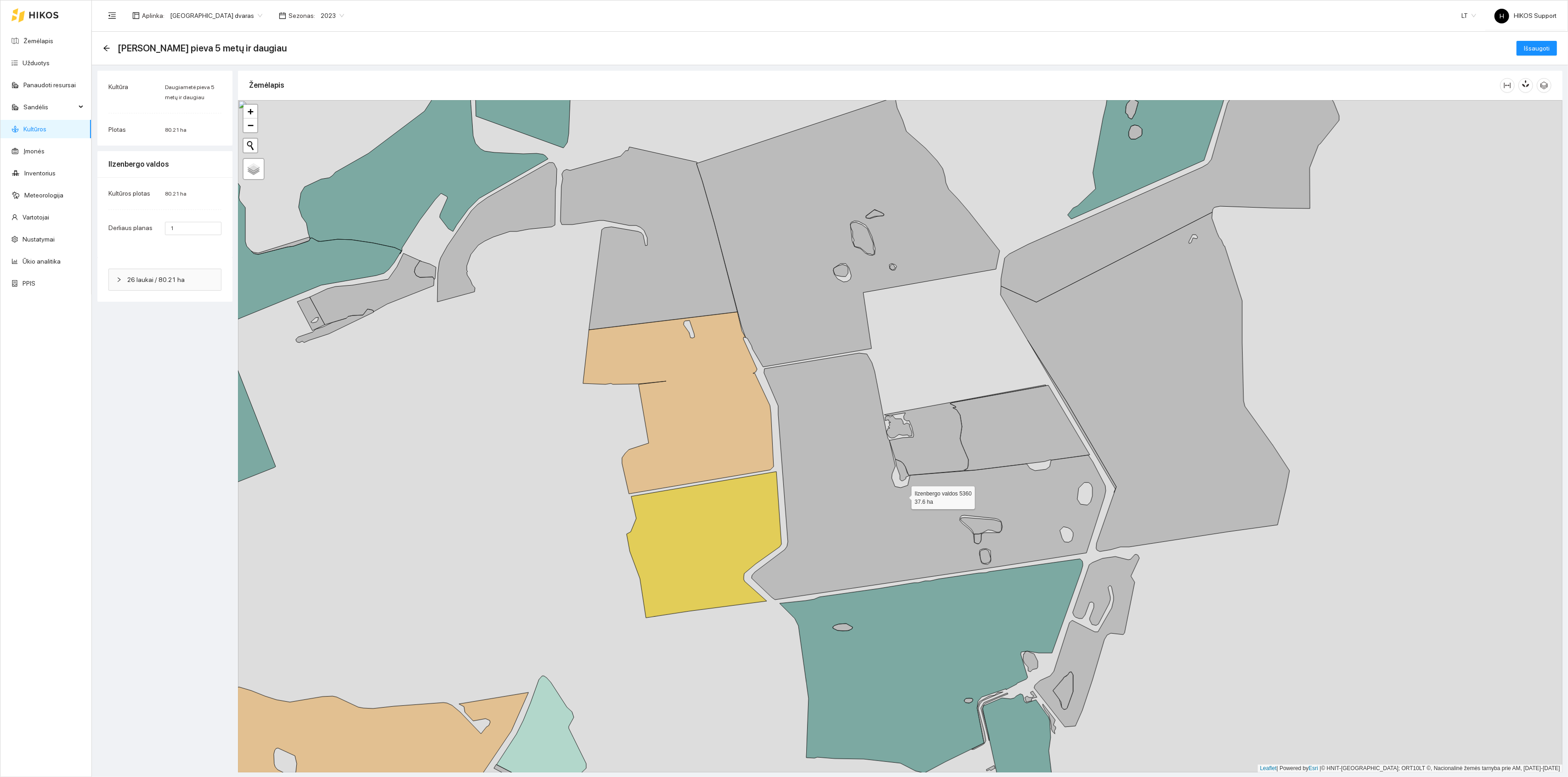
click at [863, 566] on icon at bounding box center [929, 476] width 354 height 247
click at [929, 456] on icon at bounding box center [966, 430] width 162 height 91
click at [995, 434] on icon at bounding box center [1020, 428] width 140 height 85
click at [1008, 433] on icon at bounding box center [1020, 428] width 140 height 85
click at [1021, 431] on icon at bounding box center [1020, 428] width 140 height 85
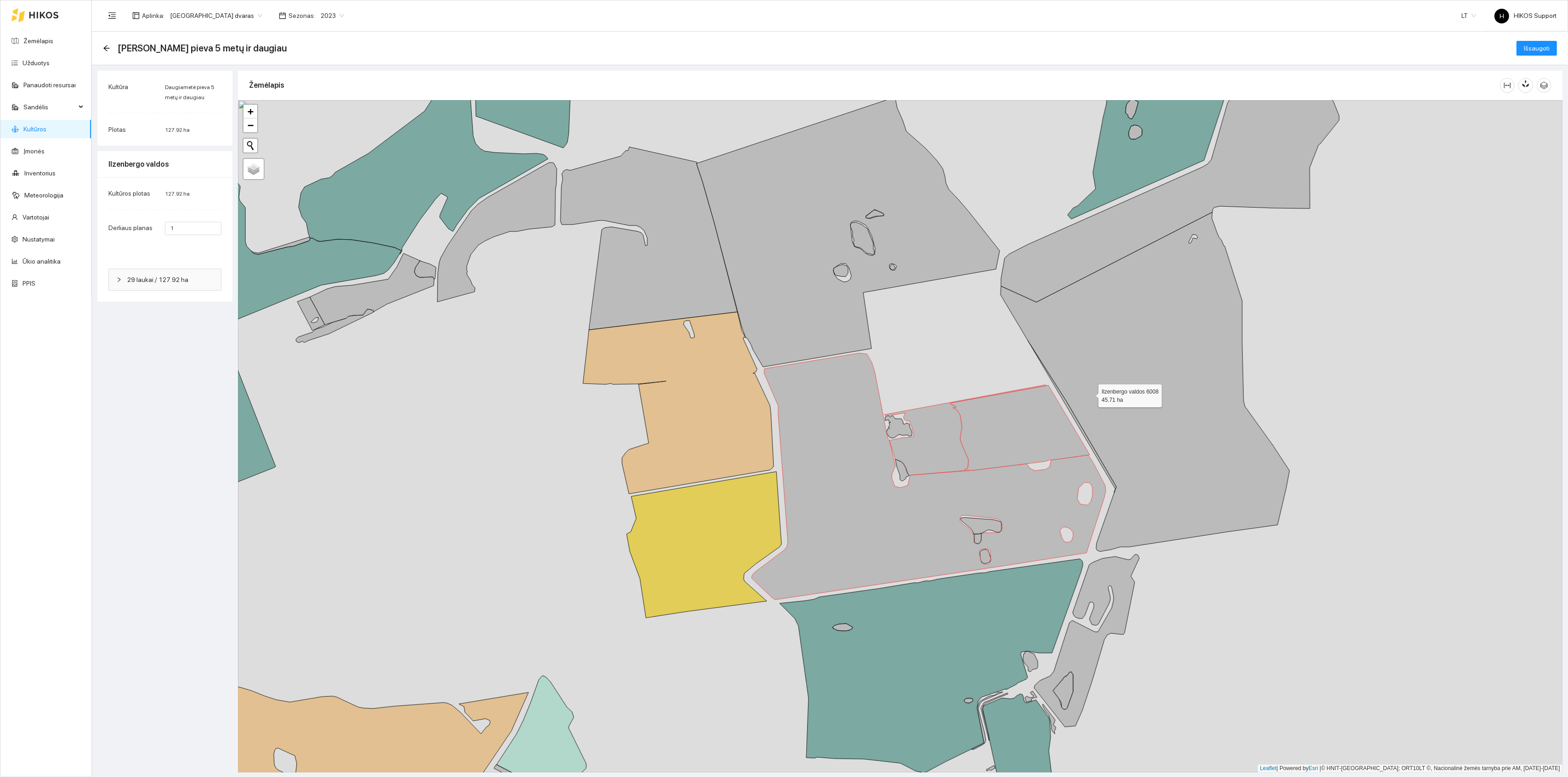
click at [1119, 379] on icon at bounding box center [1145, 382] width 289 height 340
click at [1074, 276] on icon at bounding box center [1170, 189] width 338 height 225
click at [901, 528] on icon at bounding box center [929, 476] width 354 height 247
click at [1534, 50] on span "Išsaugoti" at bounding box center [1537, 48] width 26 height 10
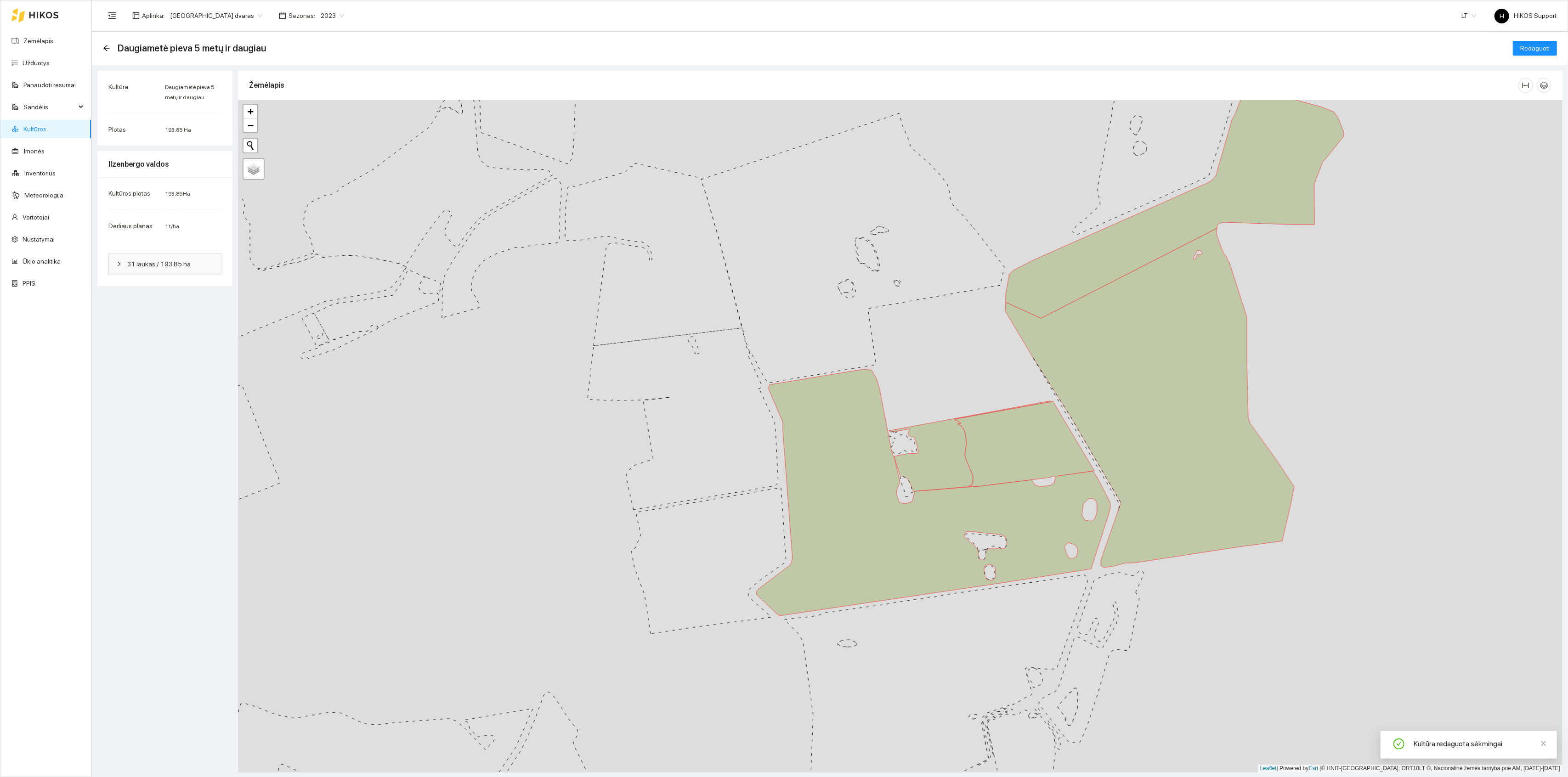
drag, startPoint x: 942, startPoint y: 375, endPoint x: 950, endPoint y: 400, distance: 26.2
click at [950, 399] on div "+ − Nieko nerasta. Bandykite dar kartą. Žemėlapis Palydovas Leaflet | Powered b…" at bounding box center [900, 436] width 1324 height 672
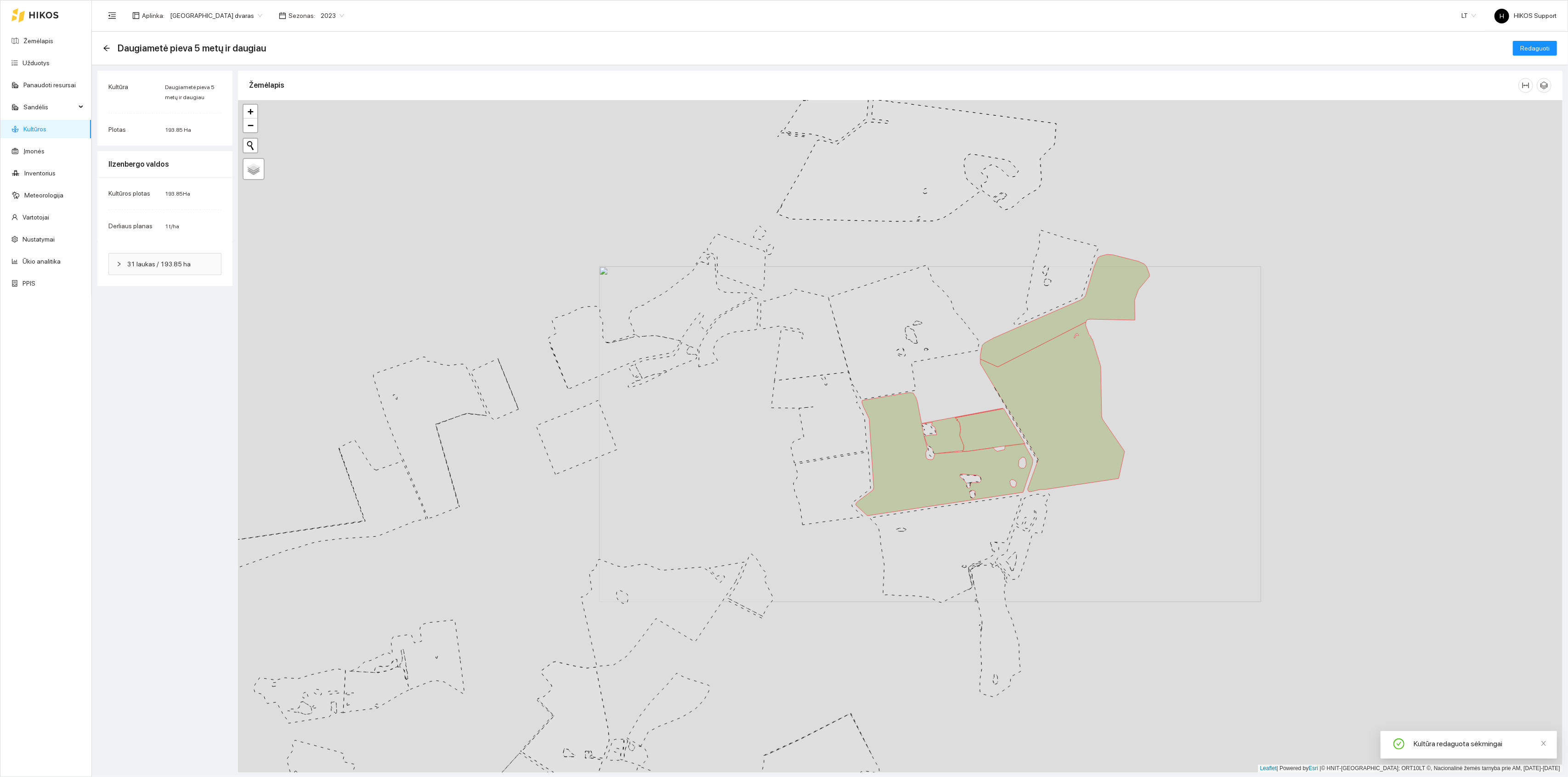
click at [32, 128] on link "Kultūros" at bounding box center [35, 129] width 23 height 8
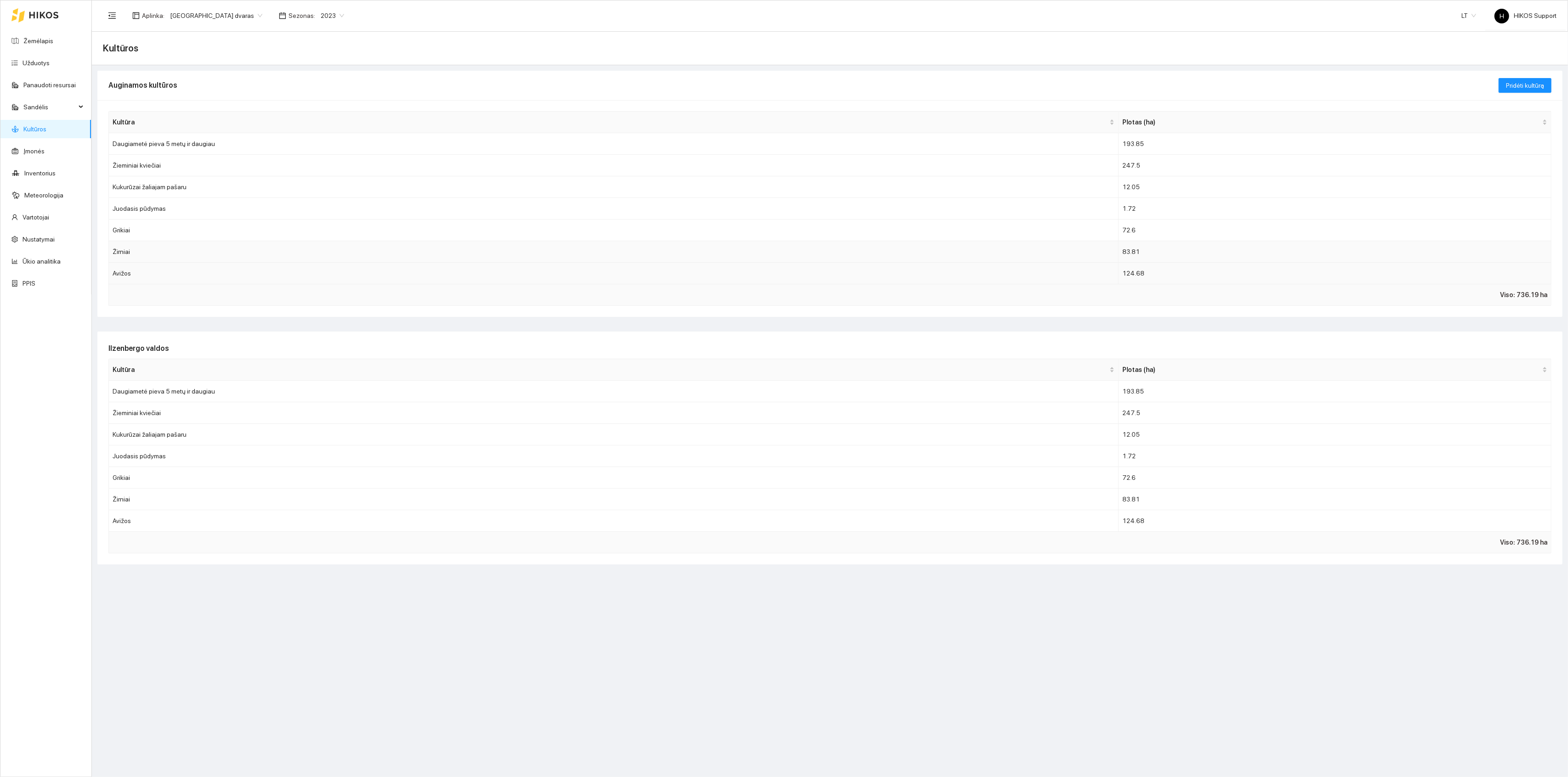
click at [137, 250] on td "Žirniai" at bounding box center [614, 252] width 1010 height 21
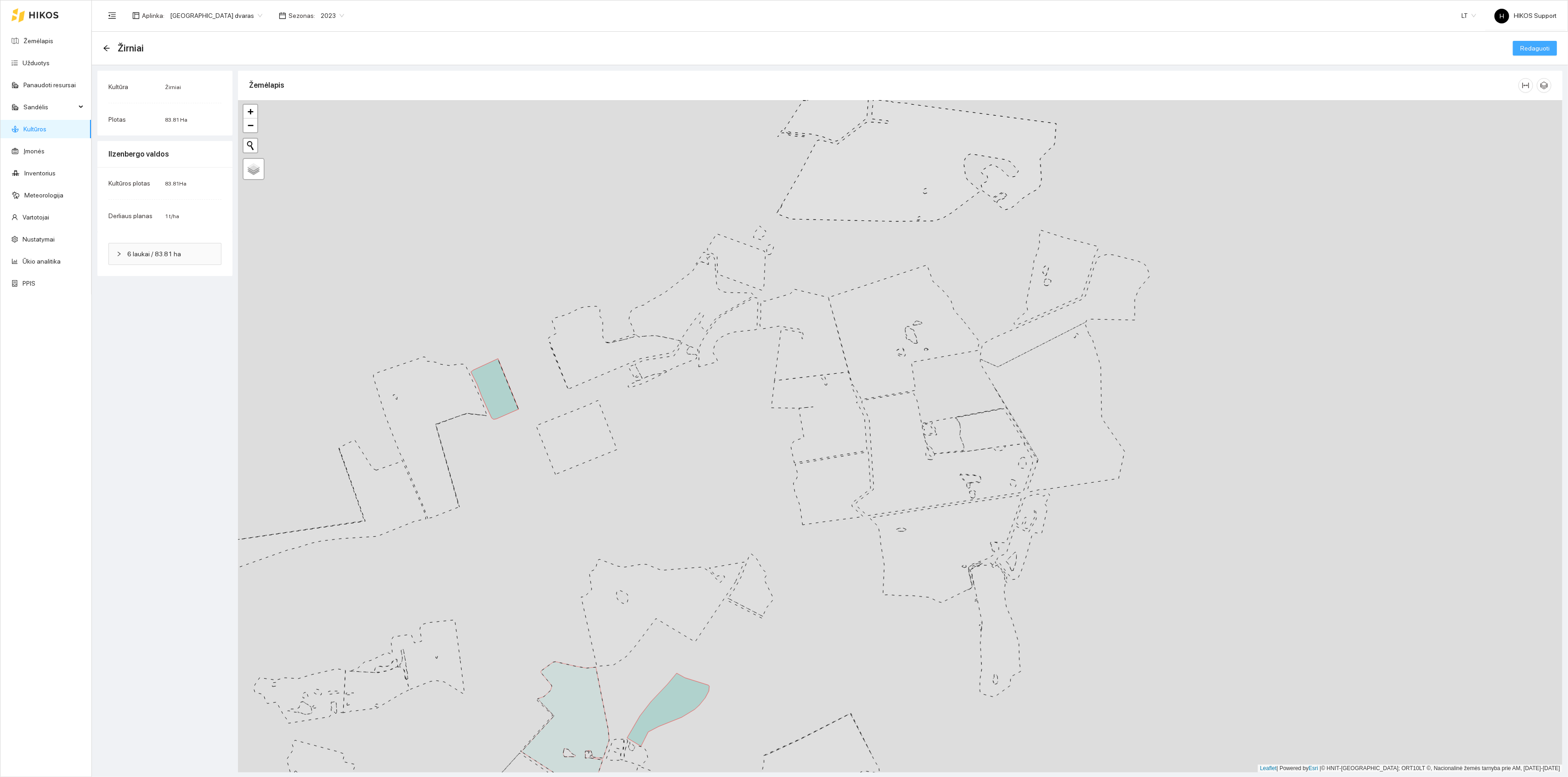
click at [1539, 49] on span "Redaguoti" at bounding box center [1535, 48] width 30 height 10
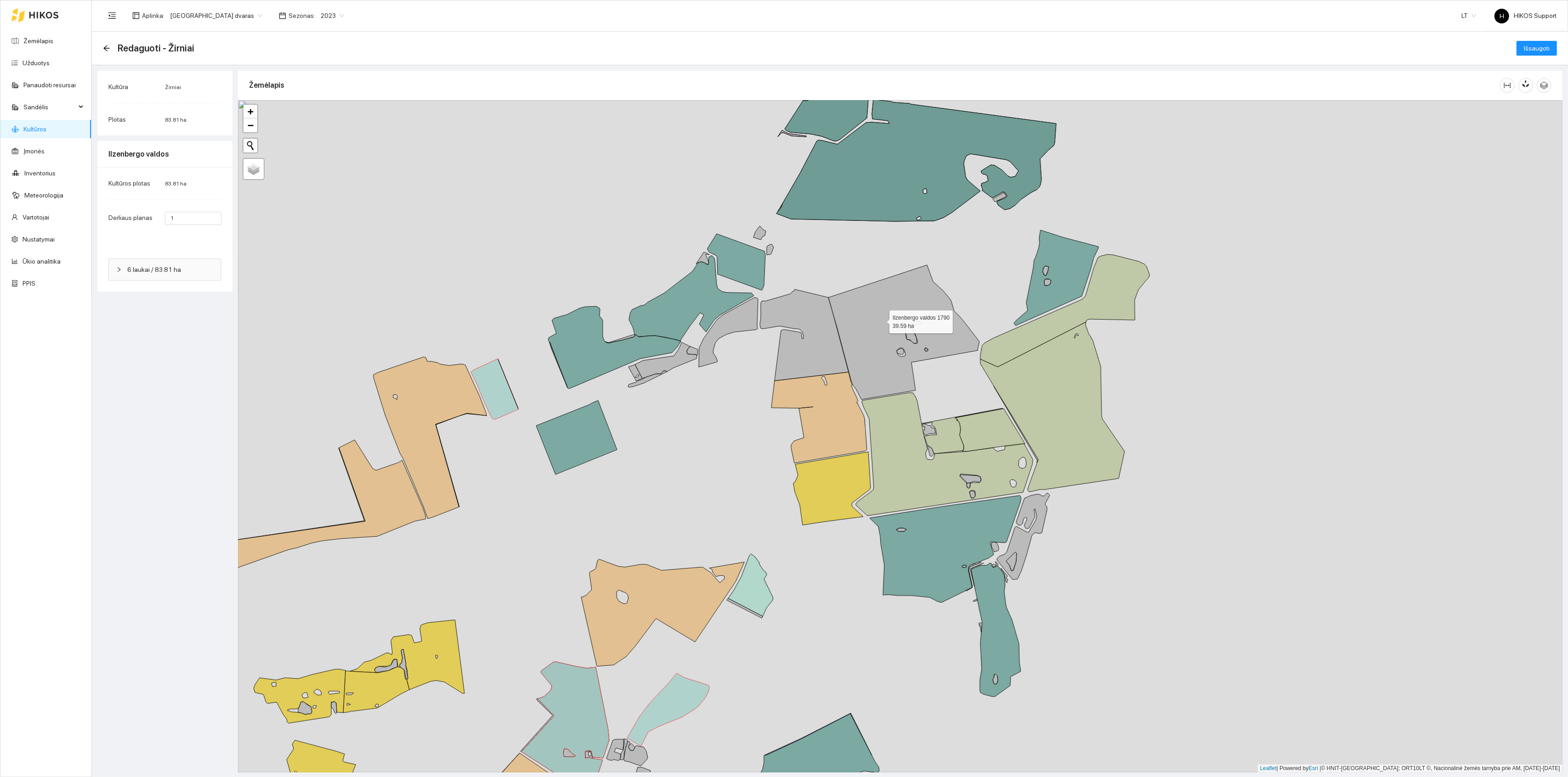
click at [886, 327] on icon at bounding box center [904, 332] width 151 height 134
click at [1535, 50] on span "Išsaugoti" at bounding box center [1537, 48] width 26 height 10
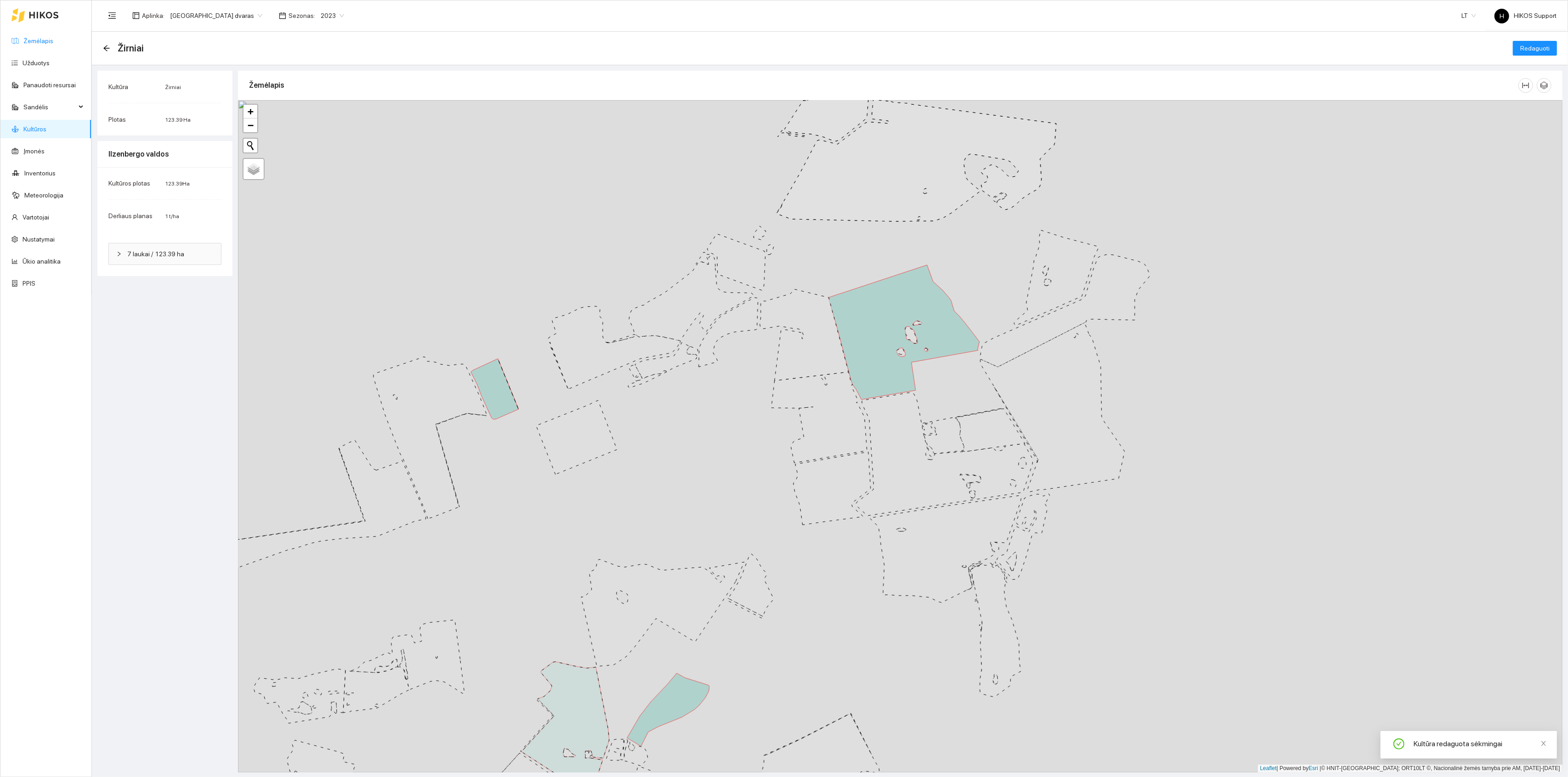
click at [42, 38] on link "Žemėlapis" at bounding box center [38, 41] width 30 height 8
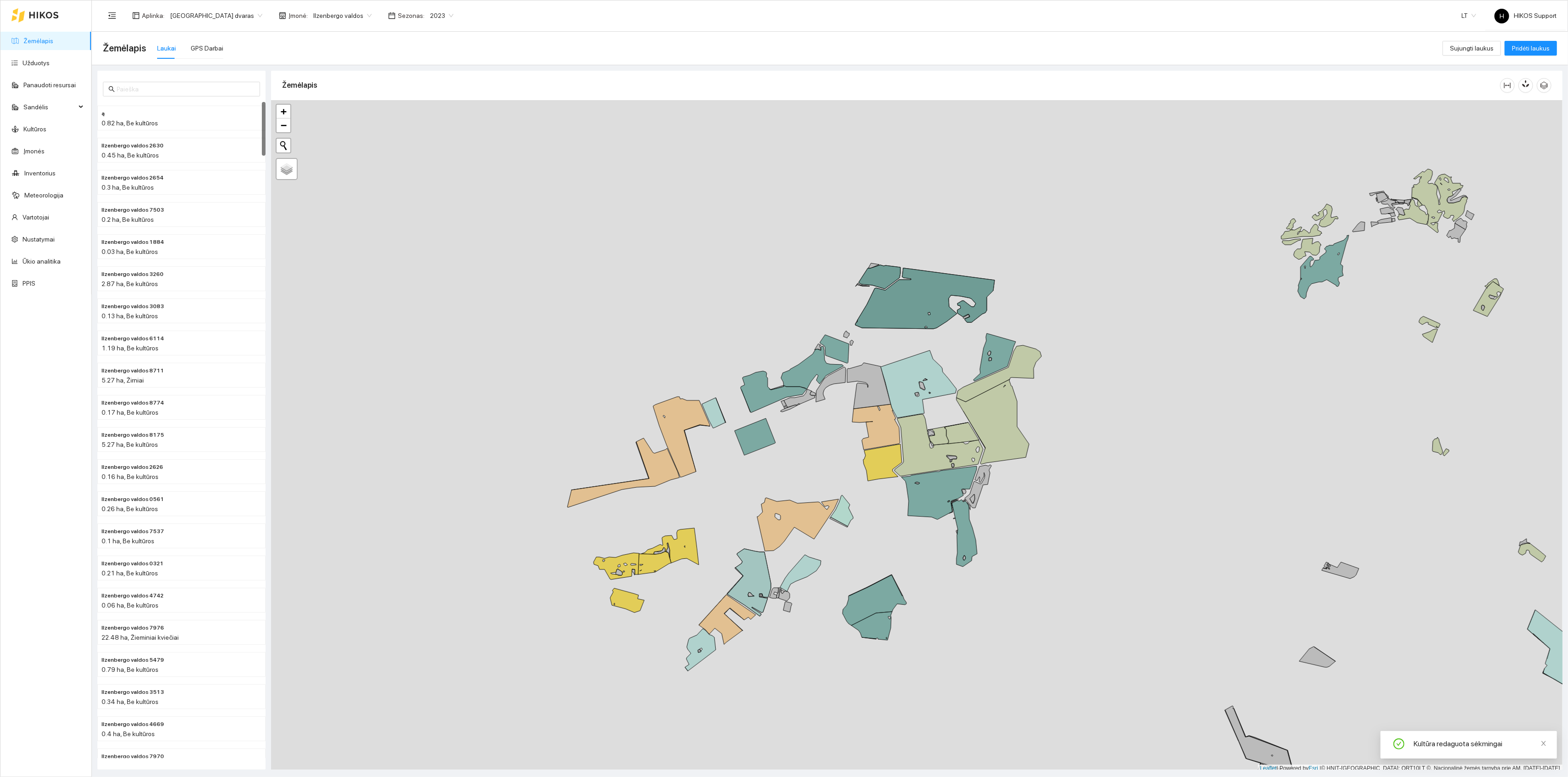
scroll to position [2, 0]
drag, startPoint x: 1156, startPoint y: 446, endPoint x: 1035, endPoint y: 366, distance: 145.1
click at [1035, 366] on div "+ − Nieko nerasta. Bandykite dar kartą. Žemėlapis Palydovas Leaflet | Powered b…" at bounding box center [917, 434] width 1292 height 672
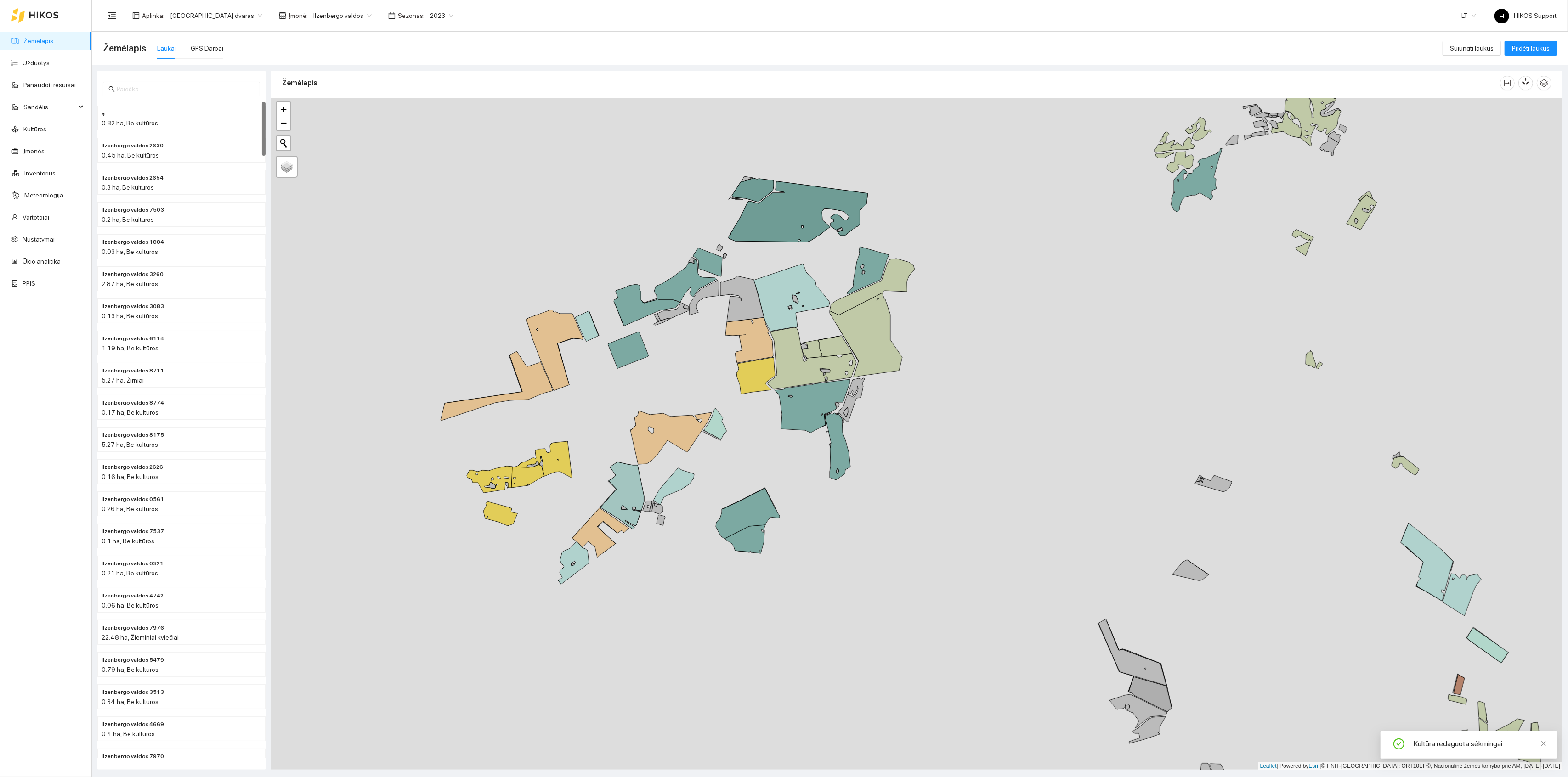
click at [937, 305] on div "+ − Nieko nerasta. Bandykite dar kartą. Žemėlapis Palydovas Leaflet | Powered b…" at bounding box center [917, 434] width 1292 height 672
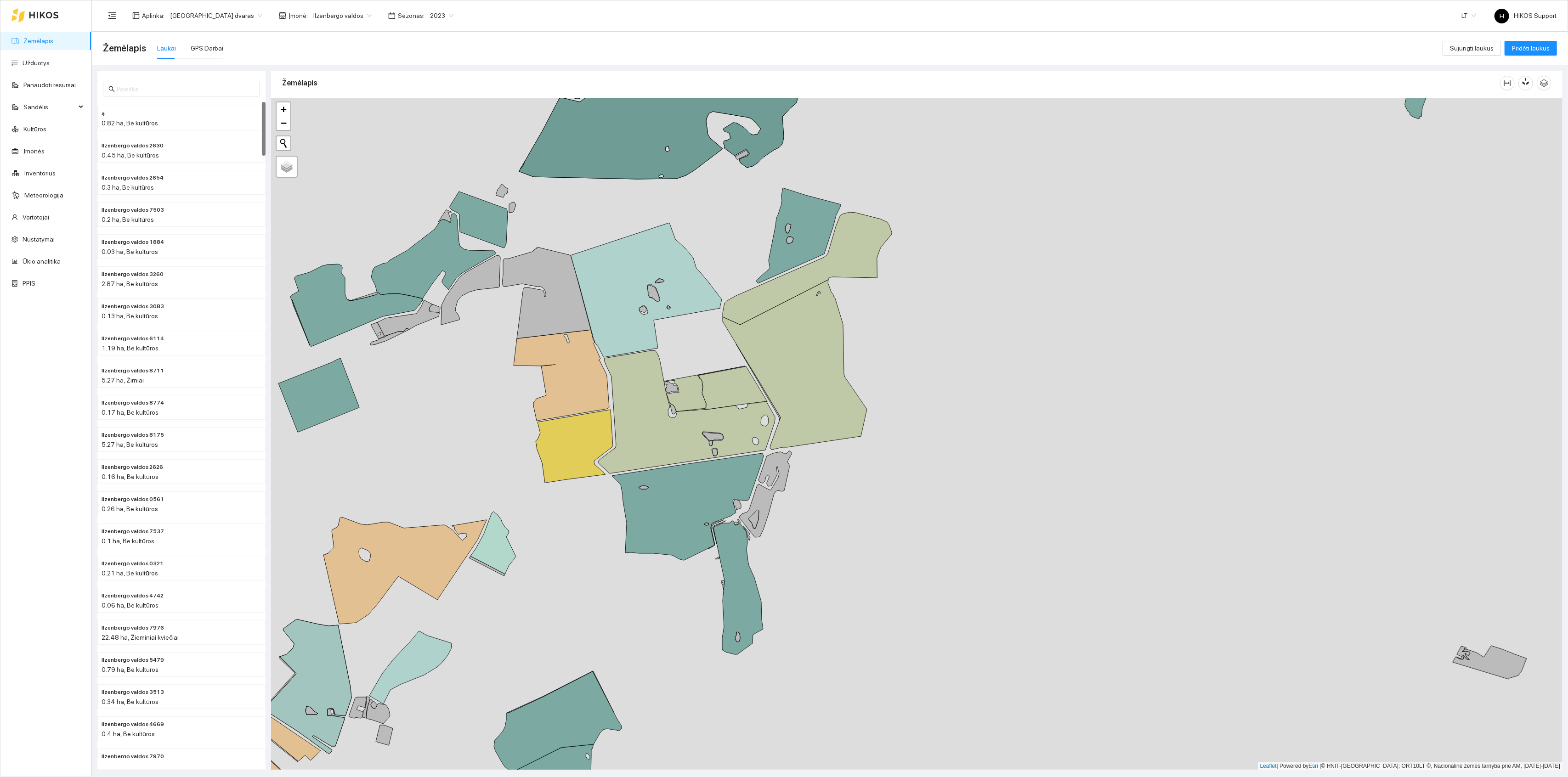
drag, startPoint x: 708, startPoint y: 235, endPoint x: 863, endPoint y: 259, distance: 156.8
click at [863, 259] on div "+ − Nieko nerasta. Bandykite dar kartą. Žemėlapis Palydovas Leaflet | Powered b…" at bounding box center [917, 434] width 1292 height 672
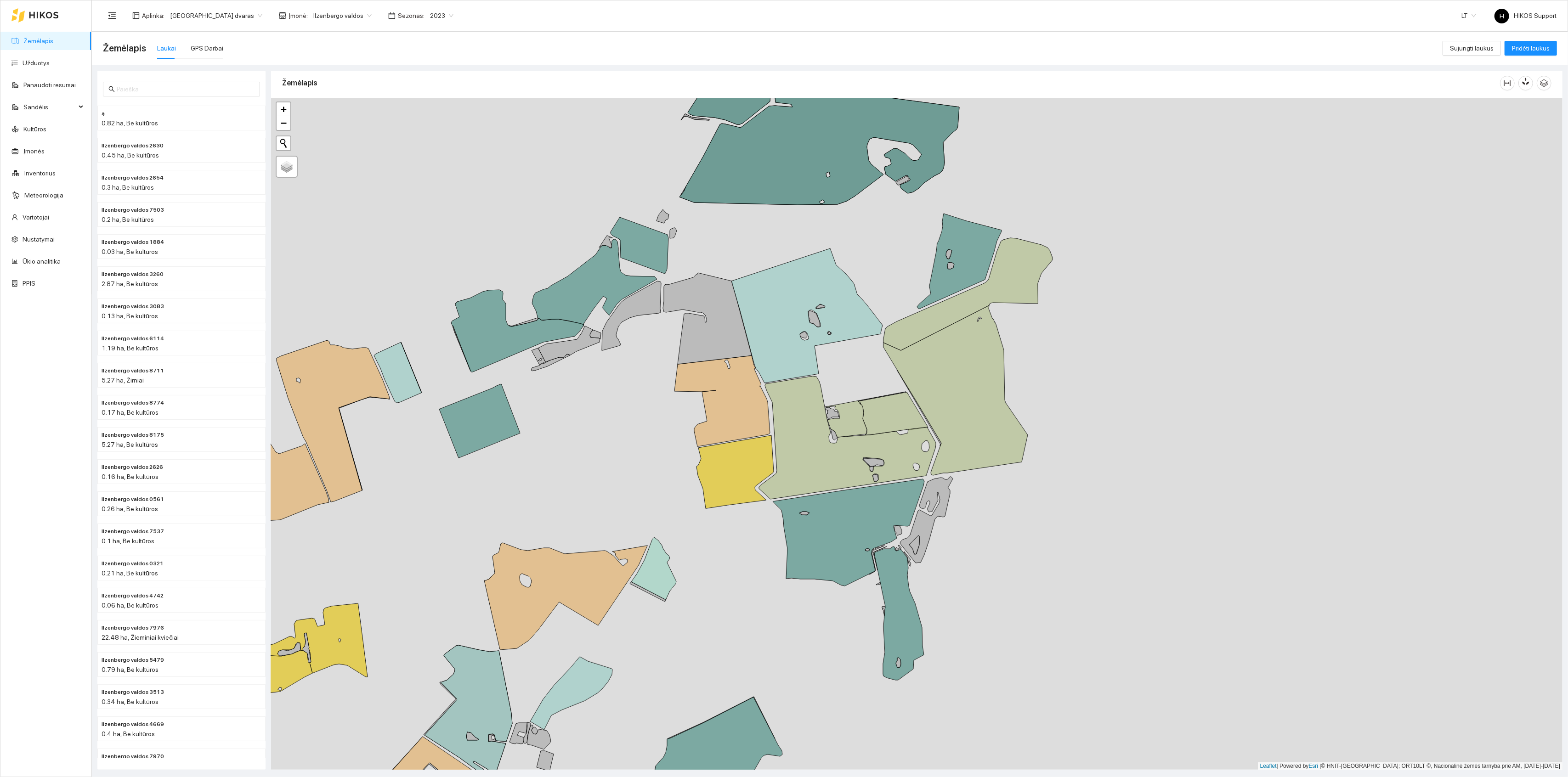
click at [643, 326] on div "Ilzenbergo valdos 8175 5.27 ha + − Nieko nerasta. Bandykite dar kartą. Žemėlapi…" at bounding box center [917, 434] width 1292 height 672
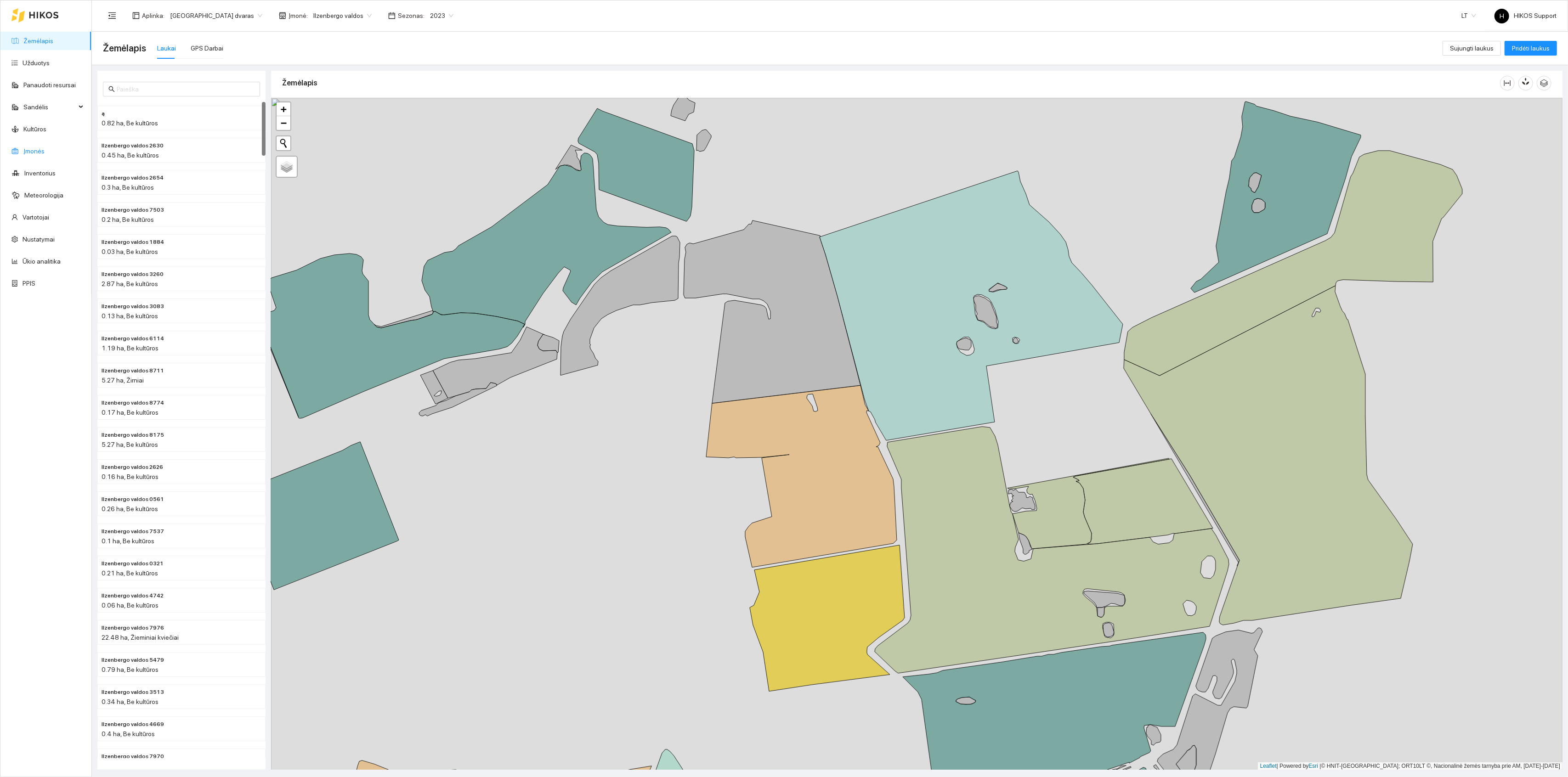
click at [24, 147] on link "Įmonės" at bounding box center [34, 151] width 21 height 8
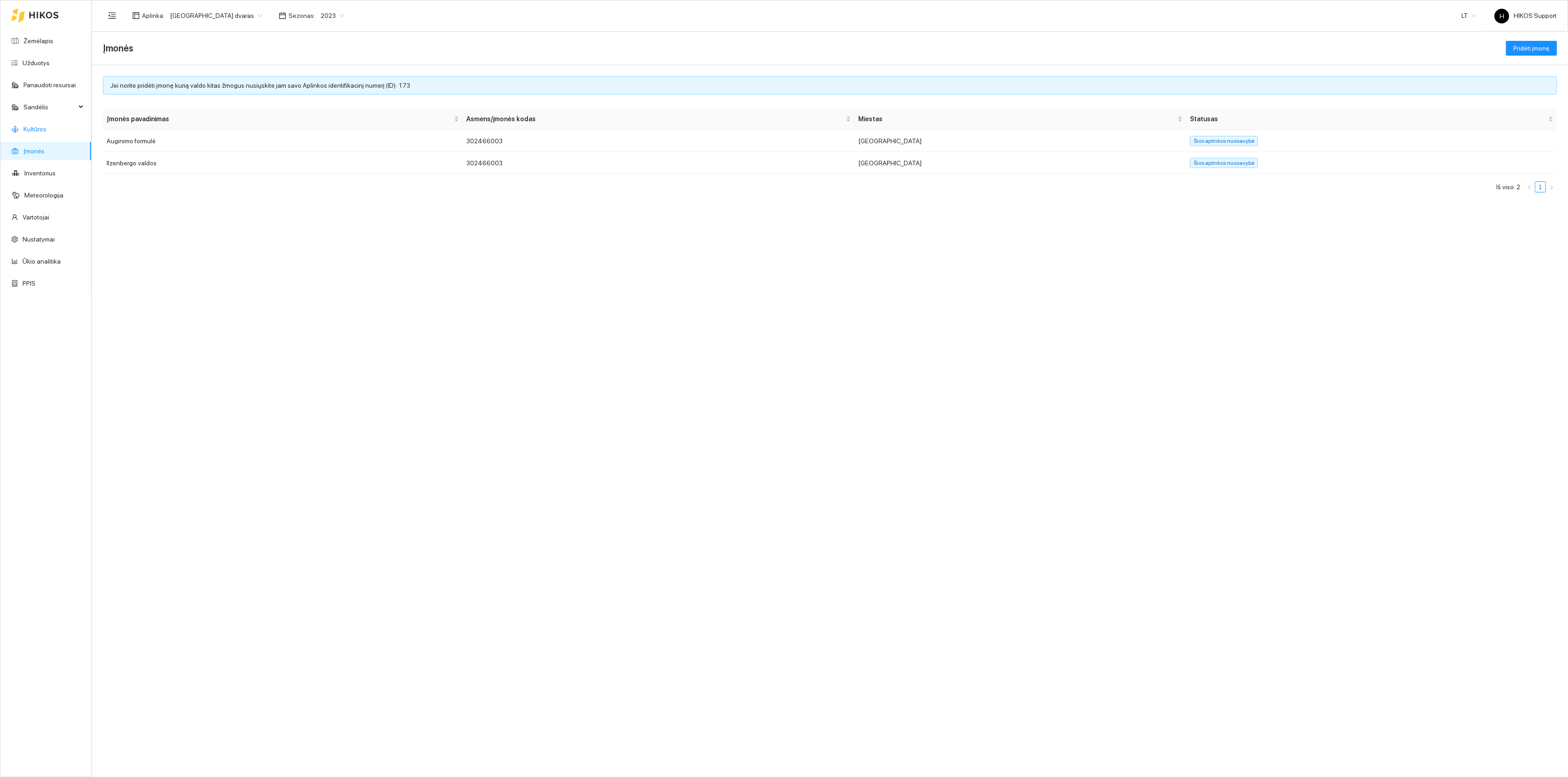
click at [34, 125] on link "Kultūros" at bounding box center [35, 129] width 23 height 8
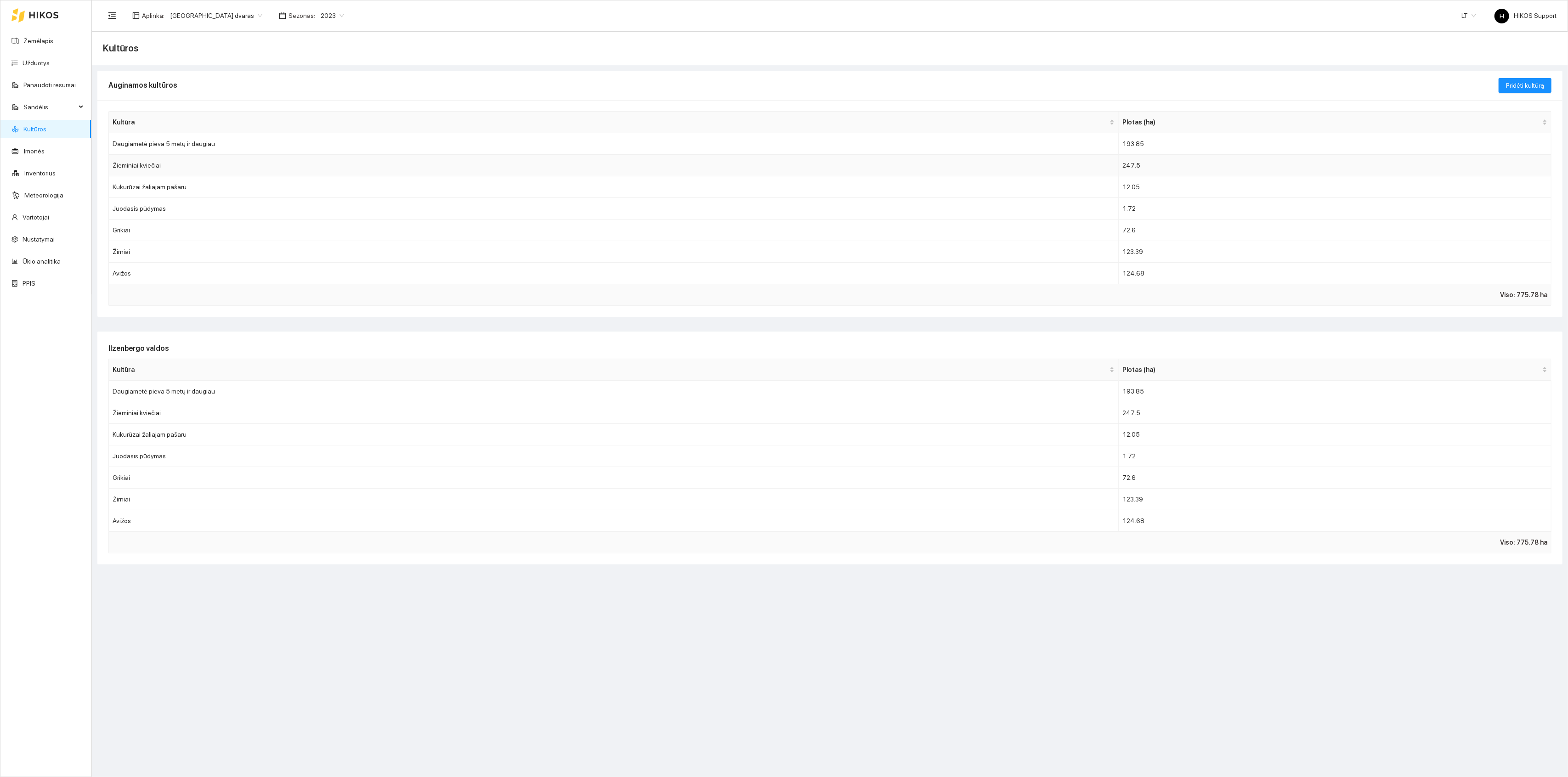
click at [139, 163] on td "Žieminiai kviečiai" at bounding box center [614, 166] width 1010 height 21
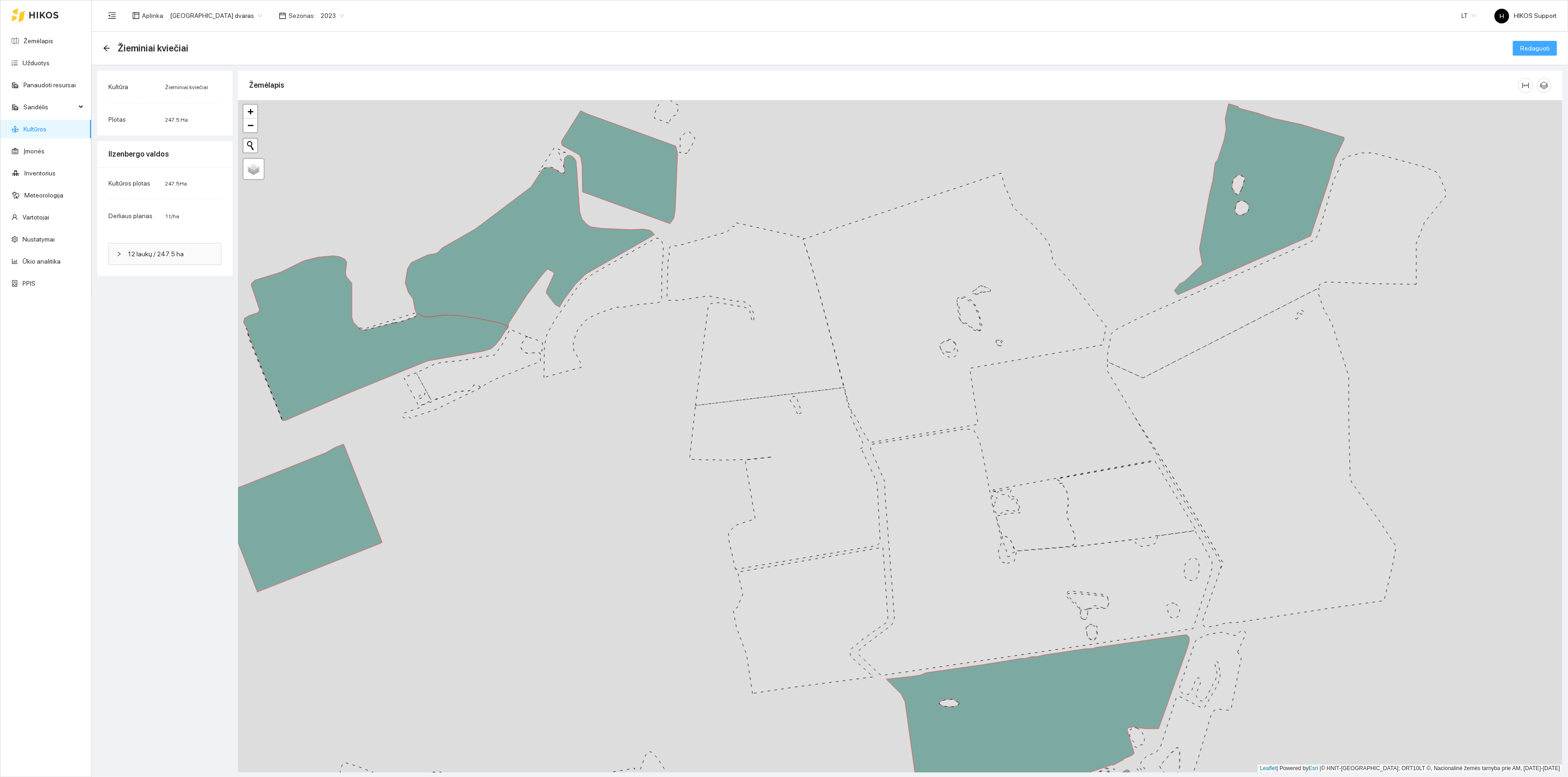
click at [1533, 53] on button "Redaguoti" at bounding box center [1535, 48] width 44 height 15
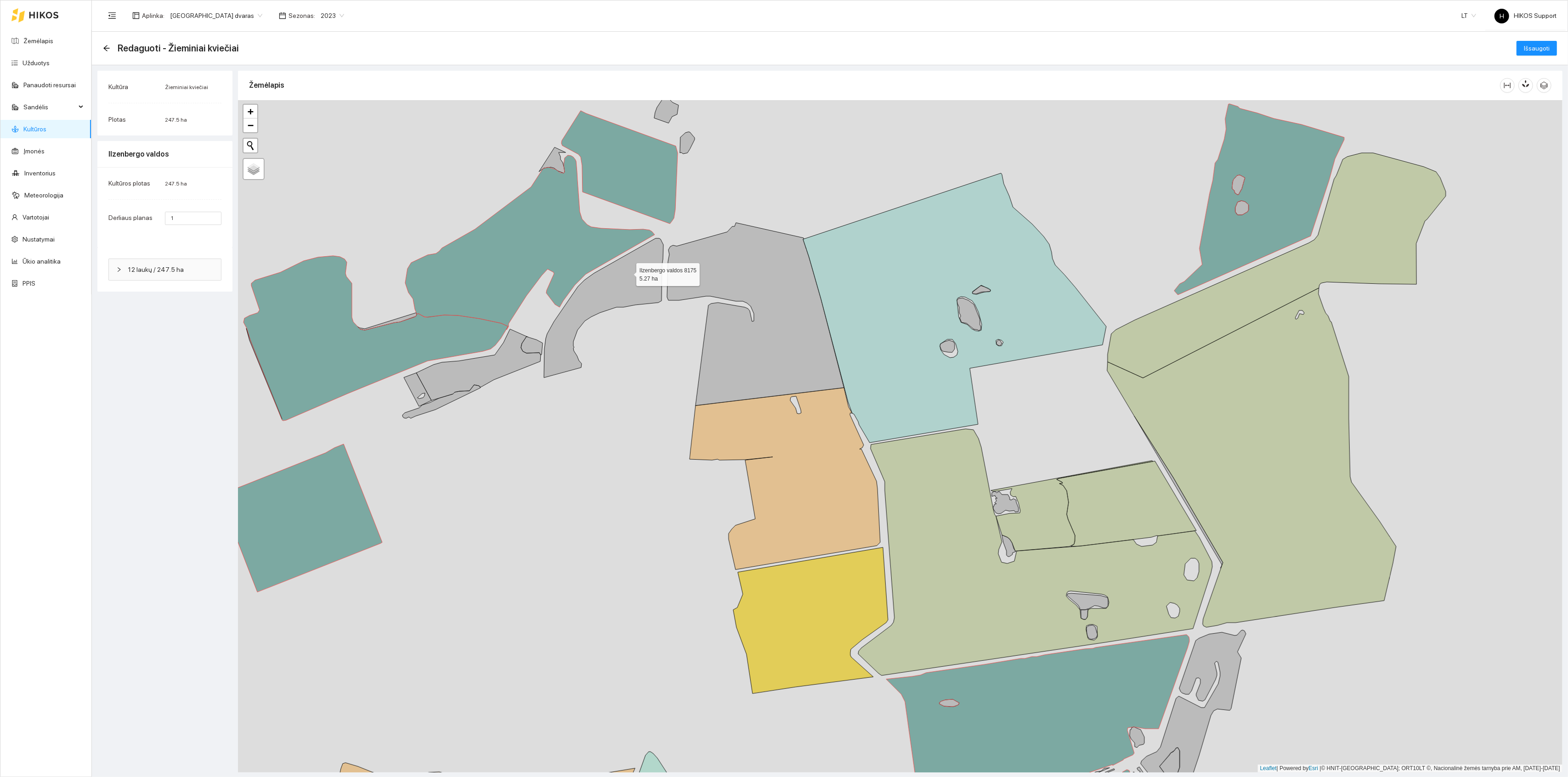
click at [628, 273] on icon at bounding box center [604, 308] width 120 height 139
click at [492, 359] on icon at bounding box center [478, 365] width 124 height 71
click at [419, 385] on icon at bounding box center [418, 390] width 27 height 34
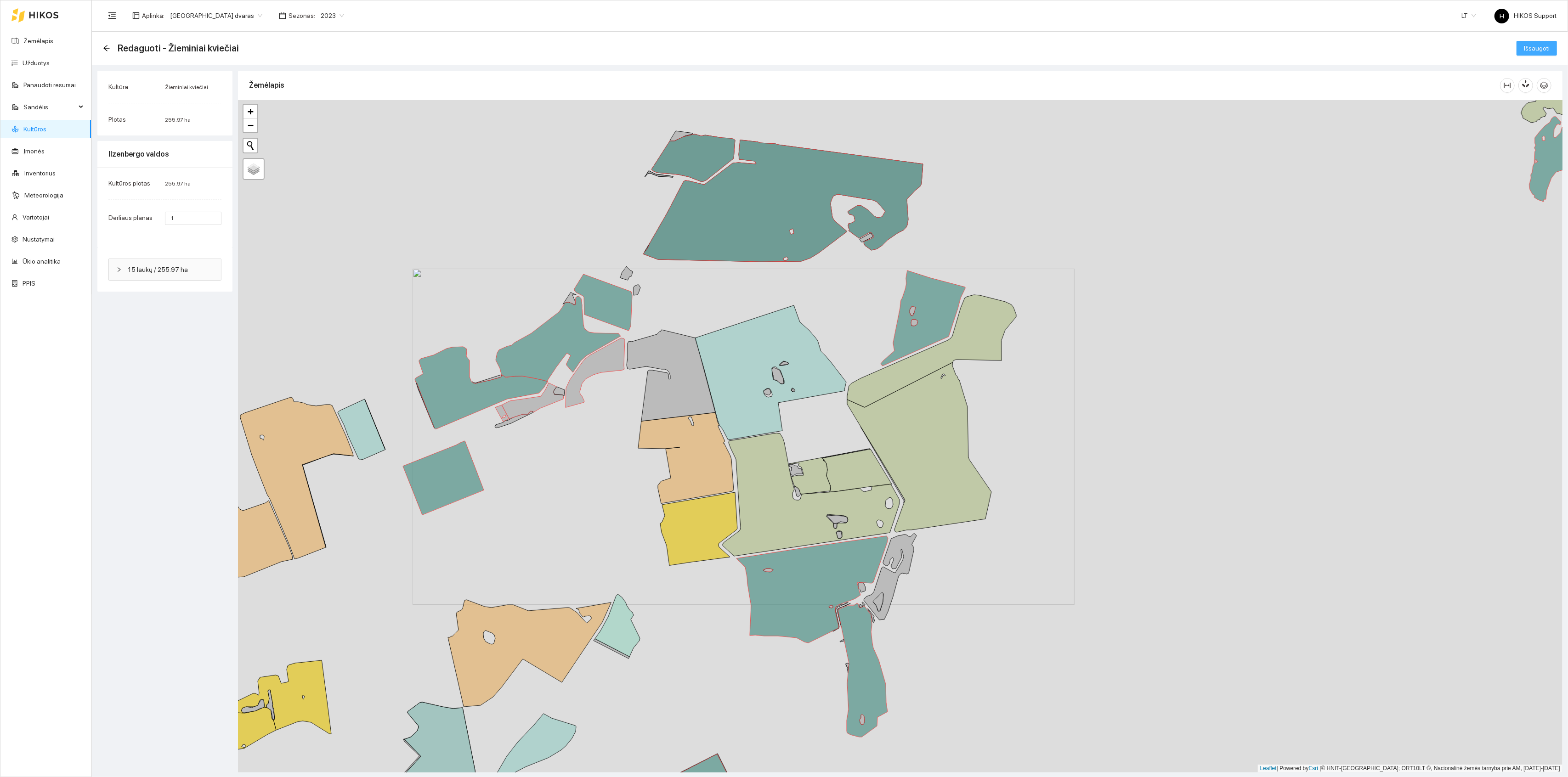
click at [1535, 47] on span "Išsaugoti" at bounding box center [1537, 48] width 26 height 10
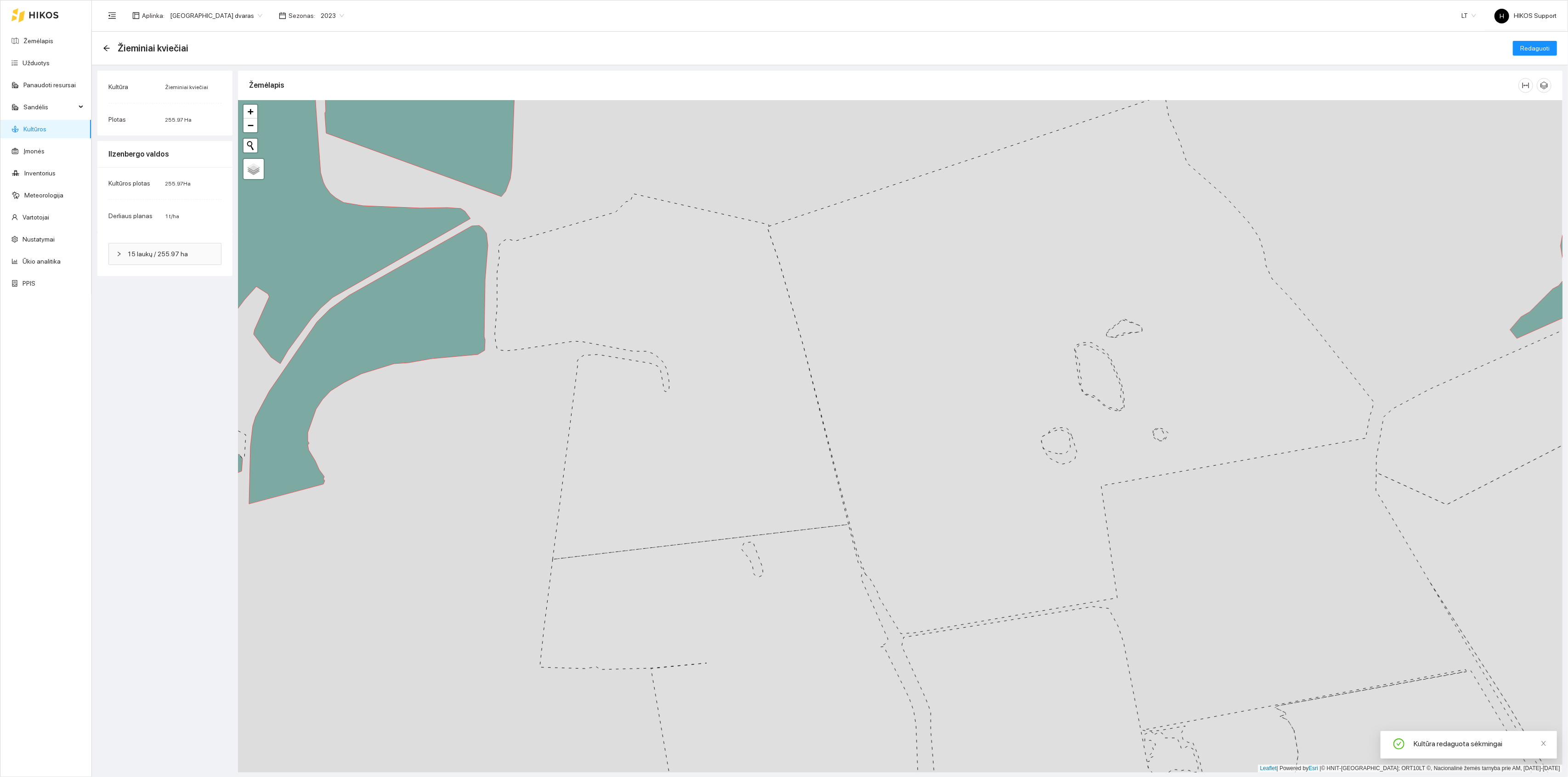
drag, startPoint x: 747, startPoint y: 405, endPoint x: 711, endPoint y: 402, distance: 36.1
click at [715, 405] on icon at bounding box center [671, 376] width 353 height 366
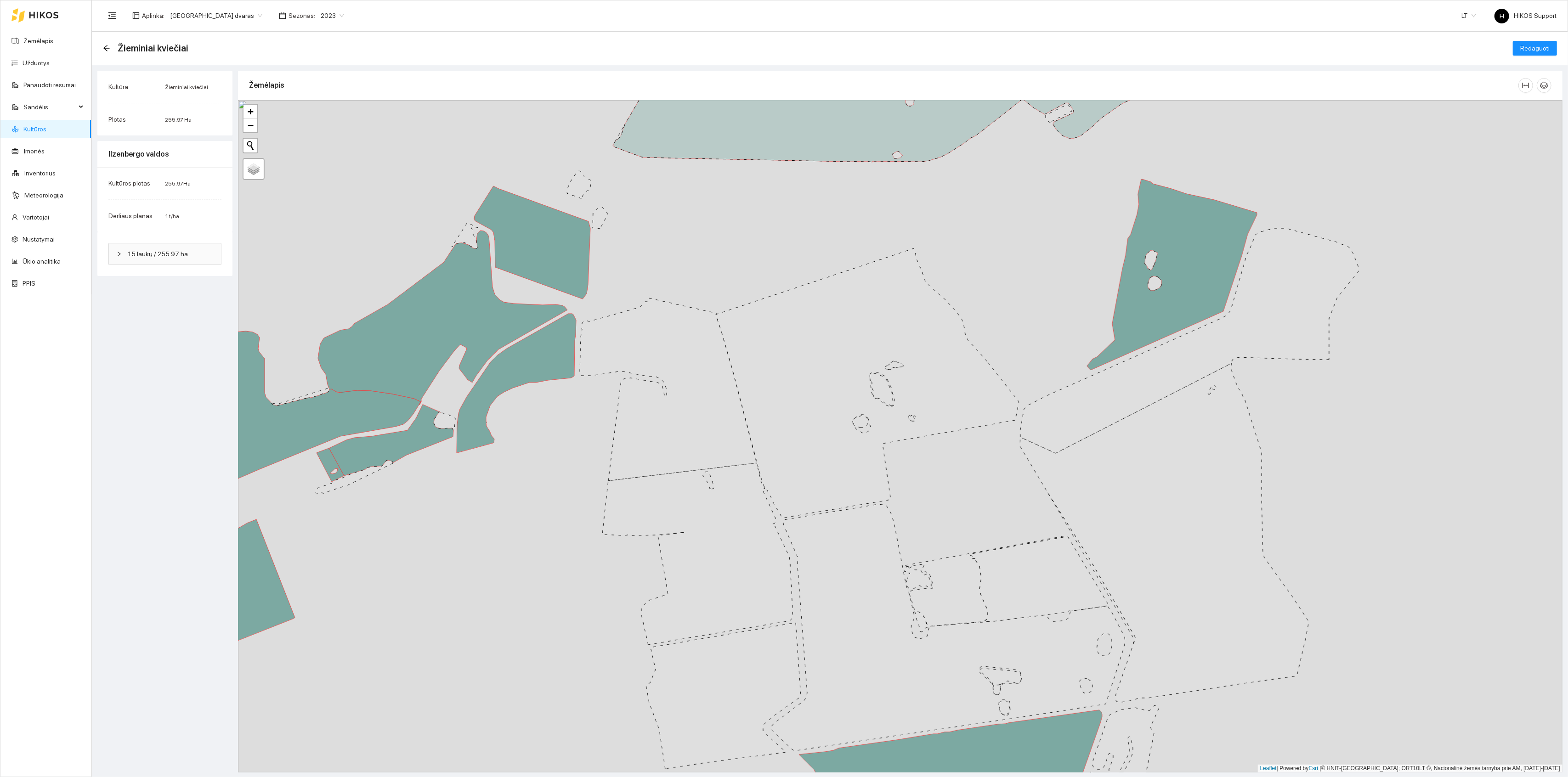
click at [31, 125] on link "Kultūros" at bounding box center [35, 129] width 23 height 8
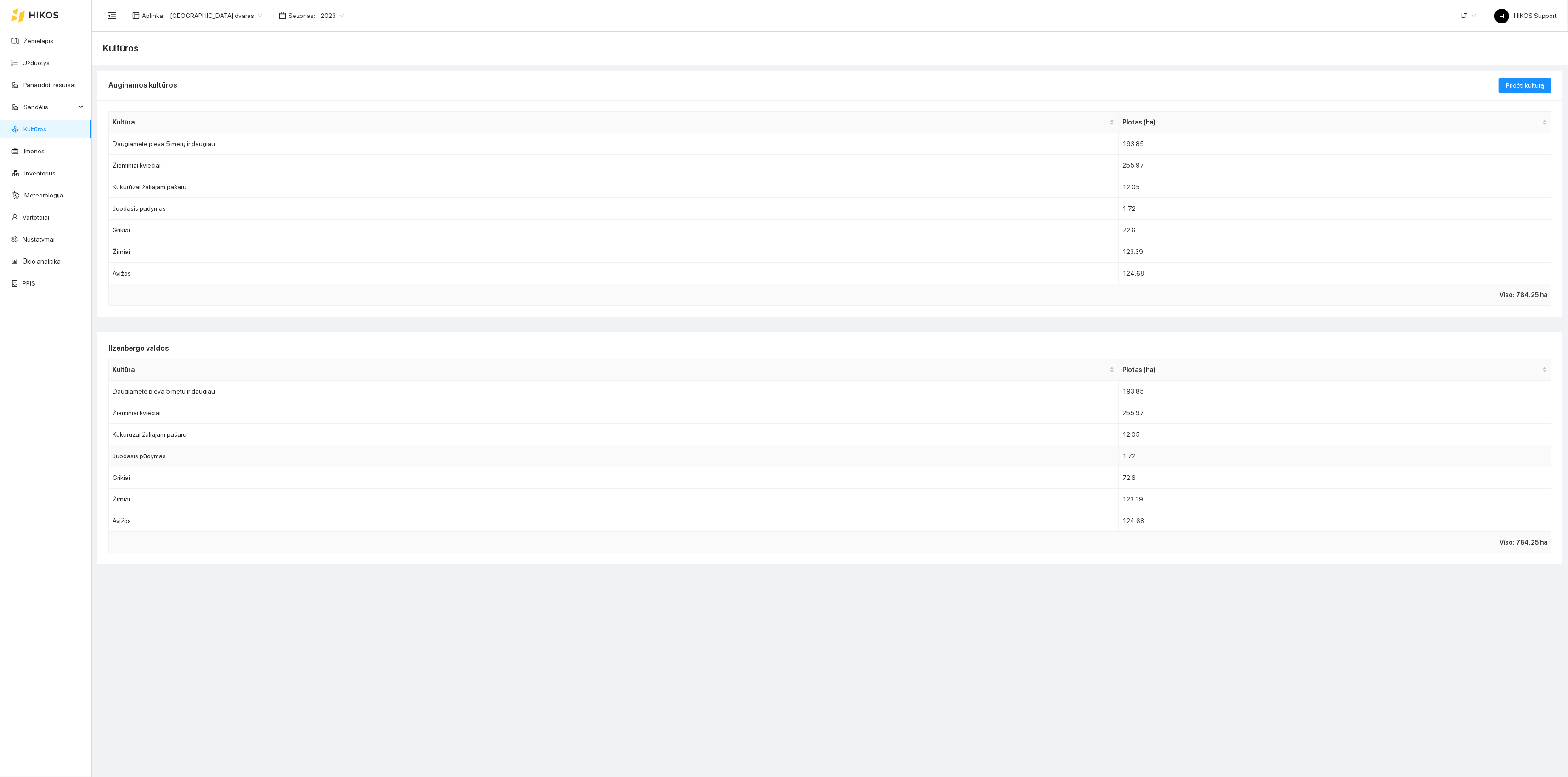
click at [162, 459] on td "Juodasis pūdymas" at bounding box center [614, 456] width 1010 height 21
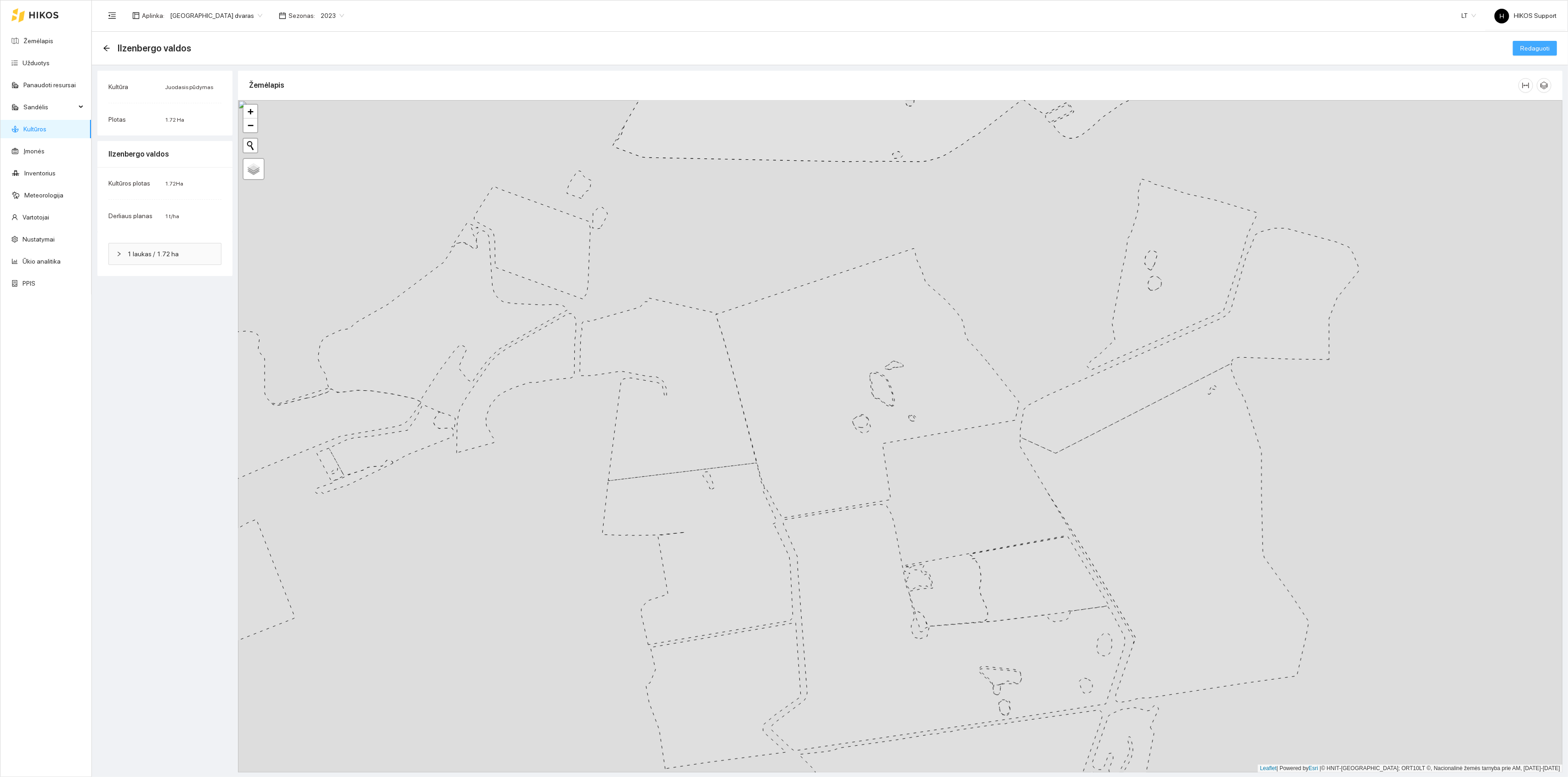
click at [1539, 47] on span "Redaguoti" at bounding box center [1535, 48] width 30 height 10
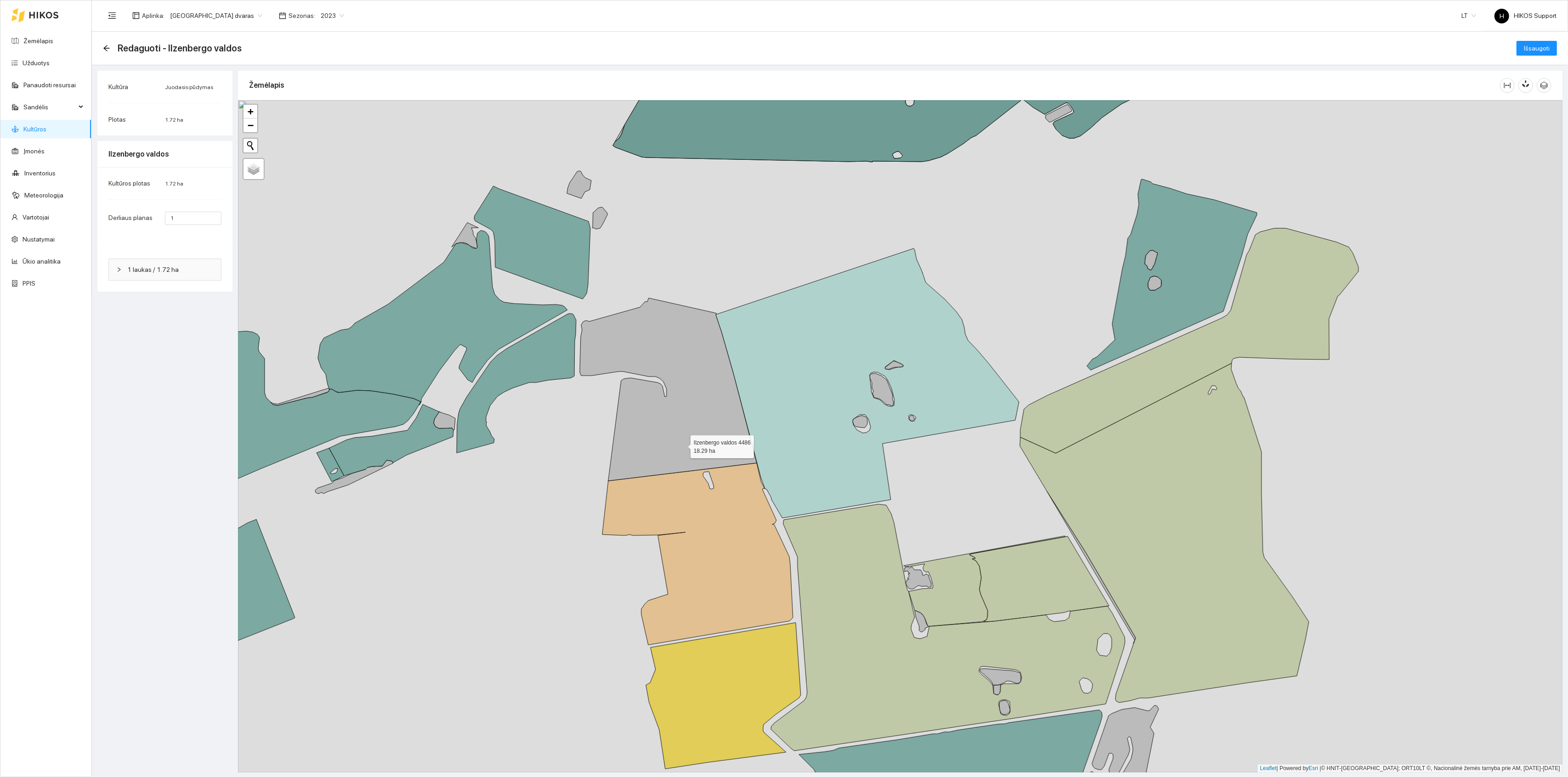
click at [682, 443] on icon at bounding box center [669, 390] width 177 height 183
click at [1537, 44] on span "Išsaugoti" at bounding box center [1537, 48] width 26 height 10
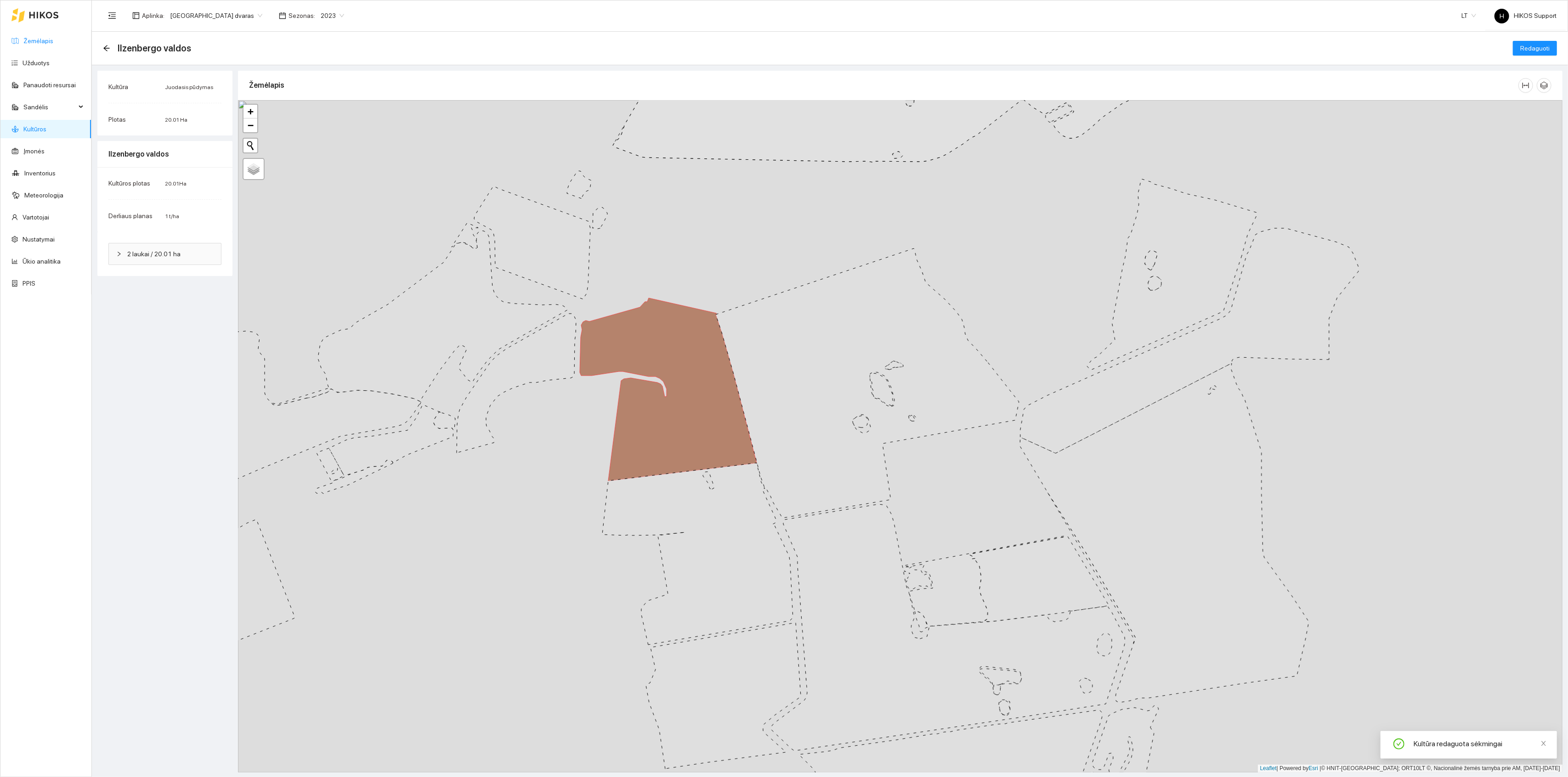
click at [44, 40] on link "Žemėlapis" at bounding box center [38, 41] width 30 height 8
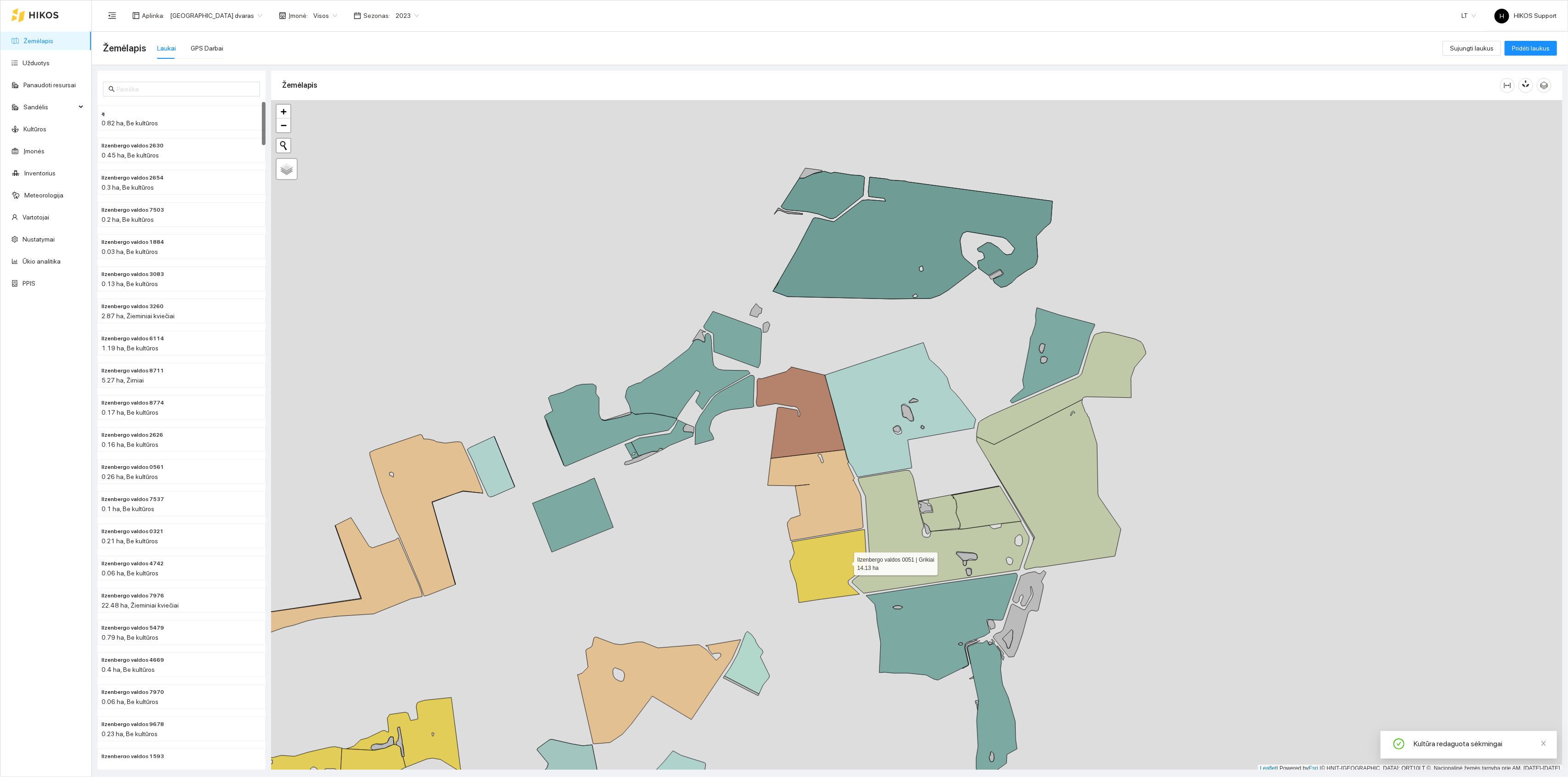
scroll to position [2, 0]
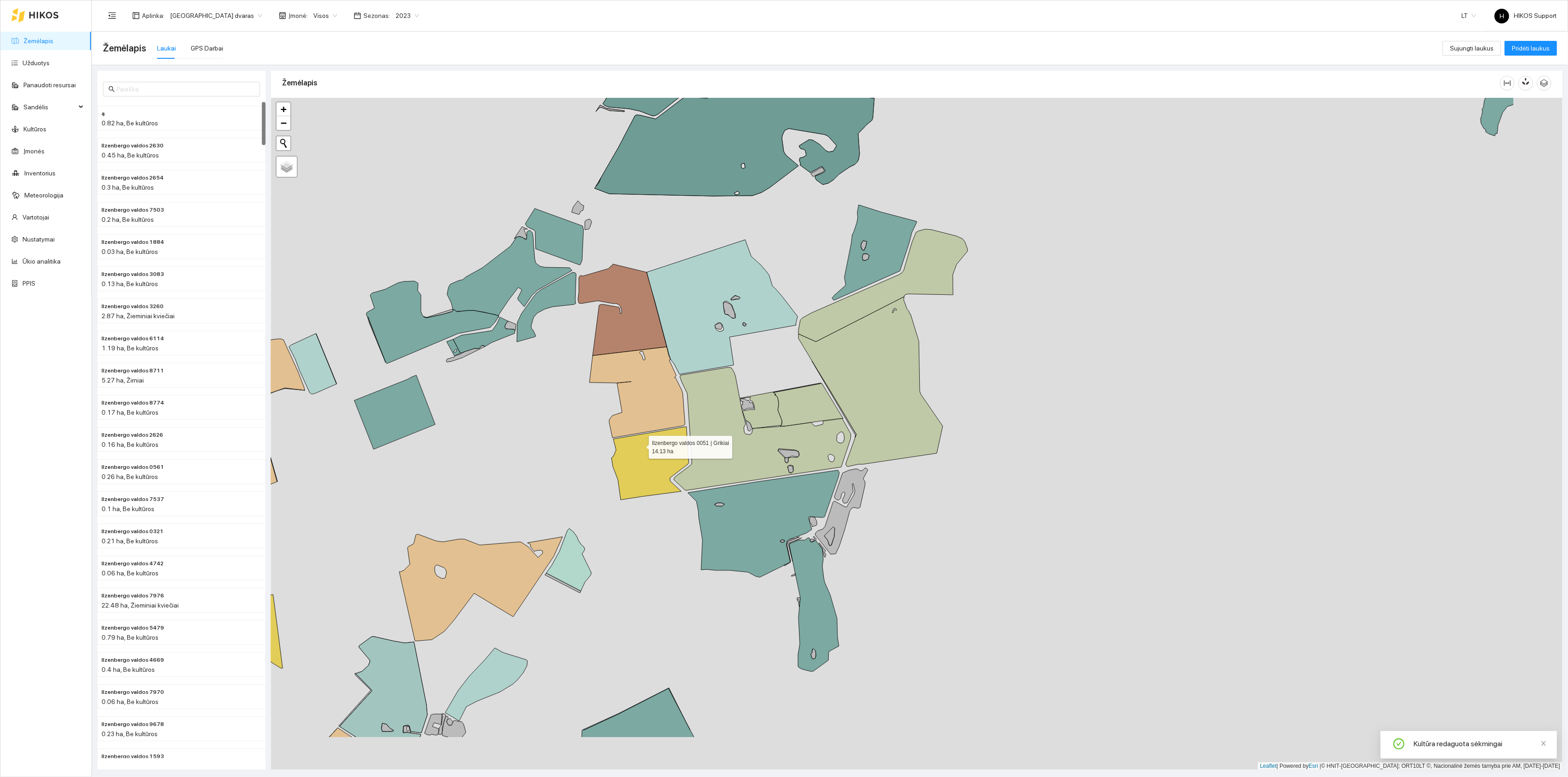
drag, startPoint x: 847, startPoint y: 563, endPoint x: 618, endPoint y: 427, distance: 266.3
click at [618, 427] on icon at bounding box center [650, 463] width 77 height 73
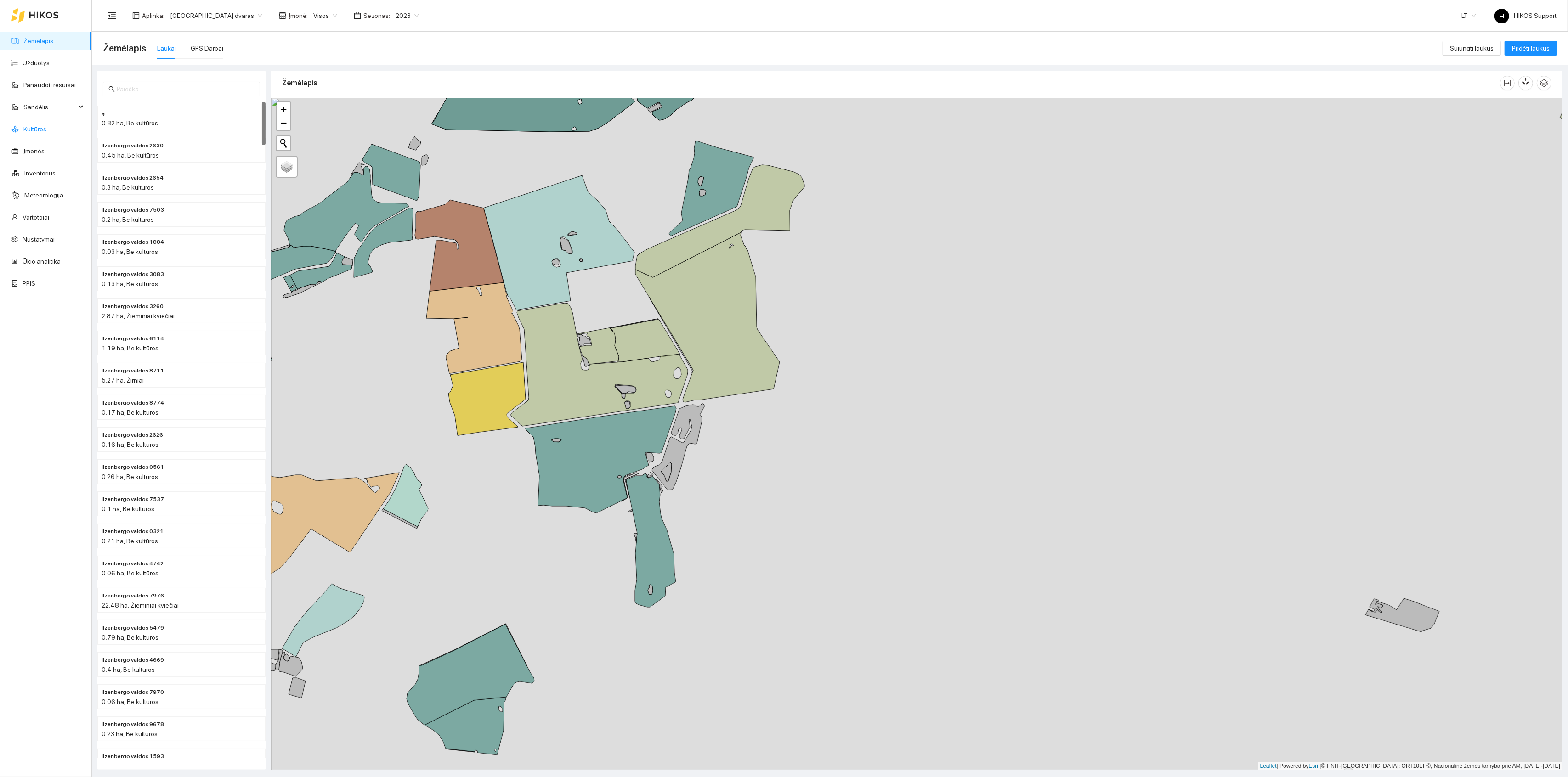
click at [29, 125] on link "Kultūros" at bounding box center [35, 129] width 23 height 8
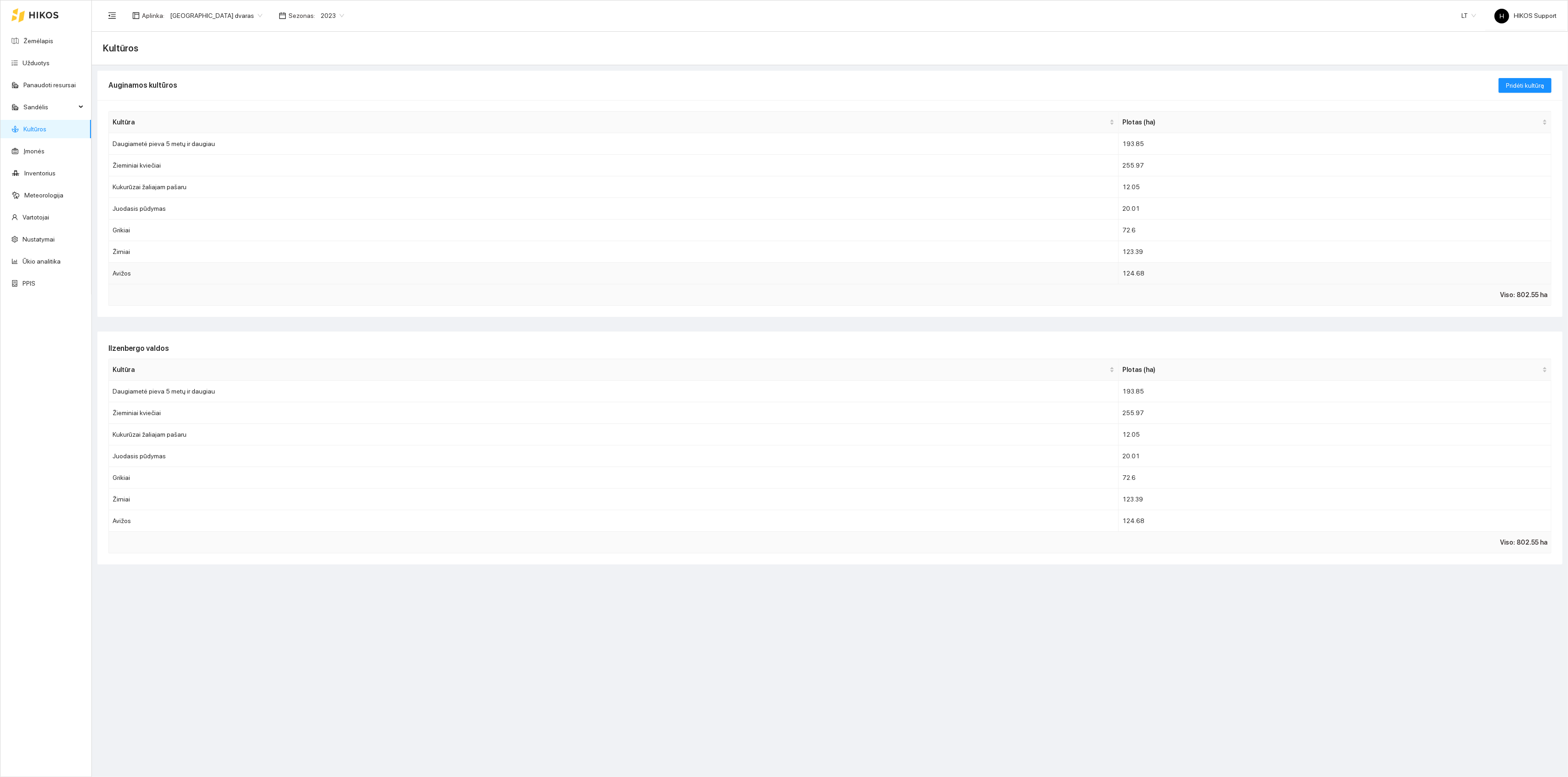
click at [127, 275] on td "Avižos" at bounding box center [614, 273] width 1010 height 21
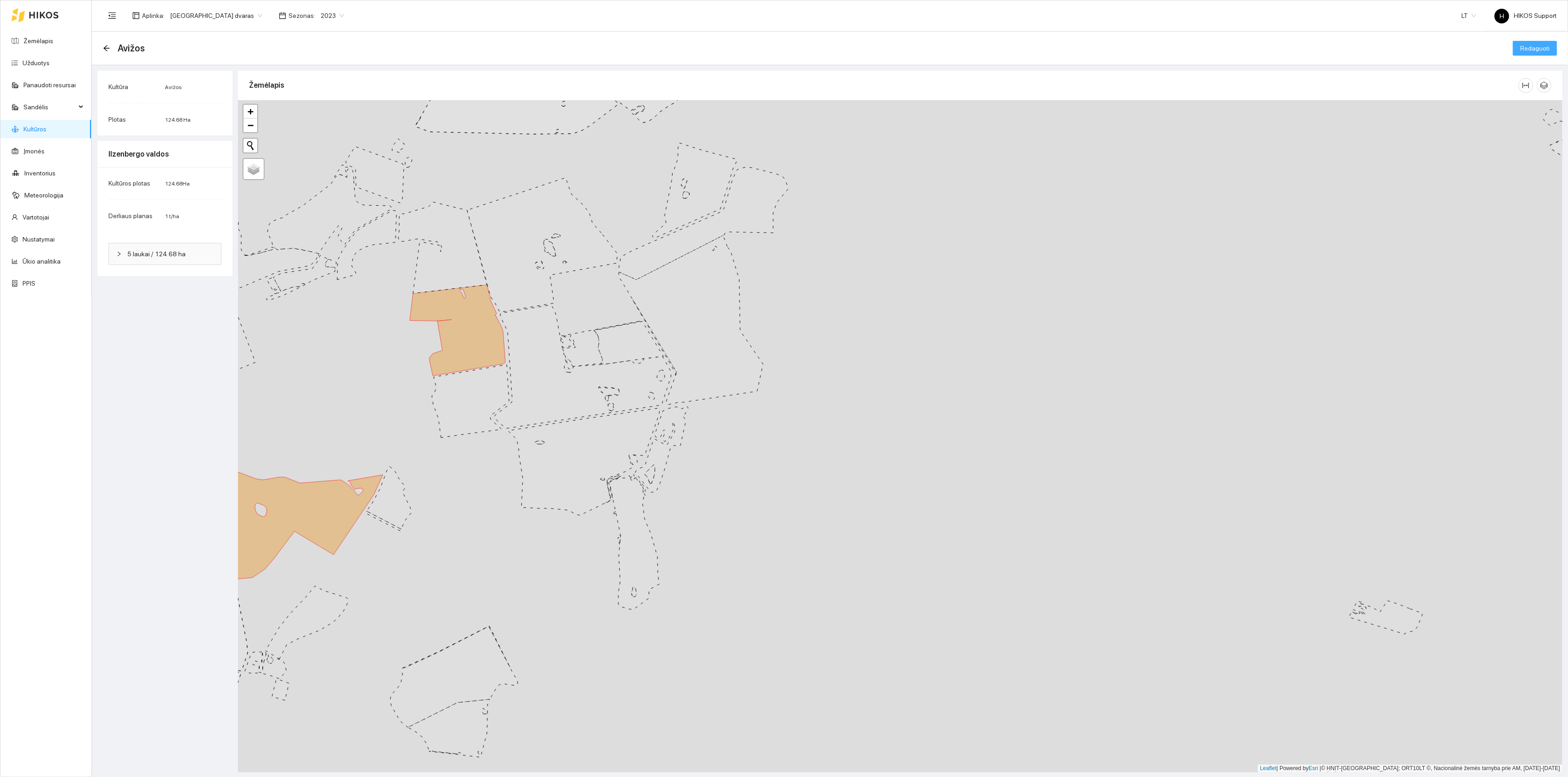
click at [1534, 46] on span "Redaguoti" at bounding box center [1535, 48] width 30 height 10
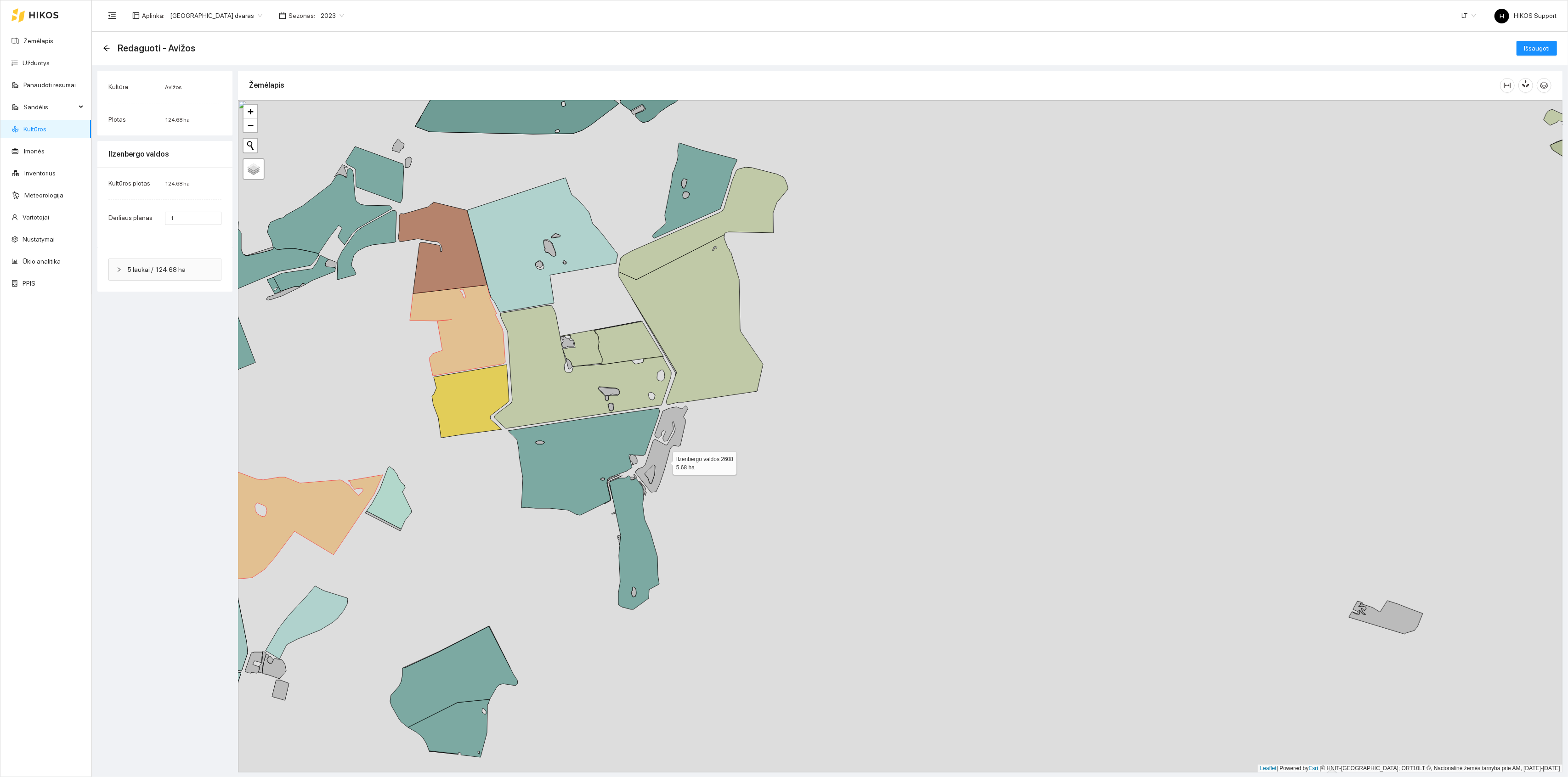
click at [663, 454] on icon at bounding box center [661, 449] width 53 height 86
click at [1539, 42] on button "Išsaugoti" at bounding box center [1537, 48] width 40 height 15
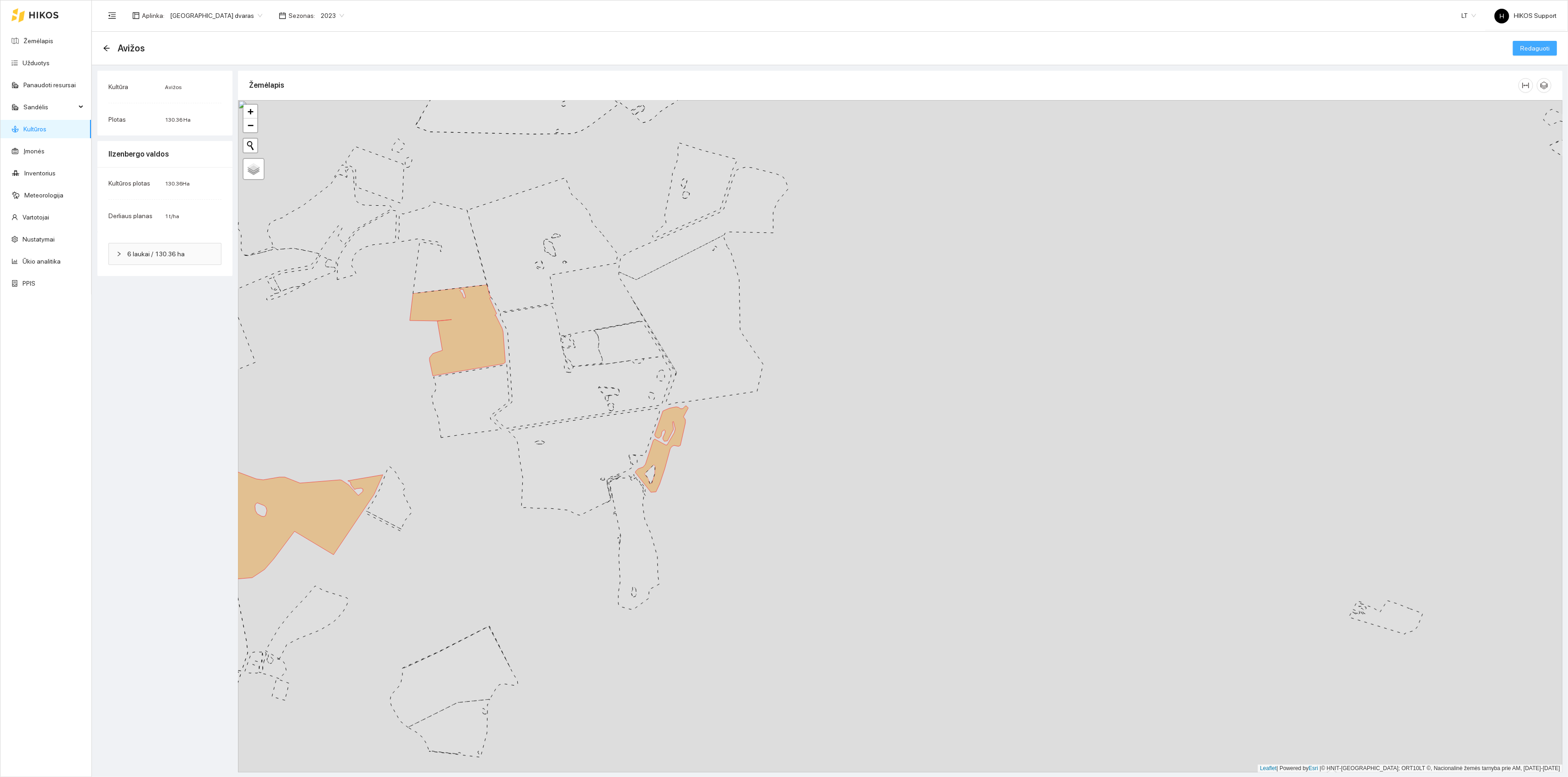
click at [1531, 44] on span "Redaguoti" at bounding box center [1535, 48] width 30 height 10
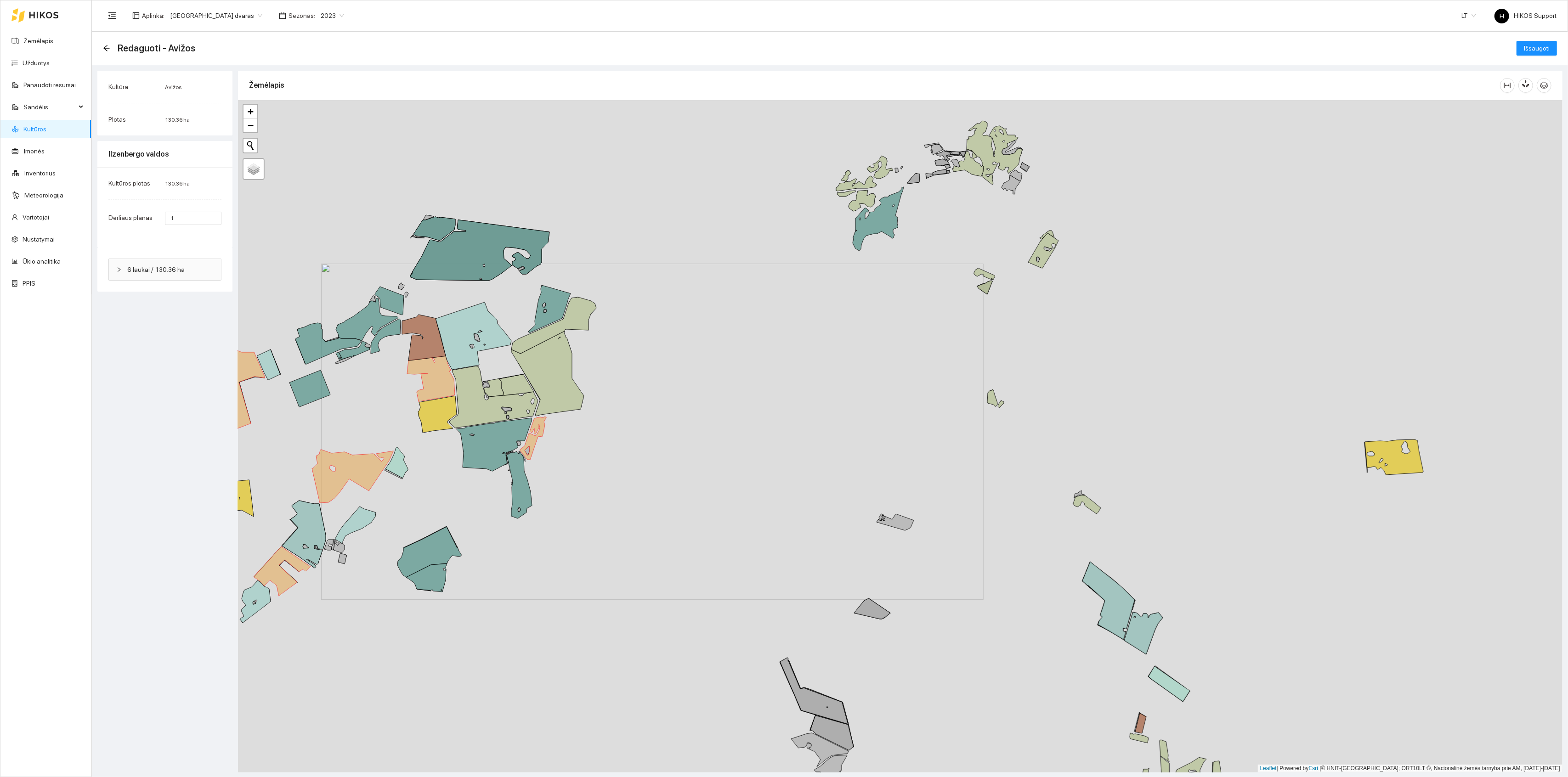
drag, startPoint x: 862, startPoint y: 443, endPoint x: 723, endPoint y: 439, distance: 139.1
click at [723, 439] on div "+ − Nieko nerasta. Bandykite dar kartą. Žemėlapis Palydovas Leaflet | Powered b…" at bounding box center [900, 436] width 1324 height 672
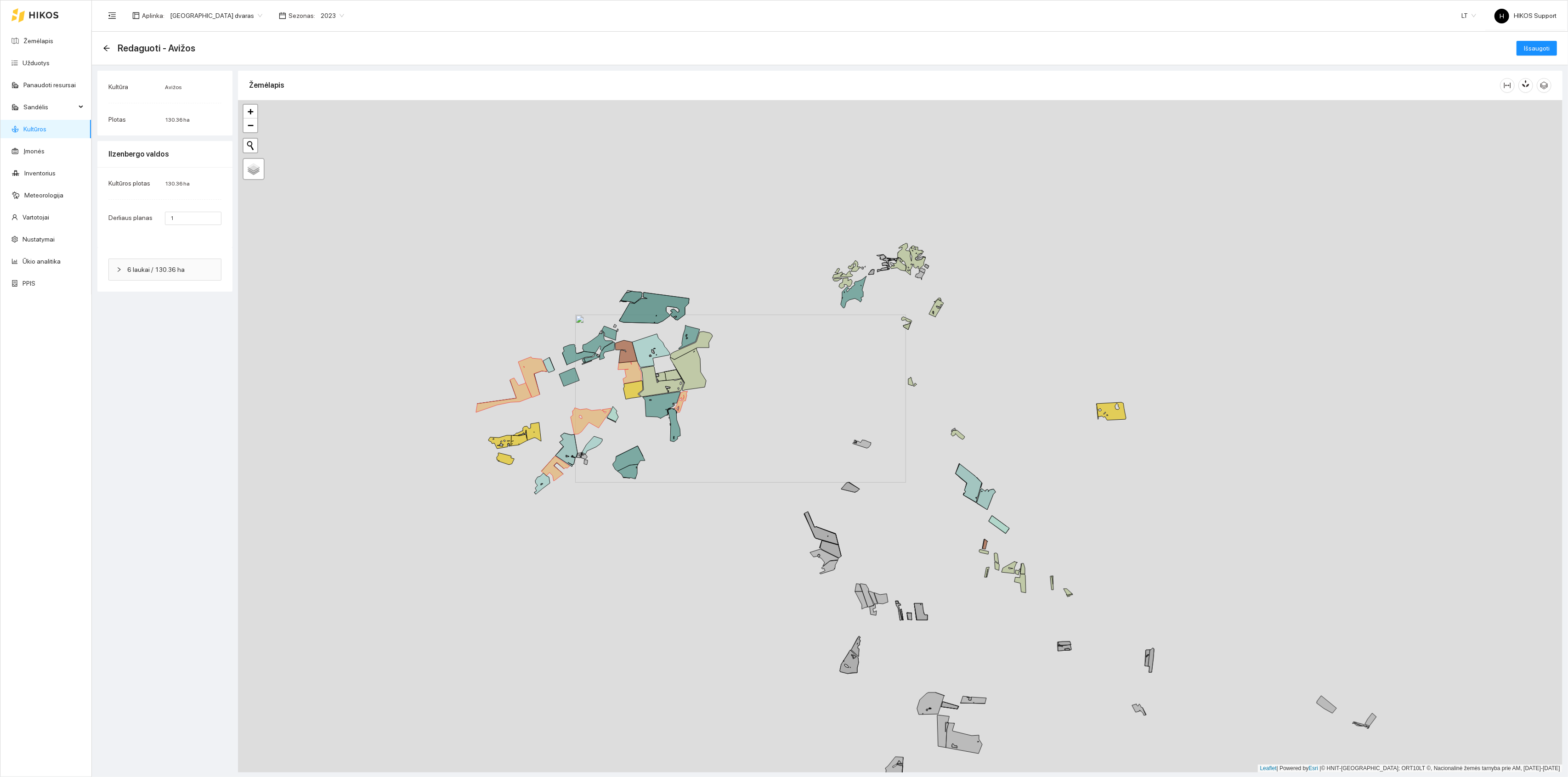
drag, startPoint x: 698, startPoint y: 498, endPoint x: 804, endPoint y: 451, distance: 116.0
click at [804, 451] on div "+ − Nieko nerasta. Bandykite dar kartą. Žemėlapis Palydovas Leaflet | Powered b…" at bounding box center [900, 436] width 1324 height 672
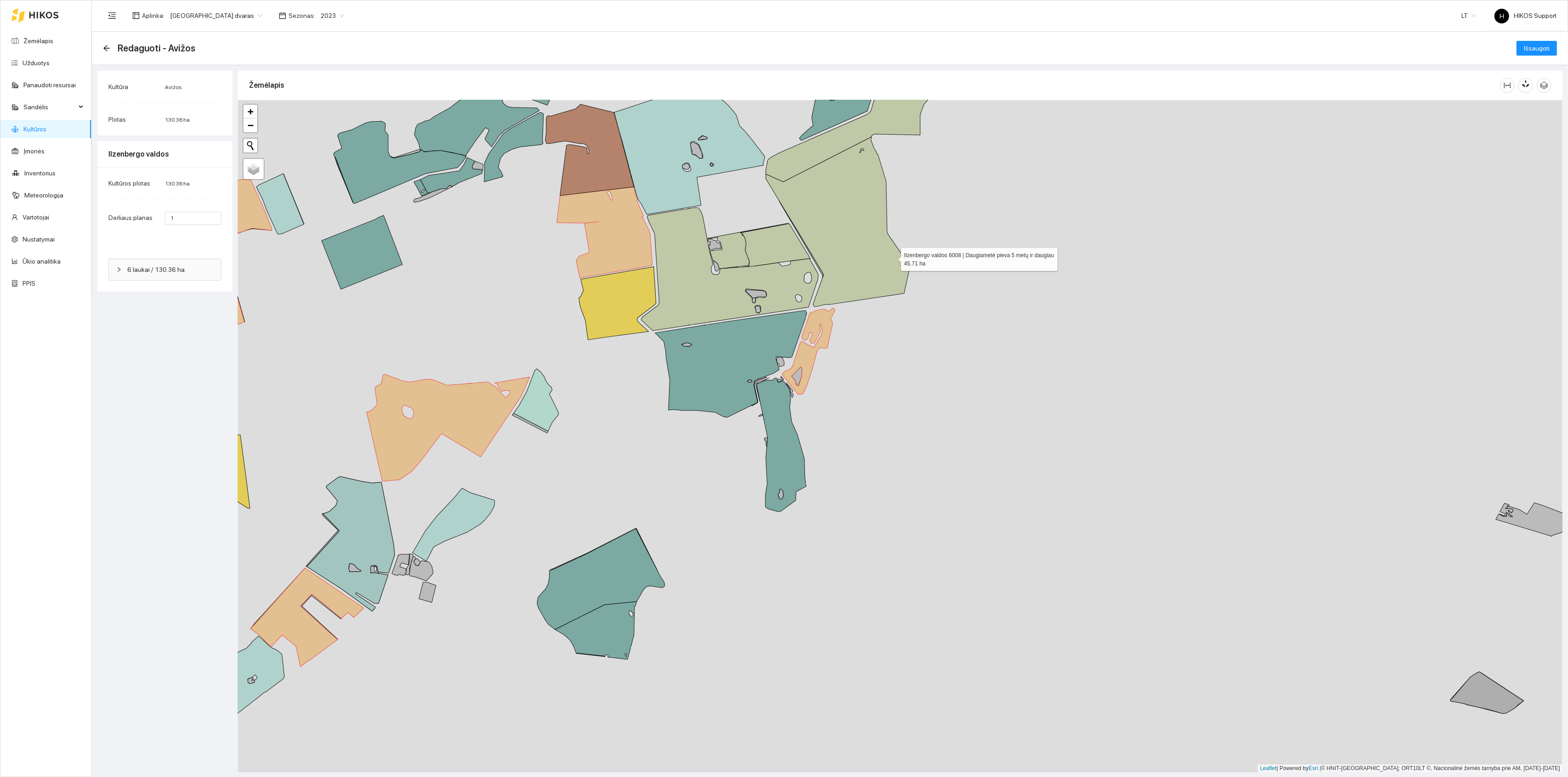
drag, startPoint x: 893, startPoint y: 258, endPoint x: 894, endPoint y: 363, distance: 105.0
click at [894, 307] on icon at bounding box center [837, 221] width 144 height 170
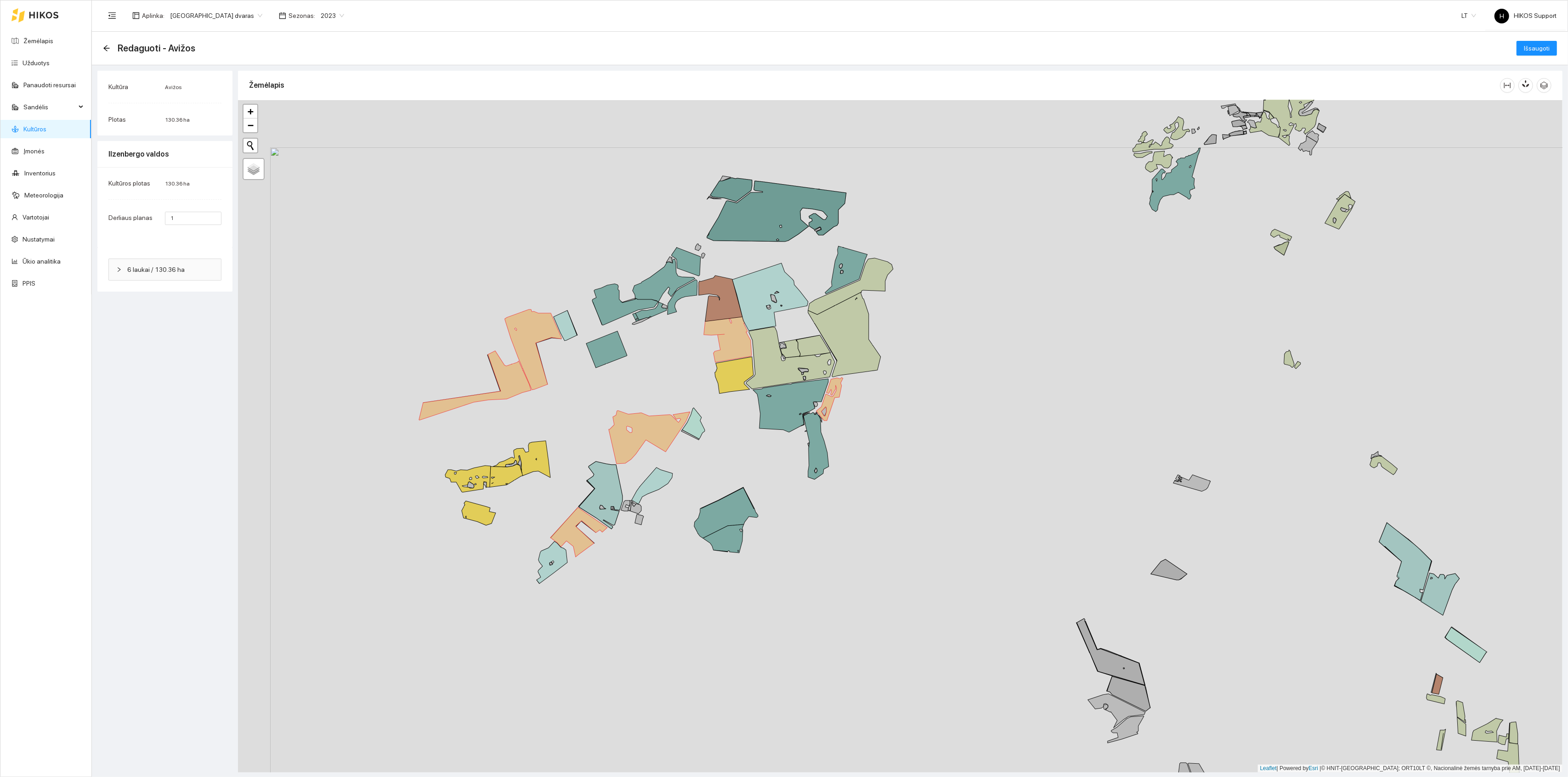
drag, startPoint x: 889, startPoint y: 528, endPoint x: 767, endPoint y: 398, distance: 178.3
click at [769, 398] on div "+ − Nieko nerasta. Bandykite dar kartą. Žemėlapis Palydovas Leaflet | Powered b…" at bounding box center [900, 436] width 1324 height 672
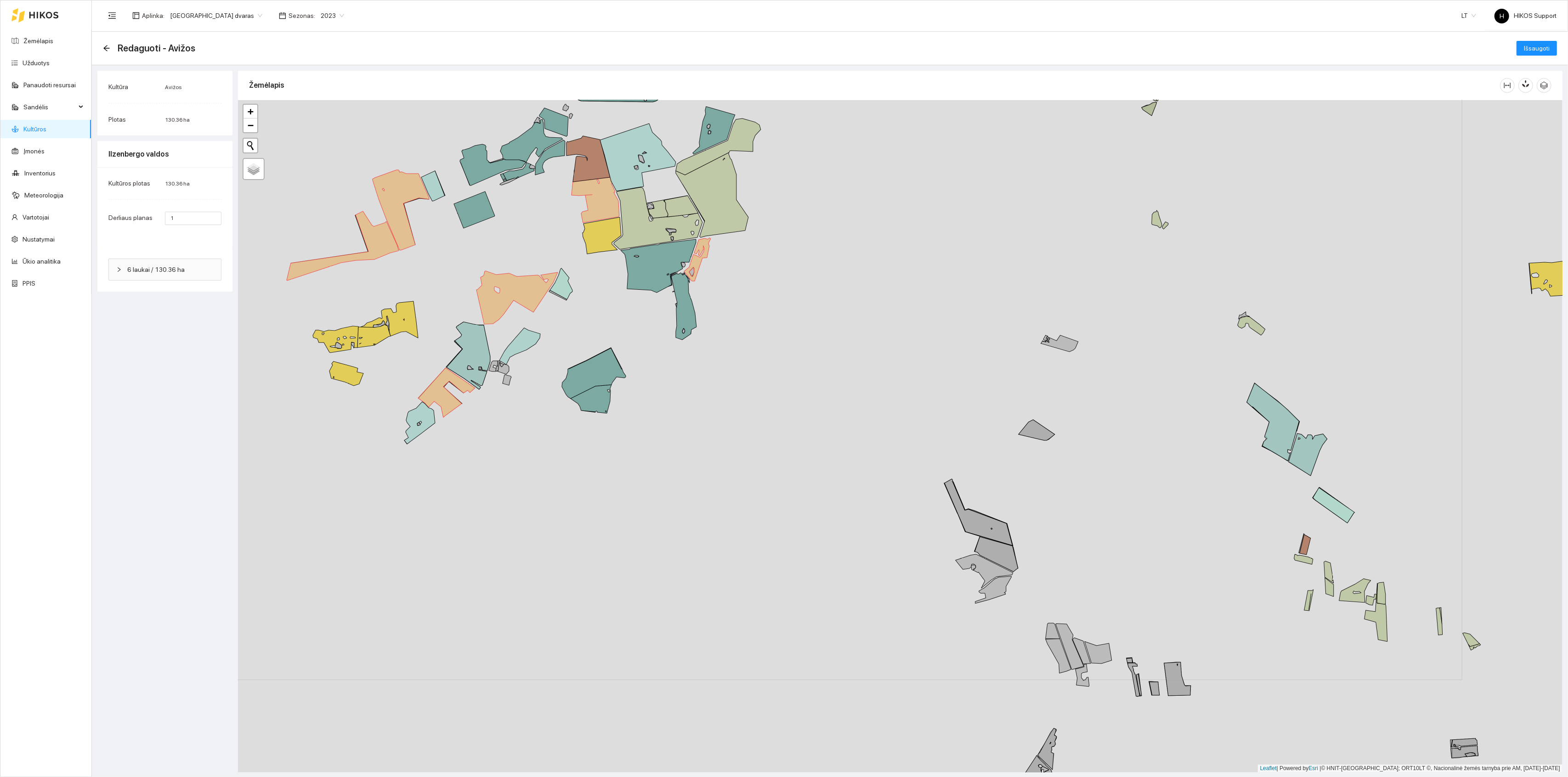
drag, startPoint x: 796, startPoint y: 474, endPoint x: 834, endPoint y: 359, distance: 121.1
click at [834, 359] on div "+ − Nieko nerasta. Bandykite dar kartą. Žemėlapis Palydovas Leaflet | Powered b…" at bounding box center [900, 436] width 1324 height 672
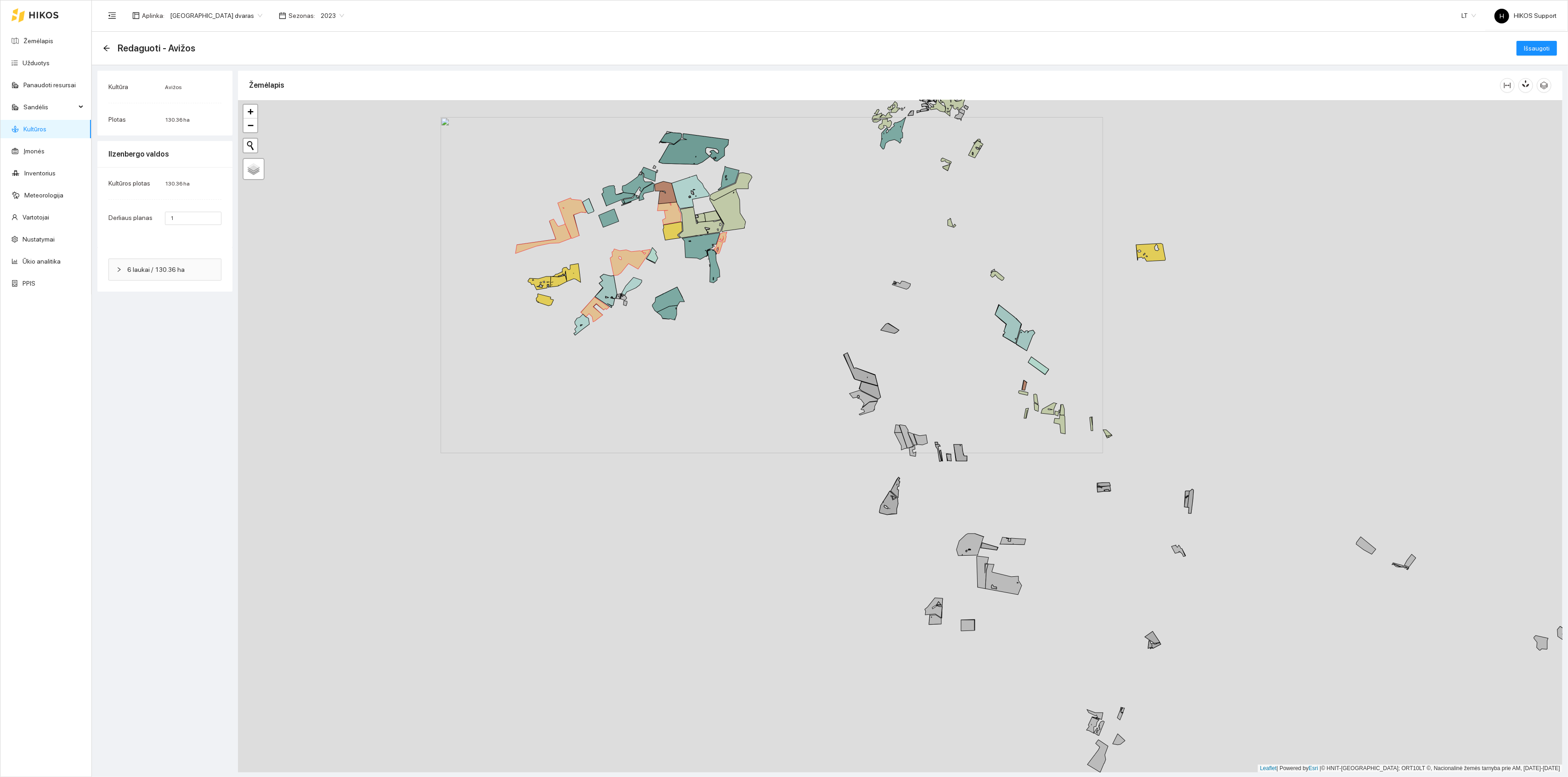
drag, startPoint x: 1093, startPoint y: 517, endPoint x: 1020, endPoint y: 514, distance: 73.1
click at [1020, 514] on div "+ − Nieko nerasta. Bandykite dar kartą. Žemėlapis Palydovas Leaflet | Powered b…" at bounding box center [900, 436] width 1324 height 672
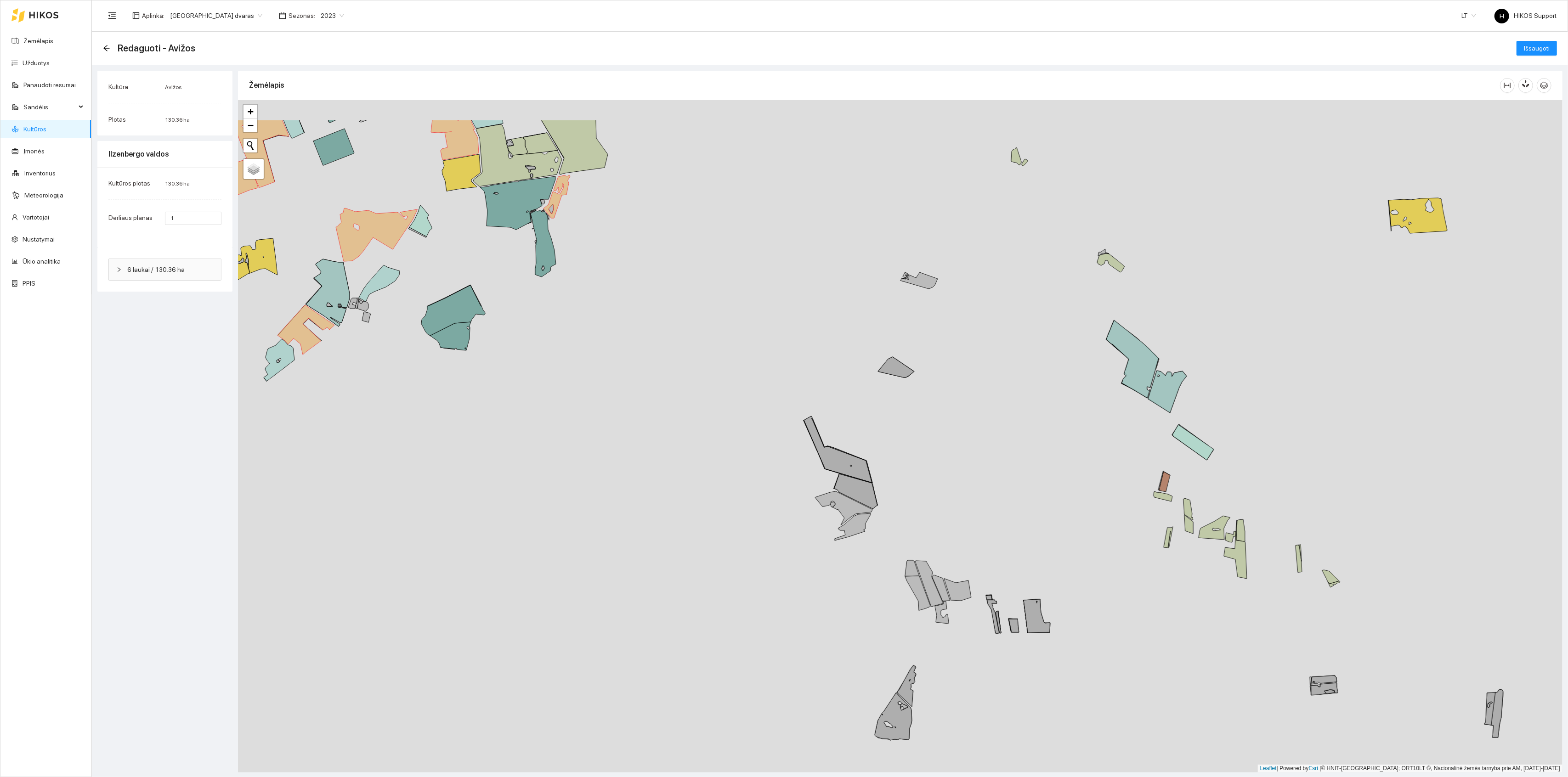
drag, startPoint x: 682, startPoint y: 283, endPoint x: 774, endPoint y: 447, distance: 188.0
click at [774, 447] on div "+ − Nieko nerasta. Bandykite dar kartą. Žemėlapis Palydovas Leaflet | Powered b…" at bounding box center [900, 436] width 1324 height 672
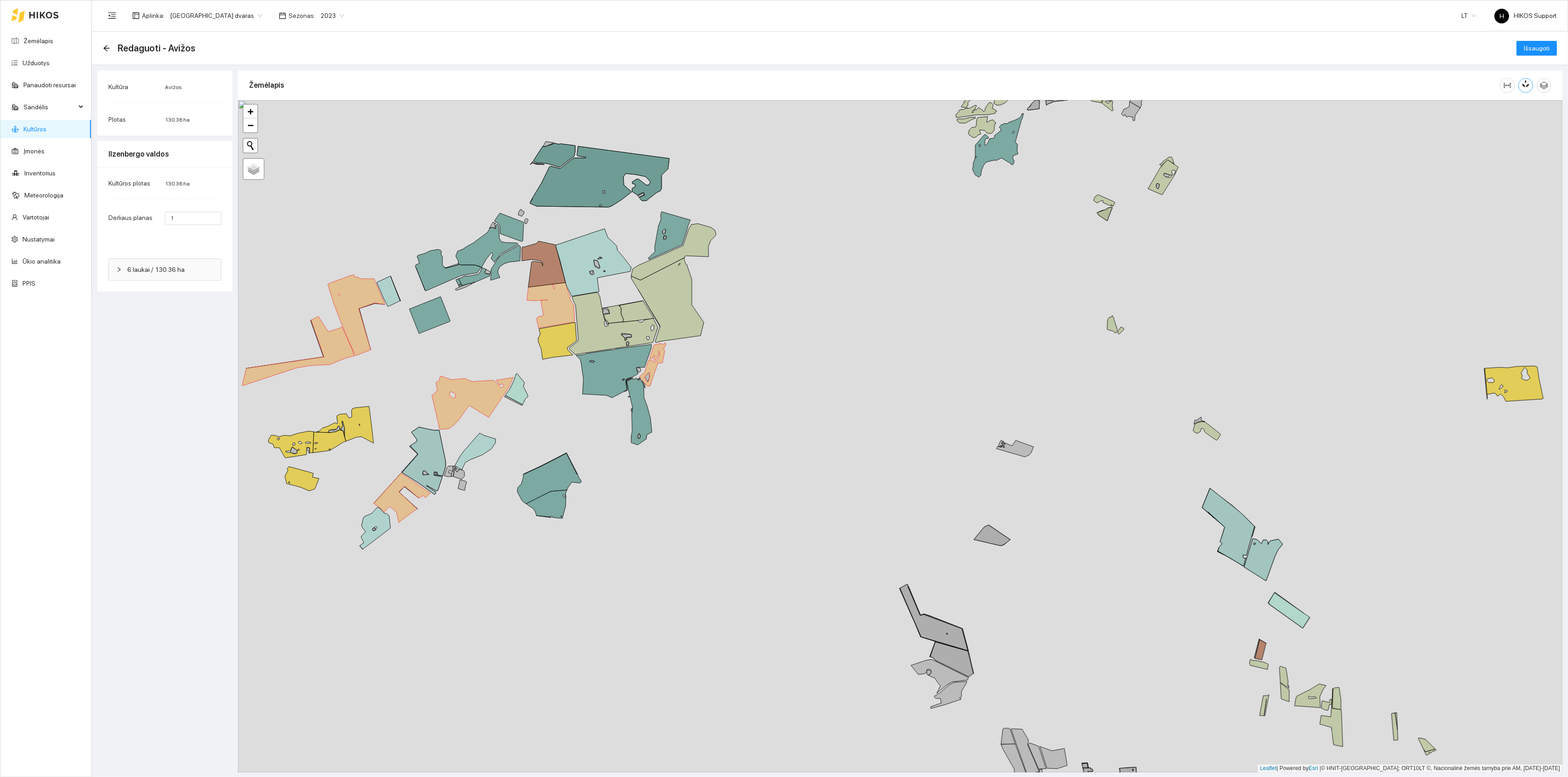
click at [1526, 84] on icon "button" at bounding box center [1526, 85] width 0 height 4
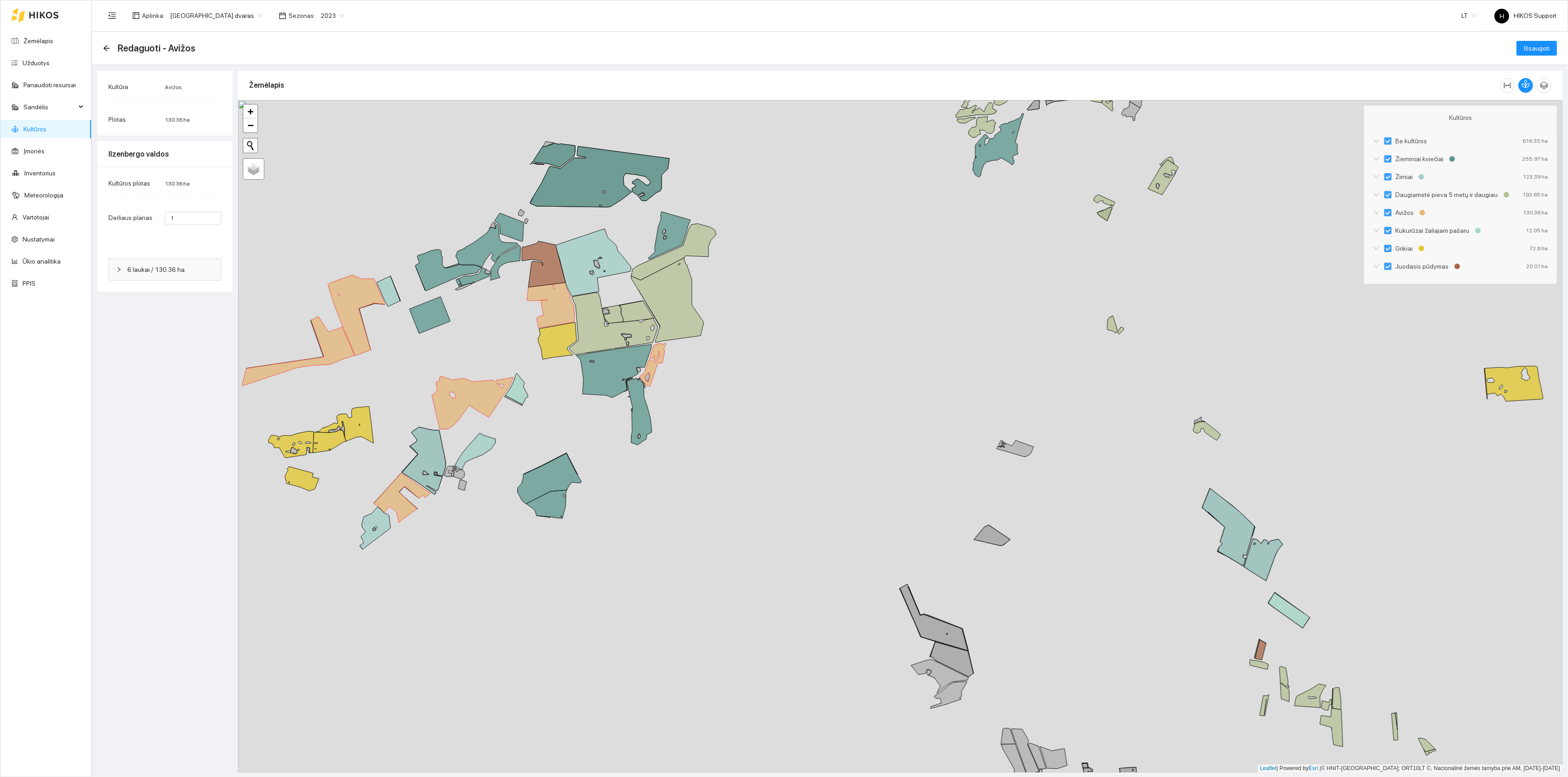
click at [903, 388] on div "+ − Nieko nerasta. Bandykite dar kartą. Žemėlapis Palydovas Leaflet | Powered b…" at bounding box center [900, 436] width 1324 height 672
click at [691, 318] on icon at bounding box center [667, 300] width 73 height 85
click at [660, 258] on icon at bounding box center [673, 252] width 85 height 56
click at [637, 315] on icon at bounding box center [637, 311] width 35 height 21
click at [612, 332] on icon at bounding box center [614, 323] width 89 height 62
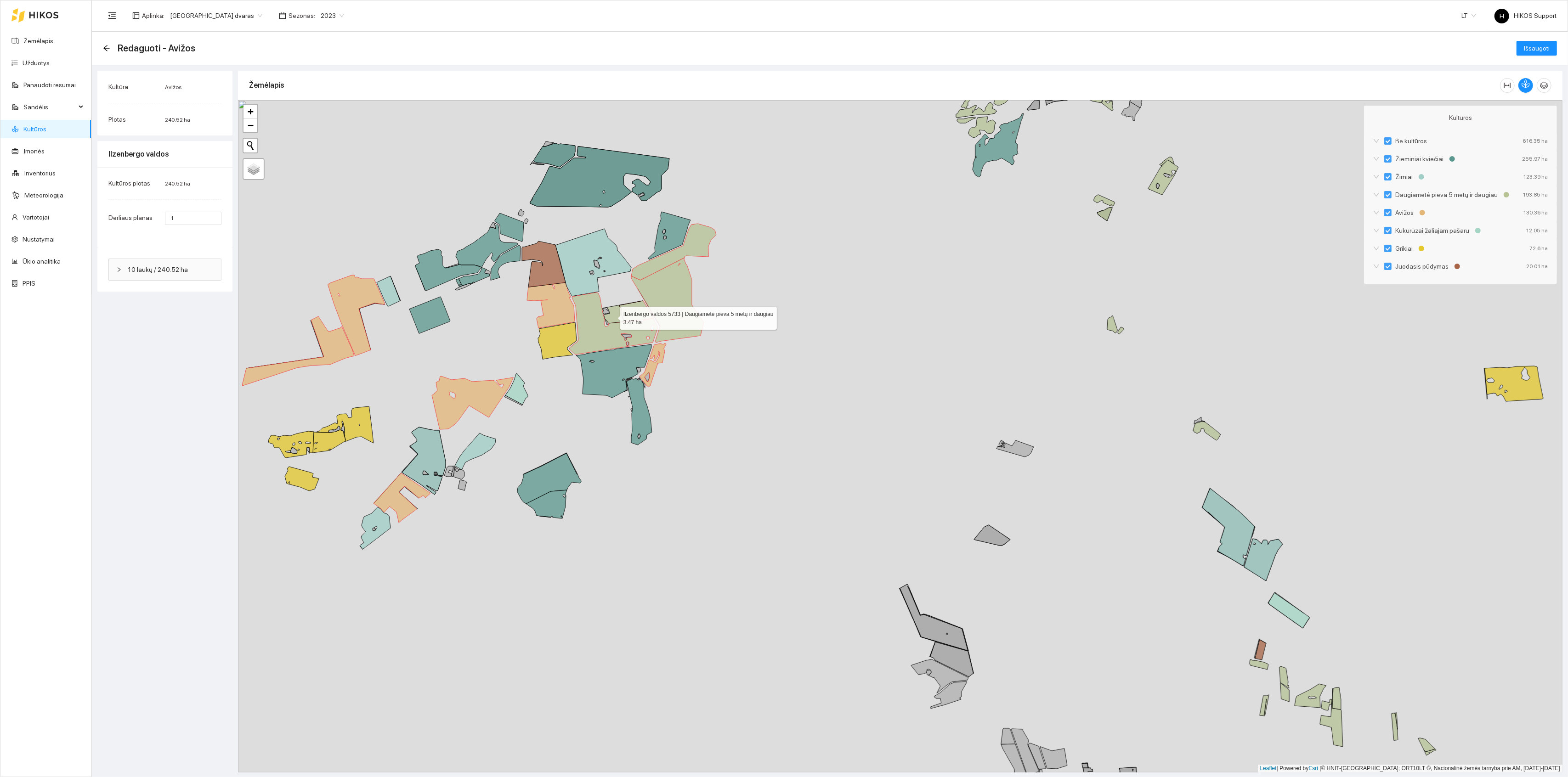
click at [612, 317] on icon at bounding box center [623, 311] width 40 height 22
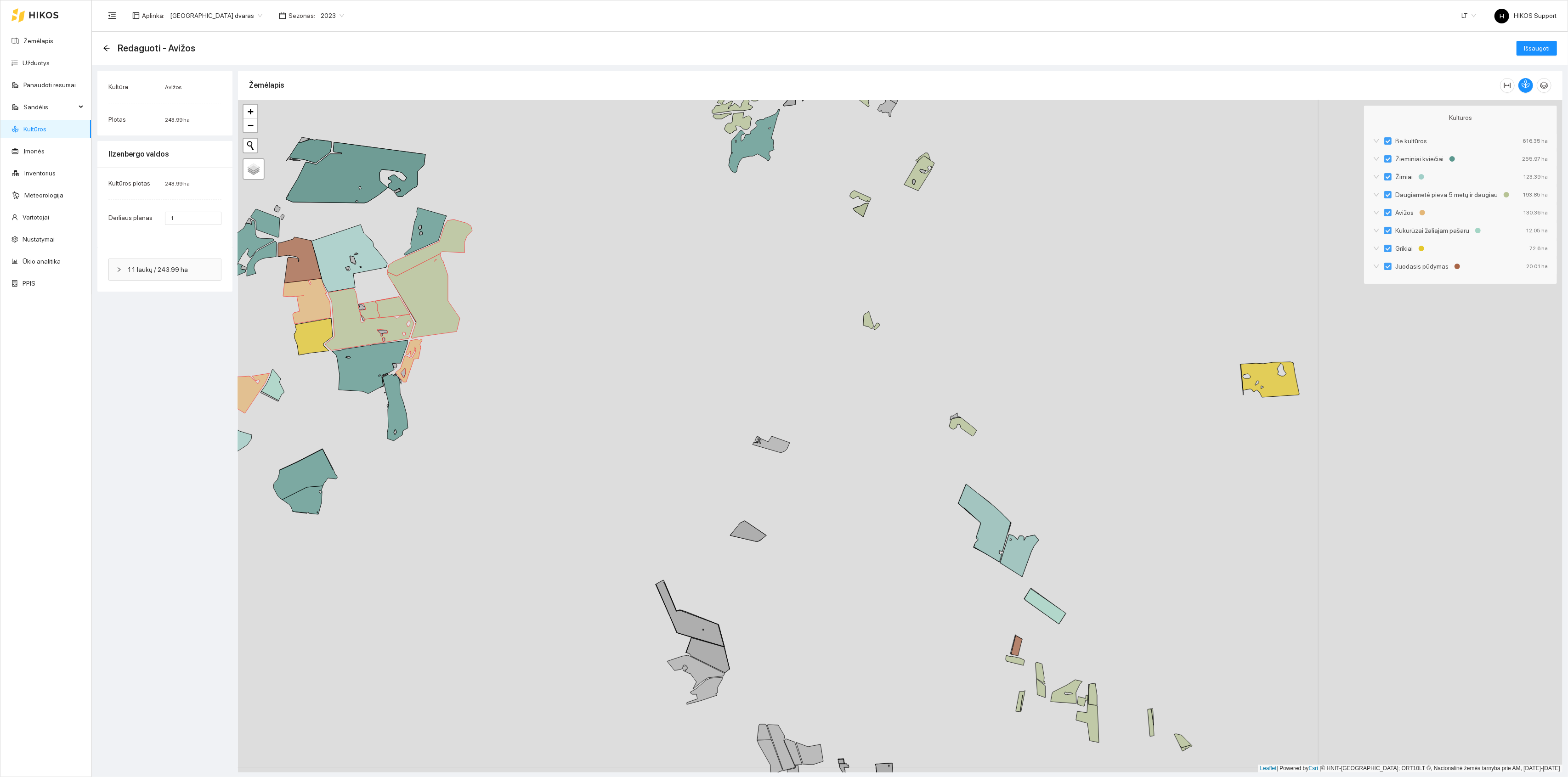
drag, startPoint x: 908, startPoint y: 388, endPoint x: 628, endPoint y: 398, distance: 280.2
click at [628, 398] on div "+ − Nieko nerasta. Bandykite dar kartą. Žemėlapis Palydovas Leaflet | Powered b…" at bounding box center [900, 436] width 1324 height 672
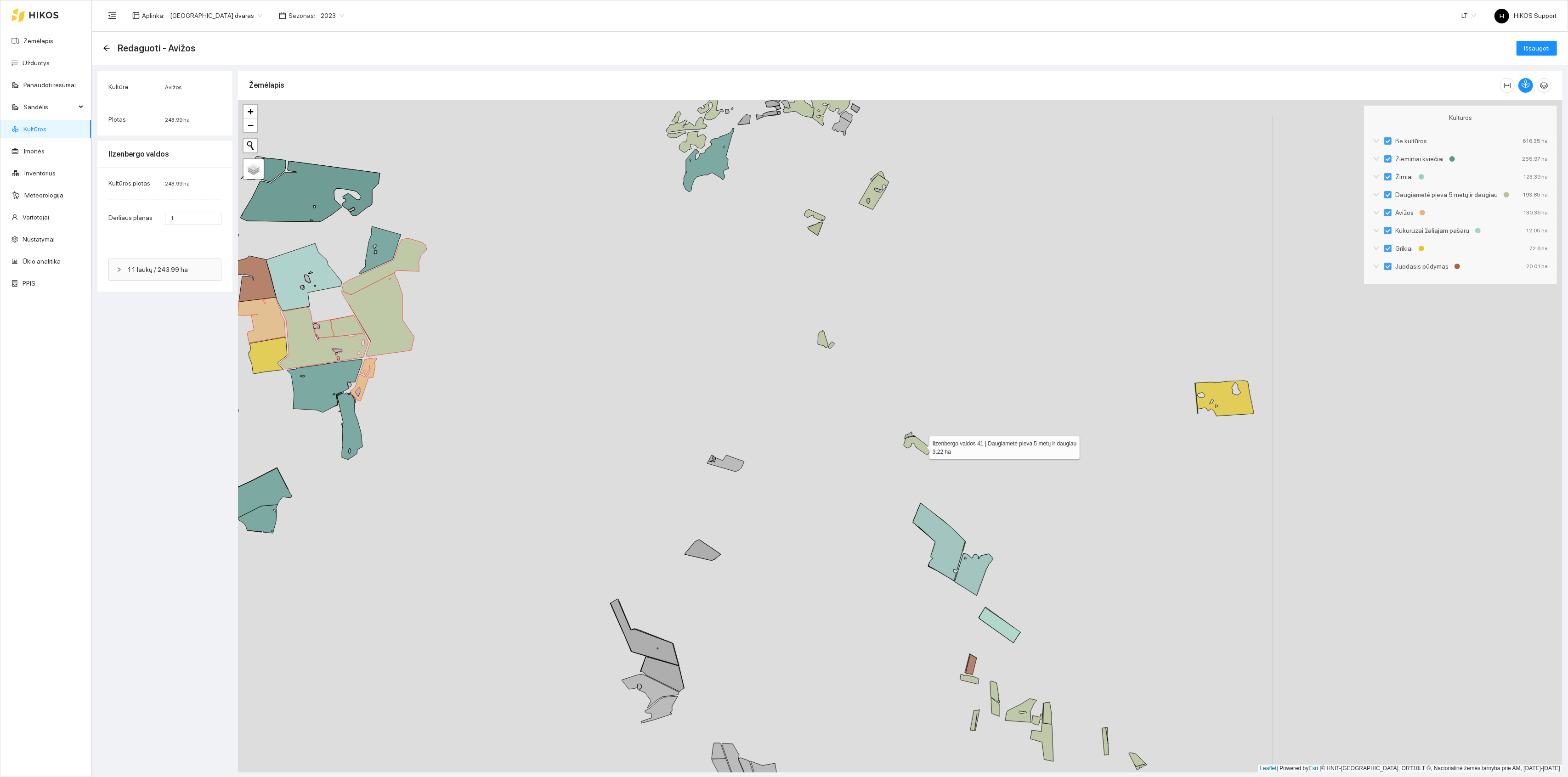
click at [921, 447] on icon at bounding box center [918, 446] width 27 height 19
drag, startPoint x: 843, startPoint y: 213, endPoint x: 843, endPoint y: 299, distance: 86.0
click at [843, 299] on div "+ − Nieko nerasta. Bandykite dar kartą. Žemėlapis Palydovas Leaflet | Powered b…" at bounding box center [900, 436] width 1324 height 672
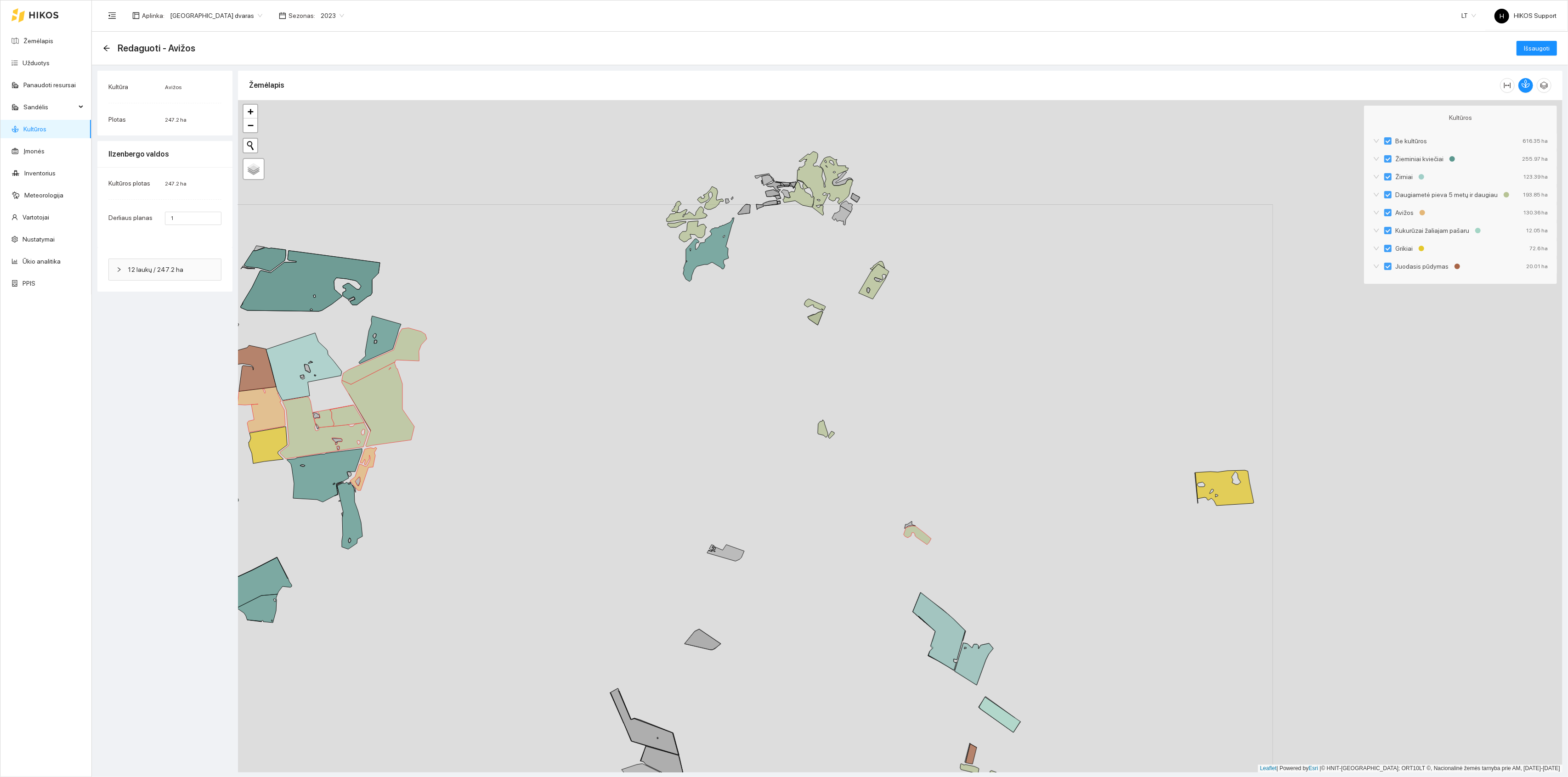
click at [816, 313] on div "Ilzenbergo valdos 4261 | Daugiametė pieva 5 metų ir daugiau 1.38 ha + − Nieko n…" at bounding box center [900, 436] width 1324 height 672
click at [815, 318] on icon at bounding box center [815, 318] width 15 height 14
click at [815, 307] on icon at bounding box center [815, 305] width 21 height 11
click at [872, 284] on icon at bounding box center [874, 282] width 31 height 35
click at [841, 191] on icon at bounding box center [824, 184] width 56 height 64
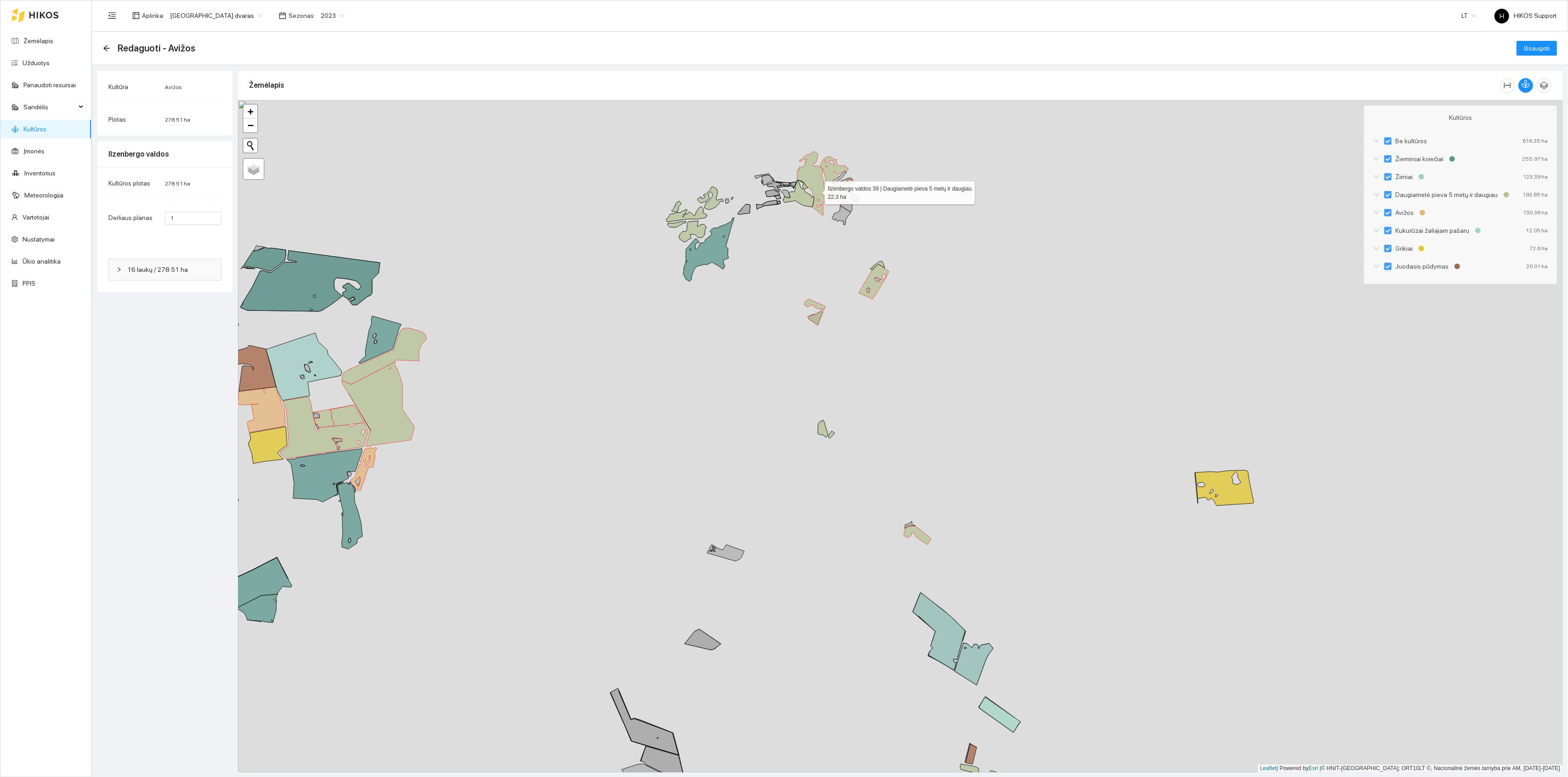
click at [811, 188] on icon at bounding box center [824, 184] width 56 height 64
click at [802, 195] on icon at bounding box center [799, 194] width 31 height 27
click at [818, 182] on icon at bounding box center [824, 184] width 56 height 64
click at [714, 200] on icon at bounding box center [711, 198] width 26 height 23
click at [700, 213] on icon at bounding box center [686, 214] width 40 height 15
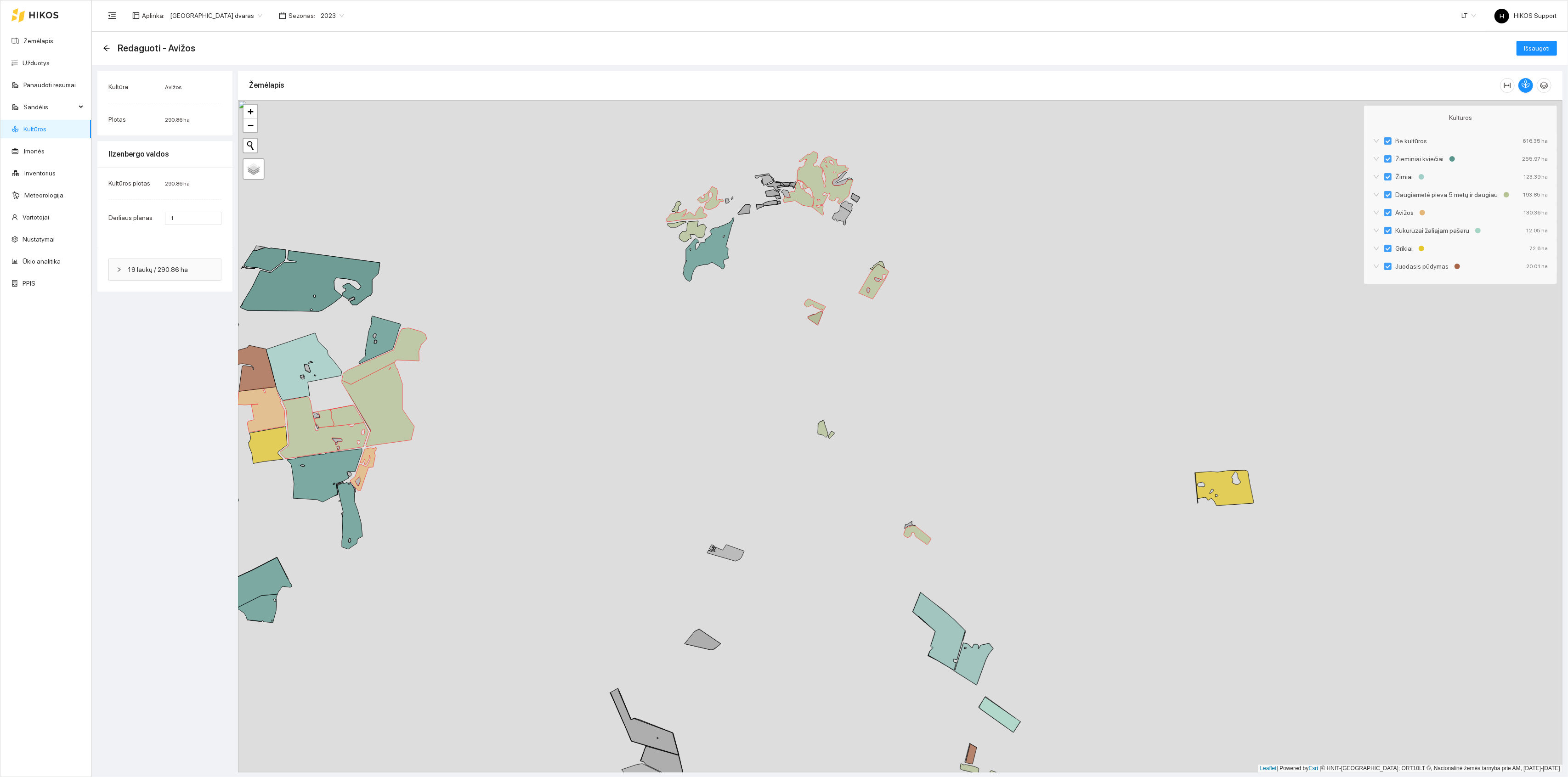
click at [699, 228] on icon at bounding box center [693, 232] width 27 height 21
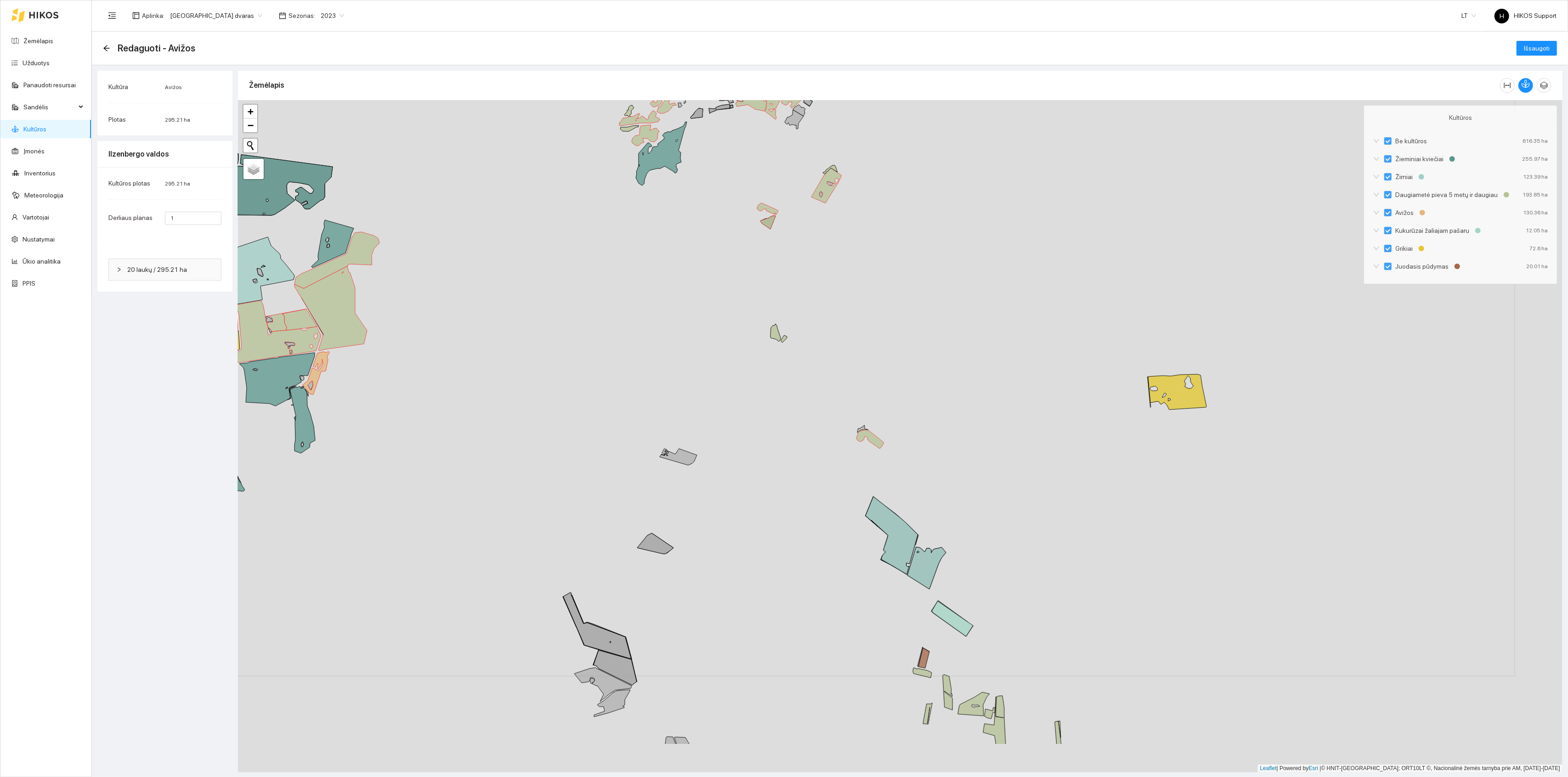
drag, startPoint x: 796, startPoint y: 472, endPoint x: 607, endPoint y: 222, distance: 313.4
click at [607, 222] on div "+ − Nieko nerasta. Bandykite dar kartą. Žemėlapis Palydovas Leaflet | Powered b…" at bounding box center [900, 436] width 1324 height 672
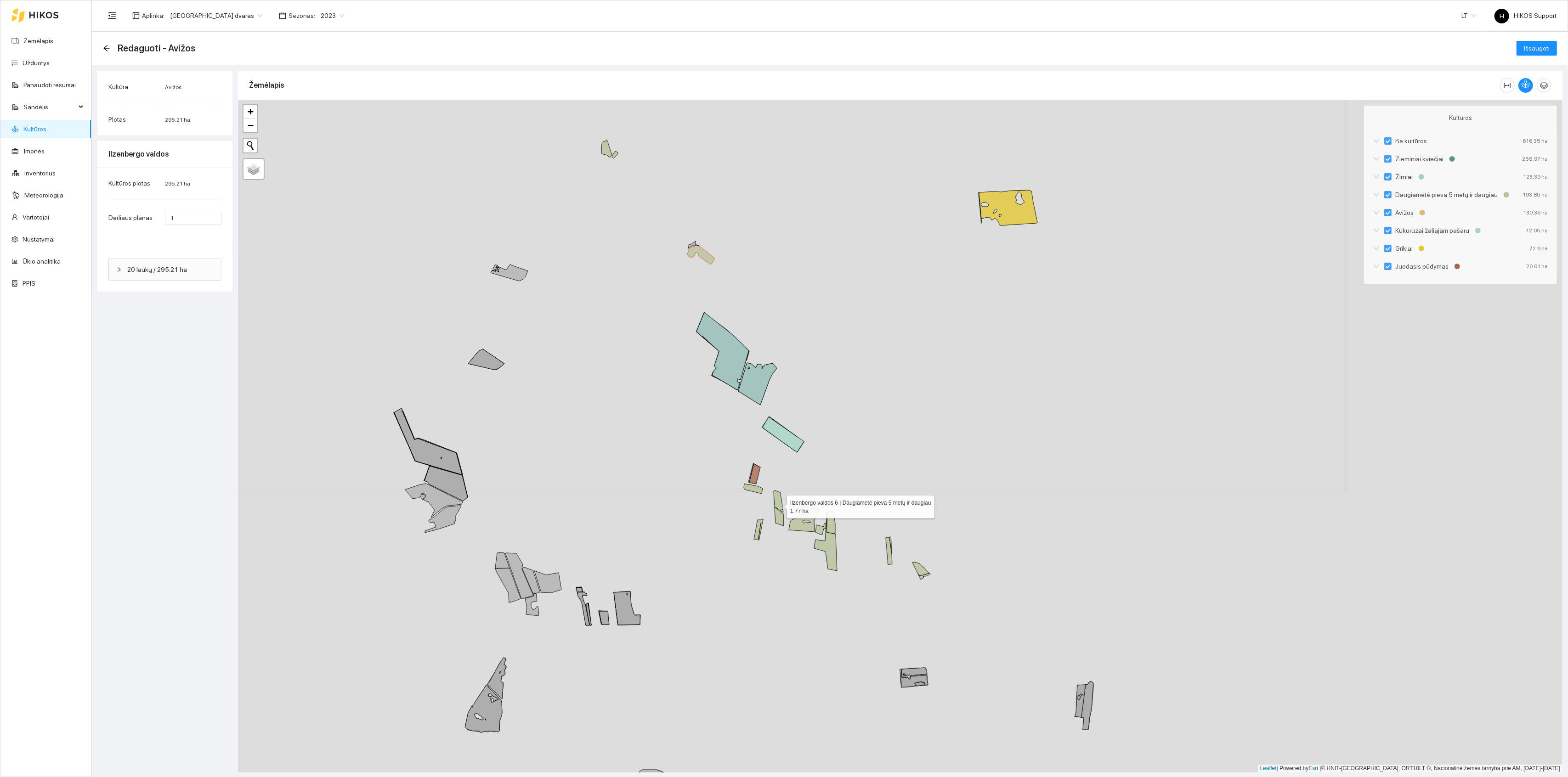
click at [779, 503] on icon at bounding box center [779, 501] width 10 height 22
click at [774, 521] on div "Ilzenbergo valdos 6 | Daugiametė pieva 5 metų ir daugiau 1.77 ha Ilzenbergo val…" at bounding box center [900, 436] width 1324 height 672
click at [782, 516] on icon at bounding box center [779, 517] width 8 height 19
click at [761, 531] on icon at bounding box center [759, 530] width 9 height 21
click at [753, 491] on icon at bounding box center [753, 488] width 19 height 10
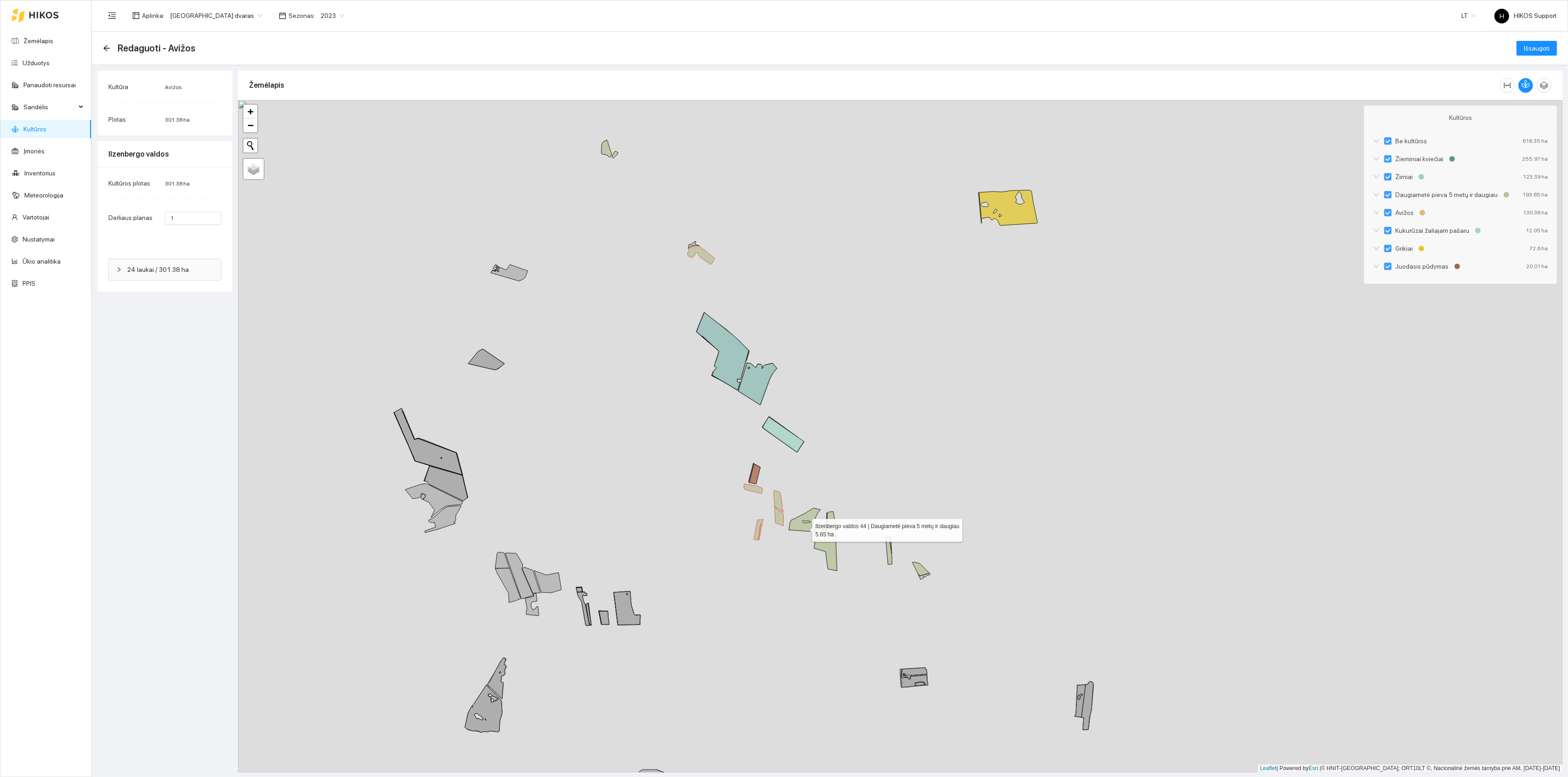
click at [802, 527] on icon at bounding box center [805, 520] width 32 height 24
click at [828, 544] on icon at bounding box center [826, 542] width 23 height 58
click at [831, 523] on icon at bounding box center [831, 523] width 8 height 22
click at [822, 530] on icon at bounding box center [821, 529] width 11 height 11
click at [917, 567] on icon at bounding box center [921, 569] width 17 height 14
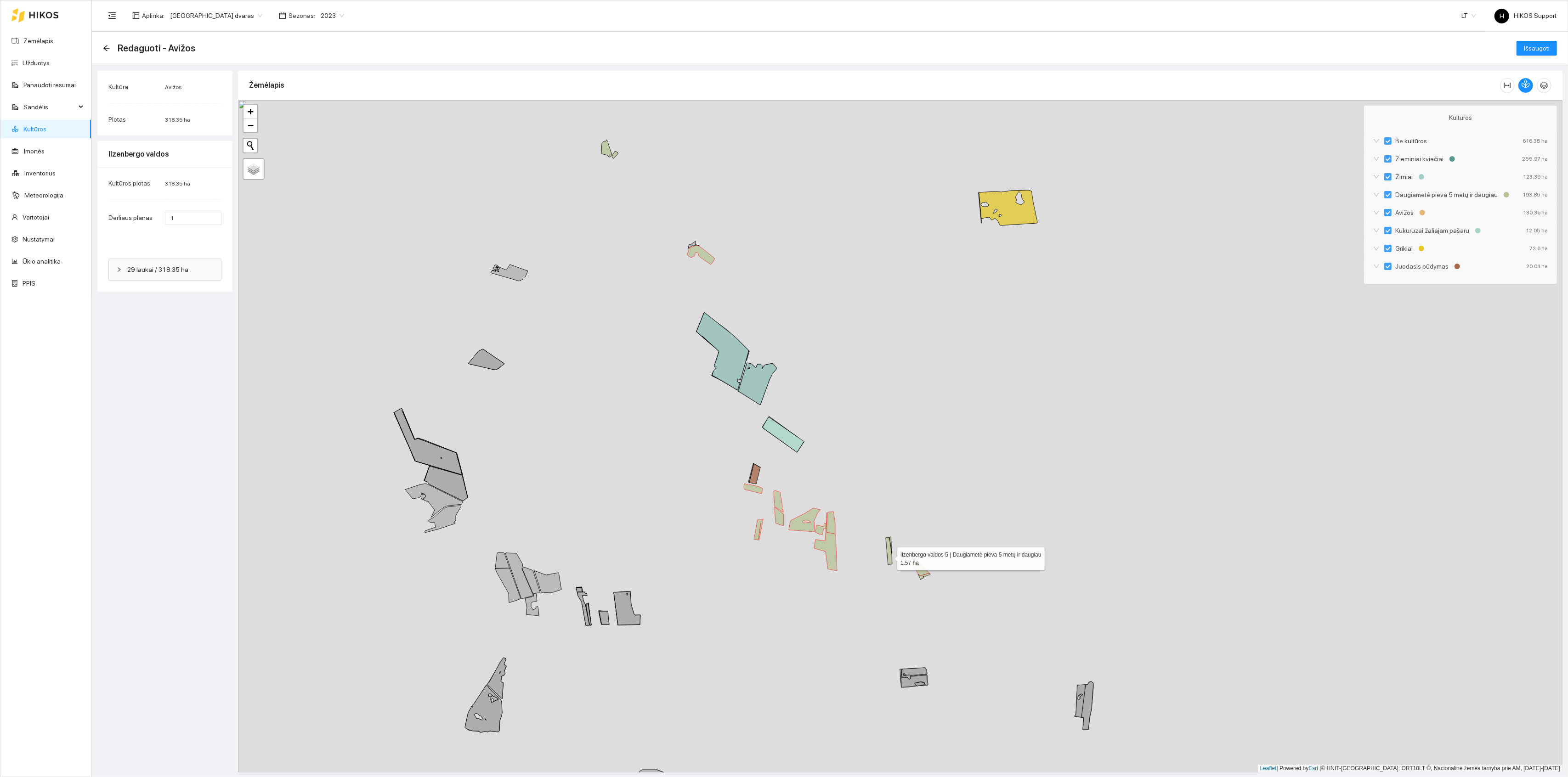
click at [889, 558] on icon at bounding box center [889, 551] width 6 height 27
drag, startPoint x: 761, startPoint y: 290, endPoint x: 917, endPoint y: 340, distance: 163.8
click at [917, 340] on div "+ − Nieko nerasta. Bandykite dar kartą. Žemėlapis Palydovas Leaflet | Powered b…" at bounding box center [900, 436] width 1324 height 672
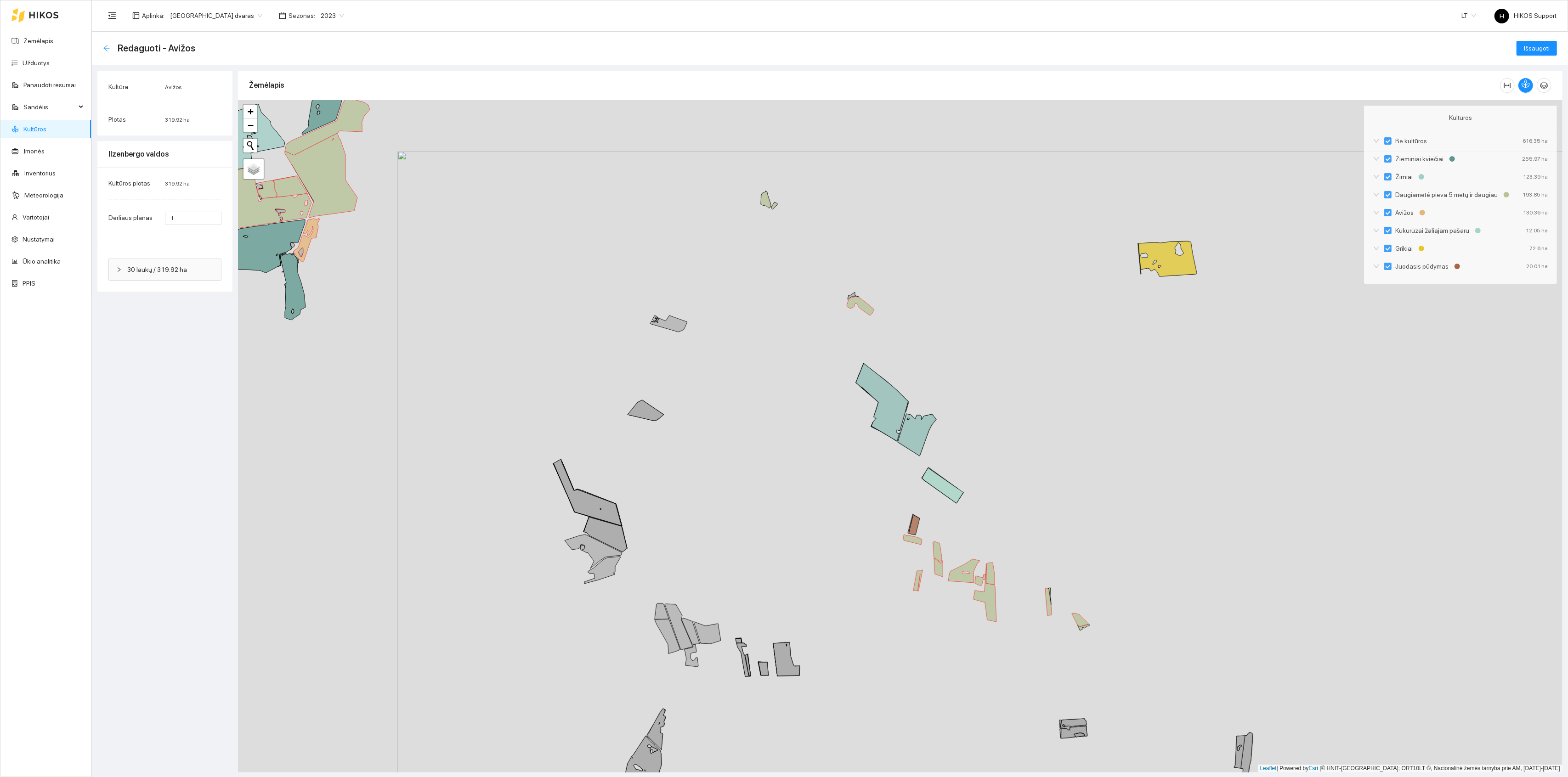
click at [105, 48] on icon "arrow-left" at bounding box center [106, 48] width 6 height 6
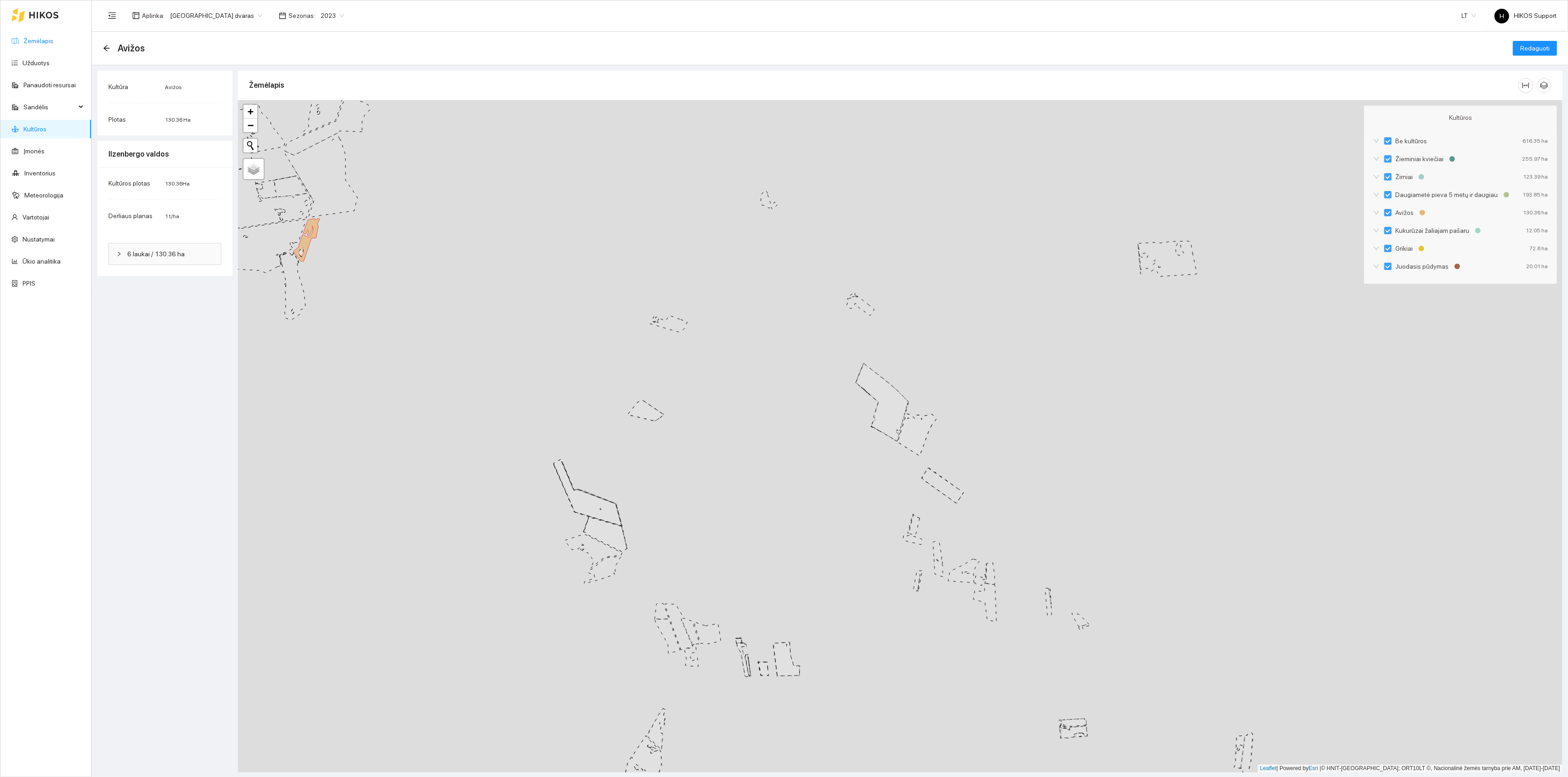
click at [33, 40] on link "Žemėlapis" at bounding box center [38, 41] width 30 height 8
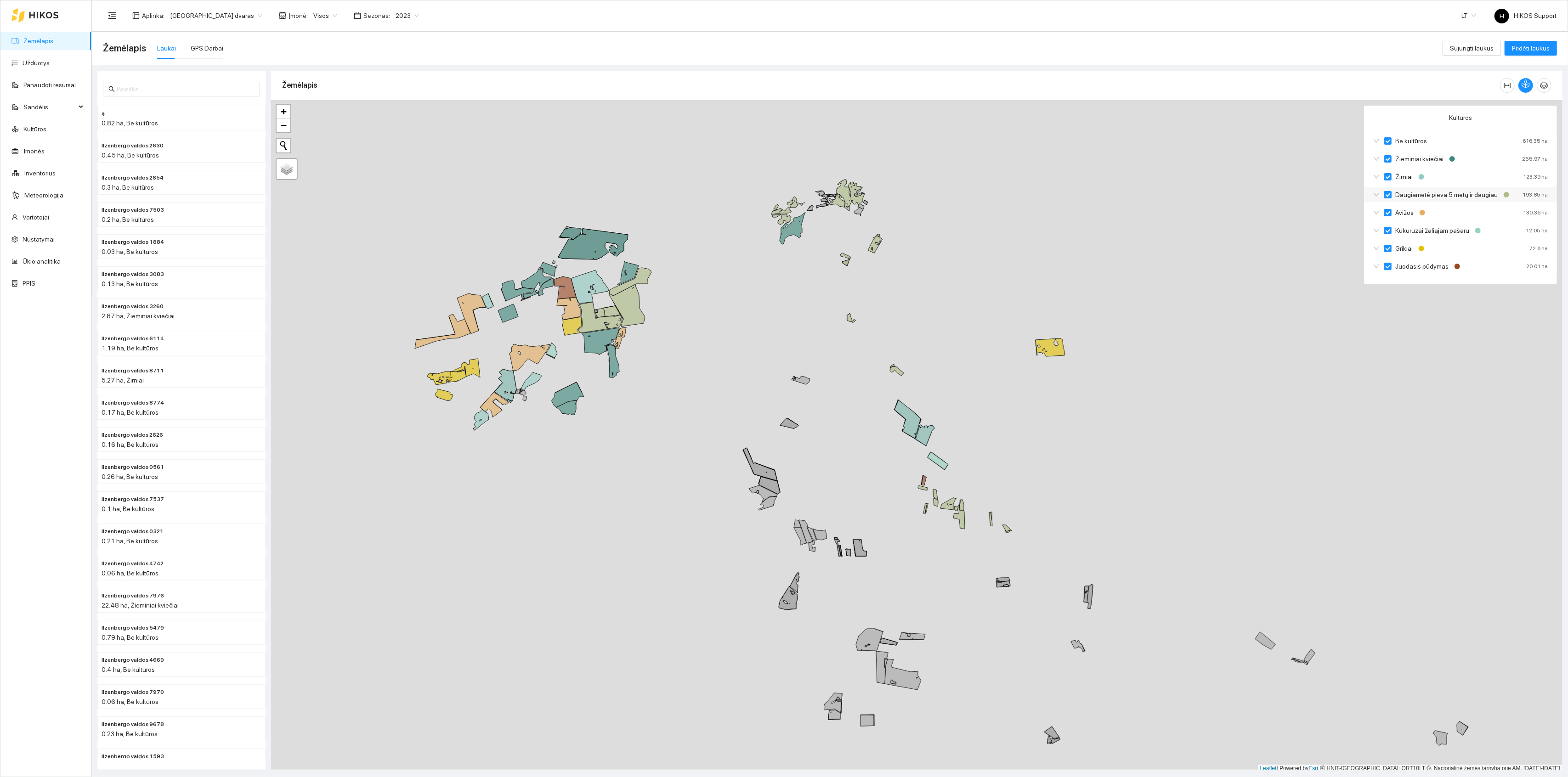
click at [1389, 197] on input "Daugiametė pieva 5 metų ir daugiau" at bounding box center [1389, 195] width 8 height 8
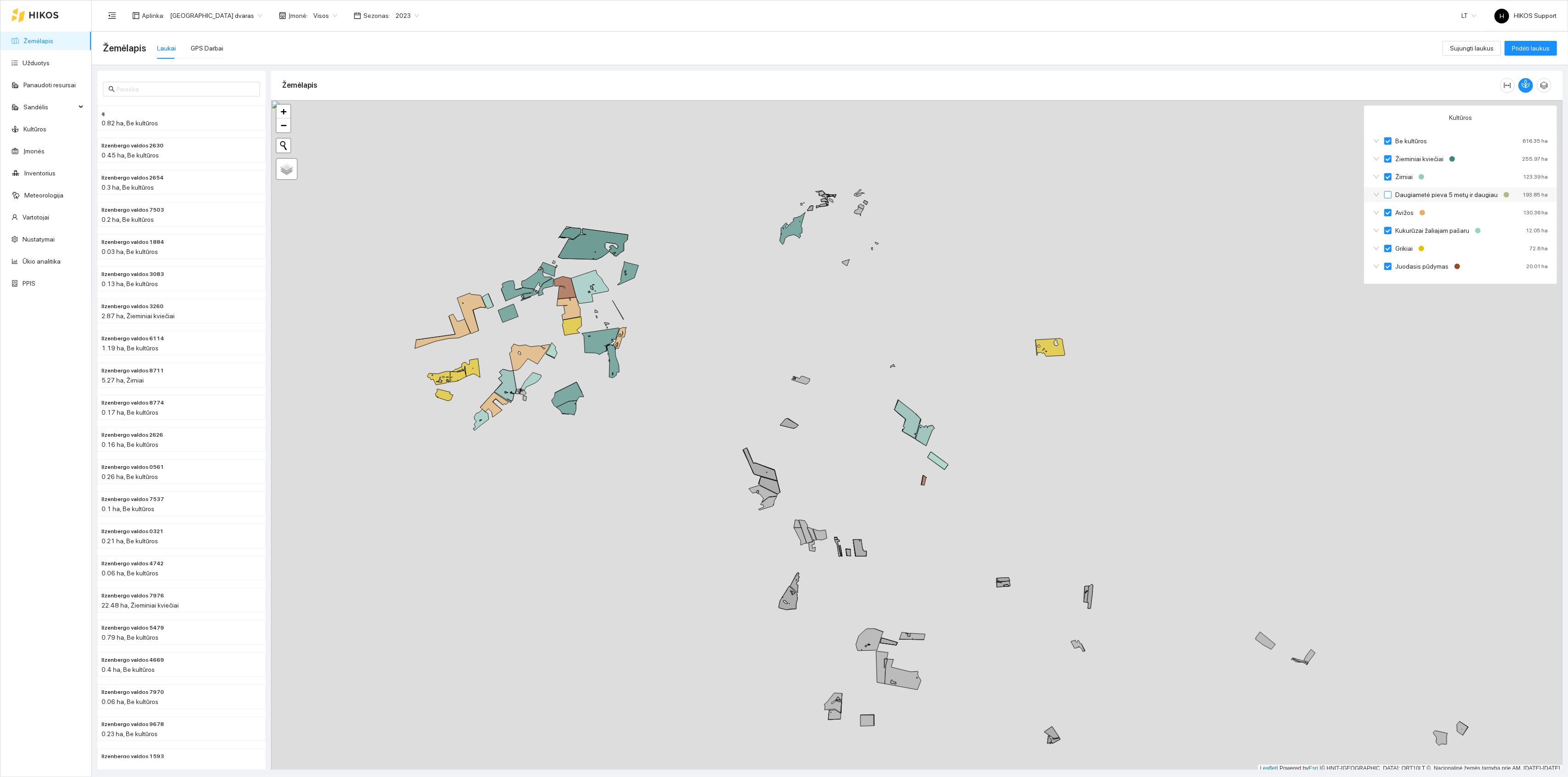
click at [1389, 197] on input "Daugiametė pieva 5 metų ir daugiau" at bounding box center [1389, 195] width 8 height 8
checkbox input "true"
click at [1389, 197] on input "Daugiametė pieva 5 metų ir daugiau" at bounding box center [1389, 195] width 8 height 8
click at [1528, 88] on icon "button" at bounding box center [1526, 83] width 8 height 8
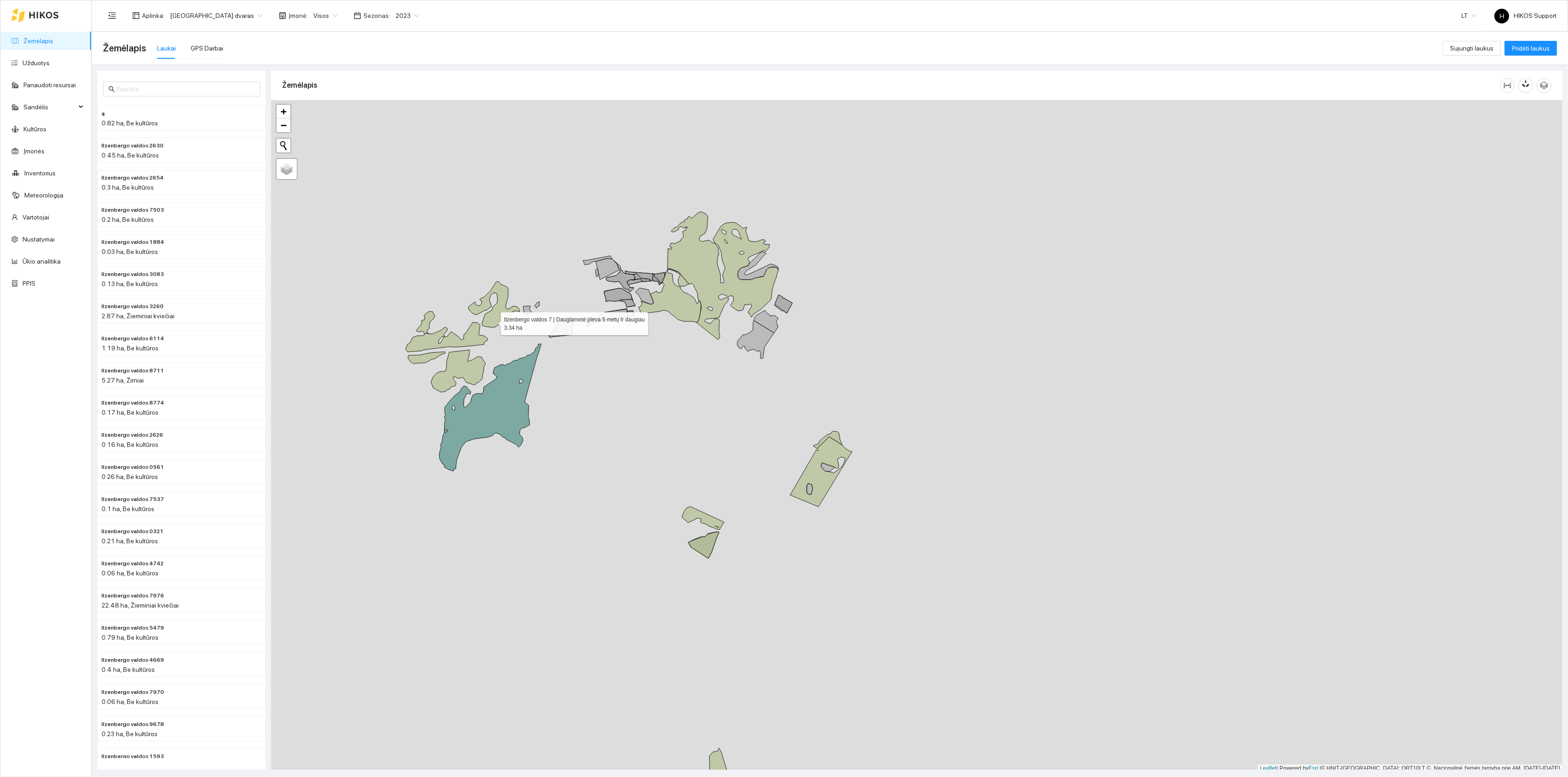
click at [492, 320] on icon at bounding box center [494, 305] width 51 height 46
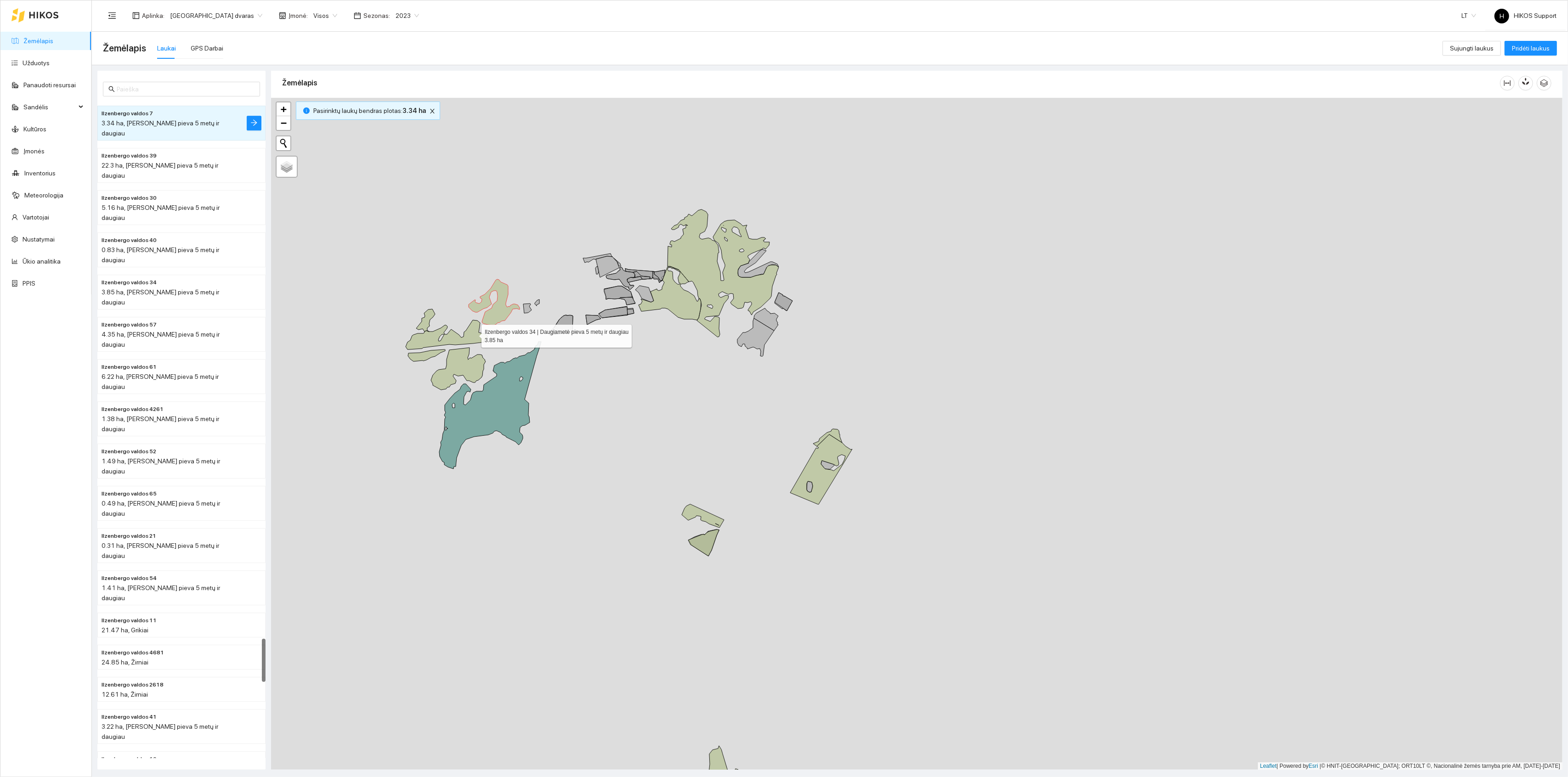
click at [462, 343] on icon at bounding box center [447, 335] width 82 height 30
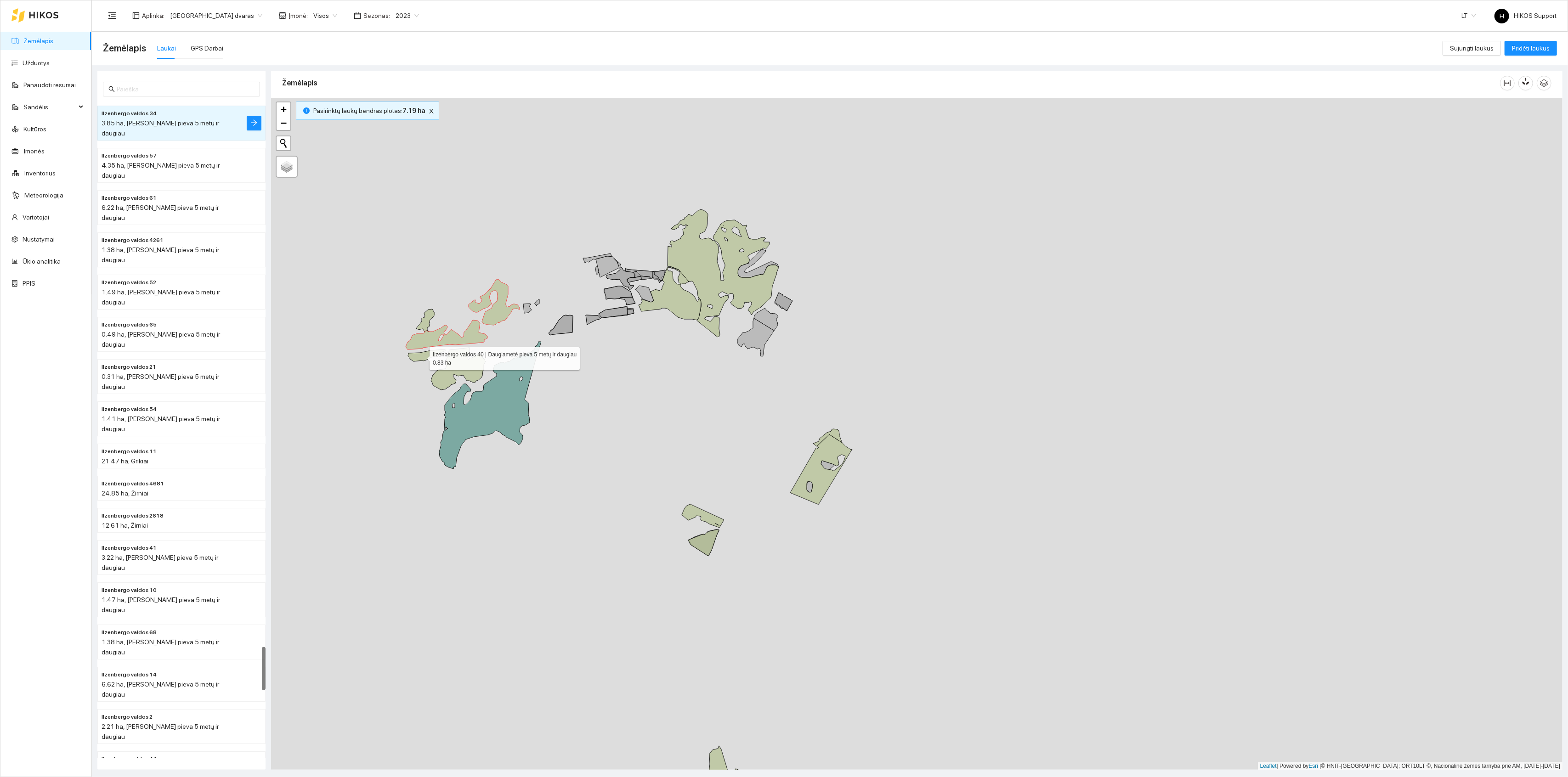
click at [421, 357] on icon at bounding box center [427, 356] width 37 height 12
click at [456, 363] on icon at bounding box center [459, 369] width 55 height 42
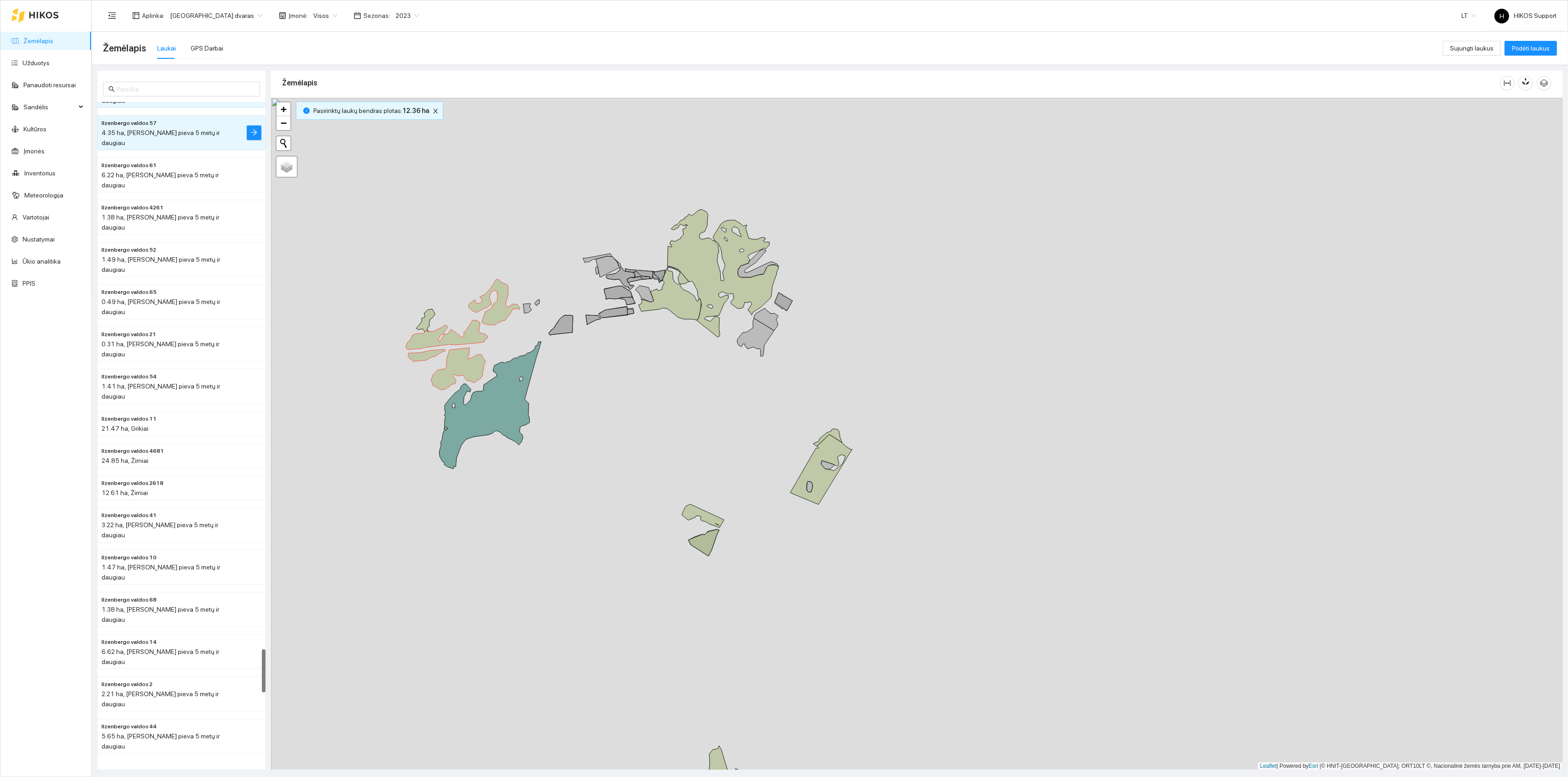
click at [684, 269] on icon at bounding box center [724, 272] width 111 height 127
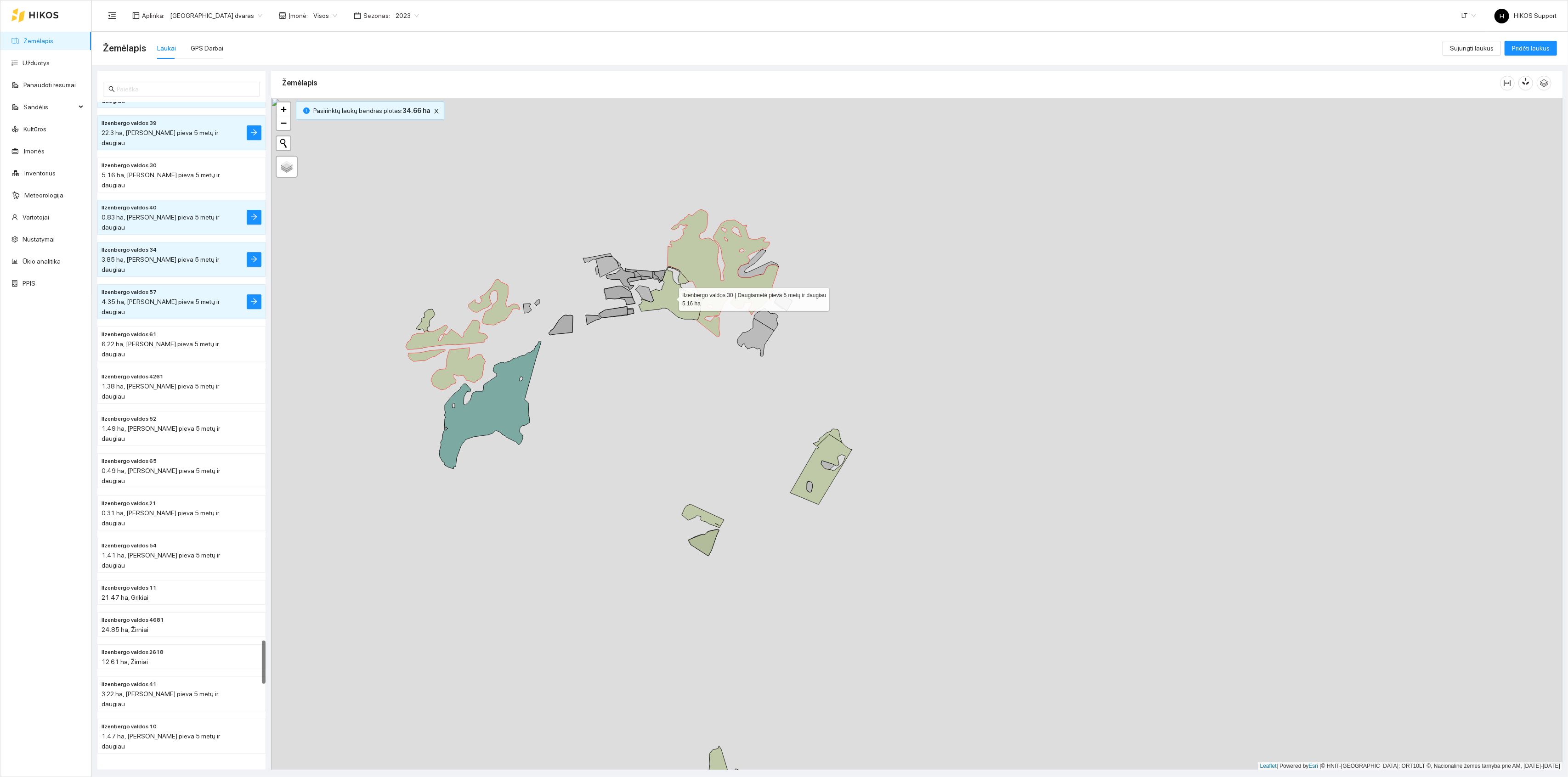
click at [671, 298] on icon at bounding box center [670, 294] width 63 height 53
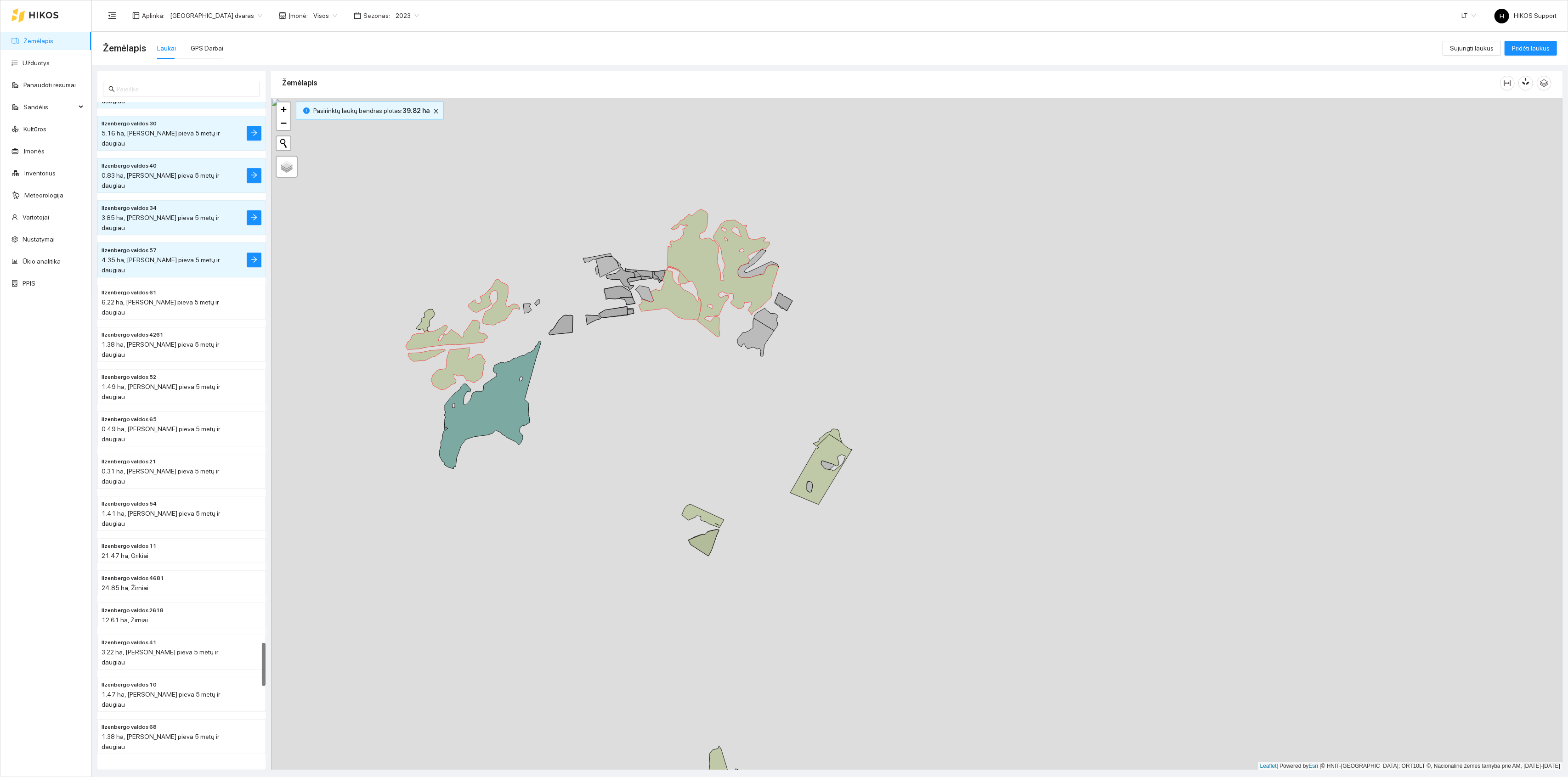
click at [844, 469] on div "Ilzenbergo valdos 65 | Daugiametė pieva 5 metų ir daugiau 0.49 ha Ilzenbergo va…" at bounding box center [917, 434] width 1292 height 672
click at [837, 453] on icon at bounding box center [821, 469] width 62 height 69
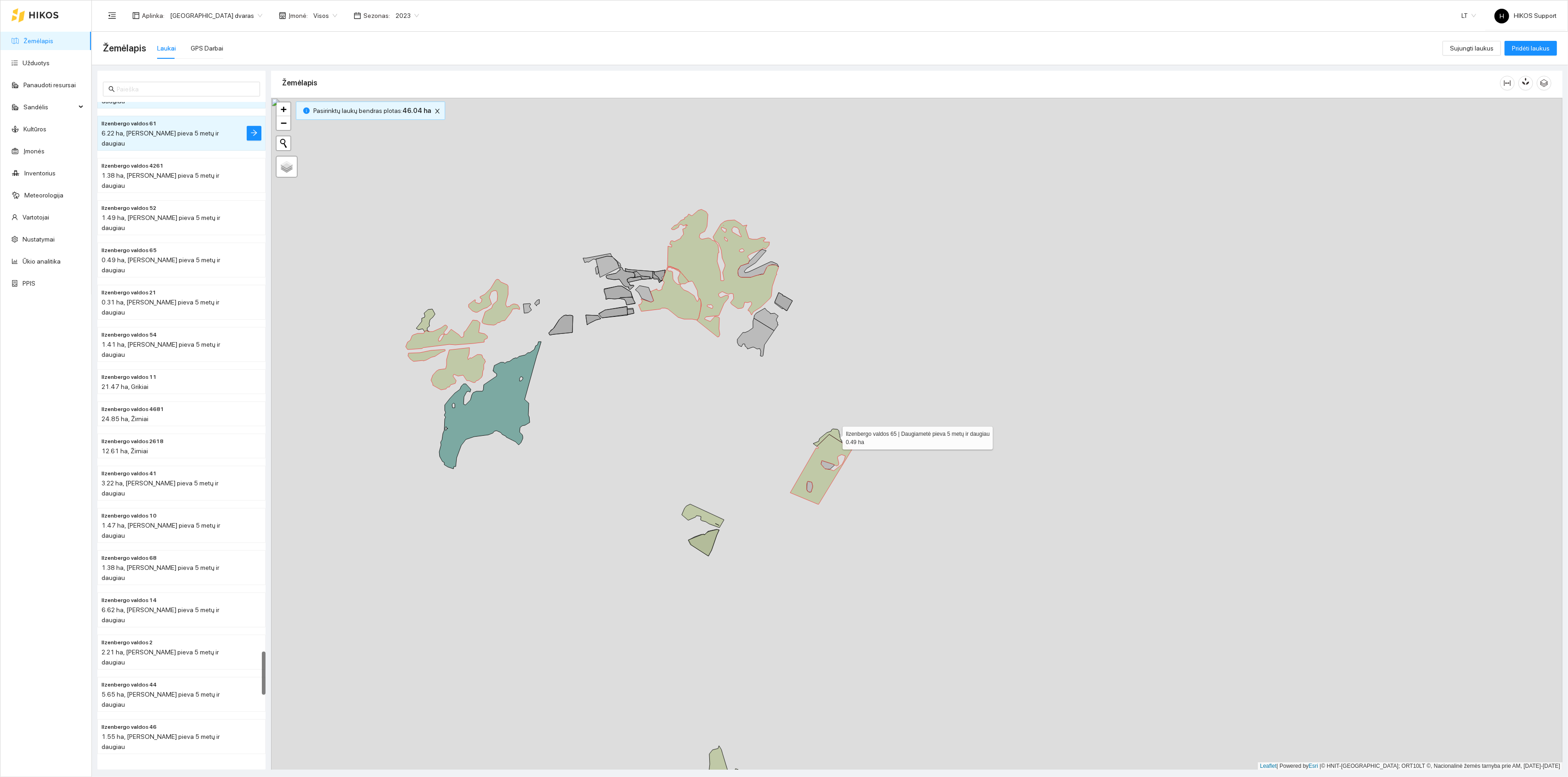
click at [834, 437] on icon at bounding box center [828, 437] width 29 height 18
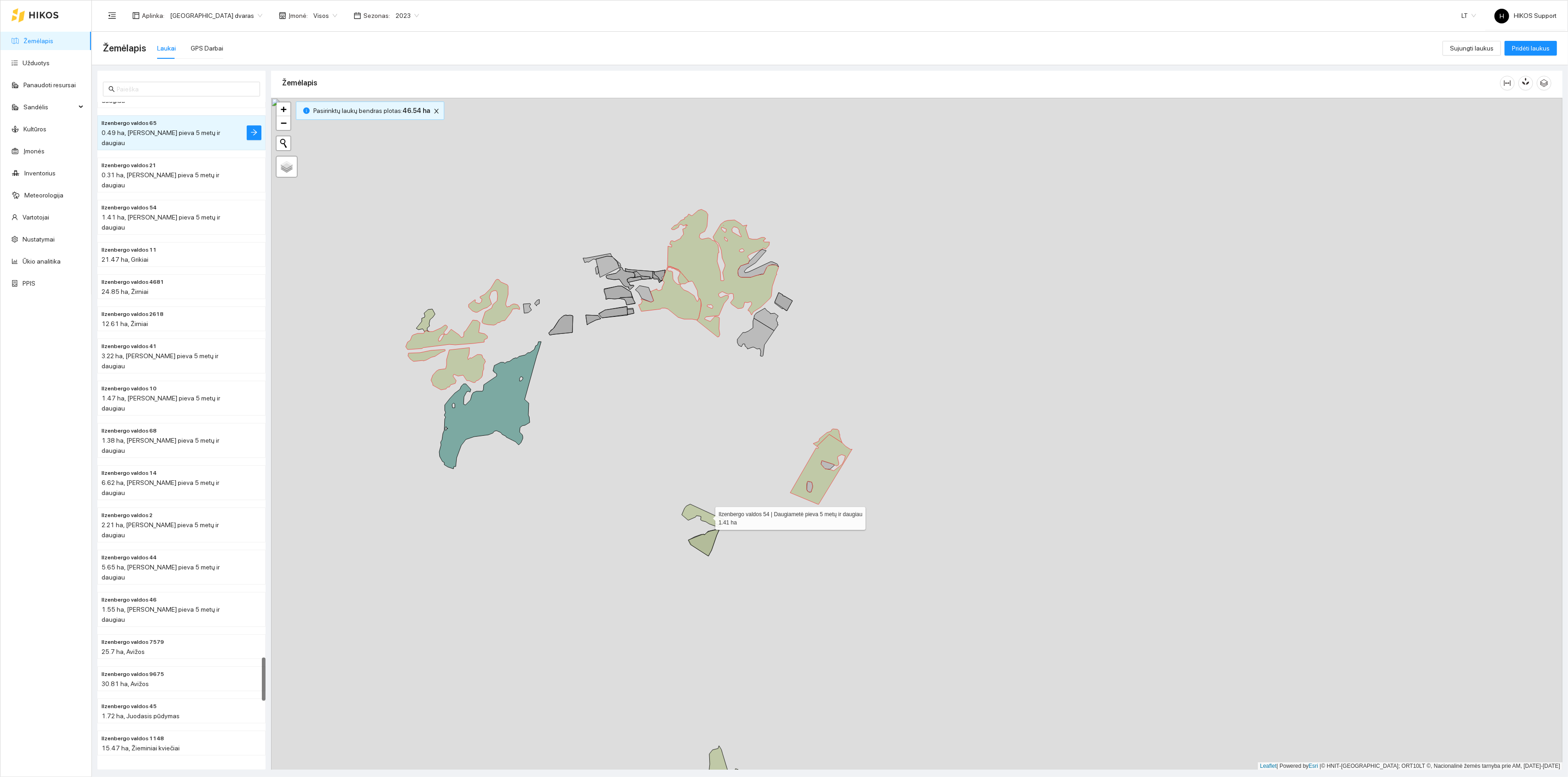
click at [708, 509] on div "Ilzenbergo valdos 4261 | Daugiametė pieva 5 metų ir daugiau 1.38 ha Ilzenbergo …" at bounding box center [917, 434] width 1292 height 672
click at [708, 516] on icon at bounding box center [702, 516] width 42 height 24
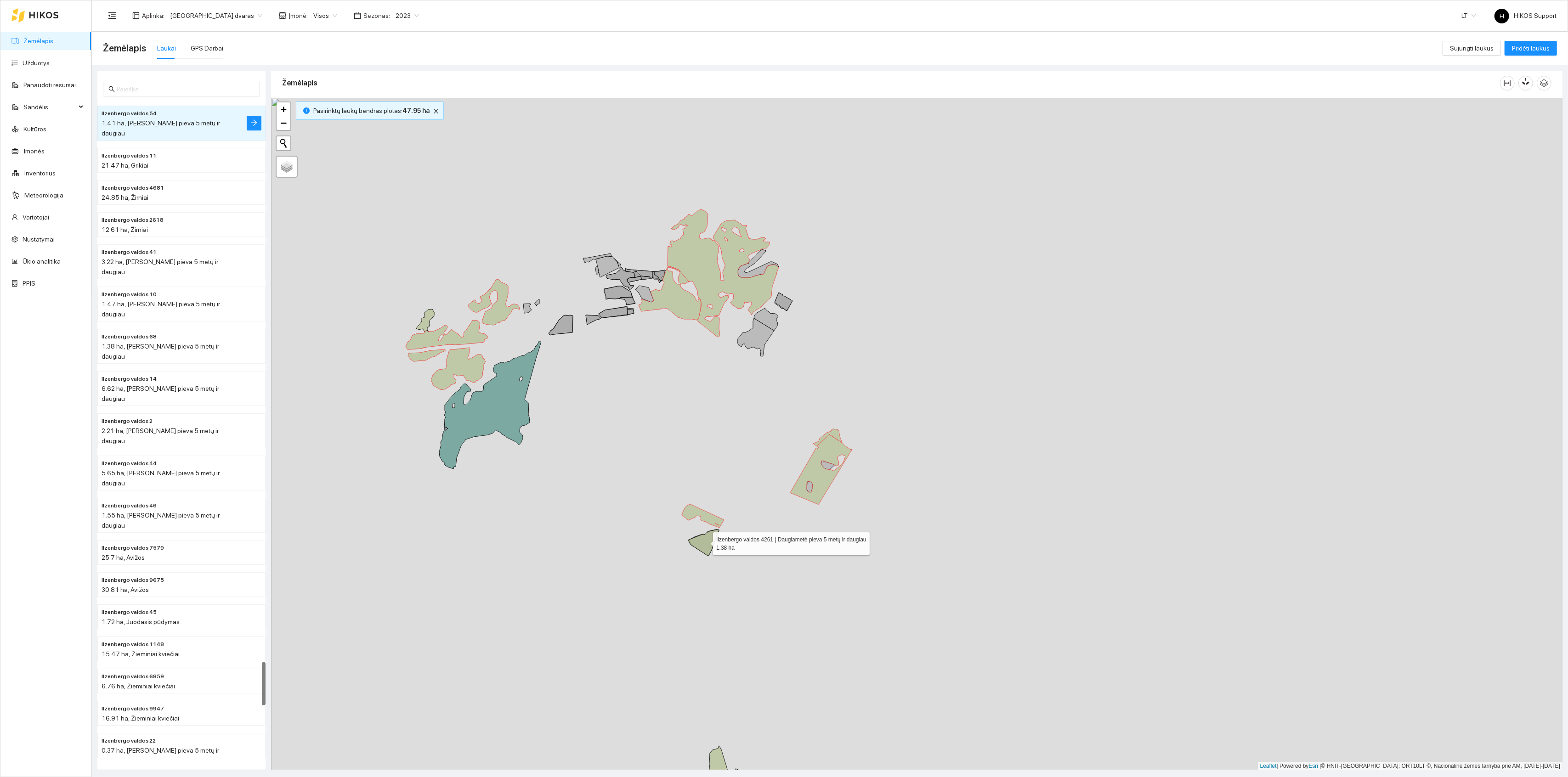
click at [708, 543] on icon at bounding box center [704, 543] width 31 height 27
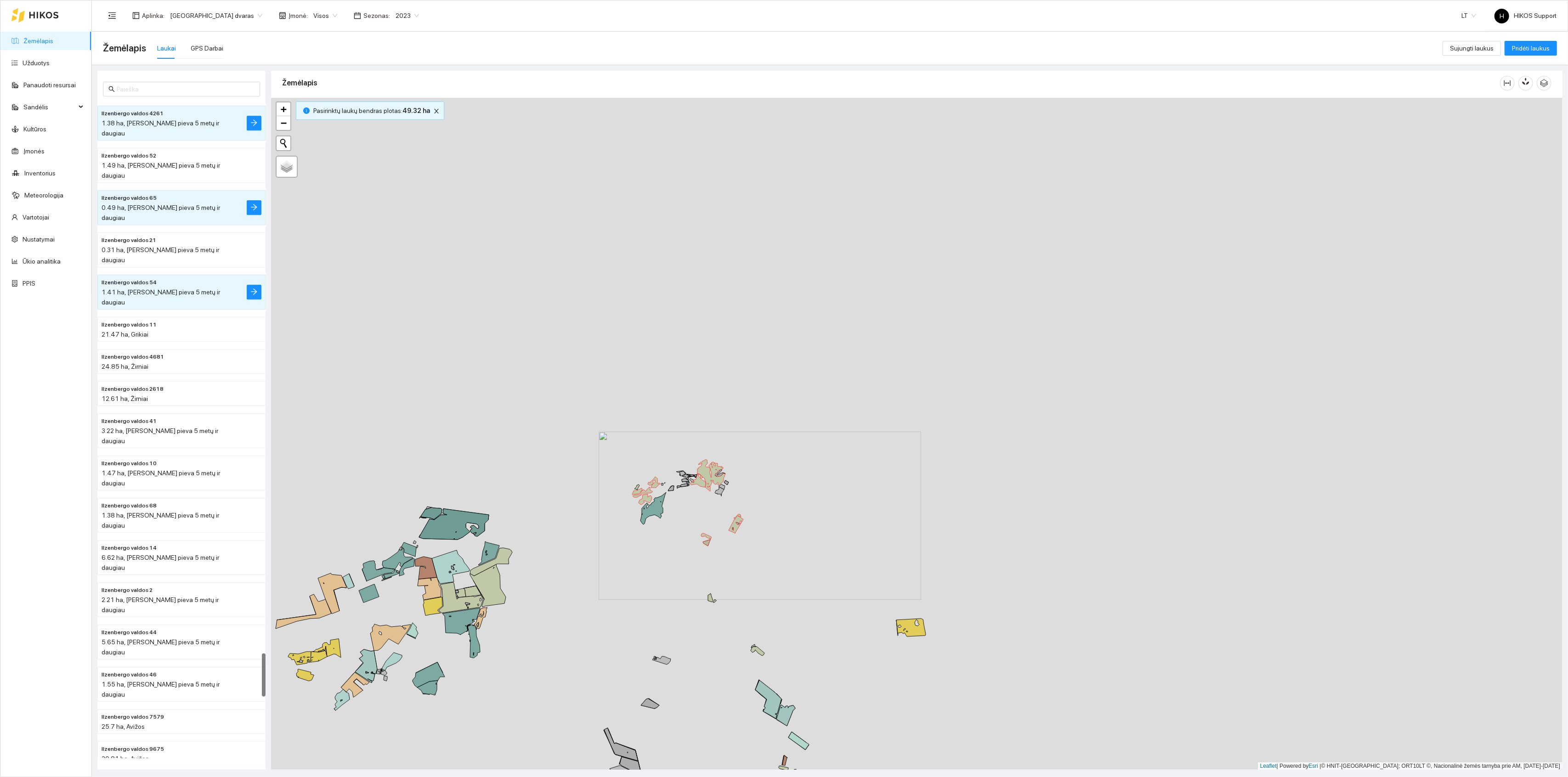
drag, startPoint x: 574, startPoint y: 616, endPoint x: 677, endPoint y: 538, distance: 129.2
click at [677, 538] on div "Ilzenbergo valdos 4261 | Daugiametė pieva 5 metų ir daugiau 1.38 ha + − Nieko n…" at bounding box center [917, 434] width 1292 height 672
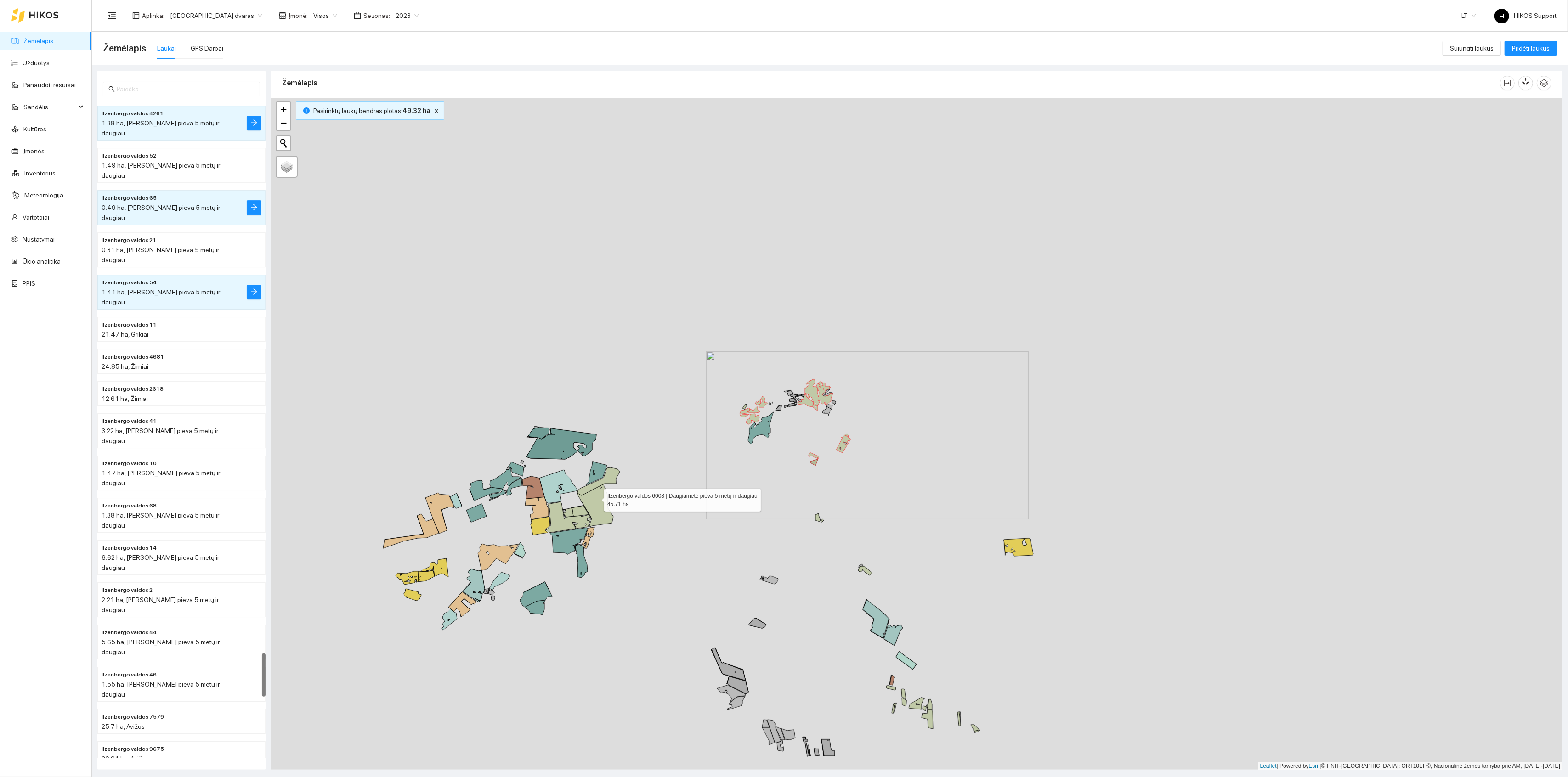
click at [596, 498] on icon at bounding box center [595, 505] width 36 height 43
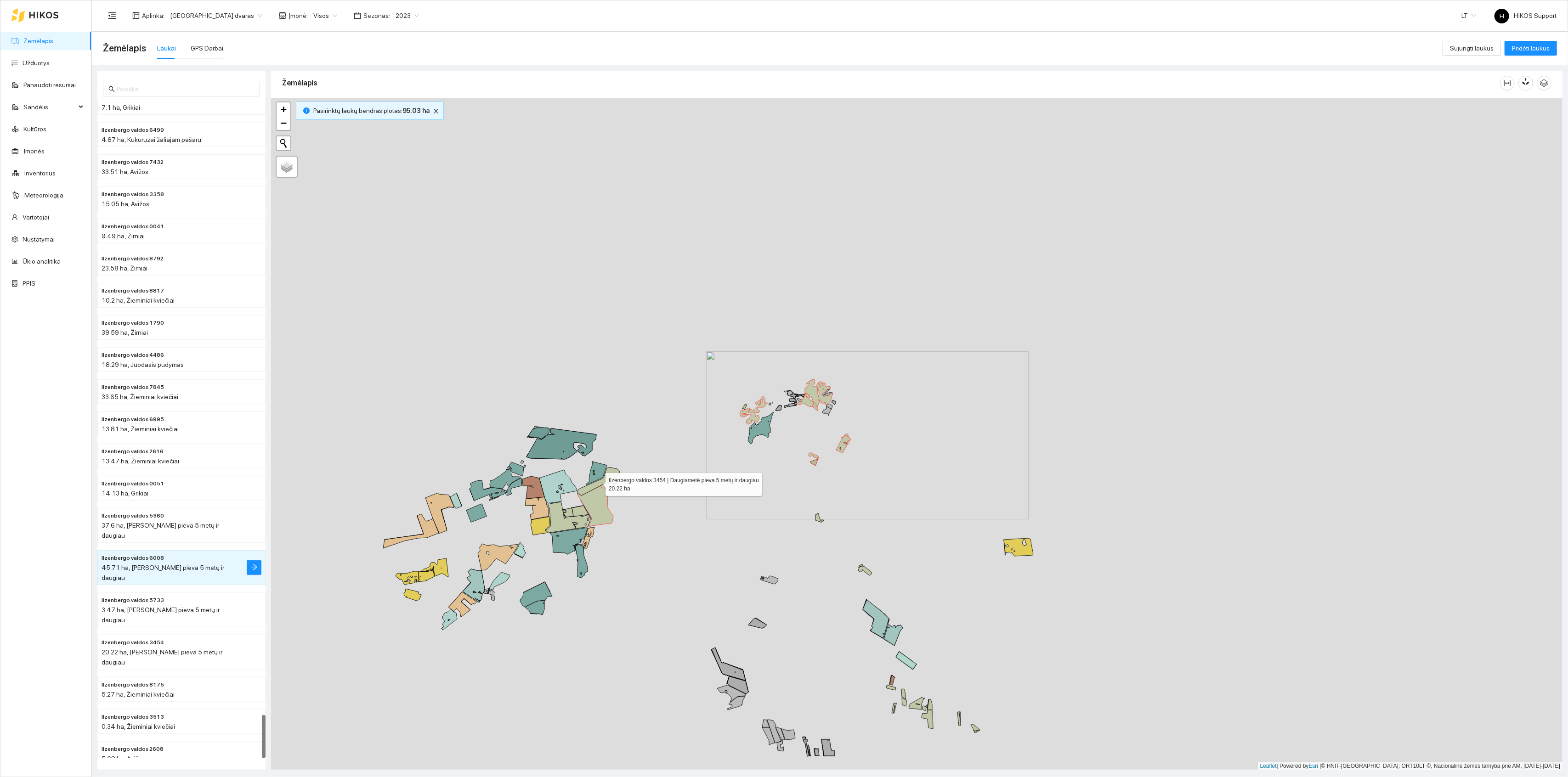
click at [598, 483] on icon at bounding box center [598, 482] width 42 height 28
click at [558, 522] on icon at bounding box center [569, 517] width 44 height 31
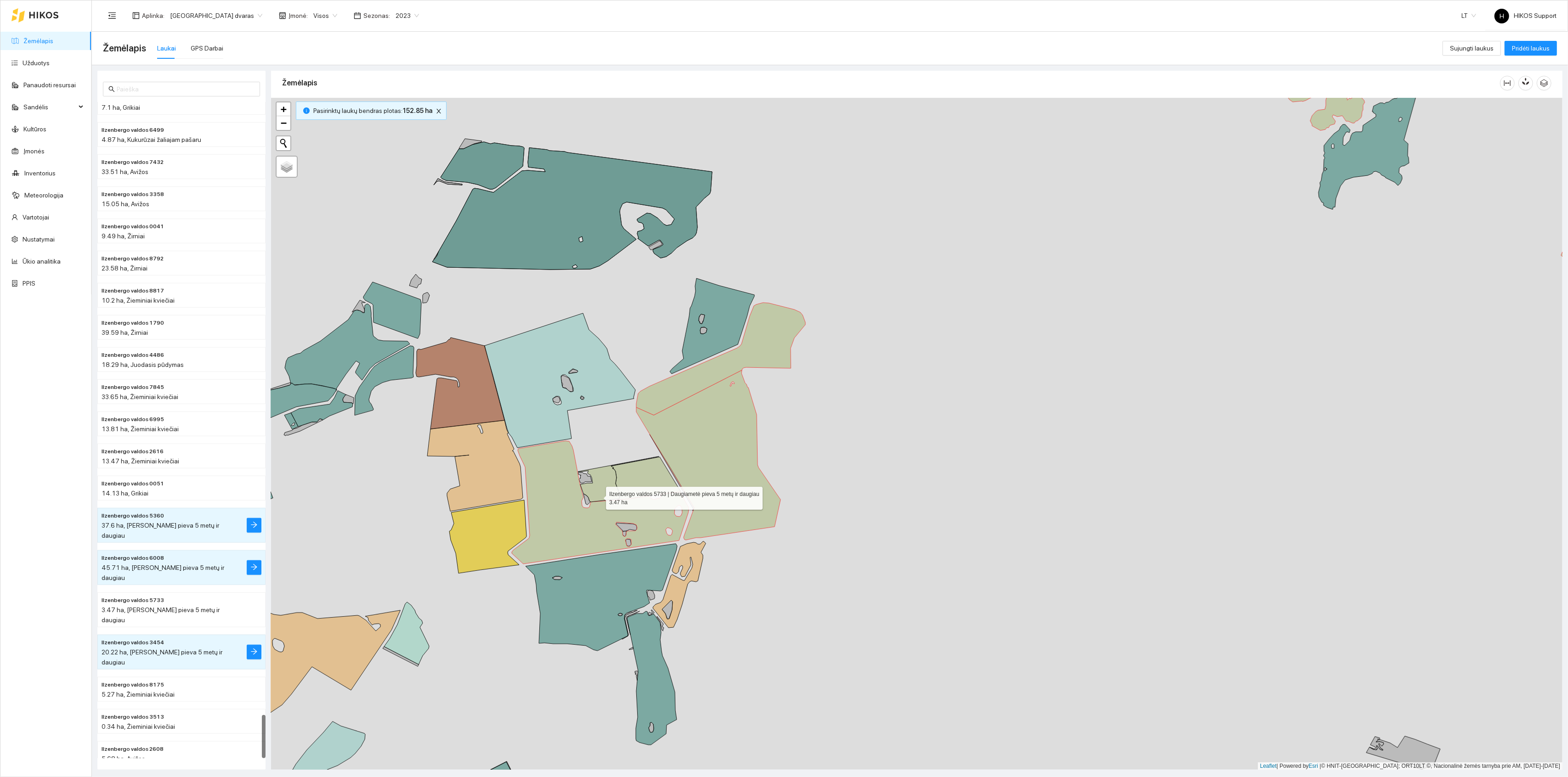
click at [607, 483] on icon at bounding box center [618, 479] width 81 height 46
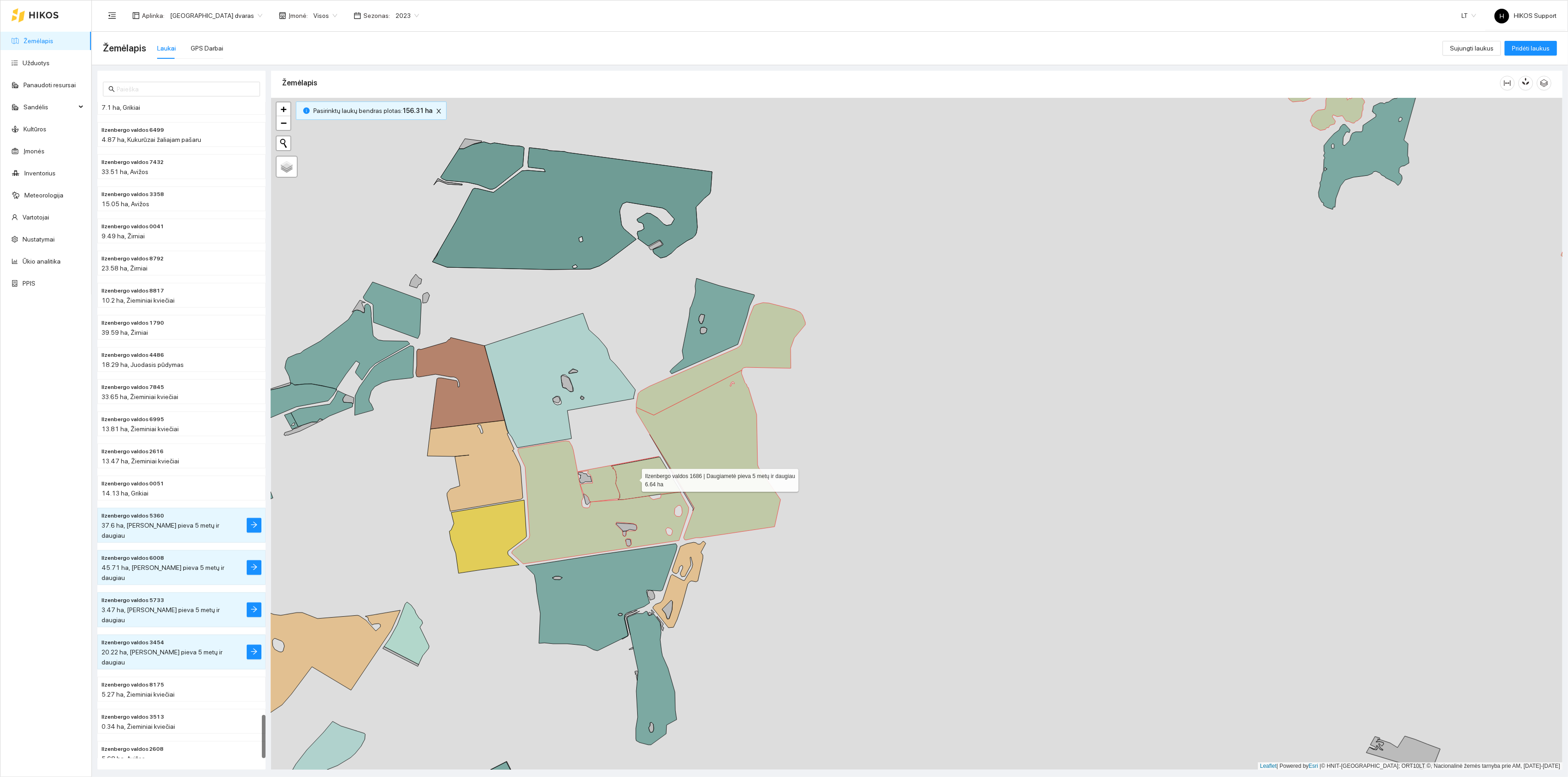
click at [635, 479] on icon at bounding box center [646, 479] width 69 height 43
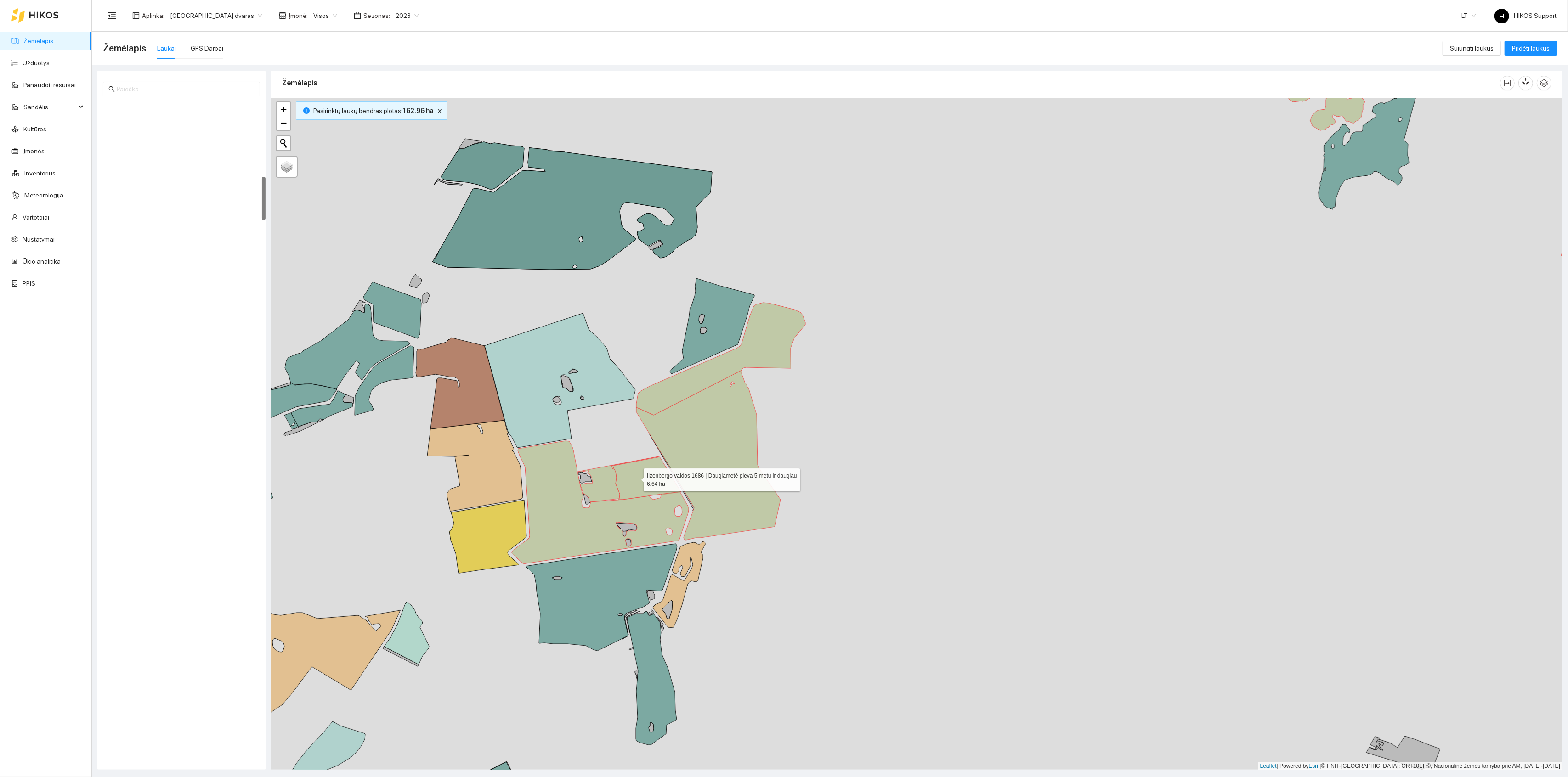
scroll to position [1135, 0]
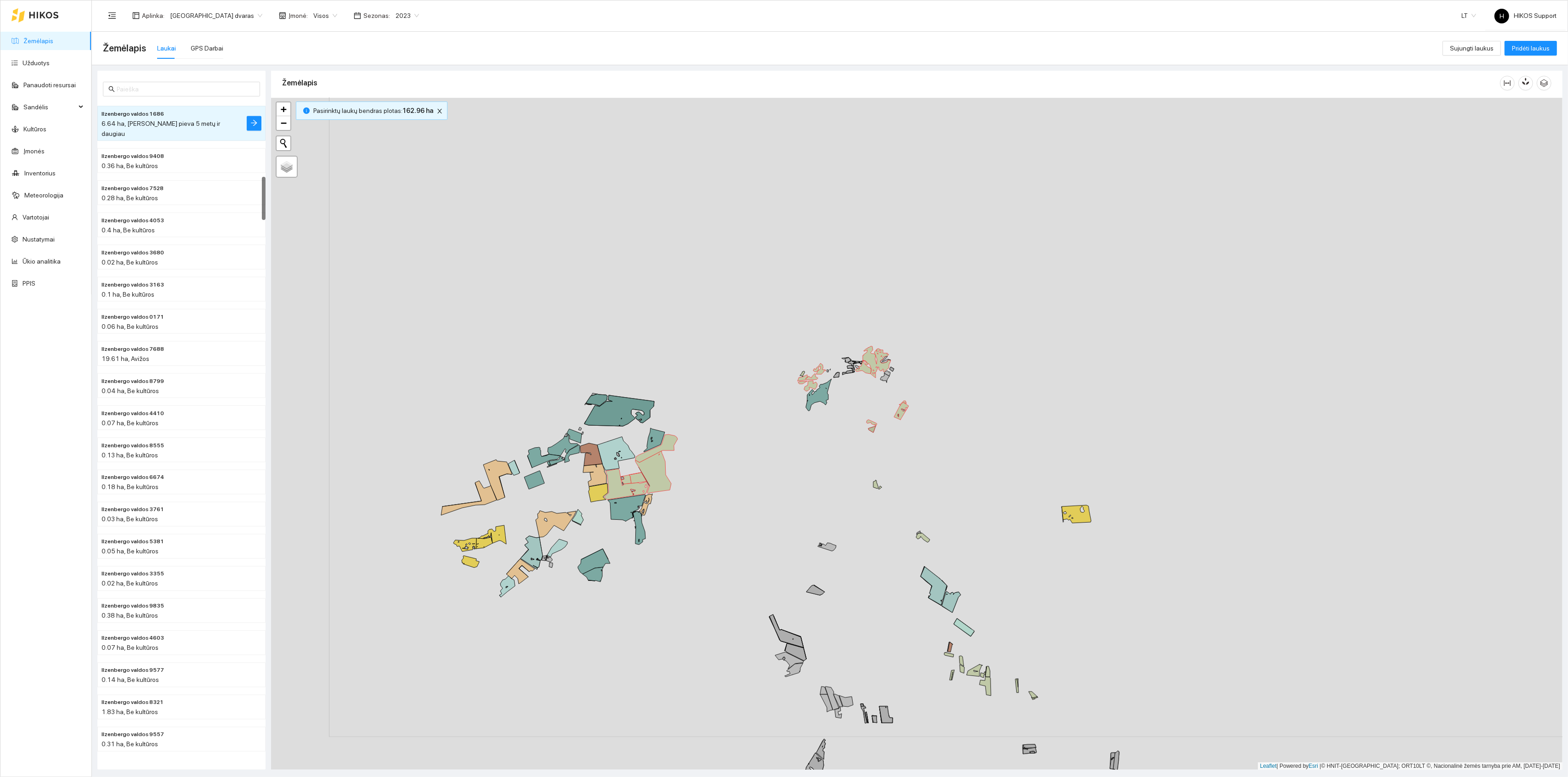
drag, startPoint x: 936, startPoint y: 618, endPoint x: 718, endPoint y: 502, distance: 246.9
click at [718, 502] on div "+ − Nieko nerasta. Bandykite dar kartą. Žemėlapis Palydovas Leaflet | Powered b…" at bounding box center [917, 434] width 1292 height 672
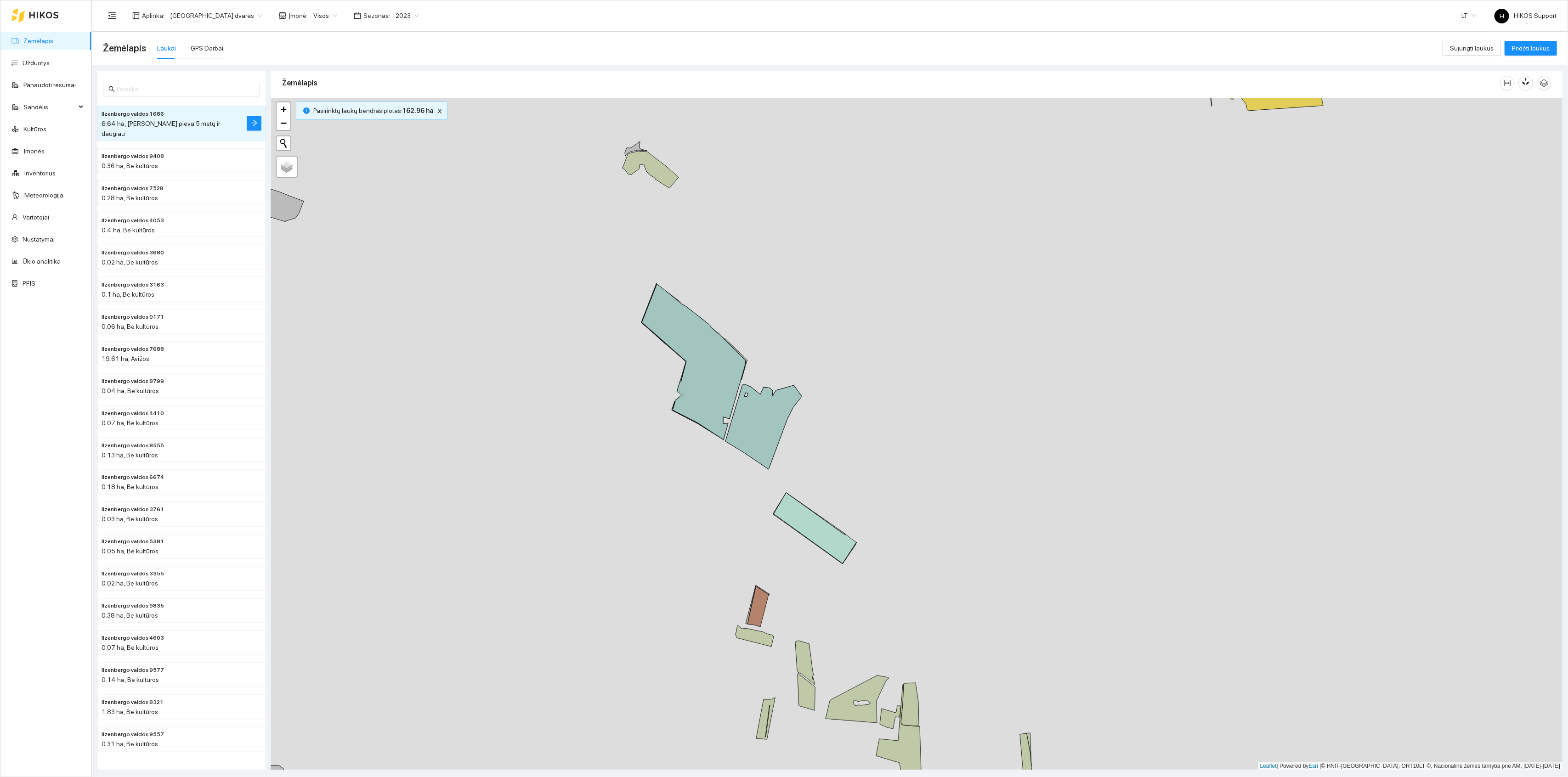
click at [767, 650] on div "+ − Nieko nerasta. Bandykite dar kartą. Žemėlapis Palydovas Leaflet | Powered b…" at bounding box center [917, 434] width 1292 height 672
click at [770, 643] on icon at bounding box center [755, 637] width 38 height 21
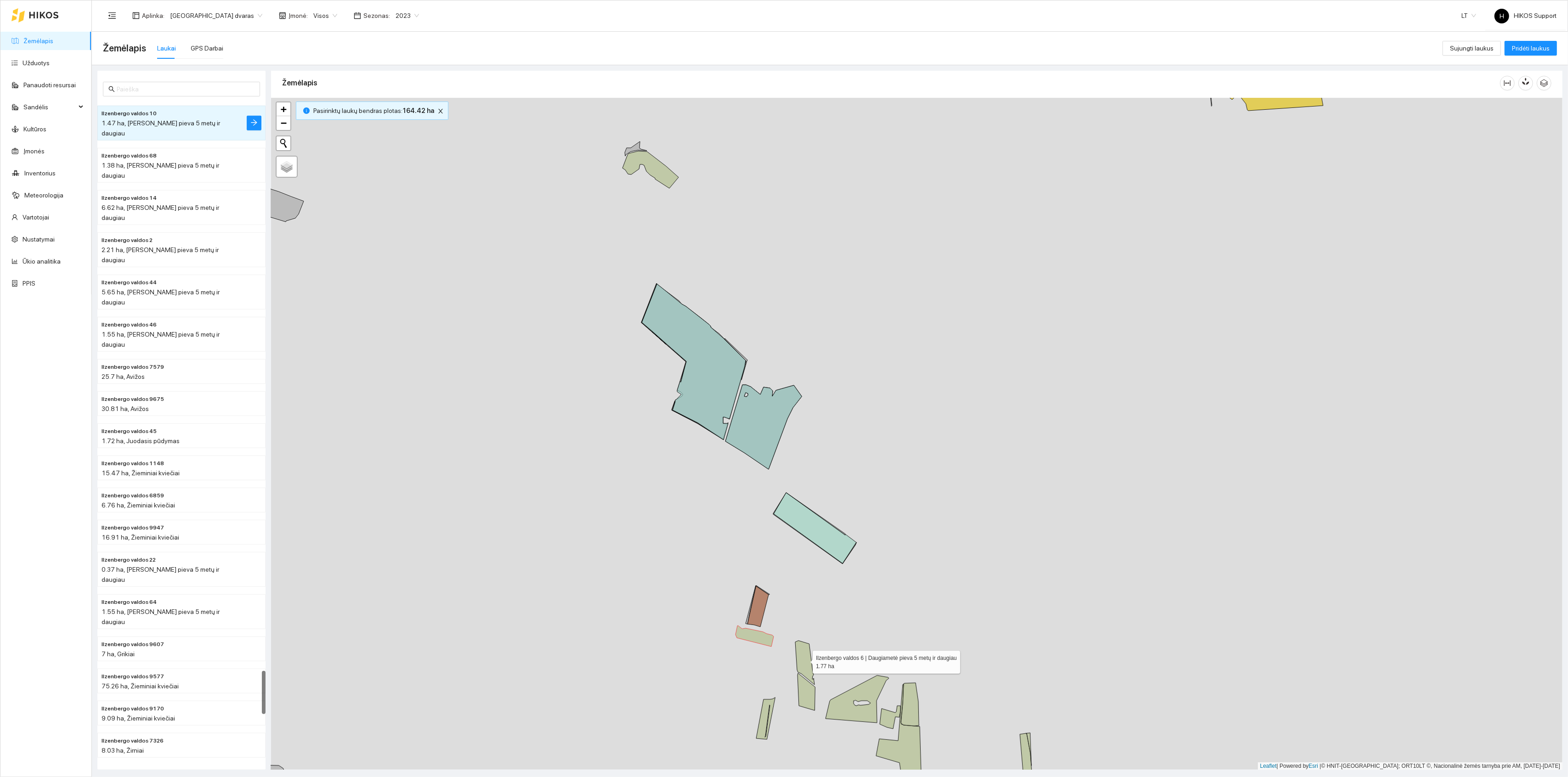
click at [808, 660] on icon at bounding box center [805, 663] width 19 height 44
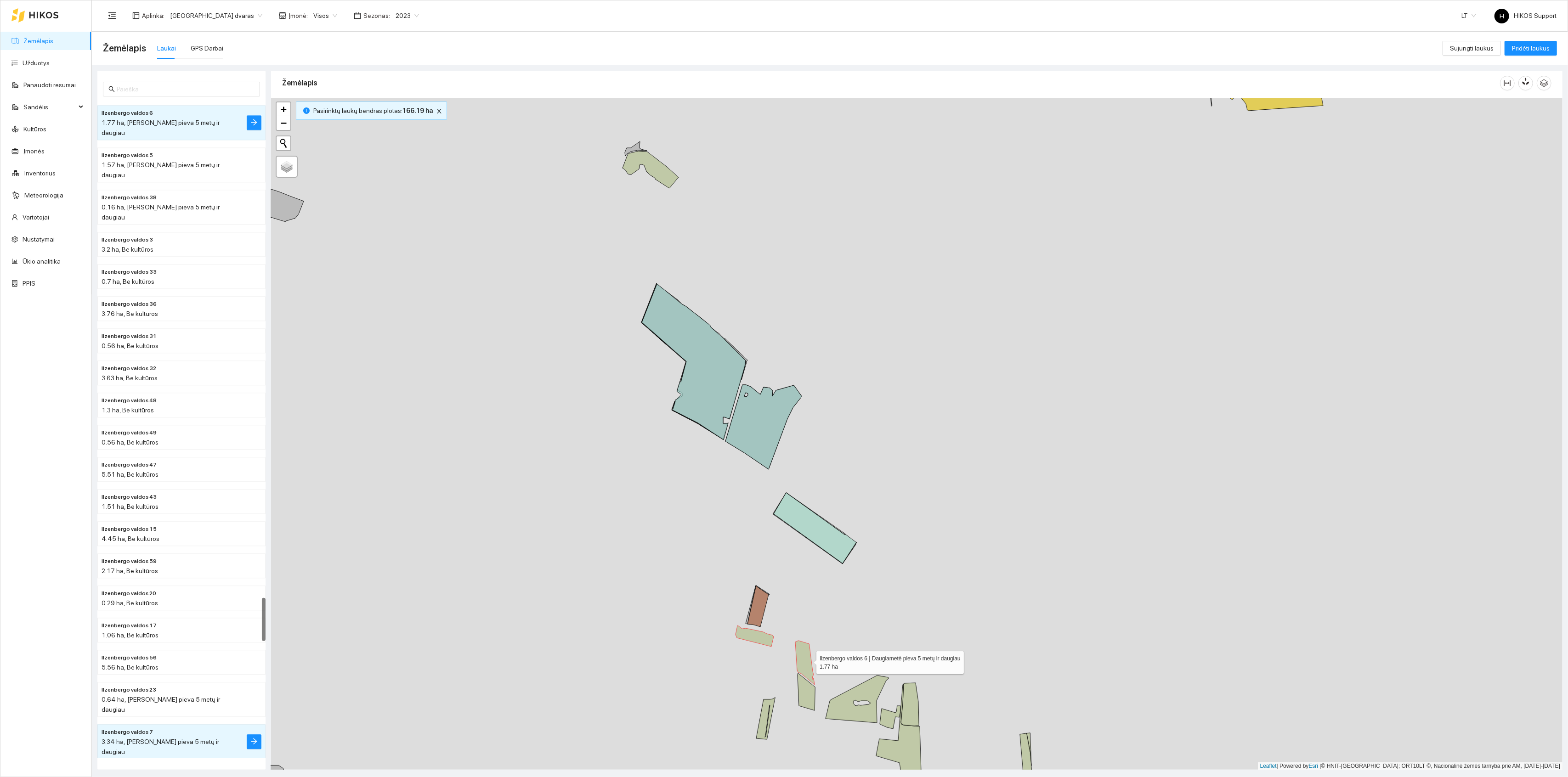
click at [808, 699] on icon at bounding box center [806, 692] width 18 height 37
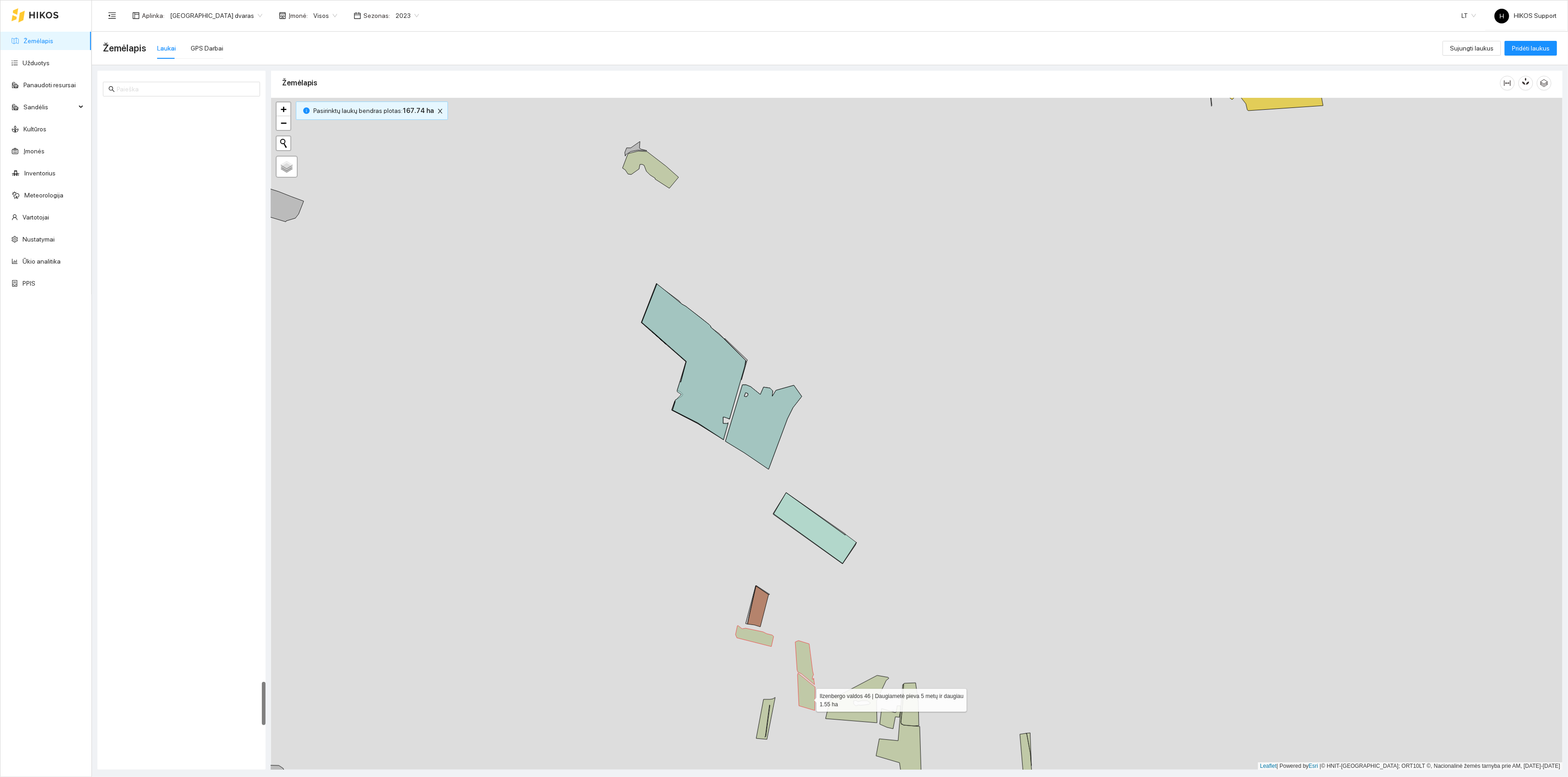
scroll to position [8801, 0]
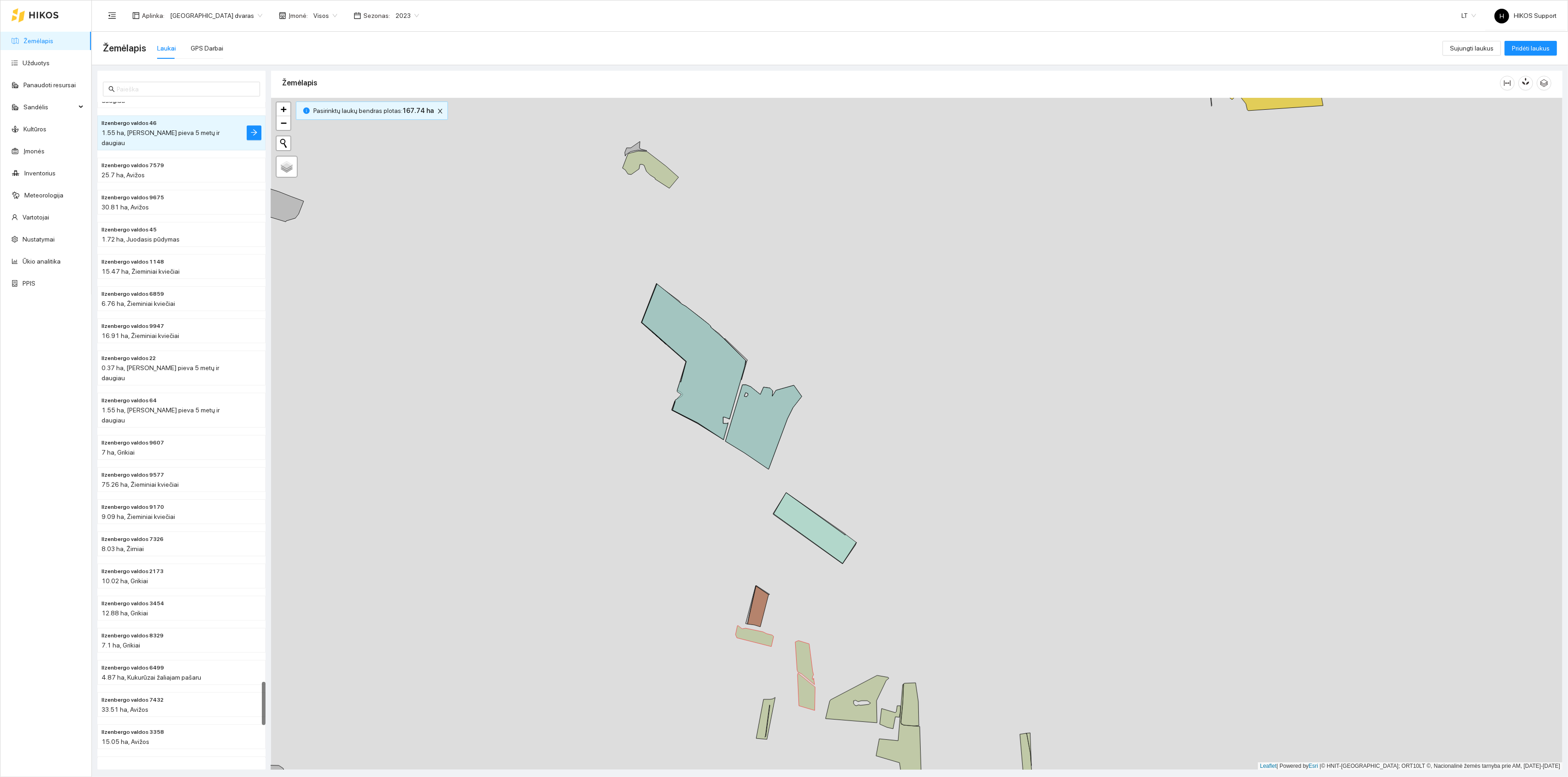
click at [758, 716] on div "Ilzenbergo valdos 68 | Daugiametė pieva 5 metų ir daugiau 1.38 ha + − Nieko ner…" at bounding box center [917, 434] width 1292 height 672
click at [768, 714] on icon at bounding box center [766, 718] width 19 height 42
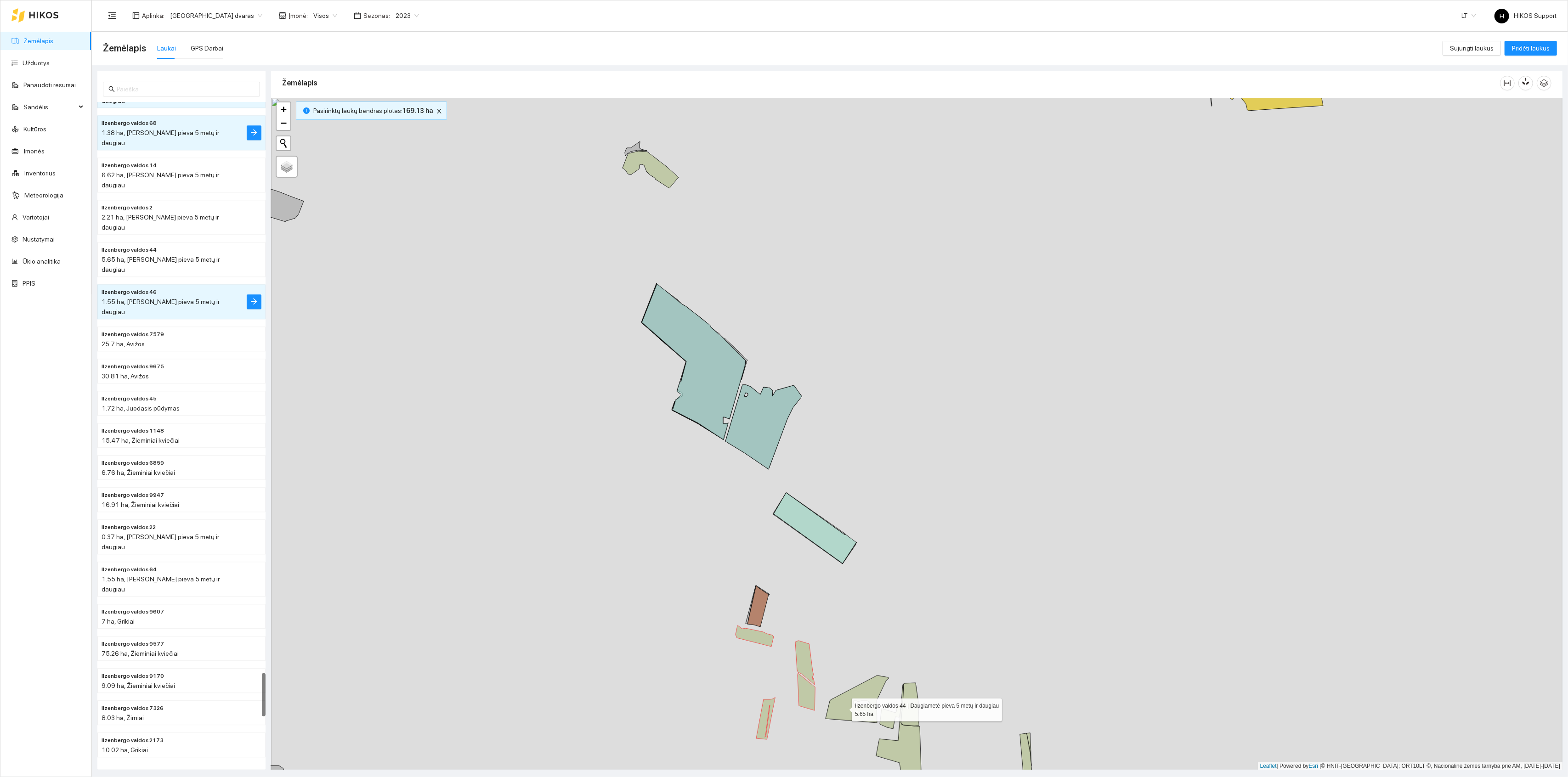
click at [845, 708] on icon at bounding box center [857, 699] width 63 height 47
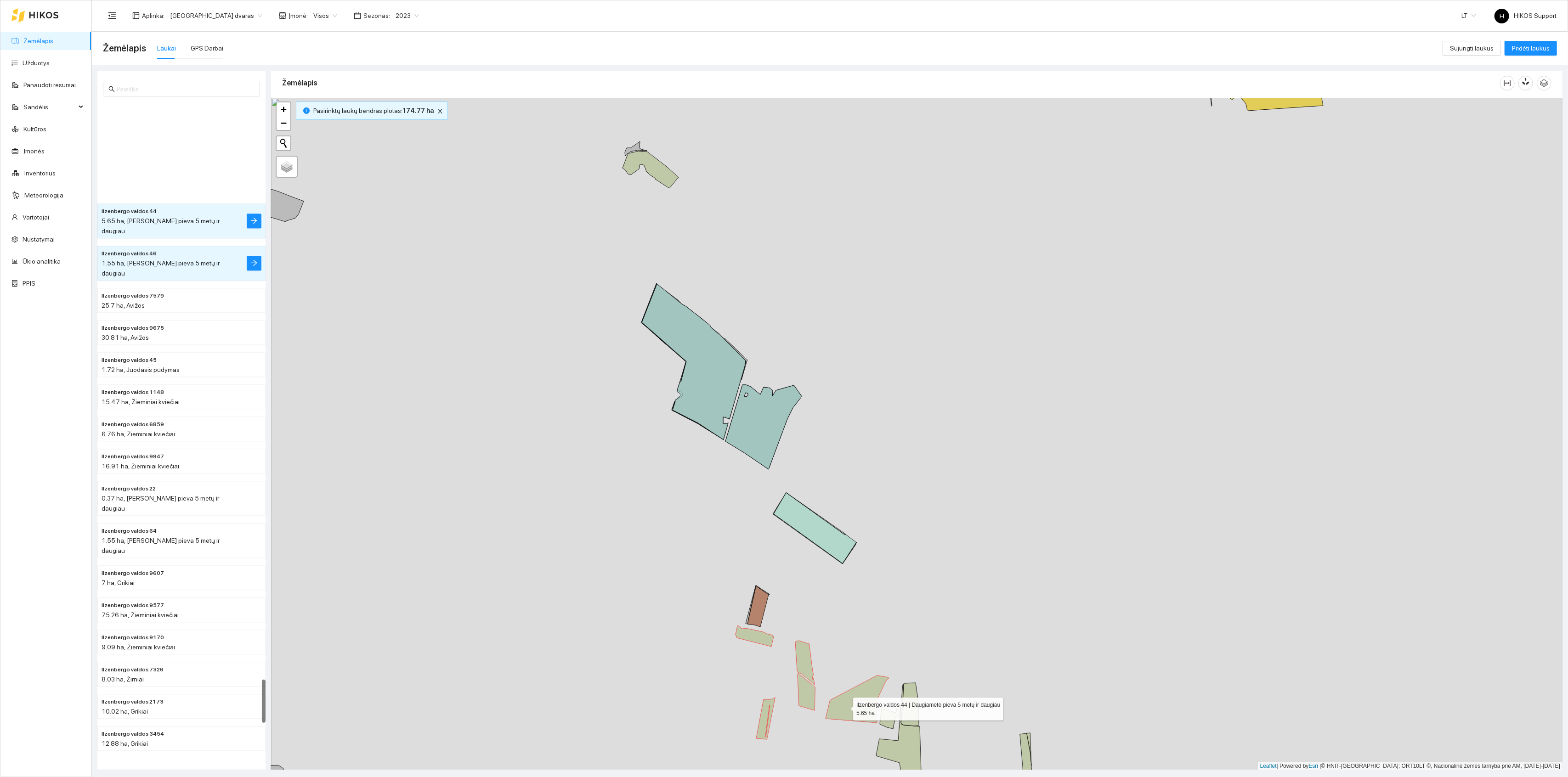
scroll to position [8769, 0]
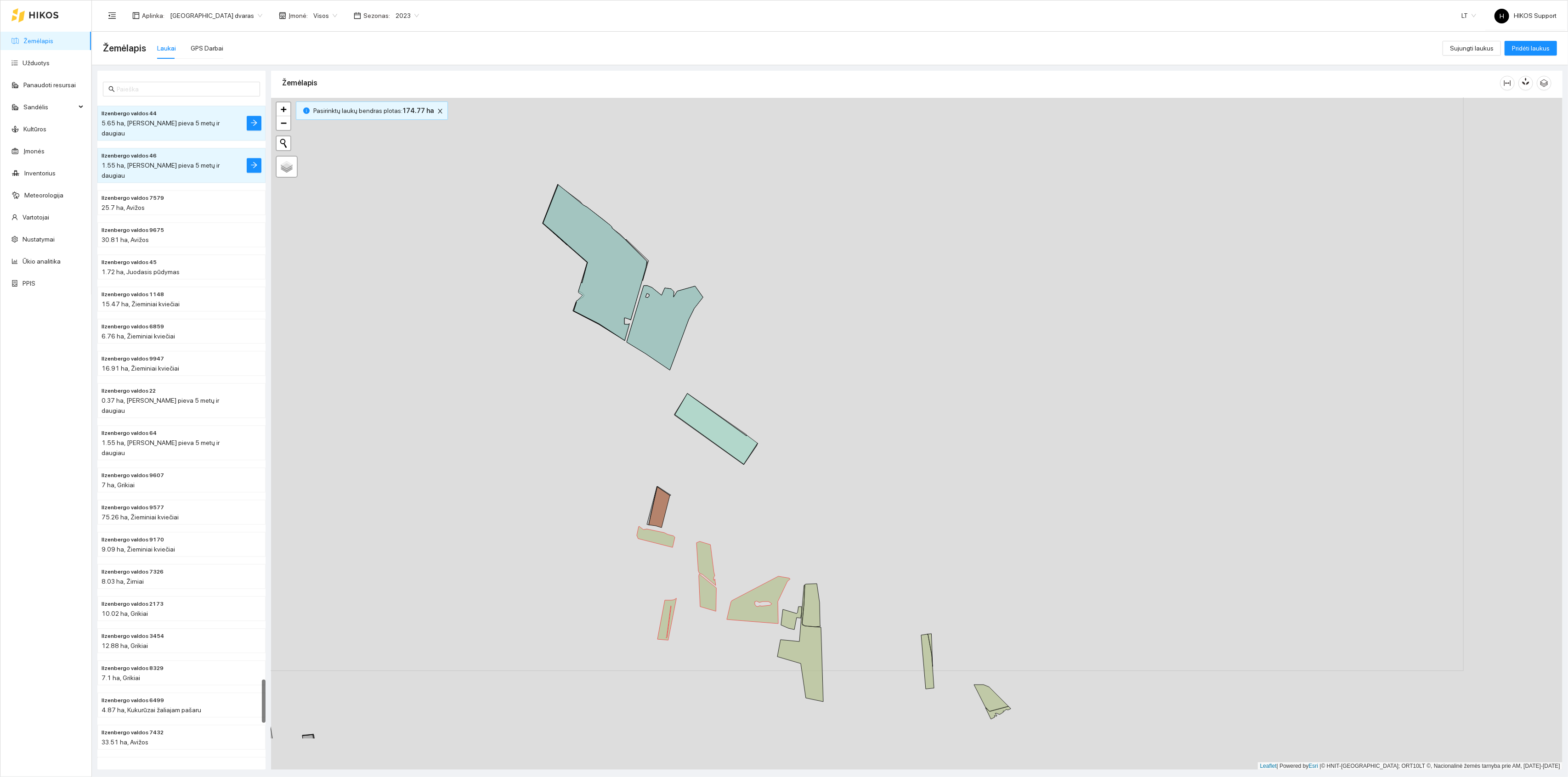
drag, startPoint x: 896, startPoint y: 718, endPoint x: 779, endPoint y: 577, distance: 183.2
click at [779, 577] on div "Ilzenbergo valdos 7158 | Daugiametė pieva 5 metų ir daugiau 0.94 ha + − Nieko n…" at bounding box center [917, 434] width 1292 height 672
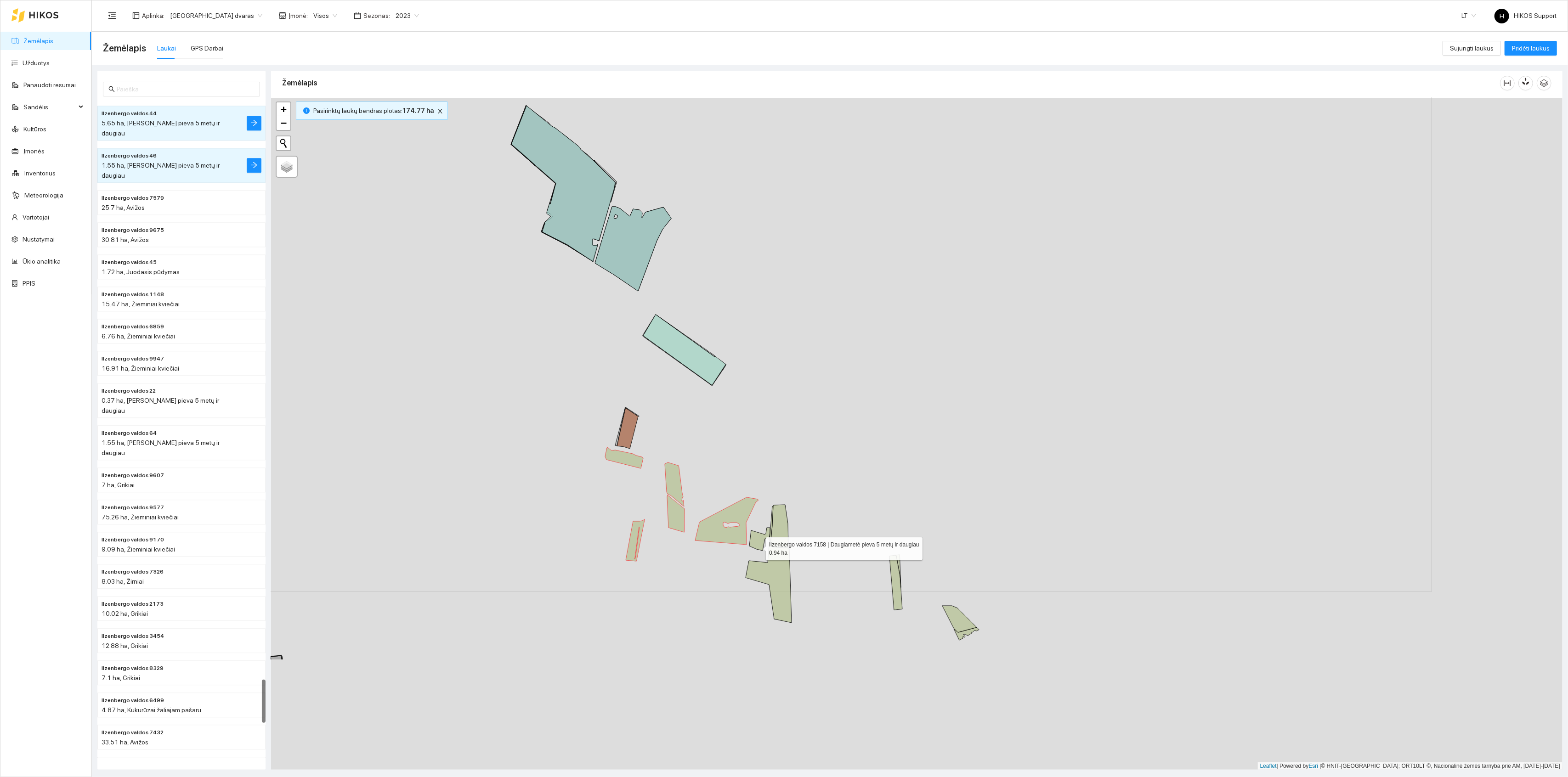
click at [754, 540] on icon at bounding box center [760, 540] width 21 height 23
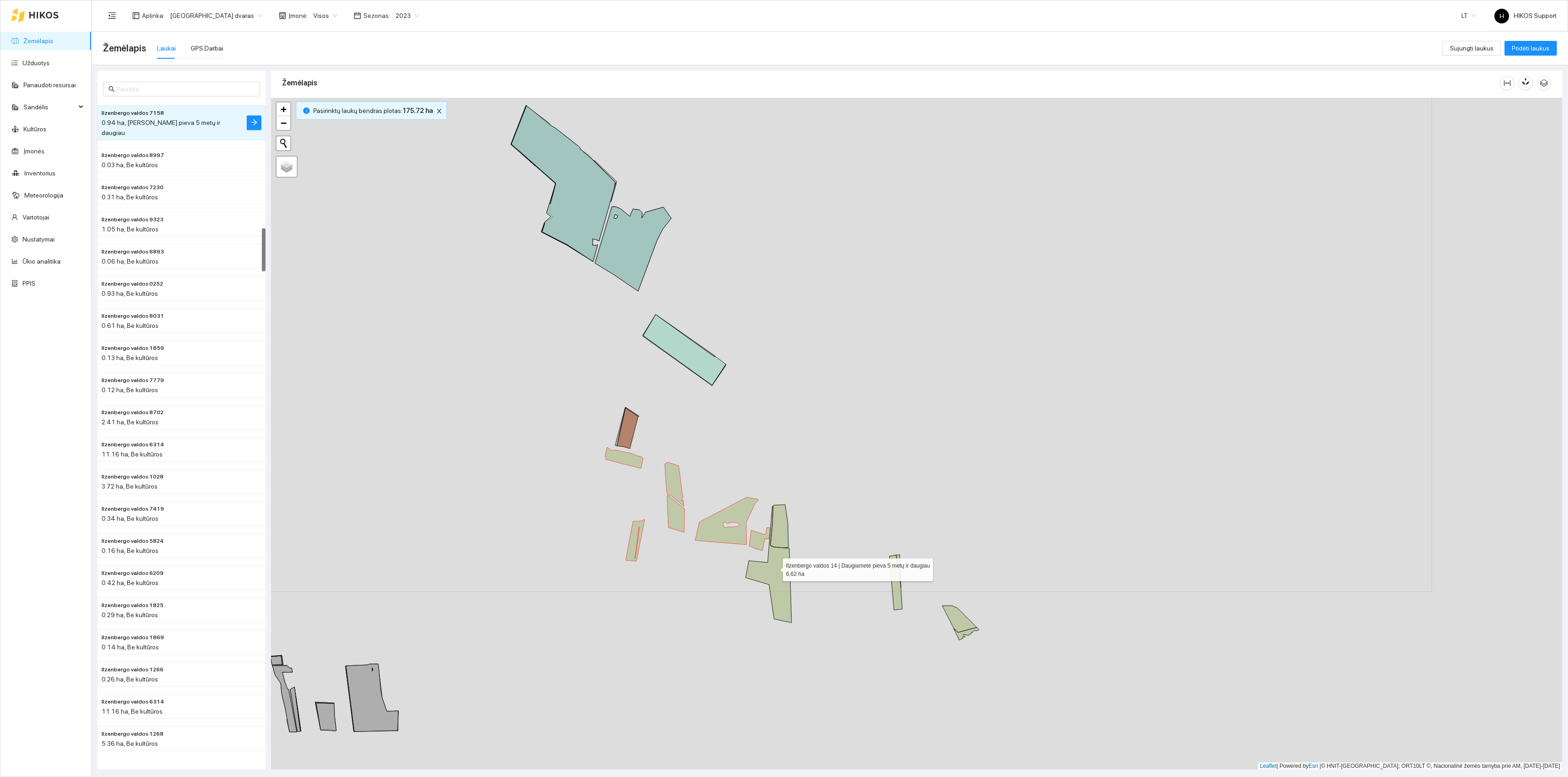
click at [775, 569] on icon at bounding box center [769, 564] width 46 height 117
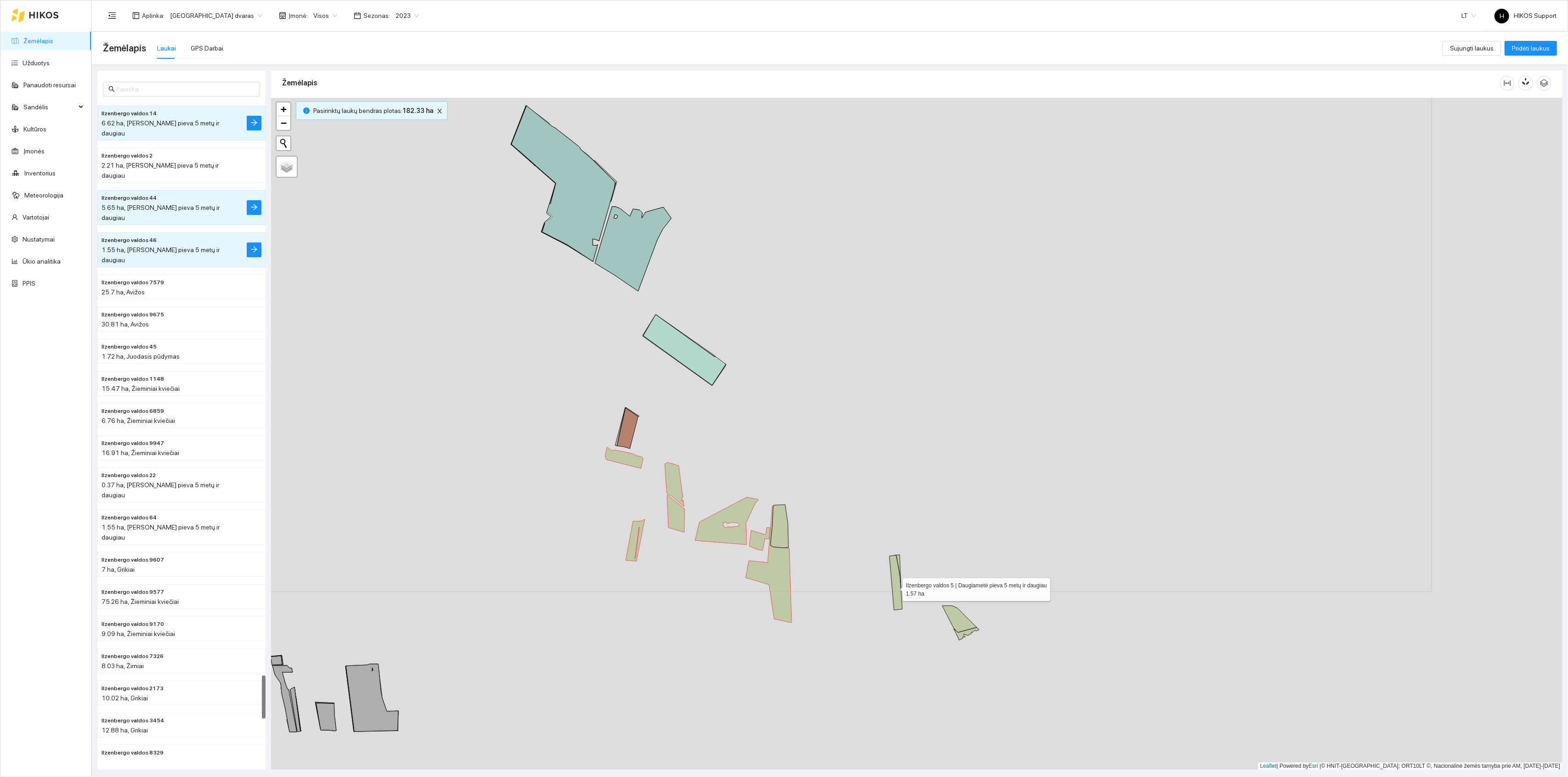
click at [895, 588] on icon at bounding box center [895, 583] width 13 height 55
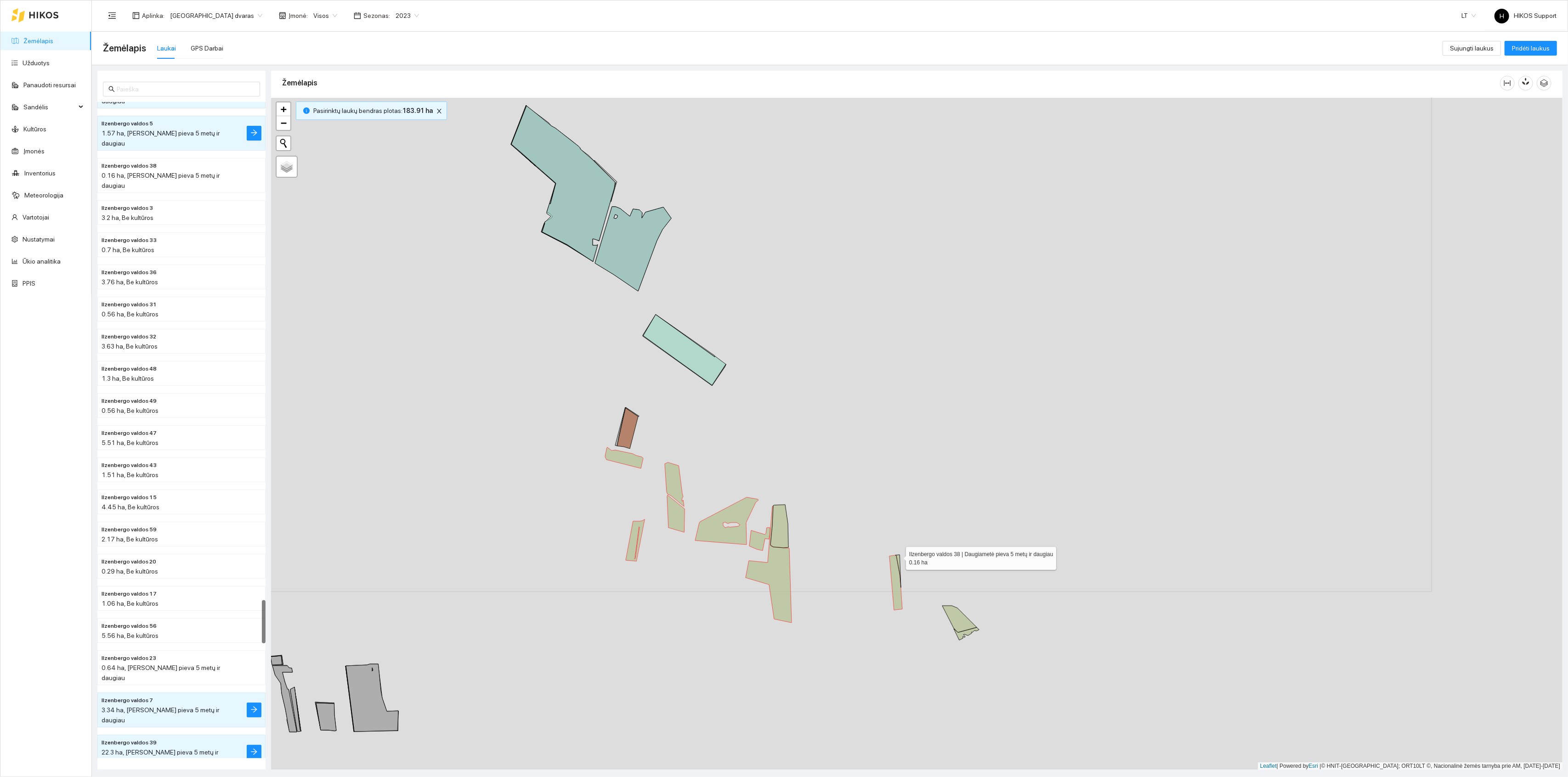
click at [898, 557] on icon at bounding box center [898, 571] width 5 height 33
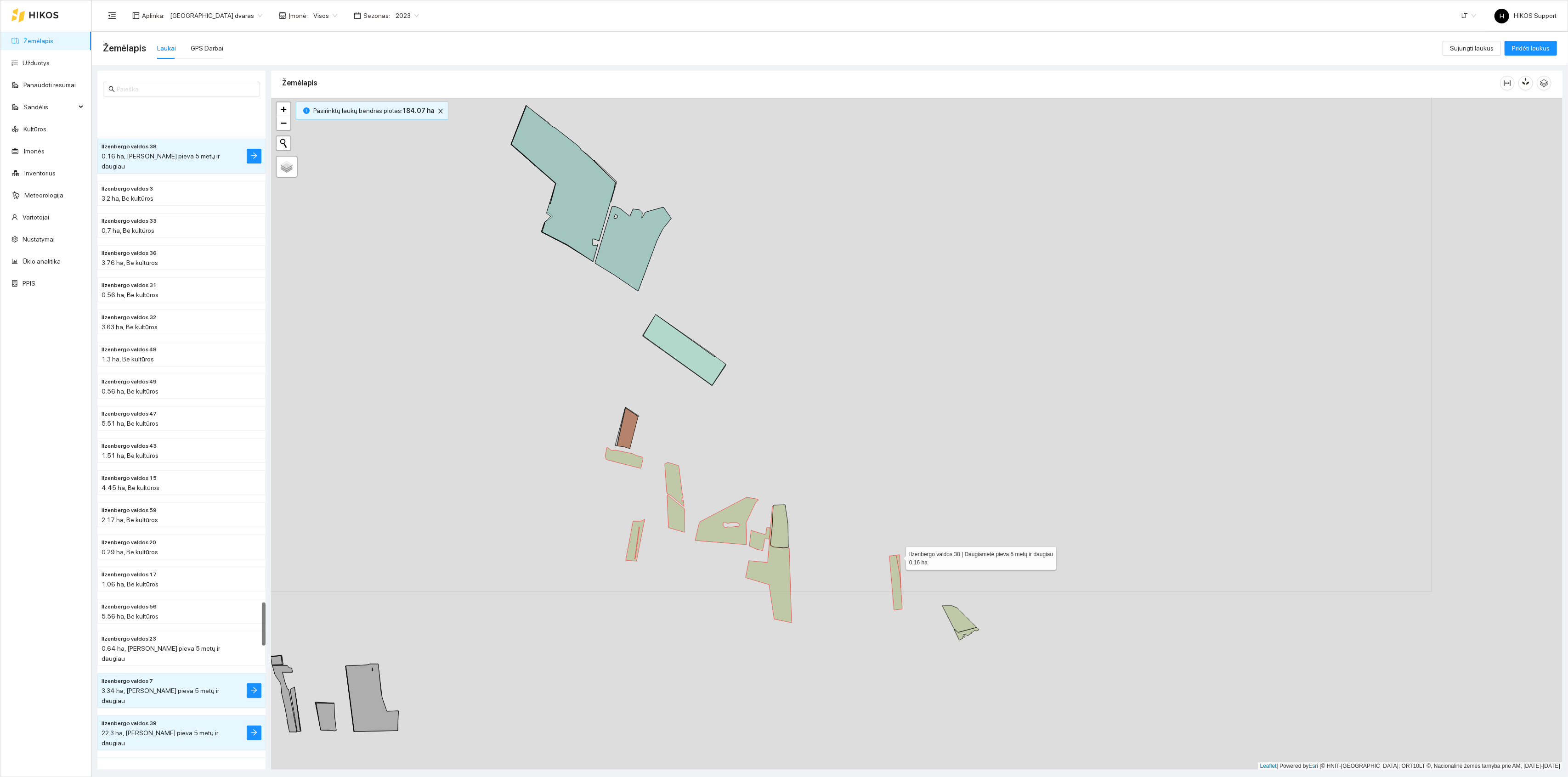
scroll to position [7607, 0]
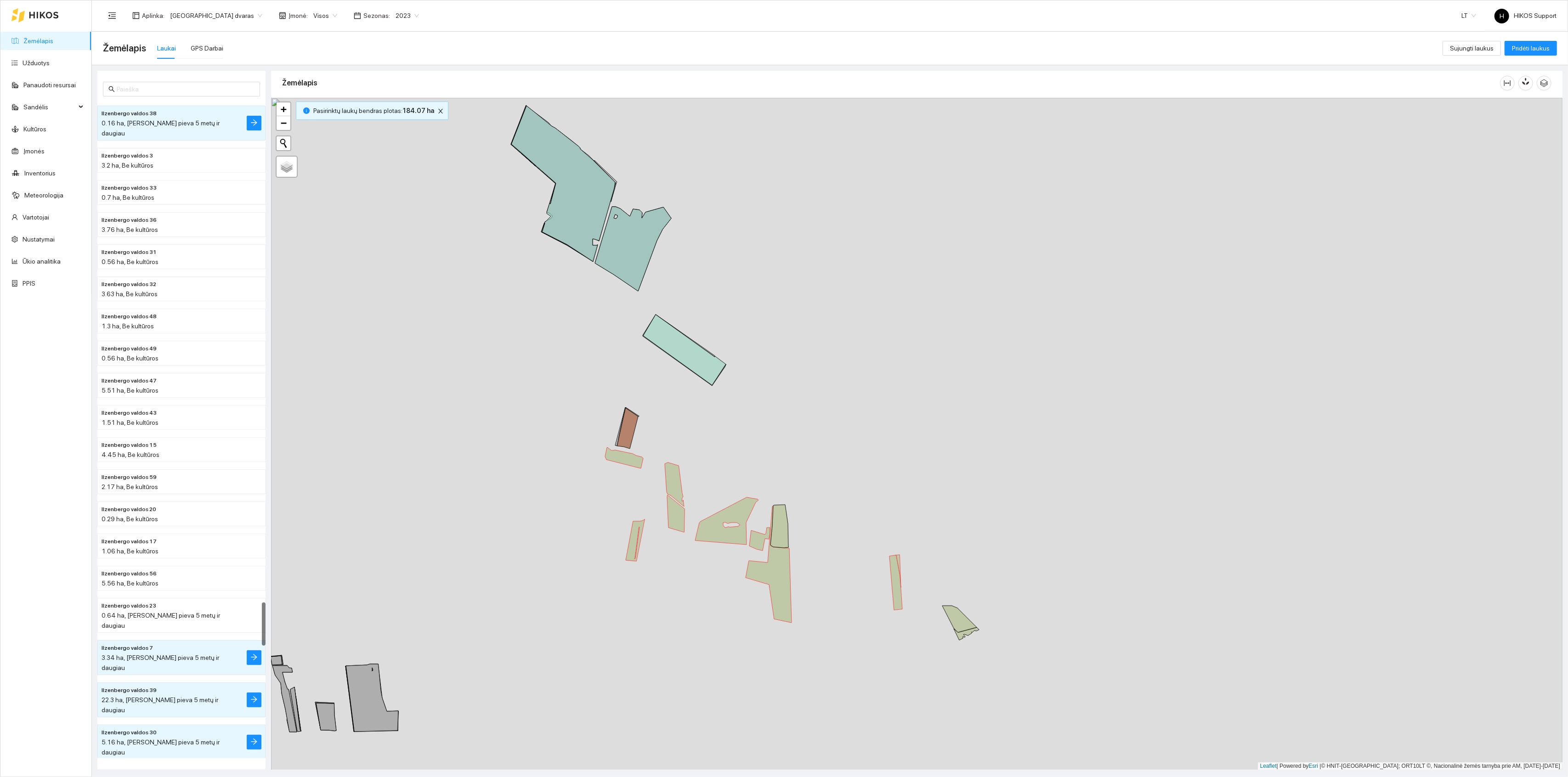
click at [968, 617] on div "+ − Nieko nerasta. Bandykite dar kartą. Žemėlapis Palydovas Leaflet | Powered b…" at bounding box center [917, 434] width 1292 height 672
click at [966, 625] on icon at bounding box center [960, 619] width 34 height 27
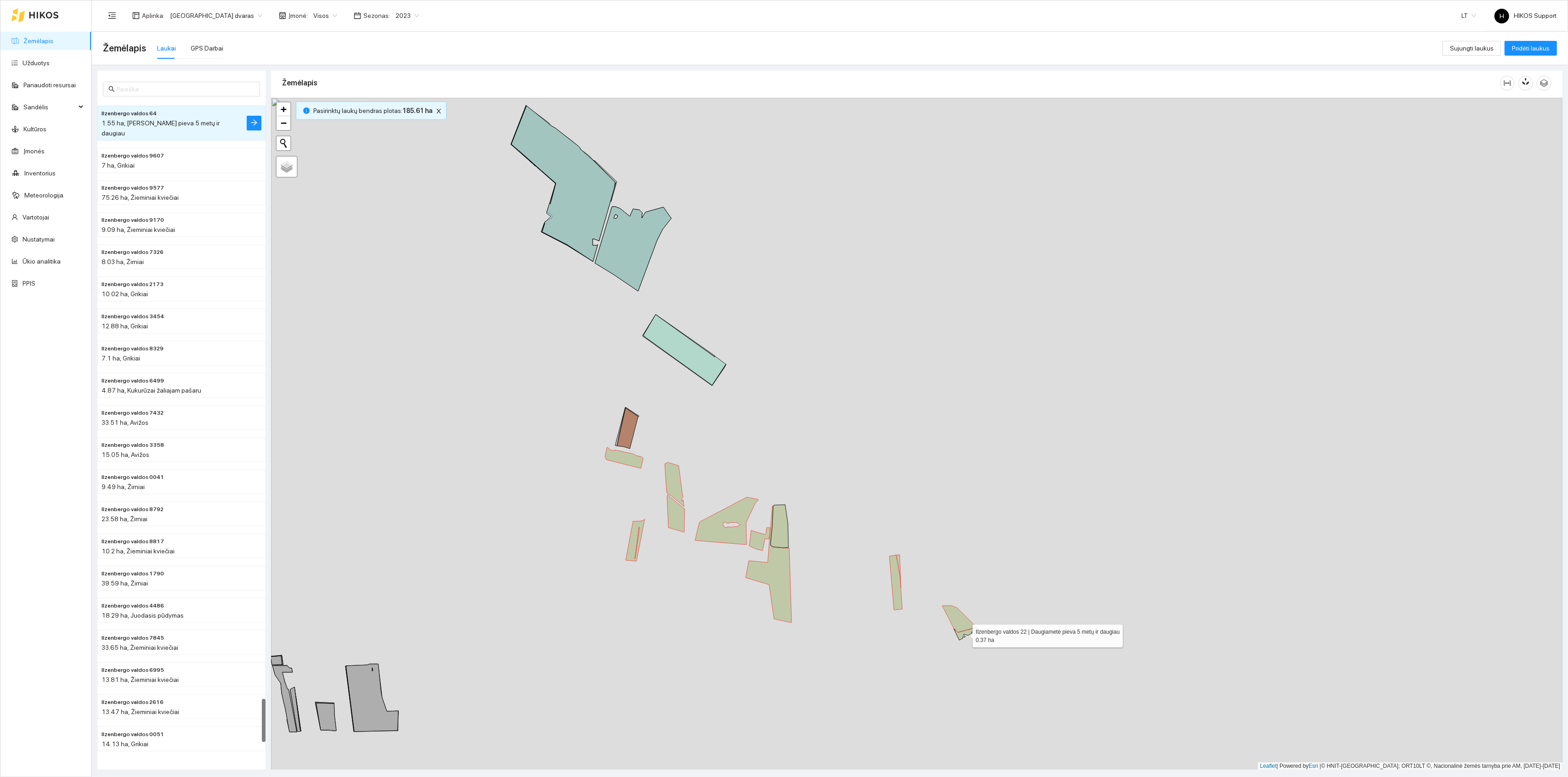
click at [964, 634] on icon at bounding box center [966, 634] width 25 height 13
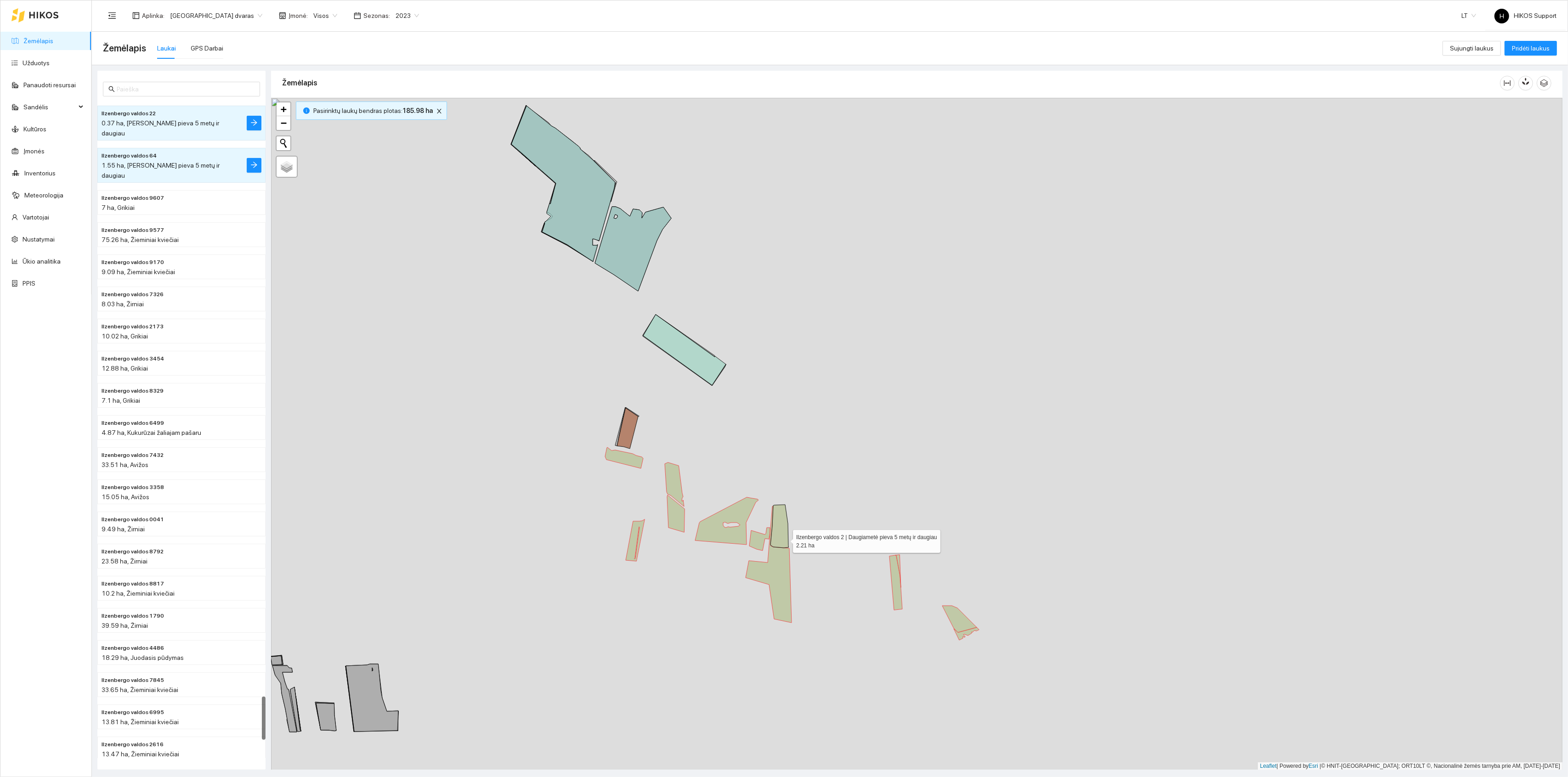
click at [785, 540] on icon at bounding box center [779, 527] width 18 height 44
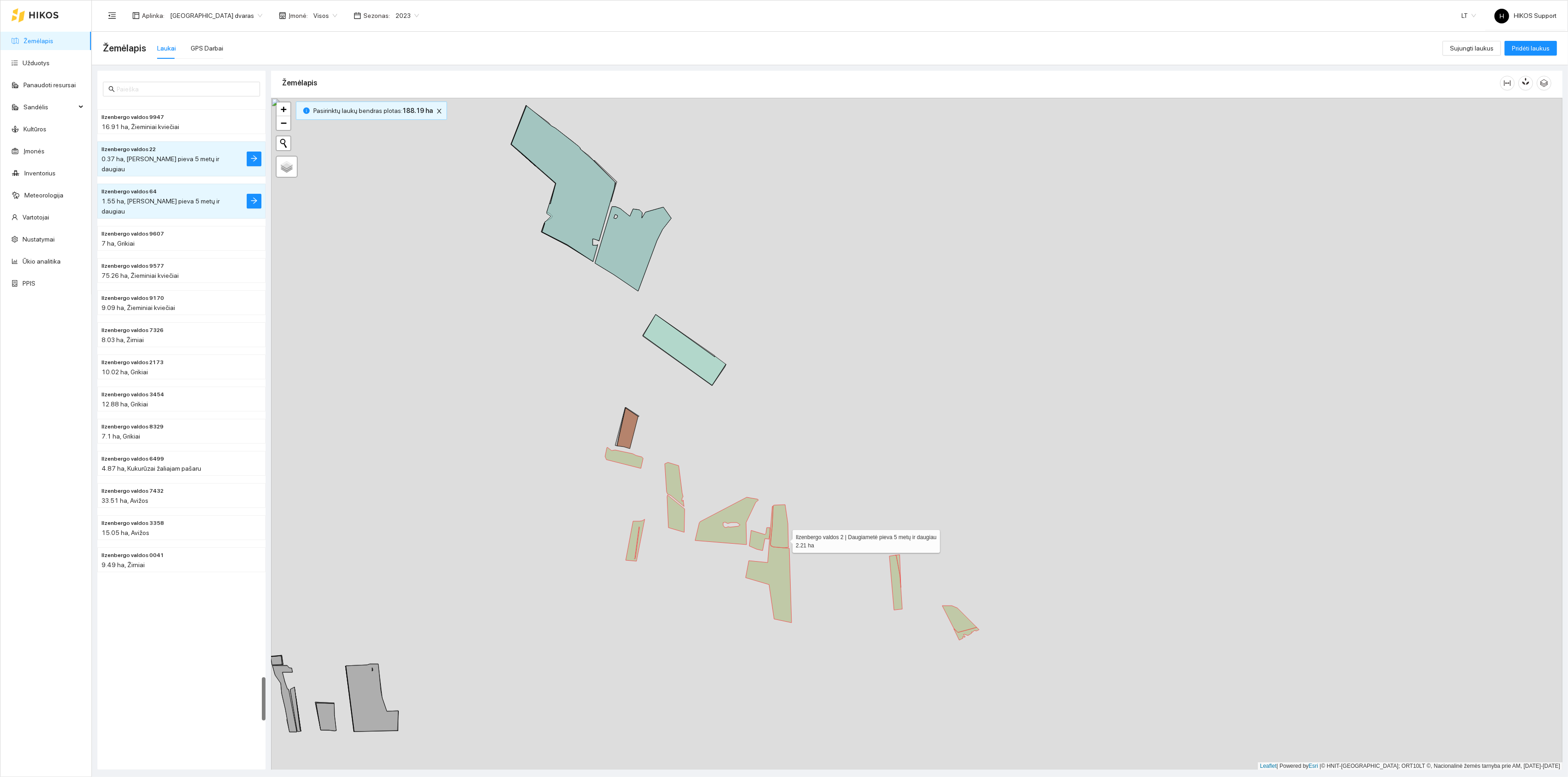
scroll to position [8749, 0]
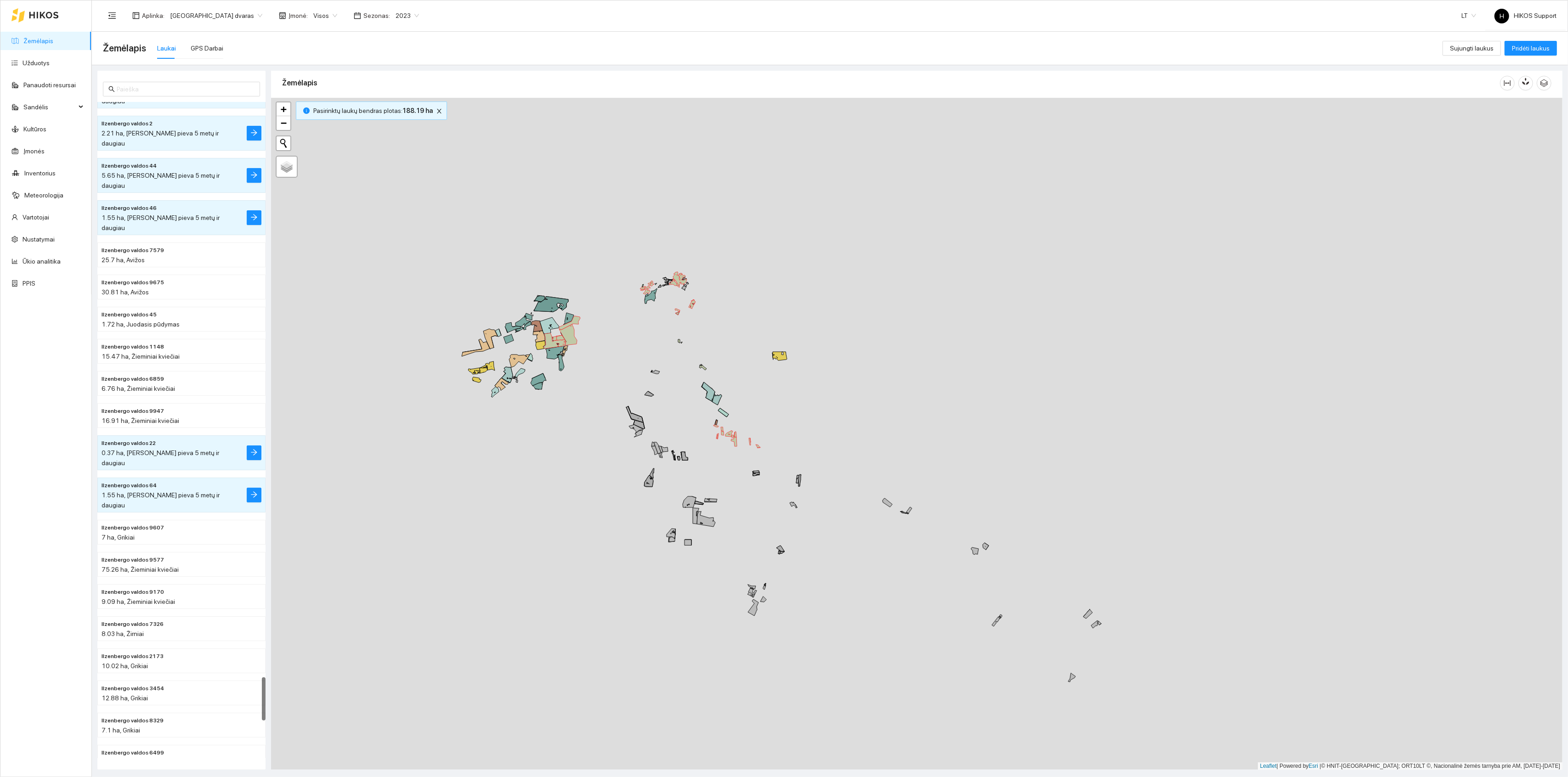
click at [34, 38] on link "Žemėlapis" at bounding box center [38, 41] width 30 height 8
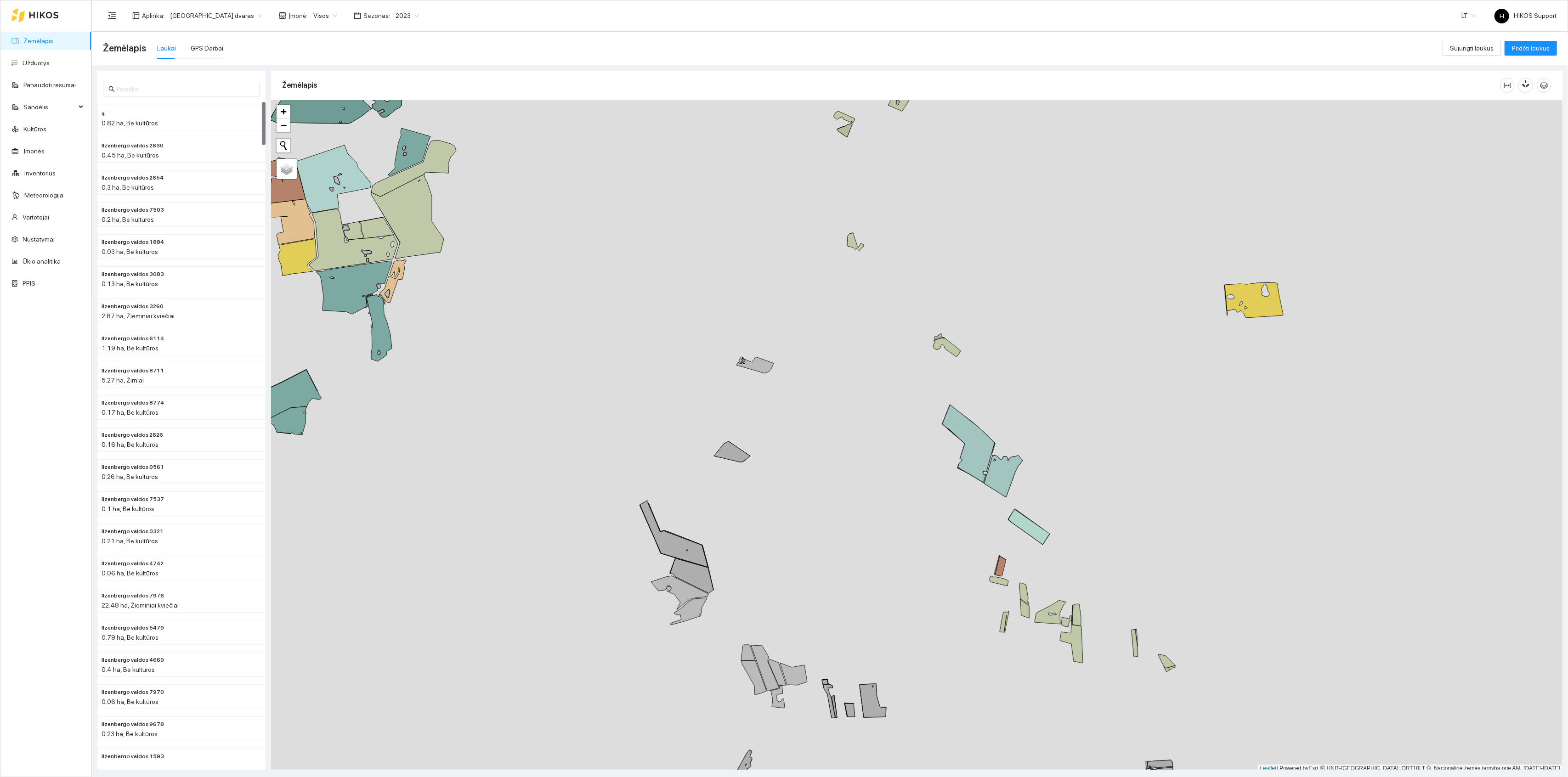
scroll to position [2, 0]
drag, startPoint x: 641, startPoint y: 359, endPoint x: 711, endPoint y: 418, distance: 91.5
click at [711, 416] on div "+ − Nieko nerasta. Bandykite dar kartą. Žemėlapis Palydovas Leaflet | Powered b…" at bounding box center [917, 434] width 1292 height 672
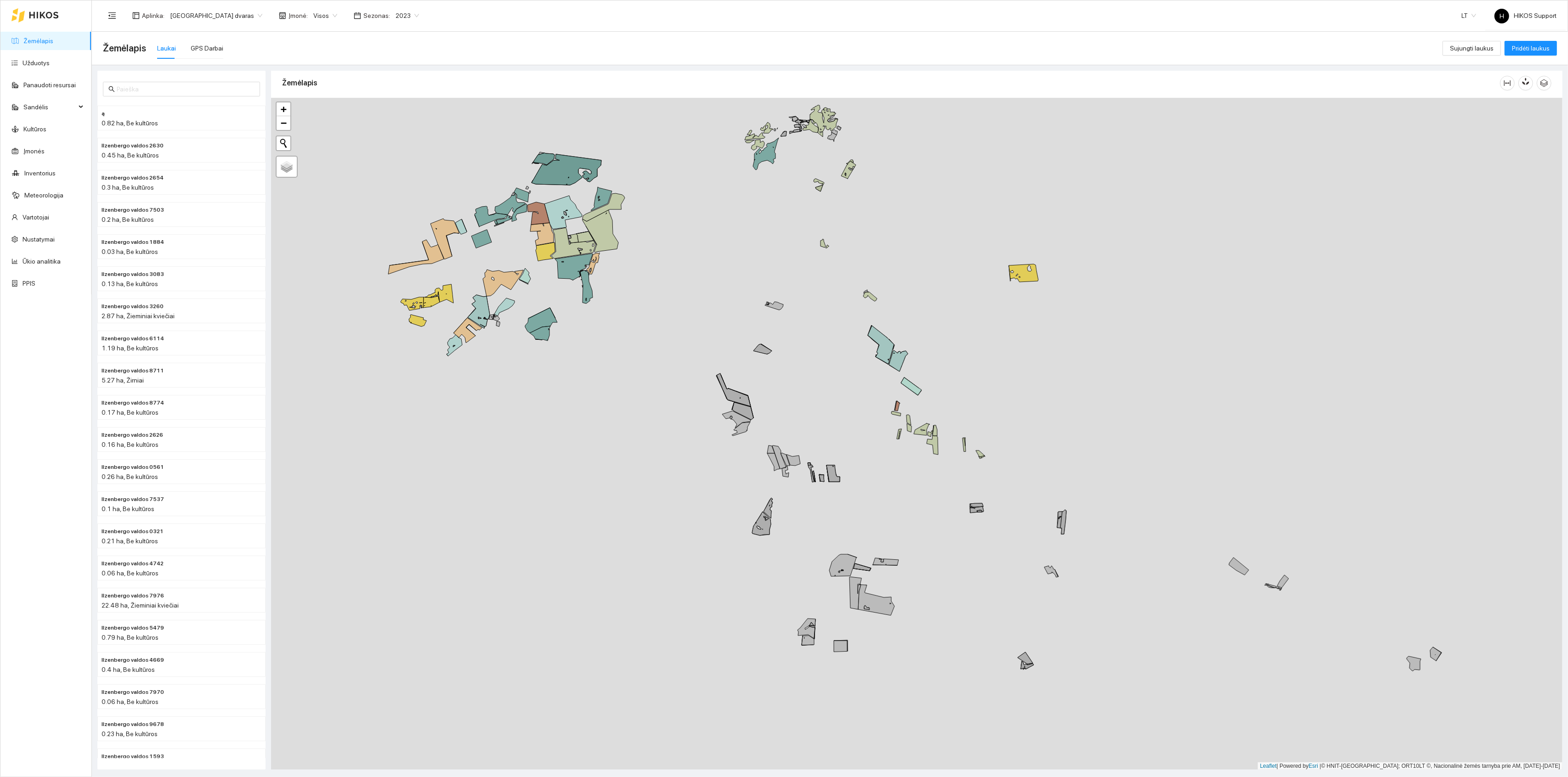
drag, startPoint x: 893, startPoint y: 537, endPoint x: 892, endPoint y: 403, distance: 134.0
click at [892, 404] on div "Ilzenbergo valdos 10 | Daugiametė pieva 5 metų ir daugiau 1.47 ha + − Nieko ner…" at bounding box center [917, 434] width 1292 height 672
